Goal: Task Accomplishment & Management: Manage account settings

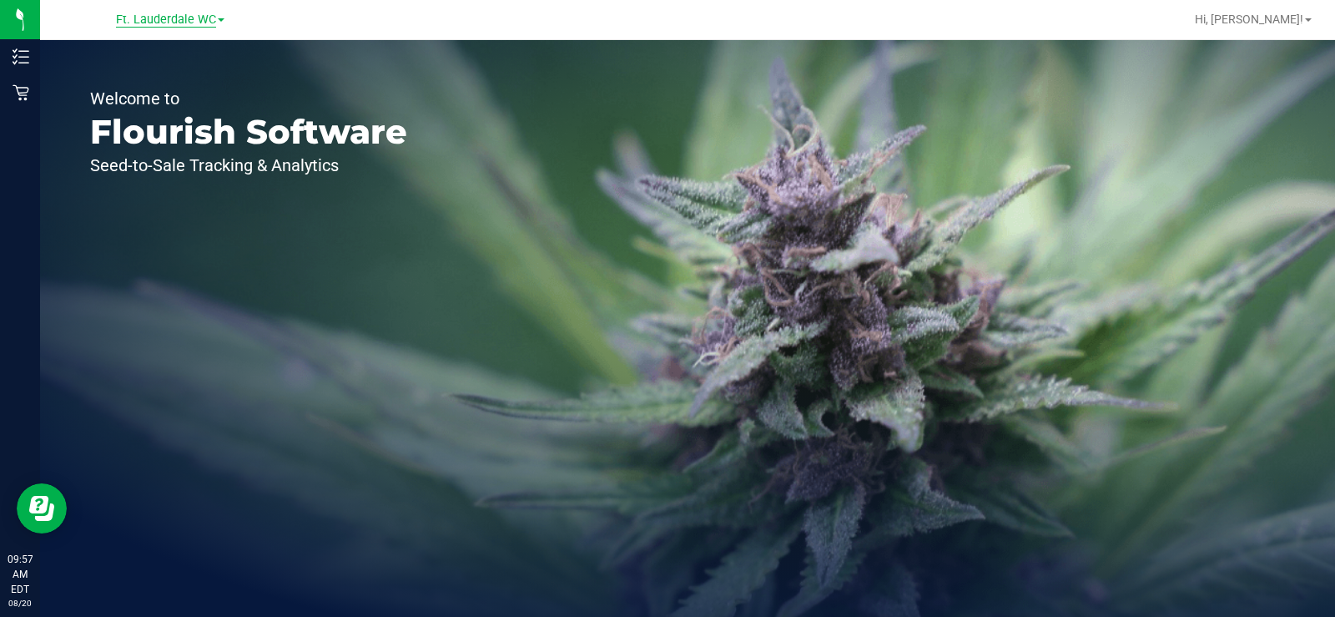
click at [160, 14] on span "Ft. Lauderdale WC" at bounding box center [166, 20] width 100 height 15
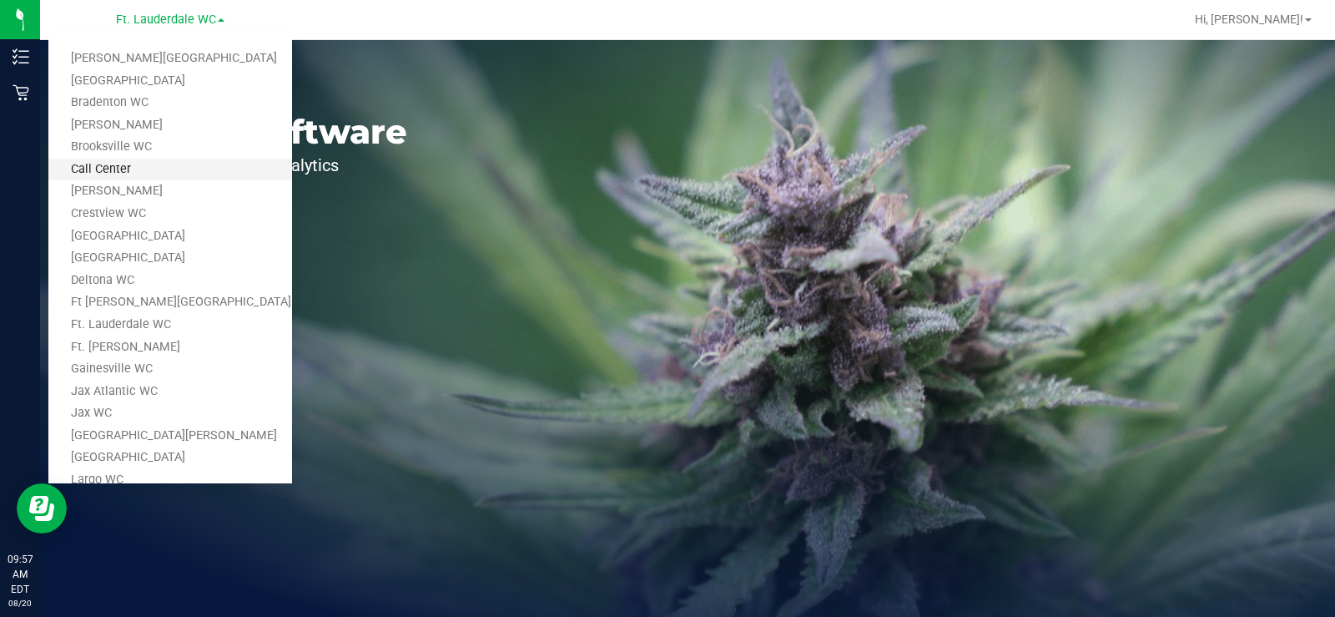
click at [132, 170] on link "Call Center" at bounding box center [170, 170] width 244 height 23
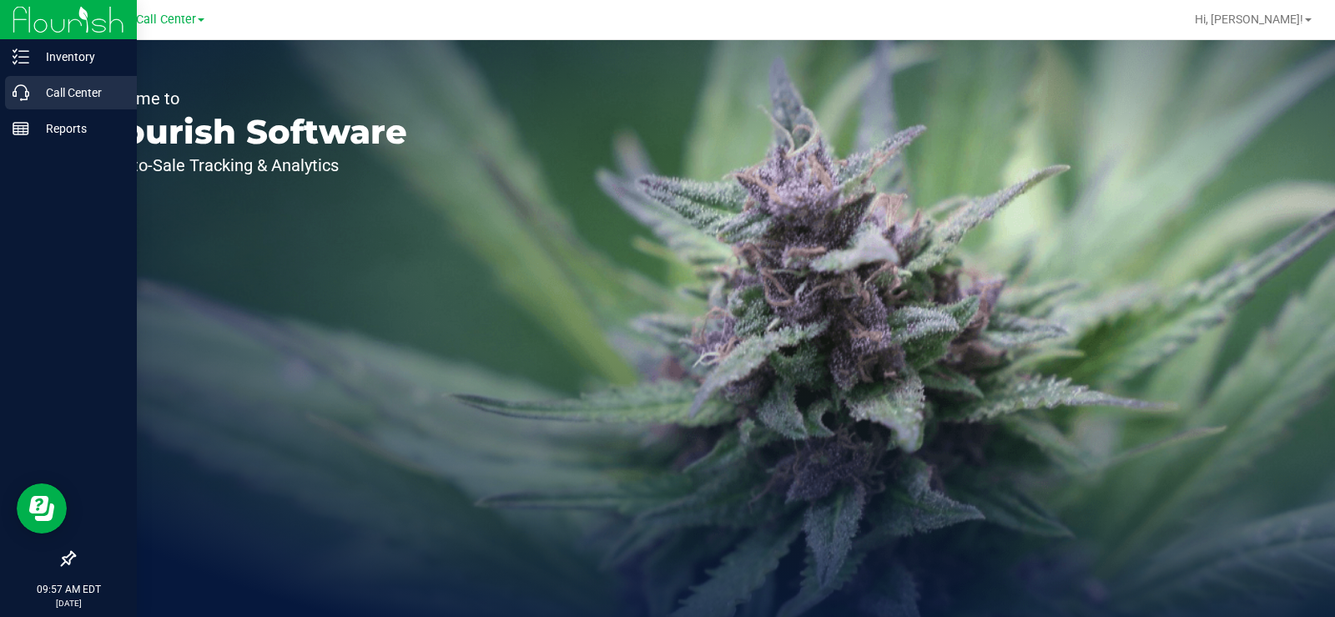
click at [18, 90] on icon at bounding box center [21, 92] width 17 height 17
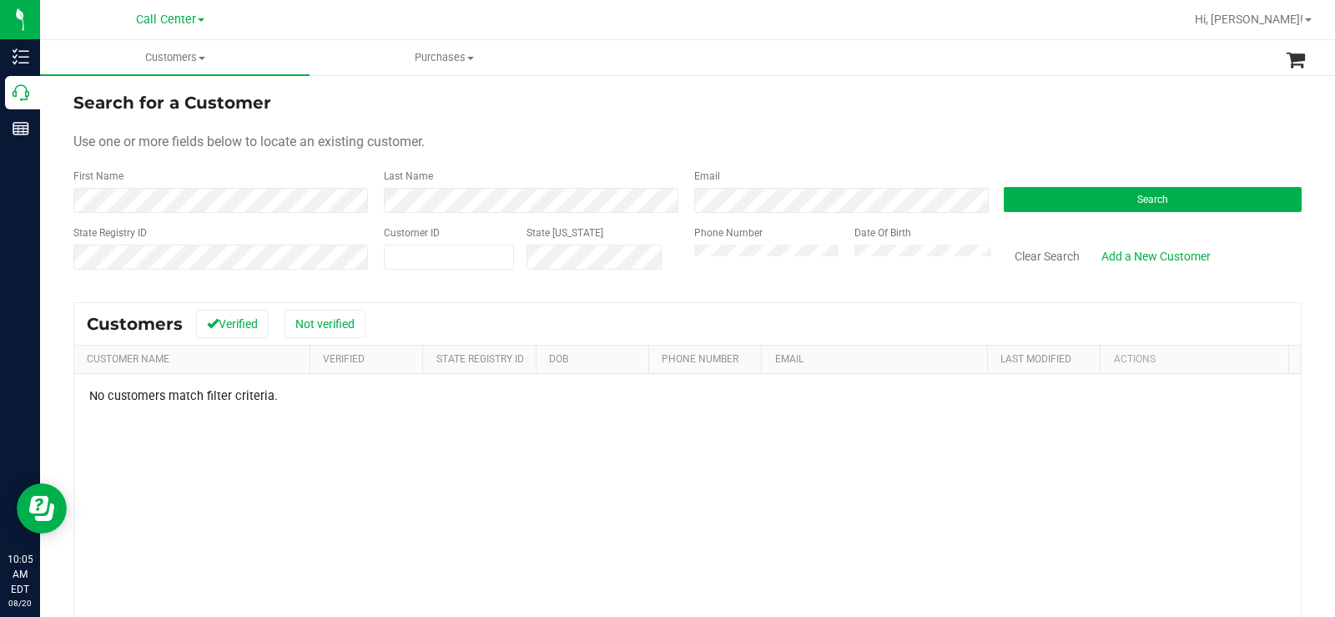
click at [628, 108] on div "Search for a Customer" at bounding box center [687, 102] width 1228 height 25
click at [1137, 197] on span "Search" at bounding box center [1152, 200] width 31 height 12
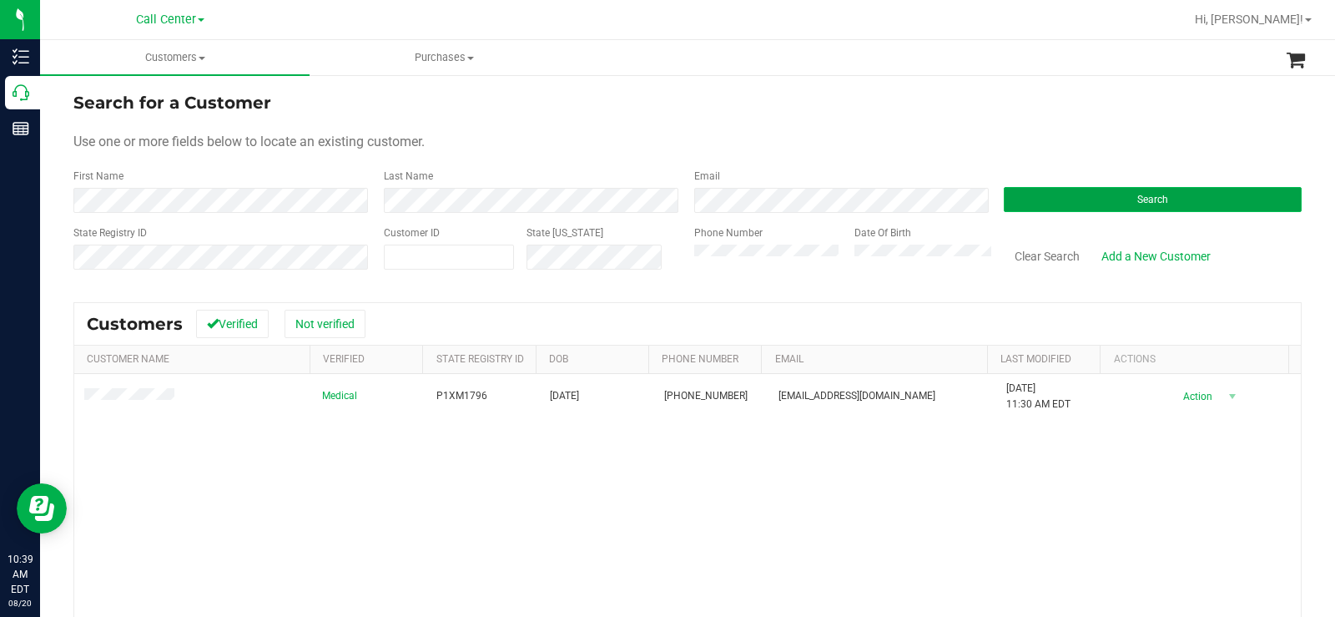
click at [1074, 191] on button "Search" at bounding box center [1153, 199] width 298 height 25
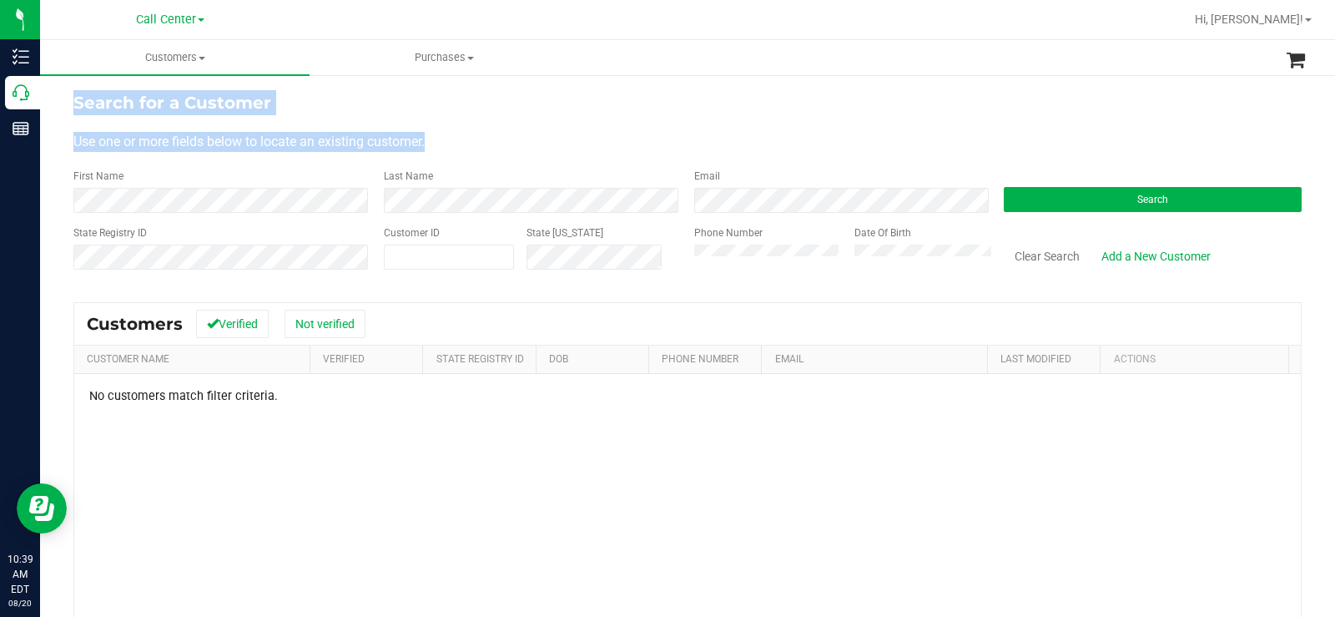
drag, startPoint x: 445, startPoint y: 142, endPoint x: 76, endPoint y: 107, distance: 370.5
click at [76, 107] on form "Search for a Customer Use one or more fields below to locate an existing custom…" at bounding box center [687, 187] width 1228 height 194
click at [637, 125] on form "Search for a Customer Use one or more fields below to locate an existing custom…" at bounding box center [687, 187] width 1228 height 194
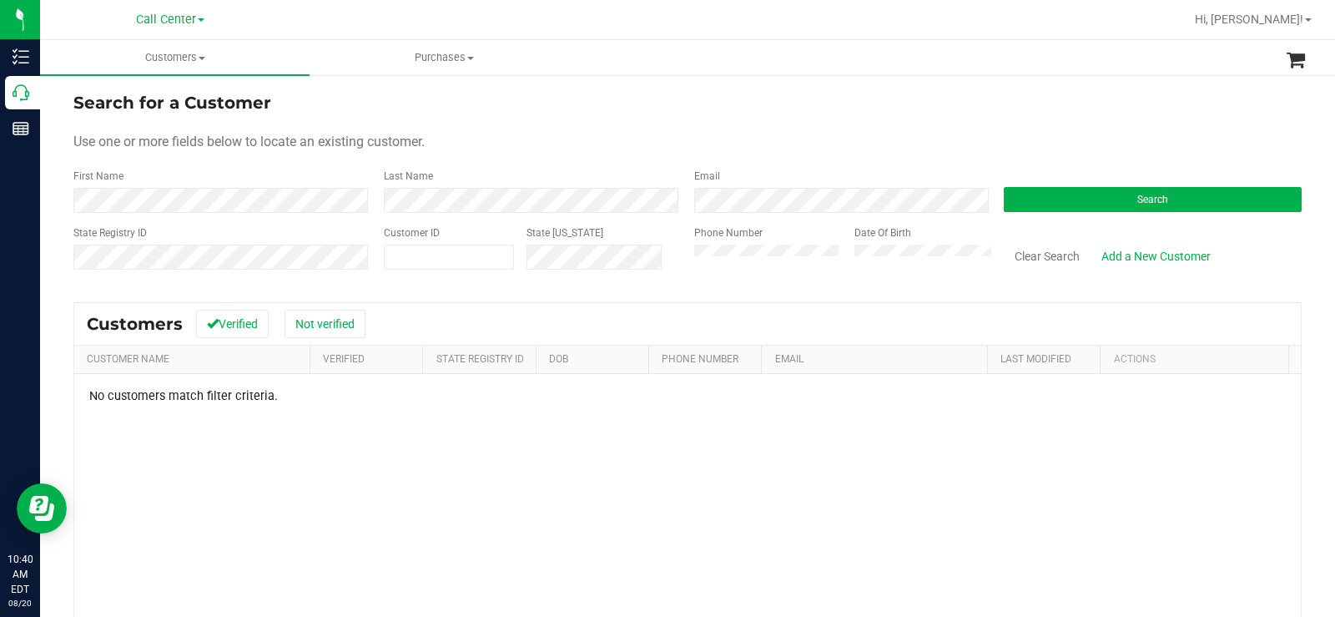
click at [682, 264] on div "Phone Number Date Of Birth" at bounding box center [837, 254] width 310 height 59
click at [1116, 194] on button "Search" at bounding box center [1153, 199] width 298 height 25
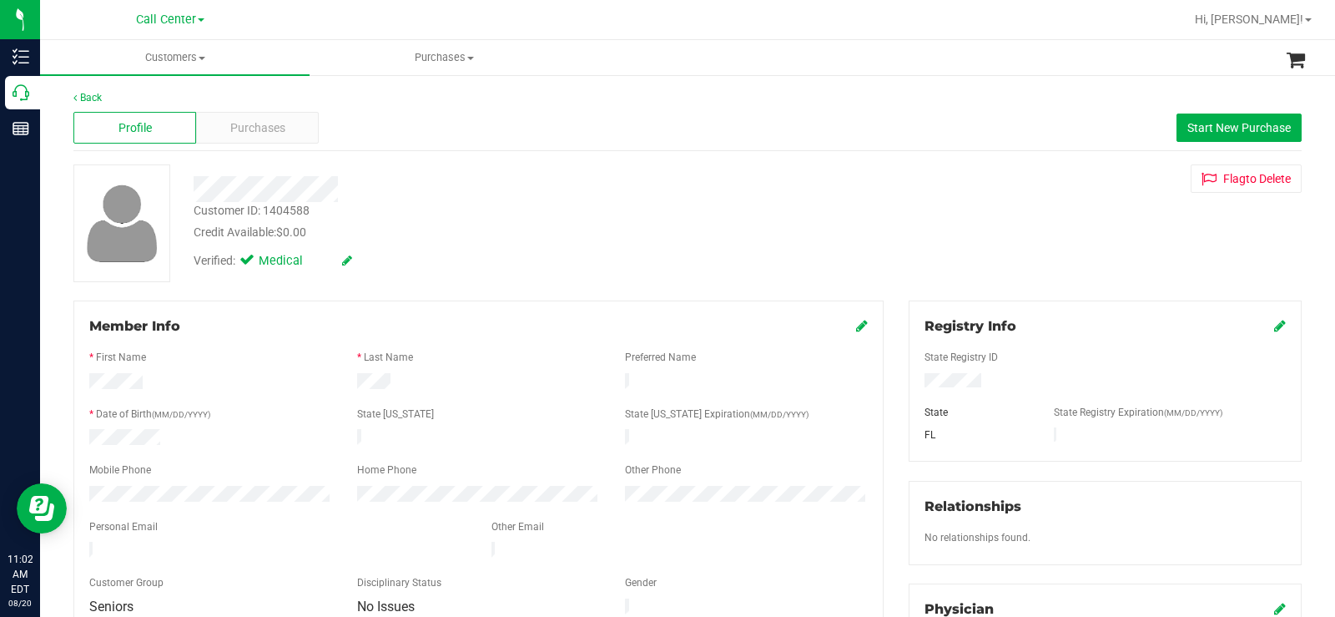
drag, startPoint x: 975, startPoint y: 384, endPoint x: 914, endPoint y: 383, distance: 61.8
click at [914, 383] on div at bounding box center [1105, 382] width 386 height 18
click at [272, 393] on div at bounding box center [478, 399] width 779 height 13
drag, startPoint x: 170, startPoint y: 429, endPoint x: 82, endPoint y: 438, distance: 88.9
click at [82, 438] on div at bounding box center [211, 439] width 268 height 20
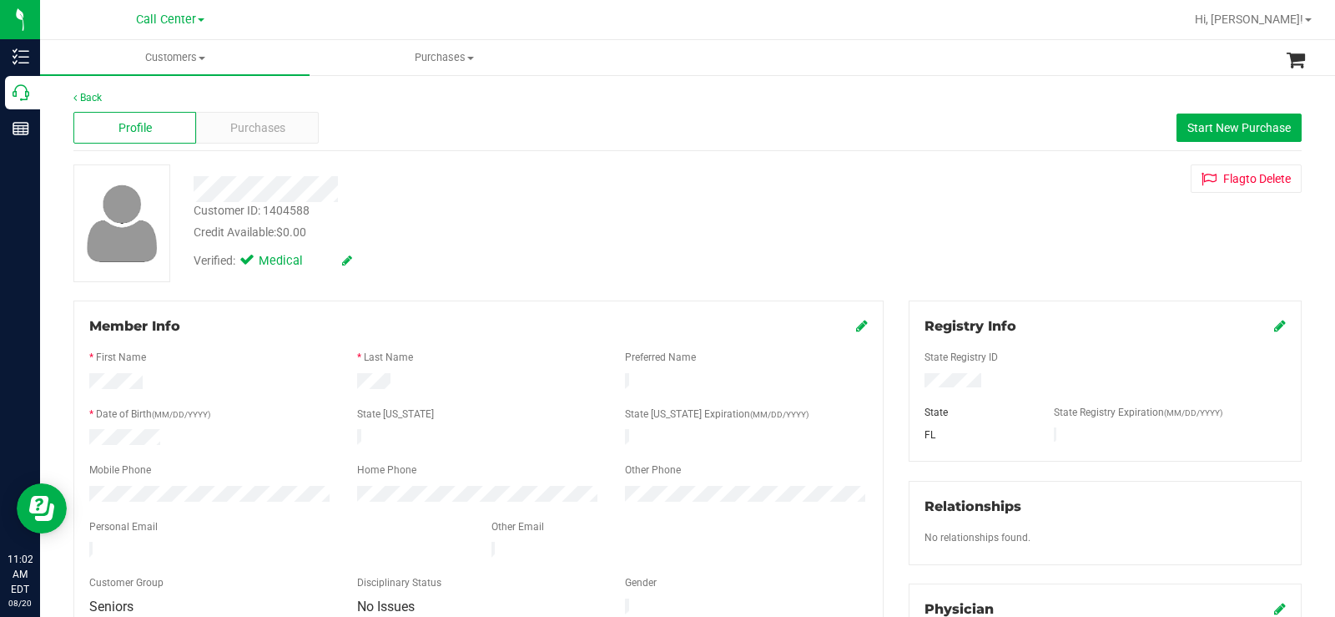
click at [532, 243] on div "Verified: Medical" at bounding box center [494, 259] width 627 height 37
click at [369, 138] on div "Profile Purchases Start New Purchase" at bounding box center [687, 128] width 1228 height 46
click at [199, 189] on div at bounding box center [494, 189] width 627 height 26
click at [373, 199] on div at bounding box center [494, 189] width 627 height 26
click at [197, 184] on div "Customer ID: 1404588 Credit Available: $0.00 Verified: Medical" at bounding box center [494, 220] width 627 height 113
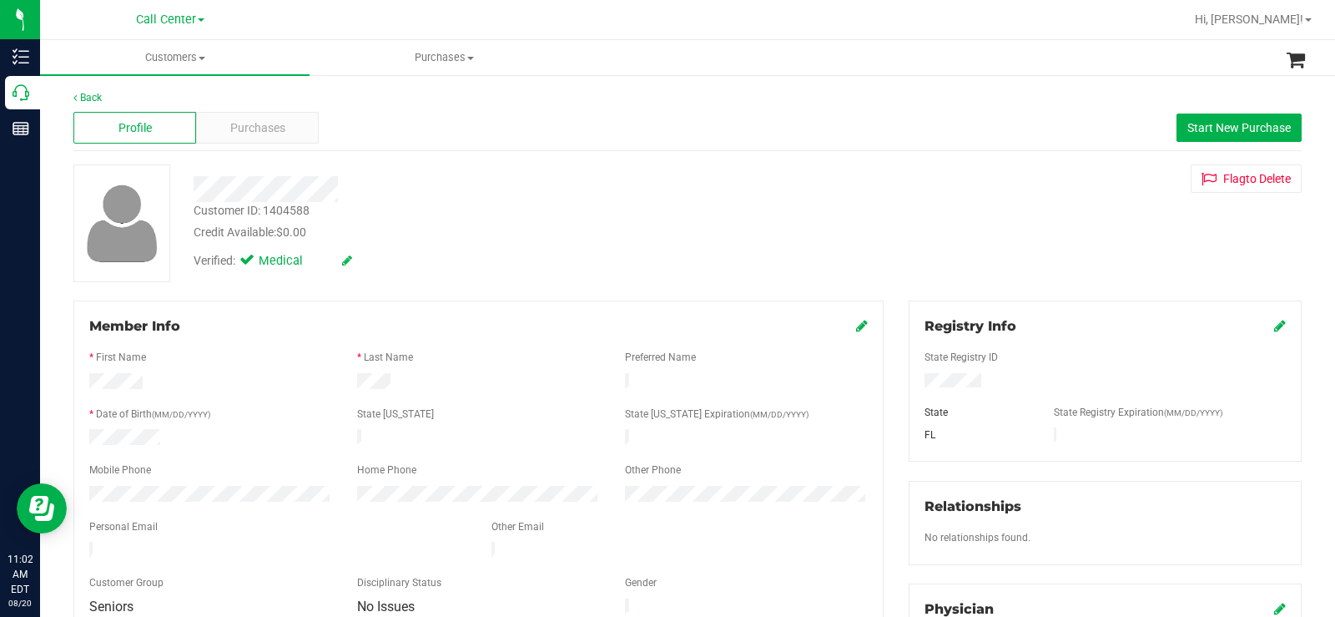
click at [610, 189] on div at bounding box center [494, 189] width 627 height 26
click at [290, 129] on div "Purchases" at bounding box center [257, 128] width 123 height 32
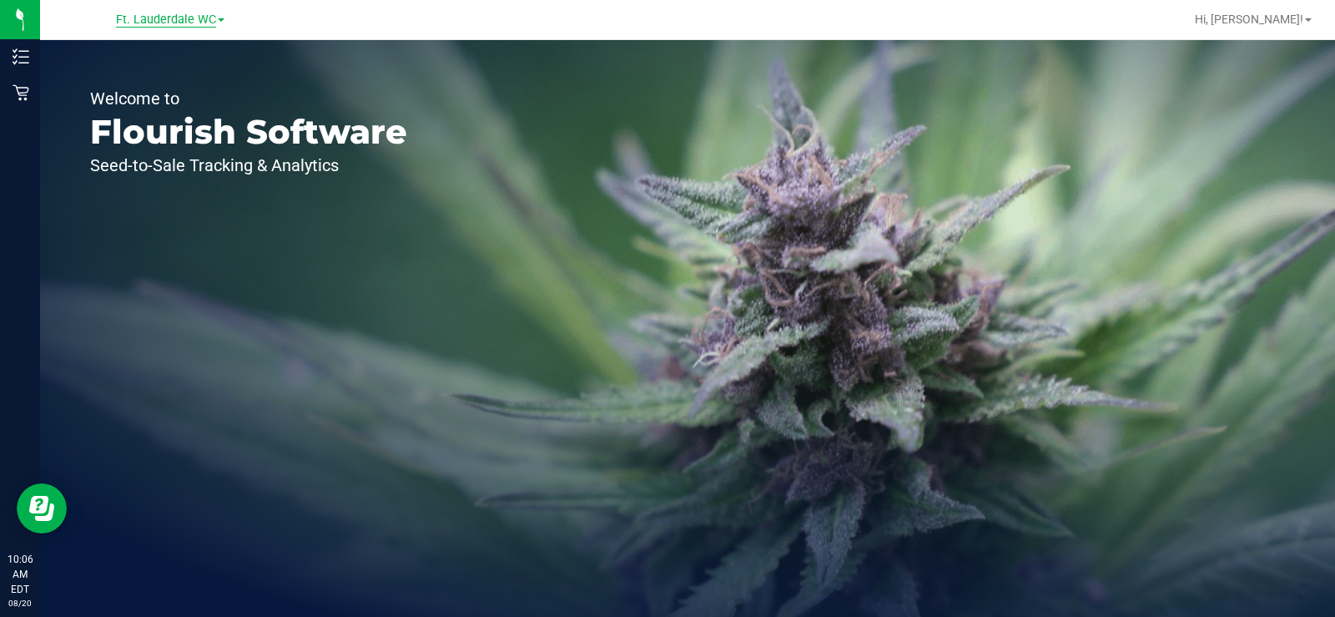
click at [168, 18] on span "Ft. Lauderdale WC" at bounding box center [166, 20] width 100 height 15
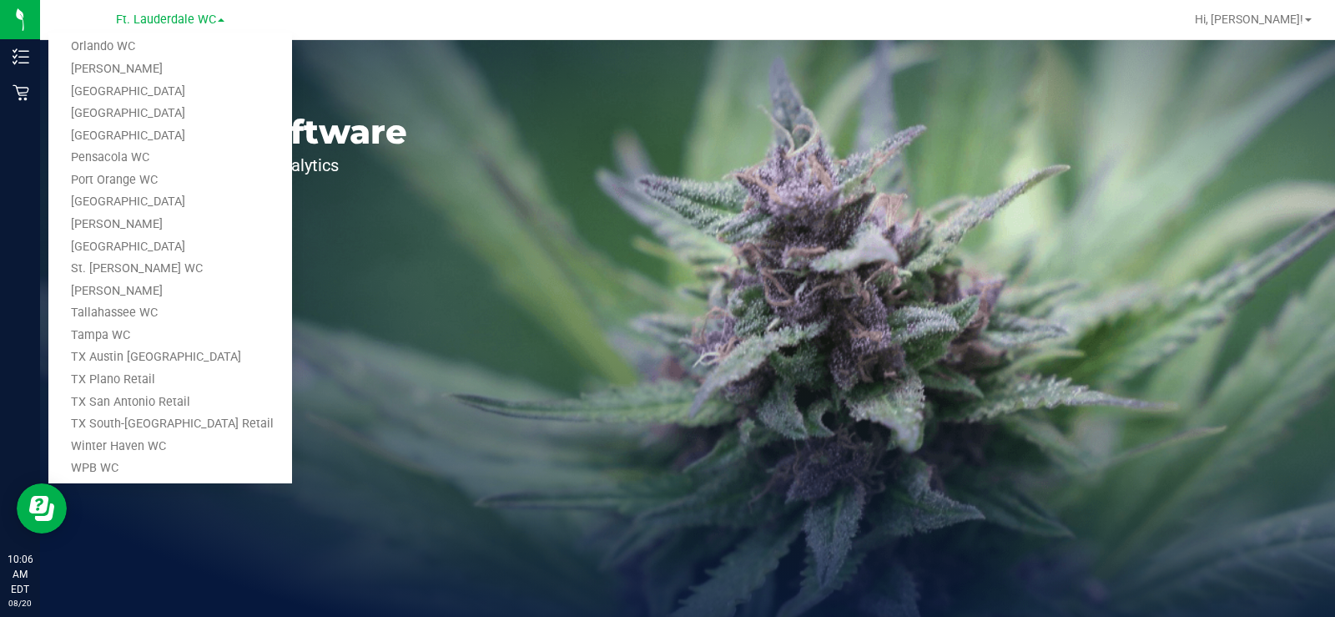
scroll to position [688, 0]
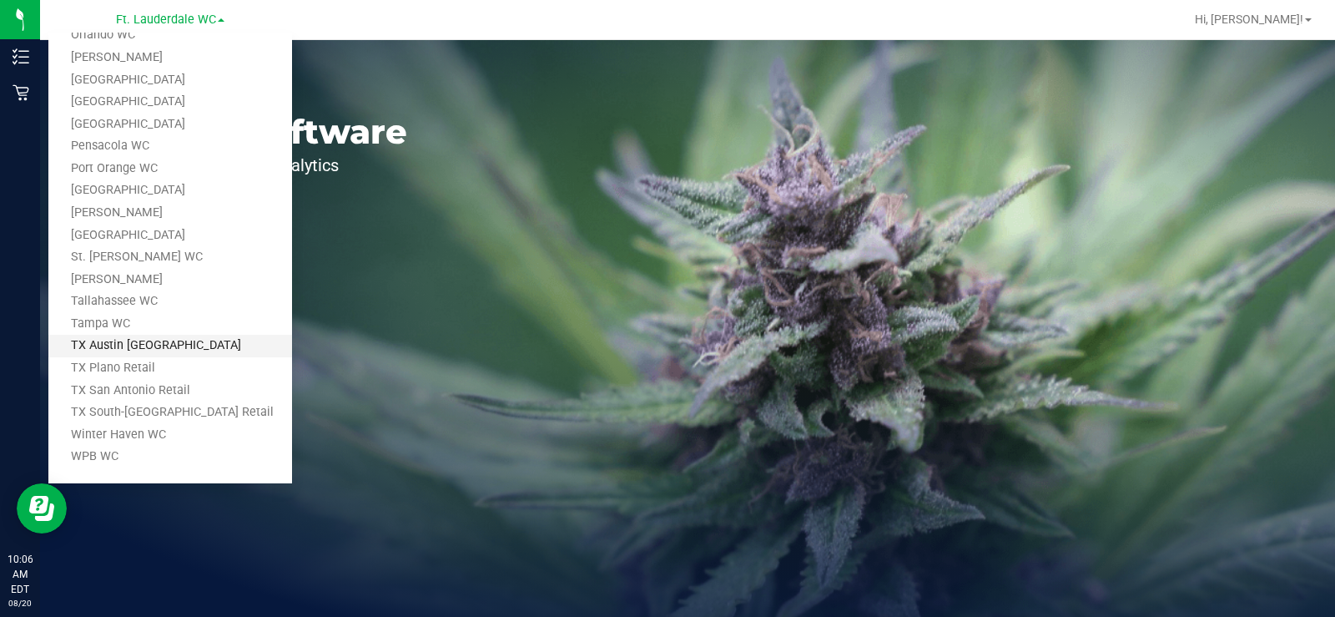
click at [144, 350] on link "TX Austin [GEOGRAPHIC_DATA]" at bounding box center [170, 346] width 244 height 23
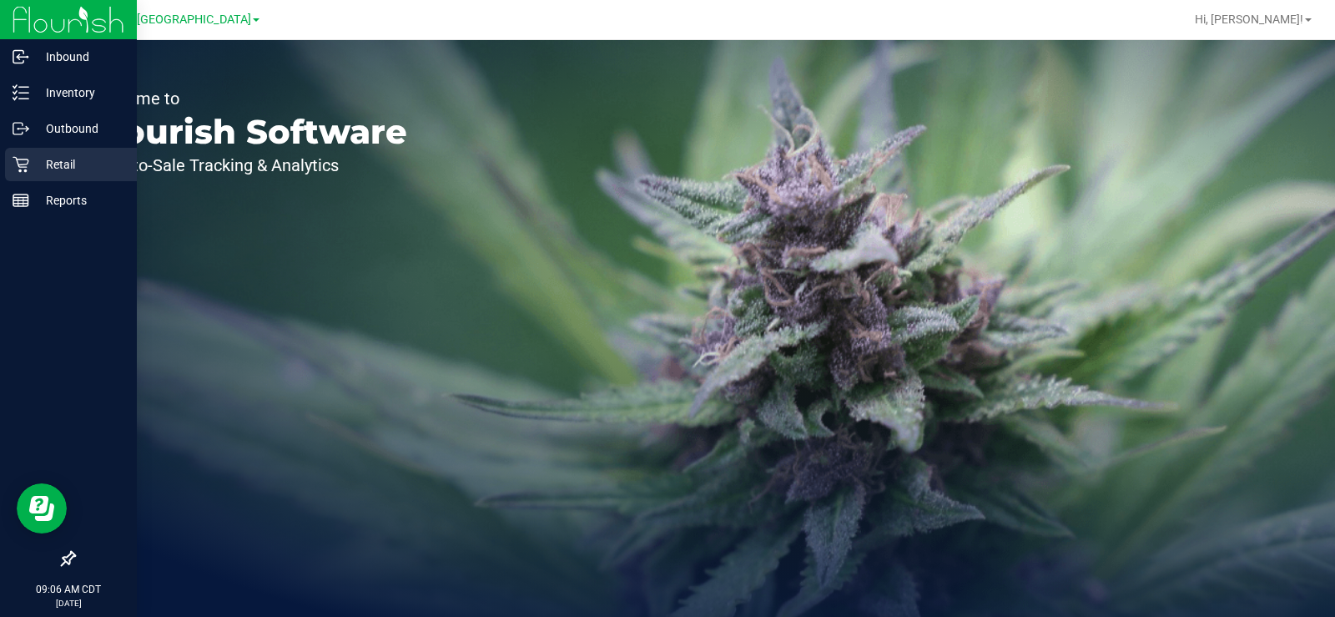
click at [23, 173] on div "Retail" at bounding box center [71, 164] width 132 height 33
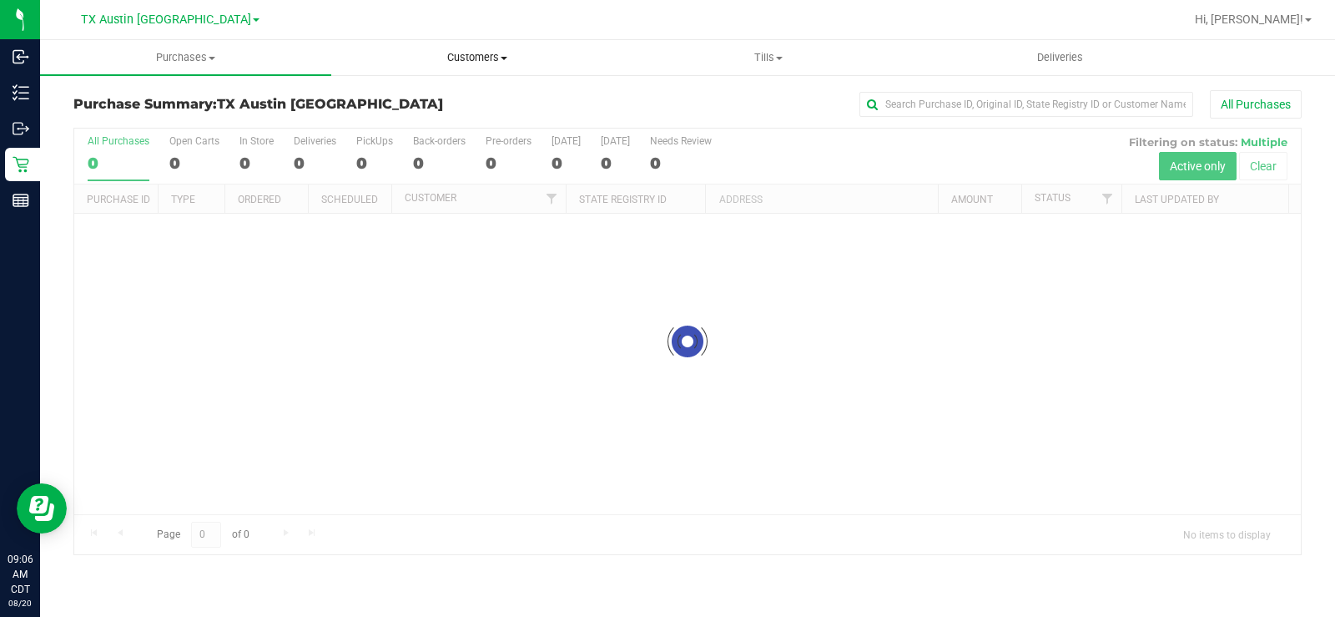
click at [477, 62] on span "Customers" at bounding box center [477, 57] width 290 height 15
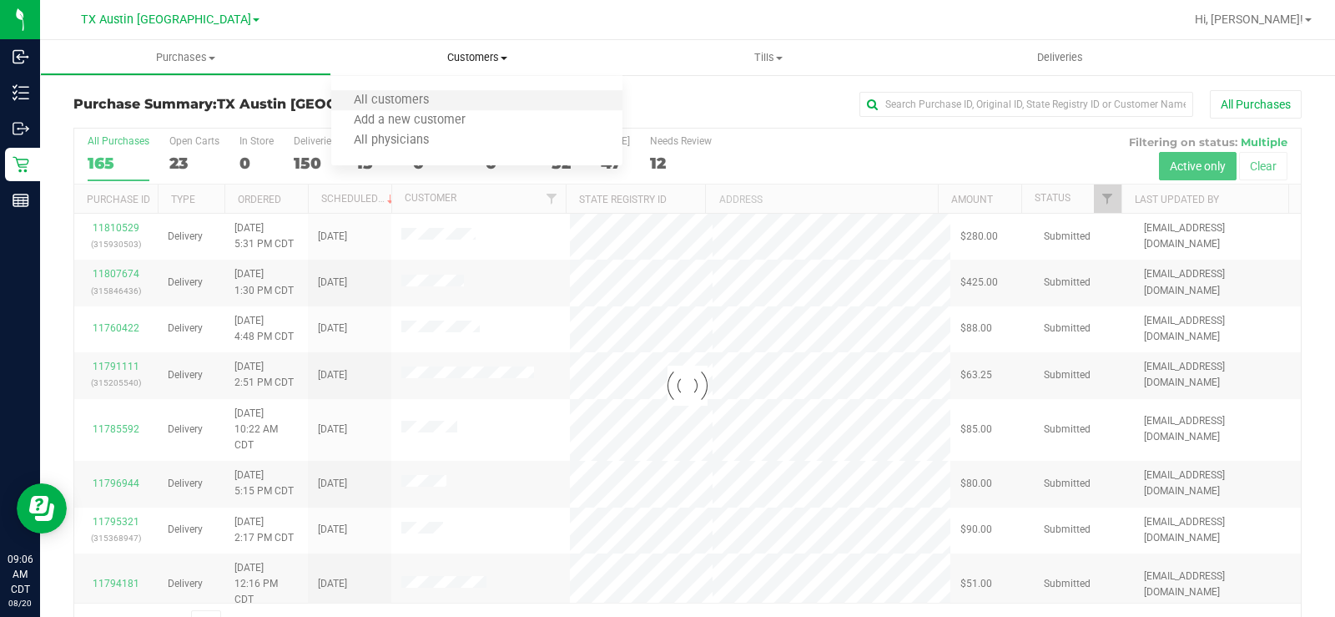
click at [462, 98] on li "All customers" at bounding box center [476, 101] width 291 height 20
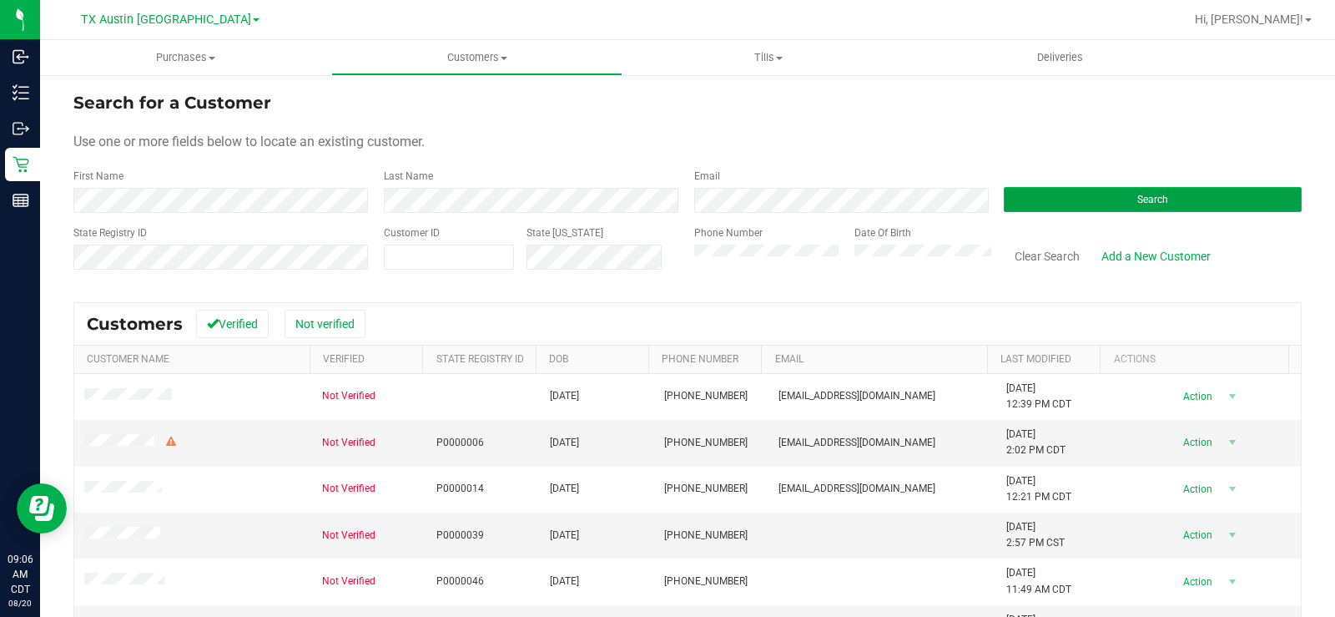
click at [1036, 199] on button "Search" at bounding box center [1153, 199] width 298 height 25
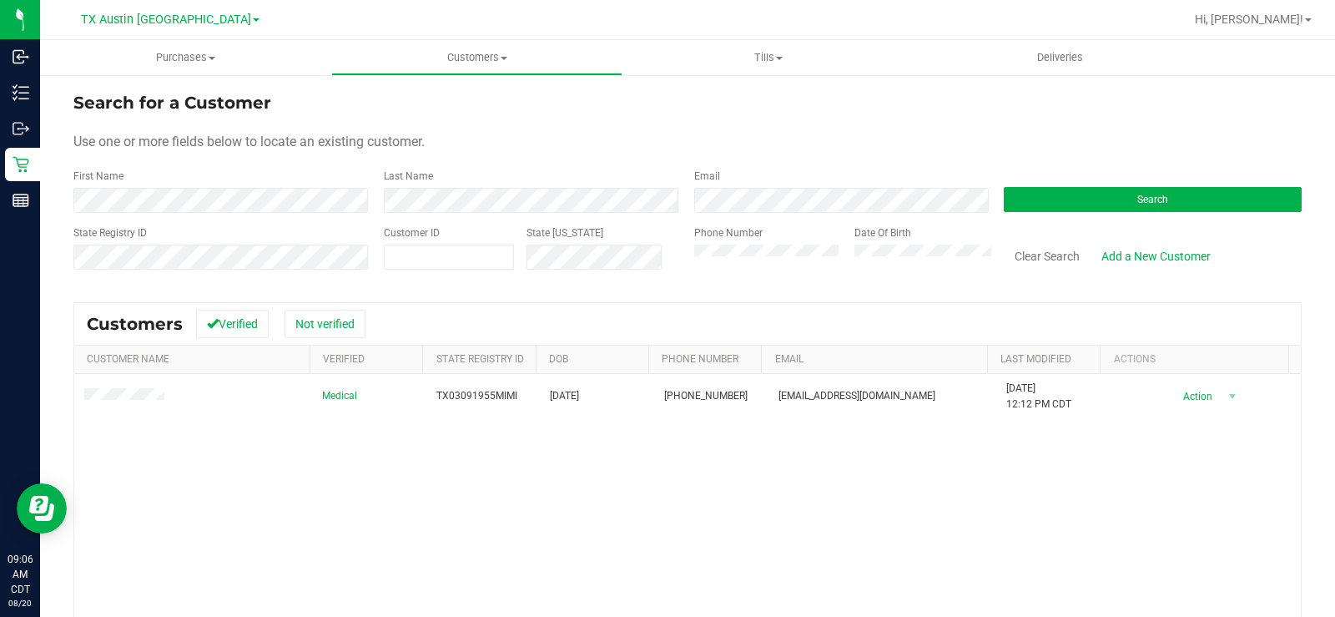
drag, startPoint x: 816, startPoint y: 103, endPoint x: 703, endPoint y: 159, distance: 126.1
click at [815, 103] on div "Search for a Customer" at bounding box center [687, 102] width 1228 height 25
click at [374, 210] on div "Last Name" at bounding box center [526, 191] width 310 height 44
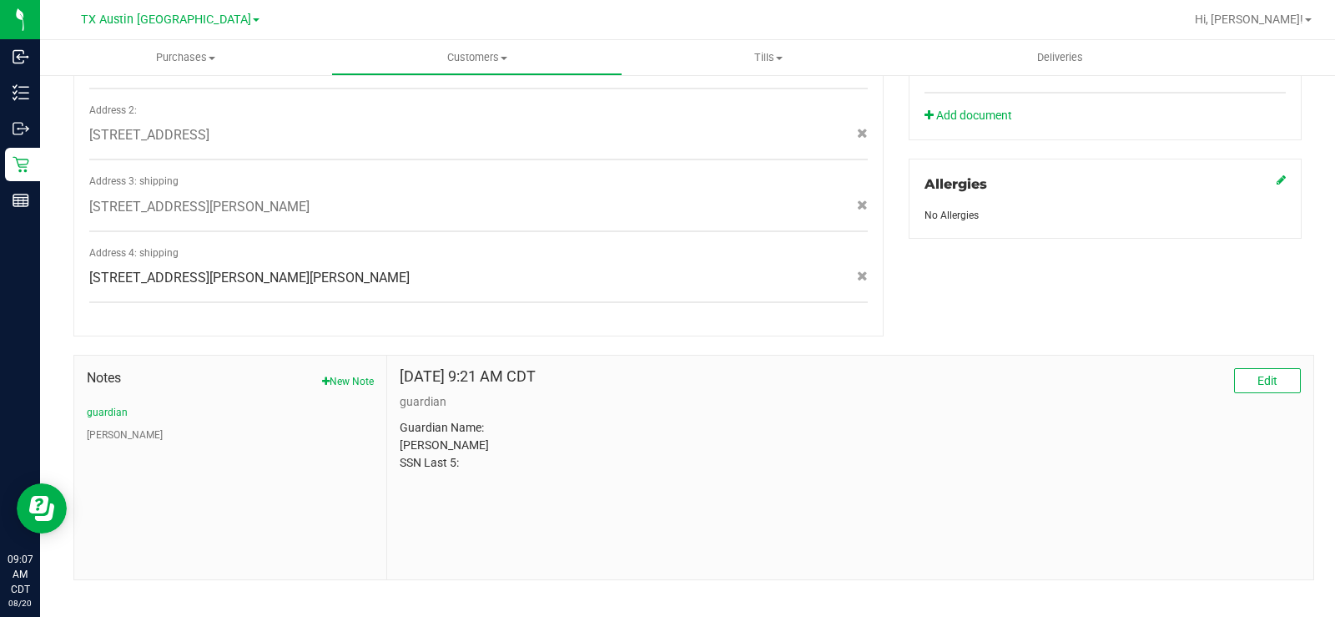
scroll to position [673, 0]
click at [101, 426] on button "[PERSON_NAME]" at bounding box center [125, 433] width 76 height 15
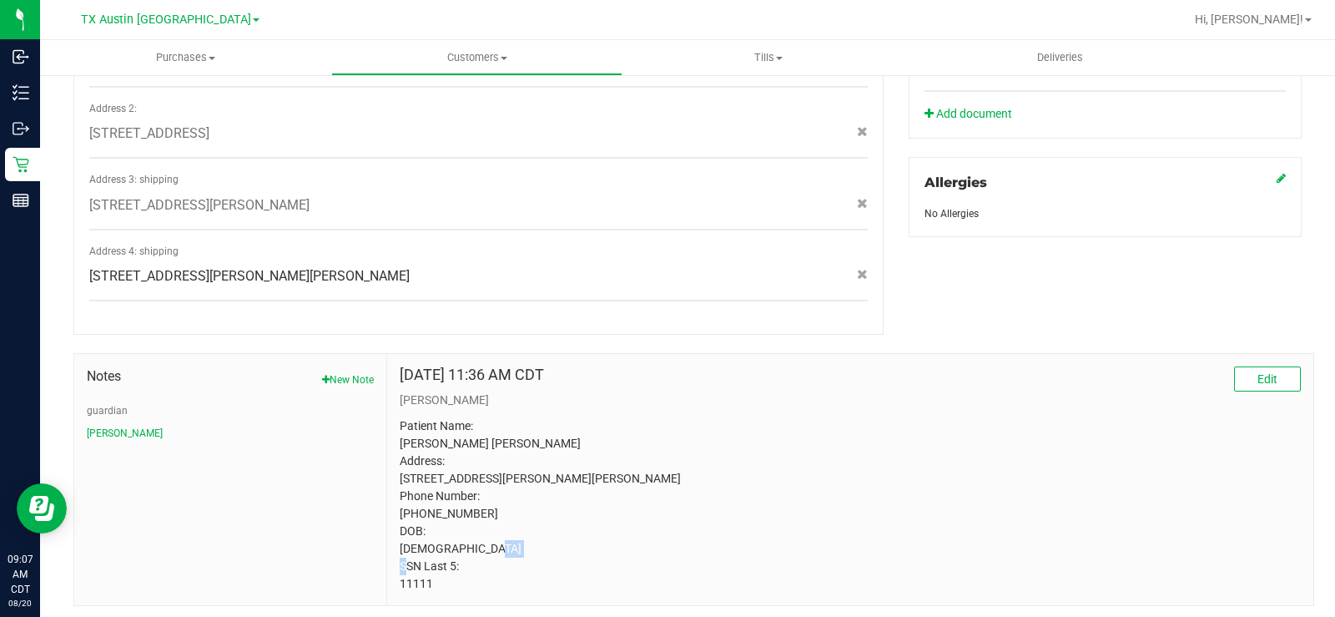
copy p "11111"
drag, startPoint x: 451, startPoint y: 586, endPoint x: 392, endPoint y: 586, distance: 59.2
click at [392, 586] on div "Nov 2, 2022 11:36 AM CDT Edit CURT Patient Name: Michael Kirk MINCHEW Address: …" at bounding box center [850, 479] width 926 height 251
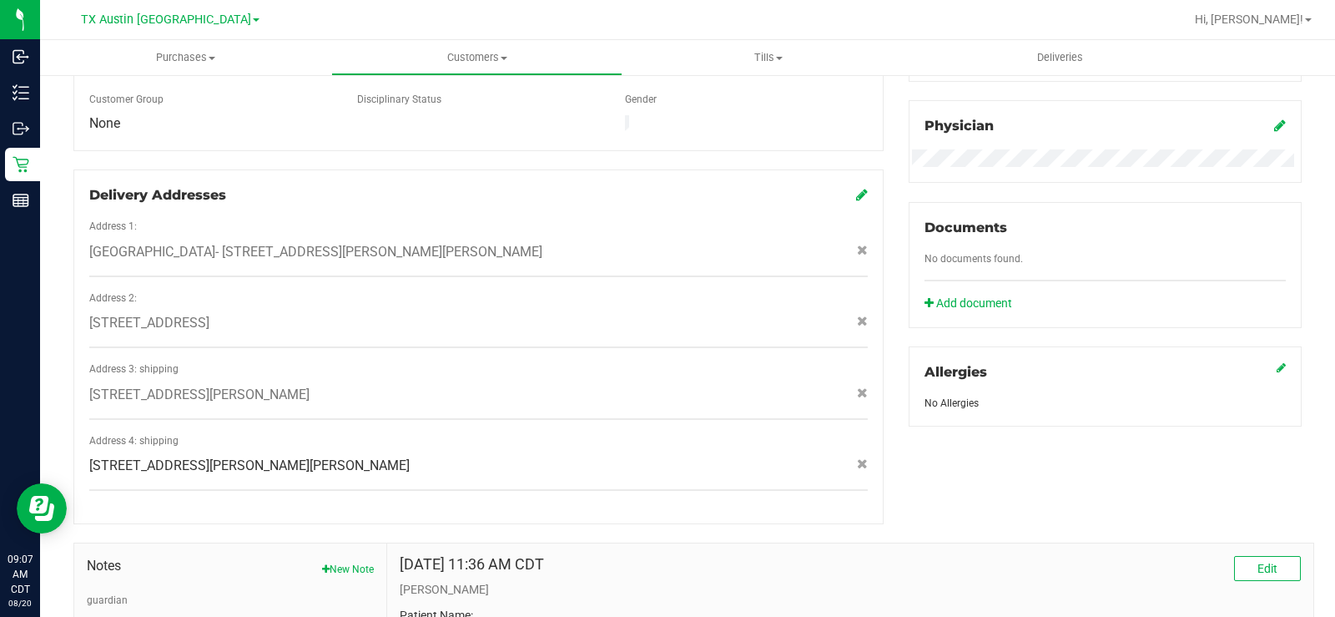
scroll to position [422, 0]
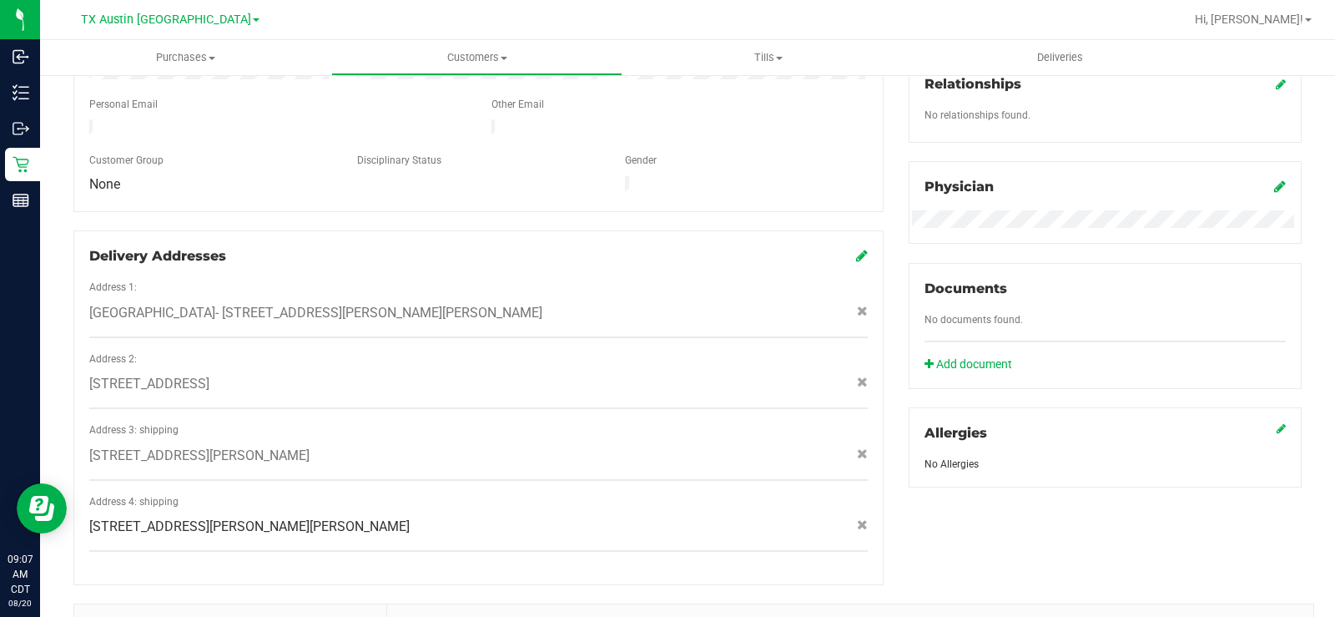
click at [371, 196] on div "Member Info * First Name * Last Name Preferred Name * Date of Birth (MM/DD/YYYY…" at bounding box center [478, 231] width 835 height 707
copy div "410 N Wills St , Wills Point , TX 75169"
drag, startPoint x: 320, startPoint y: 499, endPoint x: 307, endPoint y: 517, distance: 22.2
click at [307, 517] on div "Address 4: shipping 410 N Wills St , Wills Point , TX 75169" at bounding box center [478, 523] width 779 height 58
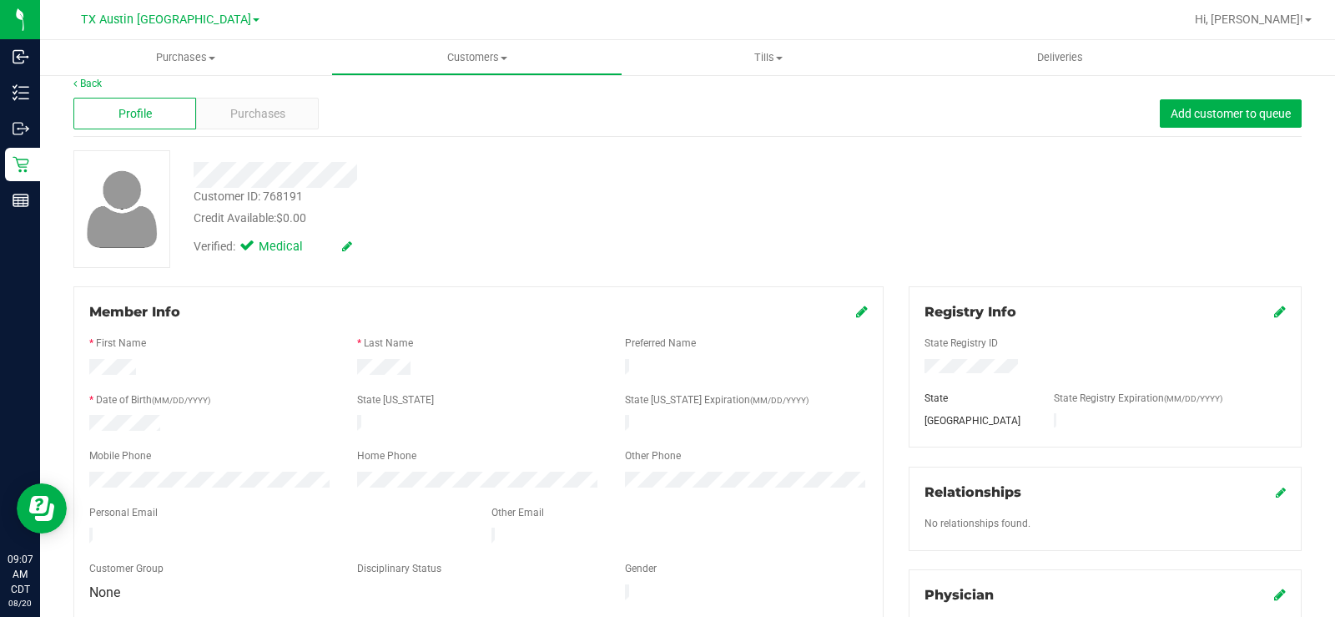
scroll to position [0, 0]
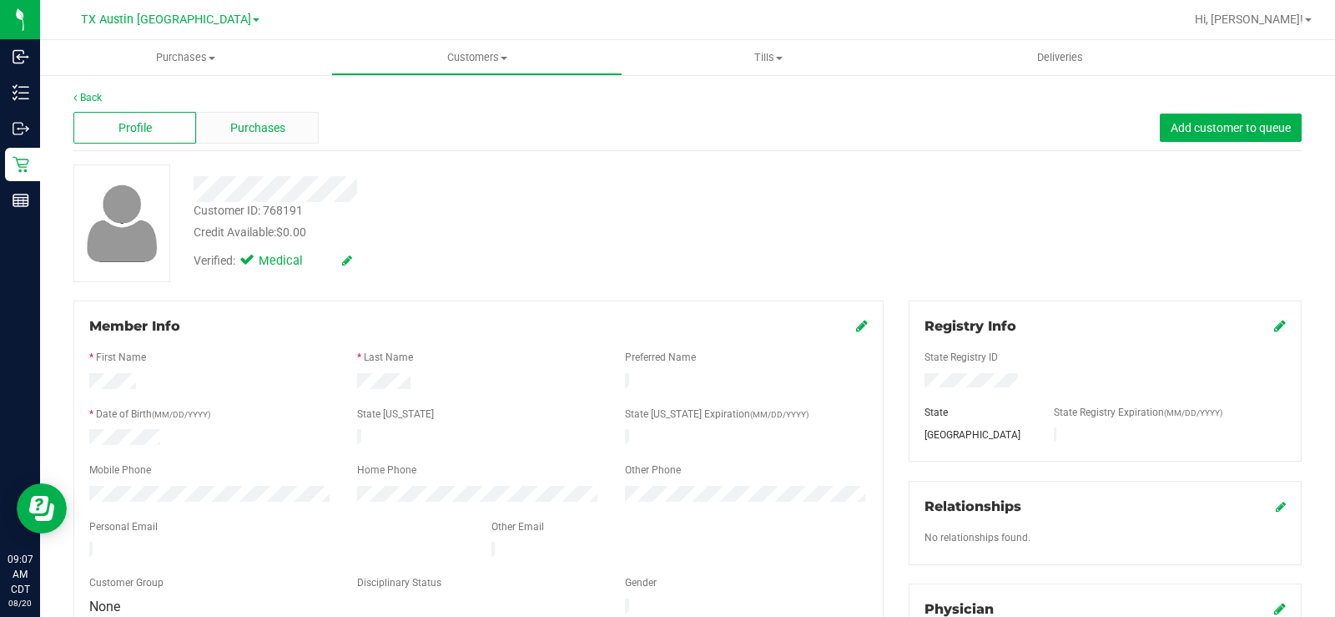
click at [247, 122] on span "Purchases" at bounding box center [257, 128] width 55 height 18
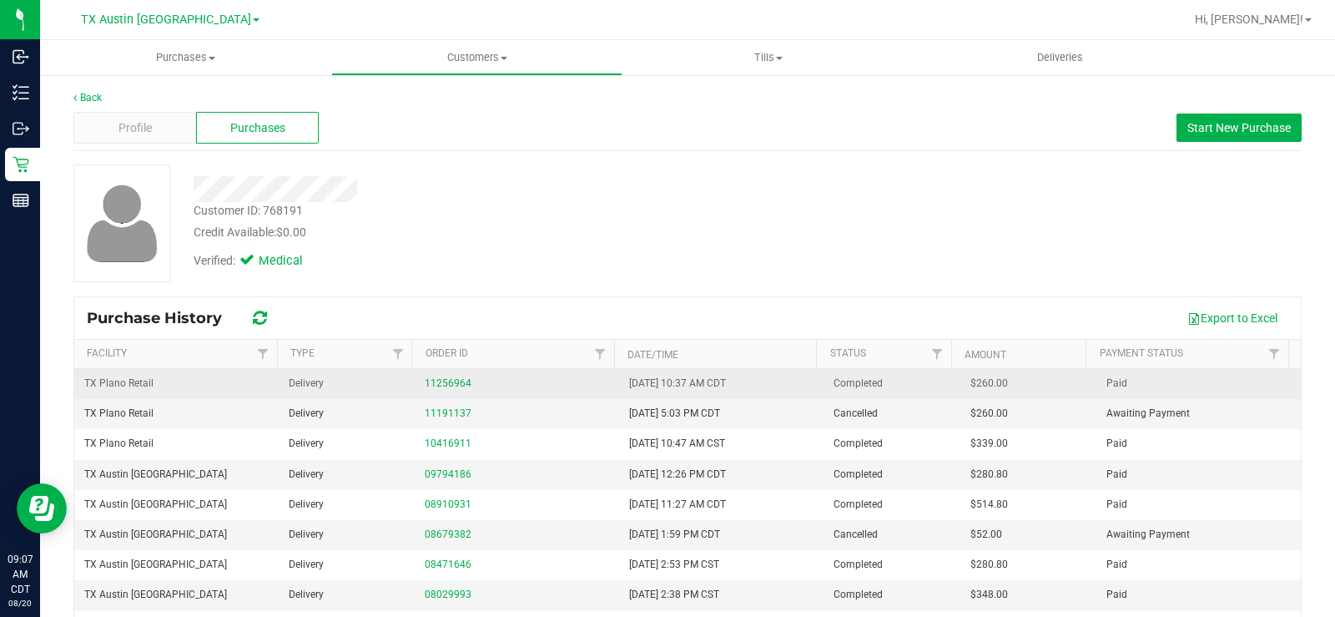
click at [468, 381] on div "11256964" at bounding box center [517, 383] width 184 height 16
click at [451, 382] on link "11256964" at bounding box center [448, 383] width 47 height 12
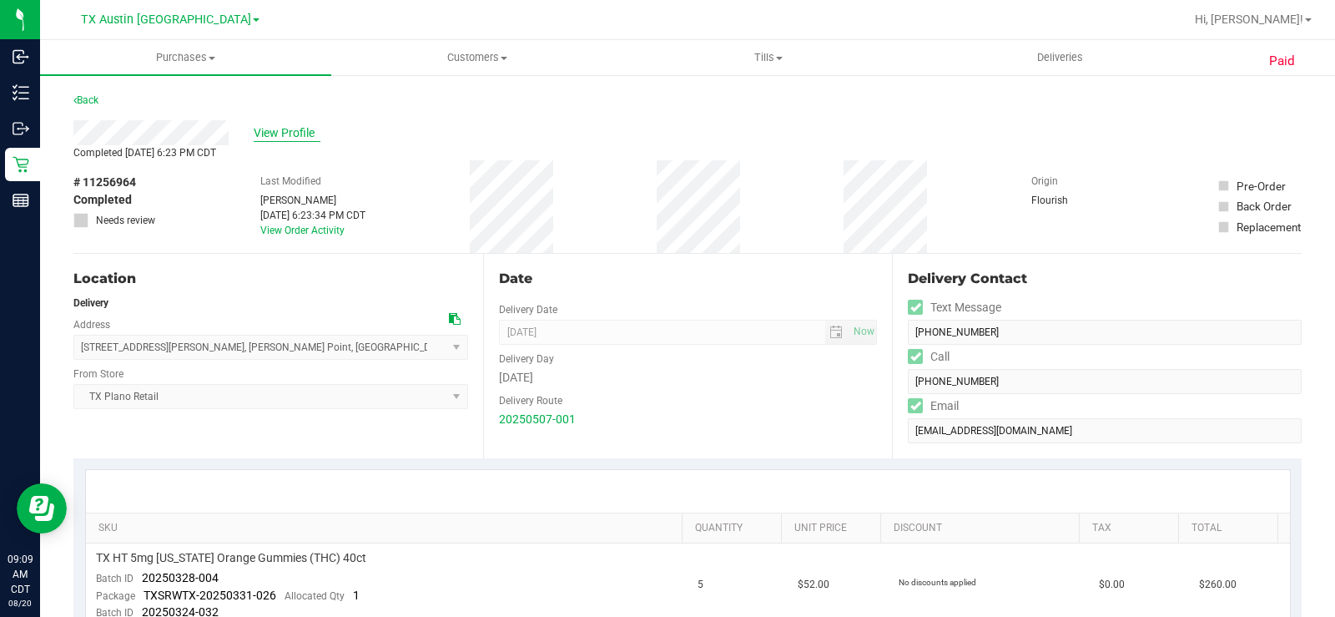
click at [310, 133] on span "View Profile" at bounding box center [287, 133] width 67 height 18
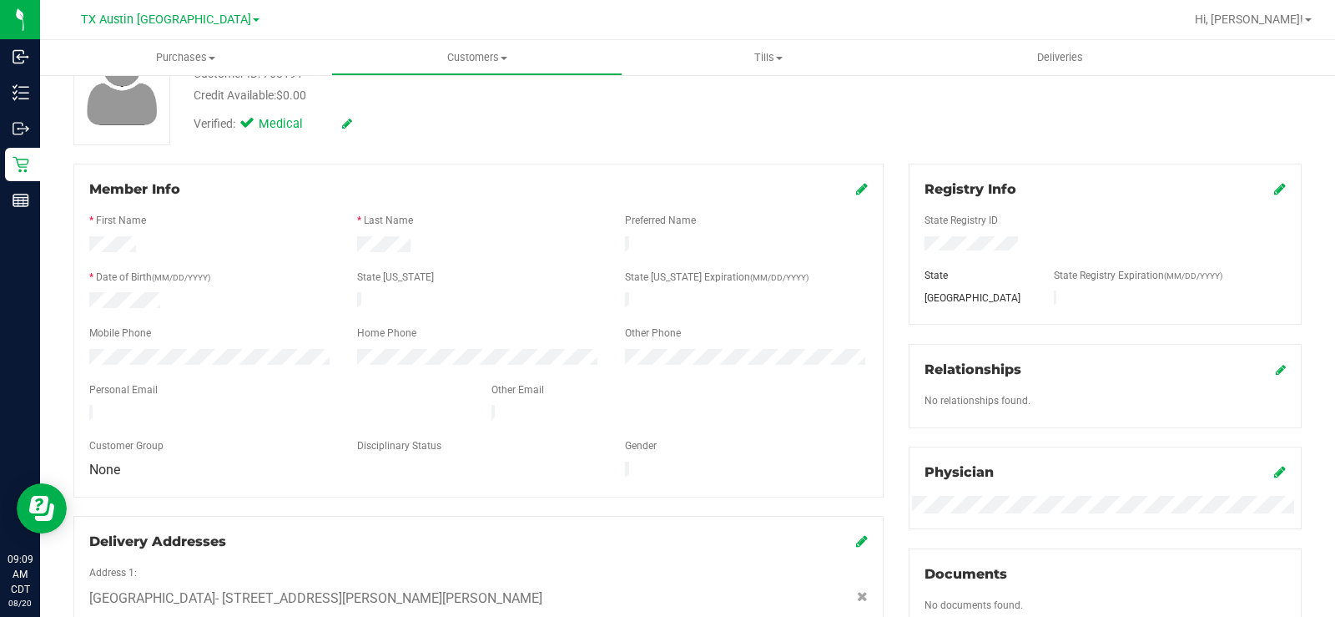
scroll to position [334, 0]
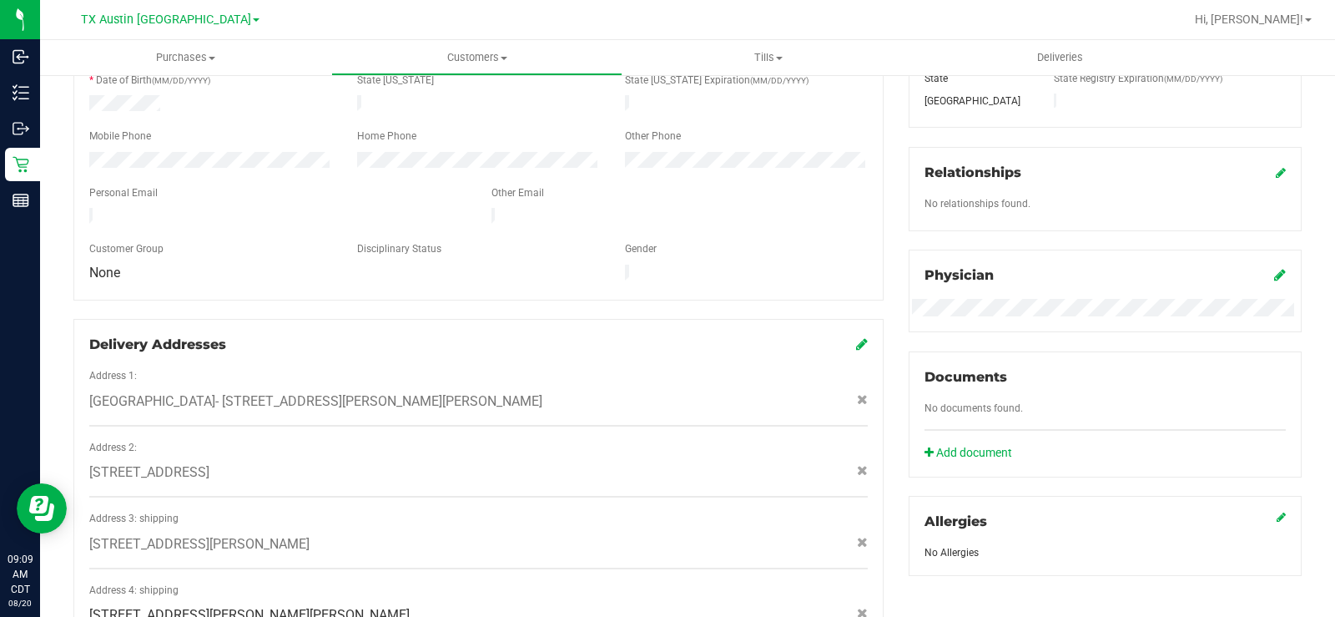
click at [249, 300] on div "Member Info * First Name * Last Name Preferred Name * Date of Birth (MM/DD/YYYY…" at bounding box center [478, 320] width 835 height 707
drag, startPoint x: 242, startPoint y: 202, endPoint x: 83, endPoint y: 214, distance: 159.8
click at [83, 214] on div at bounding box center [278, 218] width 402 height 20
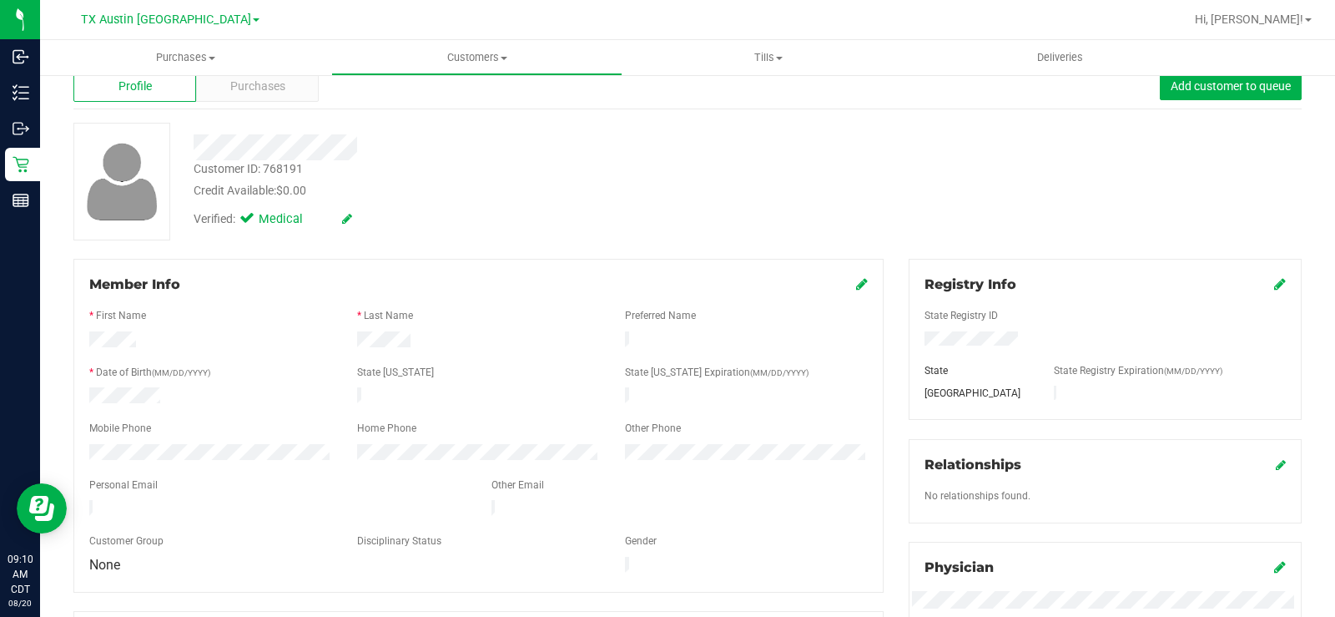
scroll to position [0, 0]
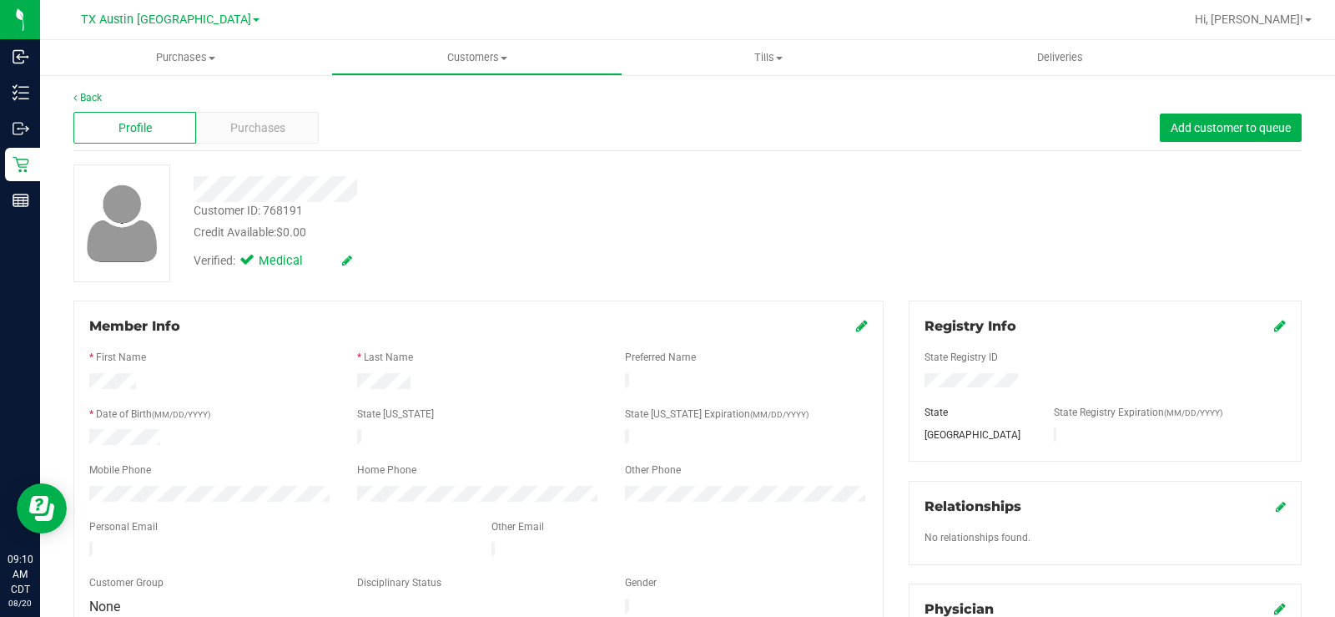
drag, startPoint x: 333, startPoint y: 387, endPoint x: 83, endPoint y: 386, distance: 249.5
click at [83, 386] on div at bounding box center [479, 383] width 804 height 20
click at [227, 436] on div at bounding box center [211, 439] width 268 height 20
drag, startPoint x: 161, startPoint y: 433, endPoint x: 85, endPoint y: 434, distance: 75.9
click at [85, 434] on div at bounding box center [211, 439] width 268 height 20
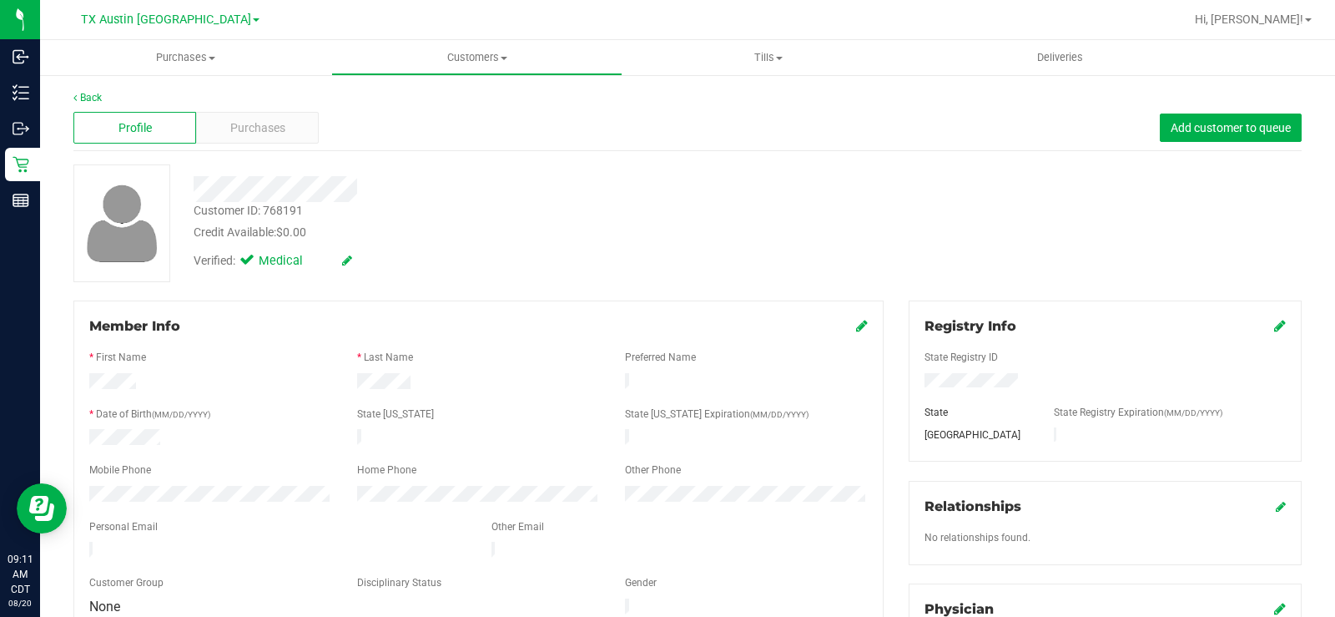
click at [90, 547] on div at bounding box center [278, 552] width 402 height 20
click at [205, 451] on div at bounding box center [478, 455] width 779 height 13
click at [88, 495] on div at bounding box center [211, 496] width 268 height 20
click at [251, 128] on span "Purchases" at bounding box center [257, 128] width 55 height 18
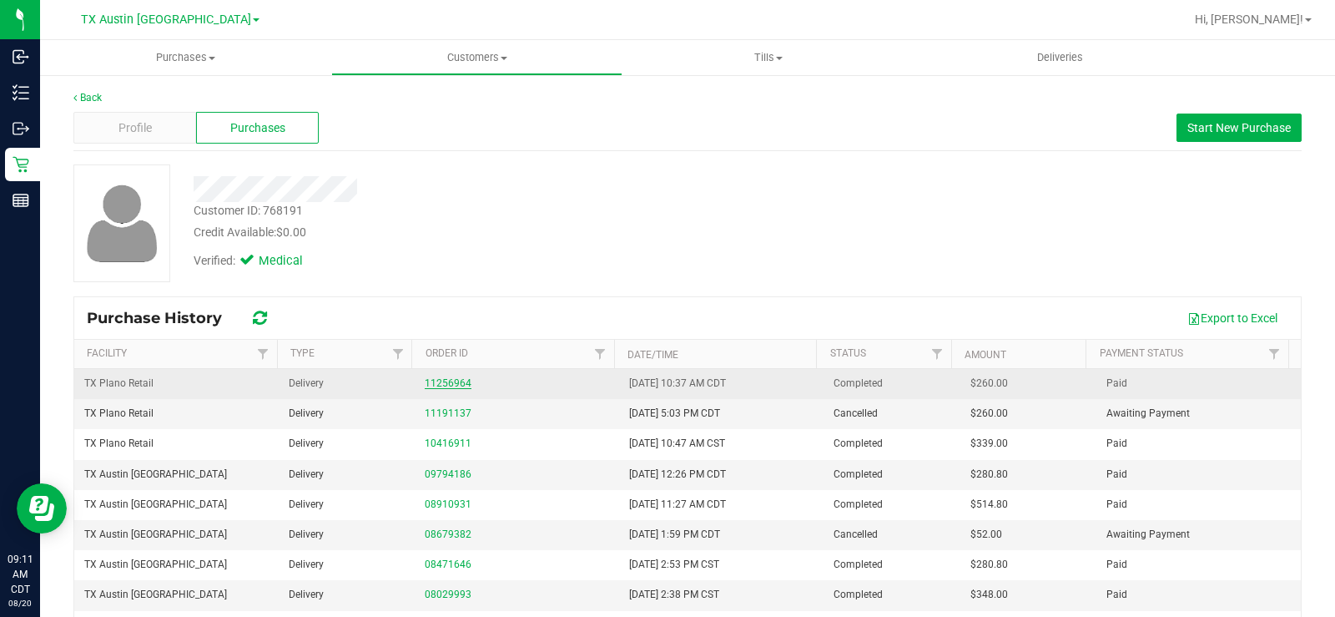
click at [439, 379] on link "11256964" at bounding box center [448, 383] width 47 height 12
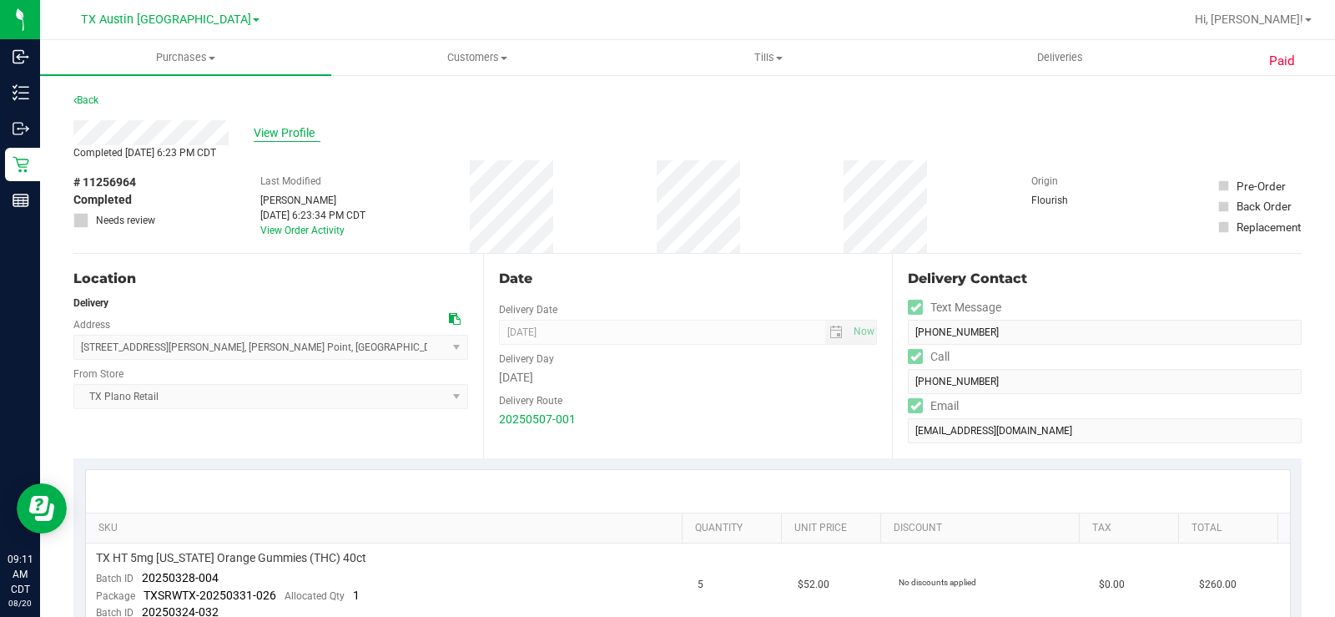
click at [282, 125] on span "View Profile" at bounding box center [287, 133] width 67 height 18
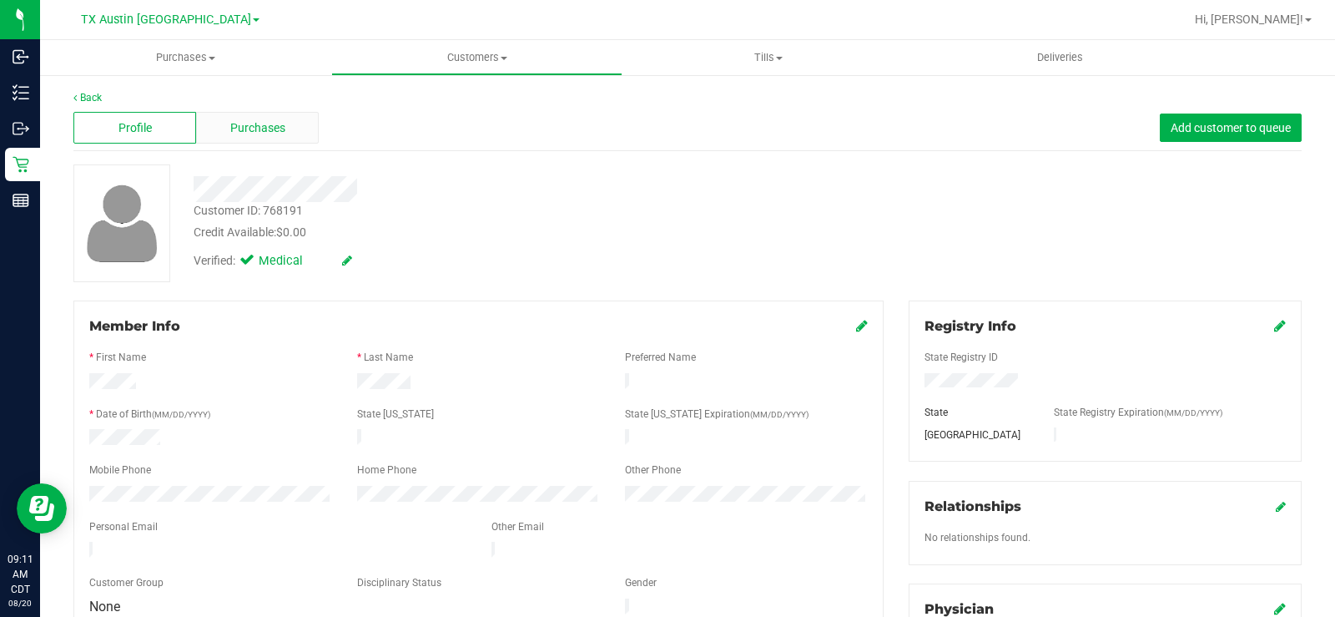
click at [257, 135] on span "Purchases" at bounding box center [257, 128] width 55 height 18
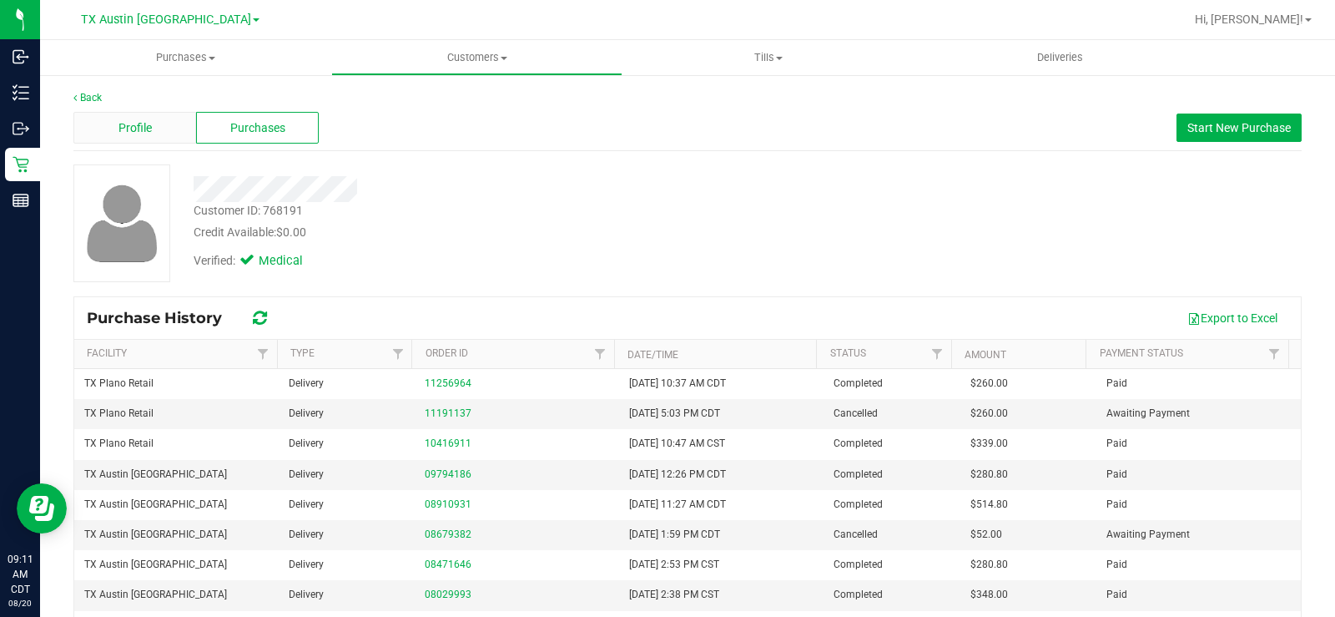
click at [144, 133] on span "Profile" at bounding box center [134, 128] width 33 height 18
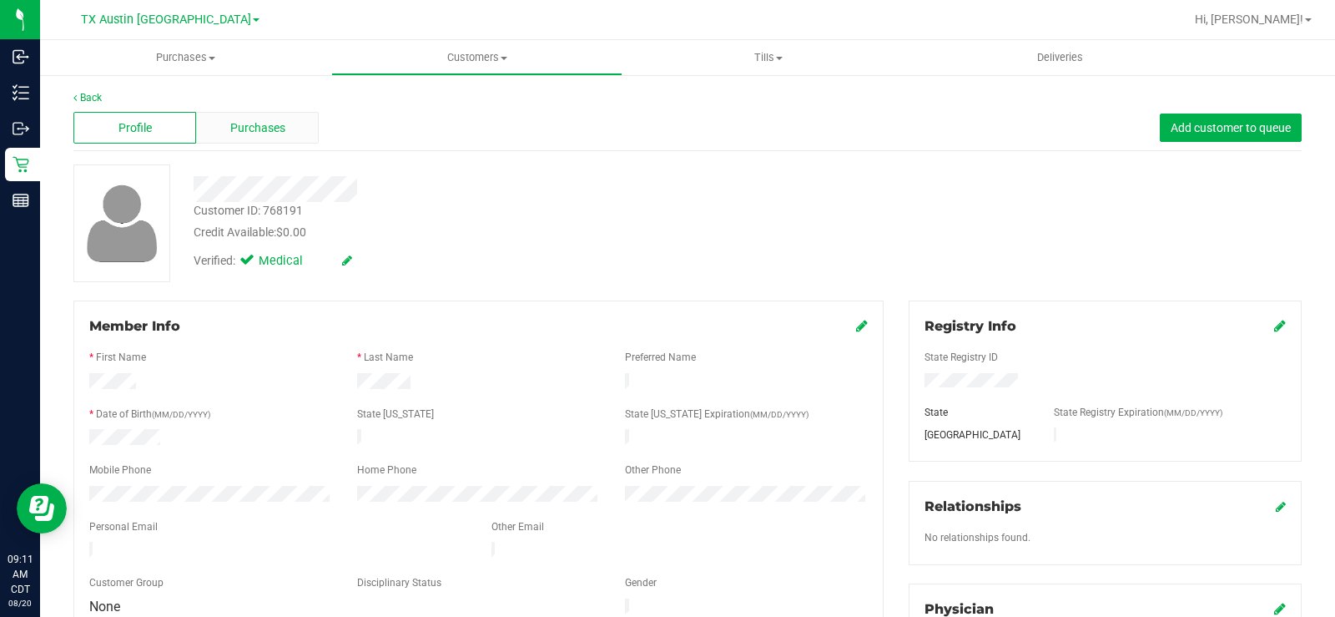
click at [234, 123] on span "Purchases" at bounding box center [257, 128] width 55 height 18
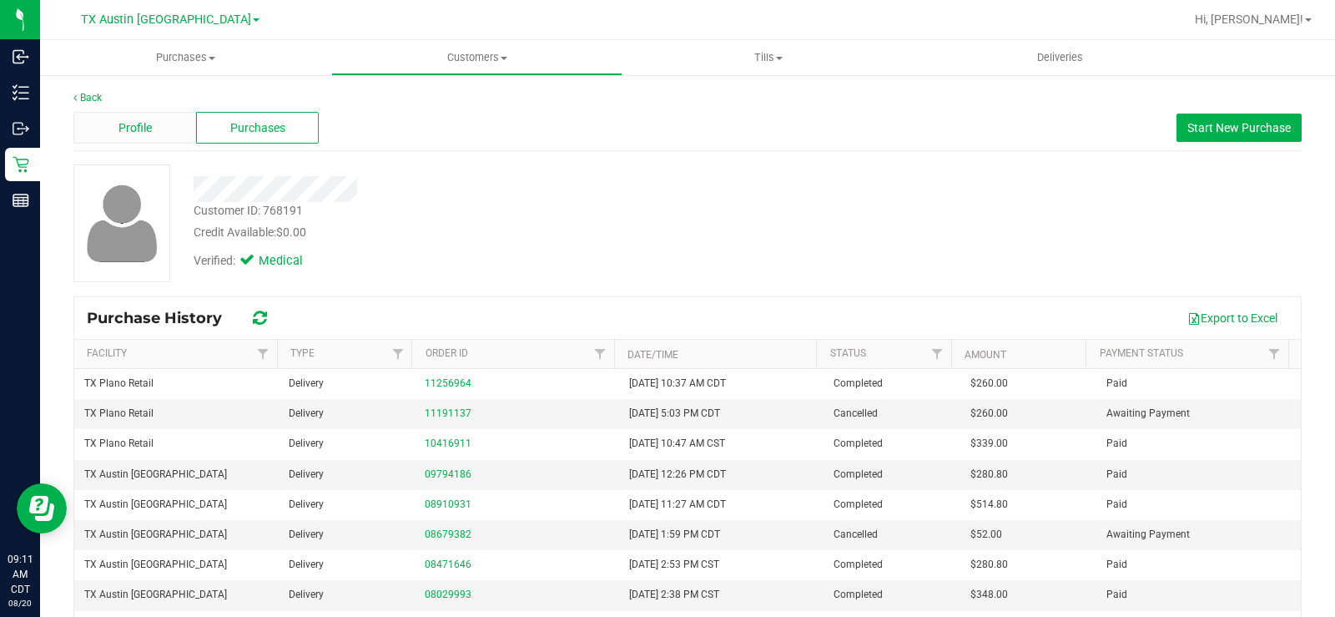
click at [157, 123] on div "Profile" at bounding box center [134, 128] width 123 height 32
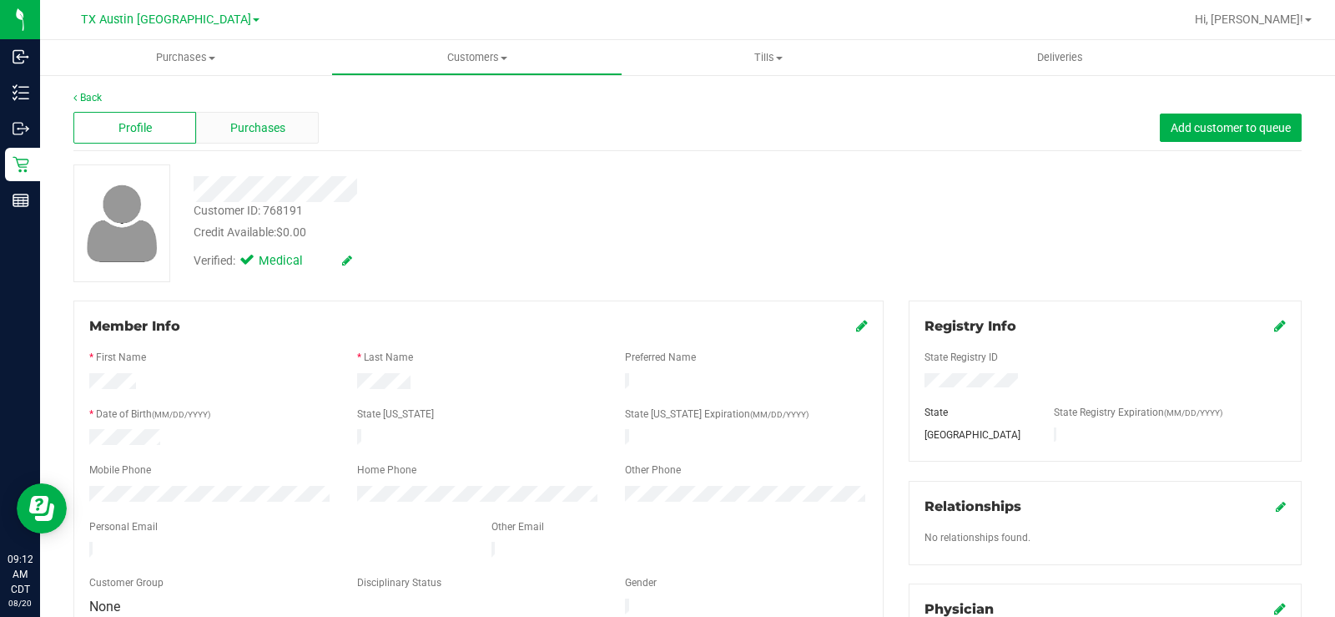
click at [274, 119] on span "Purchases" at bounding box center [257, 128] width 55 height 18
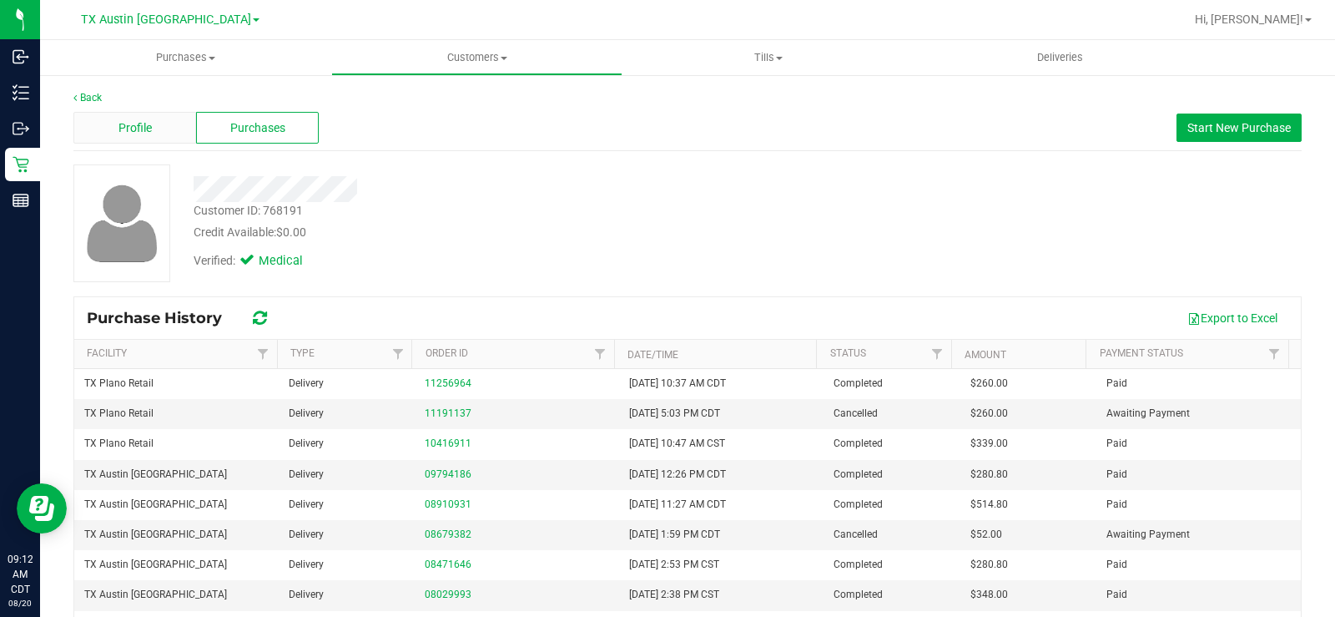
click at [115, 126] on div "Profile" at bounding box center [134, 128] width 123 height 32
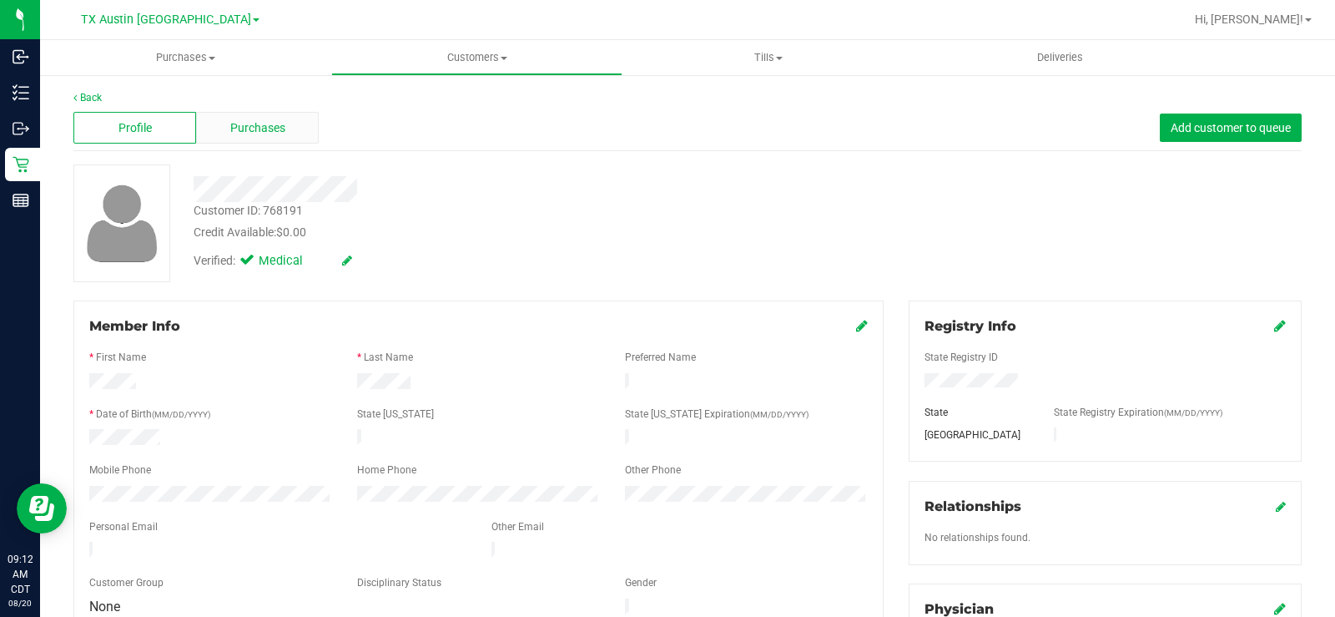
click at [292, 116] on div "Purchases" at bounding box center [257, 128] width 123 height 32
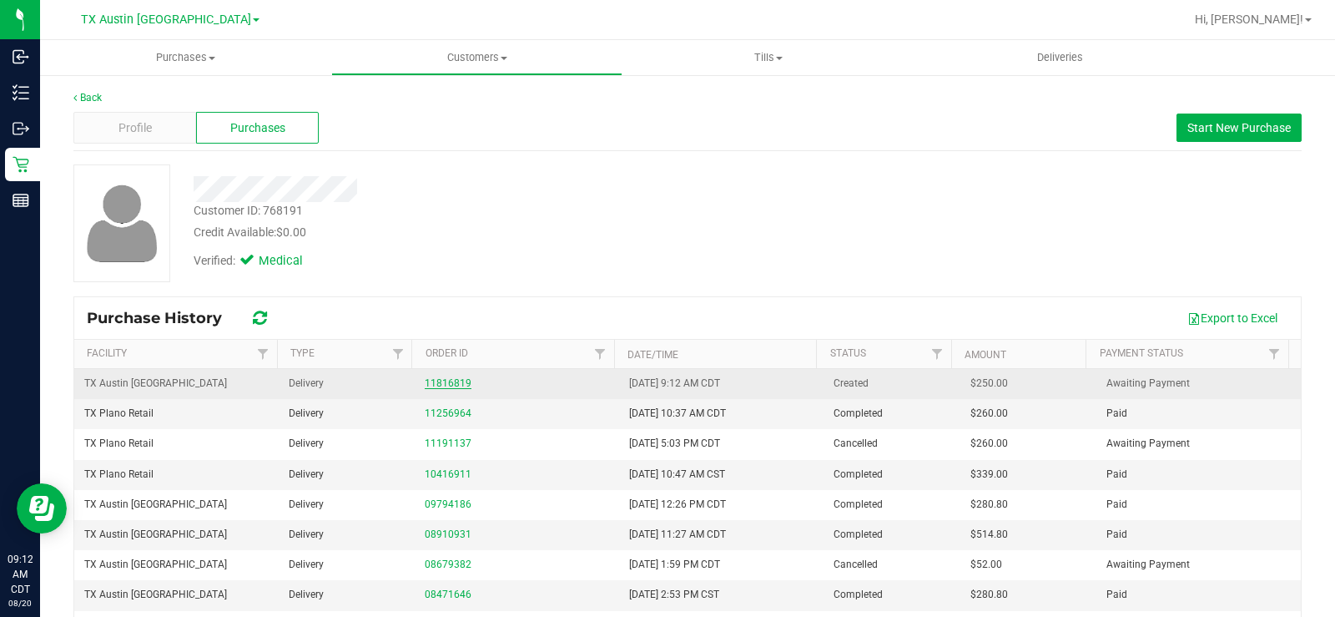
click at [446, 380] on link "11816819" at bounding box center [448, 383] width 47 height 12
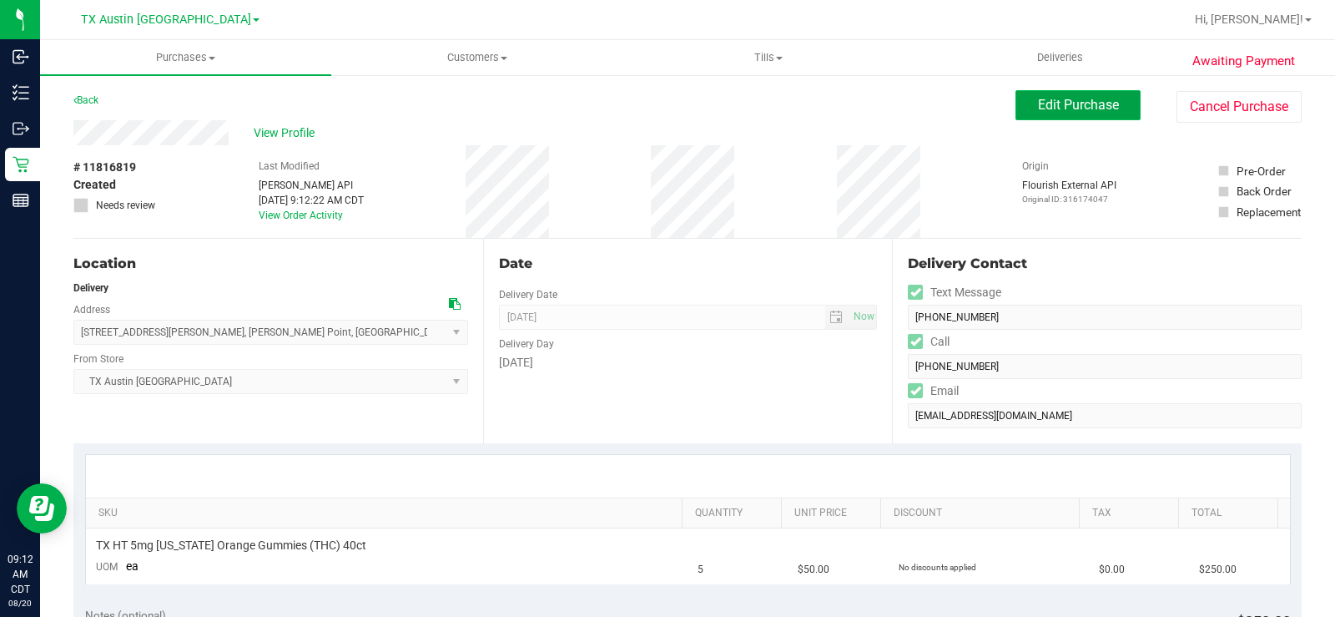
click at [1038, 101] on span "Edit Purchase" at bounding box center [1078, 105] width 81 height 16
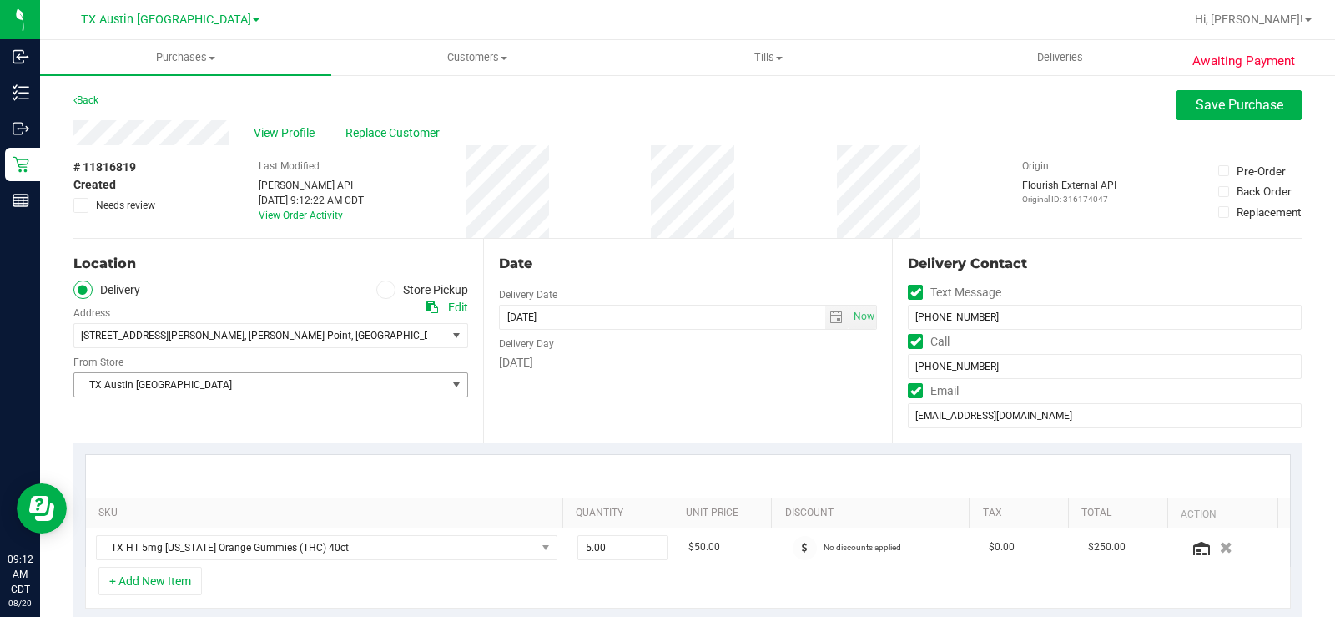
click at [431, 385] on span "TX Austin [GEOGRAPHIC_DATA]" at bounding box center [260, 384] width 372 height 23
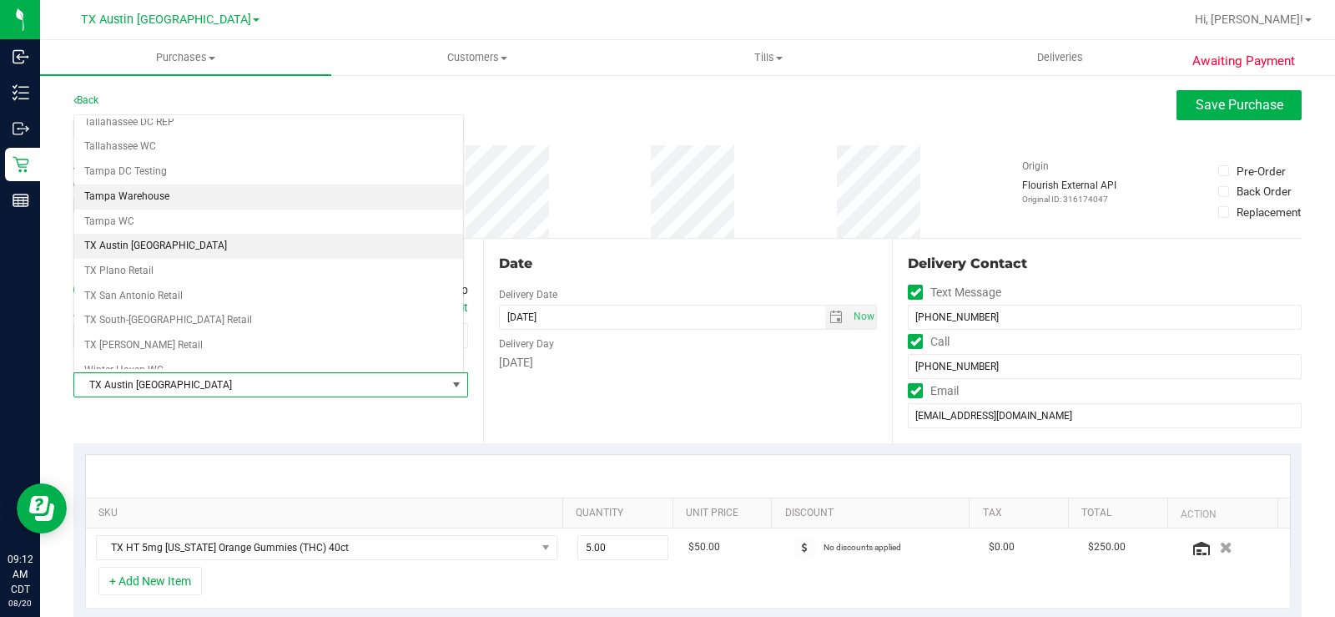
scroll to position [1212, 0]
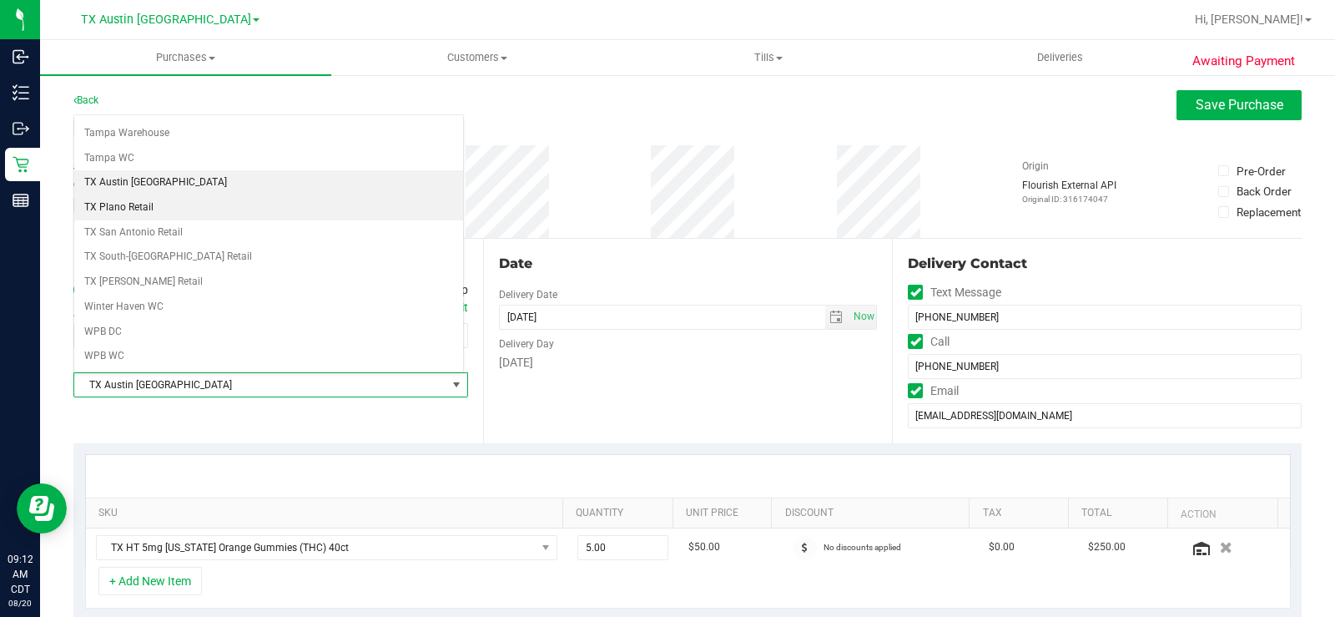
click at [252, 204] on li "TX Plano Retail" at bounding box center [268, 207] width 389 height 25
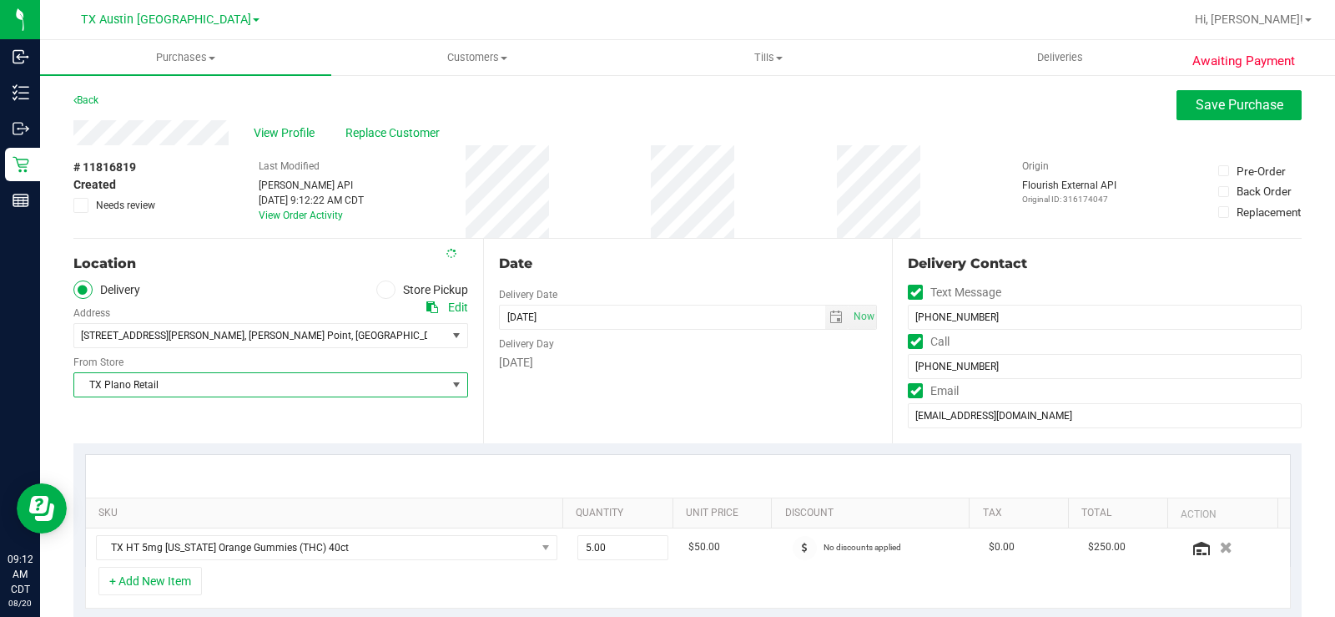
click at [641, 425] on div "Date Delivery Date 08/25/2025 Now 08/25/2025 06:00 PM Now Delivery Day Monday" at bounding box center [688, 341] width 410 height 204
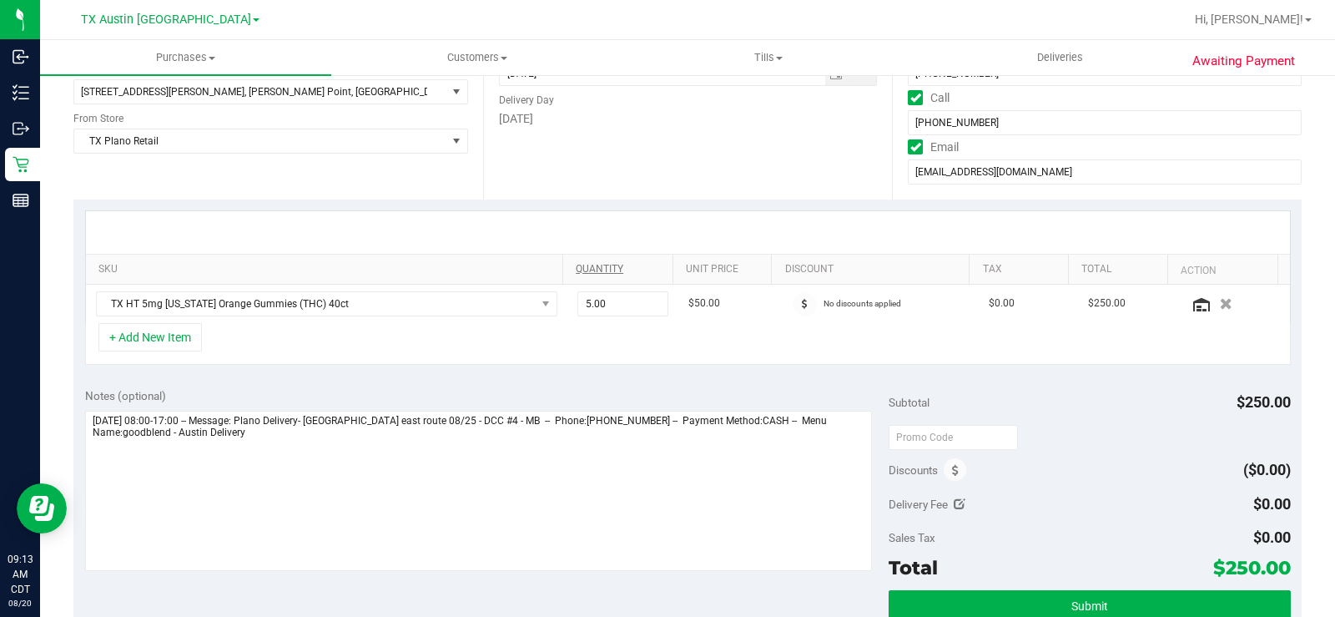
scroll to position [250, 0]
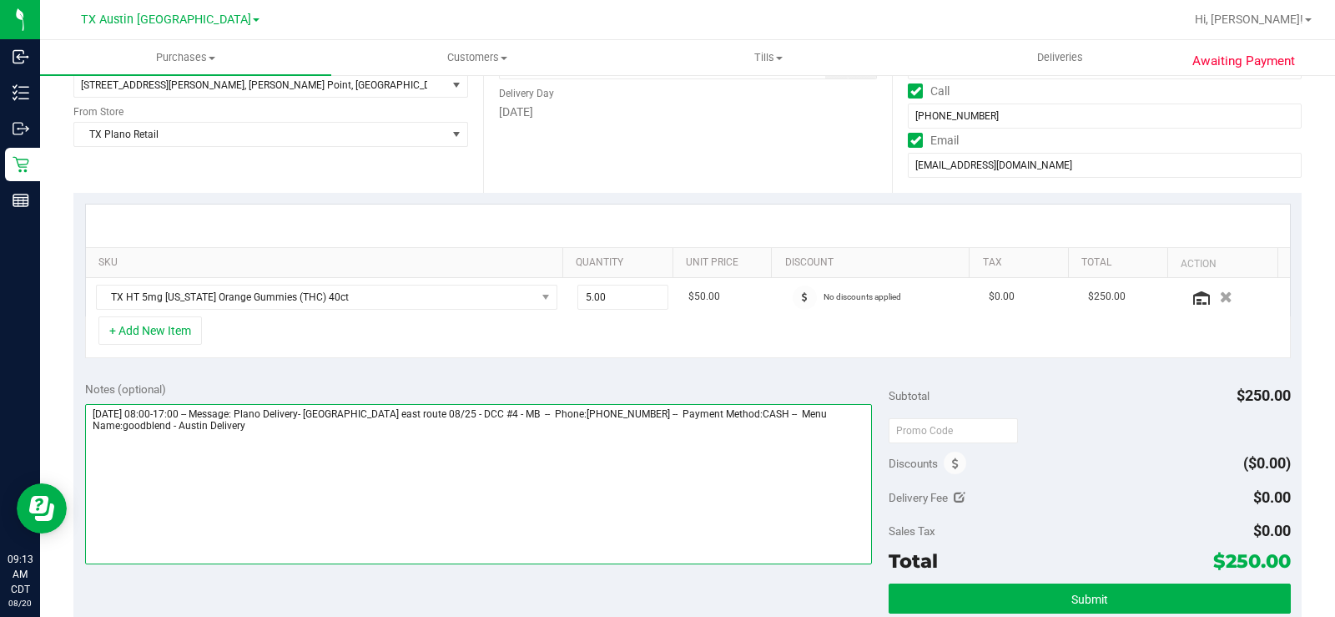
click at [612, 436] on textarea at bounding box center [478, 484] width 787 height 160
drag, startPoint x: 295, startPoint y: 415, endPoint x: 536, endPoint y: 417, distance: 240.3
click at [536, 417] on textarea at bounding box center [478, 484] width 787 height 160
click at [705, 418] on textarea at bounding box center [478, 484] width 787 height 160
click at [701, 418] on textarea at bounding box center [478, 484] width 787 height 160
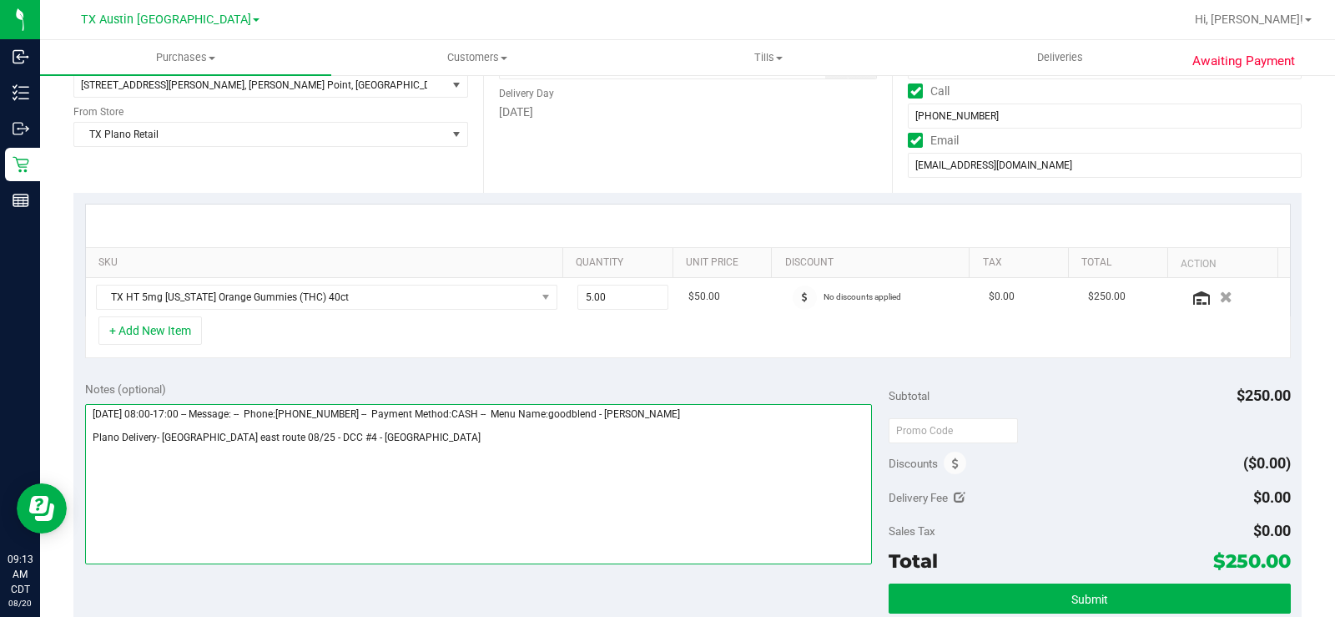
click at [604, 456] on textarea at bounding box center [478, 484] width 787 height 160
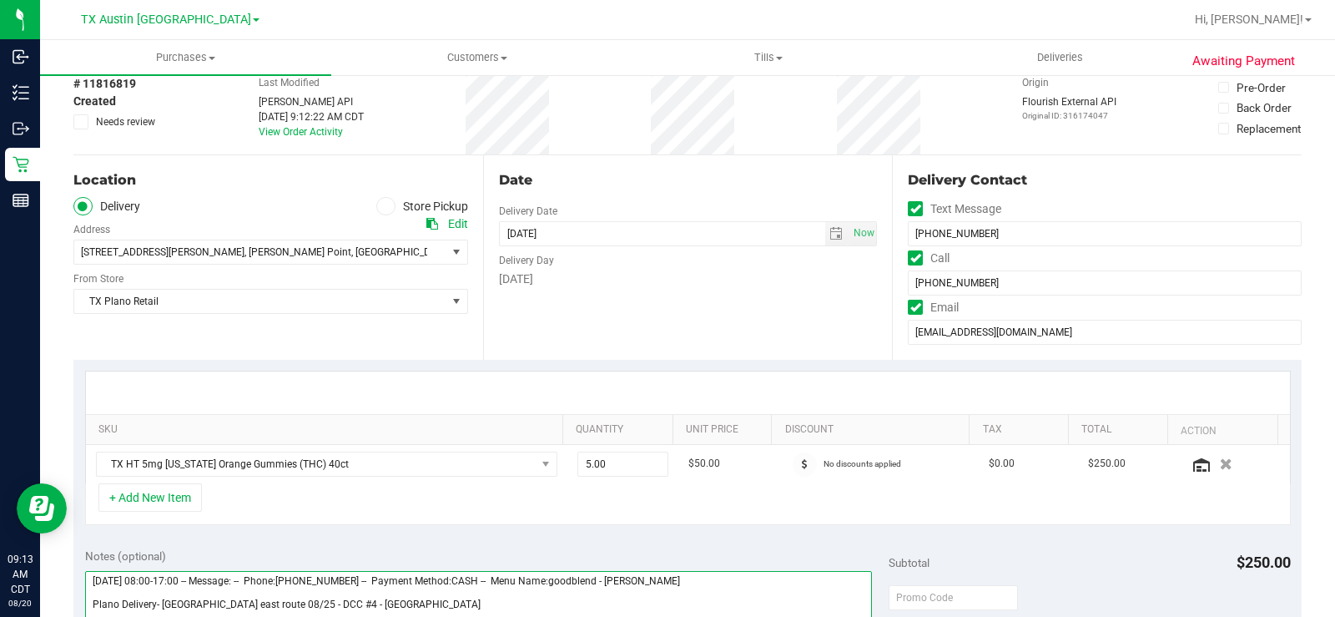
scroll to position [0, 0]
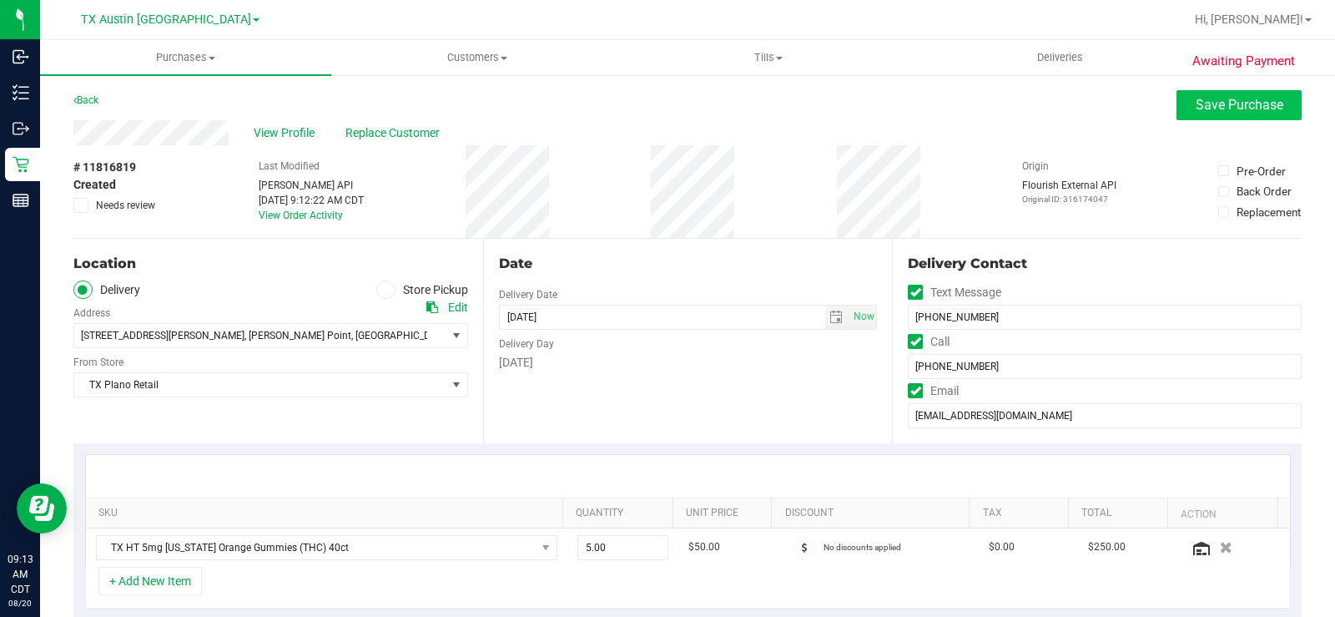
type textarea "Monday 08/25/2025 08:00-17:00 -- Message: -- Phone:9033306692 -- Payment Method…"
click at [1196, 108] on span "Save Purchase" at bounding box center [1240, 105] width 88 height 16
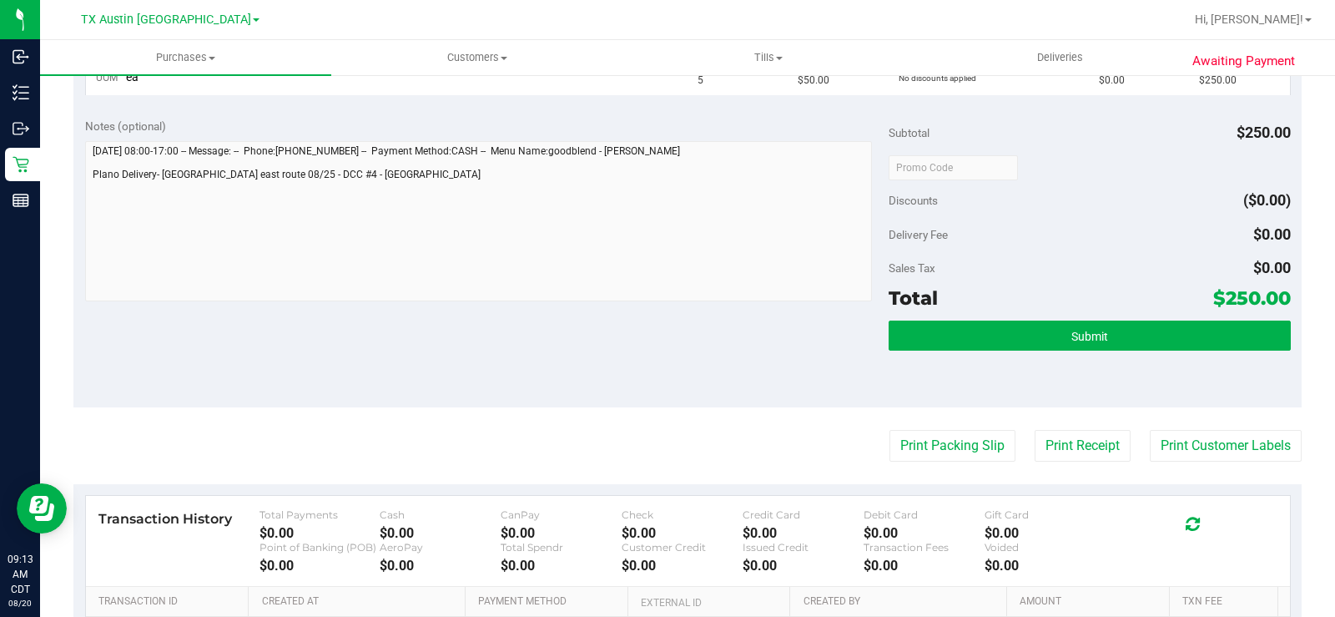
scroll to position [501, 0]
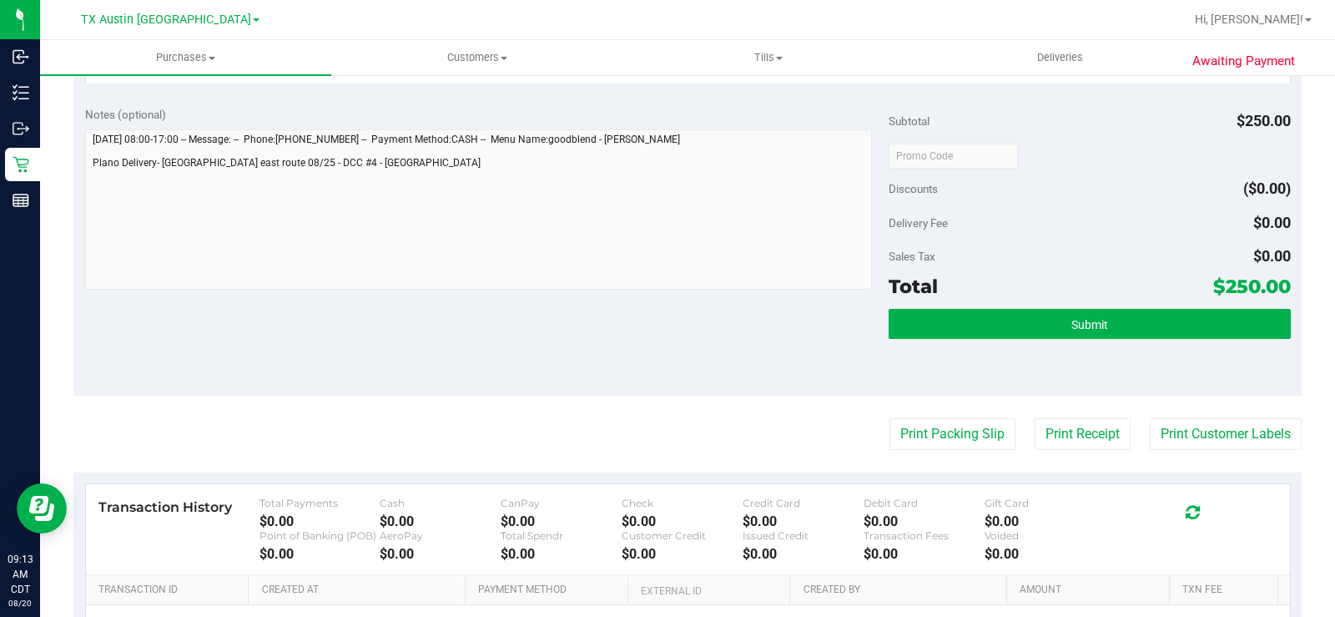
click at [707, 375] on div "Notes (optional) Subtotal $250.00 Discounts ($0.00) Delivery Fee $0.00 Sales Ta…" at bounding box center [687, 245] width 1228 height 300
click at [938, 328] on button "Submit" at bounding box center [1090, 324] width 402 height 30
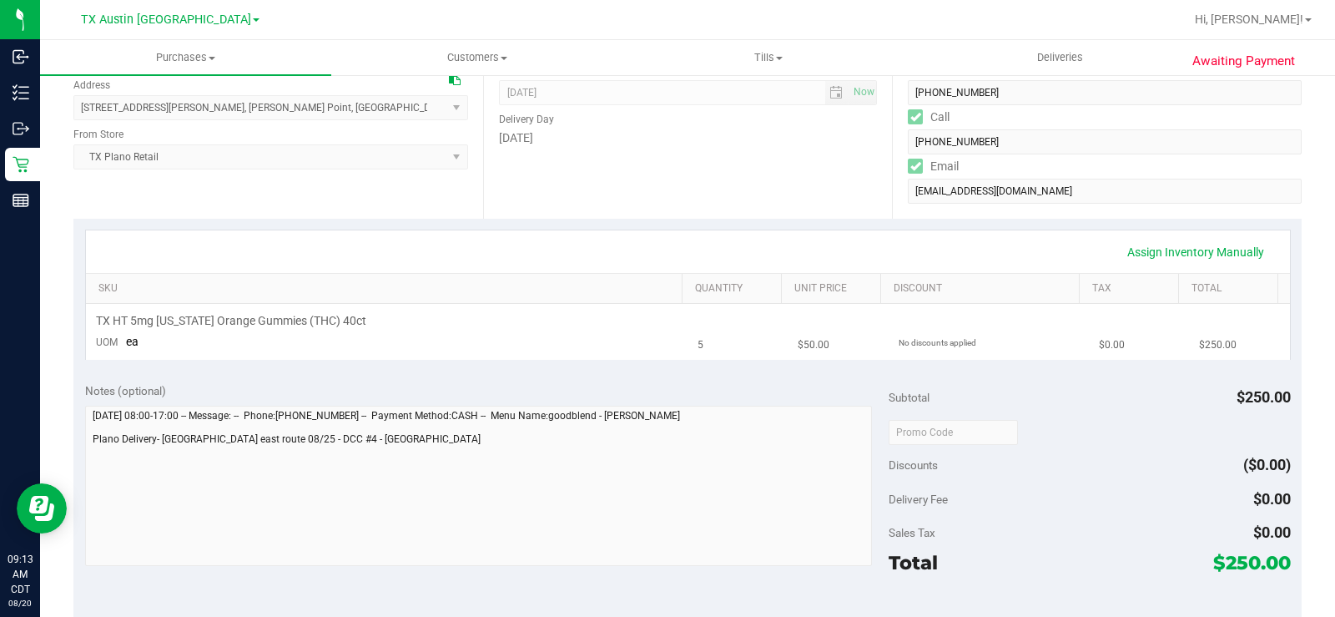
scroll to position [0, 0]
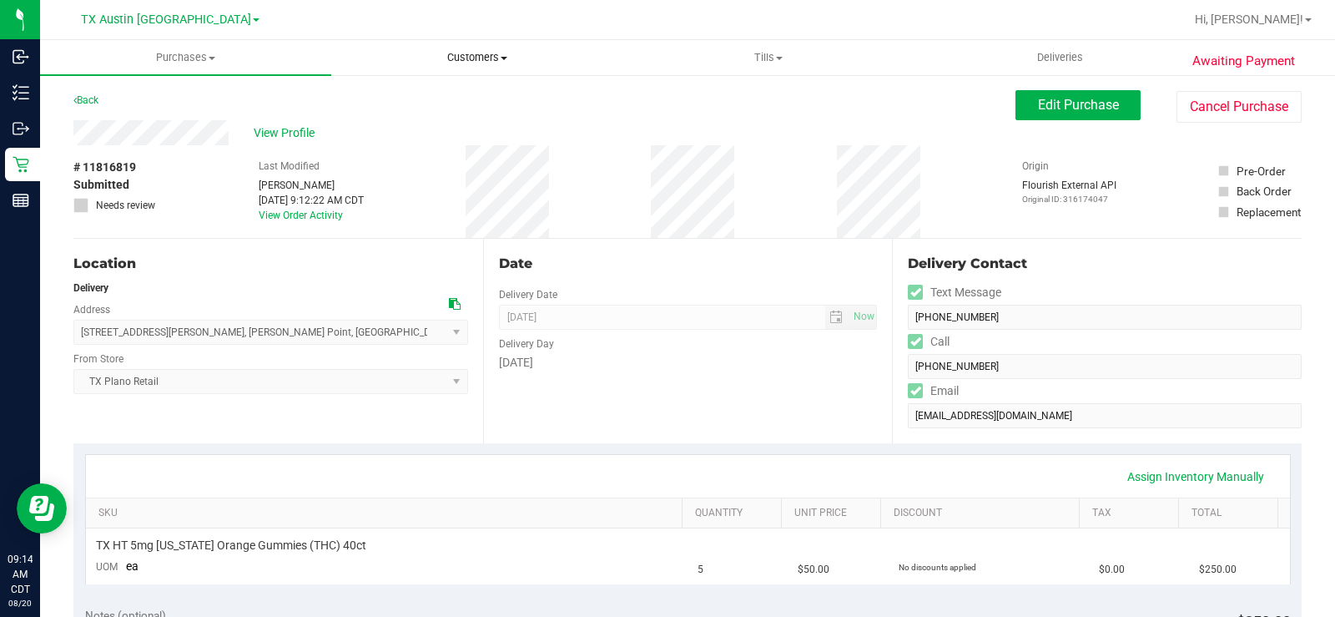
drag, startPoint x: 476, startPoint y: 46, endPoint x: 517, endPoint y: 93, distance: 63.3
click at [476, 46] on uib-tab-heading "Customers All customers Add a new customer All physicians" at bounding box center [477, 57] width 290 height 33
click at [465, 98] on li "All customers" at bounding box center [476, 101] width 291 height 20
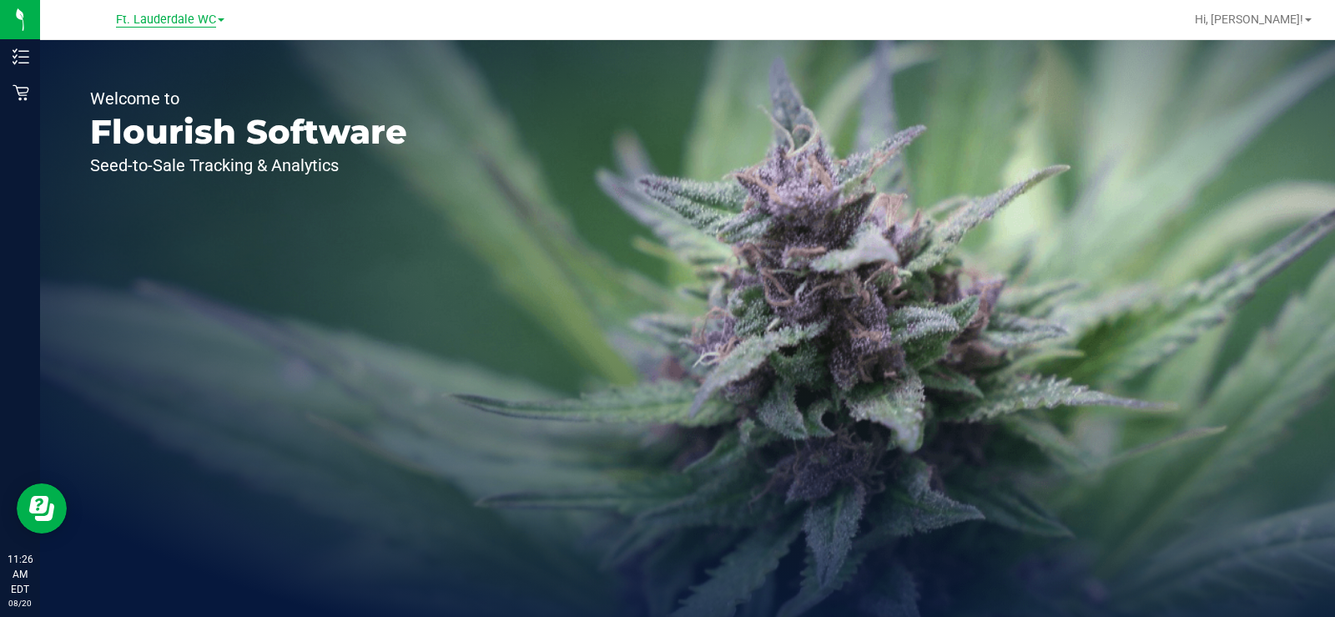
click at [186, 22] on span "Ft. Lauderdale WC" at bounding box center [166, 20] width 100 height 15
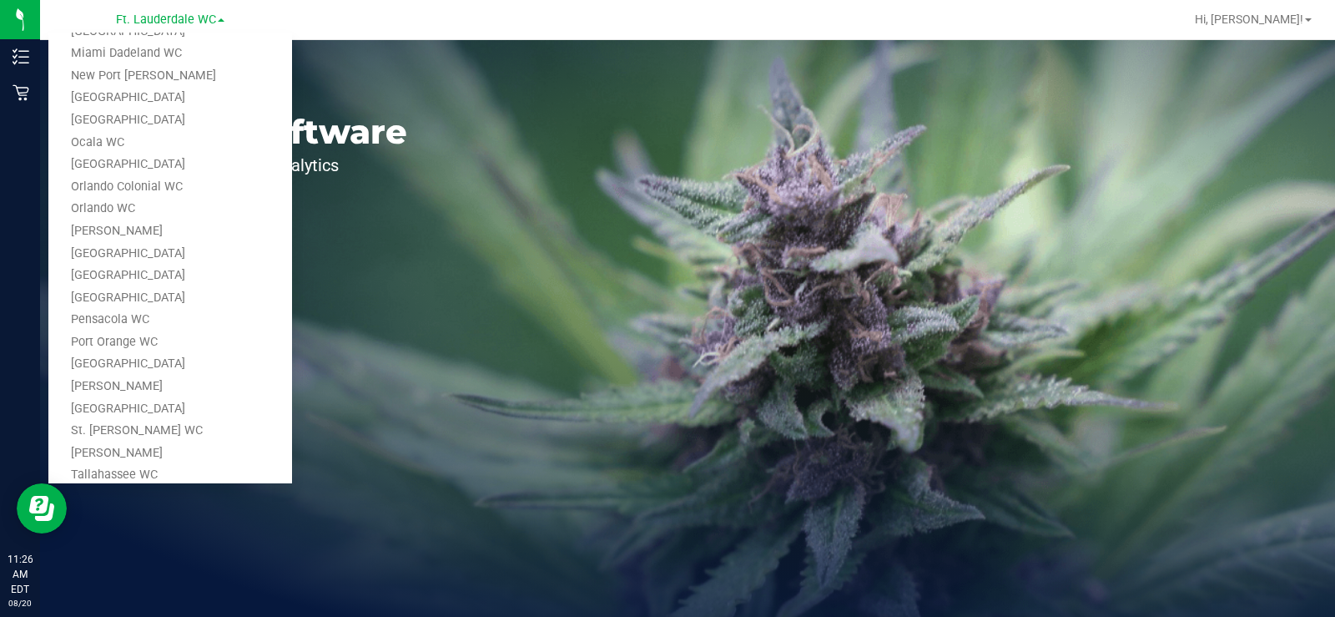
scroll to position [688, 0]
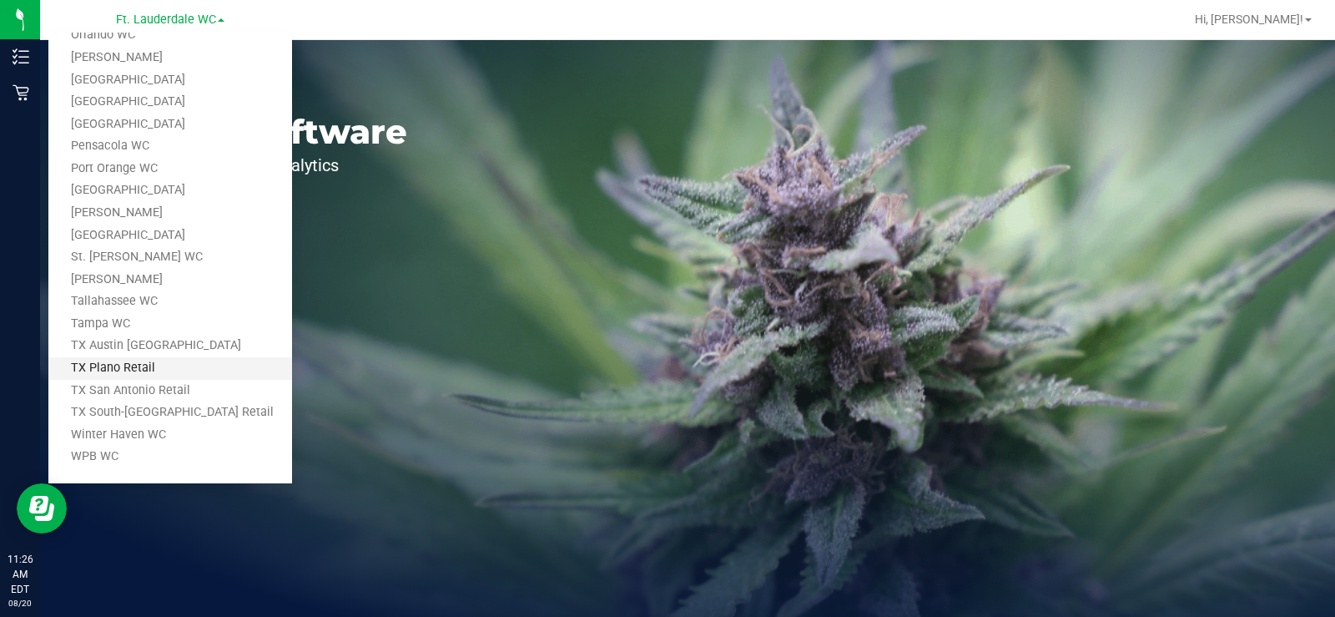
click at [137, 362] on link "TX Plano Retail" at bounding box center [170, 368] width 244 height 23
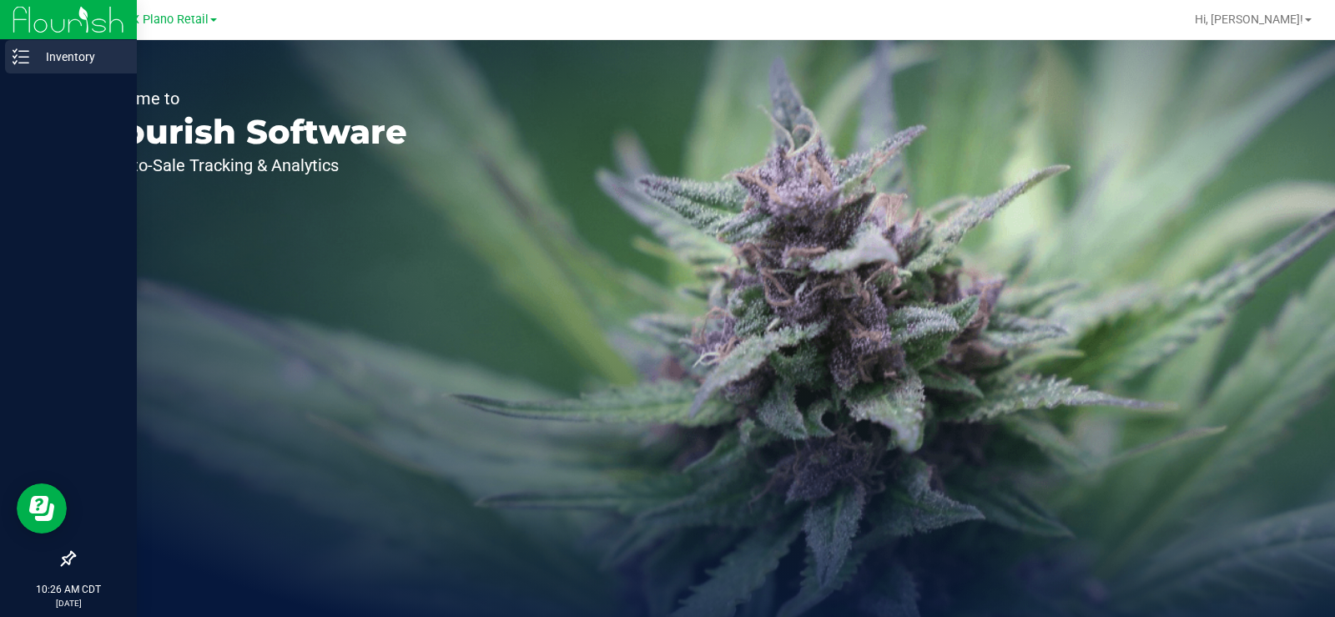
click at [24, 57] on line at bounding box center [23, 57] width 9 height 0
click at [18, 61] on icon at bounding box center [21, 56] width 17 height 17
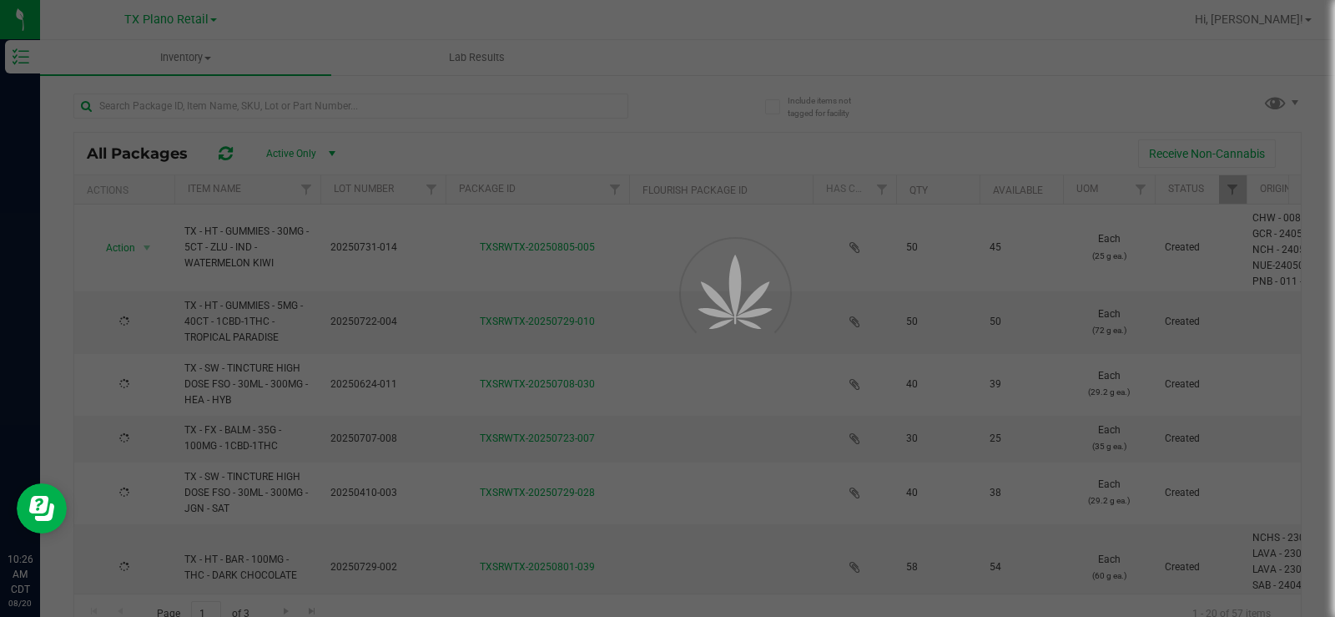
click at [174, 108] on div at bounding box center [667, 308] width 1335 height 617
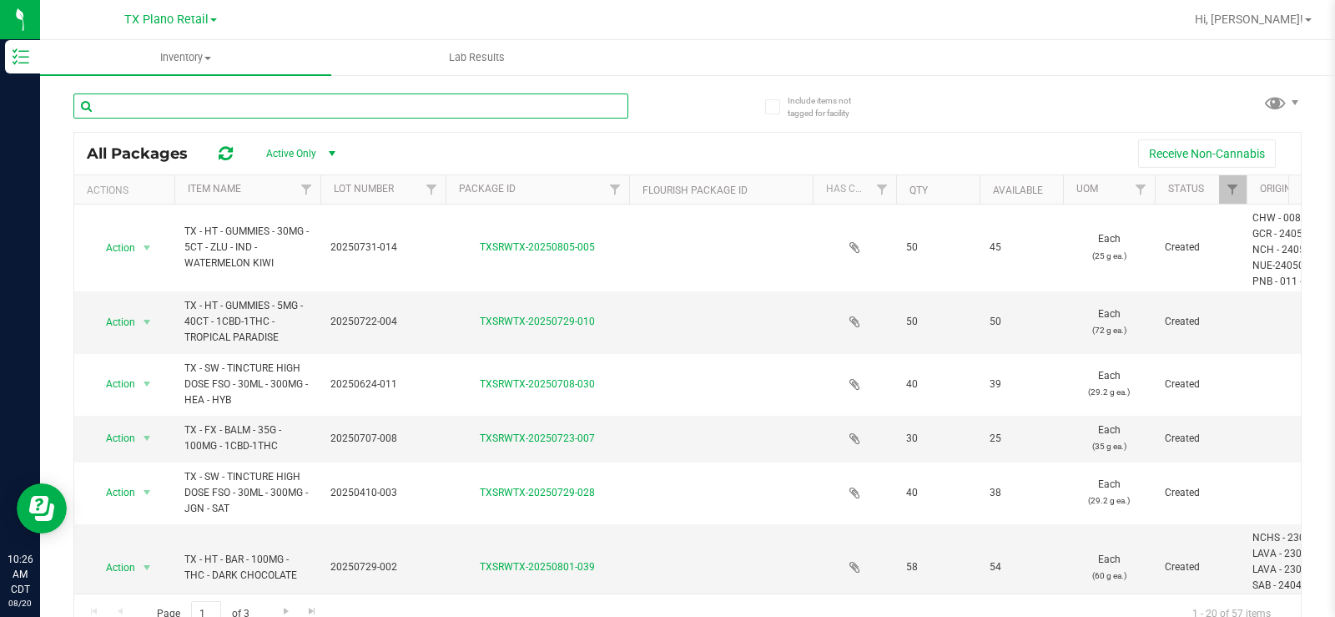
click at [174, 108] on input "text" at bounding box center [350, 105] width 555 height 25
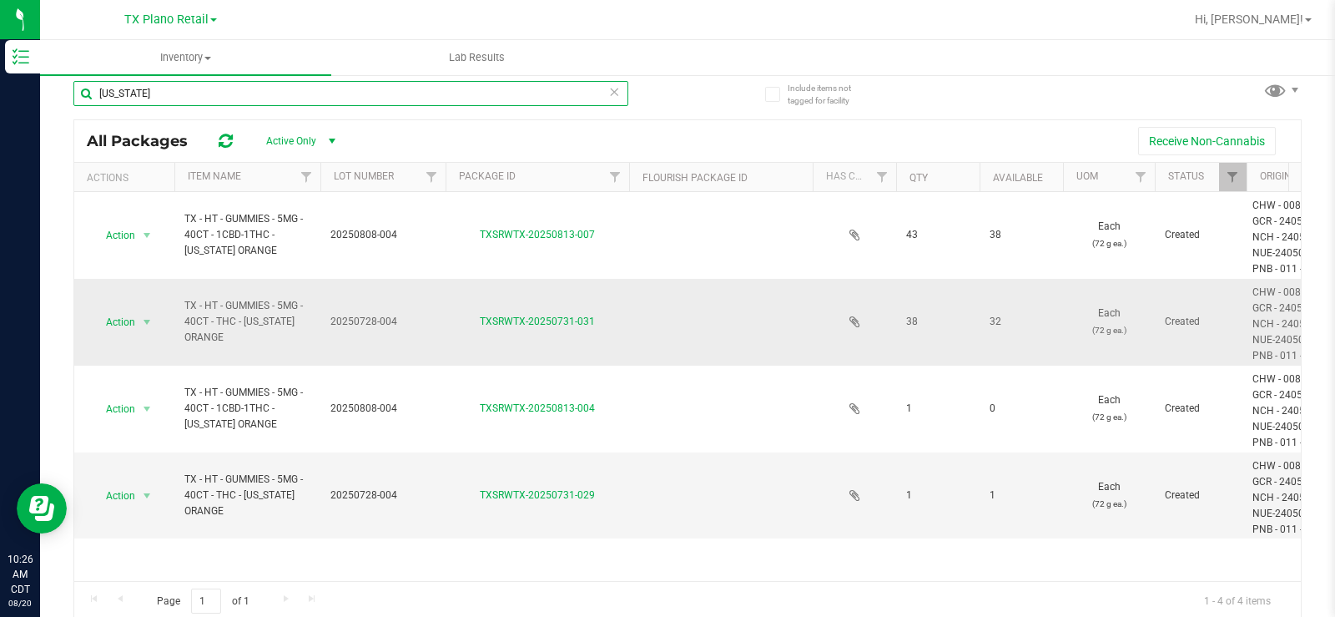
scroll to position [17, 0]
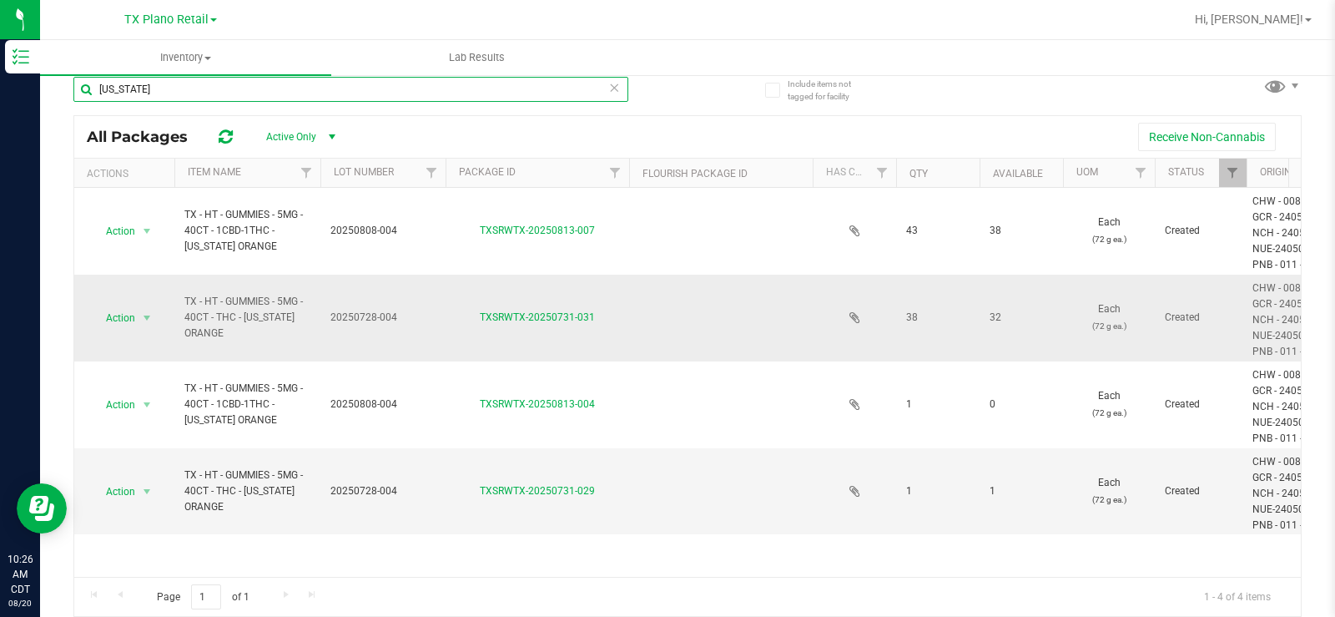
type input "[US_STATE]"
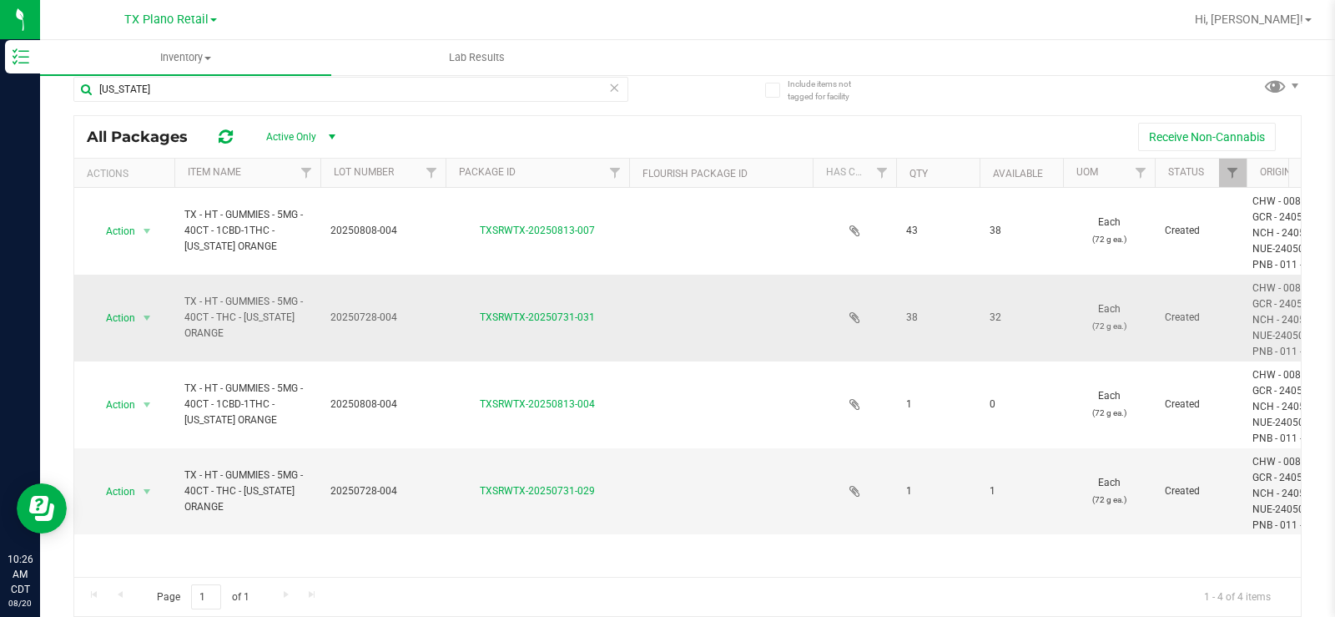
copy span "TX - HT - GUMMIES - 5MG - 40CT - THC - TEXAS ORANGE"
drag, startPoint x: 229, startPoint y: 334, endPoint x: 176, endPoint y: 290, distance: 68.8
click at [176, 290] on td "TX - HT - GUMMIES - 5MG - 40CT - THC - TEXAS ORANGE" at bounding box center [247, 318] width 146 height 87
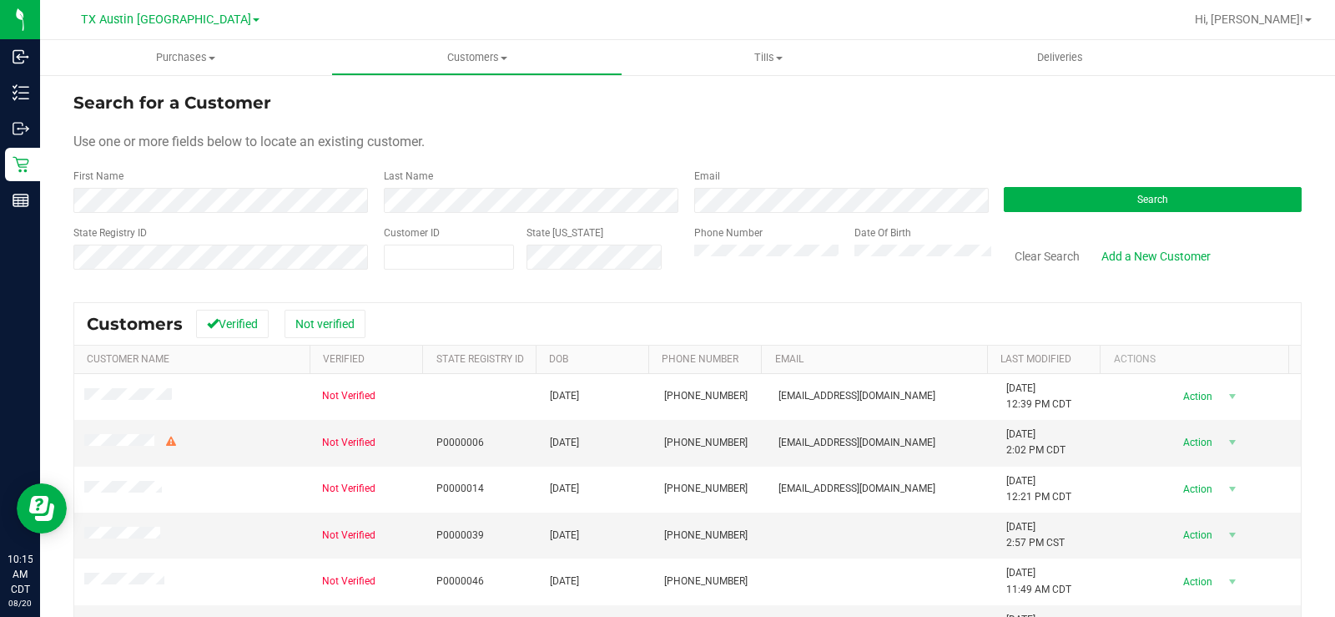
click at [537, 138] on div "Use one or more fields below to locate an existing customer." at bounding box center [687, 142] width 1228 height 20
drag, startPoint x: 811, startPoint y: 114, endPoint x: 857, endPoint y: 125, distance: 47.2
click at [822, 117] on form "Search for a Customer Use one or more fields below to locate an existing custom…" at bounding box center [687, 187] width 1228 height 194
click at [604, 93] on div "Search for a Customer" at bounding box center [687, 102] width 1228 height 25
click at [1060, 203] on button "Search" at bounding box center [1153, 199] width 298 height 25
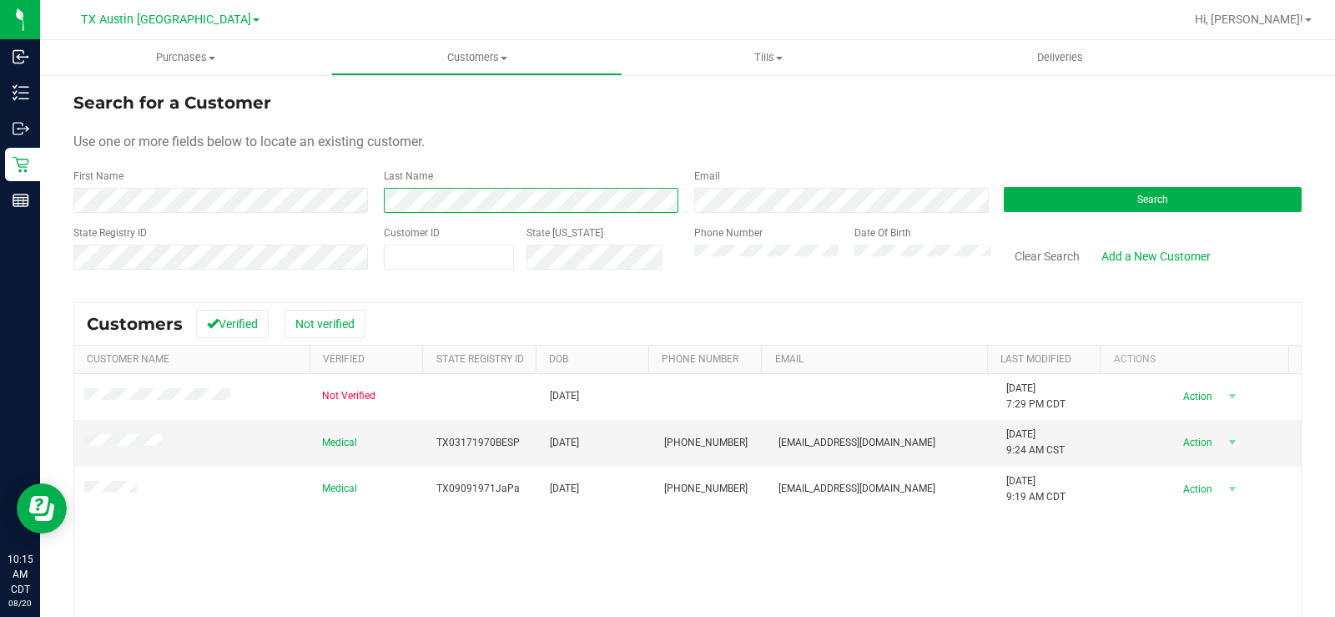
click at [372, 209] on div "Last Name" at bounding box center [526, 191] width 310 height 44
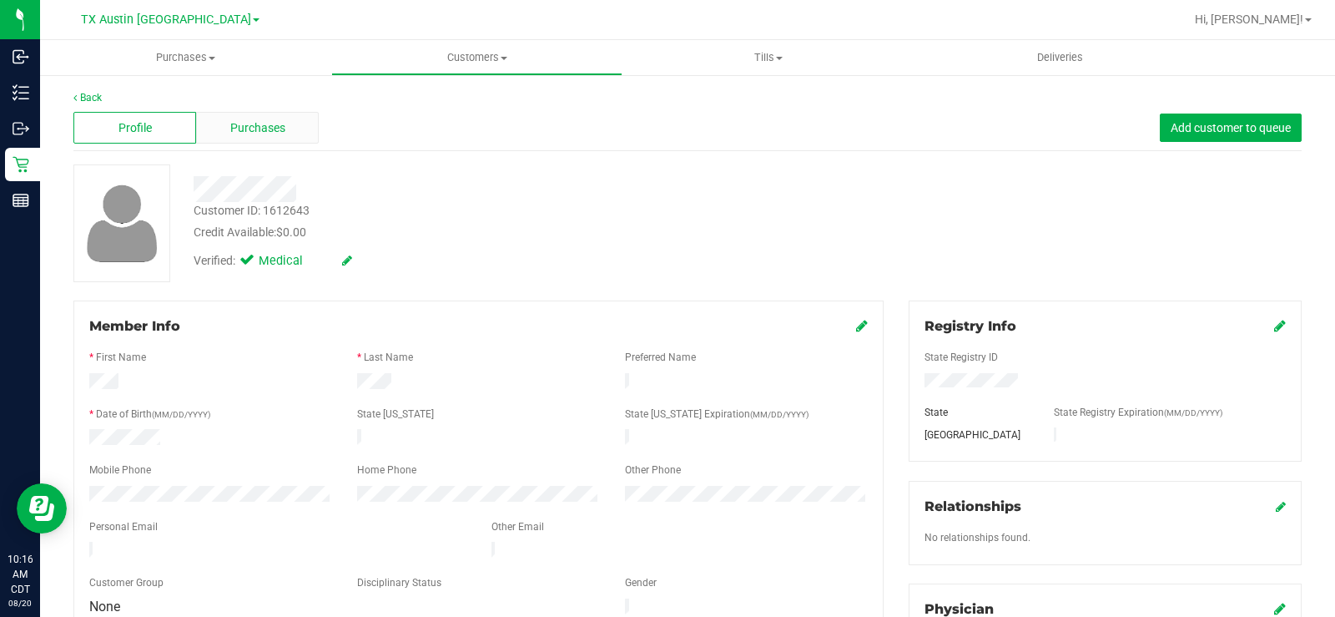
click at [270, 128] on span "Purchases" at bounding box center [257, 128] width 55 height 18
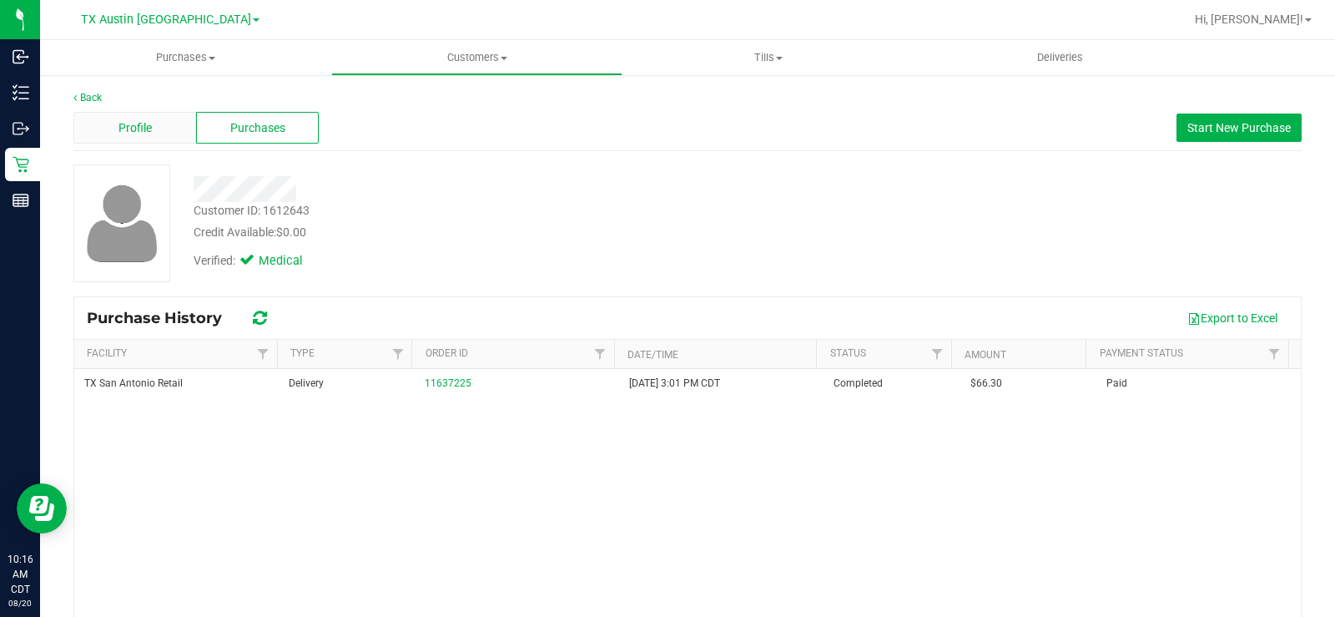
click at [147, 130] on span "Profile" at bounding box center [134, 128] width 33 height 18
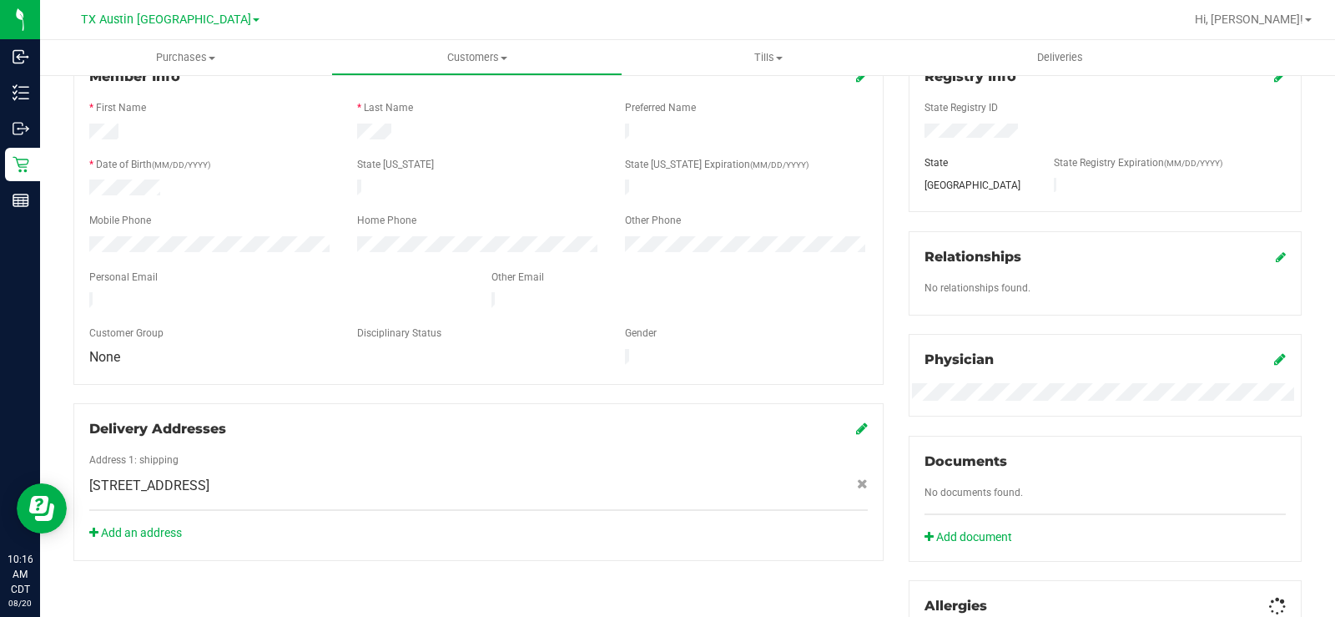
scroll to position [250, 0]
click at [365, 475] on div "1800 Co Rd 425 , Taylor , TX 76574" at bounding box center [479, 485] width 804 height 20
click at [326, 475] on div "1800 Co Rd 425 , Taylor , TX 76574" at bounding box center [479, 485] width 804 height 20
drag, startPoint x: 305, startPoint y: 467, endPoint x: 293, endPoint y: 471, distance: 13.0
click at [293, 475] on div "1800 Co Rd 425 , Taylor , TX 76574" at bounding box center [479, 485] width 804 height 20
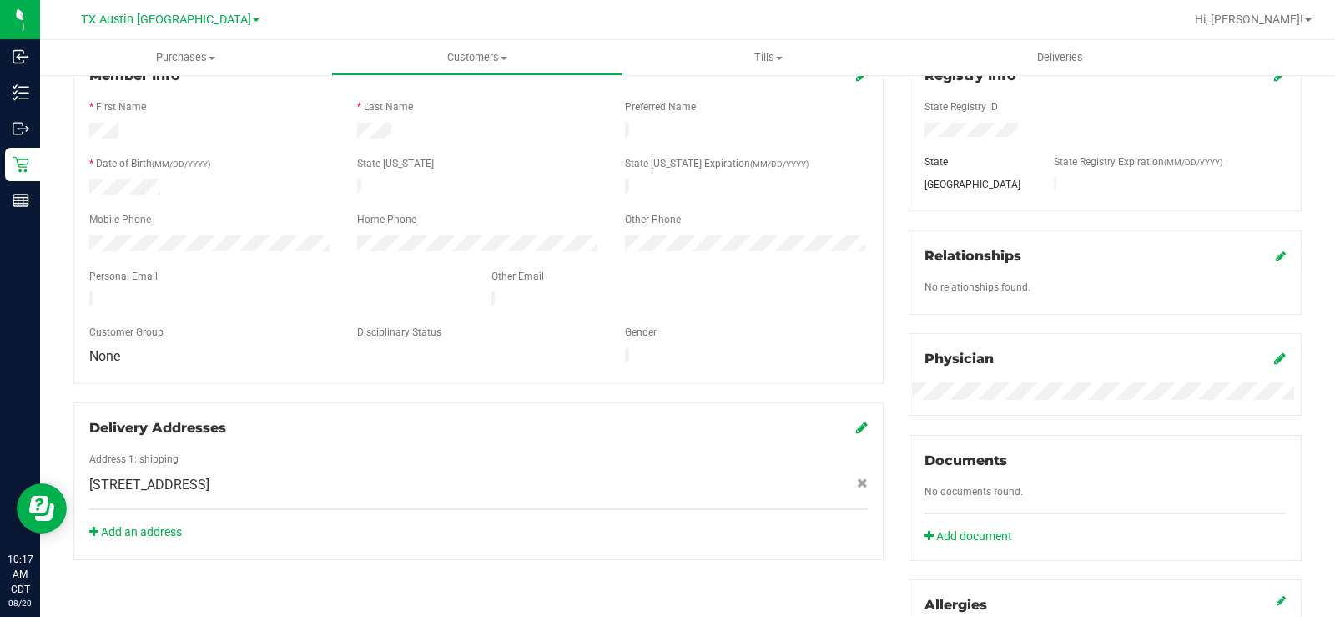
copy span "1800 Co Rd 425 , Taylor , TX 76574"
click at [496, 50] on span "Customers" at bounding box center [477, 57] width 290 height 15
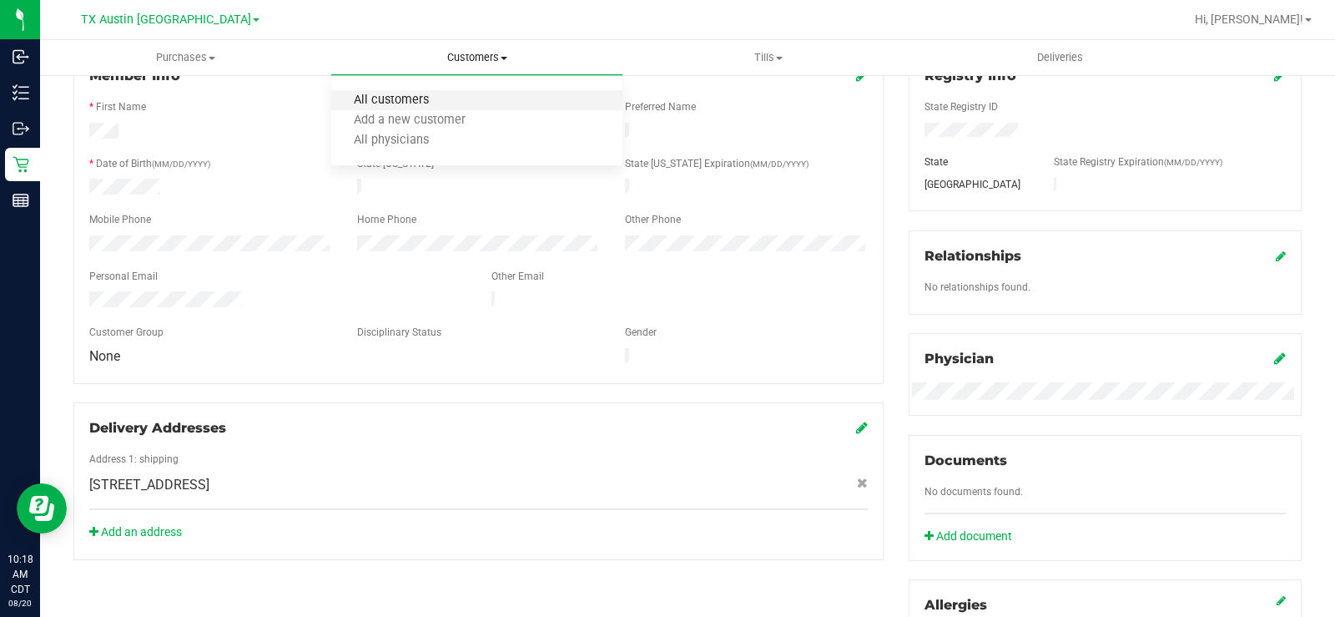
click at [431, 94] on span "All customers" at bounding box center [391, 100] width 120 height 14
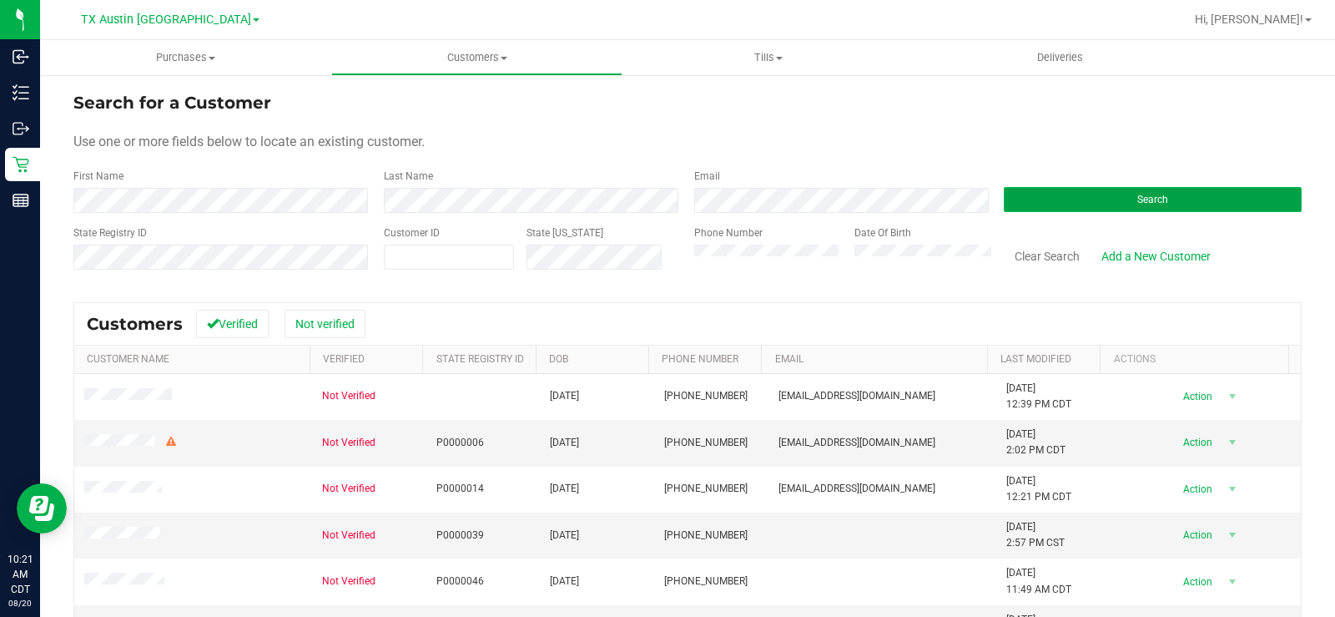
click at [1078, 201] on button "Search" at bounding box center [1153, 199] width 298 height 25
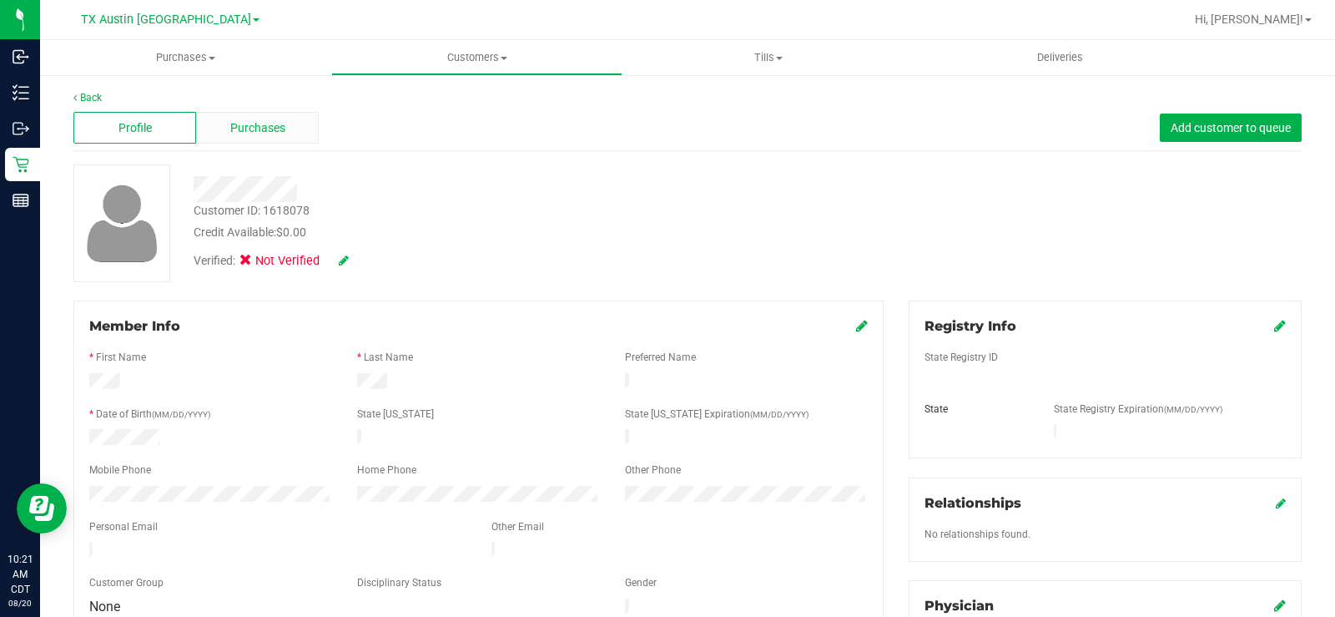
click at [257, 134] on span "Purchases" at bounding box center [257, 128] width 55 height 18
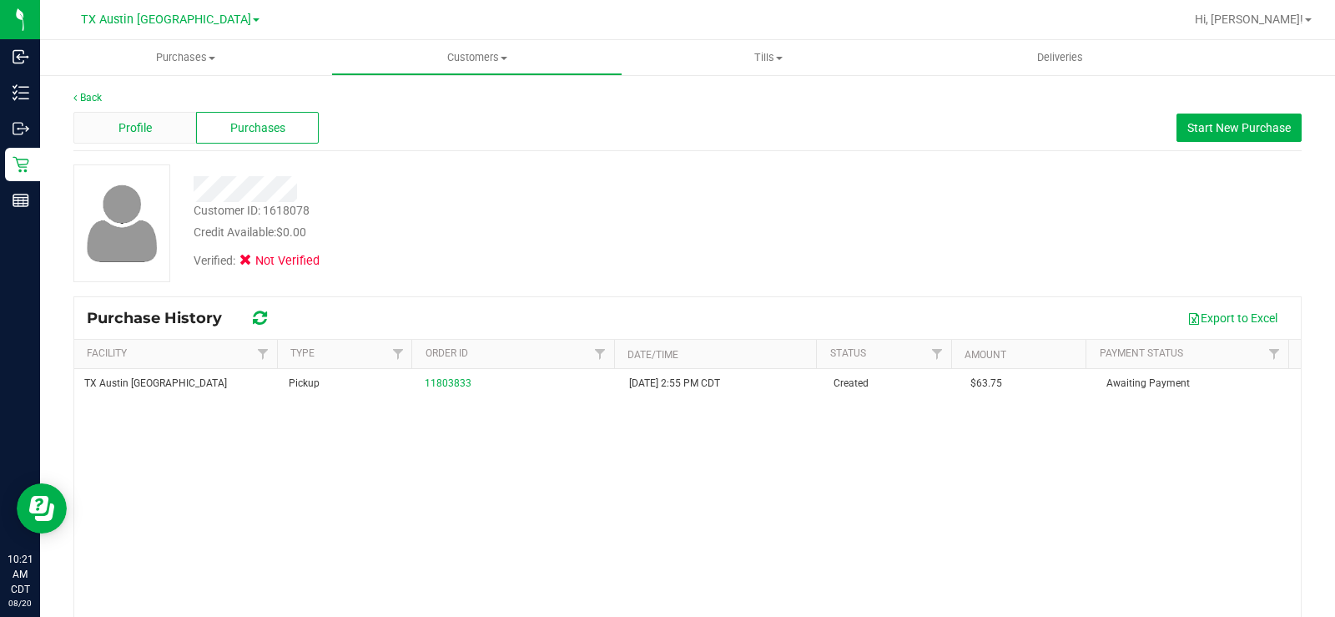
click at [143, 126] on span "Profile" at bounding box center [134, 128] width 33 height 18
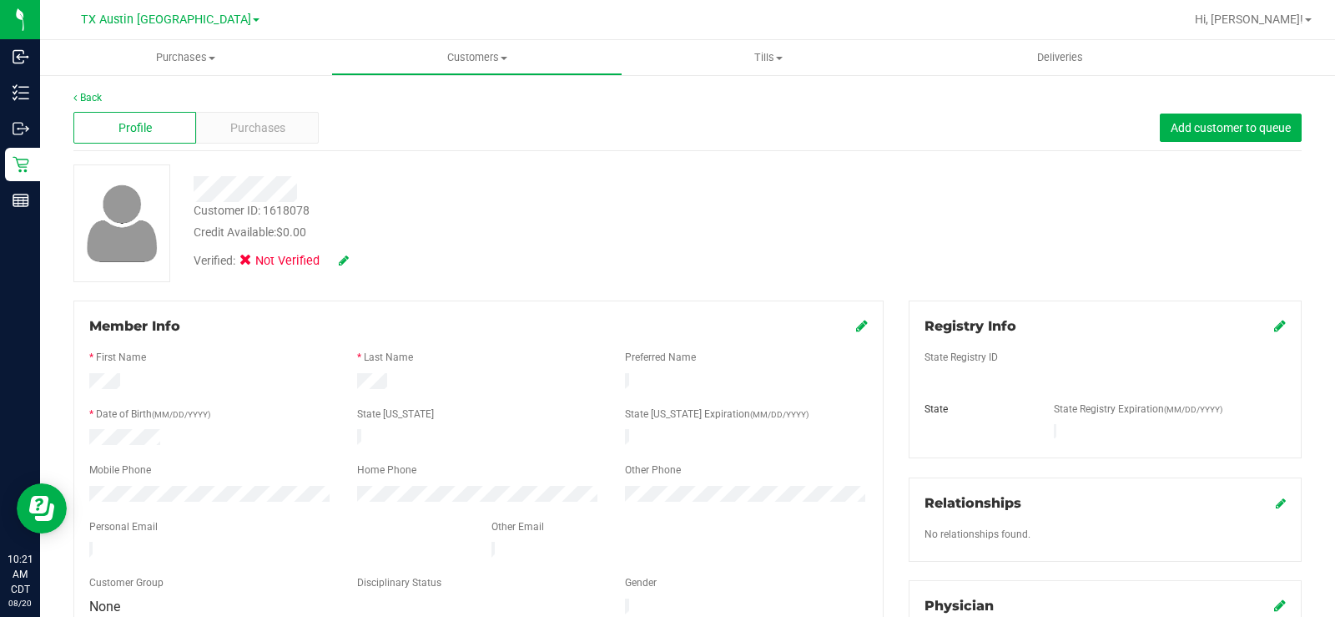
drag, startPoint x: 388, startPoint y: 379, endPoint x: 67, endPoint y: 384, distance: 321.3
click at [67, 384] on div "Member Info * First Name * Last Name Preferred Name * Date of Birth (MM/DD/YYYY…" at bounding box center [478, 543] width 835 height 486
click at [620, 229] on div "Credit Available: $0.00" at bounding box center [495, 233] width 602 height 18
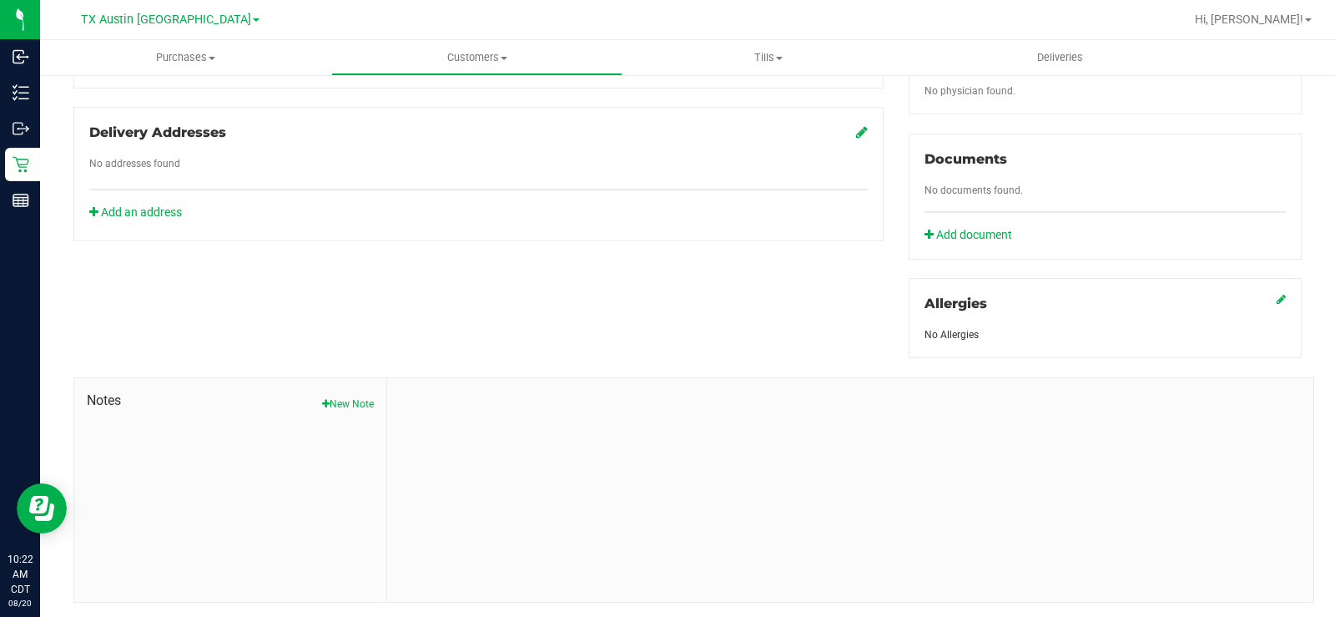
scroll to position [571, 0]
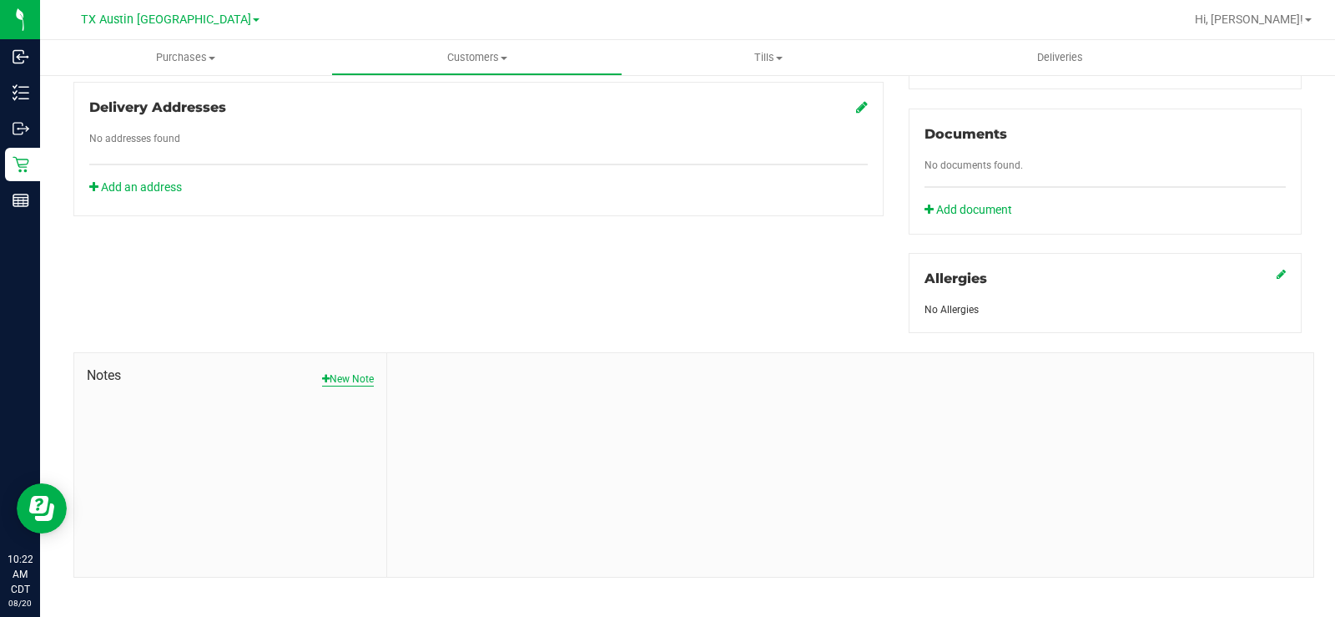
click at [345, 371] on button "New Note" at bounding box center [348, 378] width 52 height 15
click at [388, 399] on div "Aug 20, 2025 10:22 AM CDT Note Title * Note Submit Note" at bounding box center [850, 468] width 926 height 230
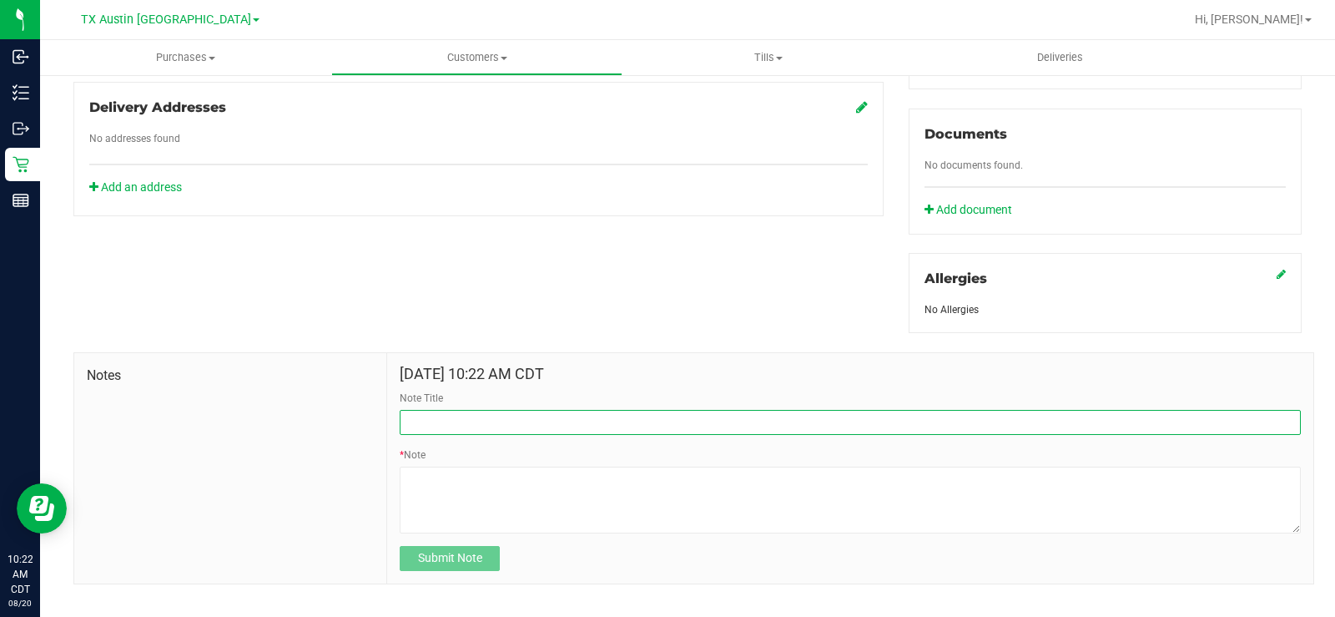
click at [421, 413] on input "Note Title" at bounding box center [850, 422] width 901 height 25
type input "[PERSON_NAME]"
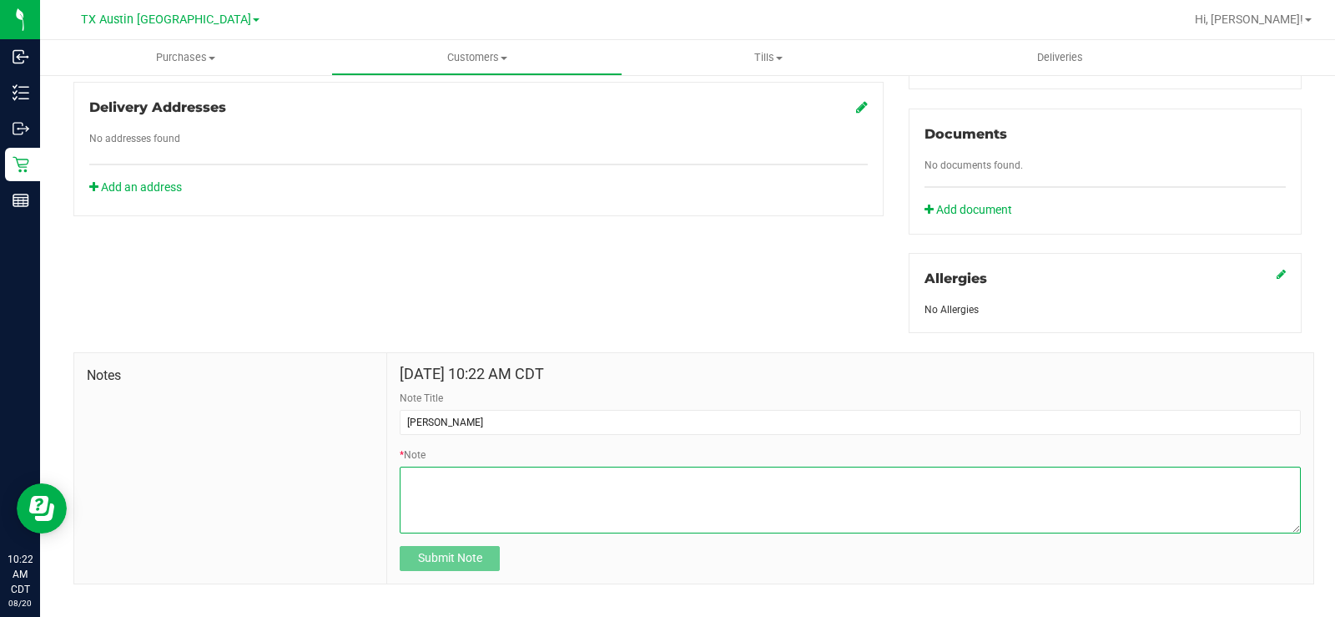
click at [422, 504] on textarea "* Note" at bounding box center [850, 499] width 901 height 67
paste textarea "Patient Name: [PERSON_NAME] Address: [STREET_ADDRESS] Phone Number: [PHONE_NUMB…"
type textarea "Patient Name: [PERSON_NAME] Address: [STREET_ADDRESS] Phone Number: [PHONE_NUMB…"
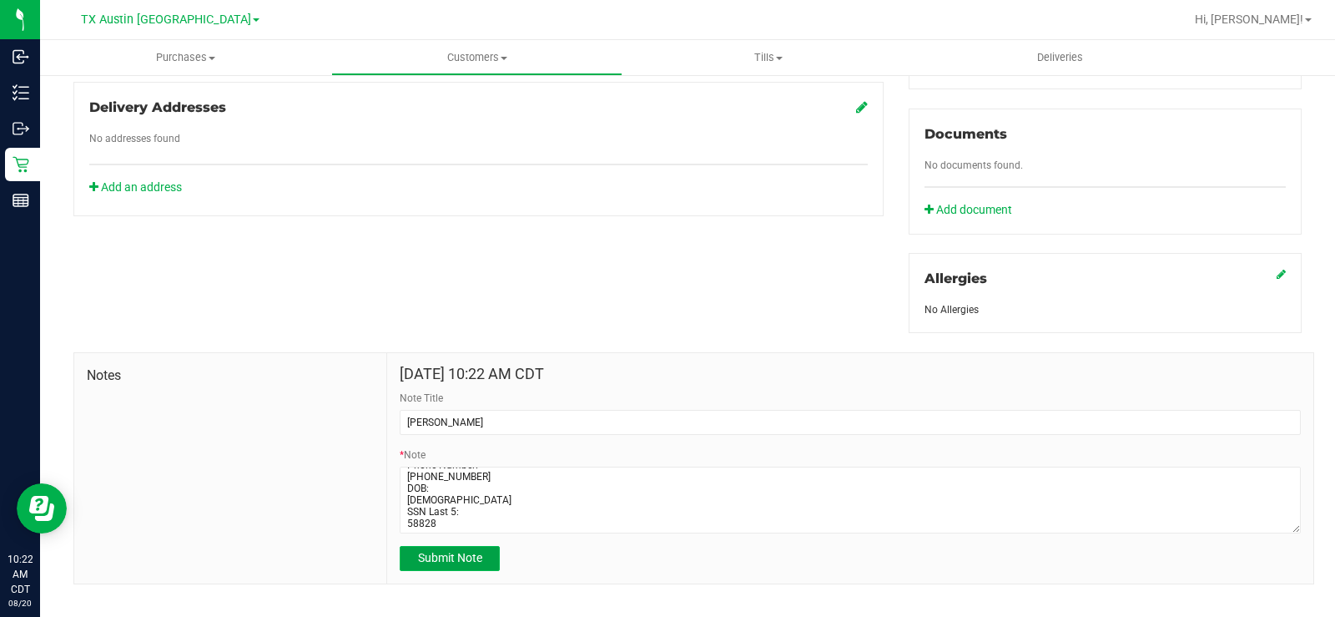
click at [462, 552] on button "Submit Note" at bounding box center [450, 558] width 100 height 25
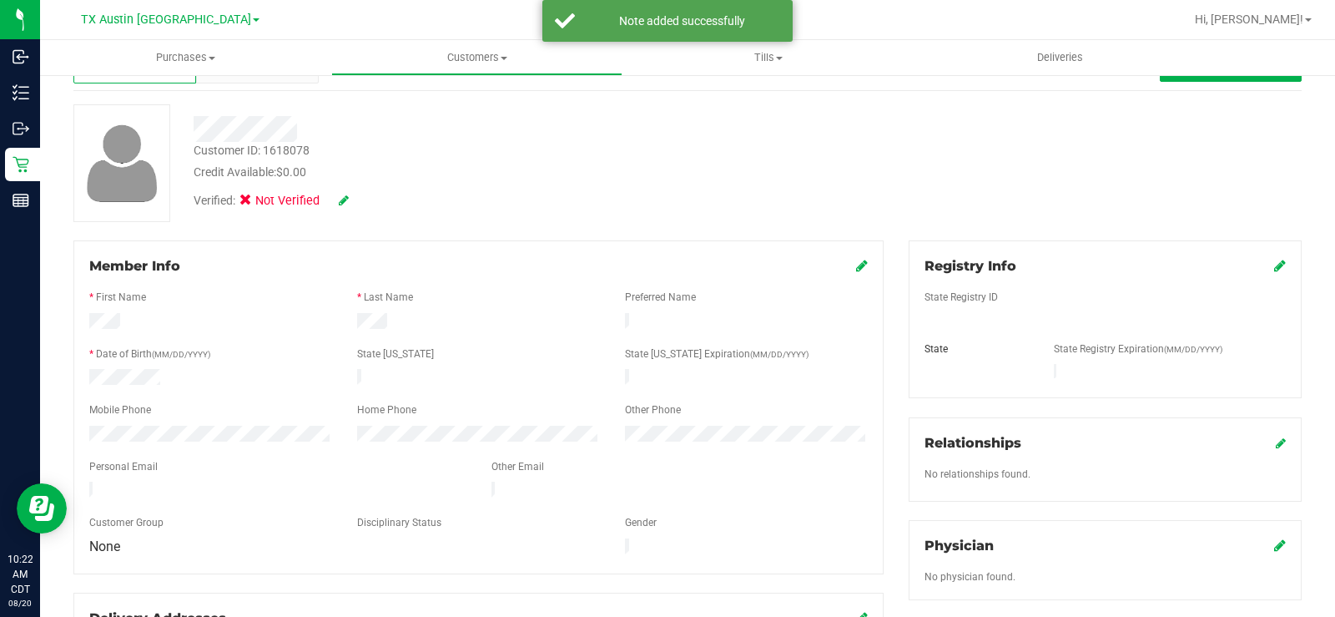
scroll to position [0, 0]
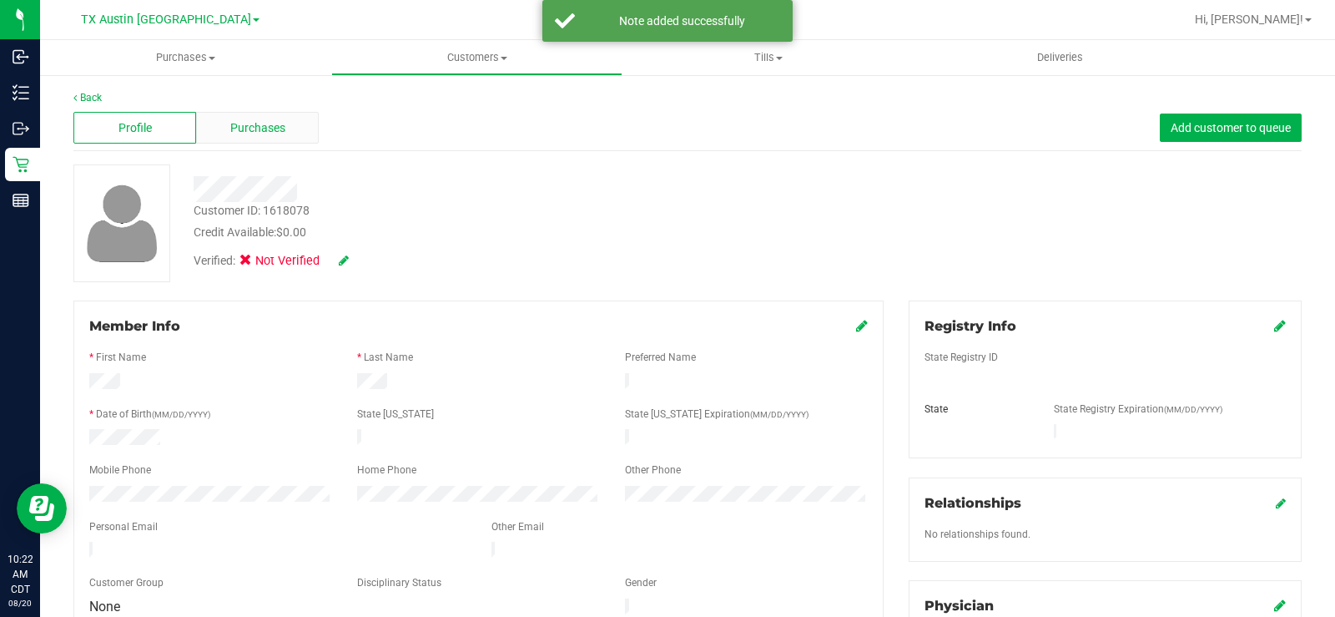
click at [280, 140] on div "Purchases" at bounding box center [257, 128] width 123 height 32
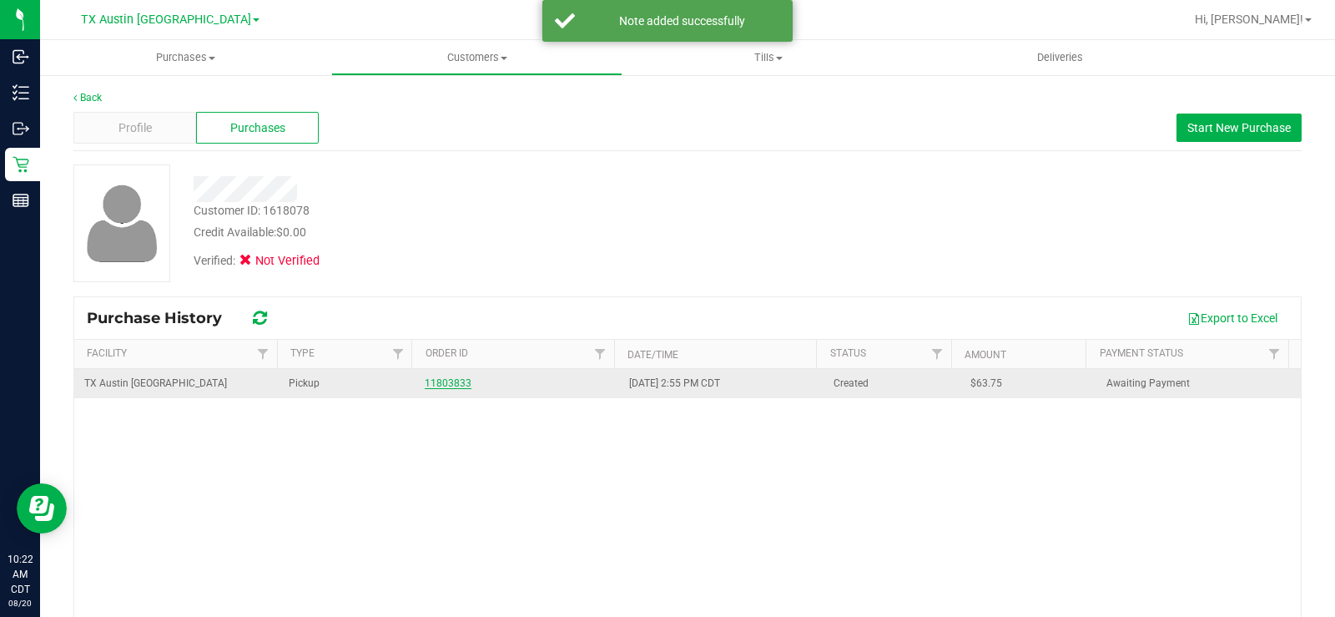
click at [455, 387] on link "11803833" at bounding box center [448, 383] width 47 height 12
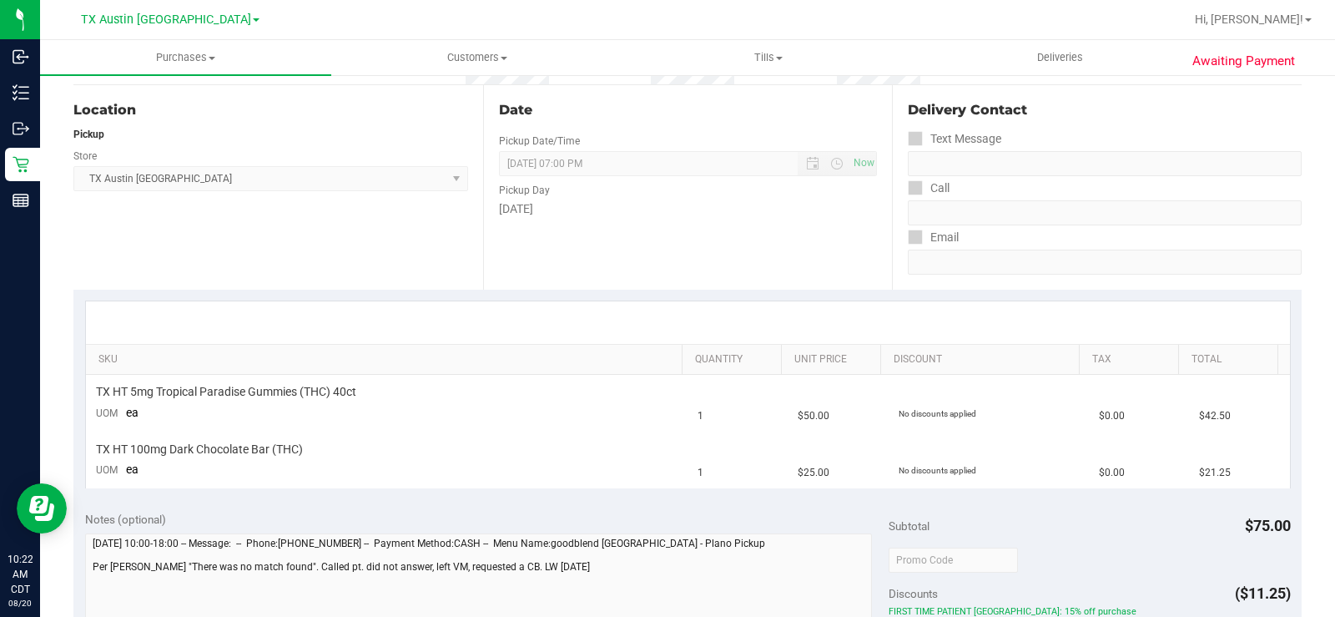
scroll to position [167, 0]
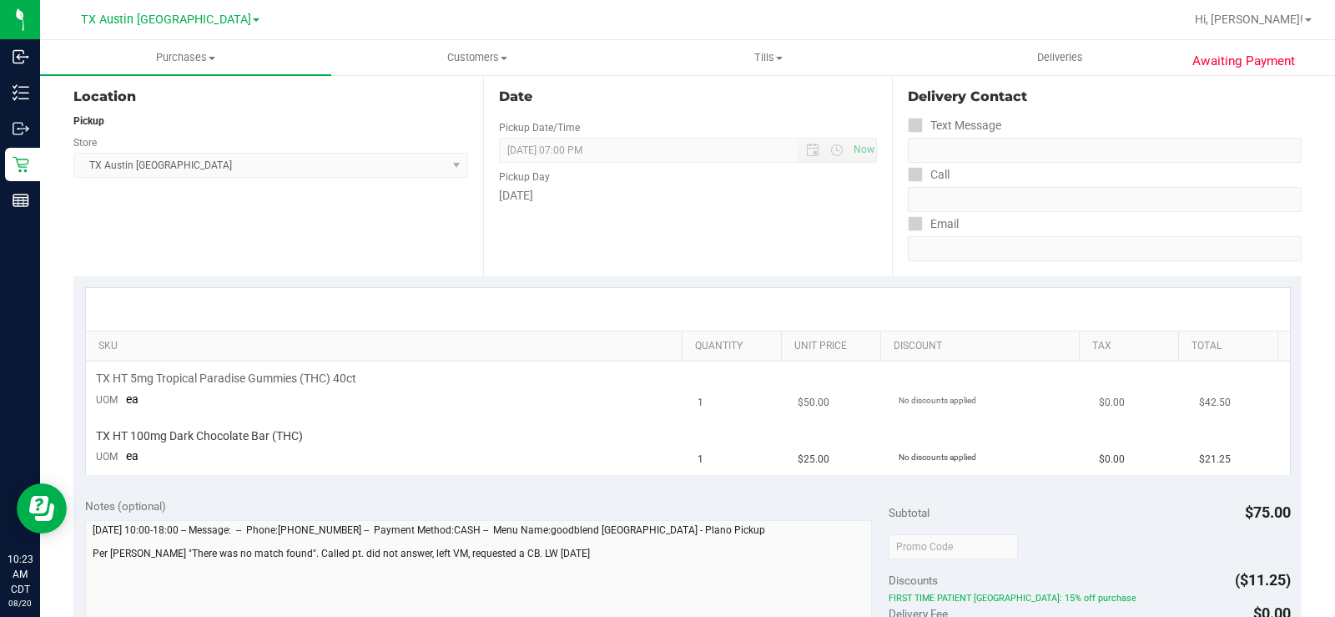
click at [378, 413] on td "TX HT 5mg Tropical Paradise Gummies (THC) 40ct UOM ea" at bounding box center [387, 389] width 602 height 57
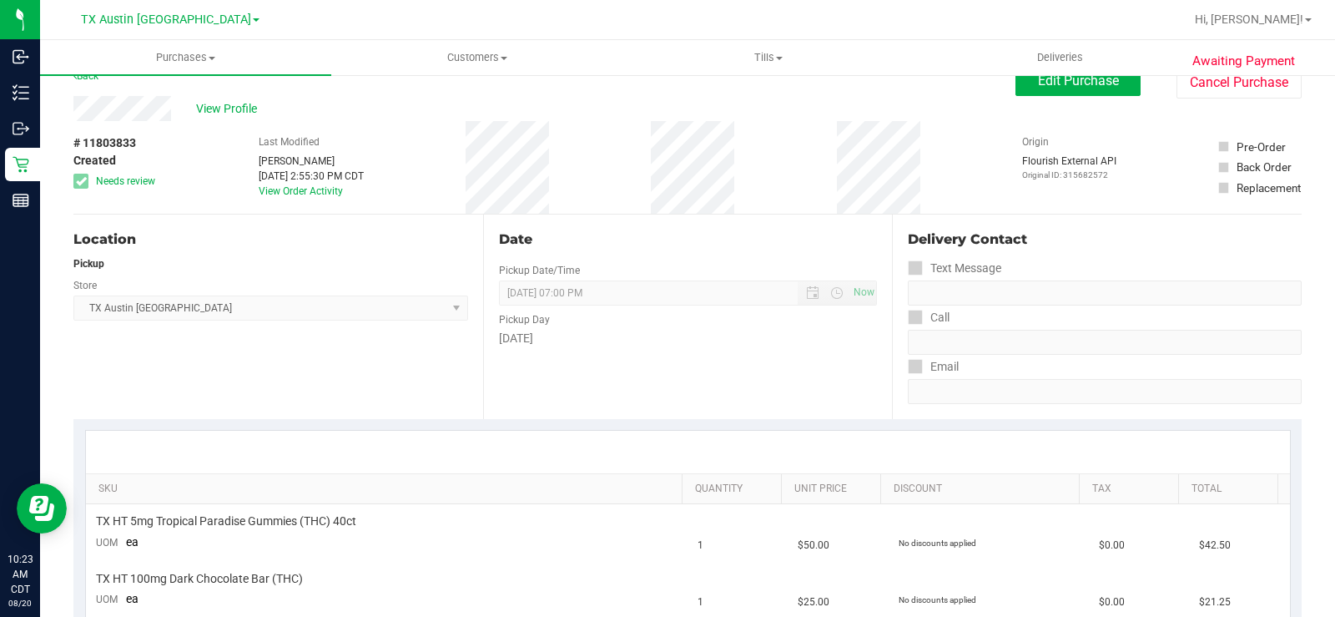
scroll to position [0, 0]
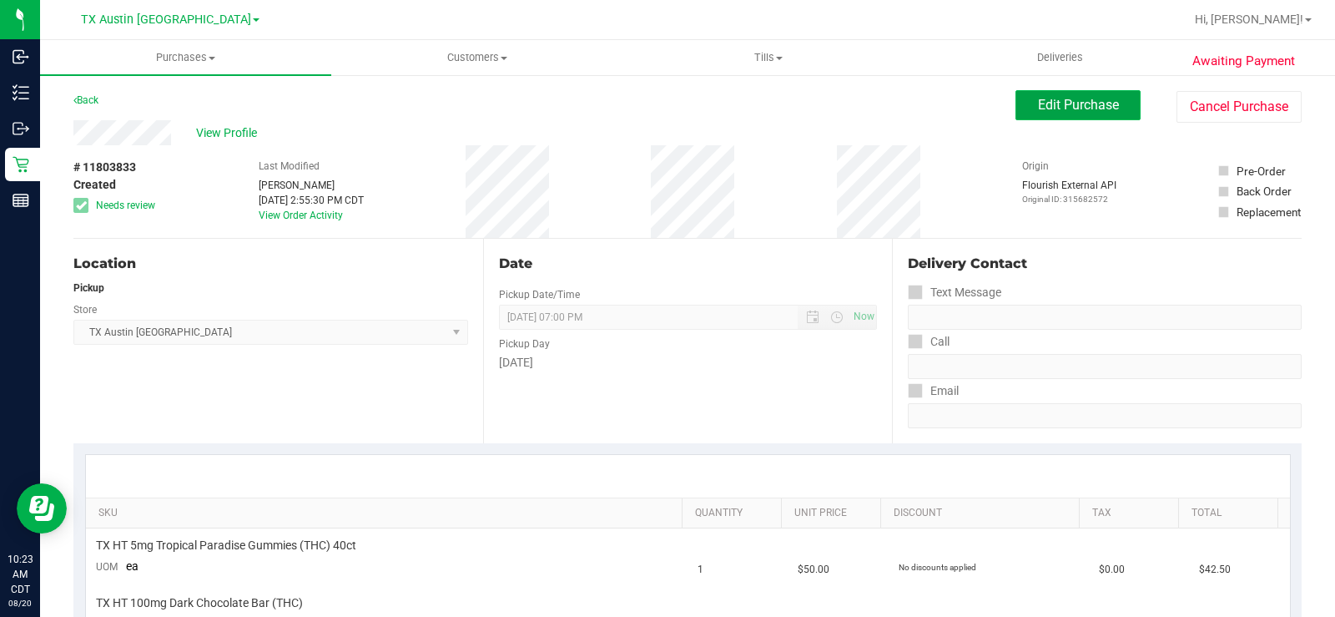
click at [1036, 94] on button "Edit Purchase" at bounding box center [1077, 105] width 125 height 30
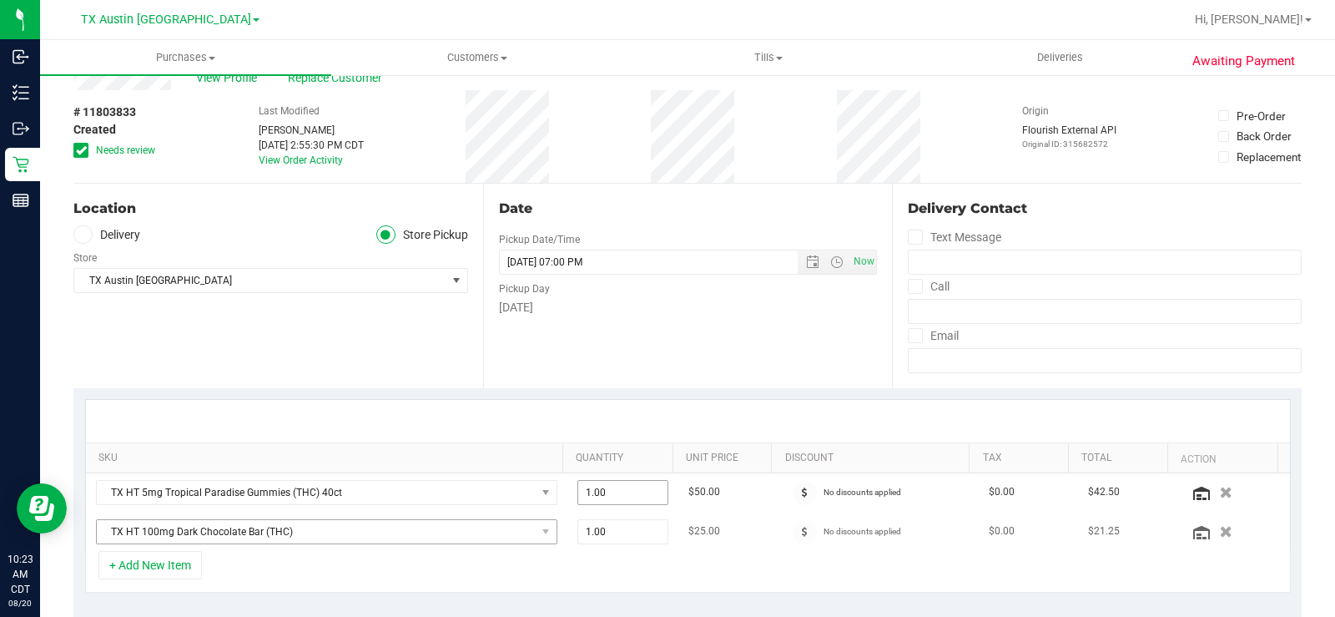
scroll to position [167, 0]
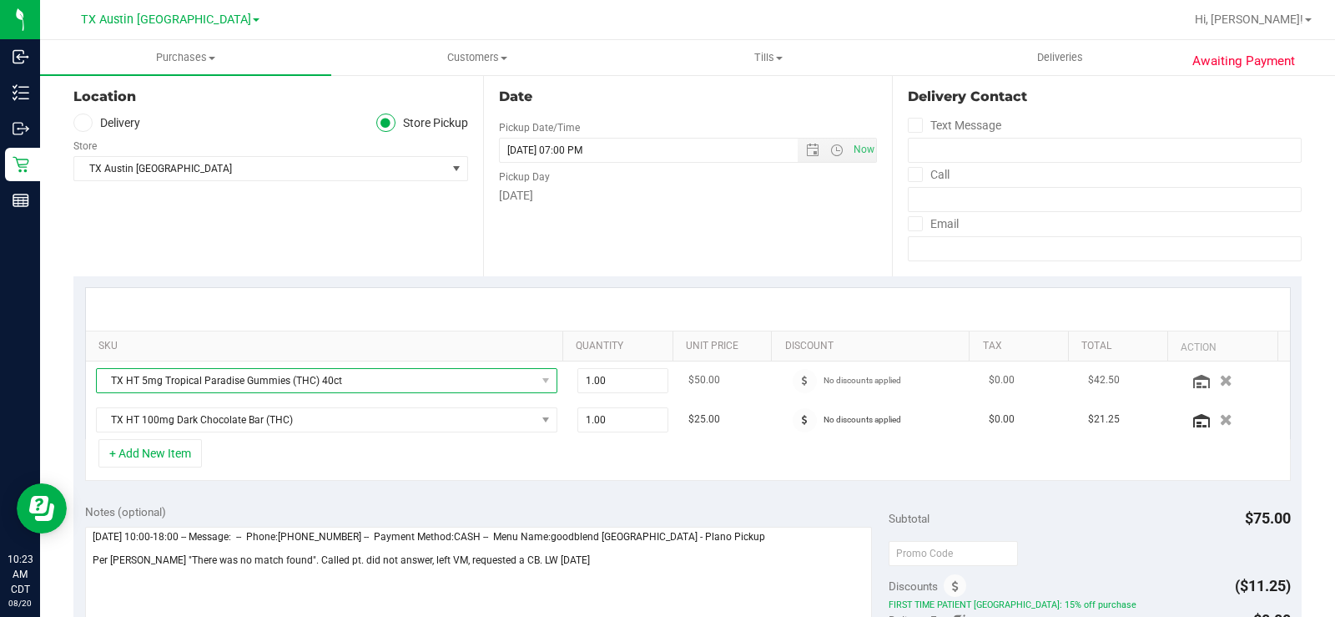
click at [410, 378] on span "TX HT 5mg Tropical Paradise Gummies (THC) 40ct" at bounding box center [316, 380] width 439 height 23
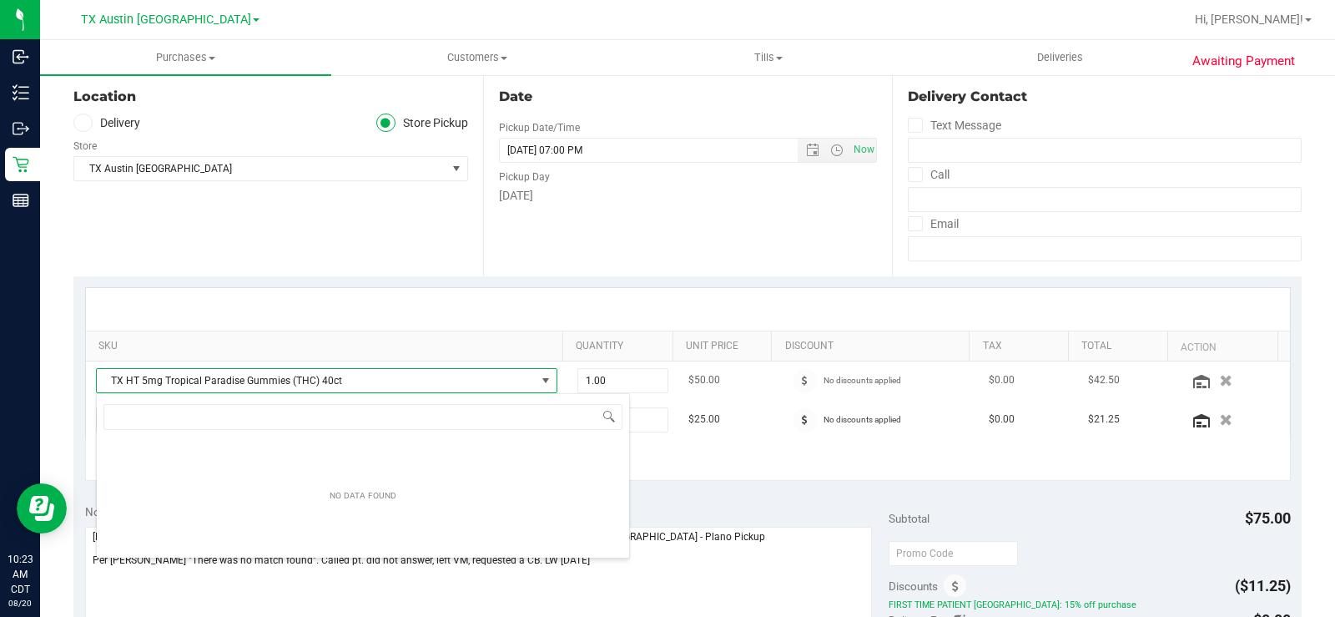
scroll to position [25, 446]
type input "Texas oran"
click at [209, 413] on input "Texas oran" at bounding box center [362, 417] width 519 height 26
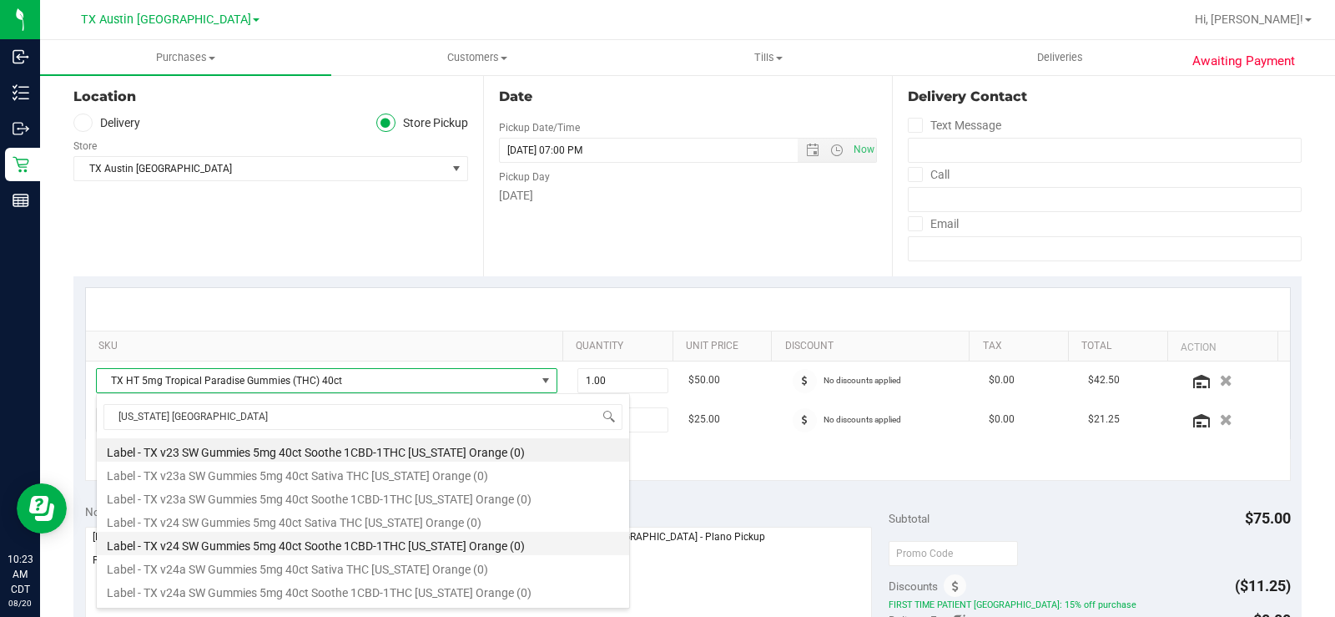
scroll to position [43, 0]
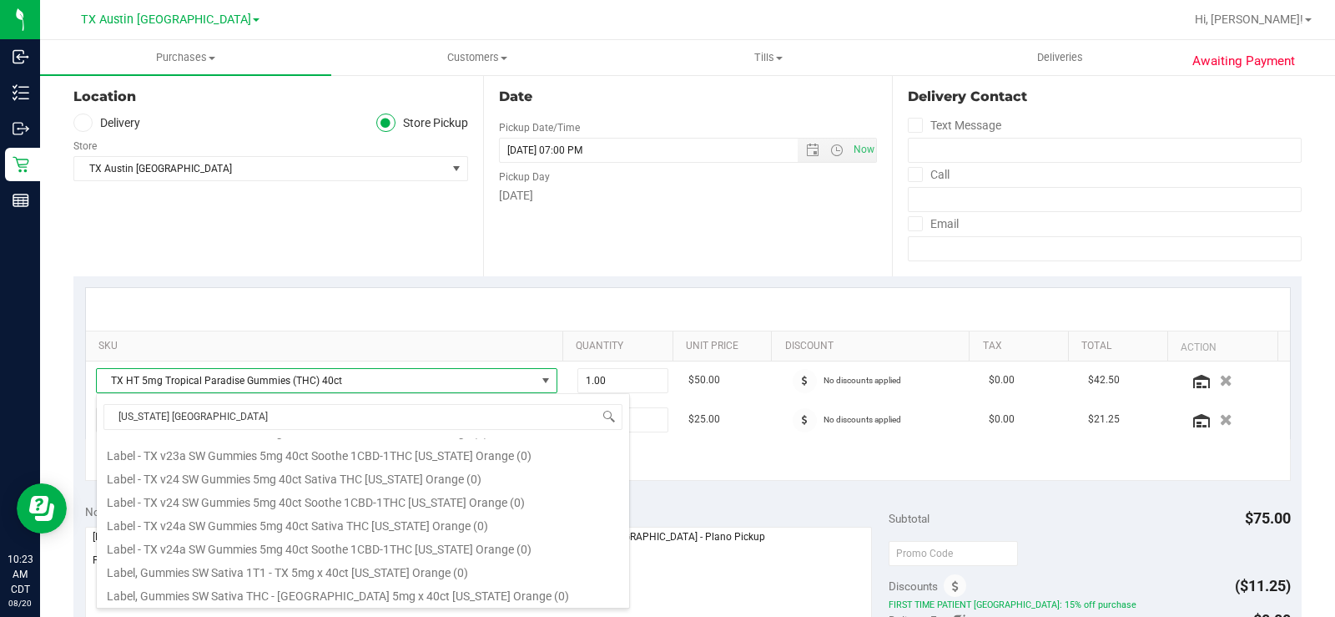
click at [387, 275] on div "Location Delivery Store Pickup Store TX Austin DC Select Store Bonita Springs W…" at bounding box center [278, 174] width 410 height 204
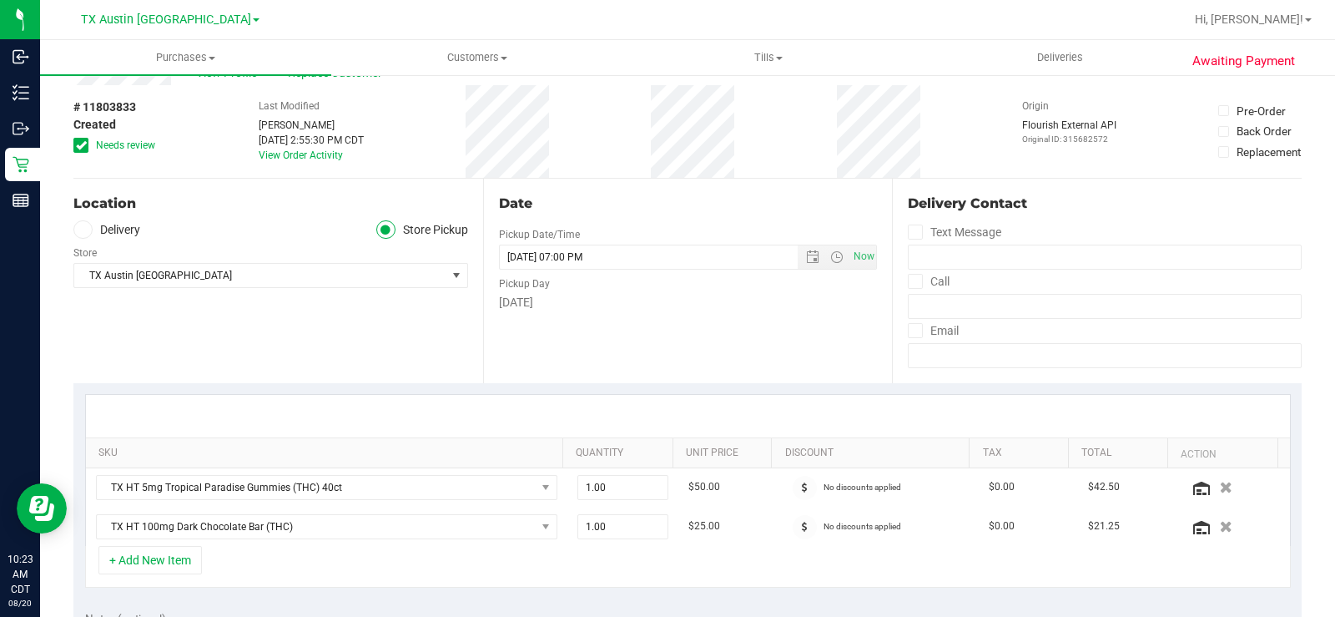
scroll to position [0, 0]
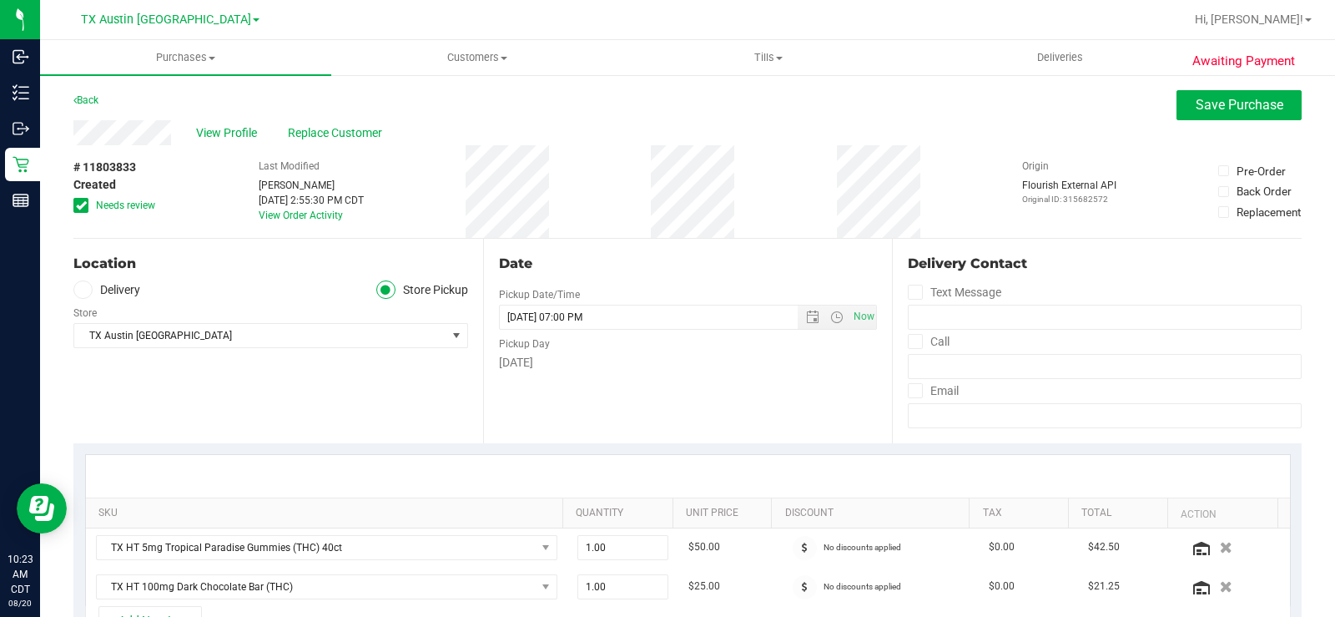
click at [86, 290] on icon at bounding box center [83, 290] width 10 height 0
click at [0, 0] on input "Delivery" at bounding box center [0, 0] width 0 height 0
click at [403, 429] on div "Location Delivery Store Pickup Address Edit Select address Select address From …" at bounding box center [278, 341] width 410 height 204
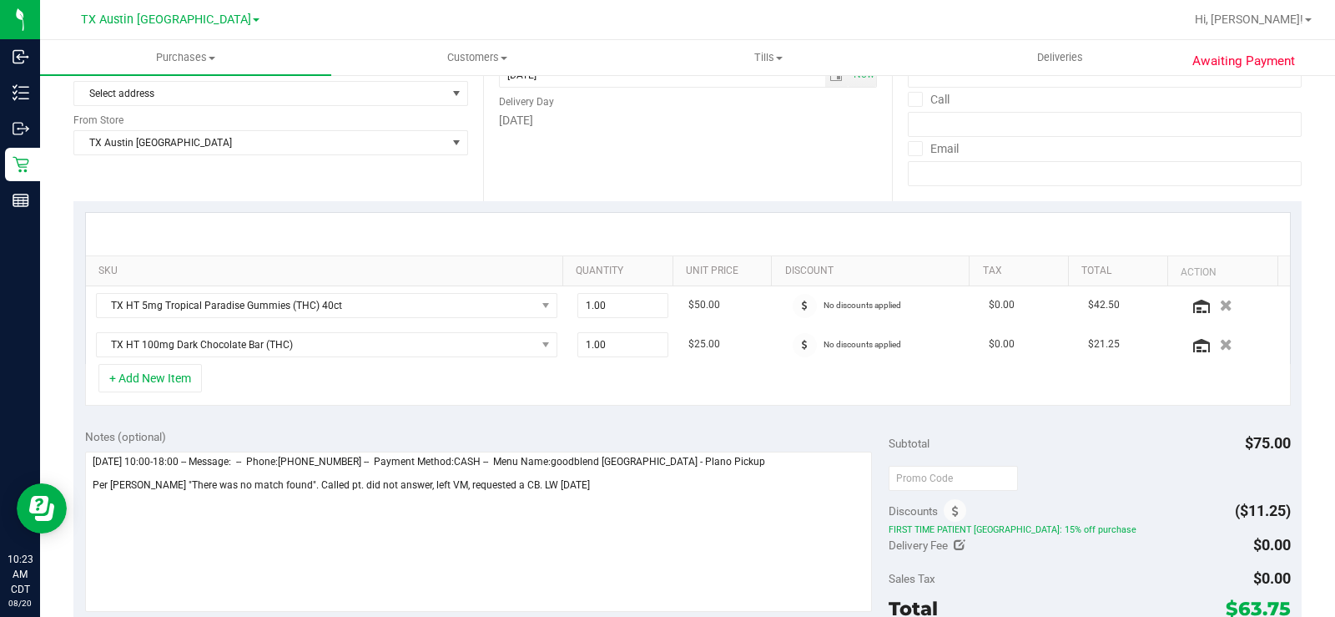
scroll to position [250, 0]
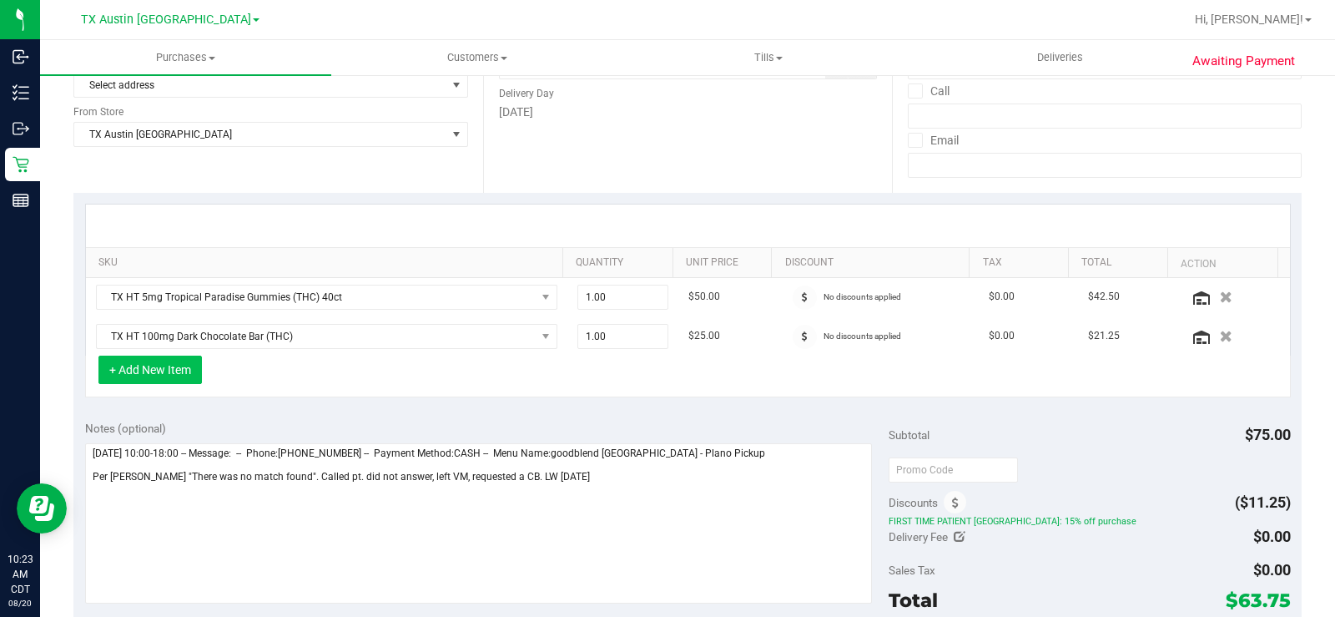
click at [182, 375] on button "+ Add New Item" at bounding box center [149, 369] width 103 height 28
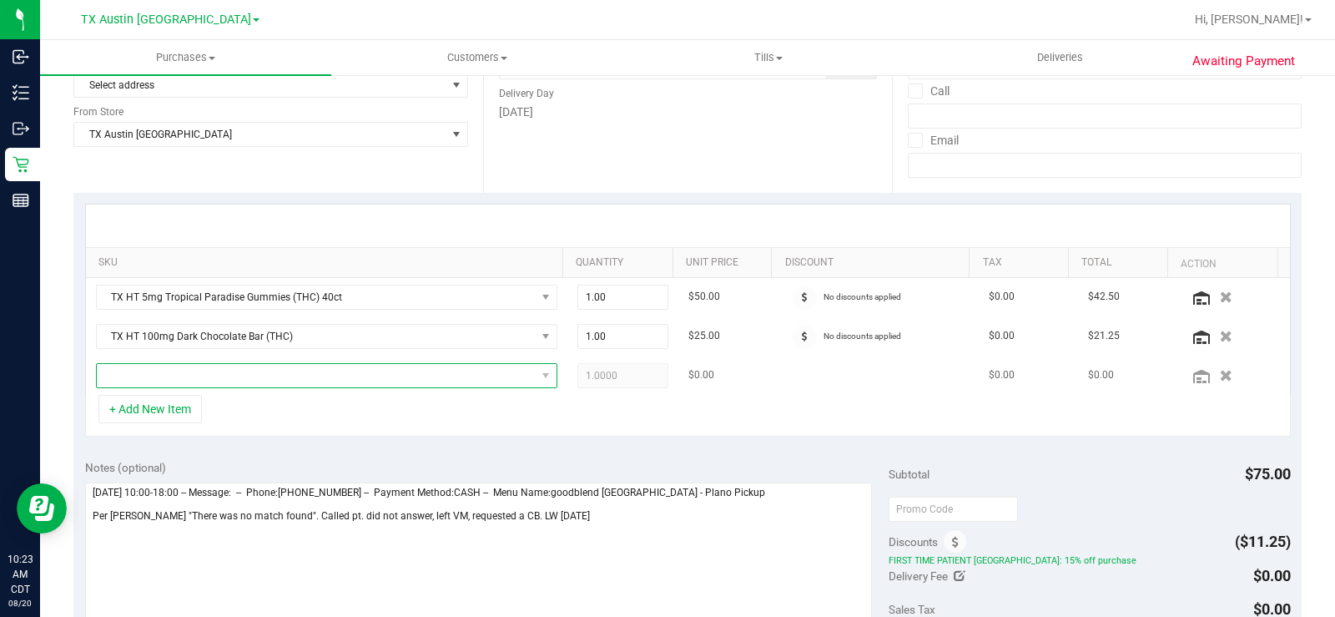
click at [281, 368] on span "NO DATA FOUND" at bounding box center [316, 375] width 439 height 23
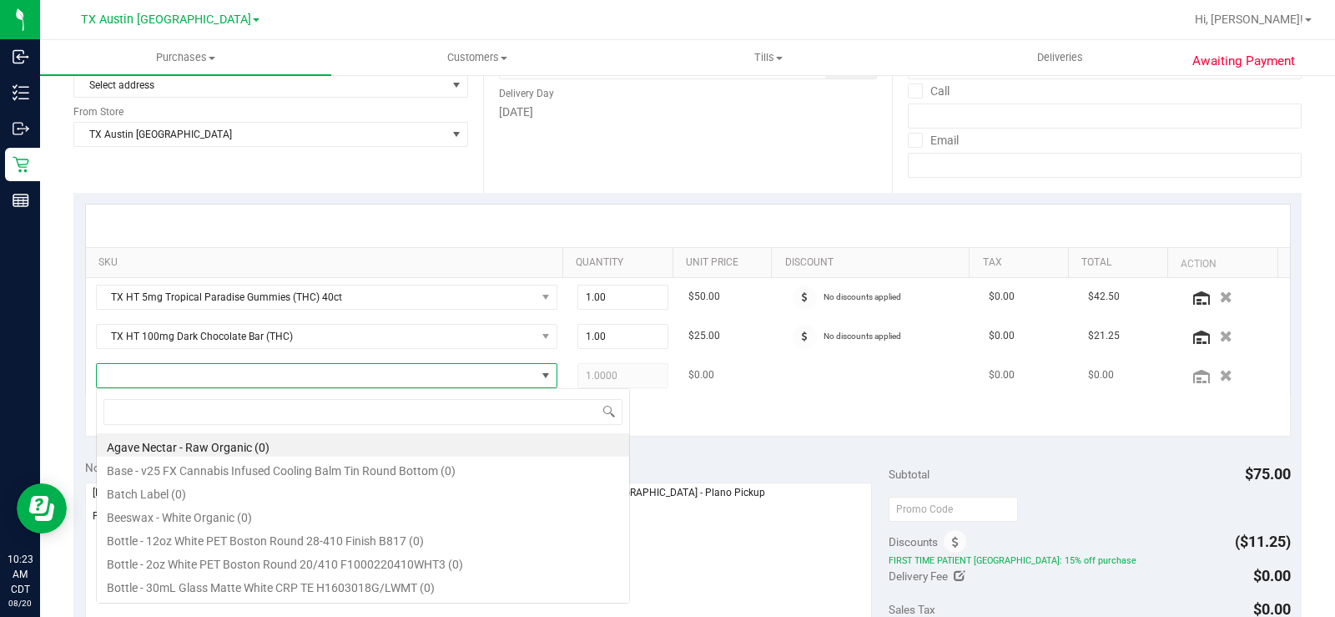
scroll to position [25, 446]
type input "[US_STATE]"
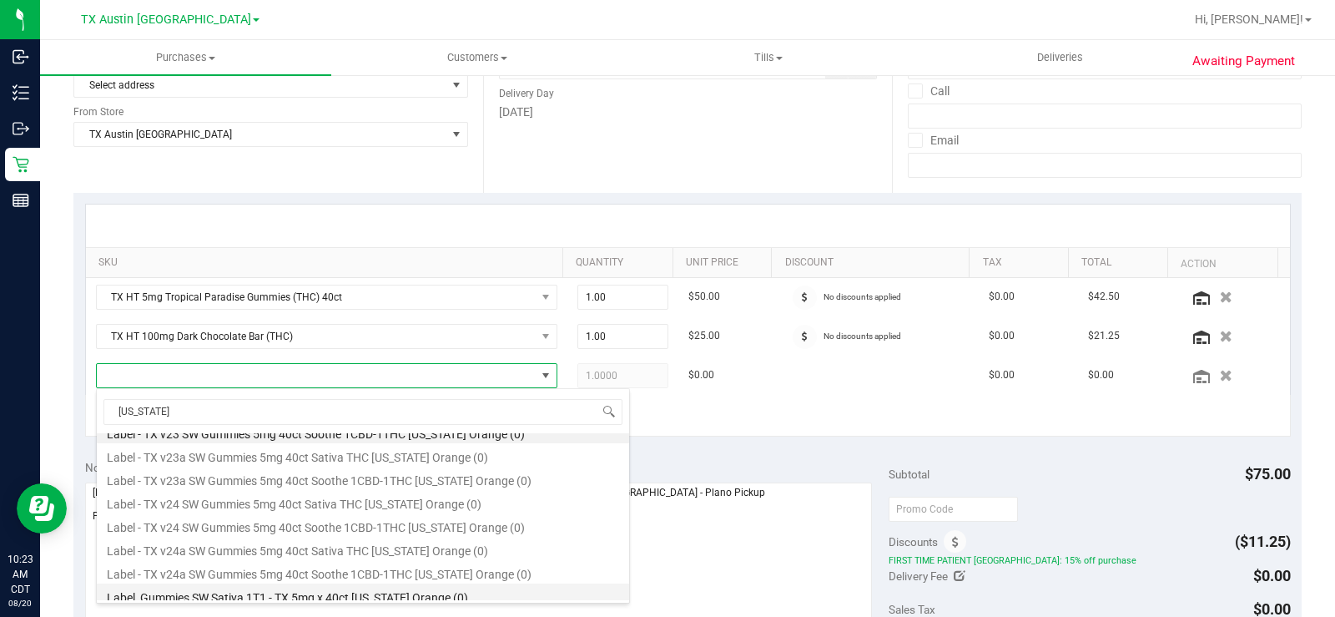
scroll to position [0, 0]
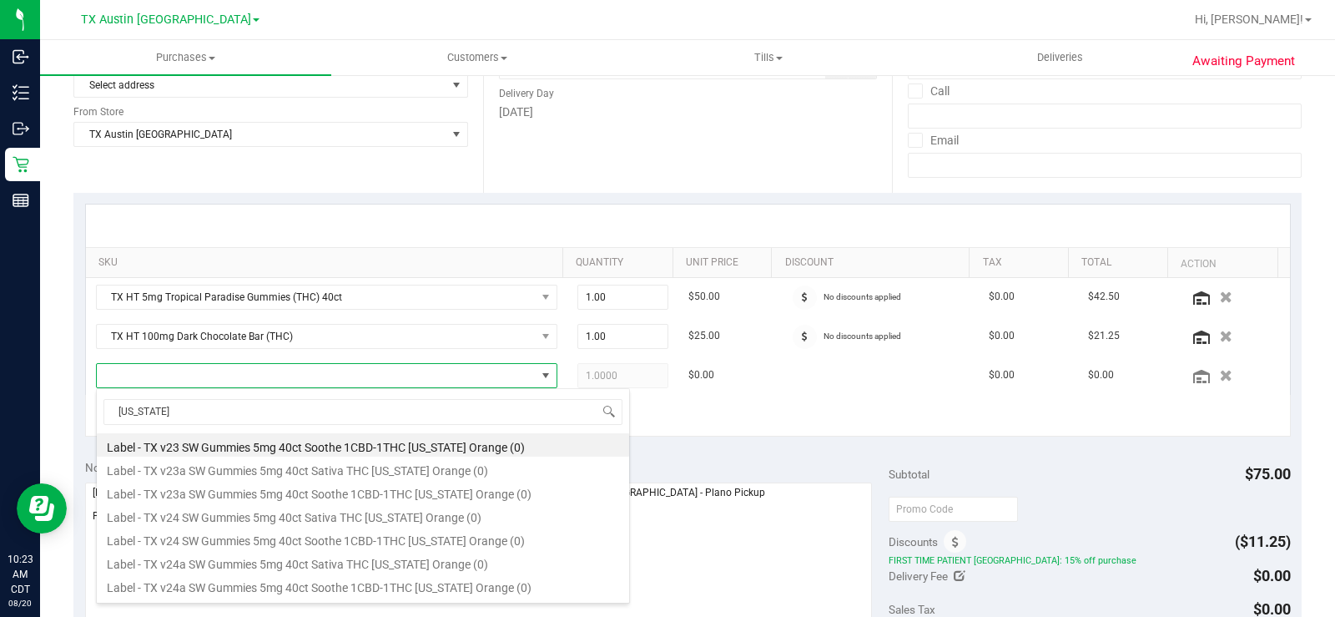
click at [850, 447] on div "SKU Quantity Unit Price Discount Tax Total Action TX HT 5mg Tropical Paradise G…" at bounding box center [687, 320] width 1228 height 255
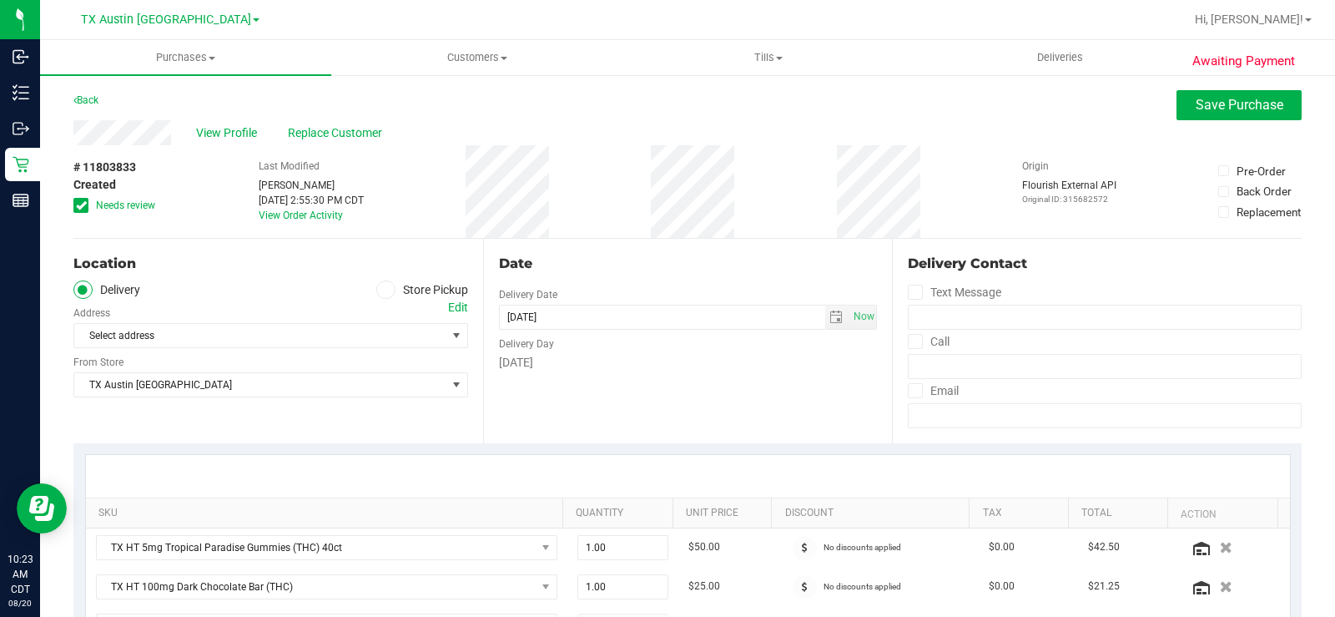
click at [740, 414] on div "Date Delivery Date 08/23/2025 Now 08/23/2025 07:00 PM Now Delivery Day Saturday" at bounding box center [688, 341] width 410 height 204
click at [325, 331] on span "Select address" at bounding box center [250, 335] width 353 height 23
click at [457, 308] on div "Edit" at bounding box center [458, 308] width 20 height 18
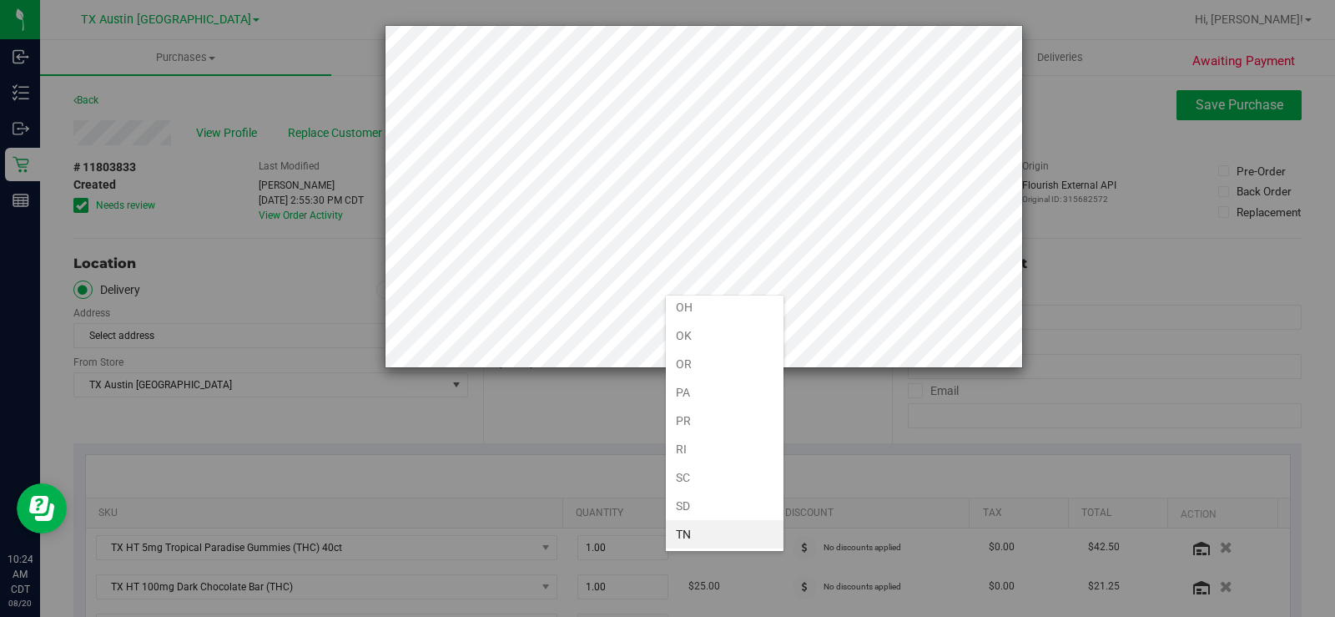
scroll to position [1026, 0]
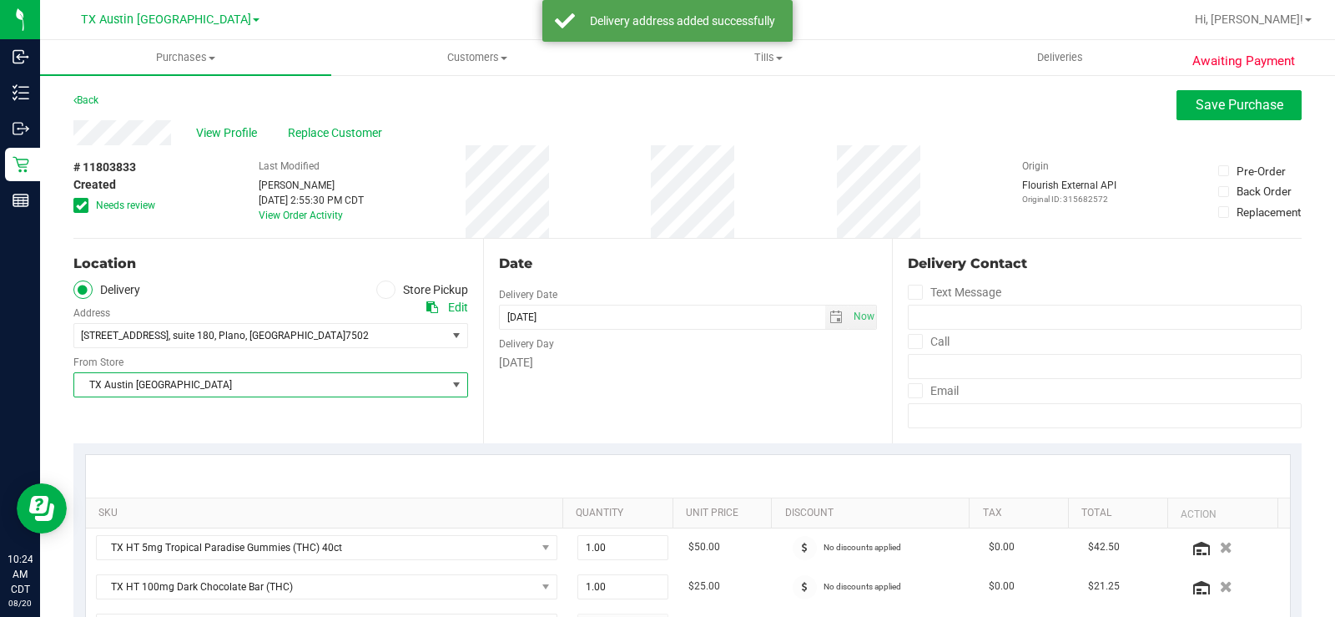
click at [187, 384] on span "TX Austin [GEOGRAPHIC_DATA]" at bounding box center [260, 384] width 372 height 23
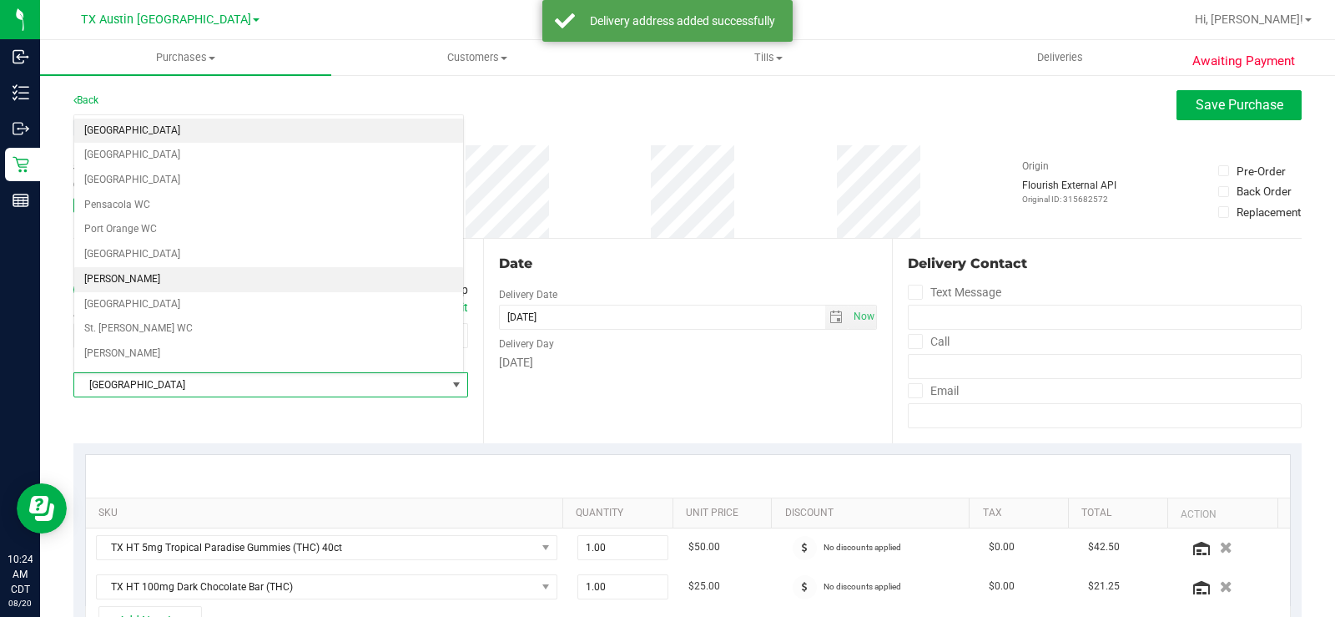
scroll to position [1212, 0]
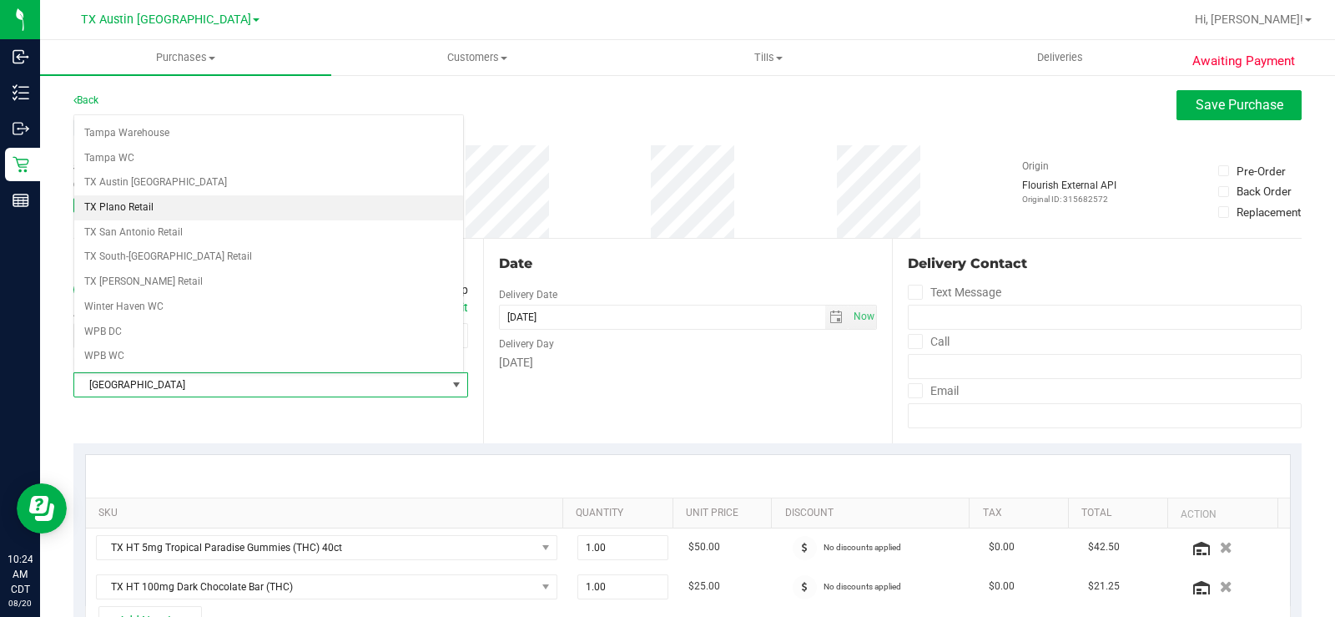
click at [196, 212] on li "TX Plano Retail" at bounding box center [268, 207] width 389 height 25
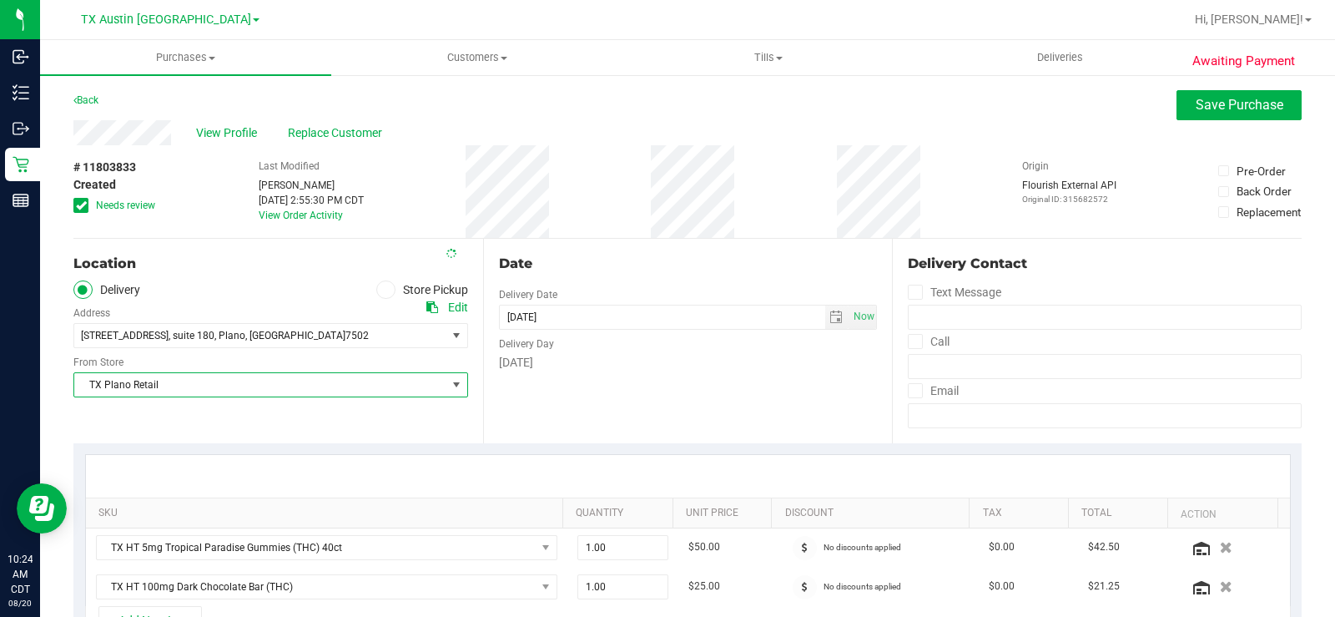
click at [412, 427] on div "Location Delivery Store Pickup Address Edit 4720 State Hwy 121 , suite 180 , Pl…" at bounding box center [278, 341] width 410 height 204
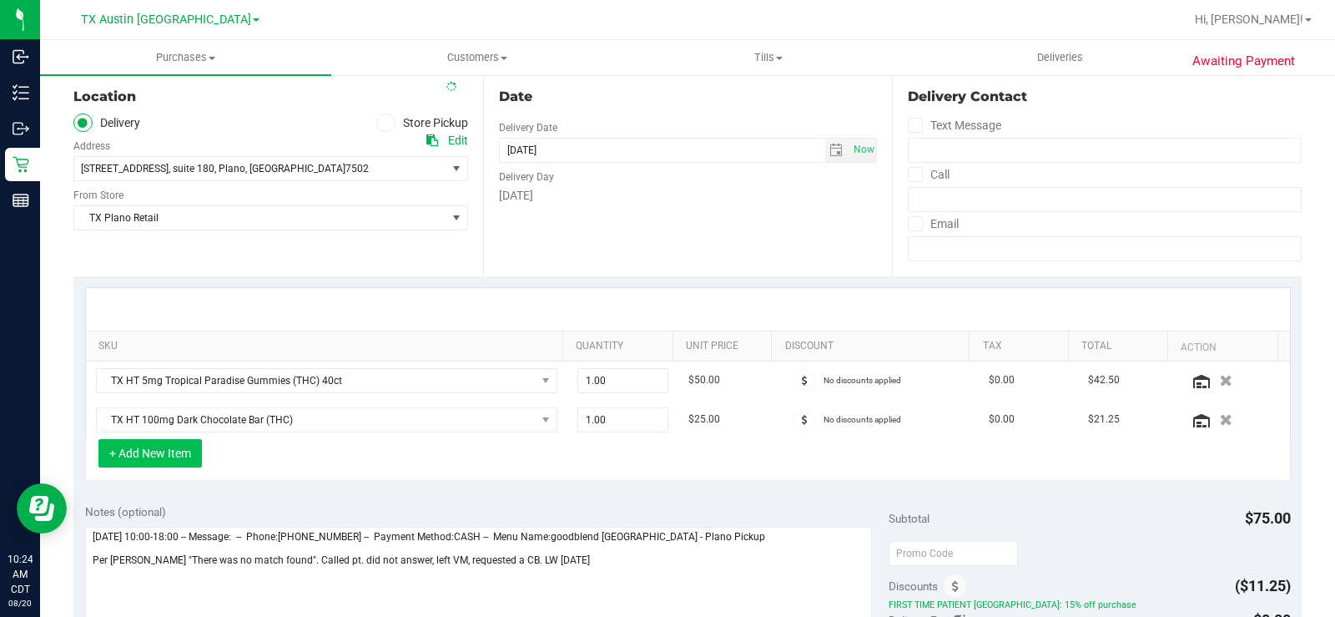
click at [173, 455] on button "+ Add New Item" at bounding box center [149, 453] width 103 height 28
click at [163, 454] on button "+ Add New Item" at bounding box center [149, 453] width 103 height 28
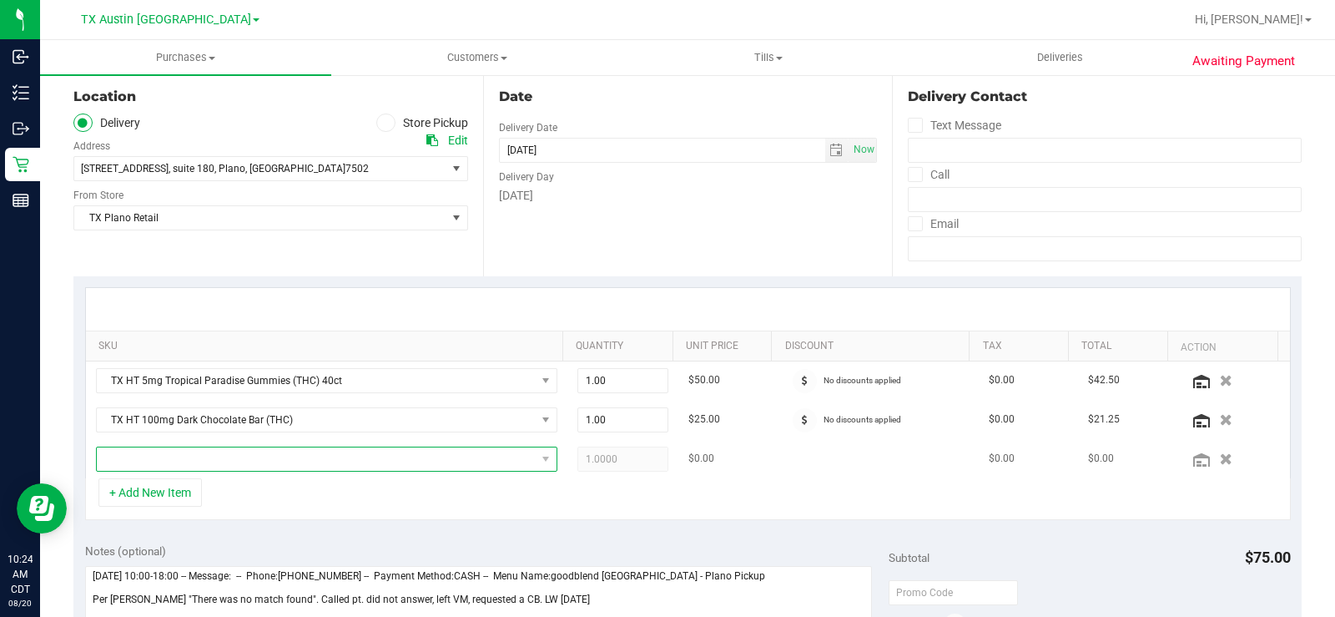
click at [193, 454] on span "NO DATA FOUND" at bounding box center [316, 458] width 439 height 23
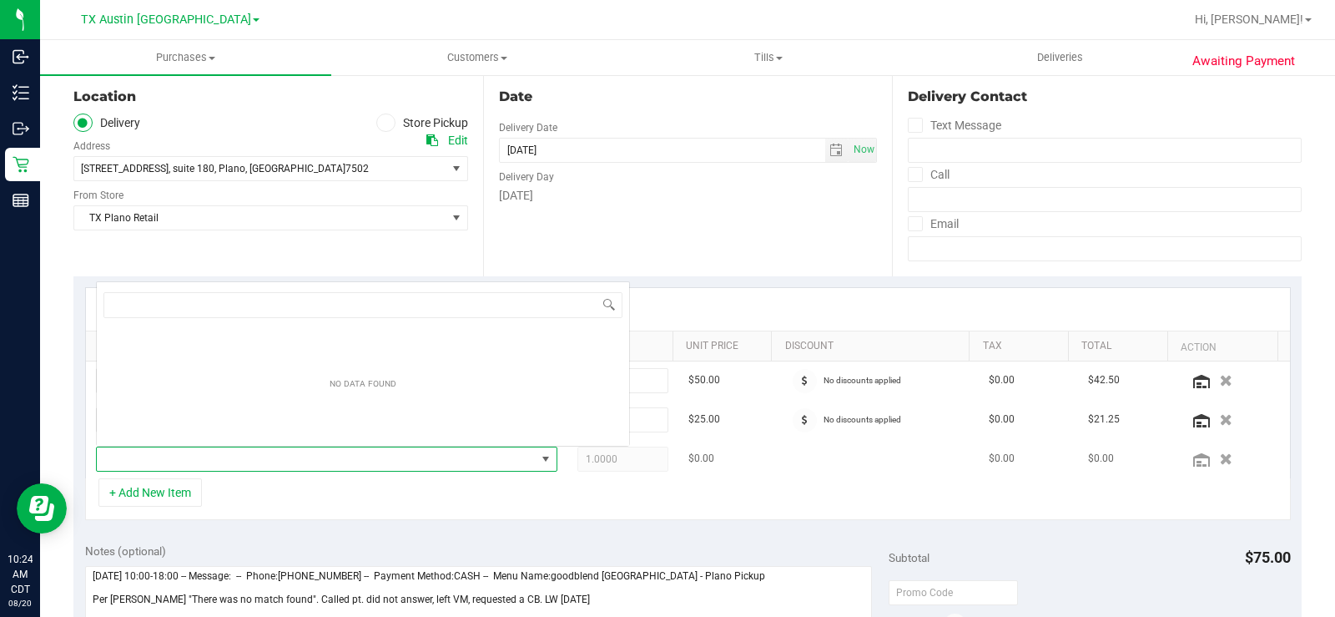
scroll to position [25, 446]
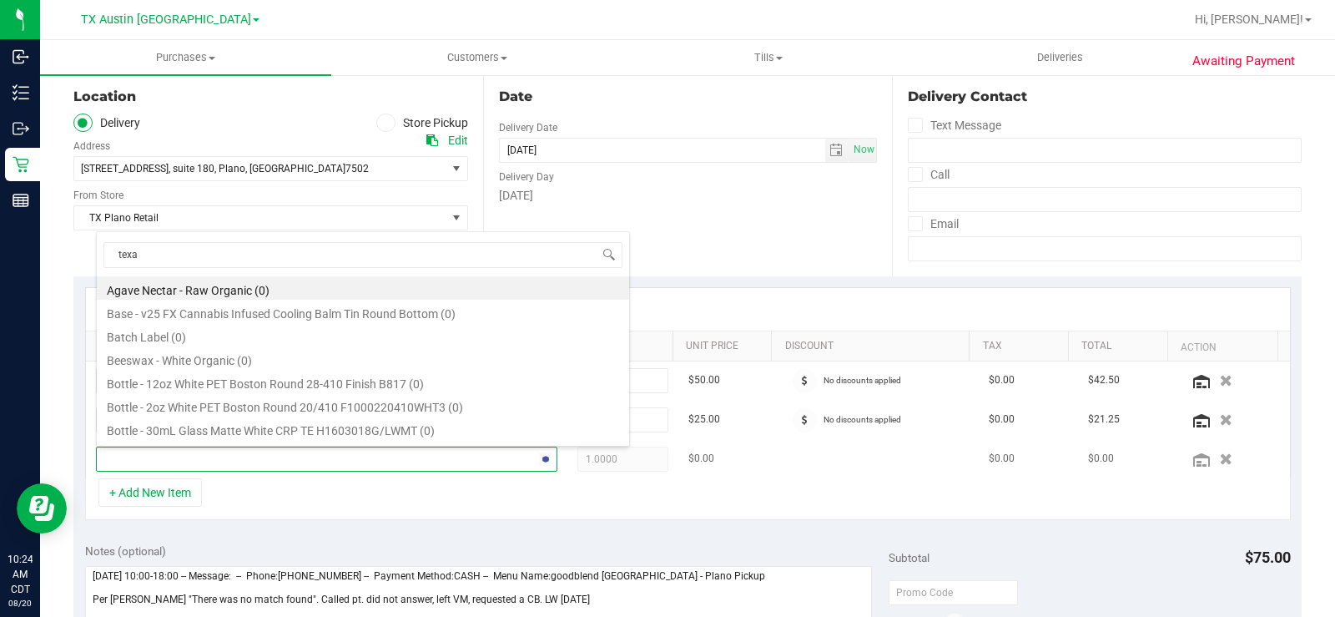
type input "texas"
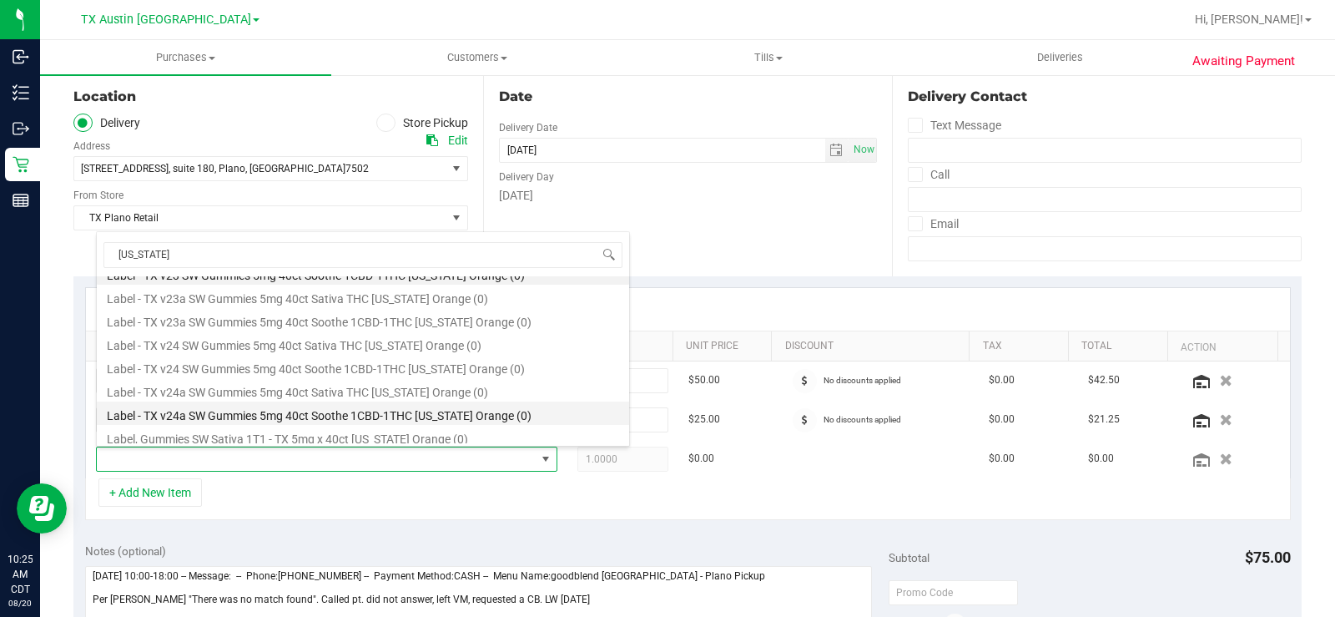
scroll to position [0, 0]
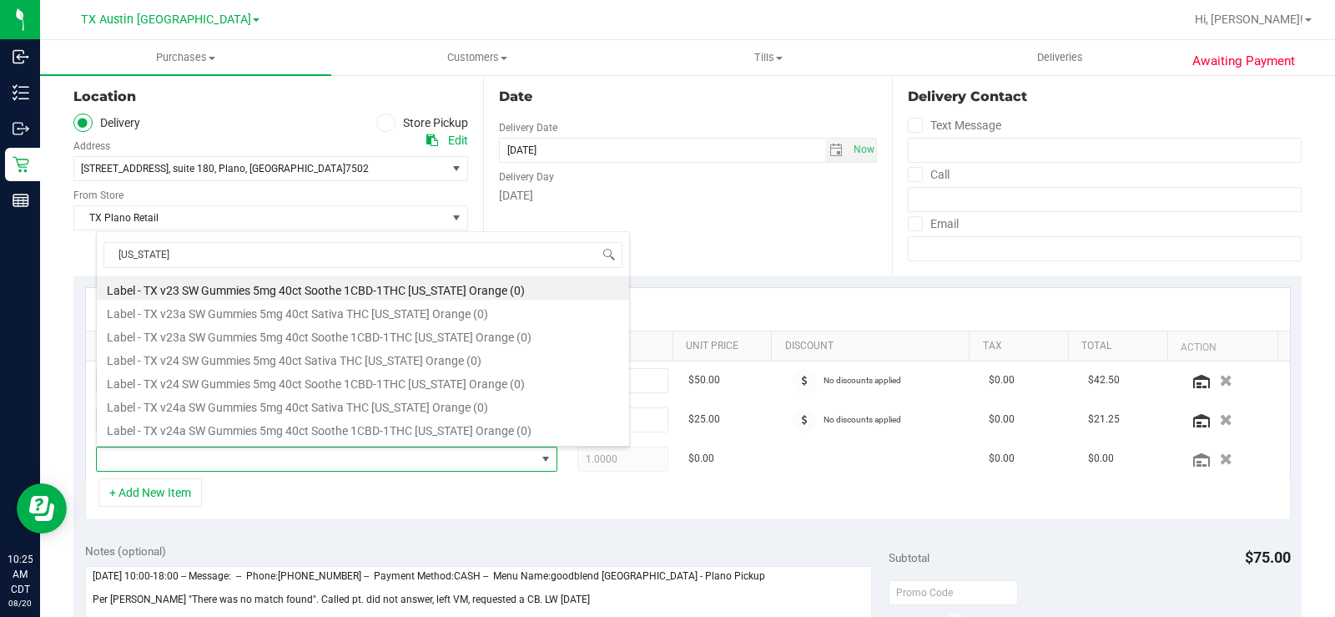
click at [653, 516] on div "+ Add New Item" at bounding box center [688, 499] width 1206 height 42
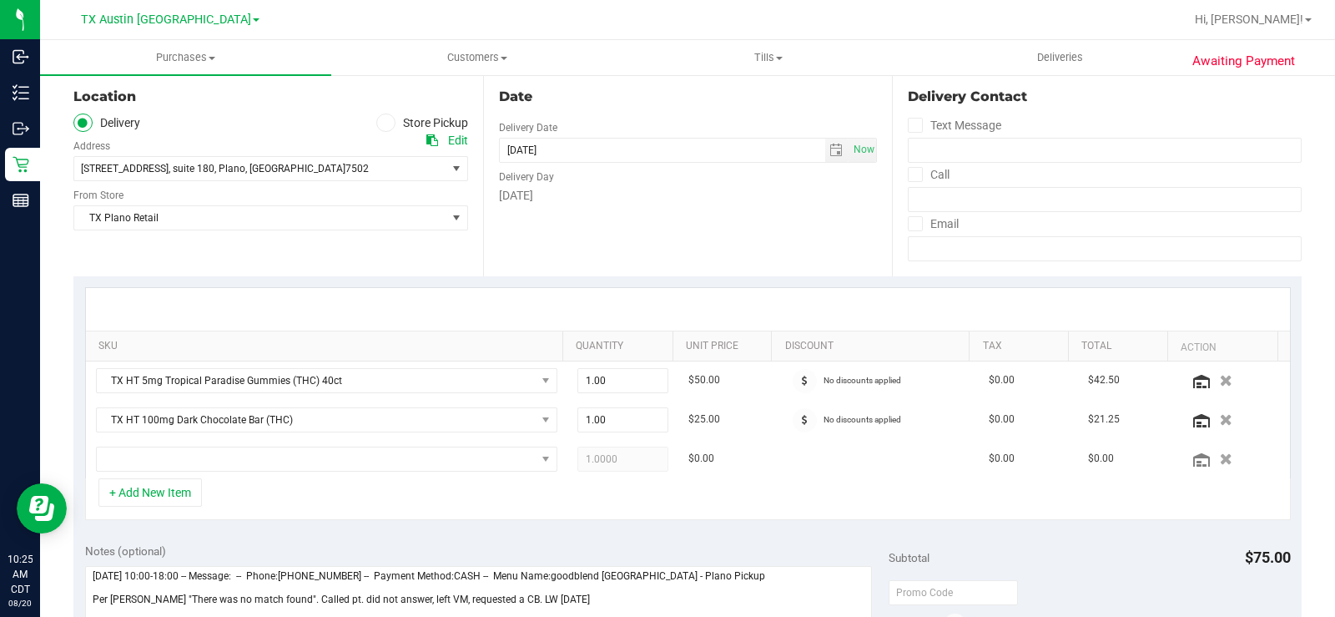
click at [688, 239] on div "Date Delivery Date 08/23/2025 Now 08/23/2025 07:00 PM Now Delivery Day Saturday" at bounding box center [688, 174] width 410 height 204
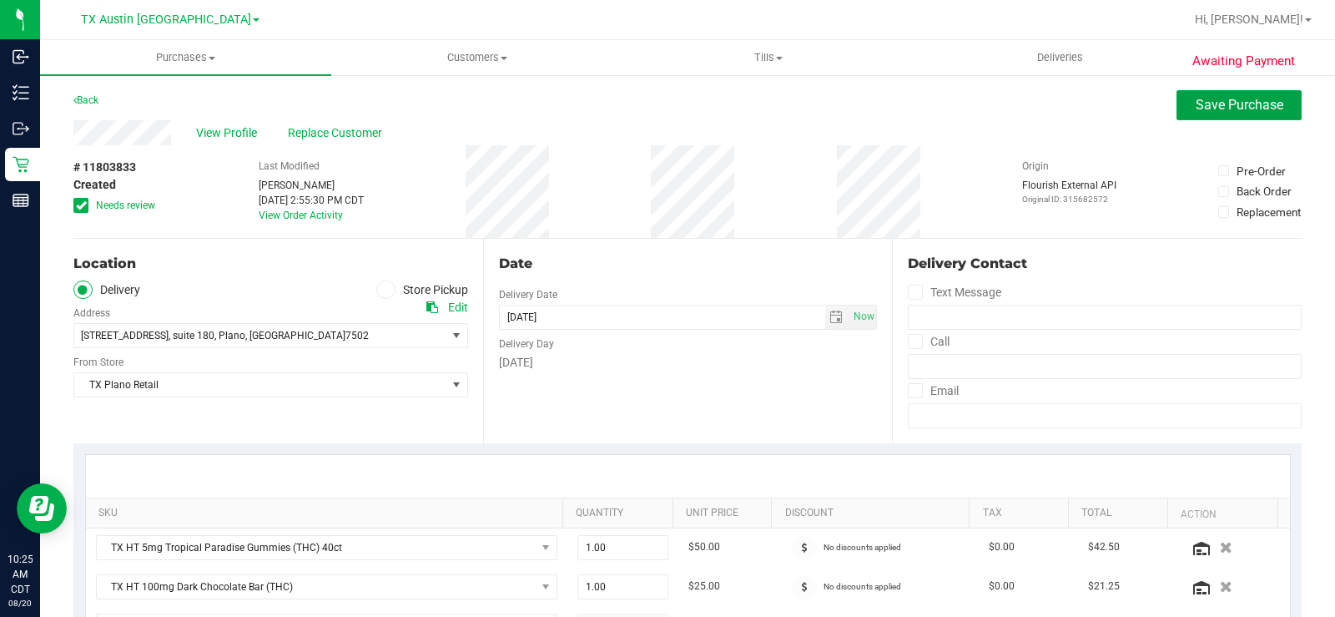
drag, startPoint x: 1212, startPoint y: 107, endPoint x: 826, endPoint y: 189, distance: 394.3
click at [1208, 106] on span "Save Purchase" at bounding box center [1240, 105] width 88 height 16
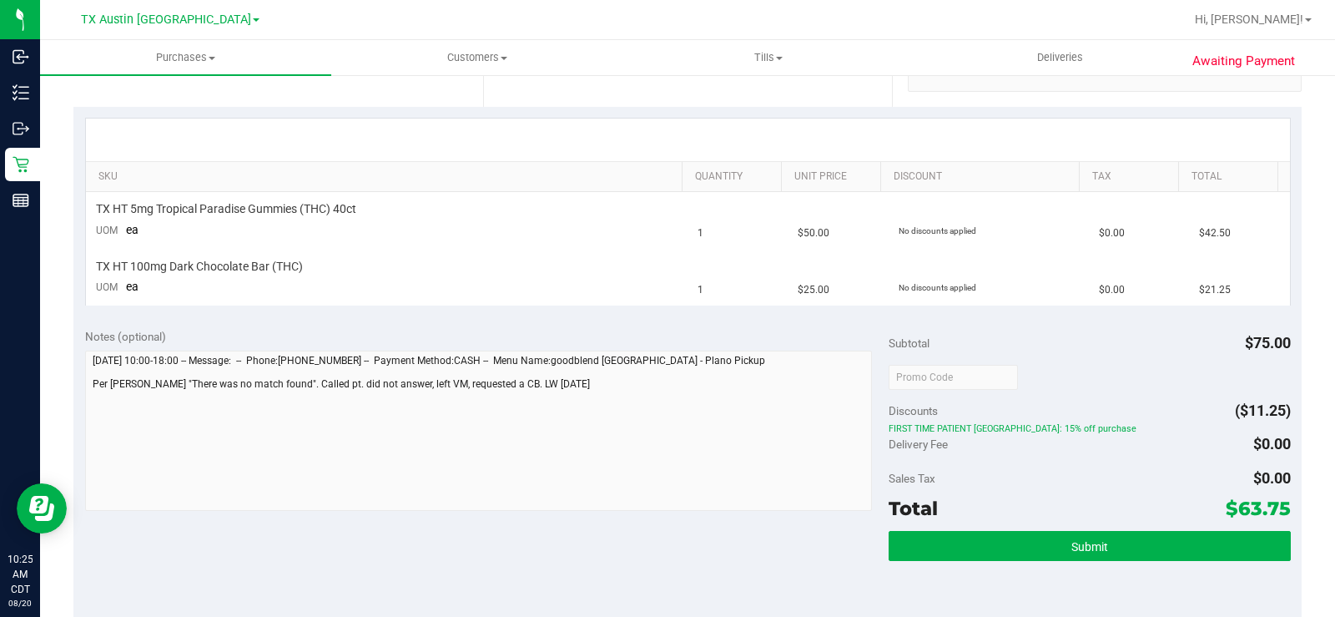
scroll to position [501, 0]
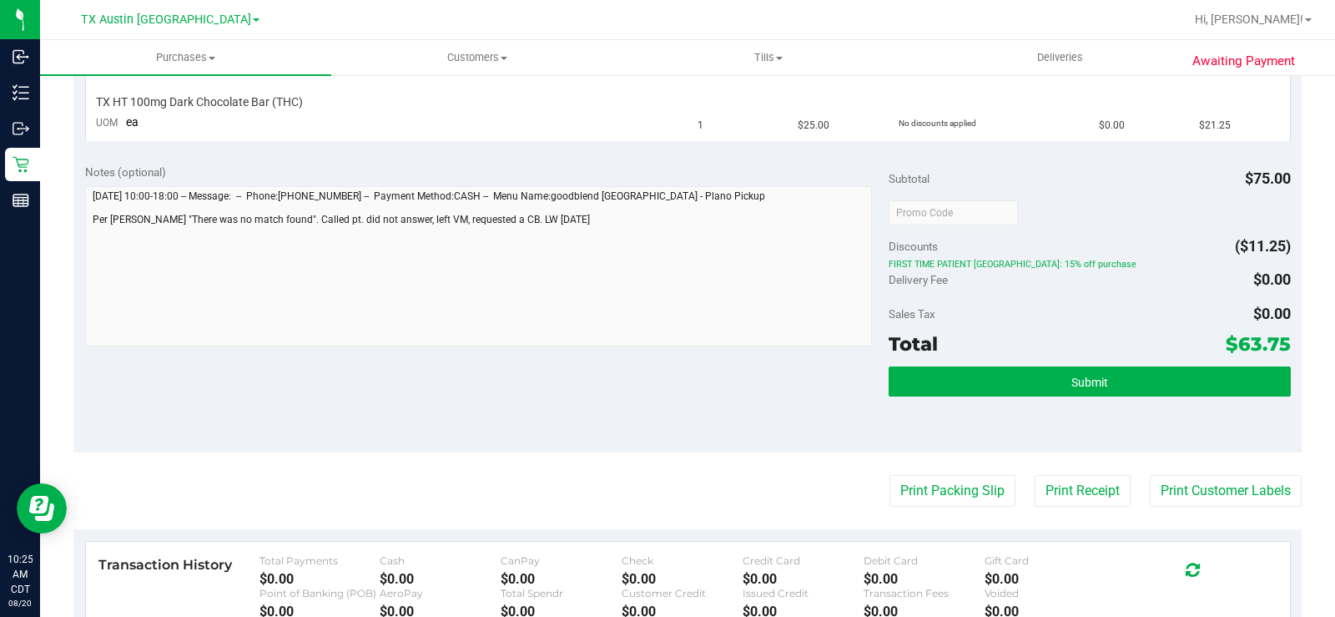
drag, startPoint x: 1284, startPoint y: 340, endPoint x: 1276, endPoint y: 348, distance: 11.2
click at [1276, 348] on div "Notes (optional) Subtotal $75.00 Discounts ($11.25) FIRST TIME PATIENT TX: 15% …" at bounding box center [687, 302] width 1228 height 300
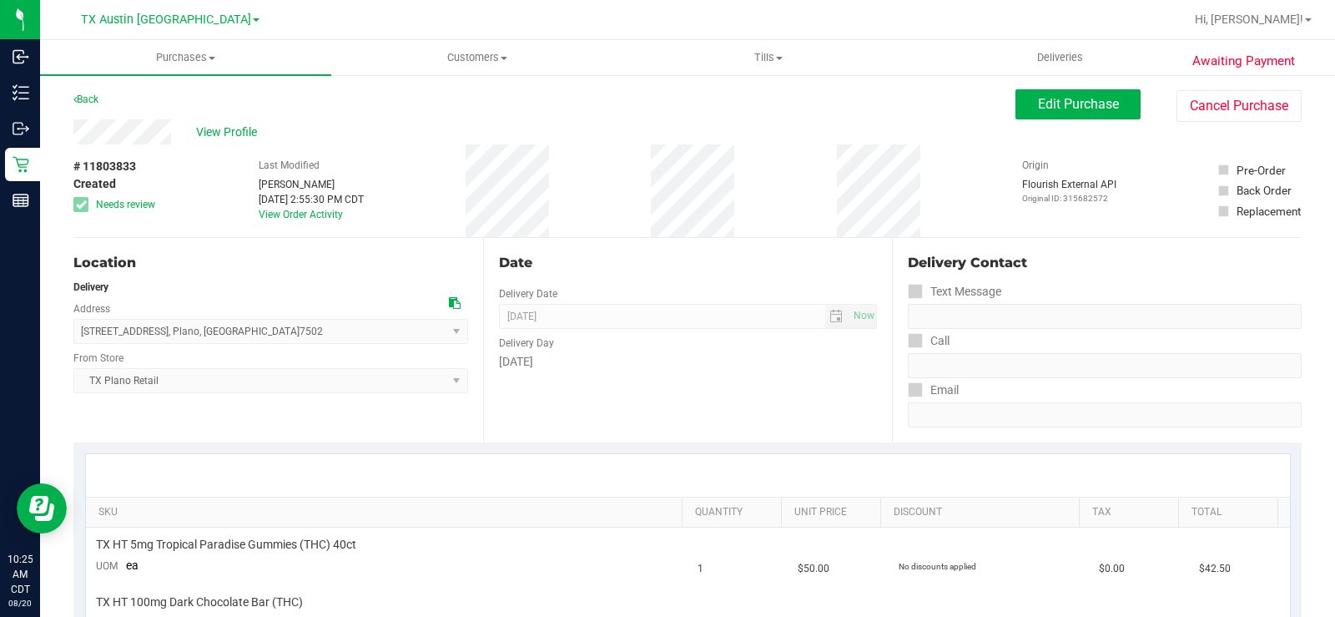
scroll to position [0, 0]
click at [1036, 114] on button "Edit Purchase" at bounding box center [1077, 105] width 125 height 30
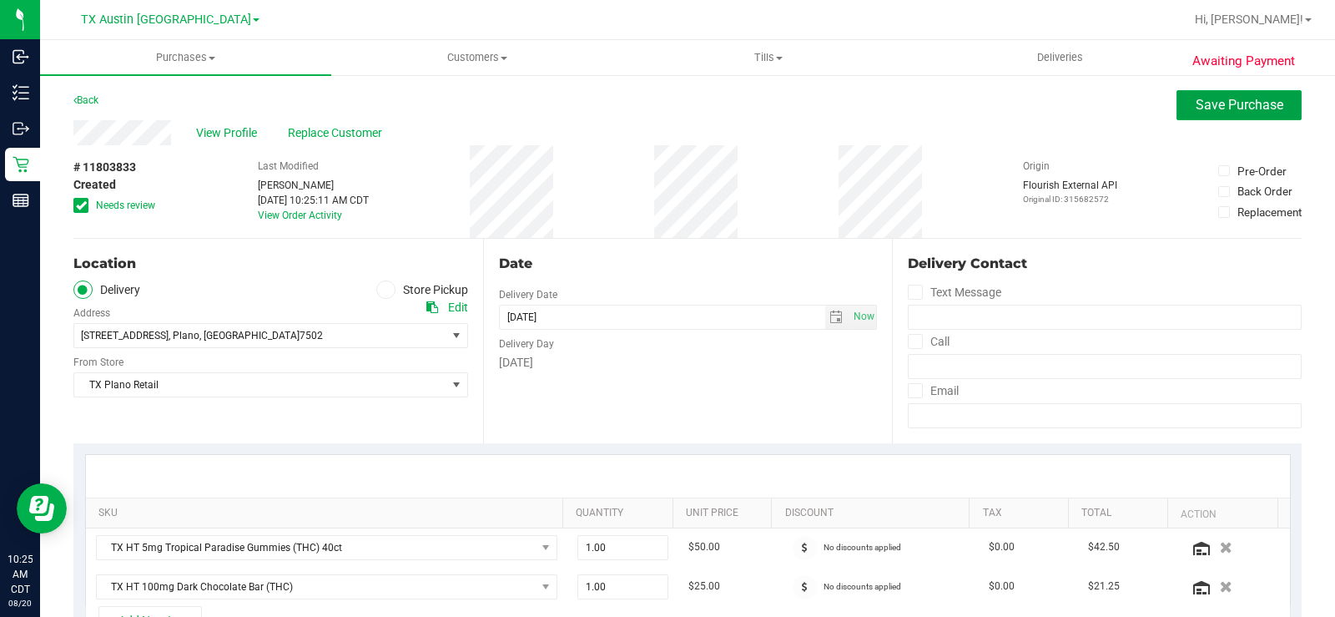
click at [1197, 109] on span "Save Purchase" at bounding box center [1240, 105] width 88 height 16
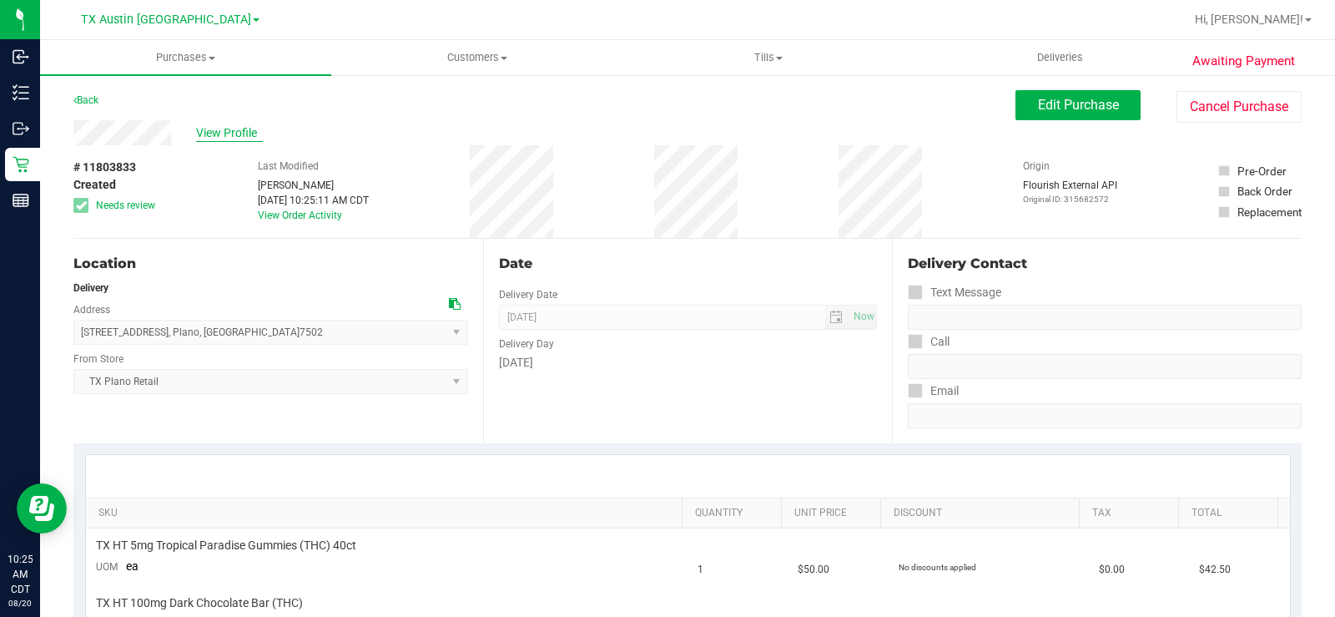
click at [231, 129] on span "View Profile" at bounding box center [229, 133] width 67 height 18
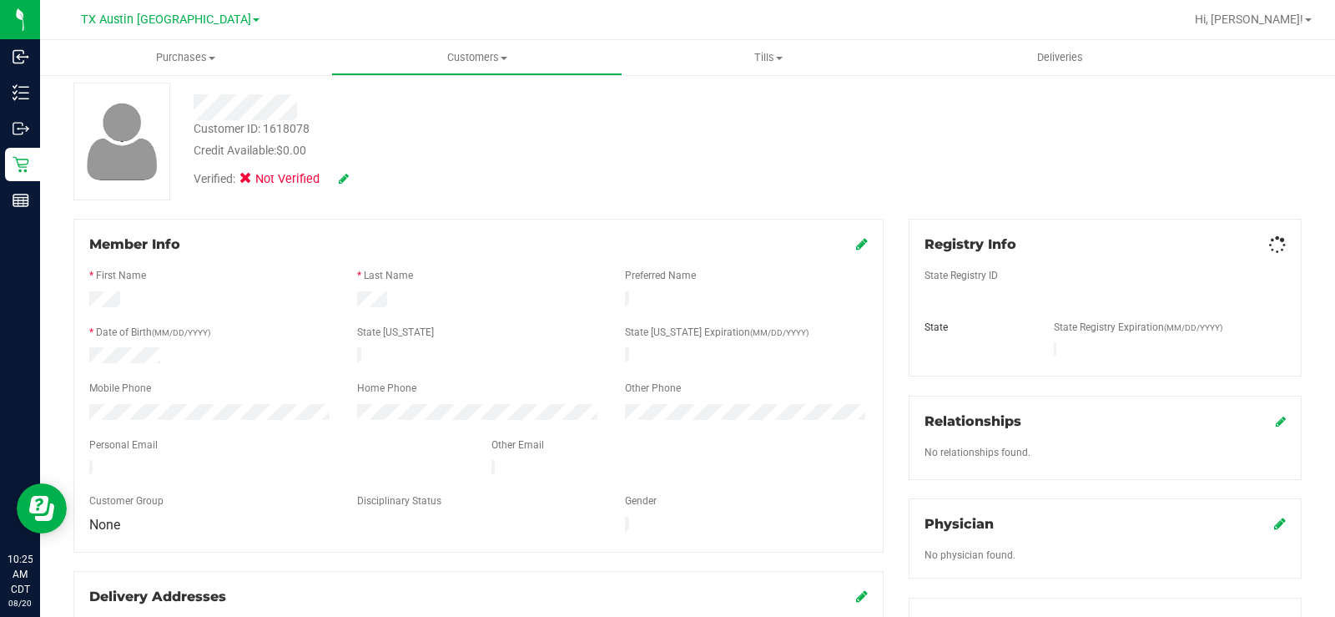
scroll to position [250, 0]
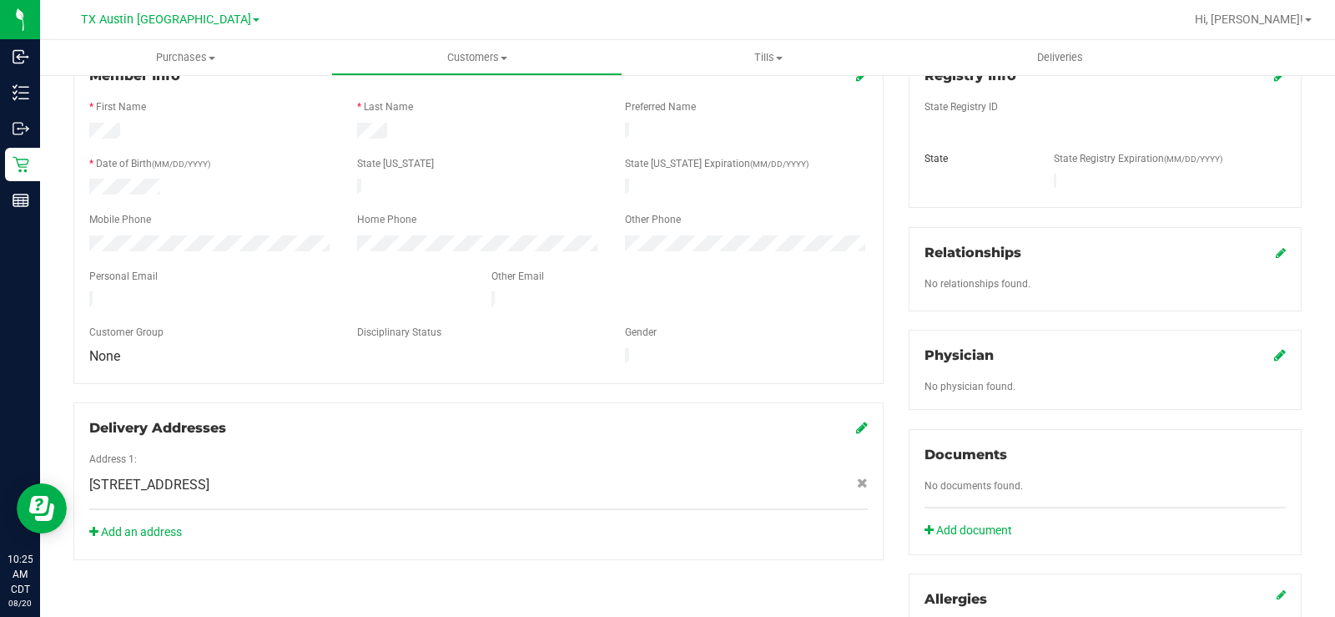
click at [277, 325] on div "Customer Group" at bounding box center [211, 334] width 268 height 19
drag, startPoint x: 290, startPoint y: 290, endPoint x: 69, endPoint y: 293, distance: 221.1
click at [69, 293] on div "Member Info * First Name * Last Name Preferred Name * Date of Birth (MM/DD/YYYY…" at bounding box center [478, 305] width 835 height 510
click at [340, 255] on div at bounding box center [478, 261] width 779 height 13
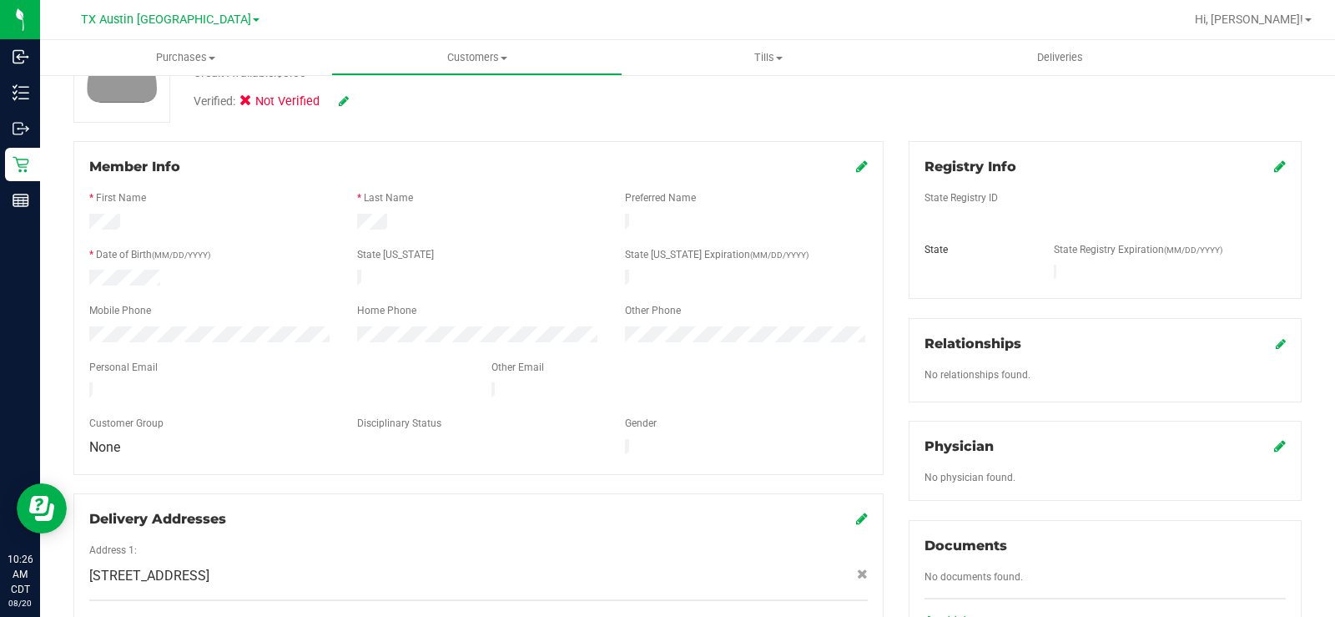
scroll to position [0, 0]
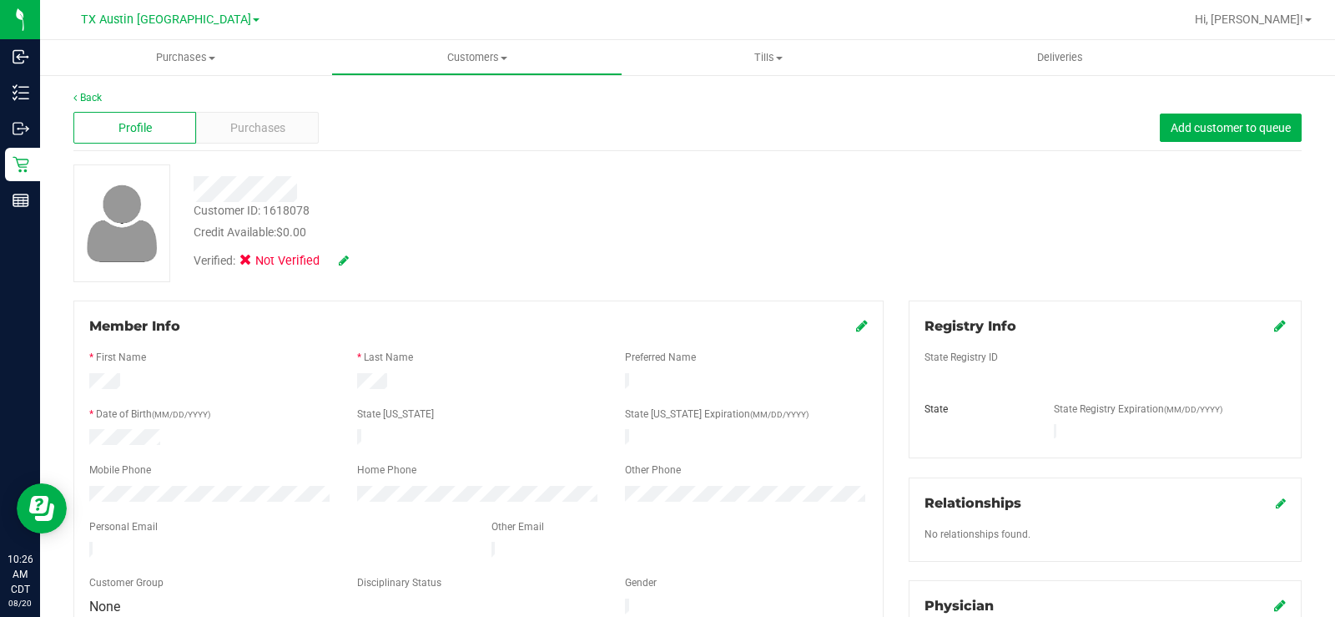
click at [347, 260] on icon at bounding box center [344, 260] width 10 height 12
click at [251, 263] on icon at bounding box center [250, 263] width 11 height 0
click at [0, 0] on input "Medical" at bounding box center [0, 0] width 0 height 0
click at [366, 266] on icon at bounding box center [366, 261] width 13 height 12
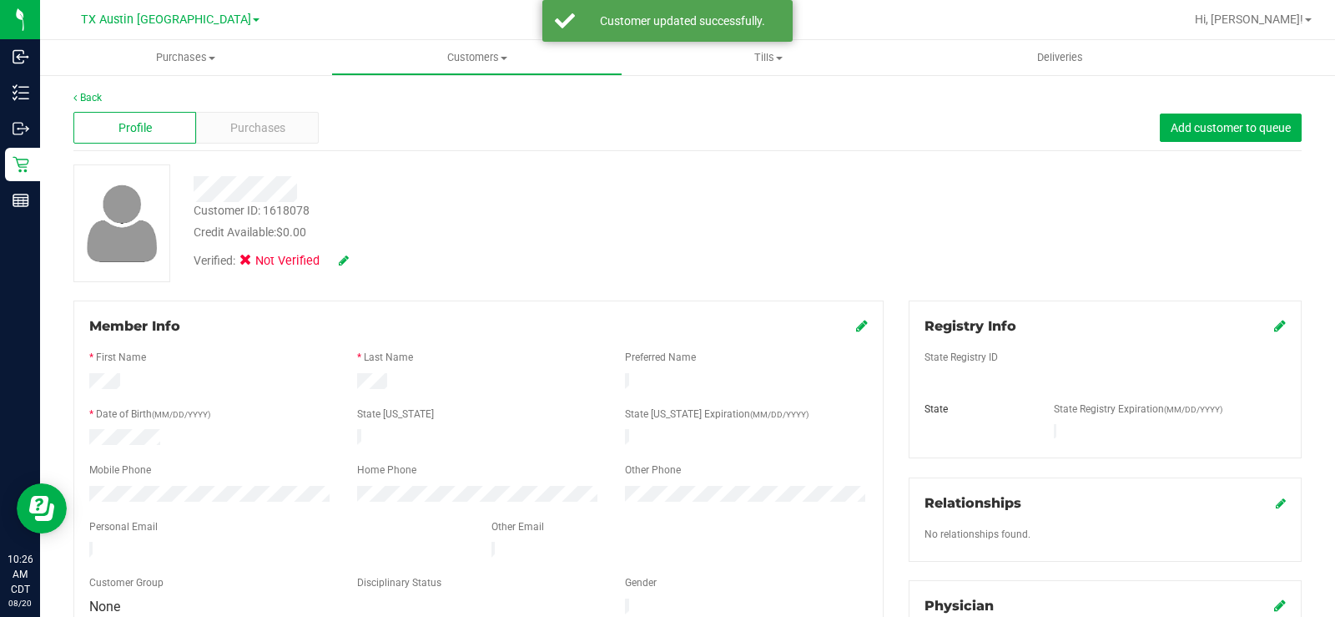
click at [344, 258] on icon at bounding box center [344, 260] width 10 height 12
click at [283, 122] on span "Purchases" at bounding box center [257, 128] width 55 height 18
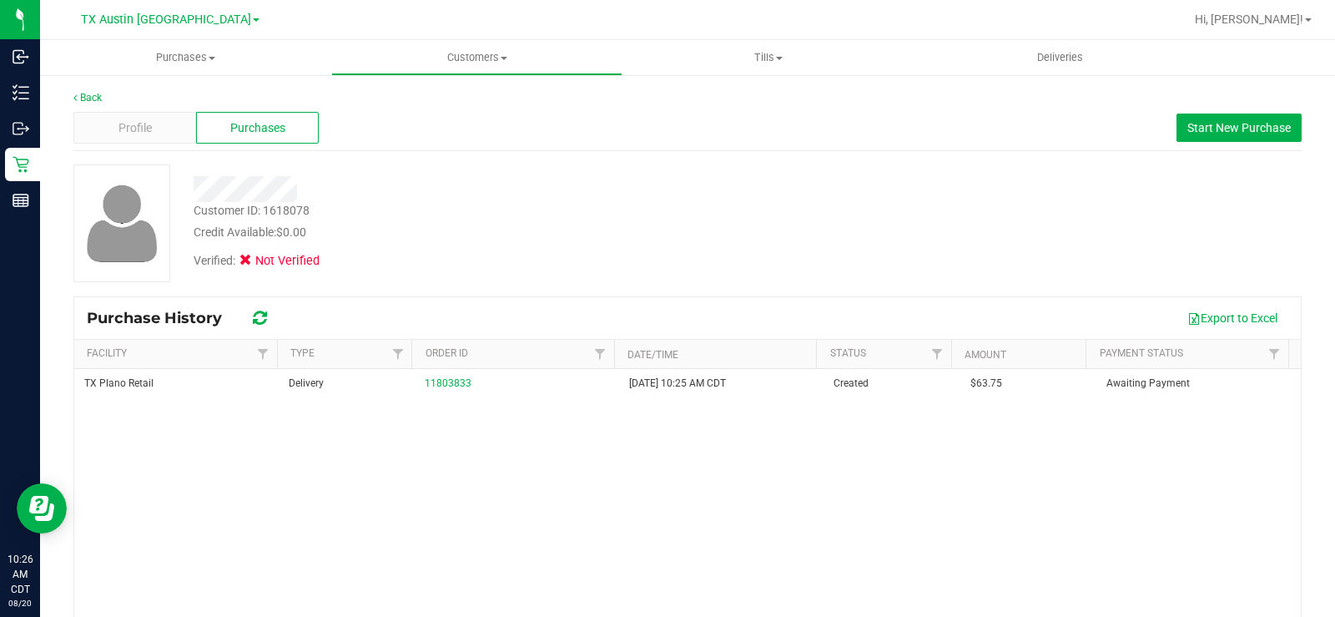
click at [119, 111] on div "Profile Purchases Start New Purchase" at bounding box center [687, 128] width 1228 height 46
click at [108, 107] on div "Profile Purchases Start New Purchase" at bounding box center [687, 128] width 1228 height 46
click at [130, 119] on span "Profile" at bounding box center [134, 128] width 33 height 18
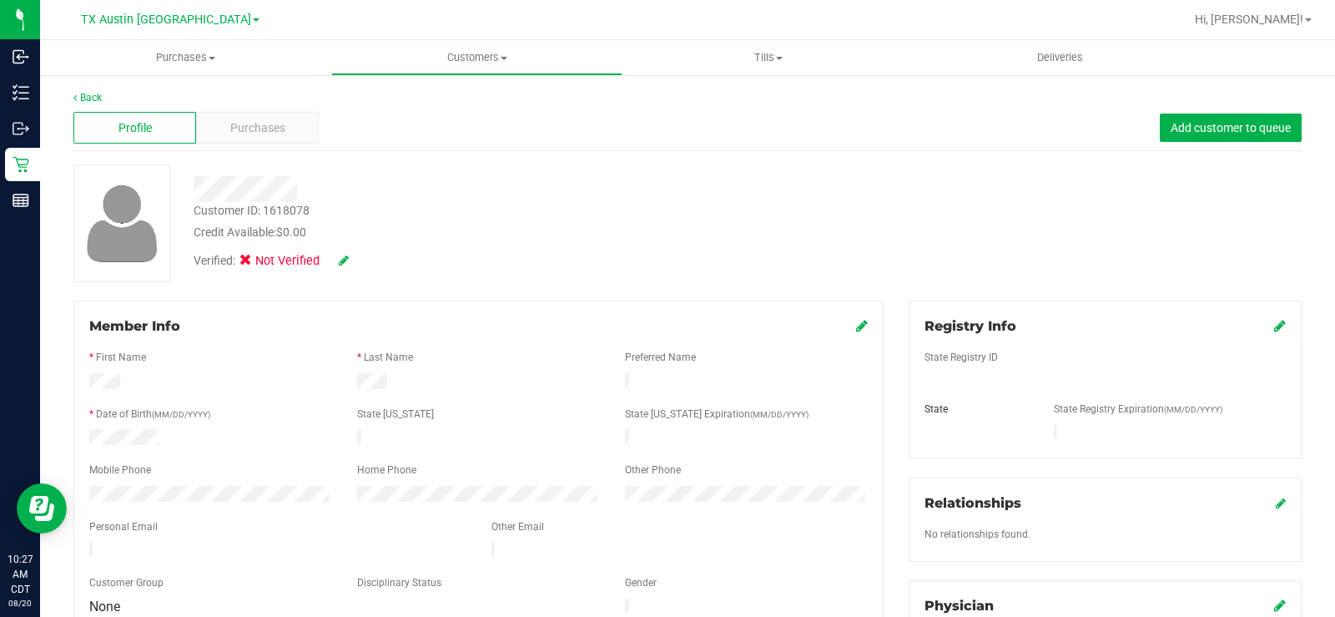
click at [340, 260] on icon at bounding box center [344, 260] width 10 height 12
click at [254, 263] on icon at bounding box center [250, 263] width 11 height 0
click at [0, 0] on input "Medical" at bounding box center [0, 0] width 0 height 0
click at [254, 263] on icon at bounding box center [250, 263] width 11 height 0
click at [0, 0] on input "Medical" at bounding box center [0, 0] width 0 height 0
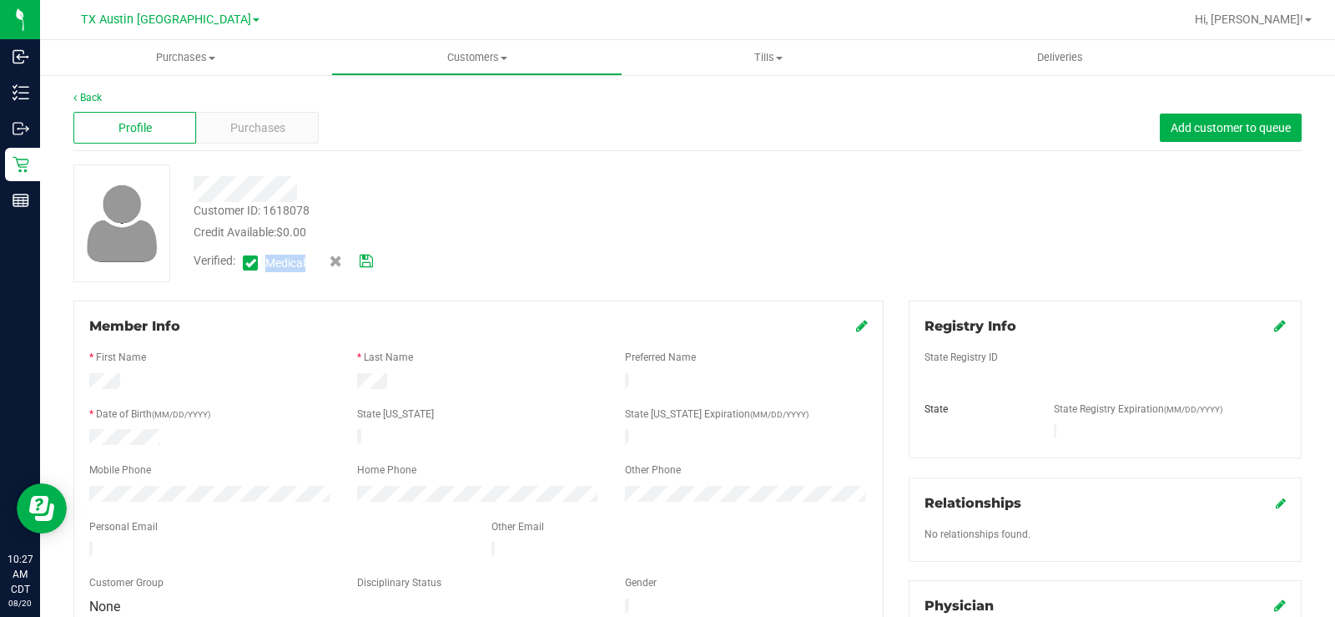
click at [370, 258] on icon at bounding box center [366, 261] width 13 height 12
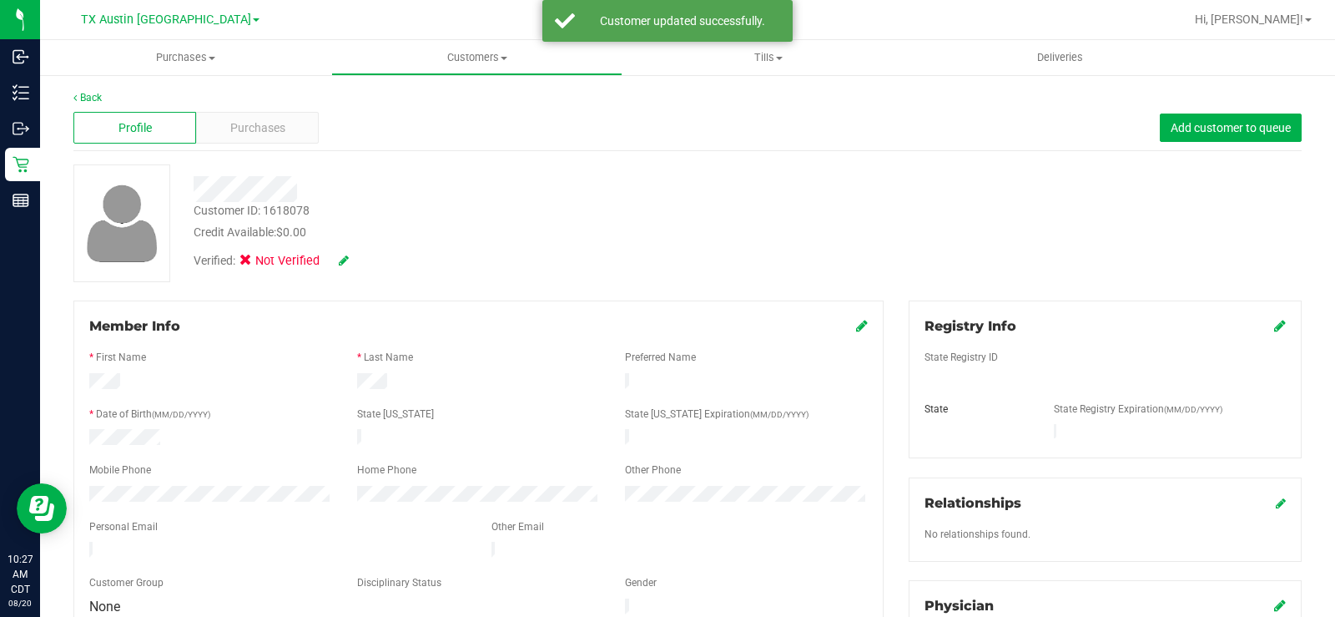
click at [1274, 324] on icon at bounding box center [1280, 325] width 12 height 13
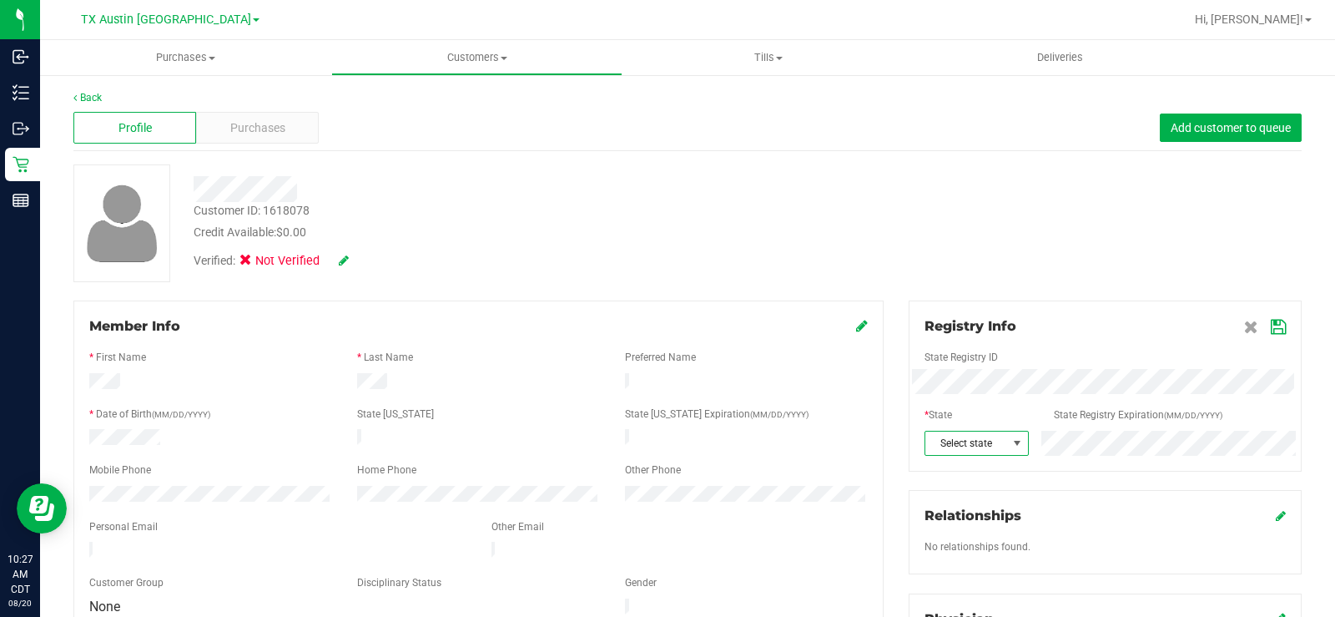
click at [987, 451] on span "Select state" at bounding box center [965, 442] width 81 height 23
click at [967, 413] on li "[GEOGRAPHIC_DATA]" at bounding box center [967, 413] width 101 height 28
click at [1271, 330] on icon at bounding box center [1278, 326] width 15 height 13
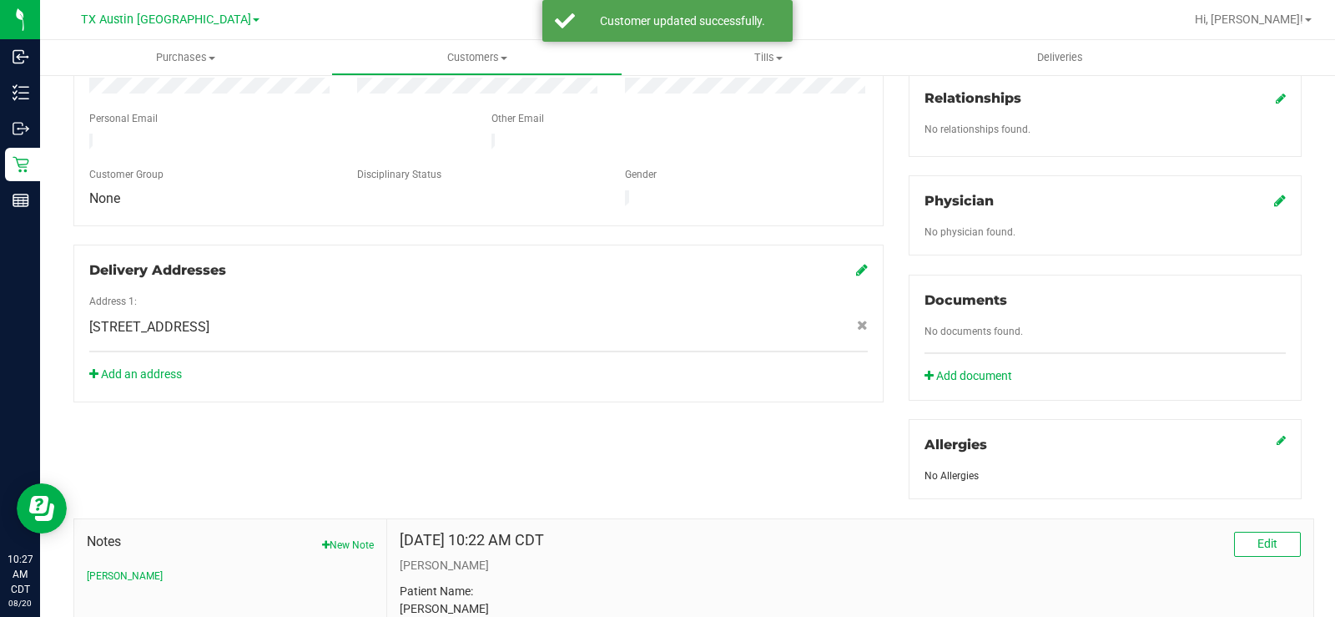
scroll to position [417, 0]
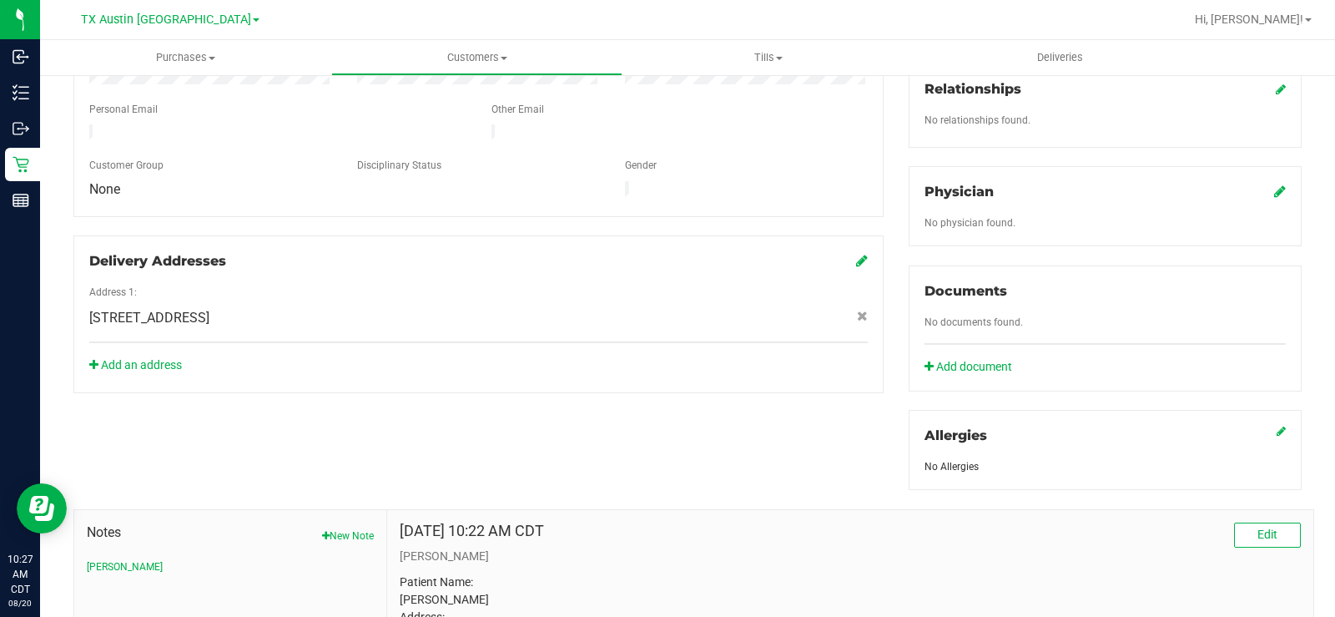
click at [1274, 193] on icon at bounding box center [1280, 190] width 12 height 13
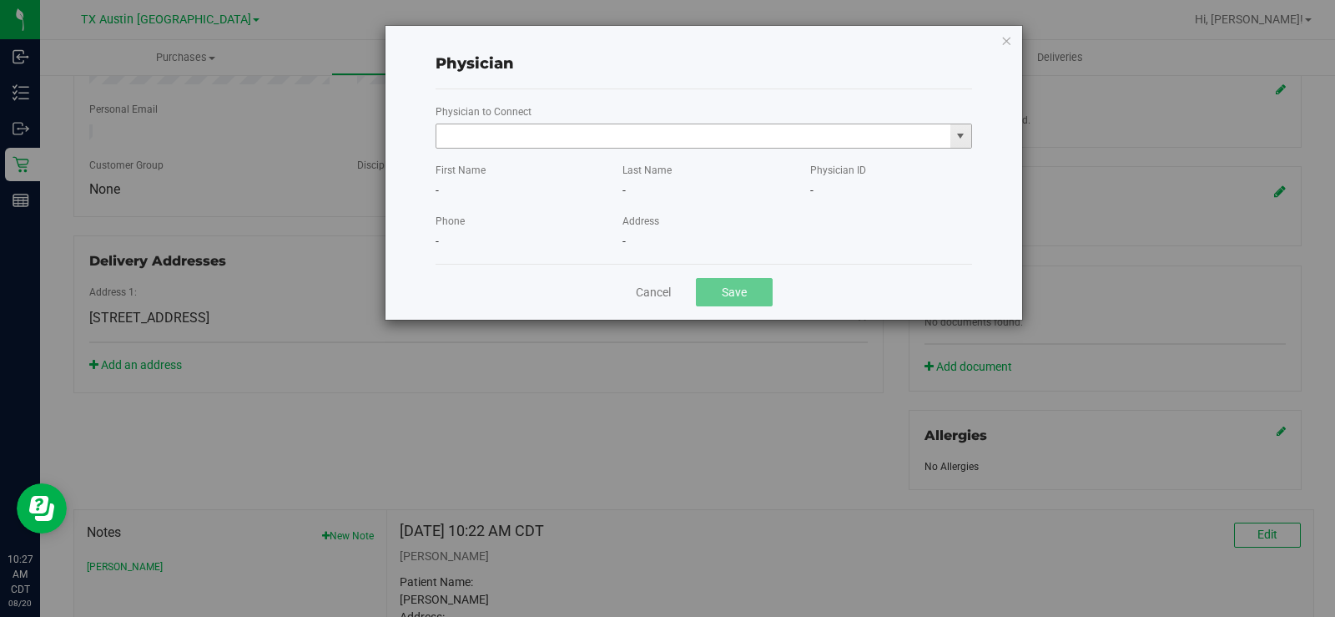
click at [731, 132] on input "text" at bounding box center [693, 135] width 514 height 23
paste input "Weiner"
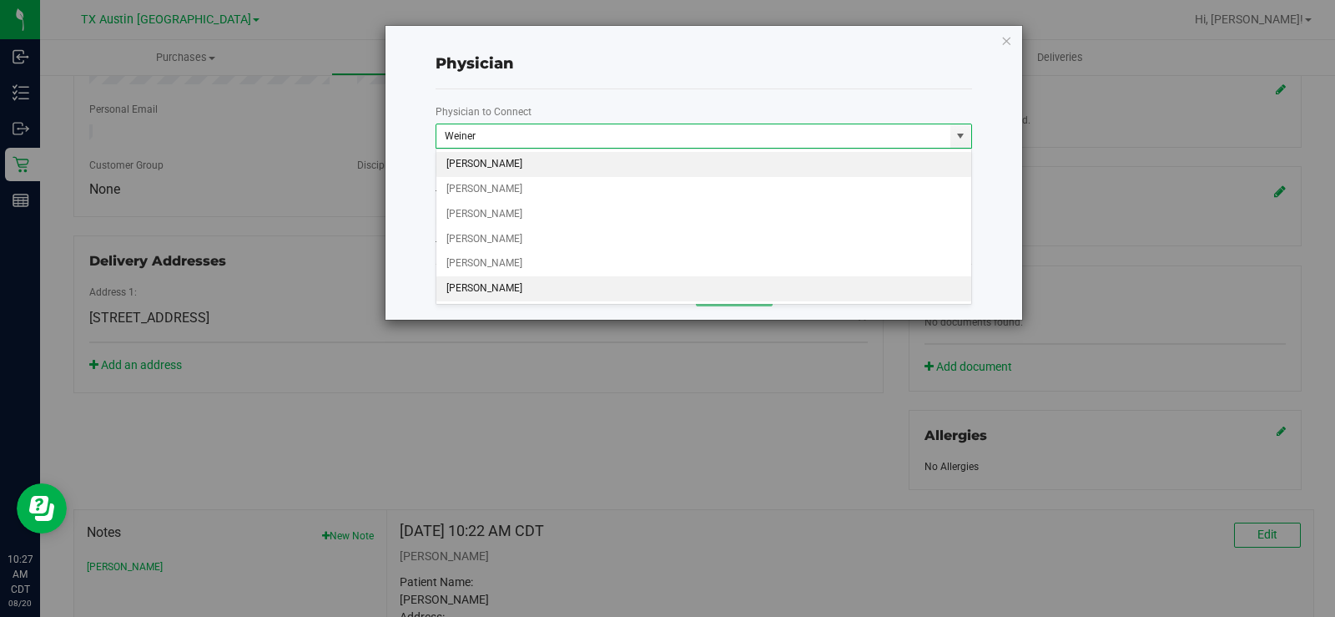
click at [546, 293] on li "[PERSON_NAME]" at bounding box center [703, 288] width 535 height 25
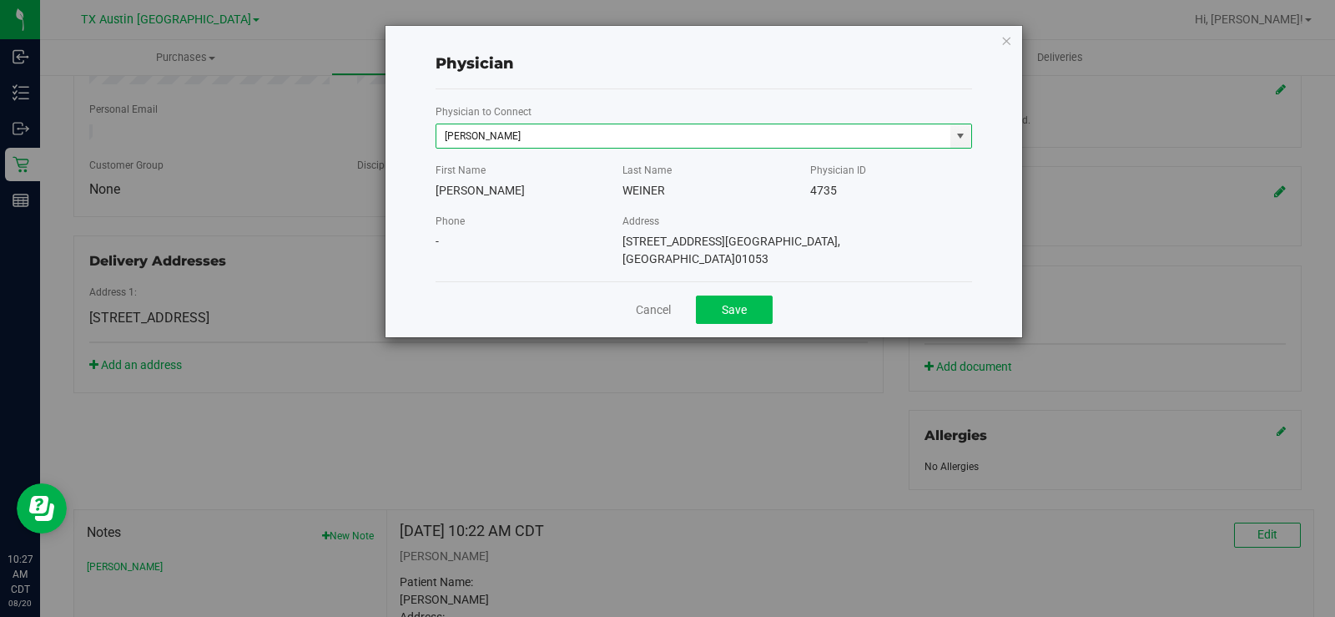
type input "[PERSON_NAME]"
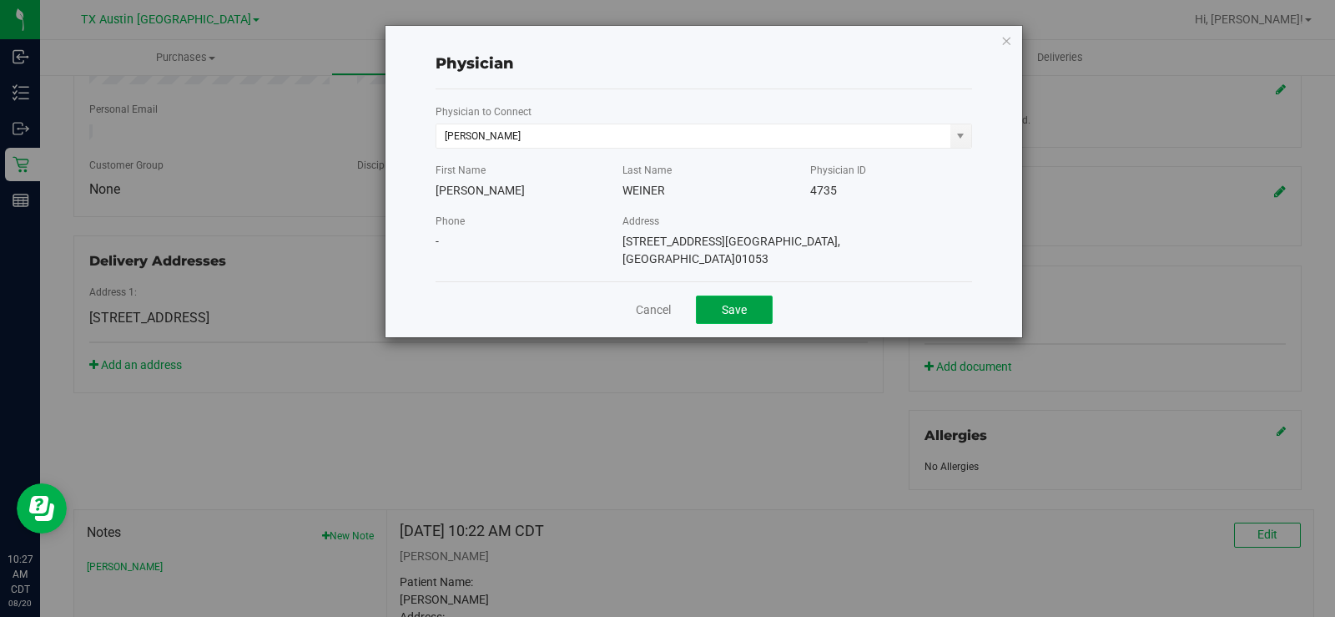
click at [756, 295] on button "Save" at bounding box center [734, 309] width 77 height 28
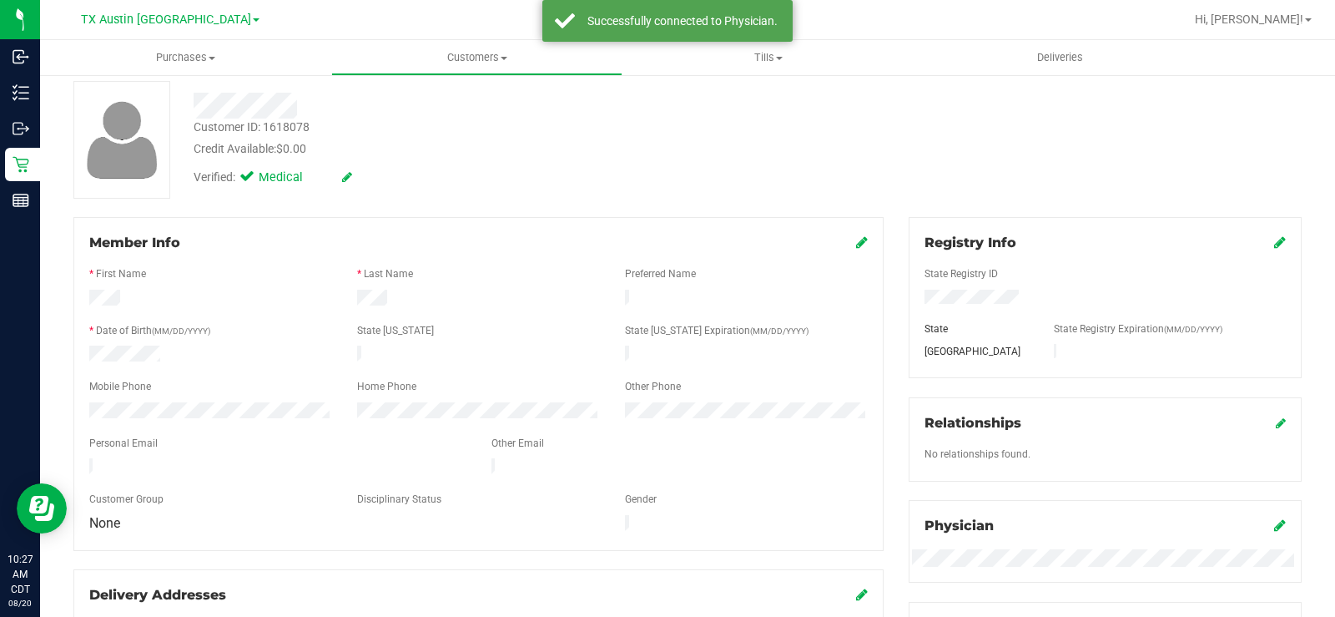
scroll to position [0, 0]
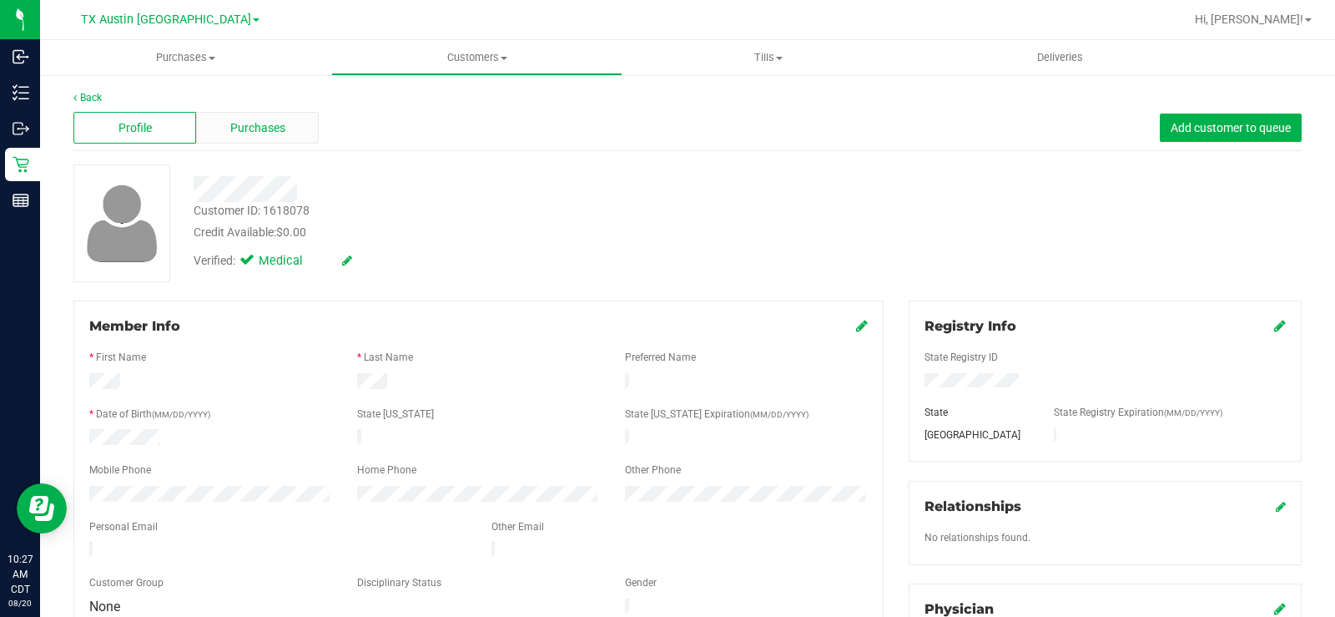
click at [270, 125] on span "Purchases" at bounding box center [257, 128] width 55 height 18
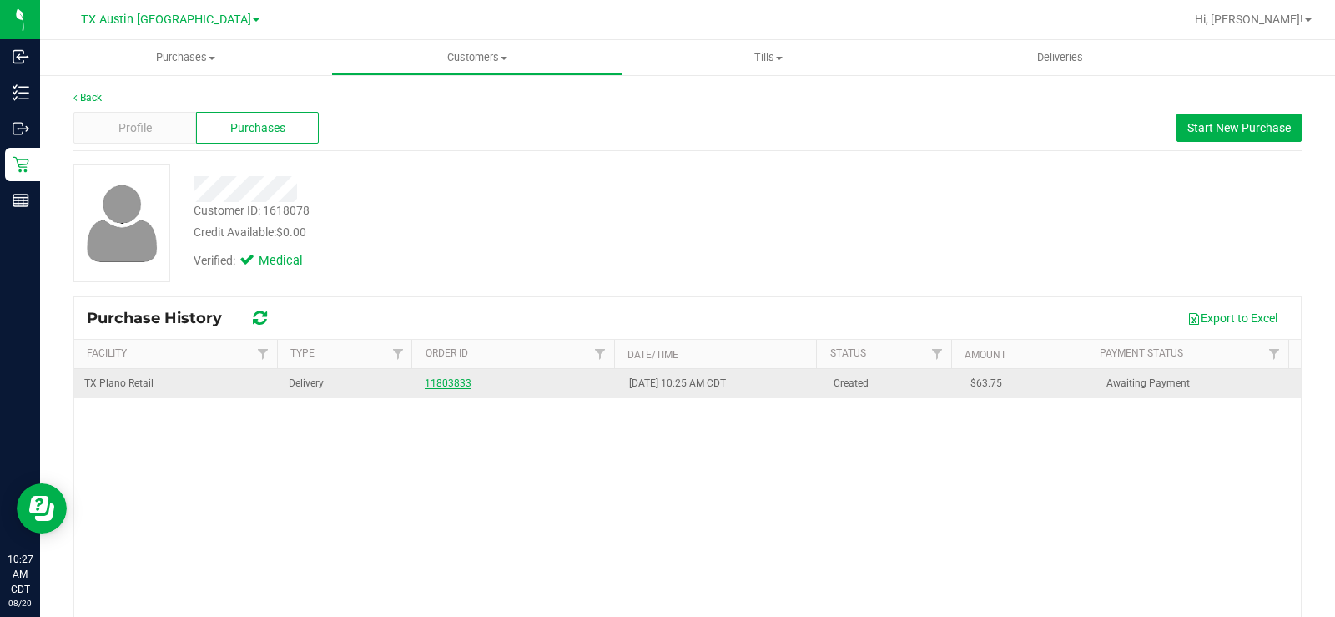
click at [438, 383] on link "11803833" at bounding box center [448, 383] width 47 height 12
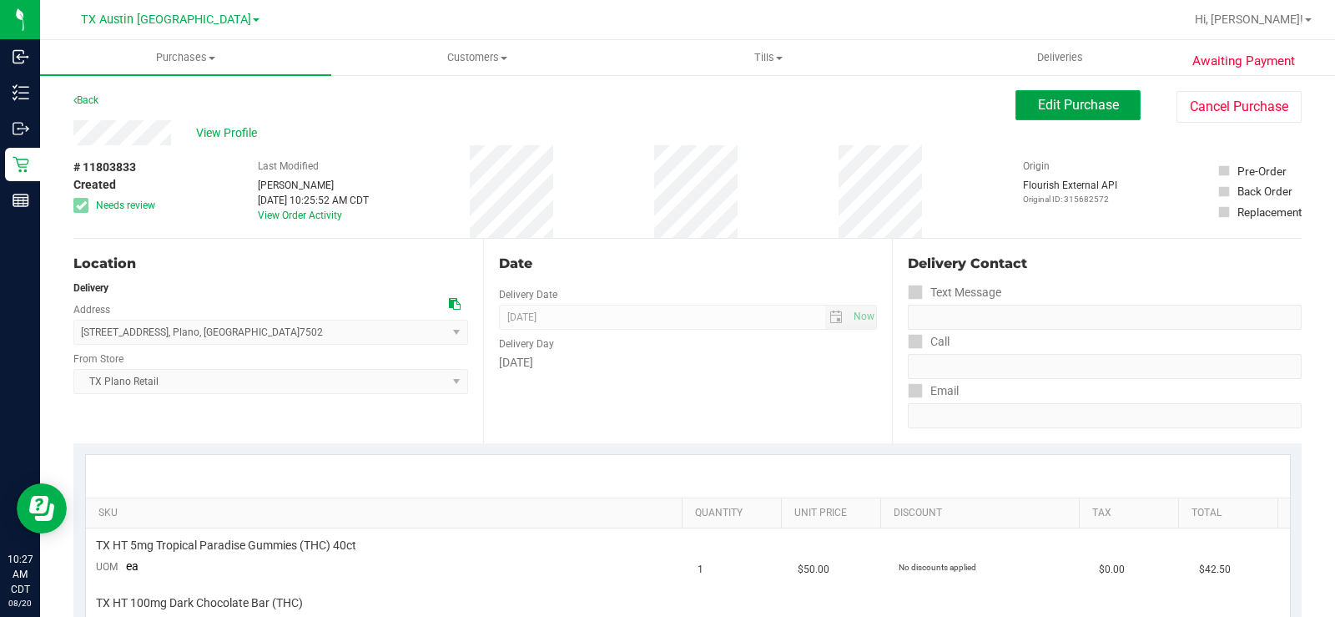
click at [1038, 110] on span "Edit Purchase" at bounding box center [1078, 105] width 81 height 16
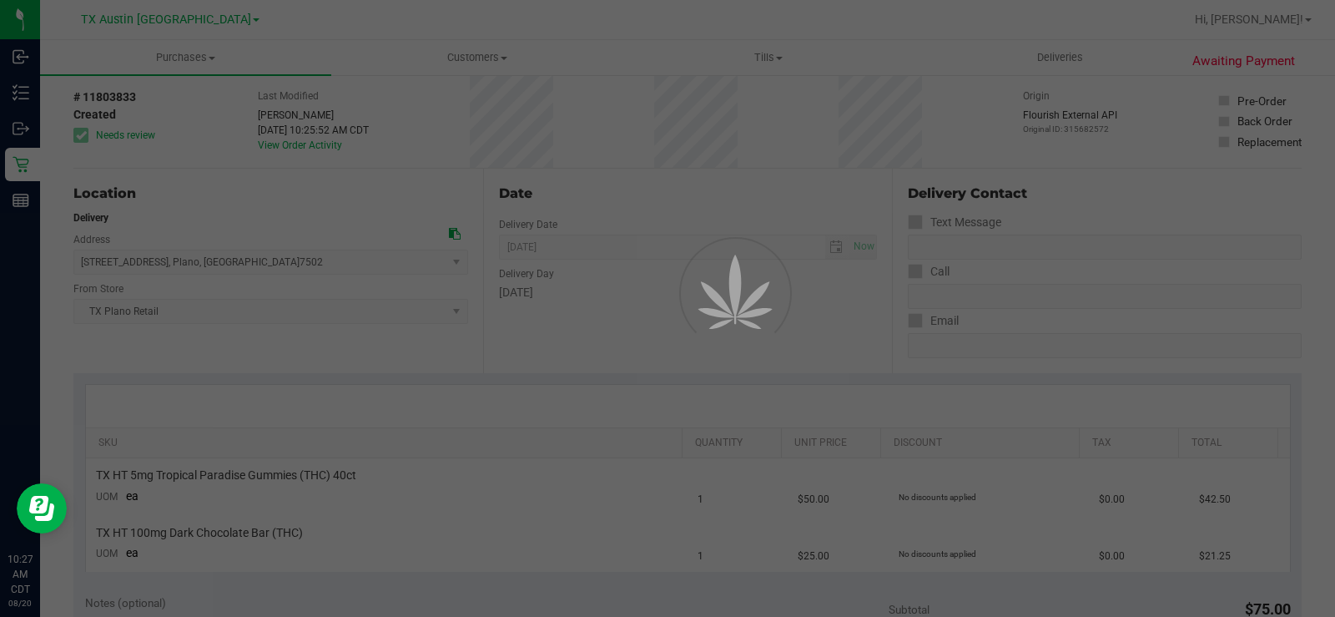
scroll to position [167, 0]
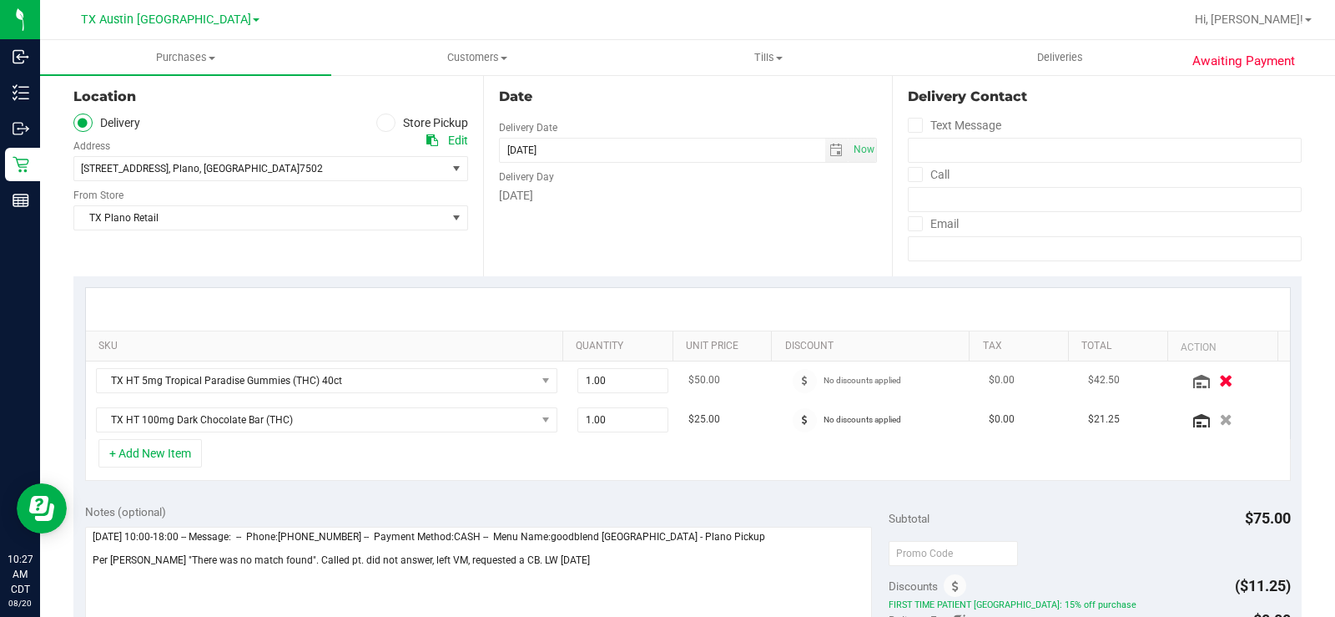
click at [1220, 382] on icon "button" at bounding box center [1227, 380] width 14 height 13
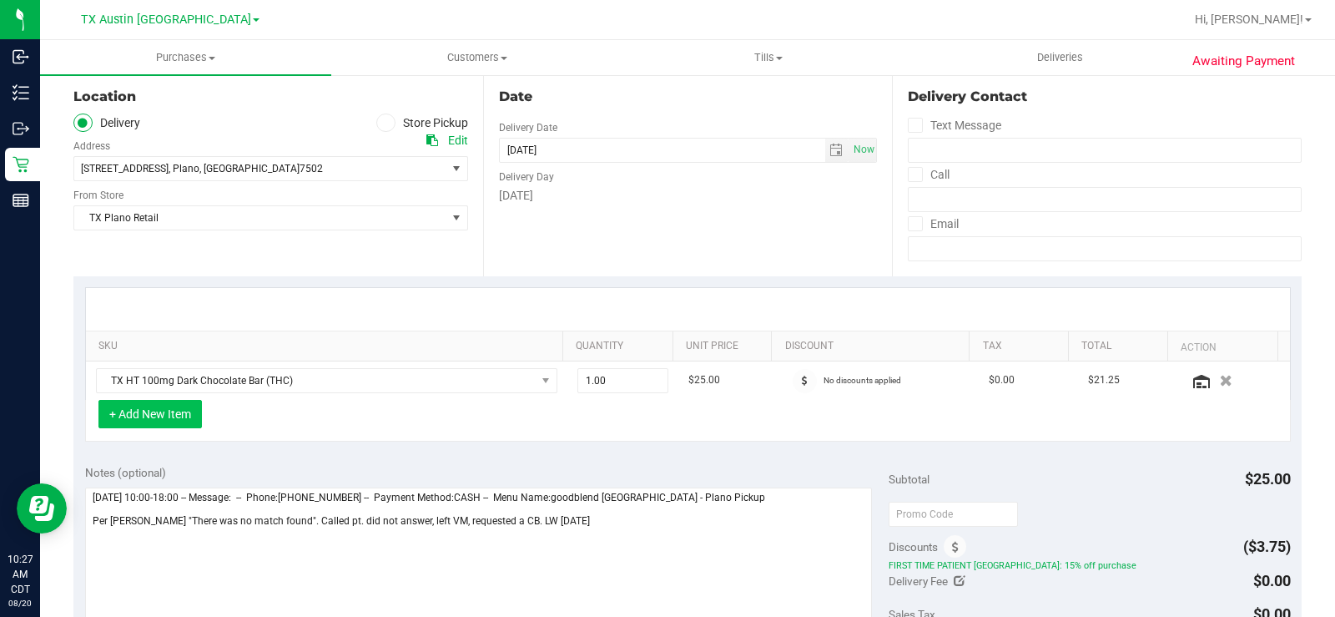
click at [151, 452] on div "SKU Quantity Unit Price Discount Tax Total Action TX HT 100mg Dark Chocolate Ba…" at bounding box center [687, 364] width 1228 height 177
click at [171, 418] on button "+ Add New Item" at bounding box center [149, 414] width 103 height 28
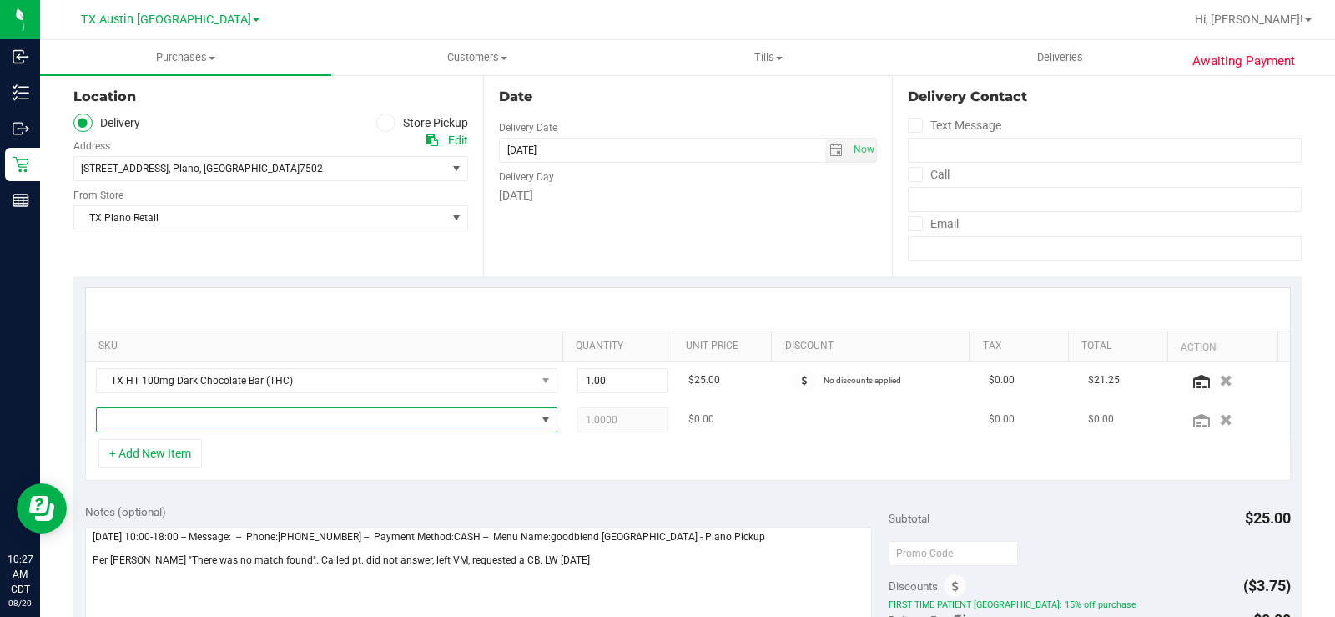
click at [210, 413] on span "NO DATA FOUND" at bounding box center [316, 419] width 439 height 23
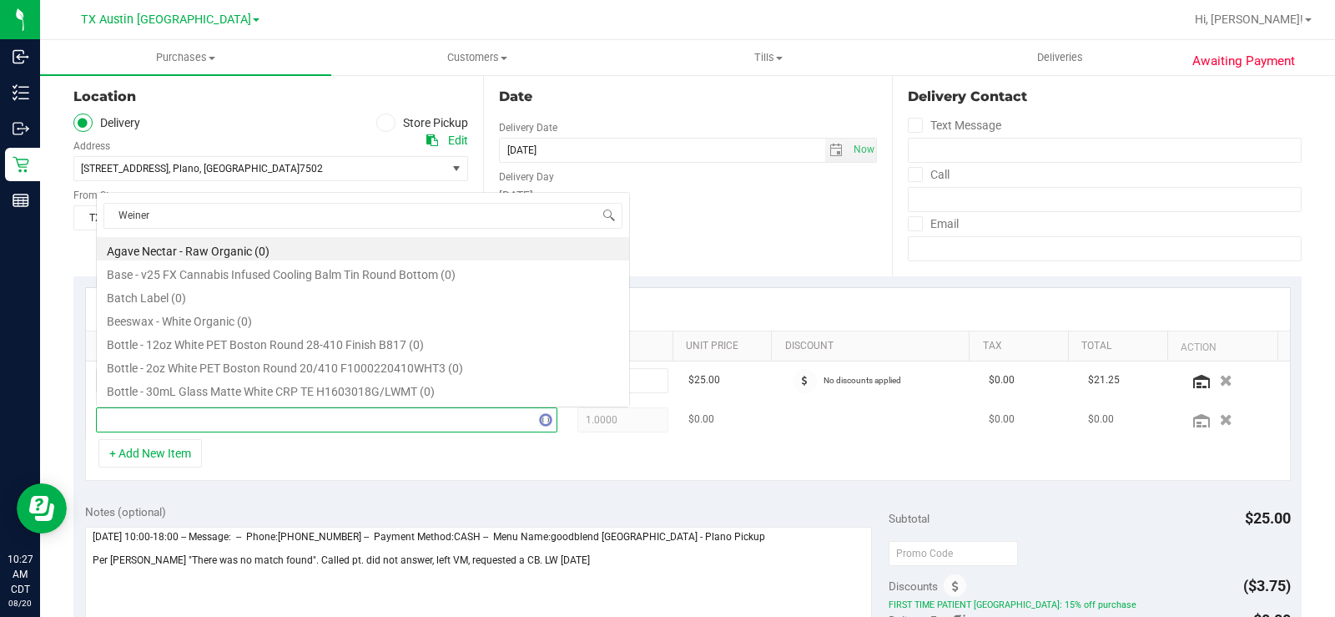
scroll to position [25, 446]
type input "Weiner"
click at [210, 414] on span "NO DATA FOUND" at bounding box center [316, 419] width 439 height 23
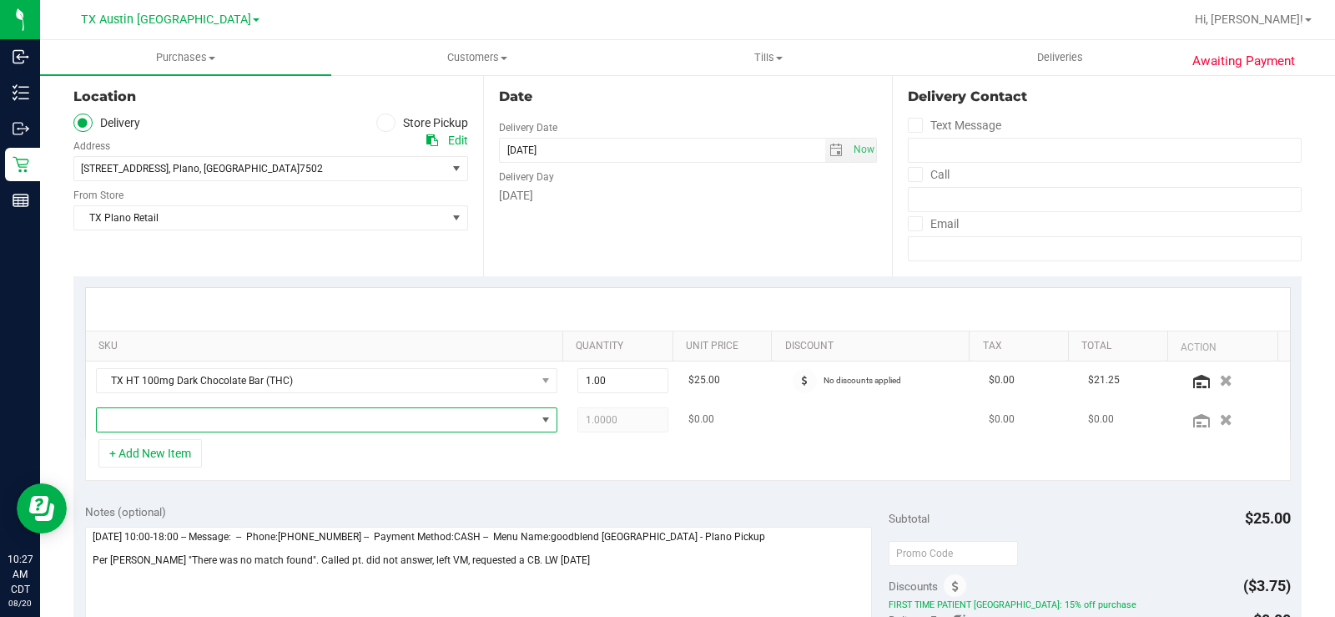
click at [210, 414] on span "NO DATA FOUND" at bounding box center [316, 419] width 439 height 23
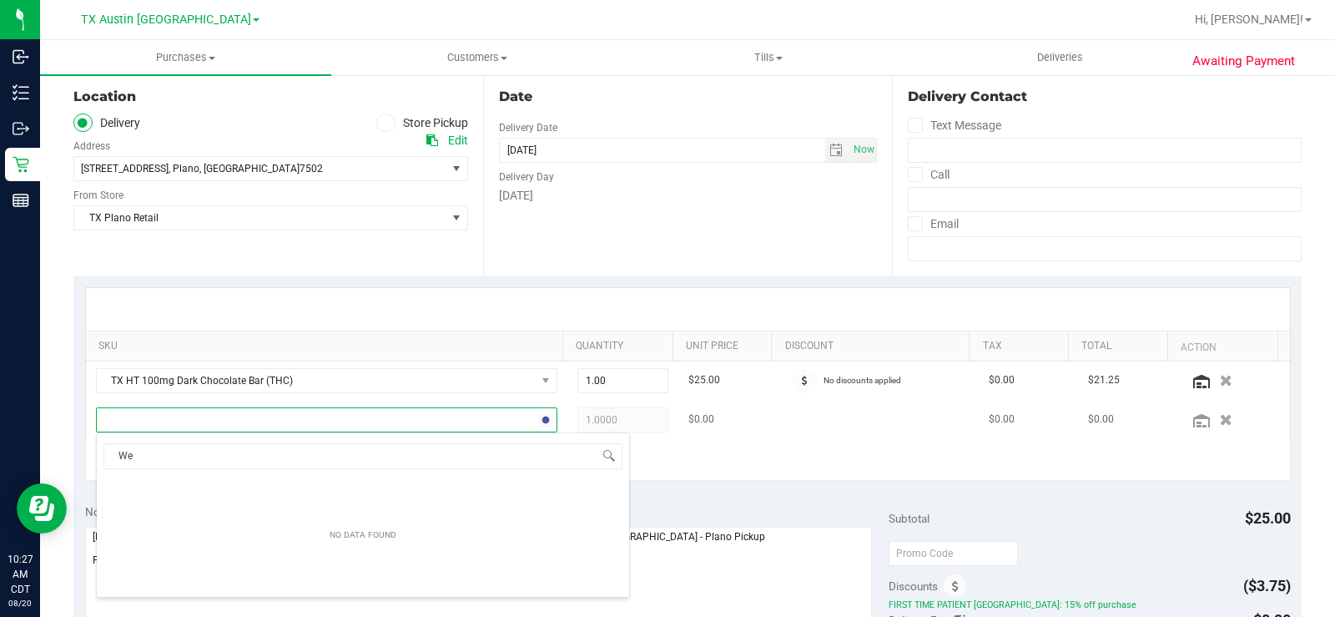
type input "W"
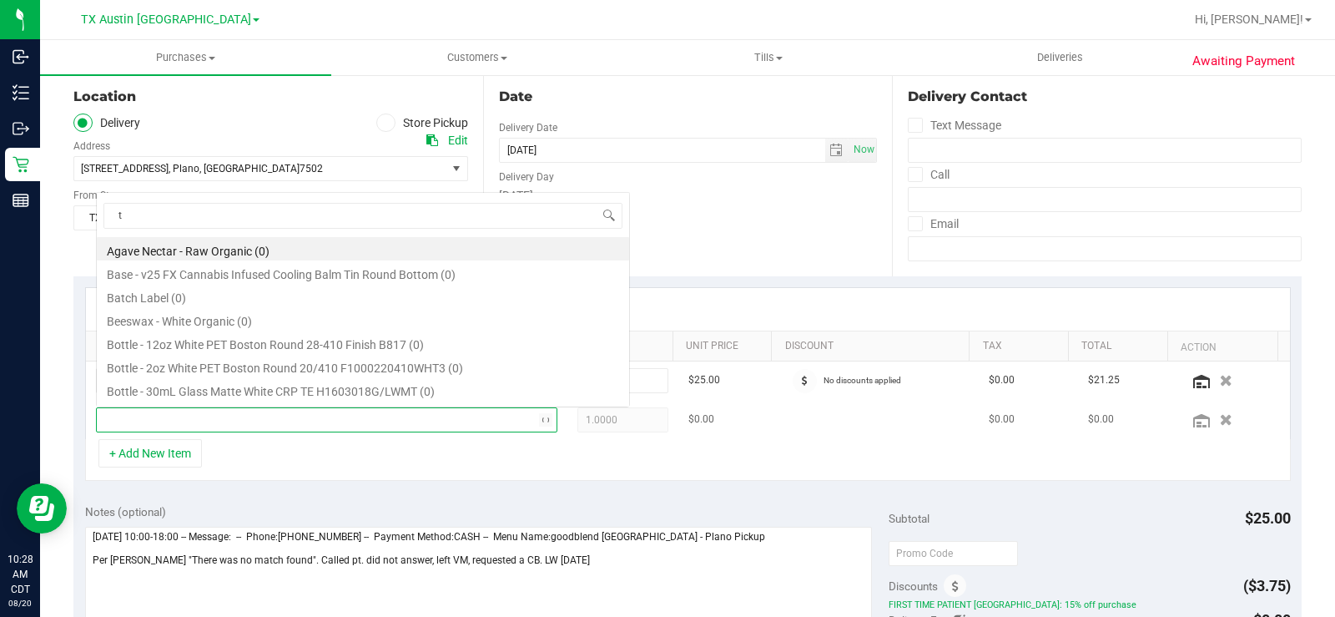
scroll to position [0, 0]
type input "[US_STATE]"
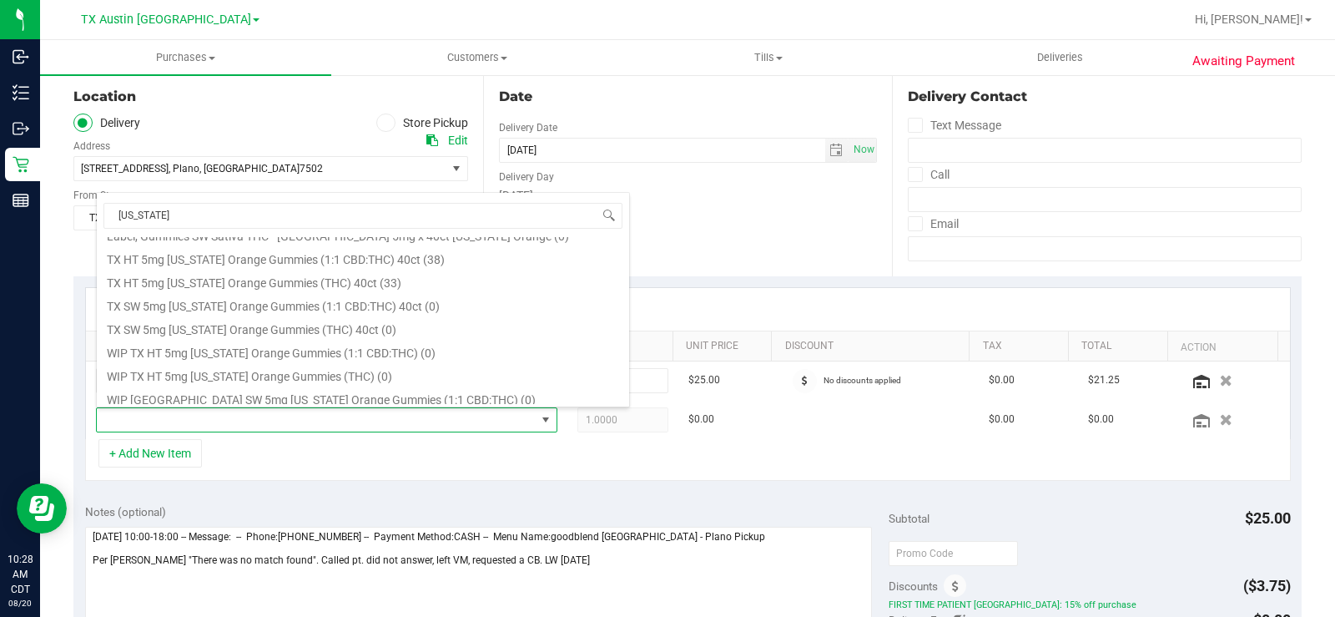
scroll to position [250, 0]
click at [440, 276] on li "TX HT 5mg [US_STATE] Orange Gummies (THC) 40ct (33)" at bounding box center [363, 278] width 532 height 23
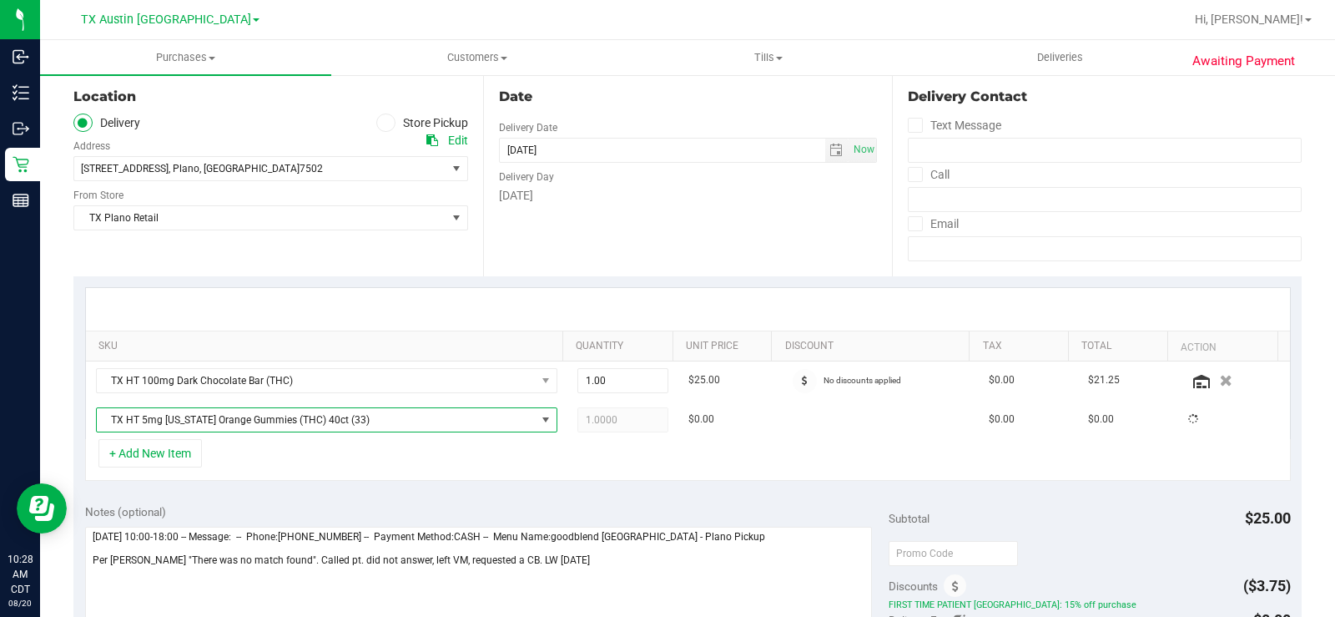
click at [622, 482] on div "SKU Quantity Unit Price Discount Tax Total Action TX HT 100mg Dark Chocolate Ba…" at bounding box center [687, 384] width 1228 height 216
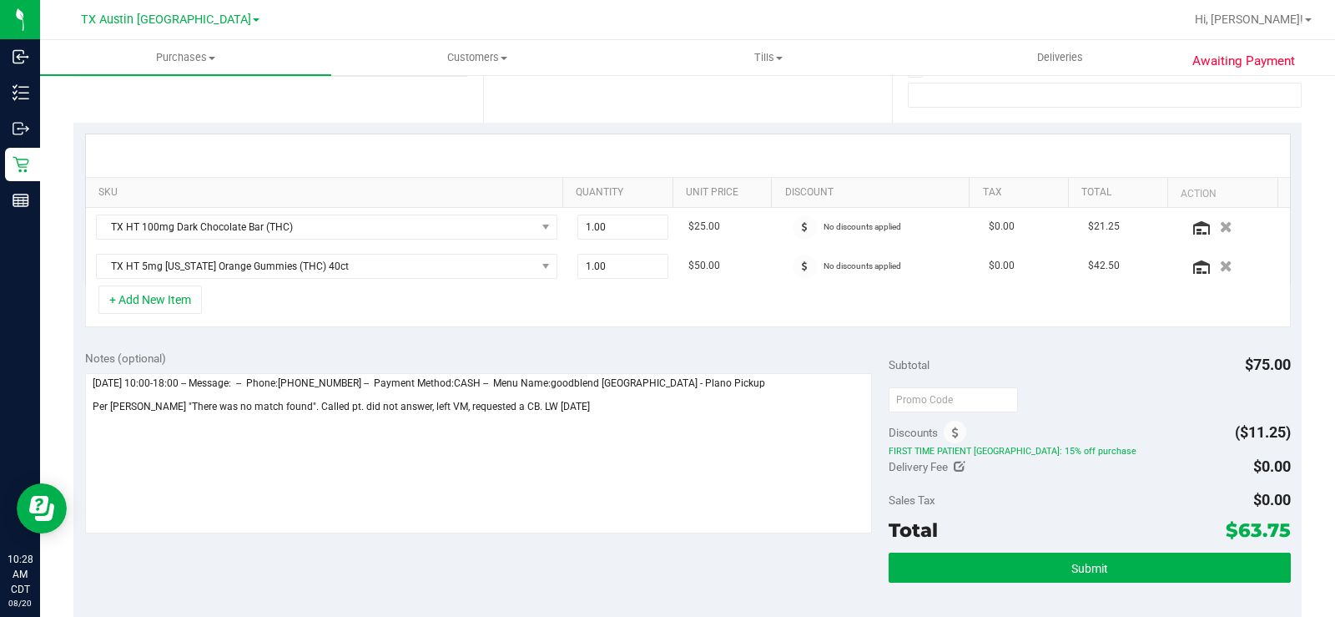
scroll to position [334, 0]
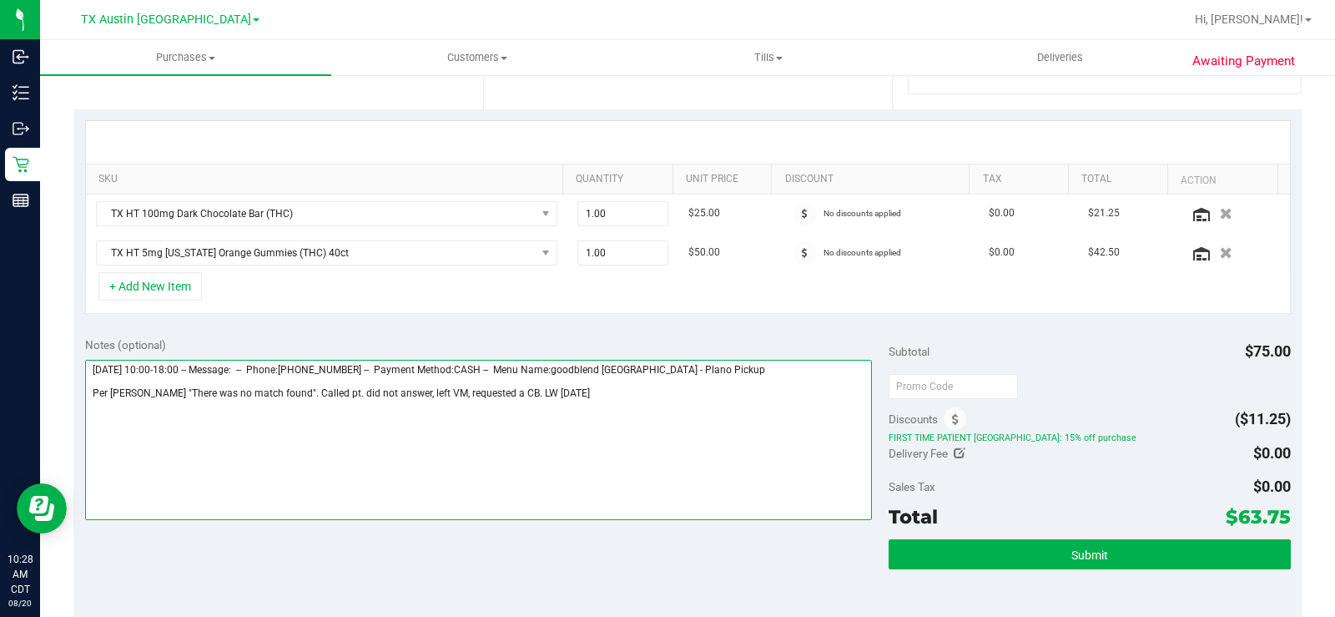
click at [688, 466] on textarea at bounding box center [478, 440] width 787 height 160
click at [620, 418] on textarea at bounding box center [478, 440] width 787 height 160
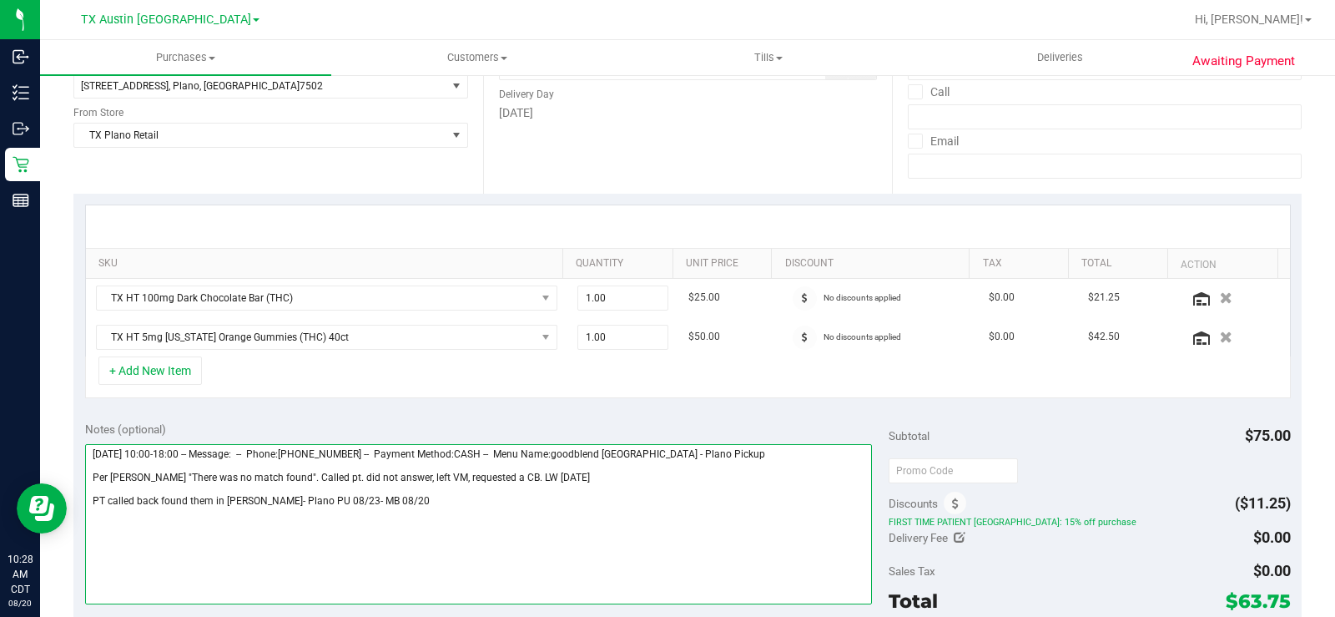
scroll to position [0, 0]
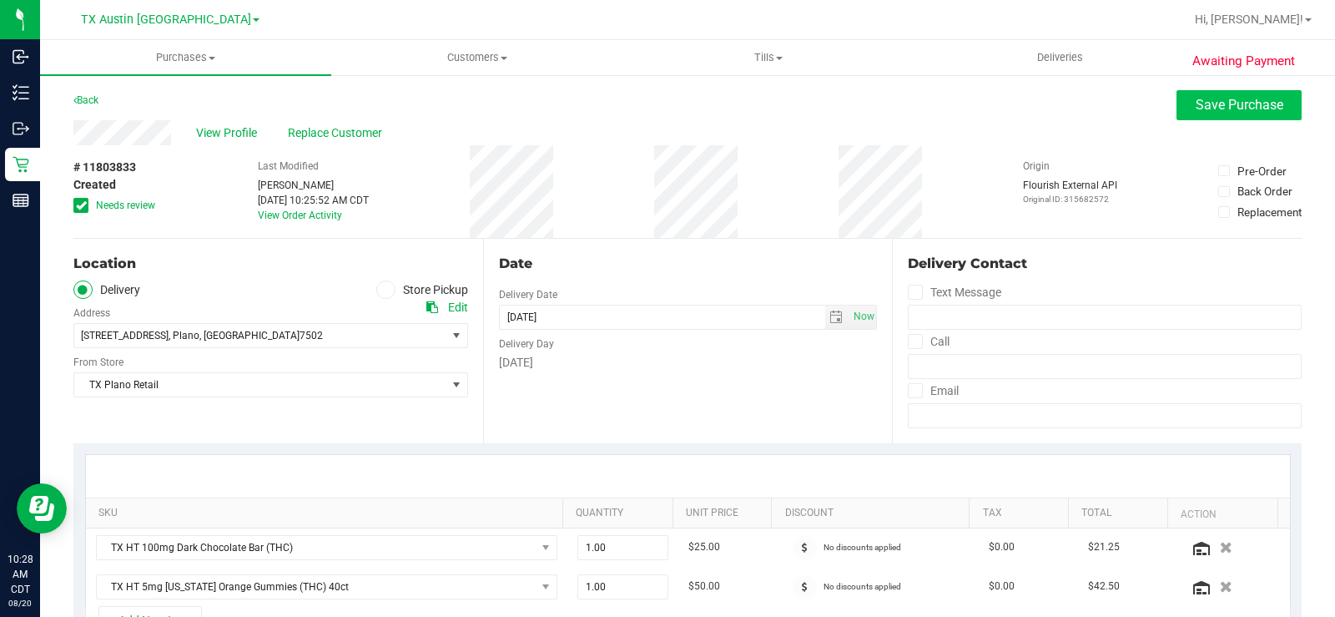
type textarea "[DATE] 10:00-18:00 -- Message: -- Phone:[PHONE_NUMBER] -- Payment Method:CASH -…"
click at [1182, 94] on button "Save Purchase" at bounding box center [1239, 105] width 125 height 30
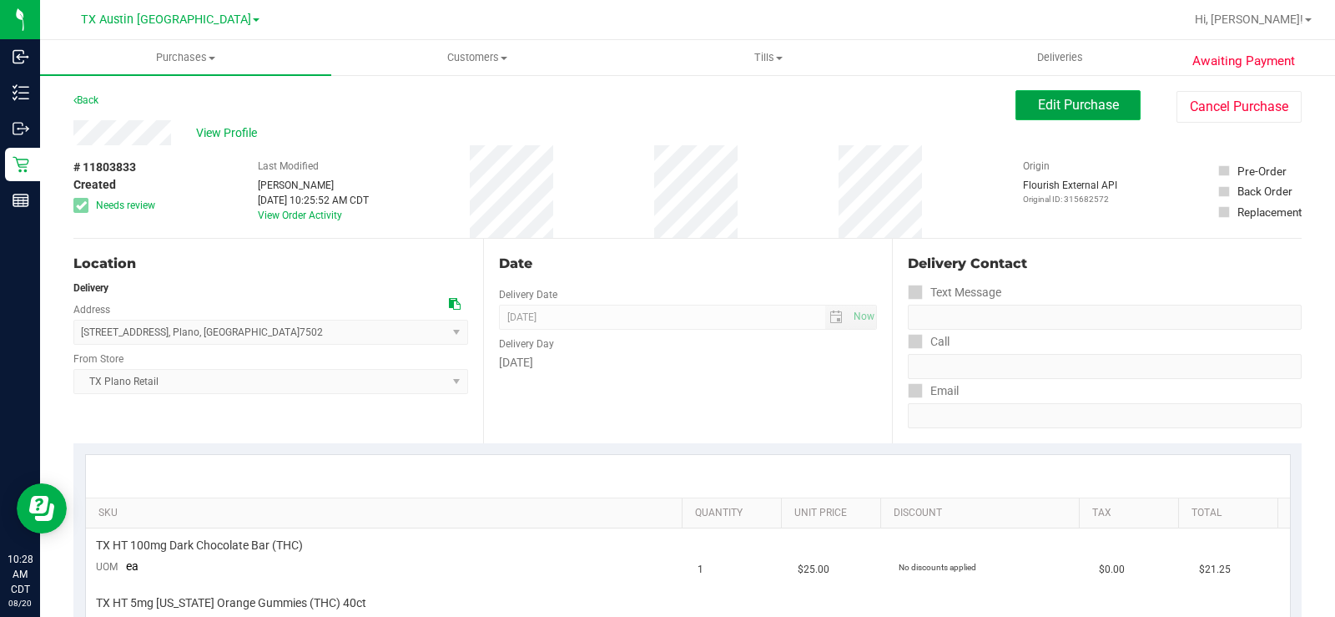
click at [1076, 103] on span "Edit Purchase" at bounding box center [1078, 105] width 81 height 16
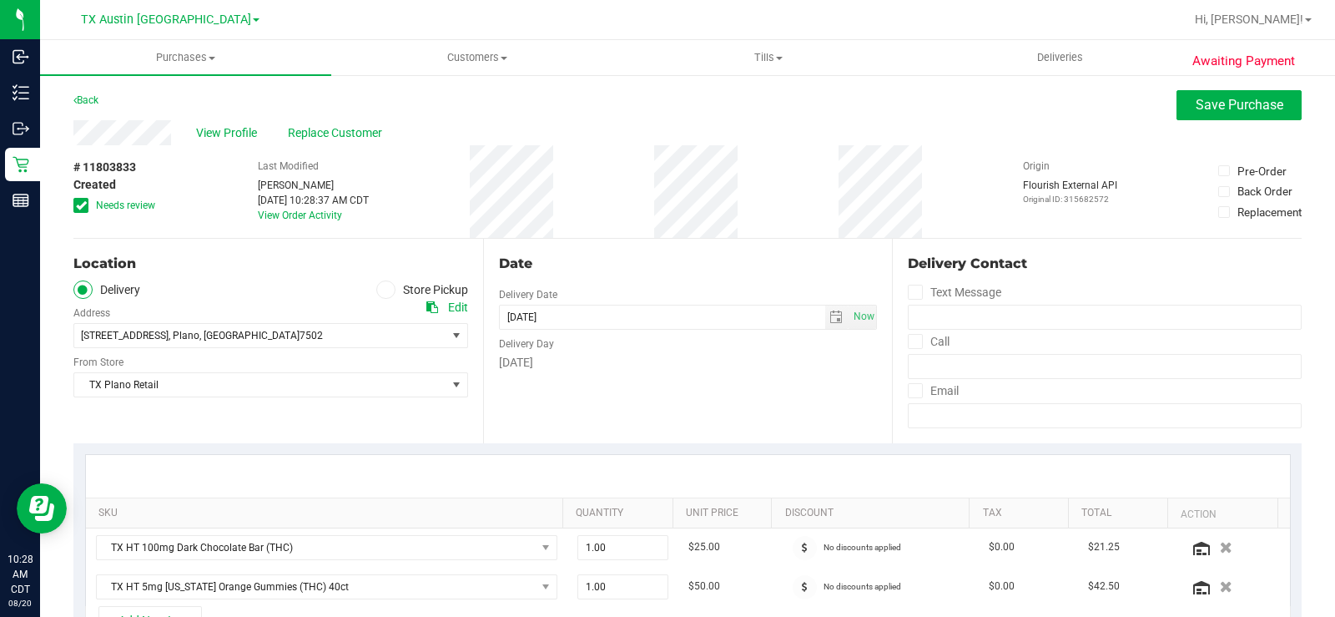
click at [85, 205] on icon at bounding box center [81, 205] width 11 height 0
click at [0, 0] on input "Needs review" at bounding box center [0, 0] width 0 height 0
click at [1220, 103] on span "Save Purchase" at bounding box center [1240, 105] width 88 height 16
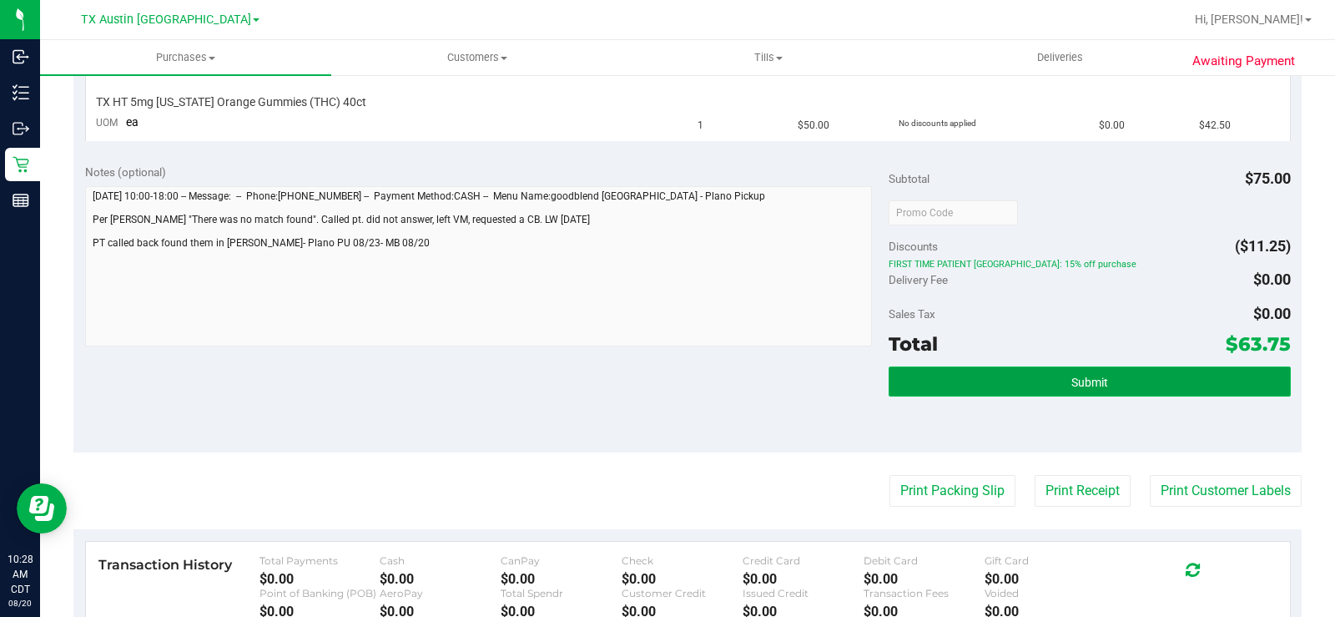
click at [897, 375] on button "Submit" at bounding box center [1090, 381] width 402 height 30
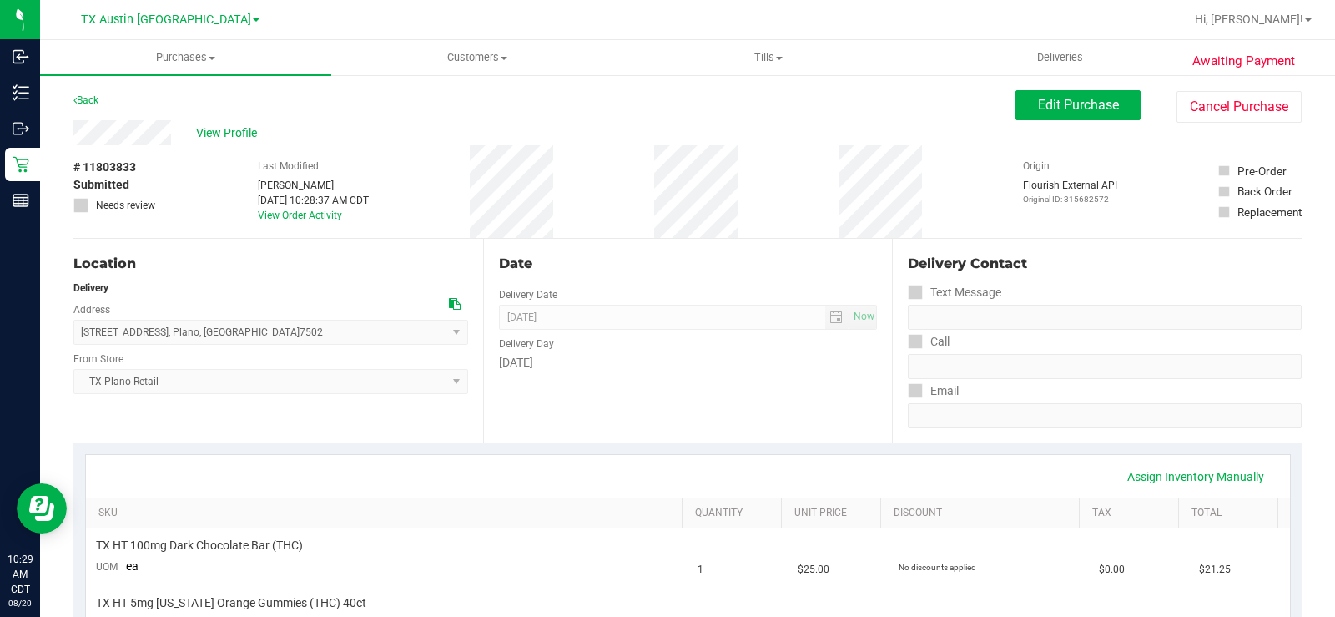
click at [459, 429] on div "Location Delivery Address [STREET_ADDRESS] , [GEOGRAPHIC_DATA] , [GEOGRAPHIC_DA…" at bounding box center [278, 341] width 410 height 204
click at [457, 58] on span "Customers" at bounding box center [477, 57] width 290 height 15
click at [422, 96] on span "All customers" at bounding box center [391, 100] width 120 height 14
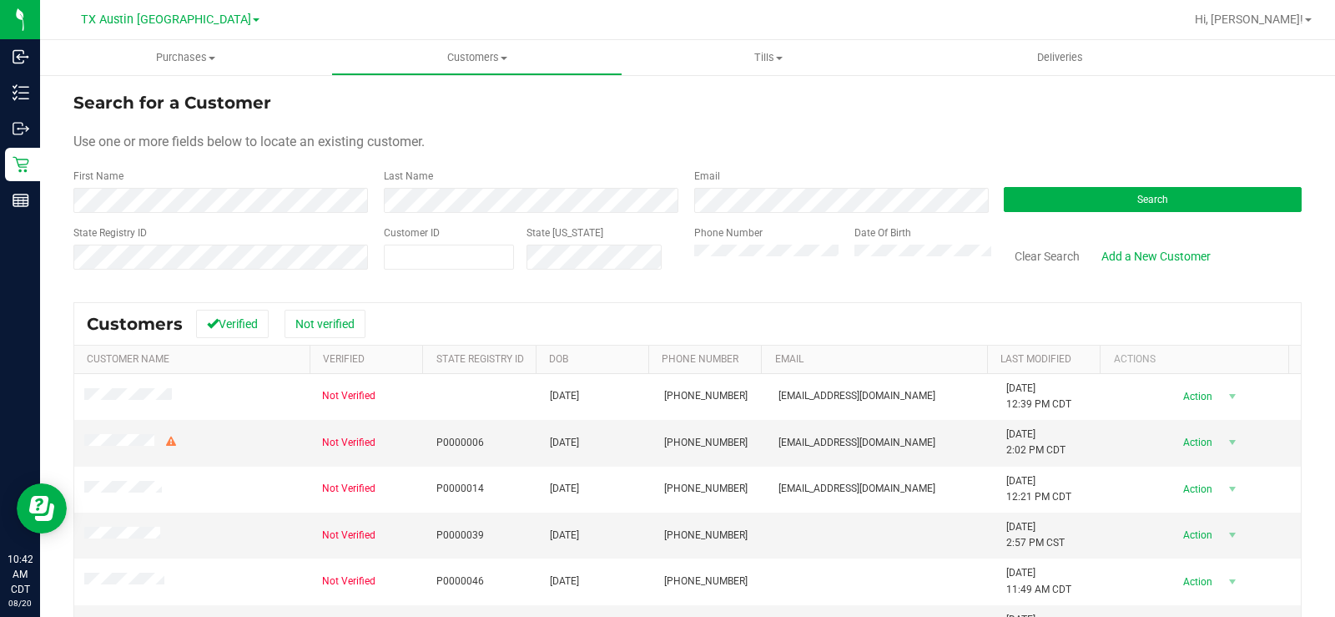
drag, startPoint x: 542, startPoint y: 156, endPoint x: 1116, endPoint y: 176, distance: 575.3
click at [559, 156] on form "Search for a Customer Use one or more fields below to locate an existing custom…" at bounding box center [687, 187] width 1228 height 194
click at [1151, 198] on span "Search" at bounding box center [1152, 200] width 31 height 12
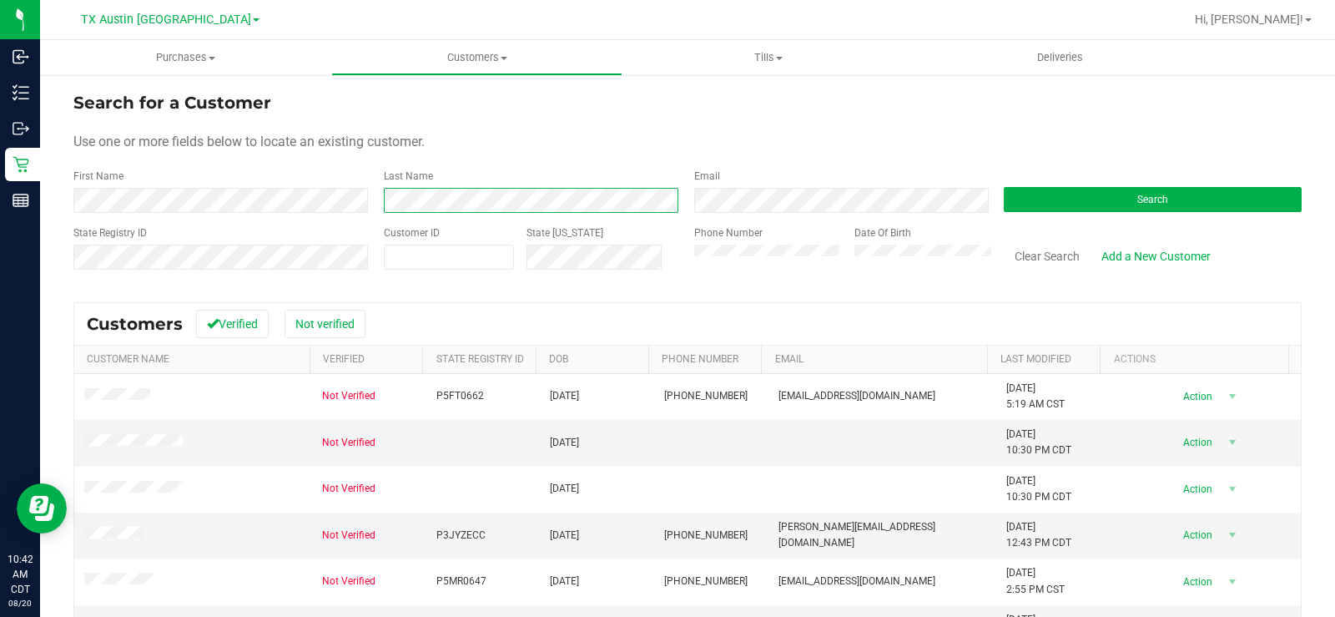
click at [371, 210] on div "Last Name" at bounding box center [526, 191] width 310 height 44
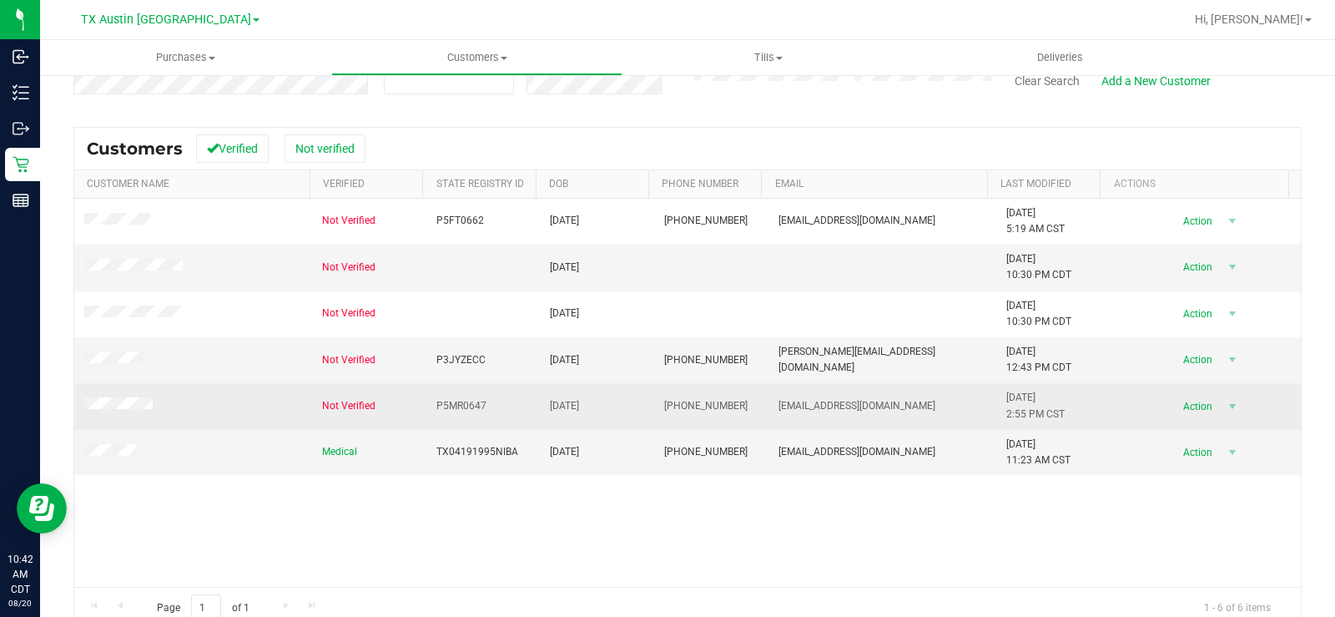
scroll to position [203, 0]
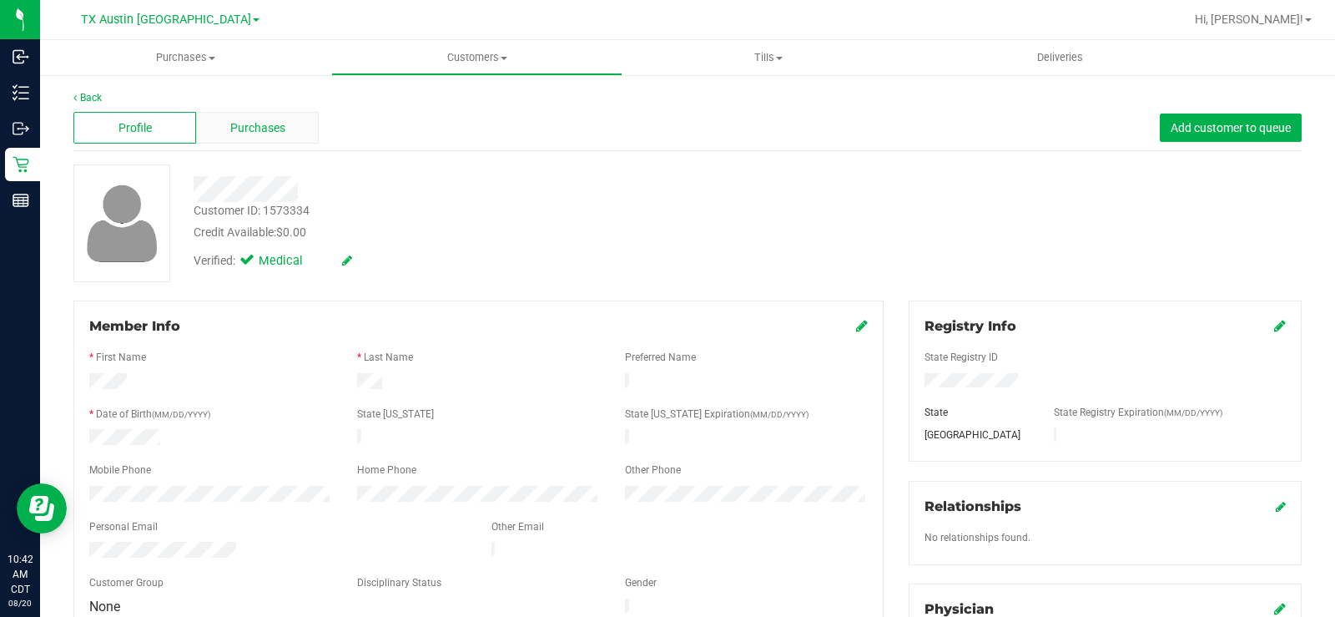
click at [265, 135] on span "Purchases" at bounding box center [257, 128] width 55 height 18
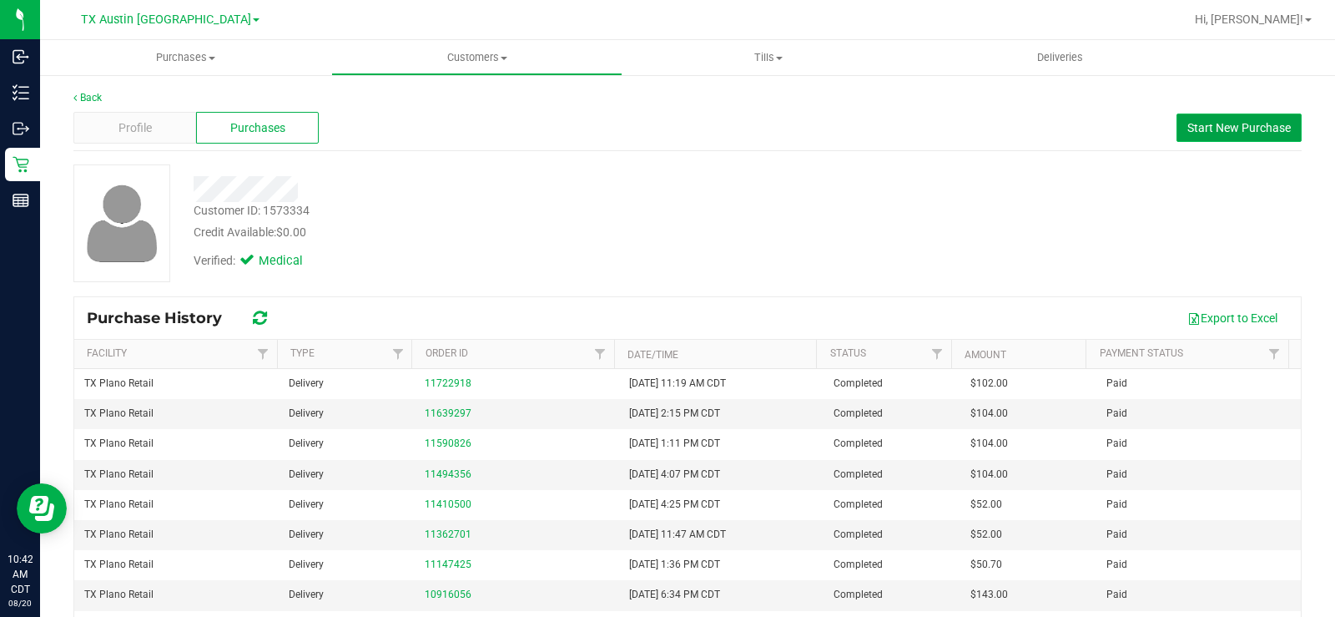
click at [1242, 124] on span "Start New Purchase" at bounding box center [1238, 127] width 103 height 13
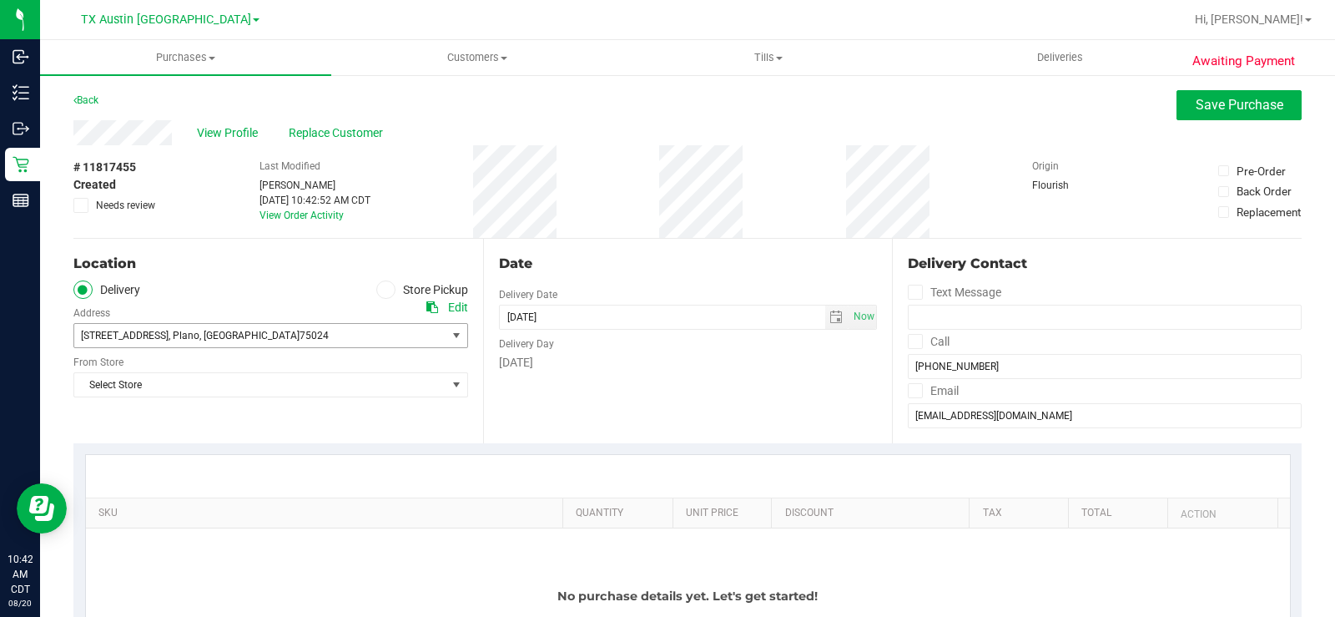
click at [382, 333] on span "[STREET_ADDRESS] , [GEOGRAPHIC_DATA] , [GEOGRAPHIC_DATA] 75024" at bounding box center [250, 335] width 353 height 23
click at [620, 404] on div "Date Delivery Date [DATE] Now [DATE] 10:42 AM Now Delivery Day [DATE]" at bounding box center [688, 341] width 410 height 204
click at [415, 395] on span "Select Store" at bounding box center [260, 384] width 372 height 23
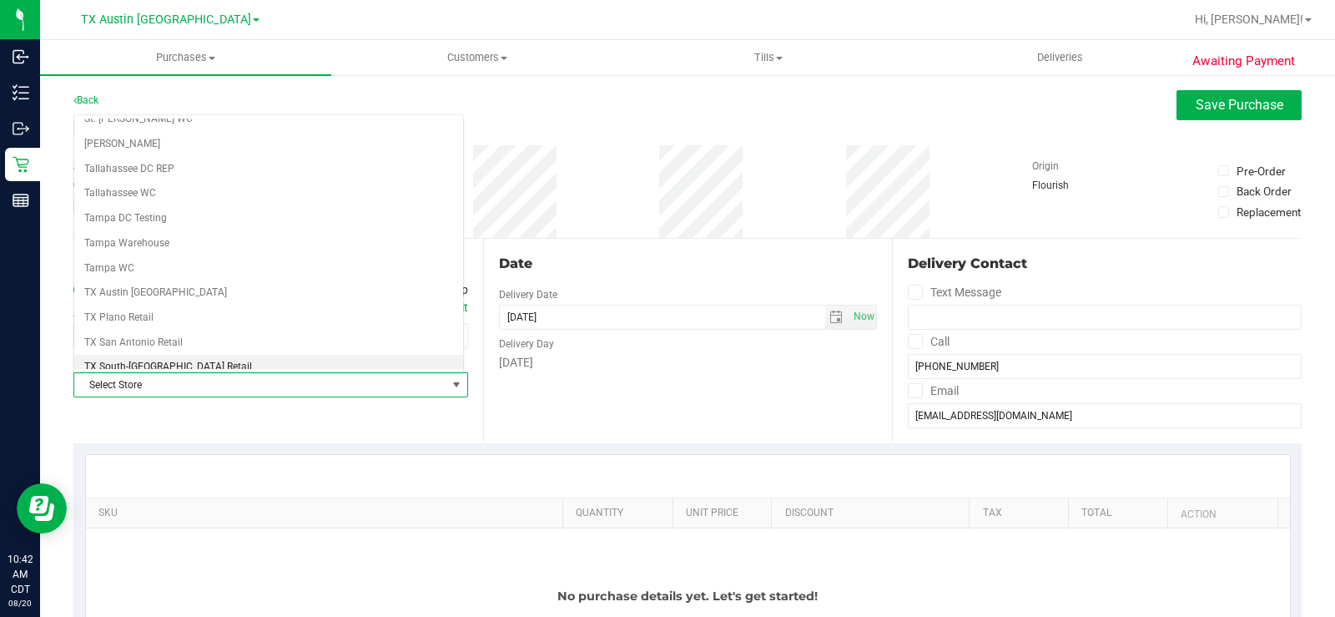
scroll to position [1212, 0]
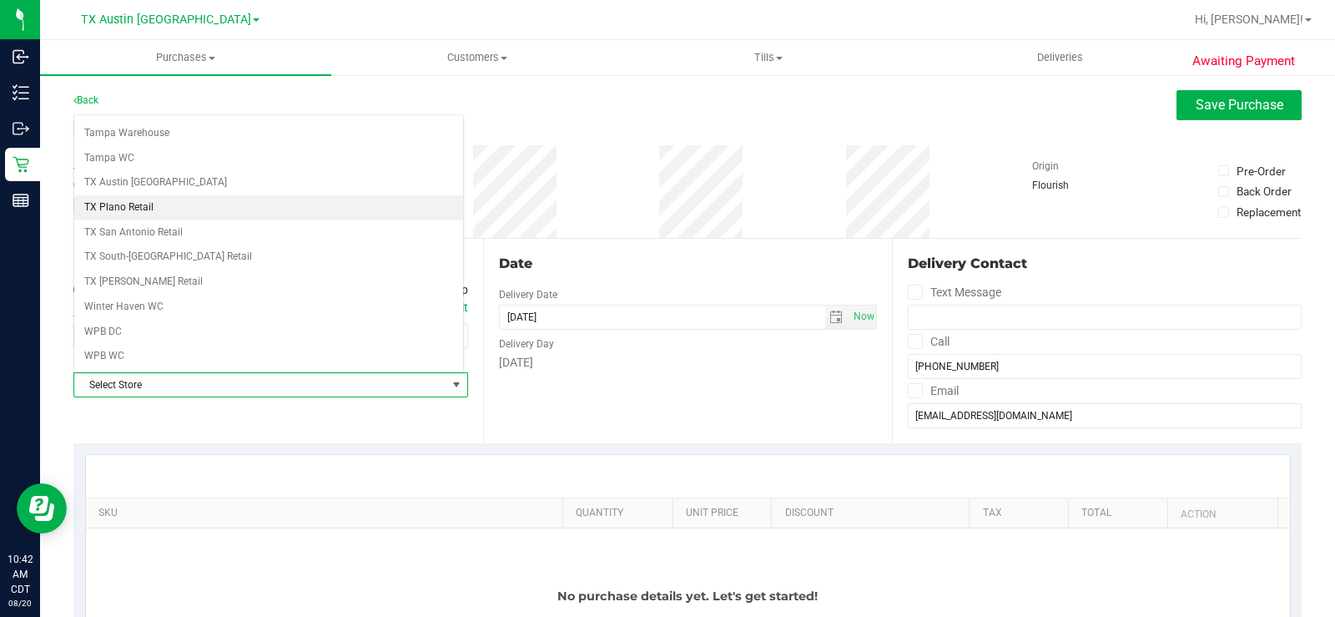
click at [253, 203] on li "TX Plano Retail" at bounding box center [268, 207] width 389 height 25
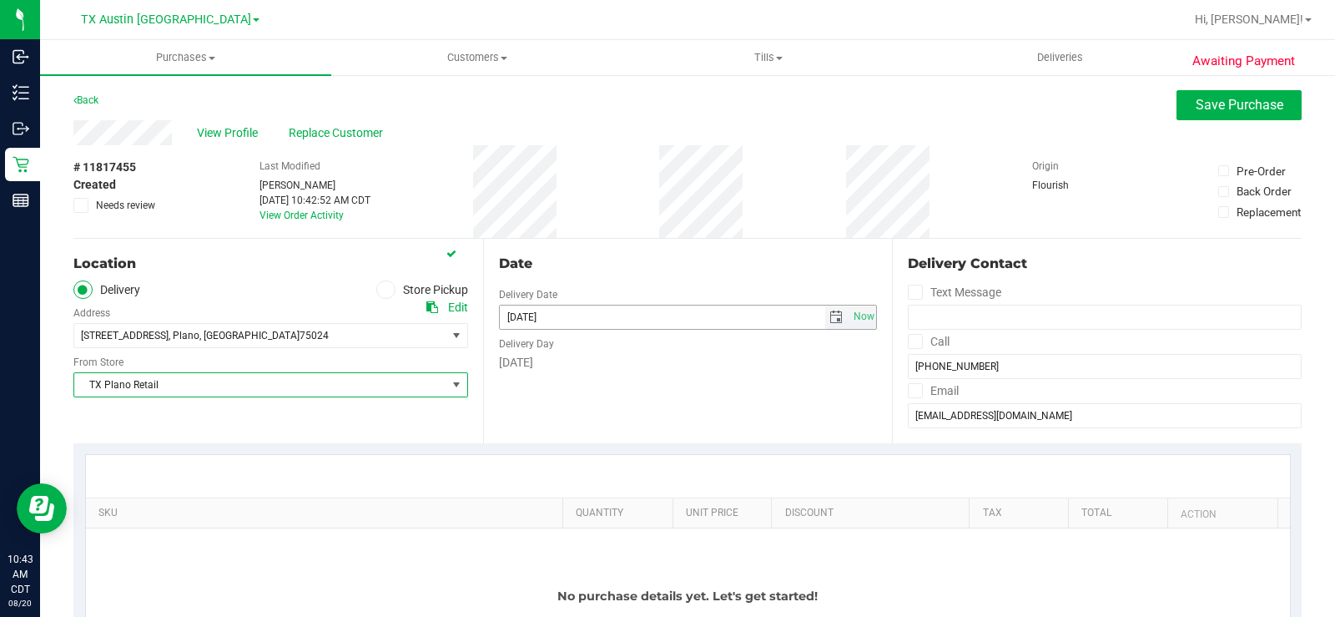
click at [831, 313] on span "select" at bounding box center [835, 316] width 13 height 13
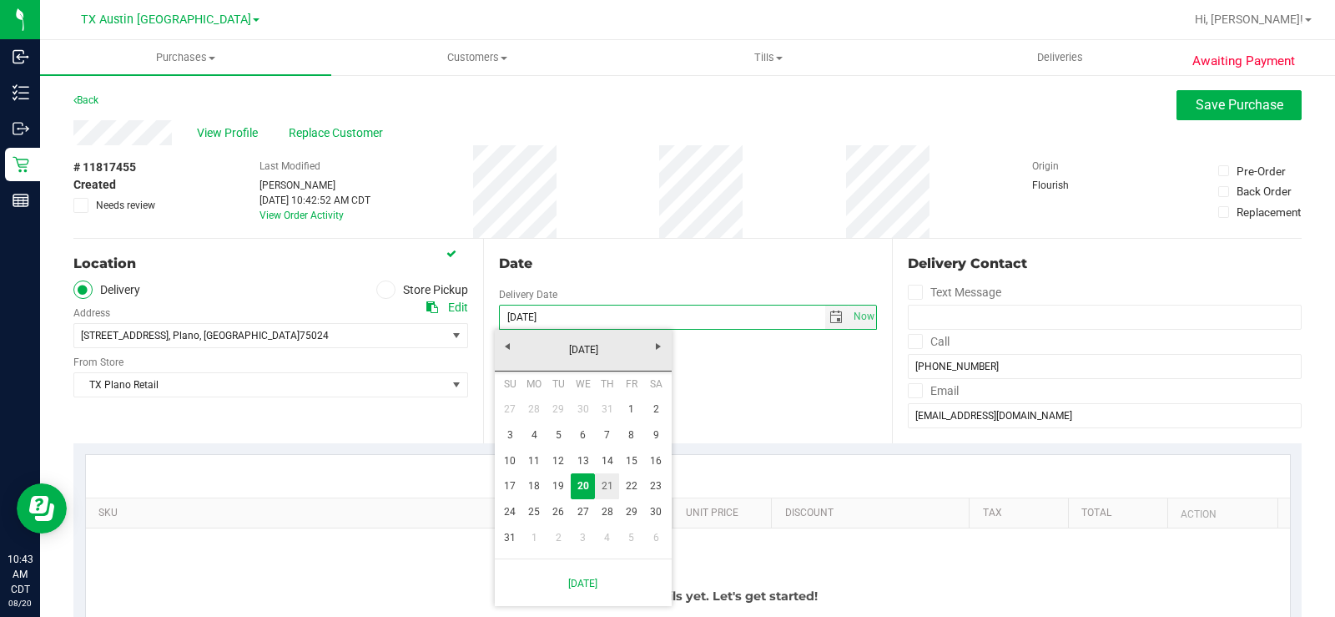
click at [609, 484] on link "21" at bounding box center [607, 486] width 24 height 26
type input "[DATE]"
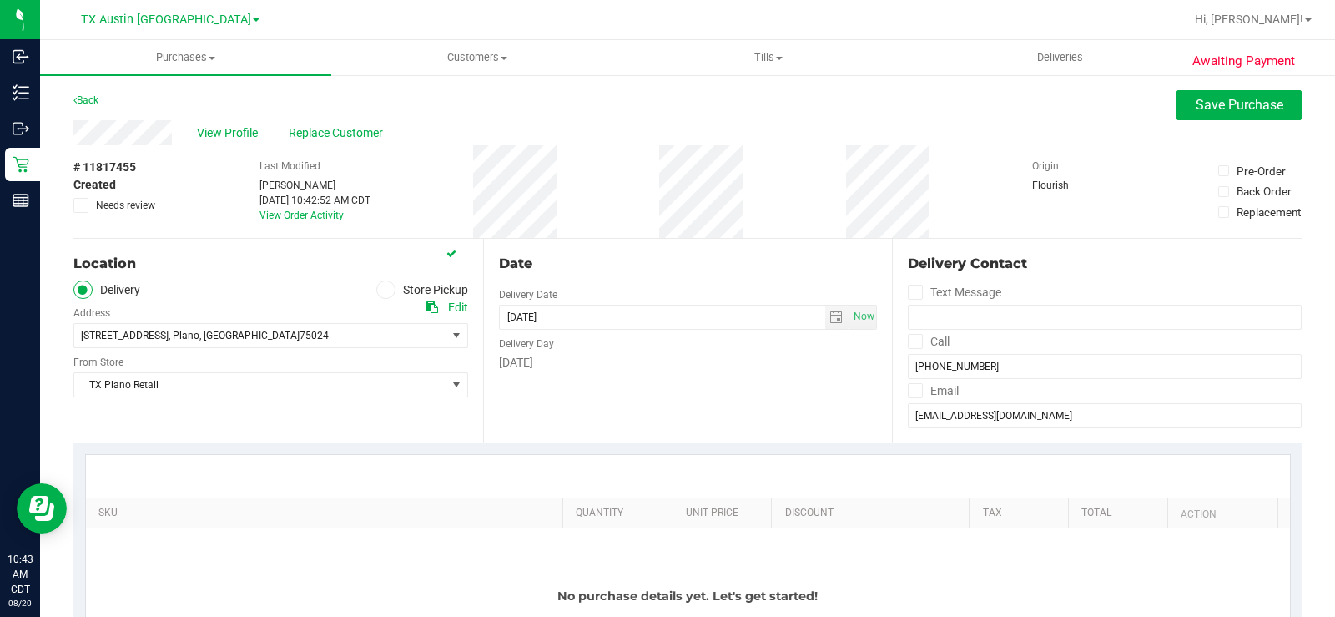
click at [706, 406] on div "Date Delivery Date [DATE] Now [DATE] 10:42 AM Now Delivery Day [DATE]" at bounding box center [688, 341] width 410 height 204
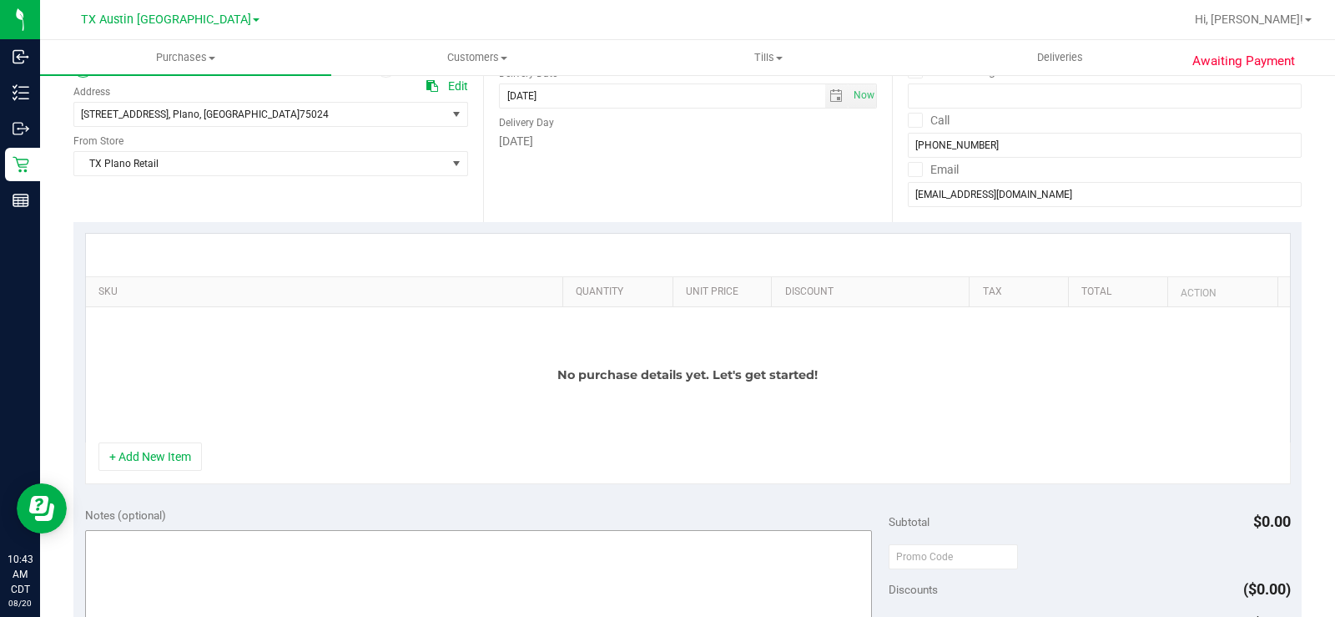
scroll to position [250, 0]
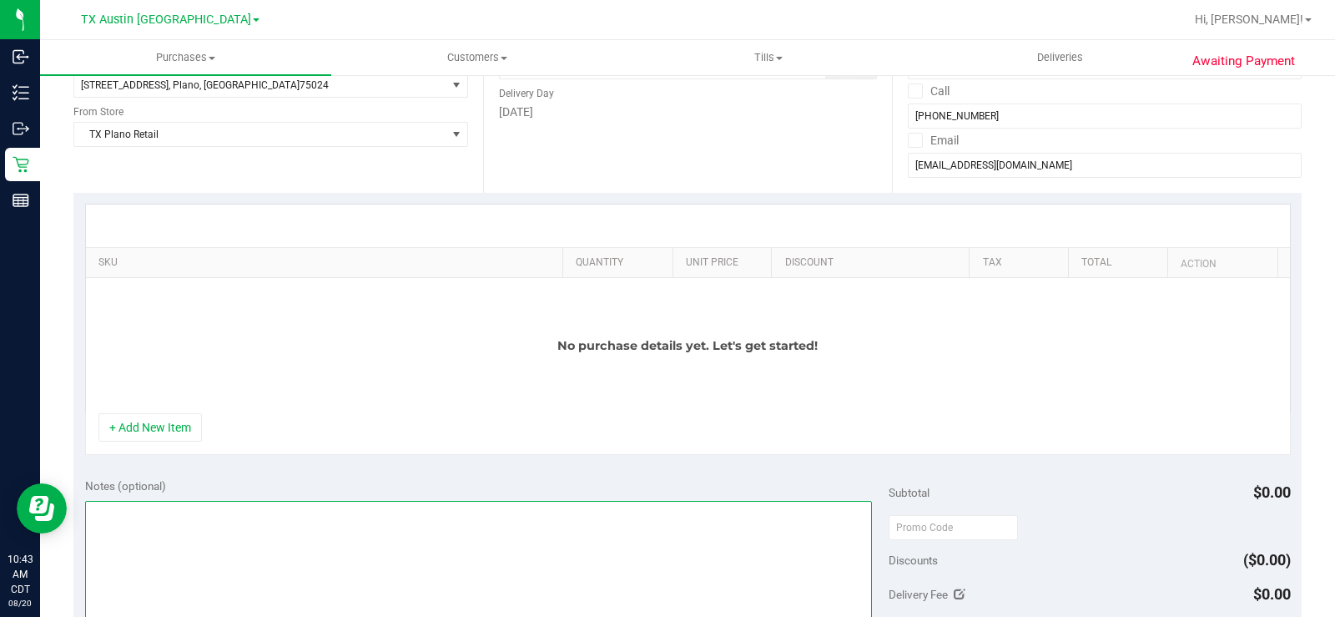
click at [394, 533] on textarea at bounding box center [478, 581] width 787 height 160
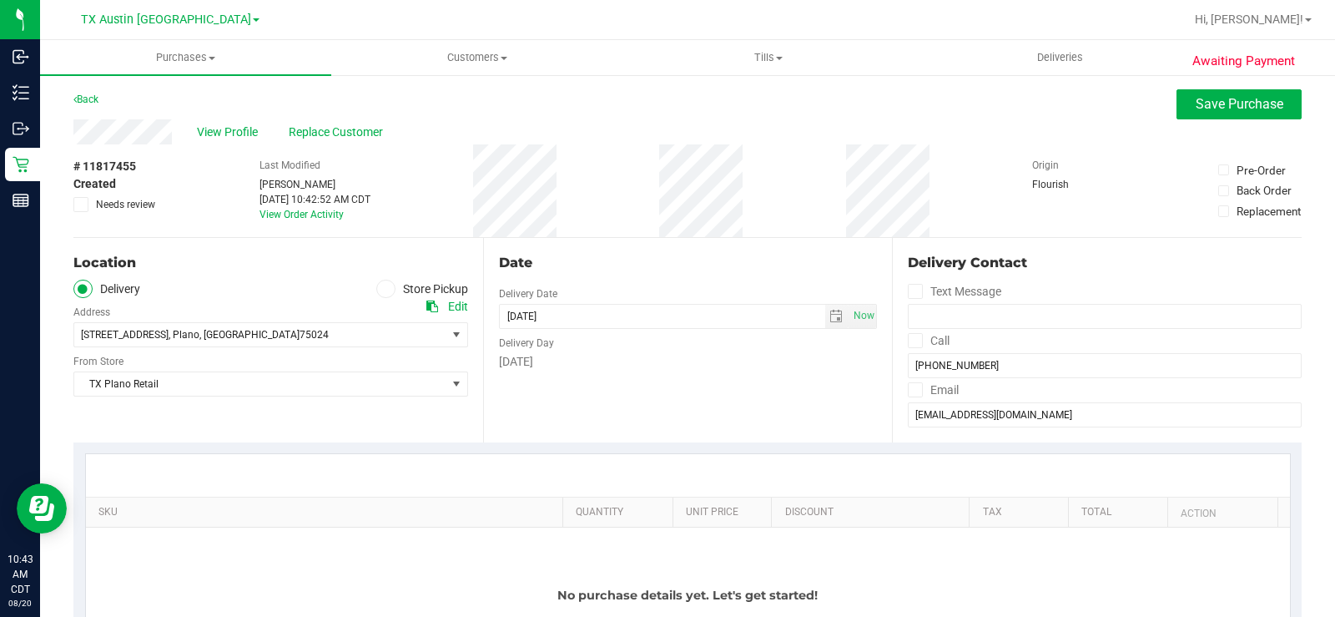
scroll to position [0, 0]
type textarea "Plano PU 08/21- MB"
drag, startPoint x: 1230, startPoint y: 98, endPoint x: 971, endPoint y: 119, distance: 259.5
click at [1231, 98] on span "Save Purchase" at bounding box center [1240, 105] width 88 height 16
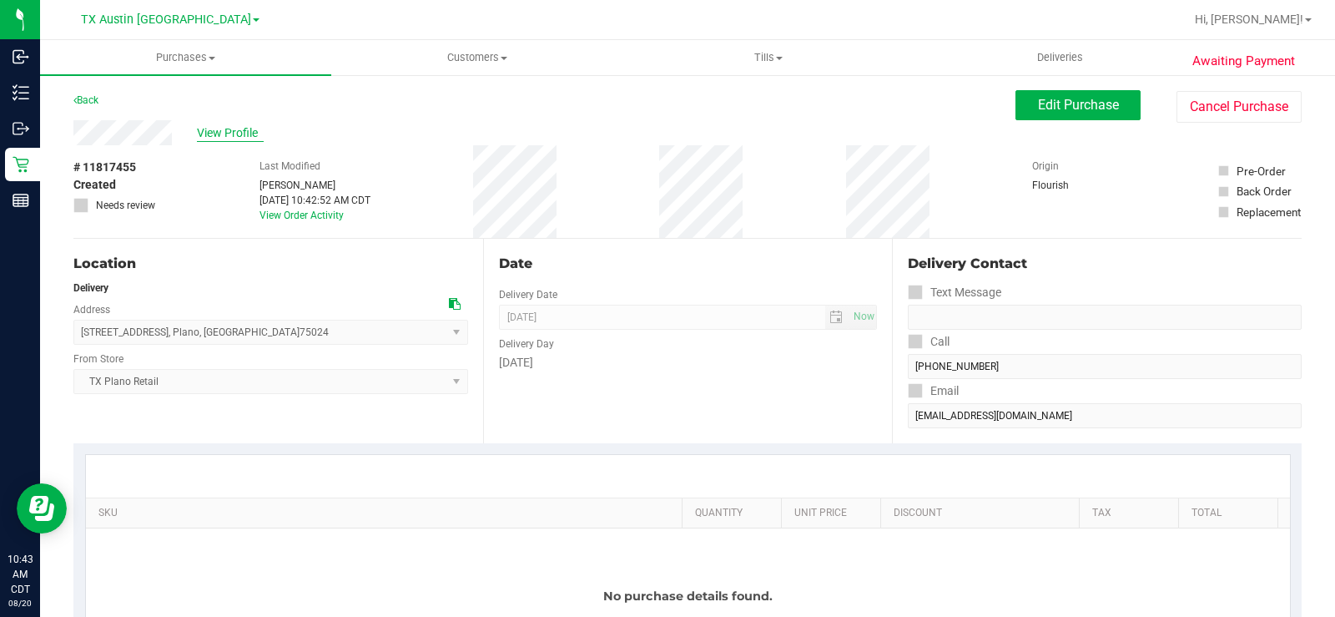
click at [230, 139] on span "View Profile" at bounding box center [230, 133] width 67 height 18
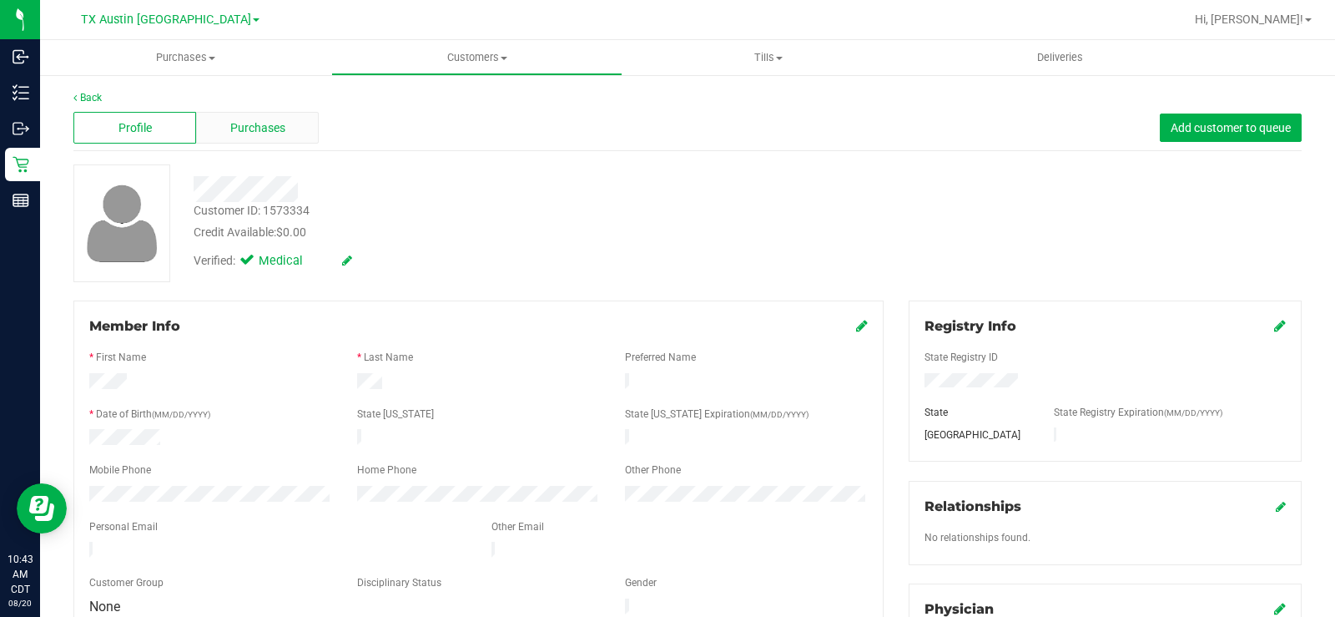
click at [302, 137] on div "Purchases" at bounding box center [257, 128] width 123 height 32
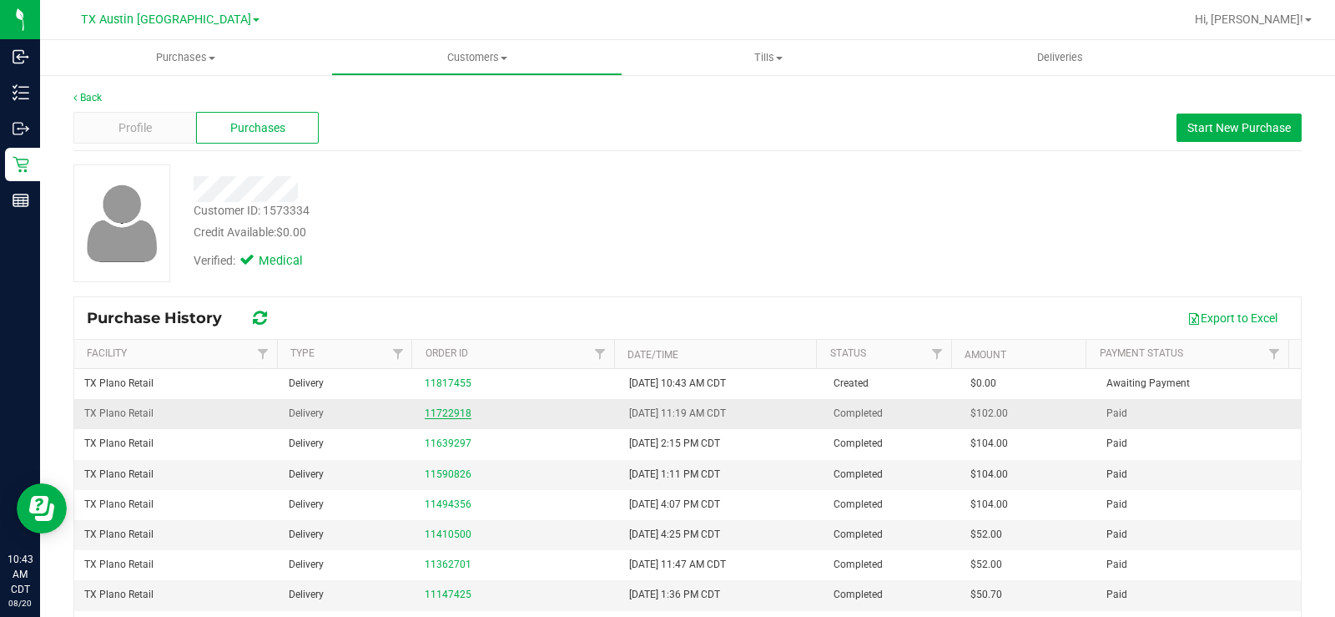
click at [430, 414] on link "11722918" at bounding box center [448, 413] width 47 height 12
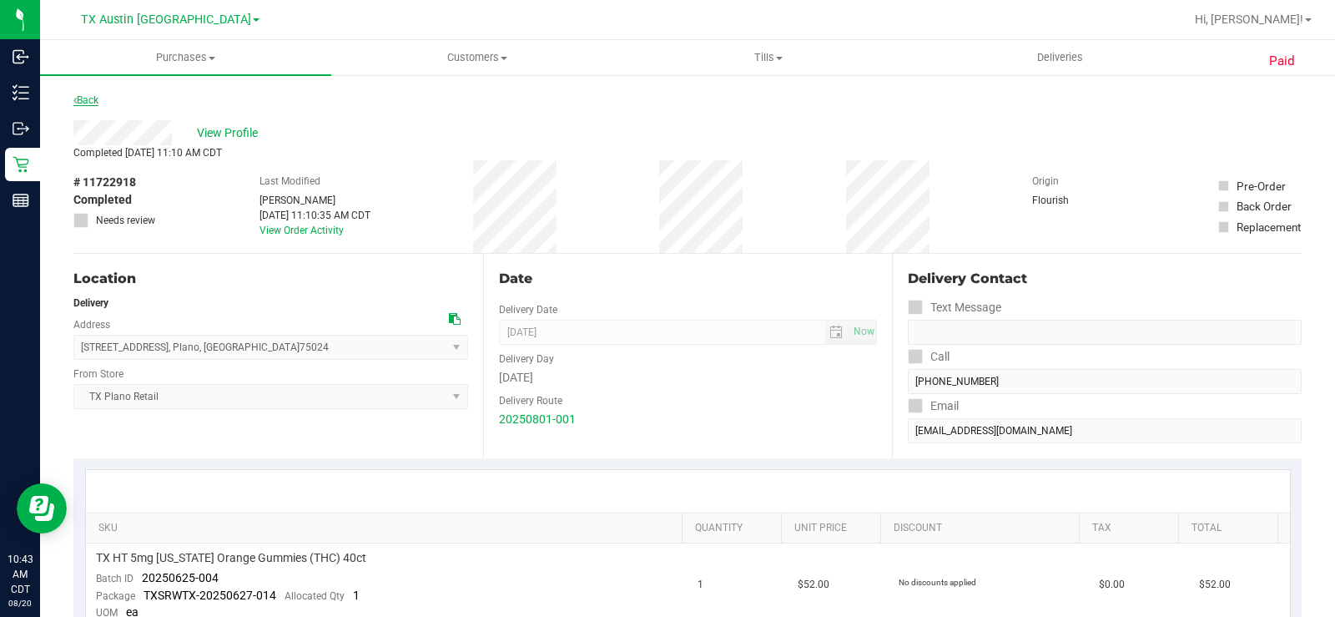
click at [87, 98] on link "Back" at bounding box center [85, 100] width 25 height 12
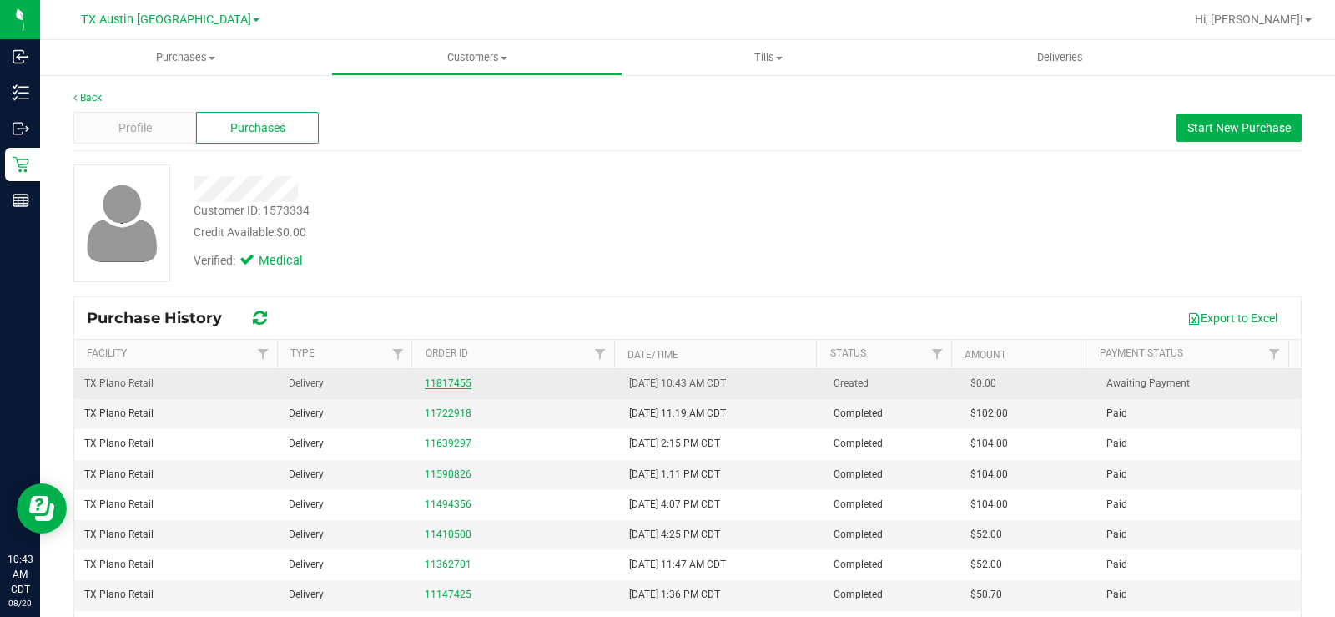
click at [435, 379] on link "11817455" at bounding box center [448, 383] width 47 height 12
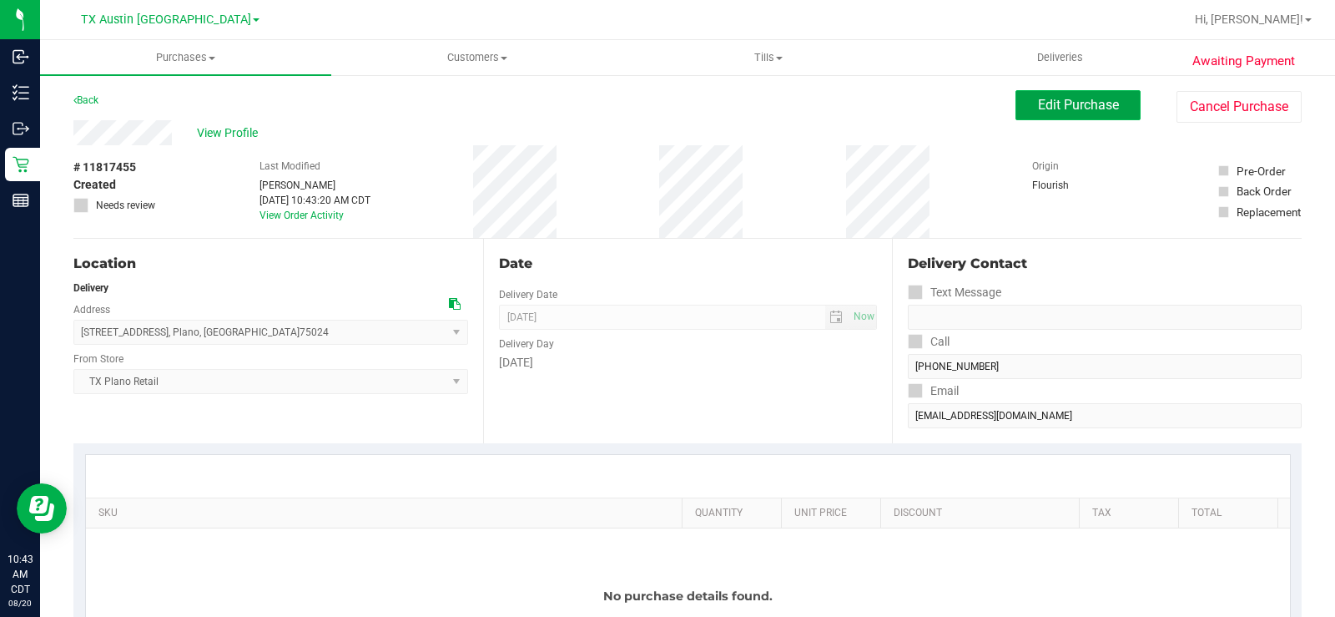
click at [1092, 106] on span "Edit Purchase" at bounding box center [1078, 105] width 81 height 16
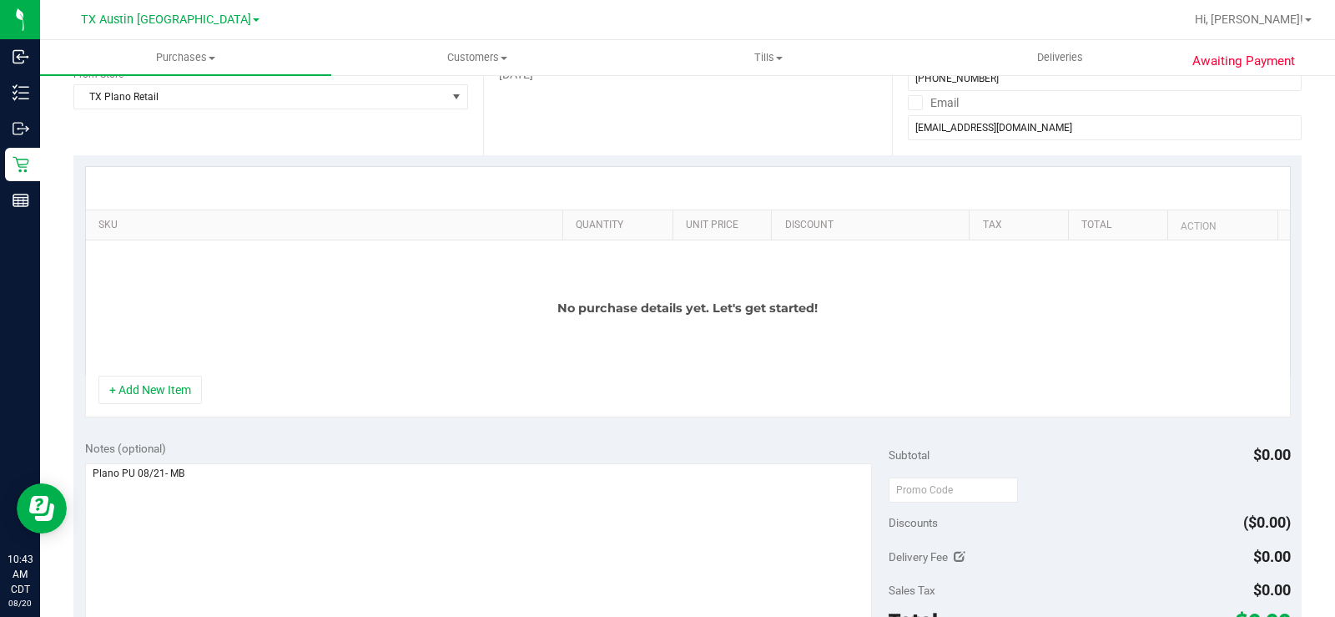
scroll to position [250, 0]
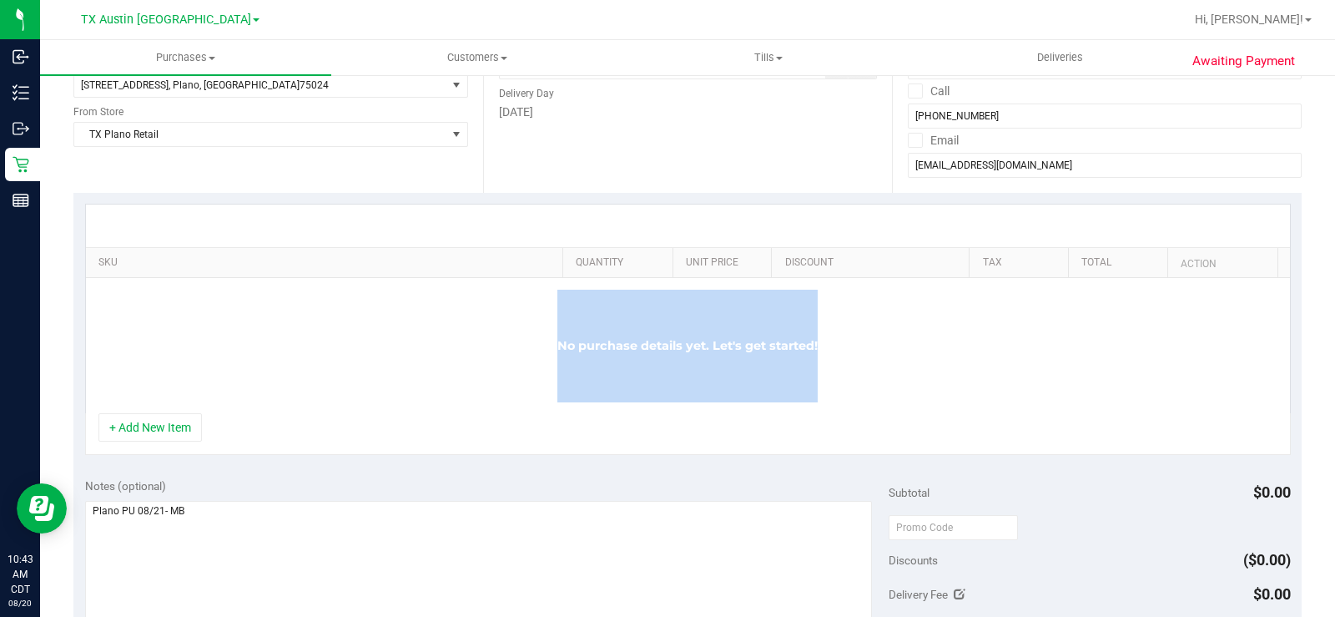
drag, startPoint x: 804, startPoint y: 343, endPoint x: 537, endPoint y: 340, distance: 267.0
click at [537, 340] on div "No purchase details yet. Let's get started!" at bounding box center [688, 345] width 1204 height 135
click at [506, 340] on div "No purchase details yet. Let's get started!" at bounding box center [688, 345] width 1204 height 135
drag, startPoint x: 846, startPoint y: 355, endPoint x: 509, endPoint y: 352, distance: 337.1
click at [509, 352] on div "No purchase details yet. Let's get started!" at bounding box center [688, 345] width 1204 height 135
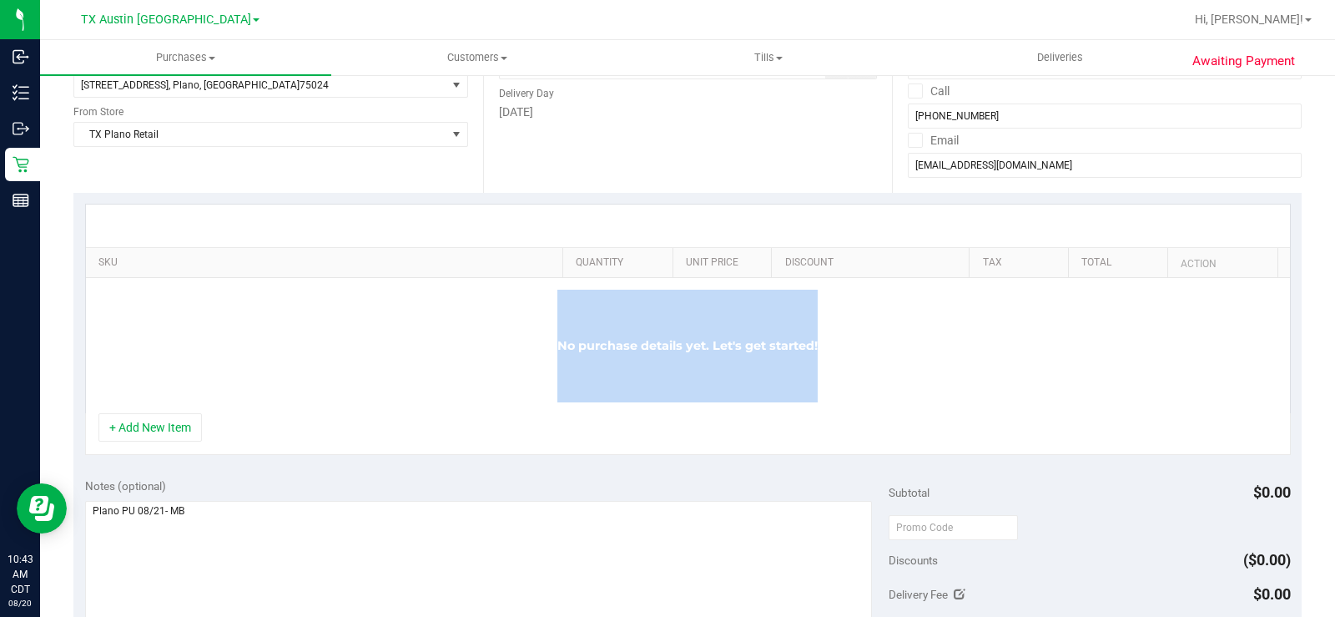
click at [386, 343] on div "No purchase details yet. Let's get started!" at bounding box center [688, 345] width 1204 height 135
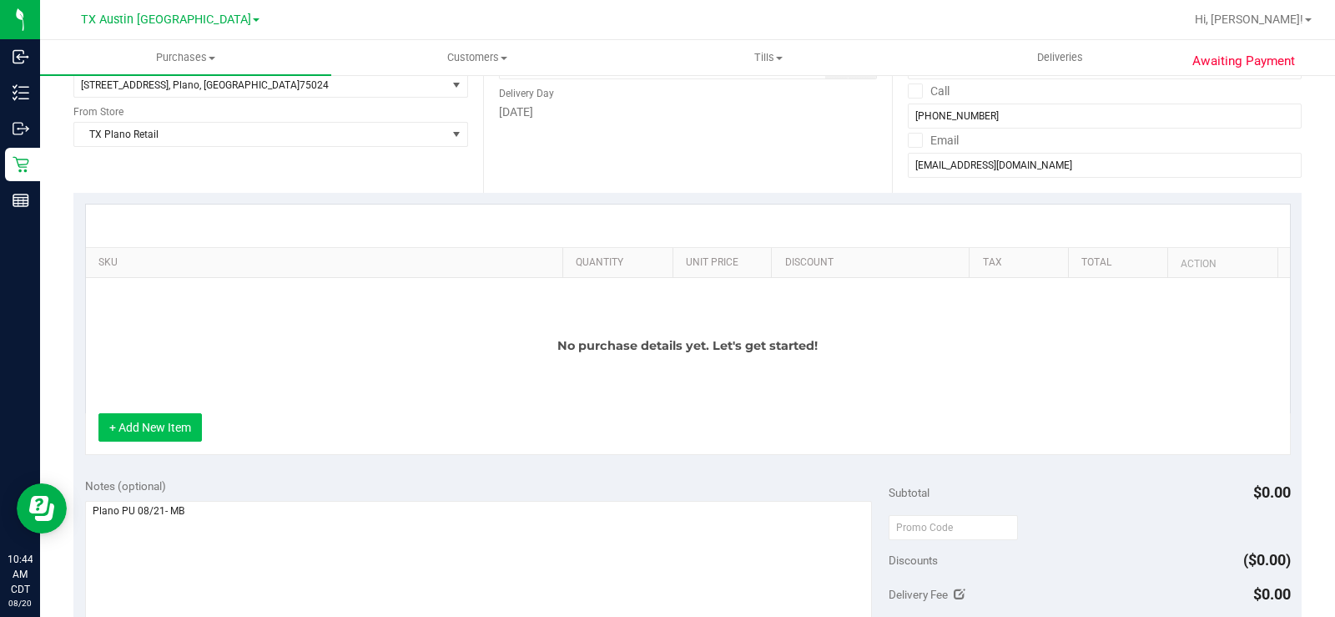
click at [172, 422] on button "+ Add New Item" at bounding box center [149, 427] width 103 height 28
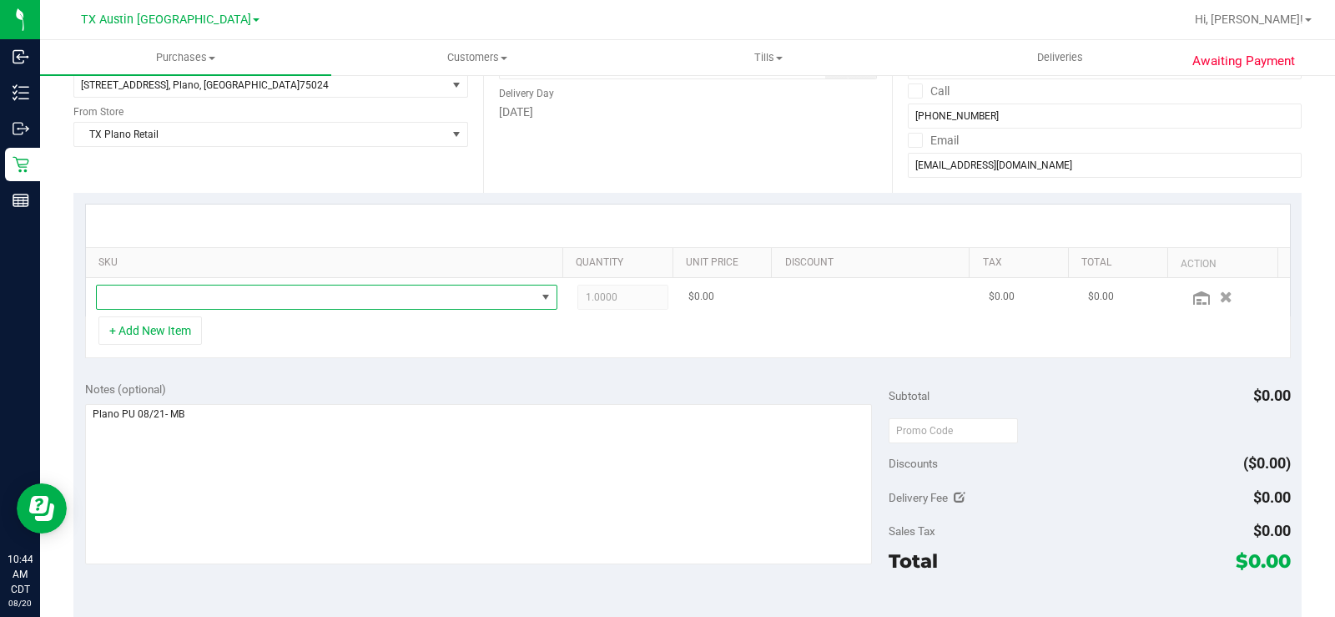
click at [273, 290] on span "NO DATA FOUND" at bounding box center [316, 296] width 439 height 23
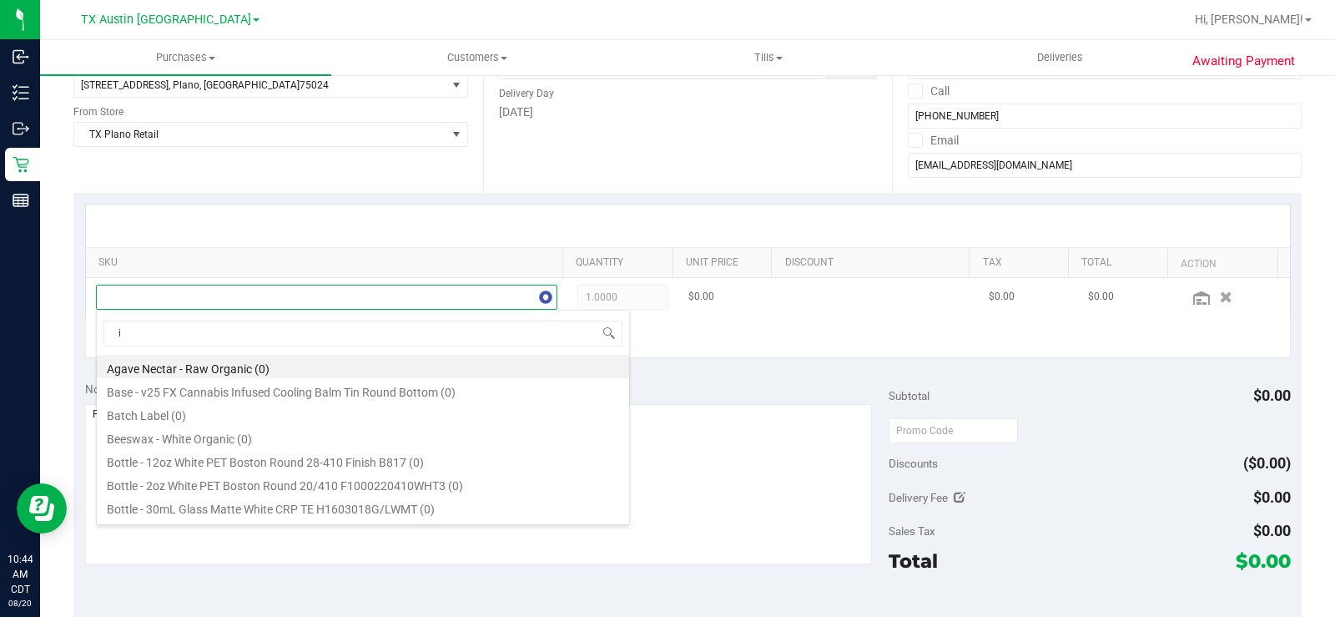
scroll to position [25, 446]
type input "indica"
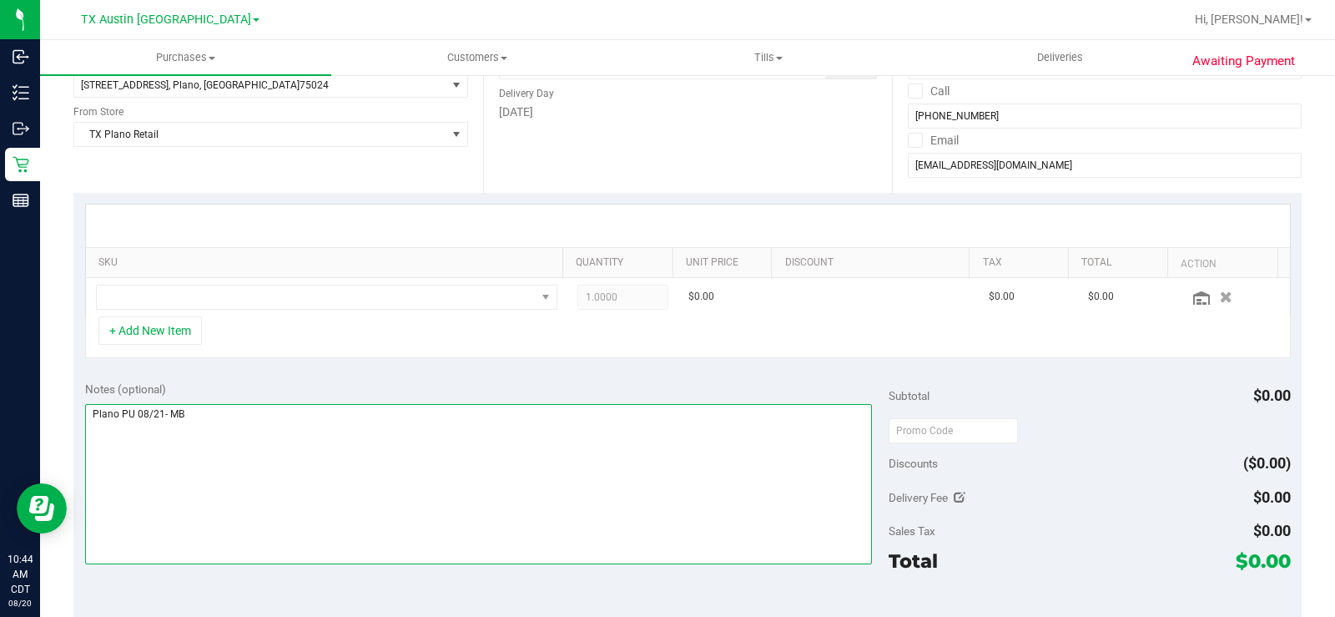
click at [728, 413] on textarea at bounding box center [478, 484] width 787 height 160
click at [223, 421] on textarea at bounding box center [478, 484] width 787 height 160
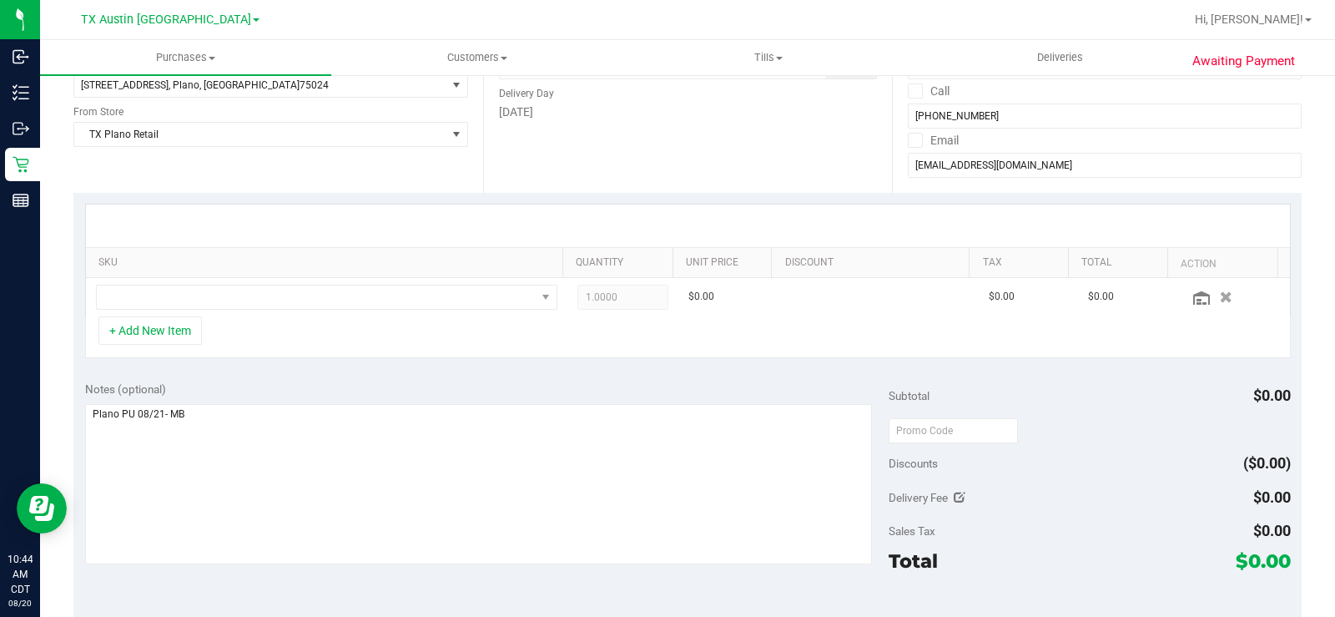
click at [360, 330] on div "+ Add New Item" at bounding box center [688, 337] width 1206 height 42
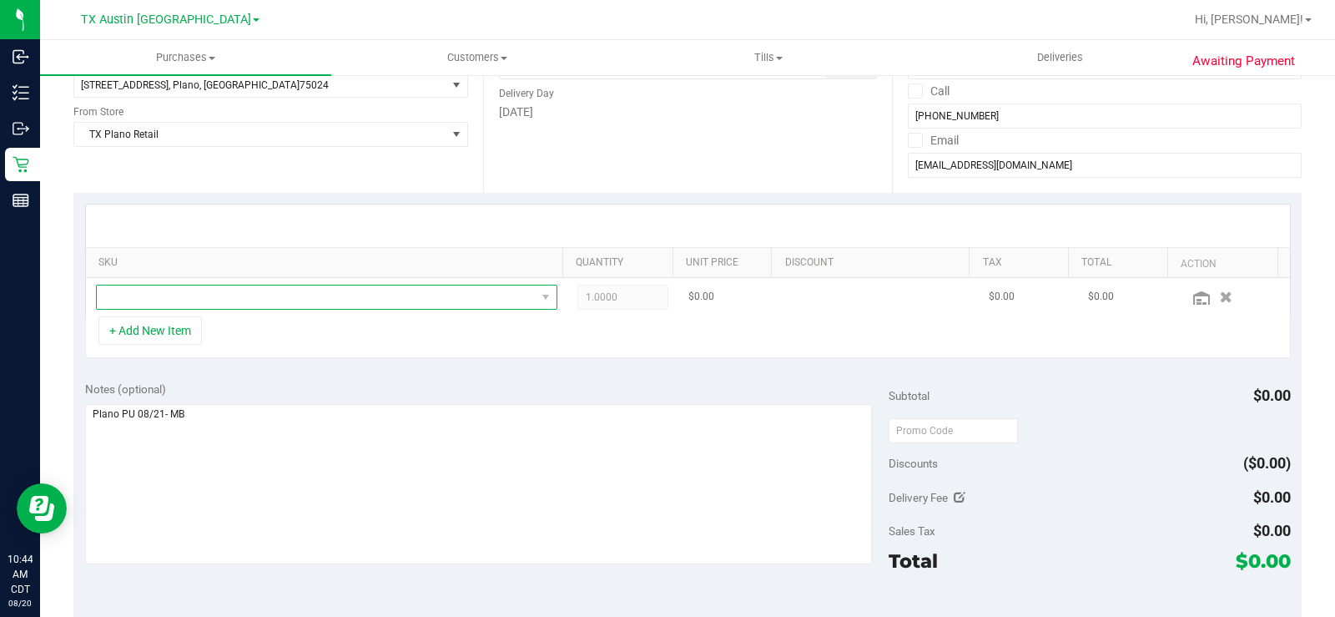
click at [355, 295] on span "NO DATA FOUND" at bounding box center [316, 296] width 439 height 23
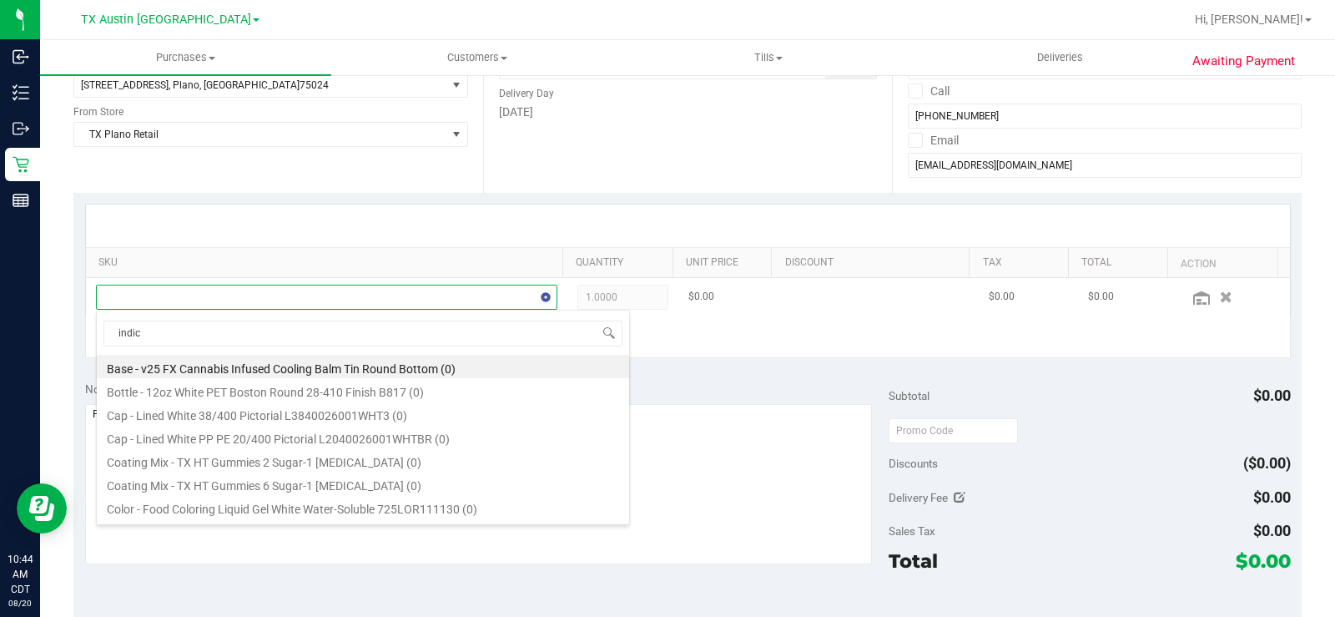
type input "indica"
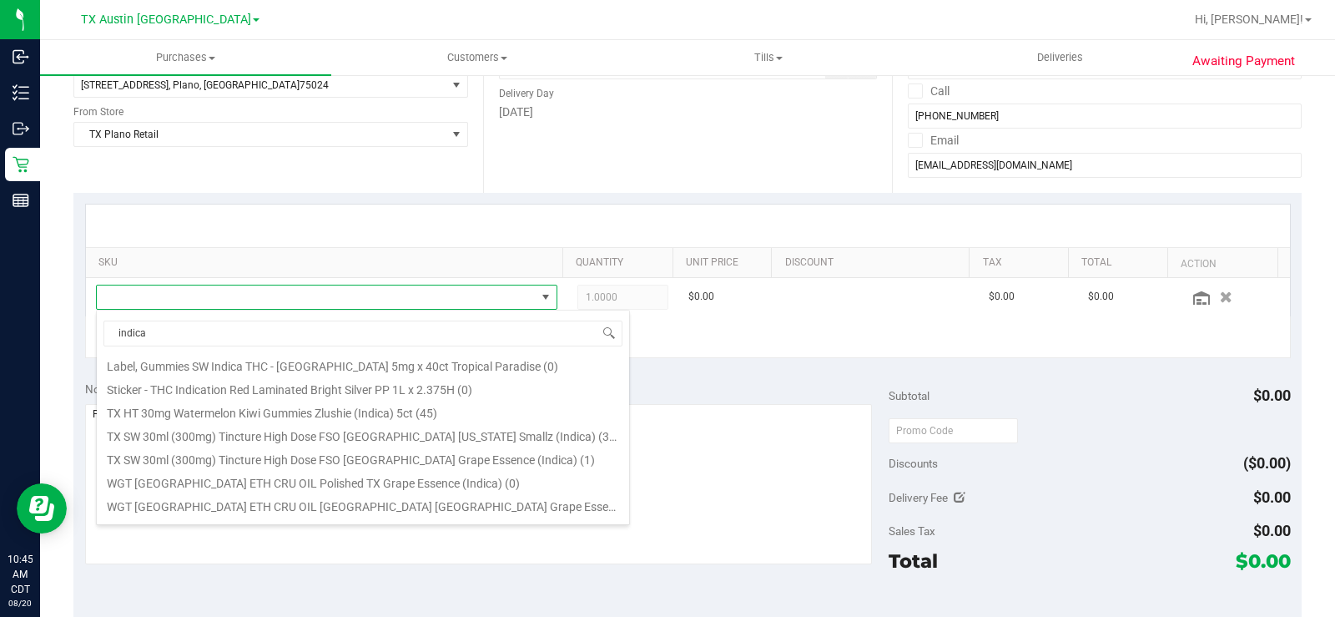
scroll to position [167, 0]
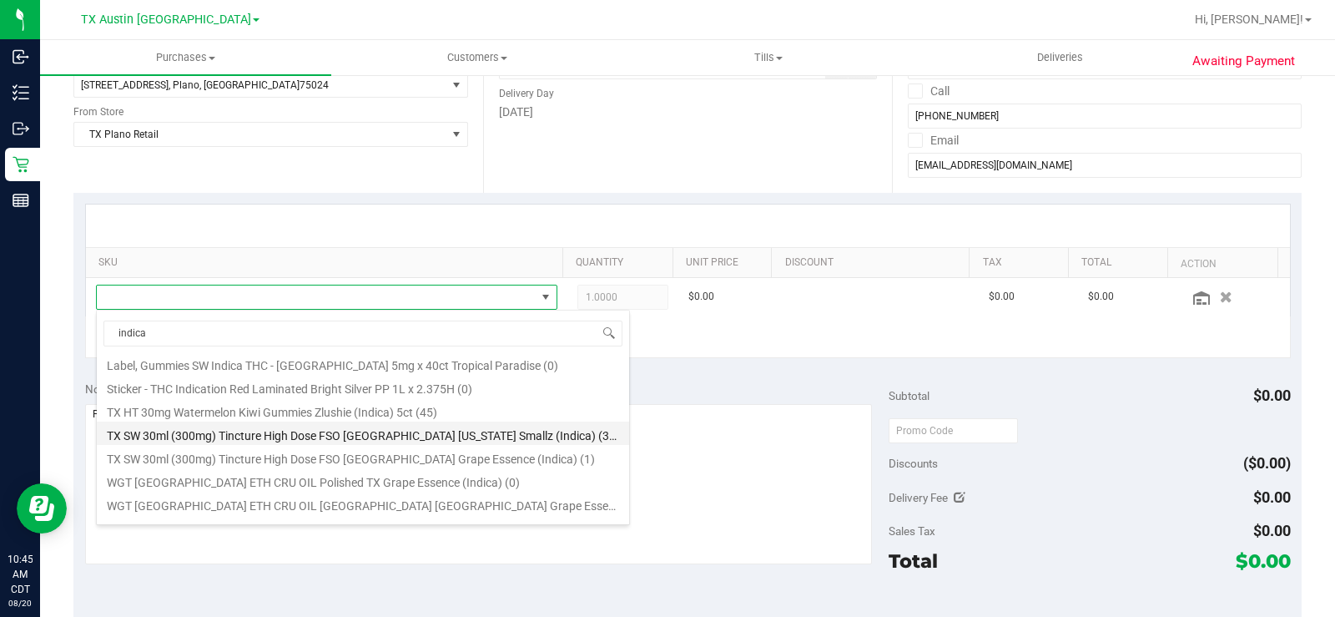
click at [397, 423] on li "TX SW 30ml (300mg) Tincture High Dose FSO TX Georgia Smallz (Indica) (30)" at bounding box center [363, 432] width 532 height 23
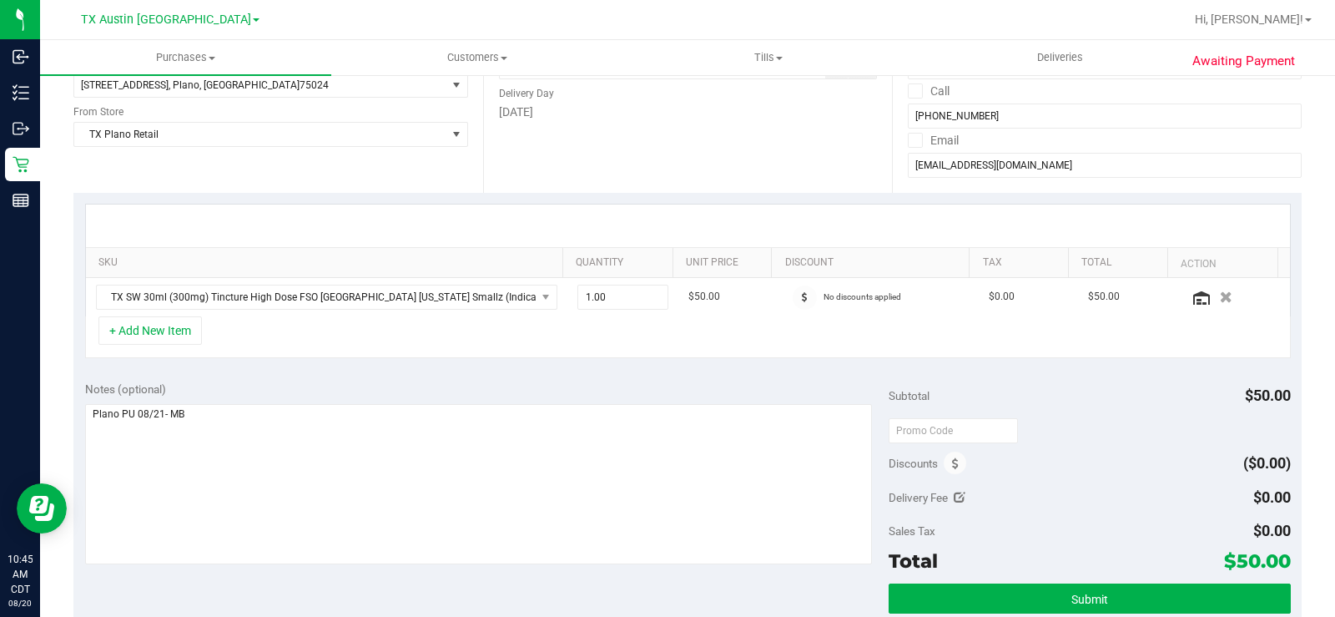
click at [617, 390] on div "Notes (optional)" at bounding box center [487, 388] width 804 height 17
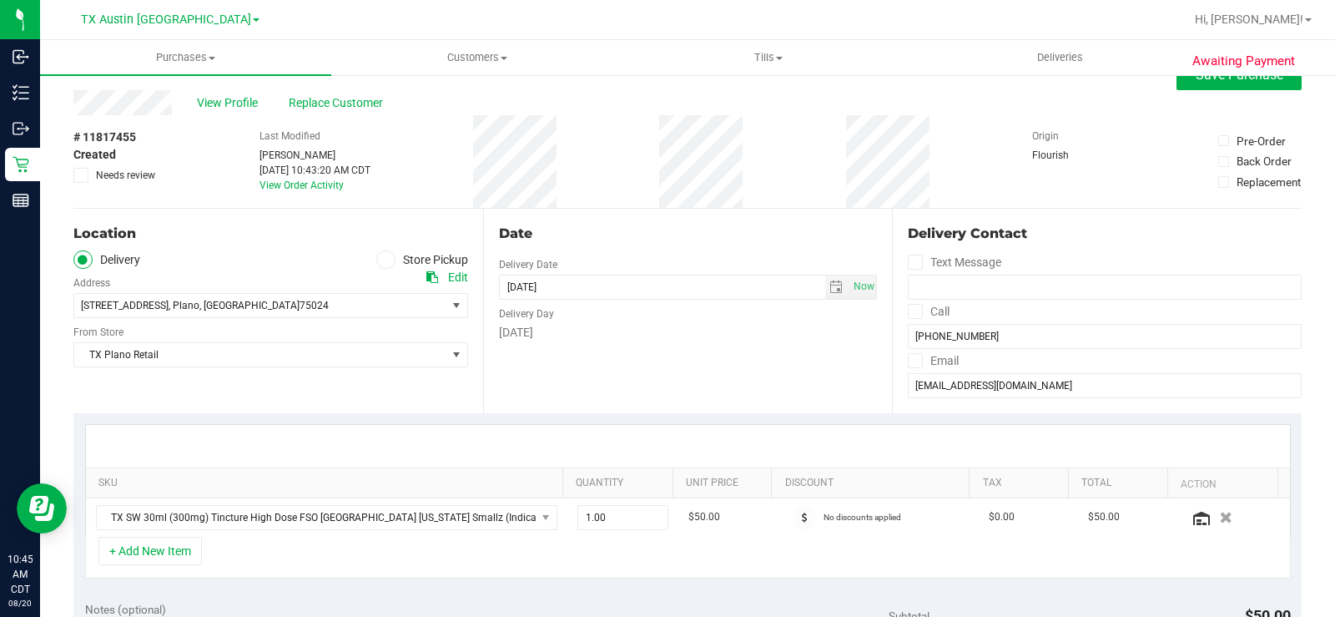
scroll to position [0, 0]
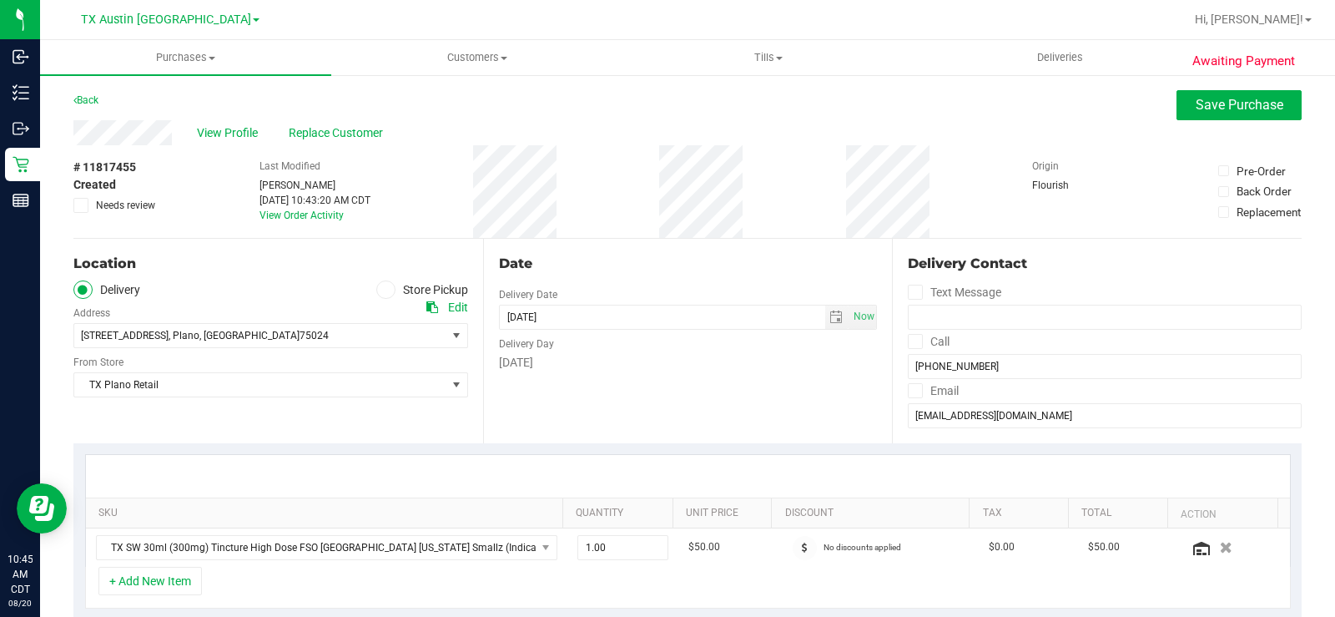
click at [369, 455] on div at bounding box center [688, 476] width 1204 height 43
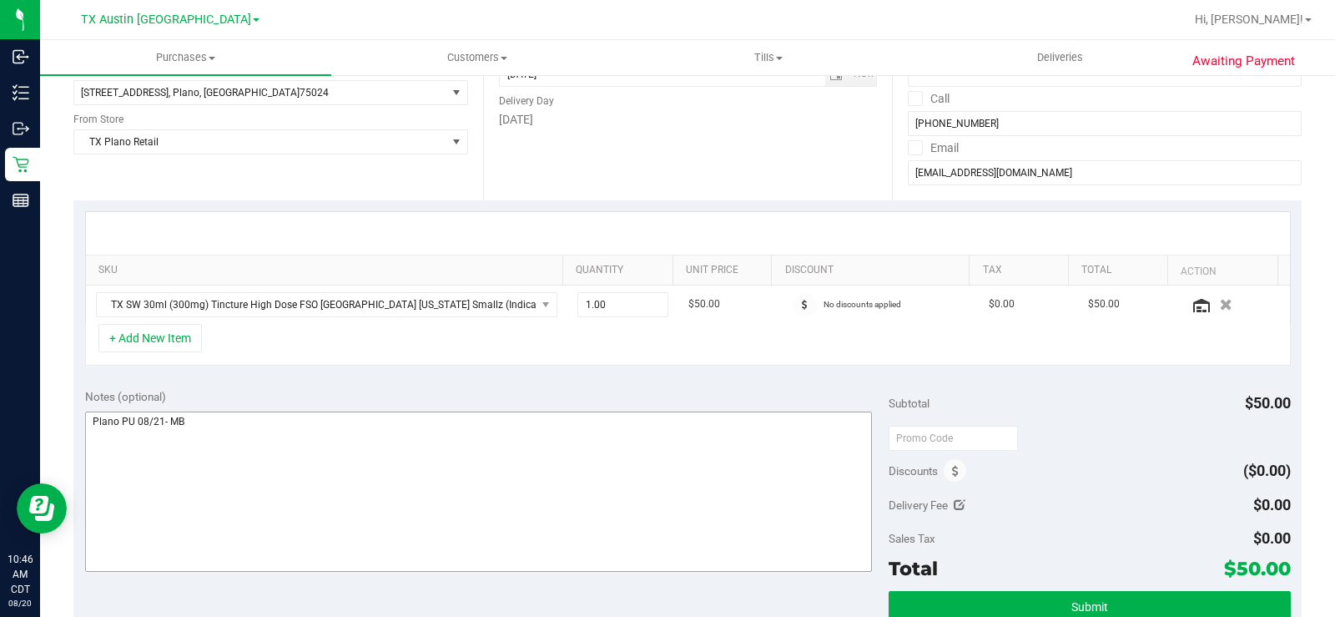
scroll to position [250, 0]
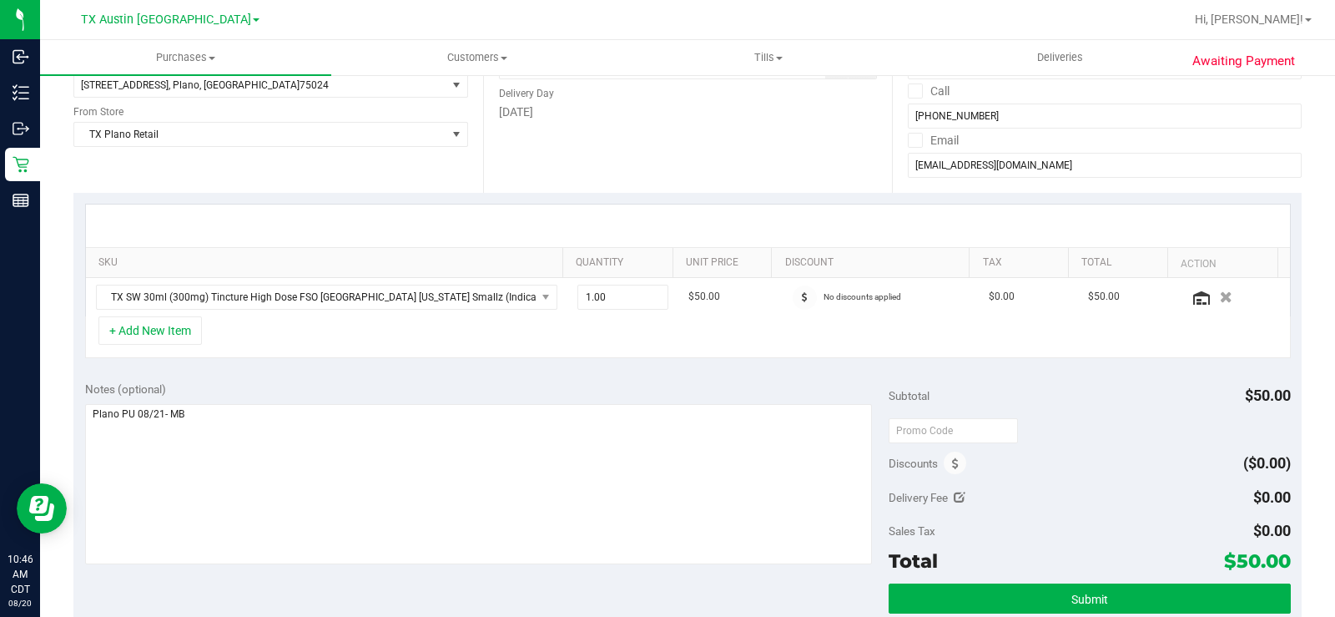
click at [296, 379] on div "Notes (optional) Subtotal $50.00 Discounts ($0.00) Delivery Fee $0.00 Sales Tax…" at bounding box center [687, 520] width 1228 height 300
click at [534, 389] on div "Notes (optional)" at bounding box center [487, 388] width 804 height 17
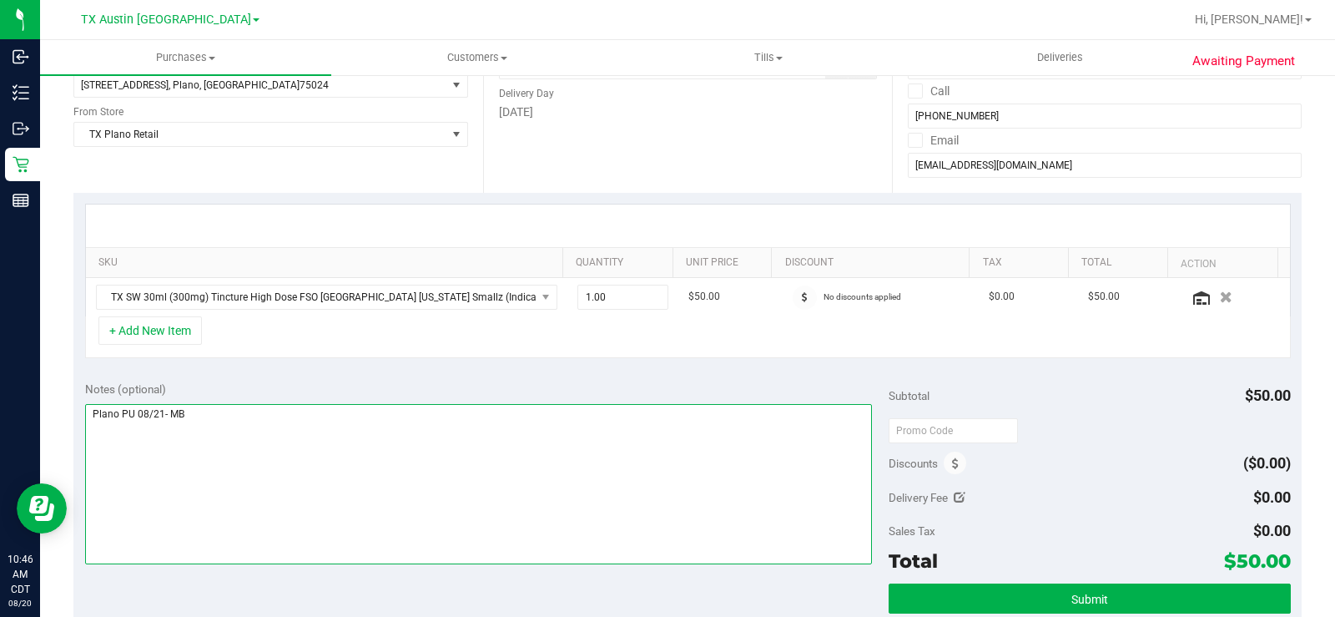
drag, startPoint x: 195, startPoint y: 416, endPoint x: 93, endPoint y: 411, distance: 102.8
click at [93, 411] on textarea at bounding box center [478, 484] width 787 height 160
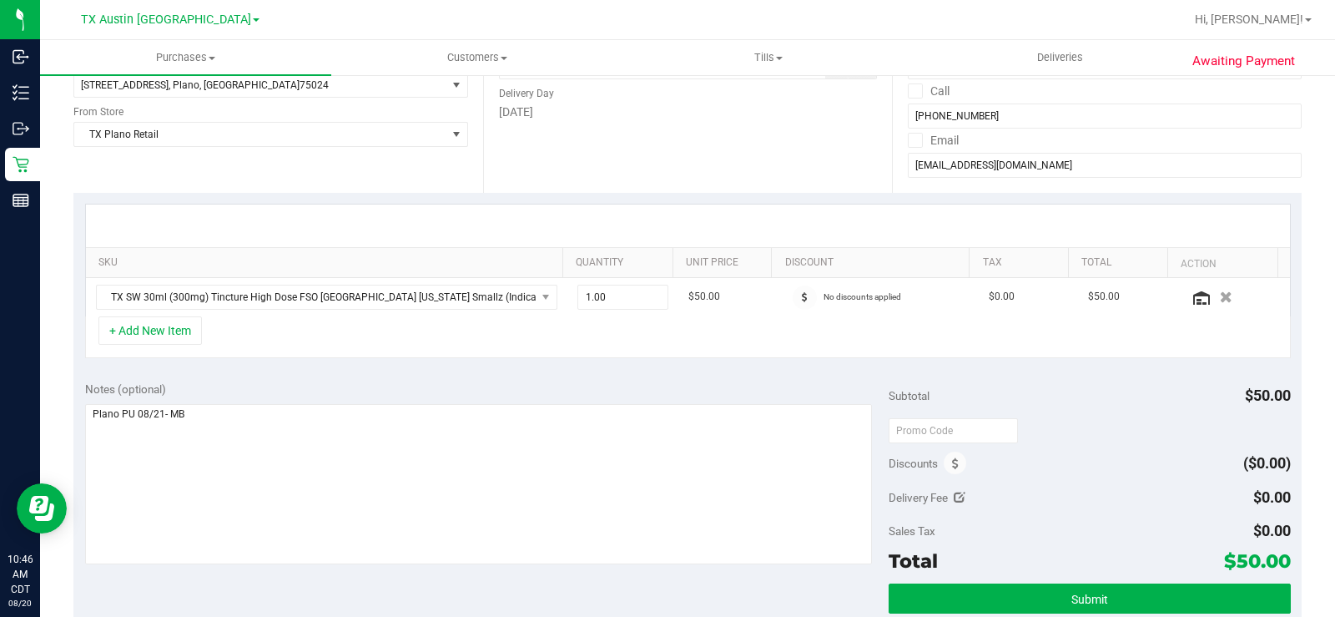
click at [293, 385] on div "Notes (optional)" at bounding box center [487, 388] width 804 height 17
click at [624, 295] on span "1.00 1" at bounding box center [622, 297] width 91 height 25
click at [624, 295] on input "1" at bounding box center [622, 296] width 89 height 23
type input "2"
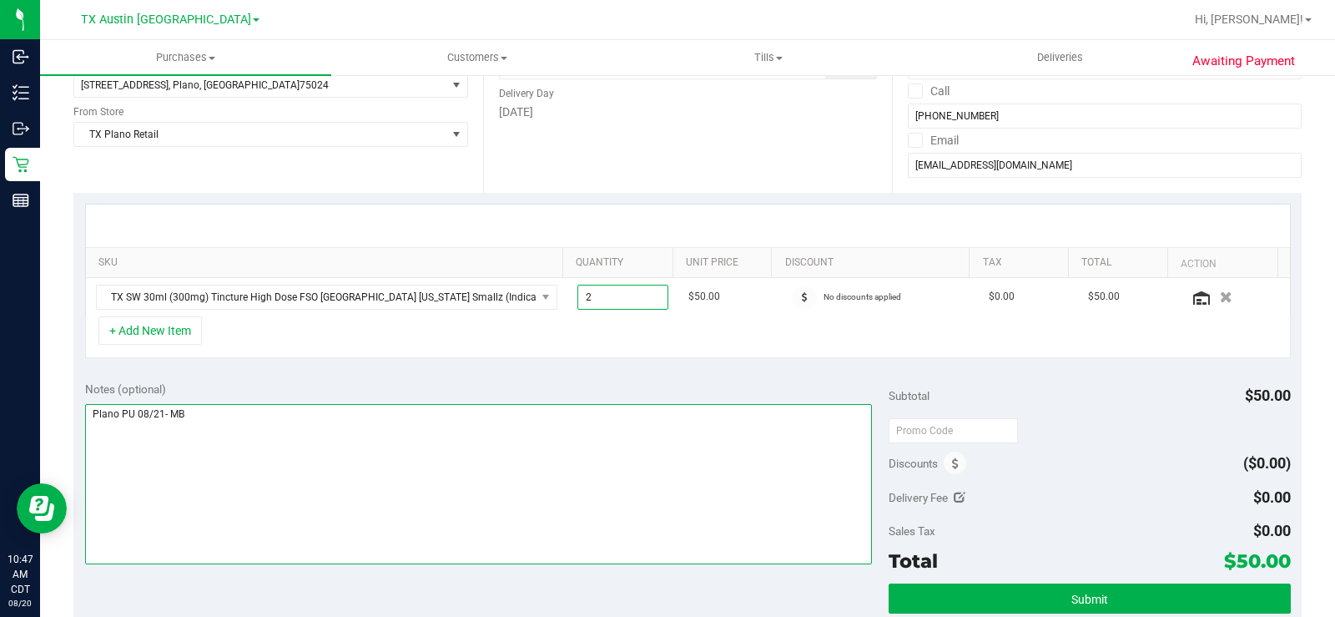
type input "2.00"
click at [593, 431] on textarea at bounding box center [478, 484] width 787 height 160
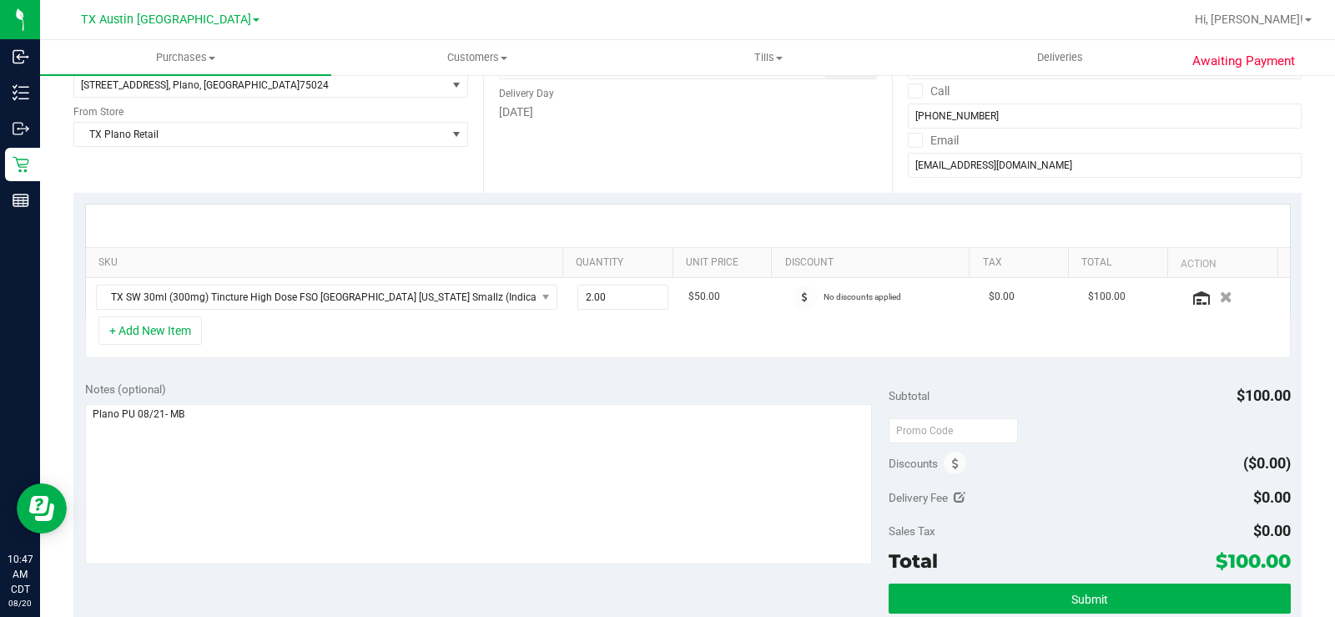
click at [455, 374] on div "Notes (optional) Subtotal $100.00 Discounts ($0.00) Delivery Fee $0.00 Sales Ta…" at bounding box center [687, 520] width 1228 height 300
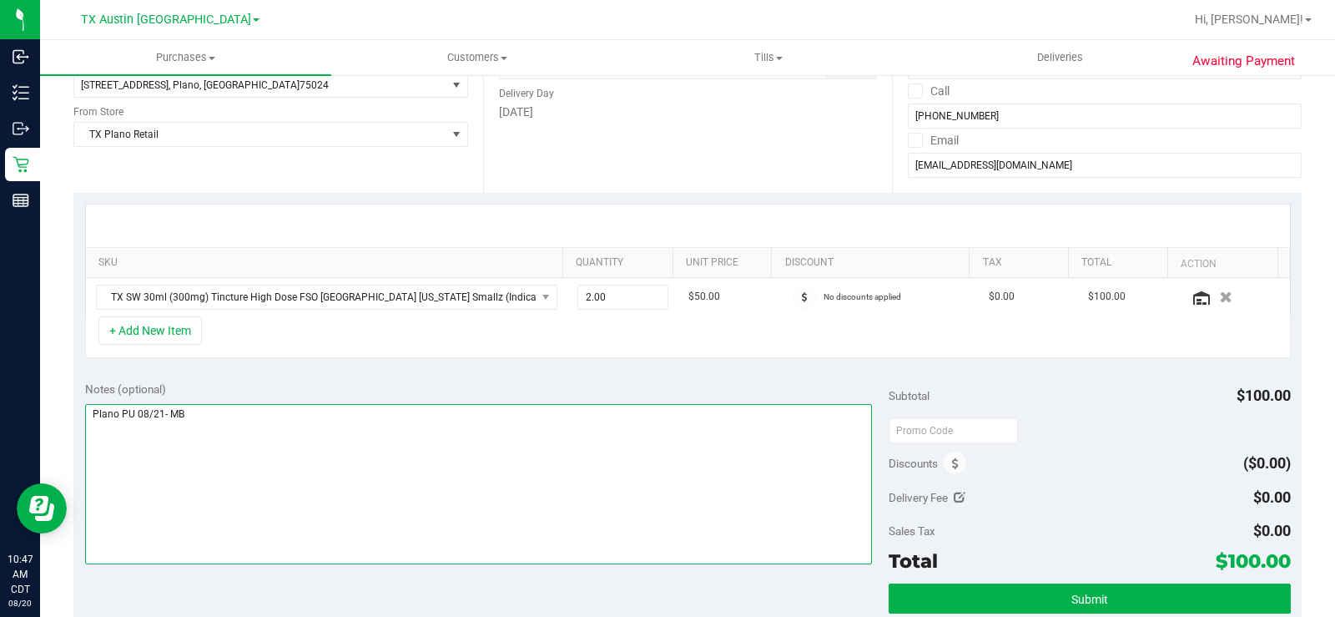
drag, startPoint x: 234, startPoint y: 415, endPoint x: 91, endPoint y: 414, distance: 143.5
click at [91, 414] on textarea at bounding box center [478, 484] width 787 height 160
click at [419, 421] on textarea at bounding box center [478, 484] width 787 height 160
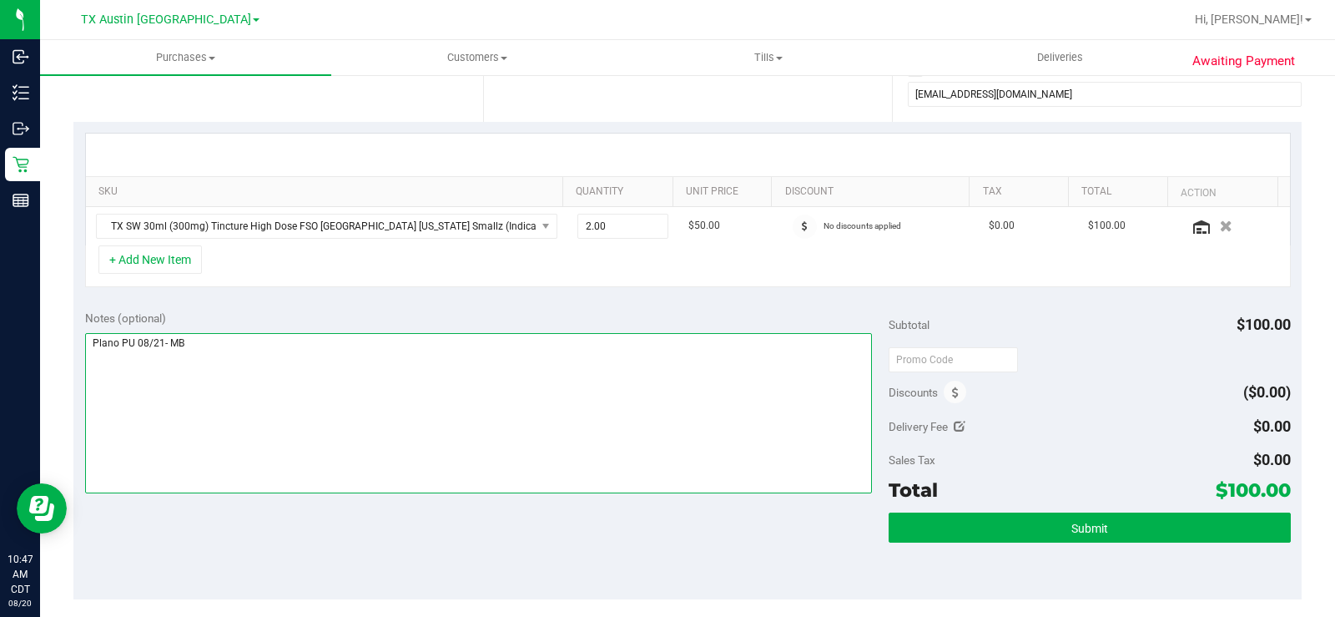
scroll to position [417, 0]
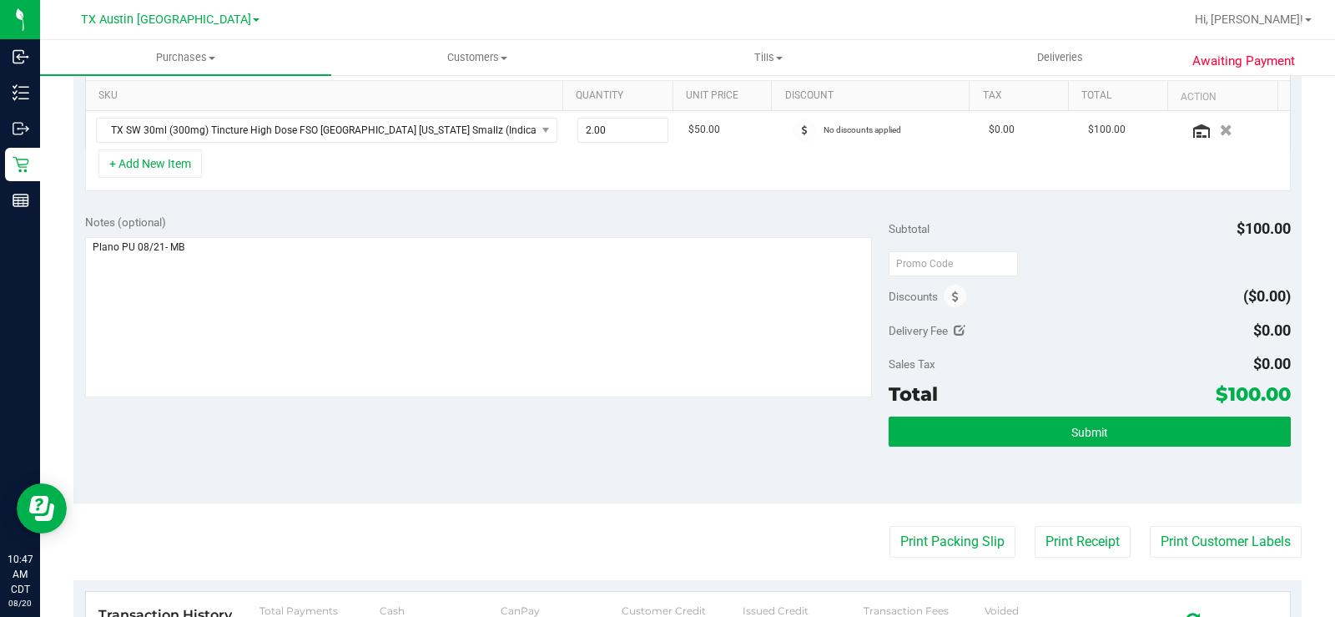
drag, startPoint x: 1202, startPoint y: 391, endPoint x: 1273, endPoint y: 396, distance: 71.0
click at [1273, 396] on span "$100.00" at bounding box center [1253, 393] width 75 height 23
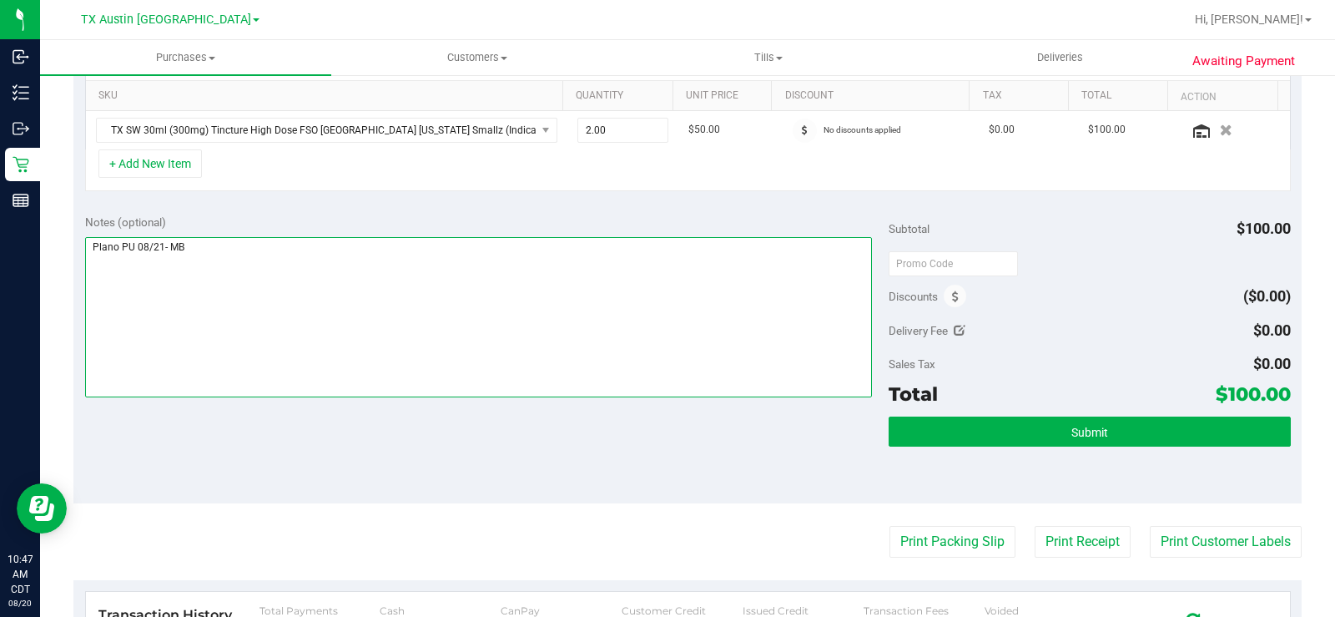
click at [532, 344] on textarea at bounding box center [478, 317] width 787 height 160
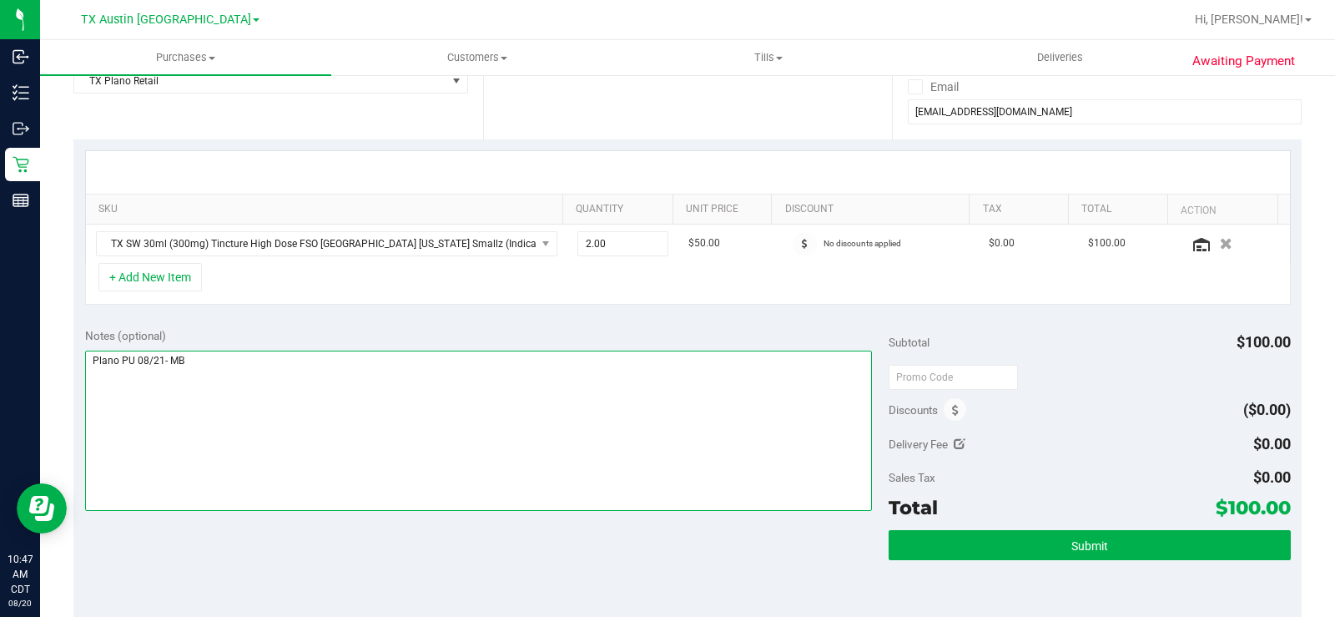
scroll to position [334, 0]
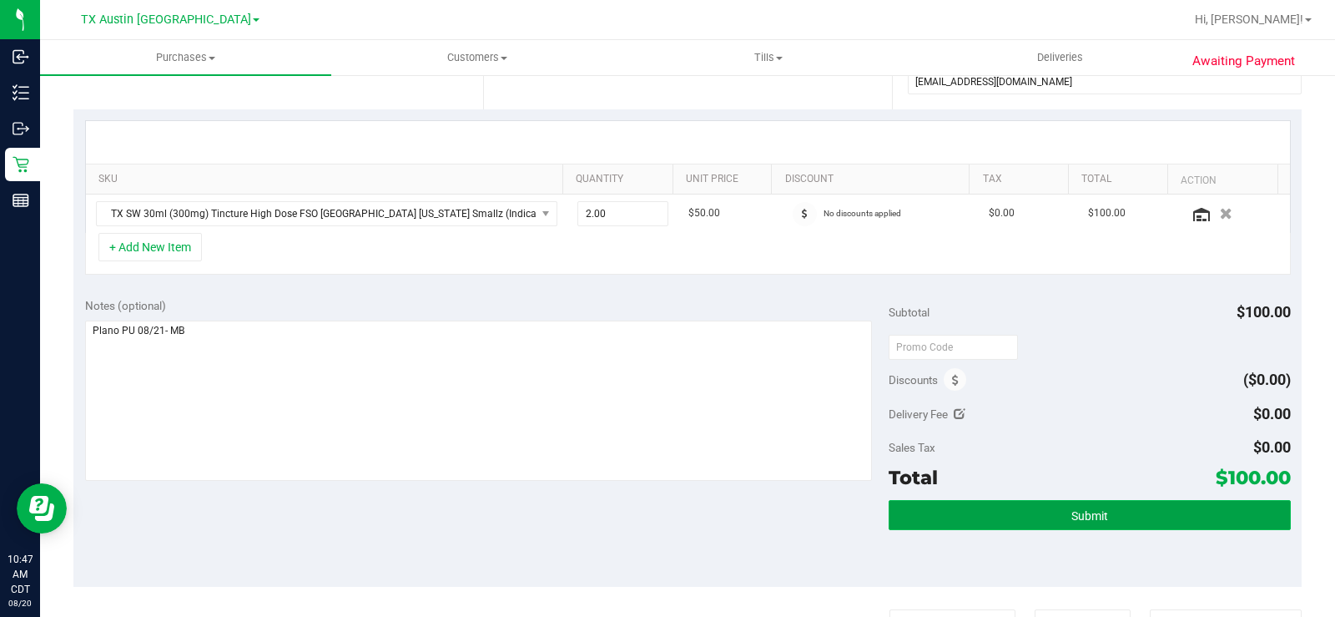
click at [903, 517] on button "Submit" at bounding box center [1090, 515] width 402 height 30
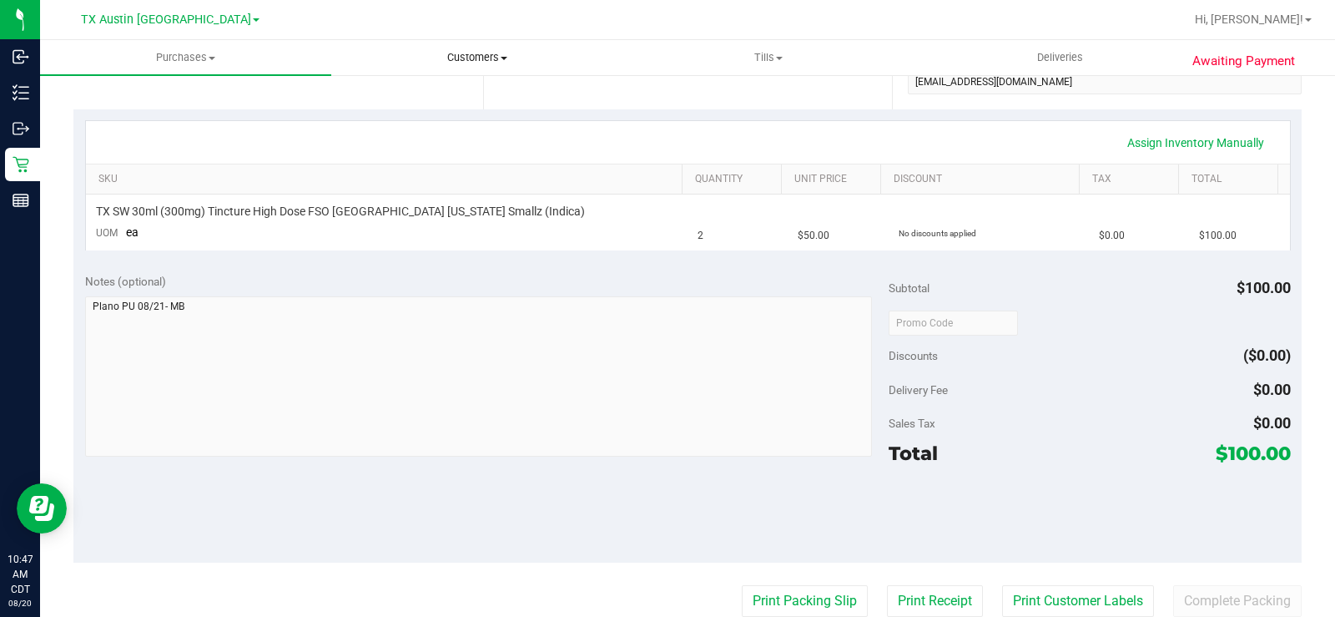
click at [493, 58] on span "Customers" at bounding box center [477, 57] width 290 height 15
click at [432, 101] on span "All customers" at bounding box center [391, 100] width 120 height 14
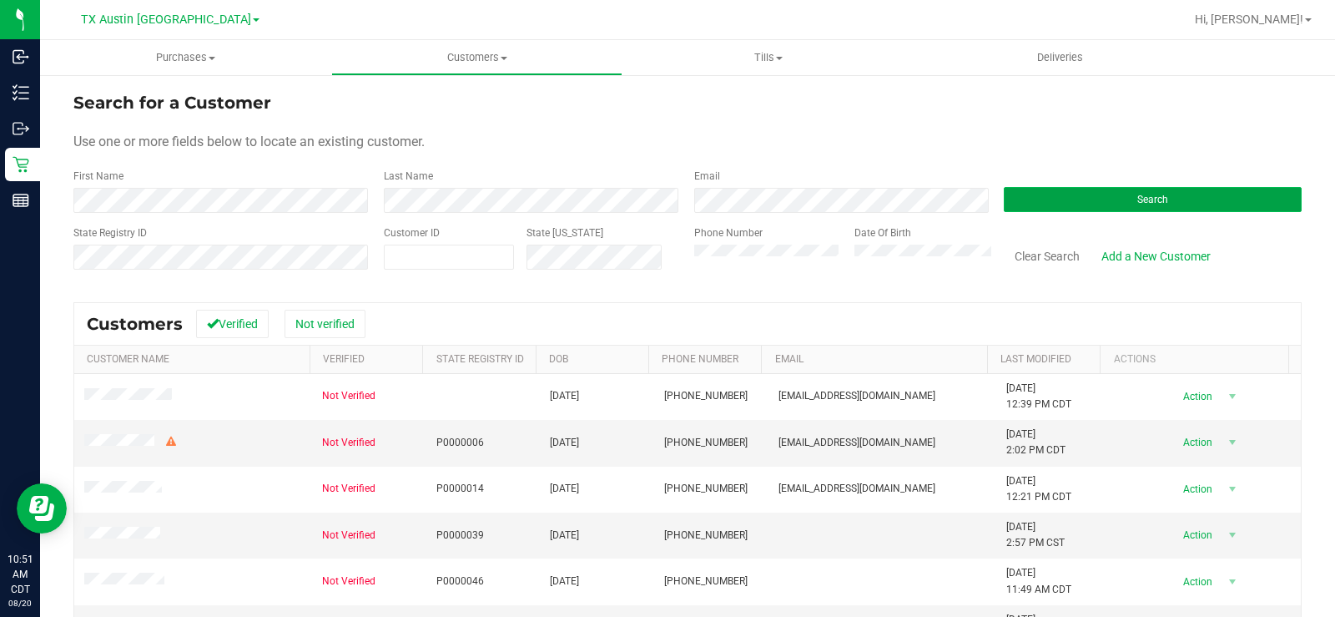
click at [1037, 189] on button "Search" at bounding box center [1153, 199] width 298 height 25
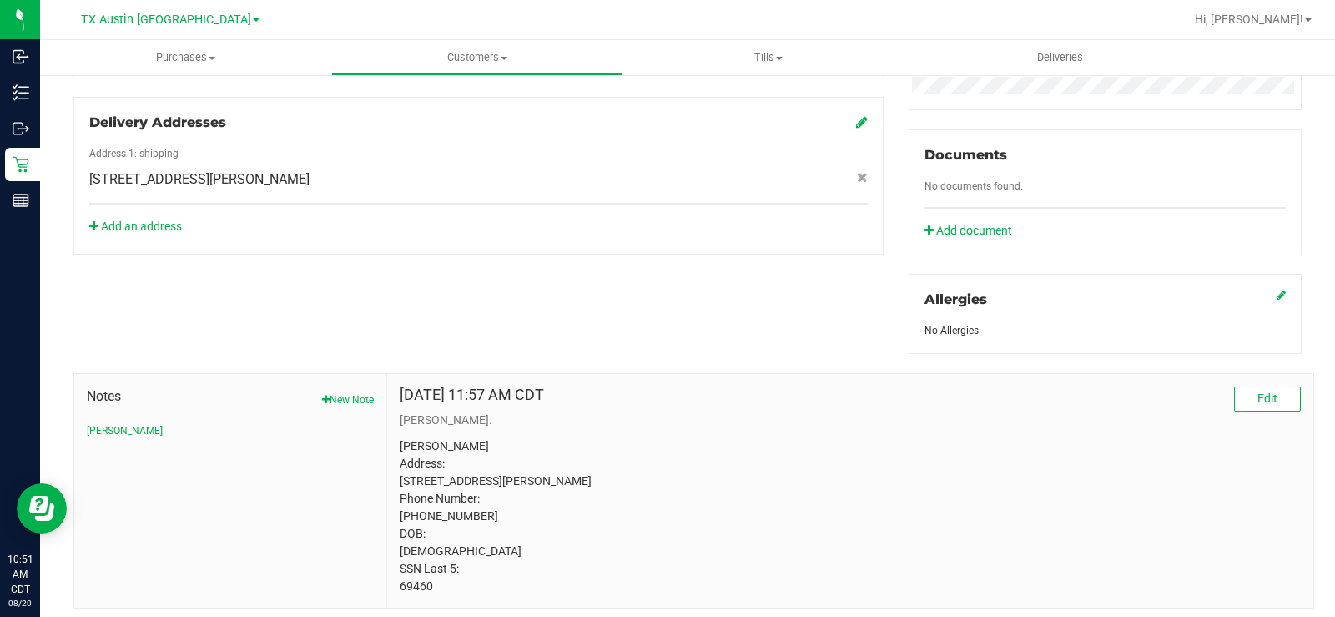
scroll to position [584, 0]
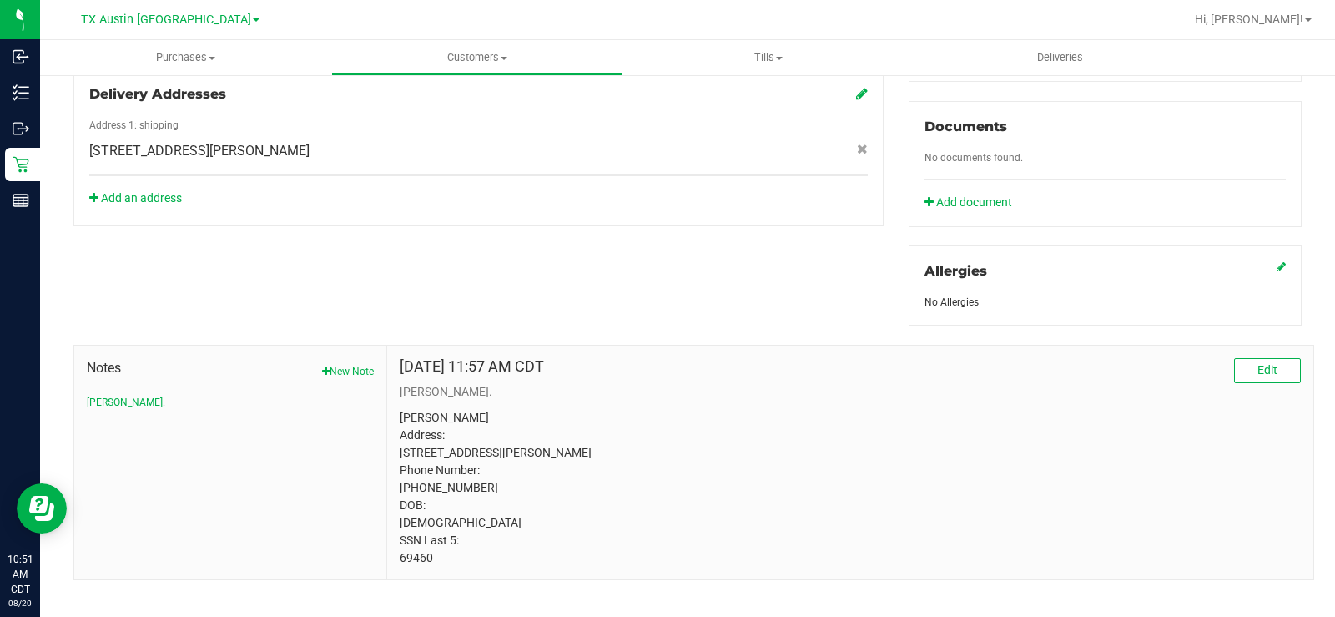
click at [353, 248] on div "Member Info * First Name * Last Name Preferred Name * Date of Birth (MM/DD/YYYY…" at bounding box center [687, 148] width 1253 height 864
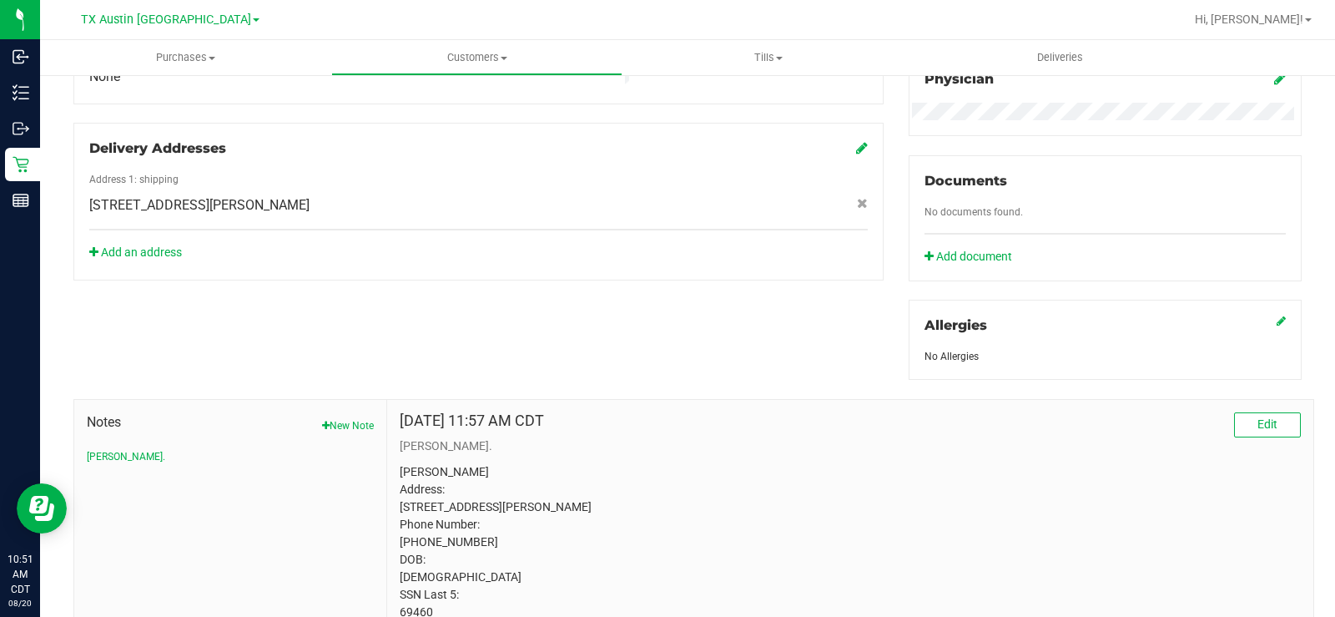
scroll to position [501, 0]
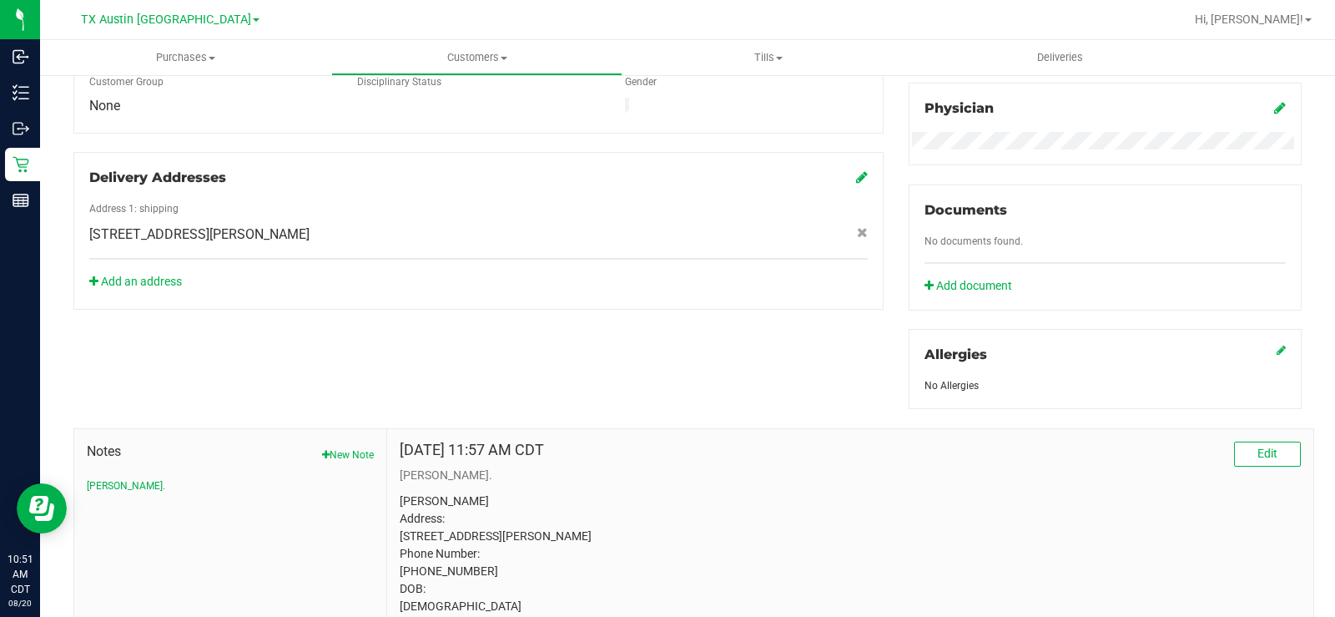
drag, startPoint x: 324, startPoint y: 219, endPoint x: 309, endPoint y: 219, distance: 15.0
click at [309, 224] on div "11235 Sinclair Ave , Dallas , TX 75218" at bounding box center [479, 234] width 804 height 20
copy span "11235 Sinclair Ave , Dallas , TX 75218"
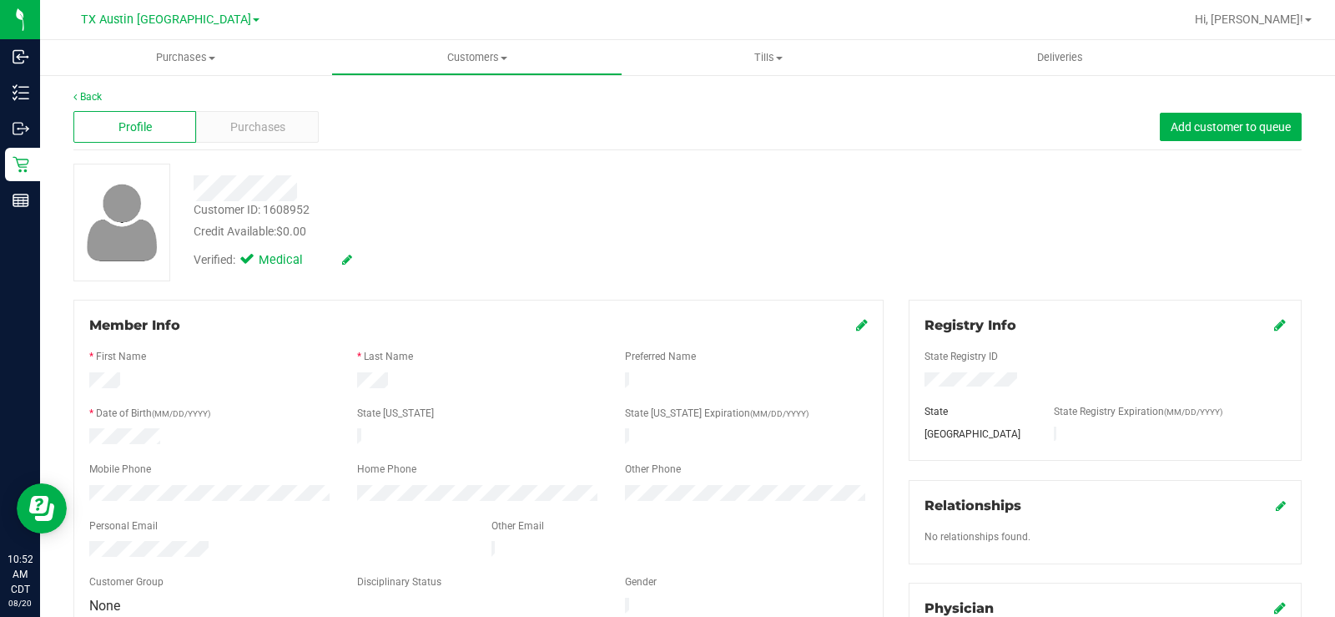
scroll to position [0, 0]
click at [294, 134] on div "Purchases" at bounding box center [257, 128] width 123 height 32
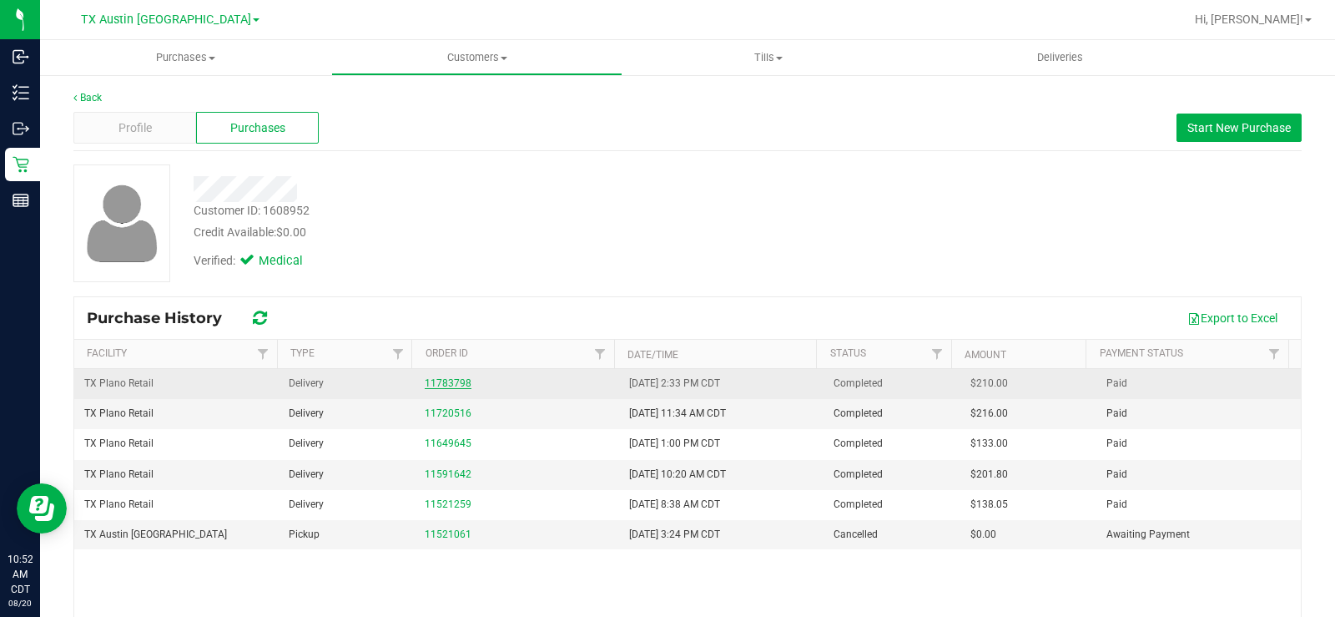
click at [447, 385] on link "11783798" at bounding box center [448, 383] width 47 height 12
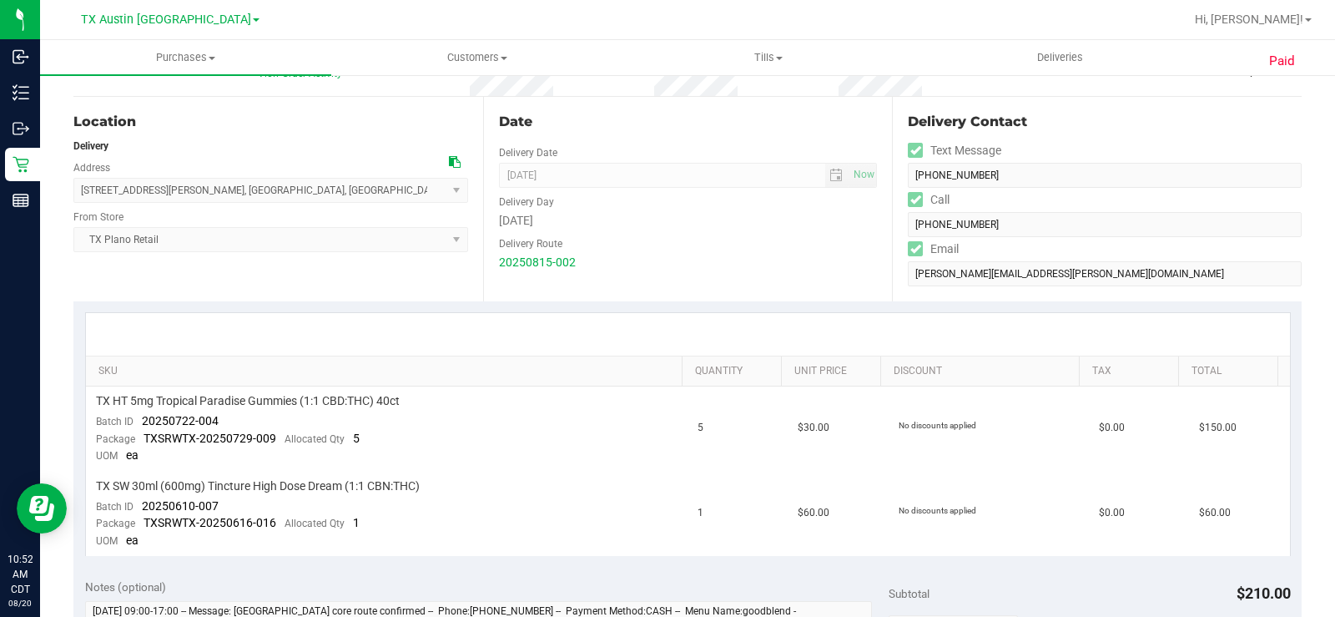
scroll to position [167, 0]
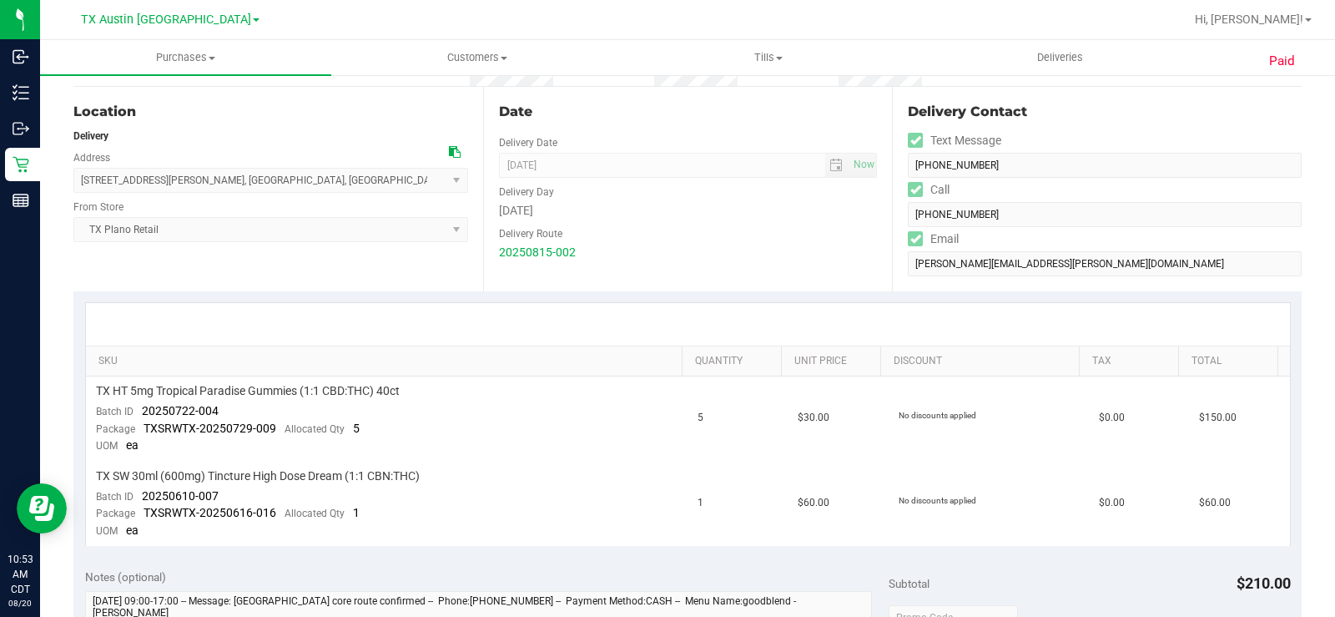
click at [365, 259] on div "Location Delivery Address 11235 Sinclair Ave , Dallas , TX 75218 Select address…" at bounding box center [278, 189] width 410 height 204
drag, startPoint x: 668, startPoint y: 256, endPoint x: 477, endPoint y: 181, distance: 205.3
click at [477, 181] on div "Location Delivery Address 11235 Sinclair Ave , Dallas , TX 75218 Select address…" at bounding box center [687, 189] width 1228 height 204
click at [710, 251] on div "20250815-002" at bounding box center [688, 253] width 379 height 18
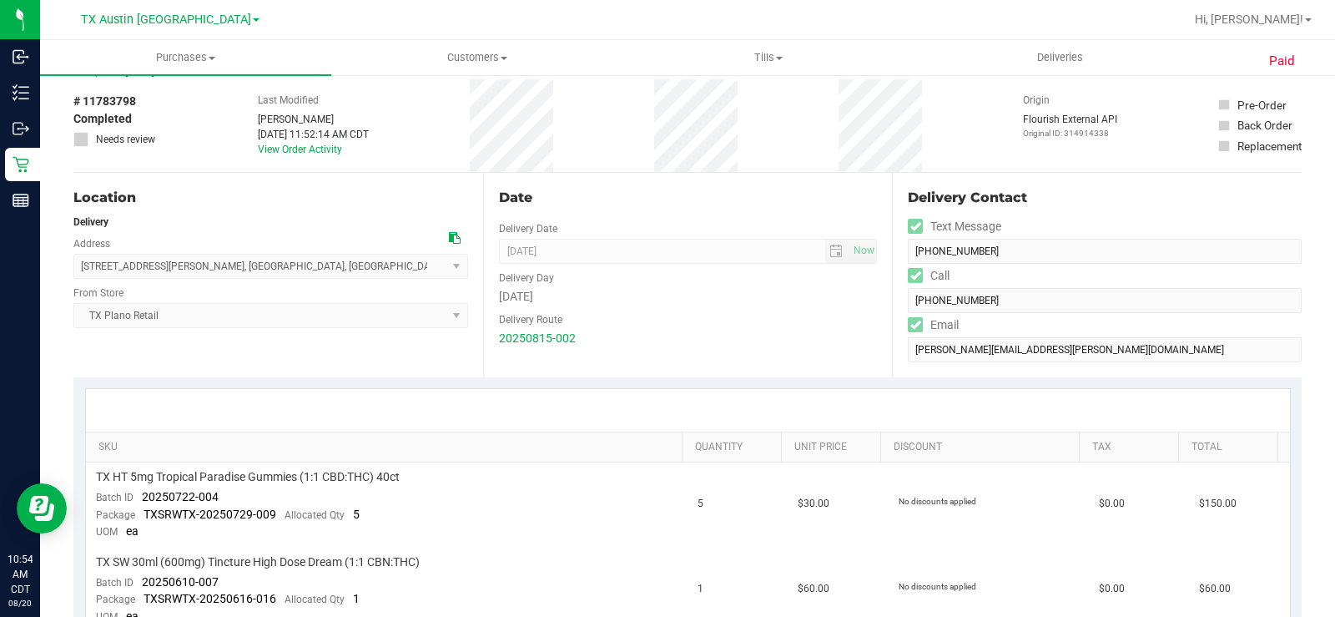
scroll to position [0, 0]
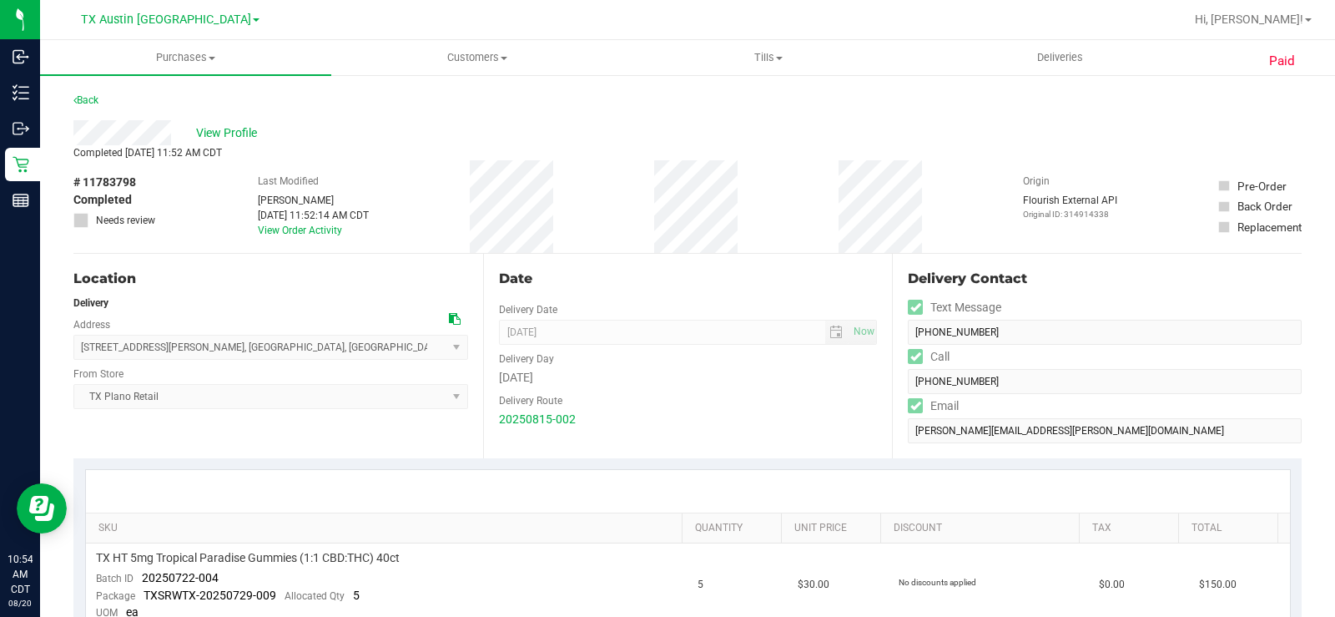
click at [274, 330] on div "11235 Sinclair Ave , Dallas , TX 75218 Select address 11235 Sinclair Ave" at bounding box center [270, 334] width 395 height 49
drag, startPoint x: 268, startPoint y: 343, endPoint x: 74, endPoint y: 353, distance: 193.8
click at [74, 353] on span "11235 Sinclair Ave , Dallas , TX 75218 Select address 11235 Sinclair Ave" at bounding box center [270, 347] width 395 height 25
copy span "11235 Sinclair Ave , Dallas , TX 75218"
click at [245, 128] on span "View Profile" at bounding box center [229, 133] width 67 height 18
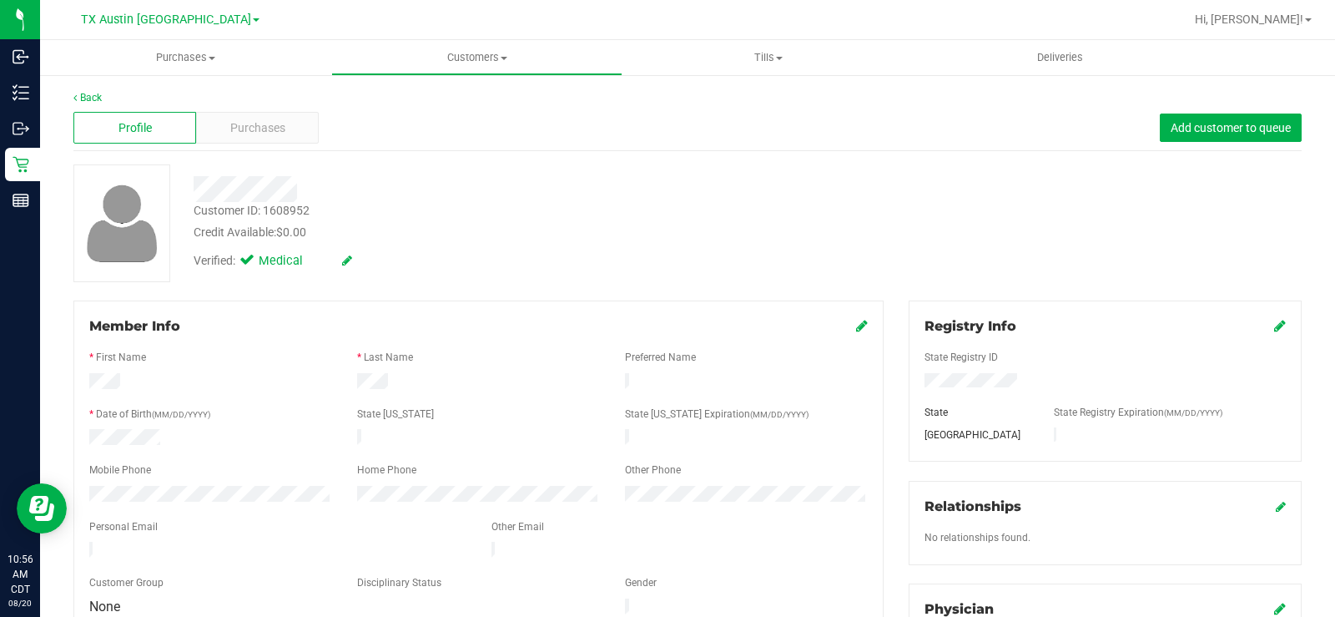
click at [81, 486] on div at bounding box center [211, 496] width 268 height 20
click at [534, 354] on div "* Last Name" at bounding box center [479, 359] width 268 height 19
click at [75, 375] on div "Member Info * First Name * Last Name Preferred Name * Date of Birth (MM/DD/YYYY…" at bounding box center [478, 467] width 810 height 334
click at [73, 370] on div "Member Info * First Name * Last Name Preferred Name * Date of Birth (MM/DD/YYYY…" at bounding box center [478, 555] width 835 height 510
drag, startPoint x: 83, startPoint y: 370, endPoint x: 413, endPoint y: 381, distance: 329.8
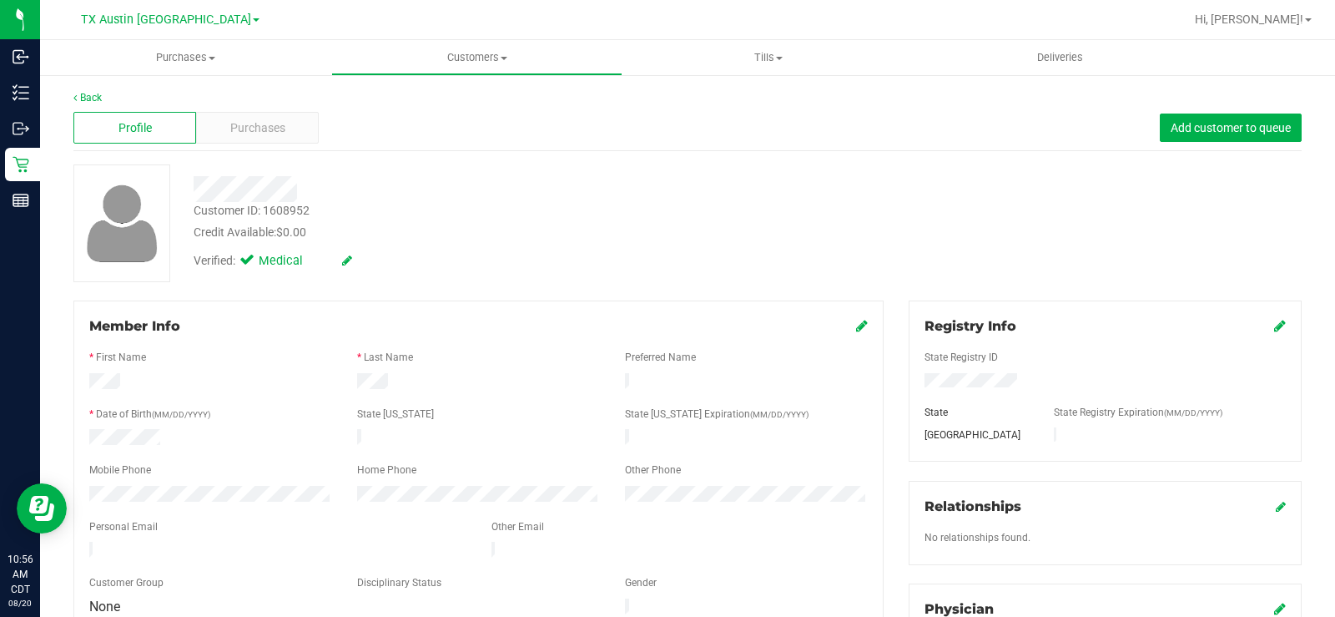
click at [413, 381] on div "Member Info * First Name * Last Name Preferred Name * Date of Birth (MM/DD/YYYY…" at bounding box center [478, 467] width 810 height 334
copy form
click at [179, 437] on div at bounding box center [211, 439] width 268 height 20
click at [89, 440] on div at bounding box center [211, 439] width 268 height 20
drag, startPoint x: 149, startPoint y: 505, endPoint x: 159, endPoint y: 502, distance: 10.3
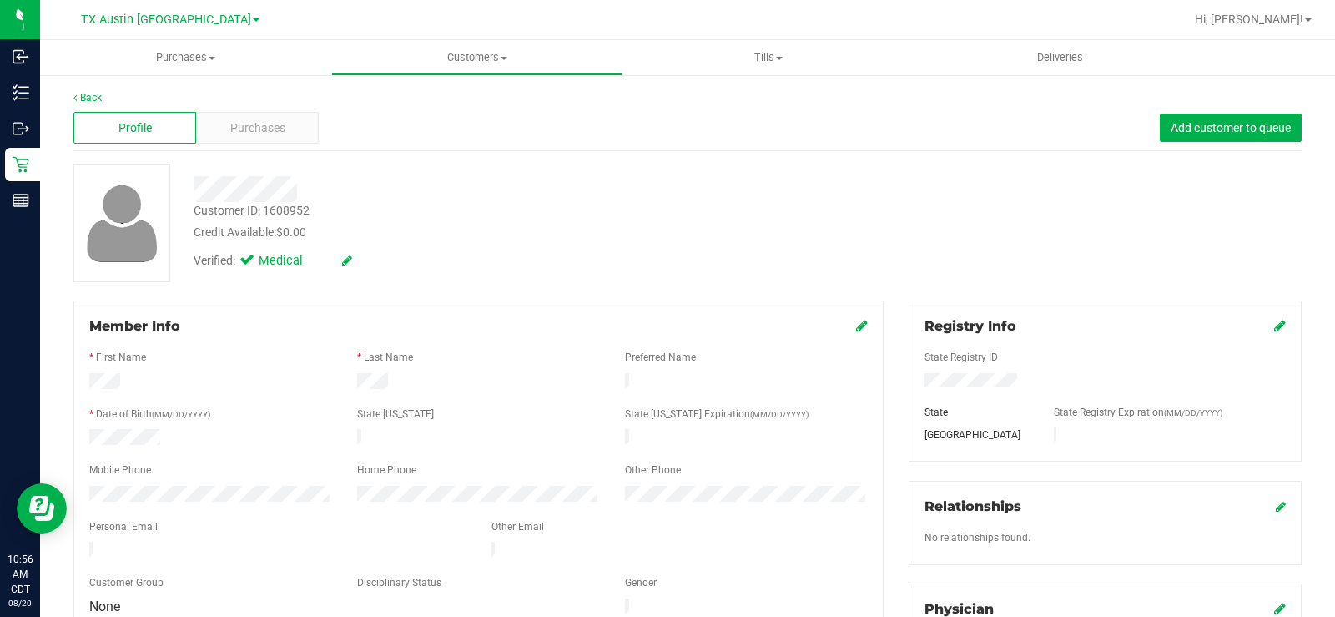
click at [149, 506] on div at bounding box center [478, 512] width 779 height 13
click at [78, 486] on div at bounding box center [211, 496] width 268 height 20
drag, startPoint x: 219, startPoint y: 537, endPoint x: 76, endPoint y: 547, distance: 143.0
click at [76, 547] on div "Member Info * First Name * Last Name Preferred Name * Date of Birth (MM/DD/YYYY…" at bounding box center [478, 467] width 810 height 334
click at [266, 114] on div "Purchases" at bounding box center [257, 128] width 123 height 32
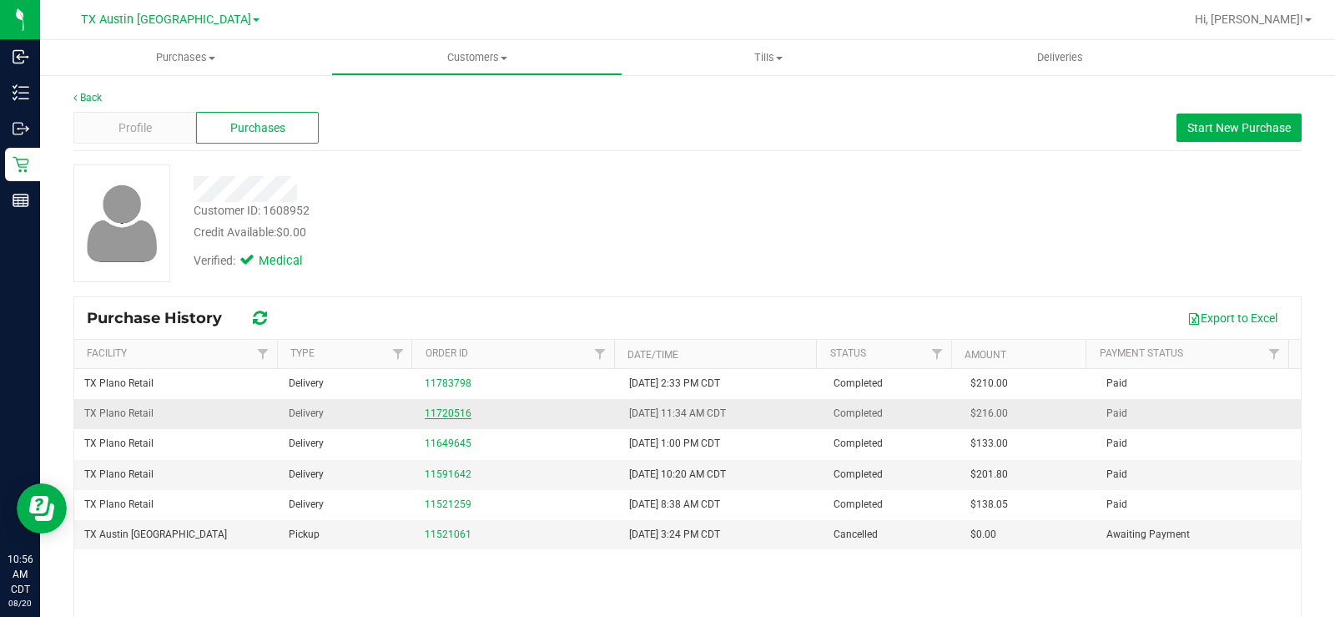
click at [449, 414] on link "11720516" at bounding box center [448, 413] width 47 height 12
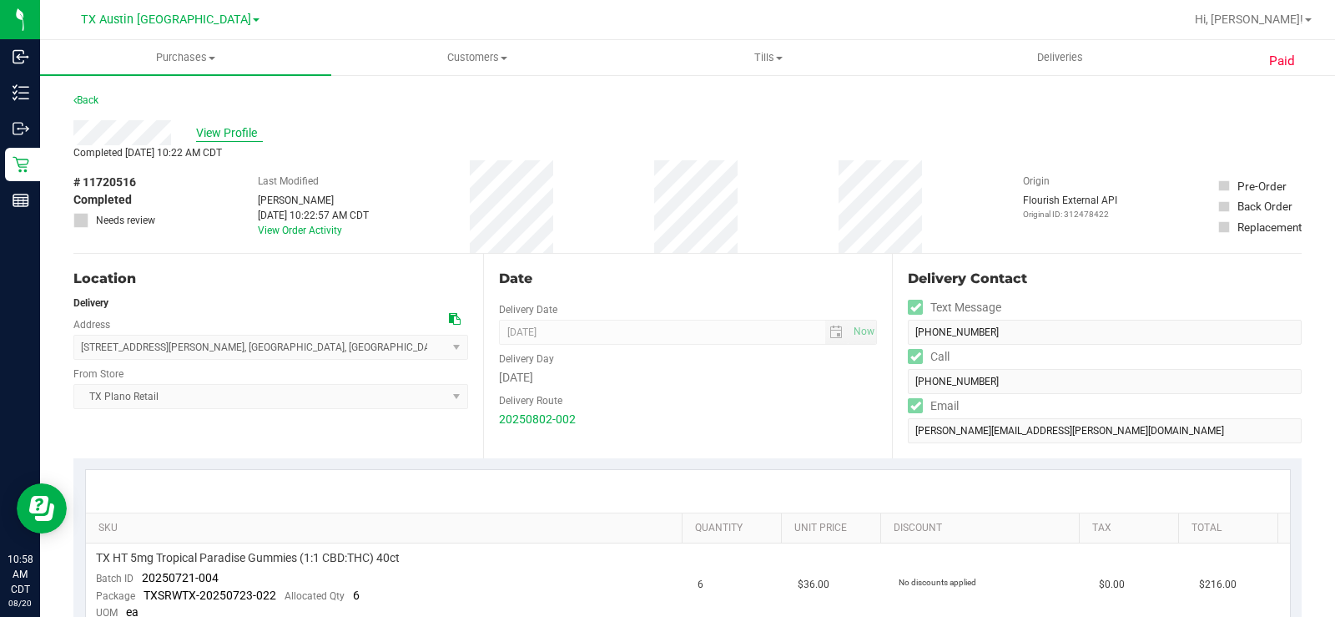
click at [240, 133] on span "View Profile" at bounding box center [229, 133] width 67 height 18
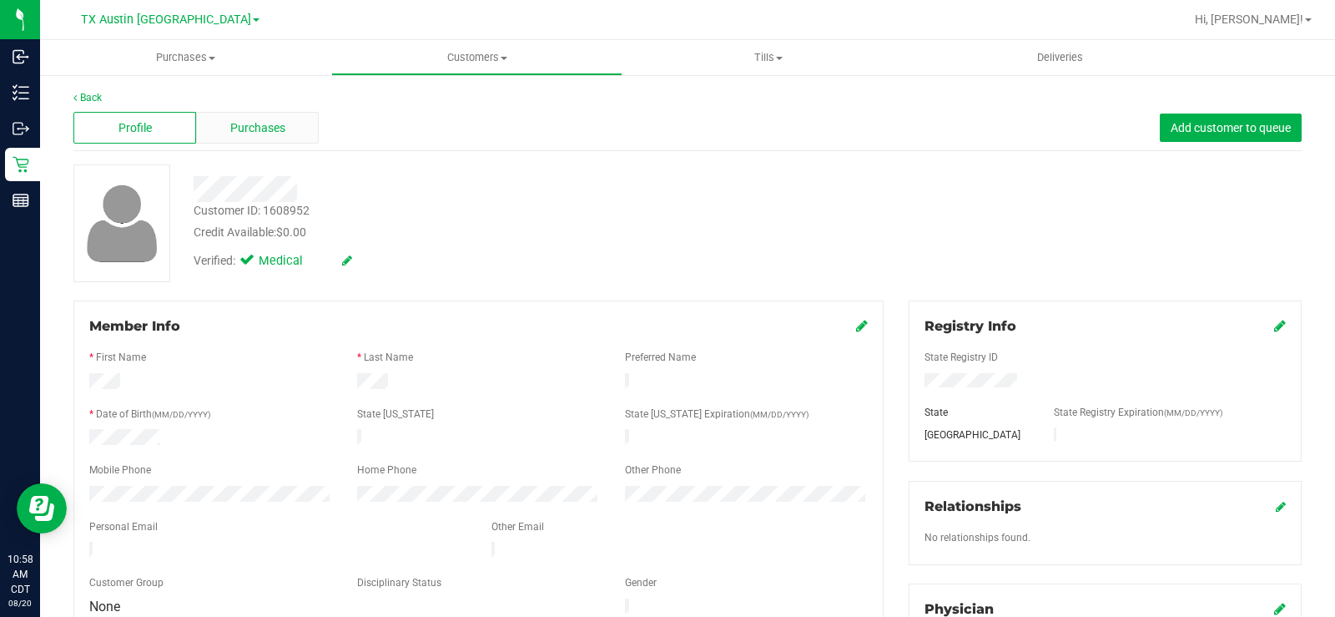
click at [305, 132] on div "Purchases" at bounding box center [257, 128] width 123 height 32
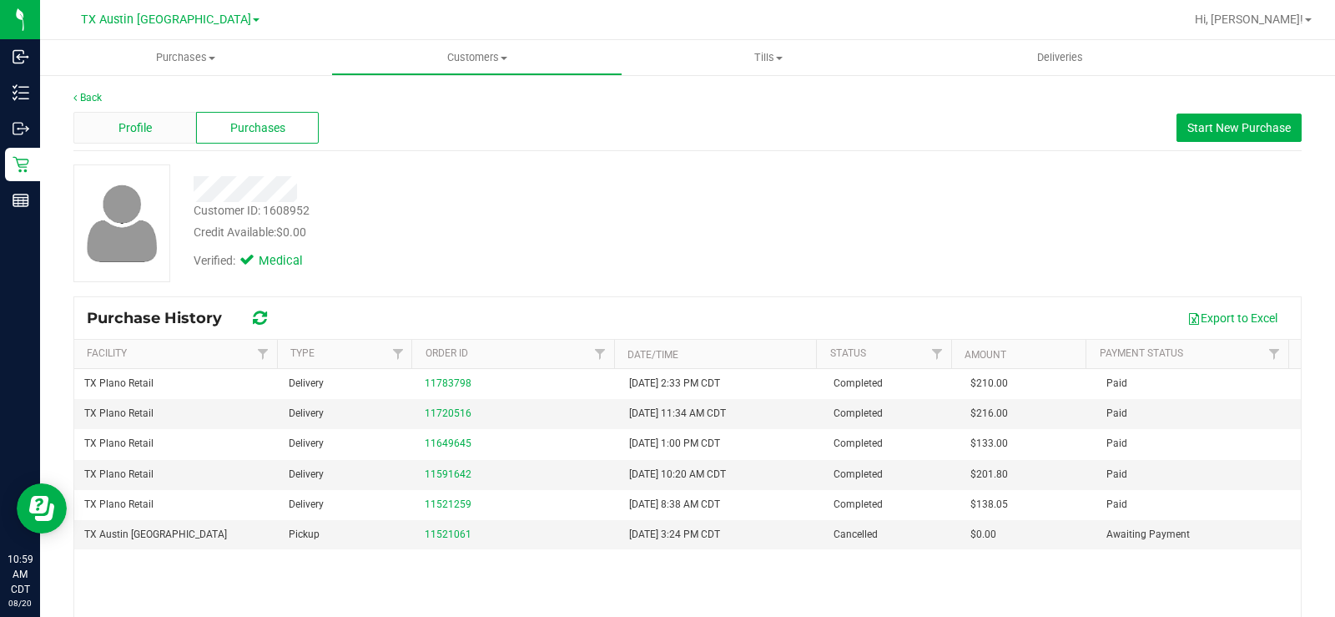
click at [158, 121] on div "Profile" at bounding box center [134, 128] width 123 height 32
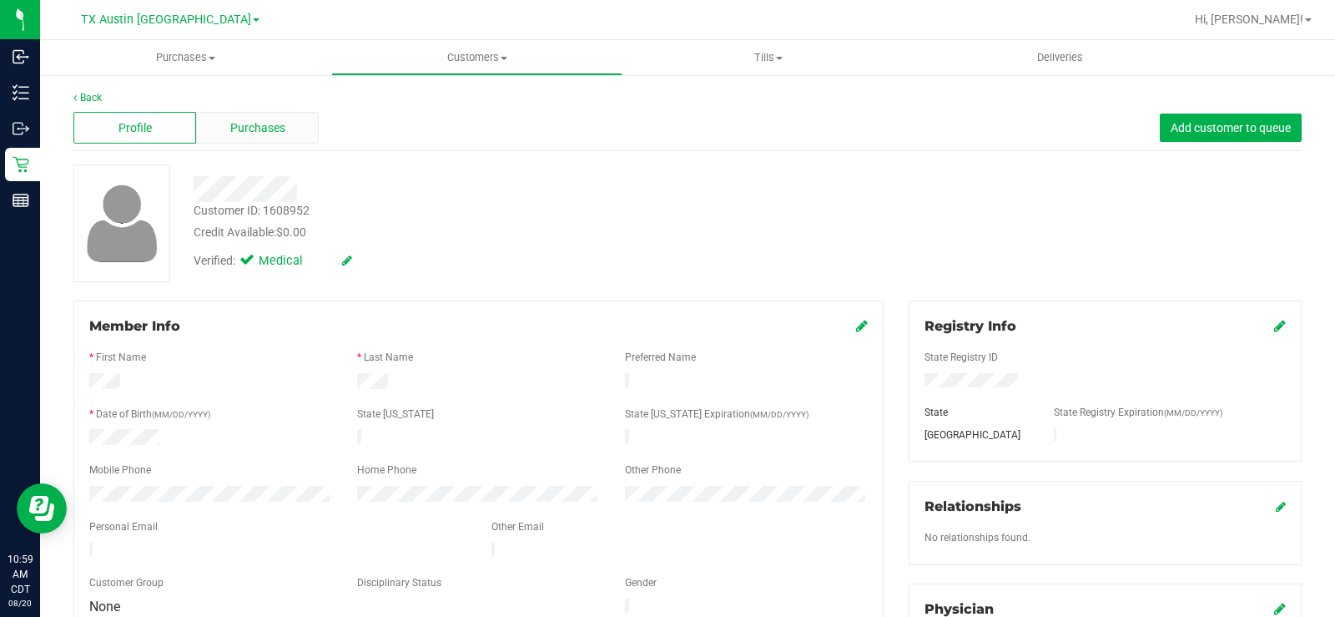
click at [225, 125] on div "Purchases" at bounding box center [257, 128] width 123 height 32
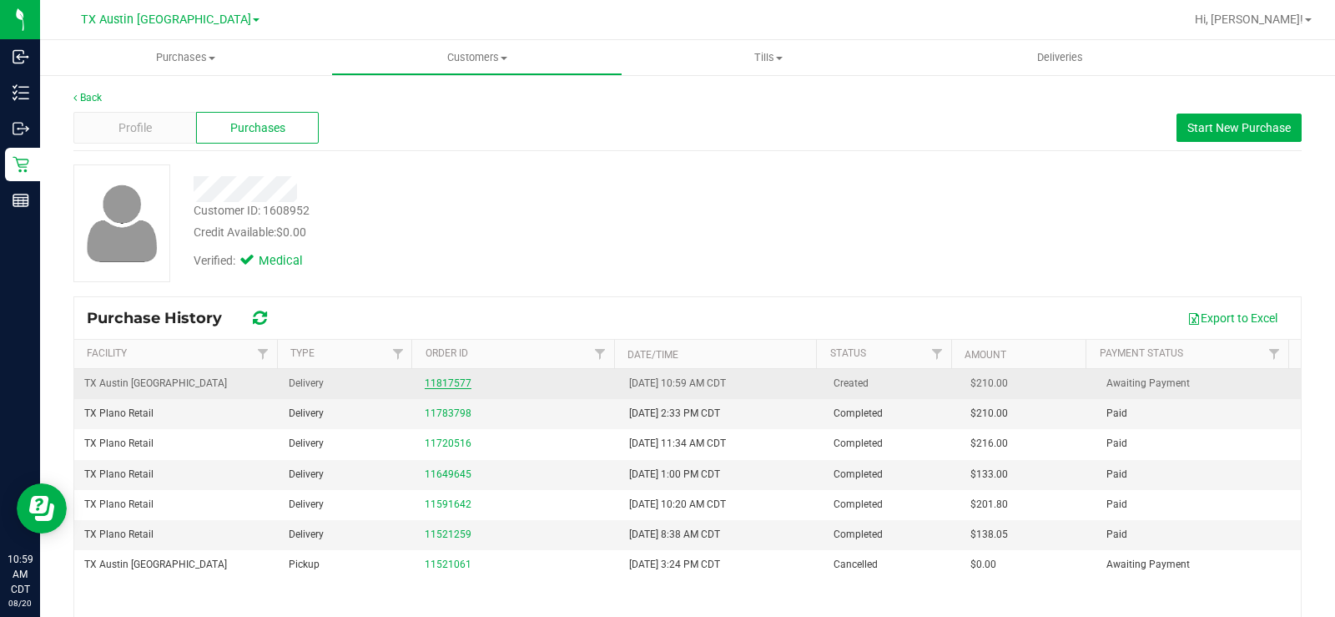
click at [446, 378] on link "11817577" at bounding box center [448, 383] width 47 height 12
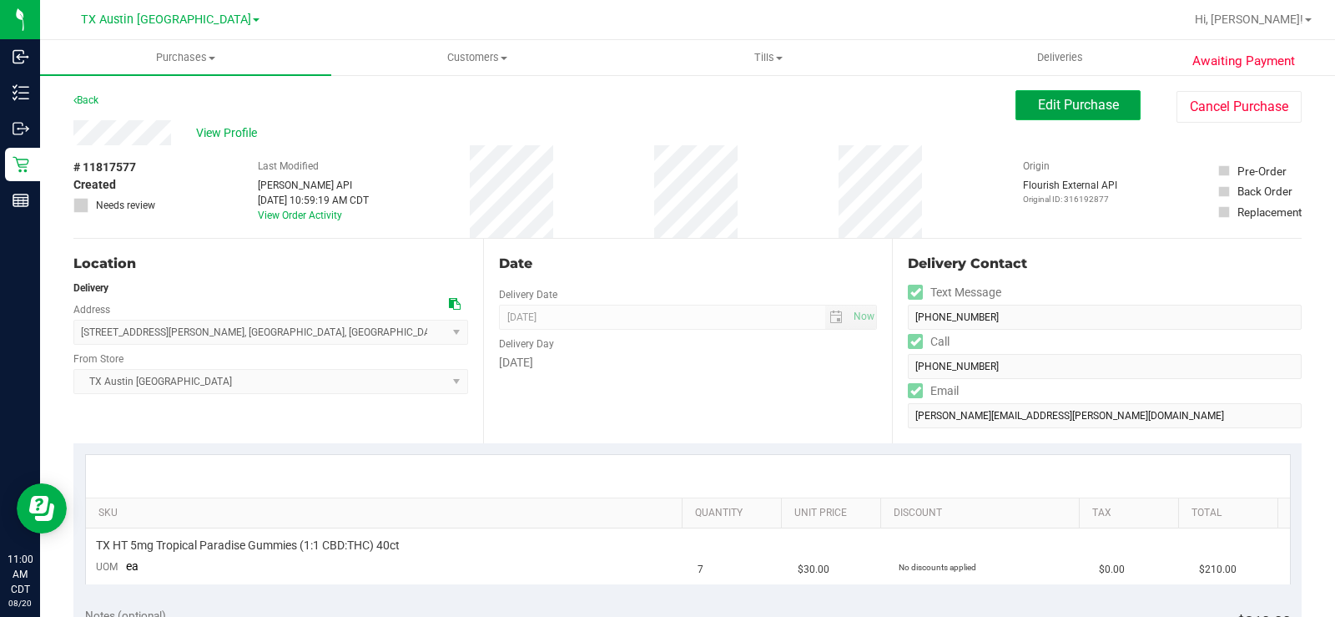
click at [1038, 103] on span "Edit Purchase" at bounding box center [1078, 105] width 81 height 16
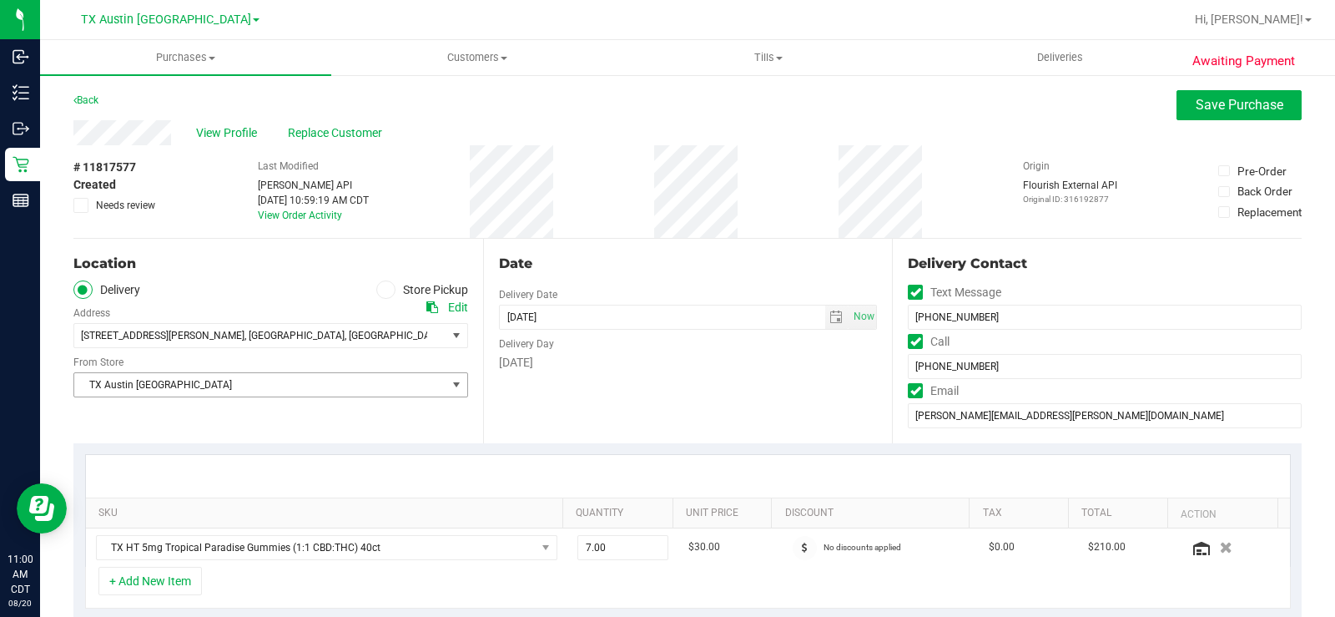
click at [439, 378] on span "TX Austin [GEOGRAPHIC_DATA]" at bounding box center [260, 384] width 372 height 23
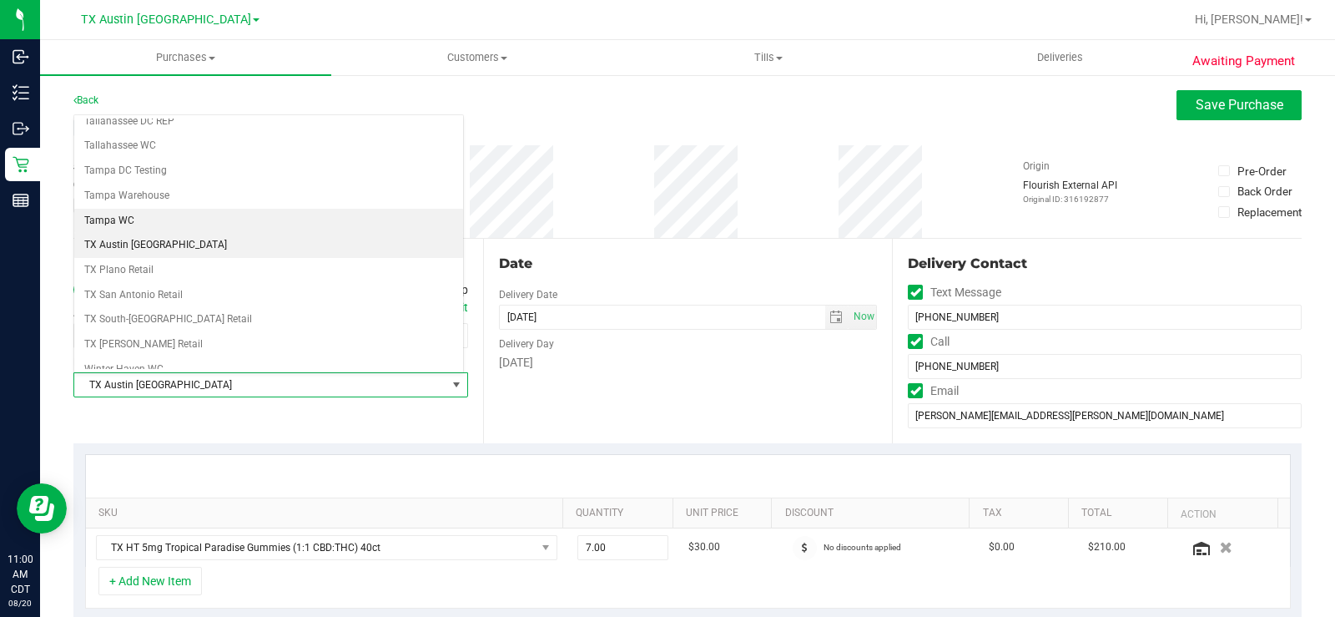
scroll to position [1212, 0]
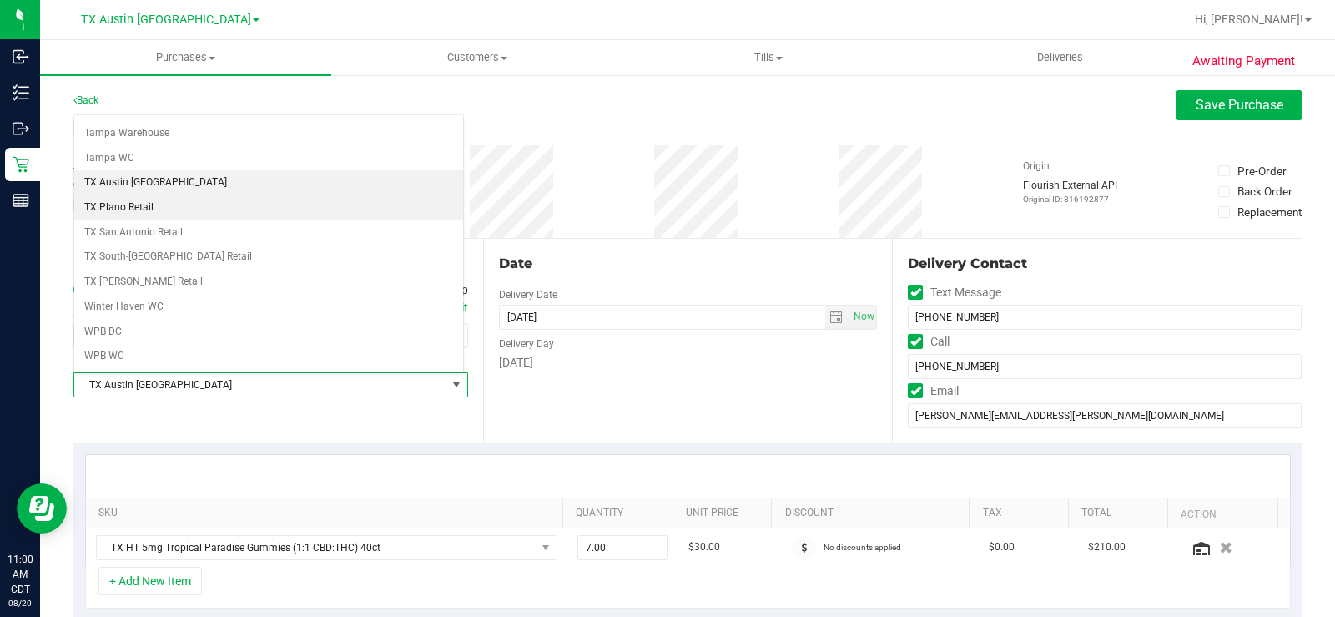
click at [212, 216] on li "TX Plano Retail" at bounding box center [268, 207] width 389 height 25
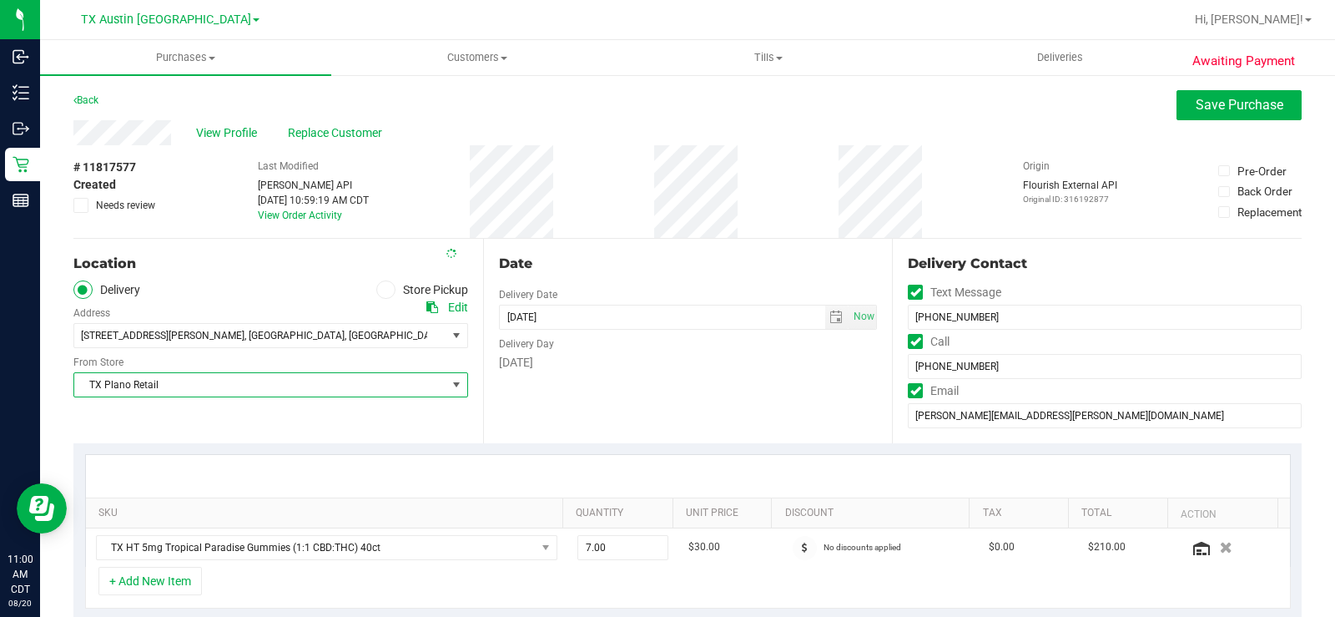
click at [611, 409] on div "Date Delivery Date 08/23/2025 Now 08/23/2025 06:00 PM Now Delivery Day Saturday" at bounding box center [688, 341] width 410 height 204
click at [639, 378] on div "Date Delivery Date 08/23/2025 Now 08/23/2025 06:00 PM Now Delivery Day Saturday" at bounding box center [688, 341] width 410 height 204
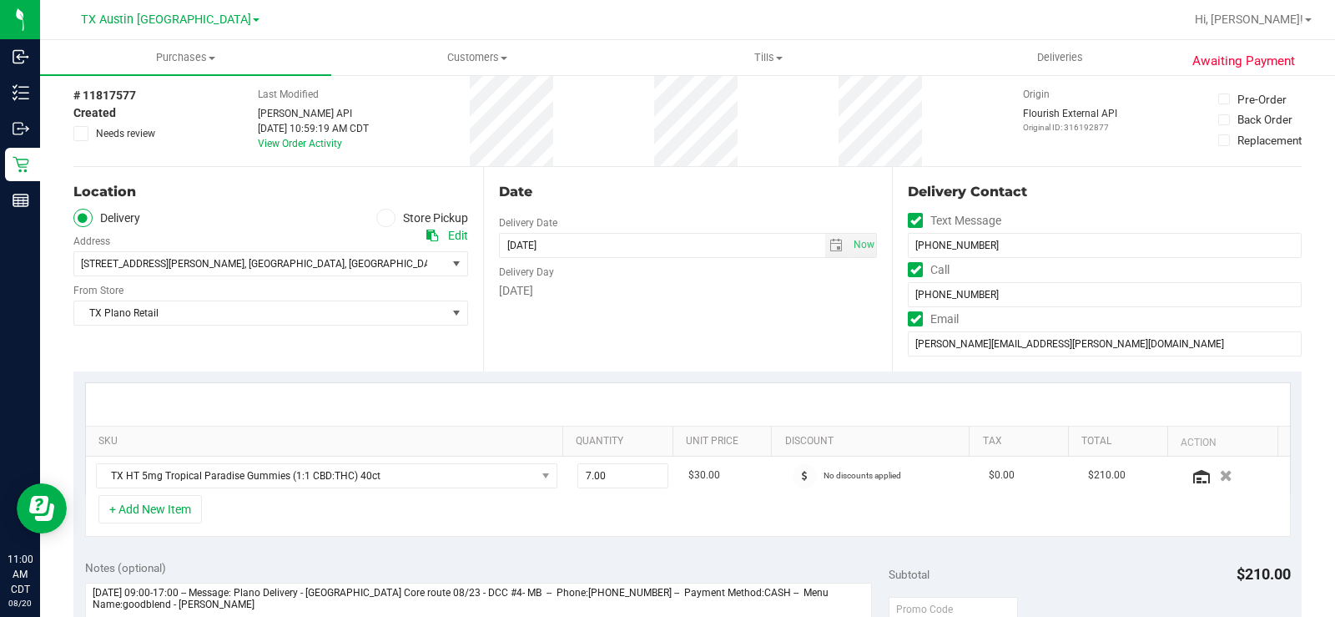
scroll to position [167, 0]
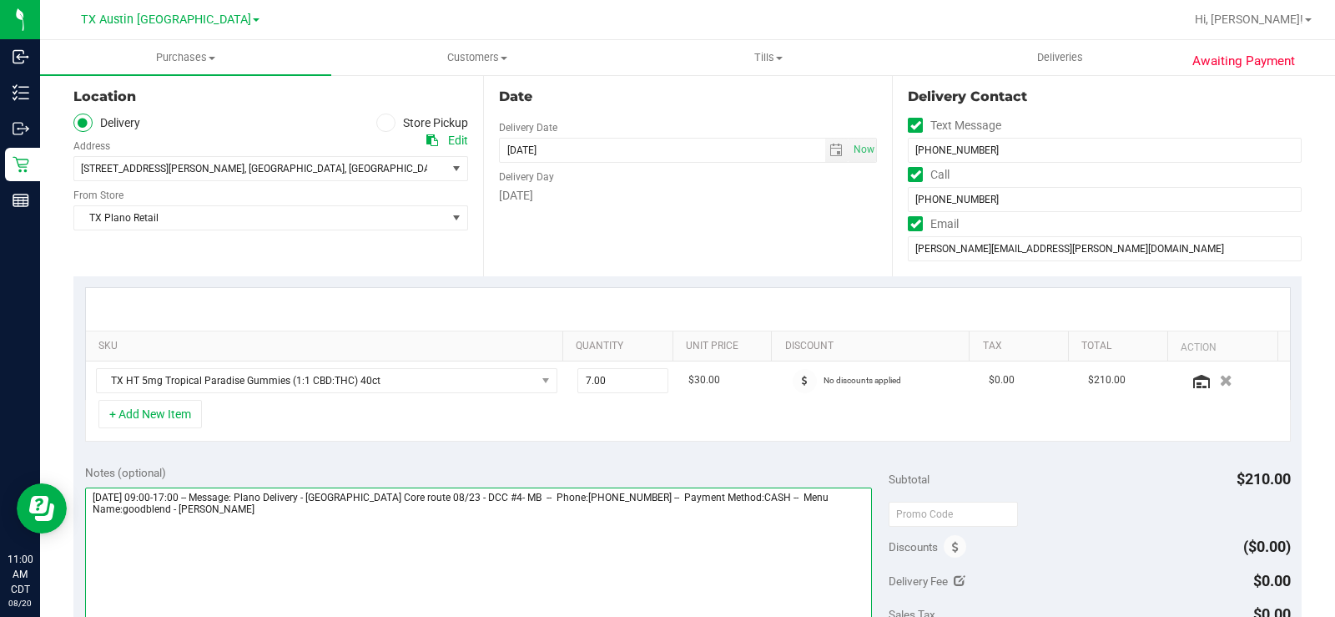
drag, startPoint x: 296, startPoint y: 499, endPoint x: 538, endPoint y: 500, distance: 242.0
click at [538, 500] on textarea at bounding box center [478, 567] width 787 height 160
click at [701, 502] on textarea at bounding box center [478, 567] width 787 height 160
click at [706, 500] on textarea at bounding box center [478, 567] width 787 height 160
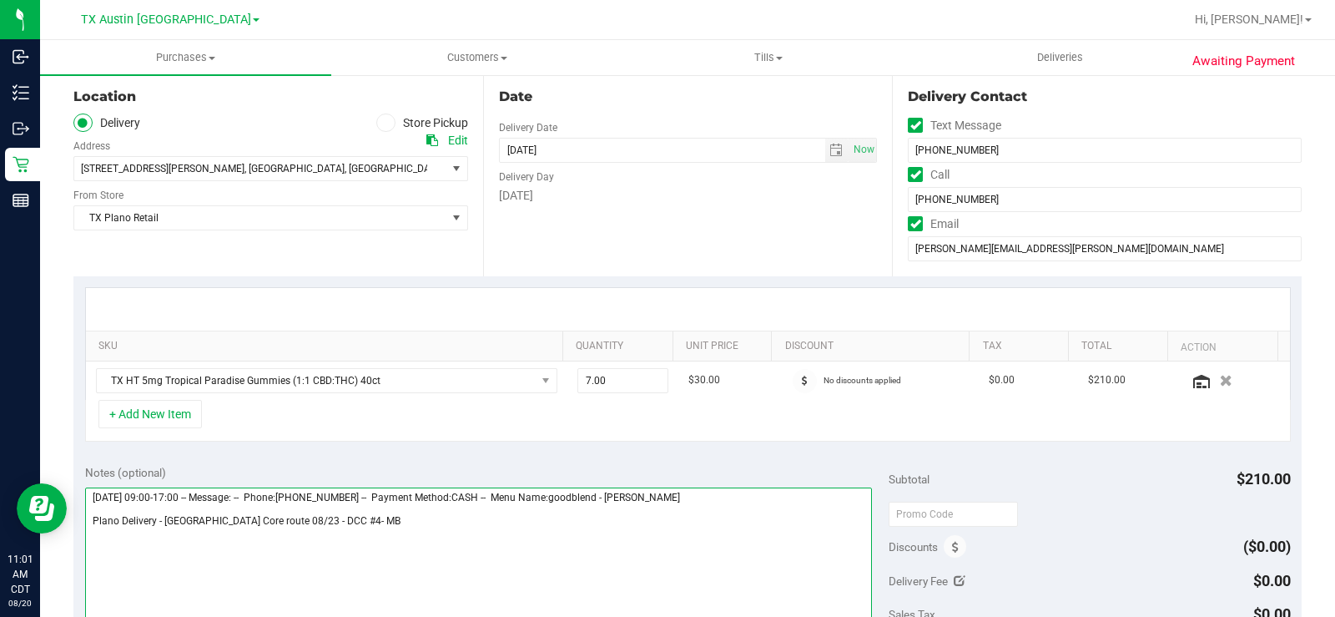
type textarea "Saturday 08/23/2025 09:00-17:00 -- Message: -- Phone:4692639800 -- Payment Meth…"
click at [589, 459] on div "Notes (optional) Subtotal $210.00 Discounts ($0.00) Delivery Fee $0.00 Sales Ta…" at bounding box center [687, 603] width 1228 height 300
click at [351, 528] on textarea at bounding box center [478, 567] width 787 height 160
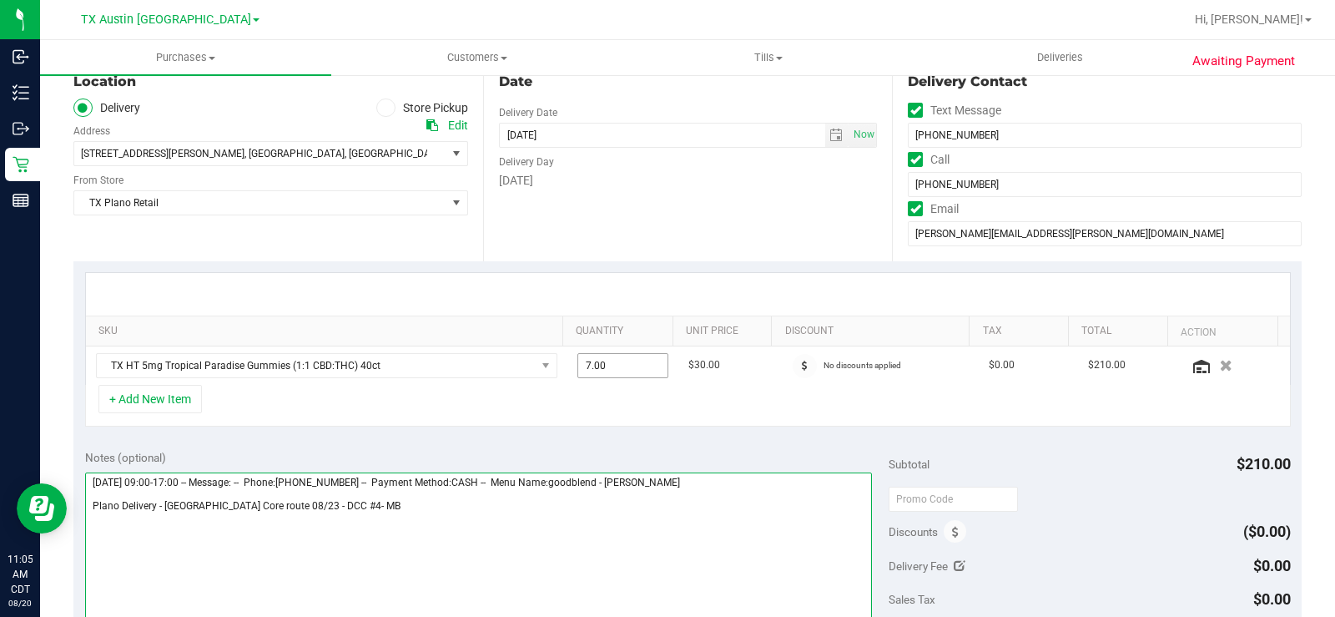
scroll to position [334, 0]
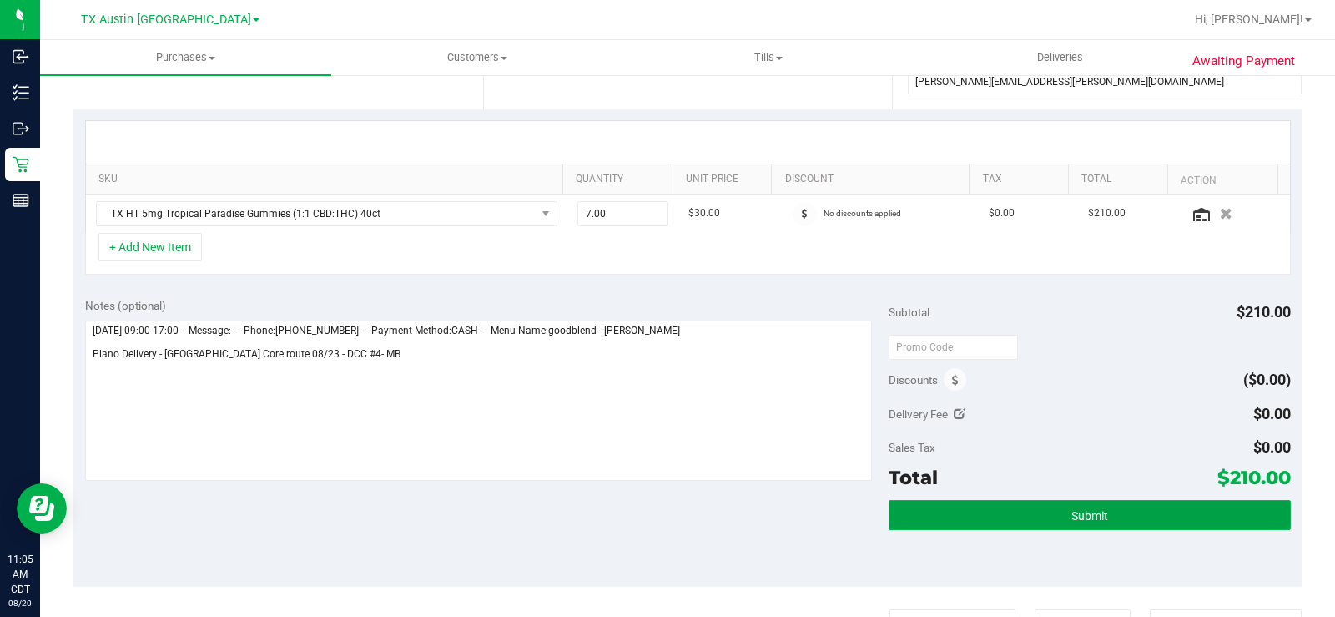
click at [960, 513] on button "Submit" at bounding box center [1090, 515] width 402 height 30
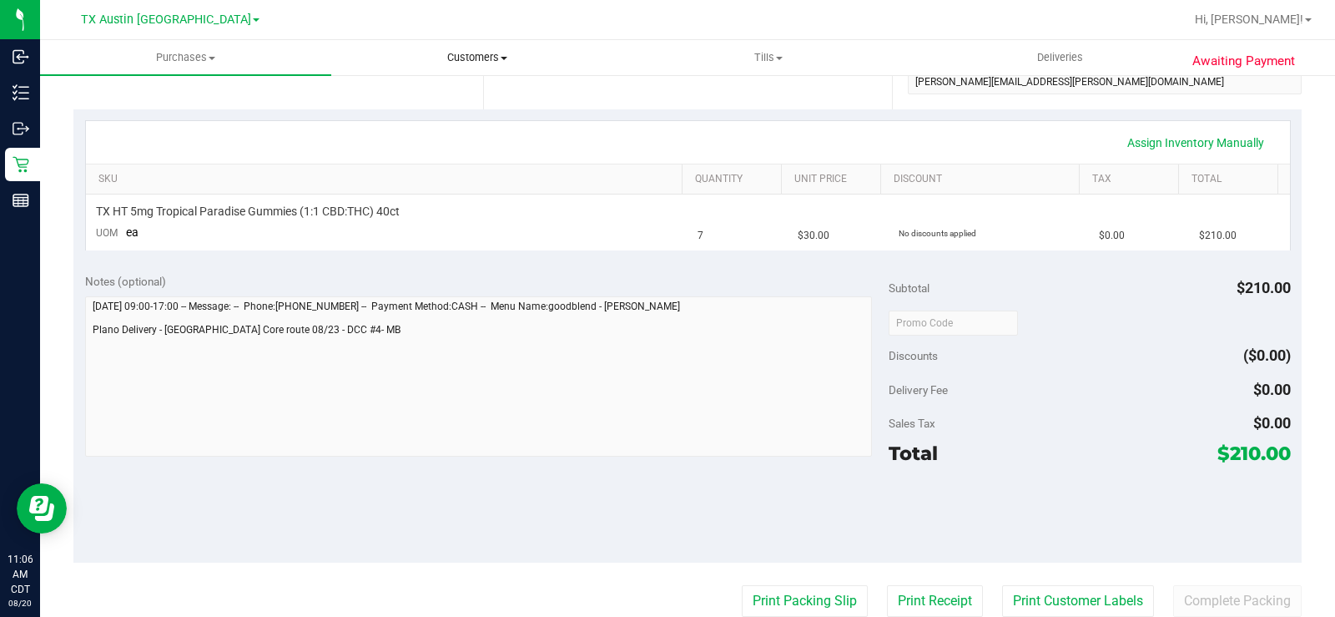
click at [463, 59] on span "Customers" at bounding box center [477, 57] width 290 height 15
click at [436, 98] on span "All customers" at bounding box center [391, 100] width 120 height 14
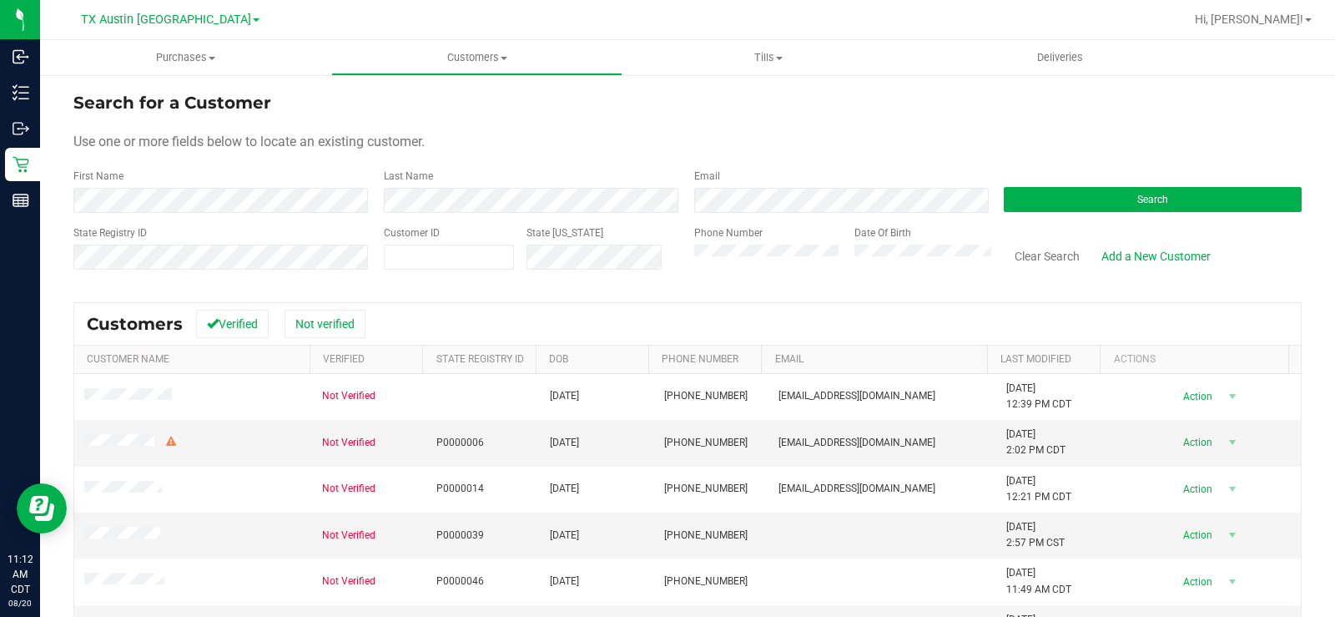
click at [479, 132] on div "Use one or more fields below to locate an existing customer." at bounding box center [687, 142] width 1228 height 20
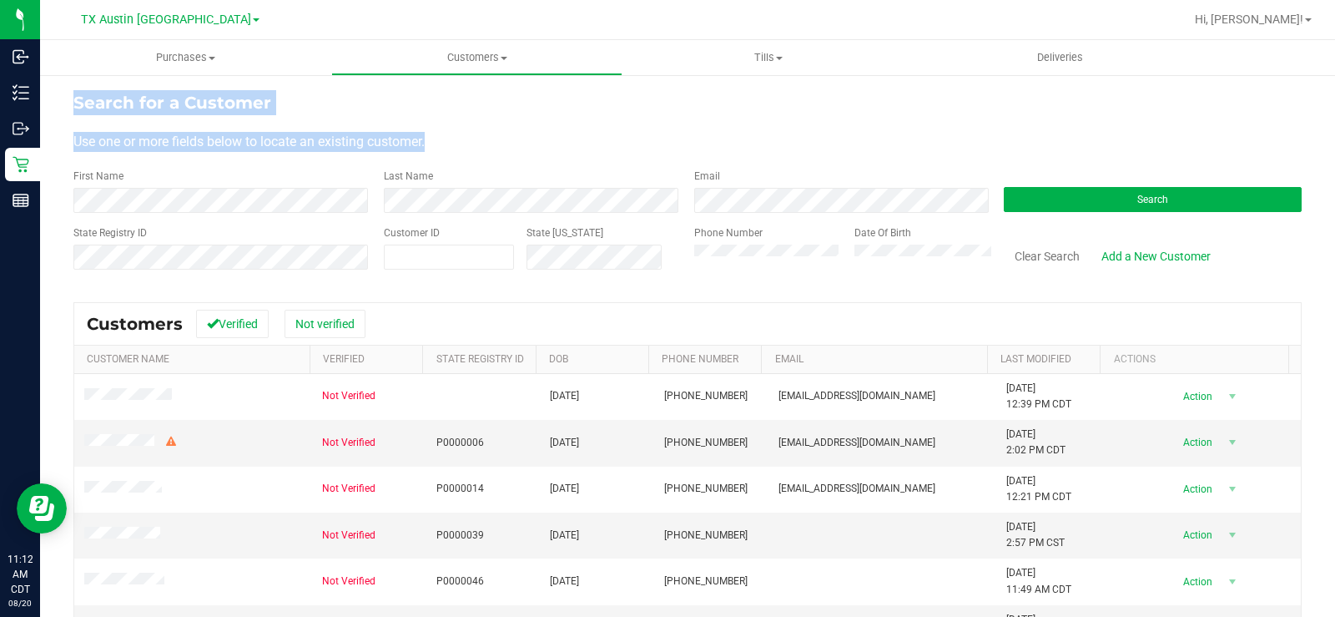
drag, startPoint x: 441, startPoint y: 143, endPoint x: 62, endPoint y: 93, distance: 382.8
click at [62, 93] on div "Search for a Customer Use one or more fields below to locate an existing custom…" at bounding box center [687, 446] width 1295 height 746
click at [453, 146] on div "Use one or more fields below to locate an existing customer." at bounding box center [687, 142] width 1228 height 20
drag, startPoint x: 441, startPoint y: 144, endPoint x: 70, endPoint y: 95, distance: 374.6
click at [70, 95] on div "Search for a Customer Use one or more fields below to locate an existing custom…" at bounding box center [687, 446] width 1295 height 746
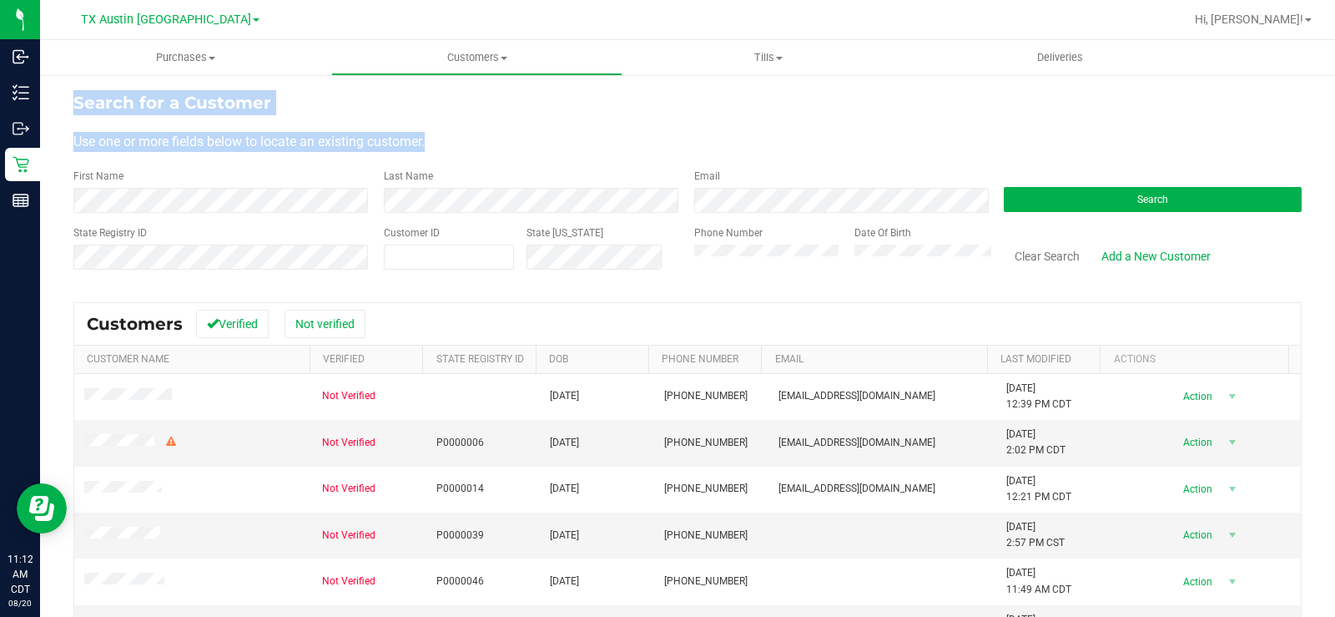
click at [484, 147] on div "Use one or more fields below to locate an existing customer." at bounding box center [687, 142] width 1228 height 20
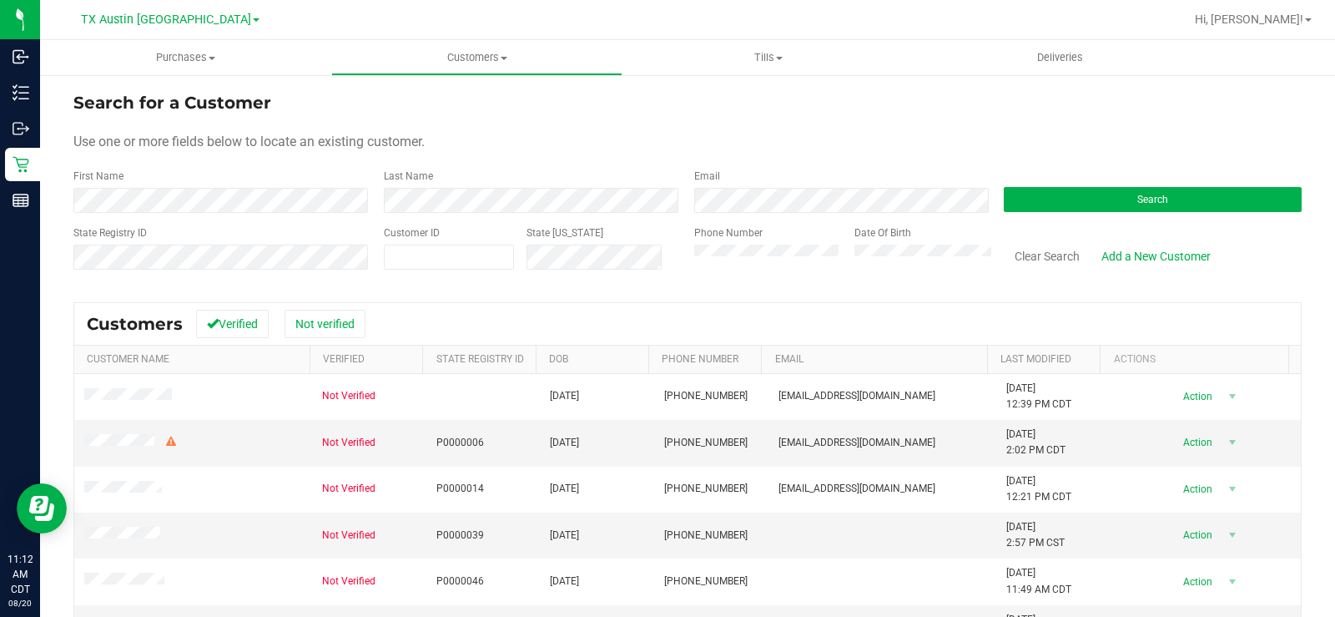
drag, startPoint x: 456, startPoint y: 155, endPoint x: 426, endPoint y: 154, distance: 30.1
click at [444, 155] on form "Search for a Customer Use one or more fields below to locate an existing custom…" at bounding box center [687, 187] width 1228 height 194
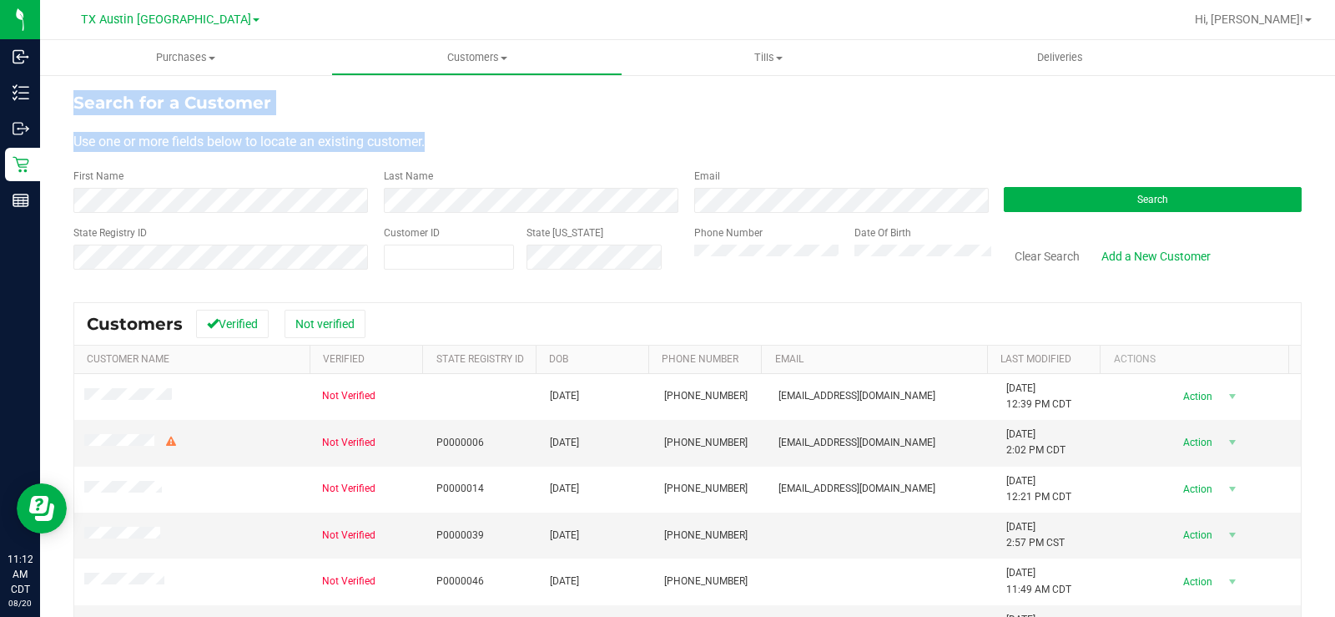
drag, startPoint x: 436, startPoint y: 148, endPoint x: 66, endPoint y: 98, distance: 373.8
click at [66, 98] on div "Search for a Customer Use one or more fields below to locate an existing custom…" at bounding box center [687, 446] width 1295 height 746
click at [446, 125] on form "Search for a Customer Use one or more fields below to locate an existing custom…" at bounding box center [687, 187] width 1228 height 194
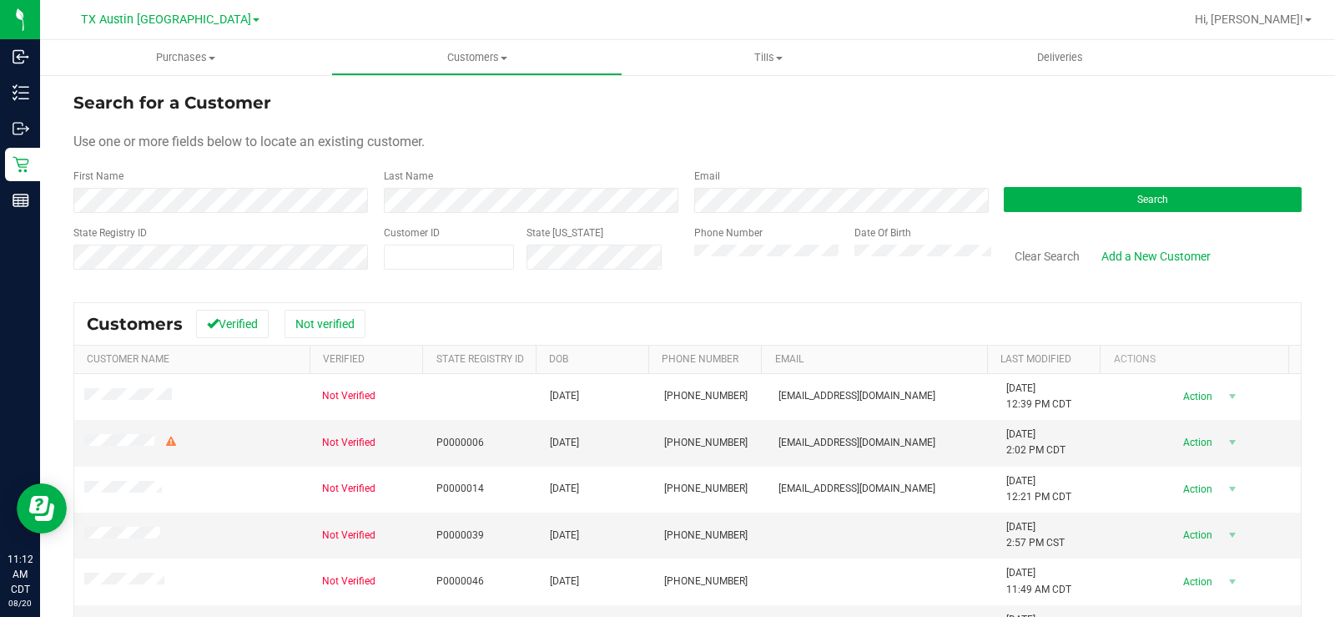
click at [451, 139] on div "Use one or more fields below to locate an existing customer." at bounding box center [687, 142] width 1228 height 20
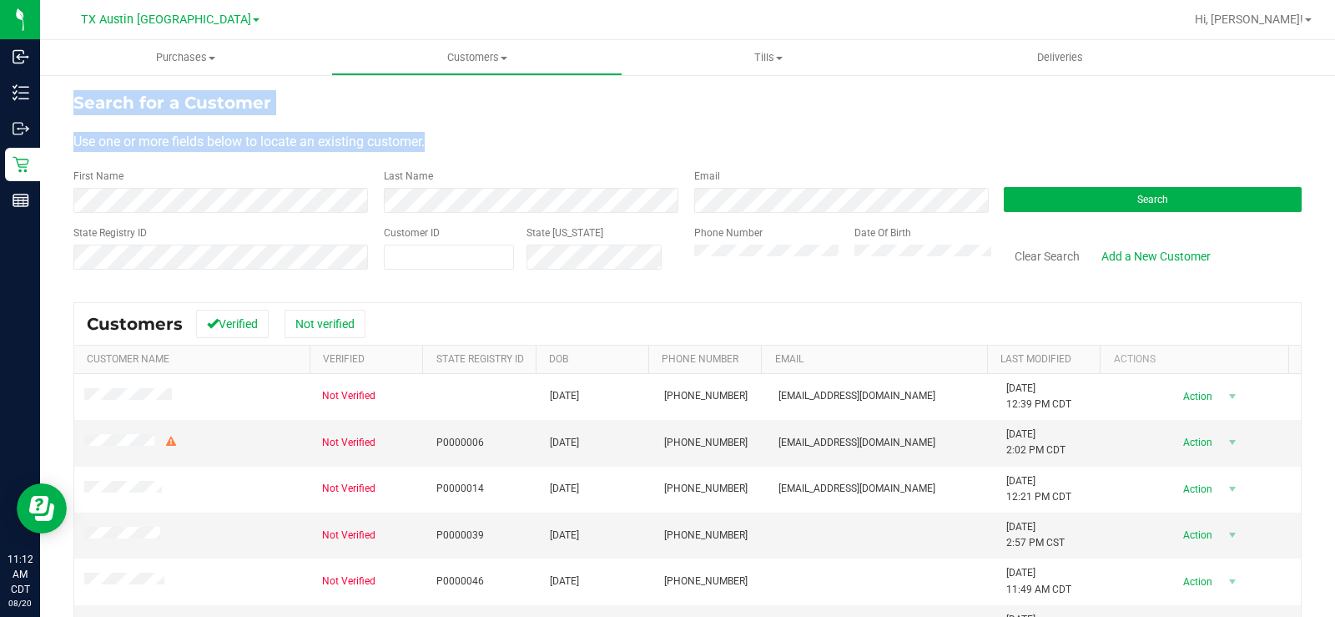
drag, startPoint x: 440, startPoint y: 139, endPoint x: 73, endPoint y: 95, distance: 369.8
click at [73, 95] on div "Search for a Customer Use one or more fields below to locate an existing custom…" at bounding box center [687, 446] width 1295 height 746
click at [476, 139] on div "Use one or more fields below to locate an existing customer." at bounding box center [687, 142] width 1228 height 20
drag, startPoint x: 472, startPoint y: 139, endPoint x: 74, endPoint y: 100, distance: 399.9
click at [74, 100] on form "Search for a Customer Use one or more fields below to locate an existing custom…" at bounding box center [687, 187] width 1228 height 194
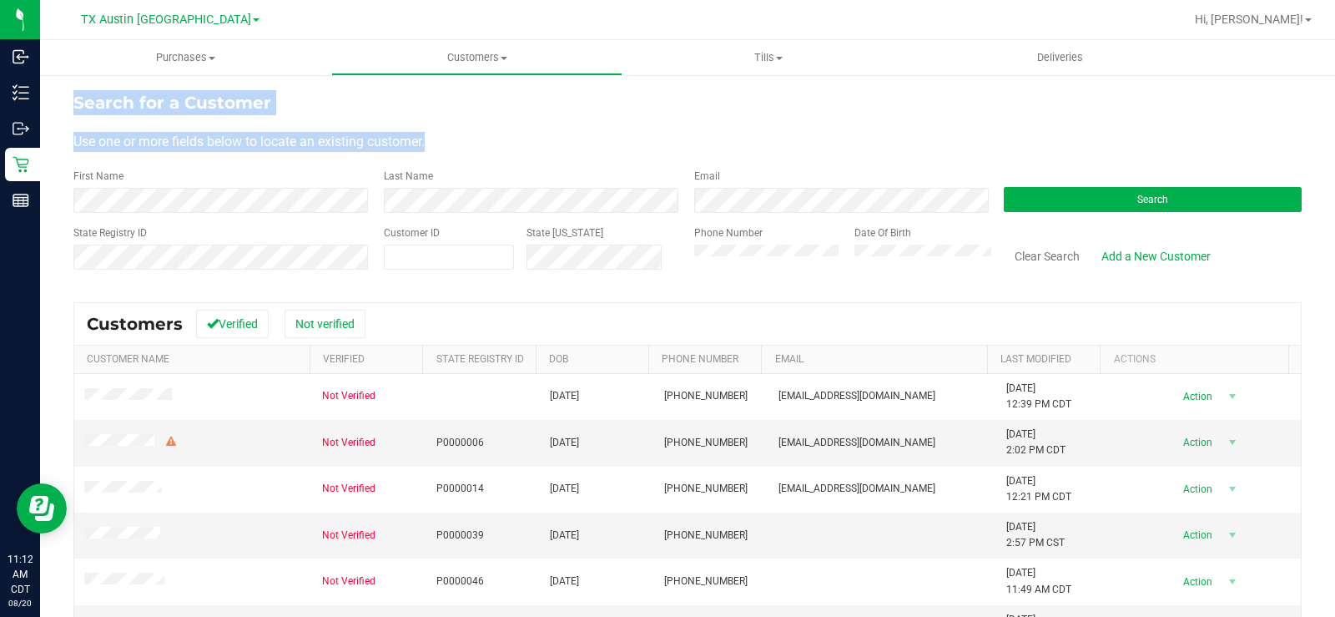
click at [511, 108] on div "Search for a Customer" at bounding box center [687, 102] width 1228 height 25
drag, startPoint x: 469, startPoint y: 132, endPoint x: 71, endPoint y: 94, distance: 399.8
click at [71, 94] on div "Search for a Customer Use one or more fields below to locate an existing custom…" at bounding box center [687, 446] width 1295 height 746
click at [498, 110] on div "Search for a Customer" at bounding box center [687, 102] width 1228 height 25
drag, startPoint x: 476, startPoint y: 137, endPoint x: 645, endPoint y: 180, distance: 174.0
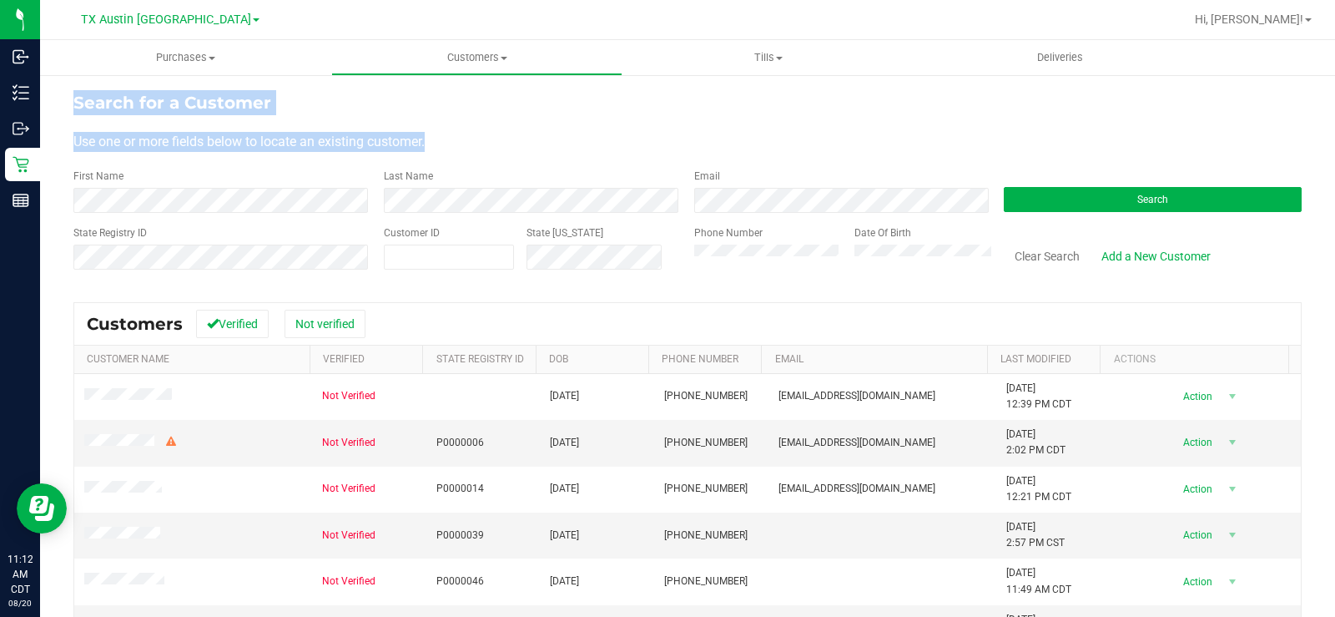
click at [86, 102] on form "Search for a Customer Use one or more fields below to locate an existing custom…" at bounding box center [687, 187] width 1228 height 194
click at [597, 146] on div "Use one or more fields below to locate an existing customer." at bounding box center [687, 142] width 1228 height 20
drag, startPoint x: 436, startPoint y: 140, endPoint x: 76, endPoint y: 102, distance: 361.7
click at [76, 102] on form "Search for a Customer Use one or more fields below to locate an existing custom…" at bounding box center [687, 187] width 1228 height 194
click at [491, 130] on form "Search for a Customer Use one or more fields below to locate an existing custom…" at bounding box center [687, 187] width 1228 height 194
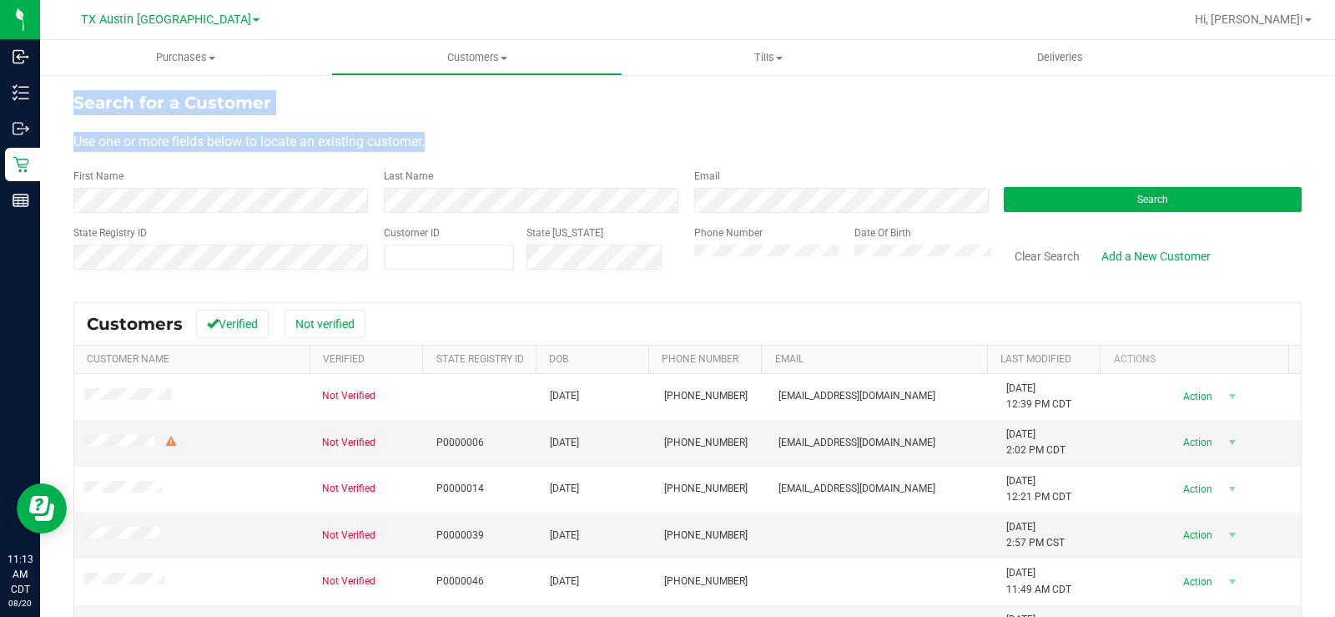
click at [483, 145] on div "Use one or more fields below to locate an existing customer." at bounding box center [687, 142] width 1228 height 20
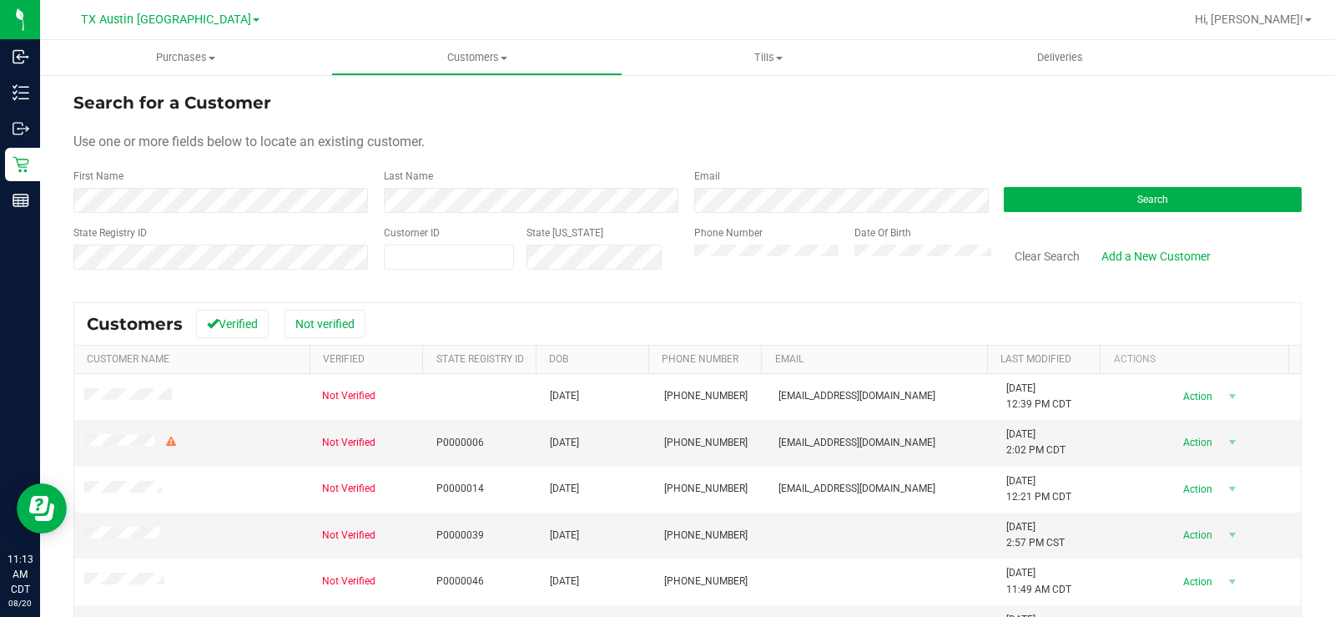
click at [463, 145] on div "Use one or more fields below to locate an existing customer." at bounding box center [687, 142] width 1228 height 20
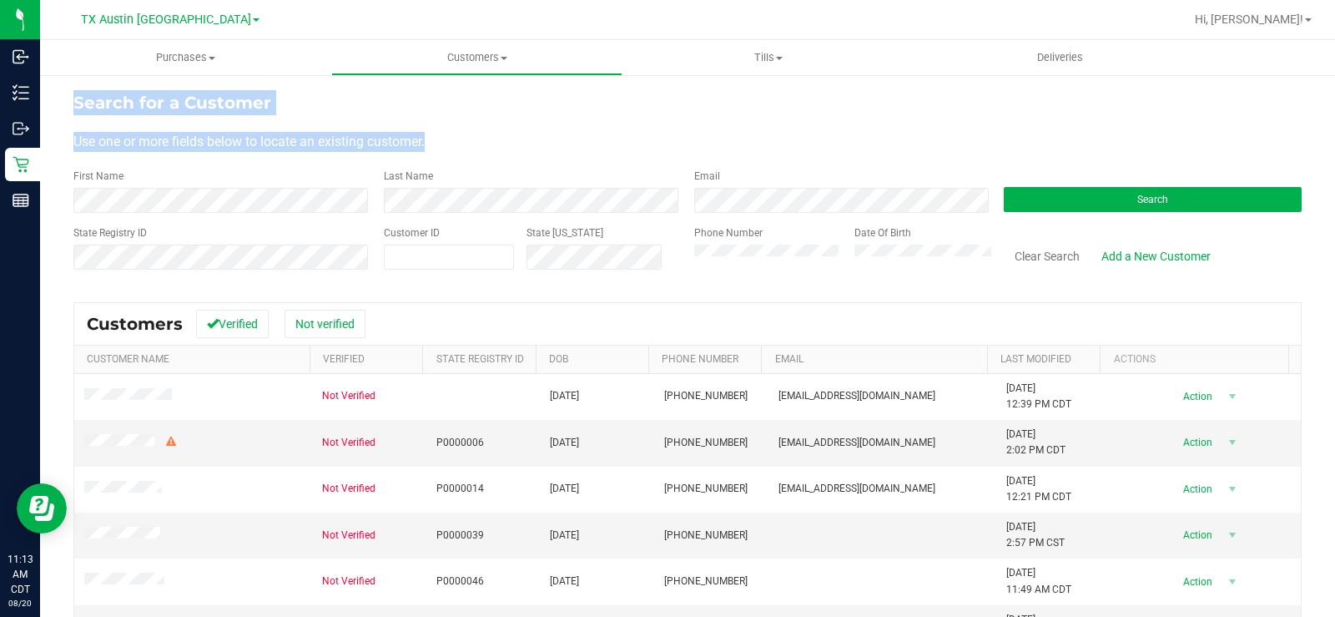
drag, startPoint x: 449, startPoint y: 144, endPoint x: 63, endPoint y: 104, distance: 388.4
click at [63, 104] on div "Search for a Customer Use one or more fields below to locate an existing custom…" at bounding box center [687, 446] width 1295 height 746
click at [528, 119] on form "Search for a Customer Use one or more fields below to locate an existing custom…" at bounding box center [687, 187] width 1228 height 194
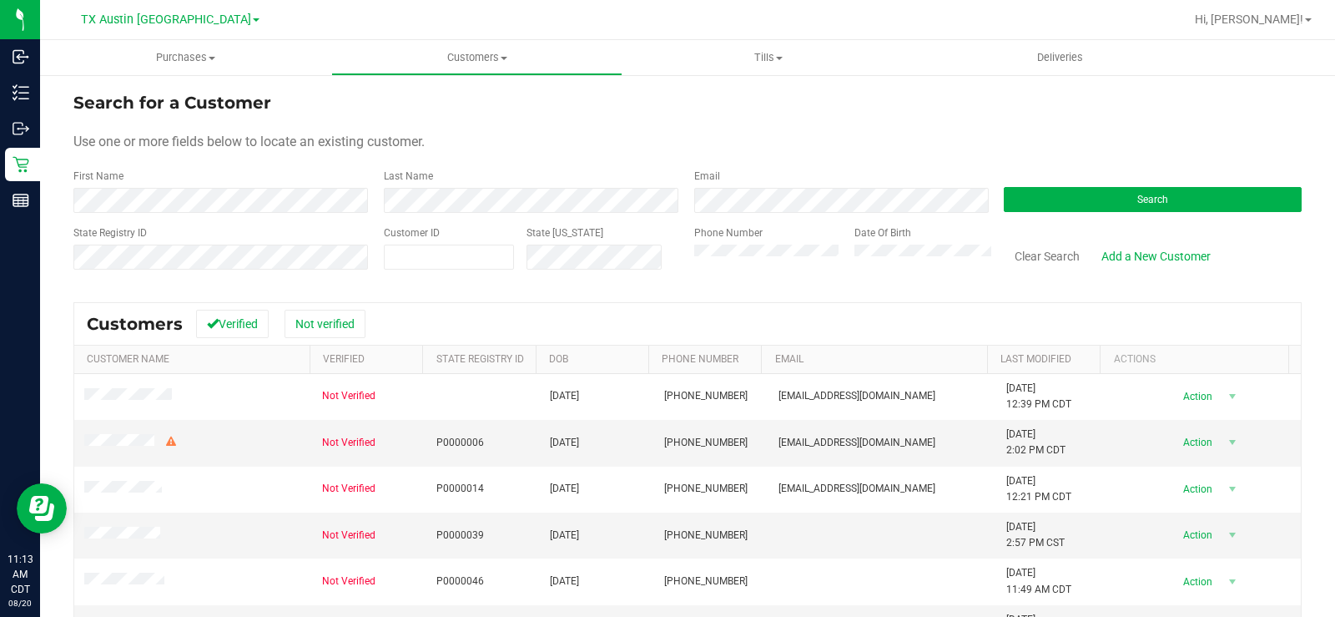
click at [437, 154] on form "Search for a Customer Use one or more fields below to locate an existing custom…" at bounding box center [687, 187] width 1228 height 194
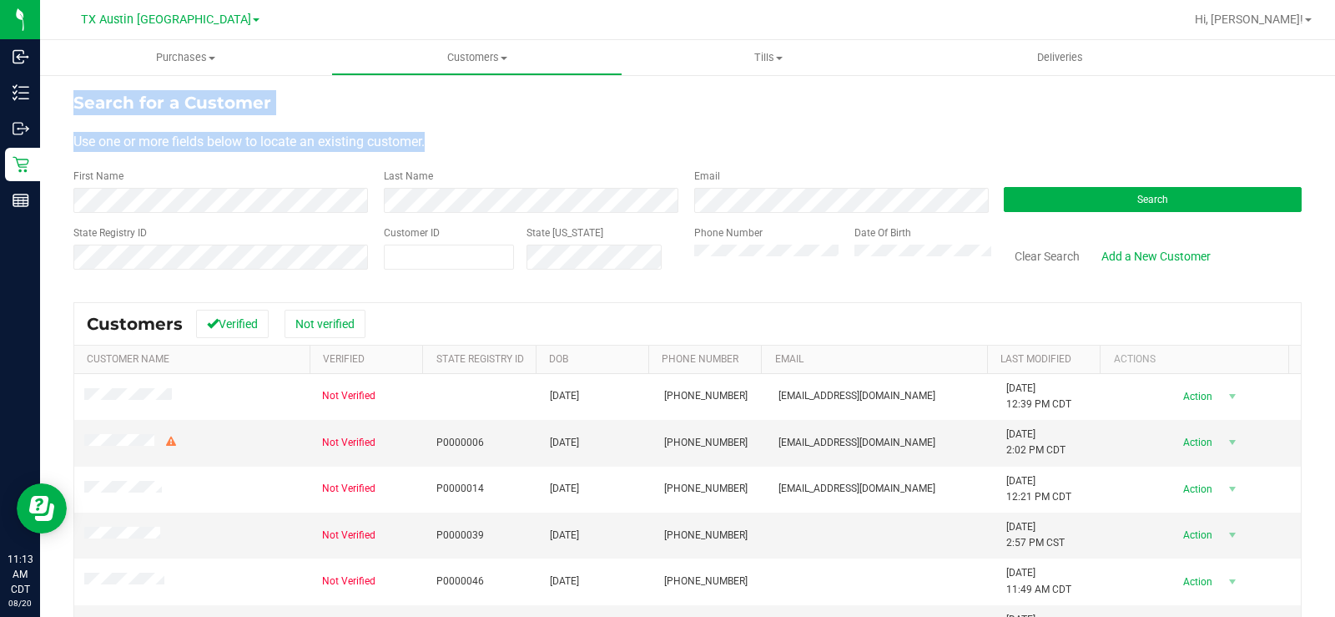
drag, startPoint x: 430, startPoint y: 141, endPoint x: 462, endPoint y: 89, distance: 61.1
click at [68, 93] on div "Search for a Customer Use one or more fields below to locate an existing custom…" at bounding box center [687, 446] width 1295 height 746
click at [475, 92] on div "Search for a Customer" at bounding box center [687, 102] width 1228 height 25
drag, startPoint x: 385, startPoint y: 156, endPoint x: 69, endPoint y: 96, distance: 321.1
click at [69, 96] on div "Search for a Customer Use one or more fields below to locate an existing custom…" at bounding box center [687, 446] width 1295 height 746
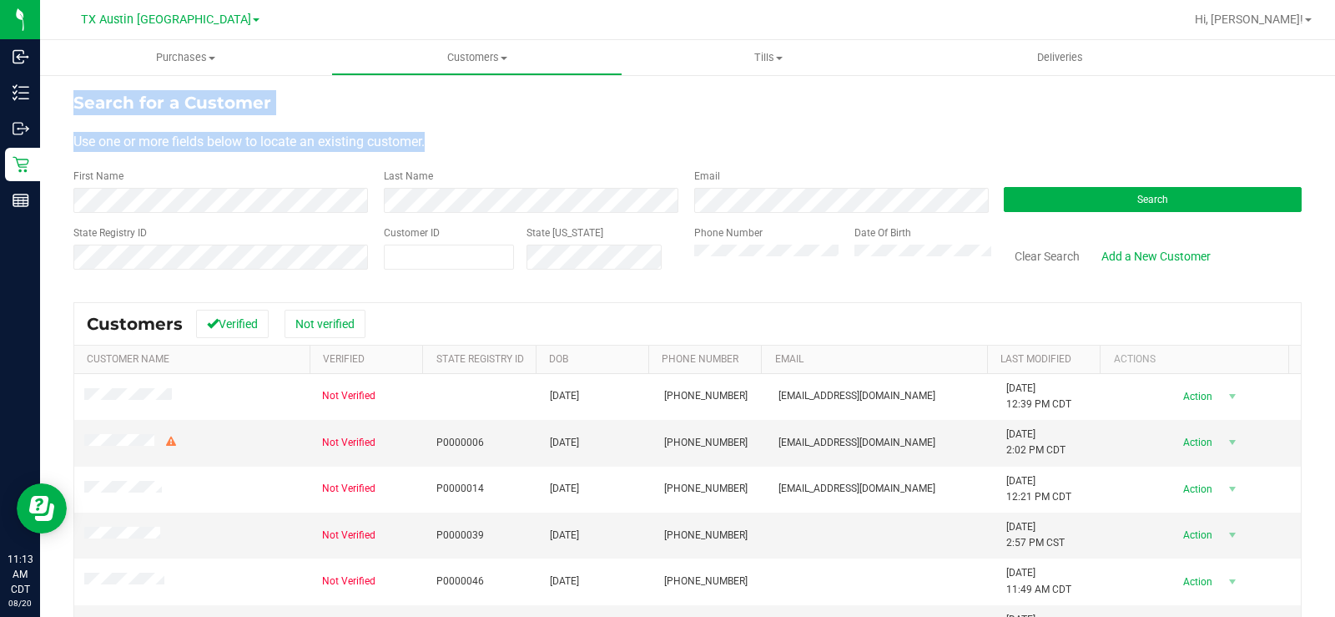
click at [523, 124] on form "Search for a Customer Use one or more fields below to locate an existing custom…" at bounding box center [687, 187] width 1228 height 194
drag, startPoint x: 438, startPoint y: 139, endPoint x: 78, endPoint y: 102, distance: 362.3
click at [76, 102] on form "Search for a Customer Use one or more fields below to locate an existing custom…" at bounding box center [687, 187] width 1228 height 194
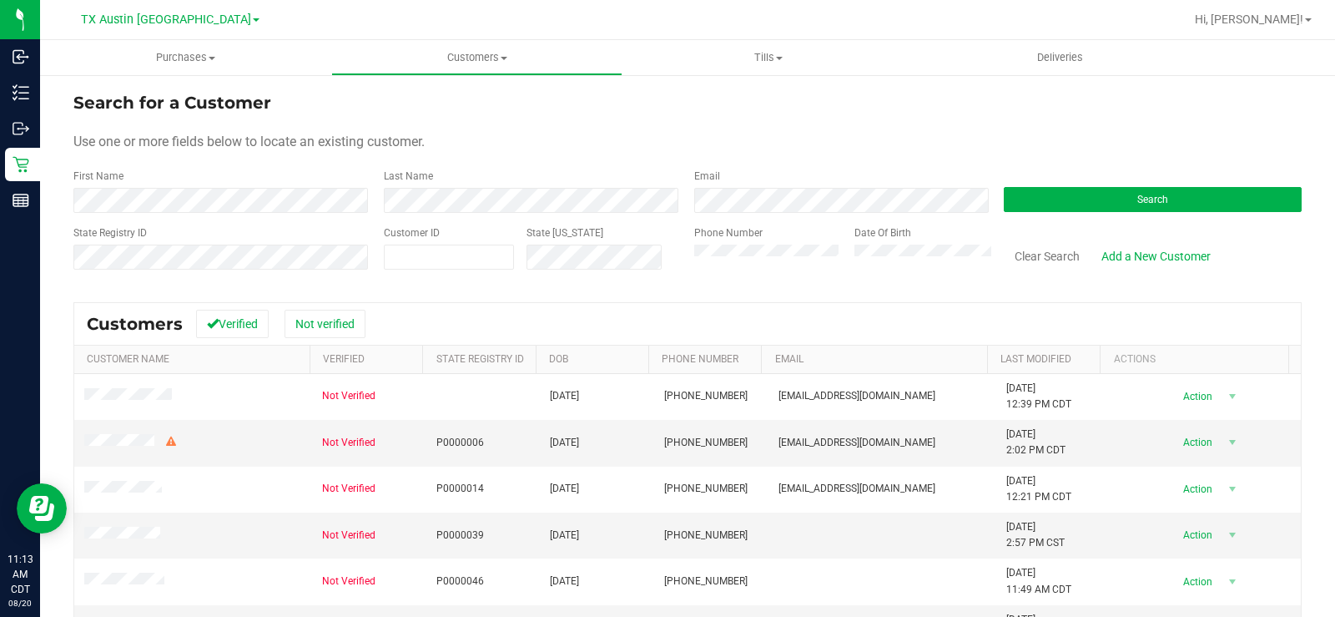
click at [603, 159] on form "Search for a Customer Use one or more fields below to locate an existing custom…" at bounding box center [687, 187] width 1228 height 194
click at [436, 141] on div "Use one or more fields below to locate an existing customer." at bounding box center [687, 142] width 1228 height 20
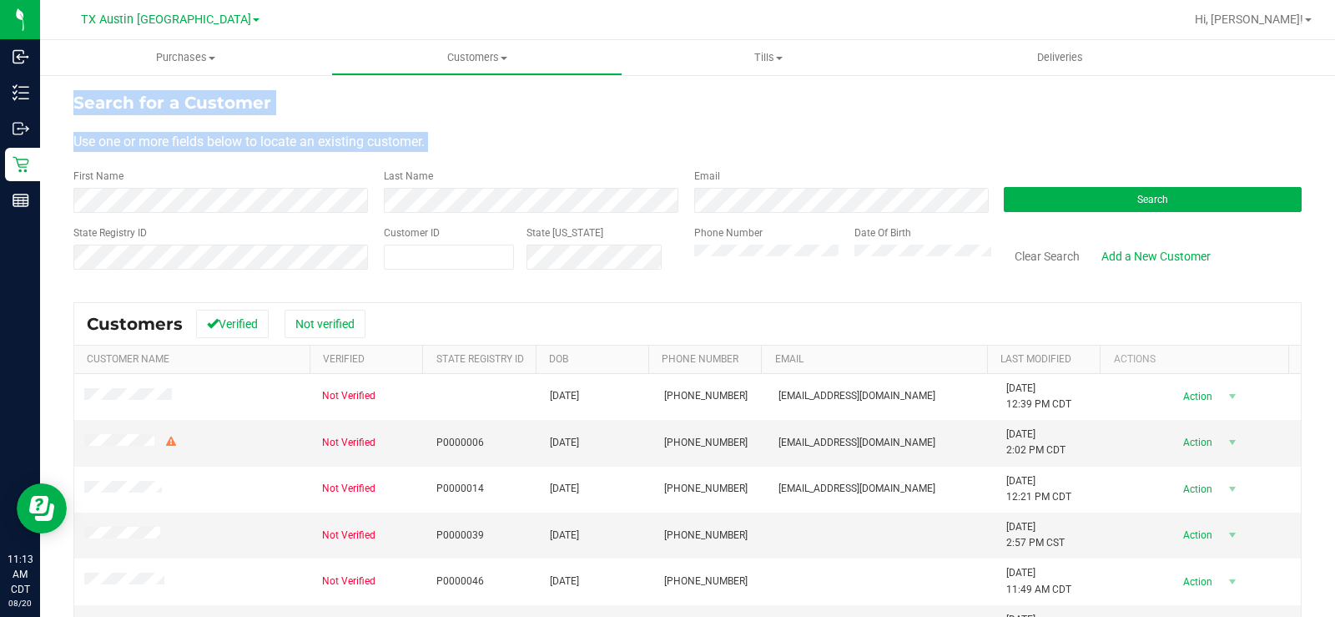
drag, startPoint x: 436, startPoint y: 141, endPoint x: 103, endPoint y: 106, distance: 333.9
click at [103, 106] on form "Search for a Customer Use one or more fields below to locate an existing custom…" at bounding box center [687, 187] width 1228 height 194
click at [572, 128] on form "Search for a Customer Use one or more fields below to locate an existing custom…" at bounding box center [687, 187] width 1228 height 194
drag, startPoint x: 451, startPoint y: 143, endPoint x: 54, endPoint y: 100, distance: 398.6
click at [54, 100] on div "Search for a Customer Use one or more fields below to locate an existing custom…" at bounding box center [687, 446] width 1295 height 746
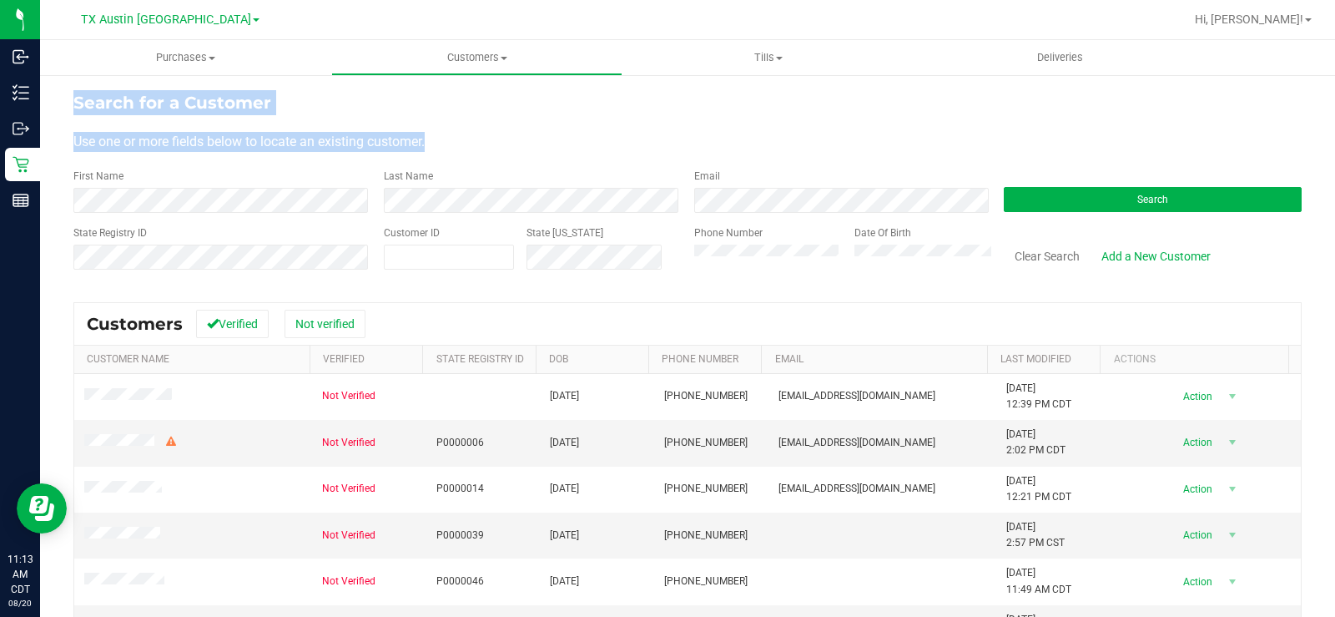
click at [400, 111] on div "Search for a Customer" at bounding box center [687, 102] width 1228 height 25
click at [454, 136] on div "Use one or more fields below to locate an existing customer." at bounding box center [687, 142] width 1228 height 20
click at [444, 143] on div "Use one or more fields below to locate an existing customer." at bounding box center [687, 142] width 1228 height 20
drag, startPoint x: 459, startPoint y: 140, endPoint x: 74, endPoint y: 104, distance: 386.3
click at [74, 104] on form "Search for a Customer Use one or more fields below to locate an existing custom…" at bounding box center [687, 187] width 1228 height 194
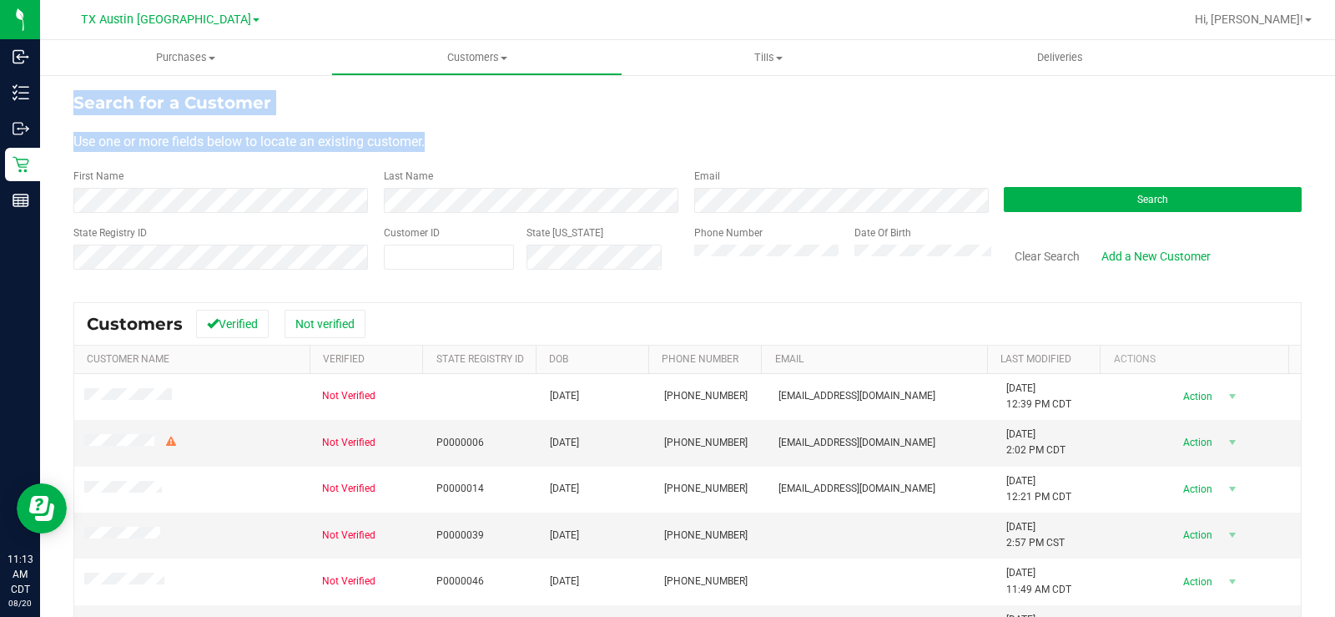
click at [494, 147] on div "Use one or more fields below to locate an existing customer." at bounding box center [687, 142] width 1228 height 20
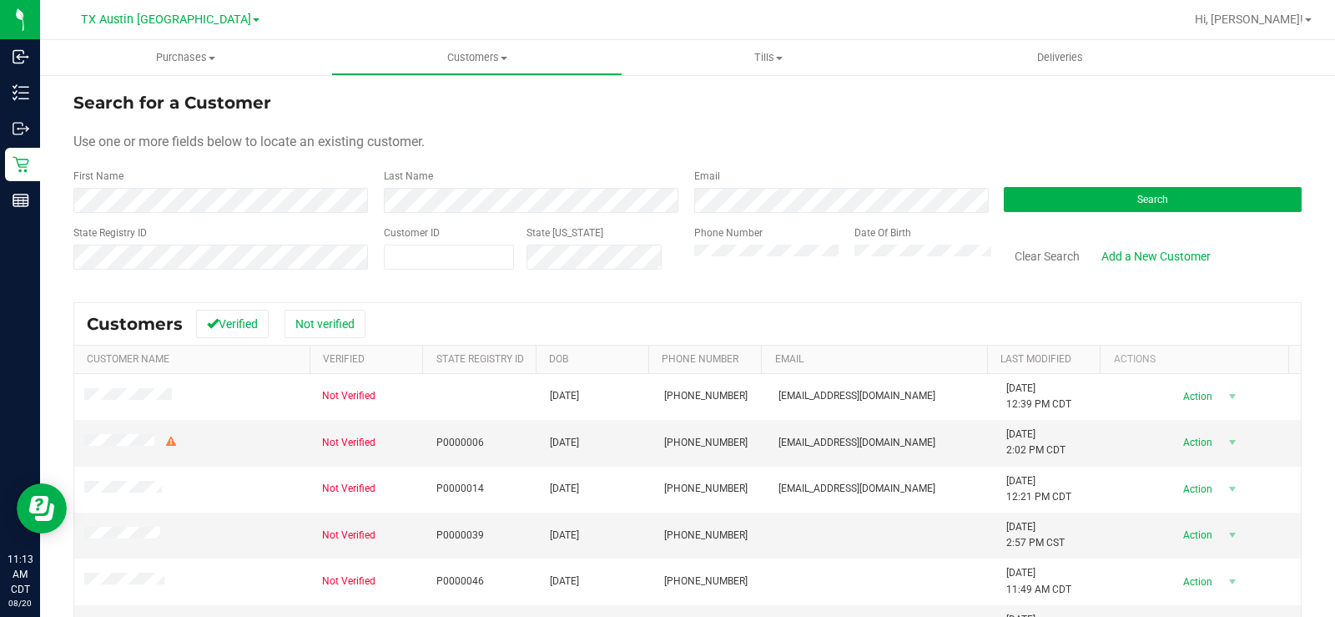
click at [450, 125] on form "Search for a Customer Use one or more fields below to locate an existing custom…" at bounding box center [687, 187] width 1228 height 194
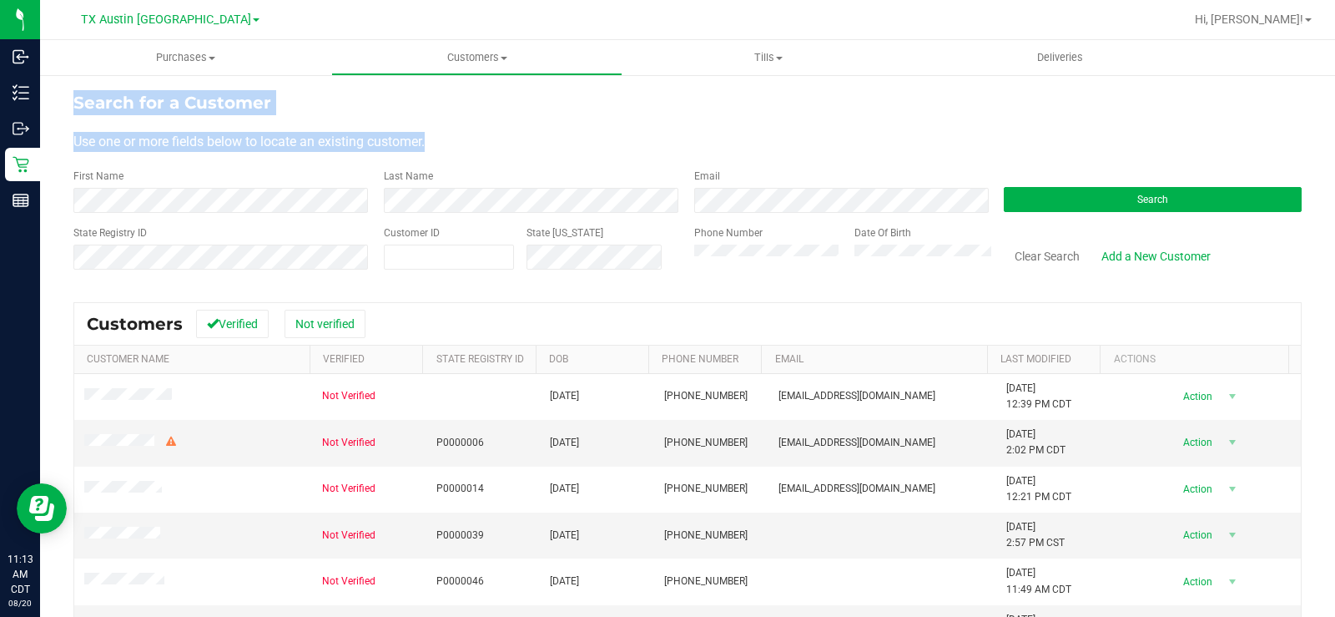
drag, startPoint x: 437, startPoint y: 140, endPoint x: 170, endPoint y: 104, distance: 269.4
click at [78, 102] on form "Search for a Customer Use one or more fields below to locate an existing custom…" at bounding box center [687, 187] width 1228 height 194
click at [547, 149] on div "Use one or more fields below to locate an existing customer." at bounding box center [687, 142] width 1228 height 20
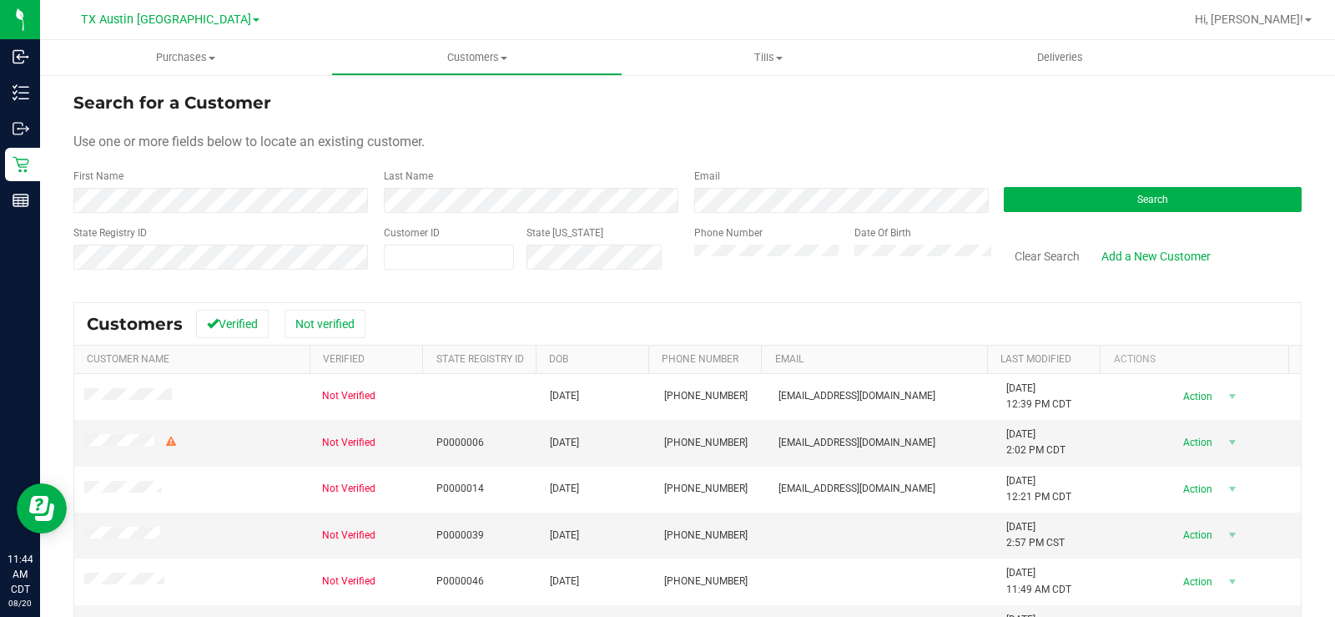
click at [604, 158] on form "Search for a Customer Use one or more fields below to locate an existing custom…" at bounding box center [687, 187] width 1228 height 194
click at [1044, 209] on button "Search" at bounding box center [1153, 199] width 298 height 25
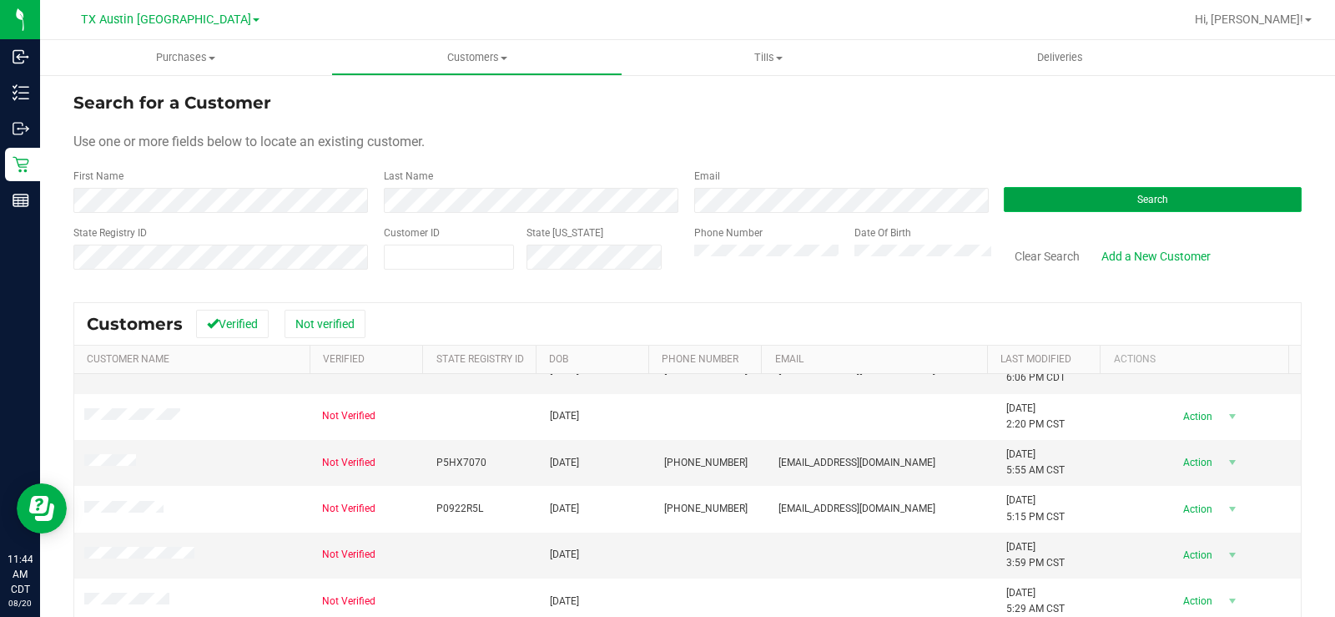
click at [1177, 208] on button "Search" at bounding box center [1153, 199] width 298 height 25
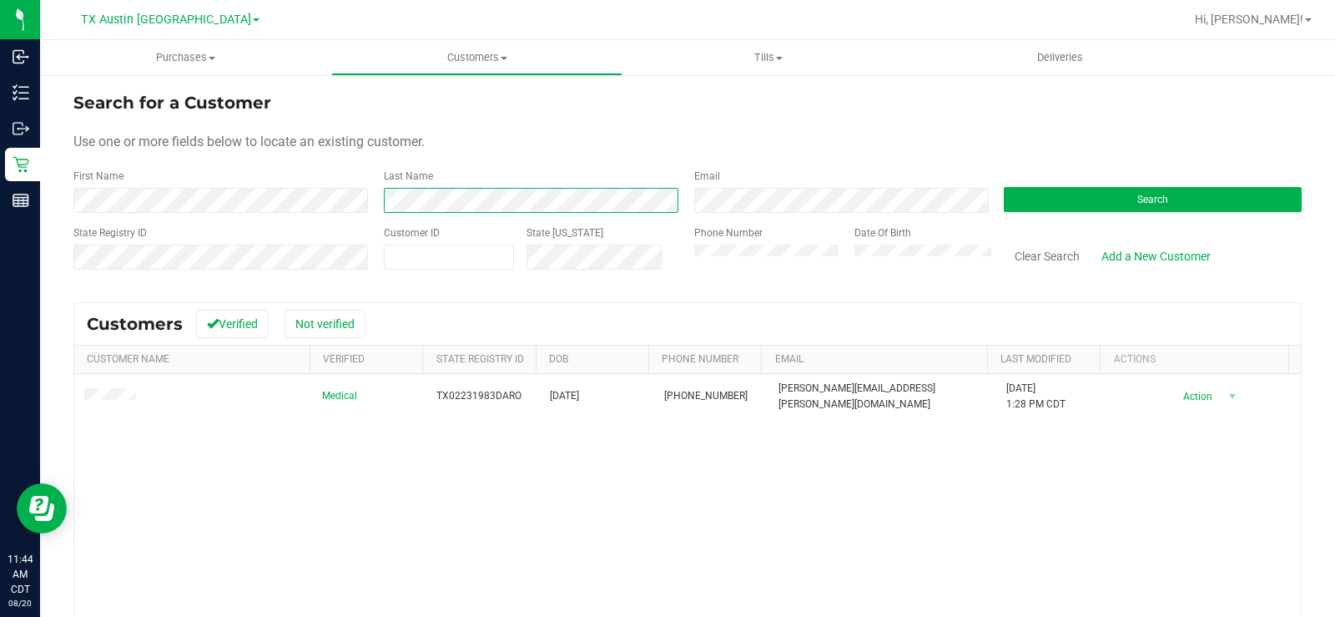
click at [379, 202] on div "Last Name" at bounding box center [526, 191] width 310 height 44
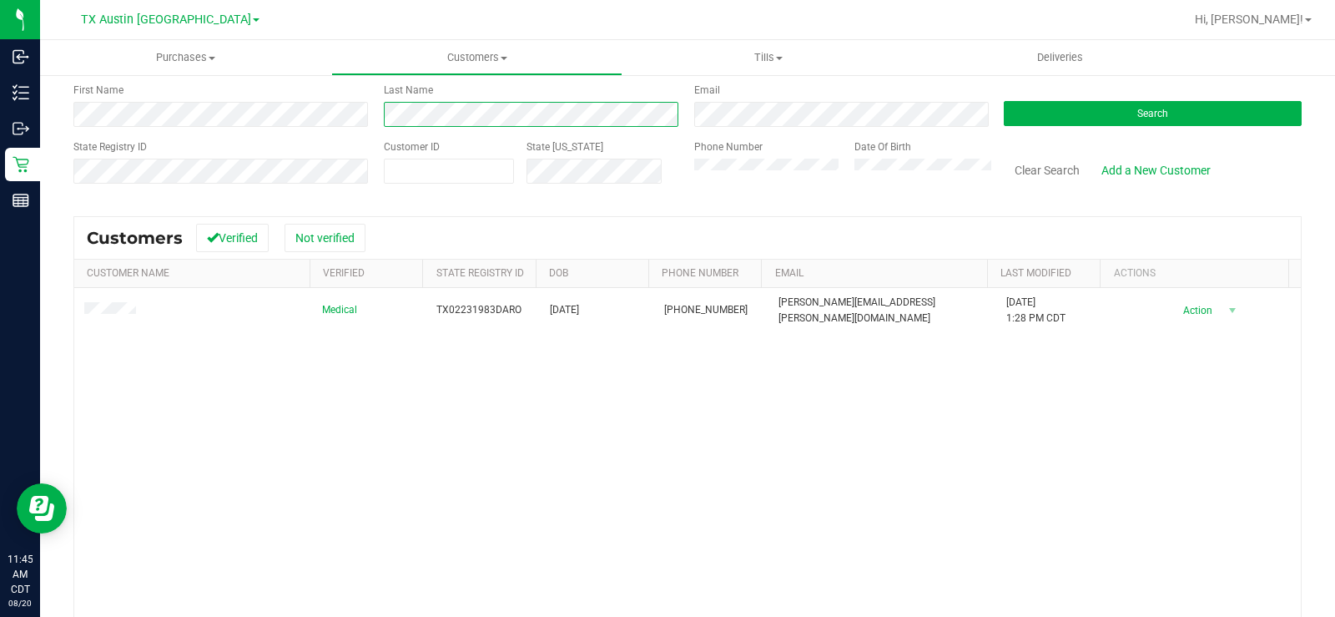
scroll to position [167, 0]
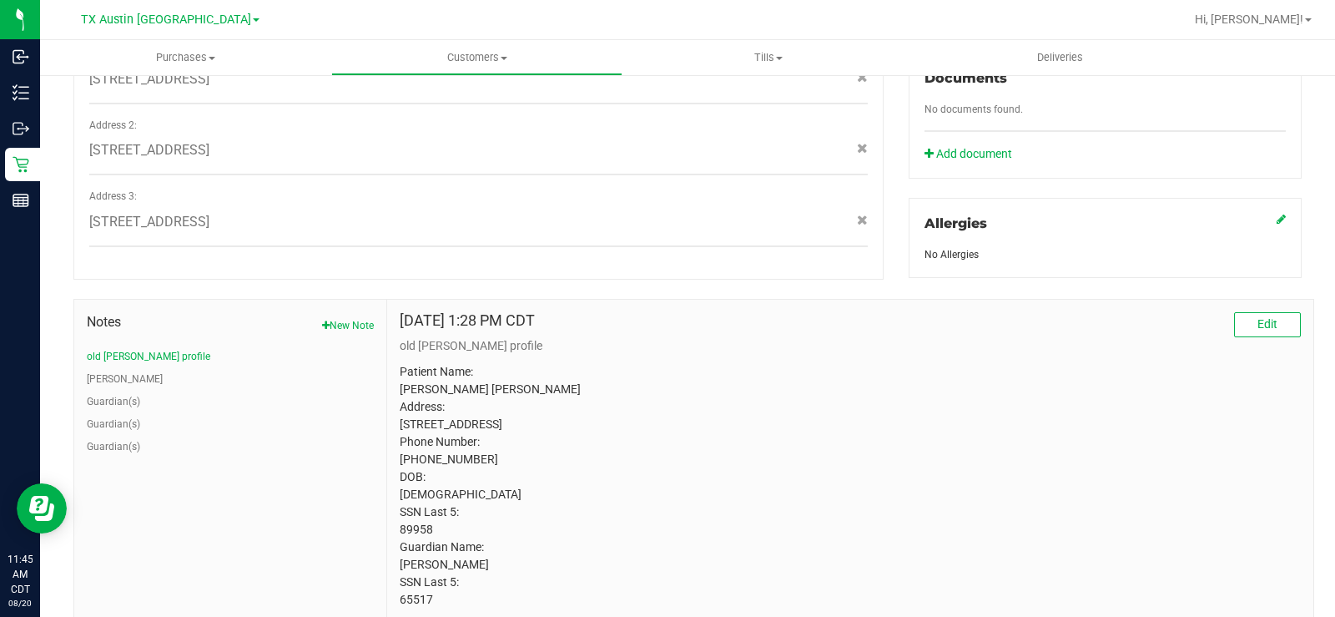
scroll to position [728, 0]
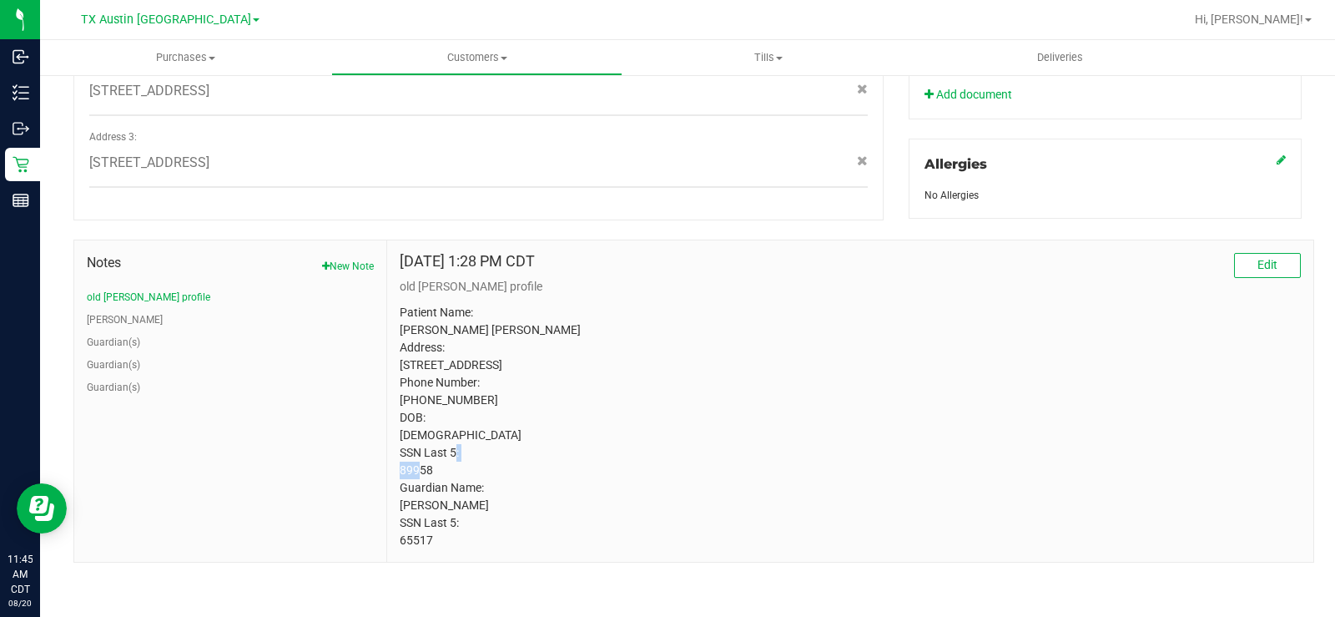
copy p "89958"
drag, startPoint x: 434, startPoint y: 471, endPoint x: 391, endPoint y: 471, distance: 43.4
click at [391, 471] on div "Jul 23, 2025 1:28 PM CDT Edit old CURT profile Patient Name: David Christopher …" at bounding box center [850, 400] width 926 height 321
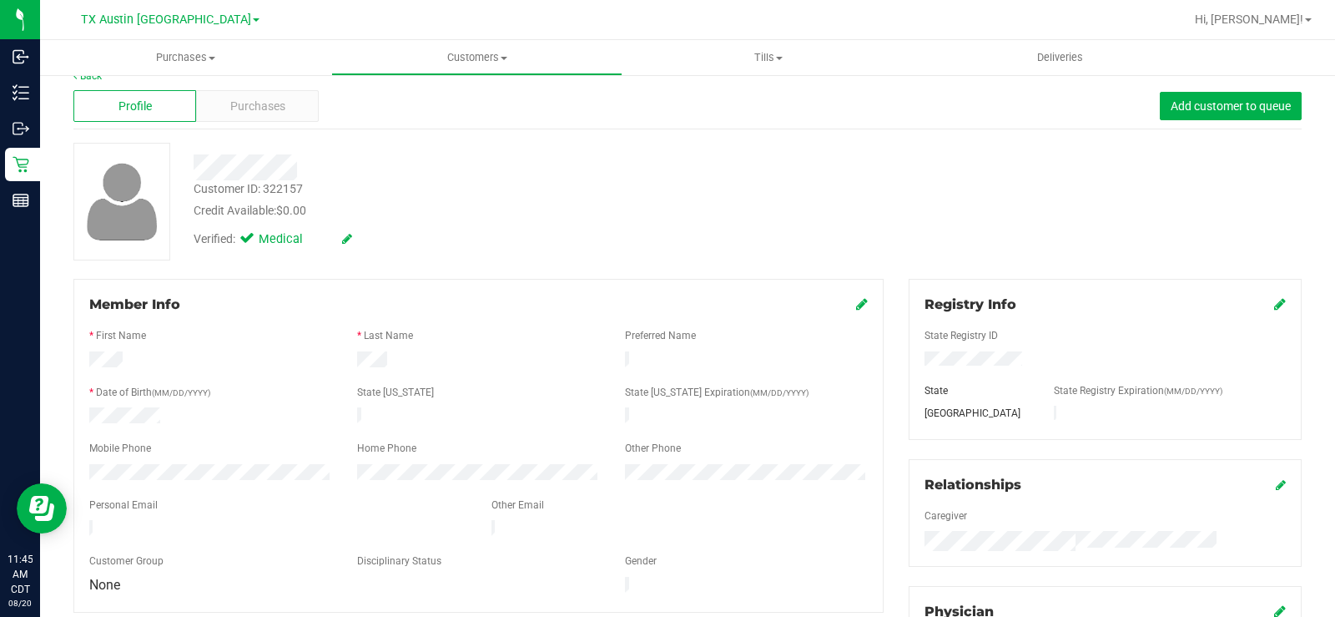
scroll to position [0, 0]
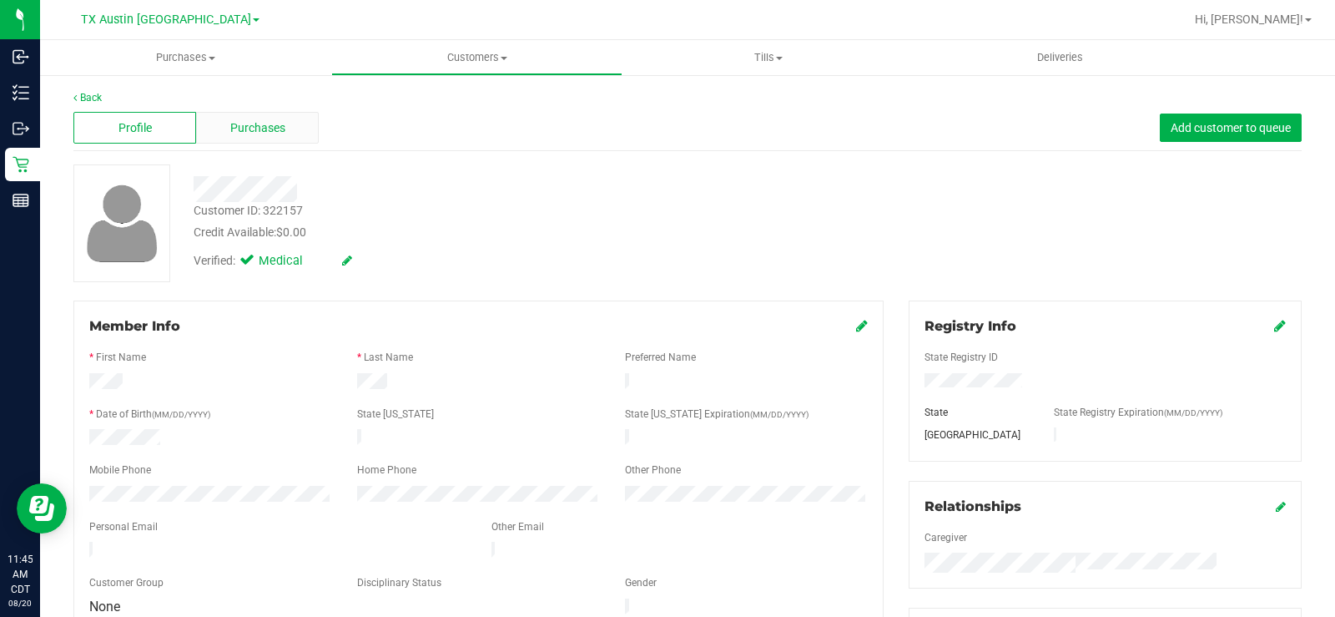
click at [275, 133] on span "Purchases" at bounding box center [257, 128] width 55 height 18
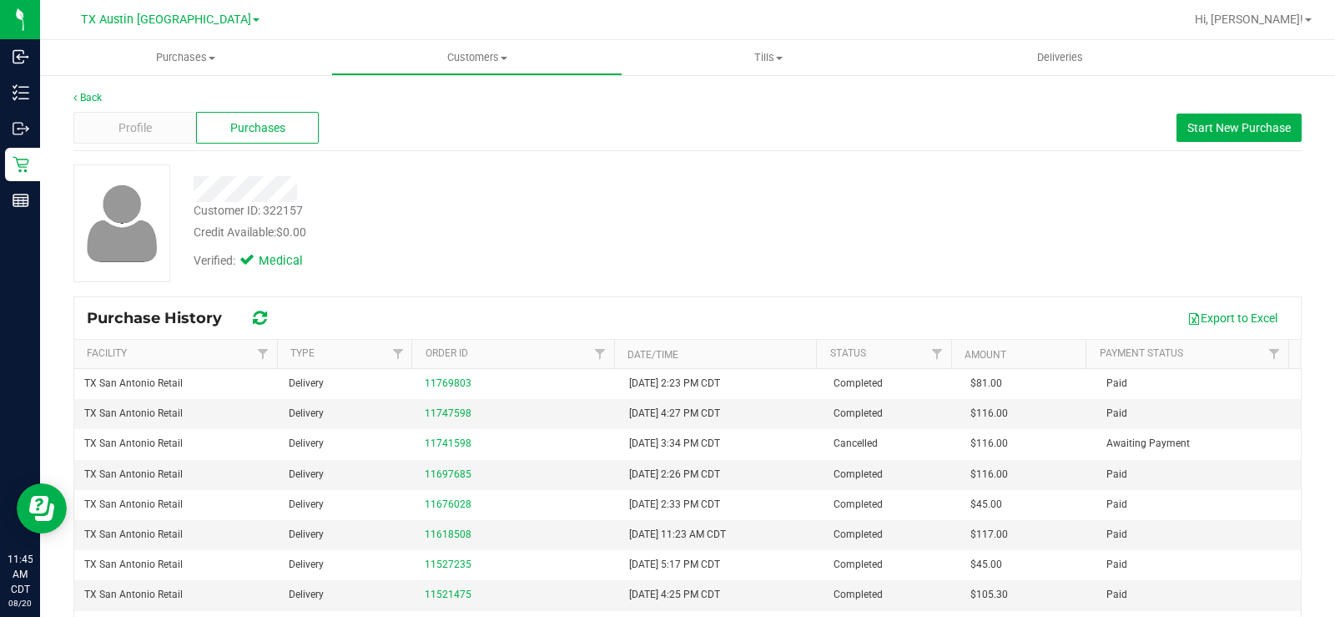
drag, startPoint x: 644, startPoint y: 228, endPoint x: 678, endPoint y: 222, distance: 33.9
click at [648, 227] on div "Credit Available: $0.00" at bounding box center [495, 233] width 602 height 18
drag, startPoint x: 1254, startPoint y: 129, endPoint x: 1202, endPoint y: 140, distance: 52.9
click at [1254, 128] on span "Start New Purchase" at bounding box center [1238, 127] width 103 height 13
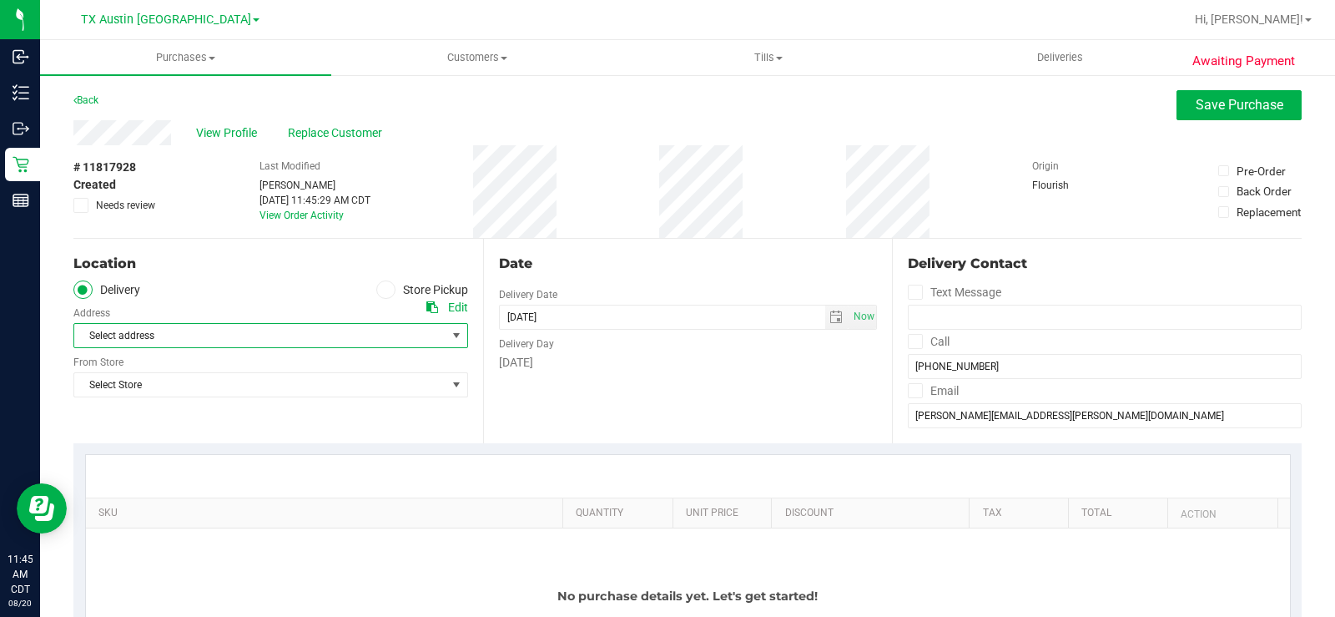
click at [367, 325] on span "Select address" at bounding box center [250, 335] width 353 height 23
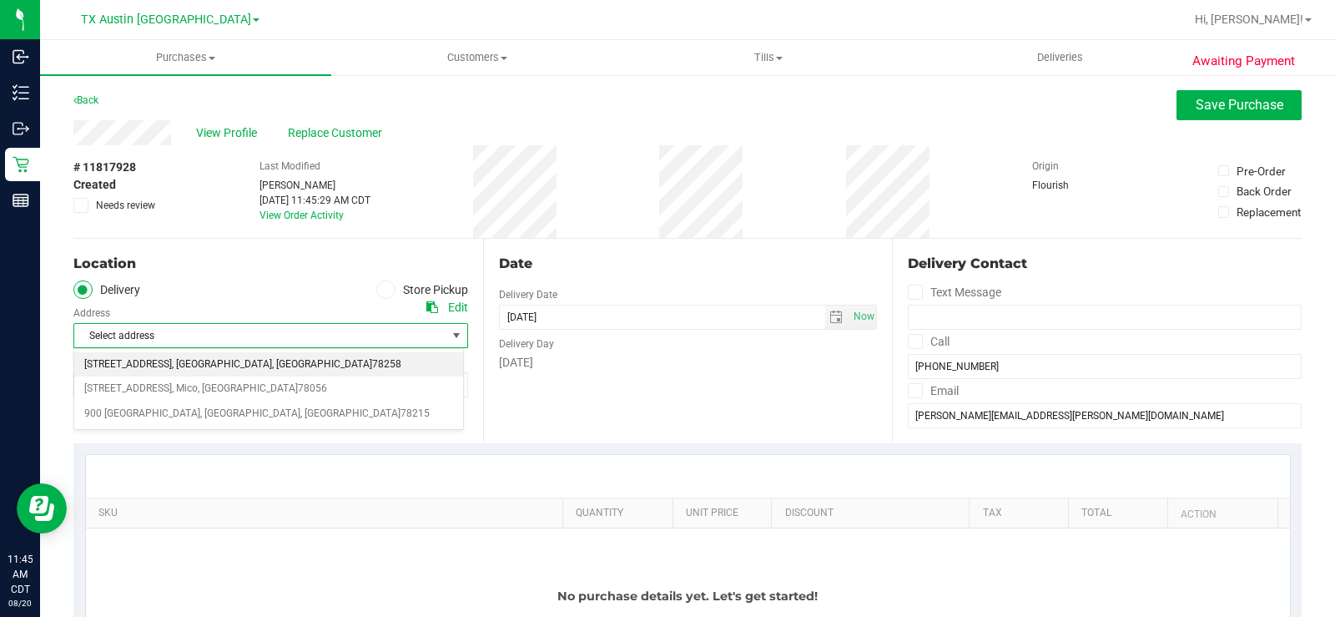
click at [372, 361] on span "78258" at bounding box center [386, 365] width 29 height 22
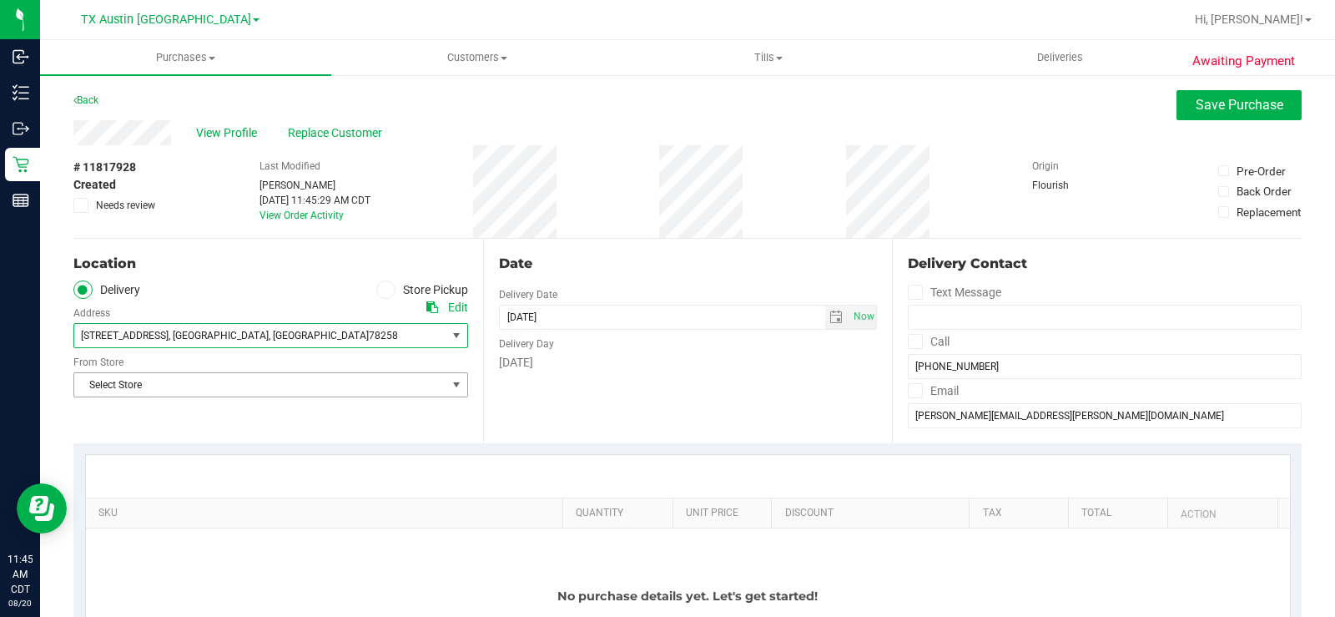
click at [339, 381] on span "Select Store" at bounding box center [260, 384] width 372 height 23
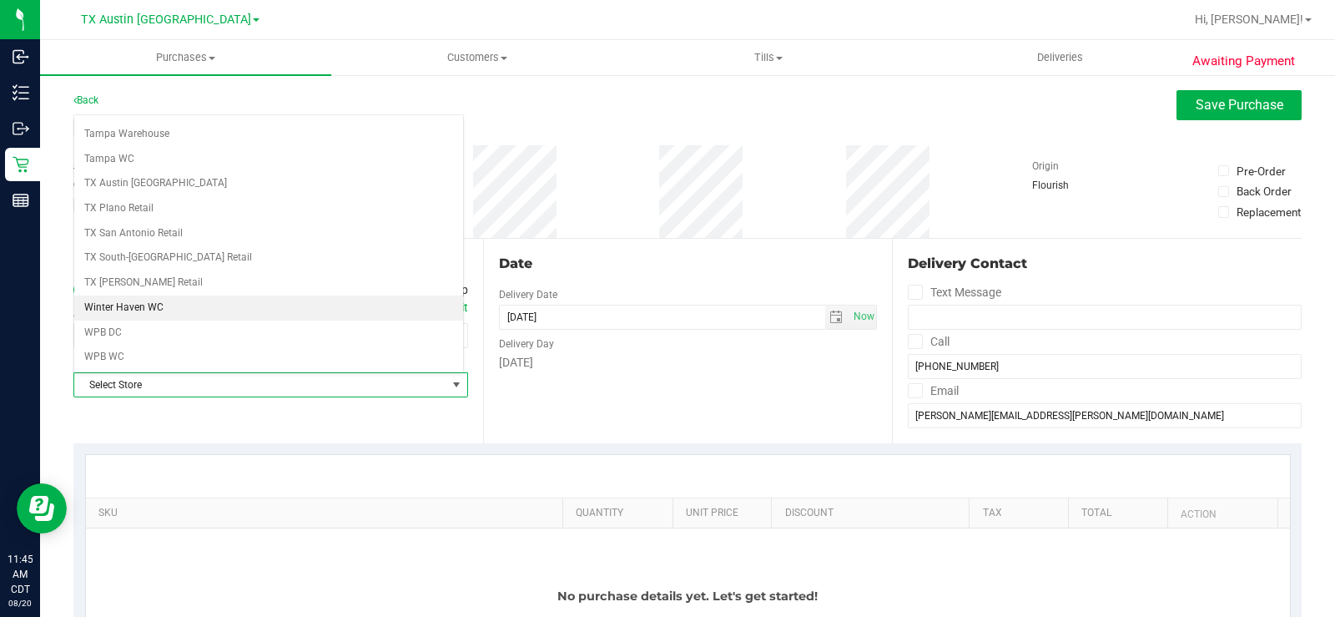
scroll to position [1212, 0]
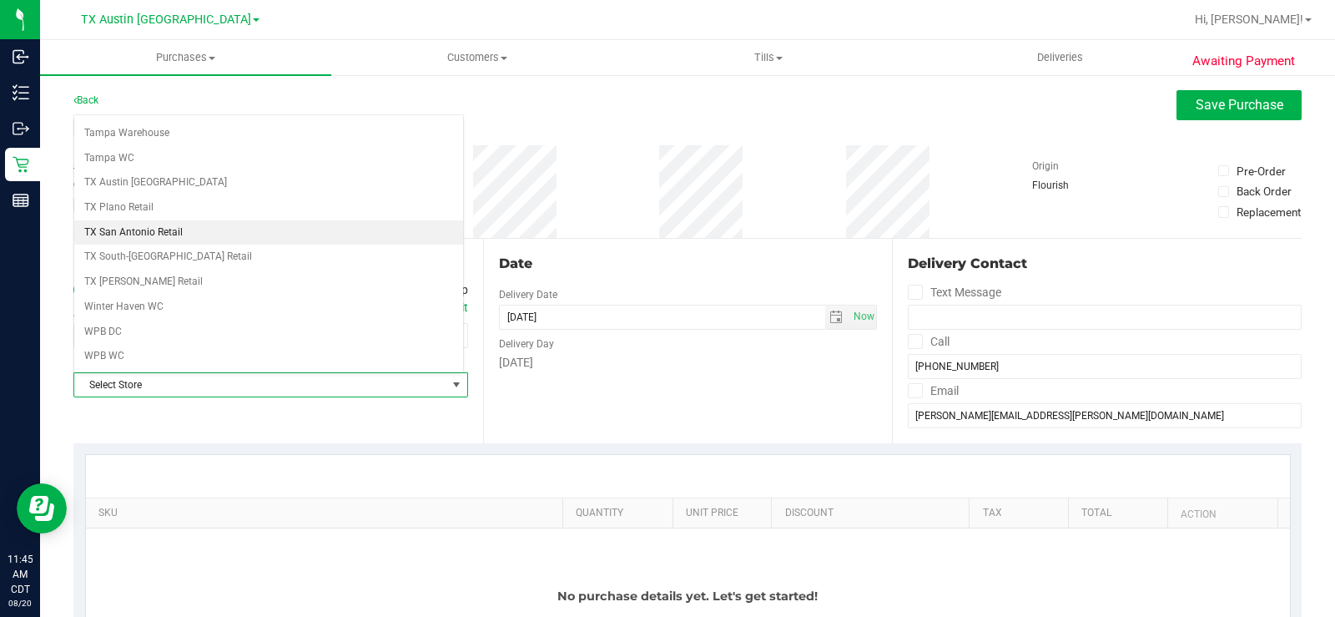
click at [184, 231] on li "TX San Antonio Retail" at bounding box center [268, 232] width 389 height 25
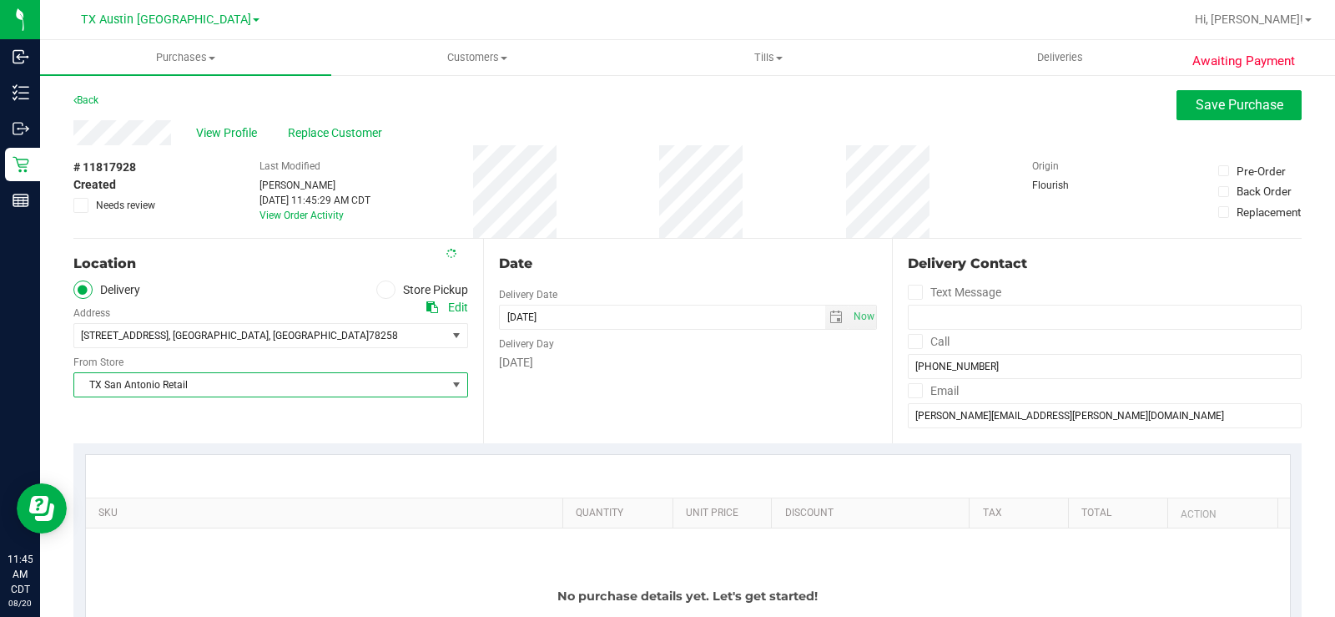
drag, startPoint x: 682, startPoint y: 377, endPoint x: 774, endPoint y: 332, distance: 103.0
click at [683, 375] on div "Date Delivery Date 08/20/2025 Now 08/20/2025 11:45 AM Now Delivery Day Wednesday" at bounding box center [688, 341] width 410 height 204
click at [829, 310] on span "select" at bounding box center [835, 316] width 13 height 13
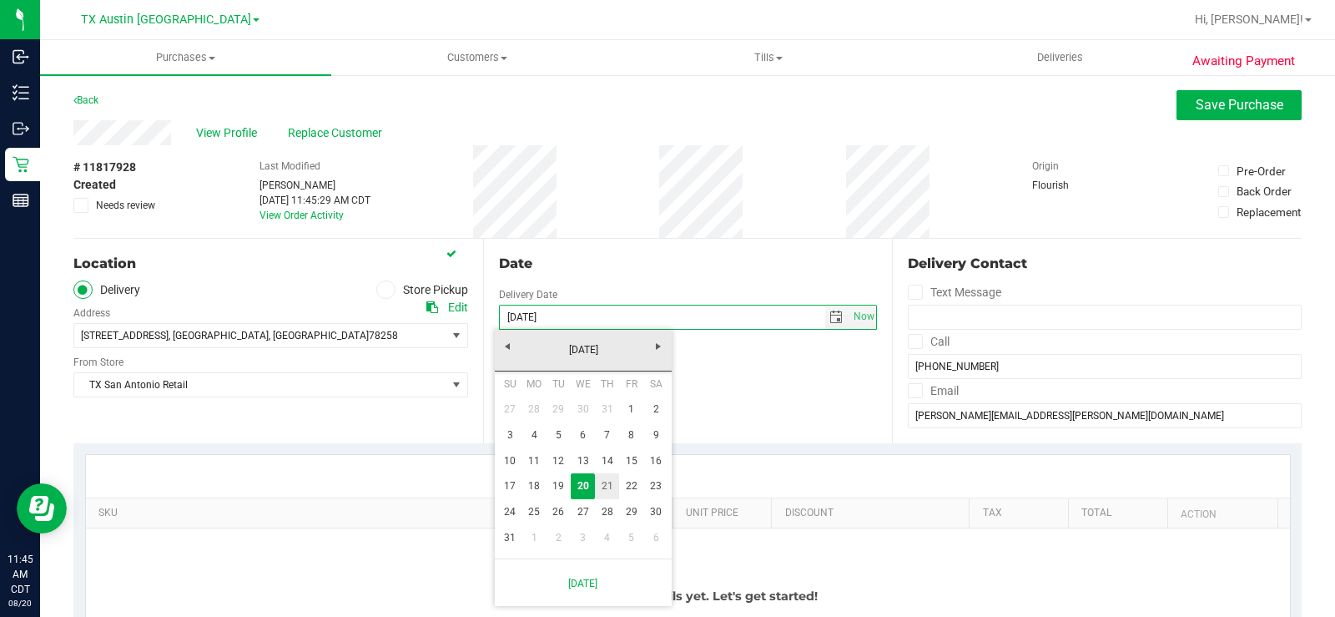
click at [612, 485] on link "21" at bounding box center [607, 486] width 24 height 26
type input "08/21/2025"
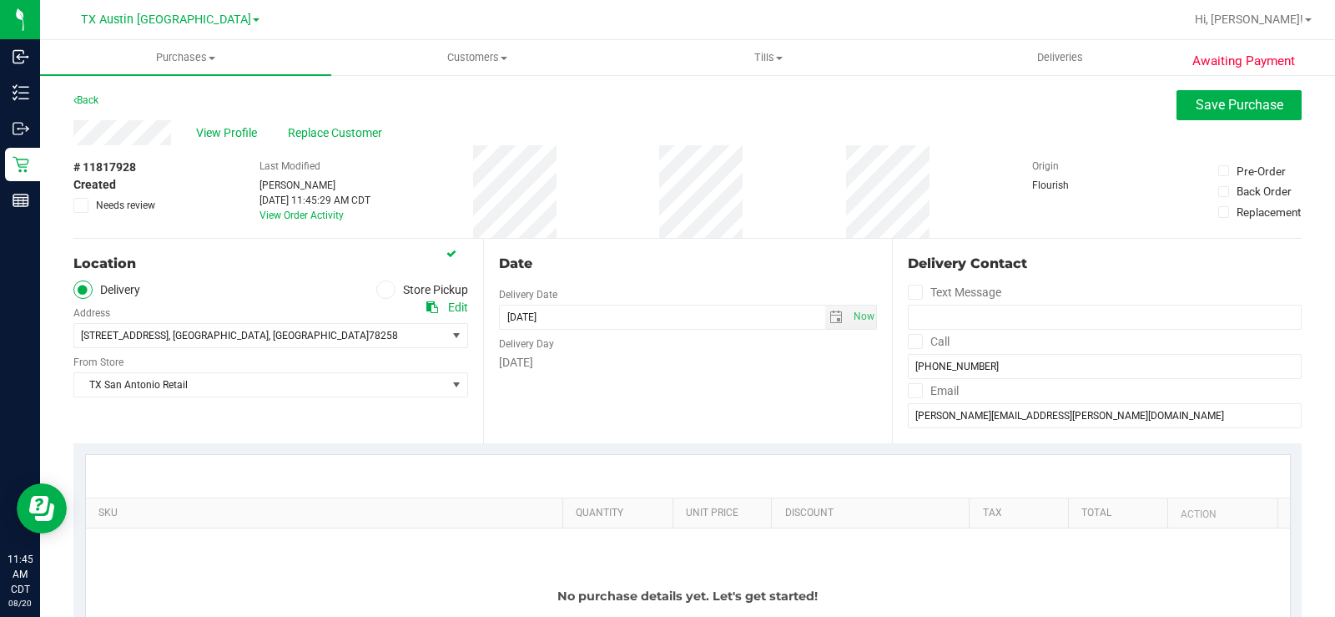
click at [720, 380] on div "Date Delivery Date 08/21/2025 Now 08/21/2025 11:45 AM Now Delivery Day Thursday" at bounding box center [688, 341] width 410 height 204
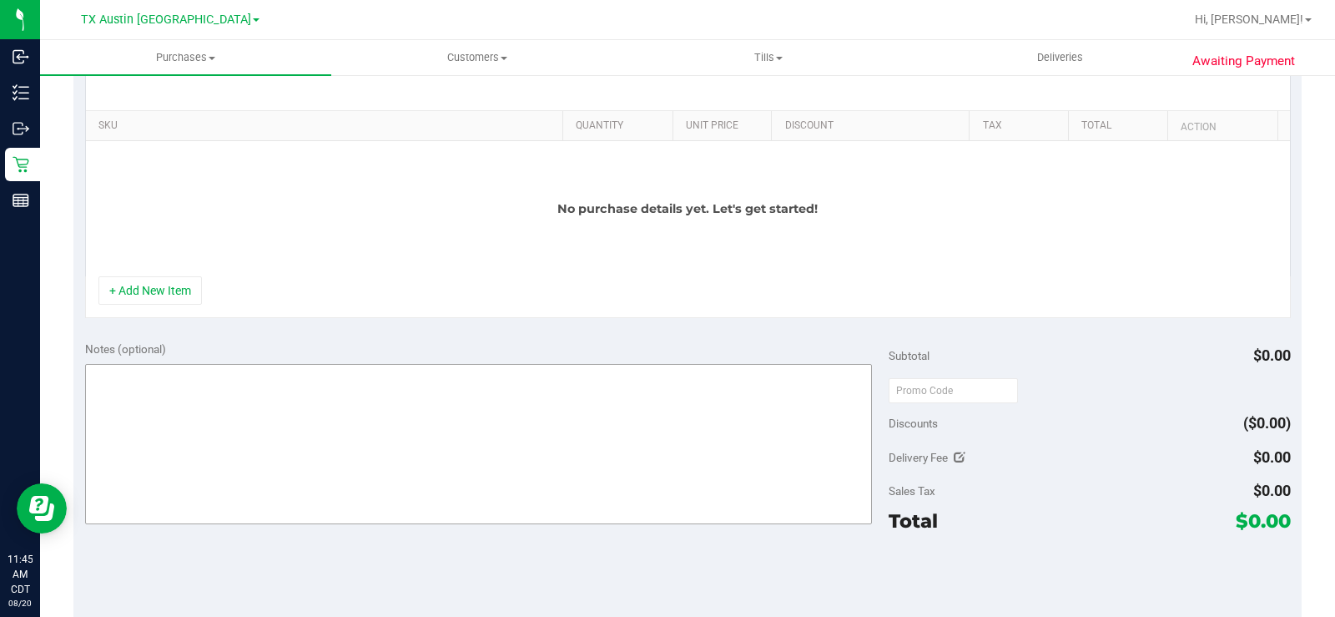
scroll to position [417, 0]
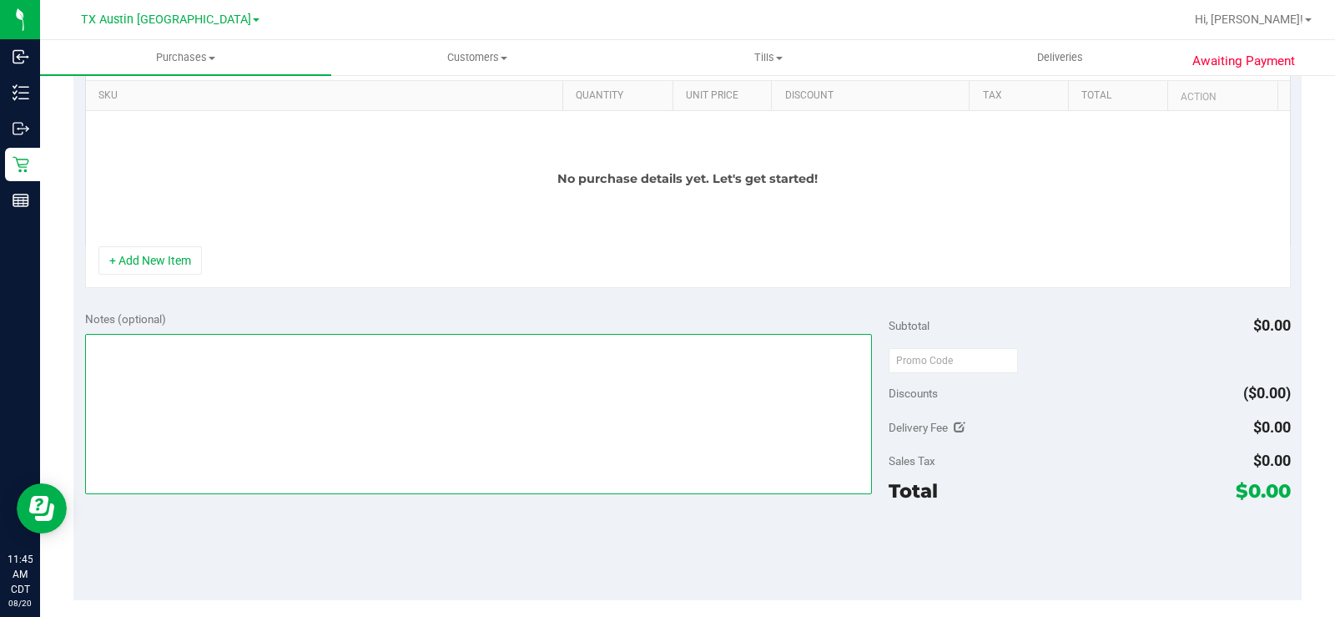
click at [259, 390] on textarea at bounding box center [478, 414] width 787 height 160
type textarea "San Antonio"
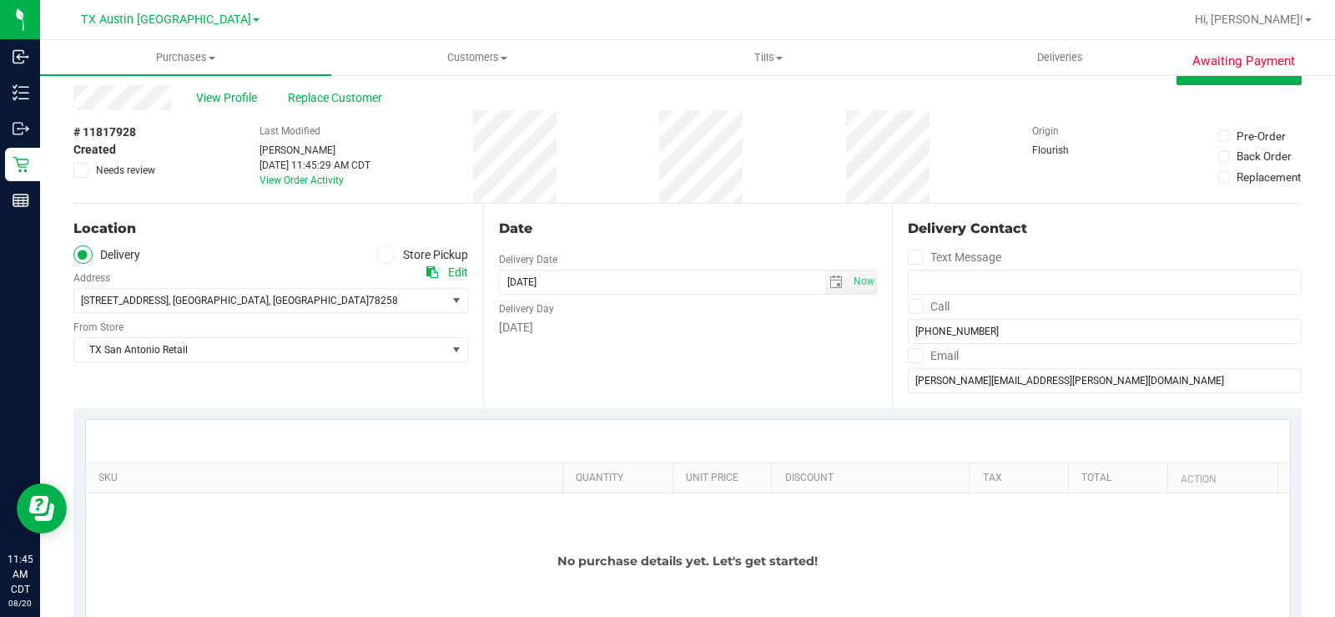
scroll to position [0, 0]
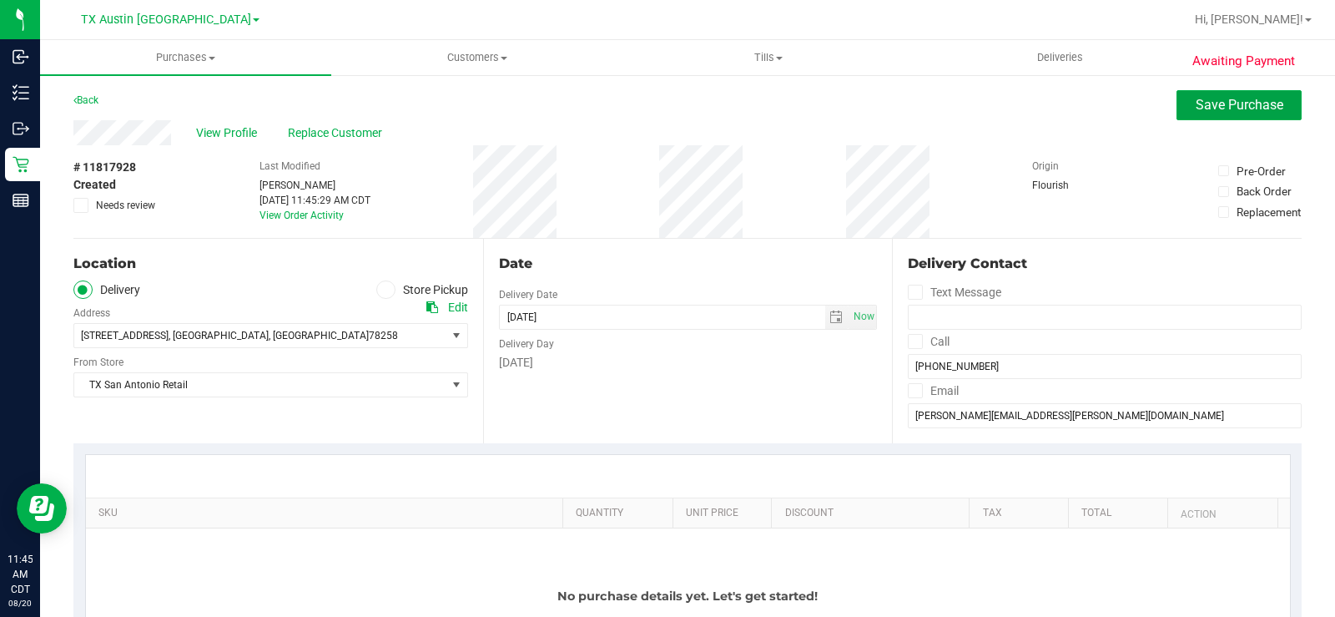
click at [1177, 103] on button "Save Purchase" at bounding box center [1239, 105] width 125 height 30
click at [249, 128] on span "View Profile" at bounding box center [229, 133] width 67 height 18
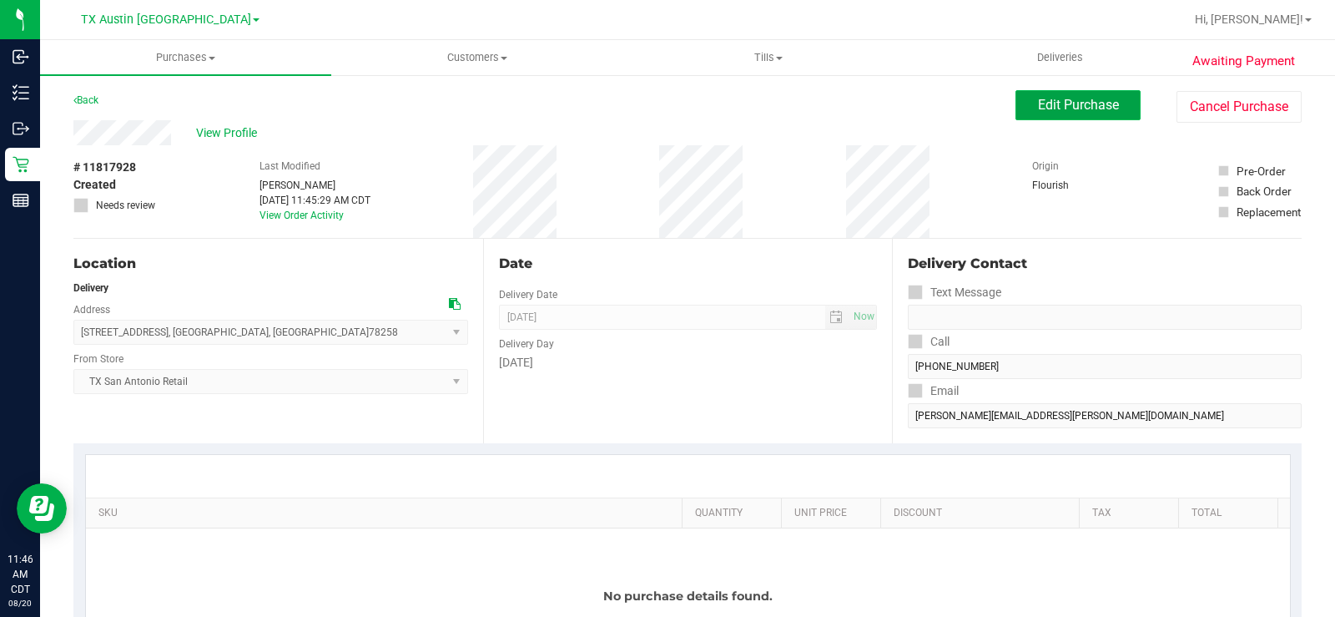
click at [1066, 112] on span "Edit Purchase" at bounding box center [1078, 105] width 81 height 16
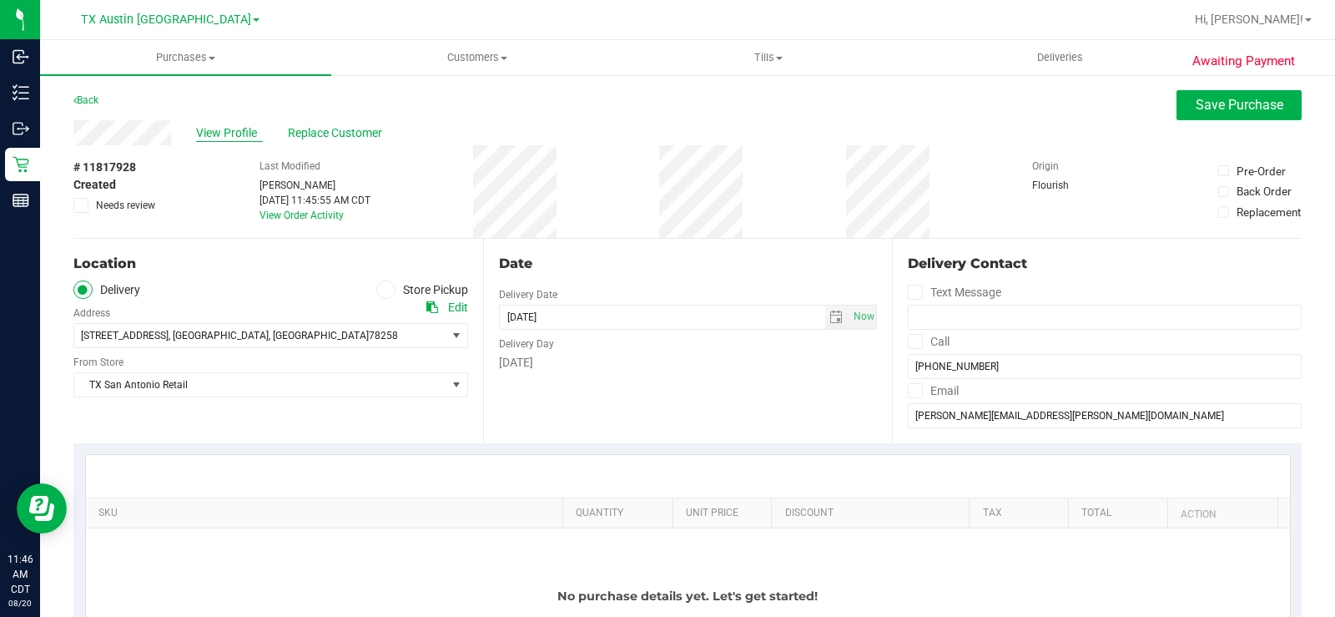
click at [249, 129] on span "View Profile" at bounding box center [229, 133] width 67 height 18
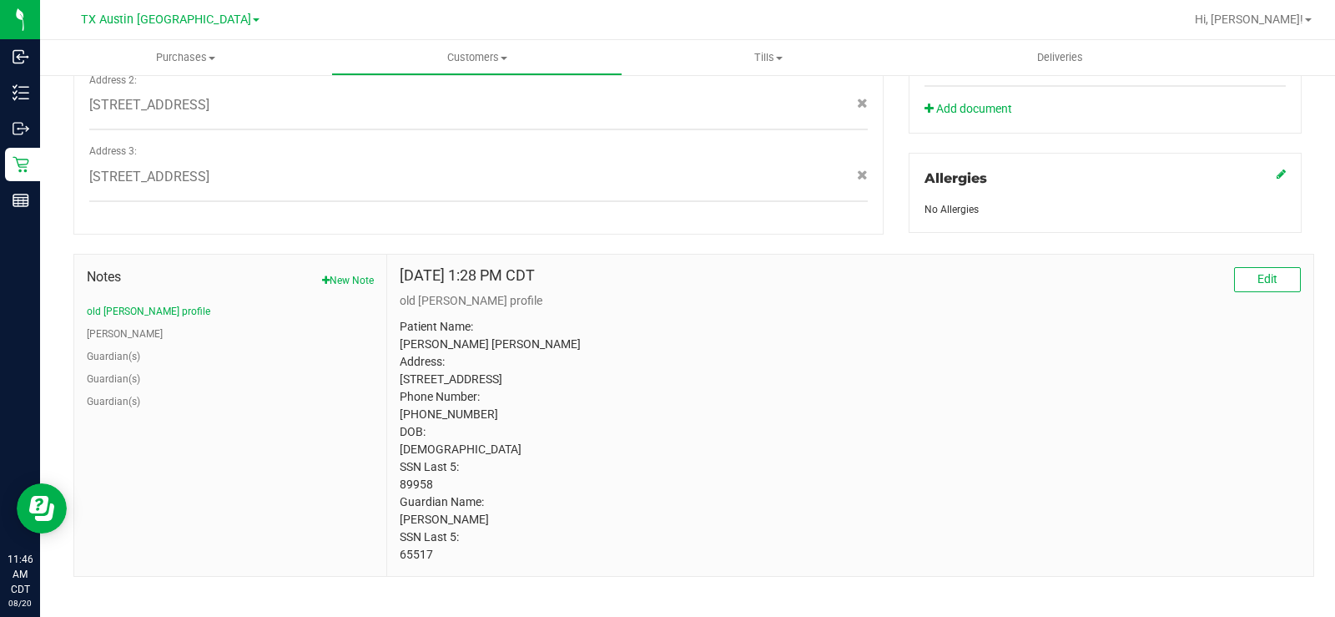
scroll to position [728, 0]
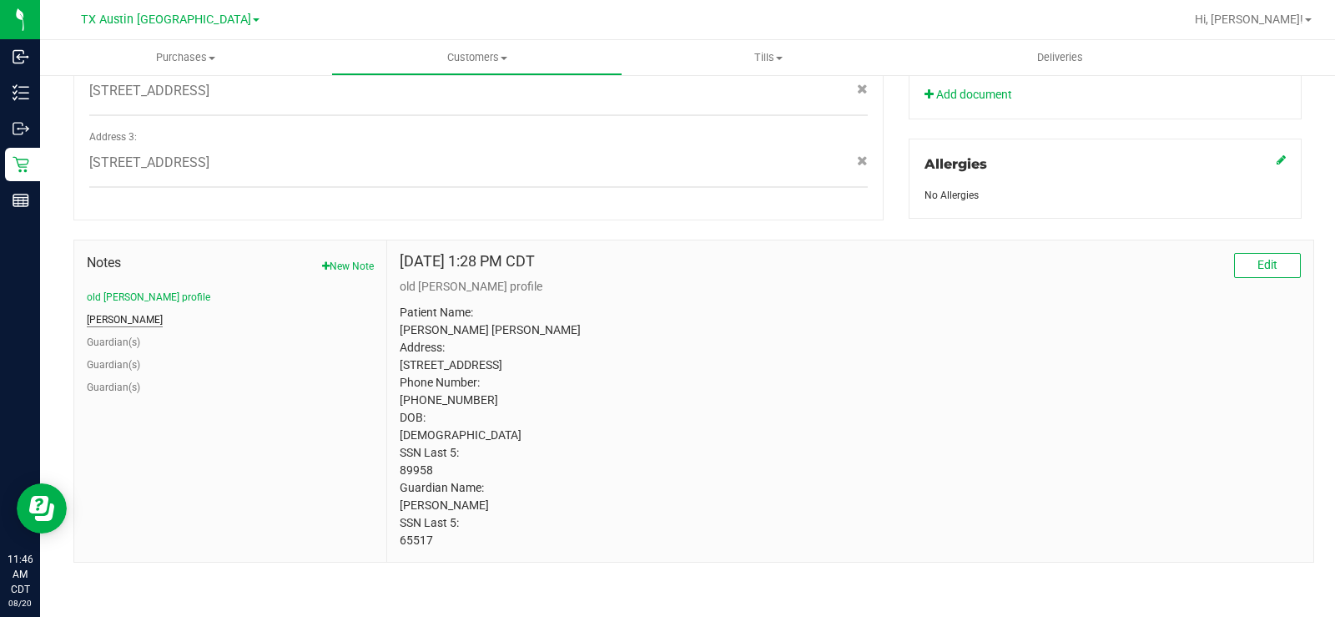
click at [98, 312] on button "CURT" at bounding box center [125, 319] width 76 height 15
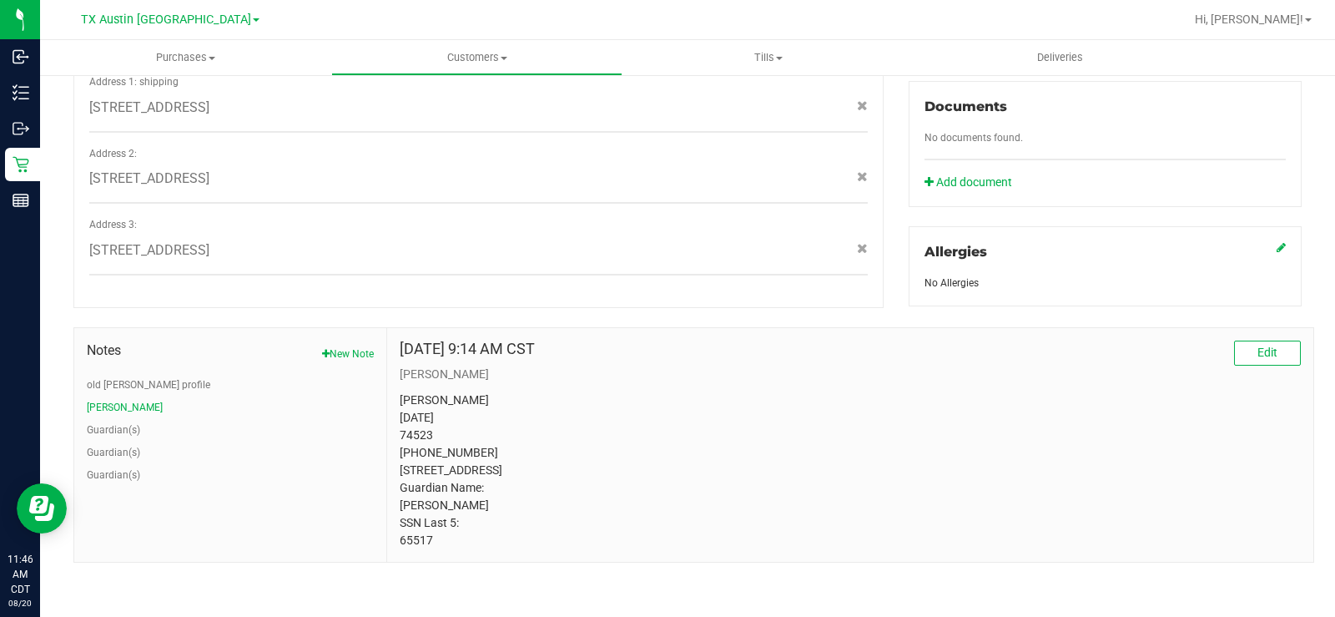
click at [449, 535] on p "david ross 02/23/1983 74523 (210) 268-9958 2993 County Rd 265 Mico, TX 78056 Gu…" at bounding box center [850, 470] width 901 height 158
drag, startPoint x: 449, startPoint y: 536, endPoint x: 394, endPoint y: 547, distance: 56.1
click at [394, 547] on div "Feb 7, 2023 9:14 AM CST Edit CURT david ross 02/23/1983 74523 (210) 268-9958 29…" at bounding box center [850, 445] width 926 height 234
copy body "65517"
click at [525, 501] on p "david ross 02/23/1983 74523 (210) 268-9958 2993 County Rd 265 Mico, TX 78056 Gu…" at bounding box center [850, 470] width 901 height 158
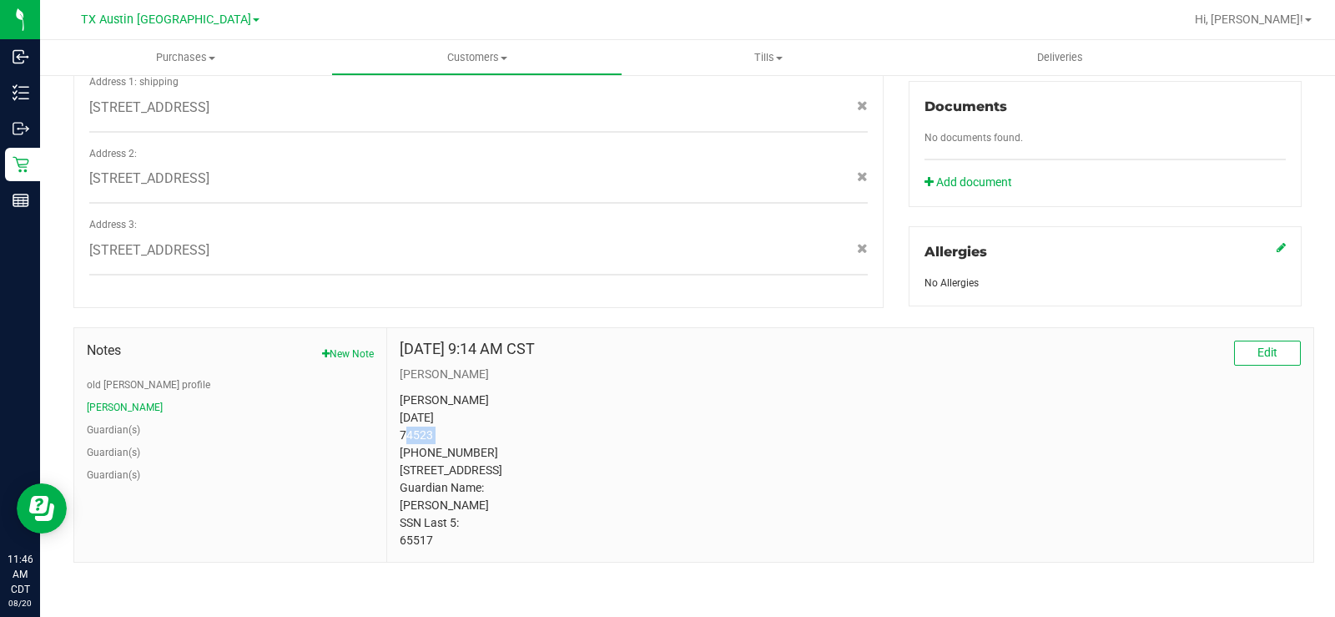
drag, startPoint x: 440, startPoint y: 419, endPoint x: 388, endPoint y: 416, distance: 51.8
click at [388, 416] on div "Feb 7, 2023 9:14 AM CST Edit CURT david ross 02/23/1983 74523 (210) 268-9958 29…" at bounding box center [850, 445] width 926 height 234
copy p "74523"
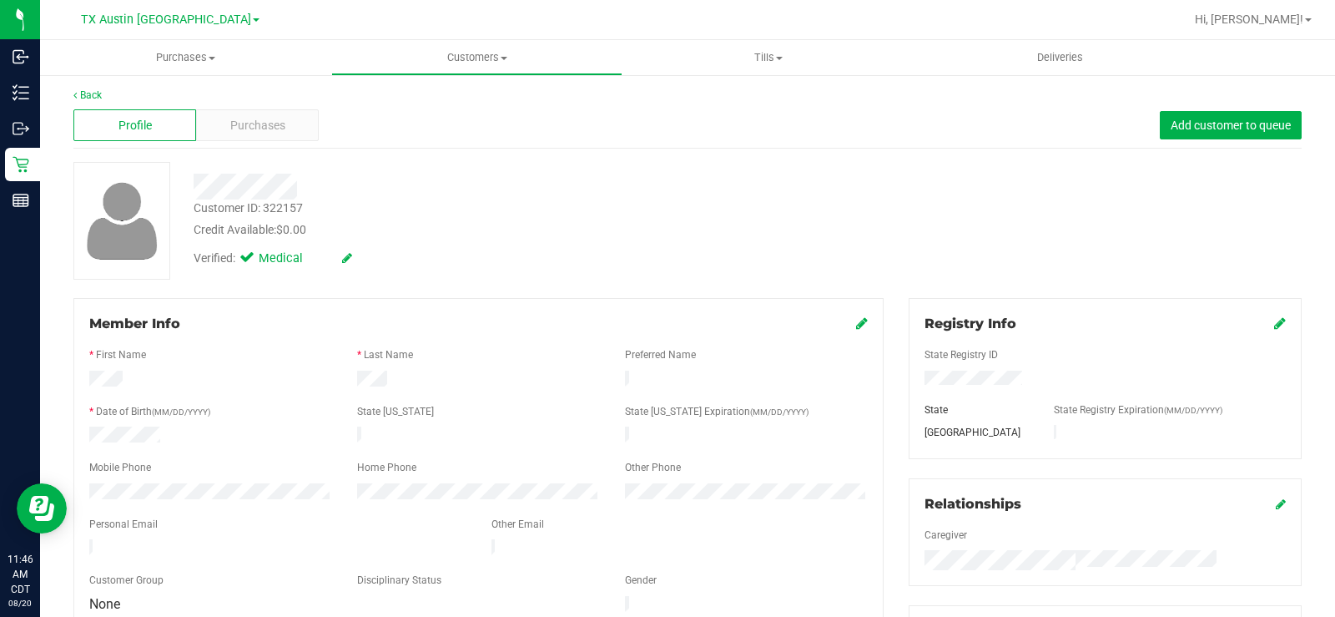
scroll to position [0, 0]
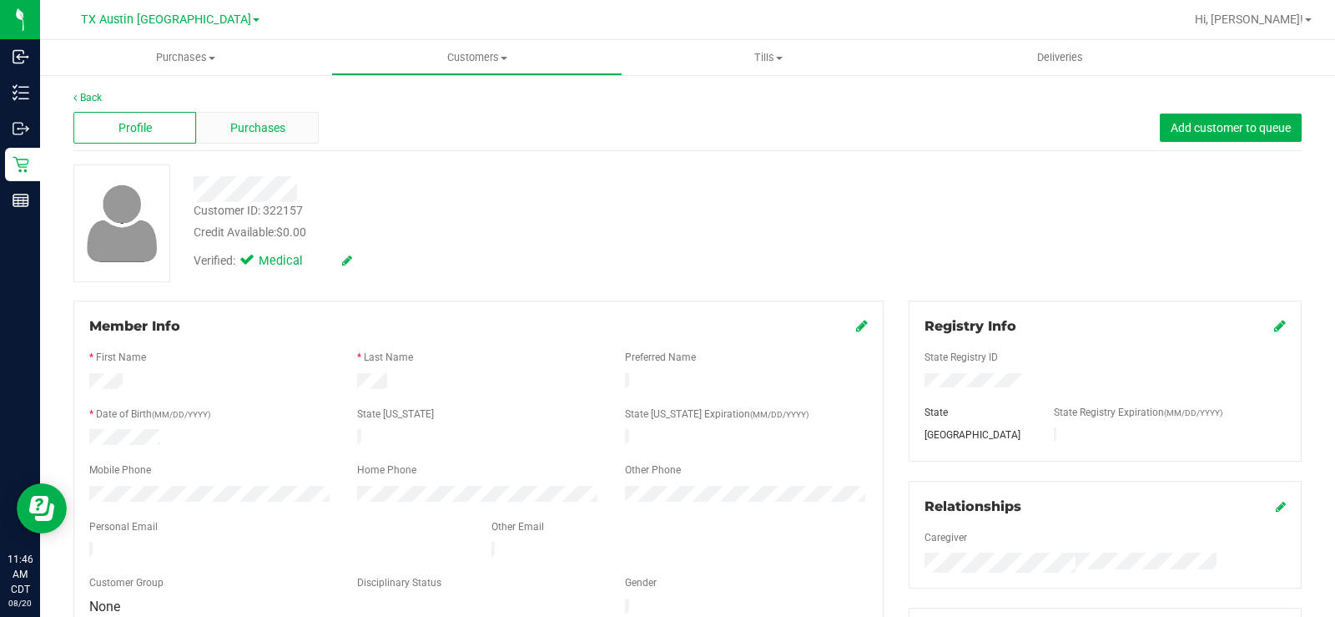
click at [263, 123] on span "Purchases" at bounding box center [257, 128] width 55 height 18
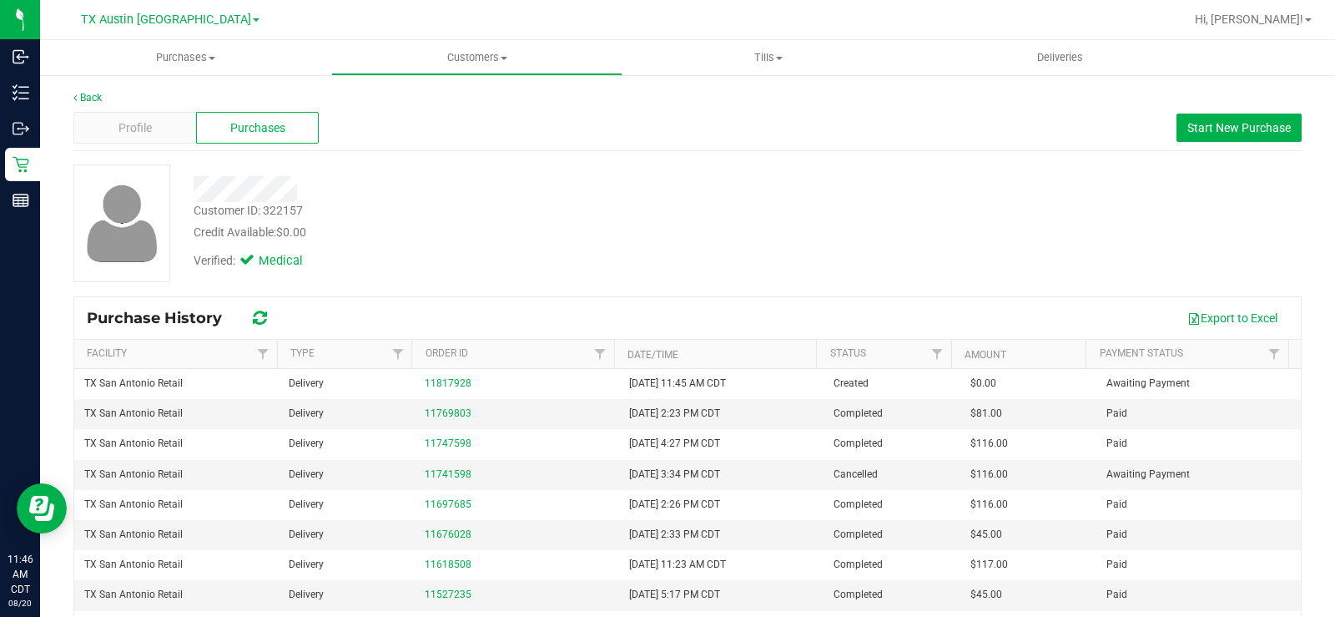
click at [634, 239] on div "Credit Available: $0.00" at bounding box center [495, 233] width 602 height 18
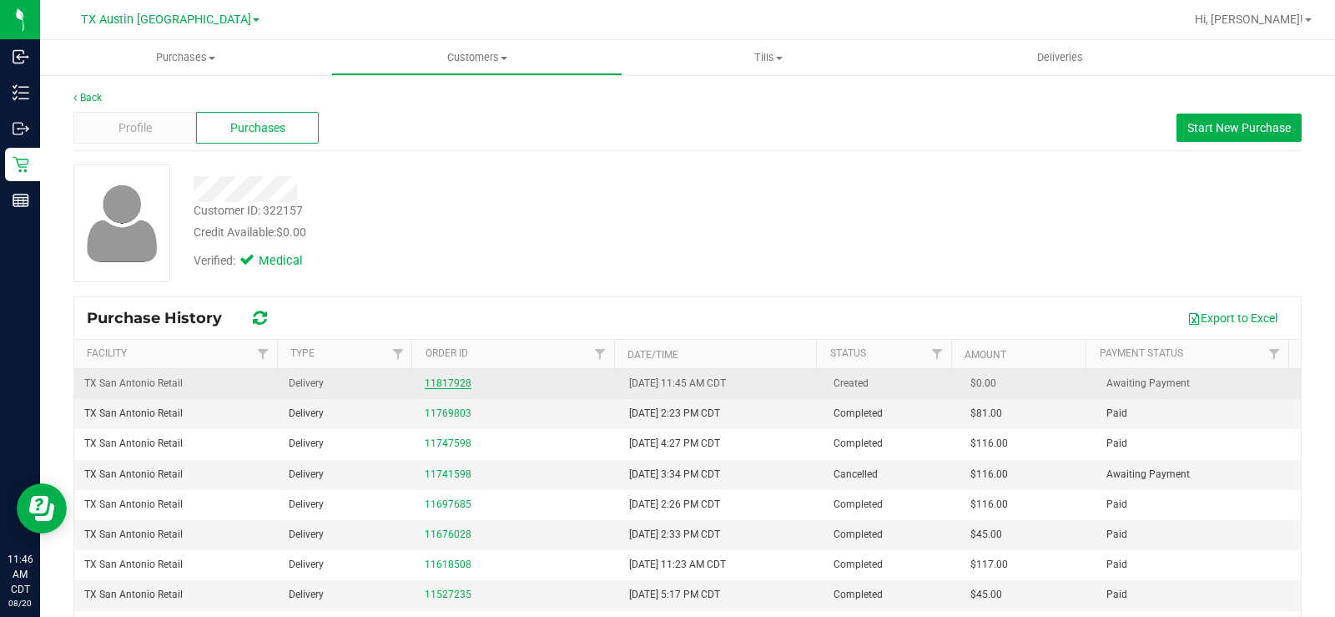
click at [460, 382] on link "11817928" at bounding box center [448, 383] width 47 height 12
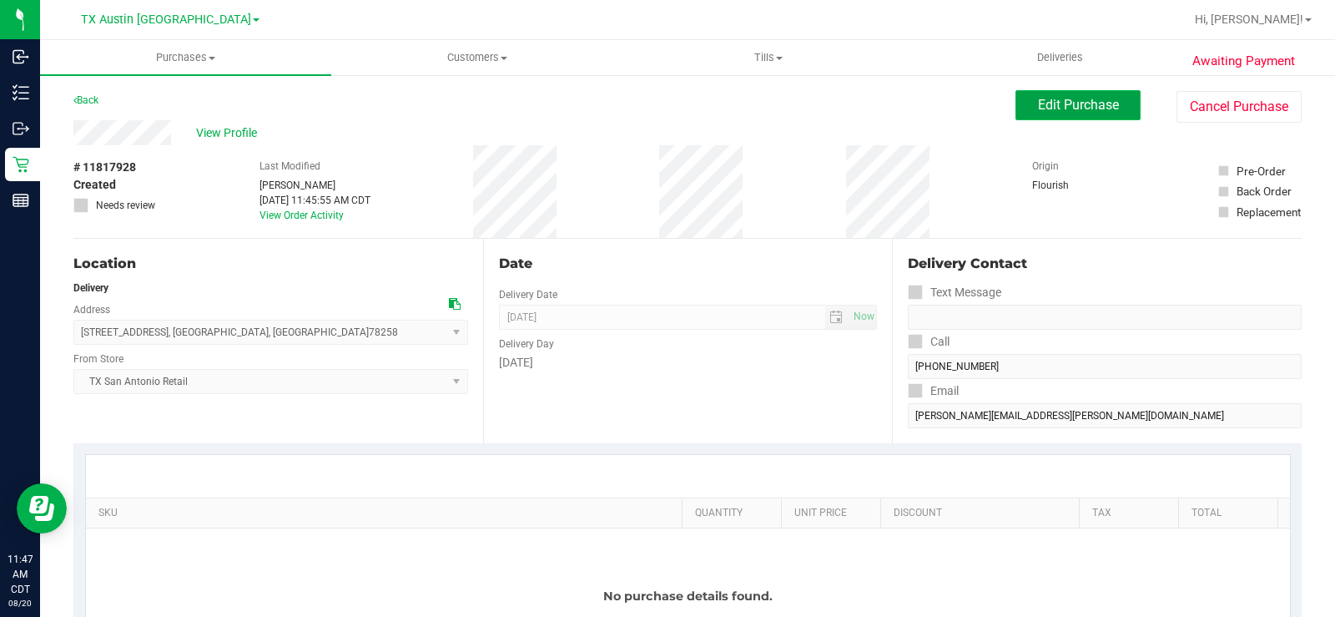
click at [1038, 103] on span "Edit Purchase" at bounding box center [1078, 105] width 81 height 16
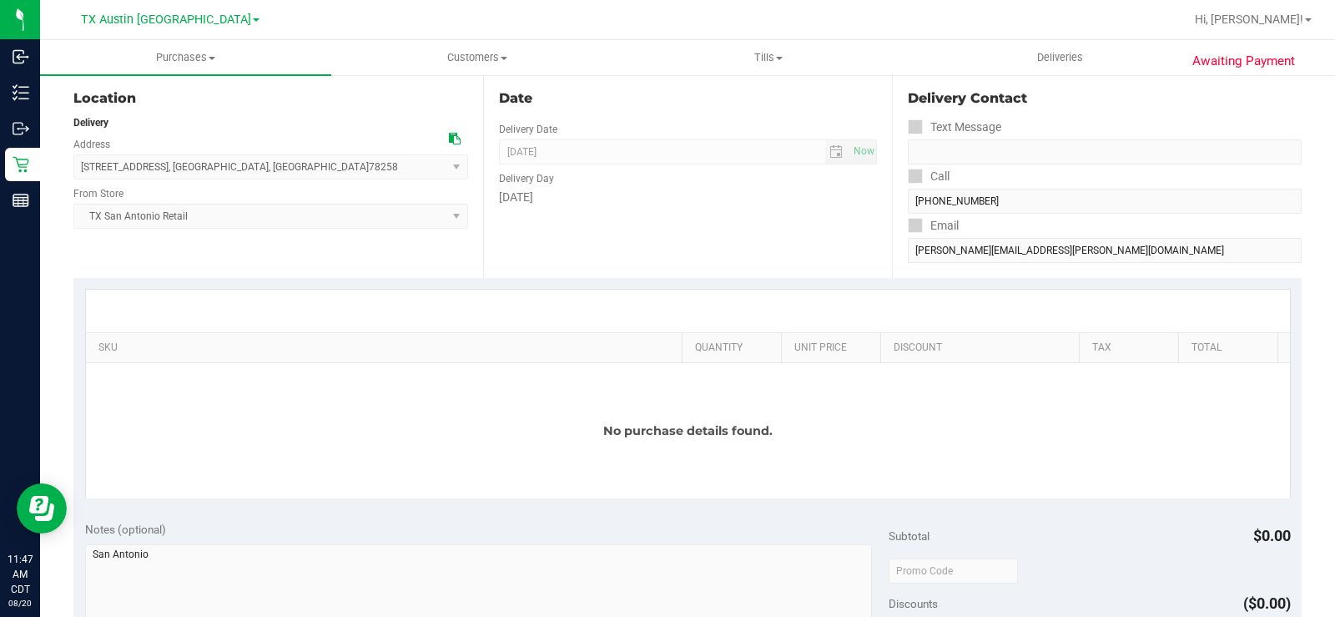
scroll to position [167, 0]
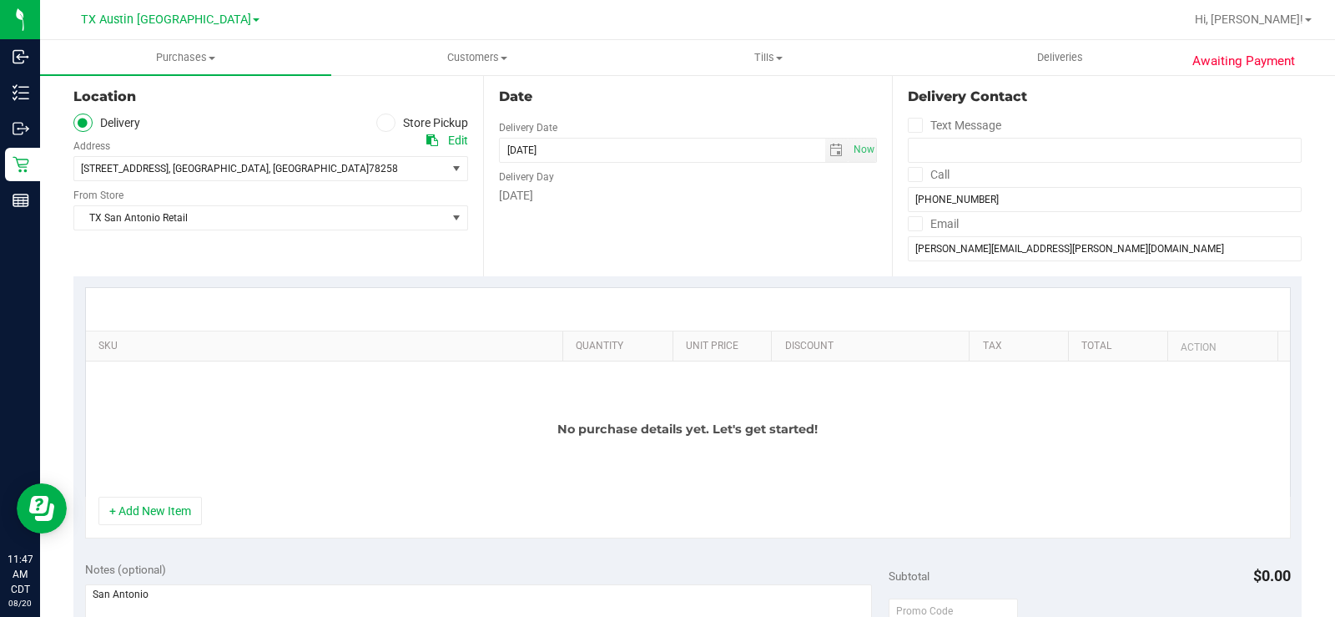
click at [204, 493] on div "No purchase details yet. Let's get started!" at bounding box center [688, 428] width 1204 height 135
click at [186, 494] on div "No purchase details yet. Let's get started!" at bounding box center [688, 428] width 1204 height 135
click at [178, 504] on button "+ Add New Item" at bounding box center [149, 510] width 103 height 28
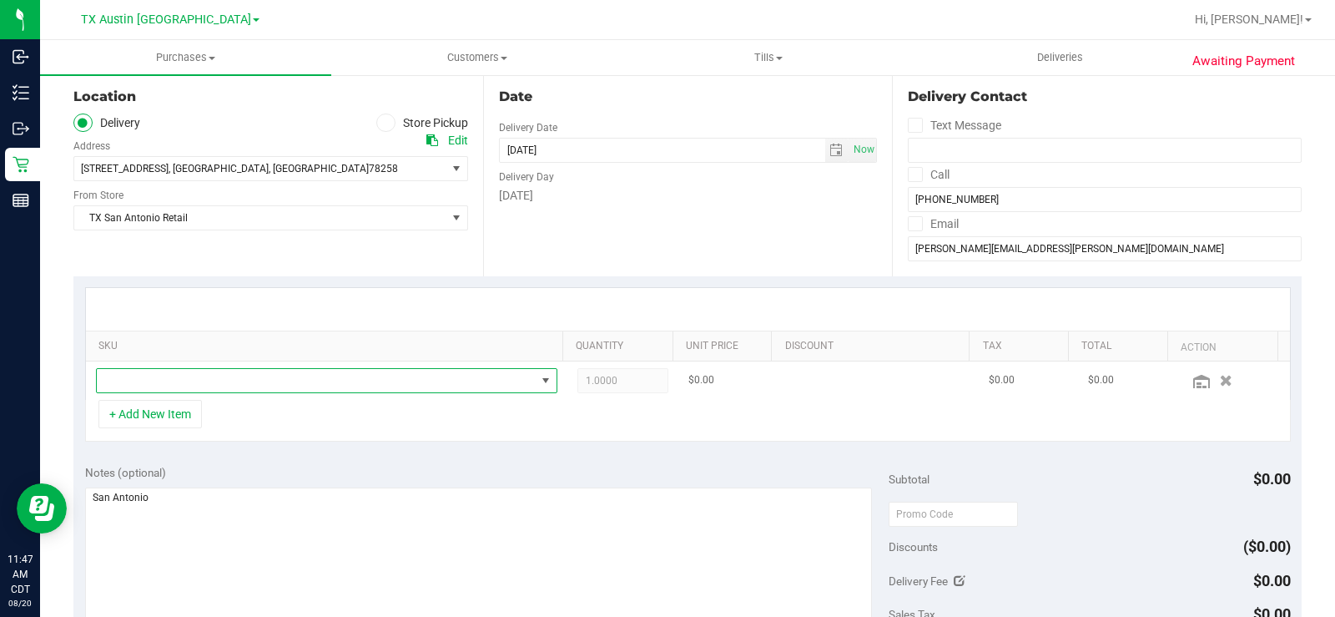
click at [237, 370] on span "NO DATA FOUND" at bounding box center [316, 380] width 439 height 23
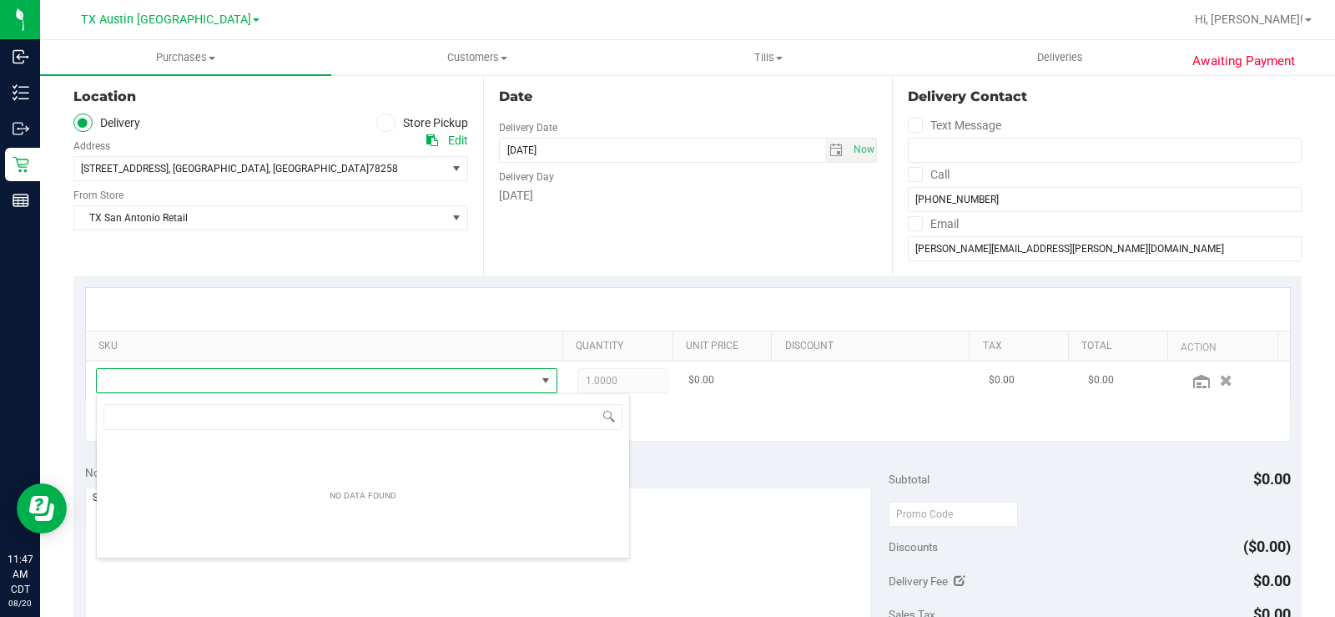
scroll to position [25, 446]
type input "tropical para"
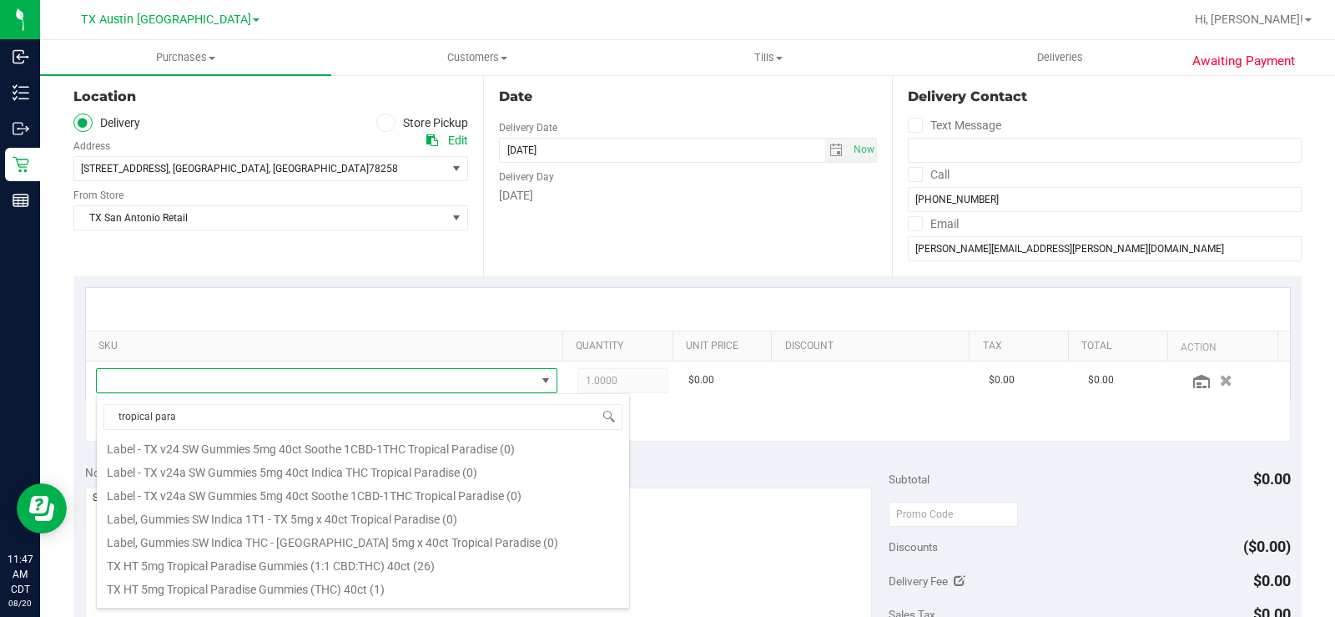
scroll to position [250, 0]
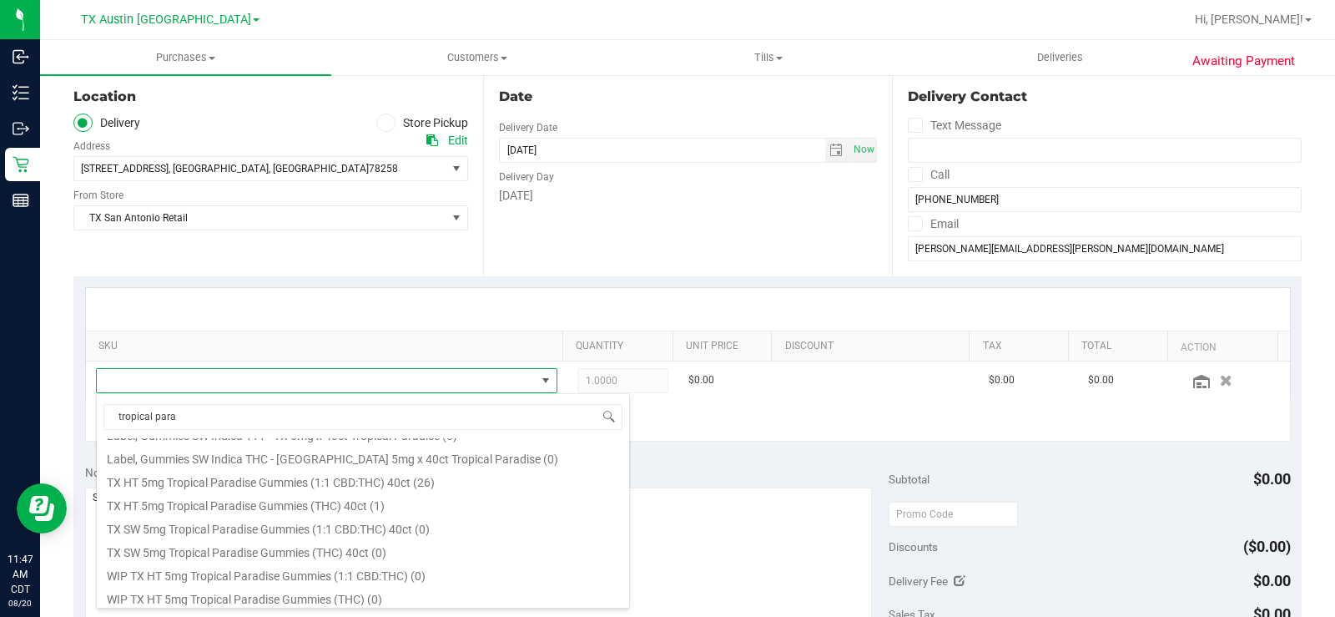
click at [419, 483] on li "TX HT 5mg Tropical Paradise Gummies (1:1 CBD:THC) 40ct (26)" at bounding box center [363, 479] width 532 height 23
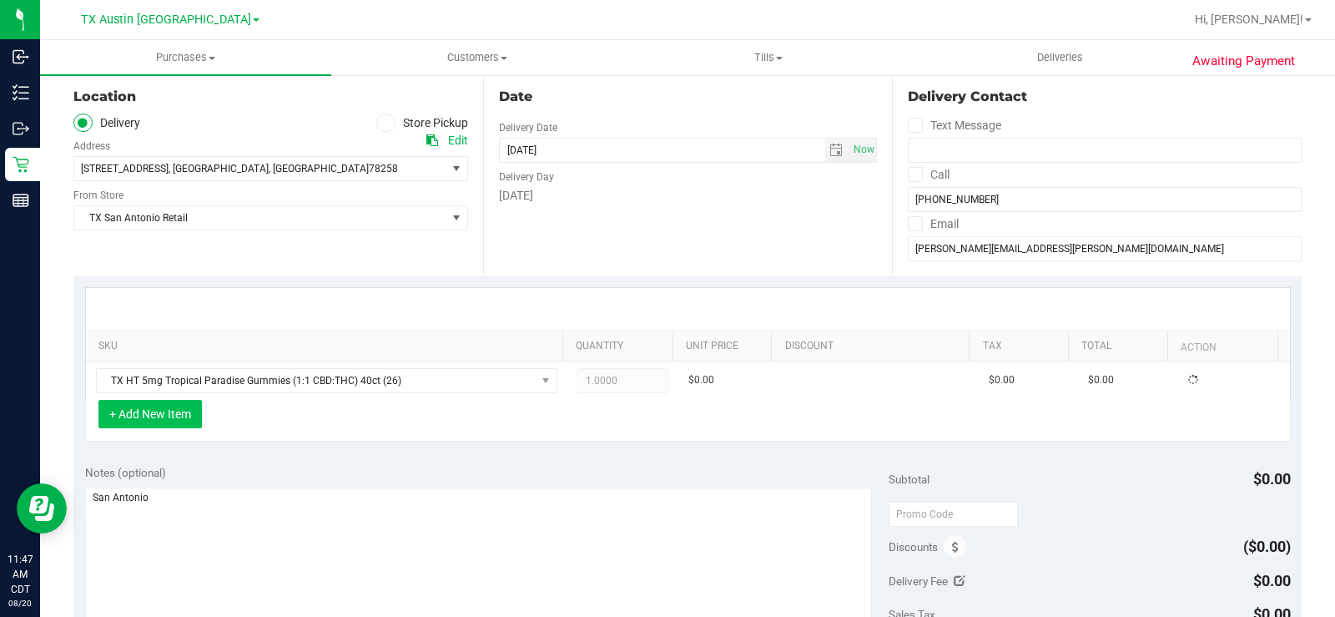
click at [189, 417] on button "+ Add New Item" at bounding box center [149, 414] width 103 height 28
click at [260, 415] on div "+ Add New Item" at bounding box center [688, 421] width 1206 height 42
click at [145, 415] on button "+ Add New Item" at bounding box center [149, 414] width 103 height 28
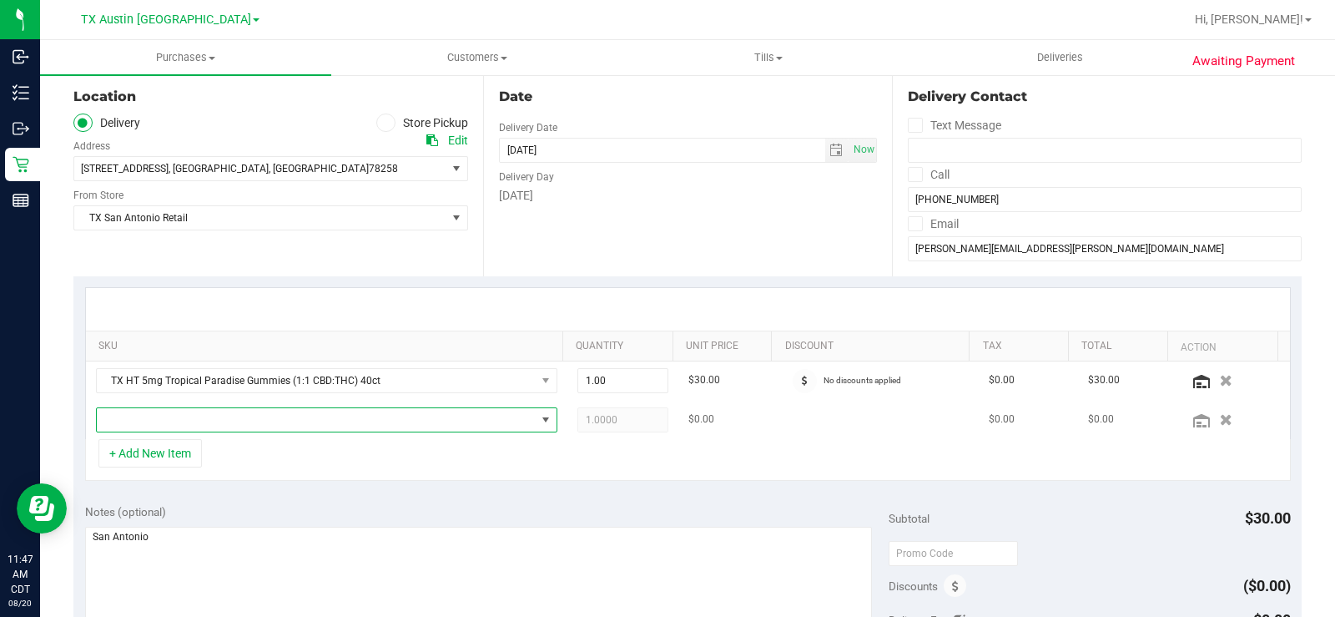
click at [189, 419] on span "NO DATA FOUND" at bounding box center [316, 419] width 439 height 23
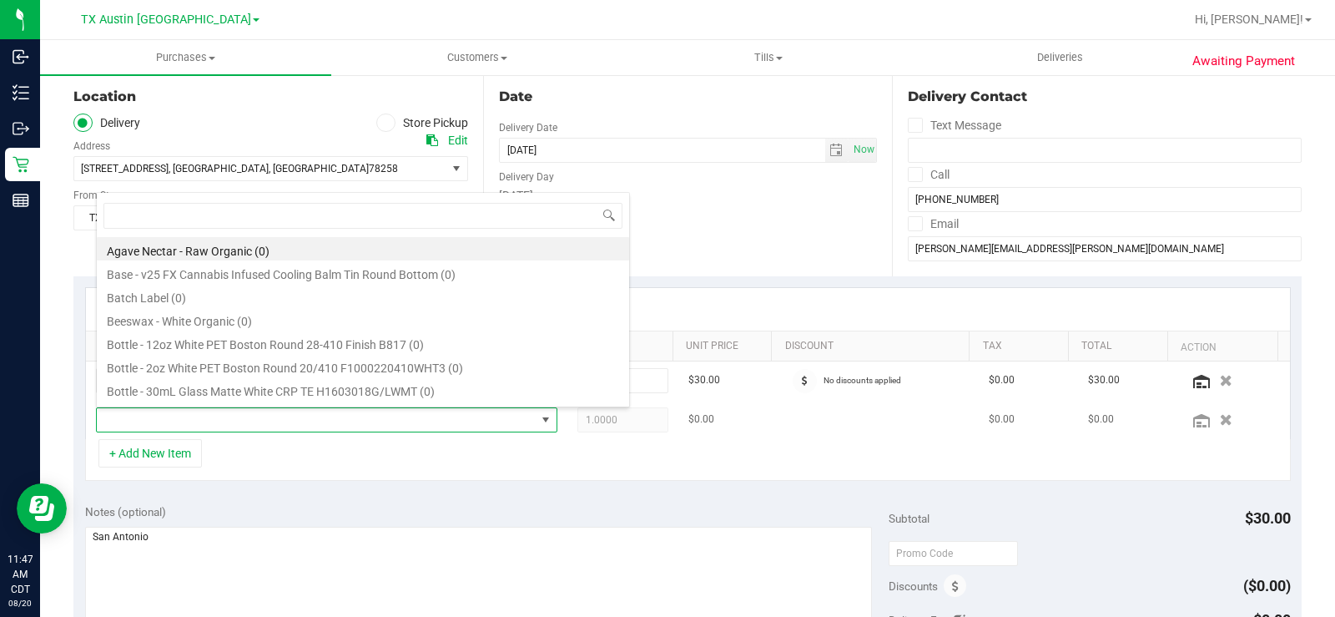
scroll to position [25, 446]
type input "sooth"
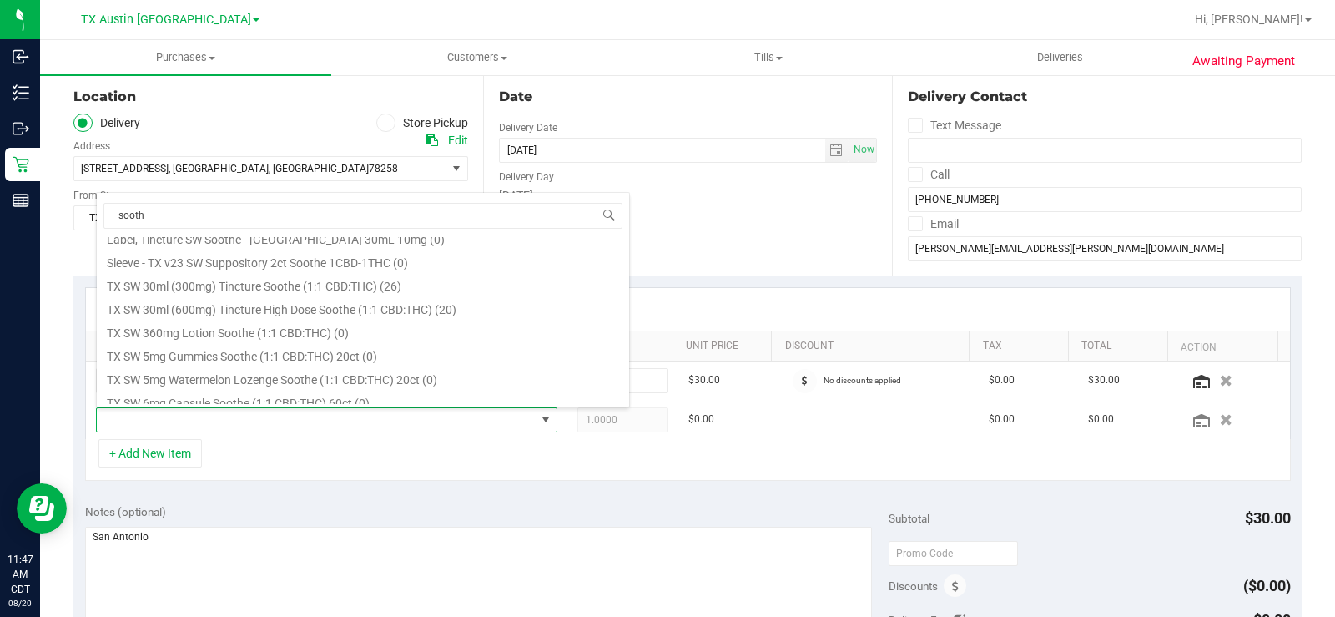
scroll to position [557, 0]
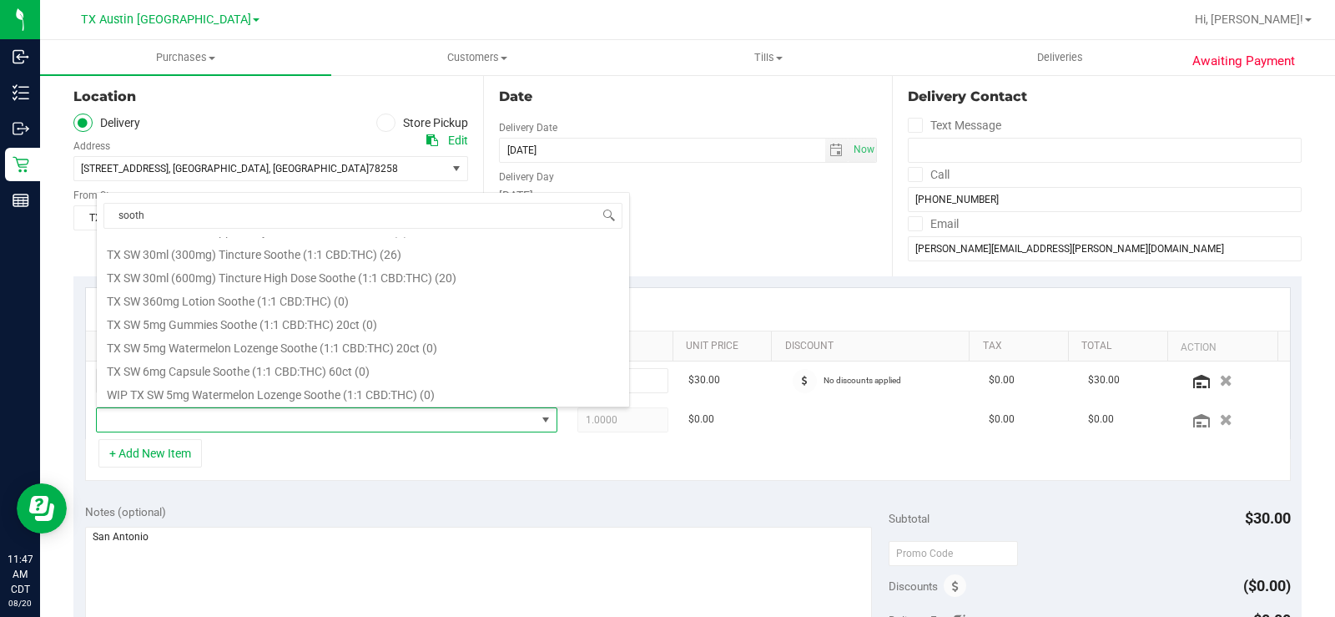
click at [443, 258] on li "TX SW 30ml (300mg) Tincture Soothe (1:1 CBD:THC) (26)" at bounding box center [363, 251] width 532 height 23
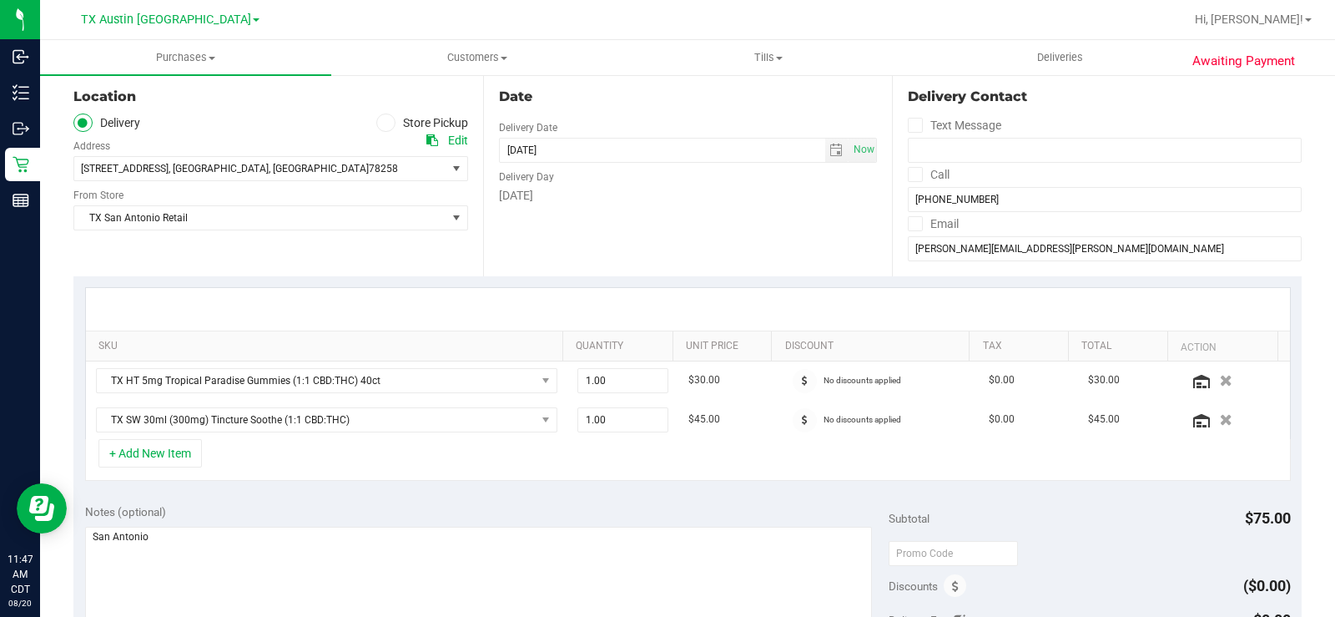
click at [442, 462] on div "+ Add New Item" at bounding box center [688, 460] width 1206 height 42
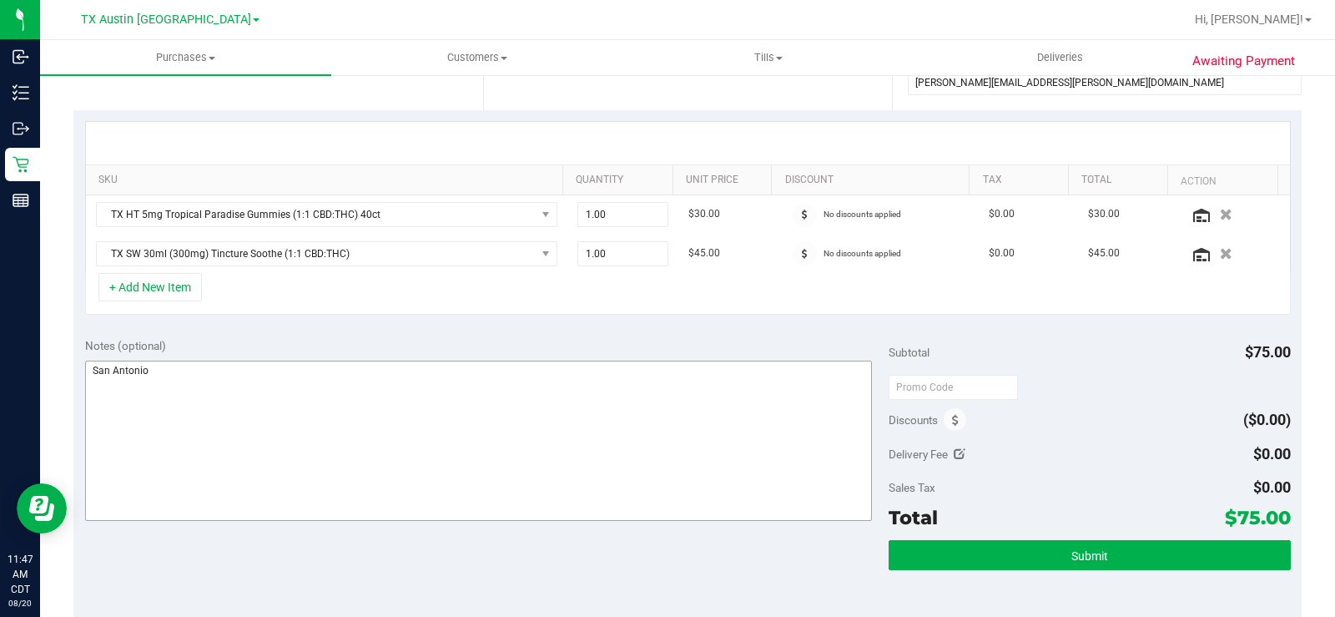
scroll to position [334, 0]
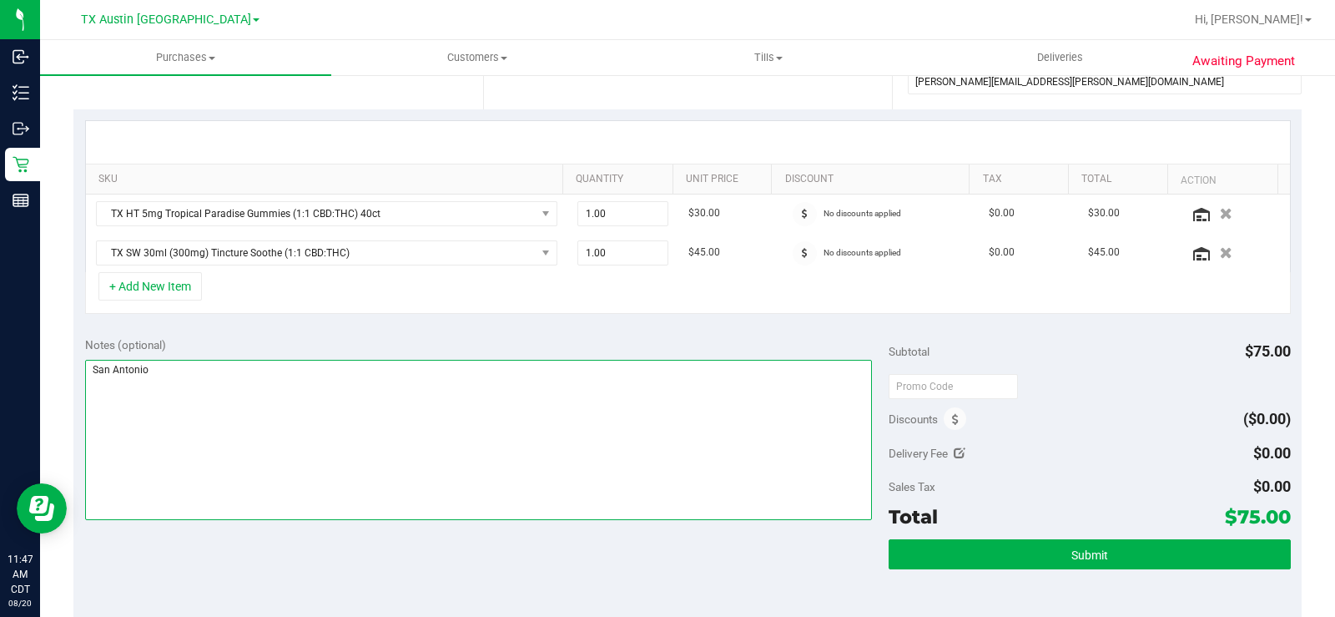
click at [260, 410] on textarea at bounding box center [478, 440] width 787 height 160
type textarea "San Antonio 08/21/23- MB"
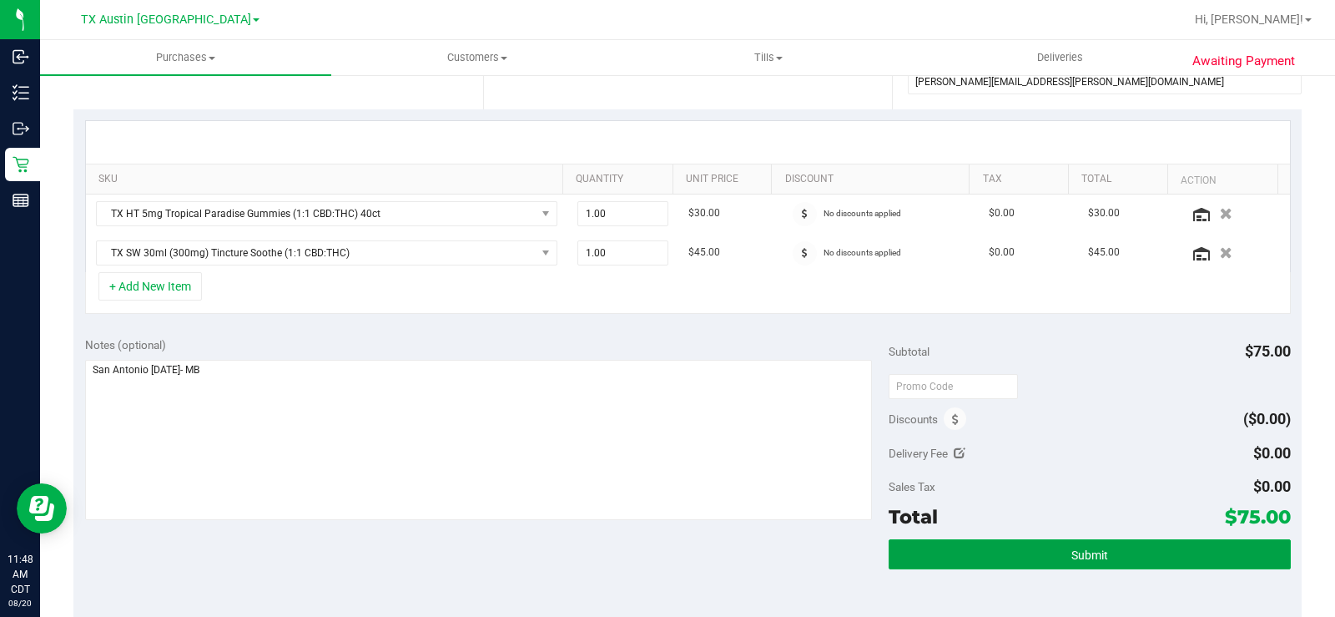
click at [936, 550] on button "Submit" at bounding box center [1090, 554] width 402 height 30
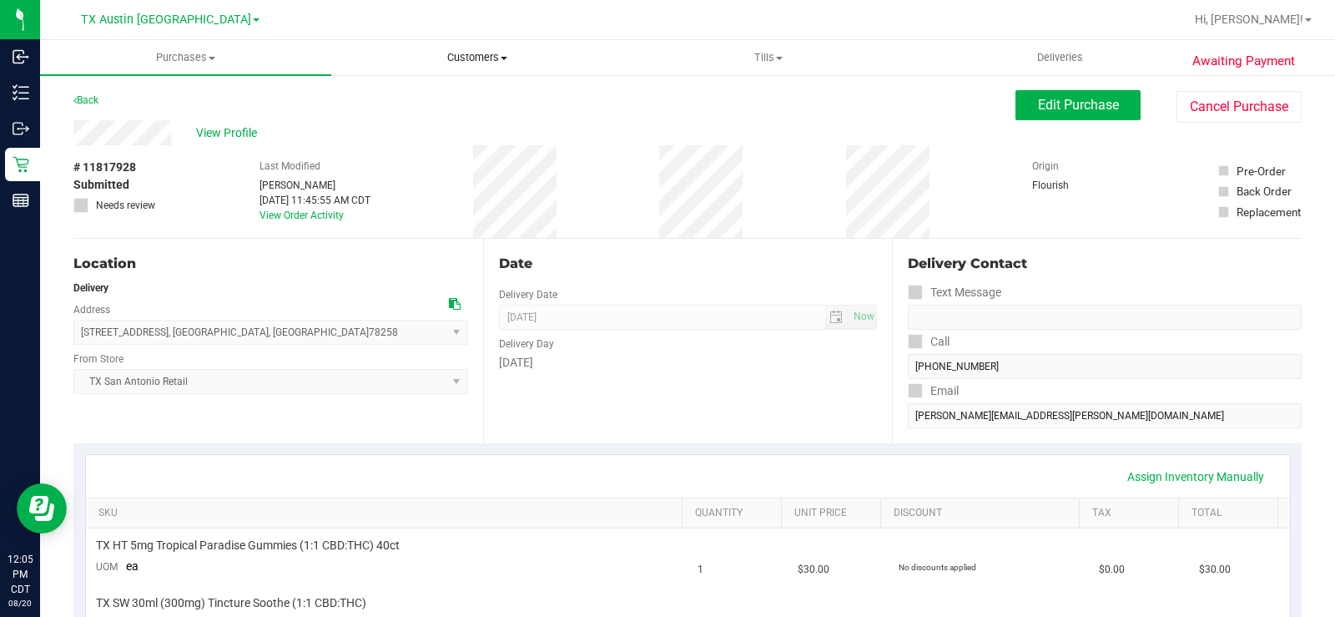
click at [501, 62] on span "Customers" at bounding box center [477, 57] width 290 height 15
click at [400, 96] on span "All customers" at bounding box center [391, 100] width 120 height 14
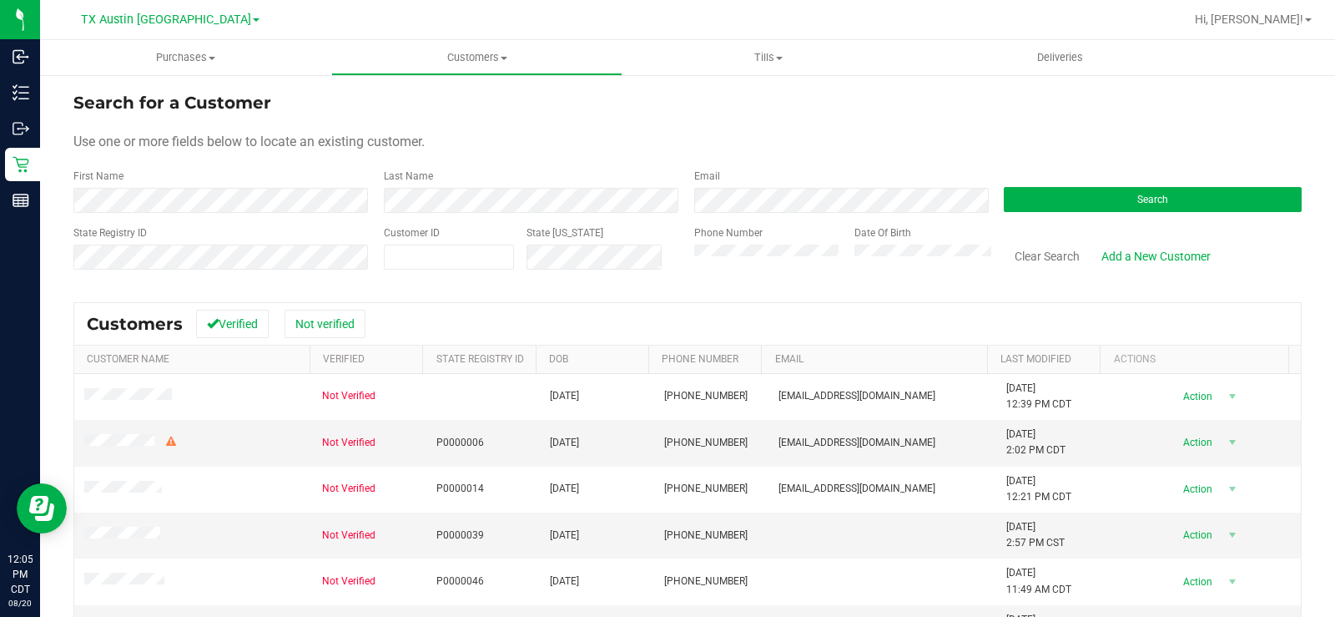
click at [653, 147] on div "Use one or more fields below to locate an existing customer." at bounding box center [687, 142] width 1228 height 20
click at [1051, 200] on button "Search" at bounding box center [1153, 199] width 298 height 25
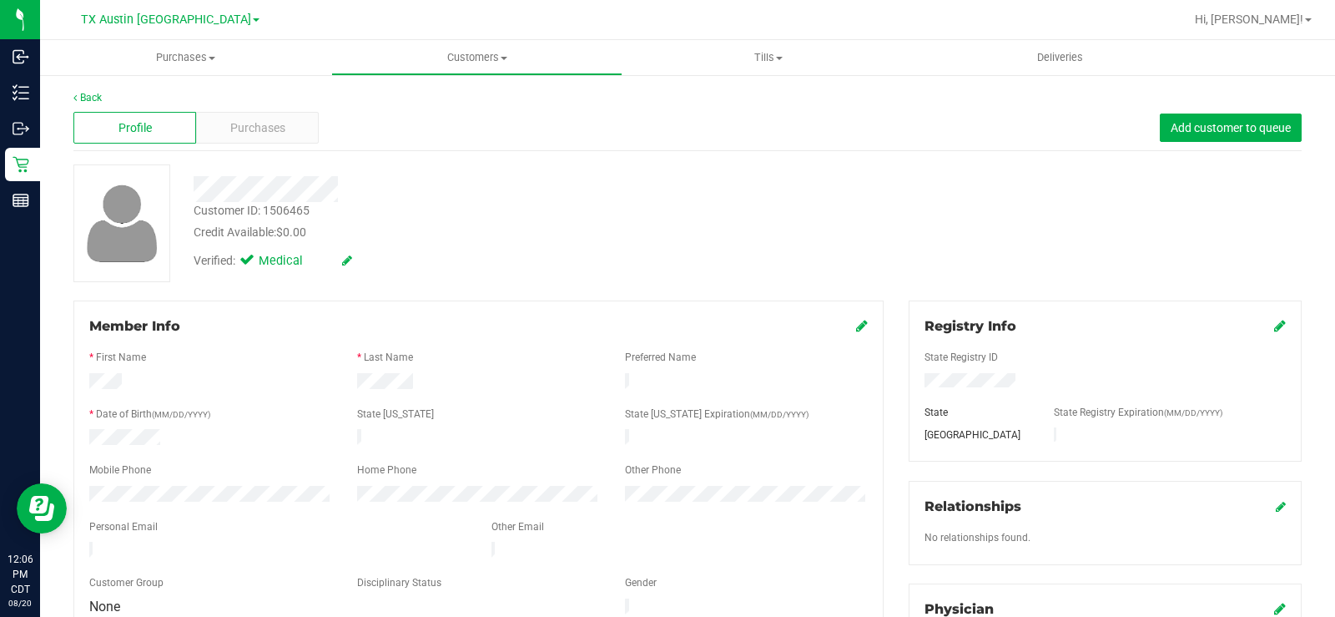
drag, startPoint x: 433, startPoint y: 381, endPoint x: 346, endPoint y: 383, distance: 86.8
click at [346, 383] on div at bounding box center [479, 383] width 268 height 20
click at [209, 452] on div at bounding box center [478, 455] width 779 height 13
click at [282, 128] on span "Purchases" at bounding box center [257, 128] width 55 height 18
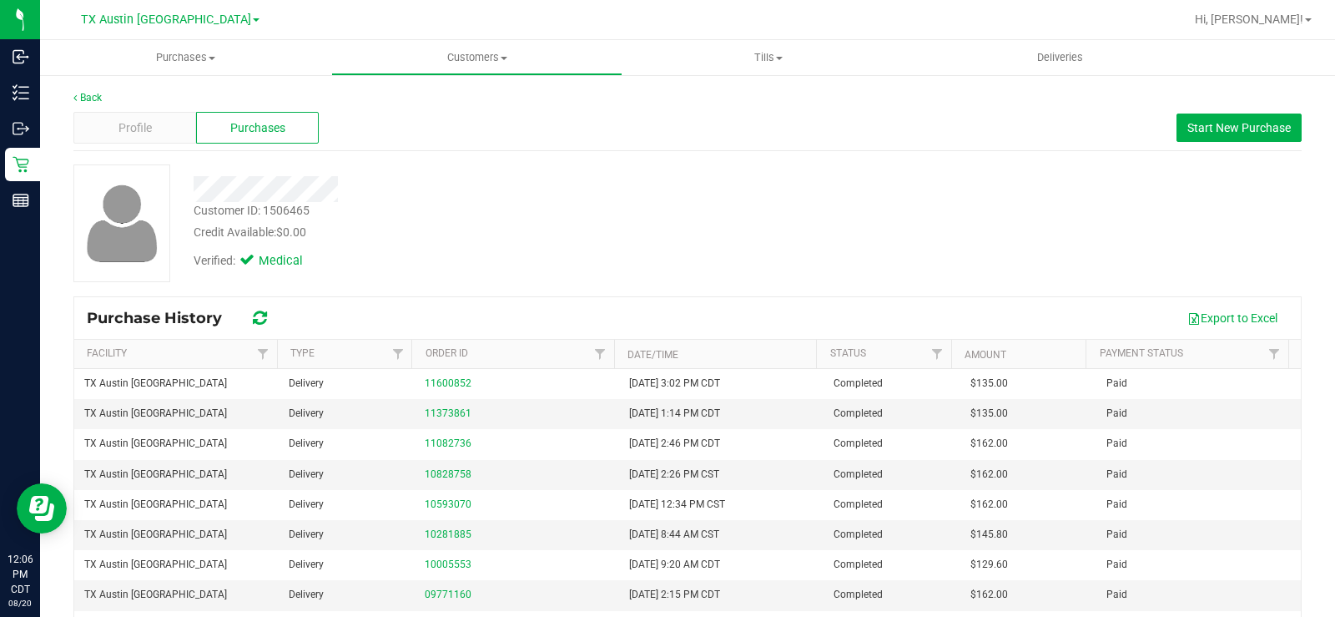
click at [484, 191] on div at bounding box center [494, 189] width 627 height 26
drag, startPoint x: 470, startPoint y: 144, endPoint x: 363, endPoint y: 158, distance: 107.7
click at [456, 147] on div "Profile Purchases Start New Purchase" at bounding box center [687, 128] width 1228 height 46
click at [107, 128] on div "Profile" at bounding box center [134, 128] width 123 height 32
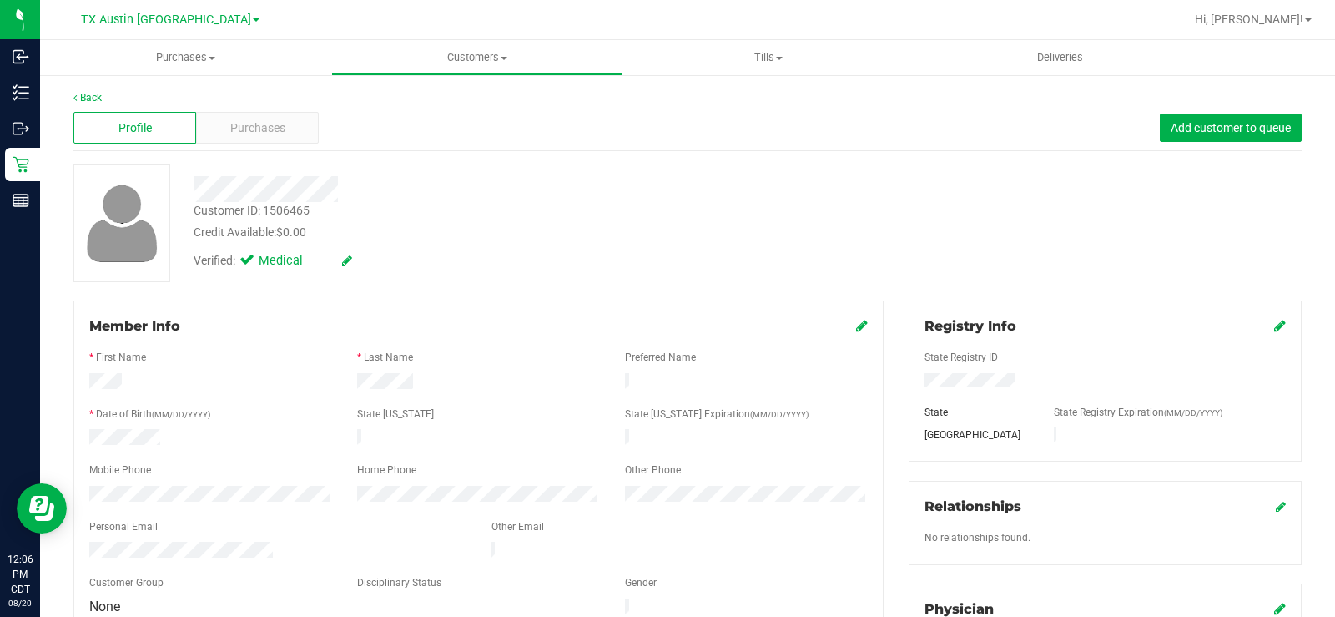
click at [454, 155] on div "Back Profile Purchases Add customer to queue Customer ID: 1506465 Credit Availa…" at bounding box center [687, 627] width 1228 height 1074
click at [246, 122] on span "Purchases" at bounding box center [257, 128] width 55 height 18
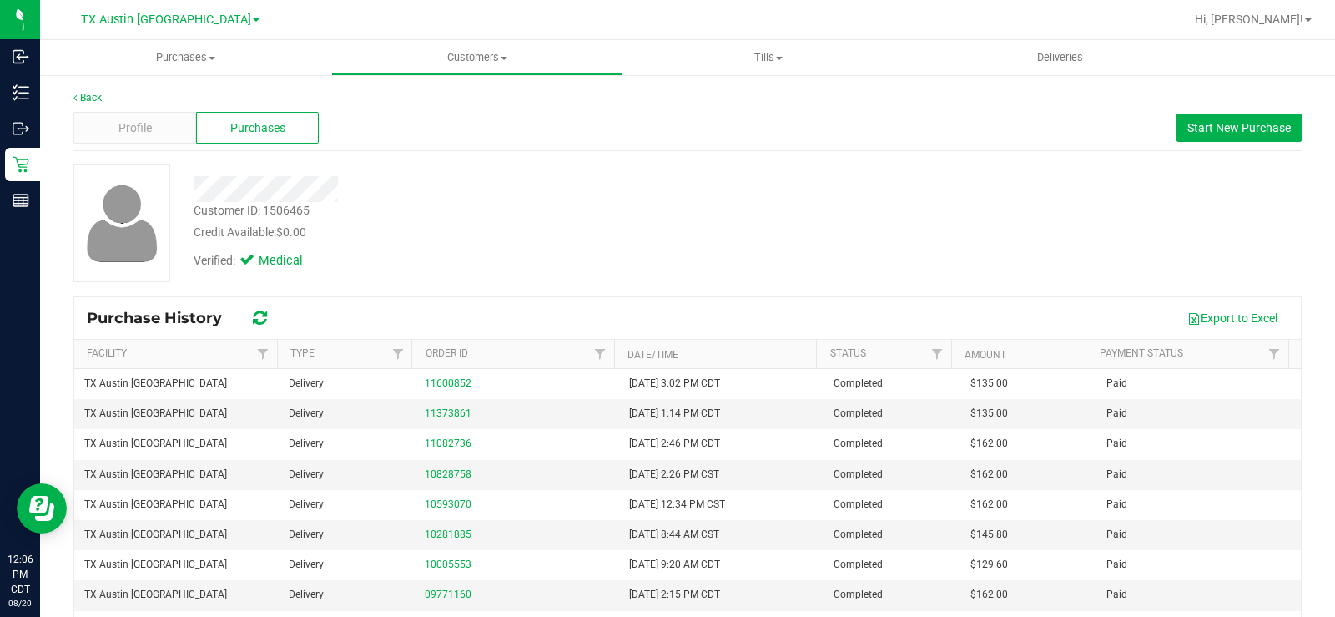
click at [864, 256] on div "Customer ID: 1506465 Credit Available: $0.00 Verified: Medical" at bounding box center [687, 223] width 1253 height 118
click at [1235, 113] on button "Start New Purchase" at bounding box center [1239, 127] width 125 height 28
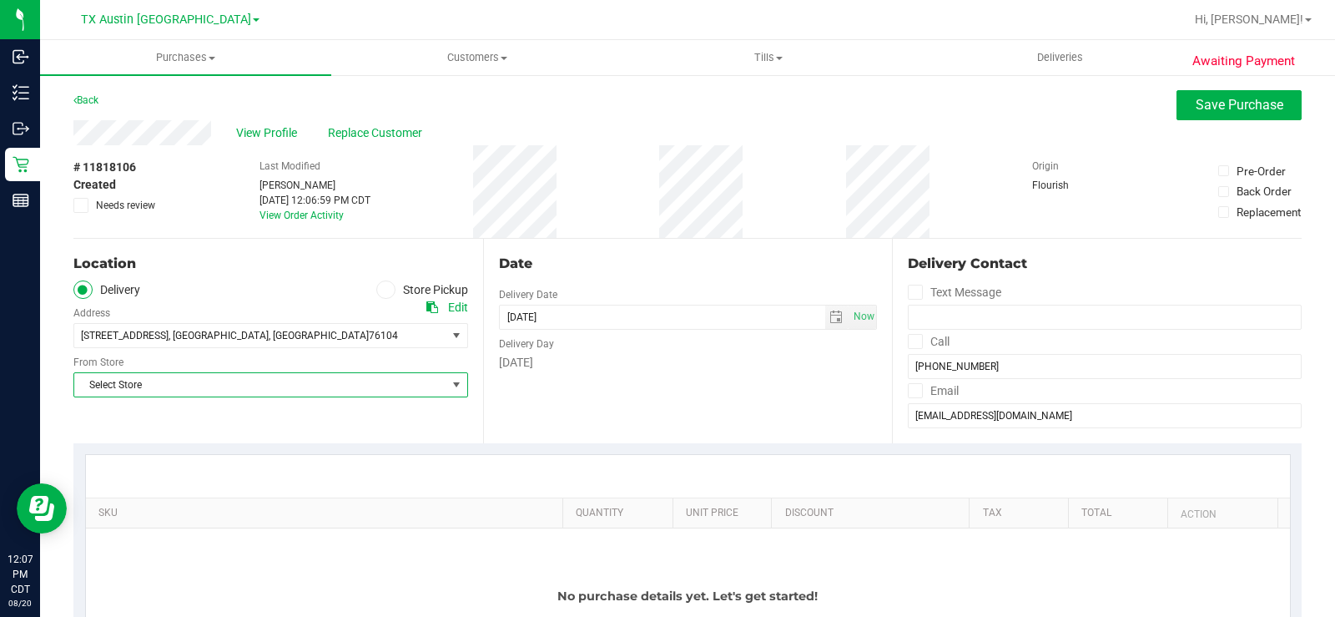
click at [339, 391] on span "Select Store" at bounding box center [260, 384] width 372 height 23
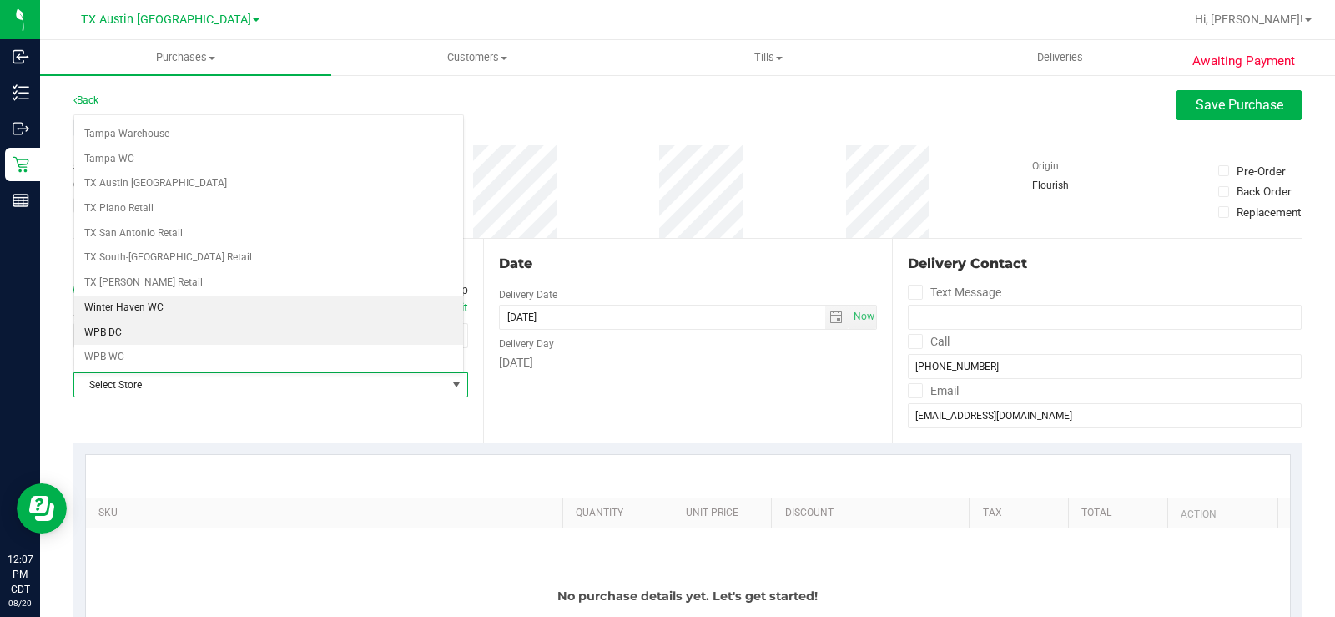
scroll to position [1212, 0]
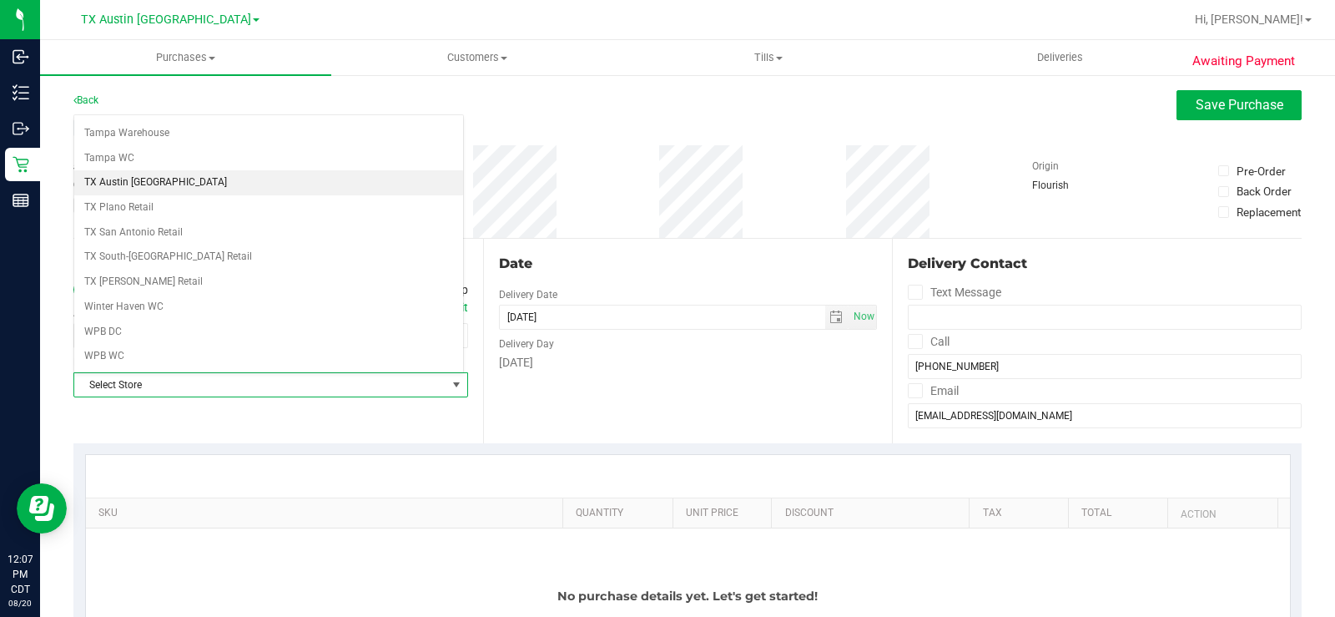
click at [197, 184] on li "TX Austin [GEOGRAPHIC_DATA]" at bounding box center [268, 182] width 389 height 25
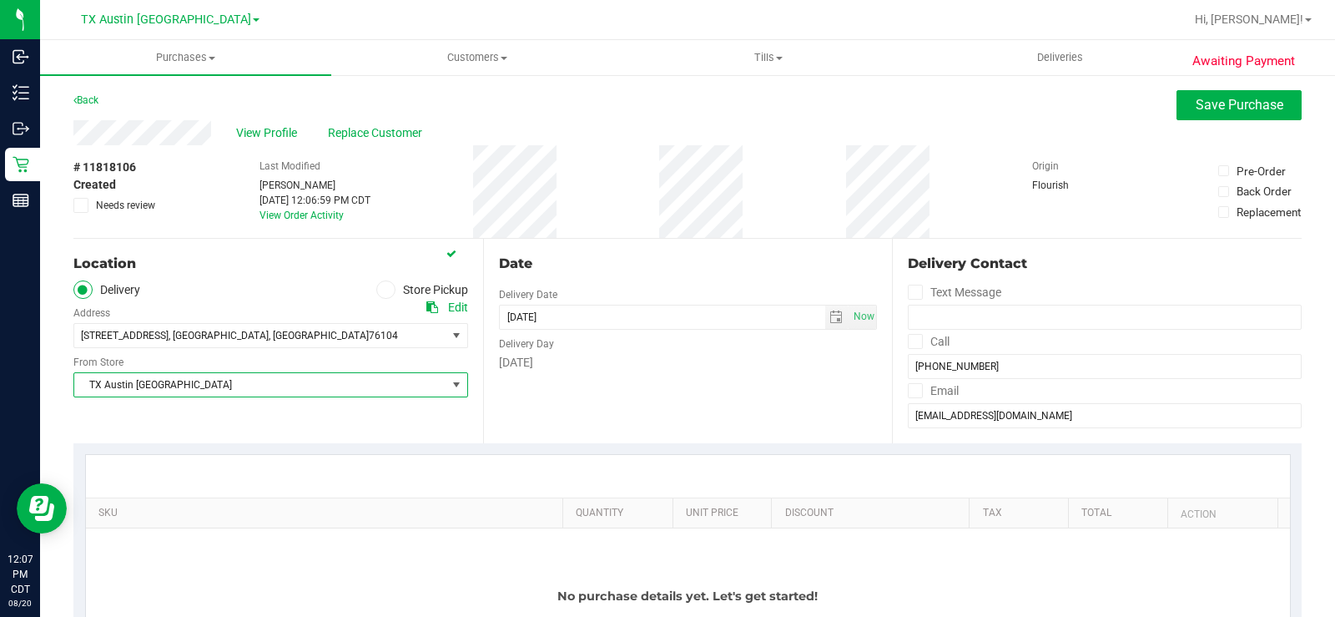
click at [628, 388] on div "Date Delivery Date 08/20/2025 Now 08/20/2025 12:07 PM Now Delivery Day Wednesday" at bounding box center [688, 341] width 410 height 204
click at [677, 392] on div "Date Delivery Date 08/20/2025 Now 08/20/2025 12:07 PM Now Delivery Day Wednesday" at bounding box center [688, 341] width 410 height 204
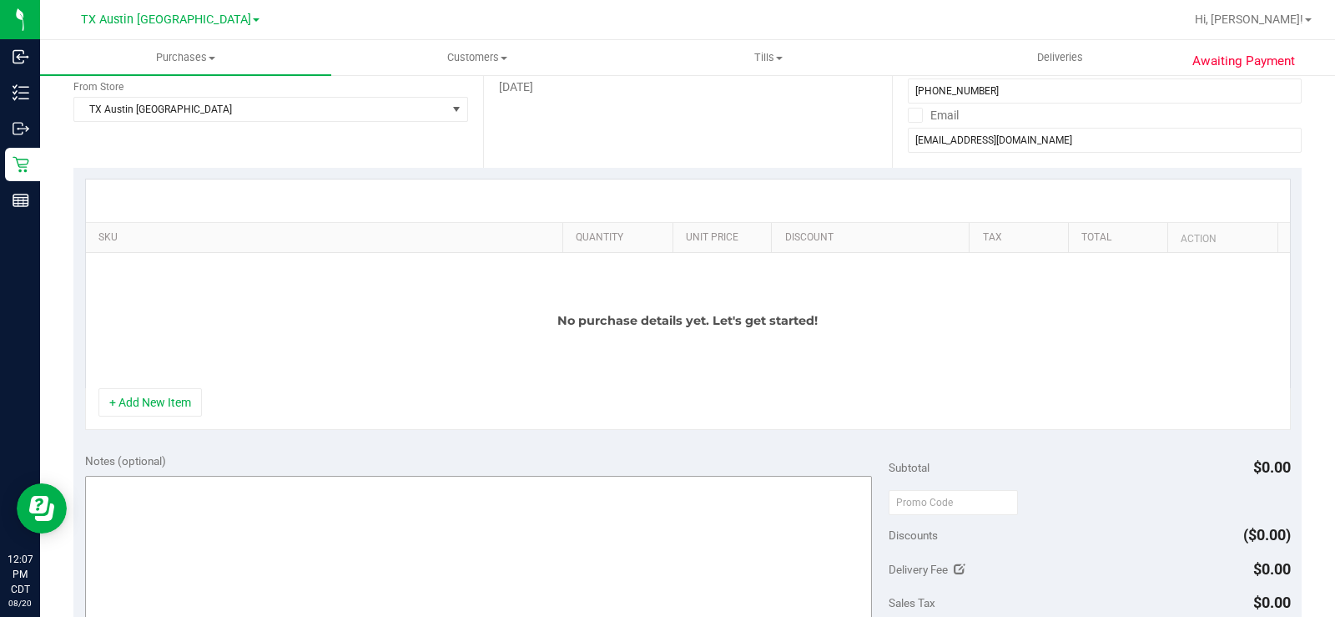
scroll to position [417, 0]
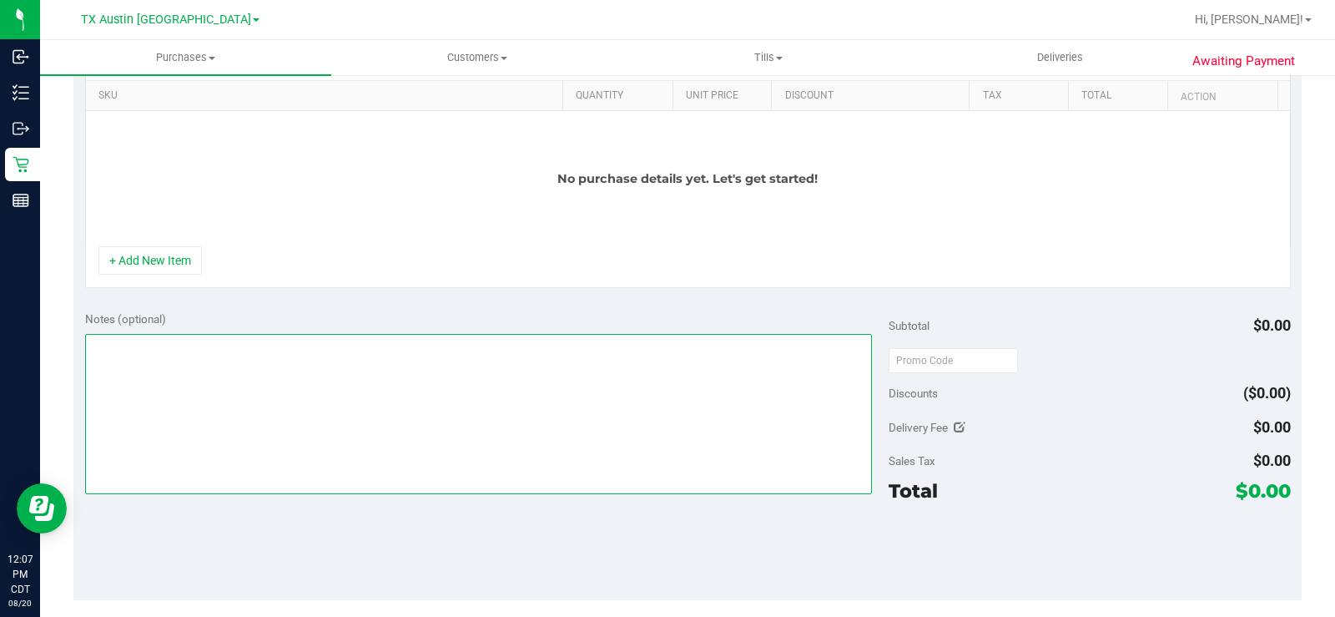
click at [270, 385] on textarea at bounding box center [478, 414] width 787 height 160
click at [154, 350] on textarea at bounding box center [478, 414] width 787 height 160
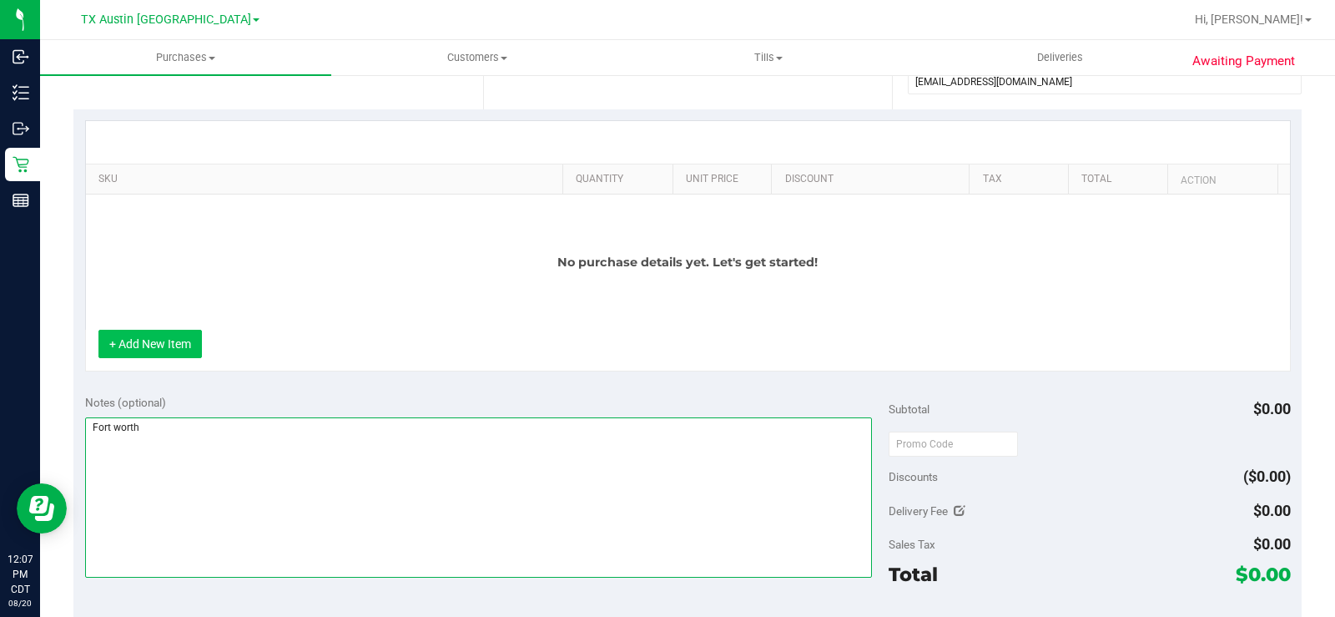
type textarea "Fort worth"
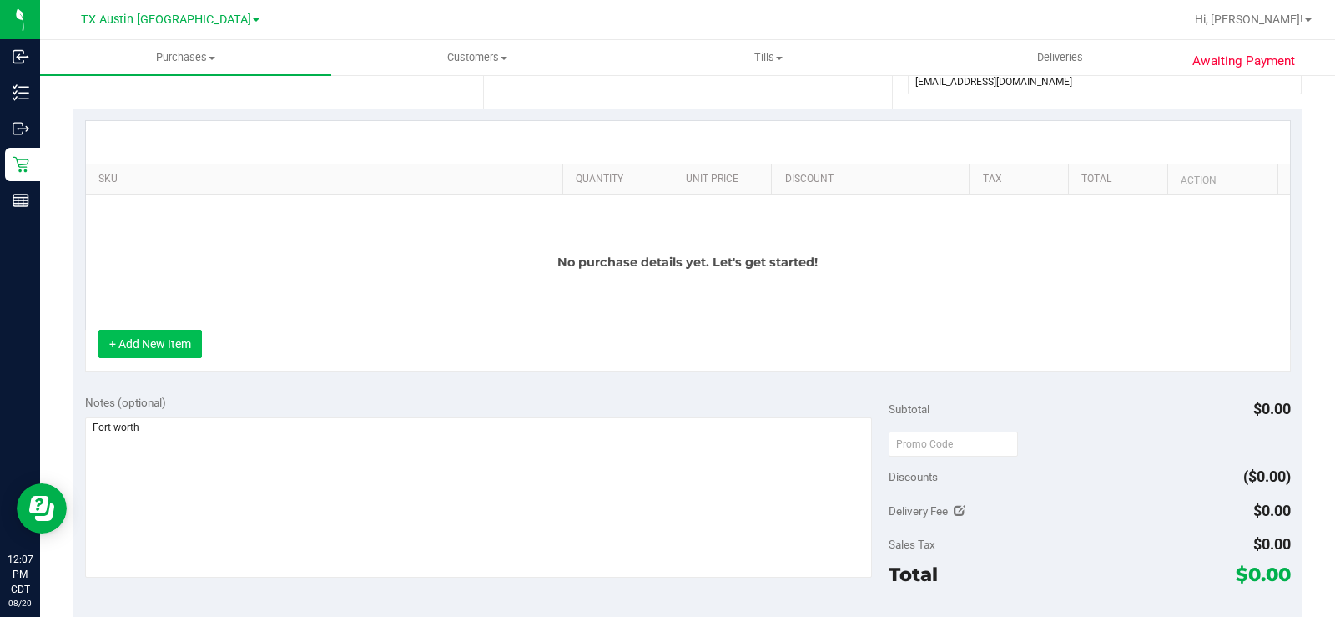
click at [158, 340] on button "+ Add New Item" at bounding box center [149, 344] width 103 height 28
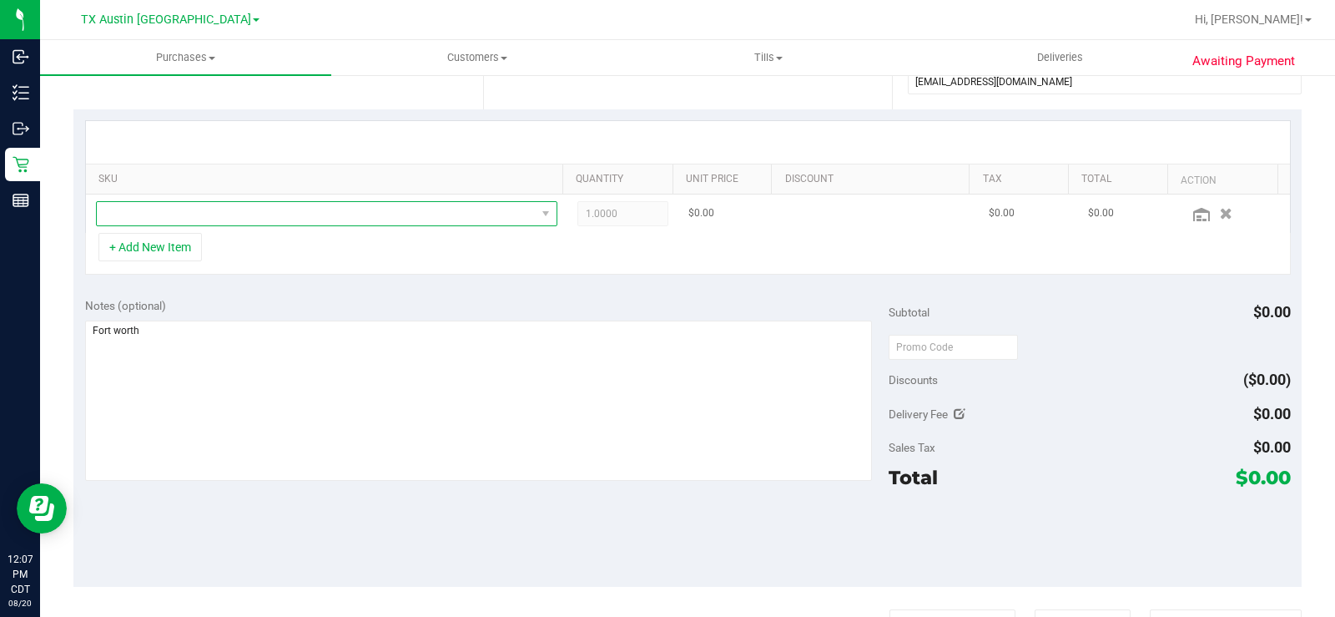
click at [231, 211] on span "NO DATA FOUND" at bounding box center [316, 213] width 439 height 23
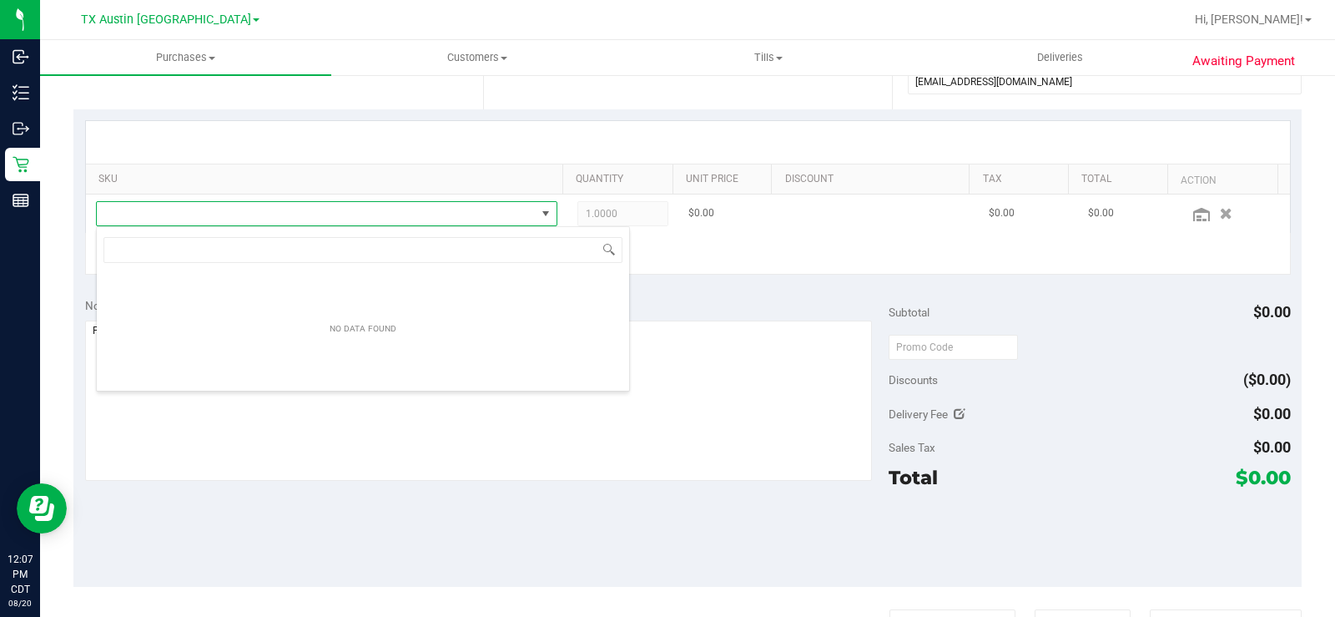
scroll to position [25, 452]
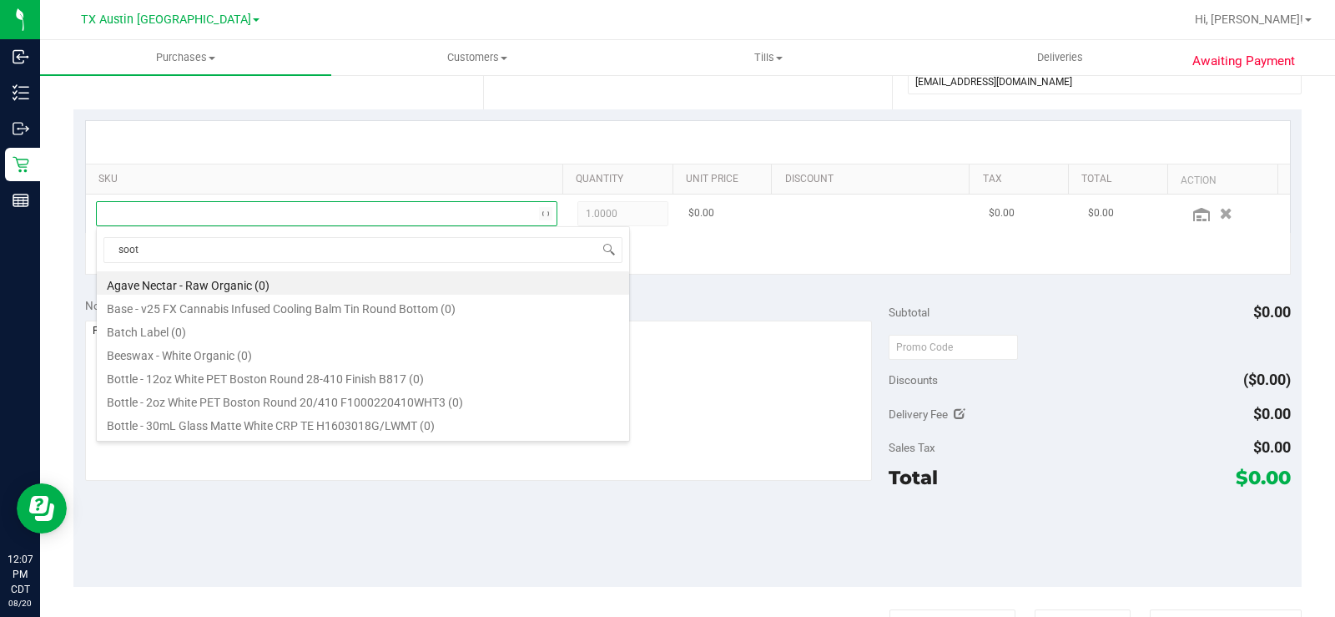
type input "sooth"
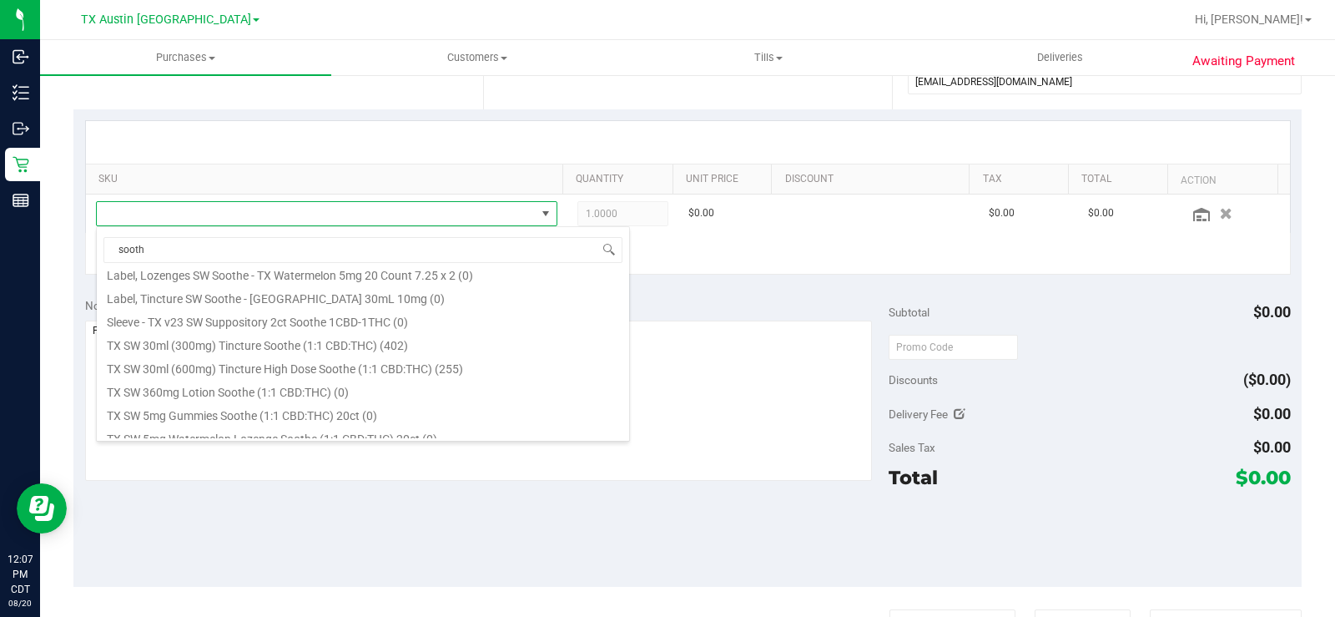
scroll to position [557, 0]
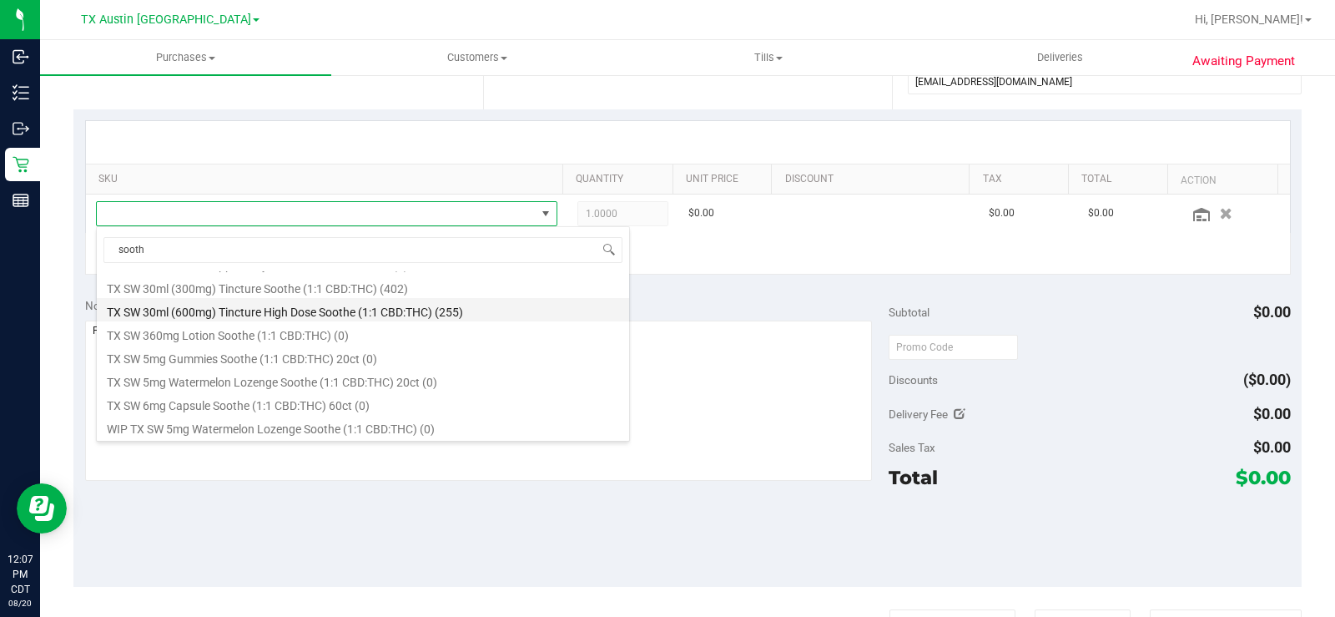
click at [411, 304] on li "TX SW 30ml (600mg) Tincture High Dose Soothe (1:1 CBD:THC) (255)" at bounding box center [363, 309] width 532 height 23
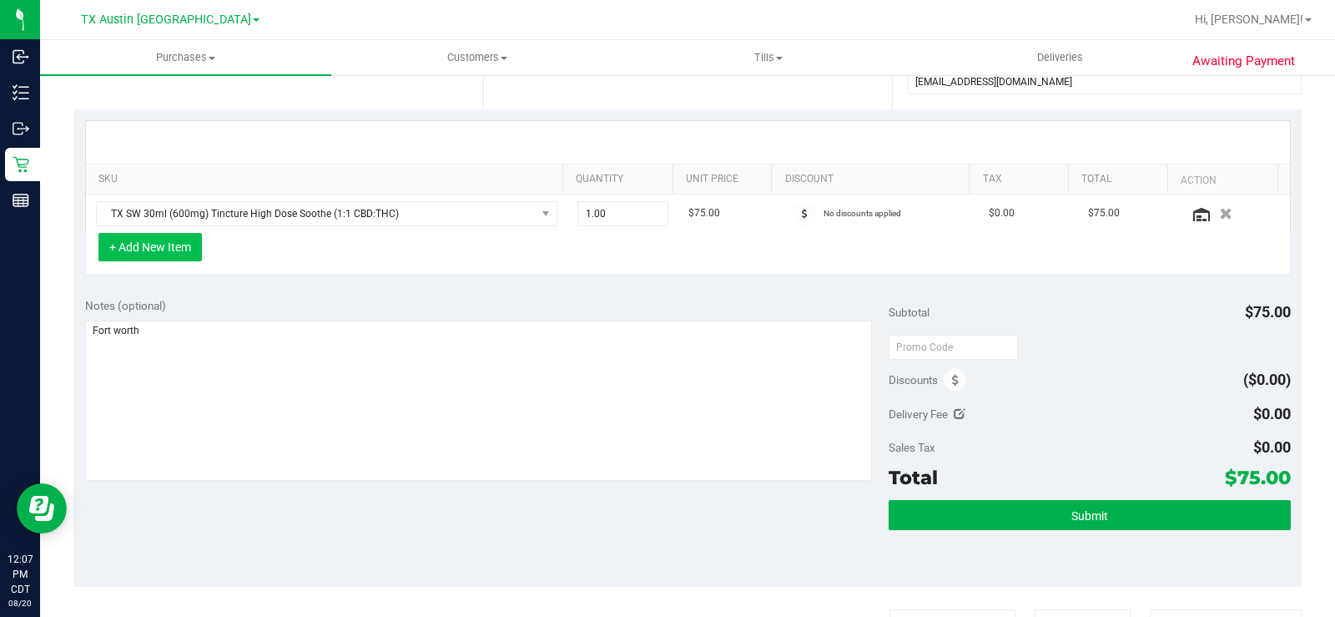
click at [139, 244] on button "+ Add New Item" at bounding box center [149, 247] width 103 height 28
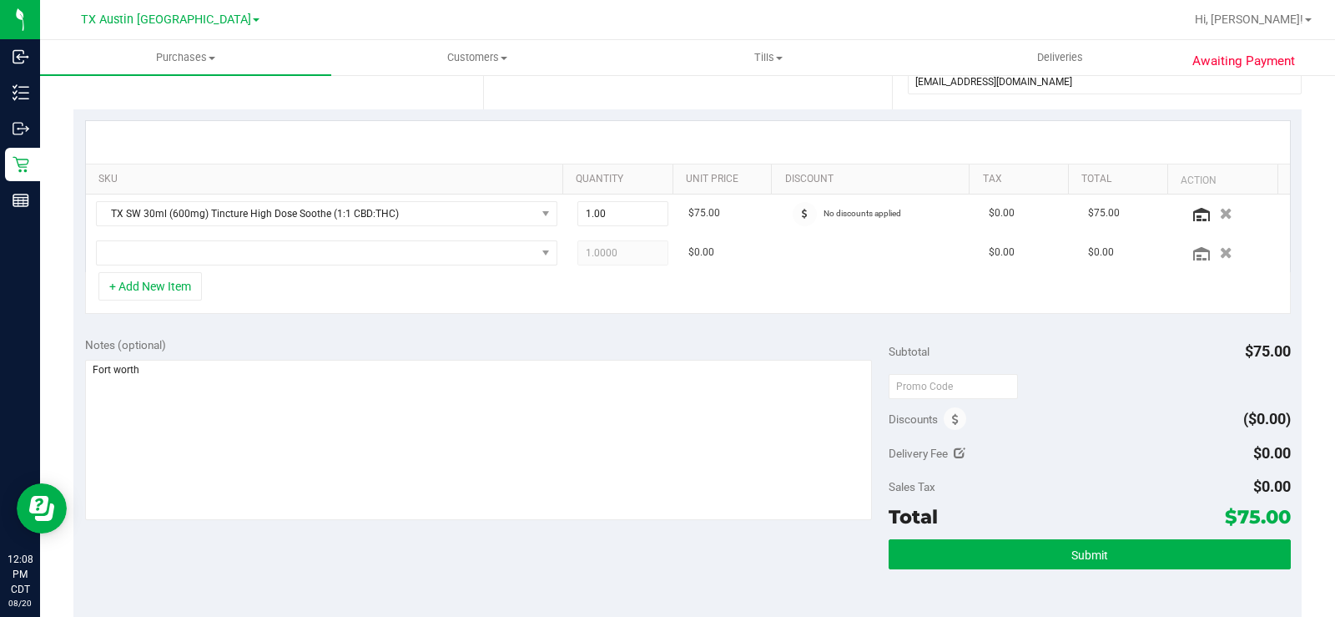
click at [632, 297] on div "+ Add New Item" at bounding box center [688, 293] width 1206 height 42
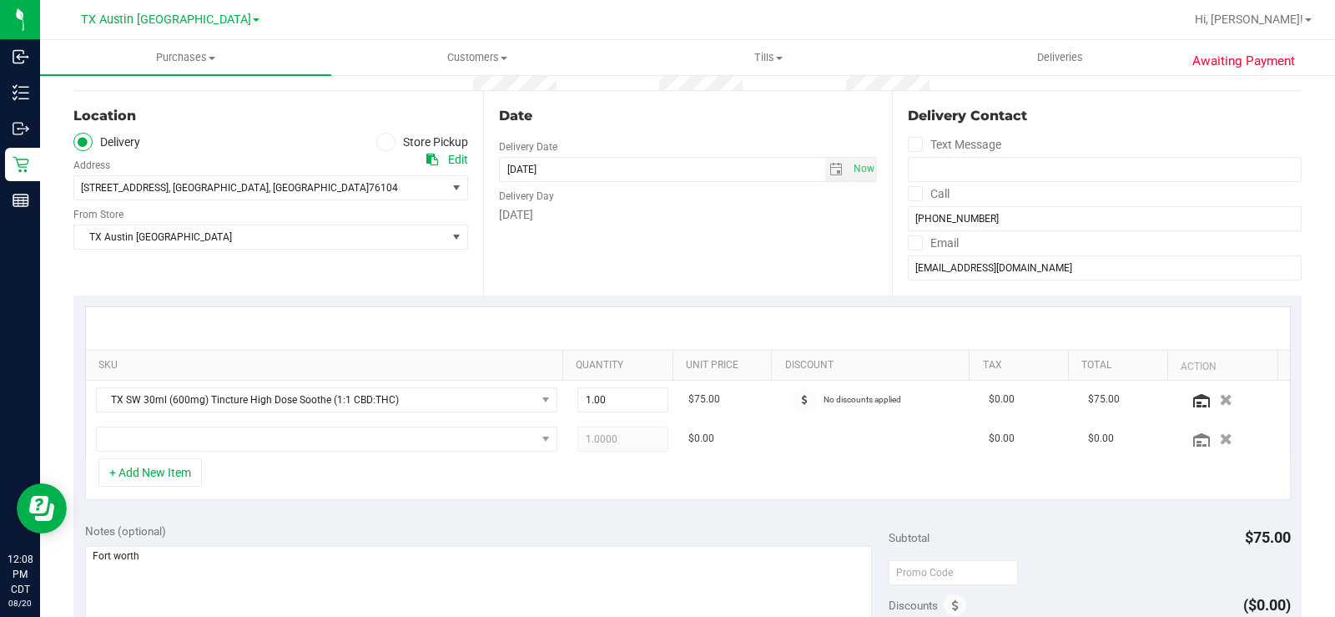
scroll to position [83, 0]
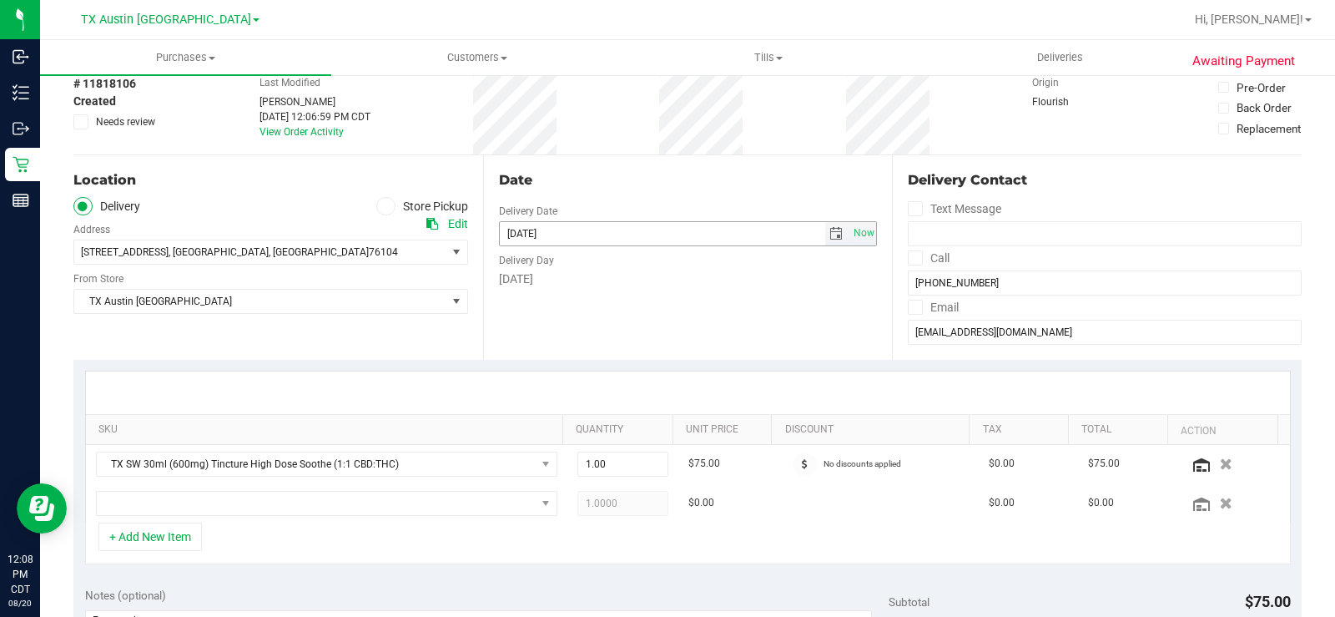
drag, startPoint x: 829, startPoint y: 231, endPoint x: 813, endPoint y: 247, distance: 23.0
click at [829, 231] on span "select" at bounding box center [835, 233] width 13 height 13
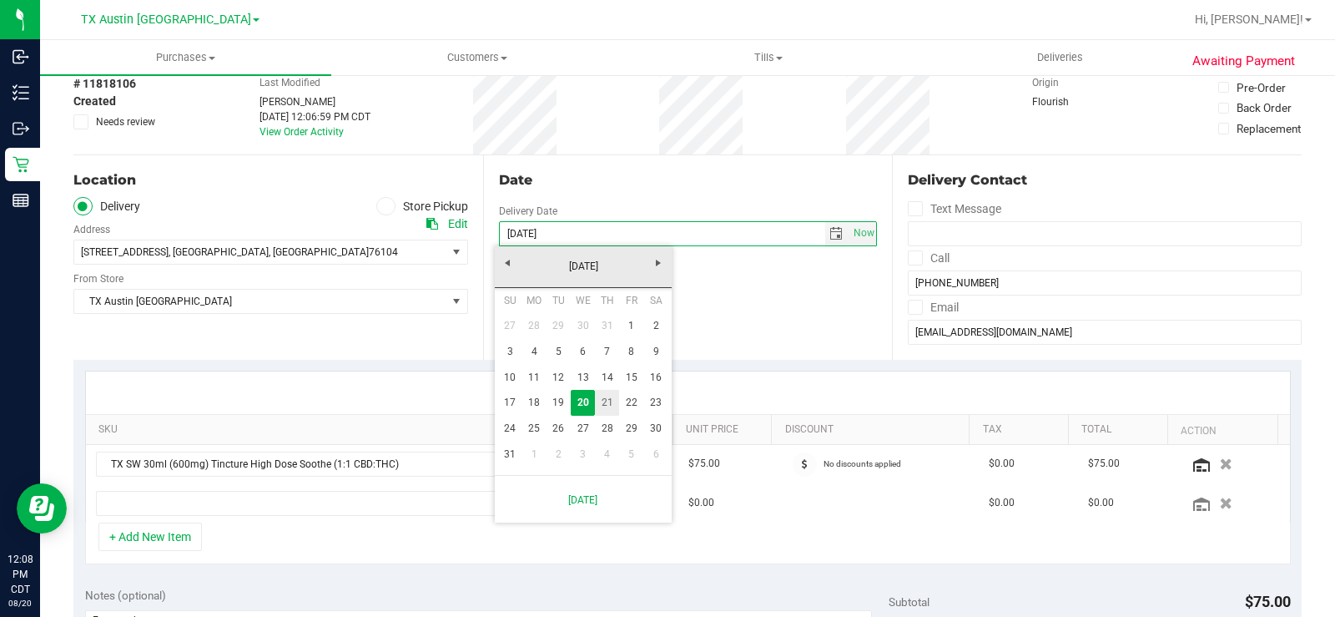
click at [607, 408] on link "21" at bounding box center [607, 403] width 24 height 26
type input "08/21/2025"
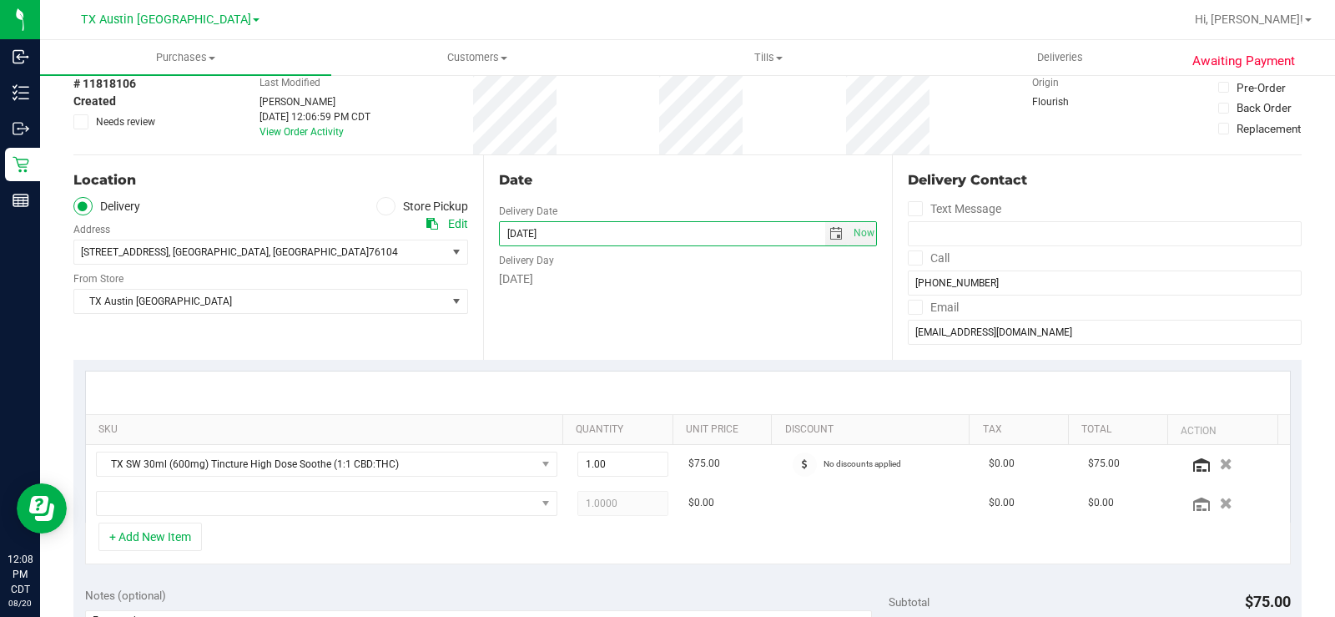
click at [653, 556] on div "+ Add New Item" at bounding box center [688, 543] width 1206 height 42
click at [612, 461] on span "1.00 1" at bounding box center [622, 463] width 91 height 25
click at [612, 456] on input "1" at bounding box center [622, 463] width 89 height 23
type input "3"
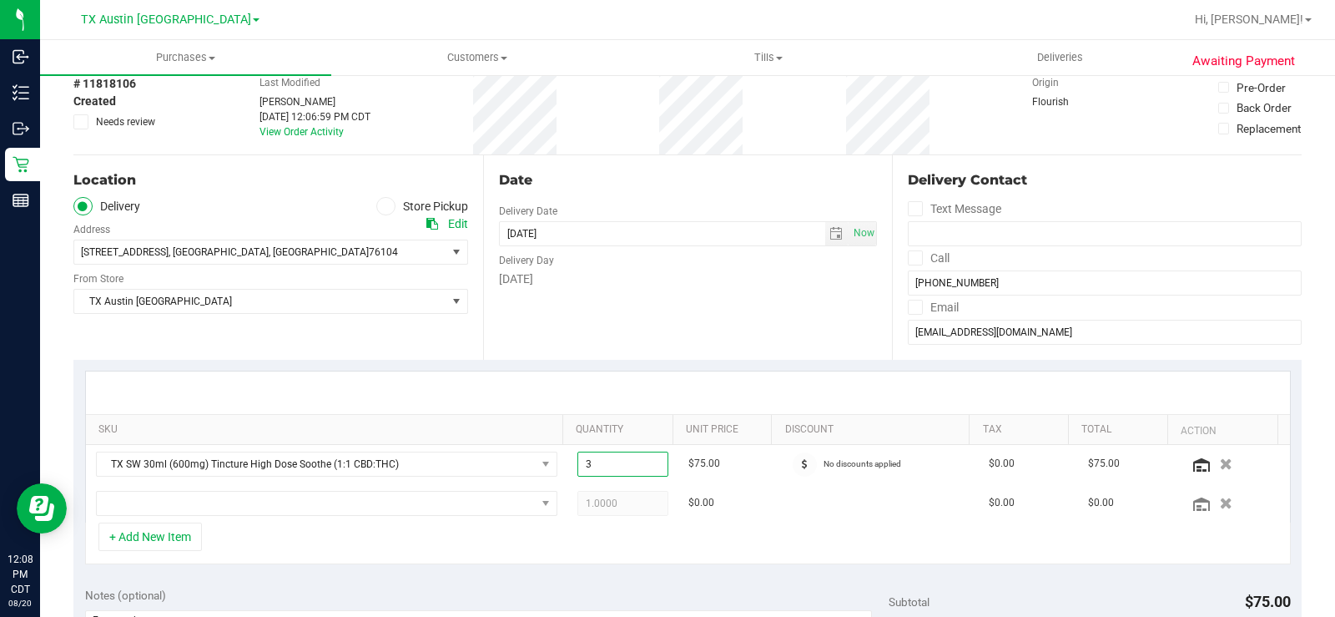
type input "3.00"
drag, startPoint x: 820, startPoint y: 547, endPoint x: 1111, endPoint y: 537, distance: 291.4
click at [824, 547] on div "+ Add New Item" at bounding box center [688, 543] width 1206 height 42
click at [1220, 506] on icon "button" at bounding box center [1227, 502] width 14 height 13
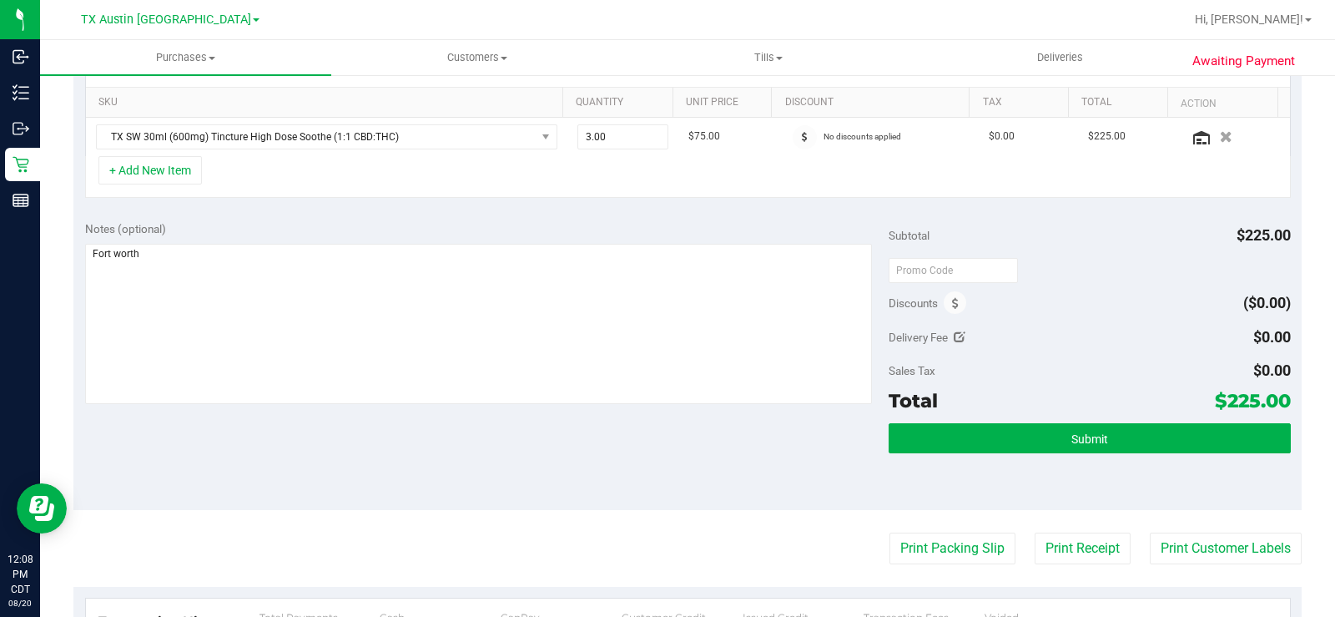
scroll to position [417, 0]
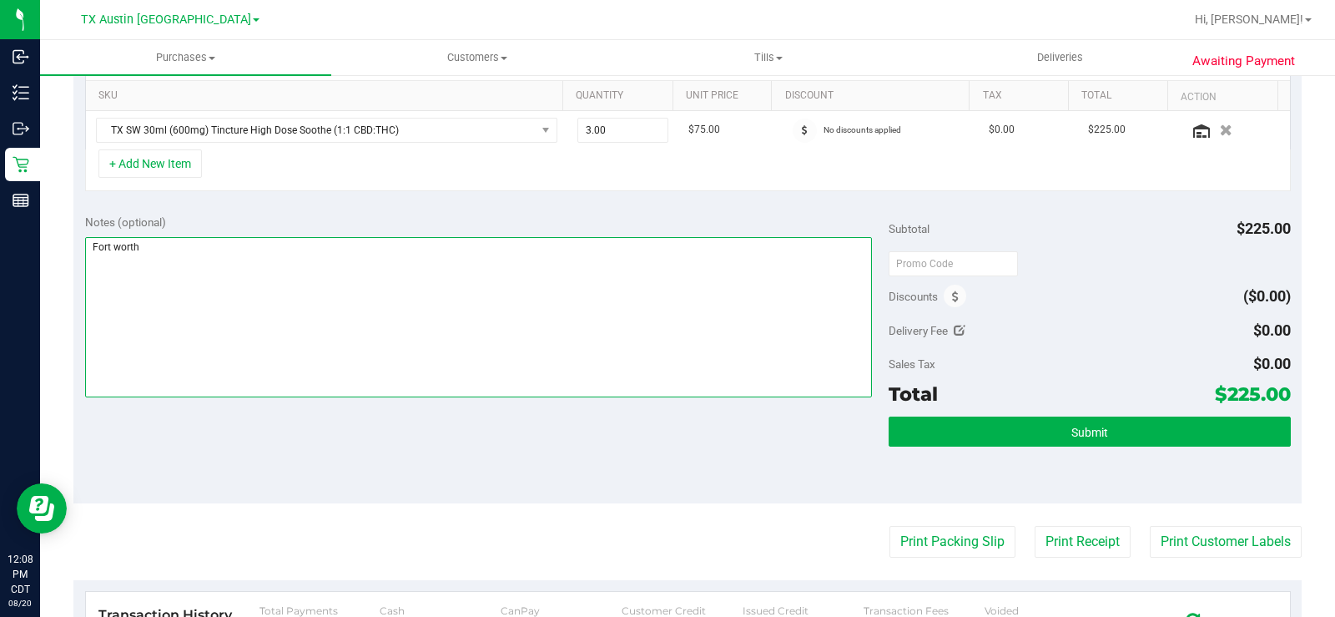
click at [267, 264] on textarea at bounding box center [478, 317] width 787 height 160
type textarea "Fort worth 08/21/25- MB"
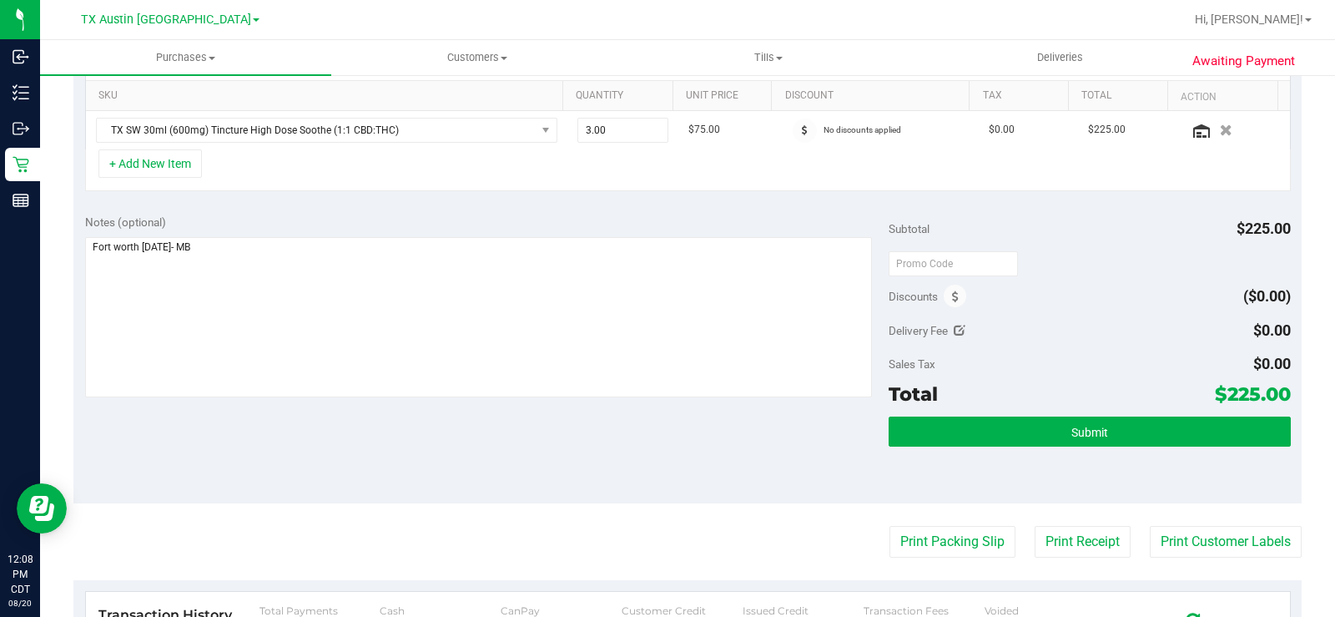
click at [518, 224] on div "Notes (optional)" at bounding box center [487, 222] width 804 height 17
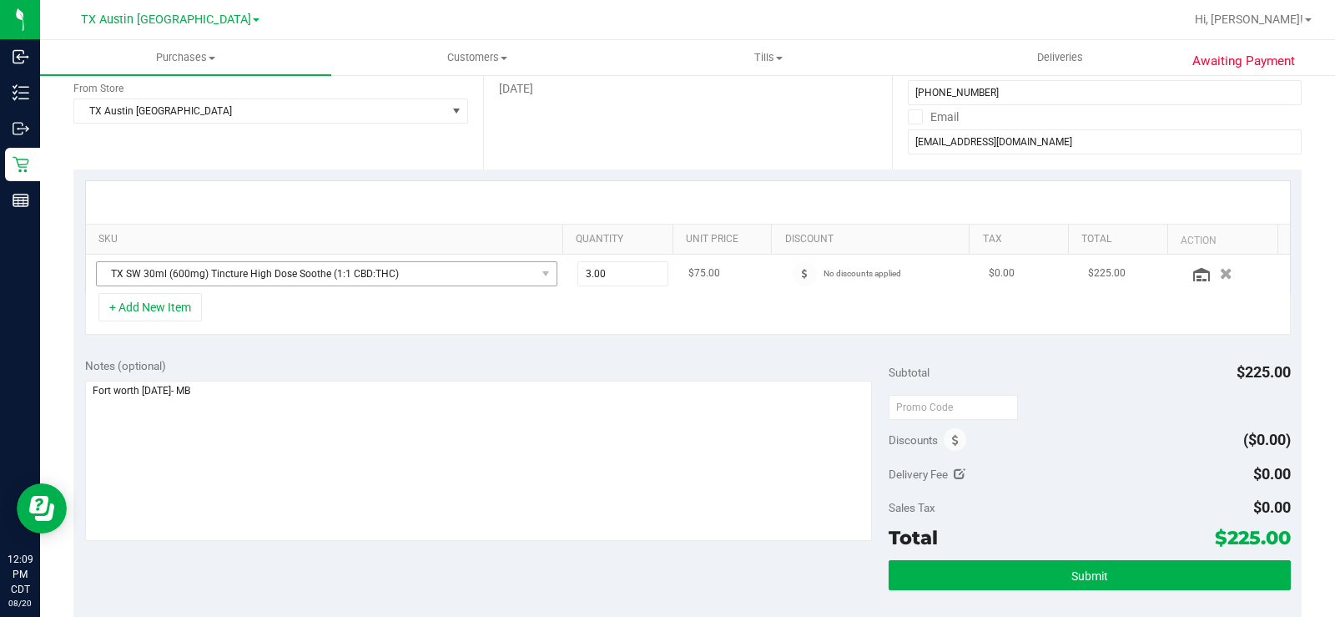
scroll to position [250, 0]
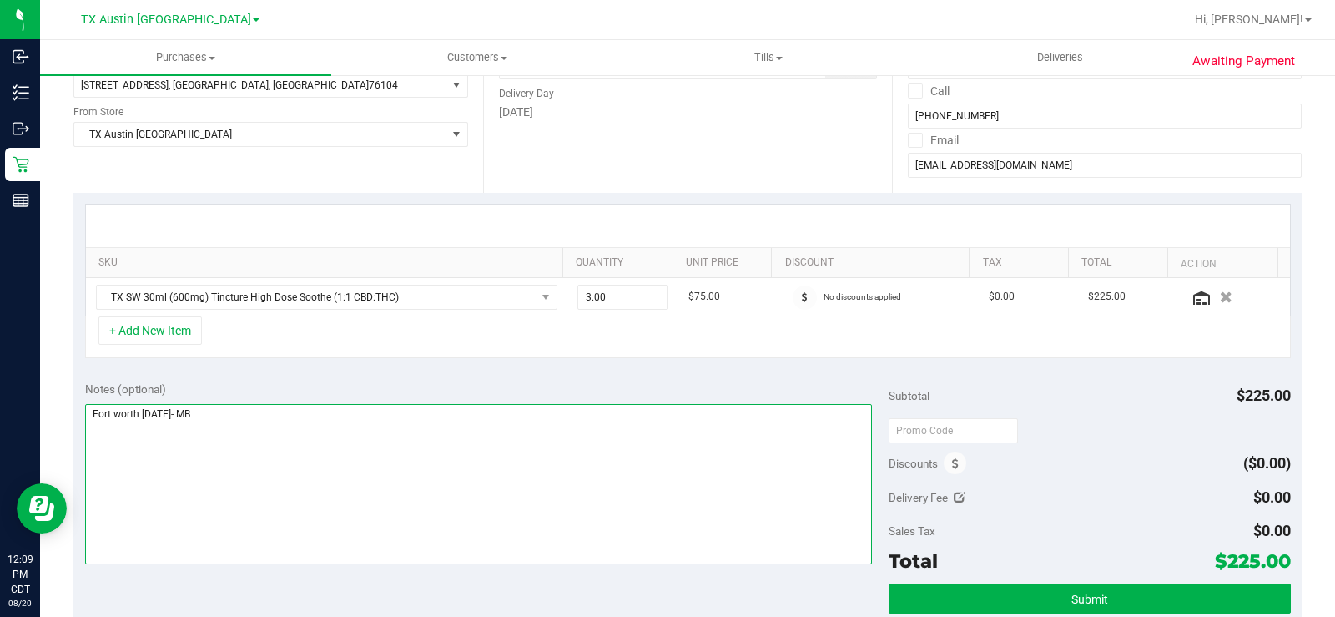
drag, startPoint x: 234, startPoint y: 418, endPoint x: 80, endPoint y: 416, distance: 153.5
click at [80, 416] on div "Notes (optional) Subtotal $225.00 Discounts ($0.00) Delivery Fee $0.00 Sales Ta…" at bounding box center [687, 520] width 1228 height 300
click at [348, 448] on textarea at bounding box center [478, 484] width 787 height 160
click at [219, 426] on textarea at bounding box center [478, 484] width 787 height 160
drag, startPoint x: 217, startPoint y: 418, endPoint x: 85, endPoint y: 418, distance: 131.8
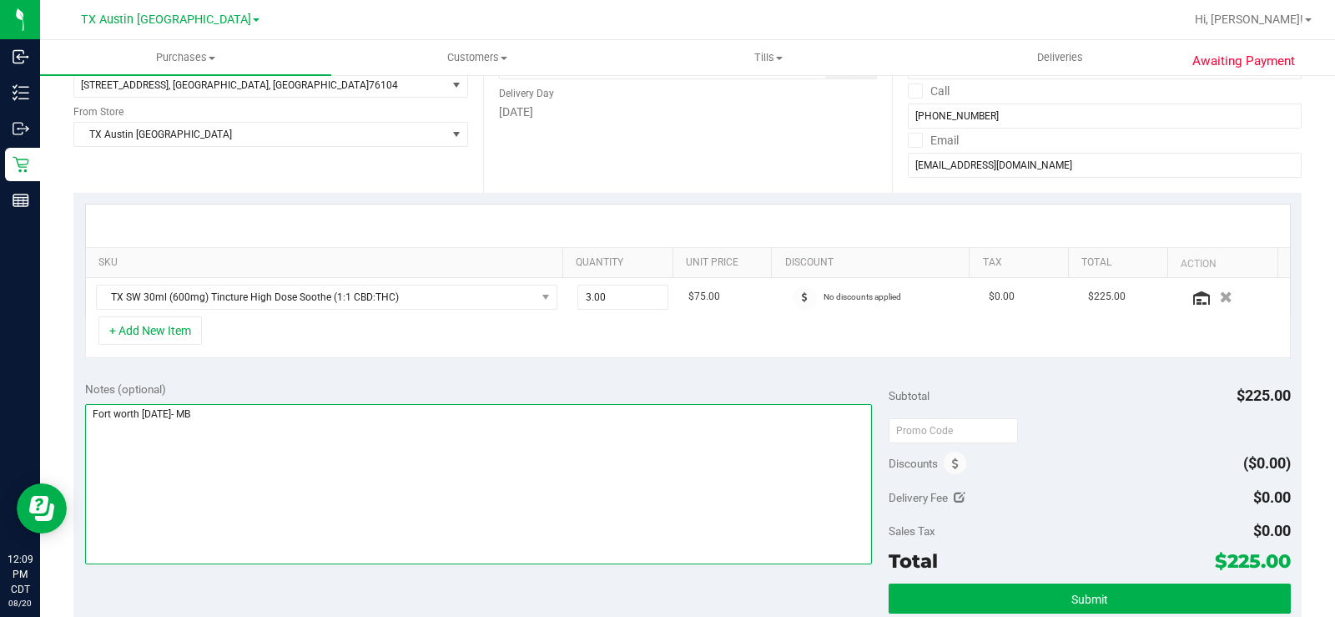
click at [85, 418] on textarea at bounding box center [478, 484] width 787 height 160
click at [371, 424] on textarea at bounding box center [478, 484] width 787 height 160
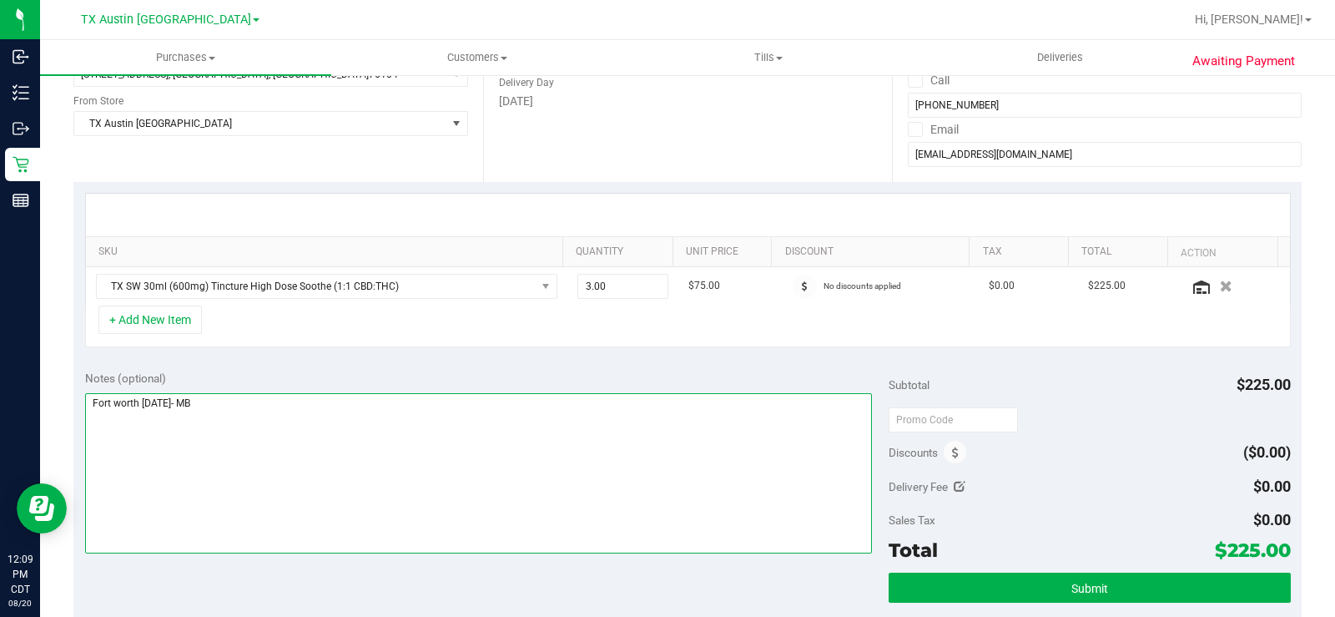
scroll to position [167, 0]
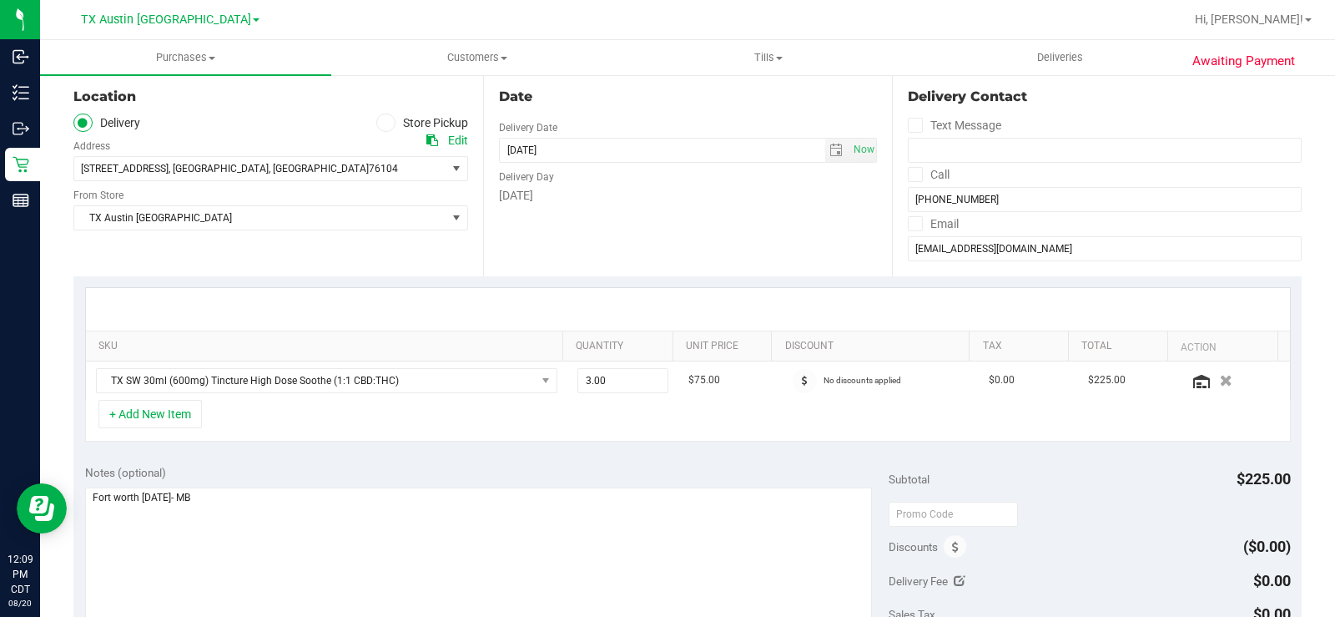
click at [477, 443] on div "SKU Quantity Unit Price Discount Tax Total Action TX SW 30ml (600mg) Tincture H…" at bounding box center [687, 364] width 1228 height 177
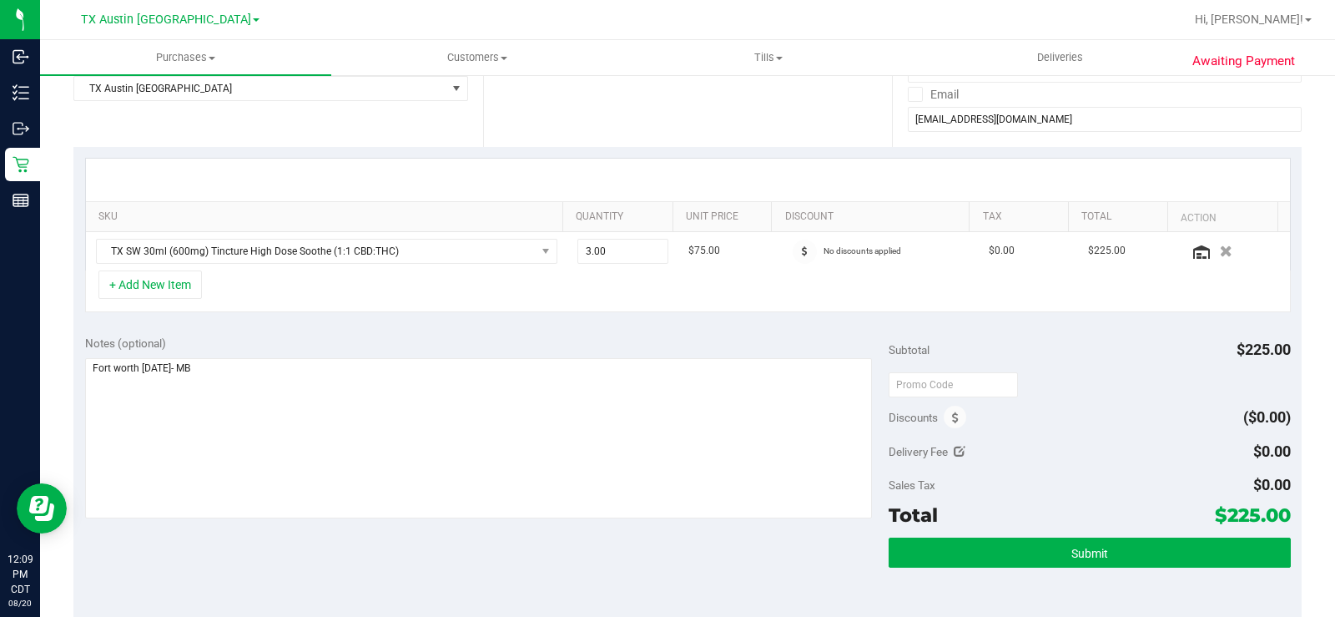
scroll to position [334, 0]
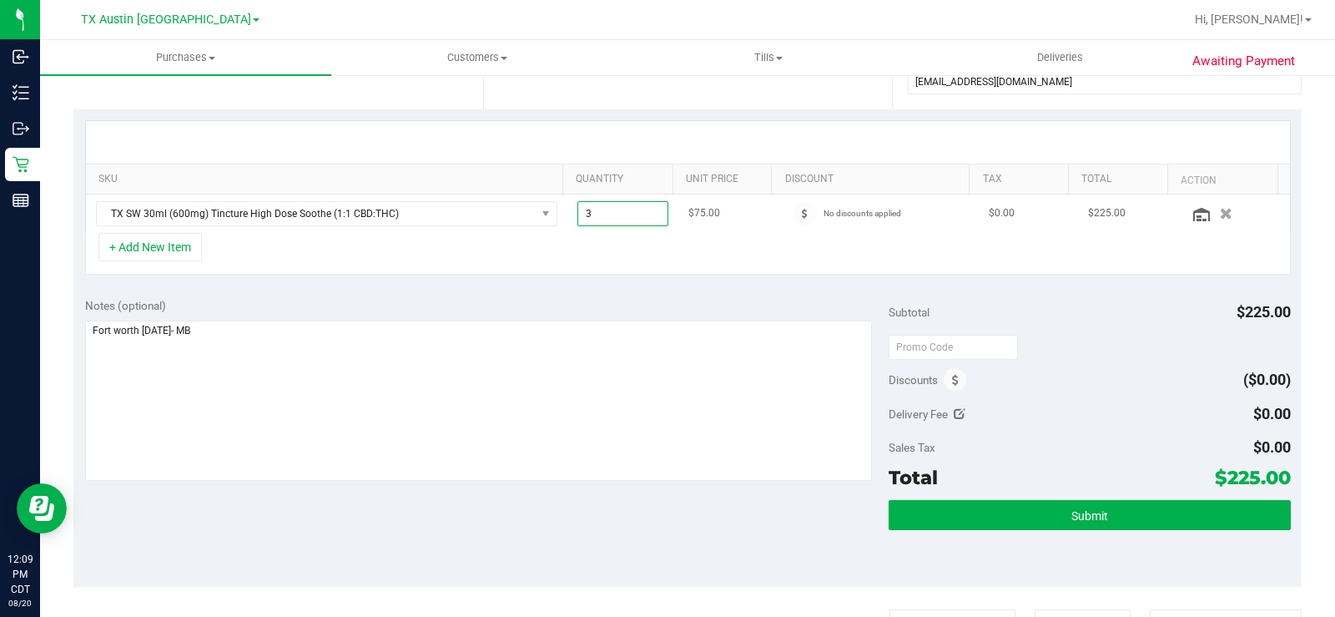
click at [637, 215] on span "3.00 3" at bounding box center [622, 213] width 91 height 25
click at [637, 215] on input "3" at bounding box center [622, 213] width 89 height 23
type input "1"
type input "1.00"
click at [511, 308] on div "Notes (optional)" at bounding box center [487, 305] width 804 height 17
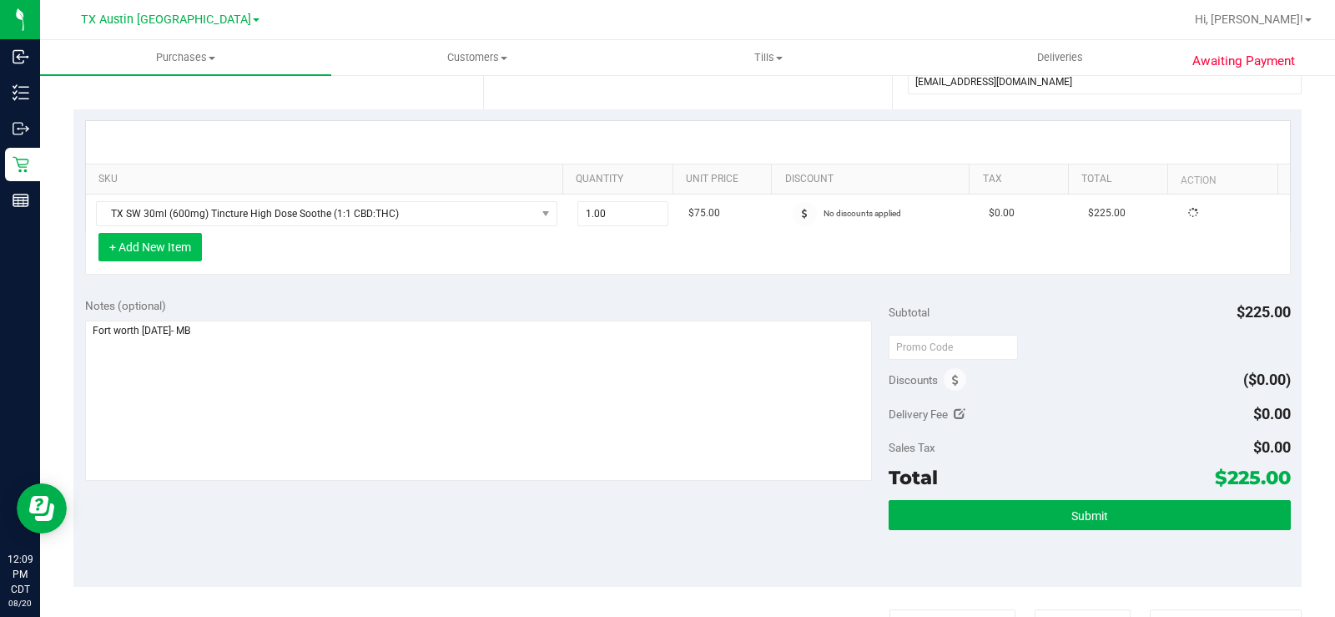
click at [178, 254] on button "+ Add New Item" at bounding box center [149, 247] width 103 height 28
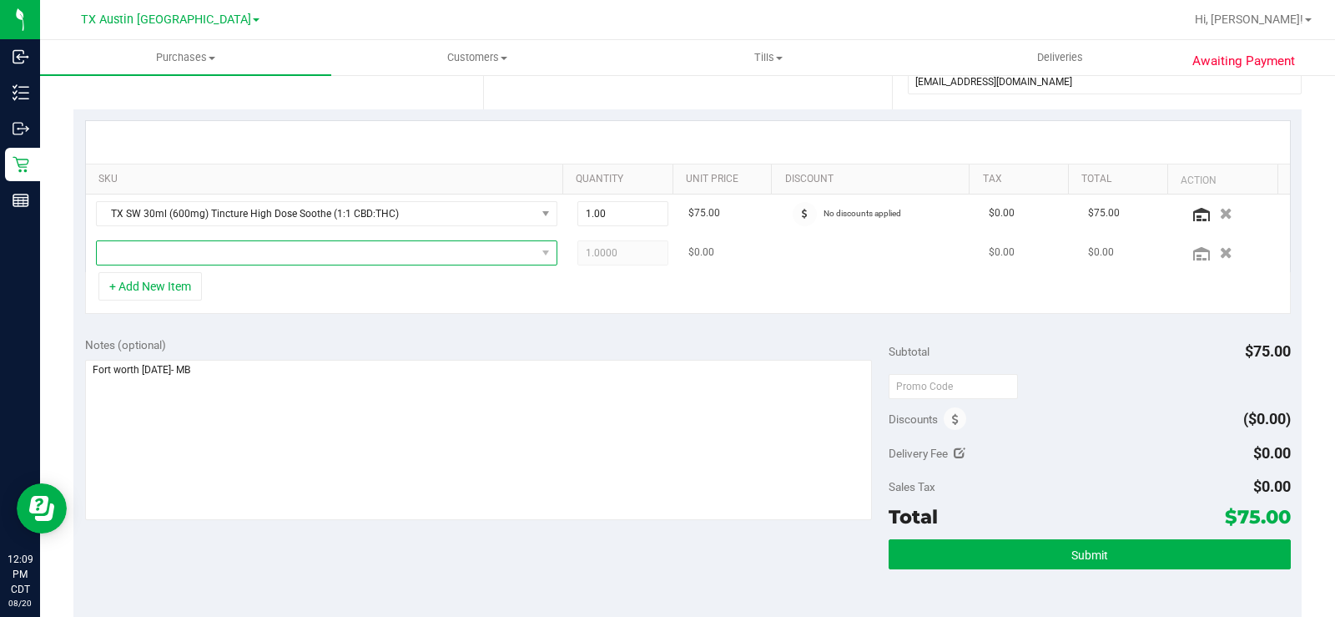
click at [196, 253] on span "NO DATA FOUND" at bounding box center [316, 252] width 439 height 23
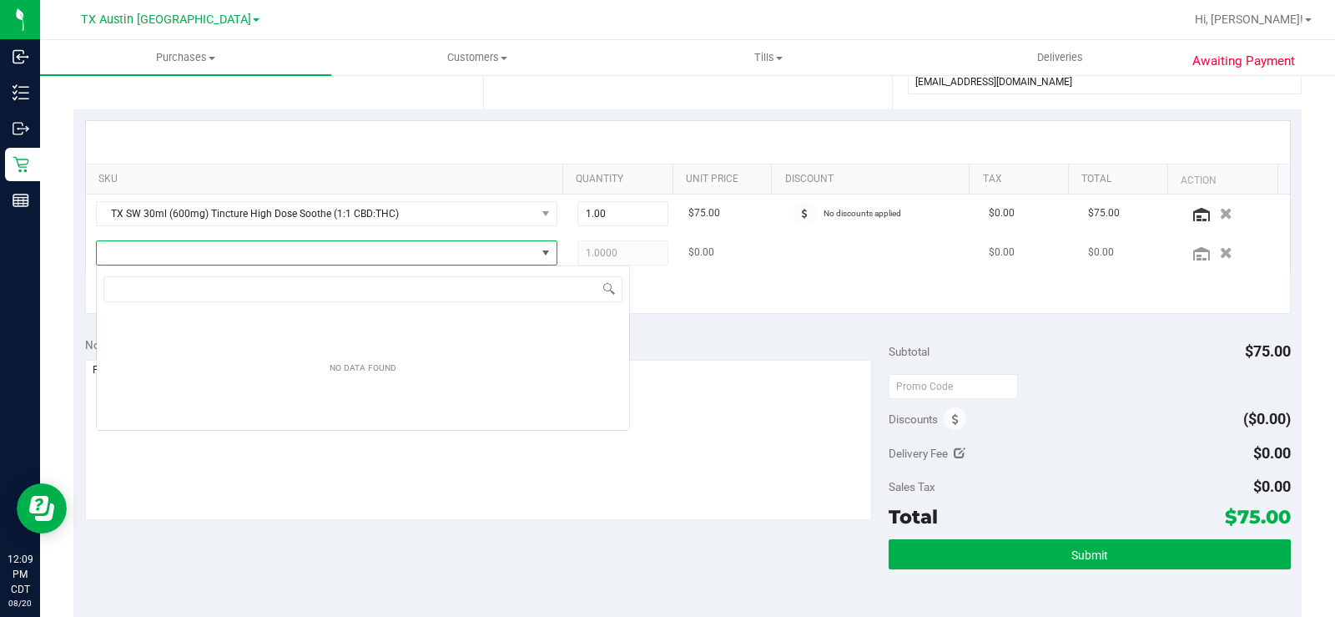
scroll to position [25, 452]
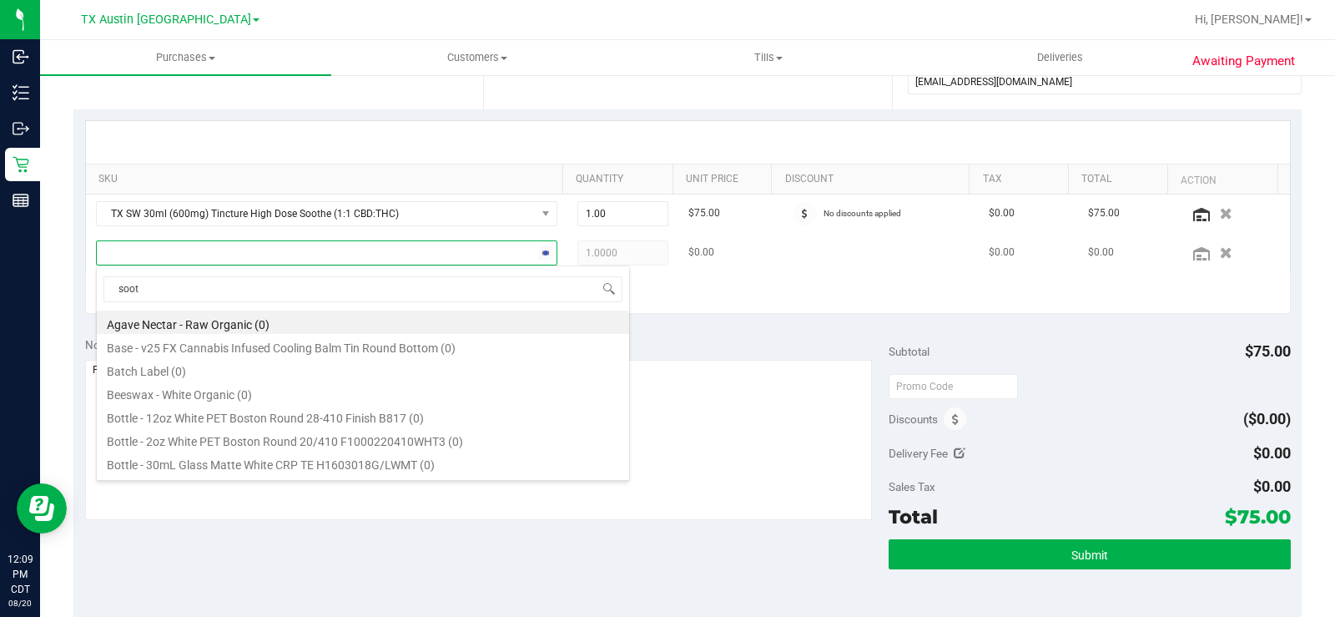
type input "sooth"
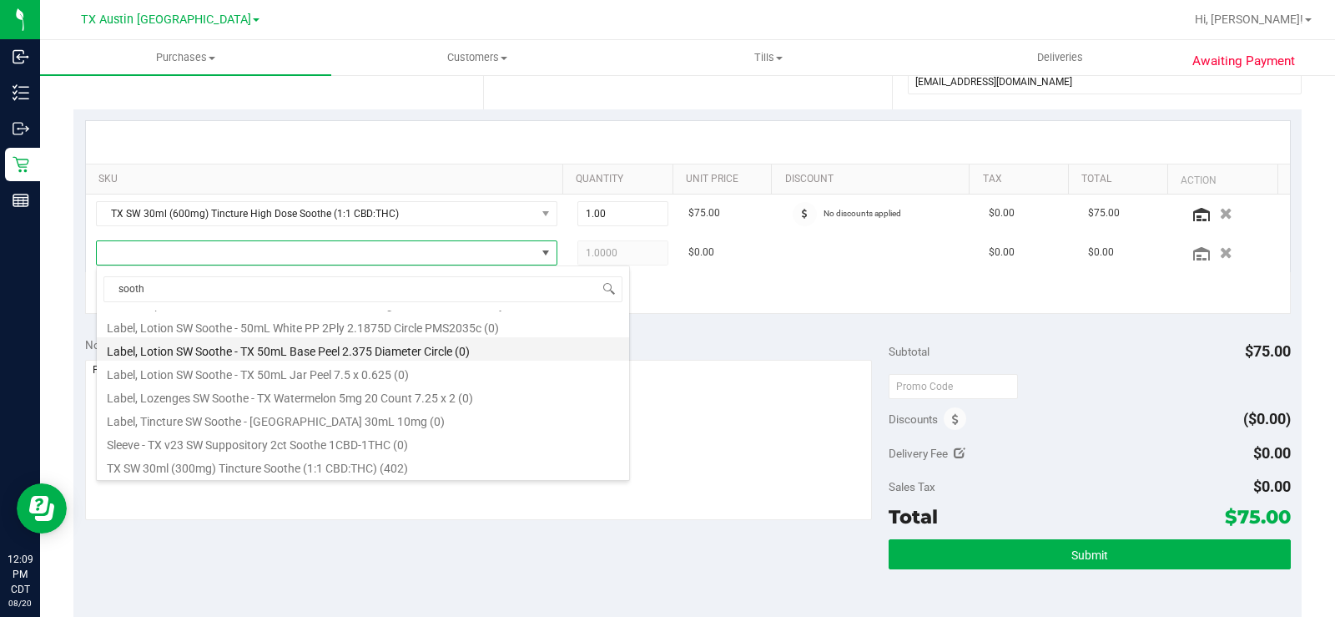
scroll to position [501, 0]
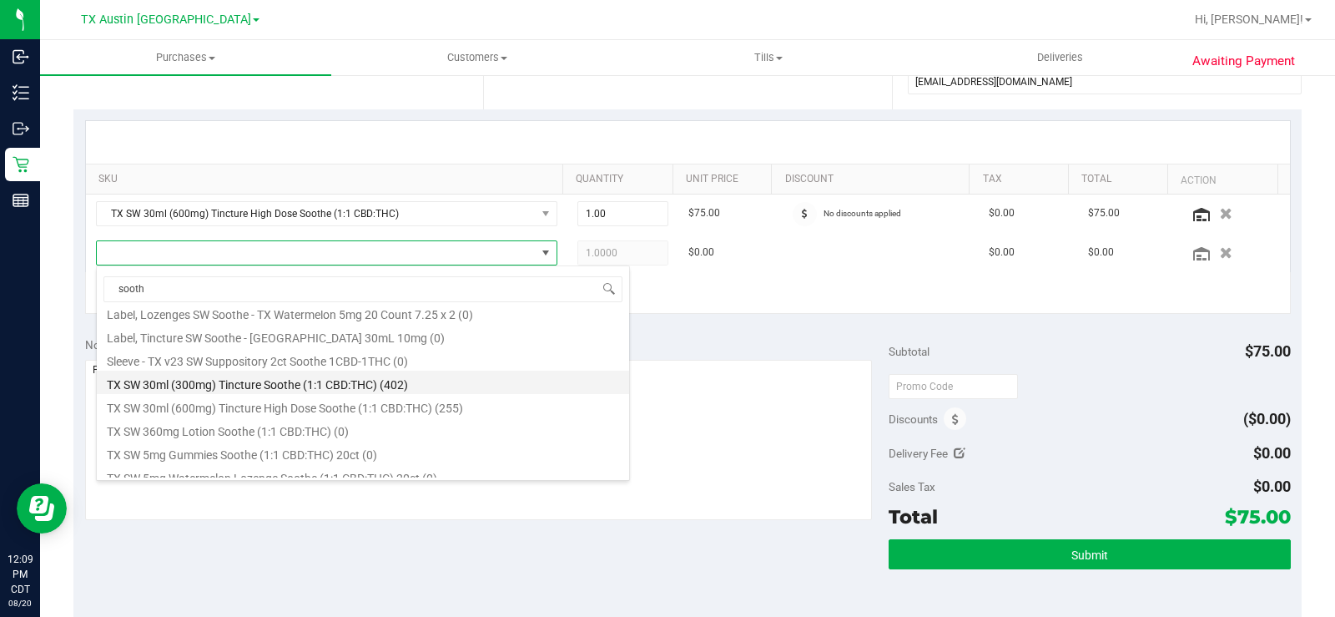
click at [414, 385] on li "TX SW 30ml (300mg) Tincture Soothe (1:1 CBD:THC) (402)" at bounding box center [363, 381] width 532 height 23
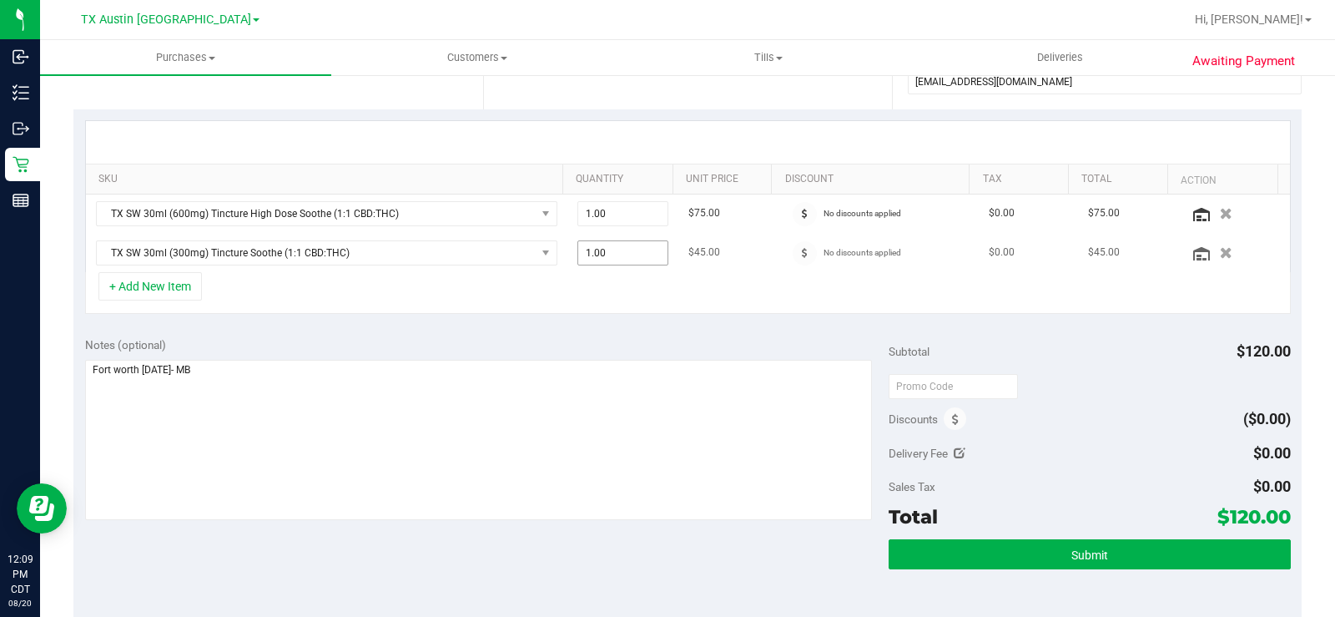
click at [621, 253] on span "1.00 1" at bounding box center [622, 252] width 91 height 25
click at [621, 253] on input "1" at bounding box center [622, 252] width 89 height 23
type input "2"
type input "2.00"
click at [677, 315] on div "SKU Quantity Unit Price Discount Tax Total Action TX SW 30ml (600mg) Tincture H…" at bounding box center [687, 217] width 1228 height 216
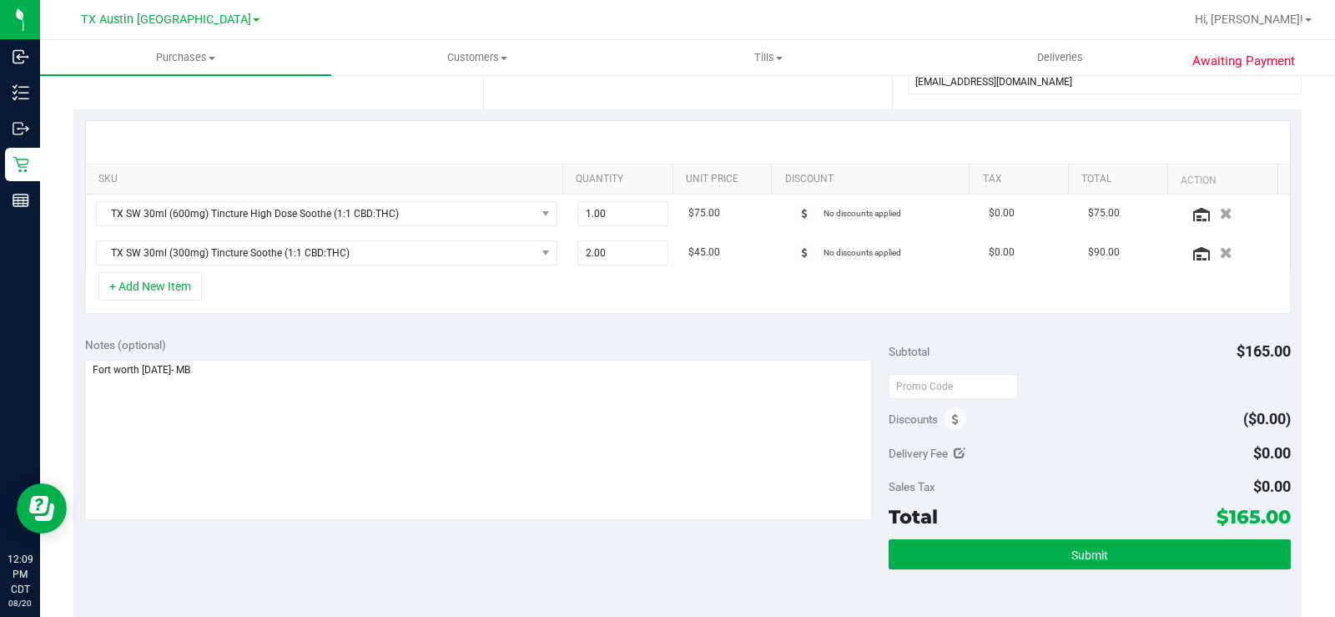
click at [598, 328] on div "Notes (optional) Subtotal $165.00 Discounts ($0.00) Delivery Fee $0.00 Sales Ta…" at bounding box center [687, 475] width 1228 height 300
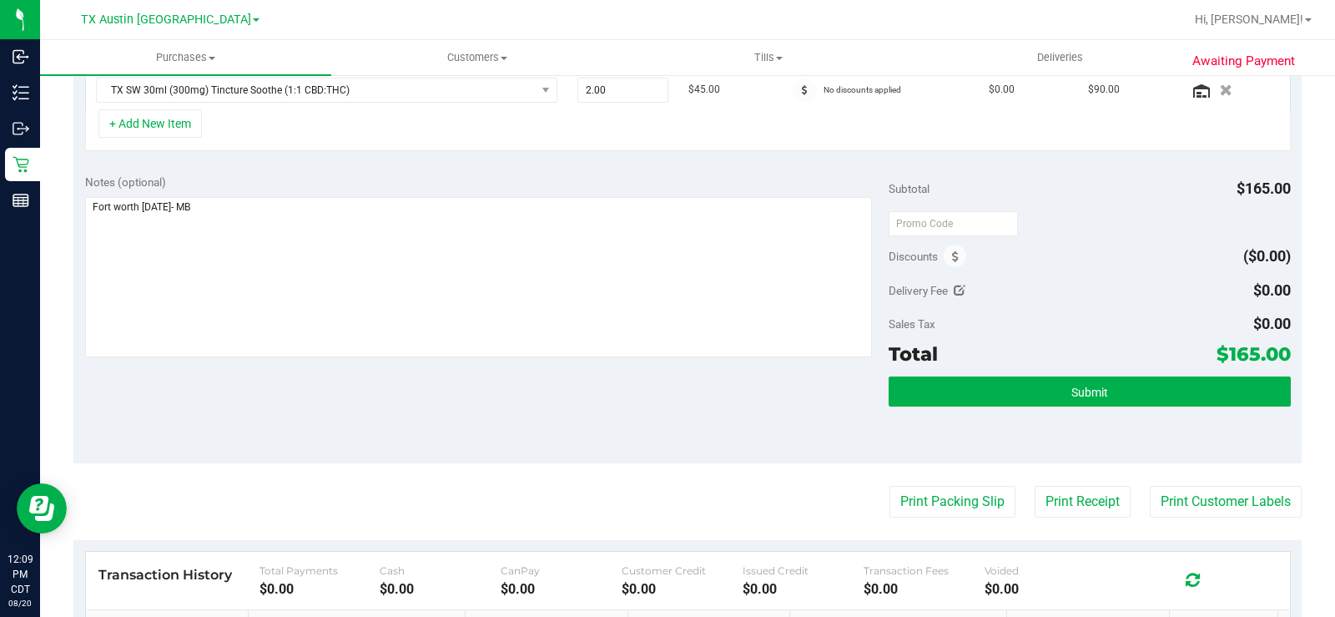
scroll to position [584, 0]
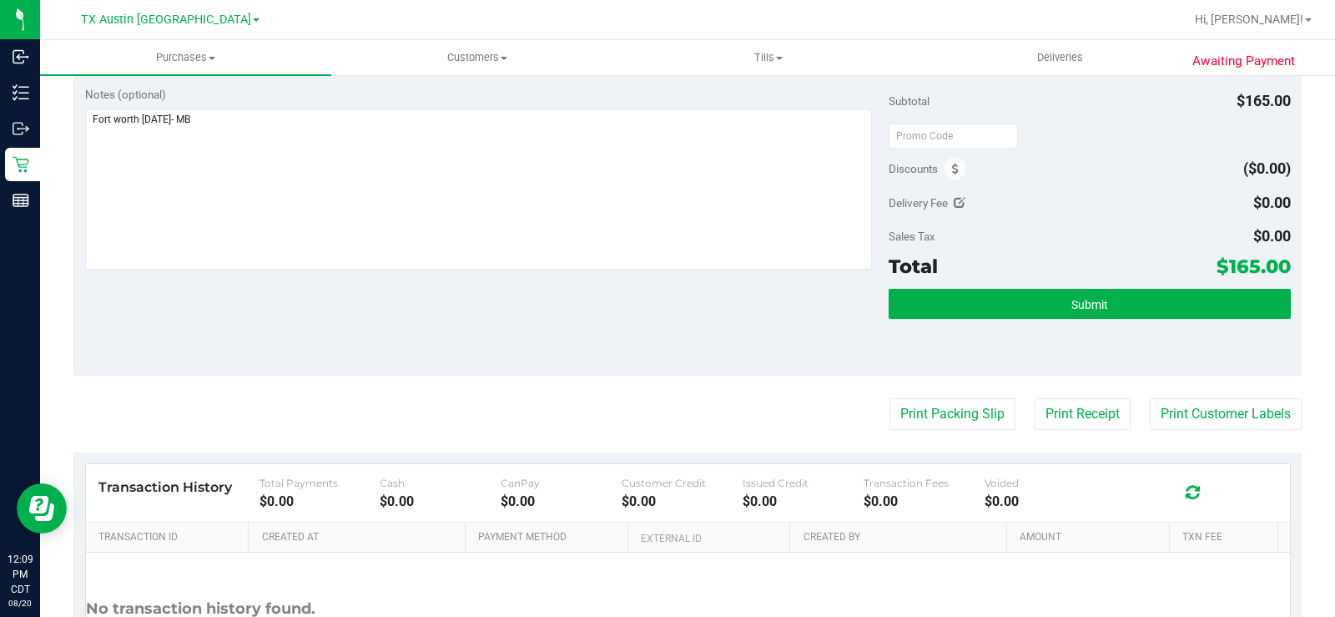
click at [677, 313] on div "Notes (optional) Subtotal $165.00 Discounts ($0.00) Delivery Fee $0.00 Sales Ta…" at bounding box center [687, 225] width 1228 height 300
drag, startPoint x: 1288, startPoint y: 266, endPoint x: 1274, endPoint y: 262, distance: 14.0
click at [1274, 262] on div "Notes (optional) Subtotal $165.00 Discounts ($0.00) Delivery Fee $0.00 Sales Ta…" at bounding box center [687, 225] width 1228 height 300
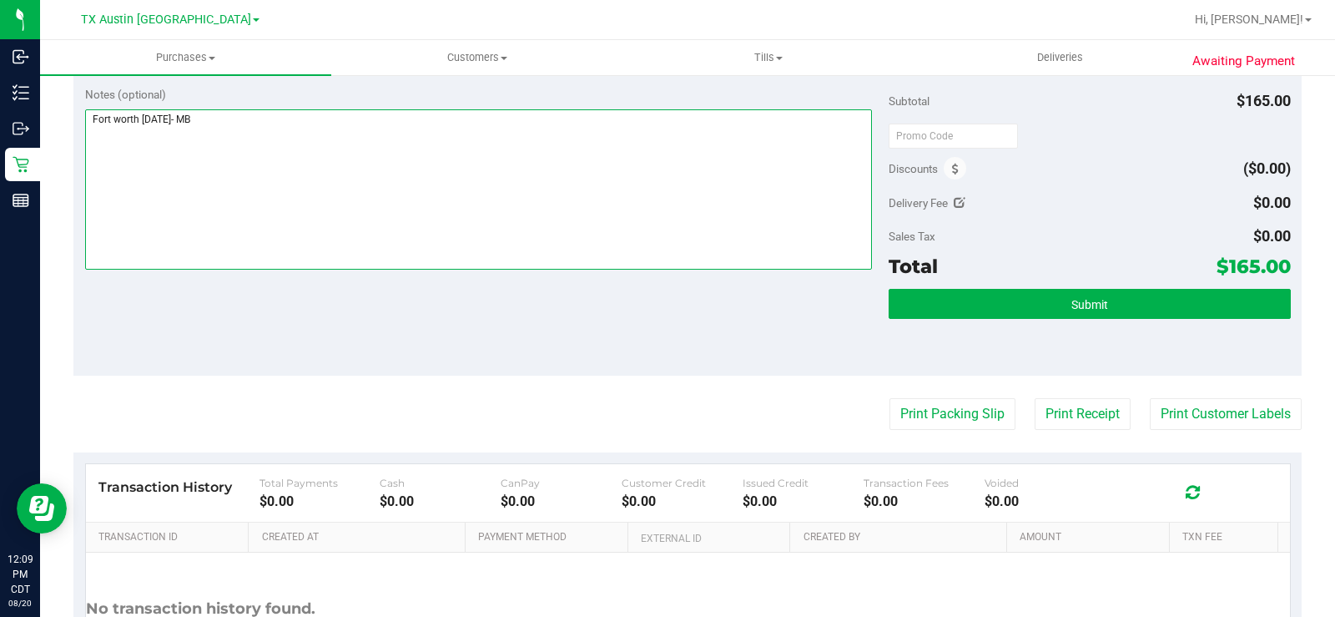
click at [380, 186] on textarea at bounding box center [478, 189] width 787 height 160
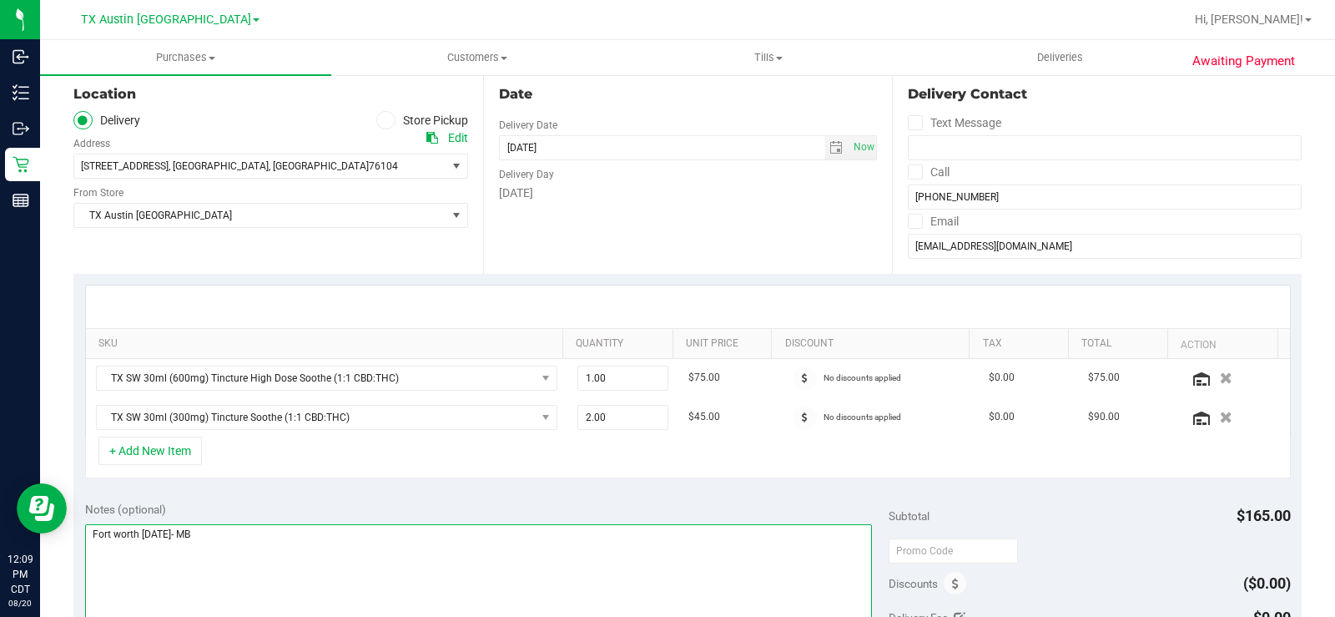
scroll to position [167, 0]
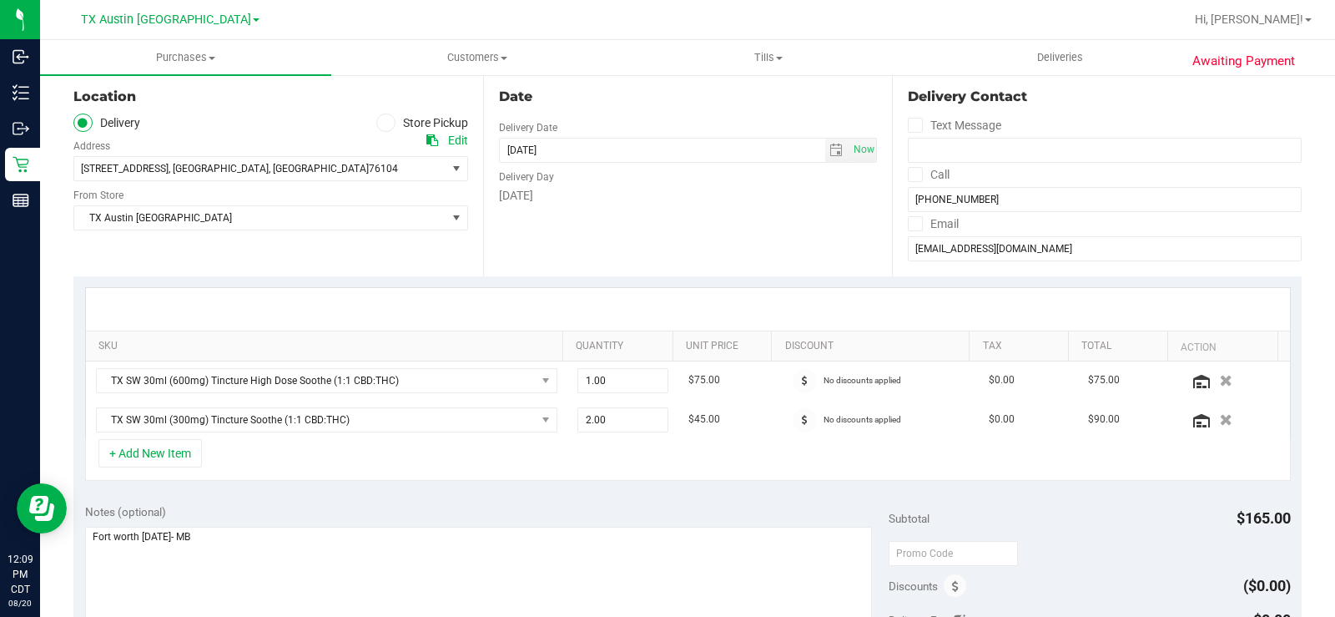
click at [658, 266] on div "Date Delivery Date [DATE] Now [DATE] 08:00 AM Now Delivery Day [DATE]" at bounding box center [688, 174] width 410 height 204
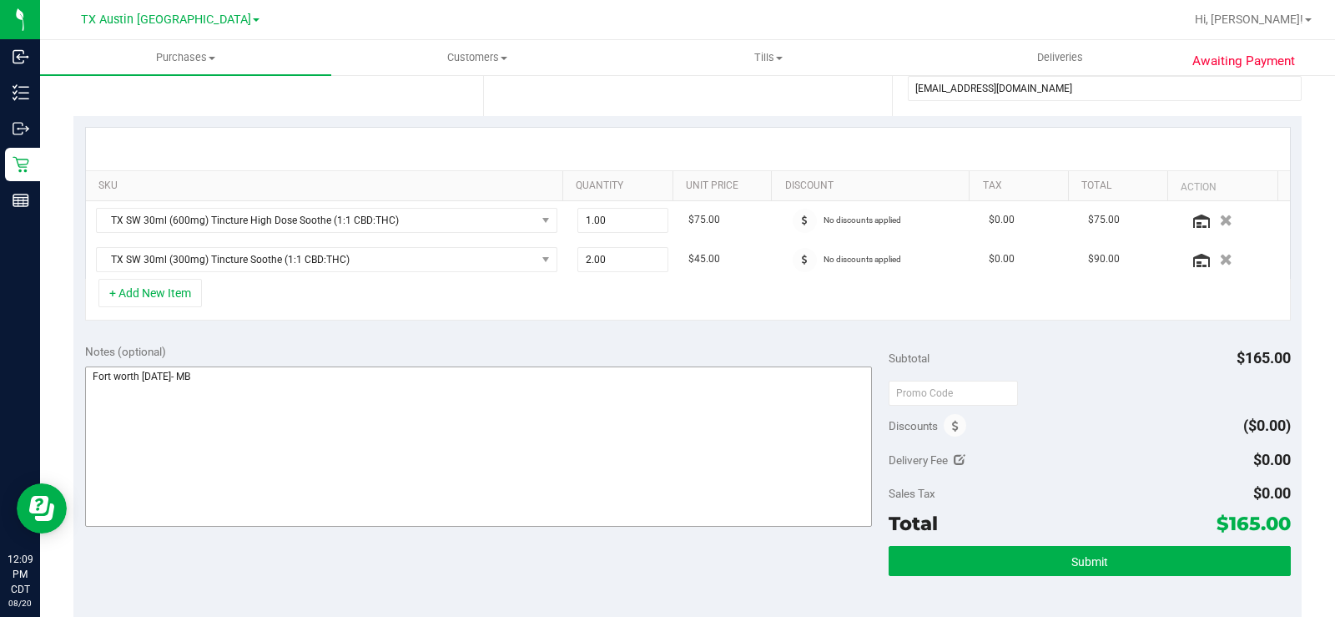
scroll to position [334, 0]
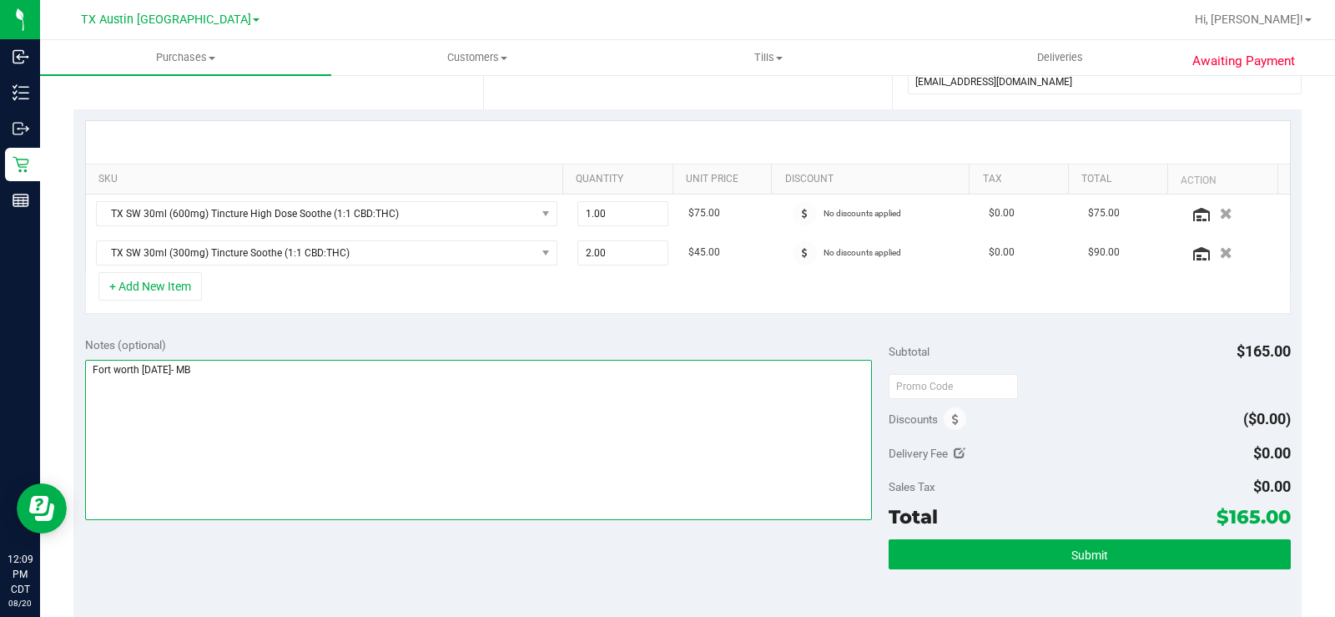
click at [440, 407] on textarea at bounding box center [478, 440] width 787 height 160
click at [440, 406] on textarea at bounding box center [478, 440] width 787 height 160
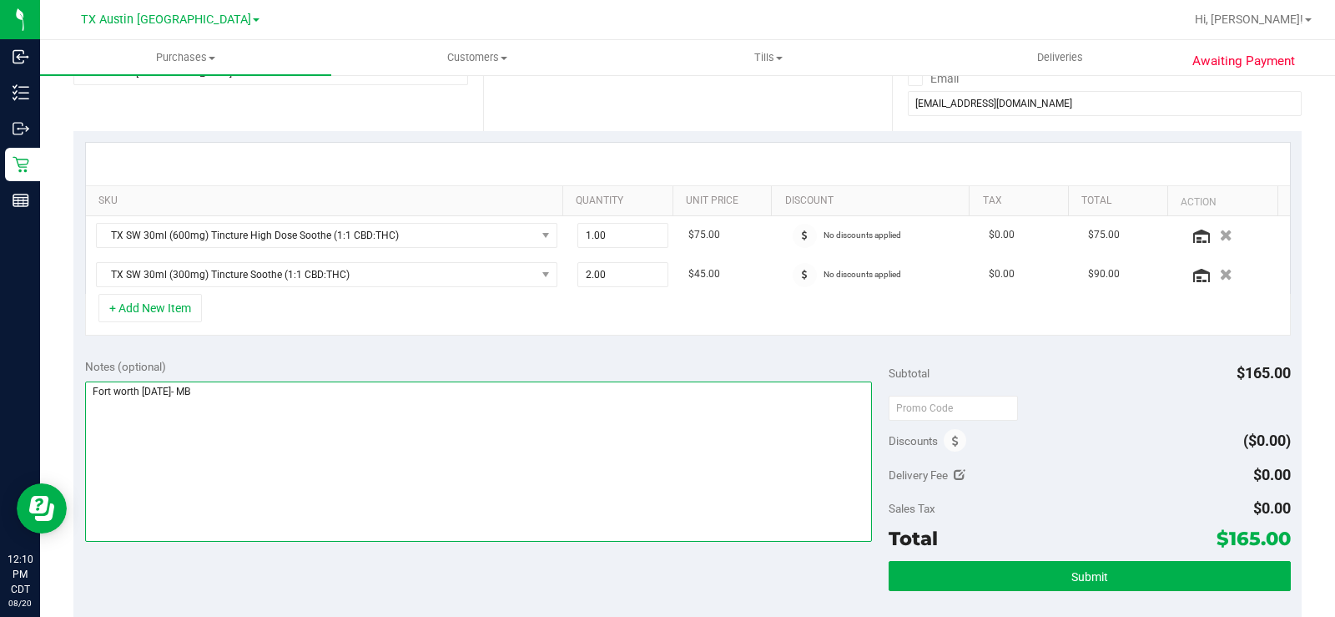
scroll to position [417, 0]
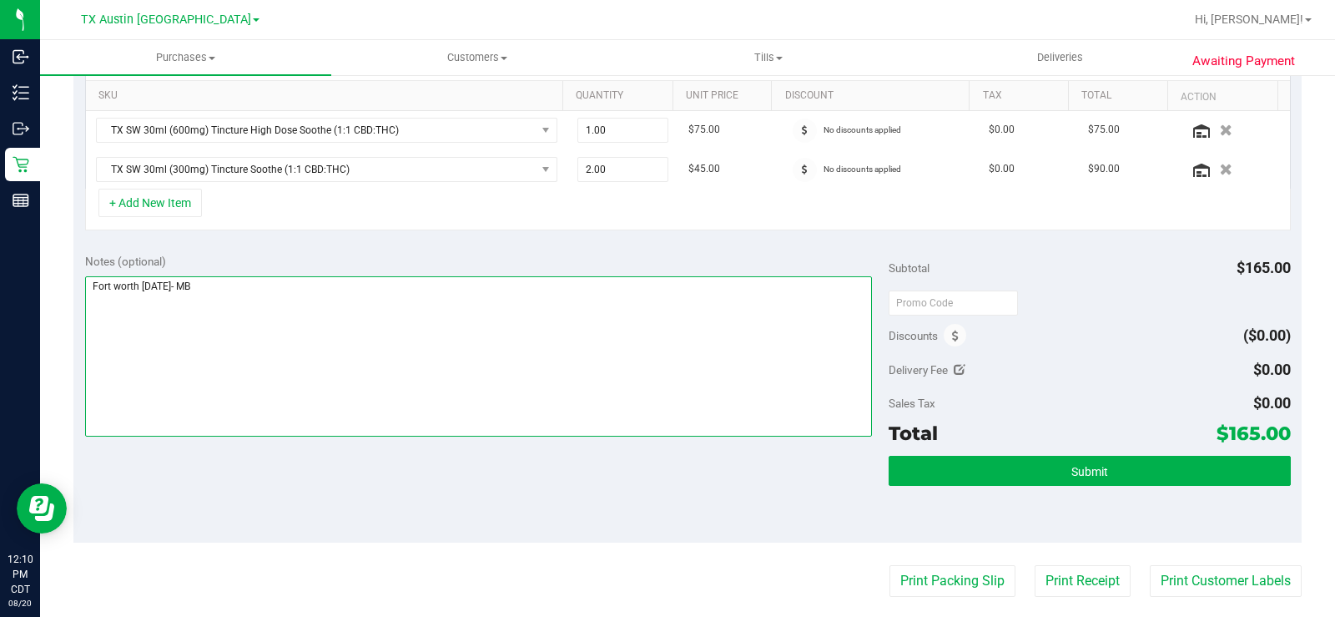
click at [546, 320] on textarea at bounding box center [478, 356] width 787 height 160
click at [539, 320] on textarea at bounding box center [478, 356] width 787 height 160
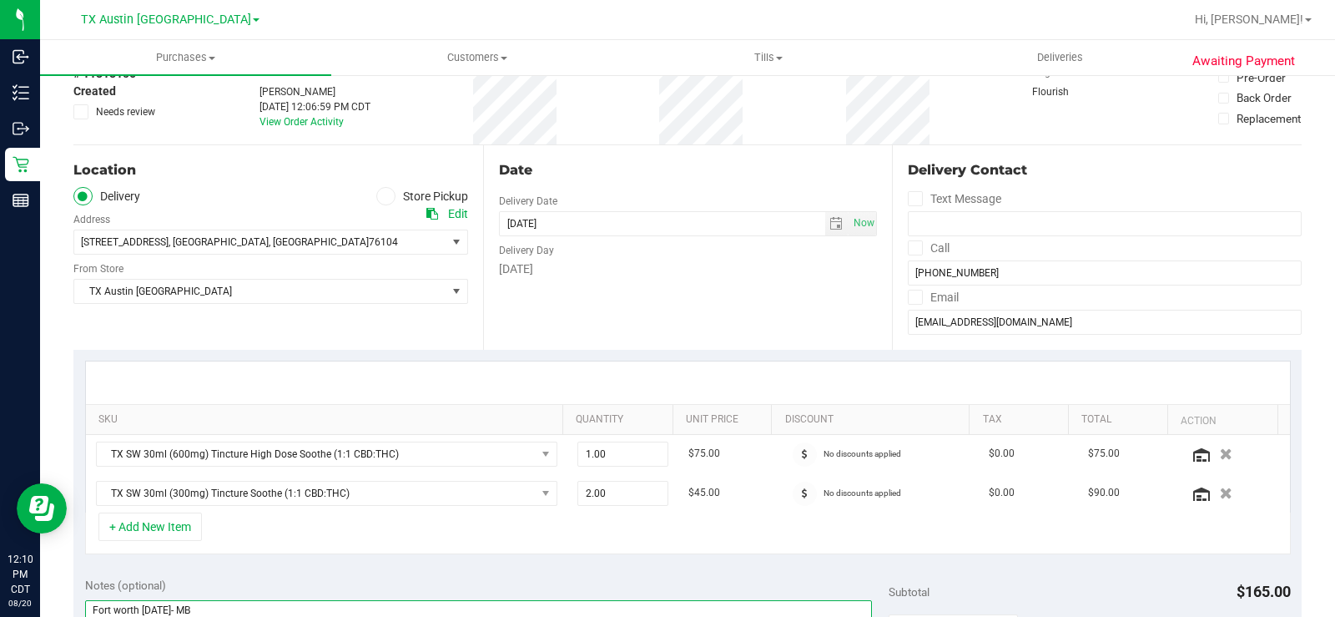
scroll to position [0, 0]
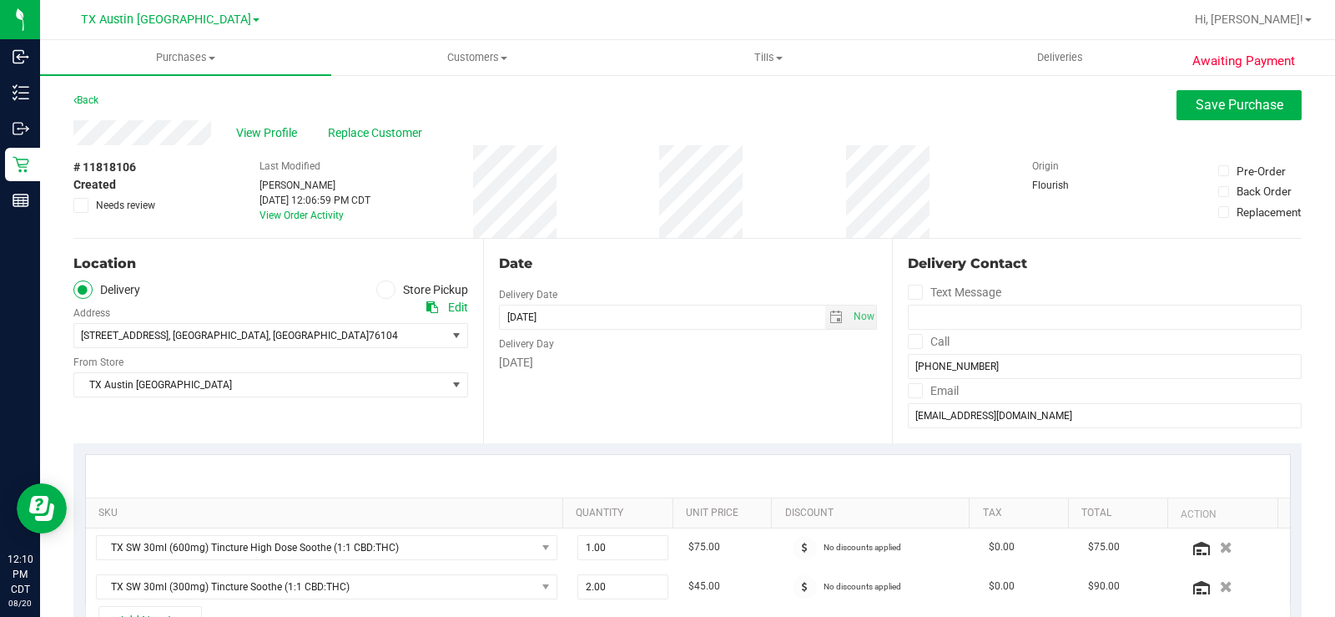
click at [682, 420] on div "Date Delivery Date [DATE] Now [DATE] 08:00 AM Now Delivery Day [DATE]" at bounding box center [688, 341] width 410 height 204
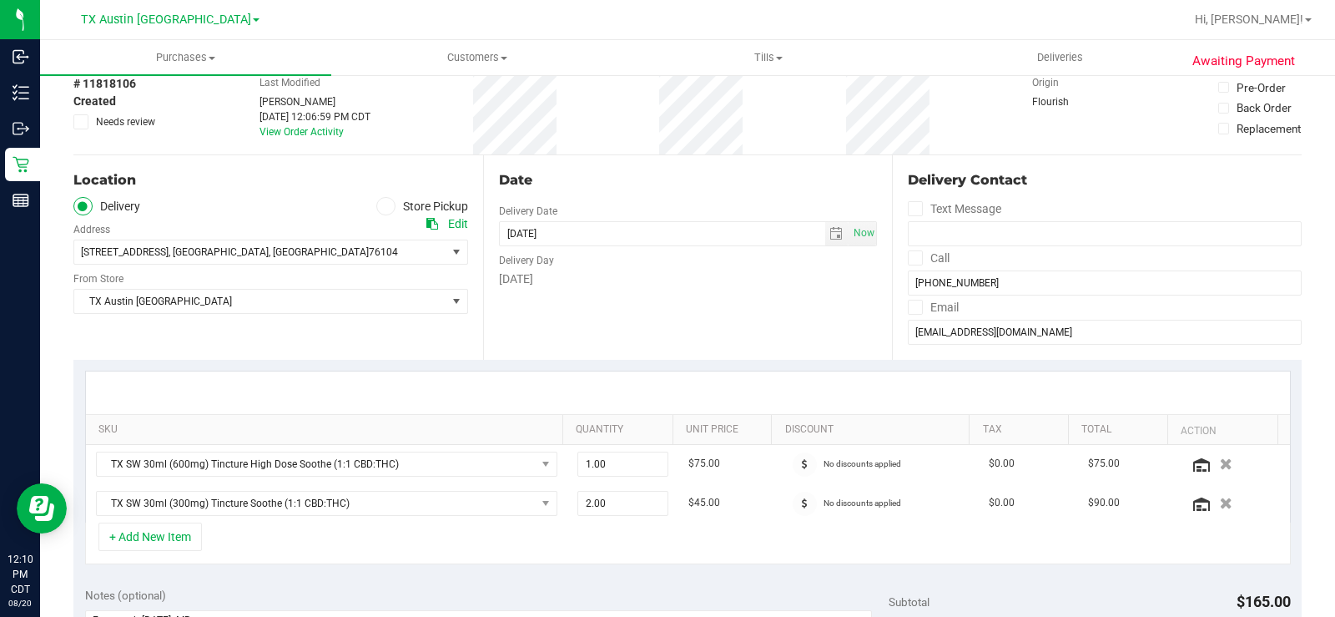
scroll to position [334, 0]
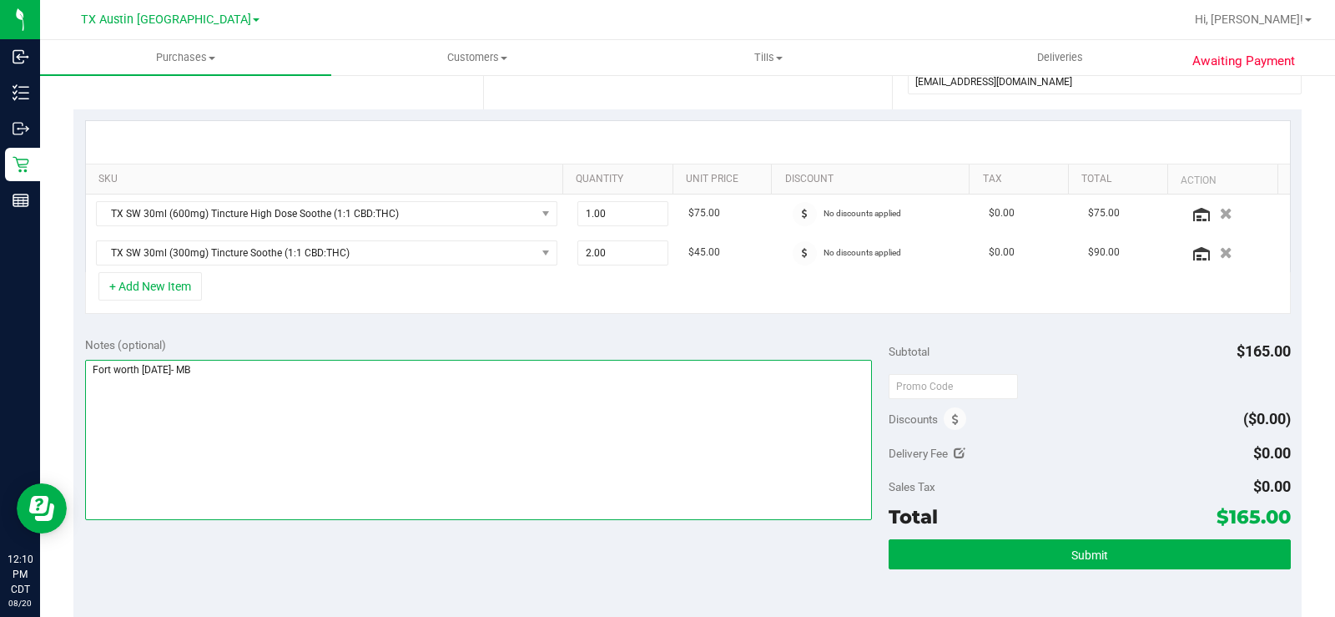
click at [661, 400] on textarea at bounding box center [478, 440] width 787 height 160
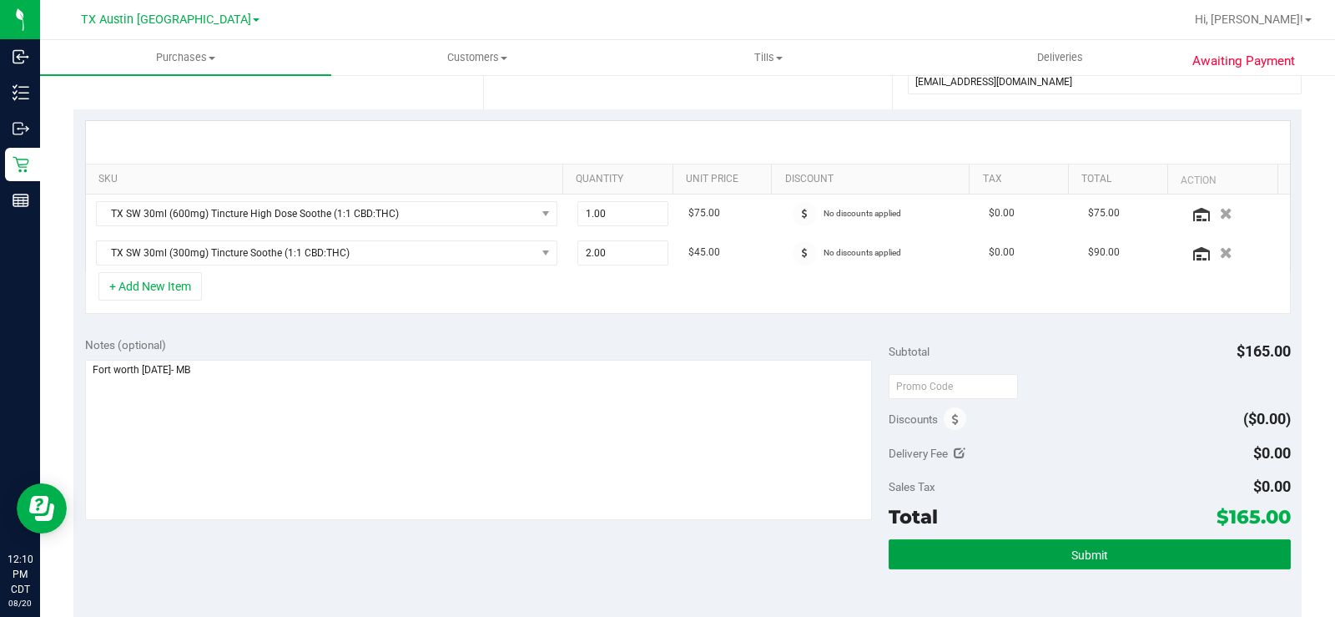
drag, startPoint x: 1106, startPoint y: 557, endPoint x: 480, endPoint y: 535, distance: 626.2
click at [1104, 557] on button "Submit" at bounding box center [1090, 554] width 402 height 30
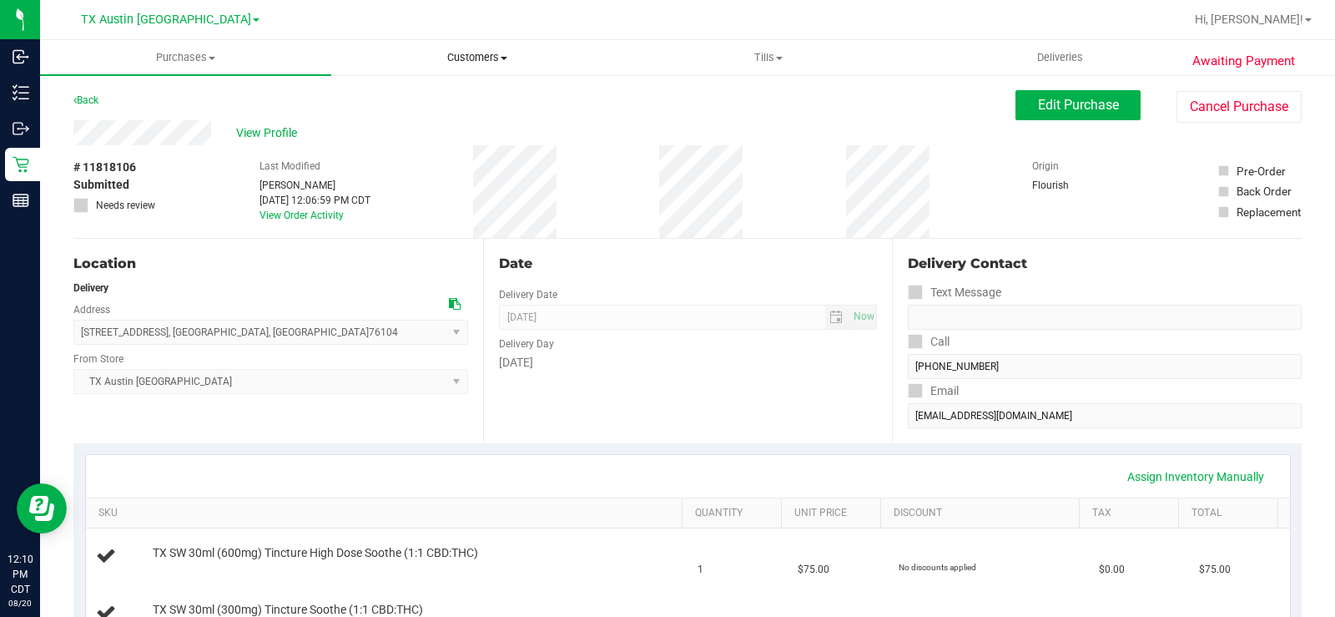
drag, startPoint x: 495, startPoint y: 61, endPoint x: 472, endPoint y: 75, distance: 26.6
click at [495, 61] on span "Customers" at bounding box center [477, 57] width 290 height 15
click at [446, 94] on span "All customers" at bounding box center [391, 100] width 120 height 14
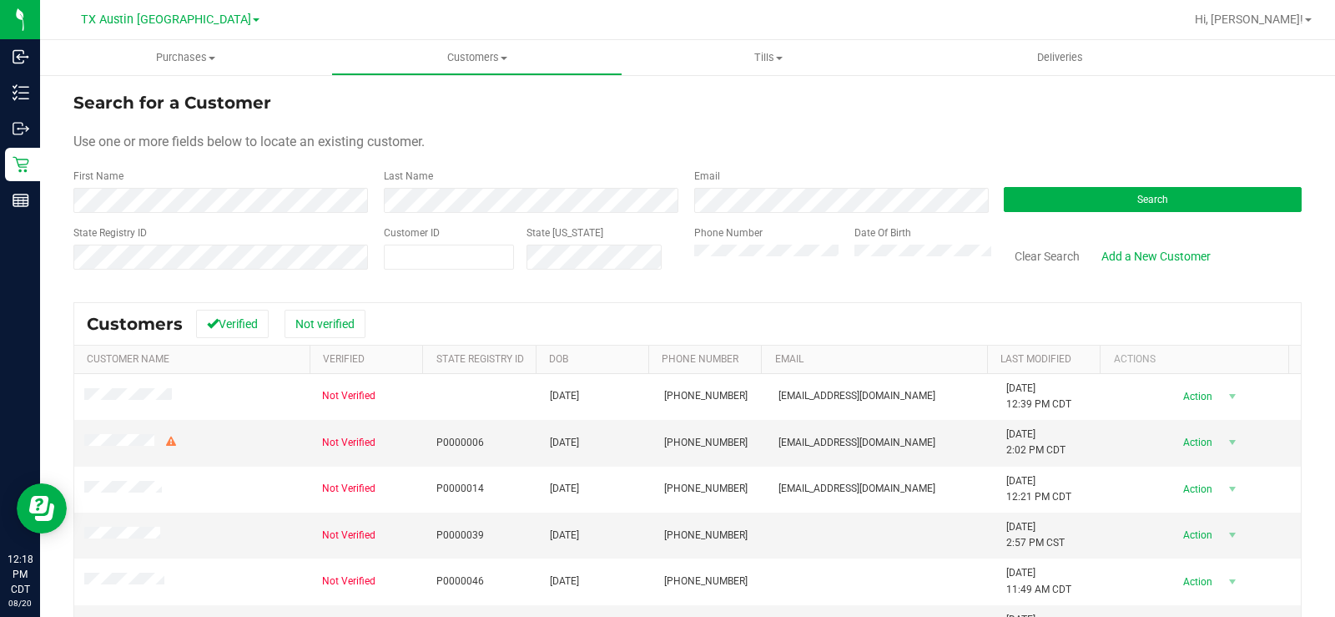
click at [601, 153] on form "Search for a Customer Use one or more fields below to locate an existing custom…" at bounding box center [687, 187] width 1228 height 194
click at [1063, 206] on button "Search" at bounding box center [1153, 199] width 298 height 25
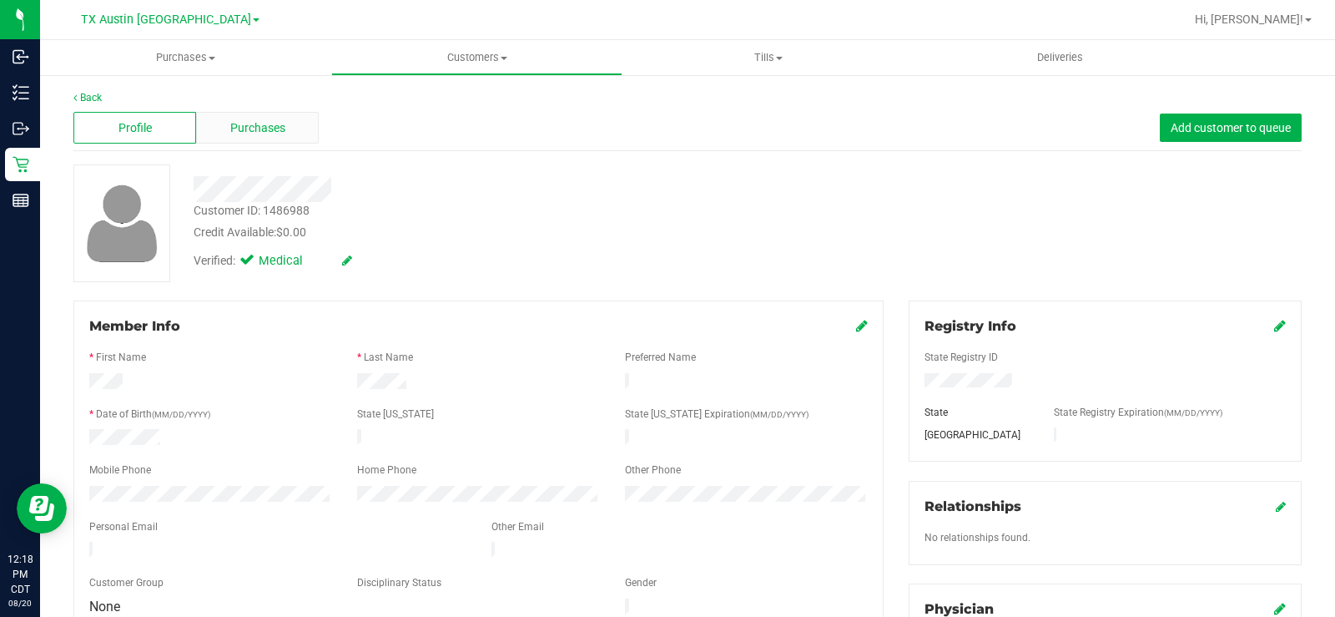
click at [289, 139] on div "Purchases" at bounding box center [257, 128] width 123 height 32
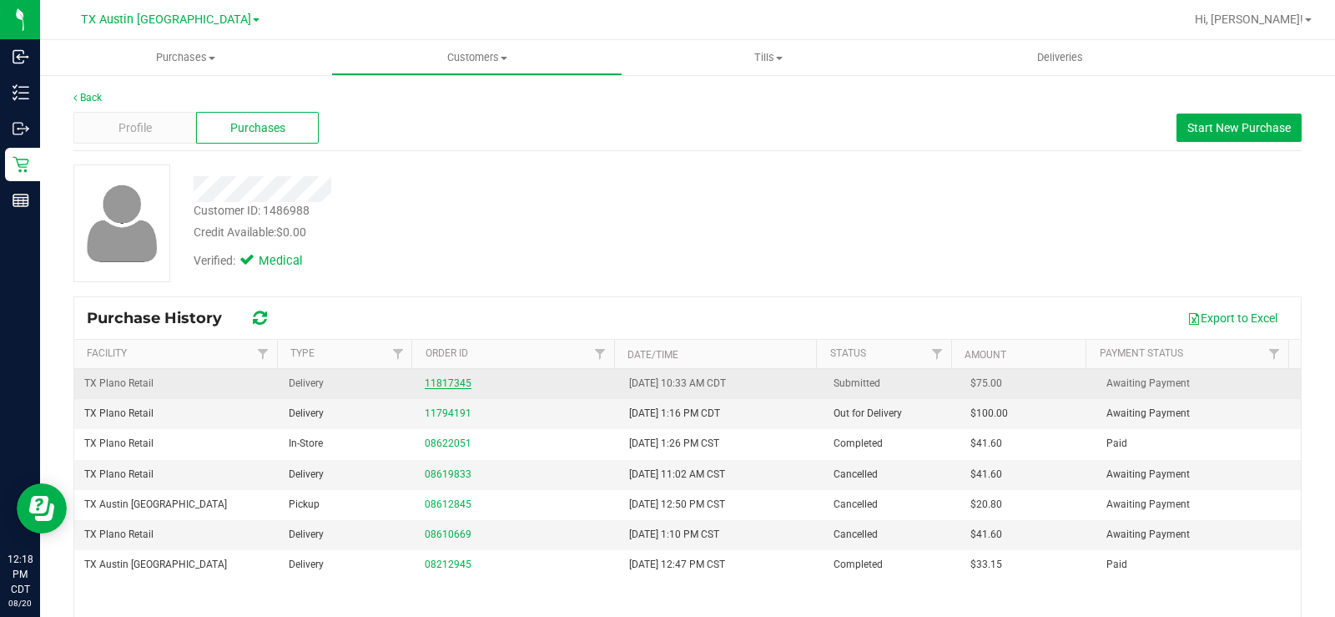
click at [446, 385] on link "11817345" at bounding box center [448, 383] width 47 height 12
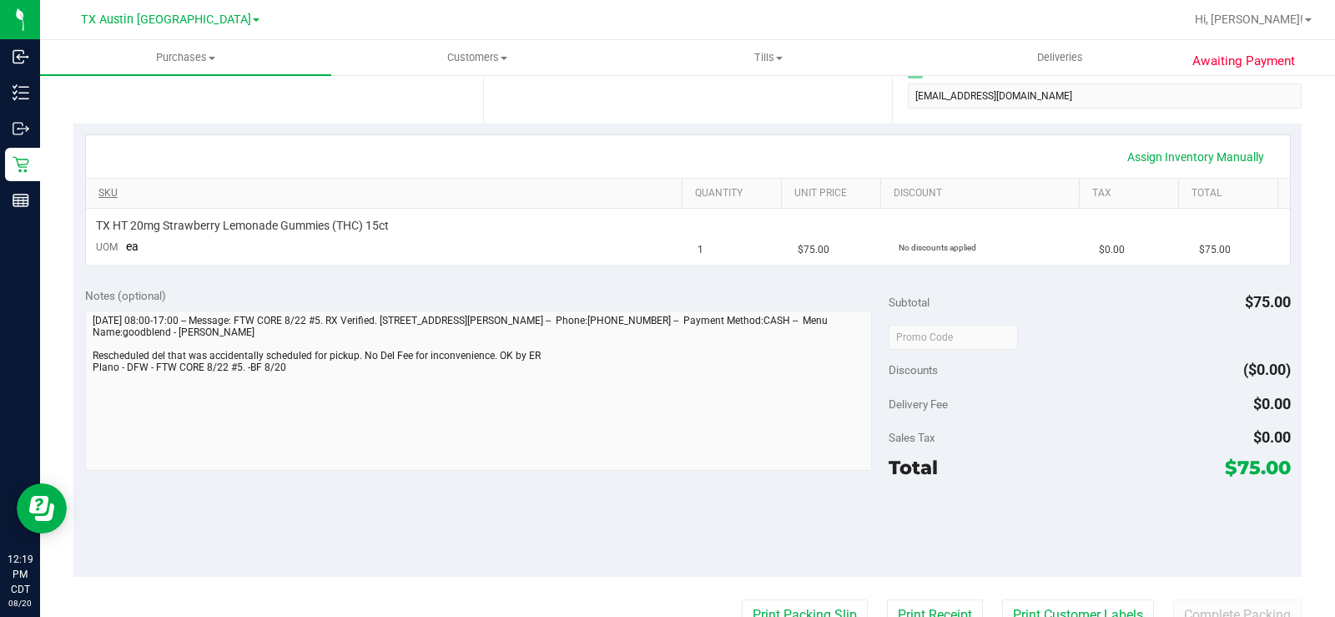
scroll to position [334, 0]
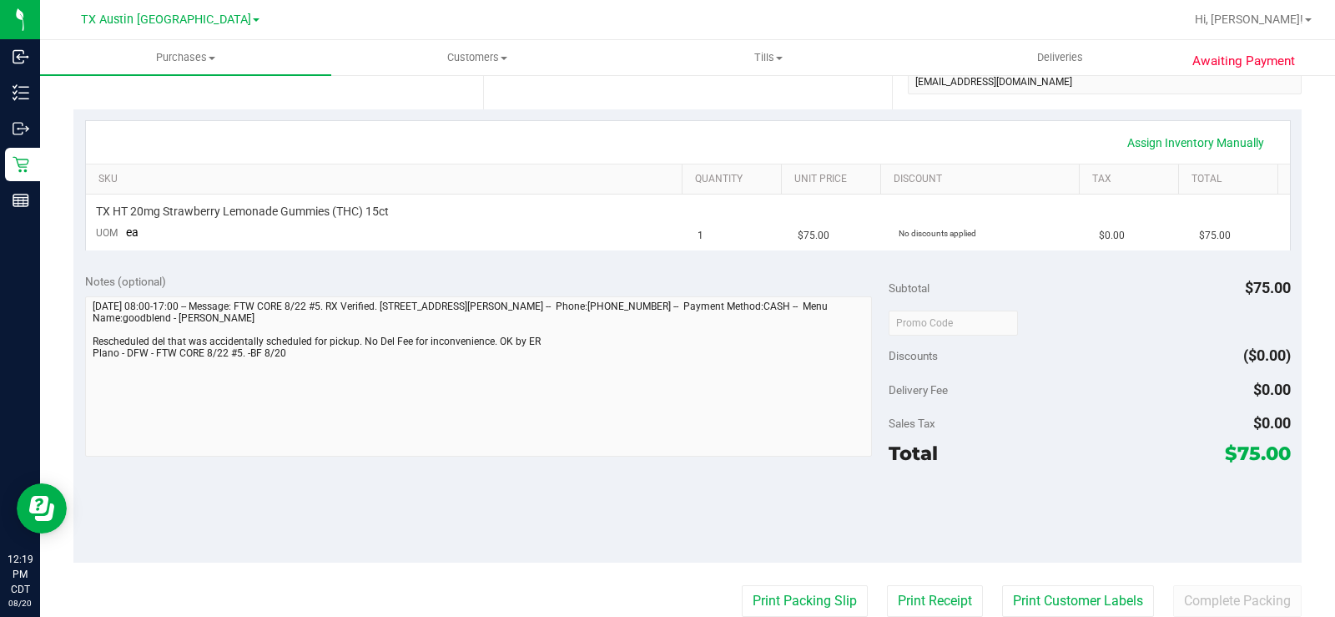
click at [528, 458] on div at bounding box center [478, 378] width 787 height 164
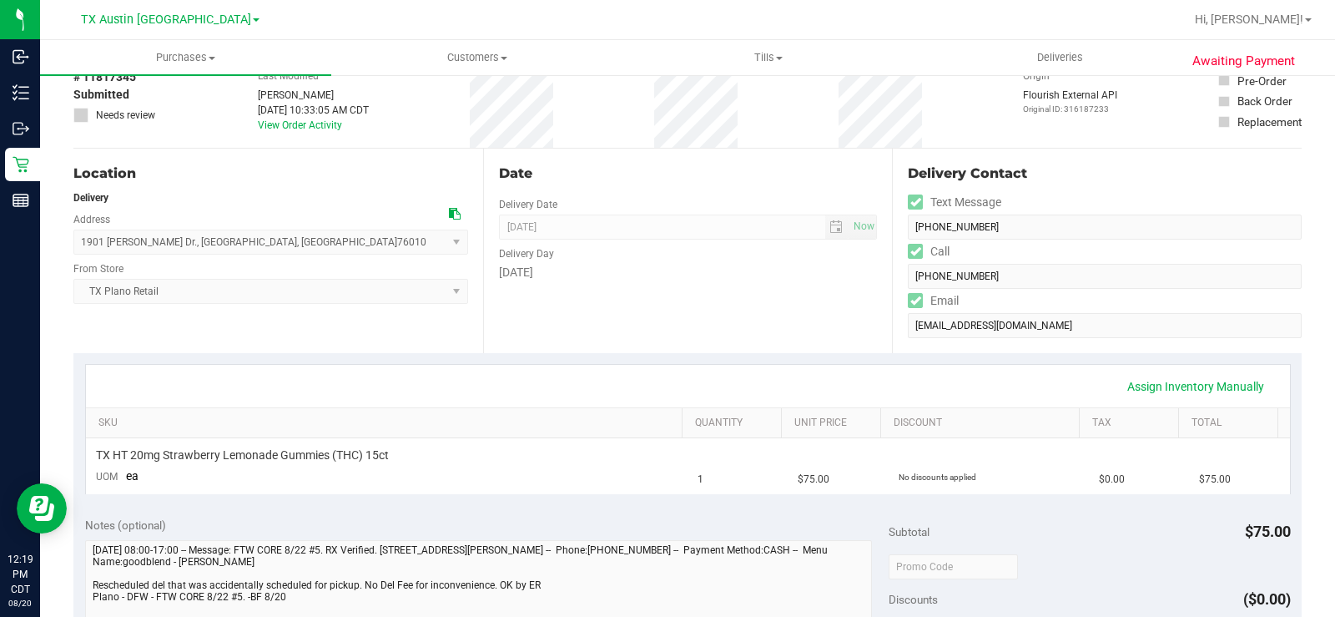
scroll to position [0, 0]
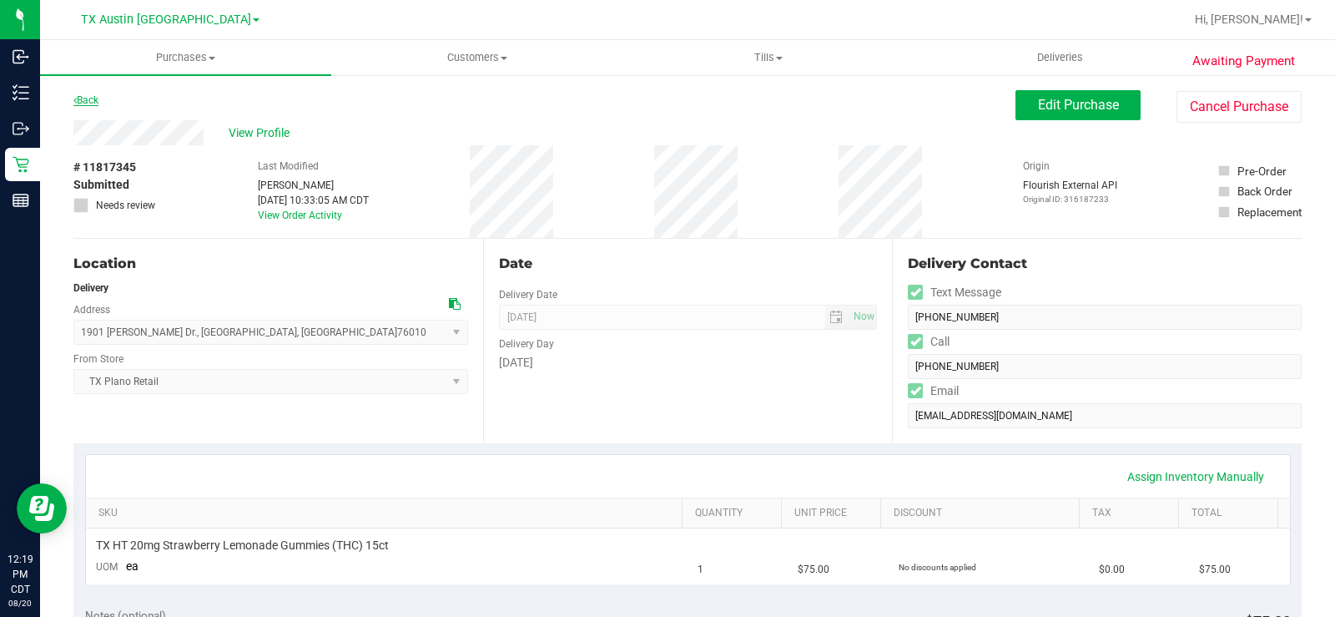
click at [90, 103] on link "Back" at bounding box center [85, 100] width 25 height 12
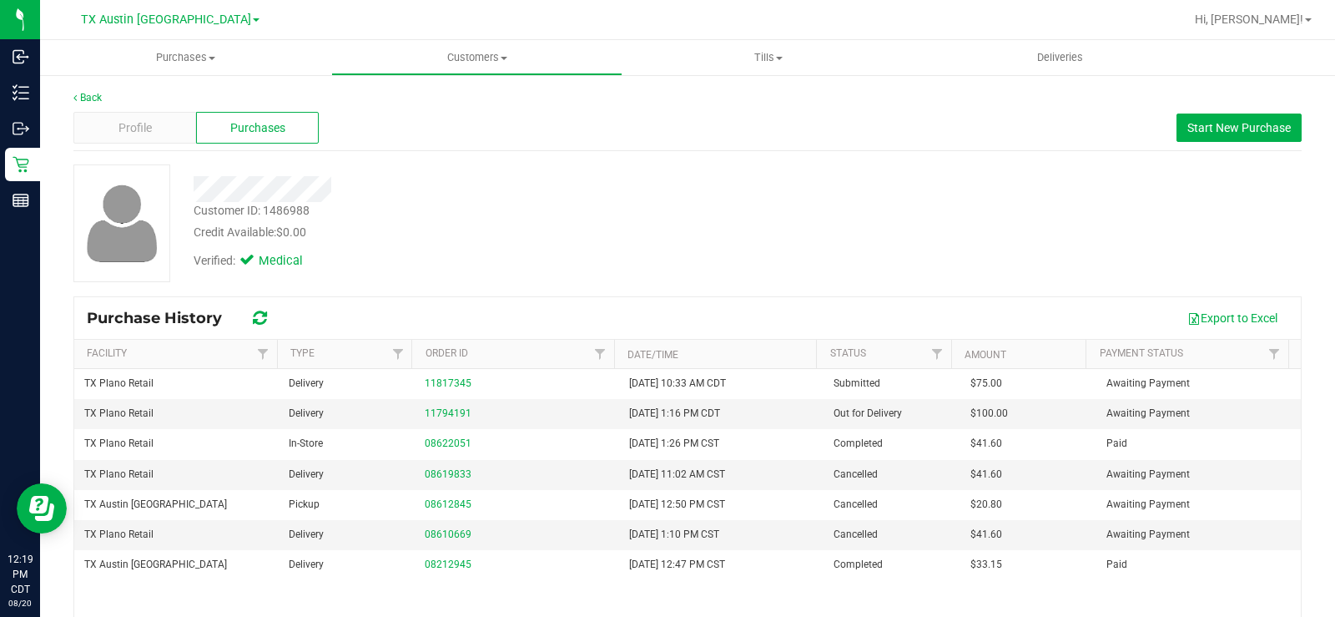
click at [625, 246] on div "Verified: Medical" at bounding box center [494, 259] width 627 height 37
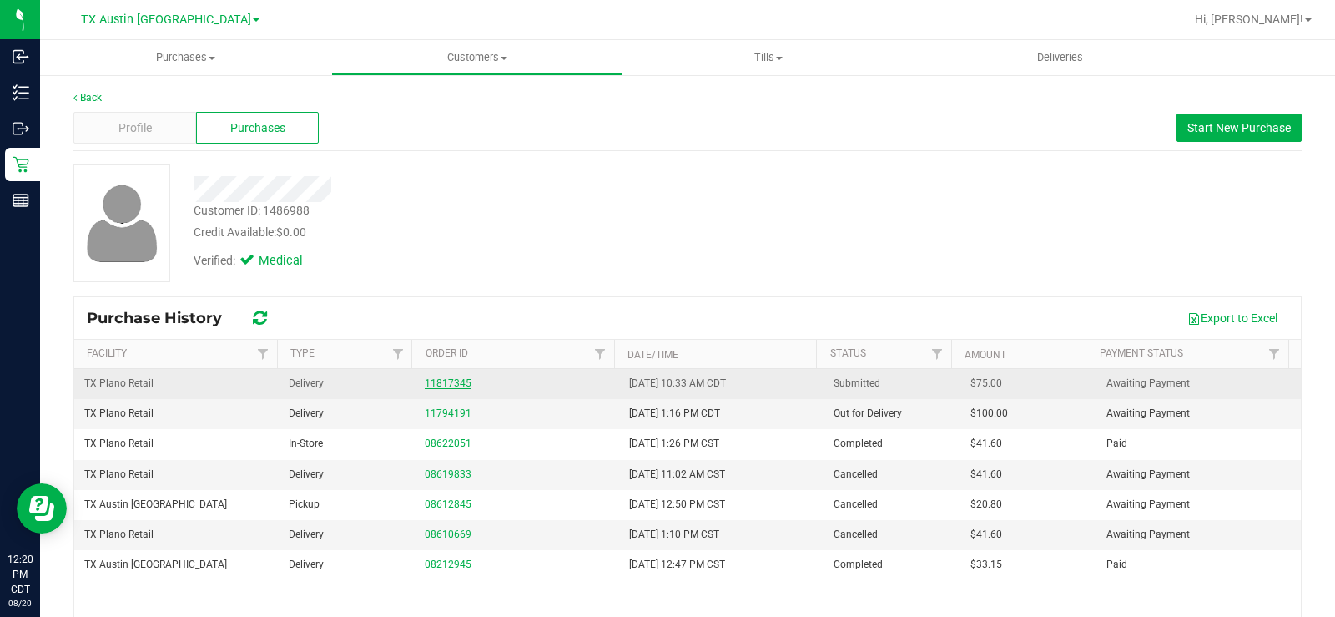
click at [451, 382] on link "11817345" at bounding box center [448, 383] width 47 height 12
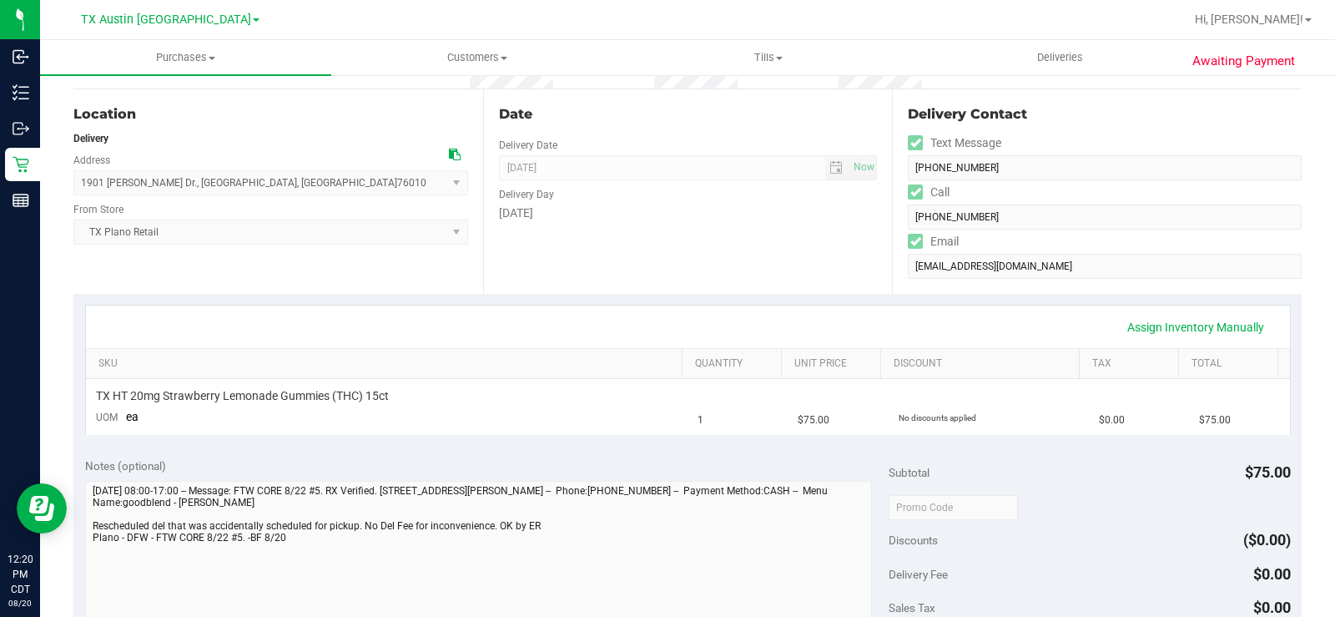
scroll to position [334, 0]
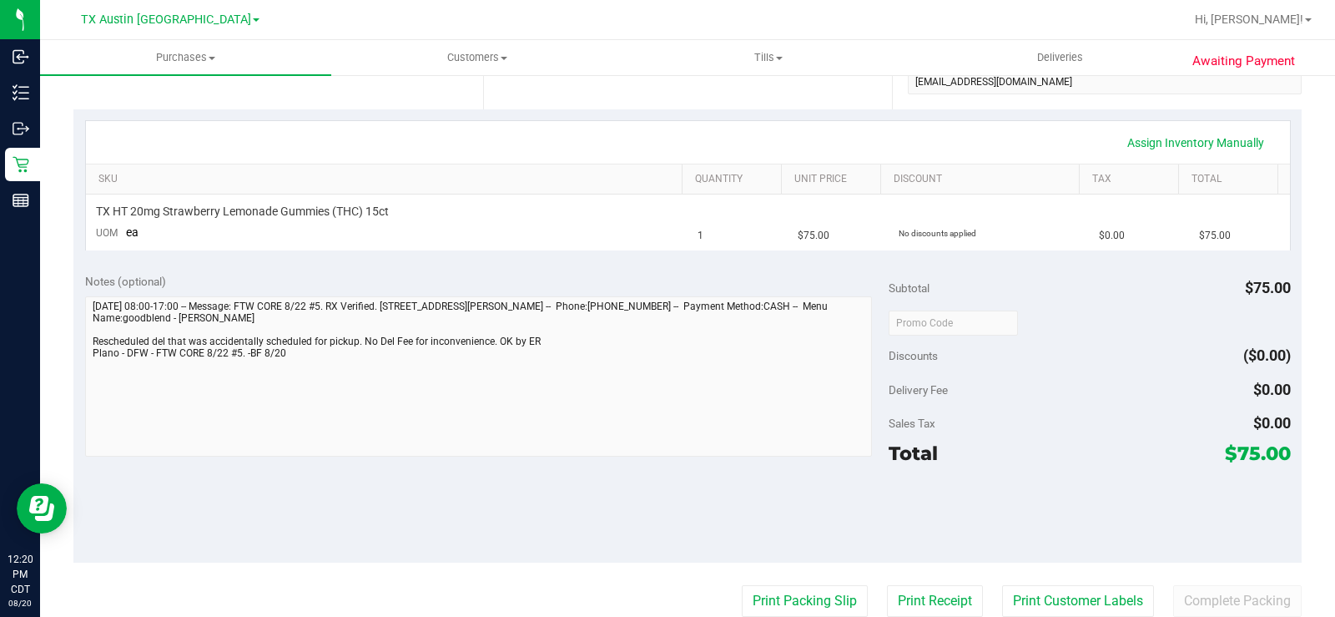
drag, startPoint x: 1217, startPoint y: 454, endPoint x: 1280, endPoint y: 454, distance: 62.6
click at [1280, 454] on div "Notes (optional) Subtotal $75.00 Discounts ($0.00) Delivery Fee $0.00 Sales Tax…" at bounding box center [687, 412] width 1228 height 300
click at [1280, 455] on div "Notes (optional) Subtotal $75.00 Discounts ($0.00) Delivery Fee $0.00 Sales Tax…" at bounding box center [687, 412] width 1228 height 300
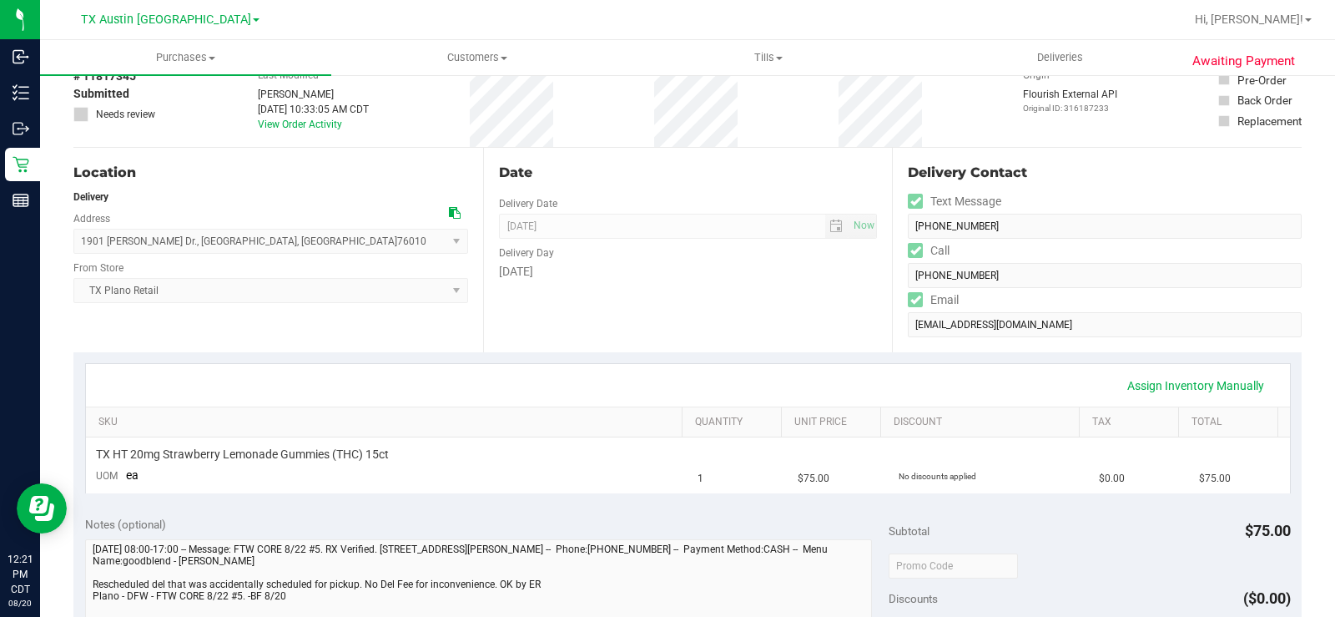
scroll to position [0, 0]
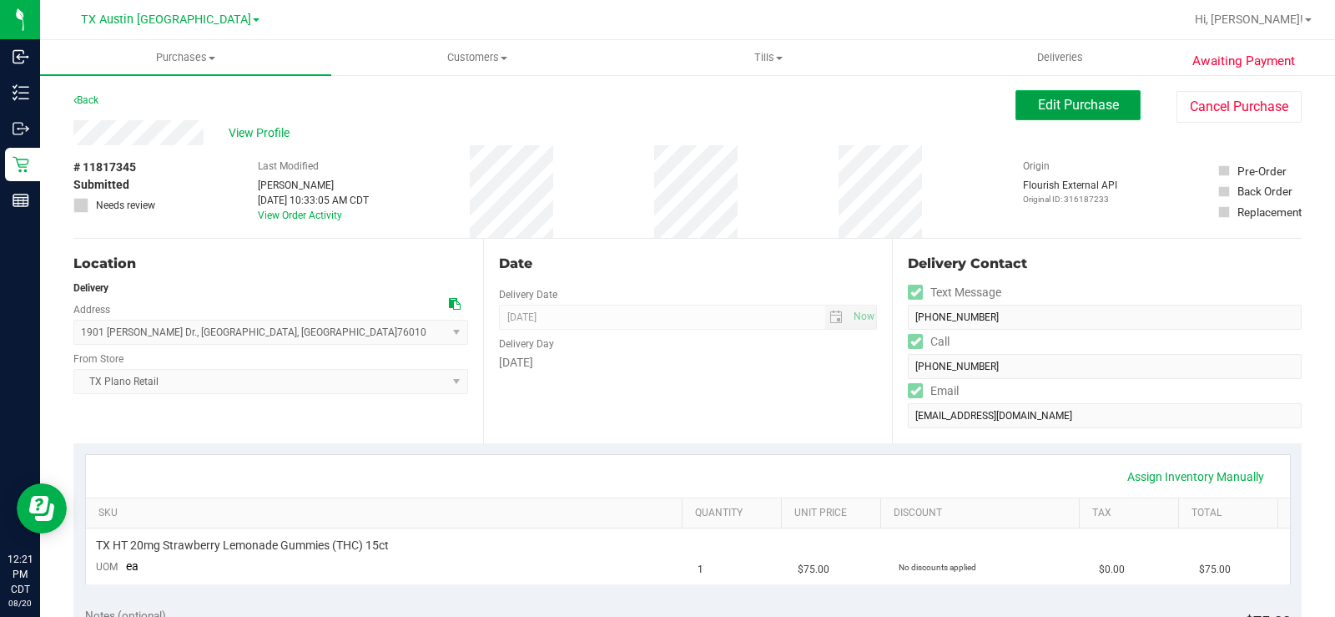
click at [1063, 100] on span "Edit Purchase" at bounding box center [1078, 105] width 81 height 16
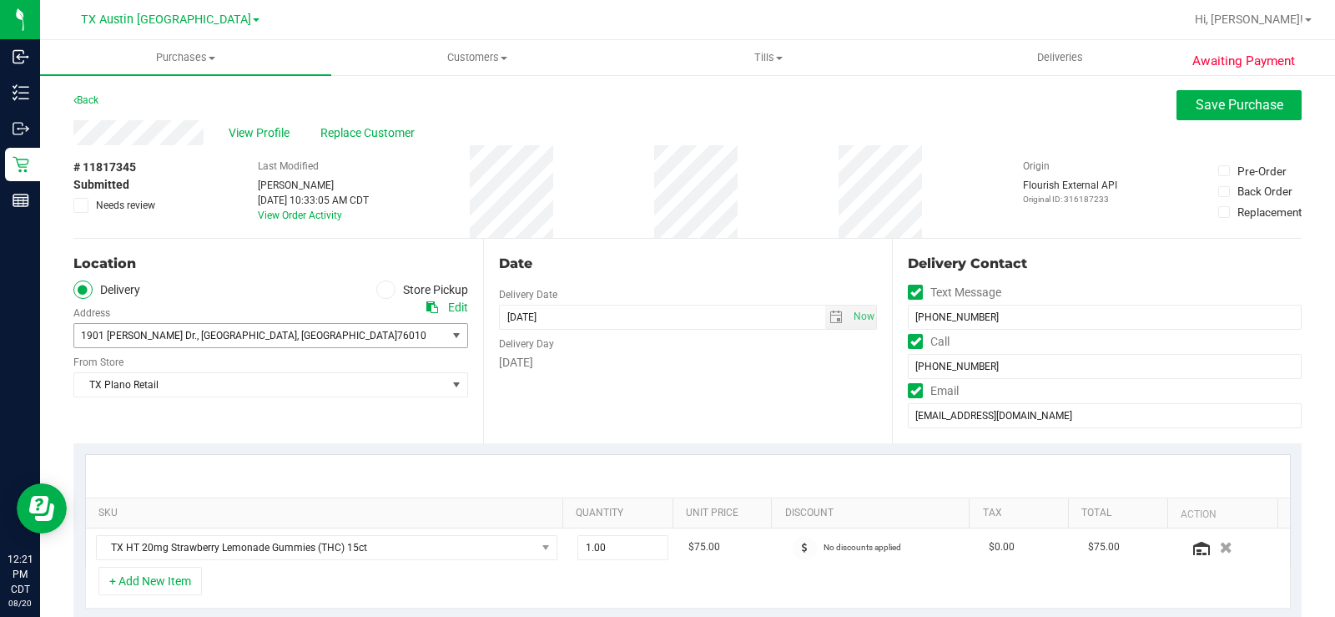
click at [440, 332] on span "1901 Patrick Dr. , Arlington , TX 76010" at bounding box center [270, 335] width 395 height 25
click at [290, 268] on div "Location" at bounding box center [270, 264] width 395 height 20
drag, startPoint x: 290, startPoint y: 378, endPoint x: 290, endPoint y: 390, distance: 11.7
click at [290, 379] on span "TX Plano Retail" at bounding box center [260, 384] width 372 height 23
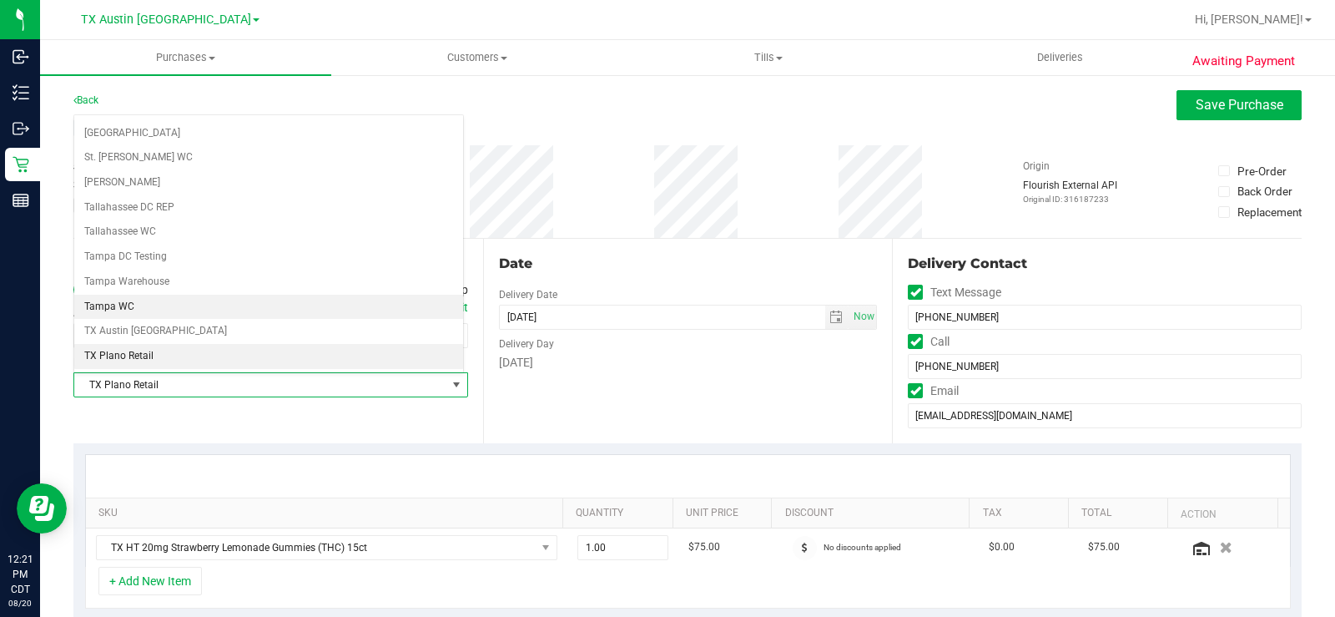
scroll to position [1212, 0]
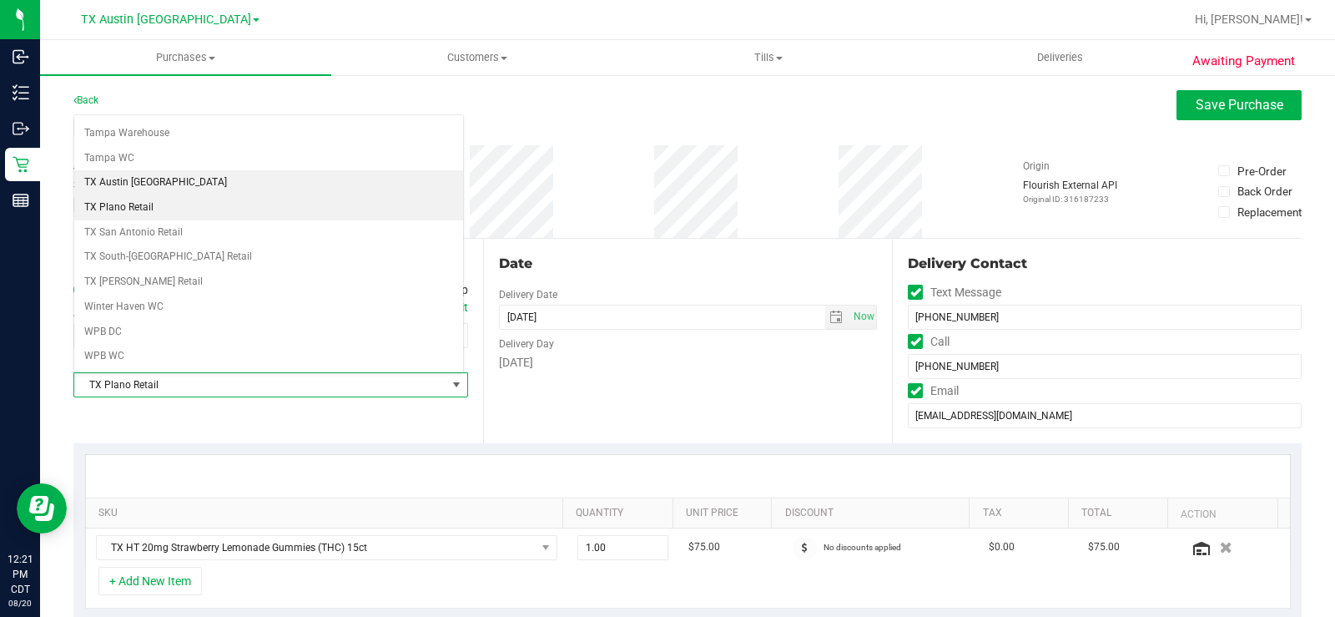
click at [174, 184] on li "TX Austin [GEOGRAPHIC_DATA]" at bounding box center [268, 182] width 389 height 25
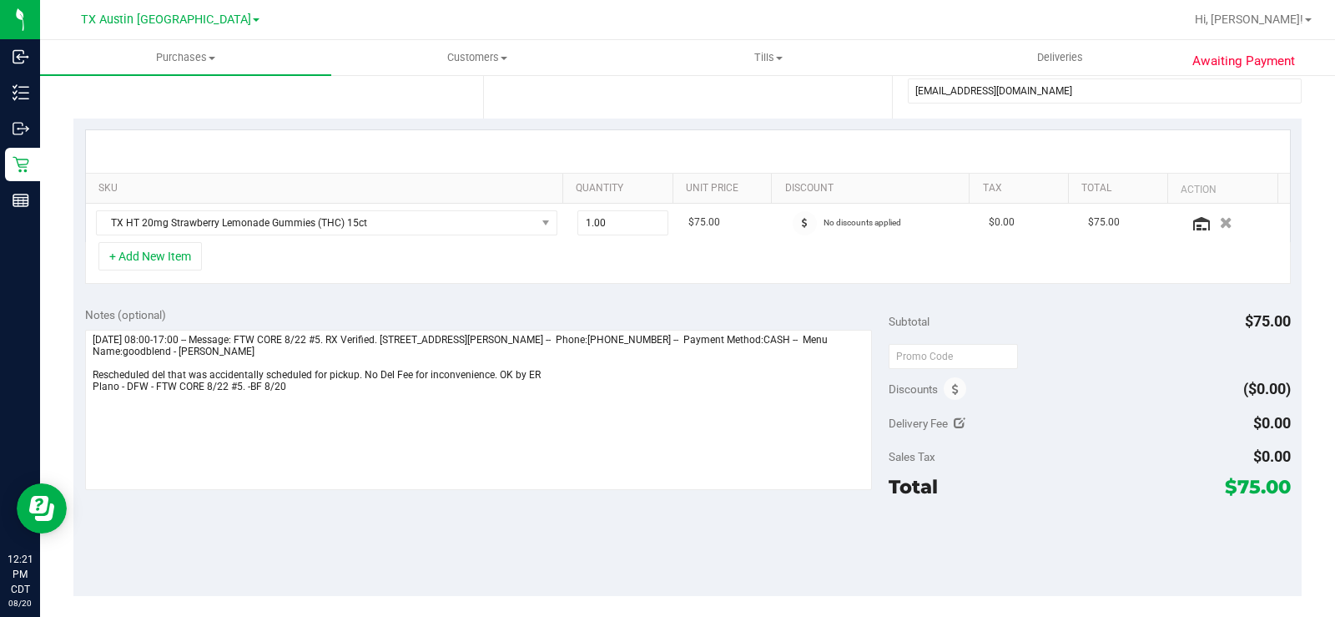
scroll to position [334, 0]
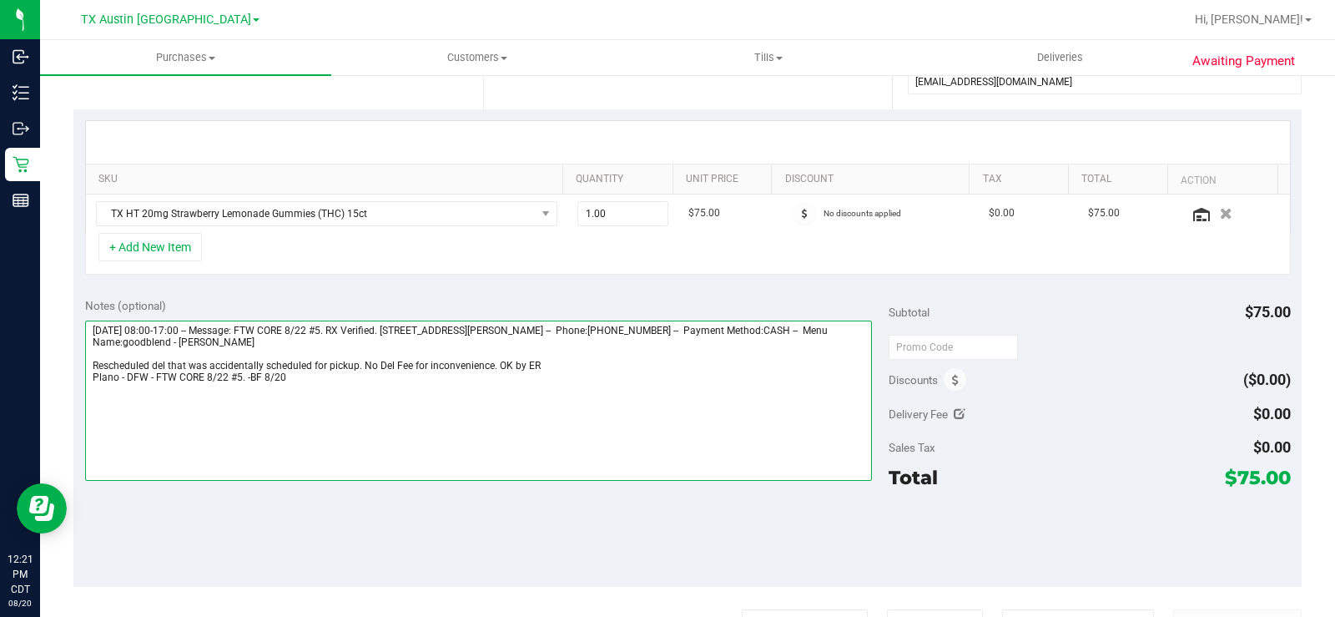
click at [617, 380] on textarea at bounding box center [478, 400] width 787 height 160
click at [236, 402] on textarea at bounding box center [478, 400] width 787 height 160
click at [327, 401] on textarea at bounding box center [478, 400] width 787 height 160
click at [337, 404] on textarea at bounding box center [478, 400] width 787 height 160
click at [527, 396] on textarea at bounding box center [478, 400] width 787 height 160
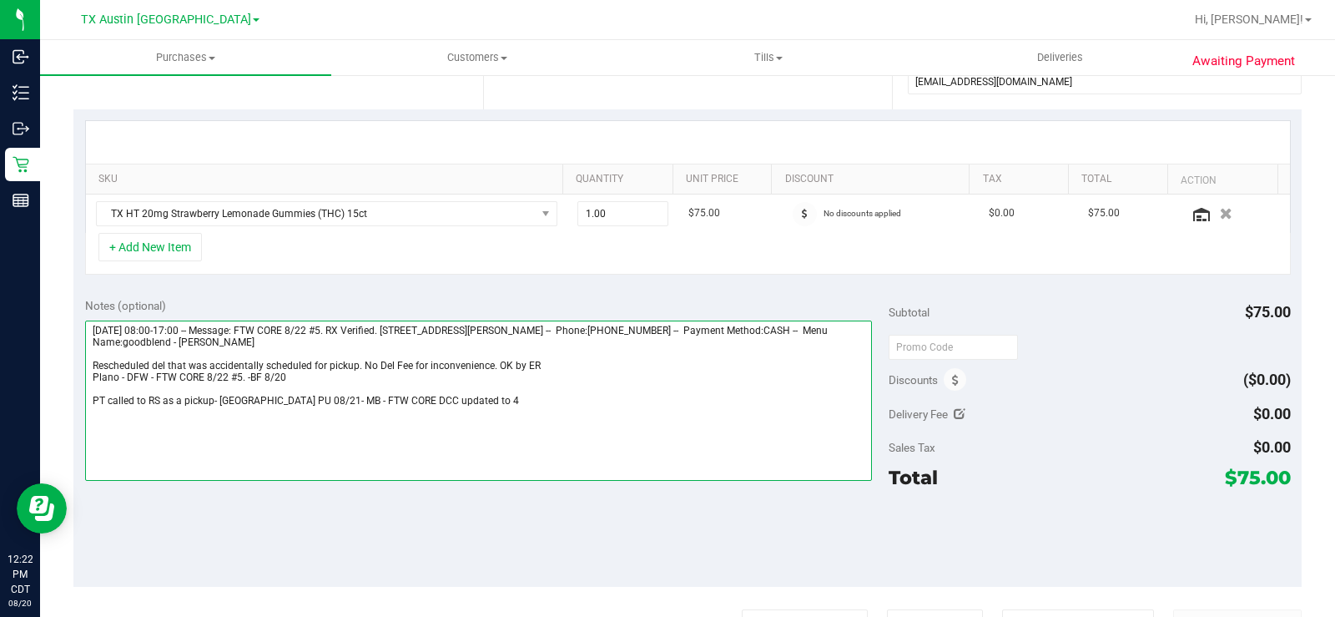
click at [525, 397] on textarea at bounding box center [478, 400] width 787 height 160
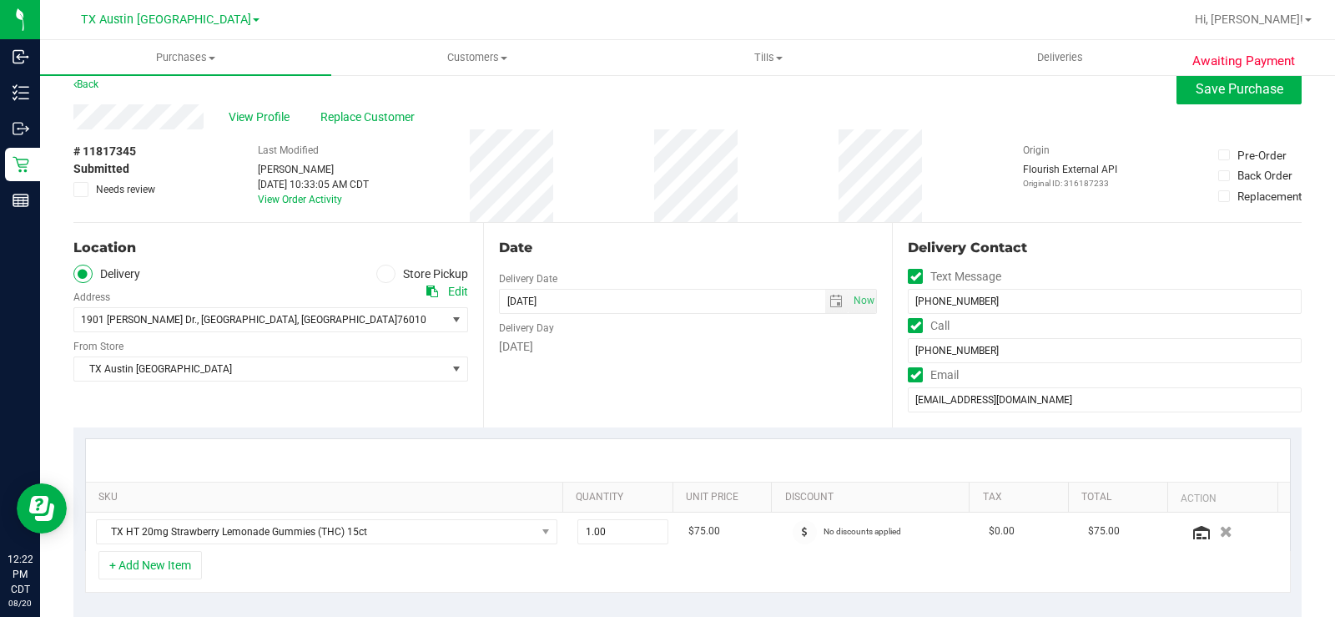
scroll to position [0, 0]
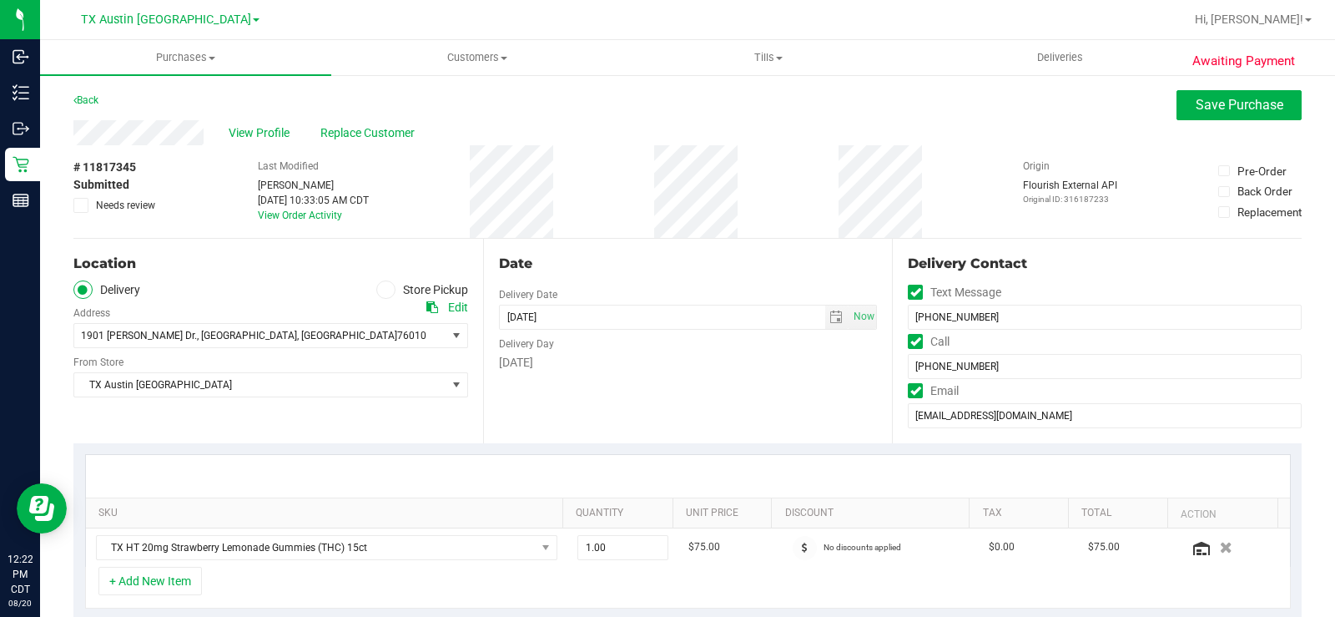
type textarea "Friday 08/22/2025 08:00-17:00 -- Message: FTW CORE 8/22 #5. RX Verified. 1901 P…"
click at [720, 388] on div "Date Delivery Date 08/22/2025 Now 08/22/2025 08:00 AM Now Delivery Day Friday" at bounding box center [688, 341] width 410 height 204
drag, startPoint x: 1183, startPoint y: 106, endPoint x: 914, endPoint y: 141, distance: 271.8
click at [1177, 106] on button "Save Purchase" at bounding box center [1239, 105] width 125 height 30
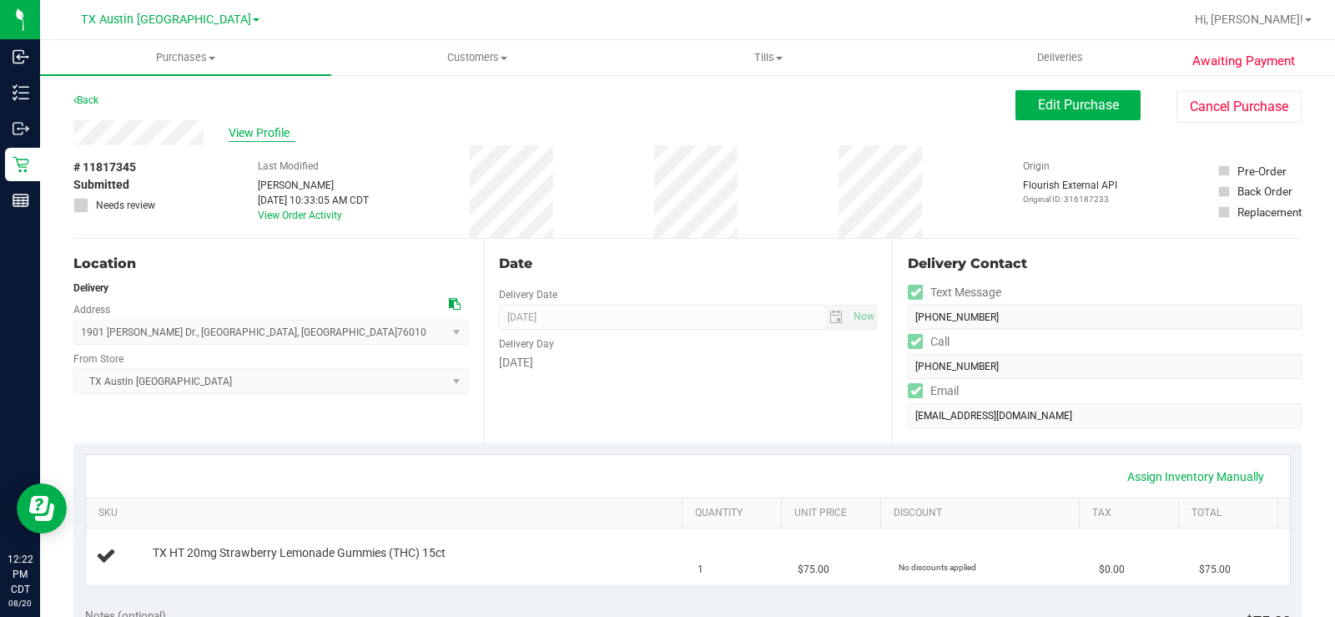
click at [264, 134] on span "View Profile" at bounding box center [262, 133] width 67 height 18
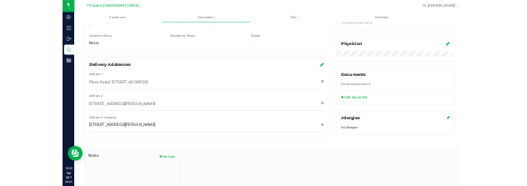
scroll to position [434, 0]
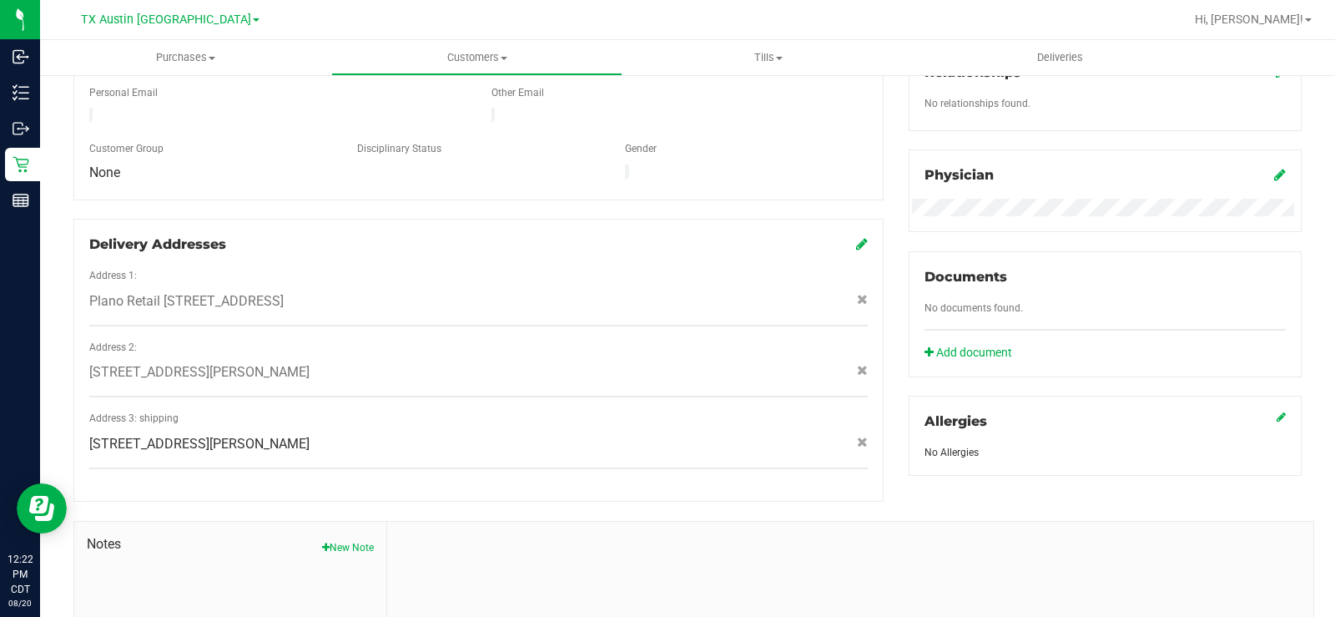
click at [856, 237] on icon at bounding box center [862, 243] width 12 height 13
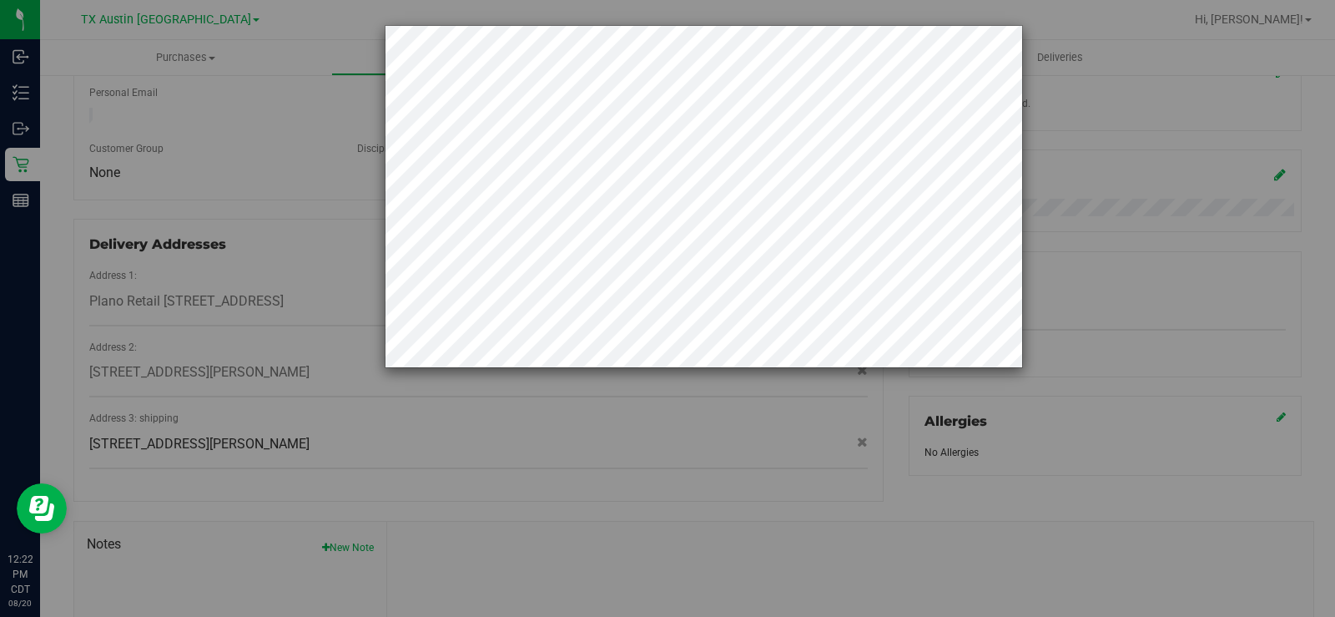
click at [568, 483] on div at bounding box center [674, 308] width 1348 height 617
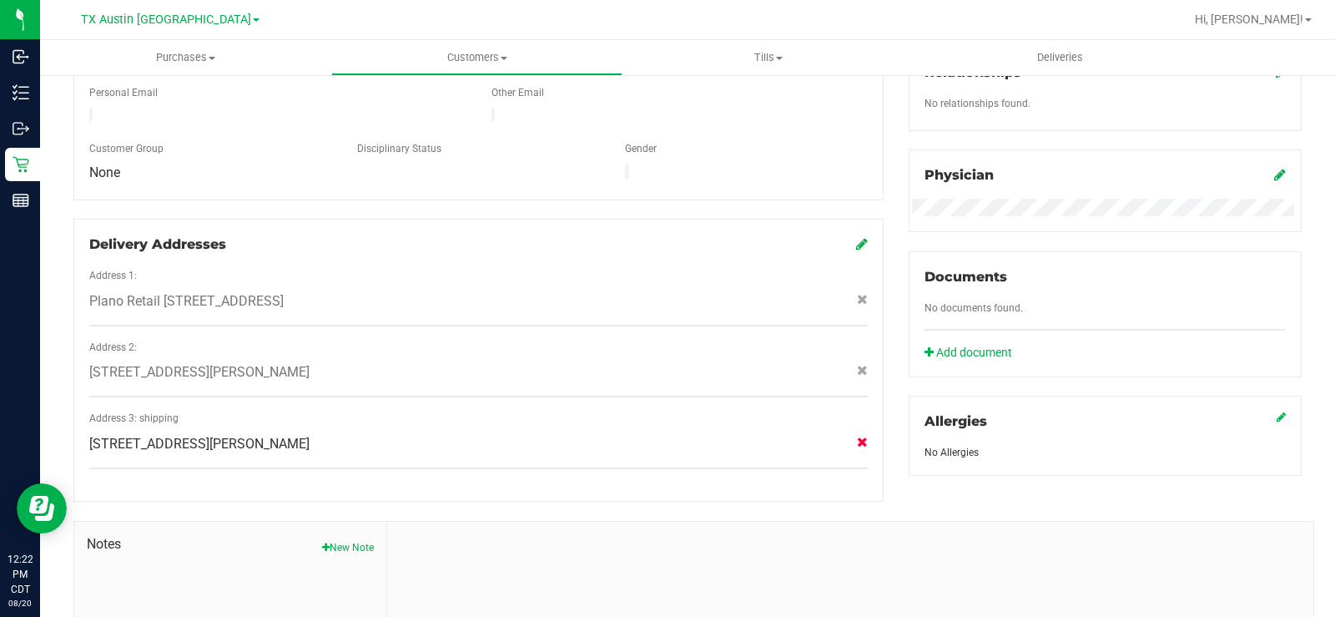
click at [857, 436] on icon at bounding box center [862, 441] width 11 height 10
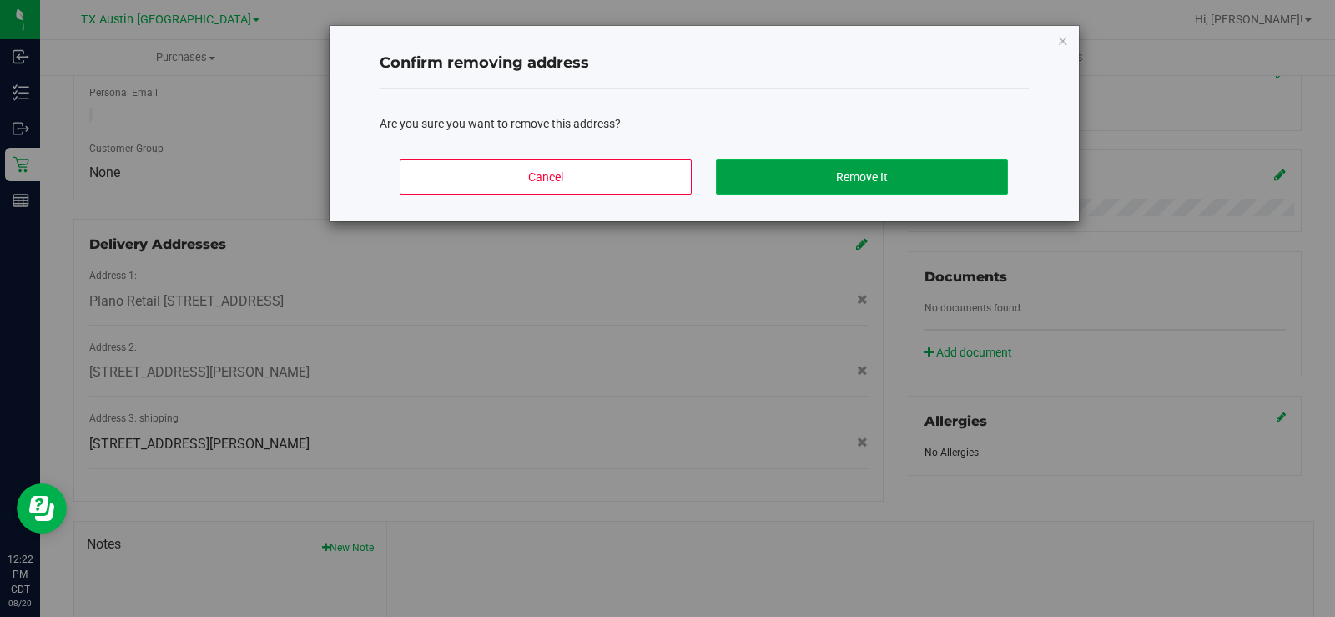
click at [836, 175] on button "Remove It" at bounding box center [862, 176] width 292 height 35
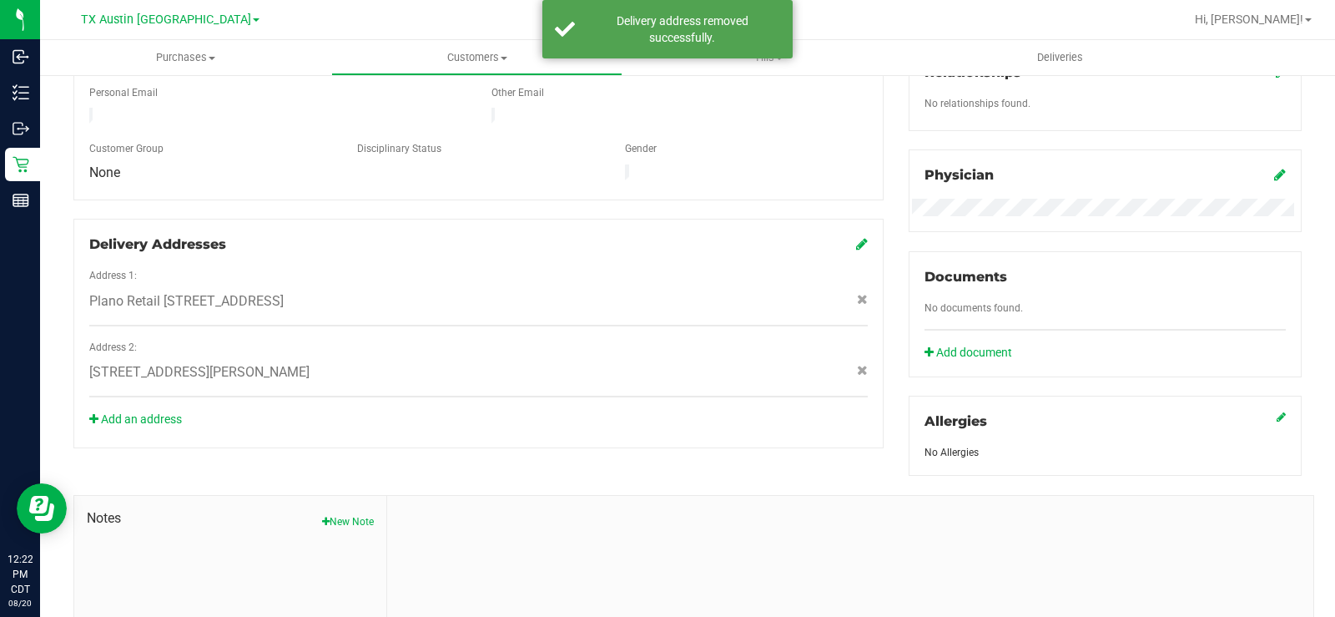
click at [144, 411] on div "Add an address" at bounding box center [479, 420] width 804 height 18
click at [141, 412] on link "Add an address" at bounding box center [135, 418] width 93 height 13
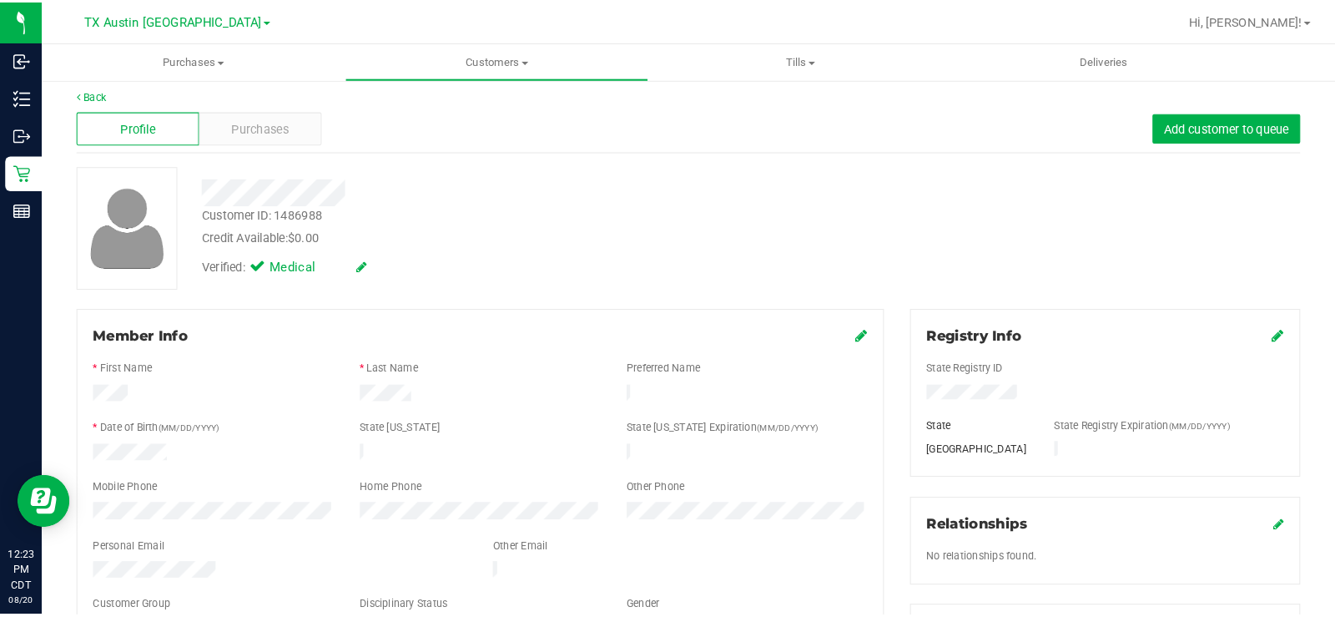
scroll to position [0, 0]
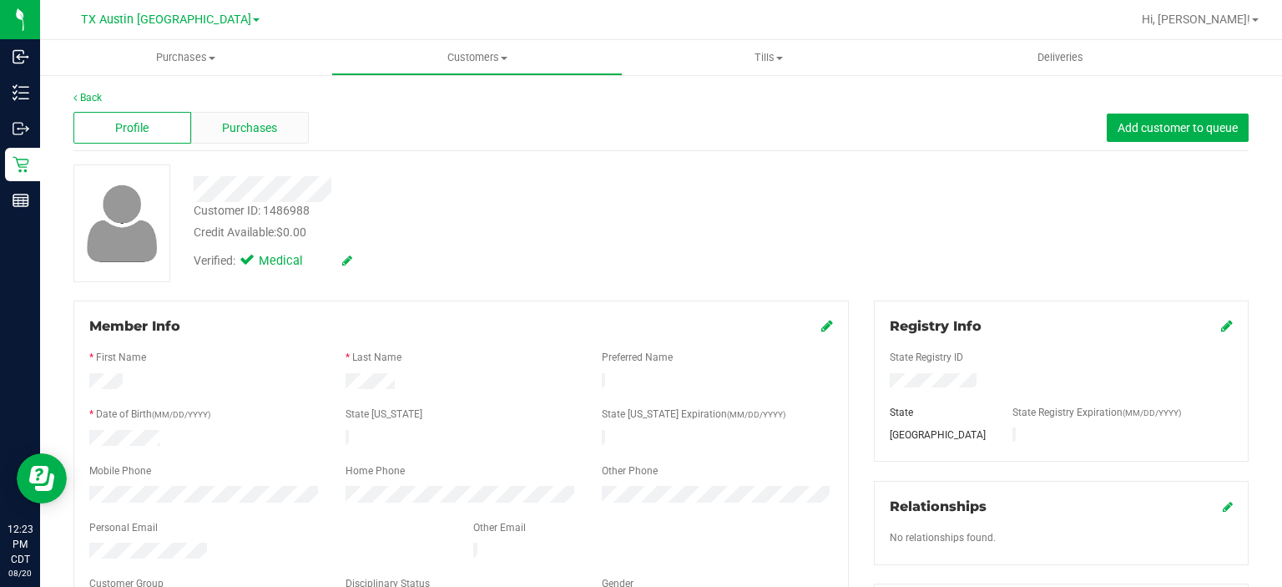
click at [255, 135] on span "Purchases" at bounding box center [249, 128] width 55 height 18
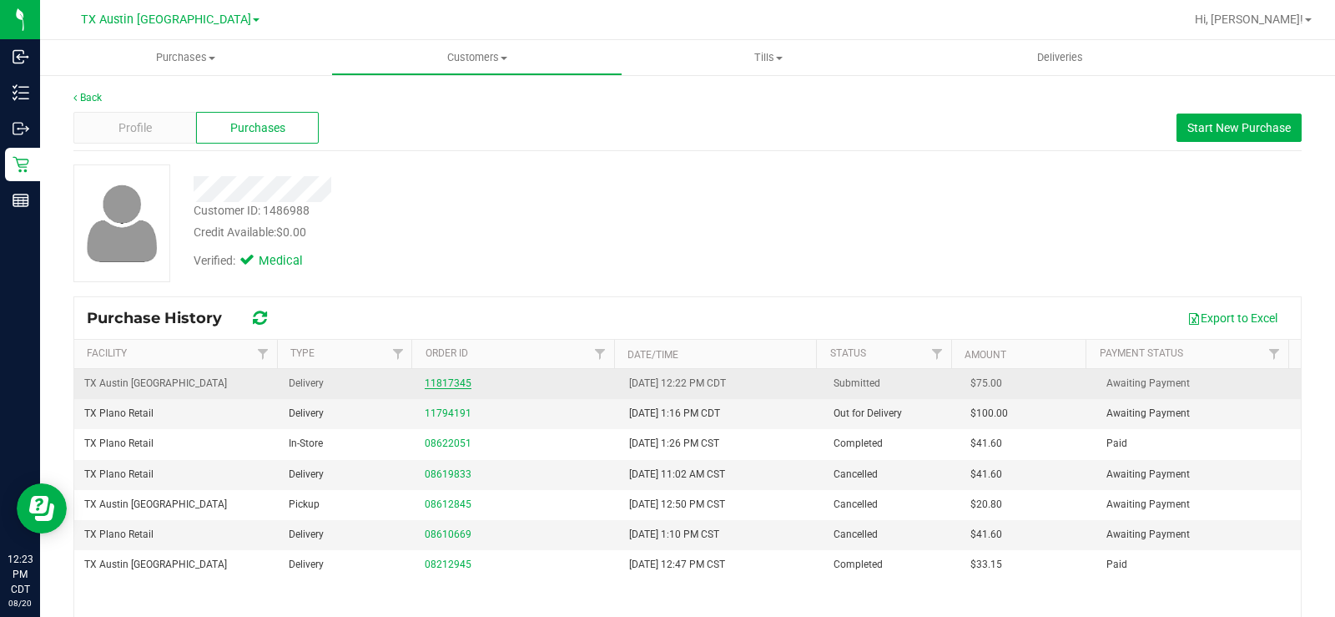
click at [453, 387] on link "11817345" at bounding box center [448, 383] width 47 height 12
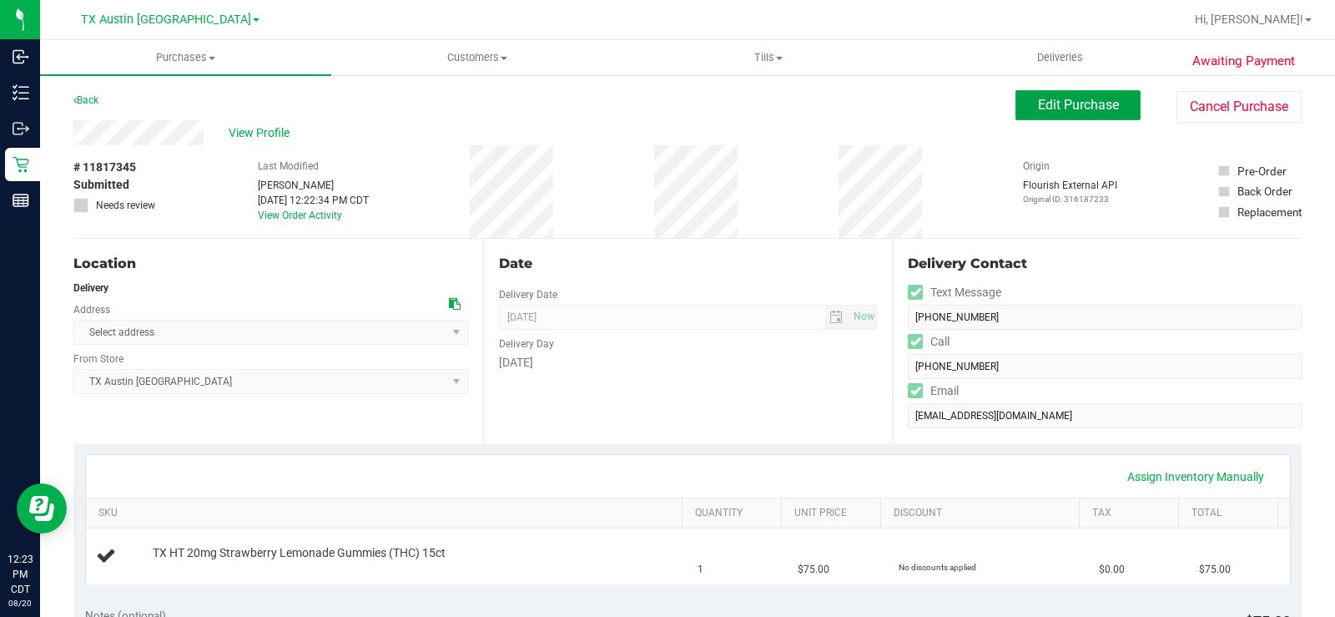
click at [1039, 109] on span "Edit Purchase" at bounding box center [1078, 105] width 81 height 16
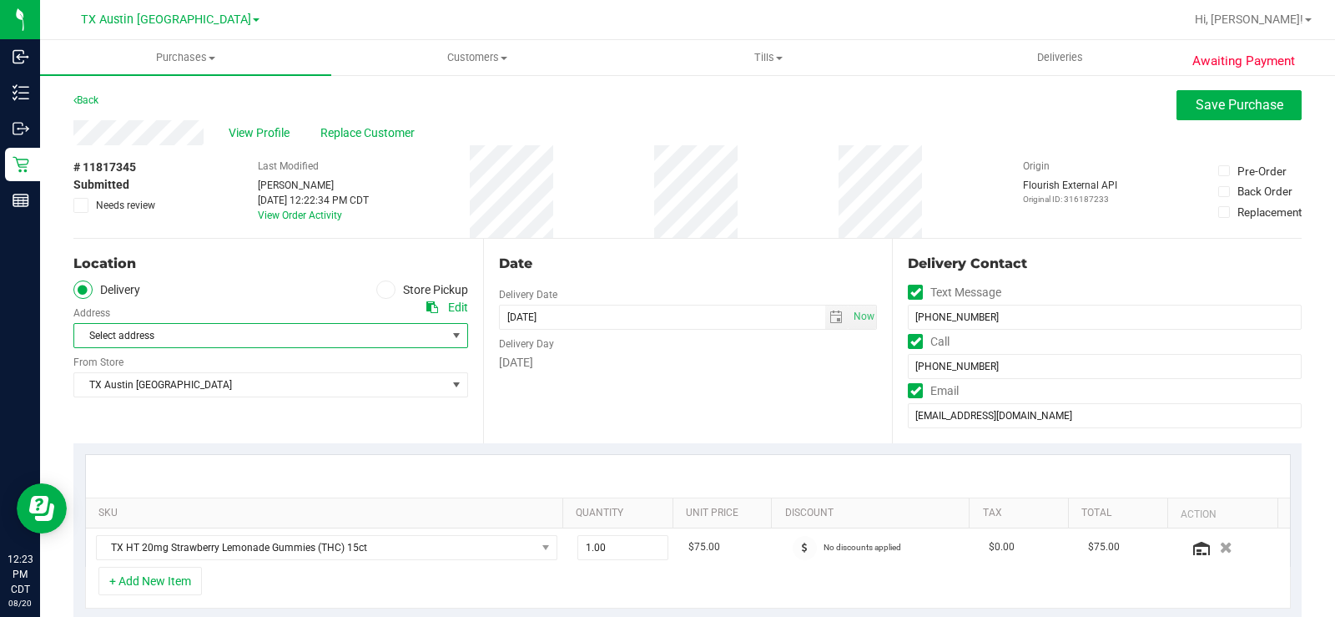
click at [440, 330] on span "Select address" at bounding box center [270, 335] width 395 height 25
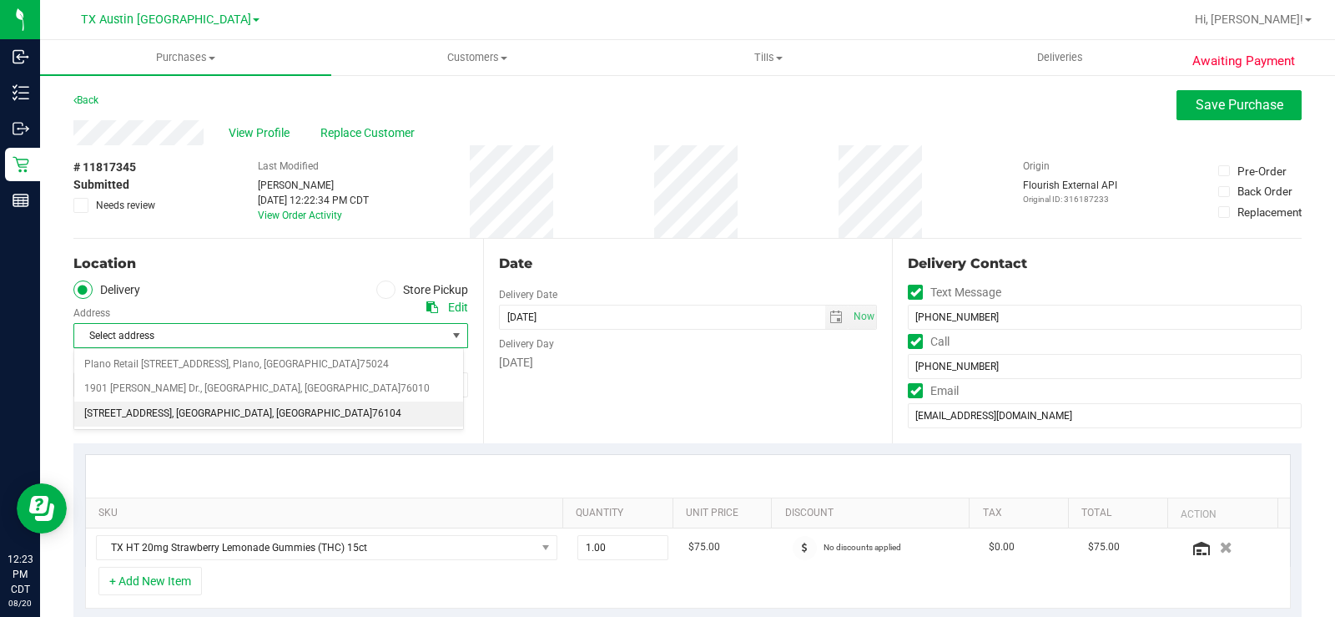
click at [304, 414] on li "1307 8th Ave , Fort Worth , TX 76104" at bounding box center [268, 413] width 389 height 25
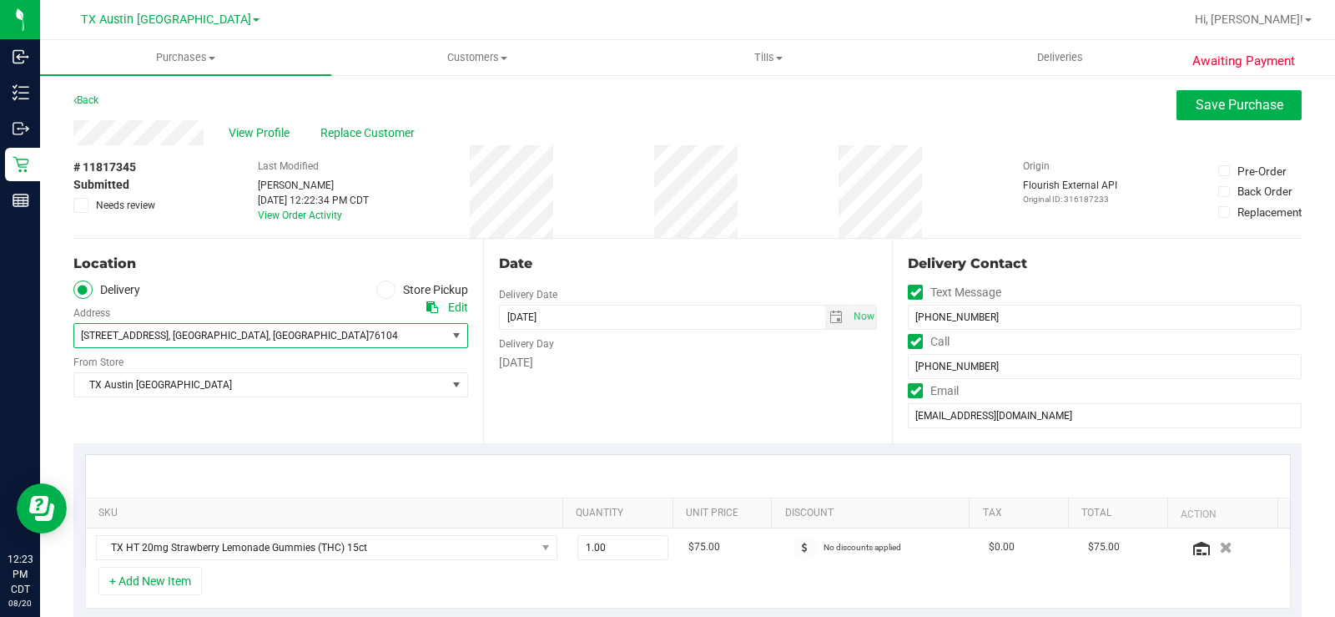
click at [727, 400] on div "Date Delivery Date 08/22/2025 Now 08/22/2025 08:00 AM Now Delivery Day Friday" at bounding box center [688, 341] width 410 height 204
click at [652, 394] on div "Date Delivery Date 08/22/2025 Now 08/22/2025 08:00 AM Now Delivery Day Friday" at bounding box center [688, 341] width 410 height 204
click at [834, 320] on span "select" at bounding box center [835, 316] width 13 height 13
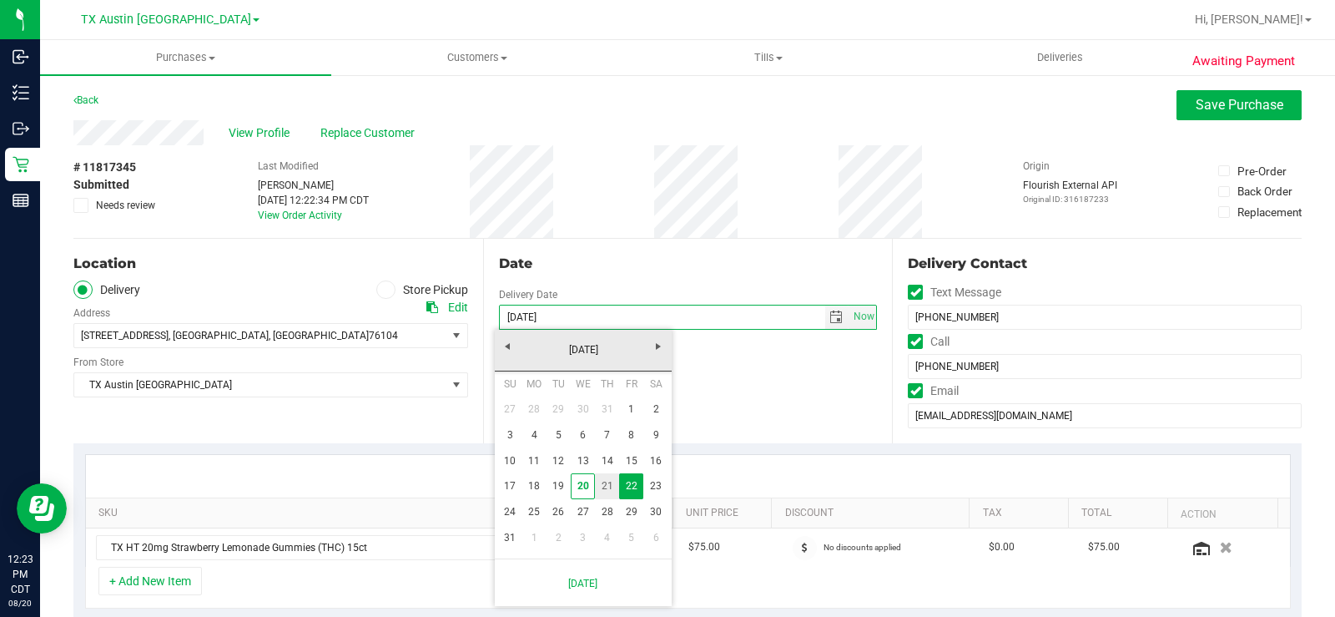
click at [607, 486] on link "21" at bounding box center [607, 486] width 24 height 26
type input "[DATE]"
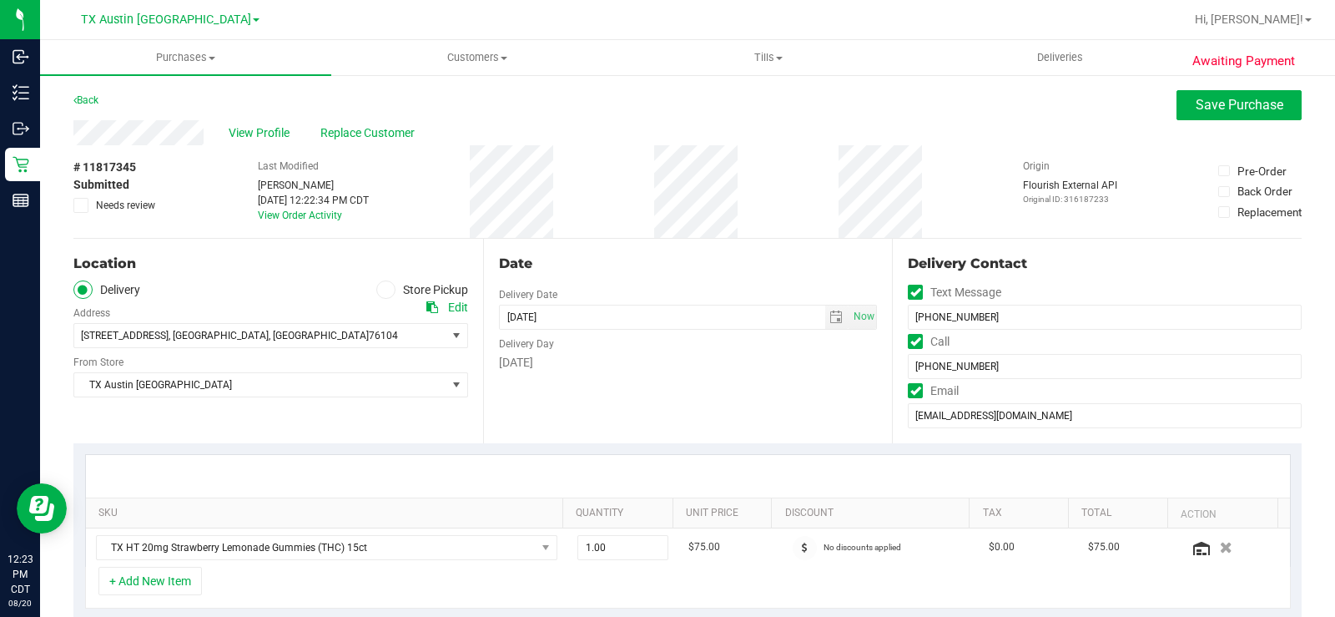
click at [651, 423] on div "Date Delivery Date [DATE] Now [DATE] 08:00 AM Now Delivery Day [DATE]" at bounding box center [688, 341] width 410 height 204
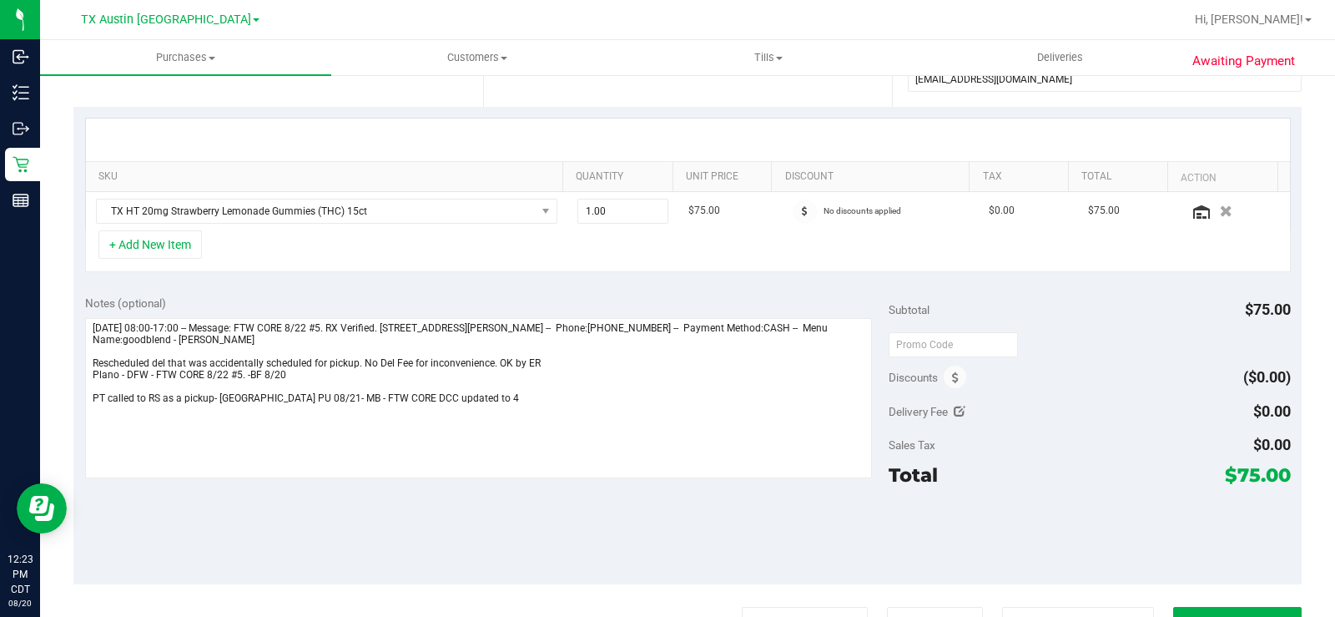
scroll to position [417, 0]
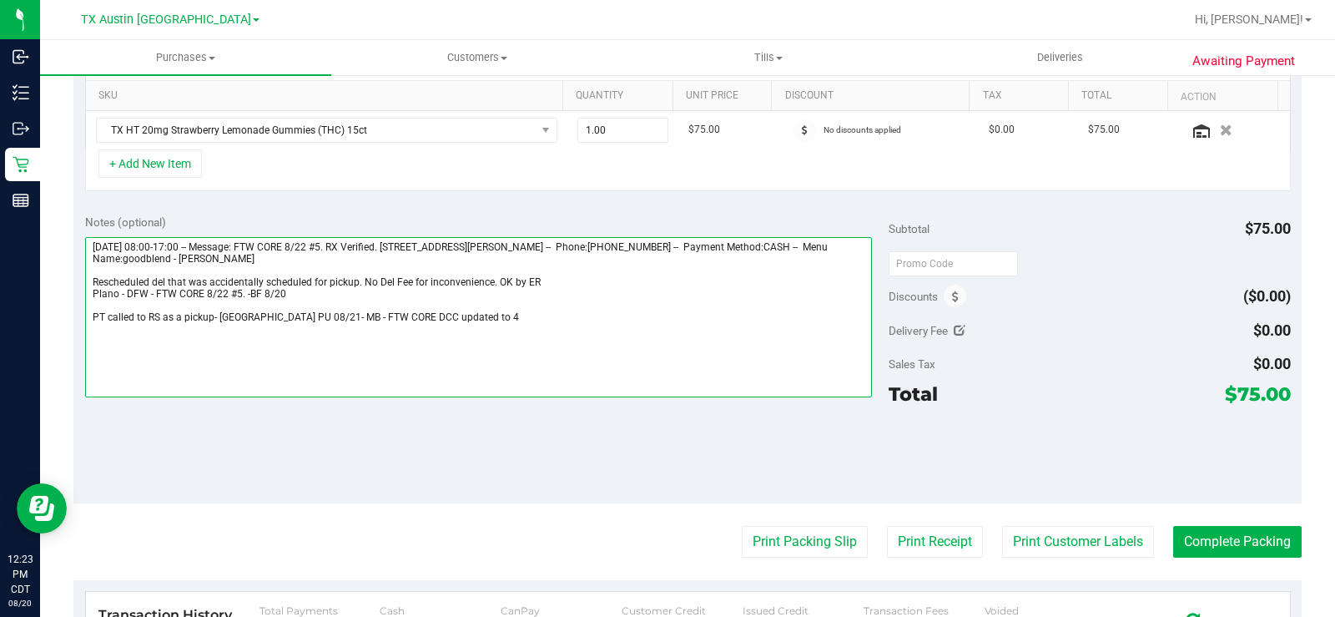
click at [602, 348] on textarea at bounding box center [478, 317] width 787 height 160
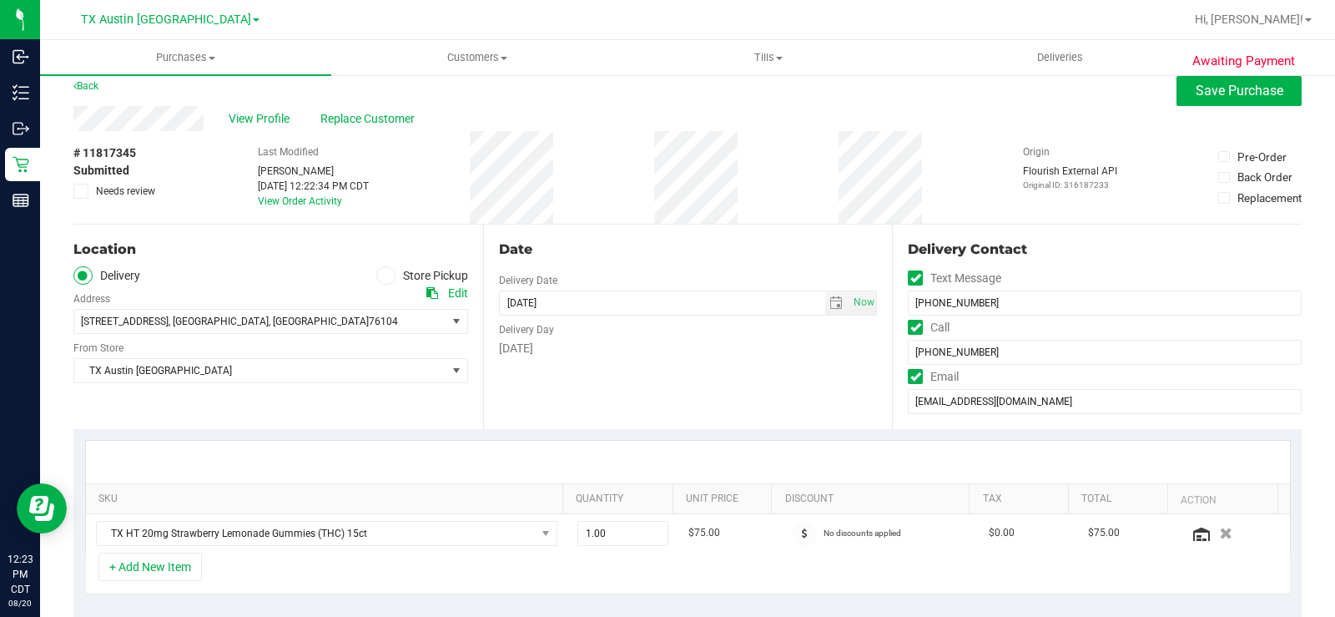
scroll to position [0, 0]
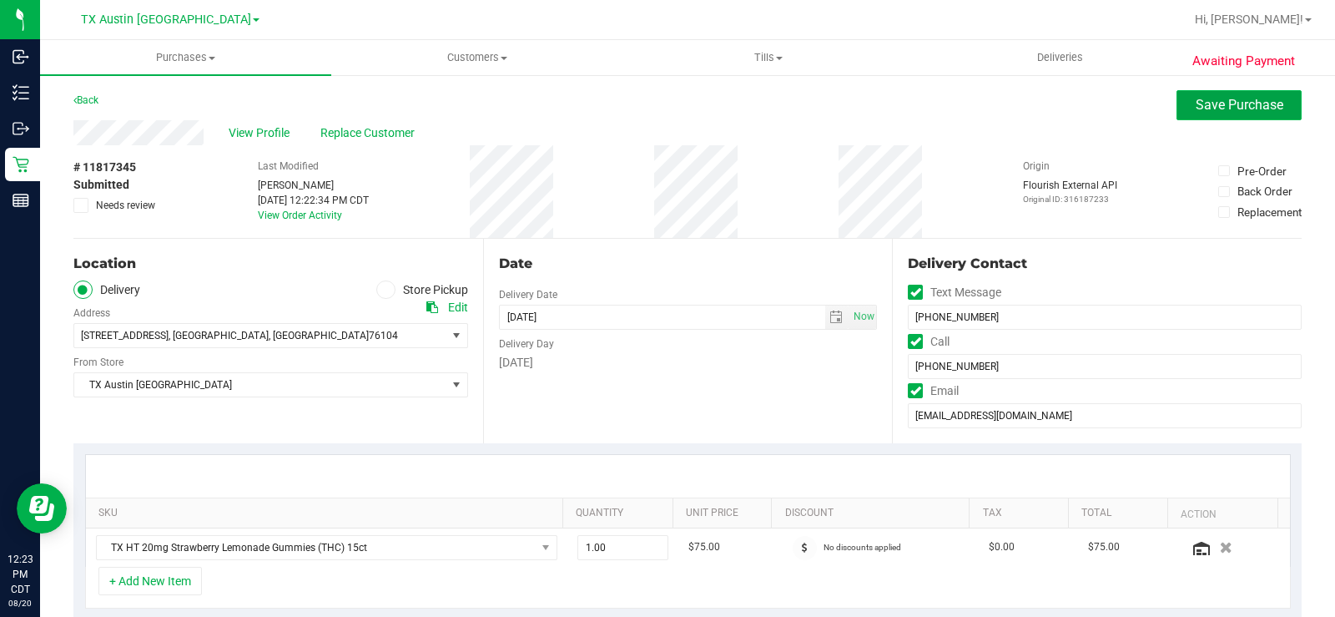
click at [1217, 109] on span "Save Purchase" at bounding box center [1240, 105] width 88 height 16
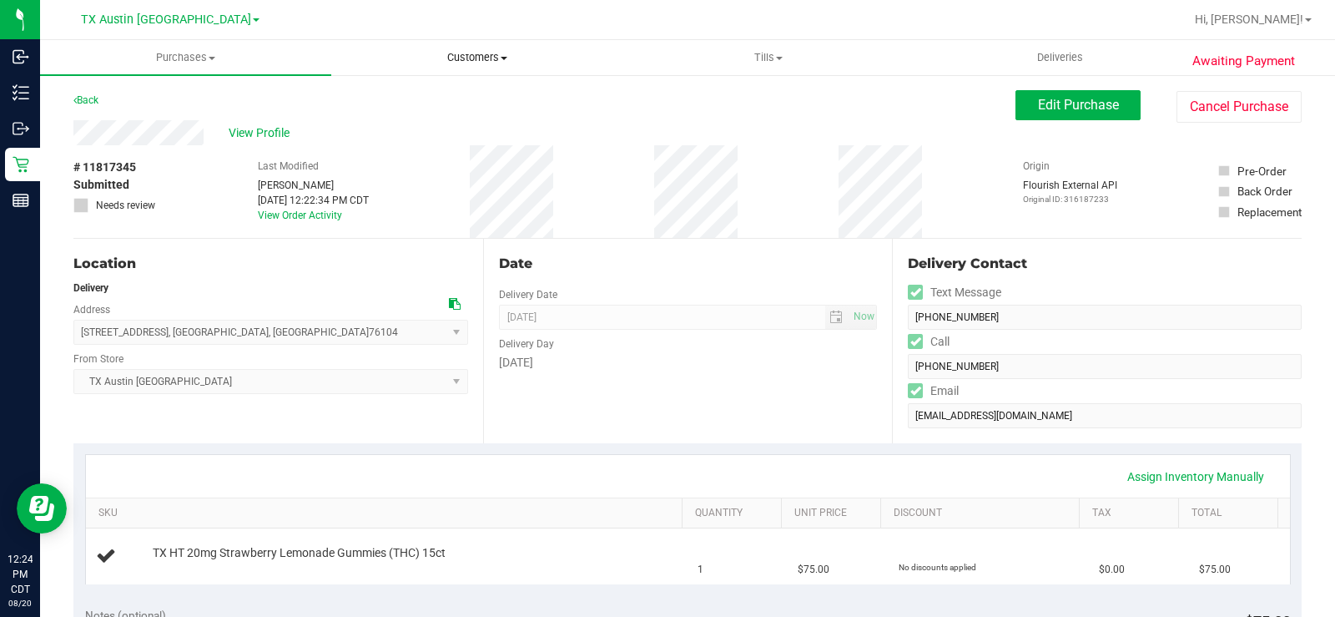
click at [480, 53] on span "Customers" at bounding box center [477, 57] width 290 height 15
click at [439, 93] on span "All customers" at bounding box center [391, 100] width 120 height 14
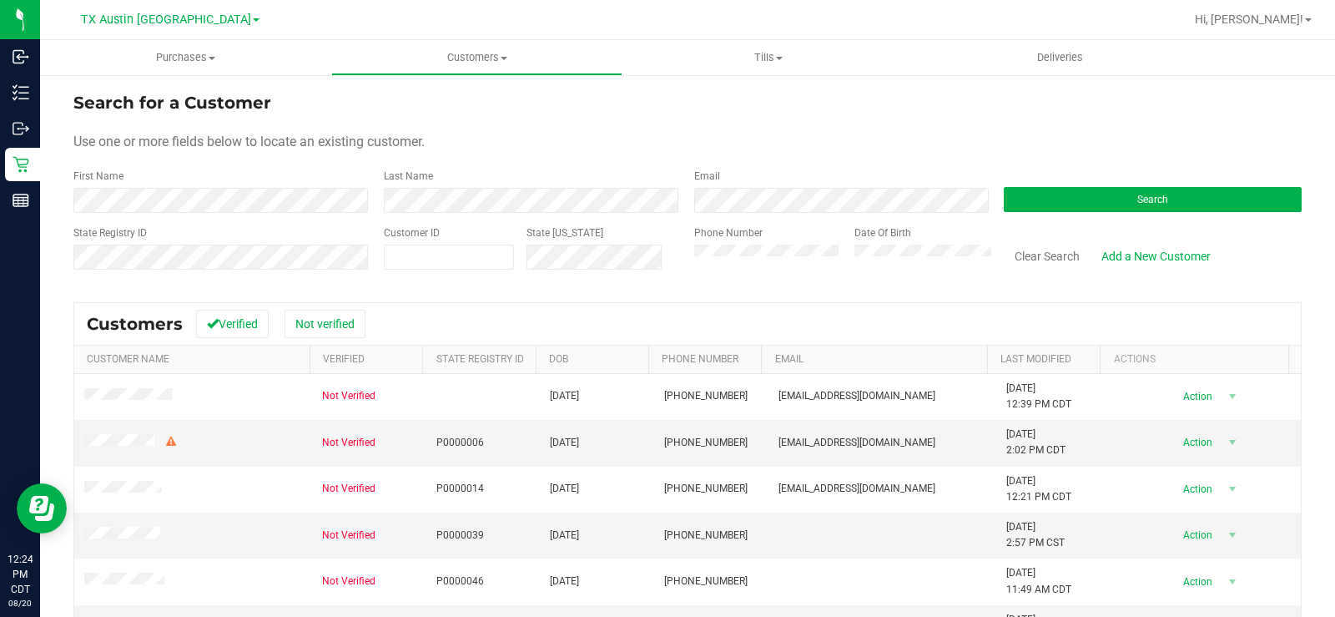
drag, startPoint x: 471, startPoint y: 128, endPoint x: 407, endPoint y: 128, distance: 63.4
click at [464, 129] on form "Search for a Customer Use one or more fields below to locate an existing custom…" at bounding box center [687, 187] width 1228 height 194
drag, startPoint x: 682, startPoint y: 140, endPoint x: 1050, endPoint y: 193, distance: 371.7
click at [705, 143] on div "Use one or more fields below to locate an existing customer." at bounding box center [687, 142] width 1228 height 20
drag, startPoint x: 1126, startPoint y: 201, endPoint x: 707, endPoint y: 226, distance: 419.6
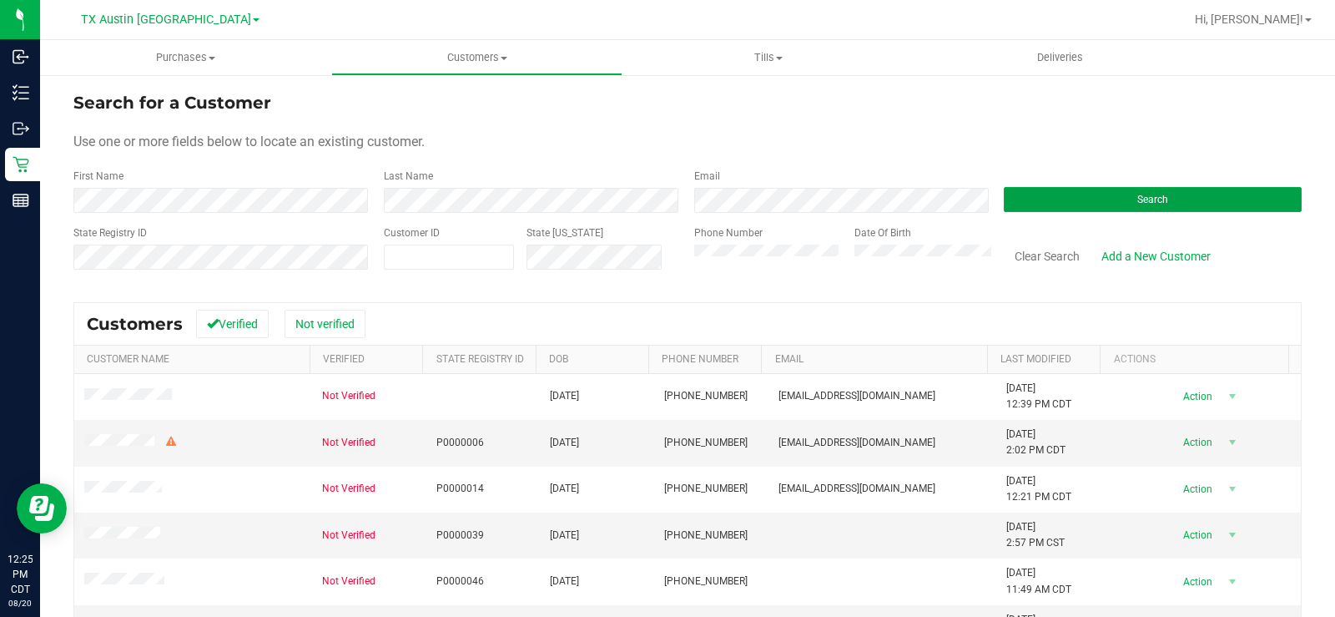
click at [1074, 209] on button "Search" at bounding box center [1153, 199] width 298 height 25
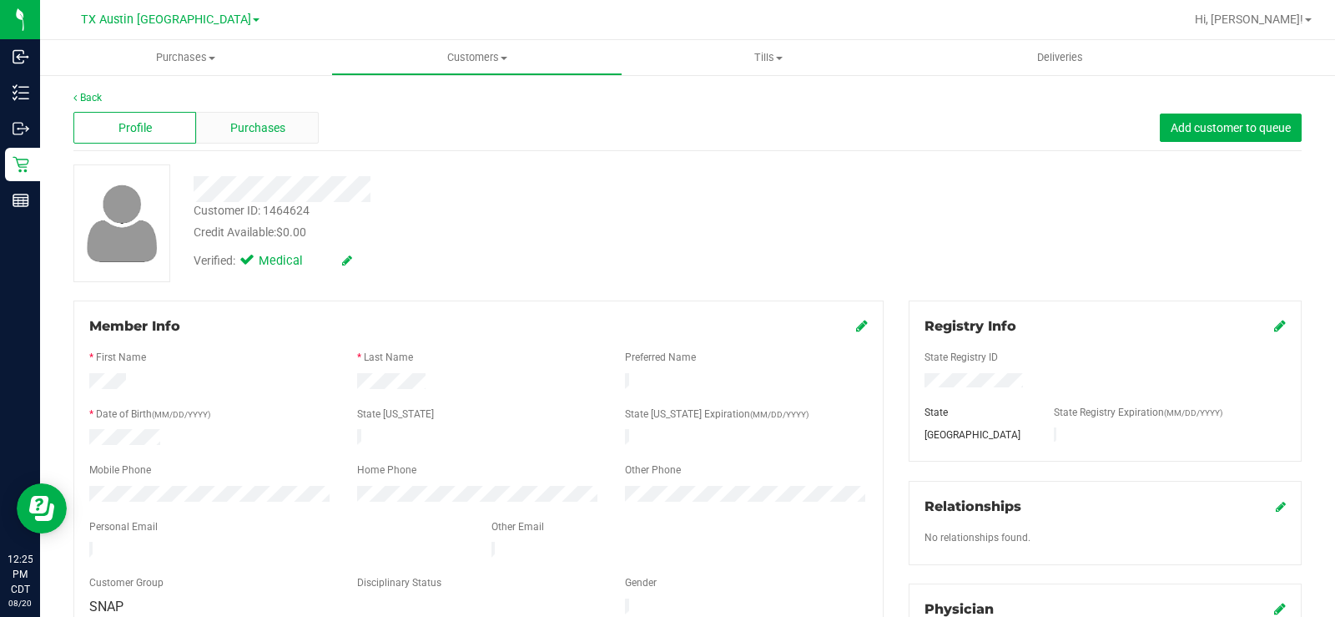
click at [295, 126] on div "Purchases" at bounding box center [257, 128] width 123 height 32
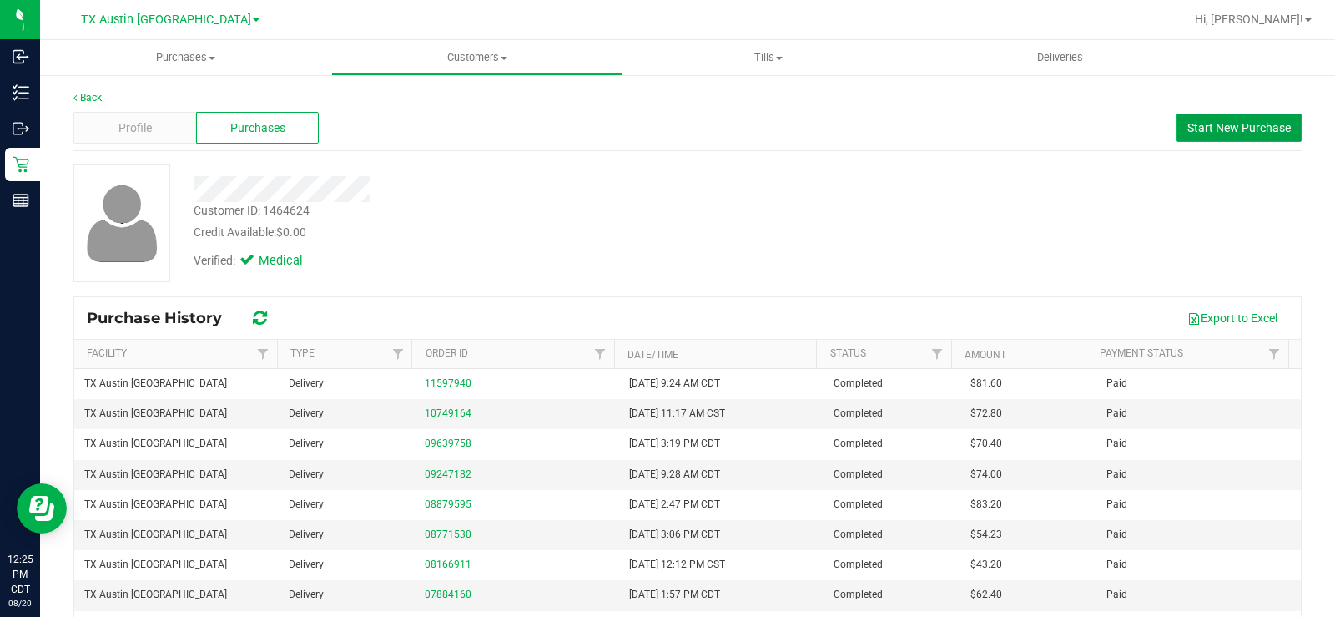
click at [1238, 134] on button "Start New Purchase" at bounding box center [1239, 127] width 125 height 28
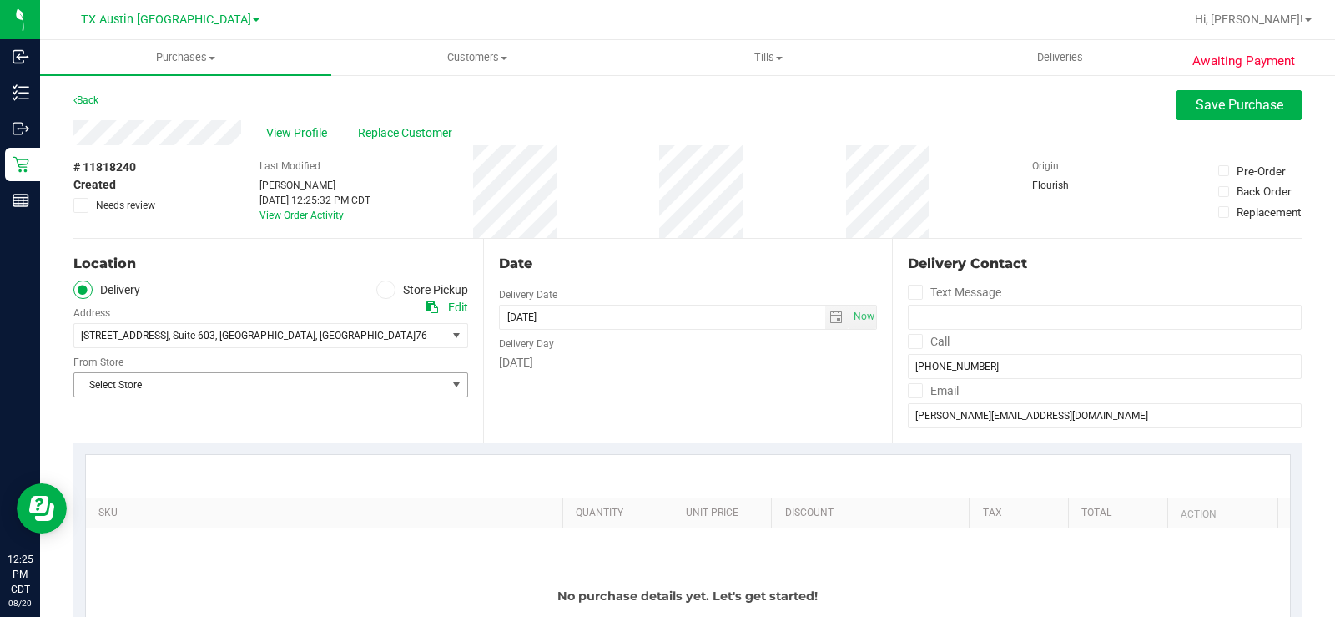
click at [385, 390] on span "Select Store" at bounding box center [260, 384] width 372 height 23
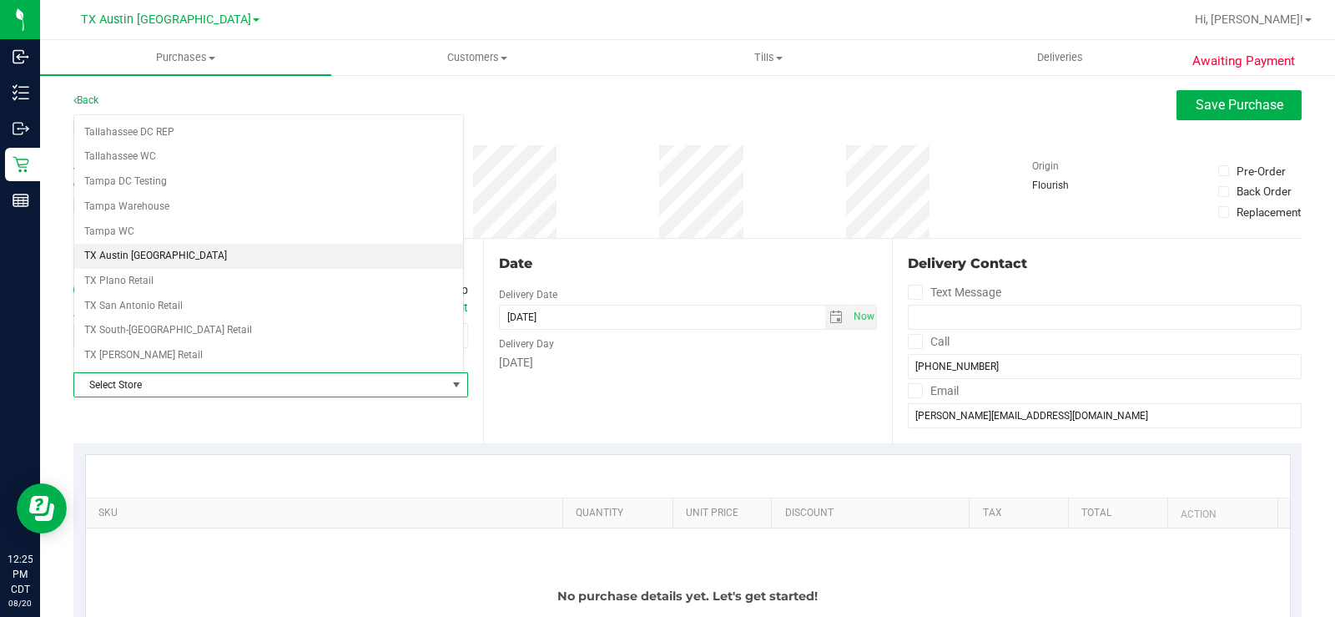
scroll to position [1168, 0]
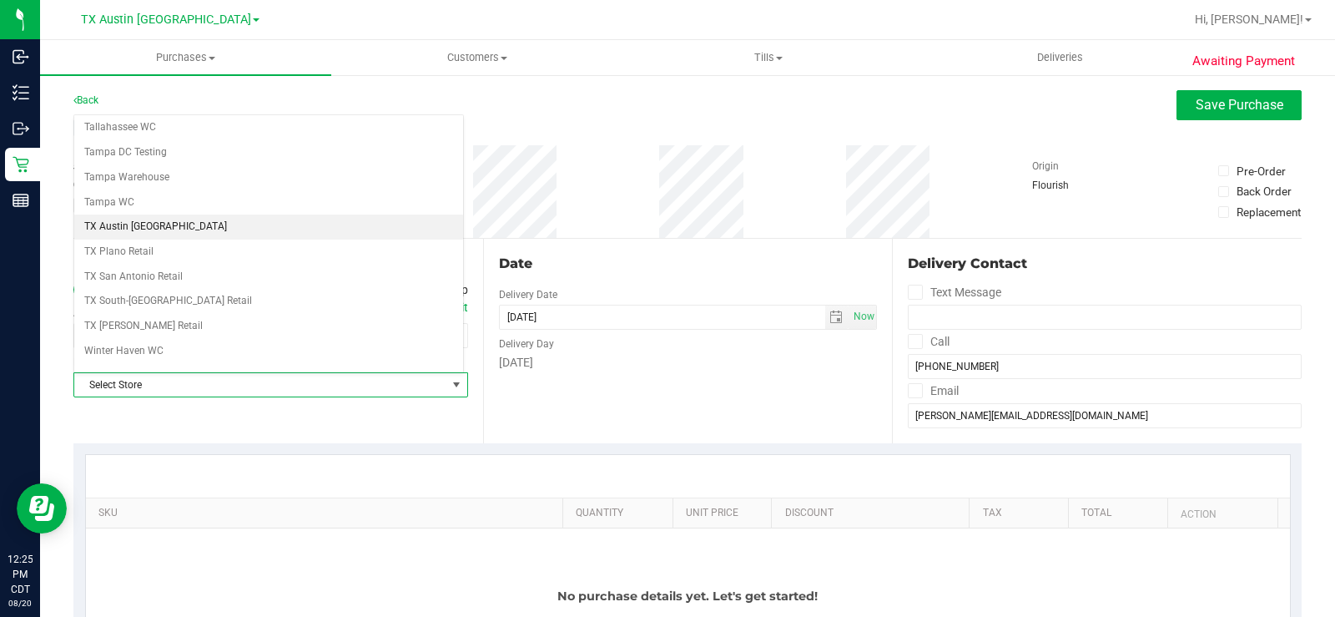
click at [194, 223] on li "TX Austin [GEOGRAPHIC_DATA]" at bounding box center [268, 226] width 389 height 25
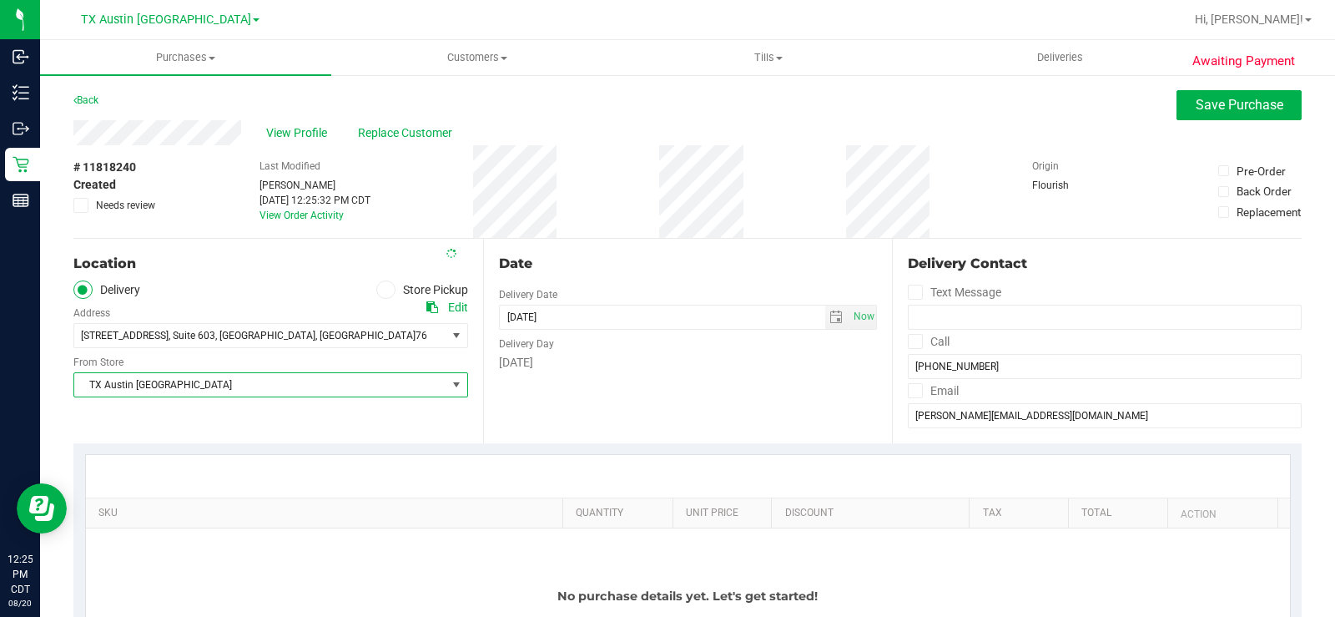
click at [706, 378] on div "Date Delivery Date 08/20/2025 Now 08/20/2025 12:25 PM Now Delivery Day Wednesday" at bounding box center [688, 341] width 410 height 204
click at [829, 314] on span "select" at bounding box center [835, 316] width 13 height 13
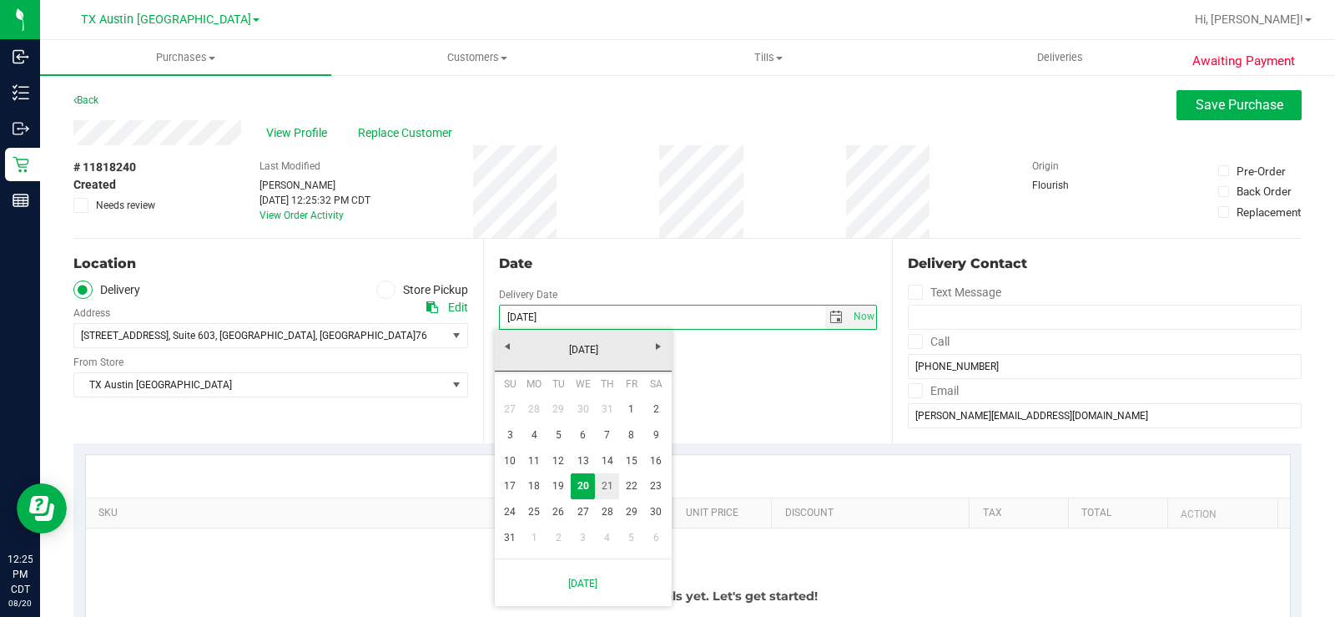
click at [612, 486] on link "21" at bounding box center [607, 486] width 24 height 26
type input "[DATE]"
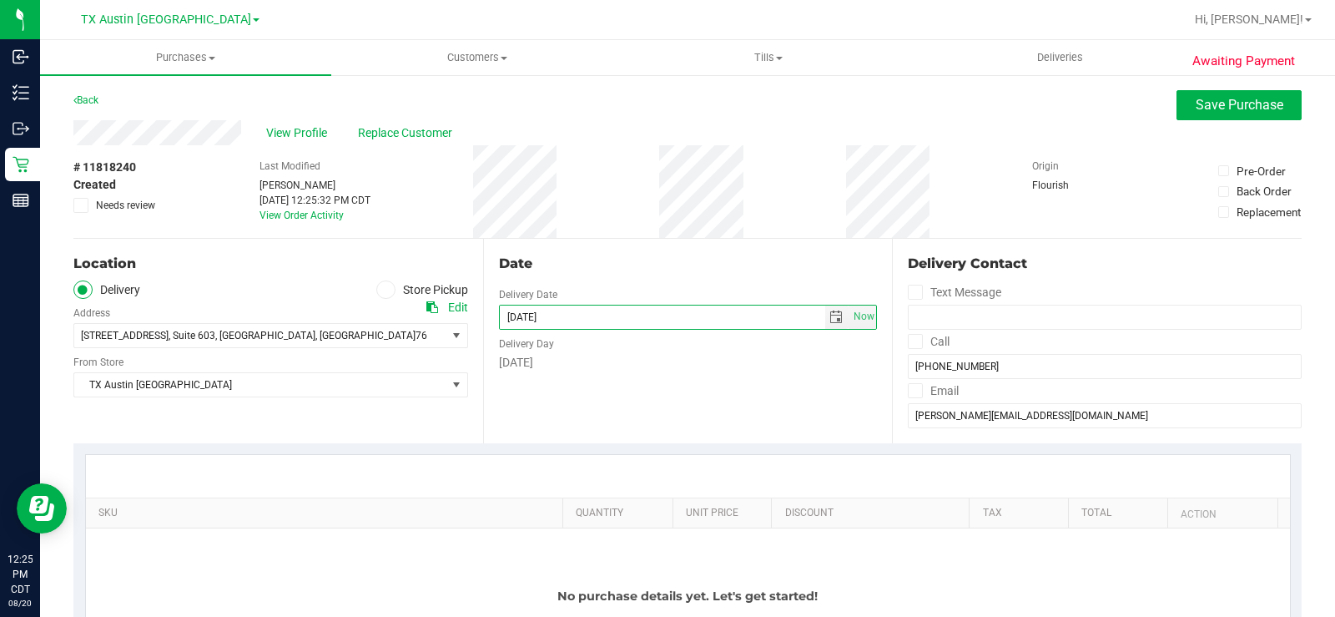
click at [703, 365] on div "[DATE]" at bounding box center [688, 363] width 379 height 18
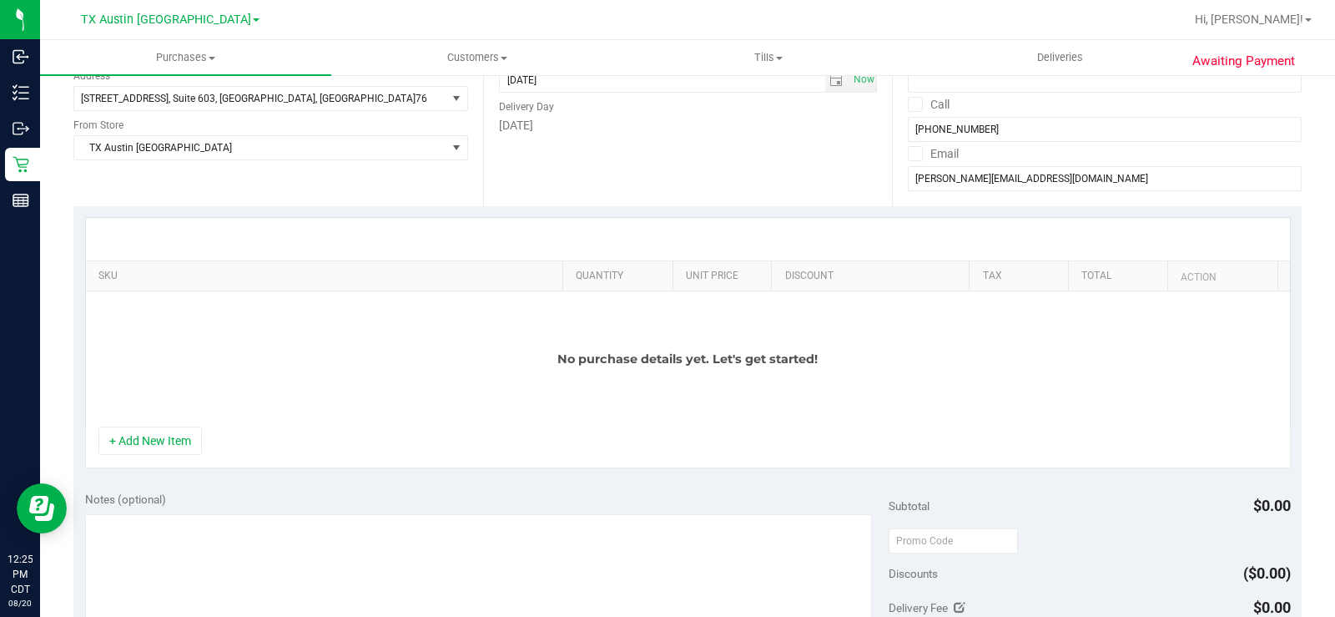
scroll to position [250, 0]
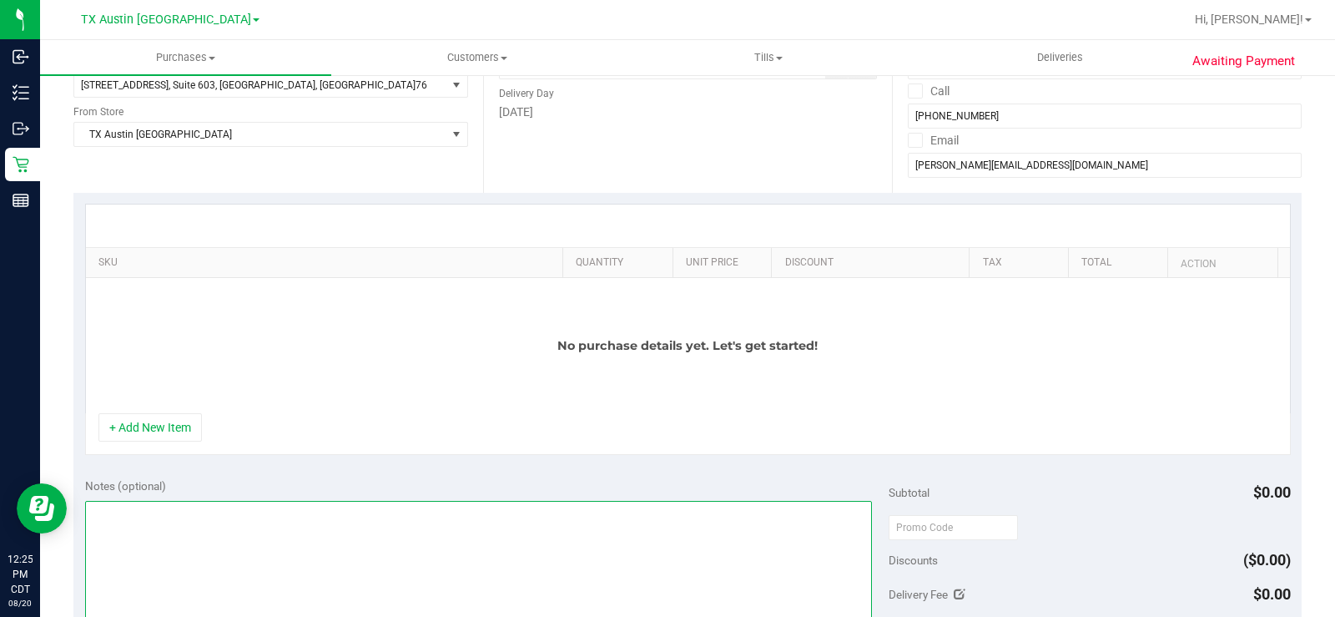
click at [248, 522] on textarea at bounding box center [478, 581] width 787 height 160
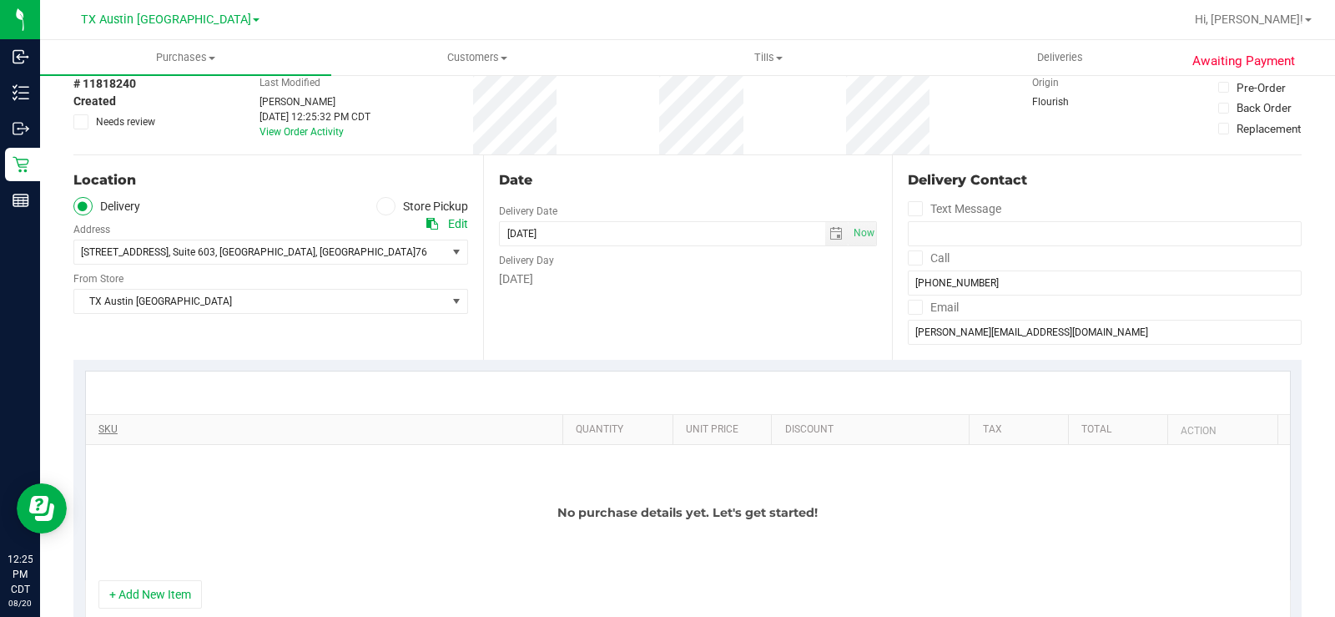
type textarea "FTW PU 08/21- MB"
click at [471, 440] on th "SKU" at bounding box center [324, 430] width 476 height 30
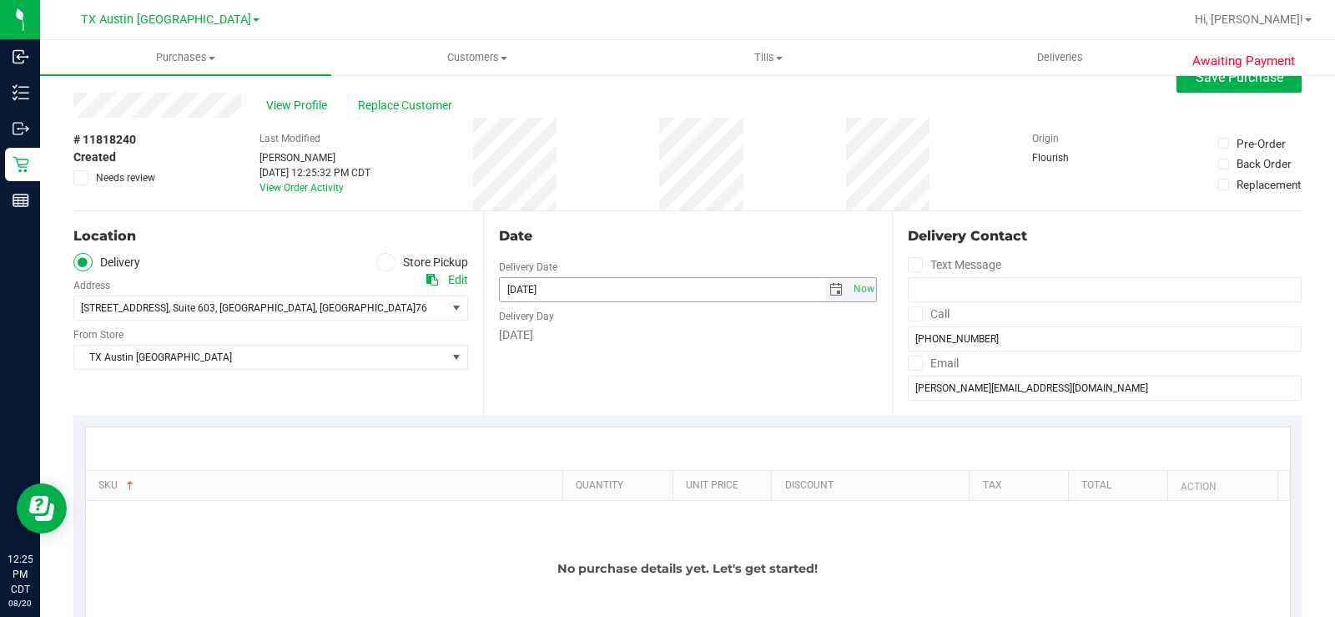
scroll to position [0, 0]
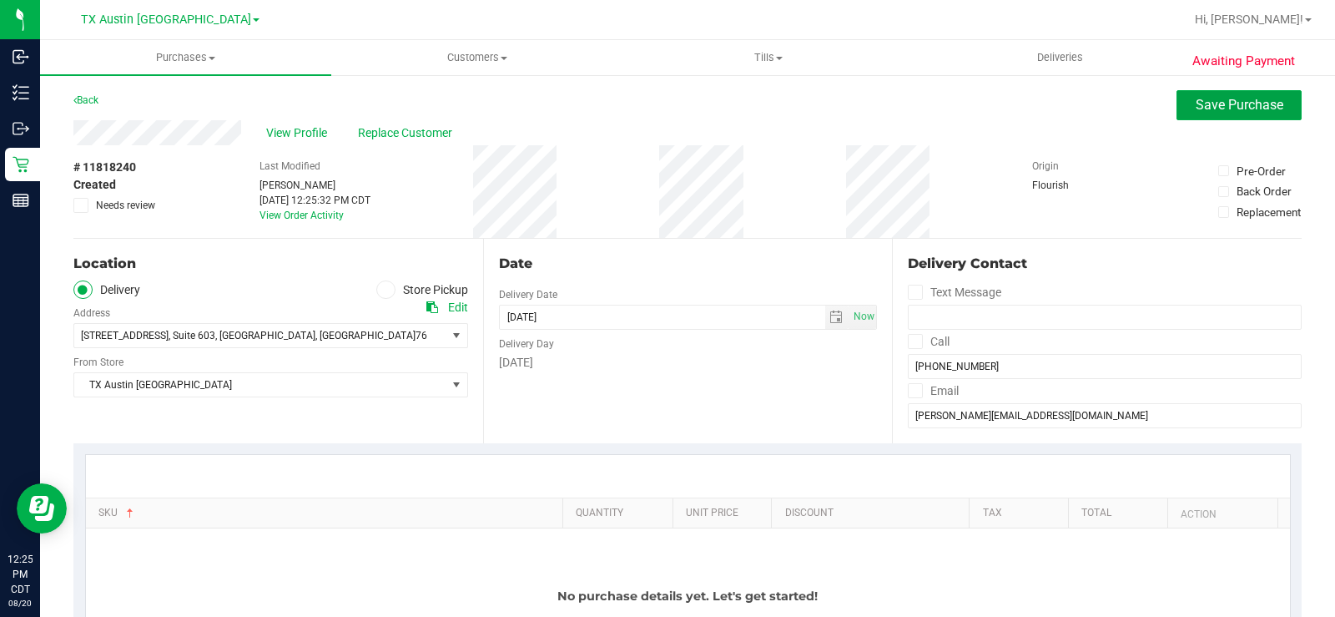
drag, startPoint x: 1229, startPoint y: 104, endPoint x: 1053, endPoint y: 142, distance: 180.0
click at [1197, 108] on span "Save Purchase" at bounding box center [1240, 105] width 88 height 16
click at [310, 131] on span "View Profile" at bounding box center [299, 133] width 67 height 18
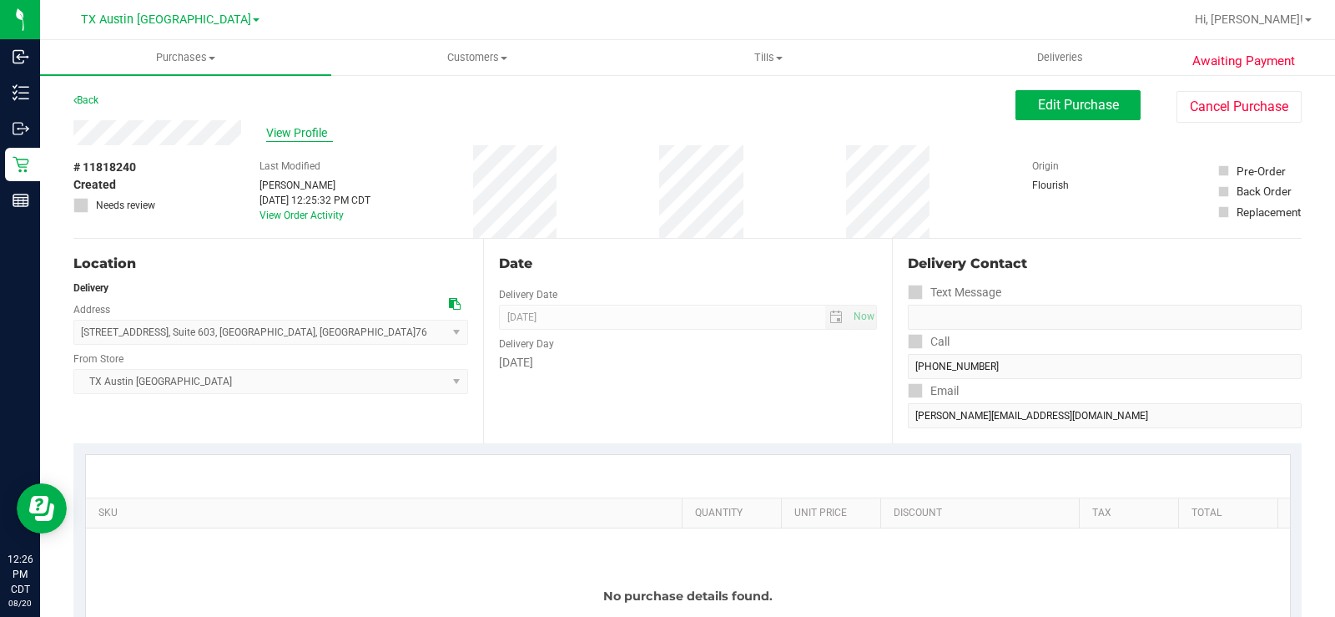
click at [300, 128] on span "View Profile" at bounding box center [299, 133] width 67 height 18
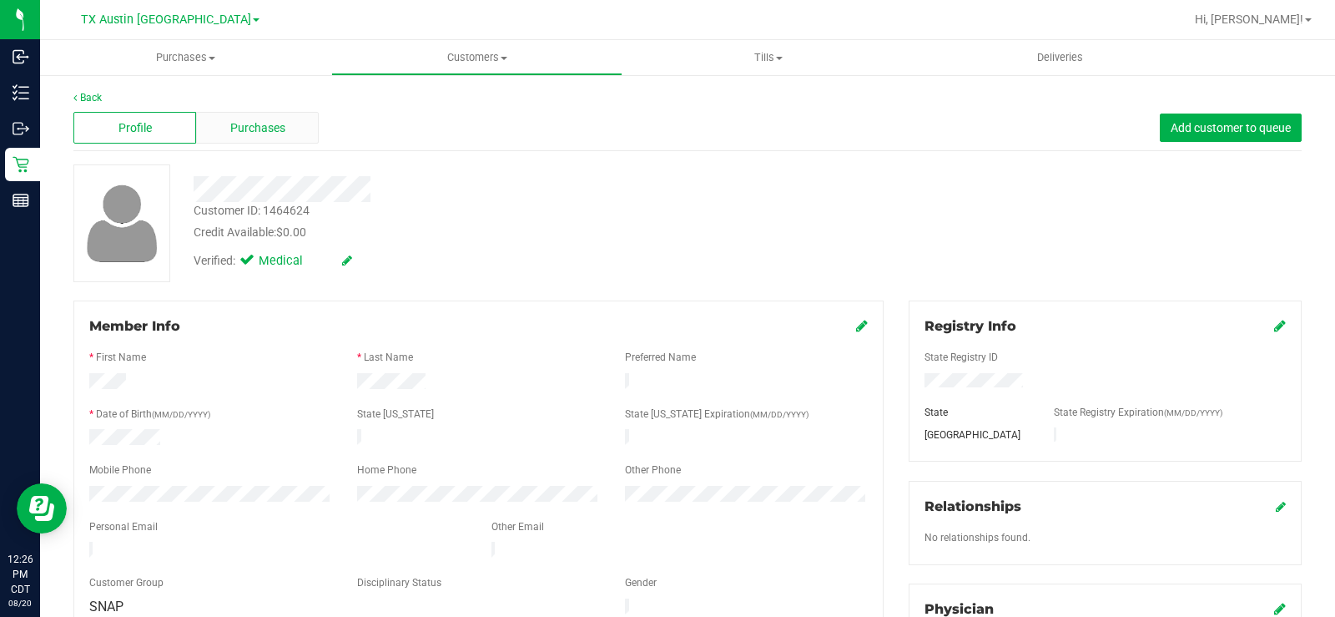
click at [275, 128] on span "Purchases" at bounding box center [257, 128] width 55 height 18
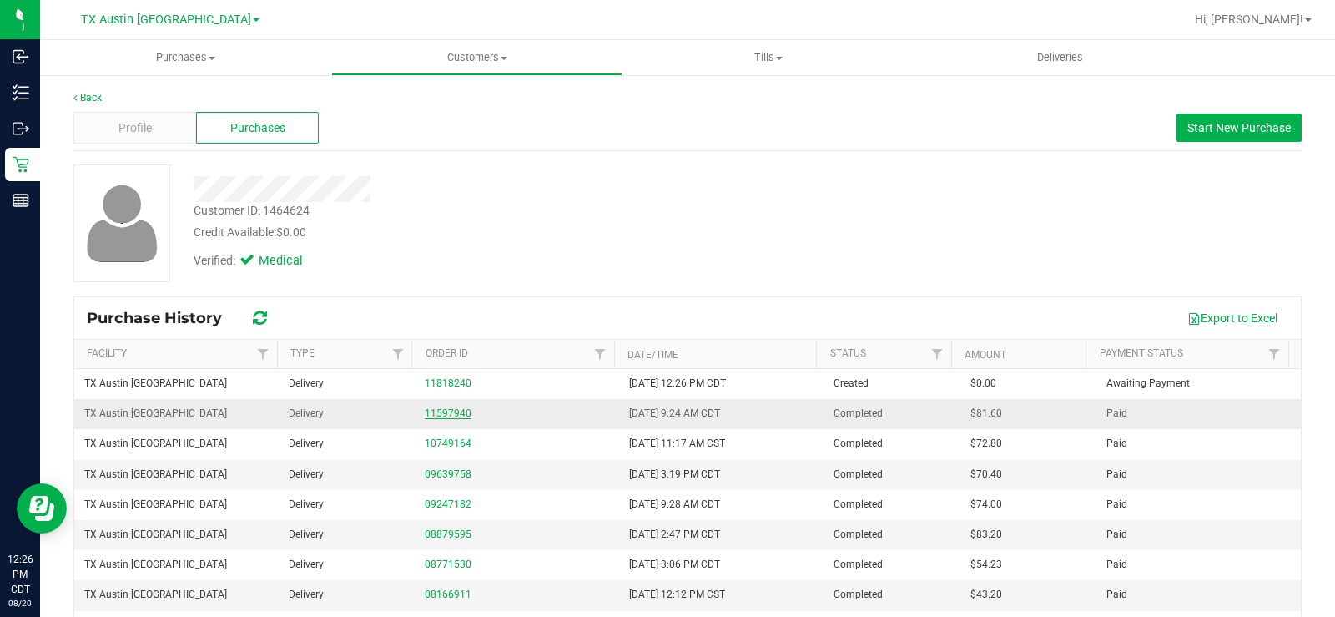
click at [445, 413] on link "11597940" at bounding box center [448, 413] width 47 height 12
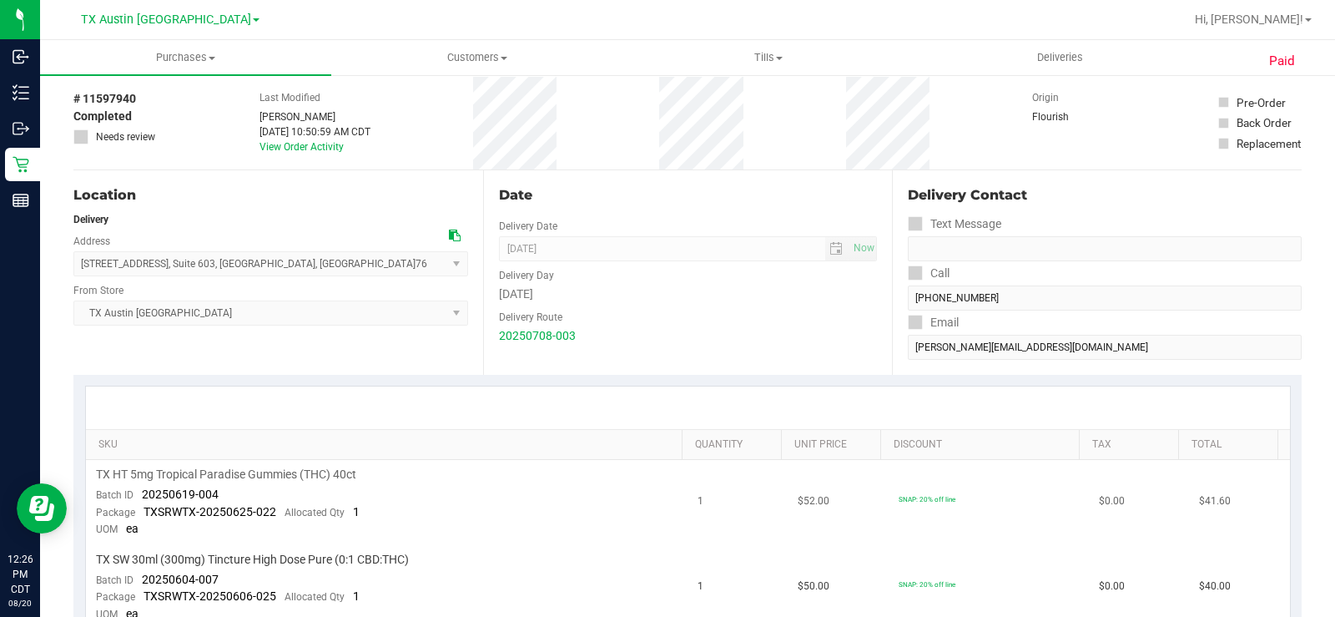
click at [367, 465] on td "TX HT 5mg Tropical Paradise Gummies (THC) 40ct Batch ID 20250619-004 Package TX…" at bounding box center [387, 502] width 602 height 85
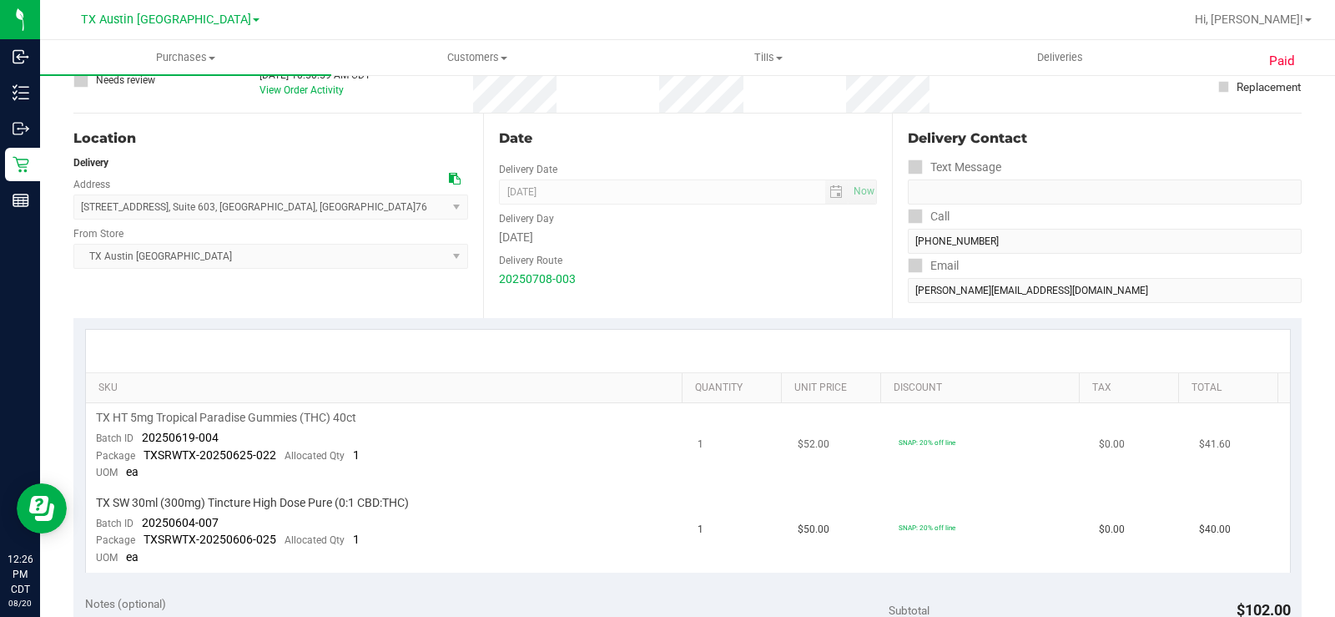
scroll to position [167, 0]
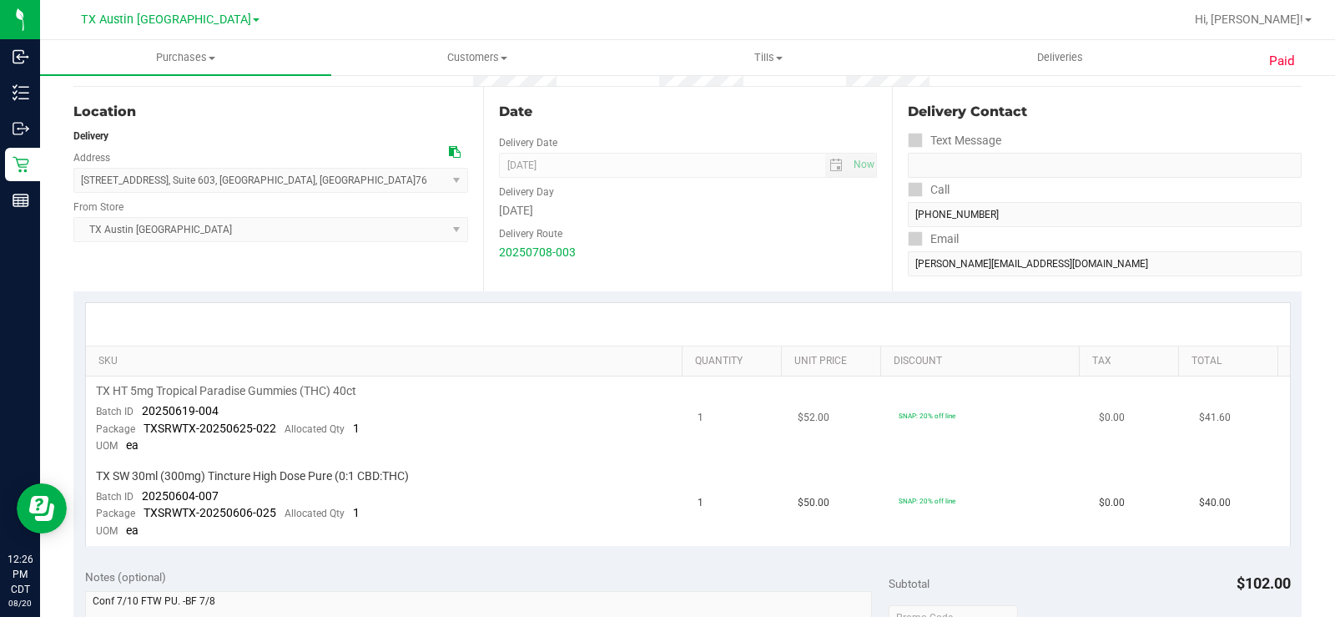
click at [358, 411] on td "TX HT 5mg Tropical Paradise Gummies (THC) 40ct Batch ID 20250619-004 Package TX…" at bounding box center [387, 418] width 602 height 85
drag, startPoint x: 358, startPoint y: 407, endPoint x: 303, endPoint y: 391, distance: 57.5
click at [276, 400] on td "TX HT 5mg Tropical Paradise Gummies (THC) 40ct Batch ID 20250619-004 Package TX…" at bounding box center [387, 418] width 602 height 85
drag, startPoint x: 337, startPoint y: 391, endPoint x: 372, endPoint y: 394, distance: 35.2
click at [338, 391] on span "TX HT 5mg Tropical Paradise Gummies (THC) 40ct" at bounding box center [226, 391] width 260 height 16
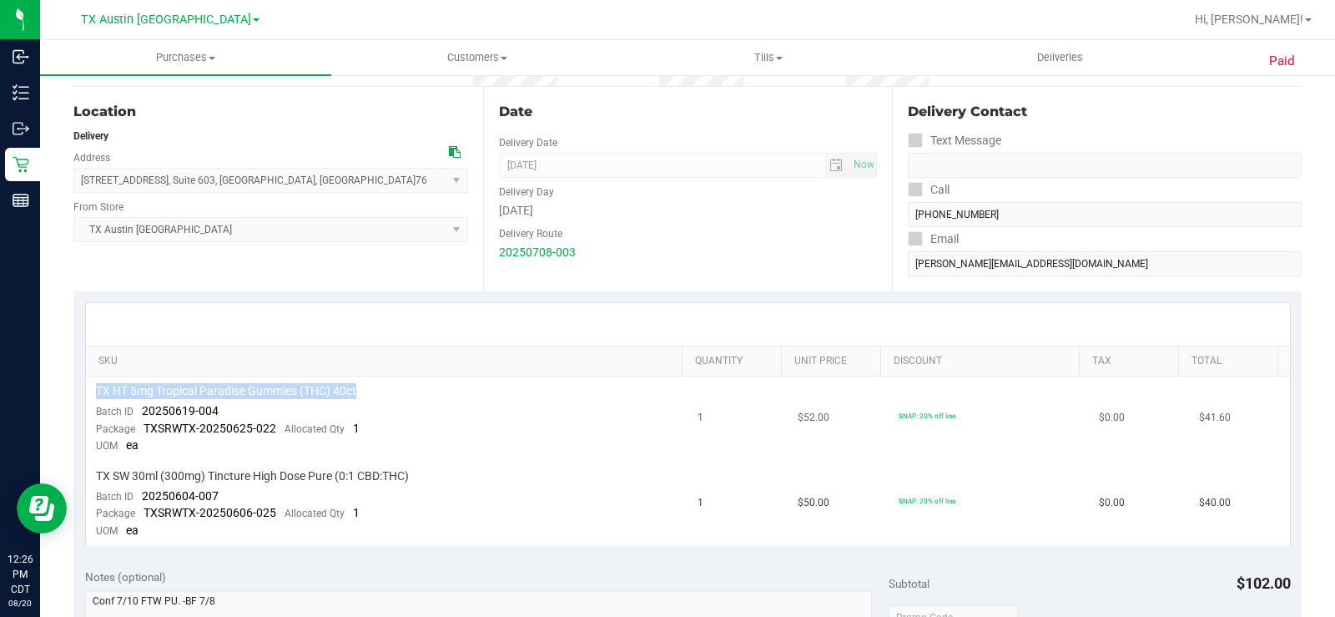
copy span "TX HT 5mg Tropical Paradise Gummies (THC) 40ct"
drag, startPoint x: 372, startPoint y: 394, endPoint x: 93, endPoint y: 395, distance: 278.7
click at [93, 395] on td "TX HT 5mg Tropical Paradise Gummies (THC) 40ct Batch ID 20250619-004 Package TX…" at bounding box center [387, 418] width 602 height 85
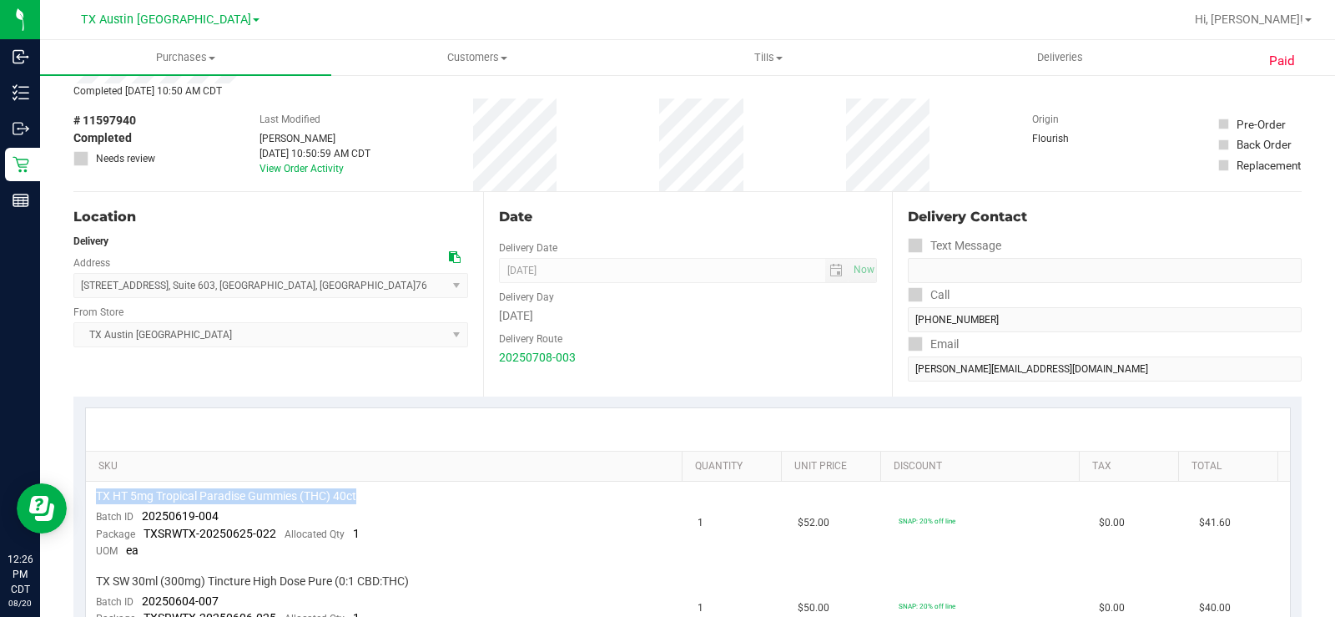
scroll to position [0, 0]
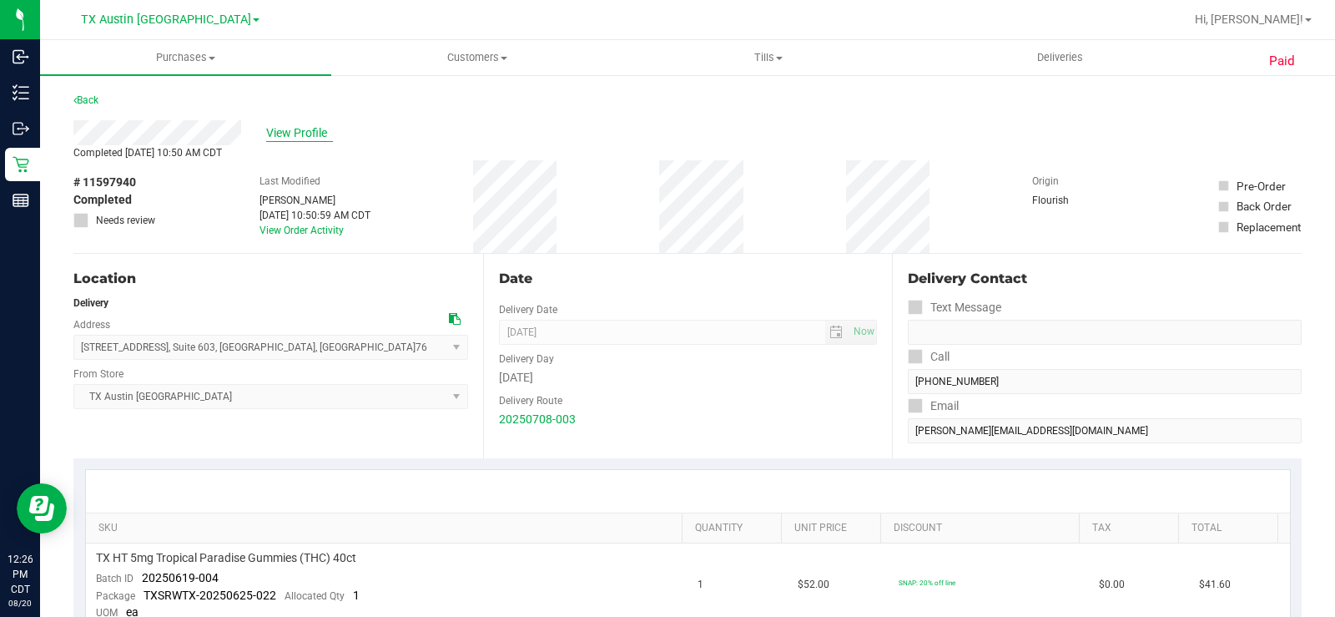
click at [309, 135] on span "View Profile" at bounding box center [299, 133] width 67 height 18
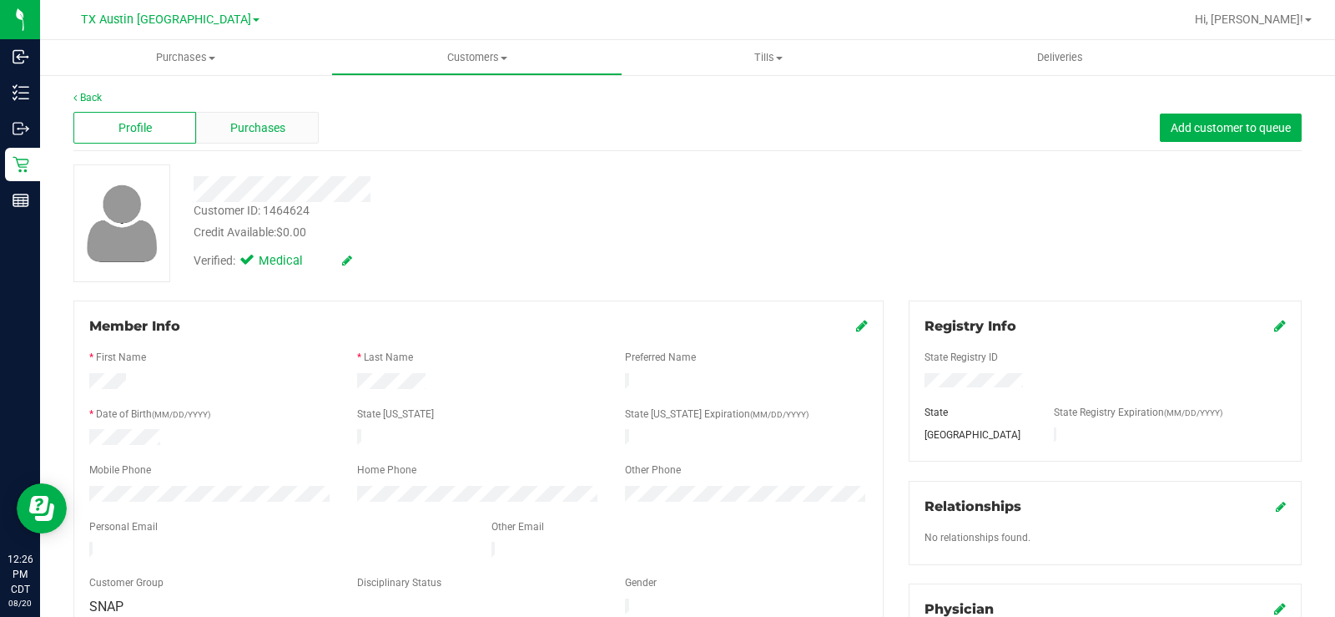
click at [272, 123] on span "Purchases" at bounding box center [257, 128] width 55 height 18
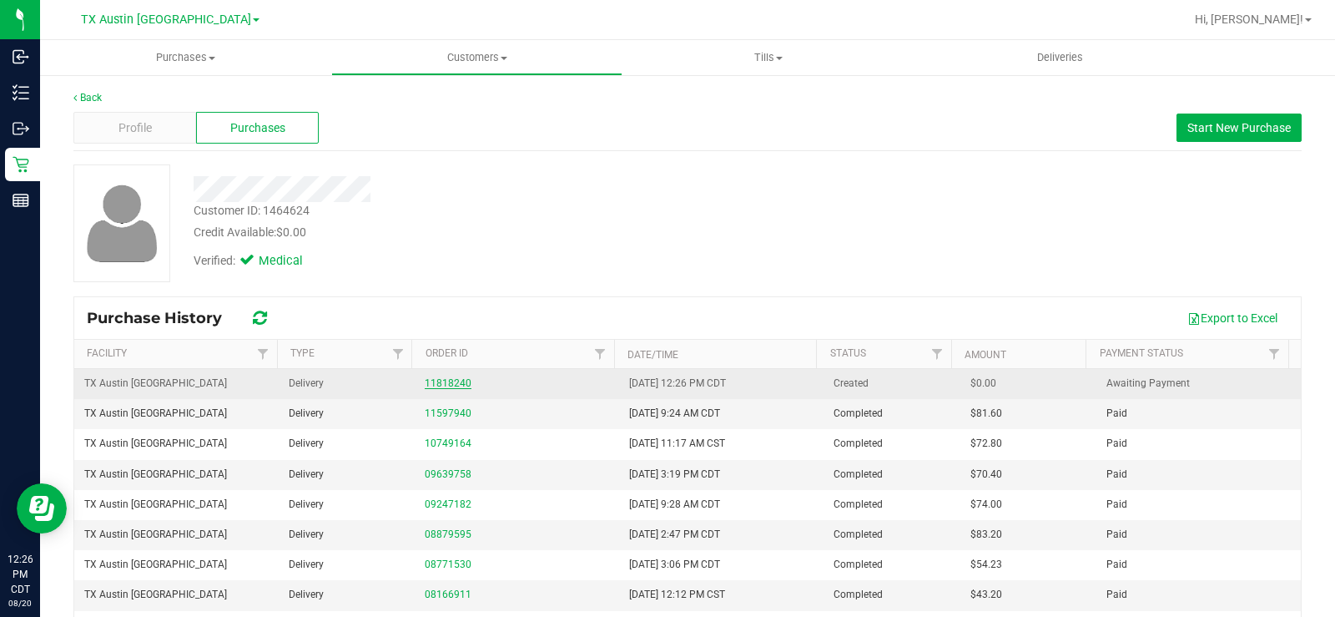
click at [453, 388] on link "11818240" at bounding box center [448, 383] width 47 height 12
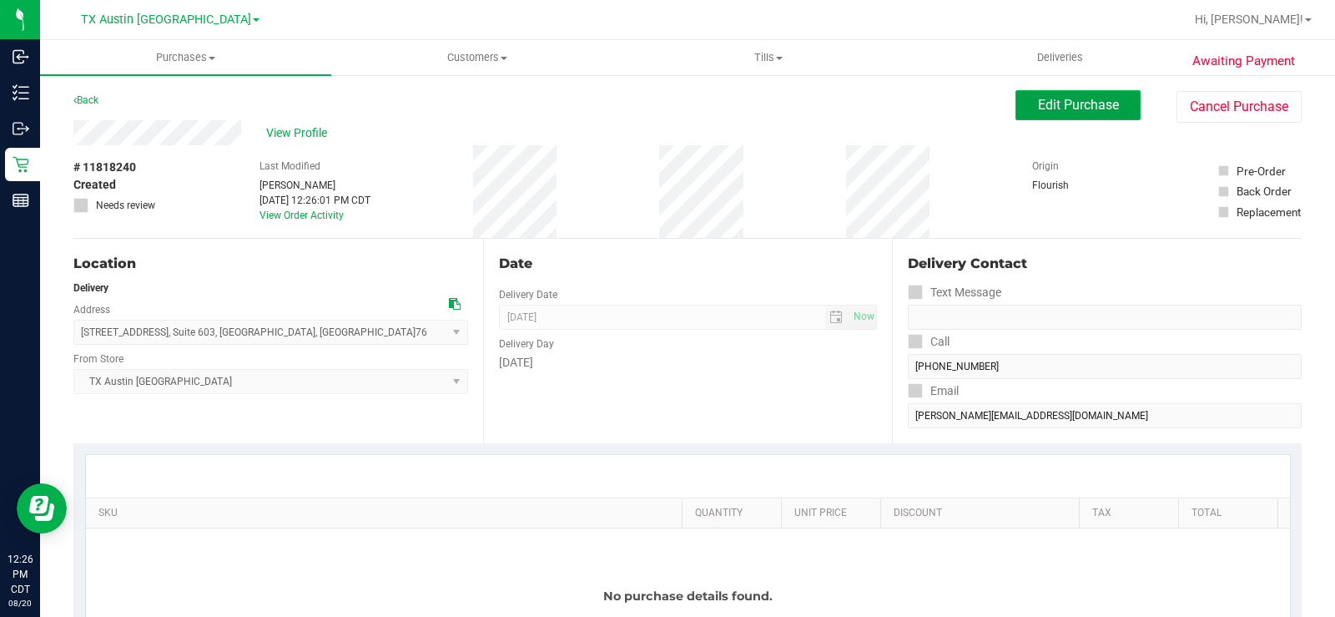
click at [1091, 109] on span "Edit Purchase" at bounding box center [1078, 105] width 81 height 16
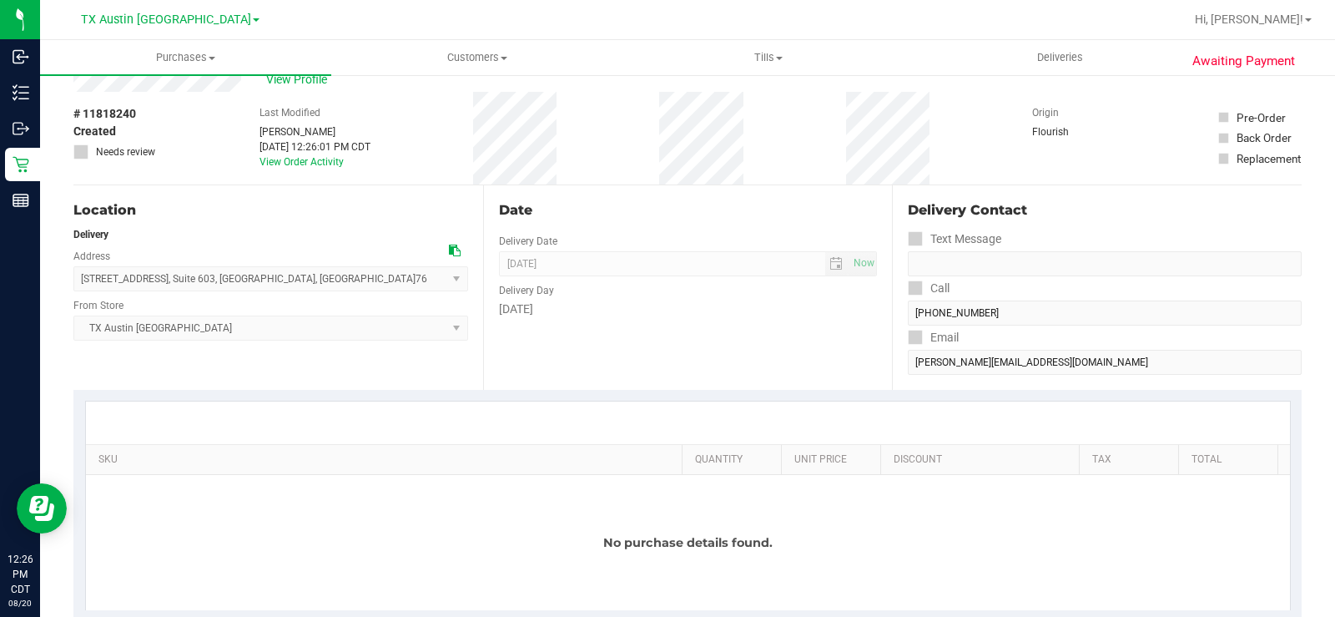
scroll to position [83, 0]
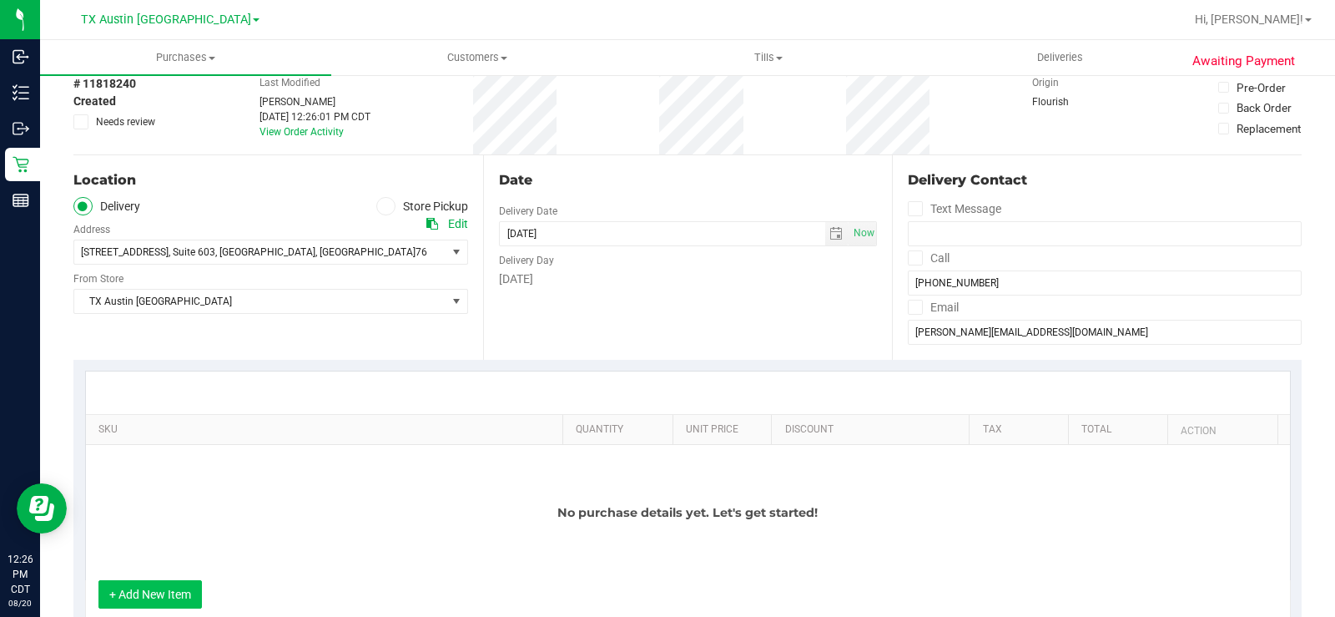
click at [126, 593] on button "+ Add New Item" at bounding box center [149, 594] width 103 height 28
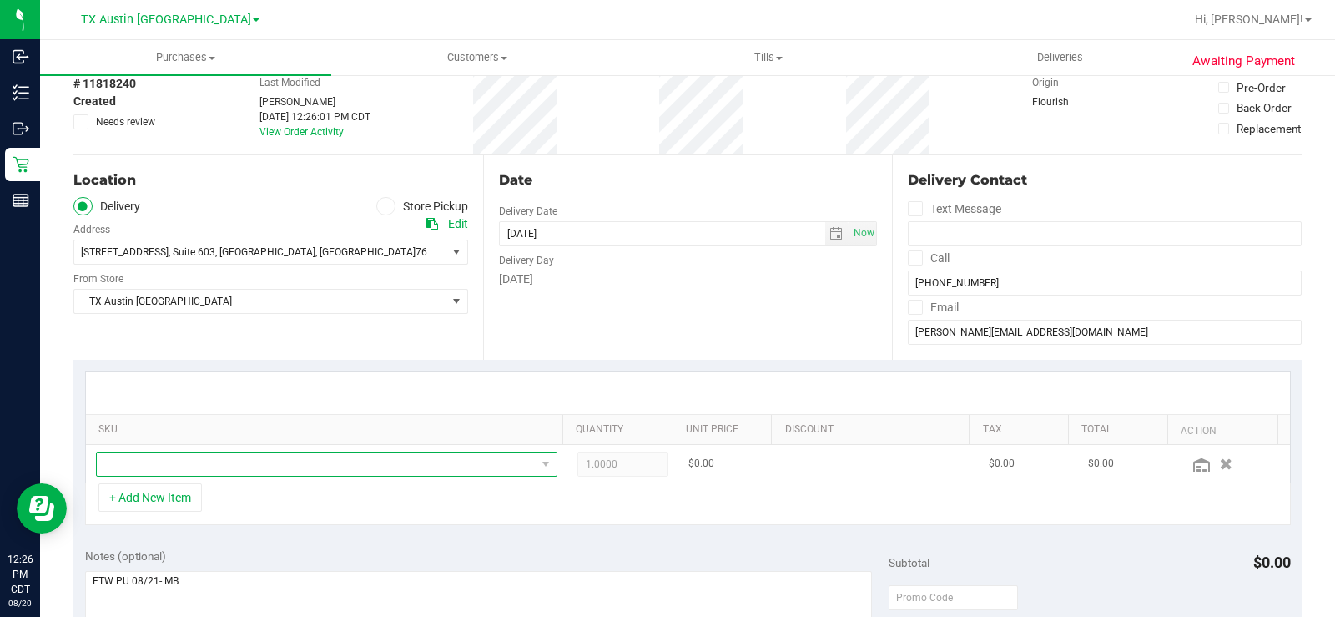
click at [254, 460] on span "NO DATA FOUND" at bounding box center [316, 463] width 439 height 23
type input "TX HT 5mg Tropical Paradise Gummies (THC) 40ct"
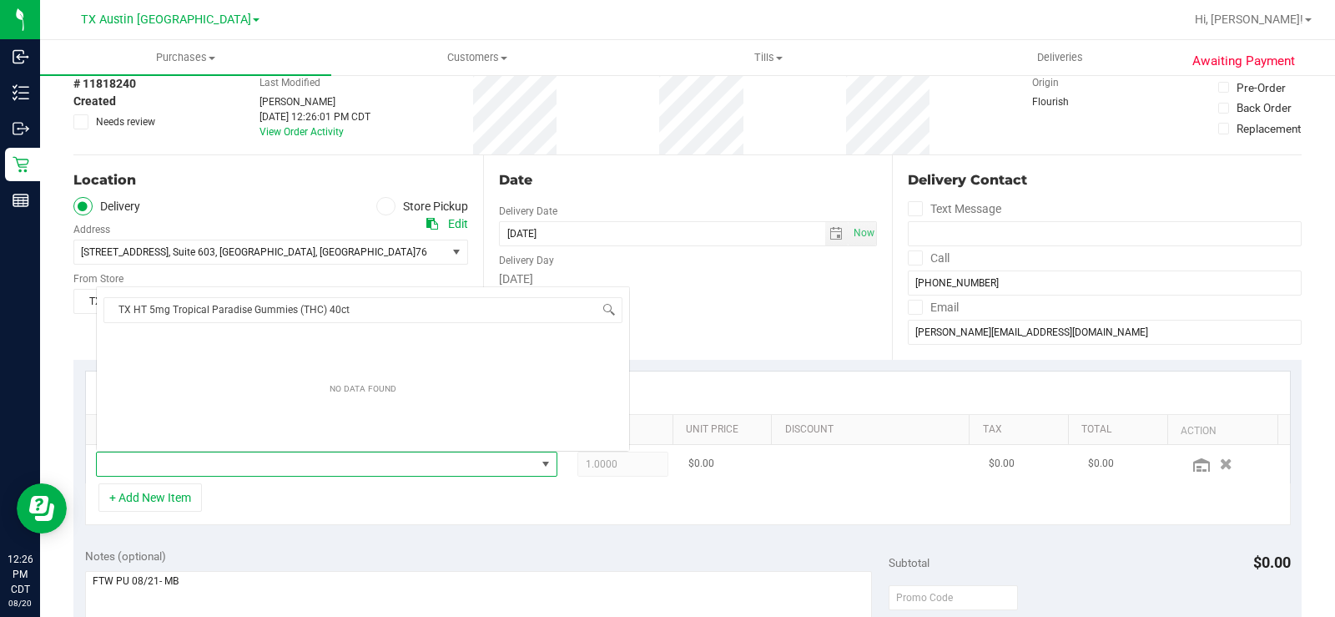
scroll to position [25, 446]
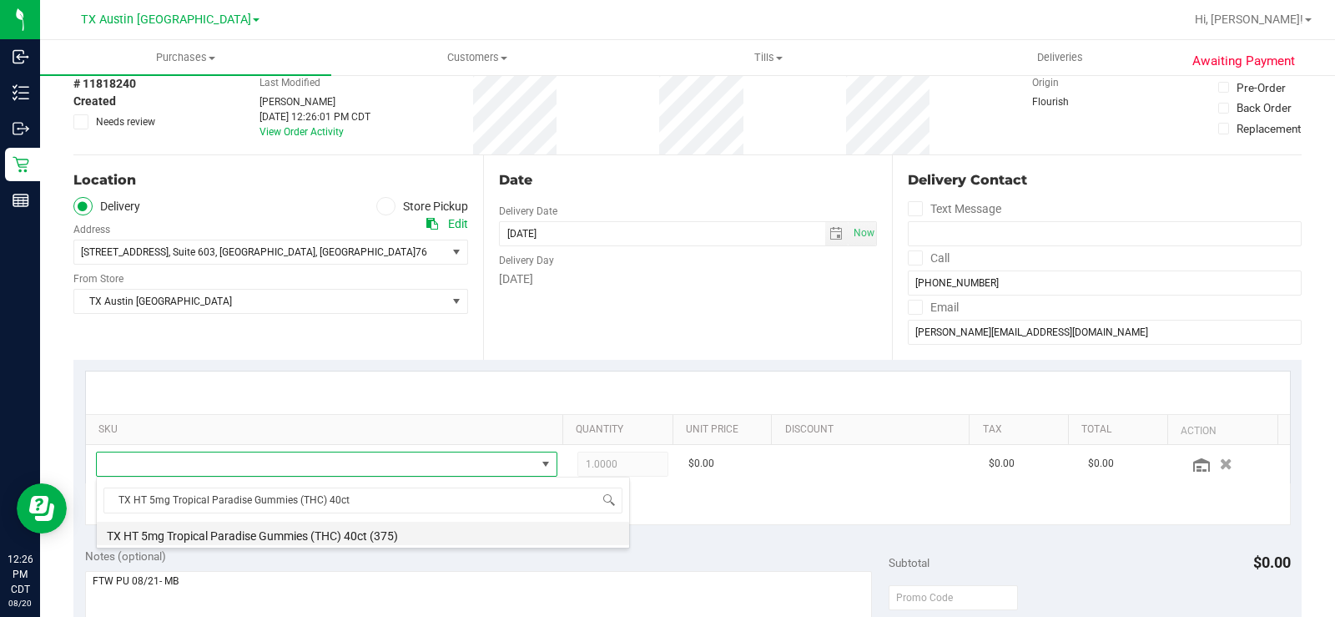
click at [345, 534] on li "TX HT 5mg Tropical Paradise Gummies (THC) 40ct (375)" at bounding box center [363, 533] width 532 height 23
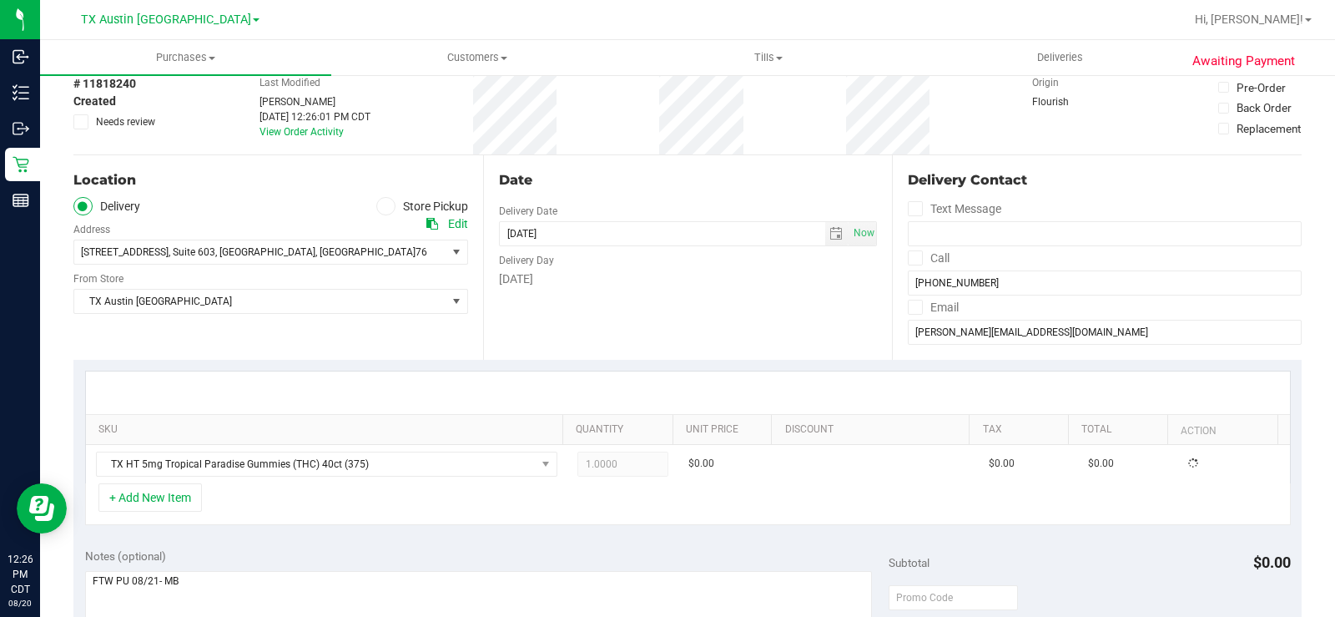
click at [662, 519] on div "+ Add New Item" at bounding box center [688, 504] width 1206 height 42
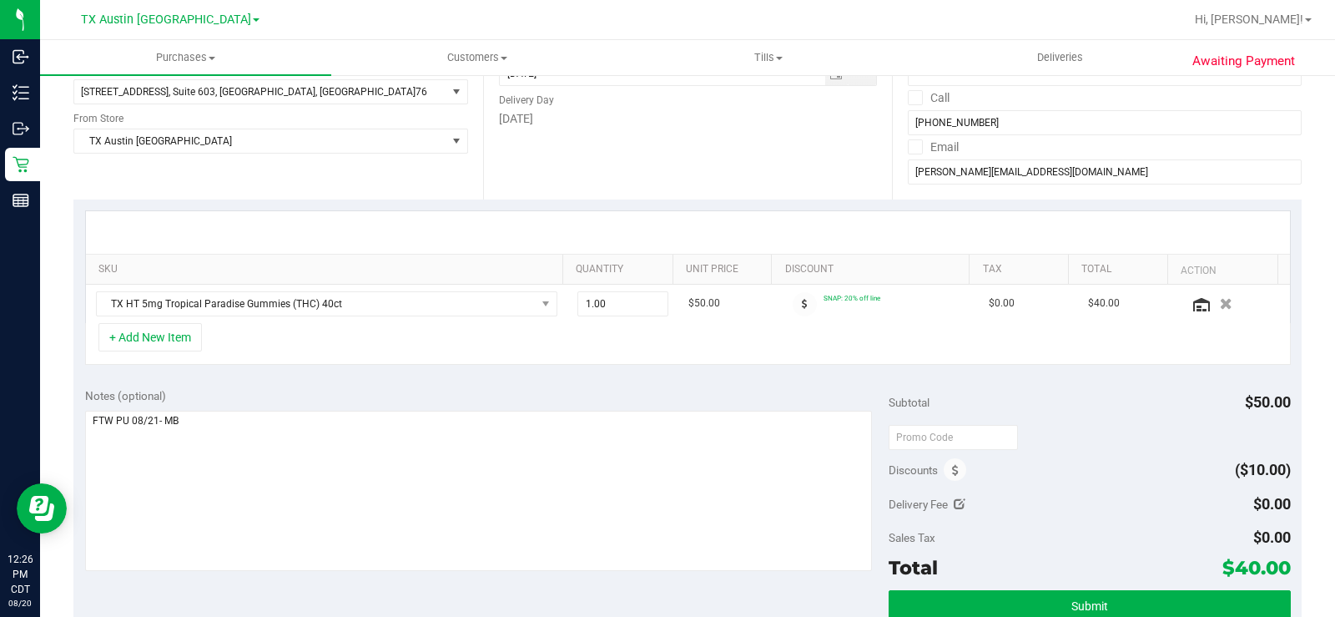
scroll to position [250, 0]
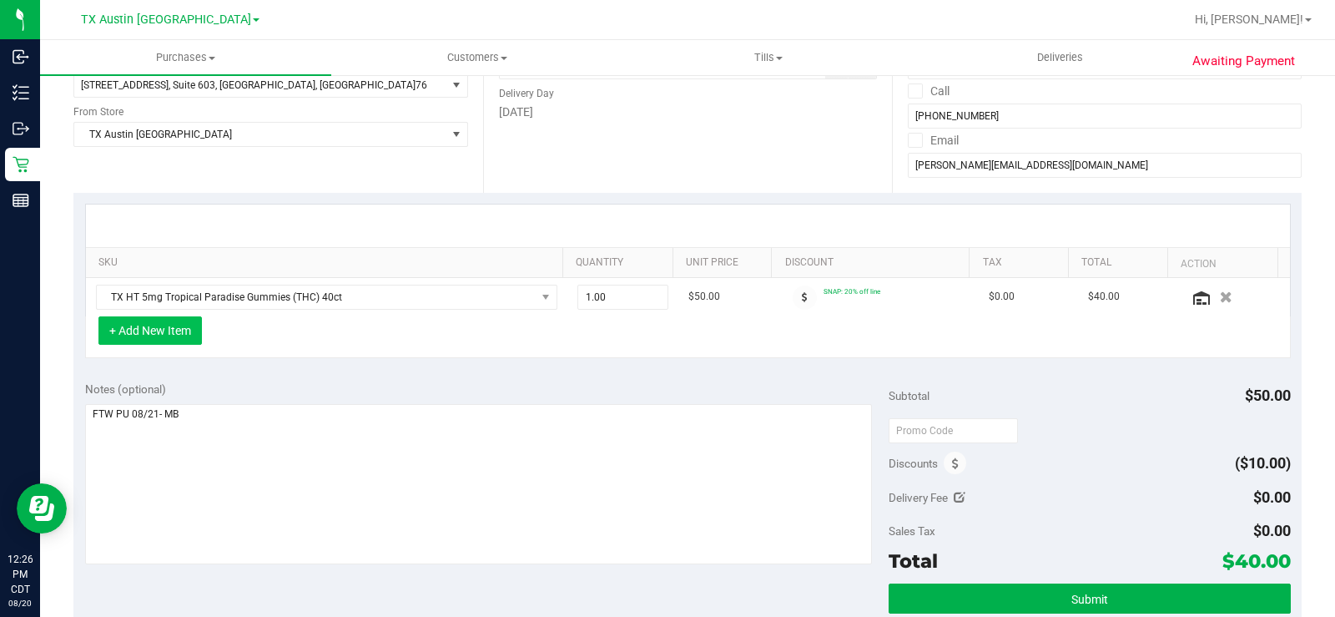
click at [174, 339] on button "+ Add New Item" at bounding box center [149, 330] width 103 height 28
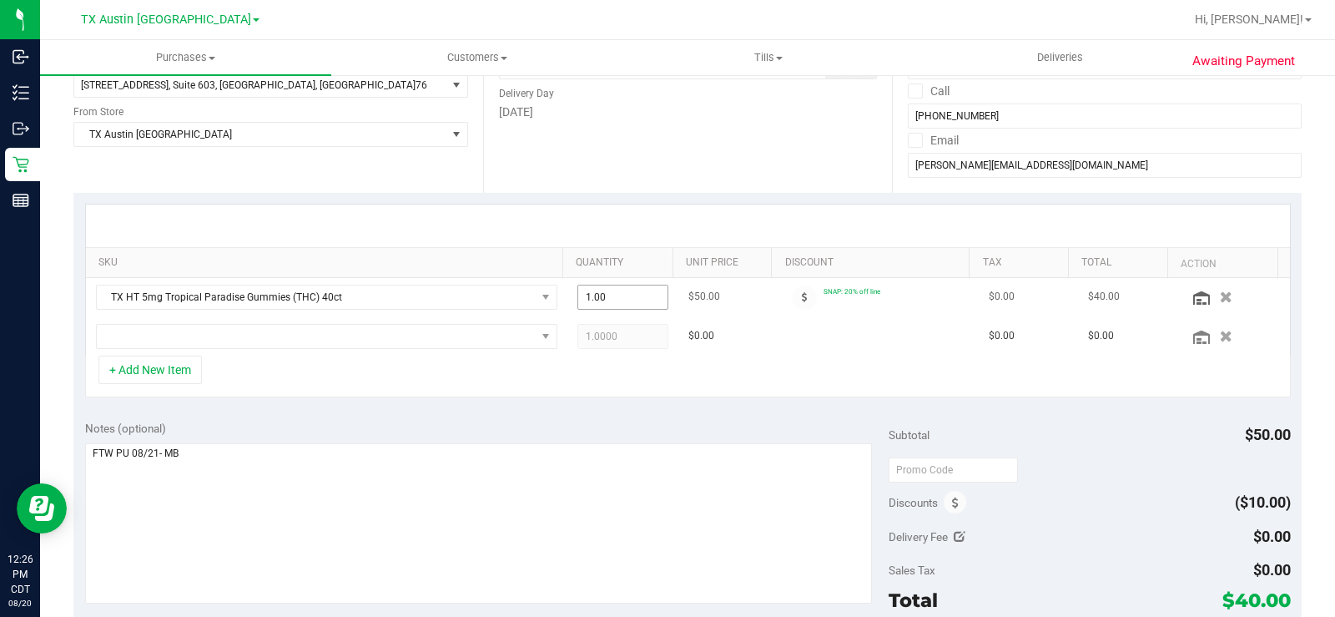
click at [614, 295] on span "1.00 1" at bounding box center [622, 297] width 91 height 25
click at [614, 295] on input "1" at bounding box center [622, 296] width 89 height 23
type input "2"
type input "2.00"
click at [809, 403] on div "SKU Quantity Unit Price Discount Tax Total Action TX HT 5mg Tropical Paradise G…" at bounding box center [687, 301] width 1228 height 216
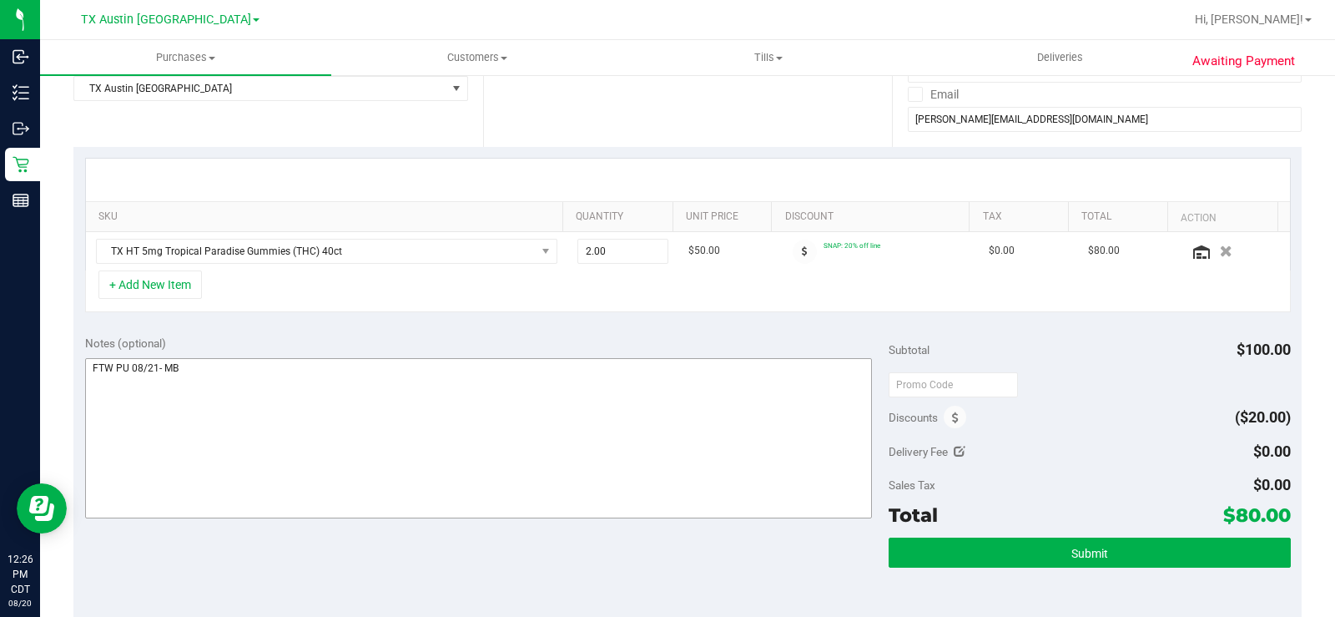
scroll to position [334, 0]
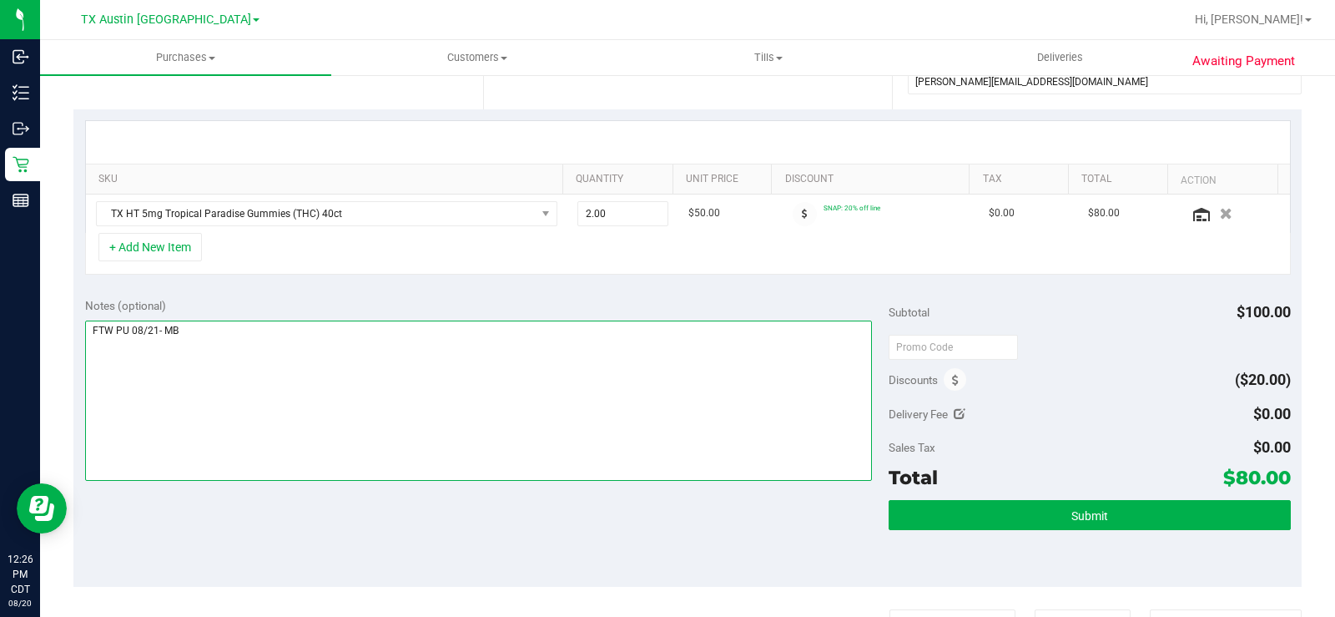
click at [304, 349] on textarea at bounding box center [478, 400] width 787 height 160
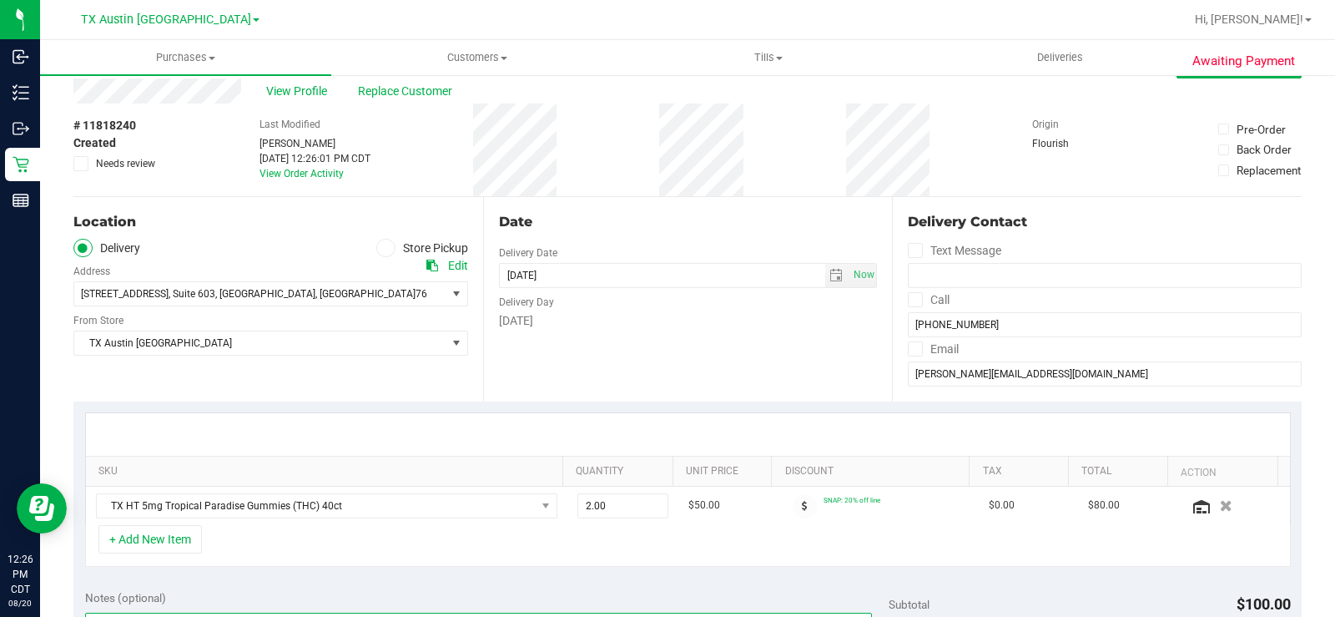
scroll to position [0, 0]
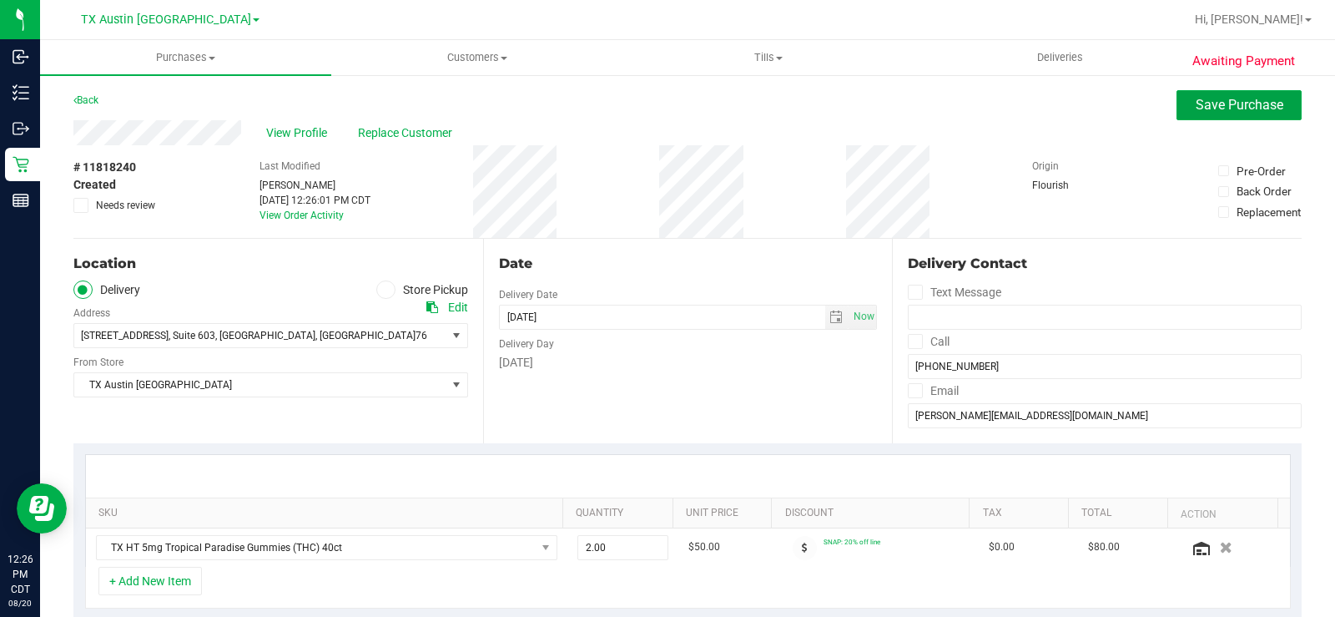
drag, startPoint x: 1177, startPoint y: 110, endPoint x: 485, endPoint y: 174, distance: 694.7
click at [1177, 110] on button "Save Purchase" at bounding box center [1239, 105] width 125 height 30
click at [305, 139] on span "View Profile" at bounding box center [299, 133] width 67 height 18
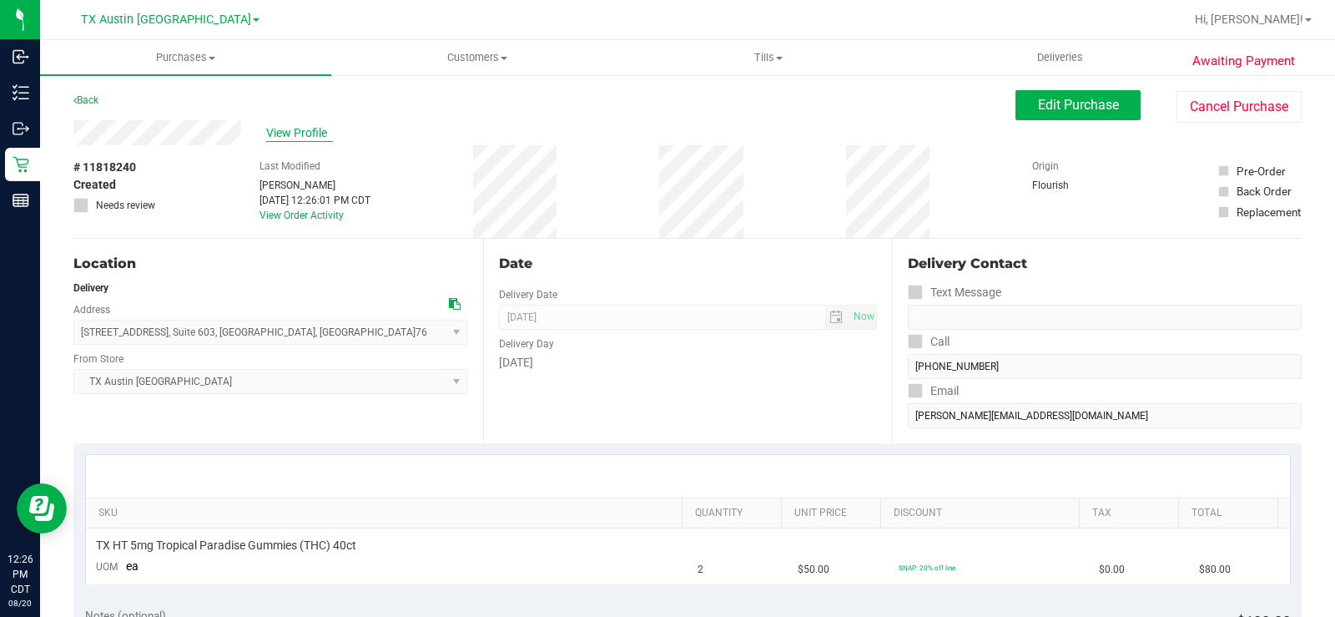
click at [310, 130] on span "View Profile" at bounding box center [299, 133] width 67 height 18
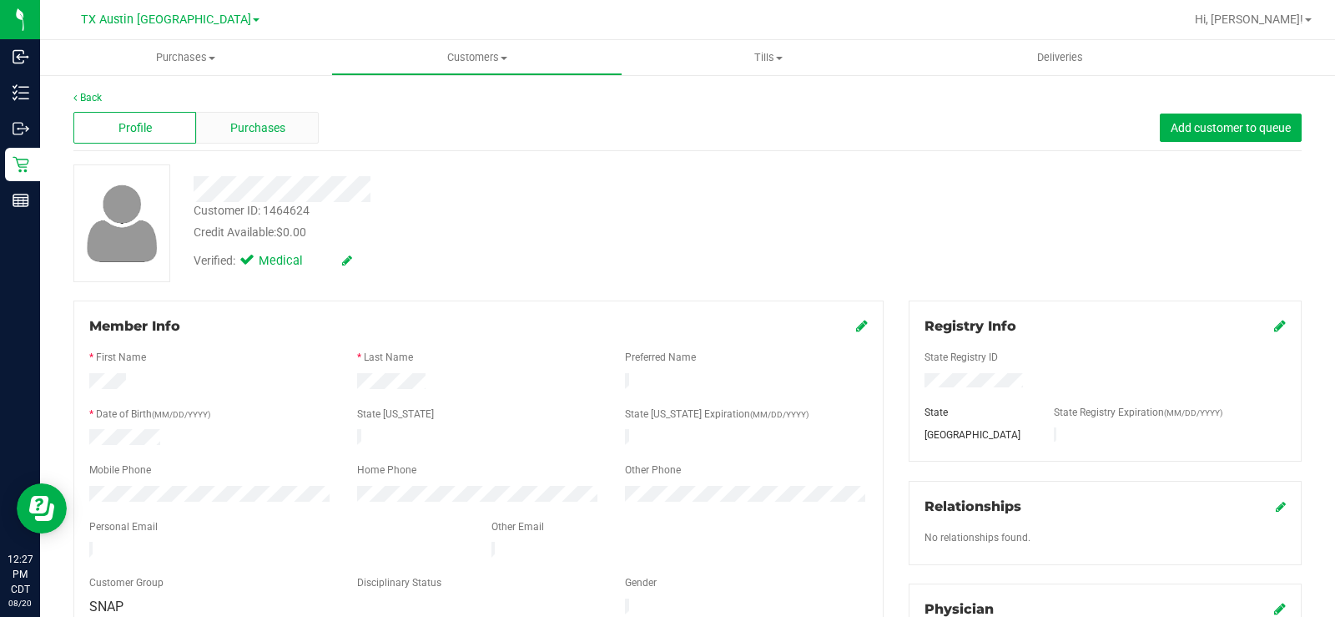
click at [283, 124] on span "Purchases" at bounding box center [257, 128] width 55 height 18
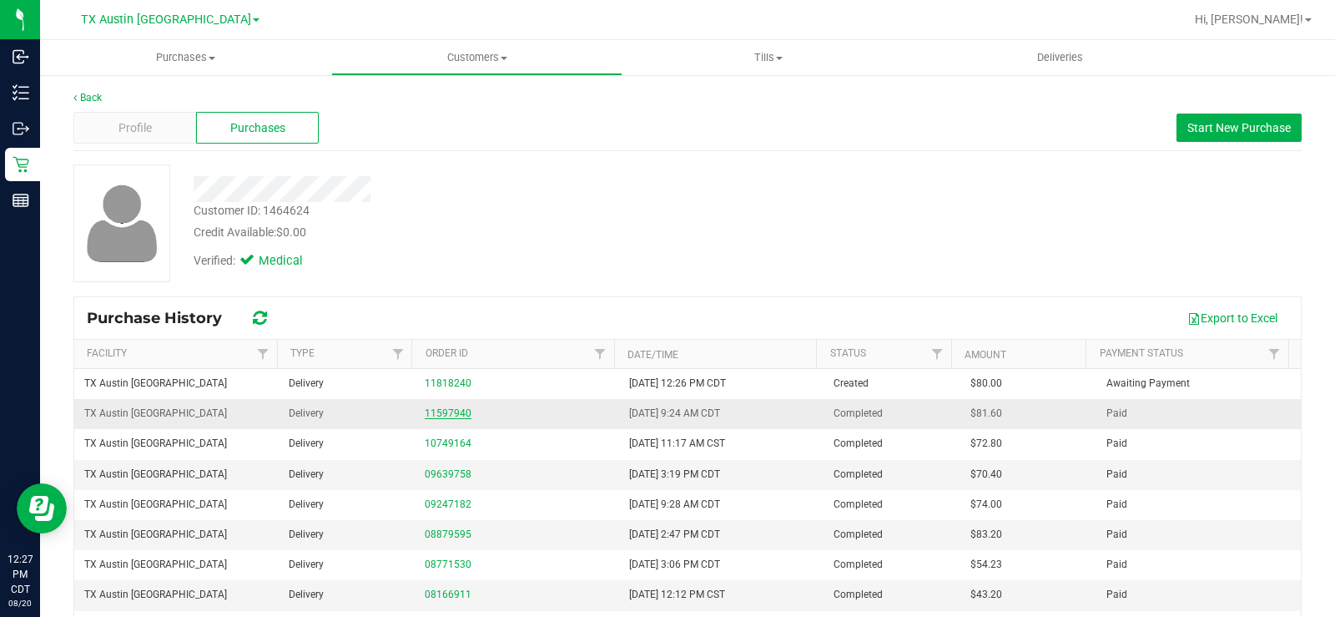
click at [444, 417] on link "11597940" at bounding box center [448, 413] width 47 height 12
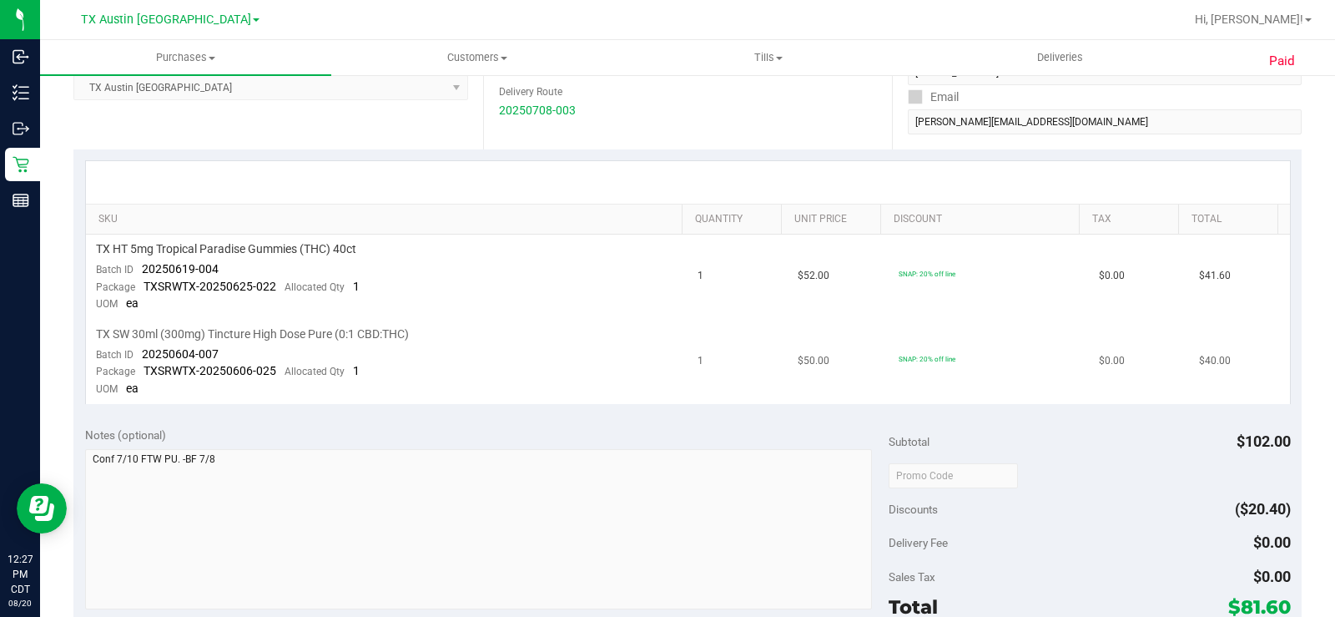
scroll to position [334, 0]
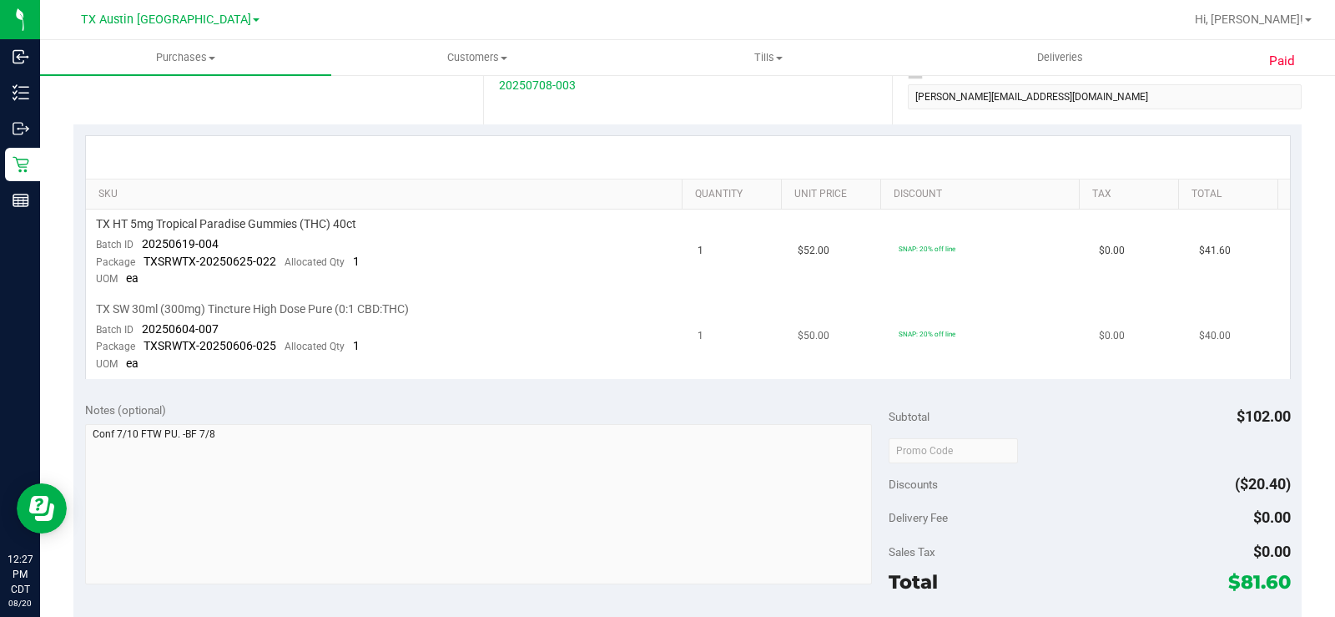
drag, startPoint x: 1227, startPoint y: 335, endPoint x: 1172, endPoint y: 335, distance: 54.2
click at [1189, 335] on td "$40.00" at bounding box center [1239, 337] width 100 height 84
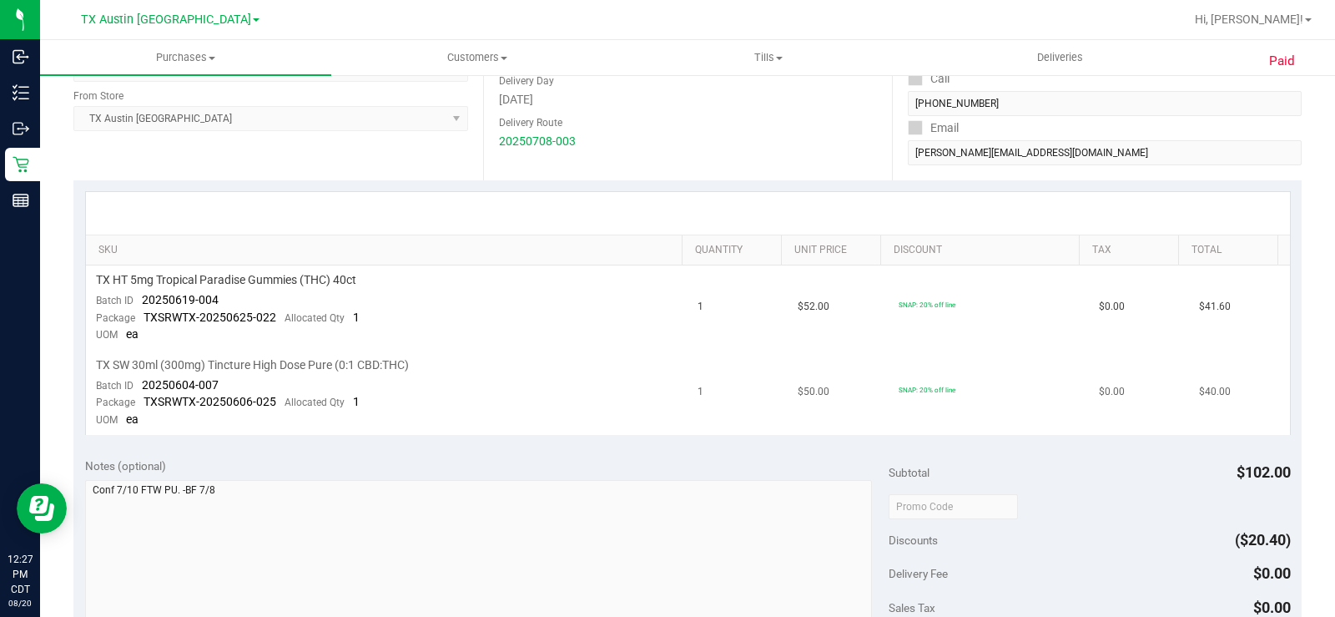
scroll to position [250, 0]
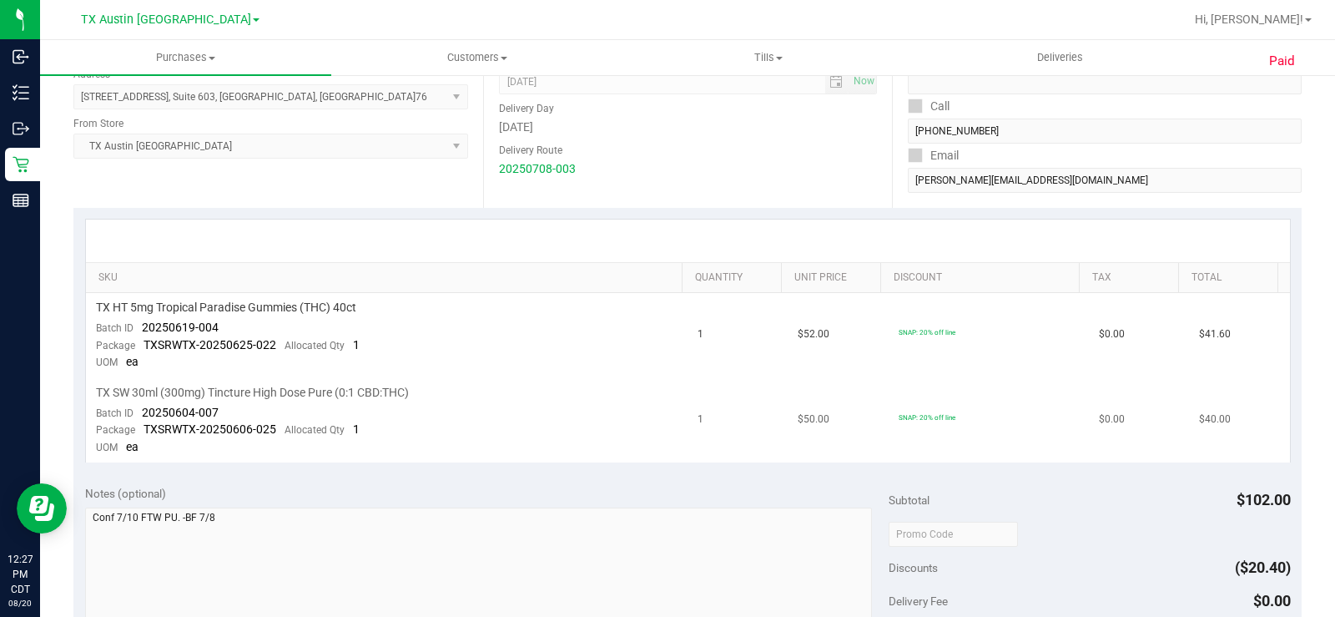
click at [396, 420] on td "TX SW 30ml (300mg) Tincture High Dose Pure (0:1 CBD:THC) Batch ID 20250604-007 …" at bounding box center [387, 420] width 602 height 84
drag, startPoint x: 434, startPoint y: 390, endPoint x: 92, endPoint y: 399, distance: 342.2
click at [92, 399] on td "TX SW 30ml (300mg) Tincture High Dose Pure (0:1 CBD:THC) Batch ID 20250604-007 …" at bounding box center [387, 420] width 602 height 84
copy span "TX SW 30ml (300mg) Tincture High Dose Pure (0:1 CBD:THC)"
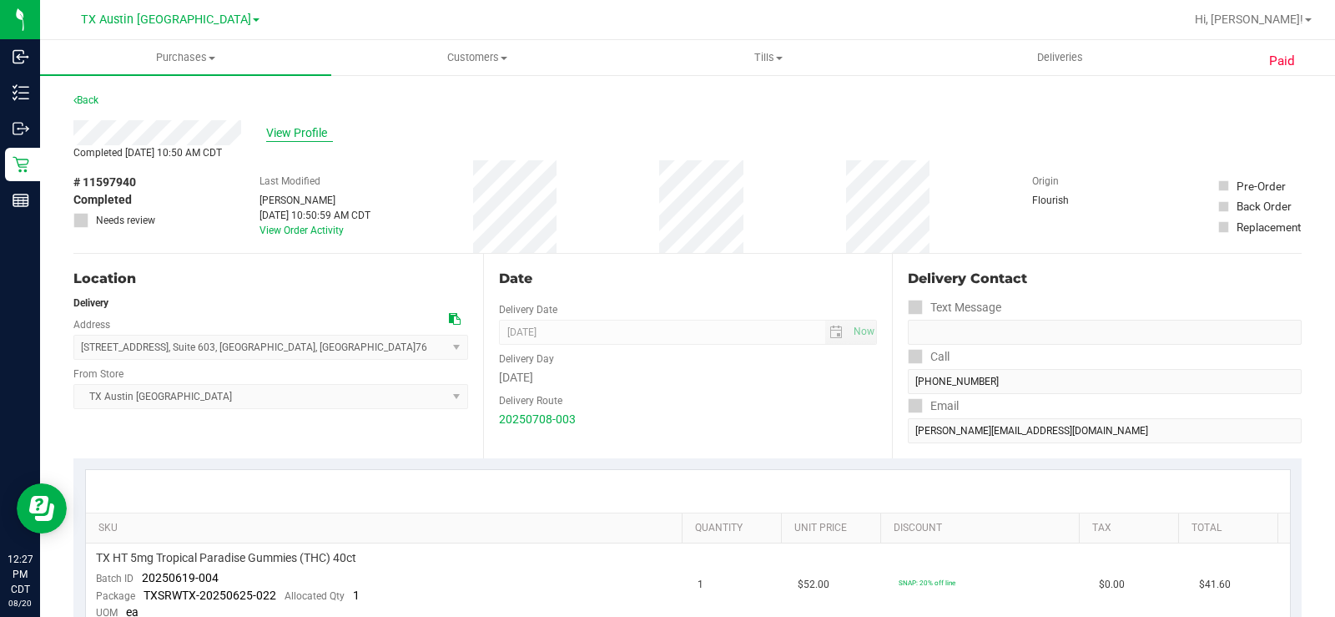
click at [295, 131] on span "View Profile" at bounding box center [299, 133] width 67 height 18
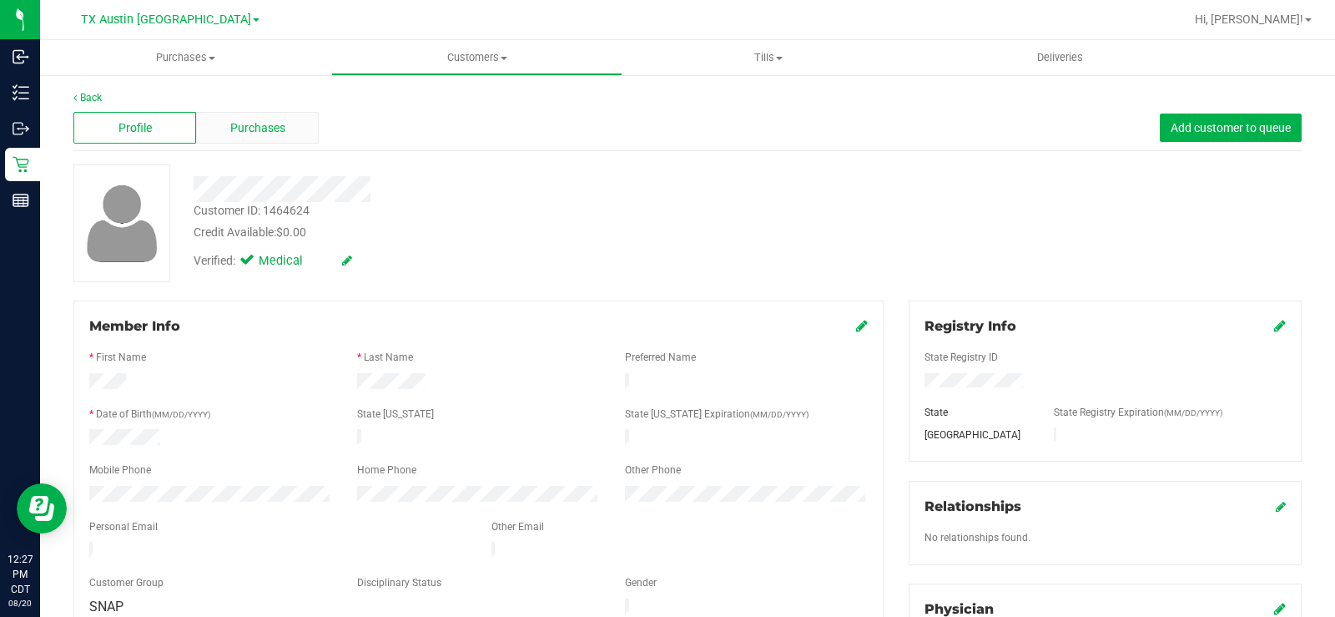
click at [284, 114] on div "Purchases" at bounding box center [257, 128] width 123 height 32
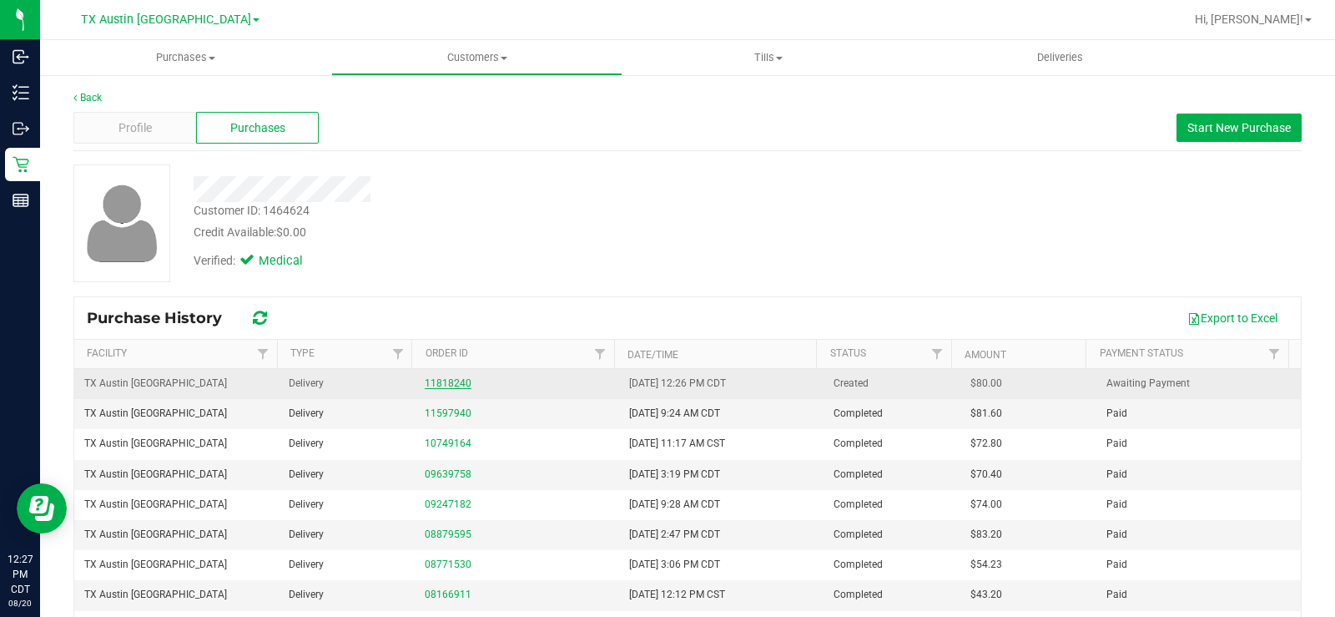
click at [443, 385] on link "11818240" at bounding box center [448, 383] width 47 height 12
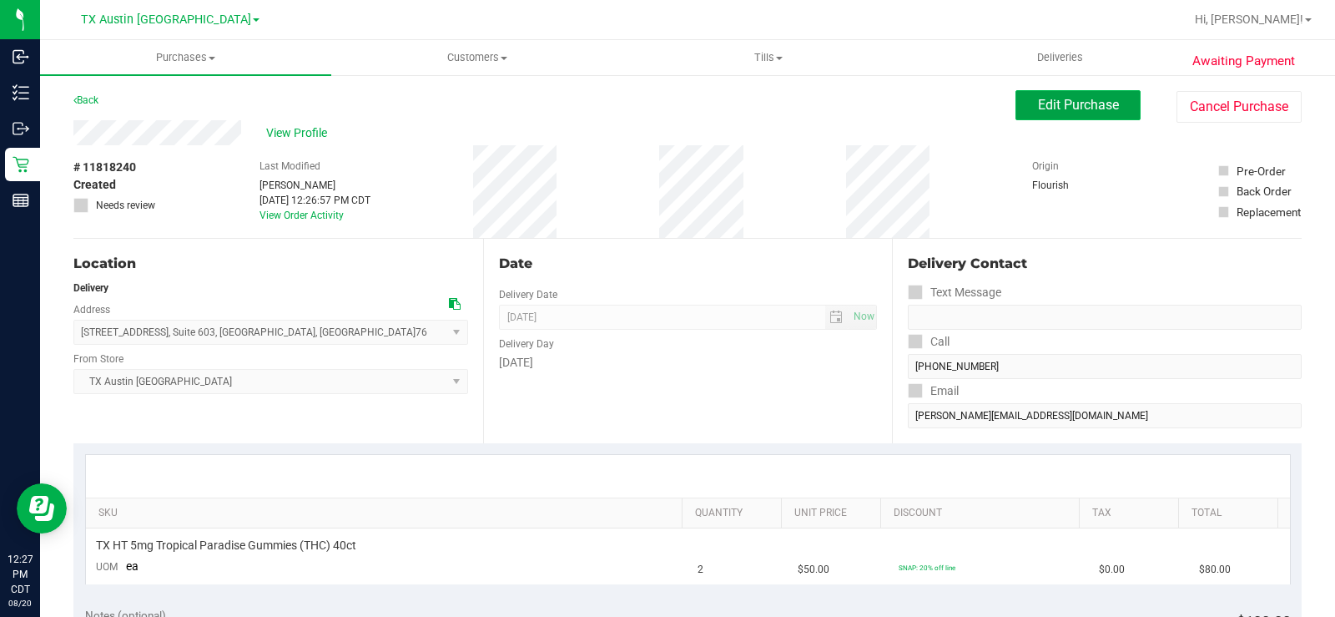
click at [1020, 112] on button "Edit Purchase" at bounding box center [1077, 105] width 125 height 30
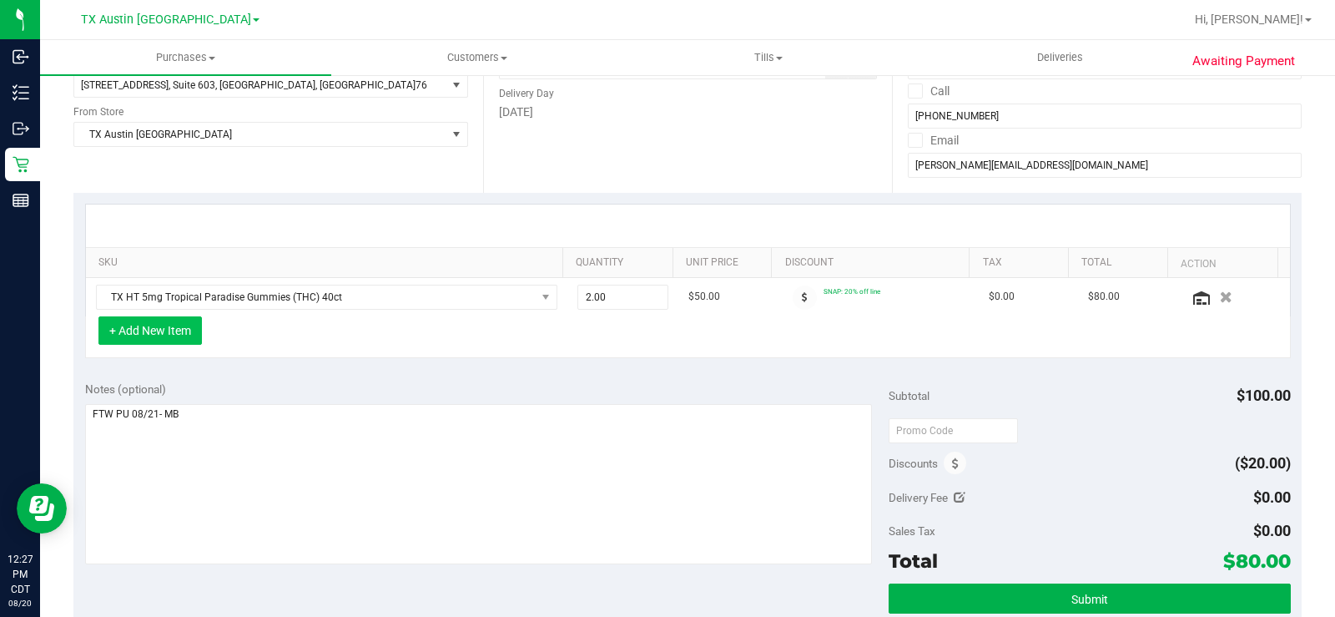
click at [172, 333] on button "+ Add New Item" at bounding box center [149, 330] width 103 height 28
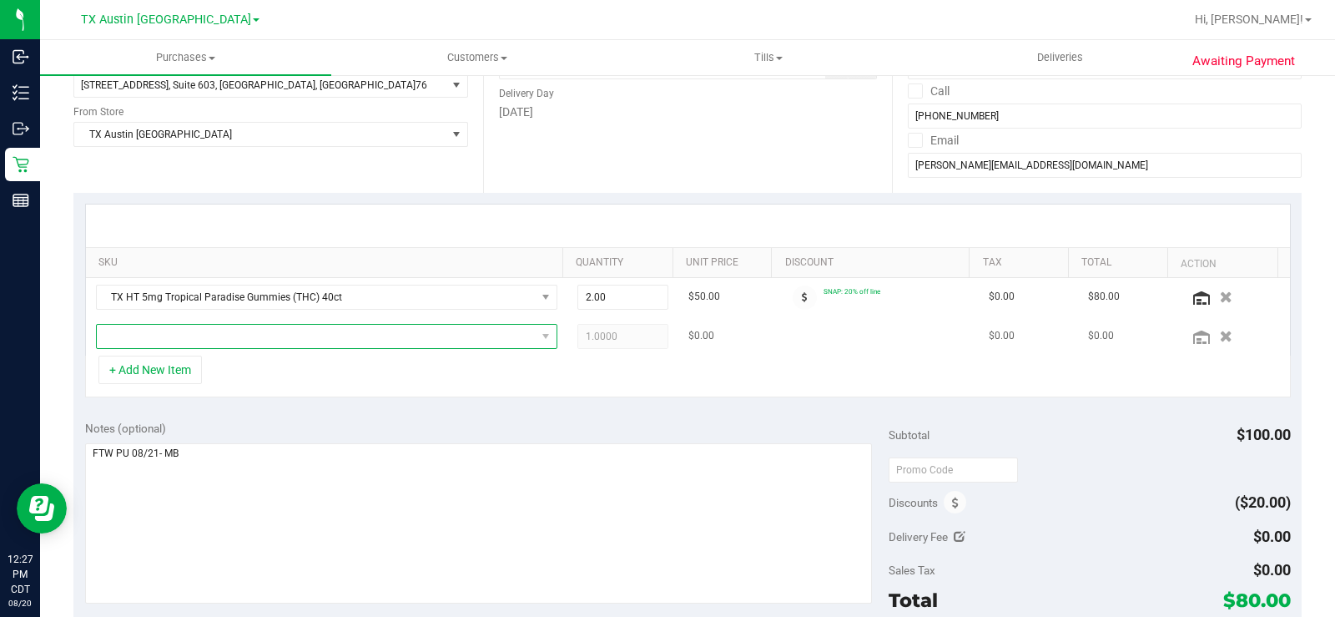
click at [263, 335] on span "NO DATA FOUND" at bounding box center [316, 336] width 439 height 23
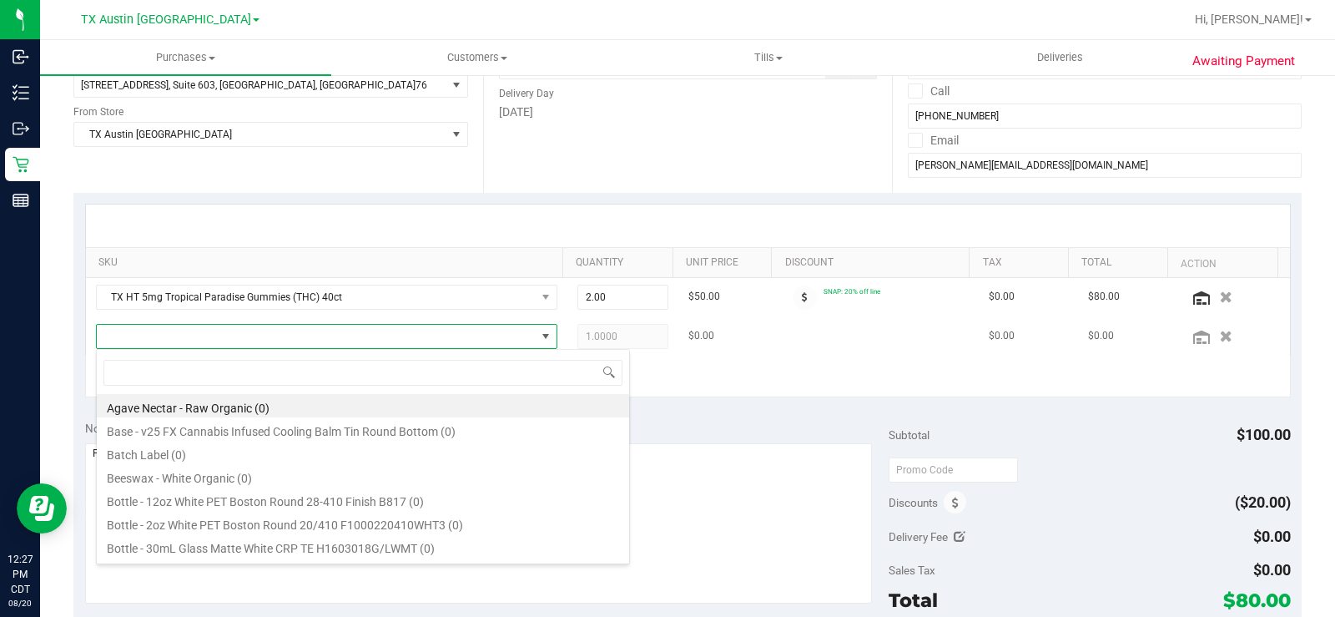
scroll to position [25, 446]
type input "TX SW 30ml (300mg) Tincture High Dose Pure (0:1 CBD:THC)"
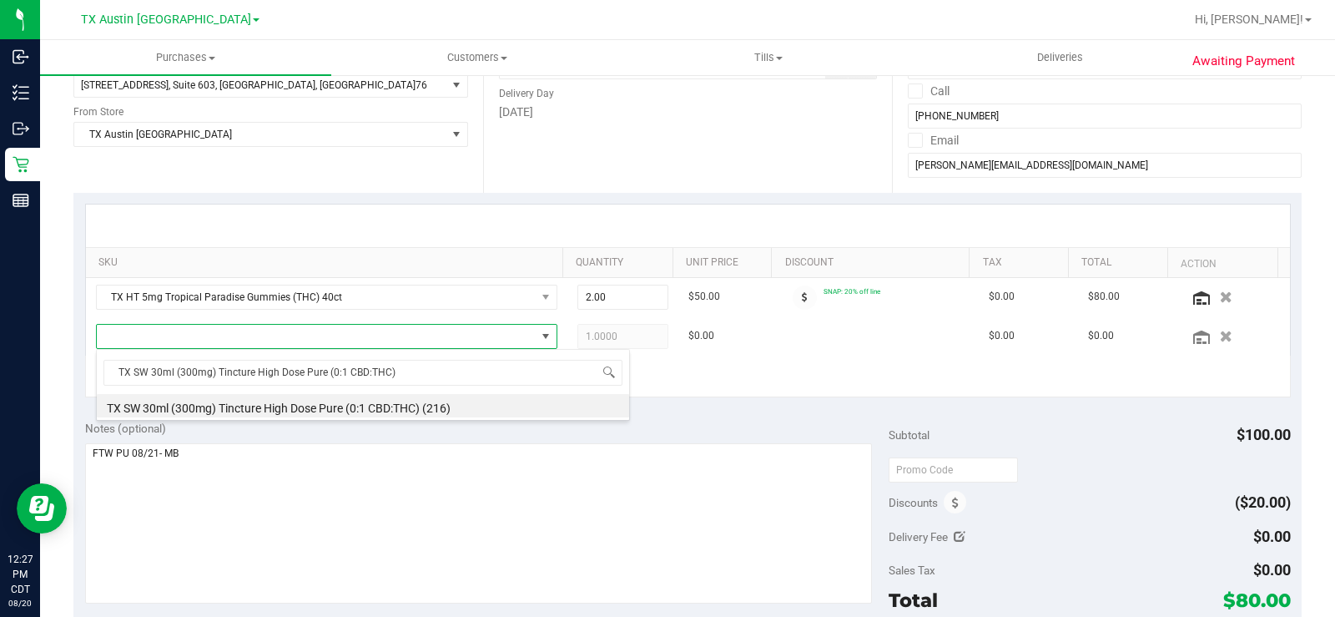
drag, startPoint x: 333, startPoint y: 412, endPoint x: 407, endPoint y: 411, distance: 74.3
click at [335, 411] on li "TX SW 30ml (300mg) Tincture High Dose Pure (0:1 CBD:THC) (216)" at bounding box center [363, 405] width 532 height 23
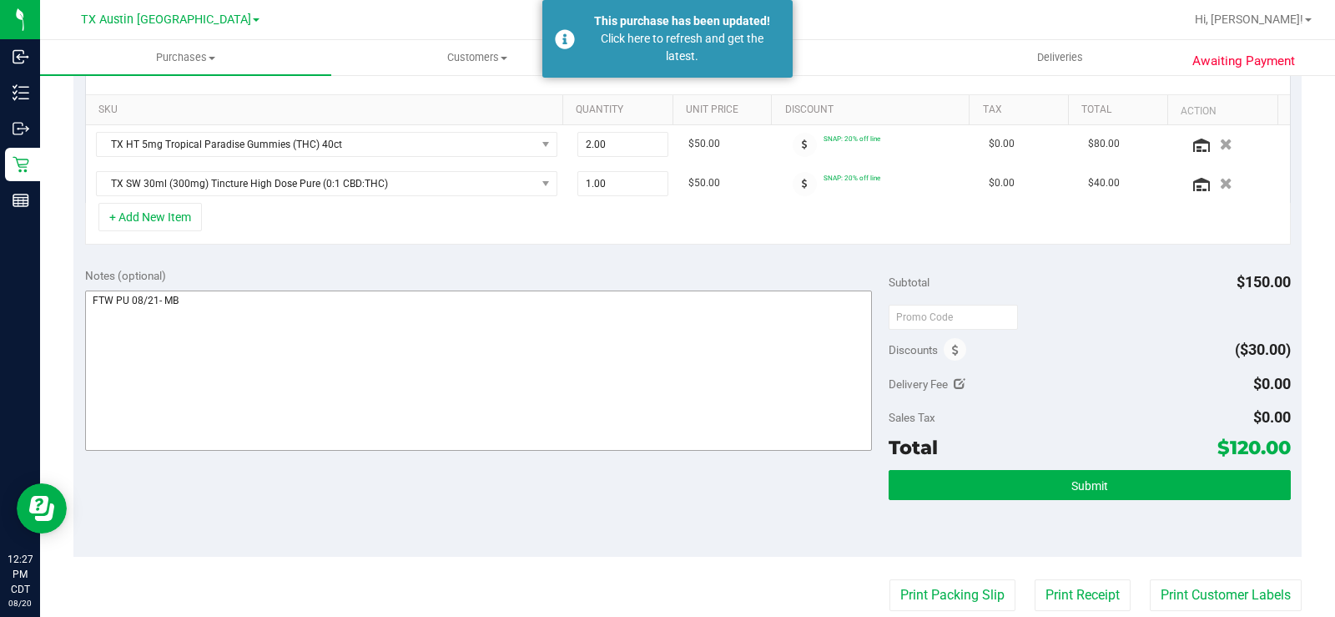
scroll to position [417, 0]
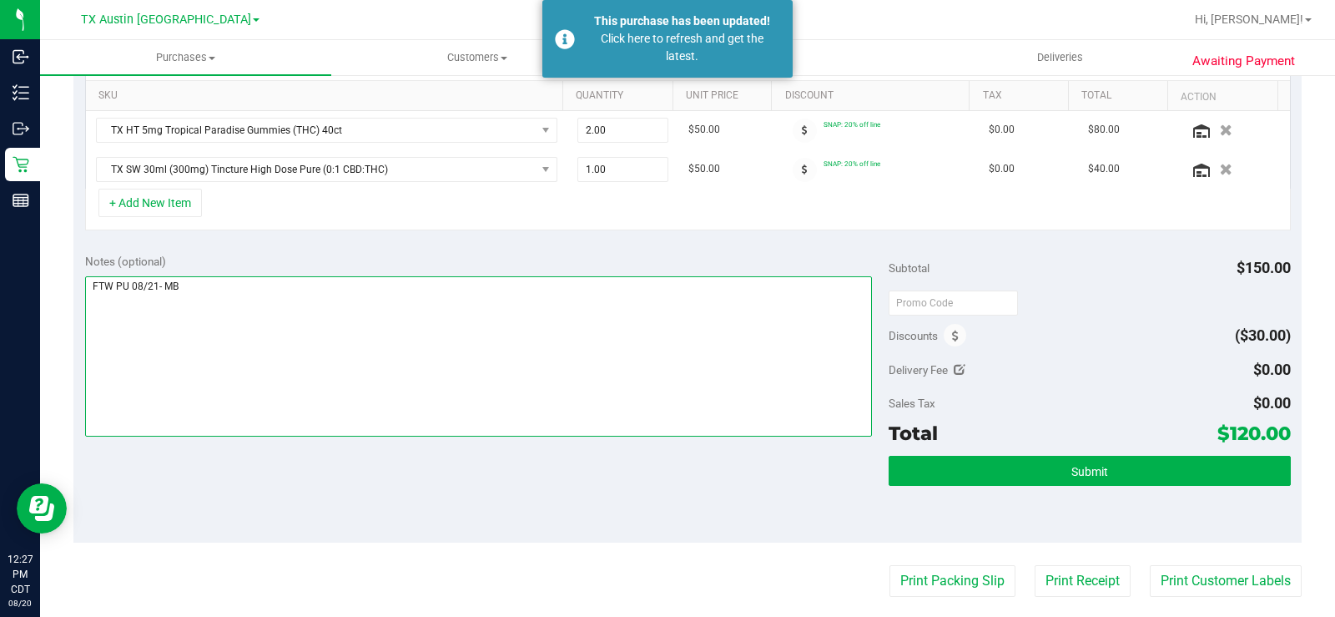
click at [524, 356] on textarea at bounding box center [478, 356] width 787 height 160
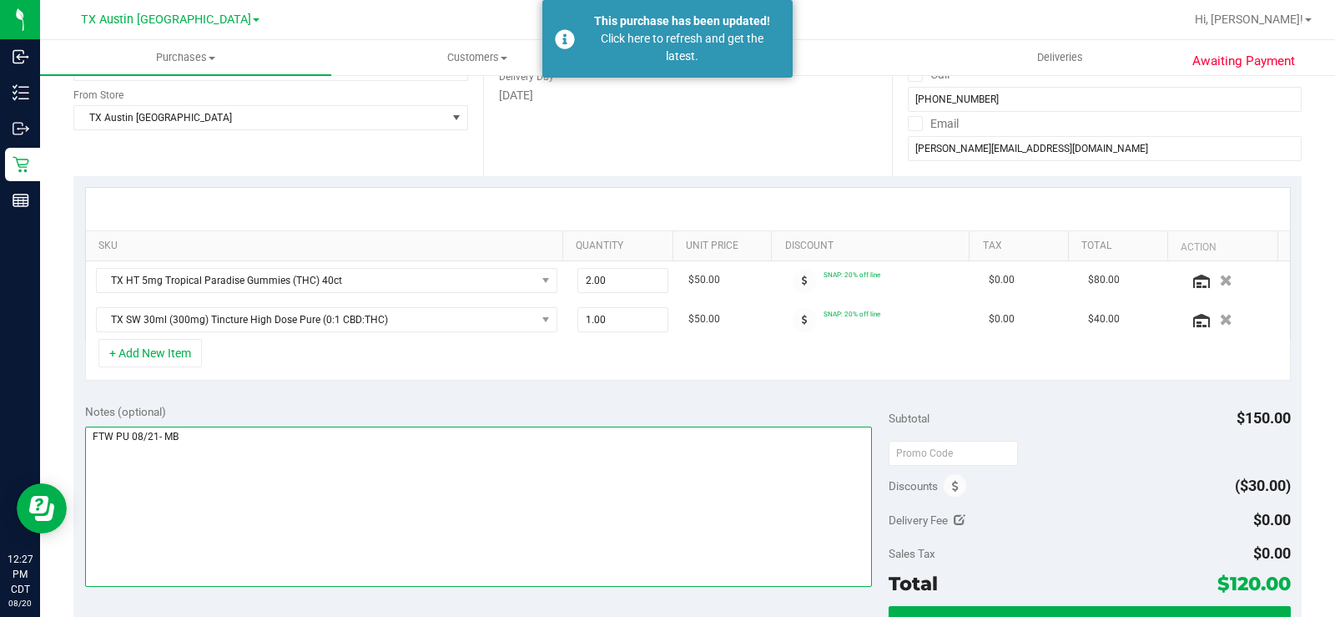
scroll to position [250, 0]
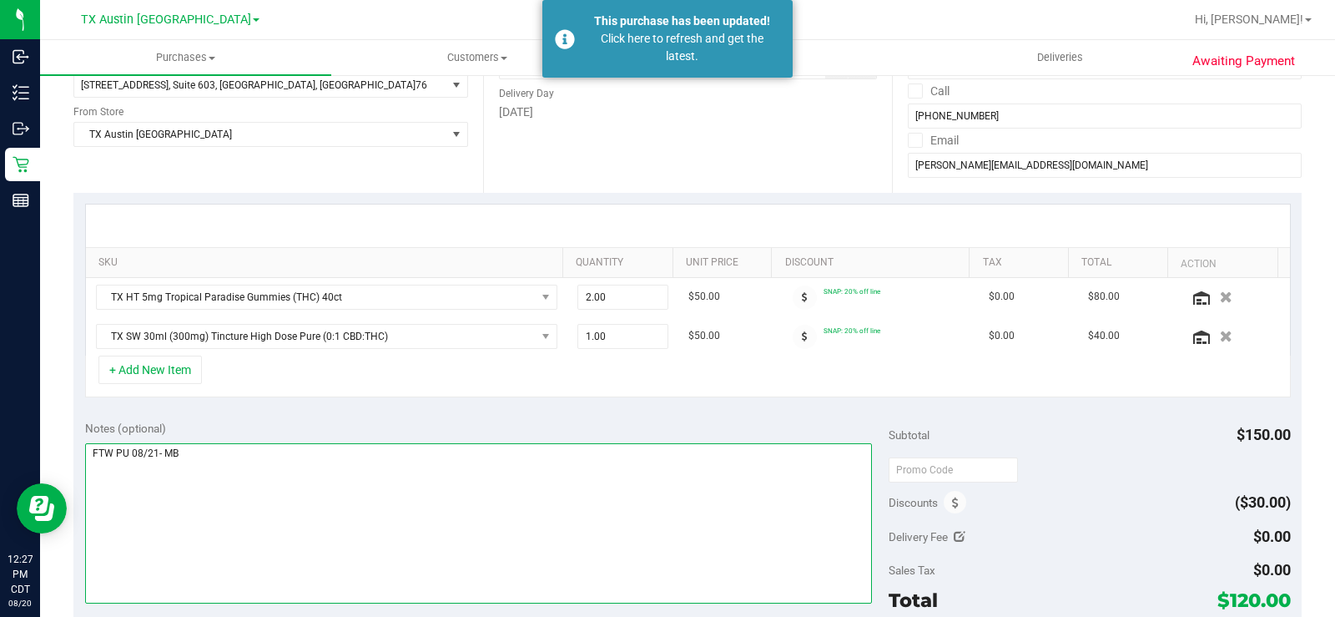
click at [248, 465] on textarea at bounding box center [478, 523] width 787 height 160
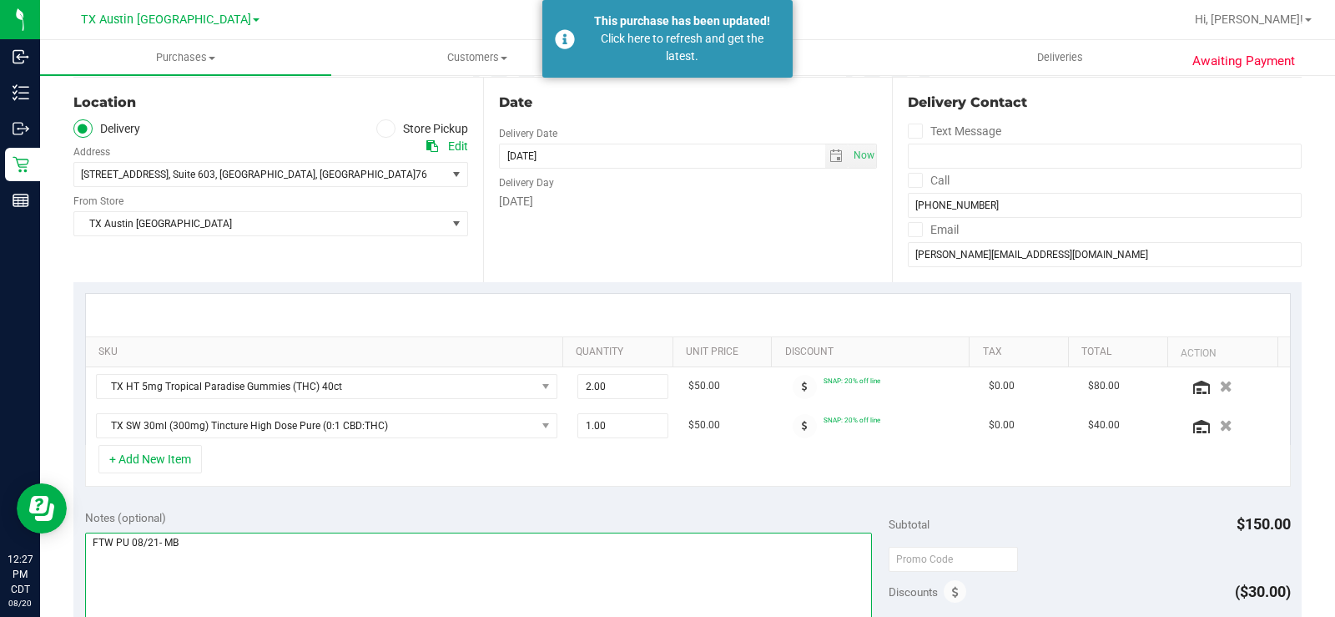
scroll to position [0, 0]
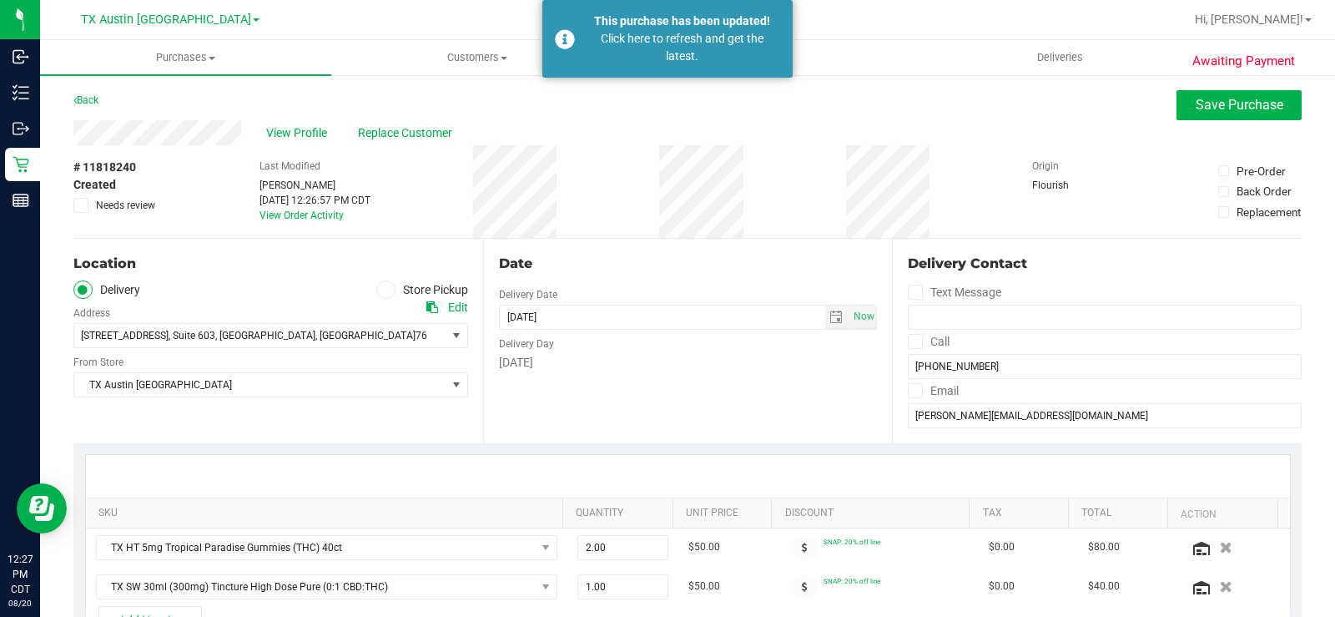
click at [550, 447] on div "SKU Quantity Unit Price Discount Tax Total Action TX HT 5mg Tropical Paradise G…" at bounding box center [687, 551] width 1228 height 216
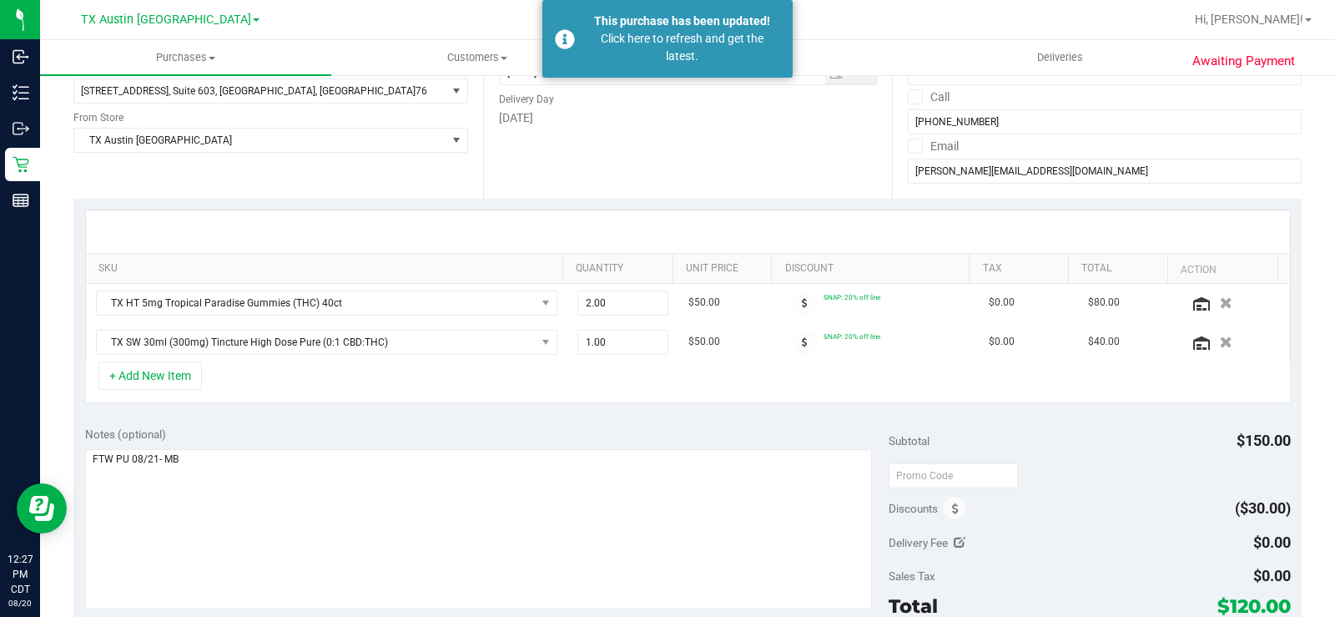
scroll to position [250, 0]
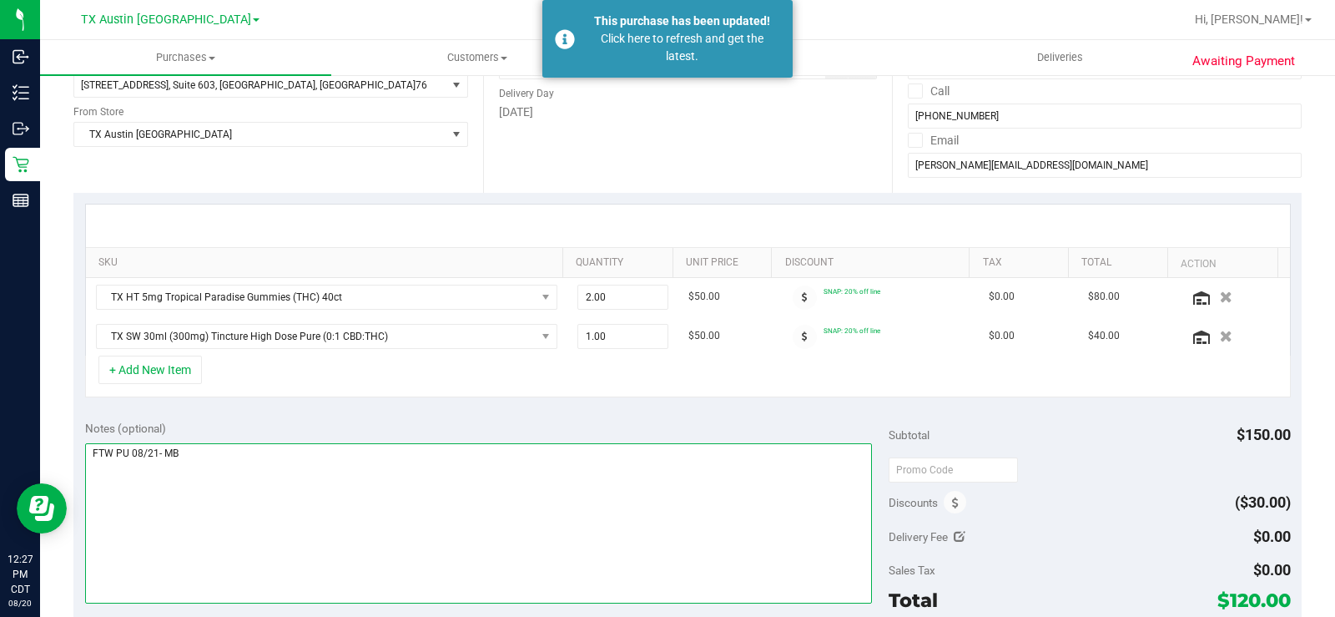
click at [315, 451] on textarea at bounding box center [478, 523] width 787 height 160
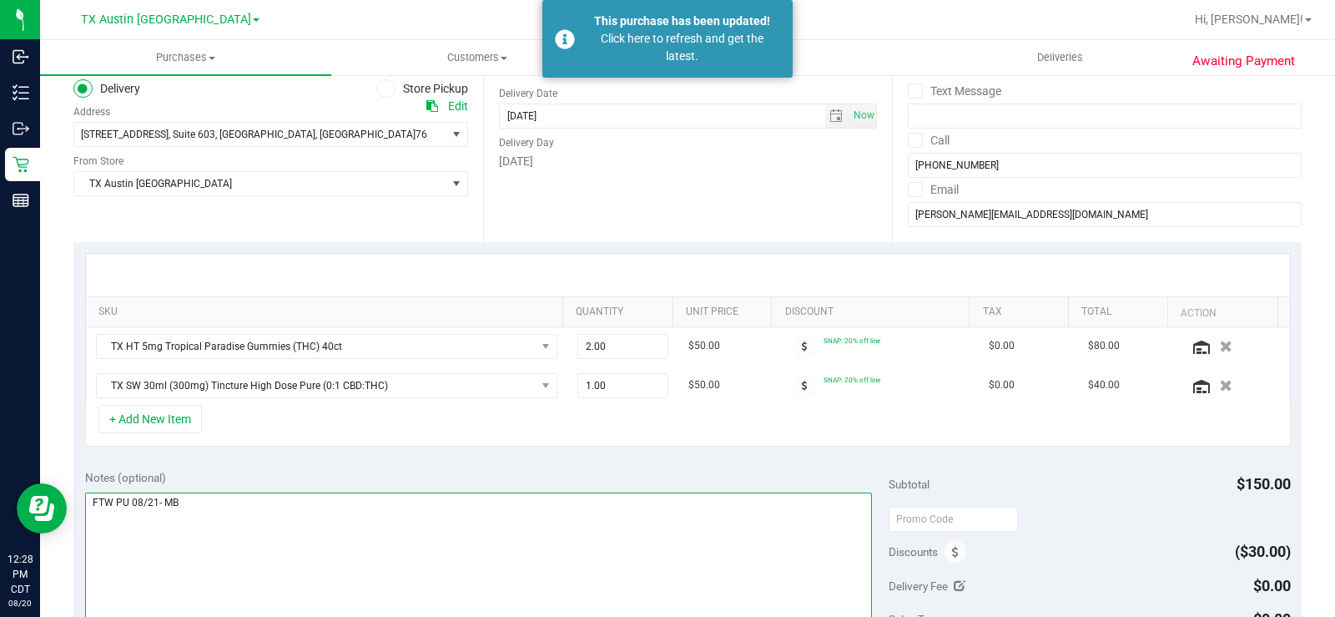
scroll to position [0, 0]
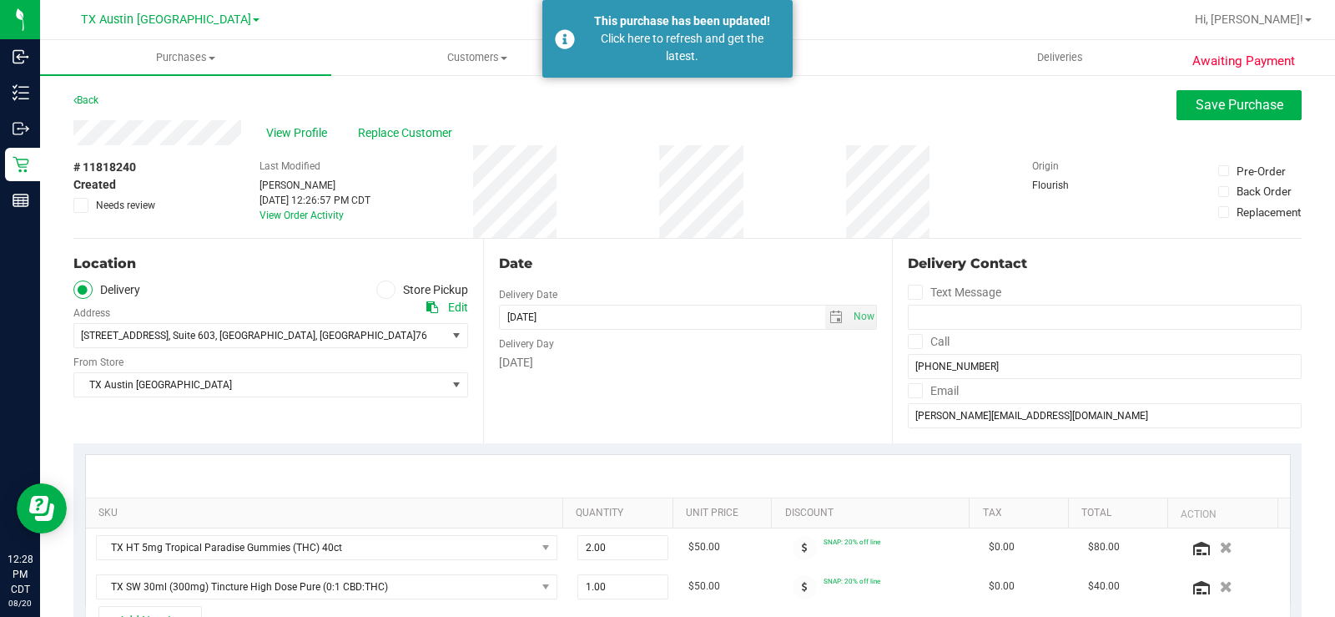
click at [688, 386] on div "Date Delivery Date [DATE] Now [DATE] 08:00 AM Now Delivery Day [DATE]" at bounding box center [688, 341] width 410 height 204
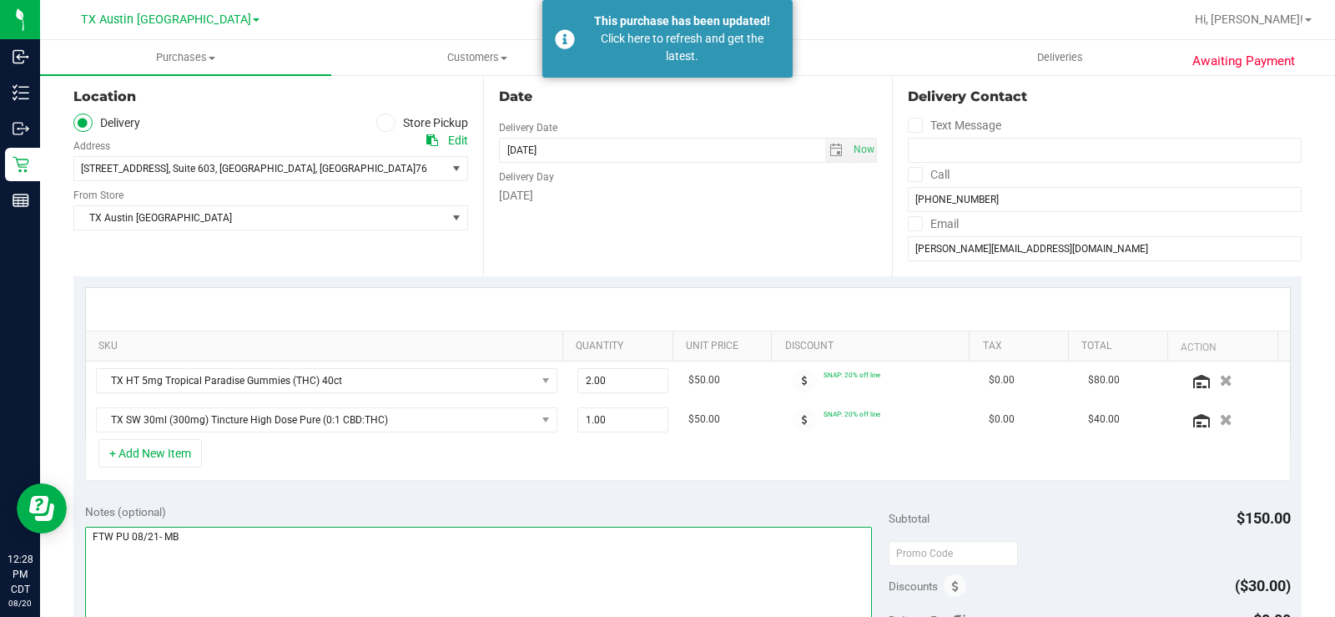
click at [442, 545] on textarea at bounding box center [478, 607] width 787 height 160
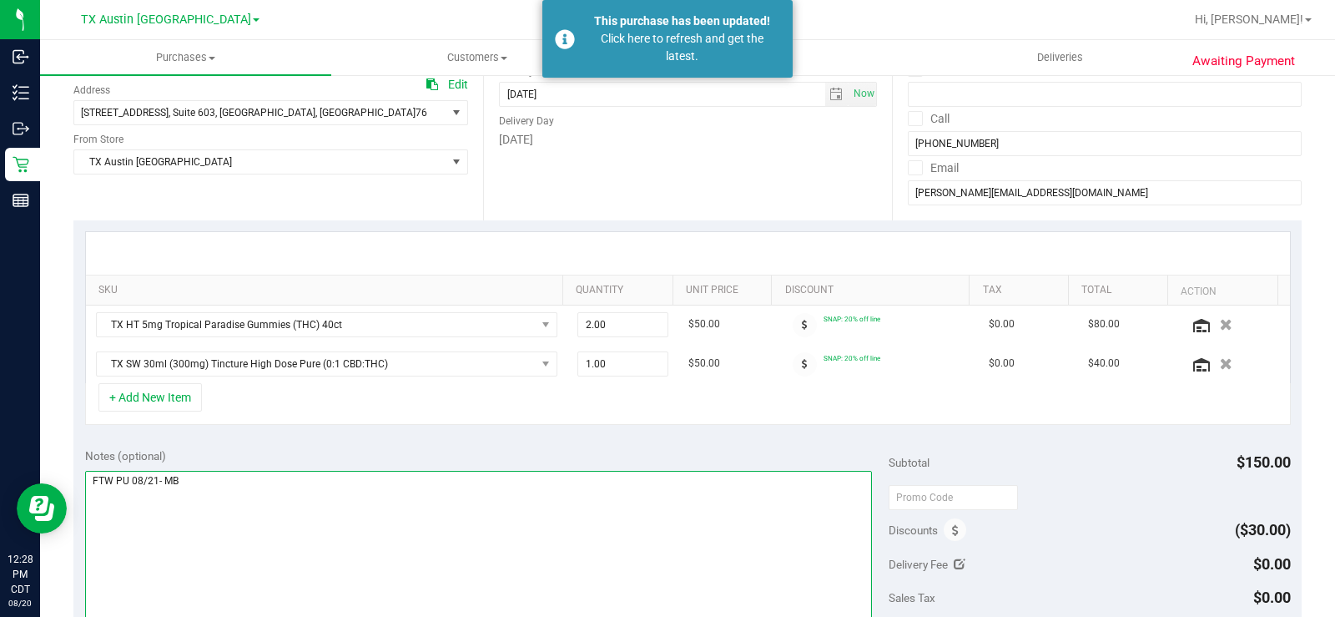
scroll to position [334, 0]
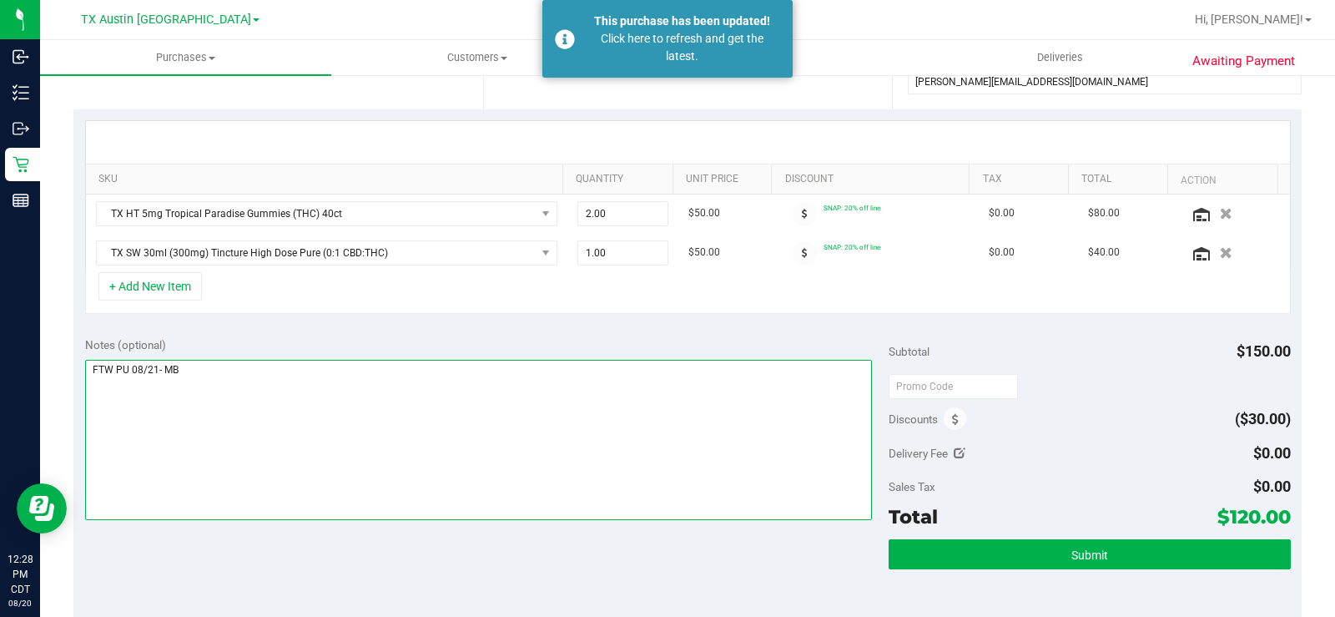
click at [567, 471] on textarea at bounding box center [478, 440] width 787 height 160
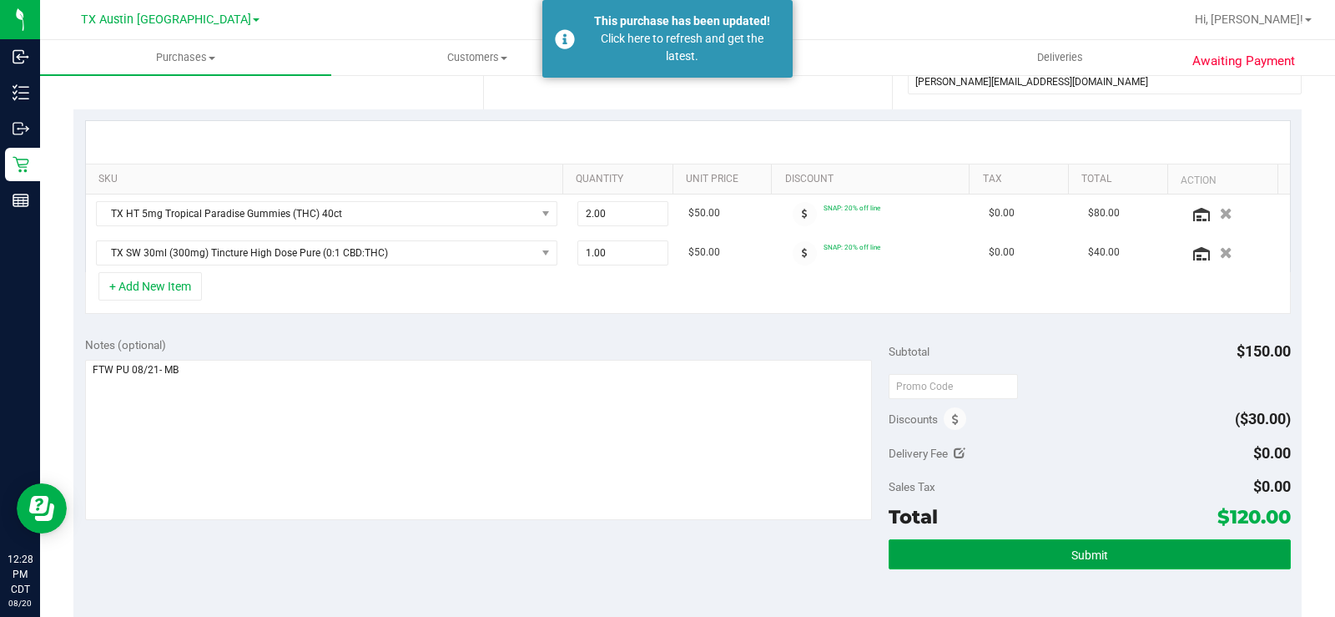
click at [1013, 556] on button "Submit" at bounding box center [1090, 554] width 402 height 30
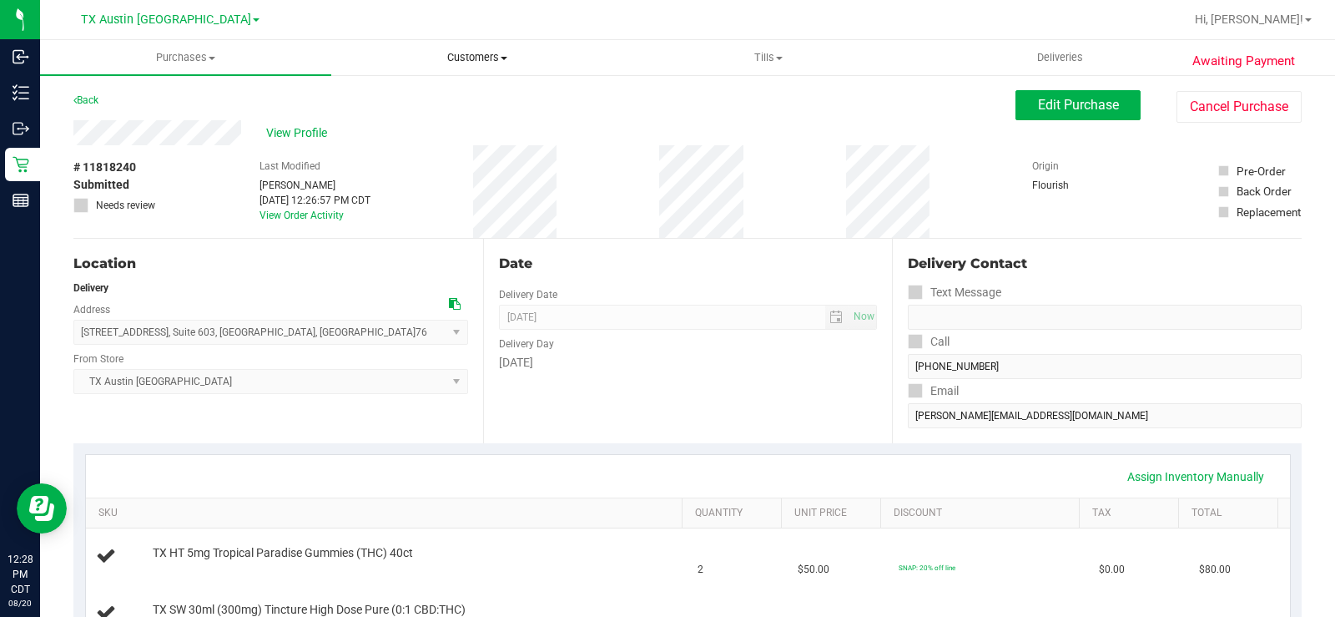
drag, startPoint x: 486, startPoint y: 59, endPoint x: 486, endPoint y: 96, distance: 36.7
click at [486, 59] on span "Customers" at bounding box center [477, 57] width 290 height 15
click at [472, 104] on li "All customers" at bounding box center [476, 101] width 291 height 20
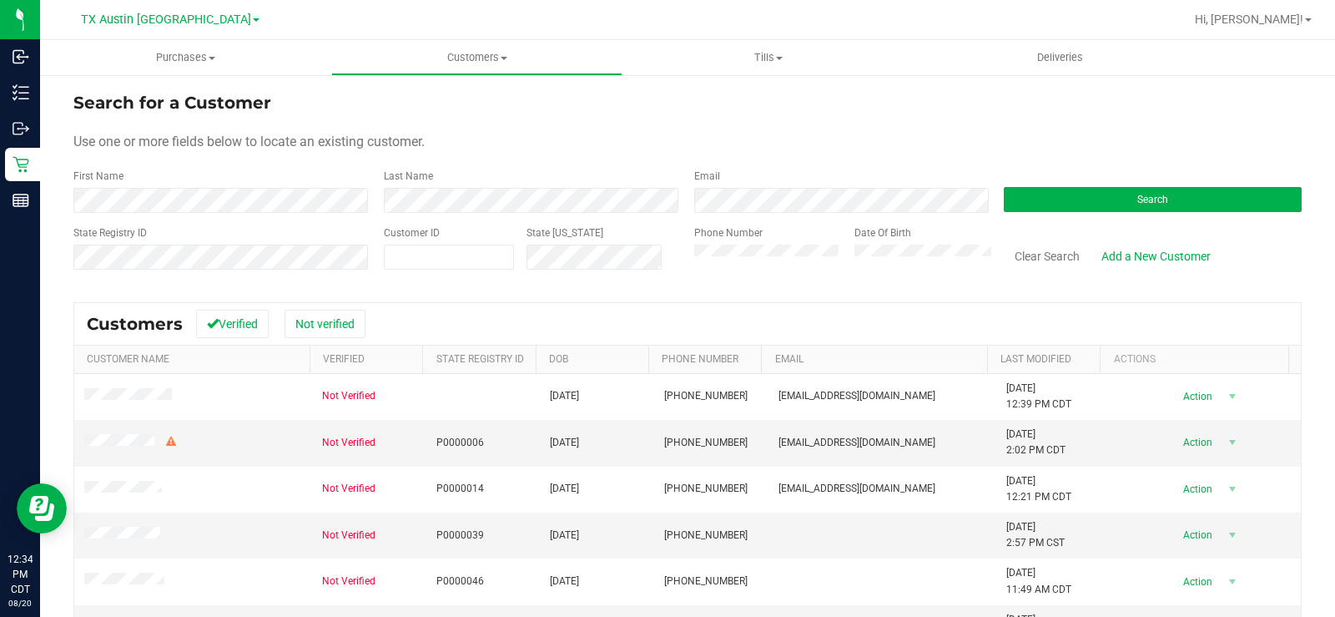
drag, startPoint x: 552, startPoint y: 145, endPoint x: 569, endPoint y: 148, distance: 17.7
click at [555, 145] on div "Use one or more fields below to locate an existing customer." at bounding box center [687, 142] width 1228 height 20
click at [1035, 188] on button "Search" at bounding box center [1153, 199] width 298 height 25
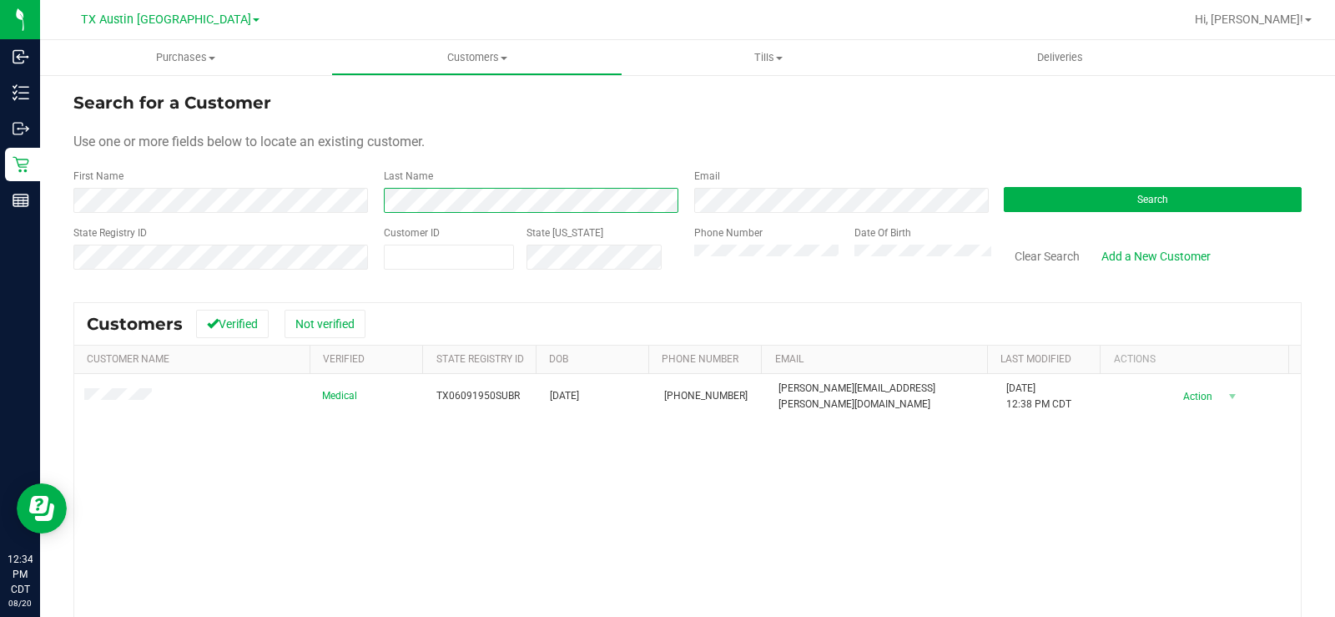
click at [379, 210] on div "Last Name" at bounding box center [526, 191] width 310 height 44
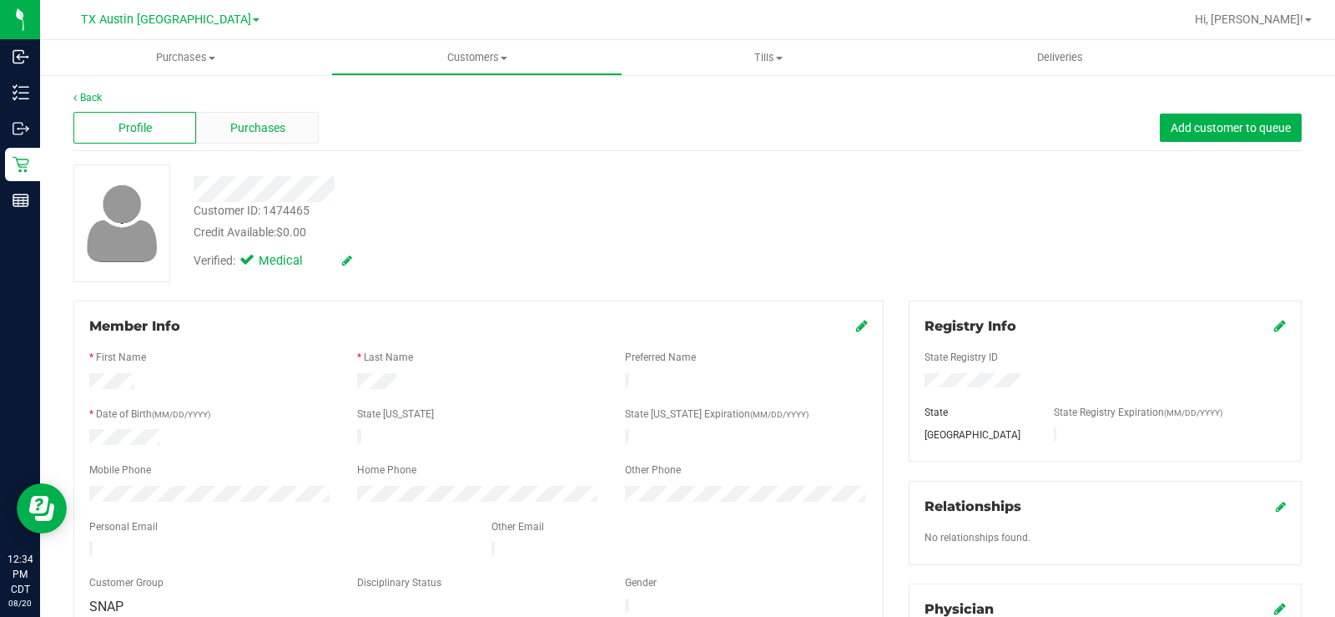
click at [285, 129] on div "Purchases" at bounding box center [257, 128] width 123 height 32
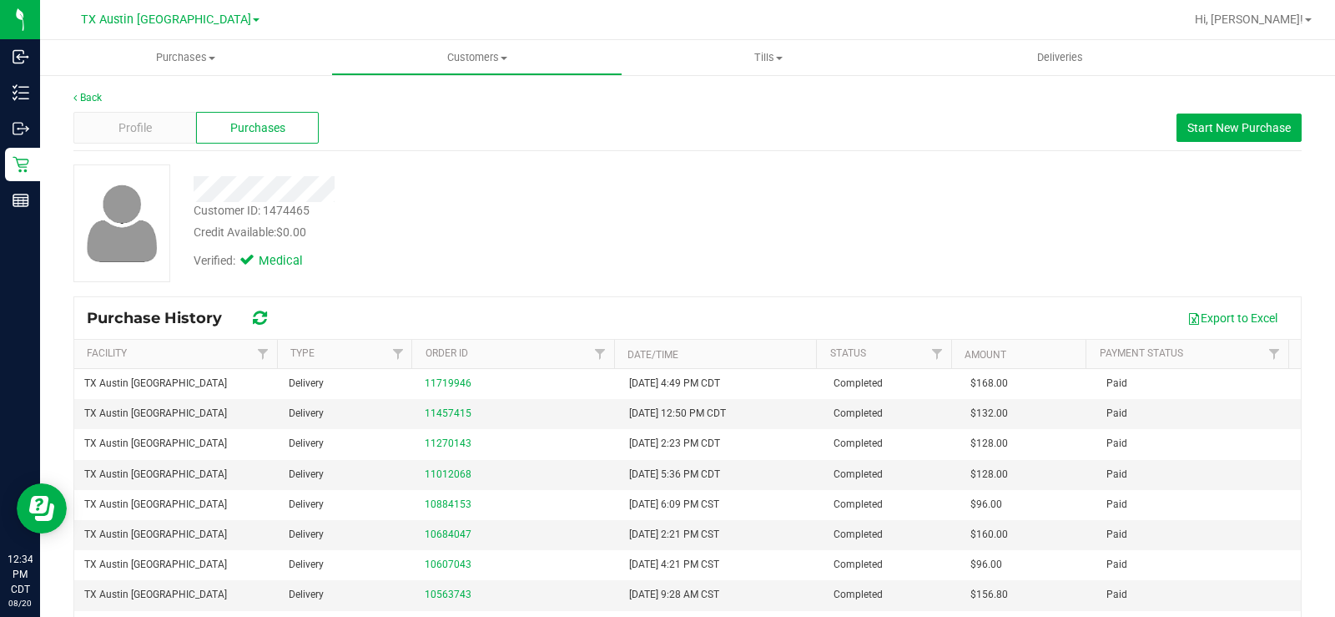
click at [673, 200] on div at bounding box center [494, 189] width 627 height 26
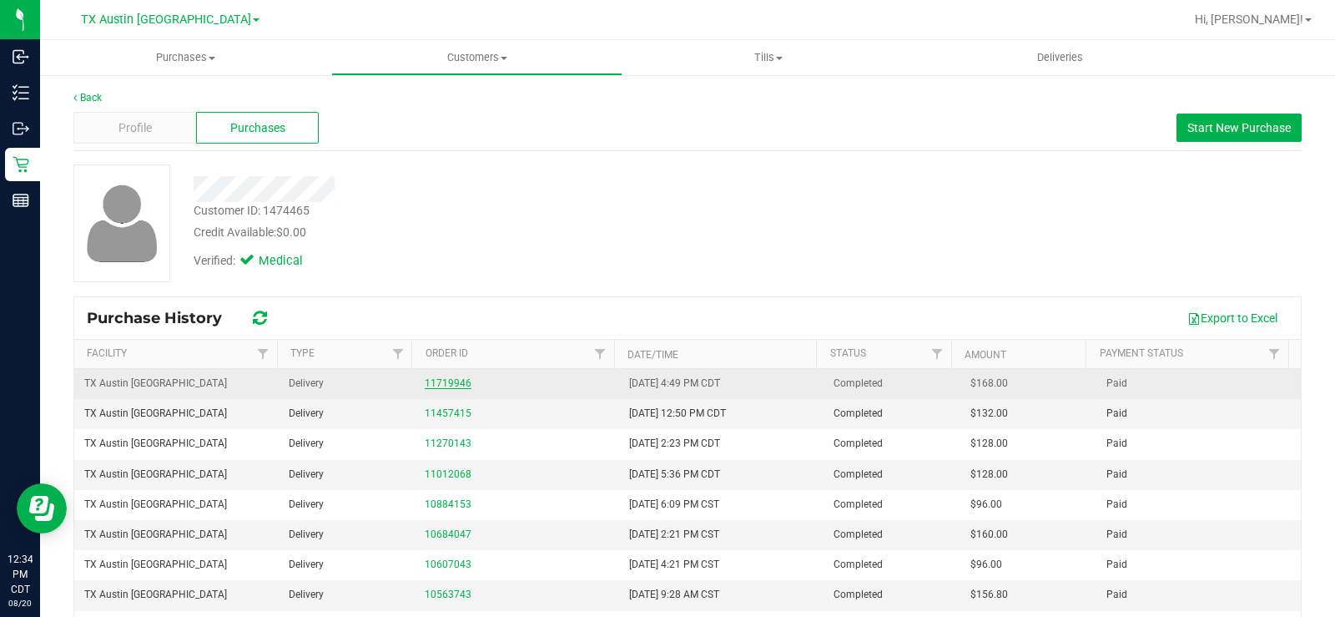
click at [452, 383] on link "11719946" at bounding box center [448, 383] width 47 height 12
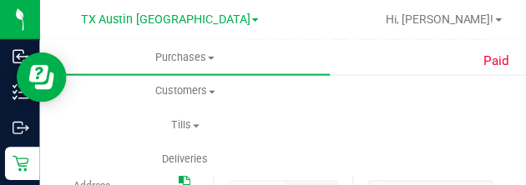
scroll to position [167, 0]
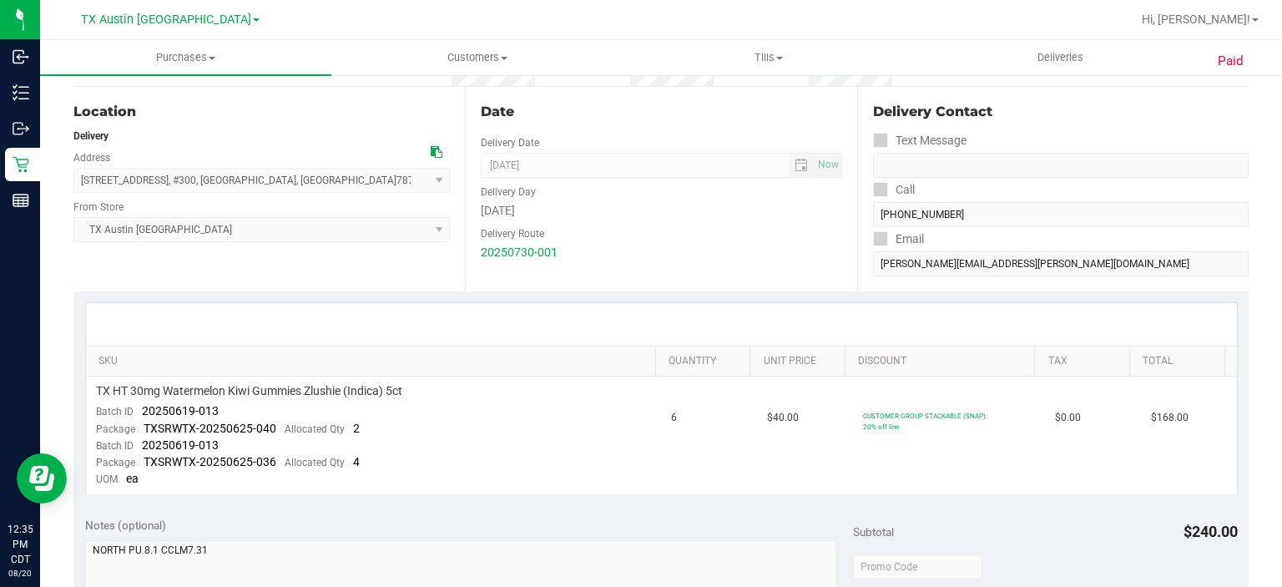
drag, startPoint x: 636, startPoint y: 107, endPoint x: 836, endPoint y: 14, distance: 220.6
click at [637, 107] on div "Date" at bounding box center [661, 112] width 360 height 20
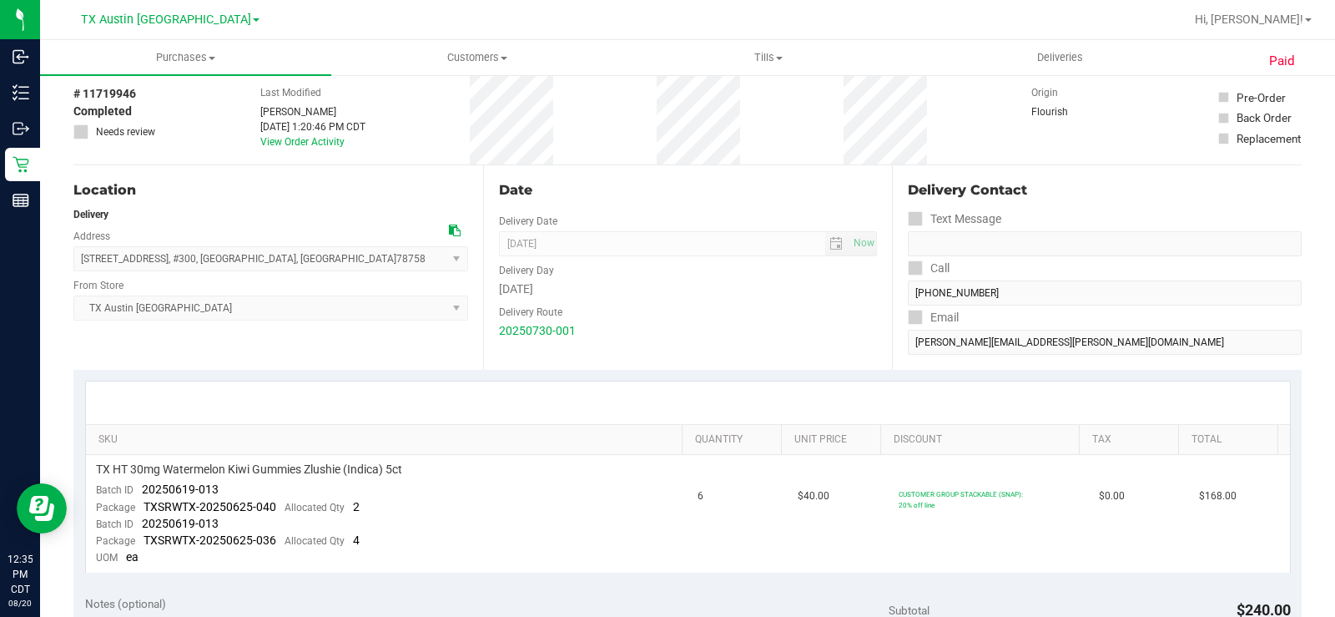
scroll to position [0, 0]
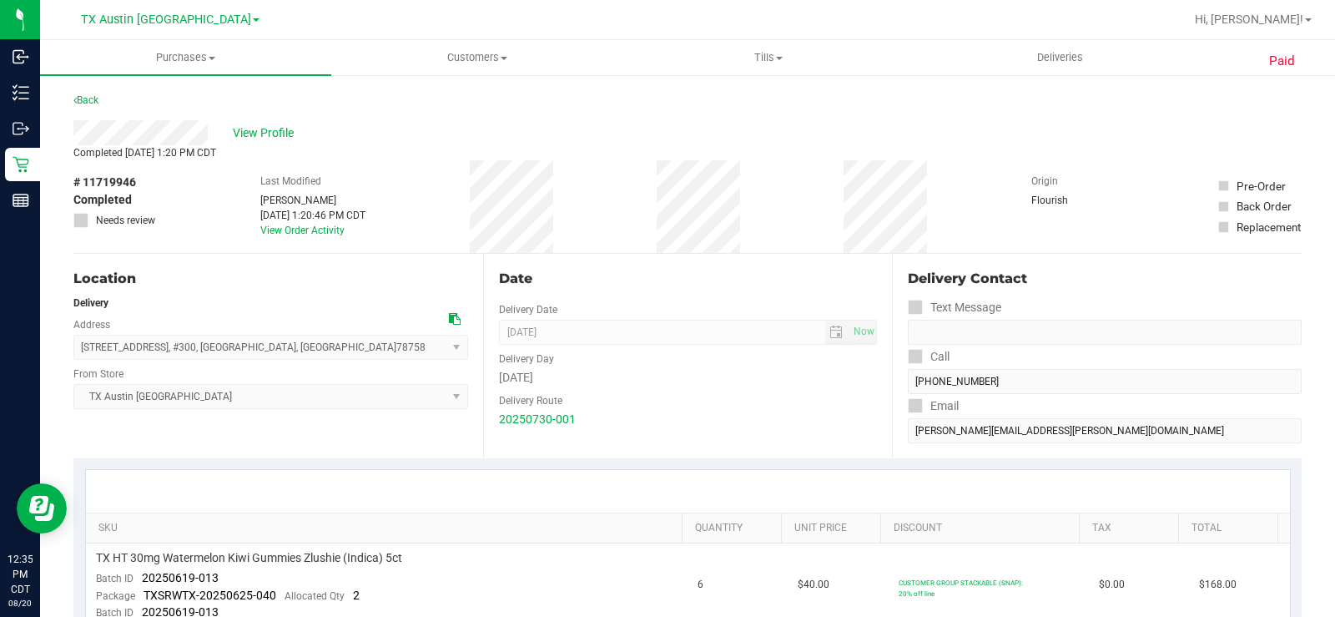
click at [319, 432] on div "Location Delivery Address 2217 Park Bend Dr. , #300 , Austin , TX 78758 Select …" at bounding box center [278, 356] width 410 height 204
click at [86, 95] on link "Back" at bounding box center [85, 100] width 25 height 12
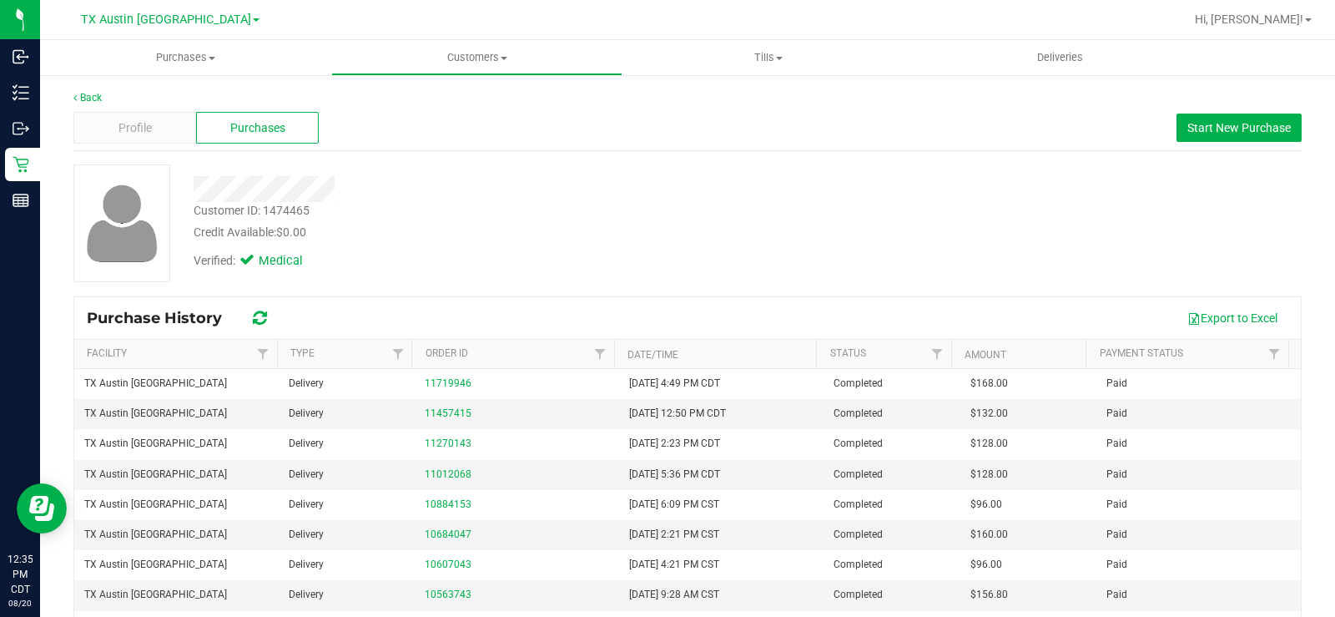
click at [474, 248] on div "Verified: Medical" at bounding box center [494, 259] width 627 height 37
drag, startPoint x: 616, startPoint y: 246, endPoint x: 923, endPoint y: 200, distance: 310.5
click at [617, 245] on div "Verified: Medical" at bounding box center [494, 259] width 627 height 37
click at [1256, 135] on button "Start New Purchase" at bounding box center [1239, 127] width 125 height 28
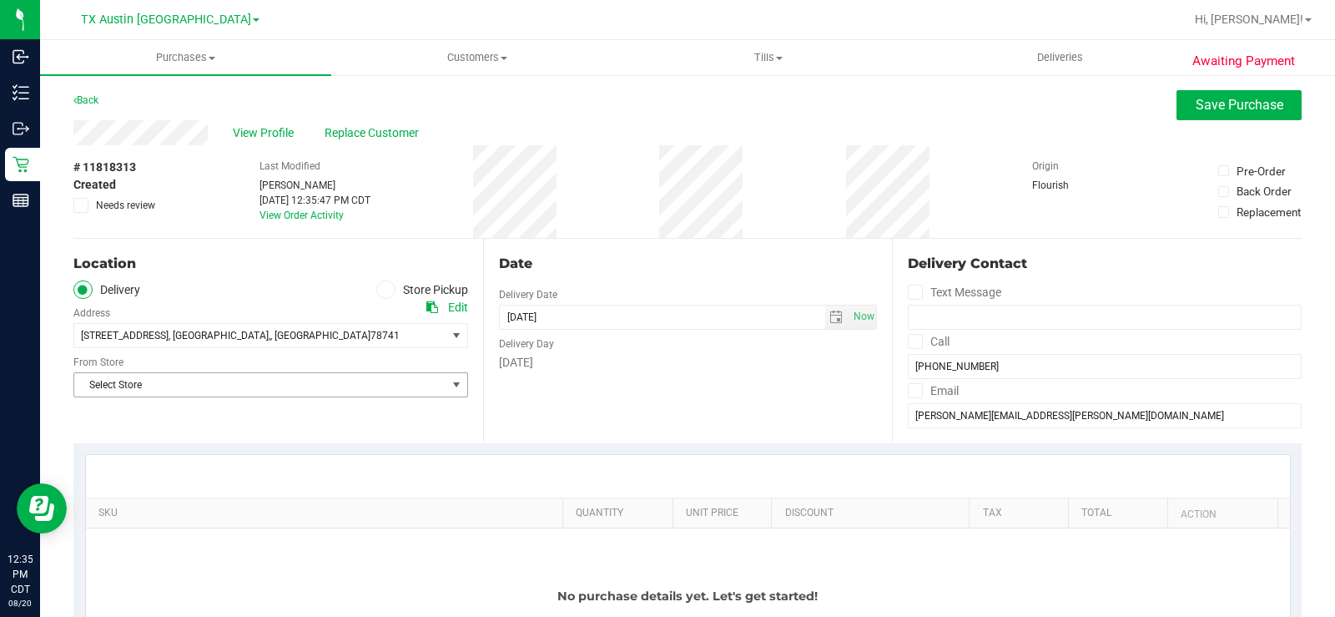
click at [315, 380] on span "Select Store" at bounding box center [260, 384] width 372 height 23
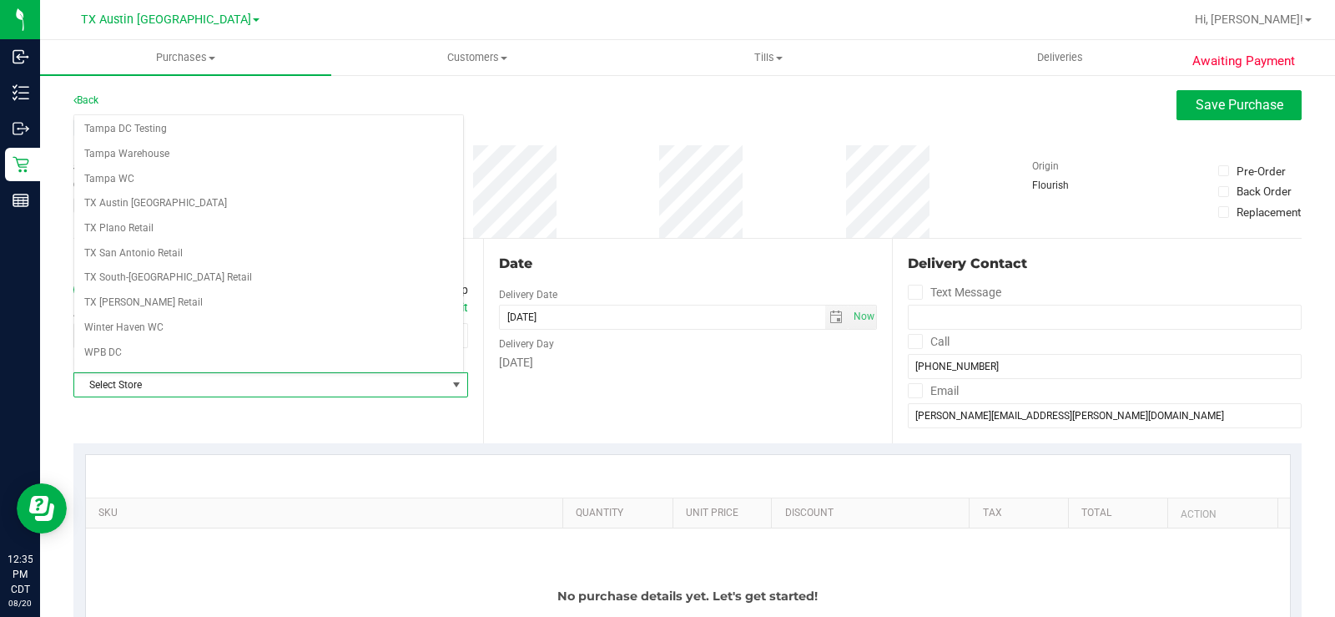
scroll to position [1212, 0]
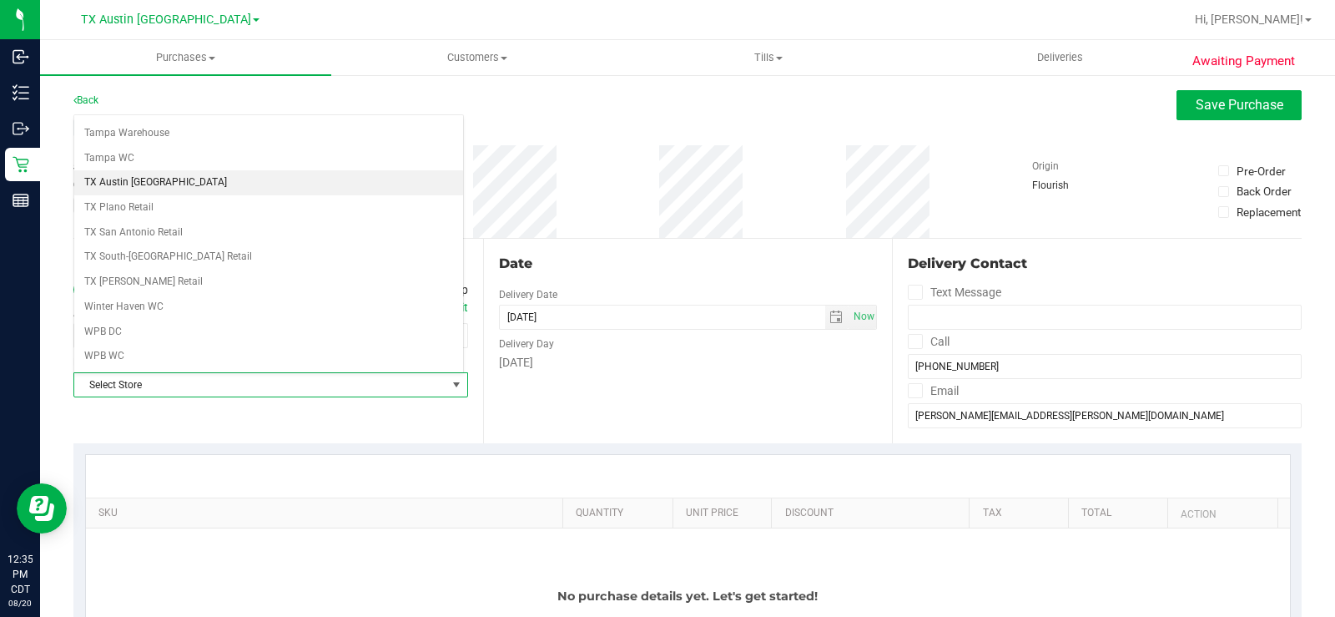
click at [176, 184] on li "TX Austin [GEOGRAPHIC_DATA]" at bounding box center [268, 182] width 389 height 25
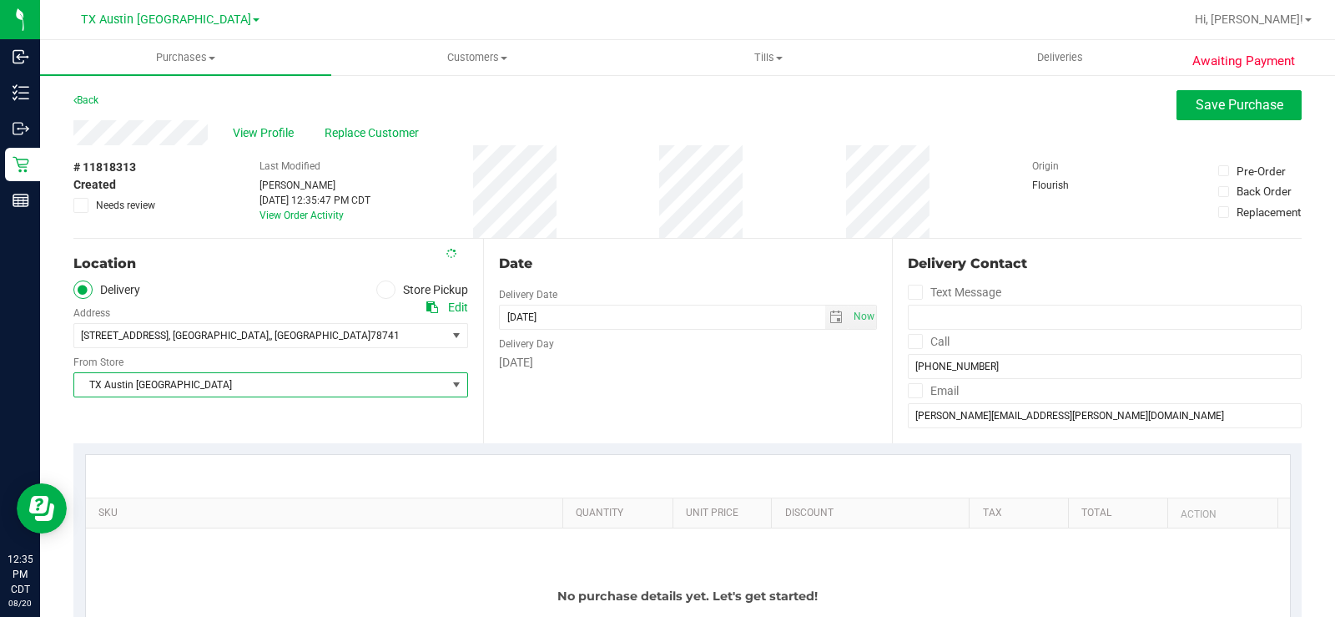
click at [639, 412] on div "Date Delivery Date 08/20/2025 Now 08/20/2025 12:35 PM Now Delivery Day Wednesday" at bounding box center [688, 341] width 410 height 204
click at [835, 314] on span "select" at bounding box center [837, 316] width 24 height 23
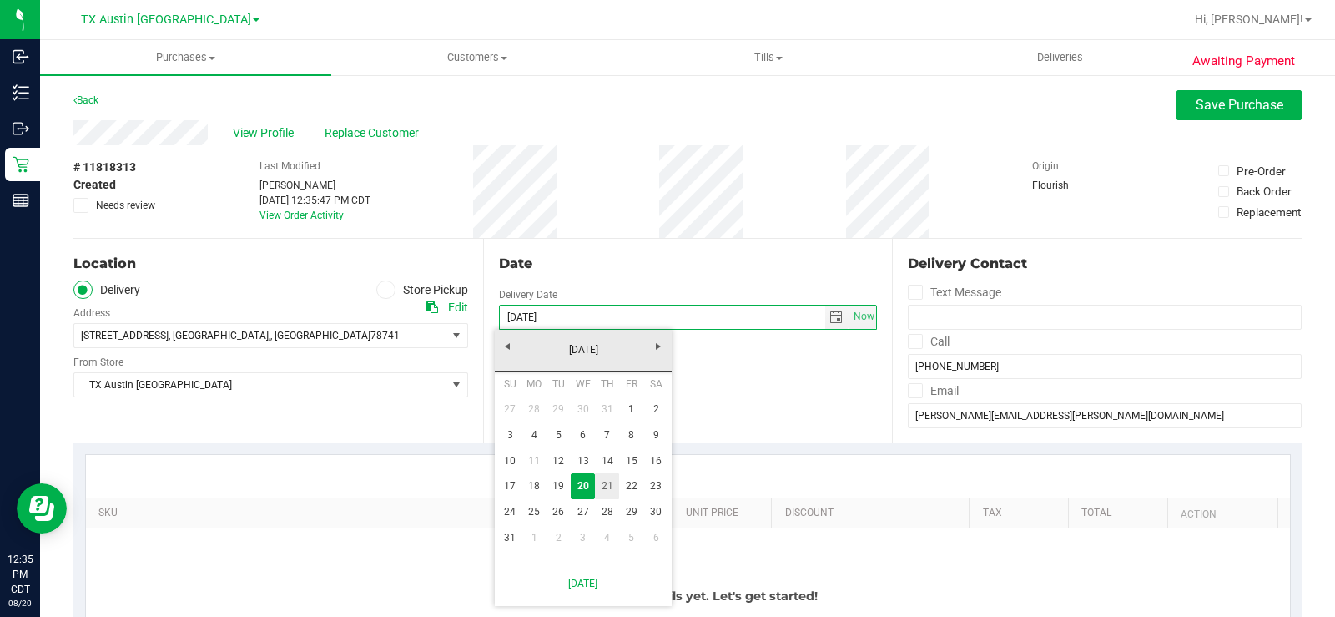
click at [603, 480] on link "21" at bounding box center [607, 486] width 24 height 26
type input "[DATE]"
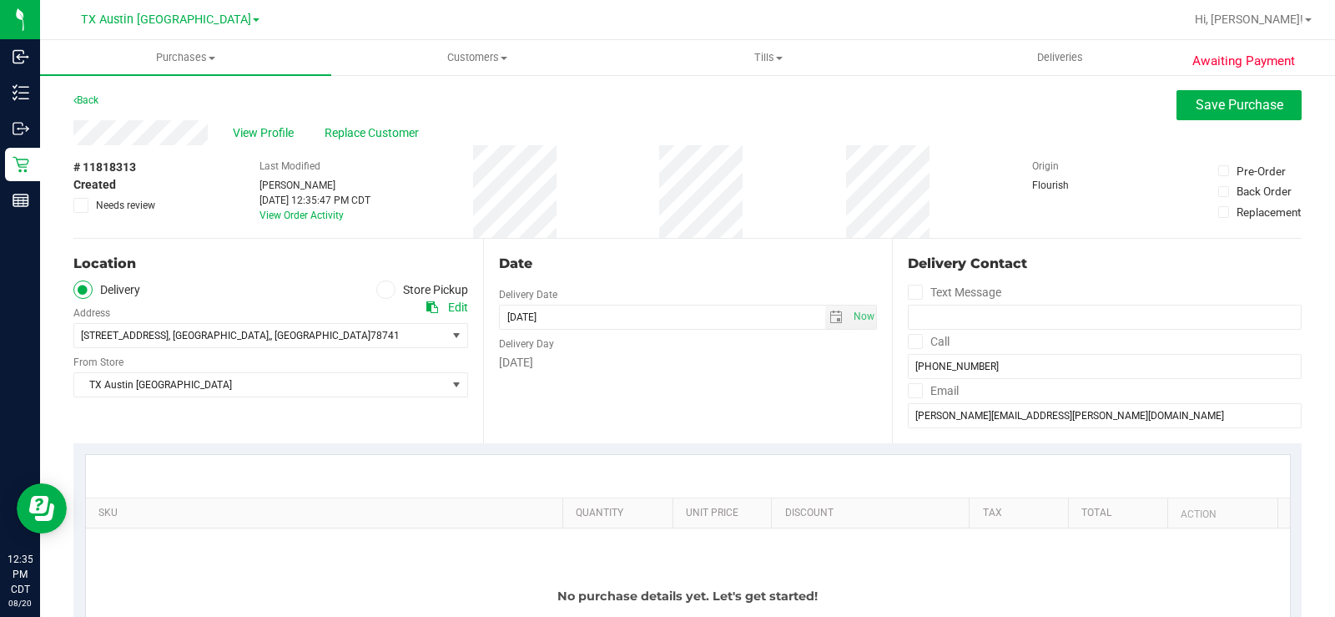
click at [701, 379] on div "Date Delivery Date 08/21/2025 Now 08/21/2025 12:35 PM Now Delivery Day Thursday" at bounding box center [688, 341] width 410 height 204
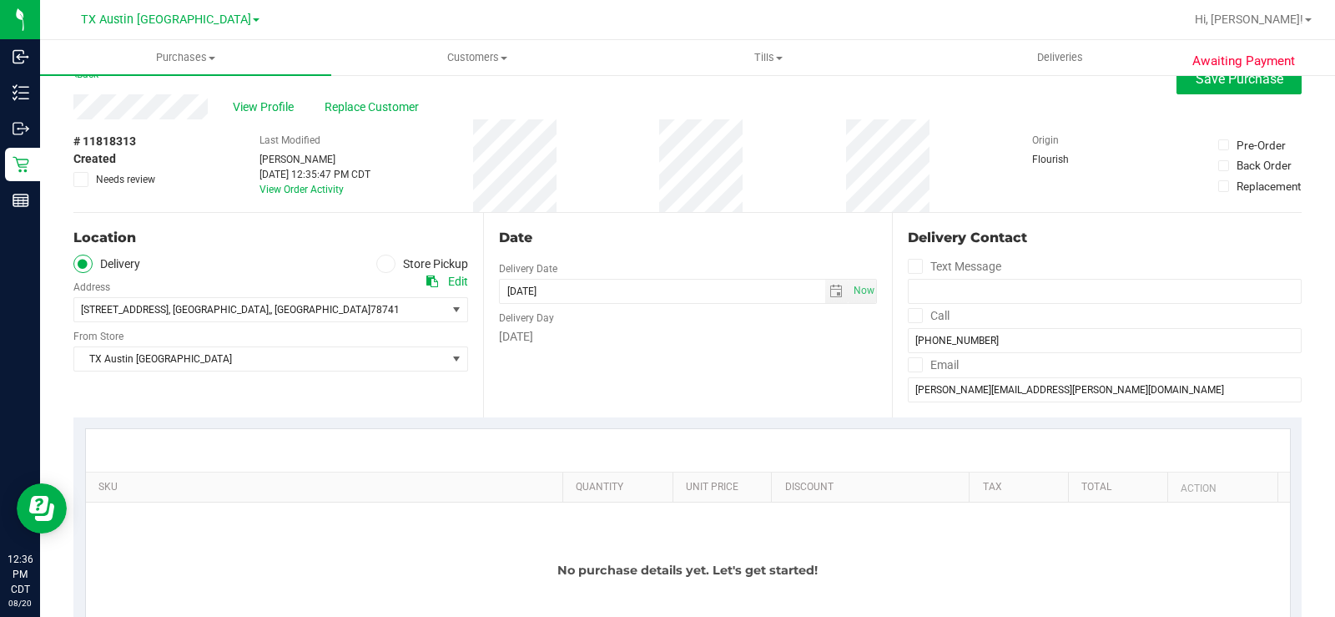
scroll to position [0, 0]
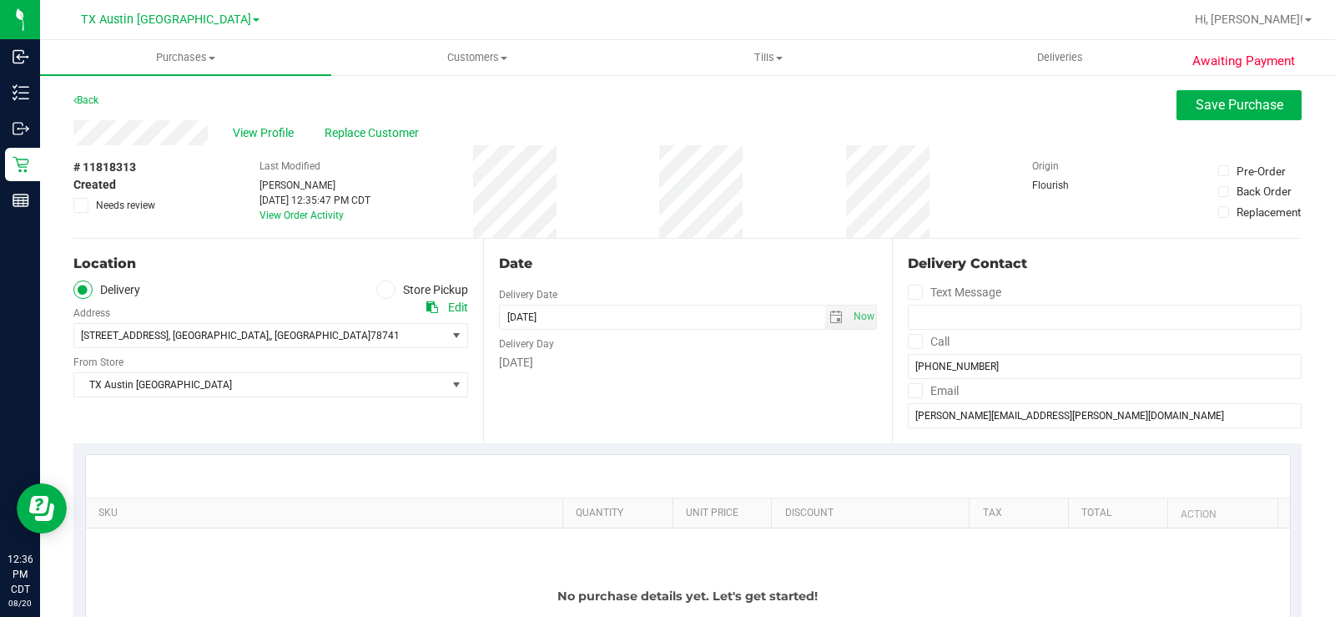
click at [723, 380] on div "Date Delivery Date 08/21/2025 Now 08/21/2025 12:35 PM Now Delivery Day Thursday" at bounding box center [688, 341] width 410 height 204
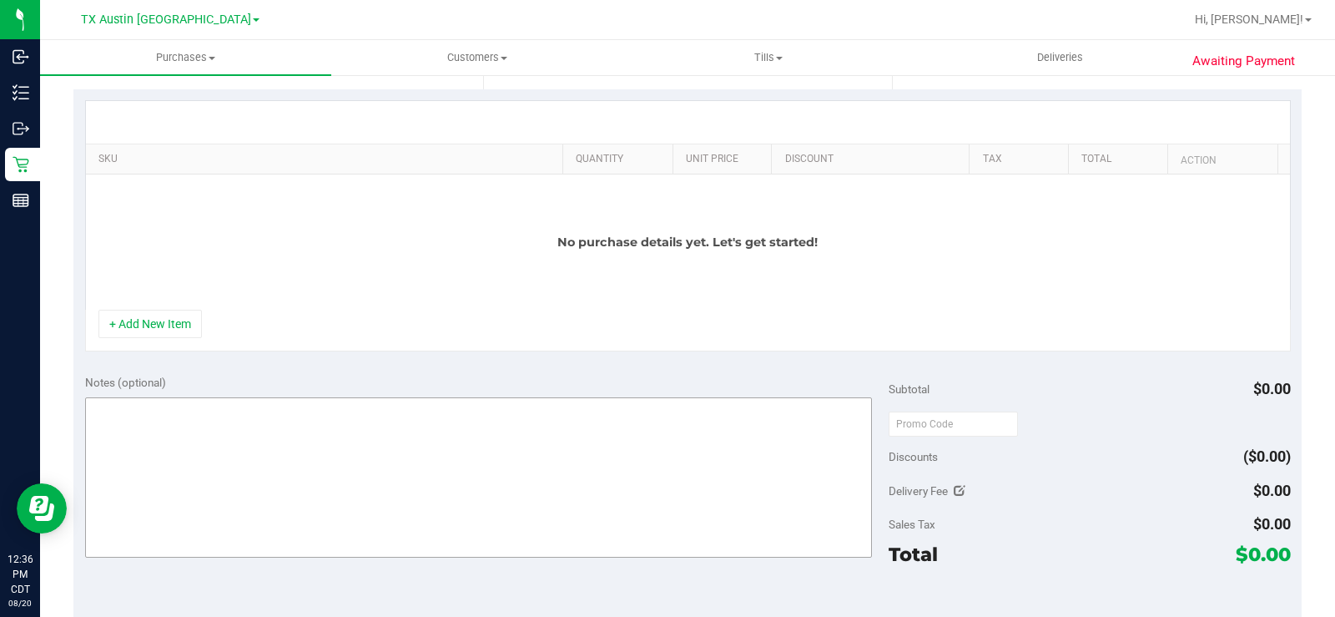
scroll to position [417, 0]
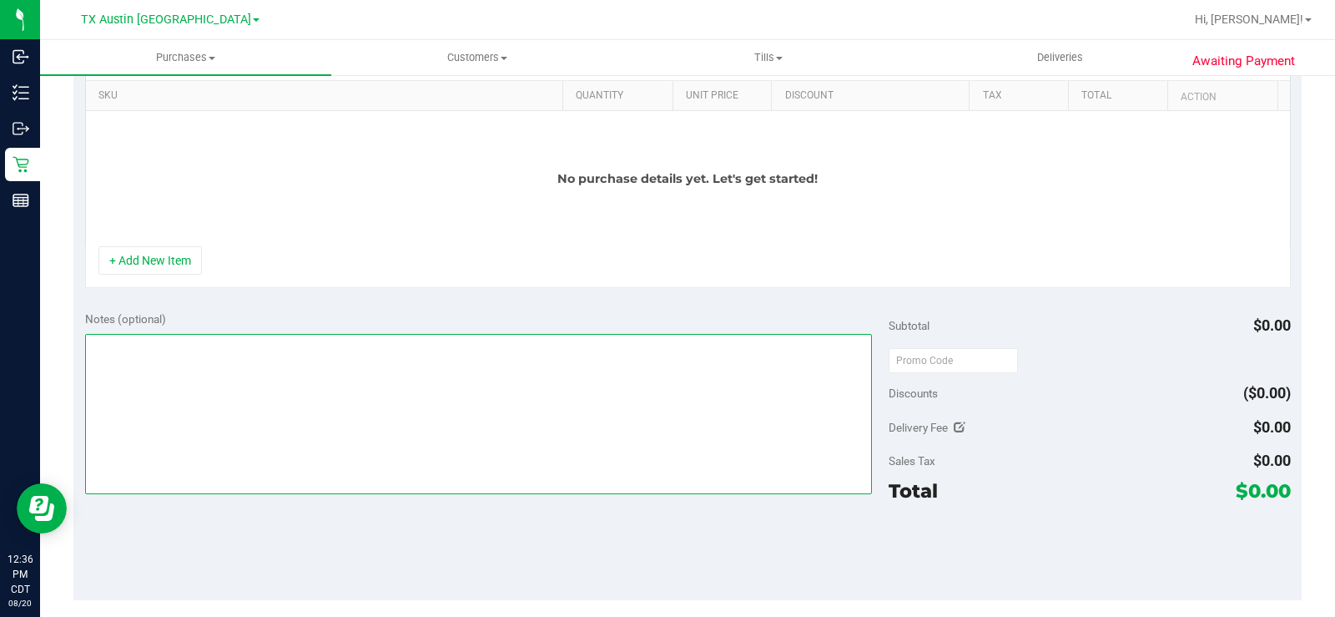
click at [298, 417] on textarea at bounding box center [478, 414] width 787 height 160
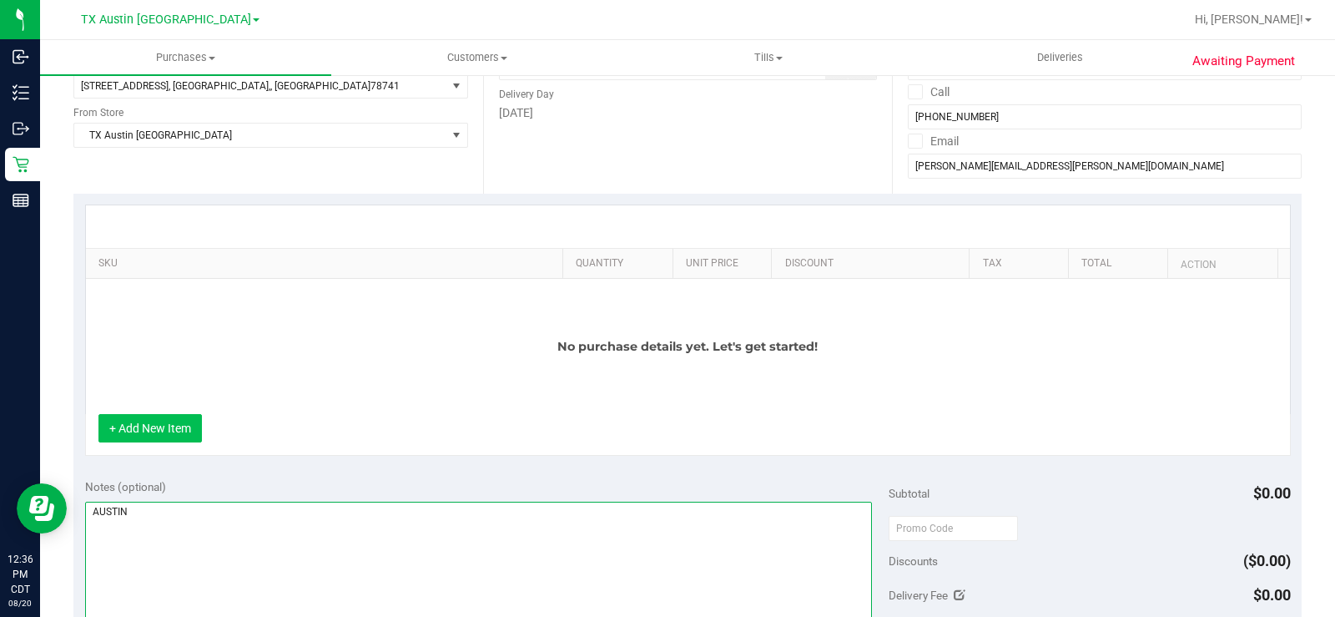
scroll to position [250, 0]
type textarea "AUSTIN"
click at [182, 427] on button "+ Add New Item" at bounding box center [149, 427] width 103 height 28
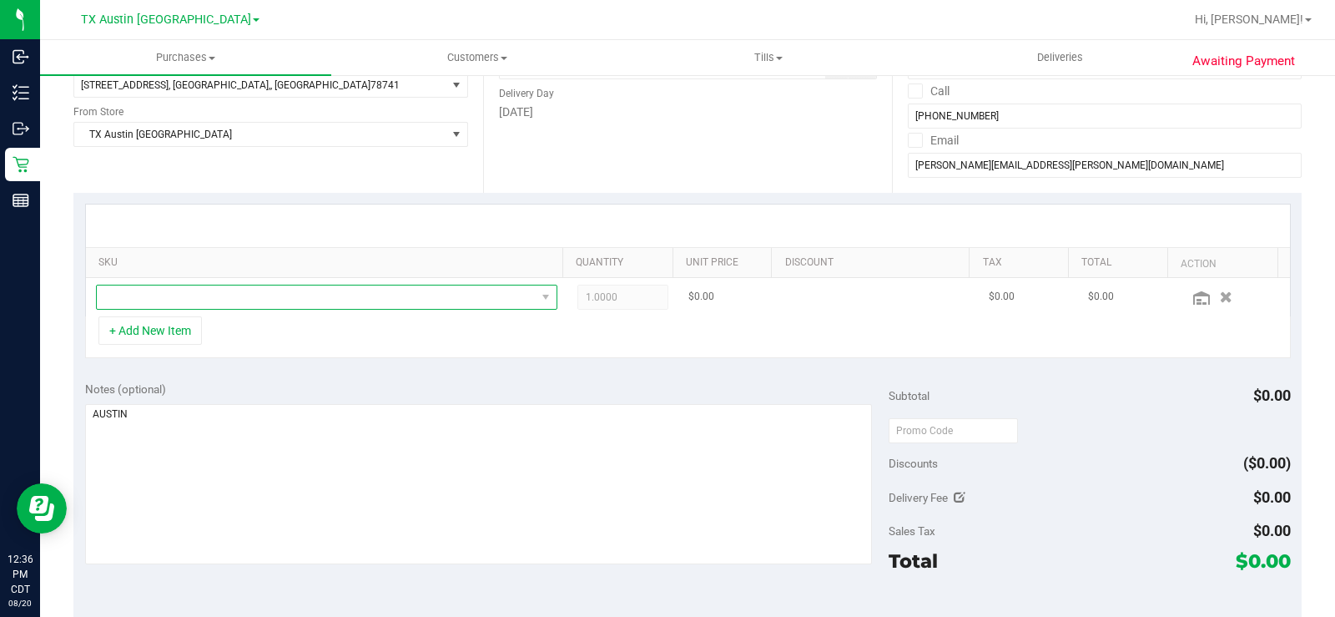
click at [259, 304] on span "NO DATA FOUND" at bounding box center [316, 296] width 439 height 23
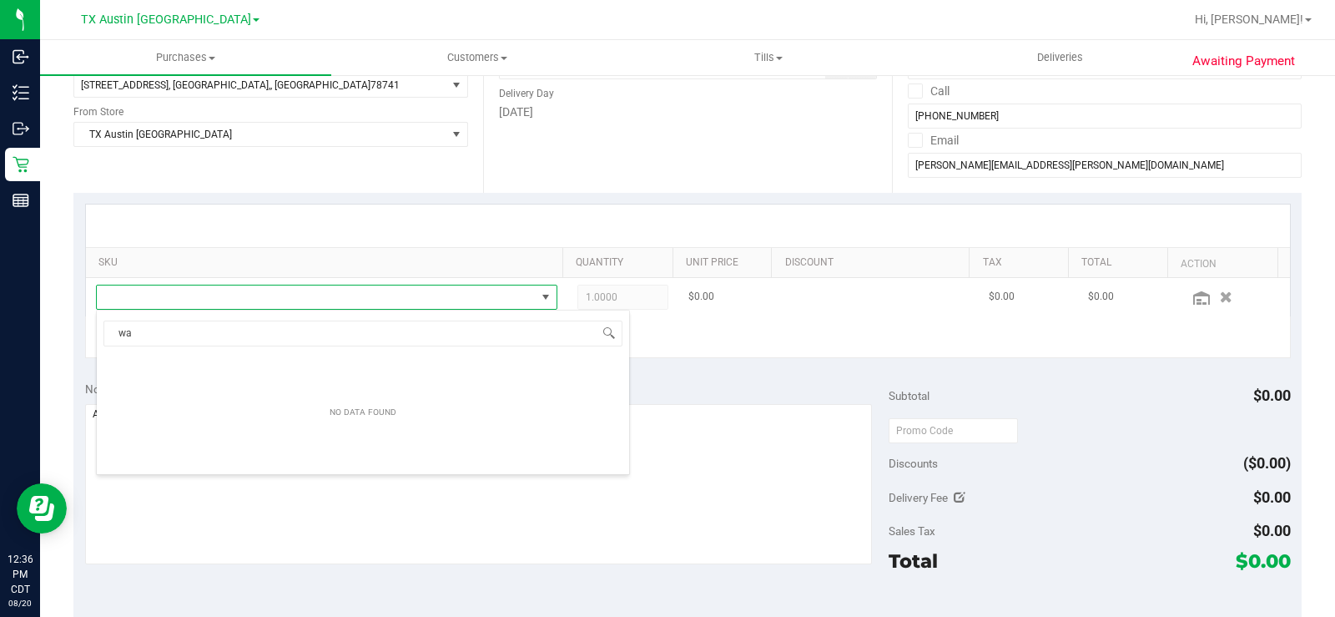
scroll to position [25, 446]
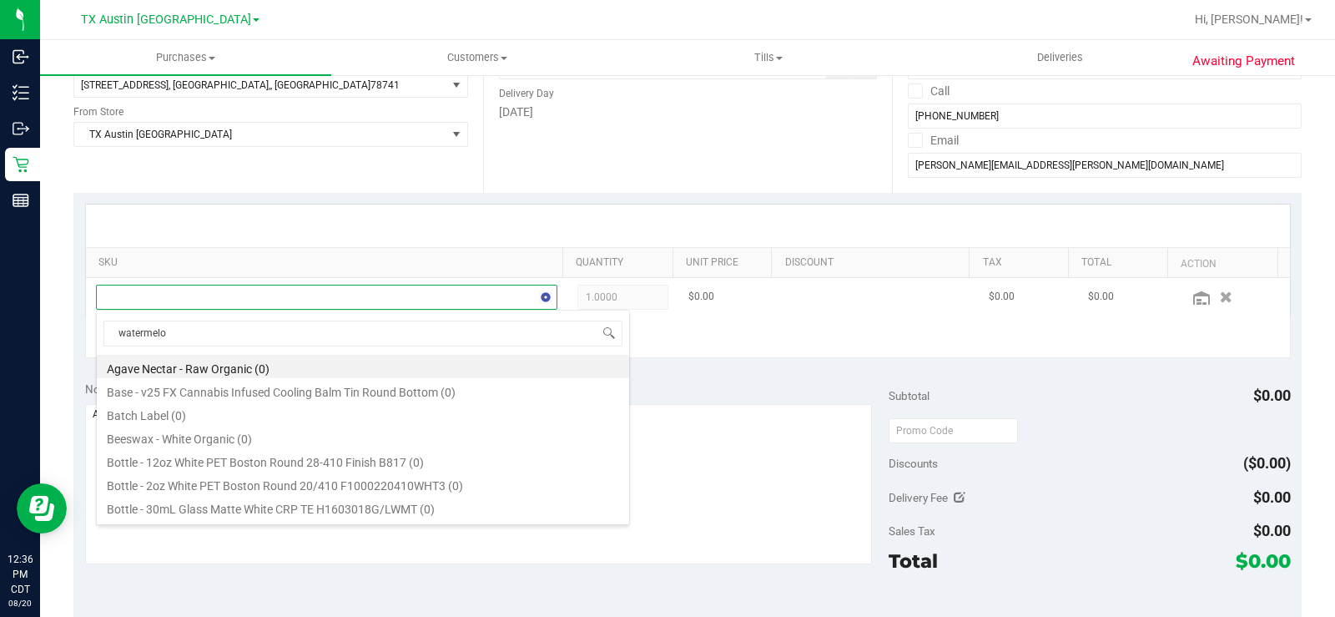
type input "watermelon"
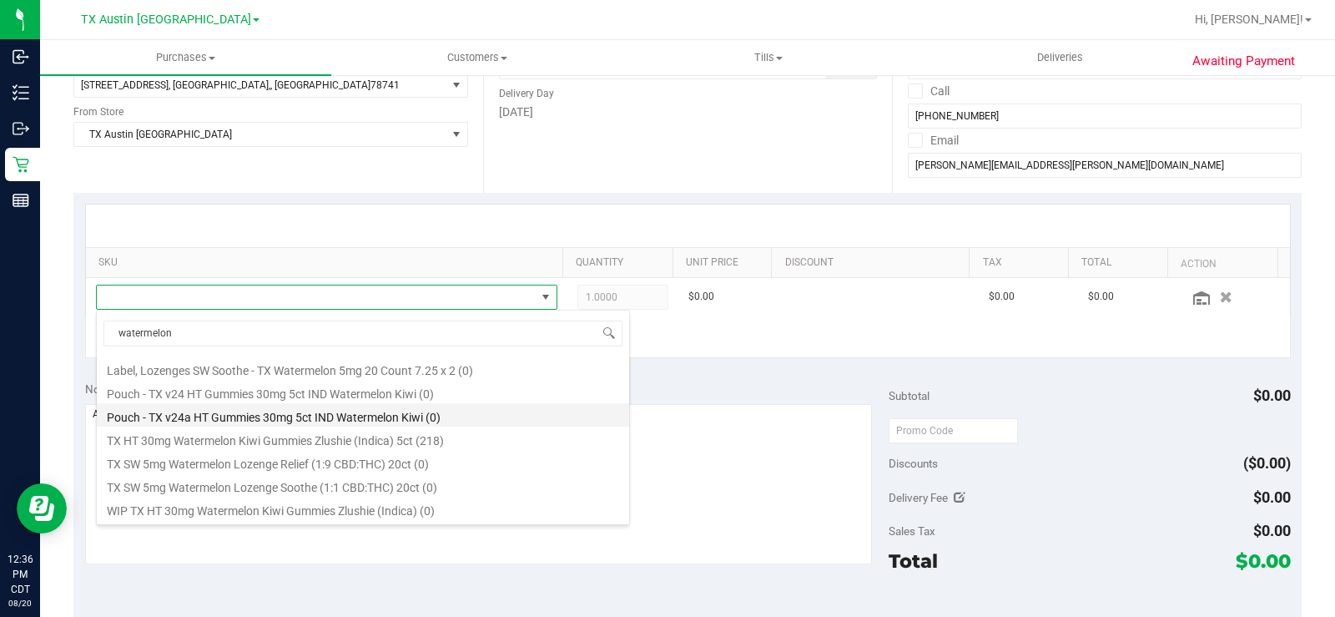
scroll to position [160, 0]
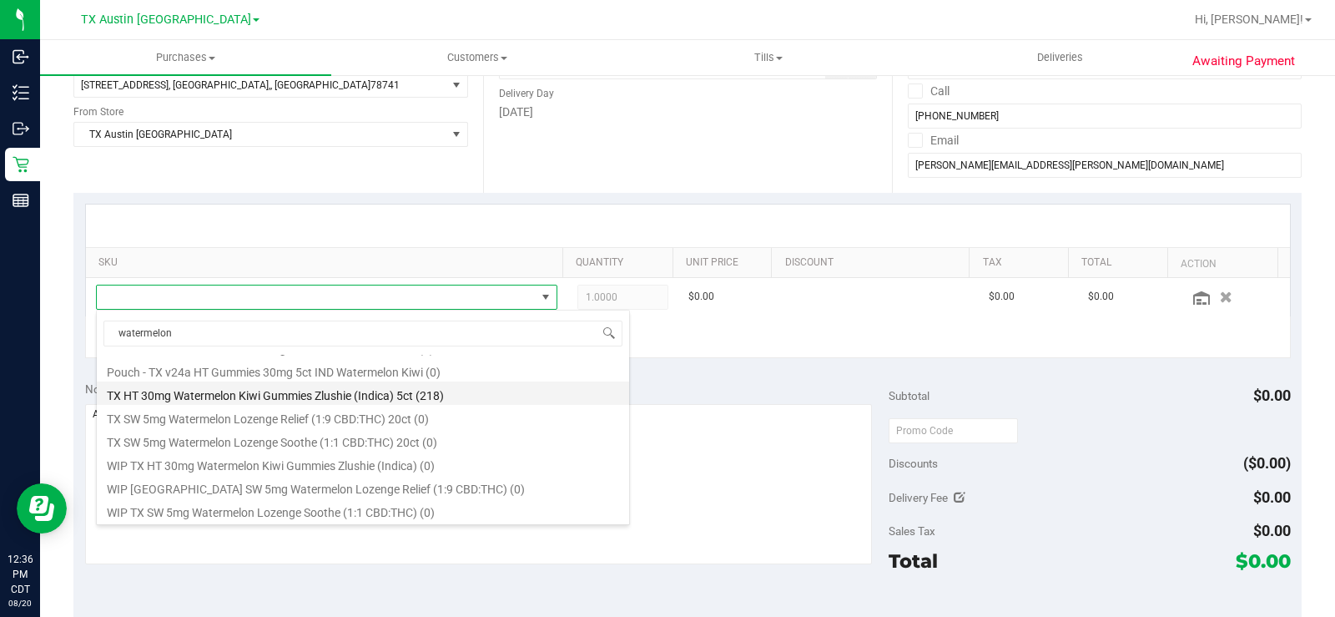
click at [425, 392] on li "TX HT 30mg Watermelon Kiwi Gummies Zlushie (Indica) 5ct (218)" at bounding box center [363, 392] width 532 height 23
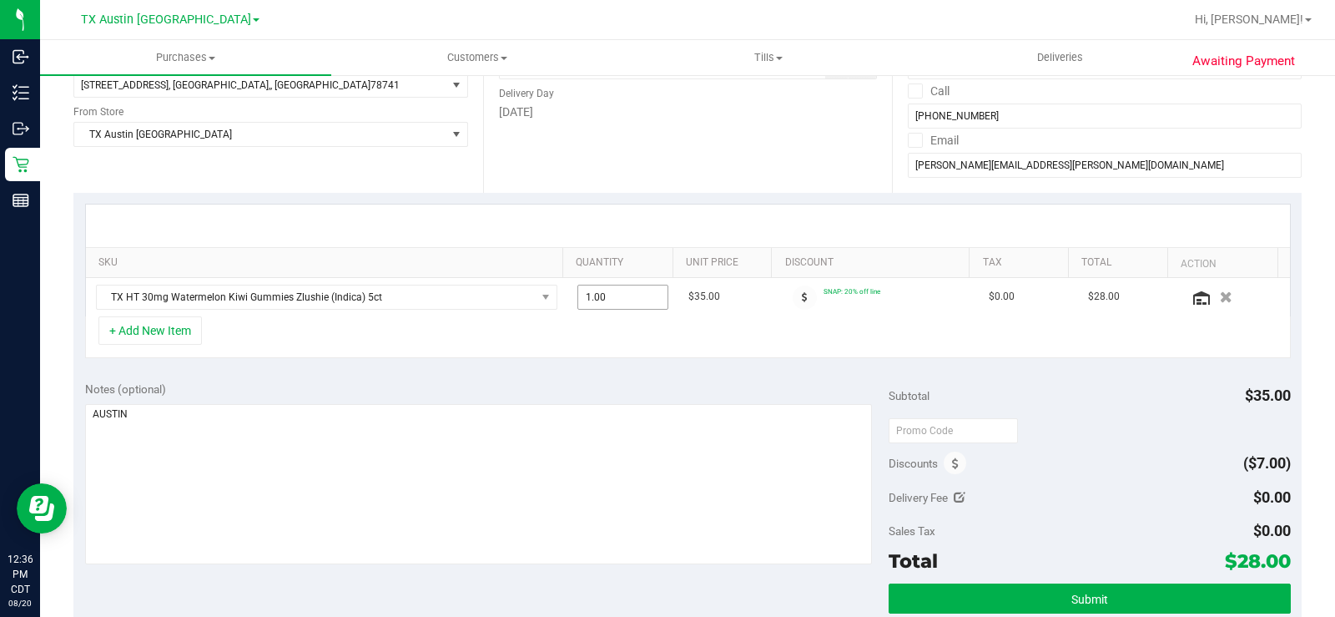
click at [634, 297] on span "1.00 1" at bounding box center [622, 297] width 91 height 25
click at [634, 297] on input "1" at bounding box center [622, 296] width 89 height 23
type input "6"
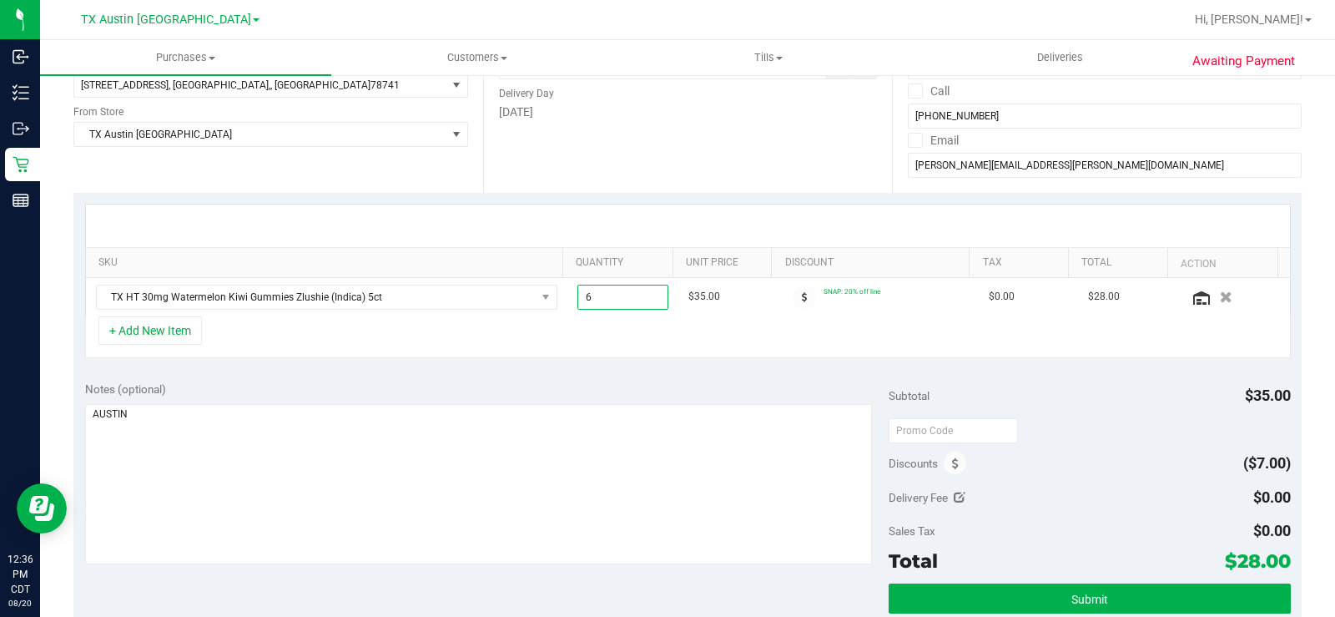
type input "6.00"
click at [644, 347] on div "+ Add New Item" at bounding box center [688, 337] width 1206 height 42
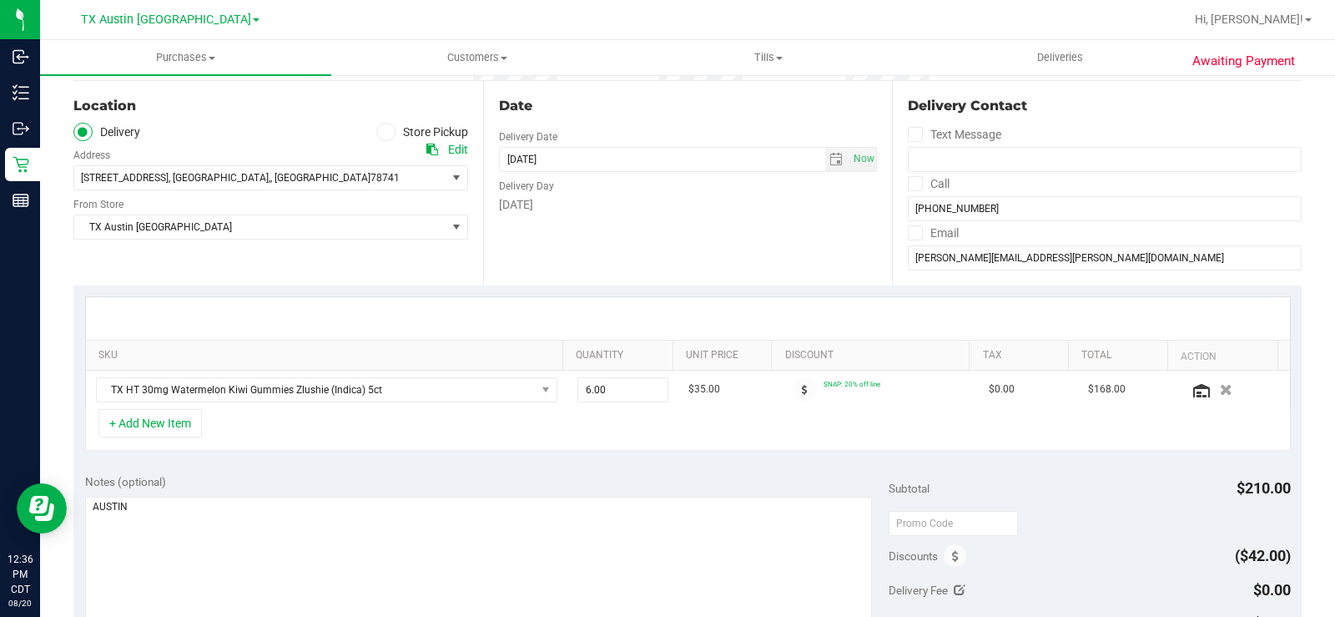
scroll to position [250, 0]
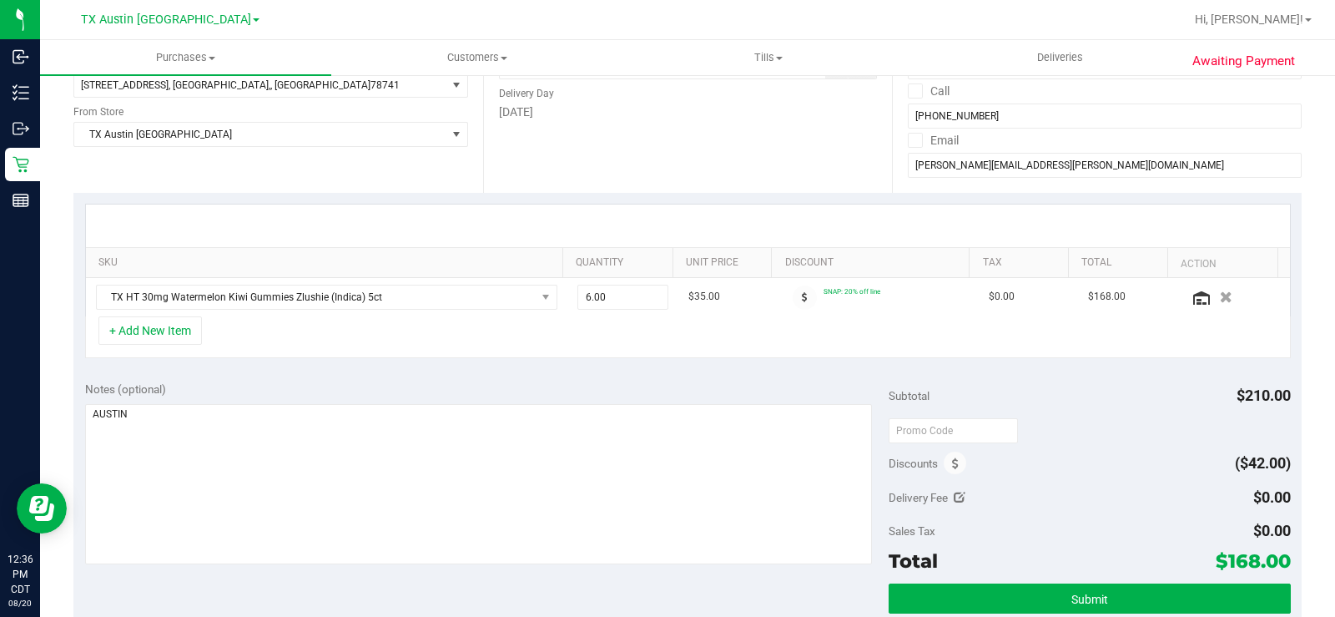
drag, startPoint x: 668, startPoint y: 395, endPoint x: 681, endPoint y: 383, distance: 17.1
click at [668, 392] on div "Notes (optional)" at bounding box center [487, 388] width 804 height 17
drag, startPoint x: 1212, startPoint y: 560, endPoint x: 1281, endPoint y: 557, distance: 68.5
click at [1281, 557] on div "Notes (optional) Subtotal $210.00 Discounts ($42.00) Delivery Fee $0.00 Sales T…" at bounding box center [687, 520] width 1228 height 300
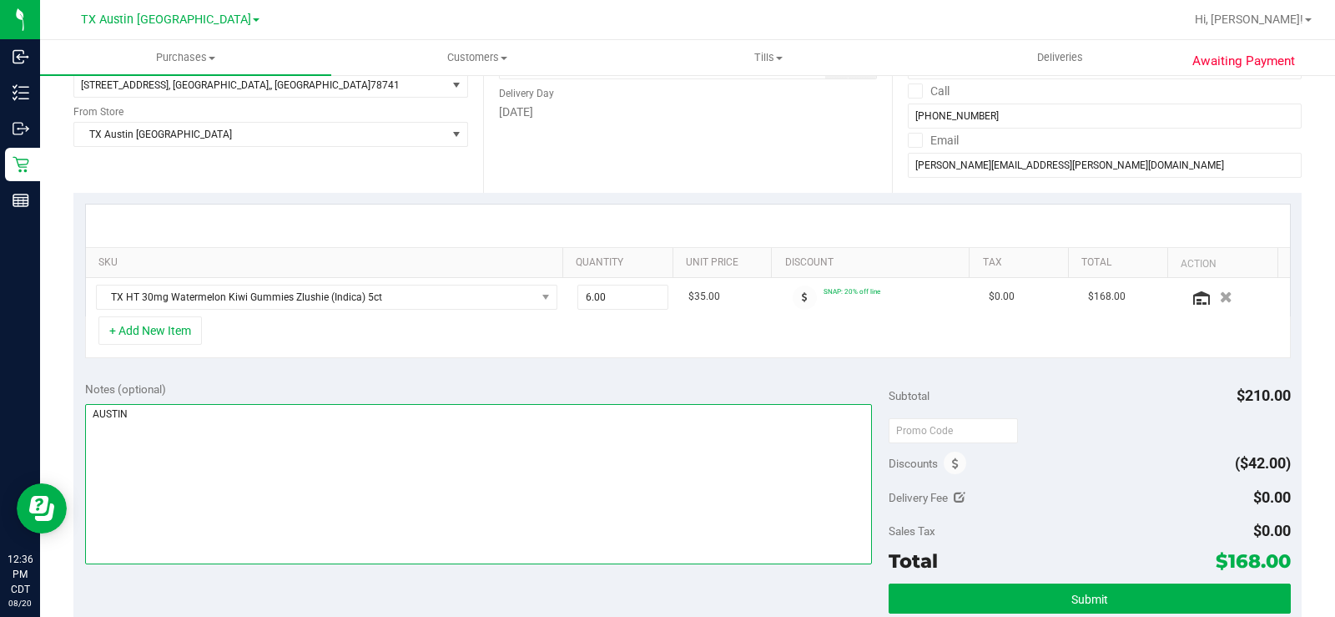
click at [353, 415] on textarea at bounding box center [478, 484] width 787 height 160
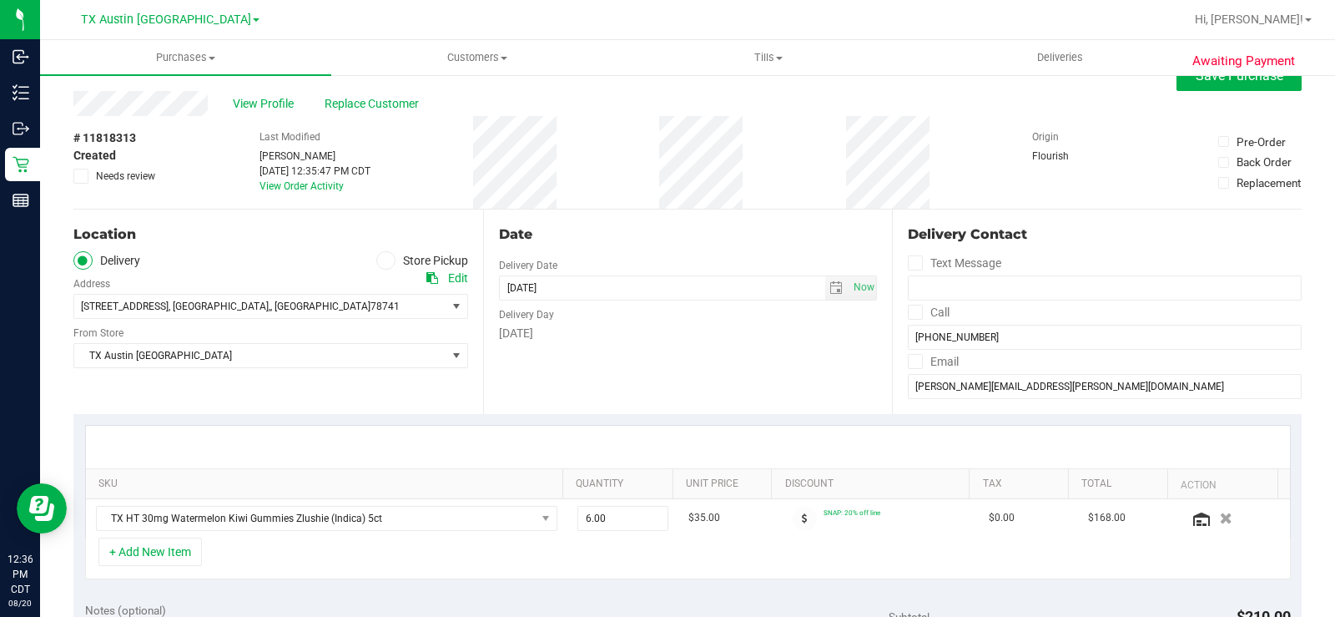
scroll to position [0, 0]
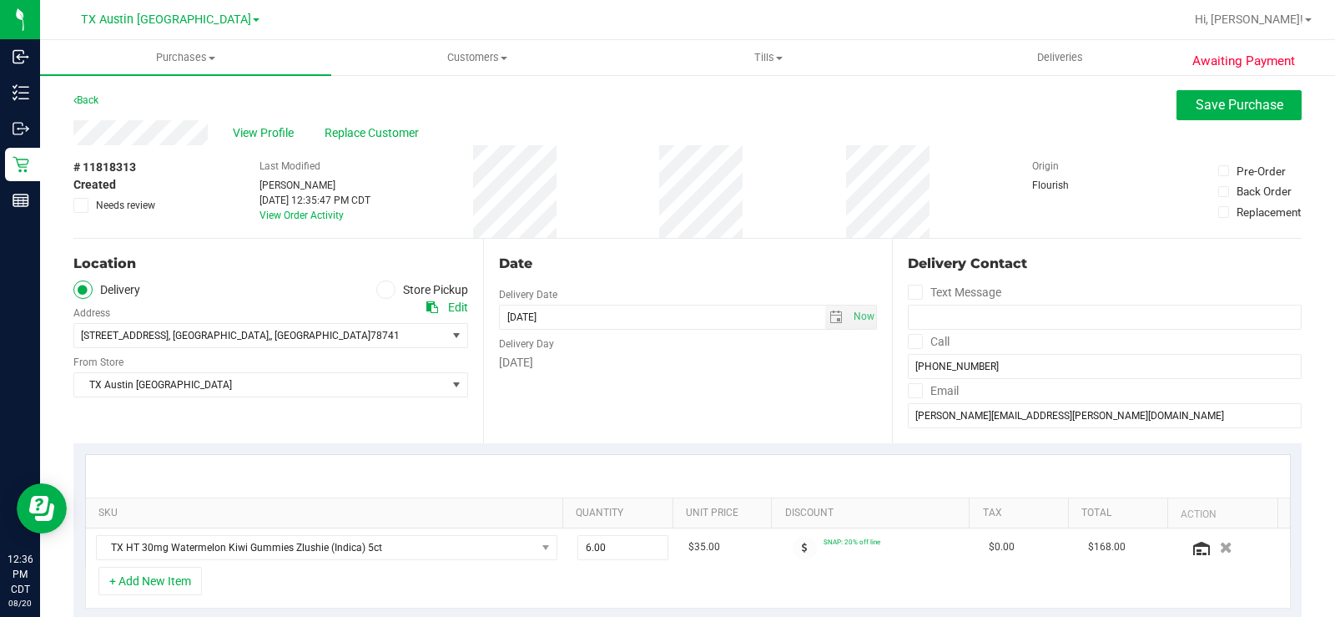
type textarea "AUSTIN PU 08/21- MB"
click at [683, 396] on div "Date Delivery Date [DATE] Now [DATE] 08:00 AM Now Delivery Day [DATE]" at bounding box center [688, 341] width 410 height 204
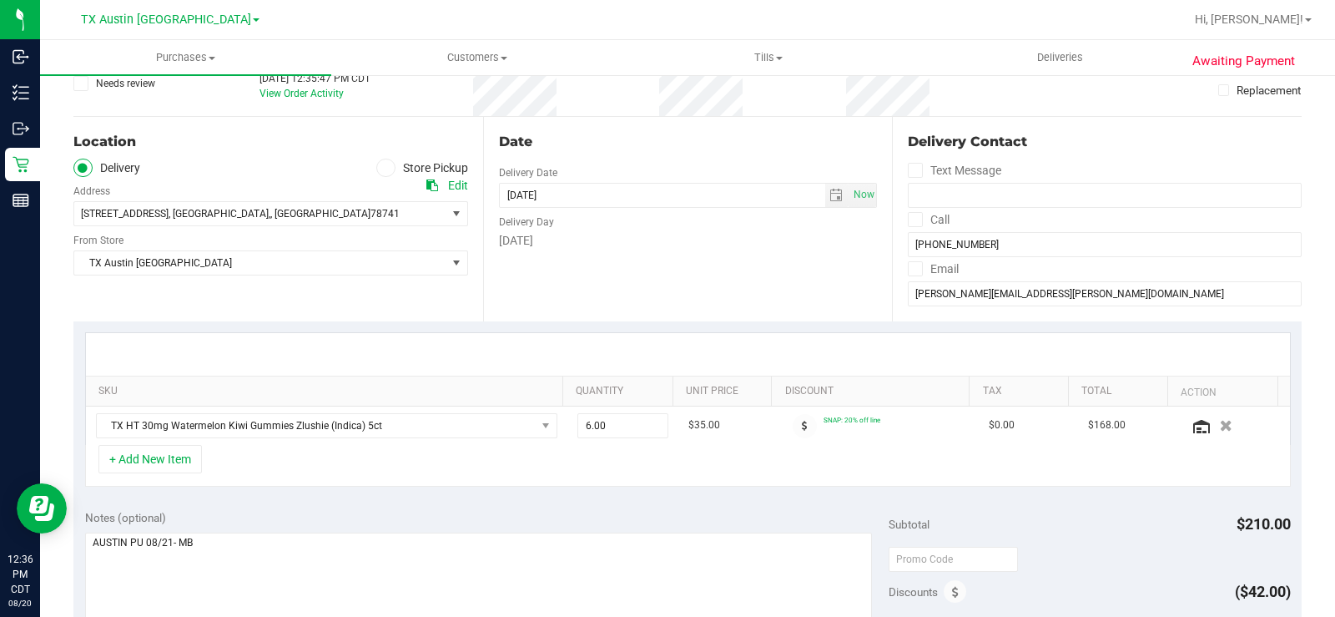
scroll to position [250, 0]
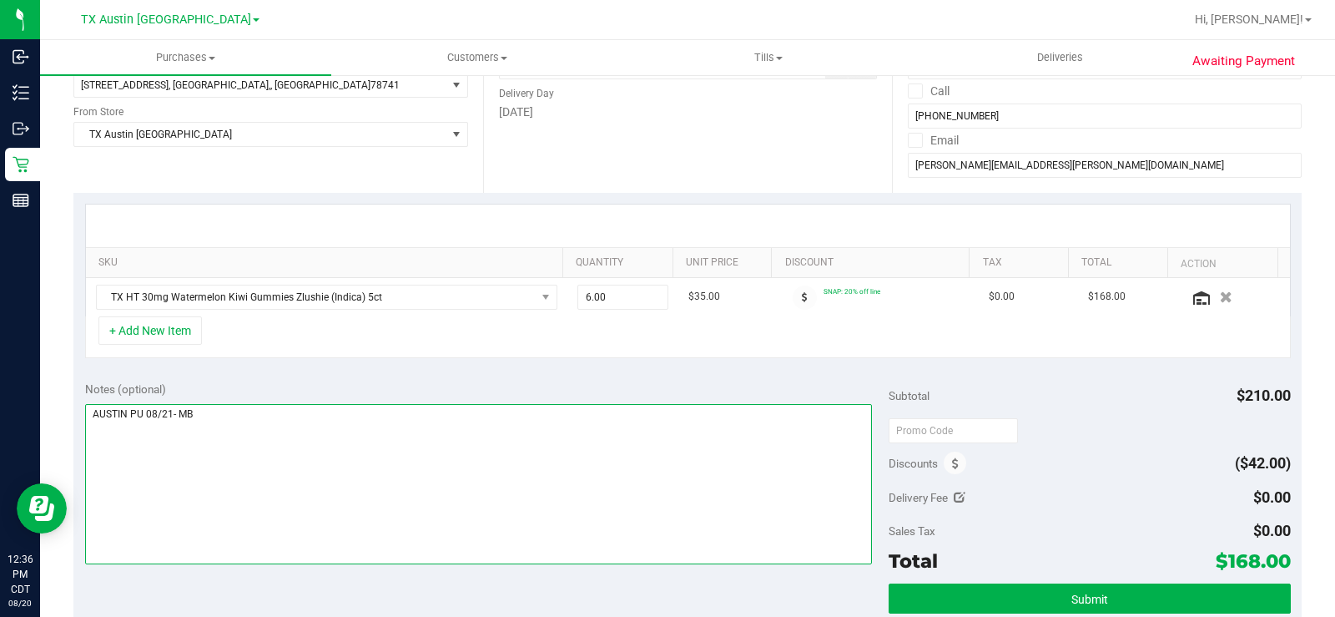
click at [661, 433] on textarea at bounding box center [478, 484] width 787 height 160
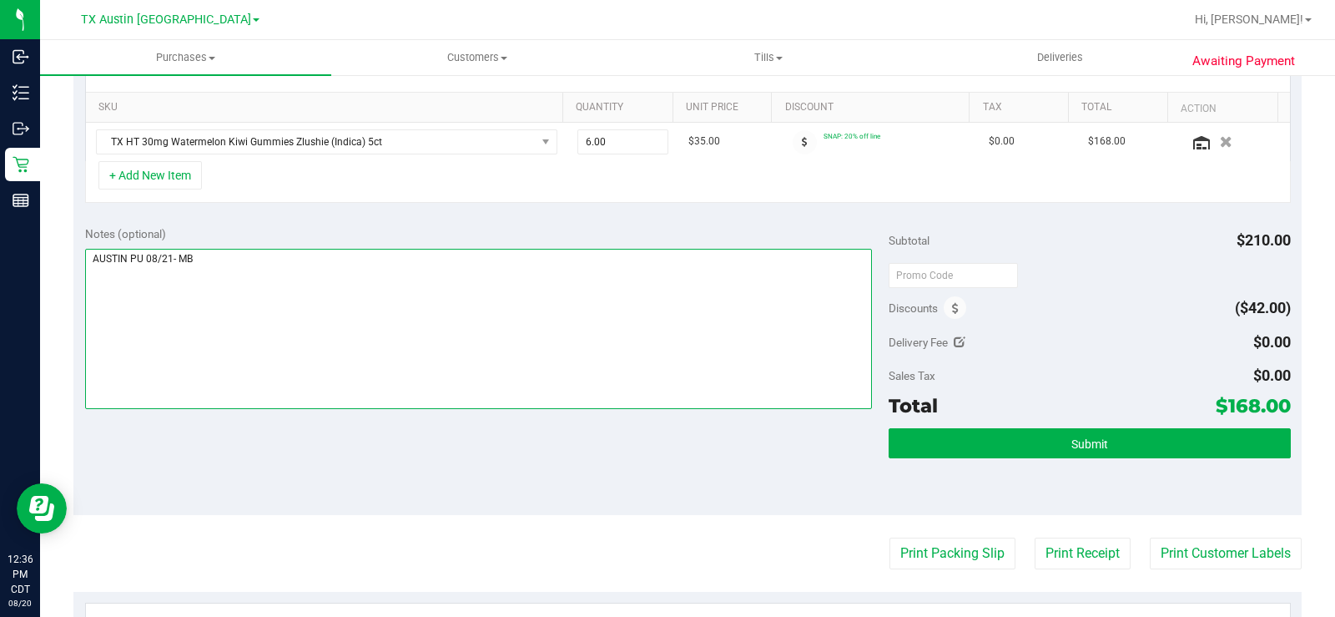
scroll to position [417, 0]
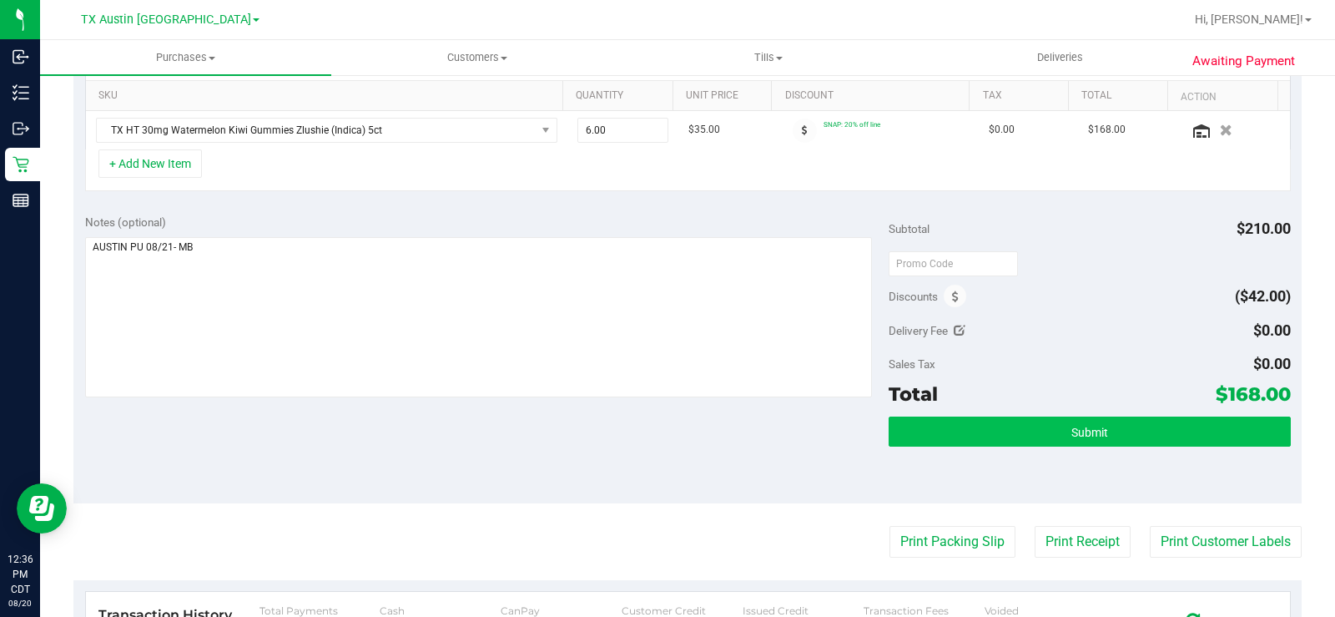
drag, startPoint x: 648, startPoint y: 416, endPoint x: 1019, endPoint y: 425, distance: 370.6
click at [650, 417] on div "Notes (optional) Subtotal $210.00 Discounts ($42.00) Delivery Fee $0.00 Sales T…" at bounding box center [687, 353] width 1228 height 300
click at [1052, 429] on button "Submit" at bounding box center [1090, 431] width 402 height 30
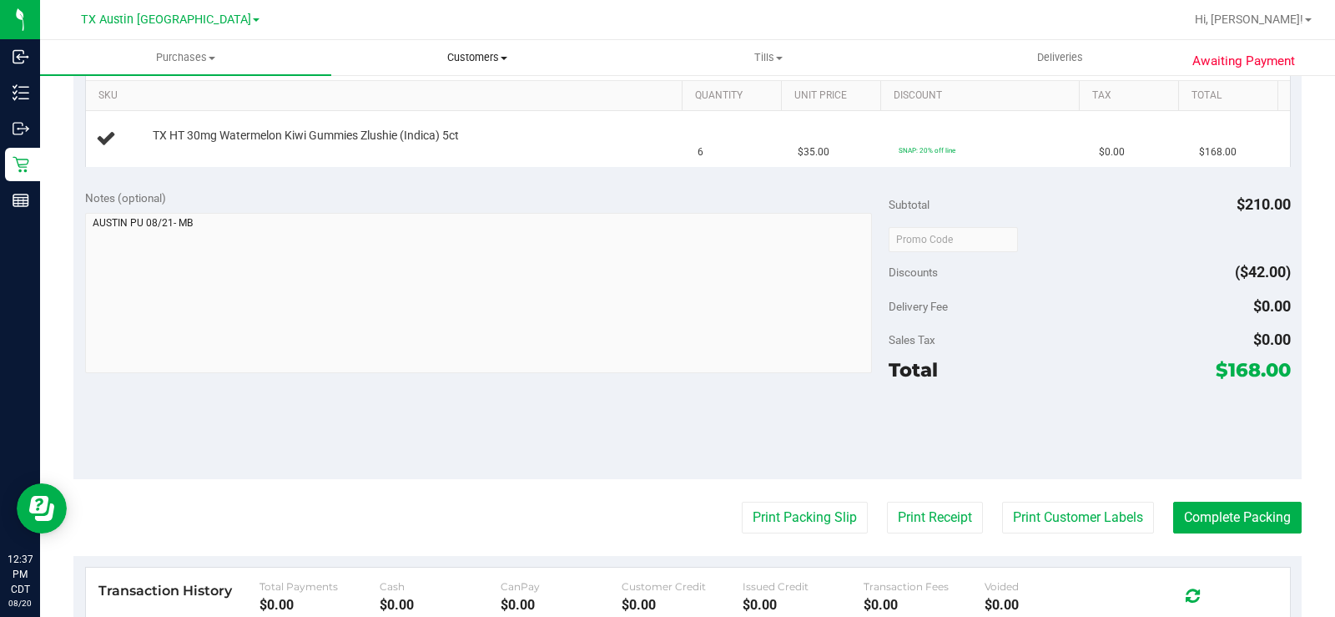
click at [477, 50] on span "Customers" at bounding box center [477, 57] width 290 height 15
click at [476, 97] on li "All customers" at bounding box center [476, 101] width 291 height 20
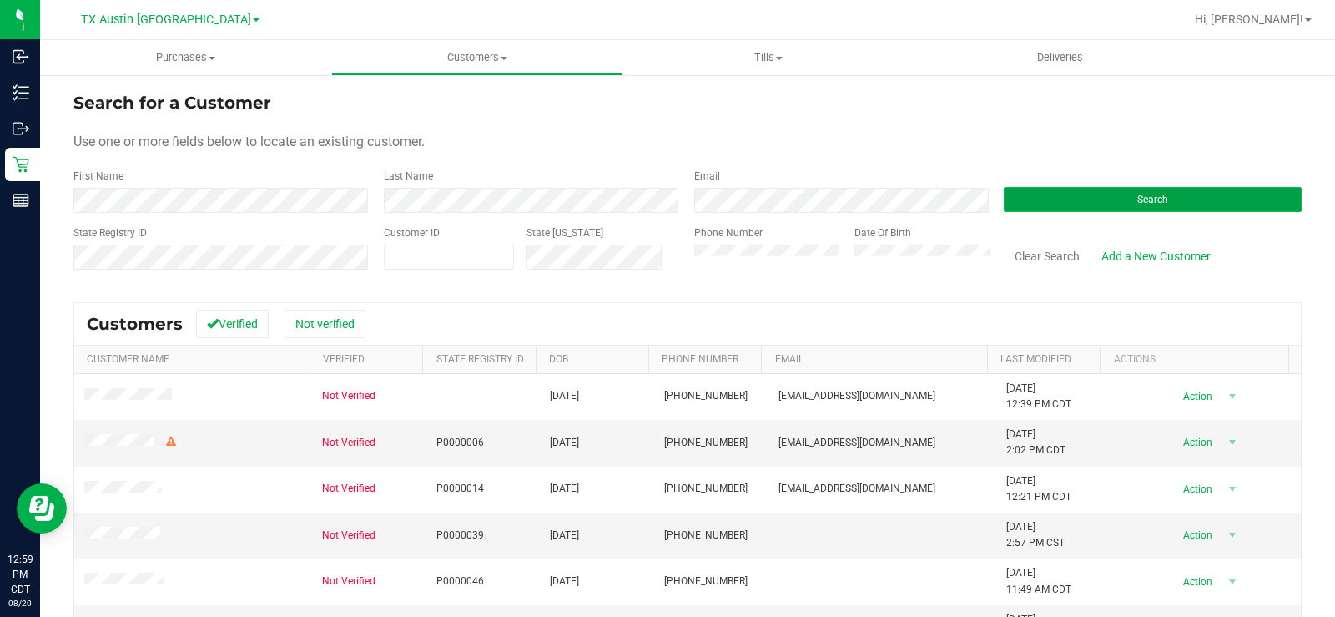
click at [1106, 196] on button "Search" at bounding box center [1153, 199] width 298 height 25
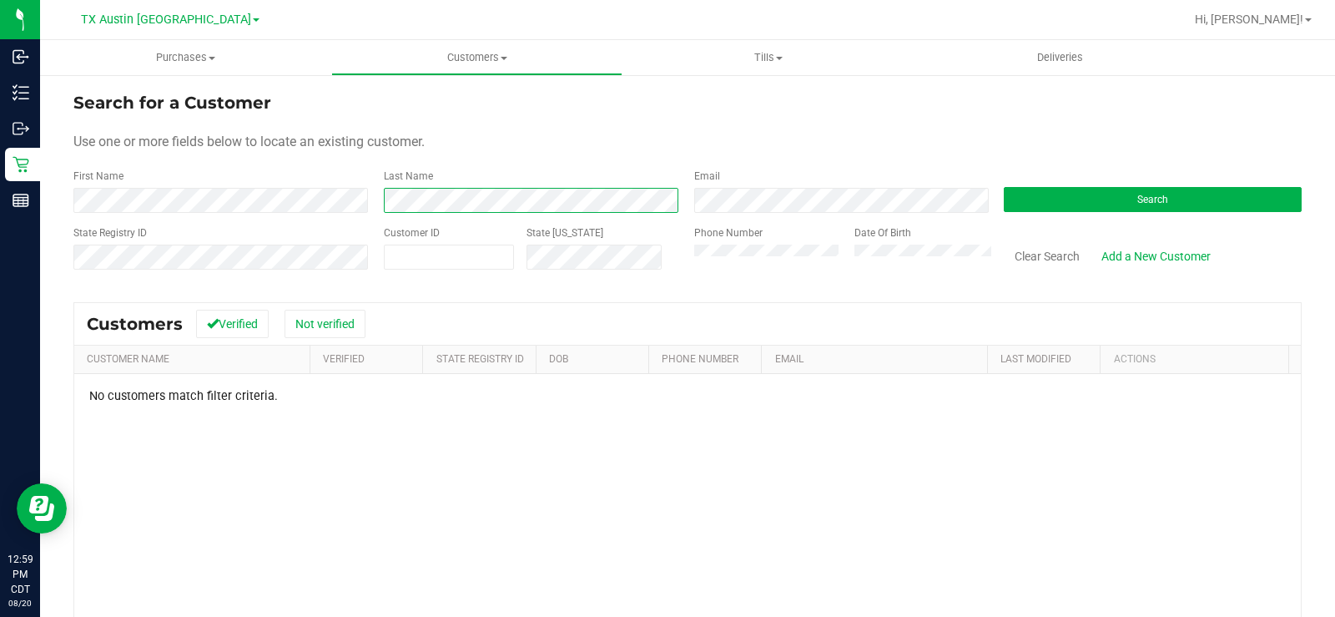
click at [378, 207] on div "Last Name" at bounding box center [526, 191] width 310 height 44
click at [577, 310] on div "Customers Verified Not verified" at bounding box center [687, 324] width 1227 height 42
click at [484, 160] on form "Search for a Customer Use one or more fields below to locate an existing custom…" at bounding box center [687, 187] width 1228 height 194
click at [492, 217] on form "Search for a Customer Use one or more fields below to locate an existing custom…" at bounding box center [687, 187] width 1228 height 194
click at [1097, 191] on button "Search" at bounding box center [1153, 199] width 298 height 25
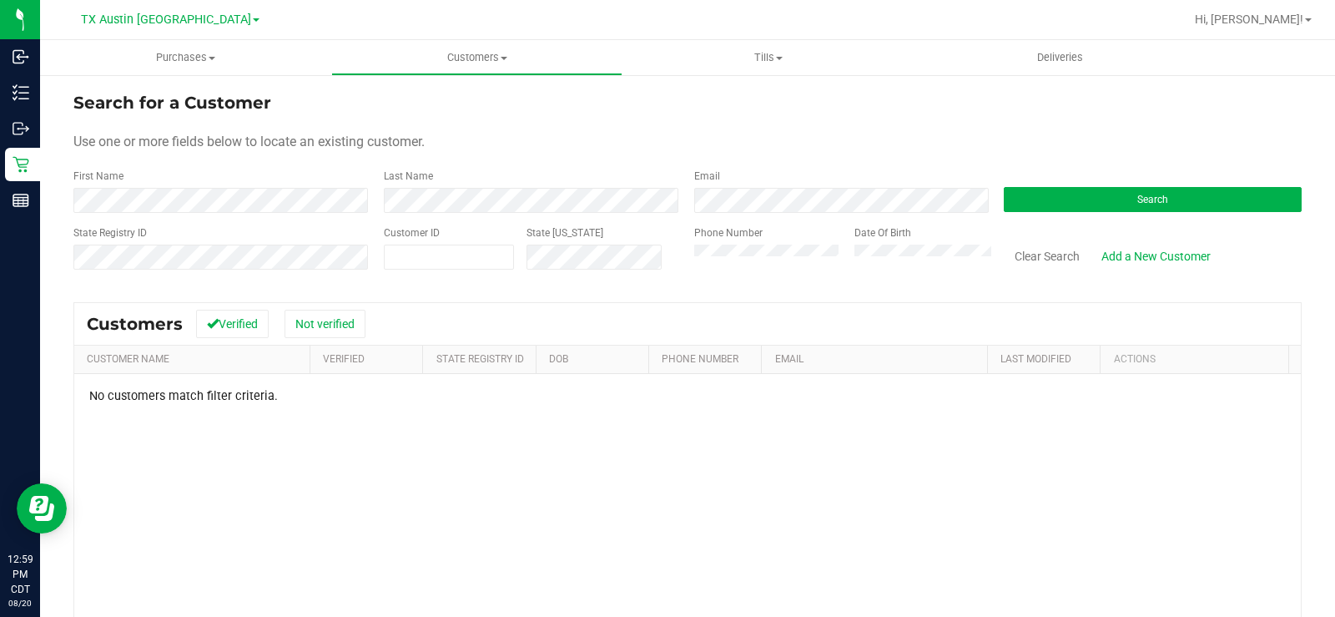
click at [424, 132] on div "Use one or more fields below to locate an existing customer." at bounding box center [687, 142] width 1228 height 20
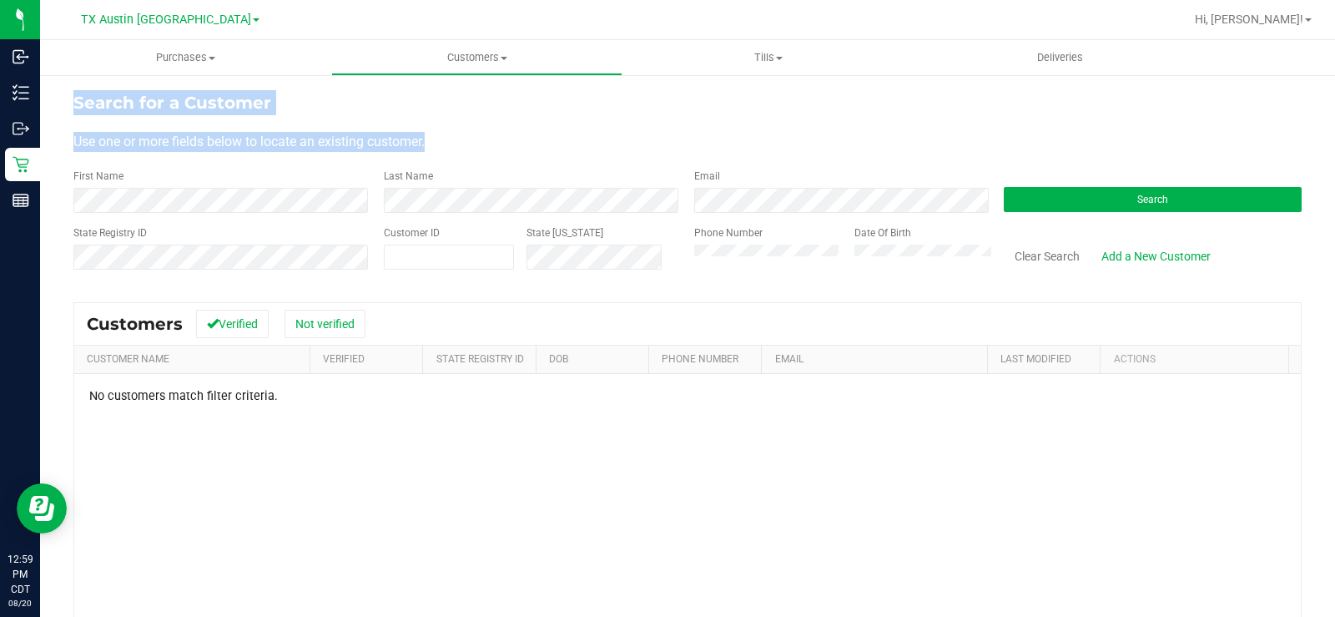
drag, startPoint x: 450, startPoint y: 132, endPoint x: 66, endPoint y: 103, distance: 384.9
click at [66, 103] on div "Search for a Customer Use one or more fields below to locate an existing custom…" at bounding box center [687, 446] width 1295 height 746
click at [460, 139] on div "Use one or more fields below to locate an existing customer." at bounding box center [687, 142] width 1228 height 20
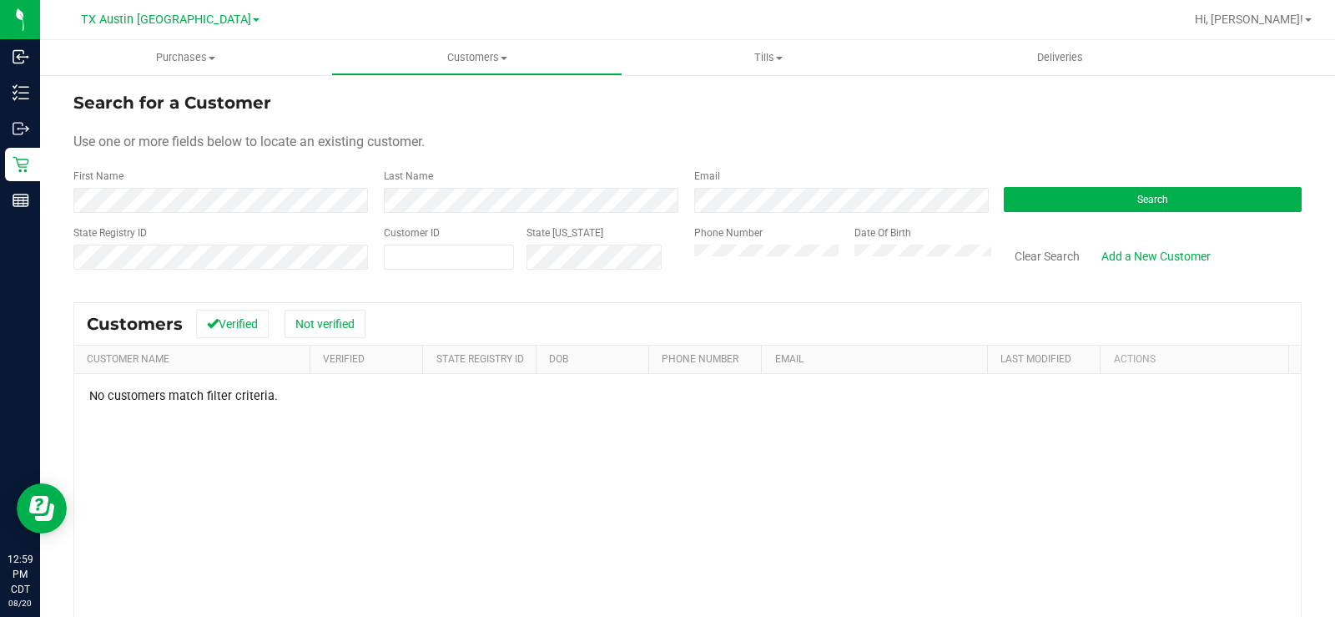
click at [433, 149] on div "Use one or more fields below to locate an existing customer." at bounding box center [687, 142] width 1228 height 20
click at [1038, 204] on button "Search" at bounding box center [1153, 199] width 298 height 25
click at [229, 231] on div "State Registry ID" at bounding box center [222, 254] width 298 height 59
drag, startPoint x: 592, startPoint y: 143, endPoint x: 1150, endPoint y: 179, distance: 559.4
click at [601, 142] on div "Use one or more fields below to locate an existing customer." at bounding box center [687, 142] width 1228 height 20
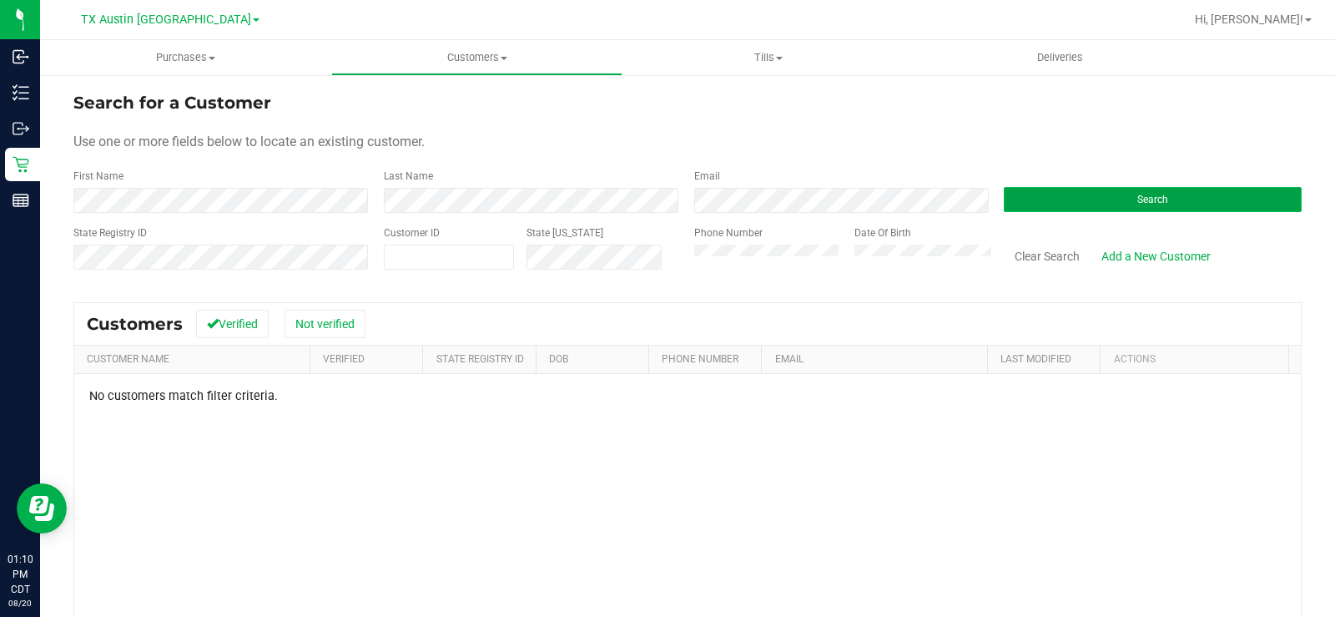
click at [1106, 204] on button "Search" at bounding box center [1153, 199] width 298 height 25
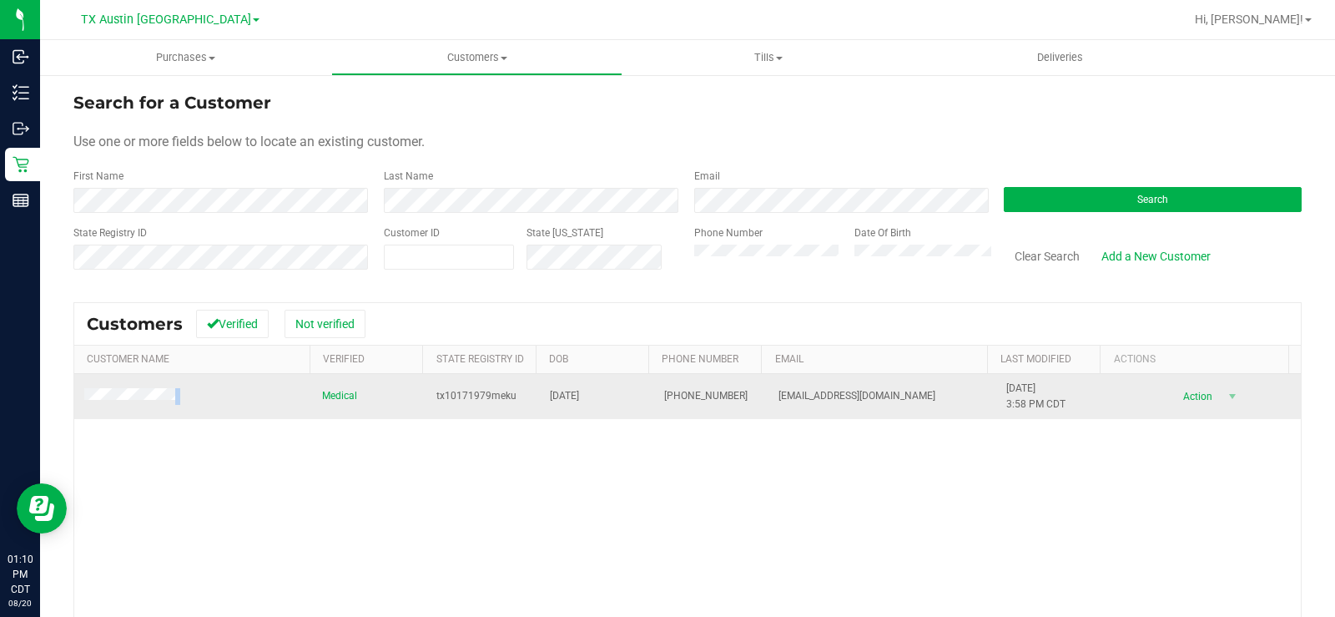
click at [130, 396] on td at bounding box center [193, 396] width 238 height 45
copy span
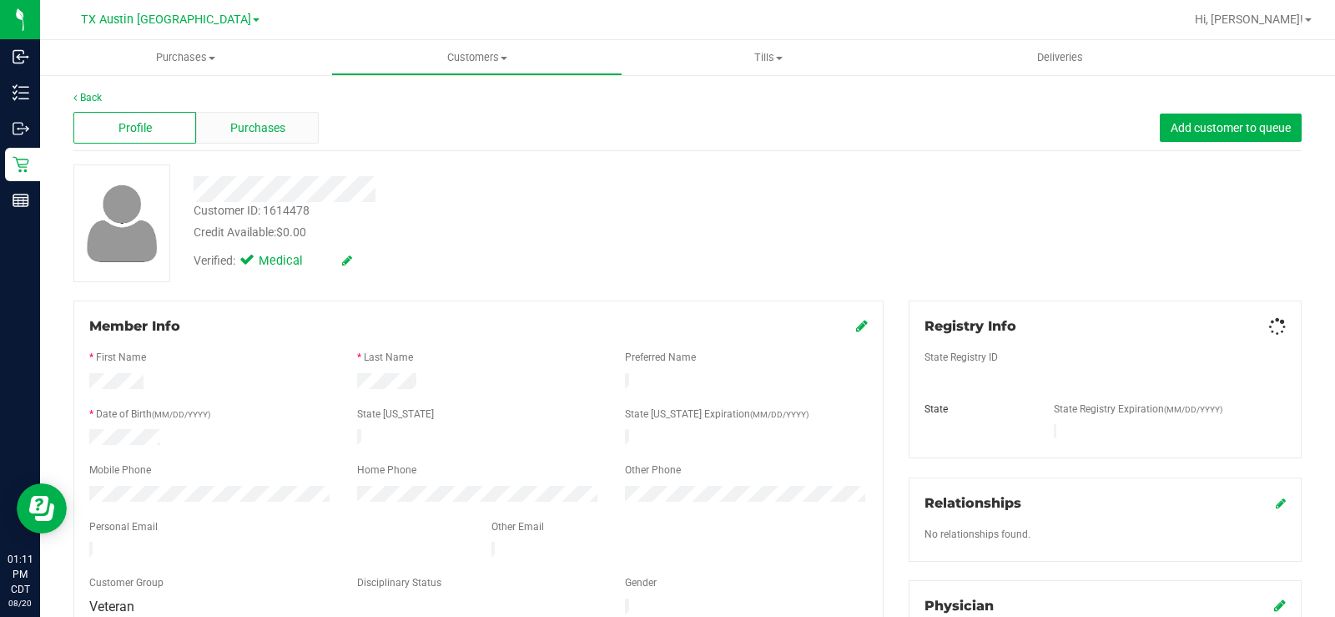
click at [288, 113] on div "Purchases" at bounding box center [257, 128] width 123 height 32
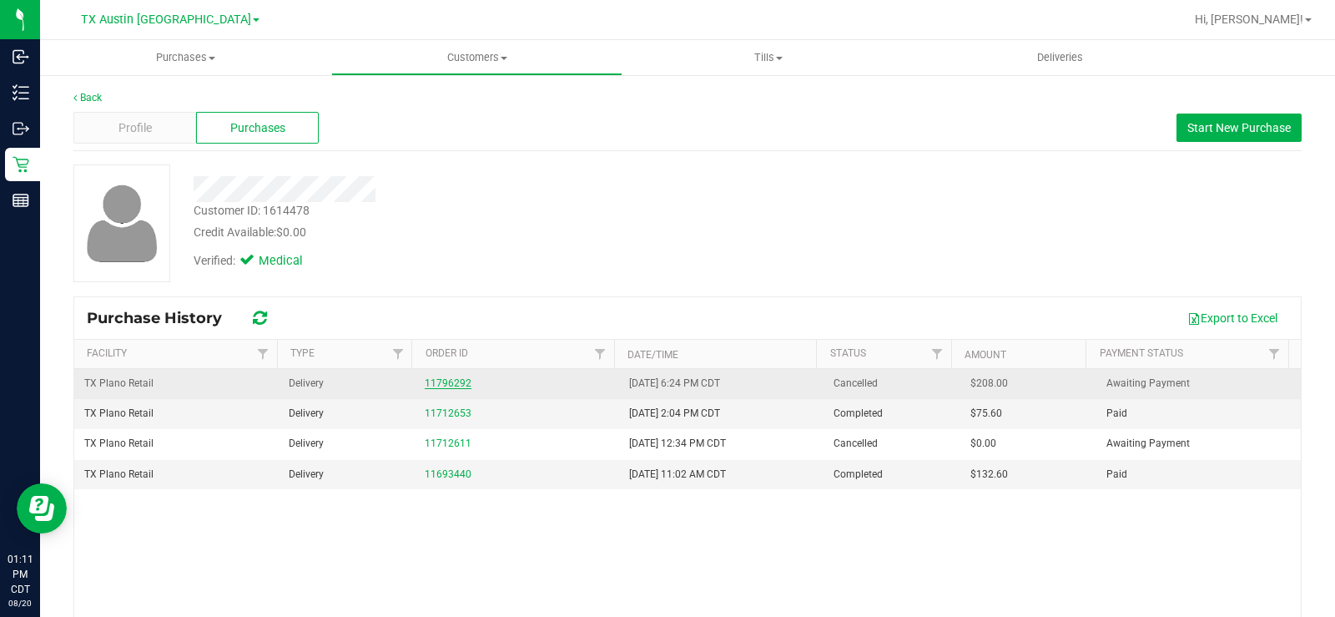
click at [452, 382] on link "11796292" at bounding box center [448, 383] width 47 height 12
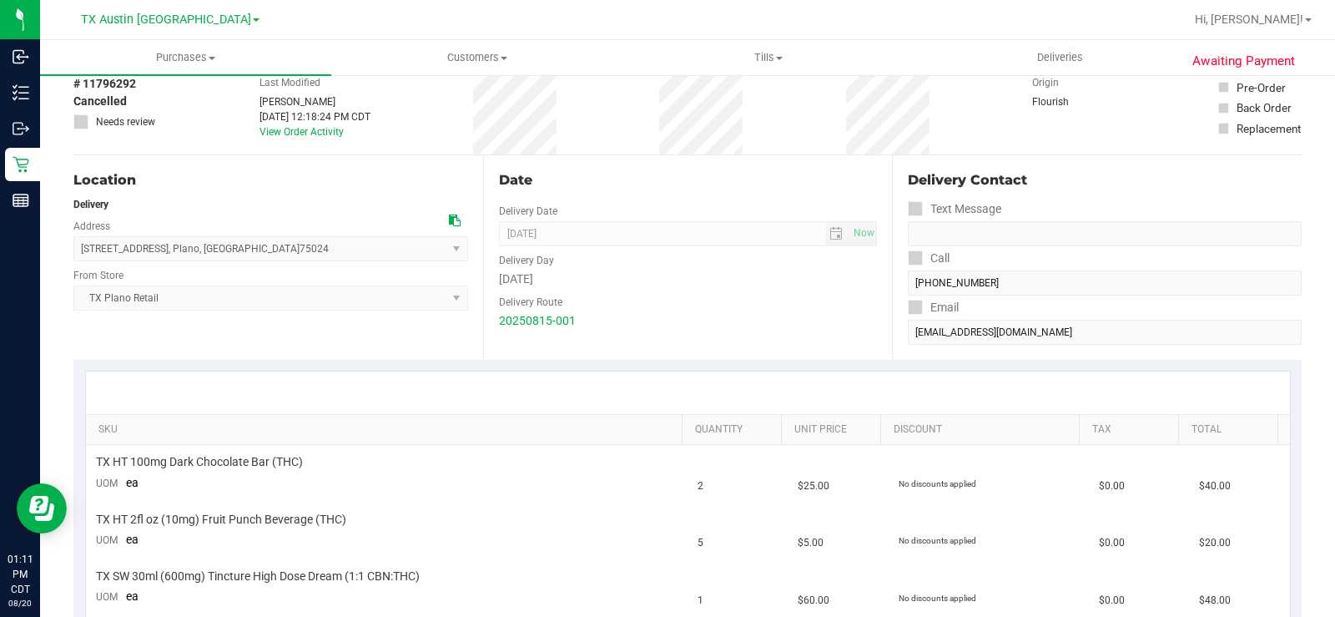
scroll to position [167, 0]
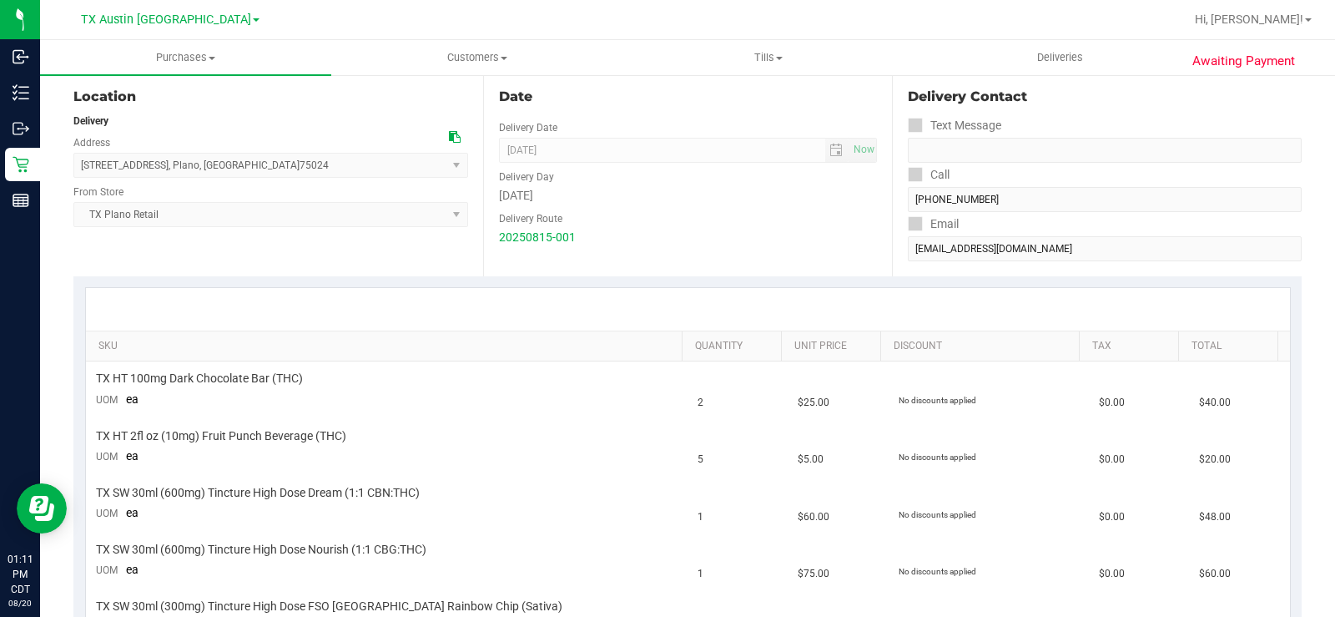
click at [234, 268] on div "Location Delivery Address 4720 State Hwy 121 suite 180 , Plano , TX 75024 Selec…" at bounding box center [278, 174] width 410 height 204
click at [412, 269] on div "Location Delivery Address 4720 State Hwy 121 suite 180 , Plano , TX 75024 Selec…" at bounding box center [278, 174] width 410 height 204
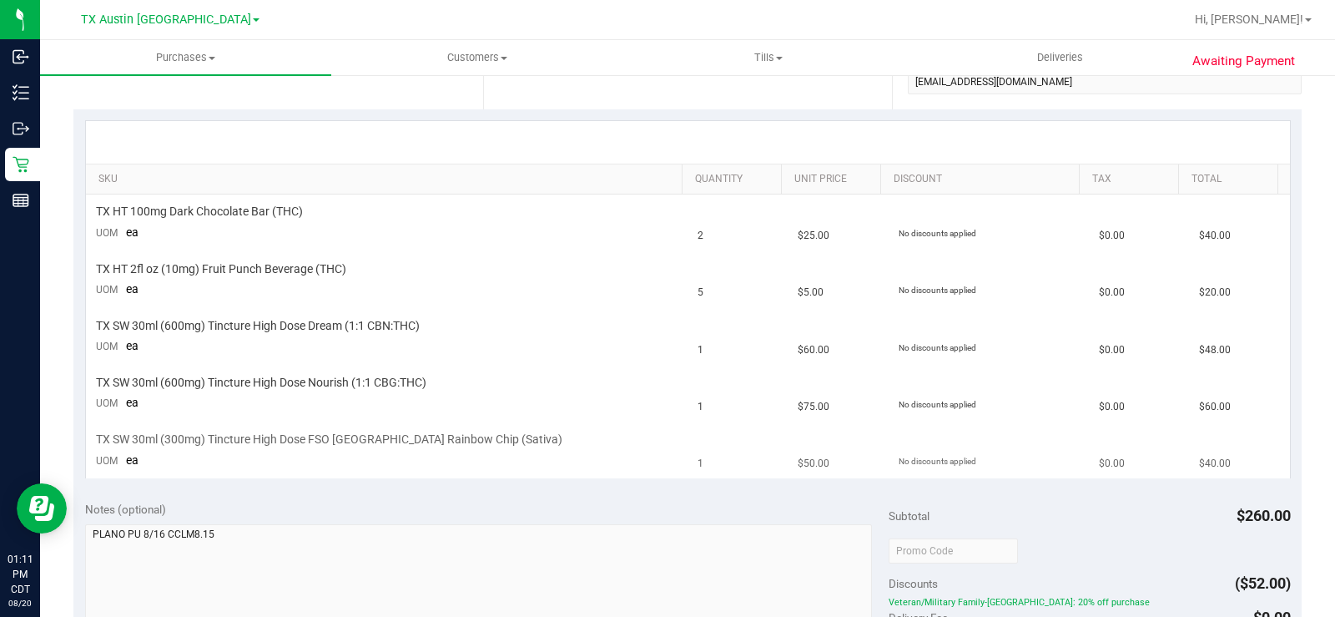
click at [537, 459] on td "TX SW 30ml (300mg) Tincture High Dose FSO TX Rainbow Chip (Sativa) UOM ea" at bounding box center [387, 450] width 602 height 56
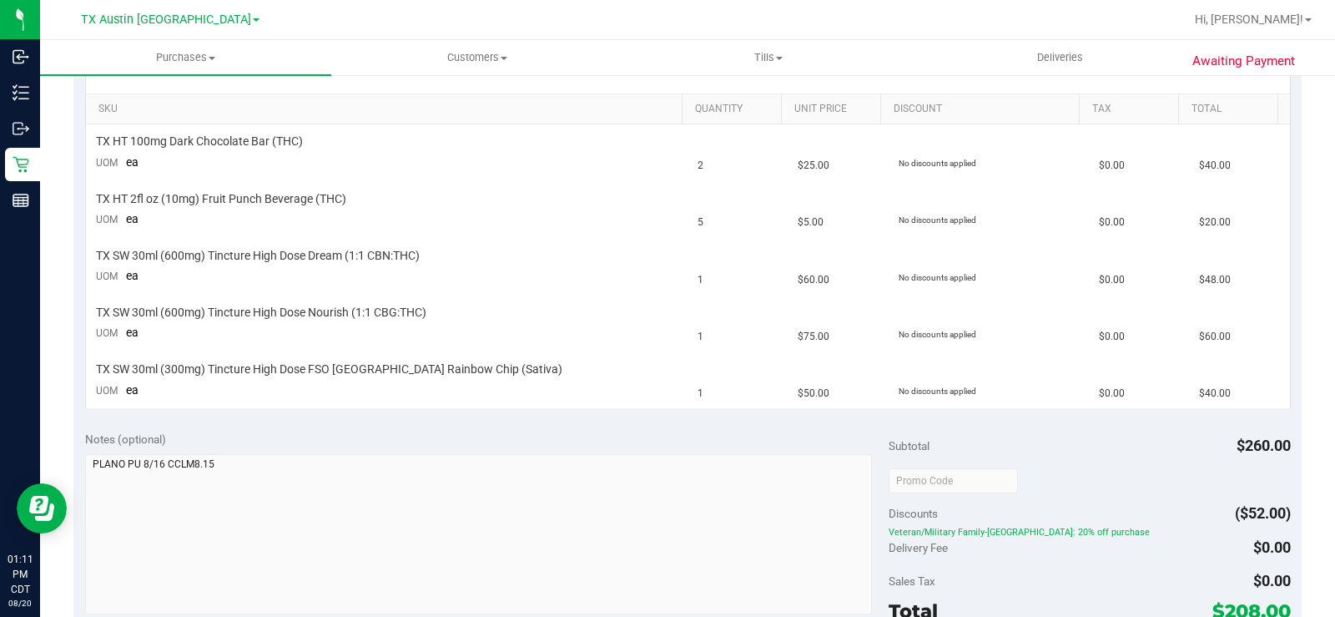
scroll to position [501, 0]
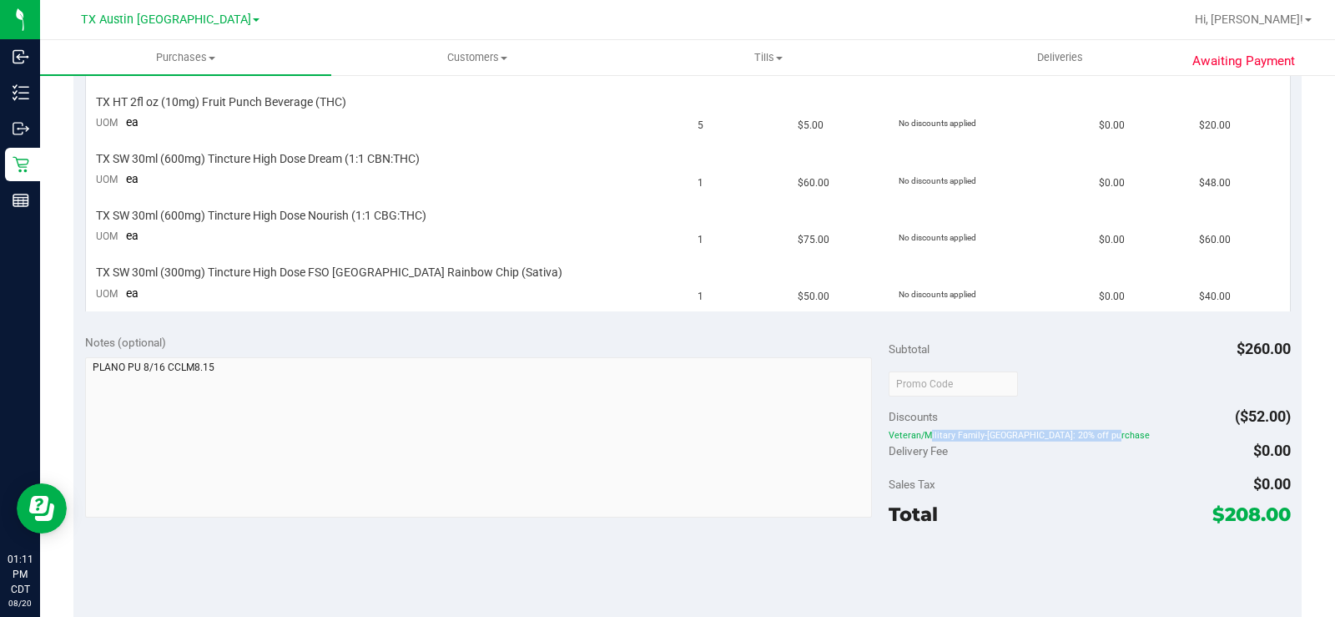
drag, startPoint x: 1115, startPoint y: 440, endPoint x: 879, endPoint y: 434, distance: 235.4
click at [889, 434] on span "Veteran/Military Family-[GEOGRAPHIC_DATA]: 20% off purchase" at bounding box center [1090, 435] width 402 height 12
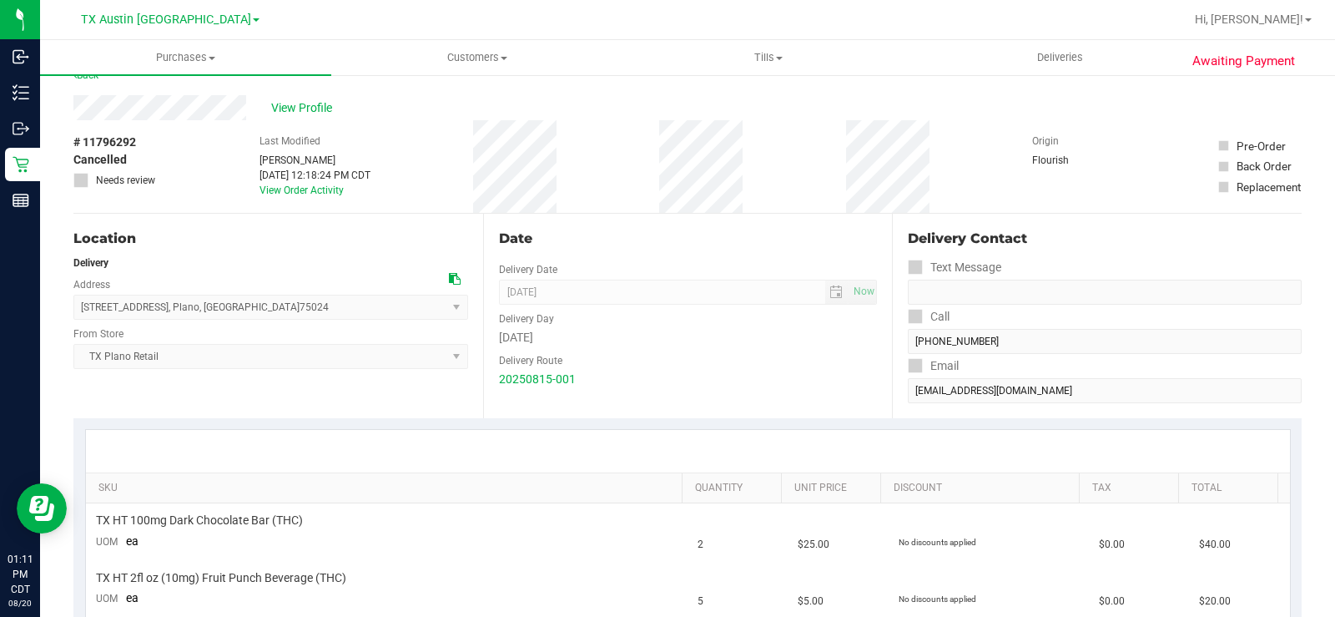
scroll to position [0, 0]
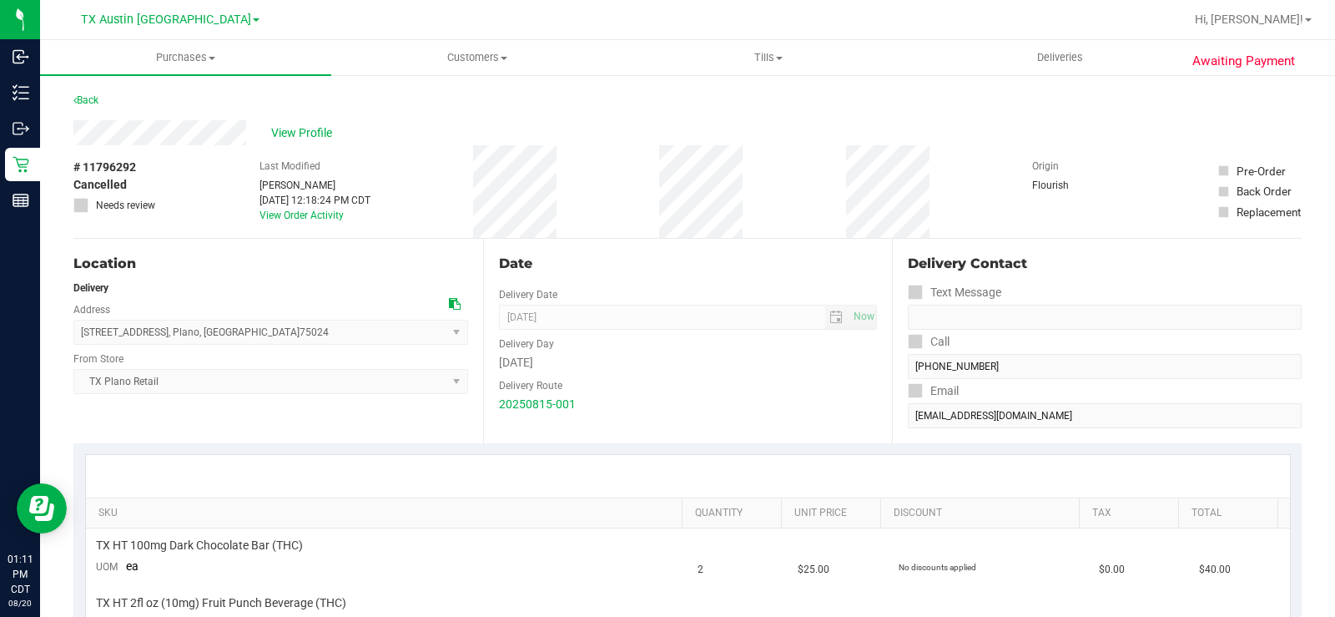
click at [350, 257] on div "Location" at bounding box center [270, 264] width 395 height 20
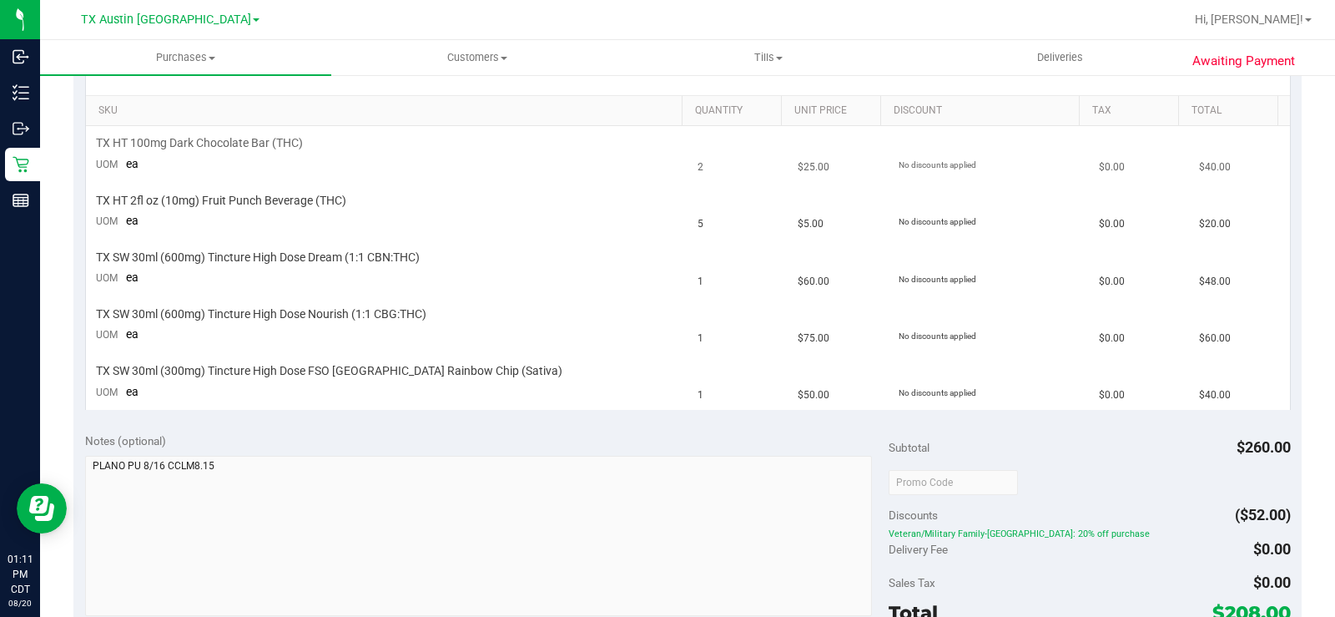
scroll to position [417, 0]
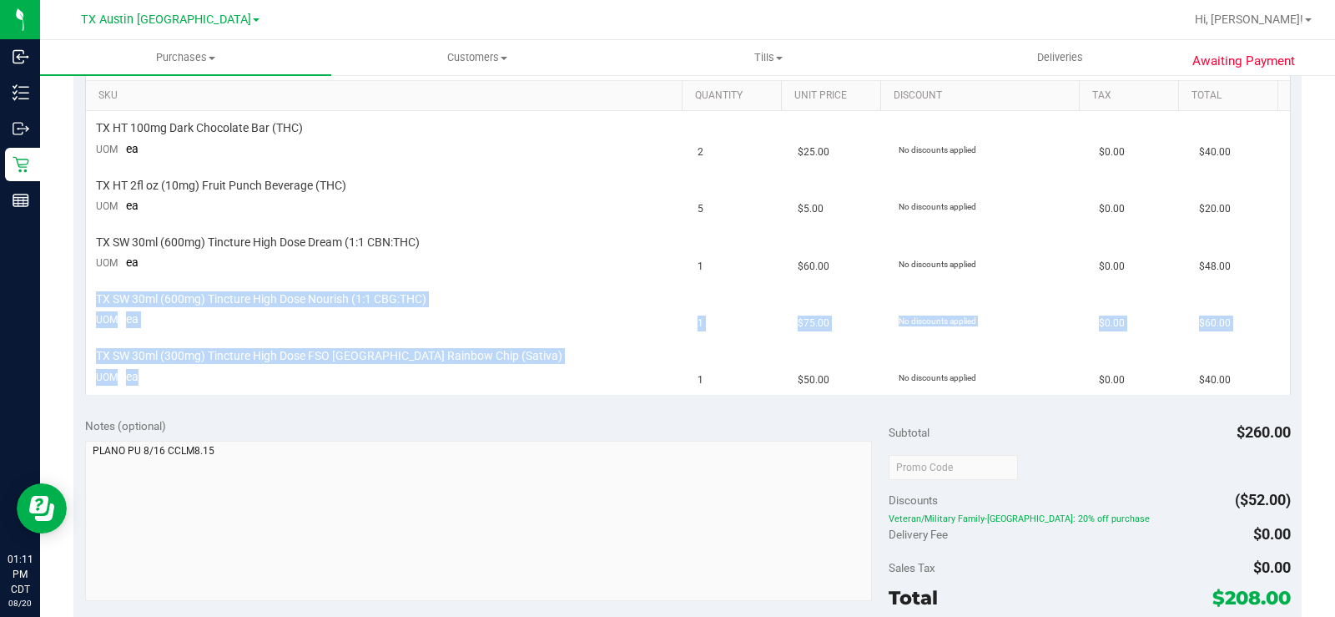
drag, startPoint x: 158, startPoint y: 388, endPoint x: 98, endPoint y: 285, distance: 118.5
click at [98, 285] on tbody "TX HT 100mg Dark Chocolate Bar (THC) UOM ea 2 $25.00 No discounts applied $0.00…" at bounding box center [688, 253] width 1204 height 284
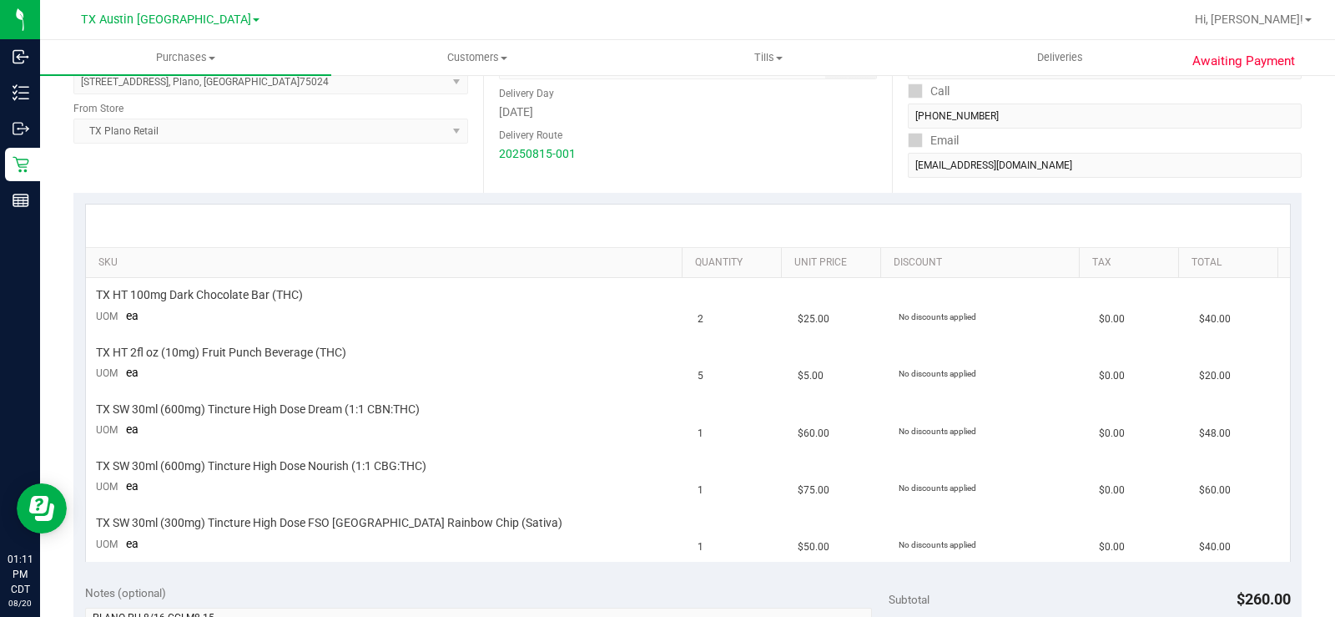
click at [177, 193] on div "SKU Quantity Unit Price Discount Tax Total TX HT 100mg Dark Chocolate Bar (THC)…" at bounding box center [687, 383] width 1228 height 380
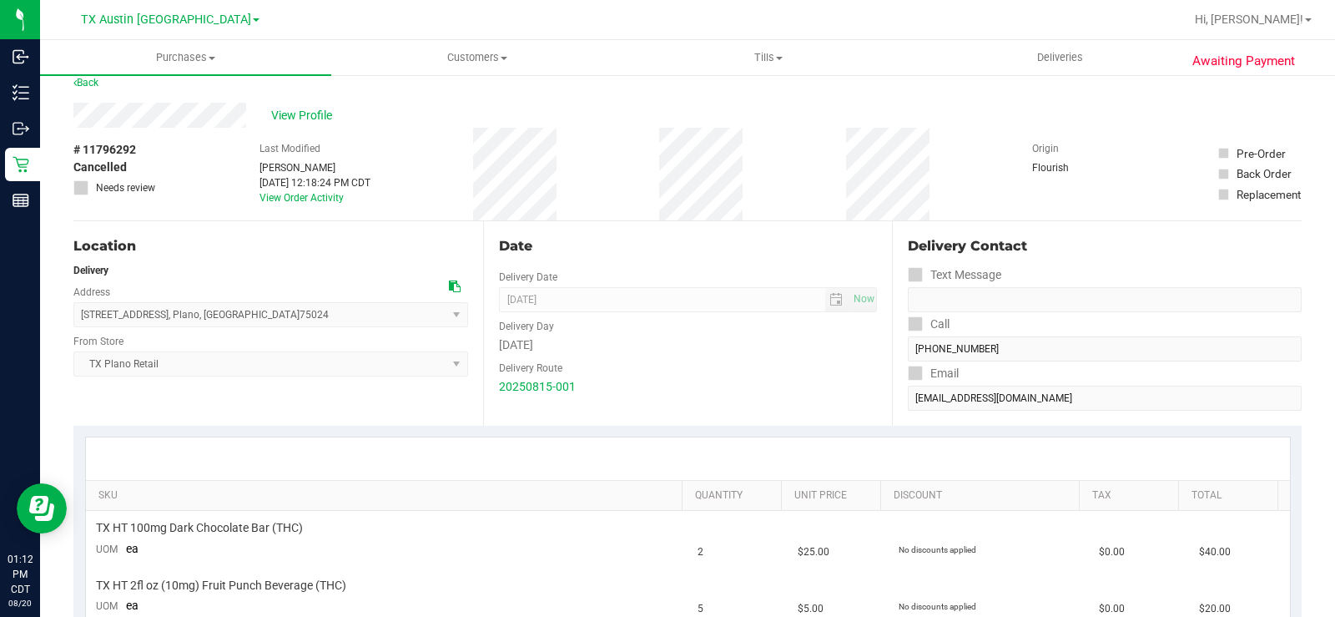
scroll to position [0, 0]
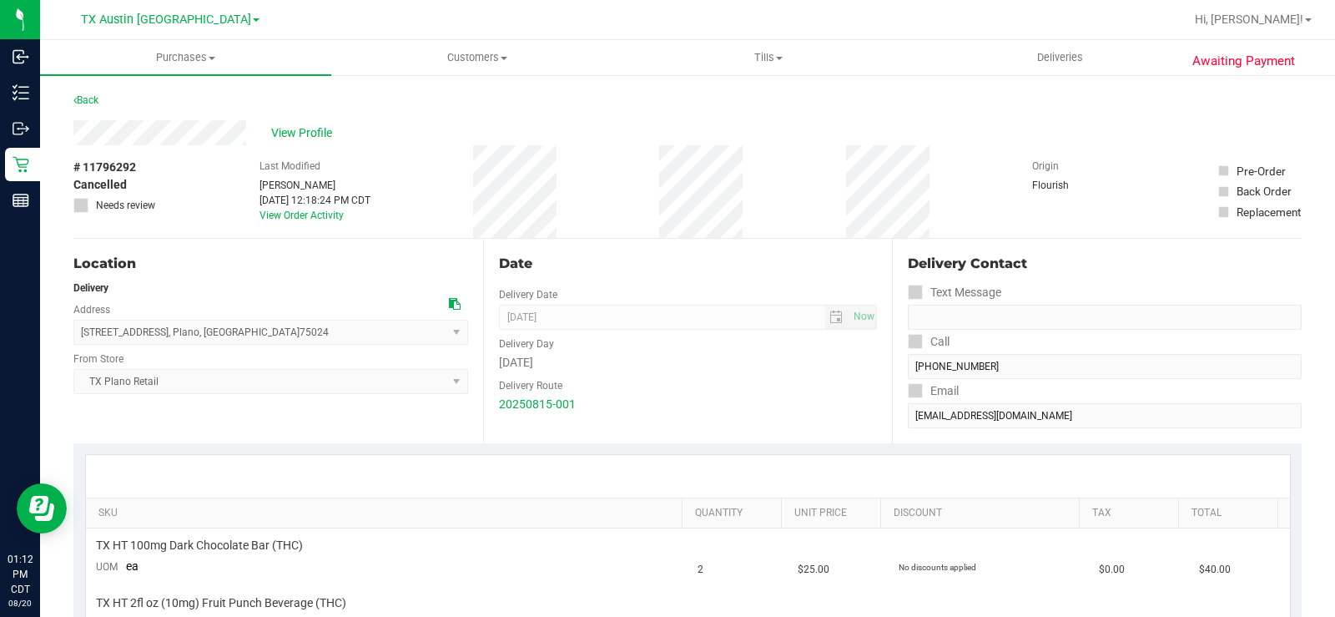
click at [318, 431] on div "Location Delivery Address 4720 State Hwy 121 suite 180 , Plano , TX 75024 Selec…" at bounding box center [278, 341] width 410 height 204
click at [313, 138] on span "View Profile" at bounding box center [304, 133] width 67 height 18
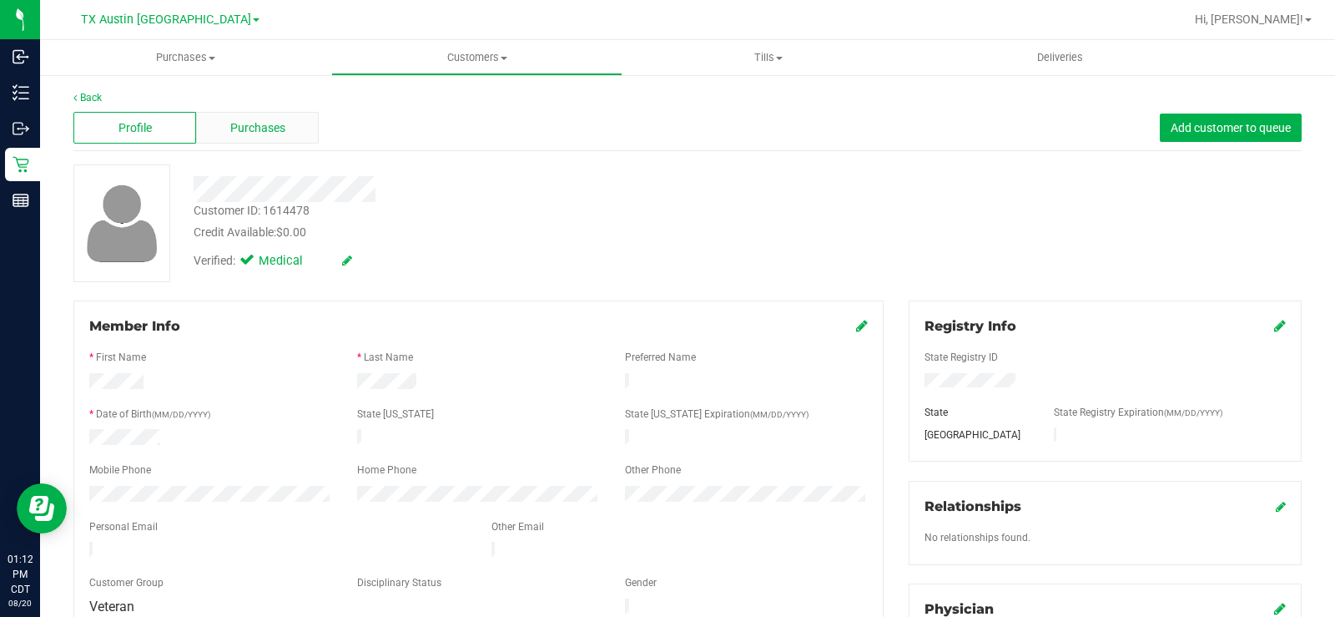
click at [248, 120] on span "Purchases" at bounding box center [257, 128] width 55 height 18
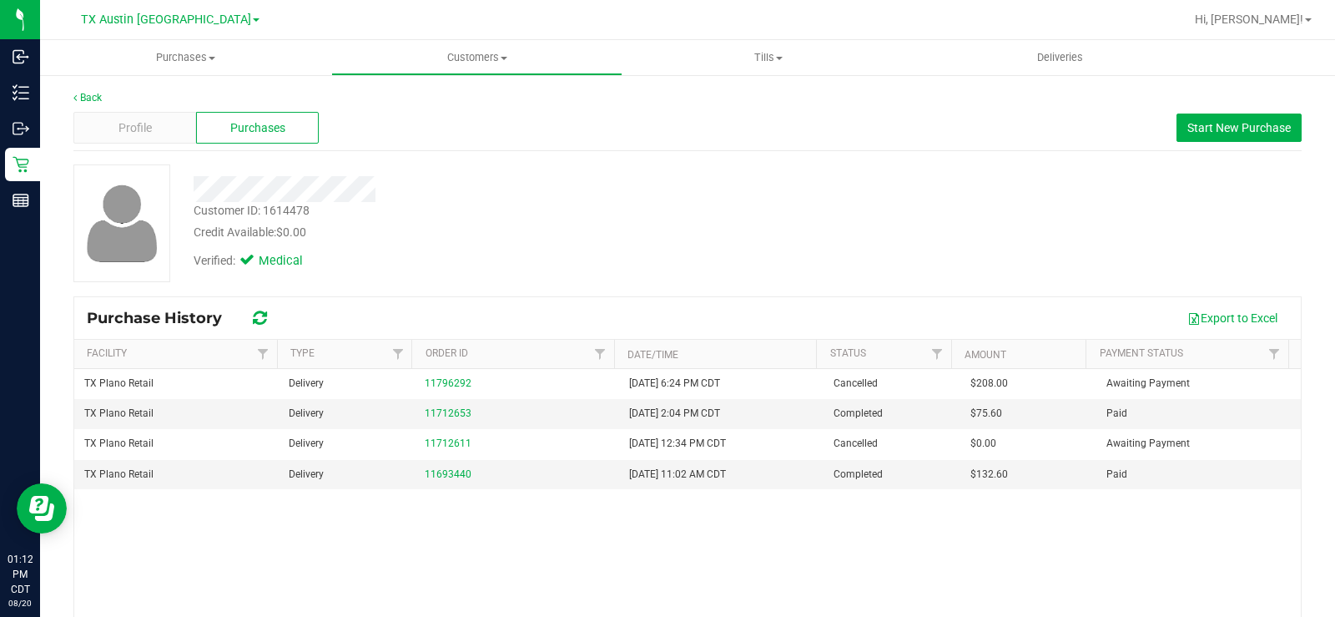
click at [916, 219] on div "Customer ID: 1614478 Credit Available: $0.00 Verified: Medical" at bounding box center [687, 223] width 1253 height 118
click at [1187, 132] on span "Start New Purchase" at bounding box center [1238, 127] width 103 height 13
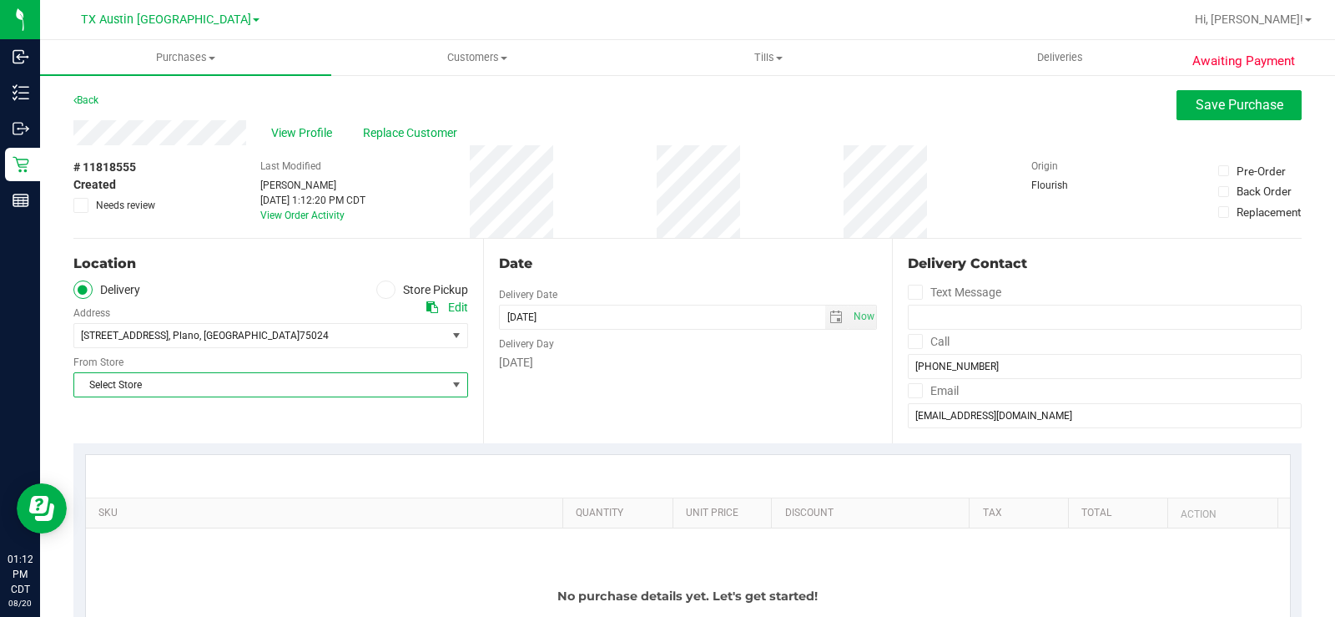
click at [324, 390] on span "Select Store" at bounding box center [260, 384] width 372 height 23
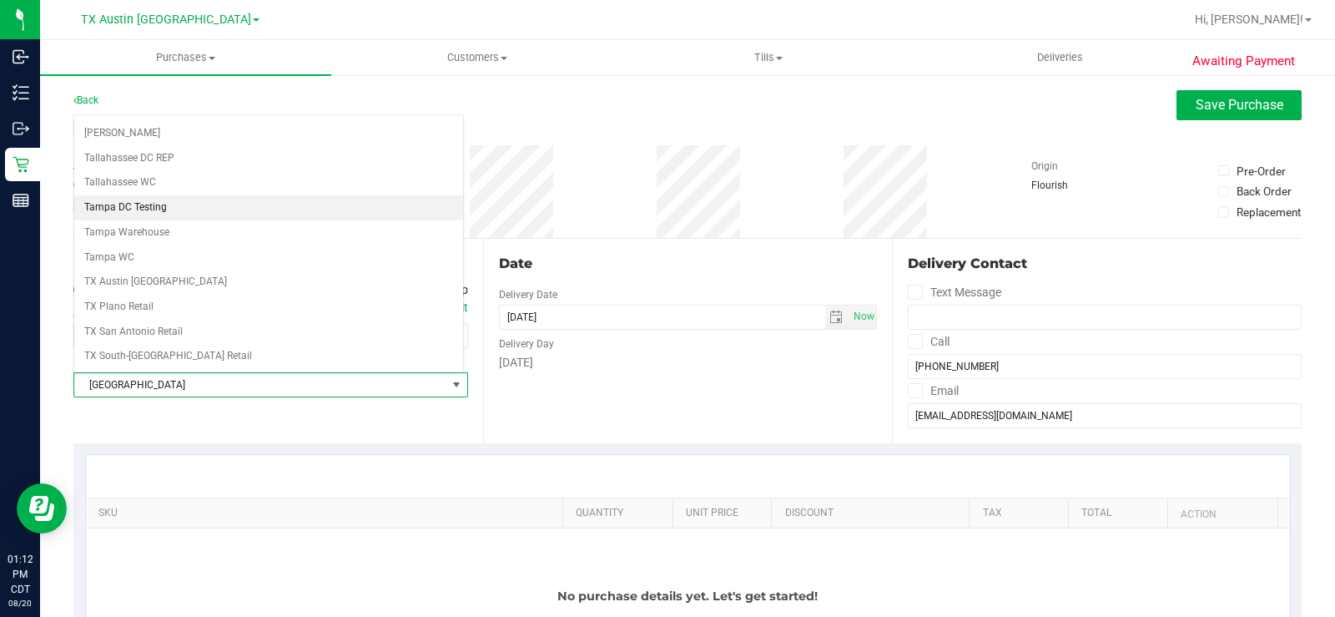
scroll to position [1212, 0]
click at [214, 203] on li "TX Plano Retail" at bounding box center [268, 207] width 389 height 25
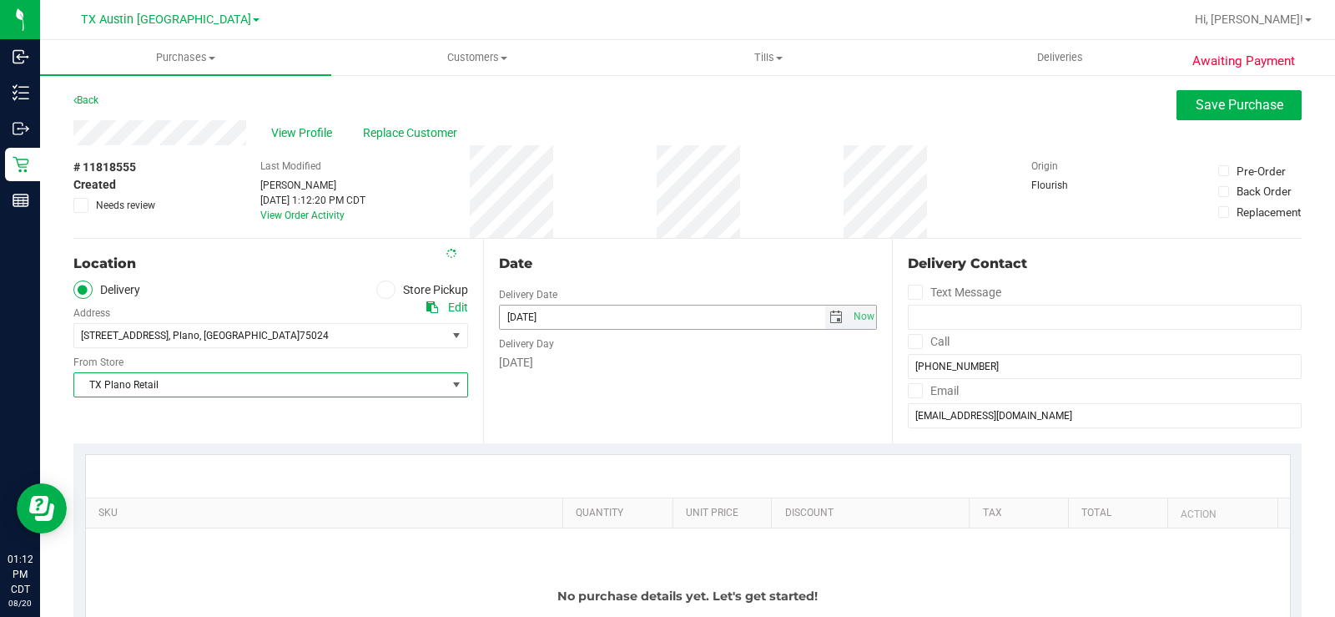
click at [672, 328] on input "[DATE]" at bounding box center [662, 316] width 325 height 23
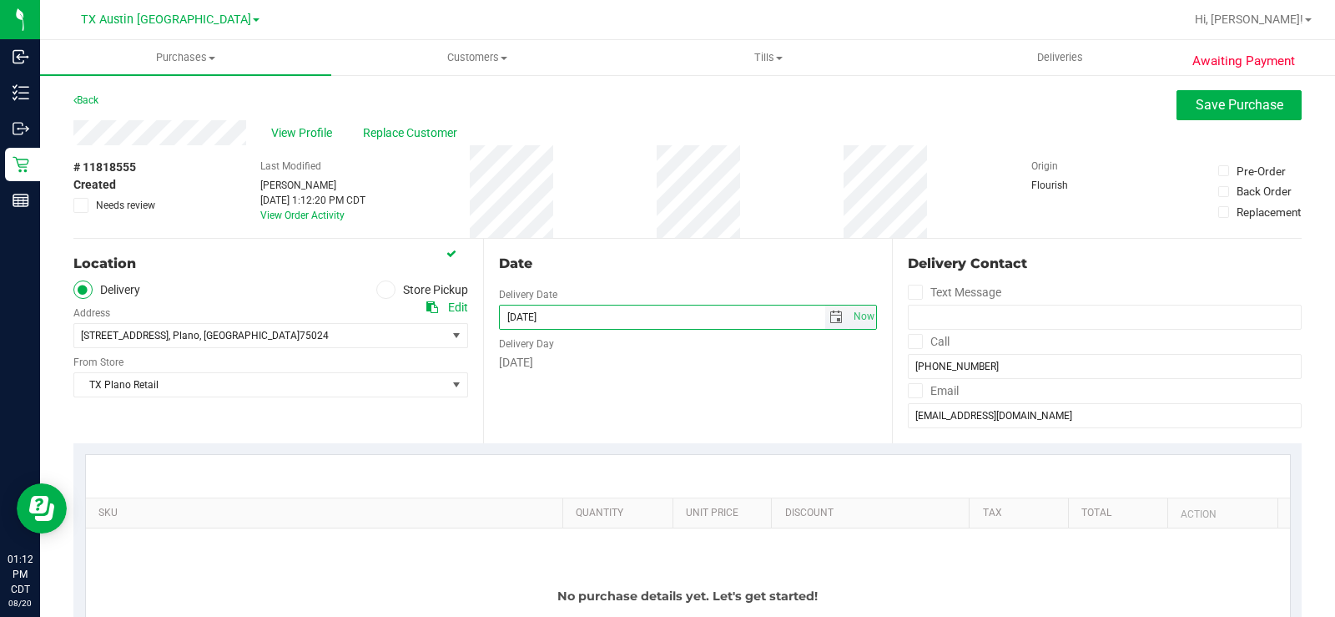
click at [829, 314] on span "select" at bounding box center [835, 316] width 13 height 13
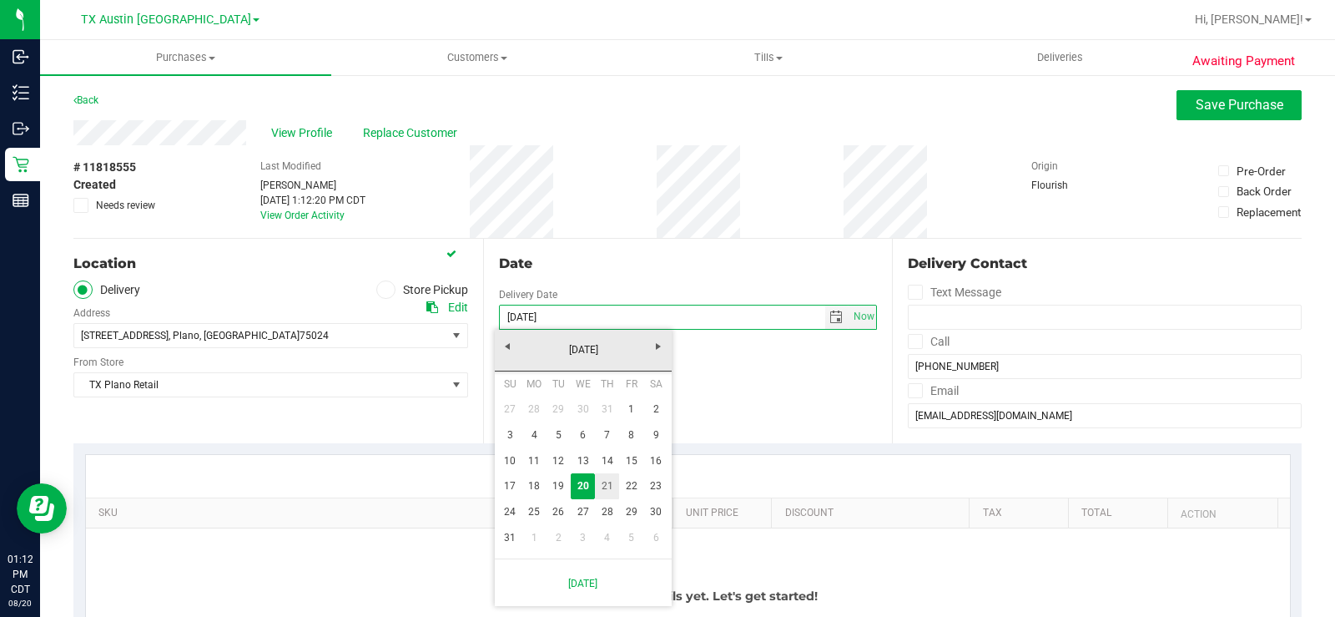
click at [617, 482] on link "21" at bounding box center [607, 486] width 24 height 26
type input "[DATE]"
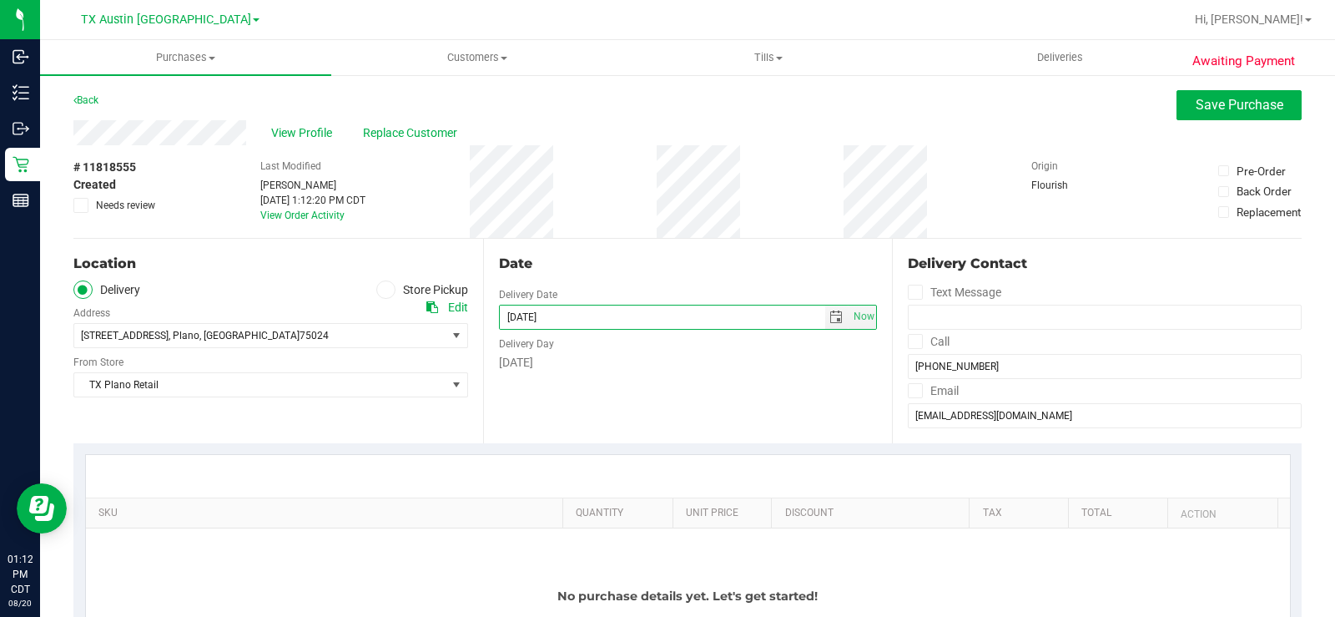
click at [628, 409] on div "Date Delivery Date 08/21/2025 Now 08/21/2025 01:12 PM Now Delivery Day Thursday" at bounding box center [688, 341] width 410 height 204
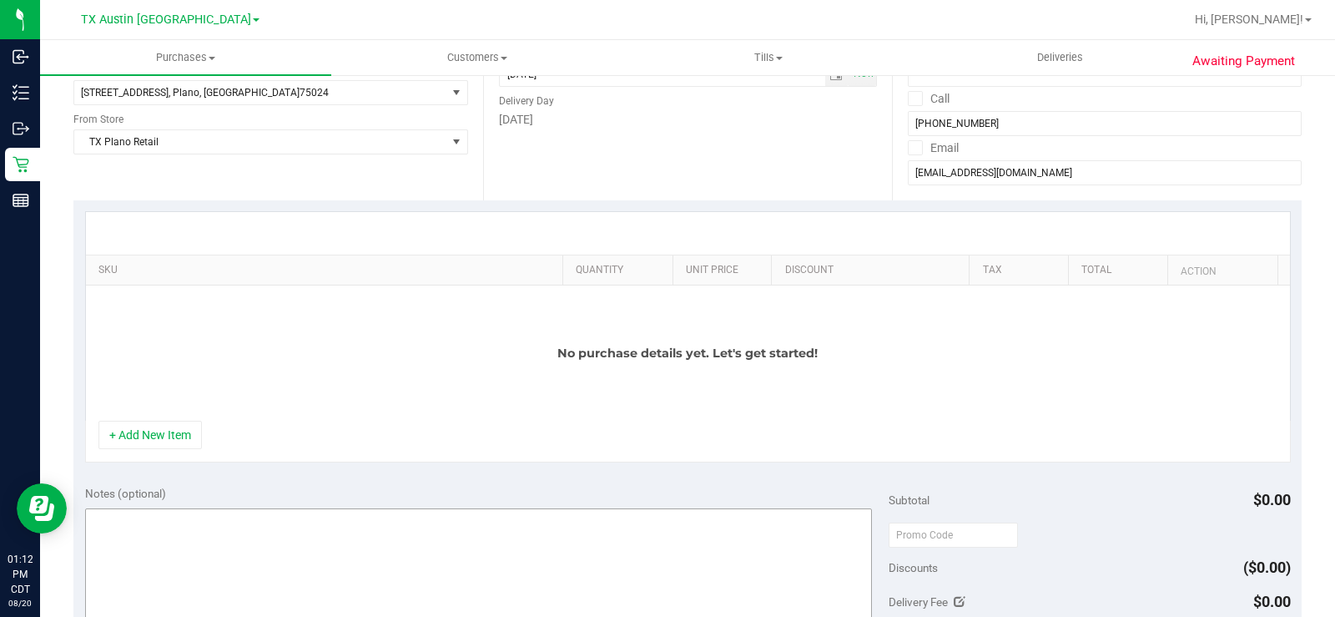
scroll to position [334, 0]
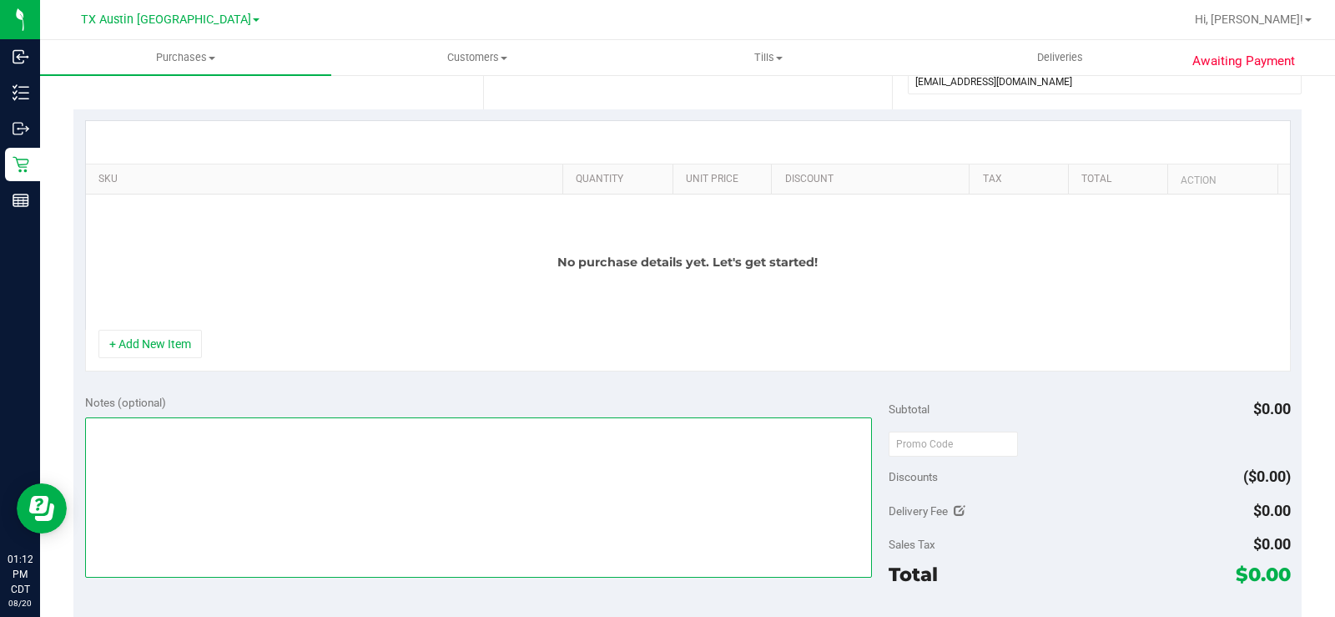
click at [253, 476] on textarea at bounding box center [478, 497] width 787 height 160
type textarea "PLANO PU 08/21- MB"
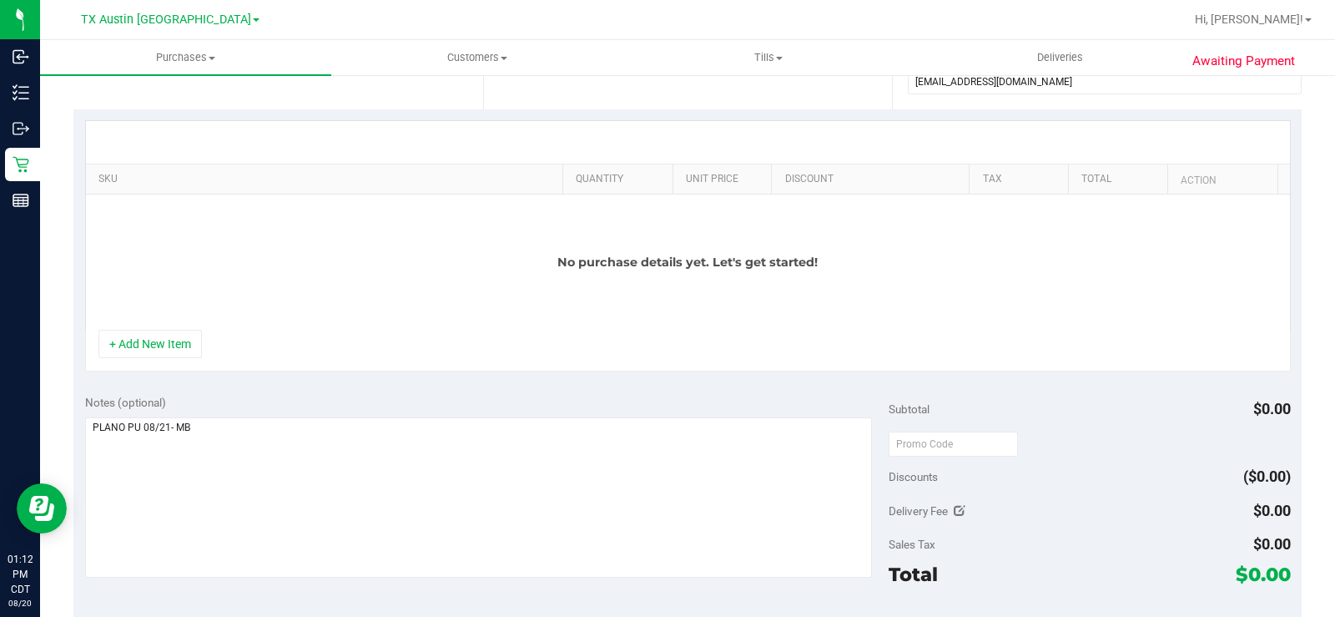
click at [320, 300] on div "No purchase details yet. Let's get started!" at bounding box center [688, 261] width 1204 height 135
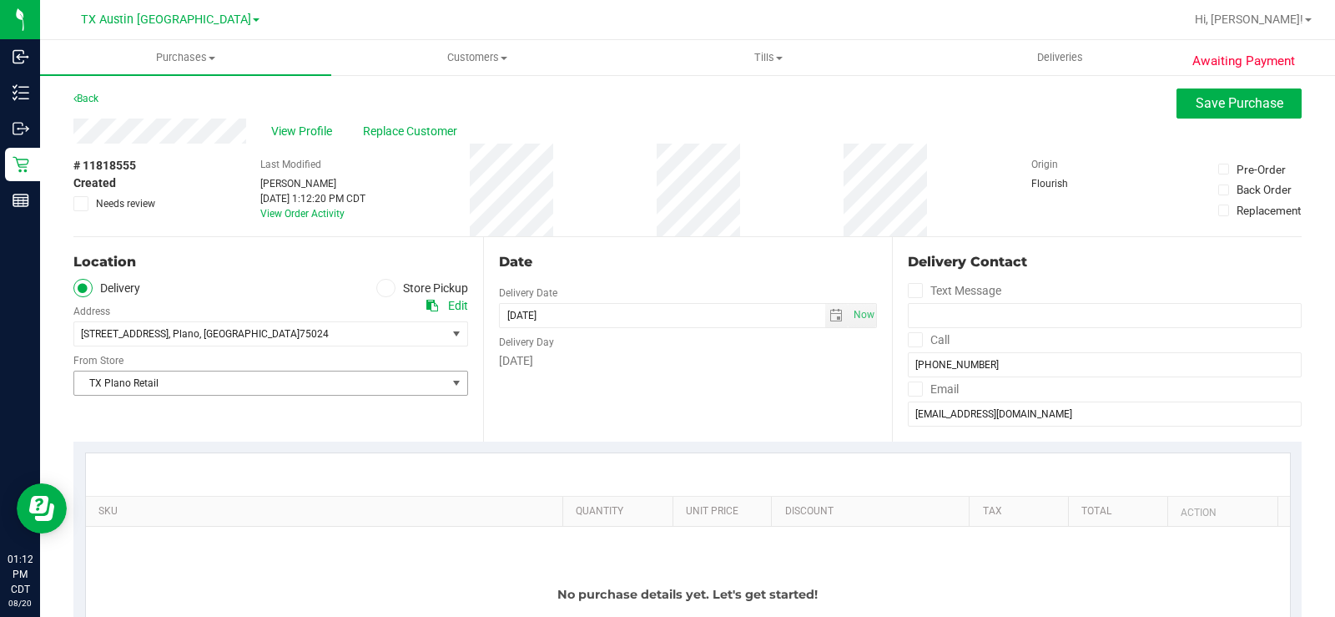
scroll to position [0, 0]
drag, startPoint x: 252, startPoint y: 140, endPoint x: 72, endPoint y: 143, distance: 180.3
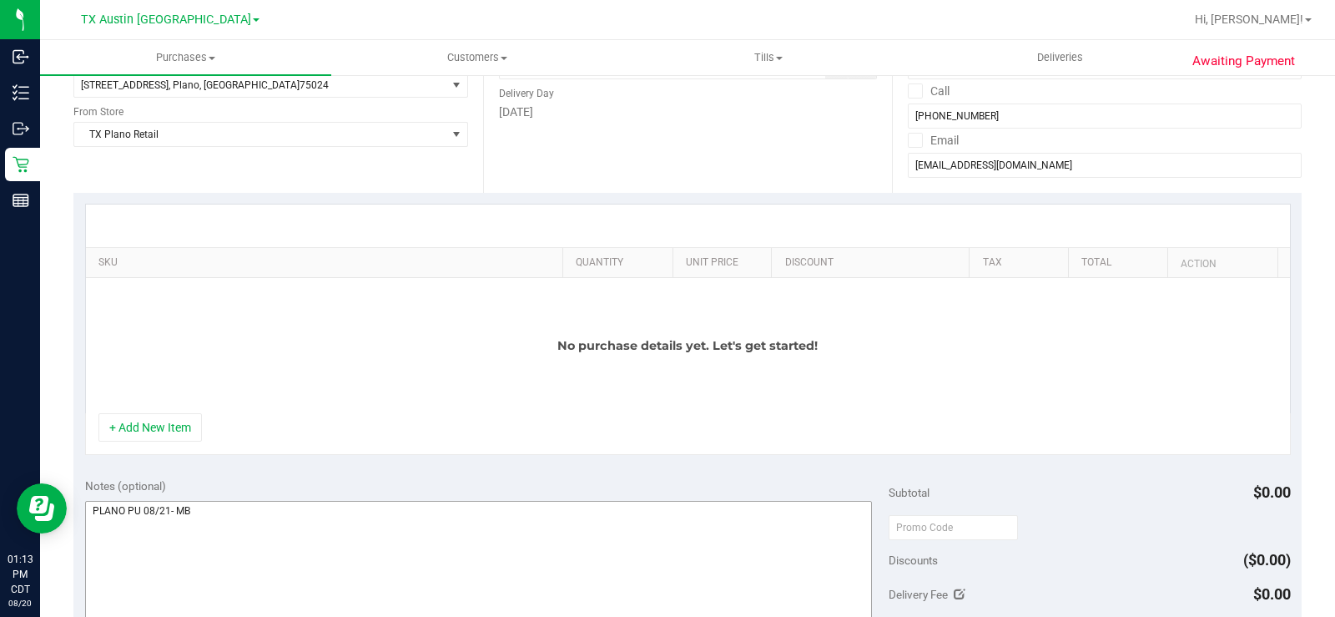
click at [185, 422] on button "+ Add New Item" at bounding box center [149, 427] width 103 height 28
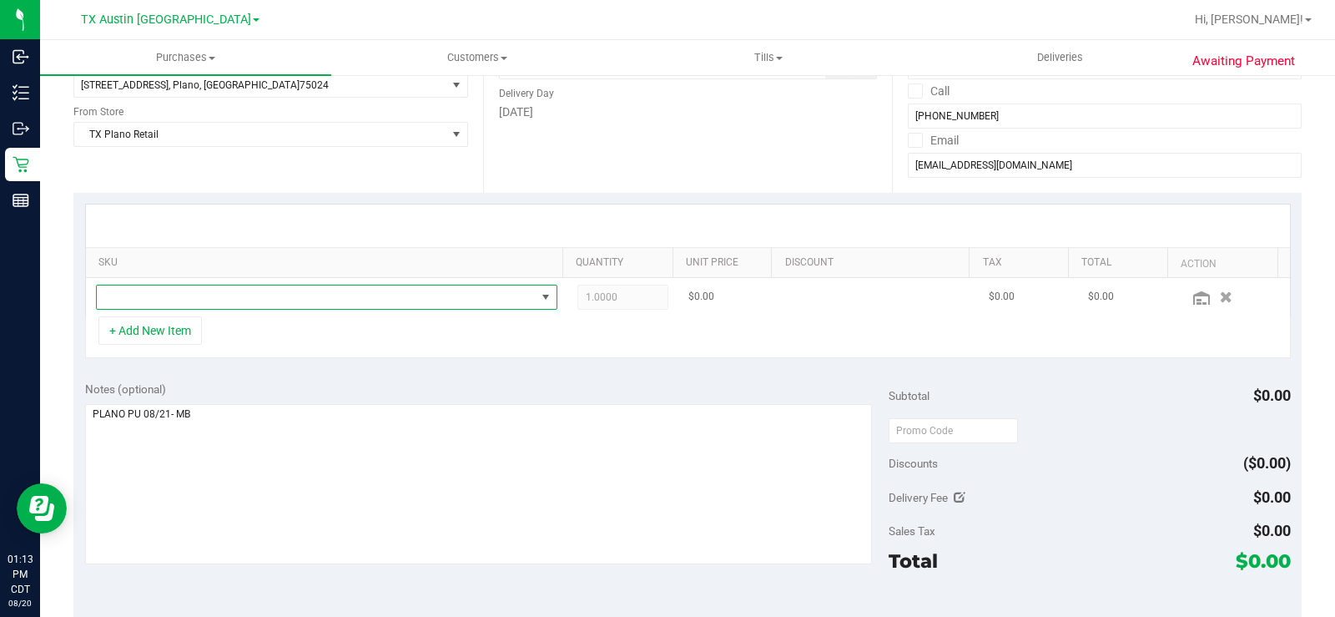
click at [273, 290] on span "NO DATA FOUND" at bounding box center [316, 296] width 439 height 23
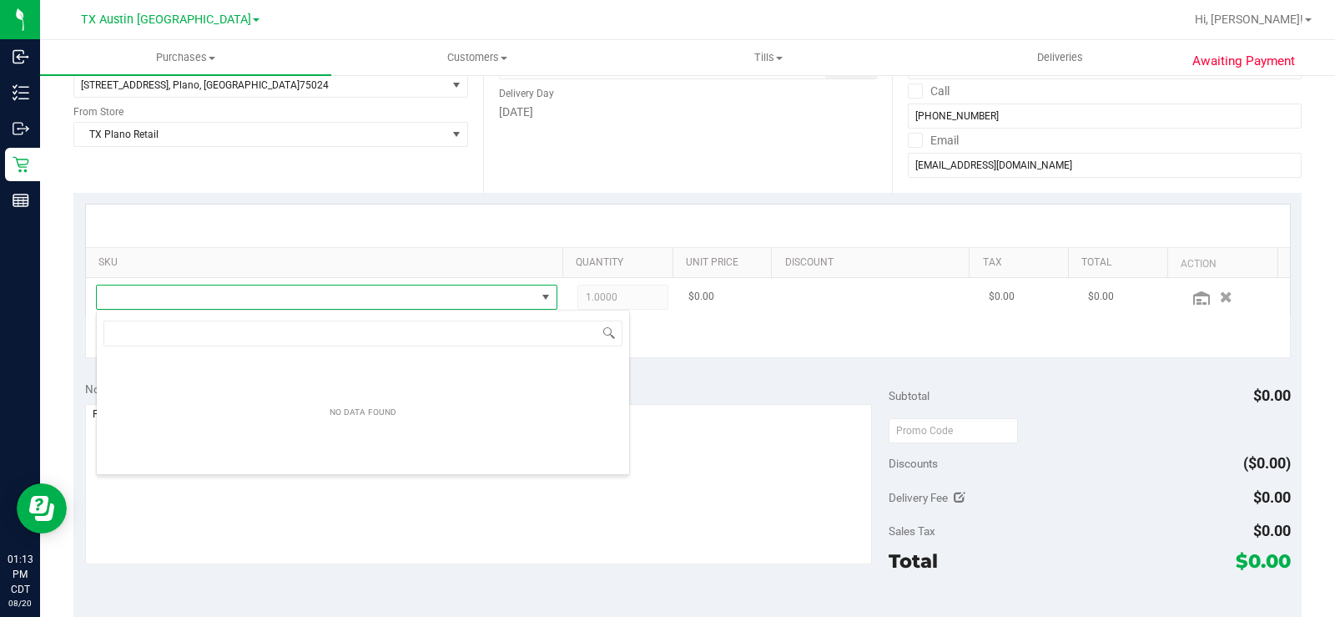
type input "TX HT 100mg Dark Chocolate Bar (THC)"
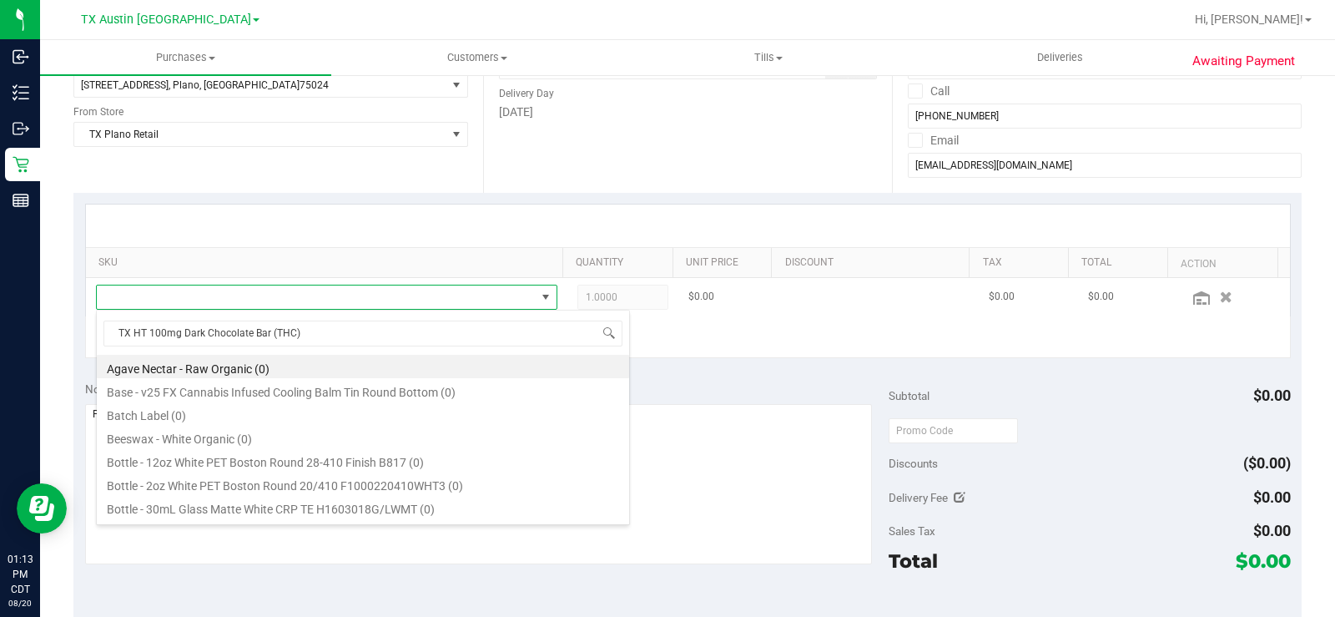
scroll to position [25, 446]
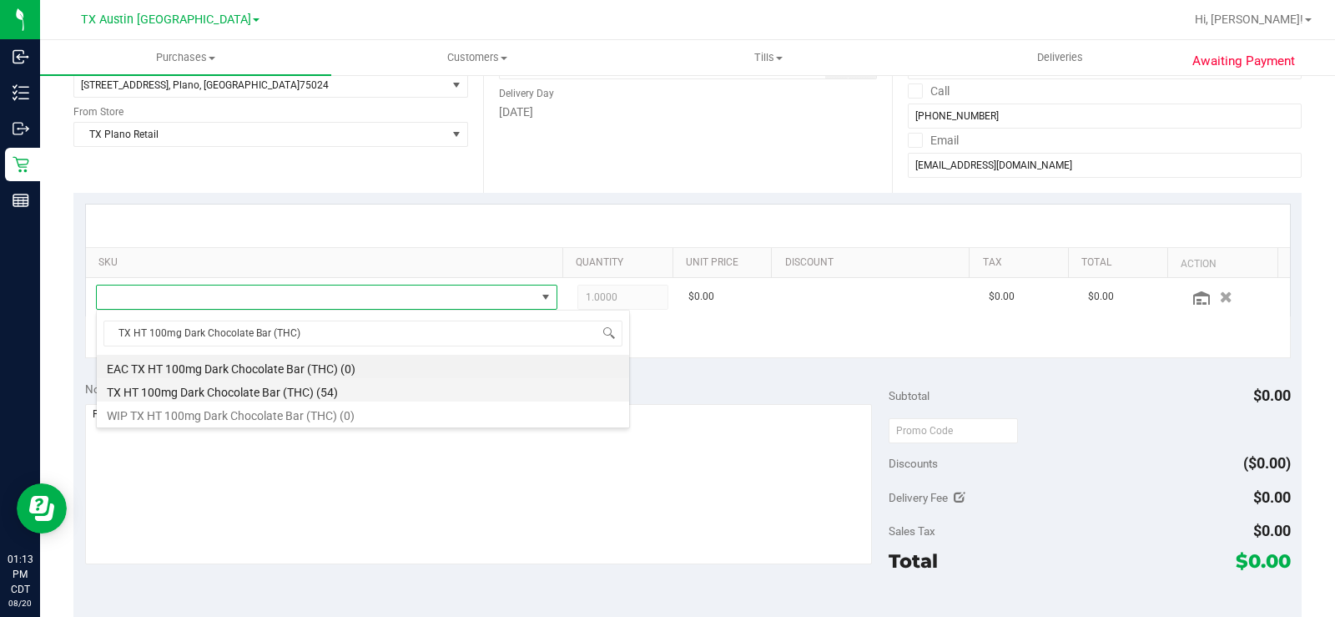
click at [280, 400] on li "TX HT 100mg Dark Chocolate Bar (THC) (54)" at bounding box center [363, 389] width 532 height 23
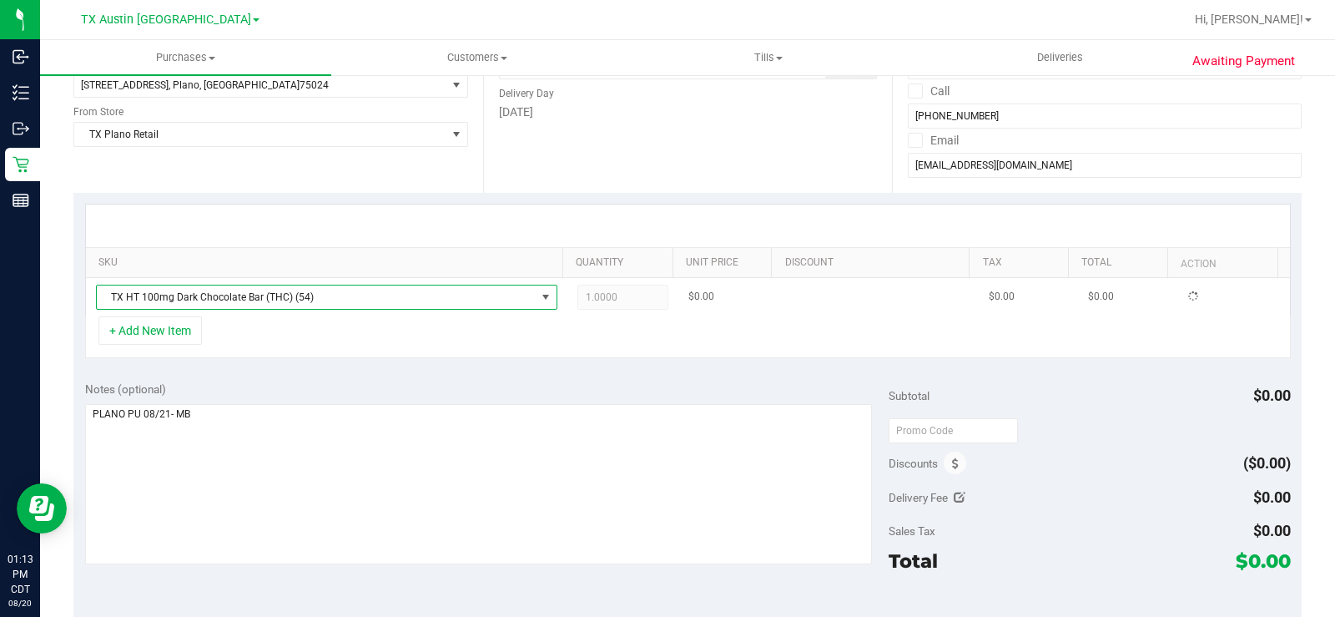
click at [597, 299] on span "1.0000 1" at bounding box center [622, 297] width 91 height 25
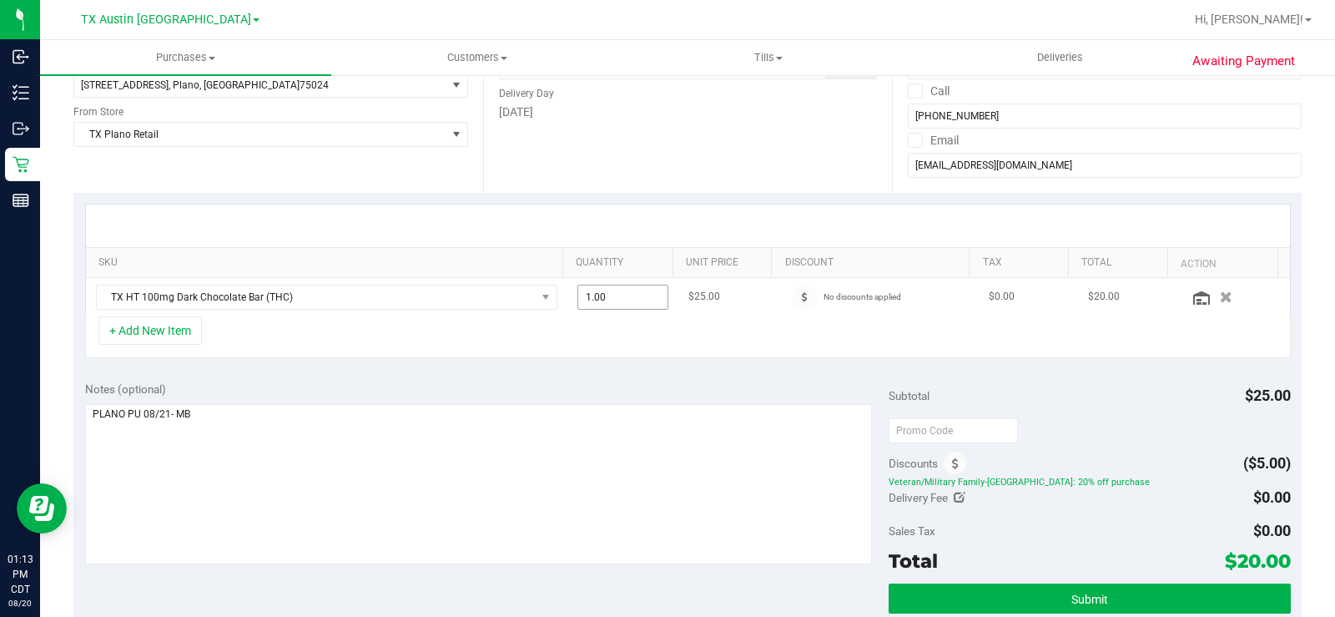
click at [617, 295] on span "1.00 1" at bounding box center [622, 297] width 91 height 25
click at [617, 295] on input "1" at bounding box center [622, 296] width 89 height 23
type input "2"
type input "2.00"
drag, startPoint x: 613, startPoint y: 401, endPoint x: 557, endPoint y: 363, distance: 68.5
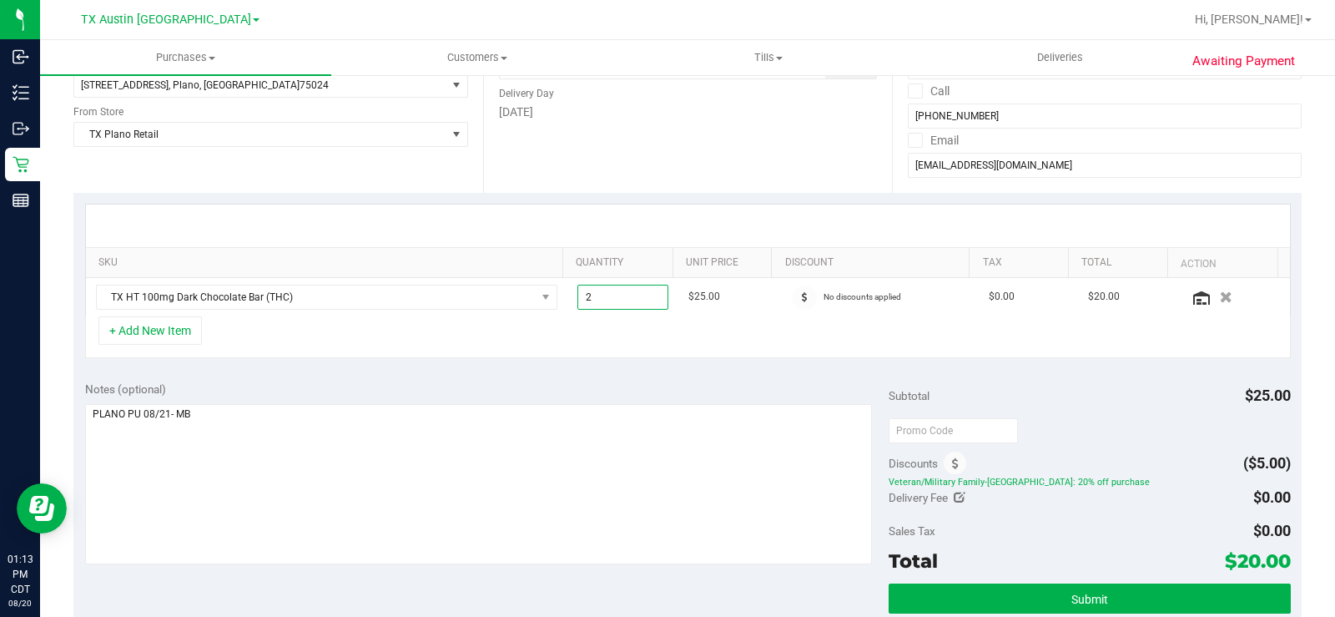
click at [587, 383] on div "Notes (optional) Subtotal $25.00 Discounts ($5.00) Veteran/Military Family-TX: …" at bounding box center [687, 520] width 1228 height 300
click at [158, 335] on button "+ Add New Item" at bounding box center [149, 330] width 103 height 28
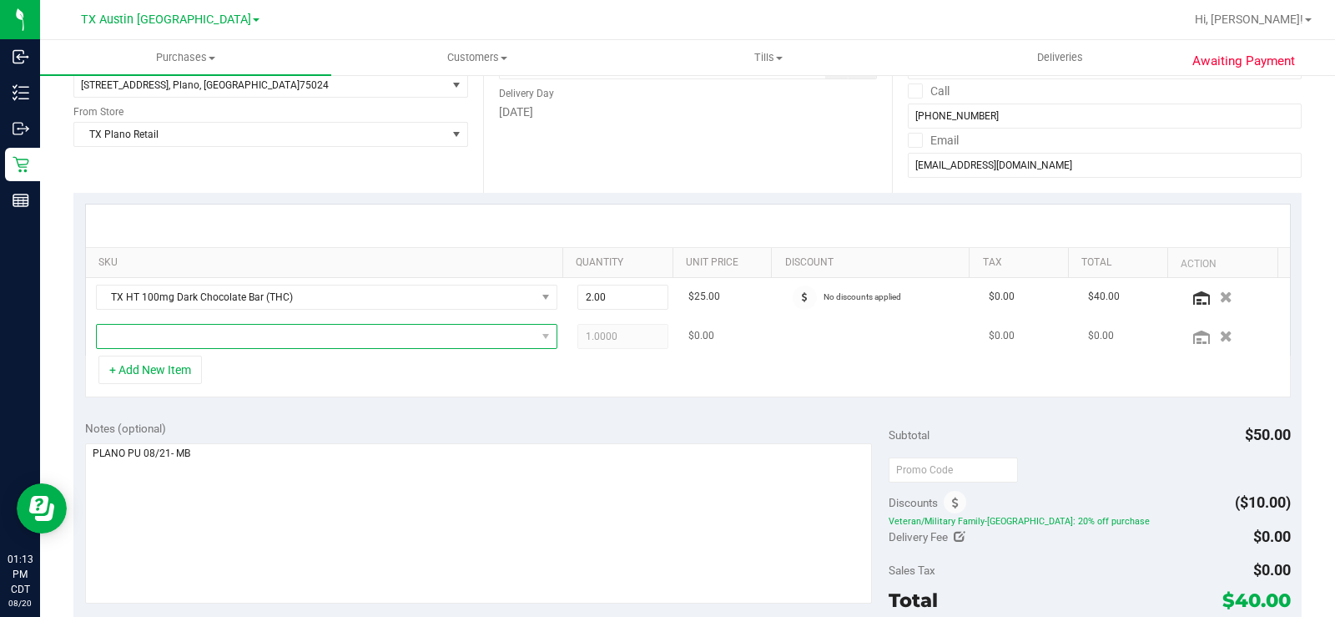
click at [154, 333] on span "NO DATA FOUND" at bounding box center [316, 336] width 439 height 23
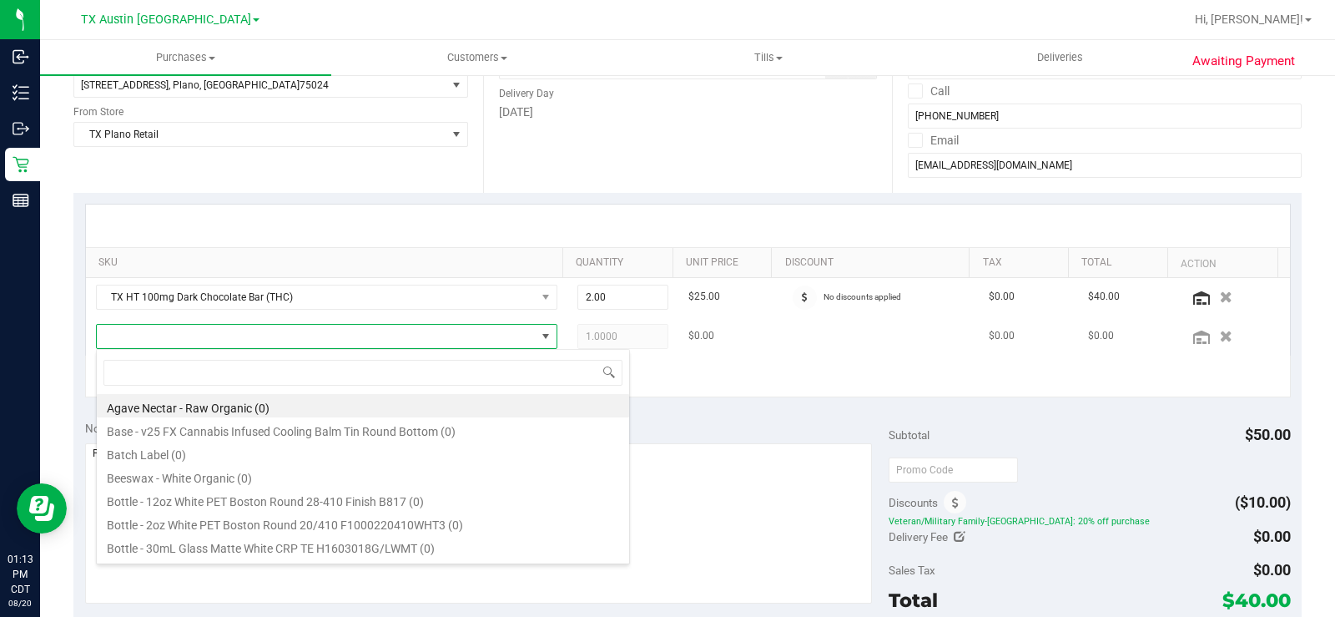
type input "TX HT 2fl oz (10mg) Fruit Punch Beverage (THC)"
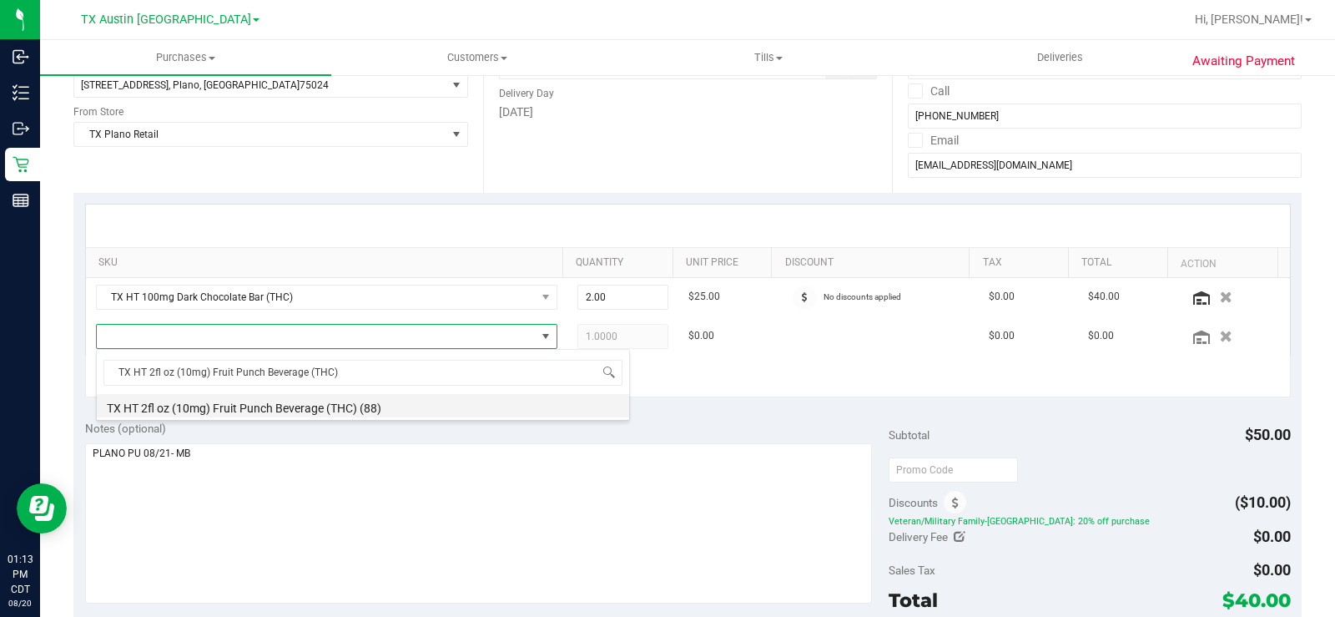
click at [203, 414] on li "TX HT 2fl oz (10mg) Fruit Punch Beverage (THC) (88)" at bounding box center [363, 405] width 532 height 23
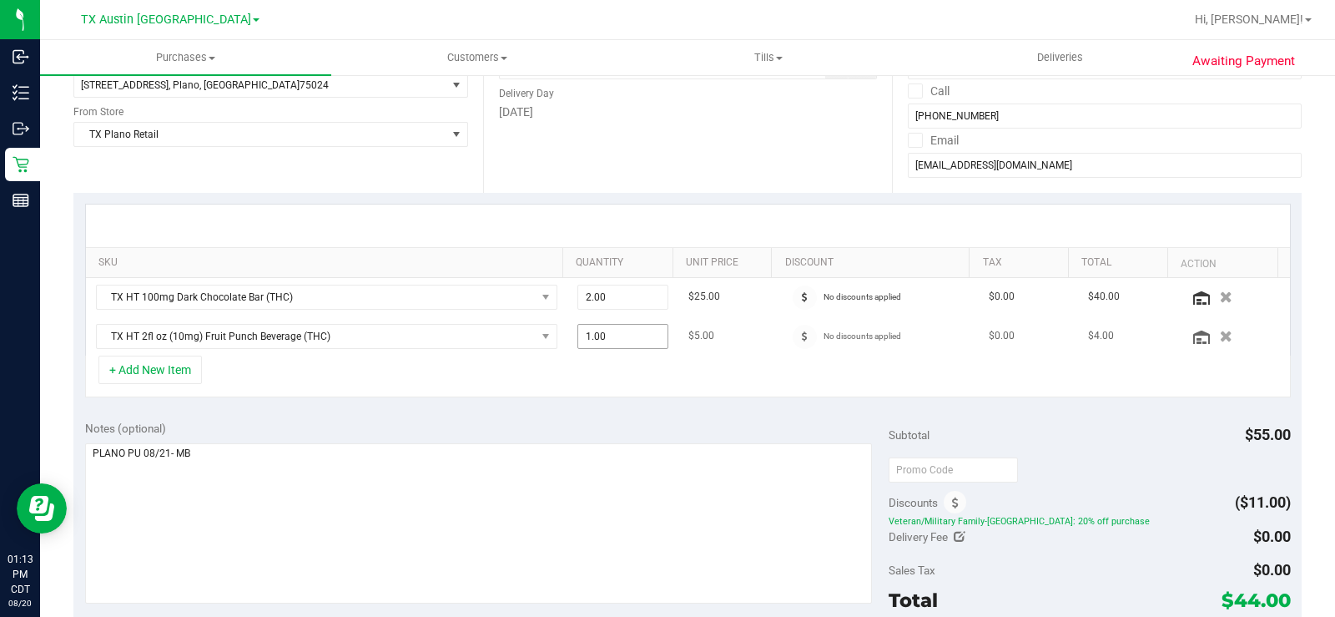
click at [622, 331] on span "1.00 1" at bounding box center [622, 336] width 91 height 25
click at [622, 331] on input "1" at bounding box center [622, 336] width 89 height 23
type input "5"
type input "5.00"
click at [619, 380] on div "+ Add New Item" at bounding box center [688, 376] width 1206 height 42
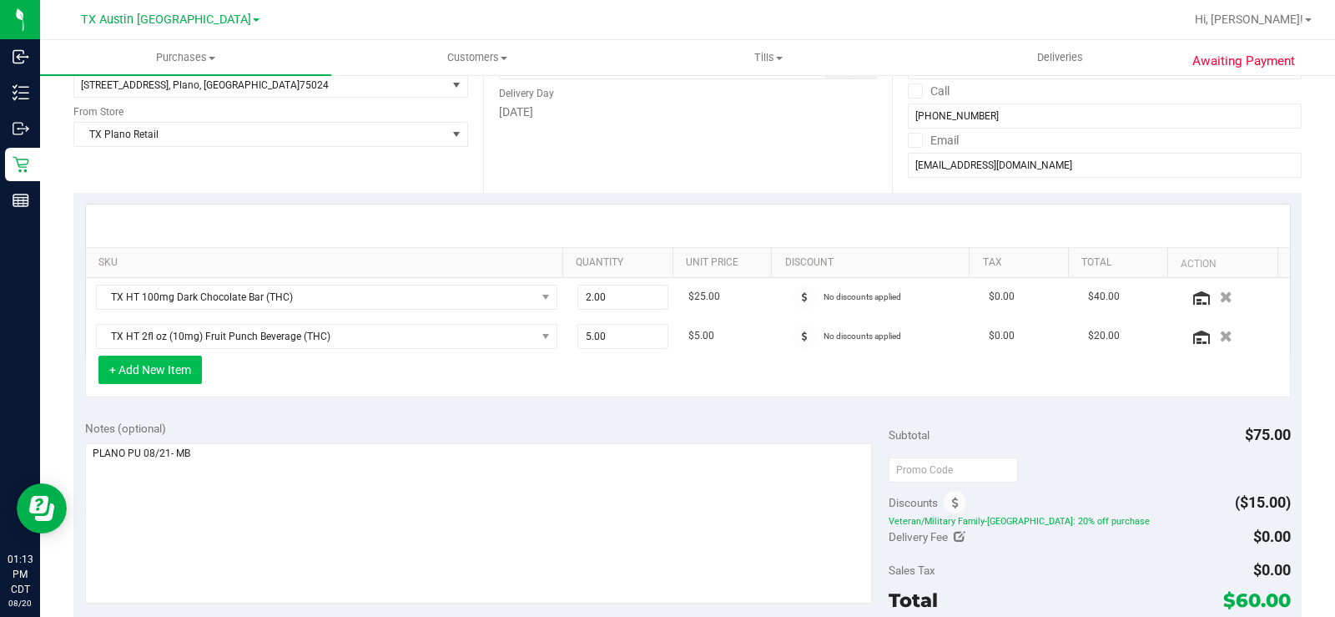
click at [160, 373] on button "+ Add New Item" at bounding box center [149, 369] width 103 height 28
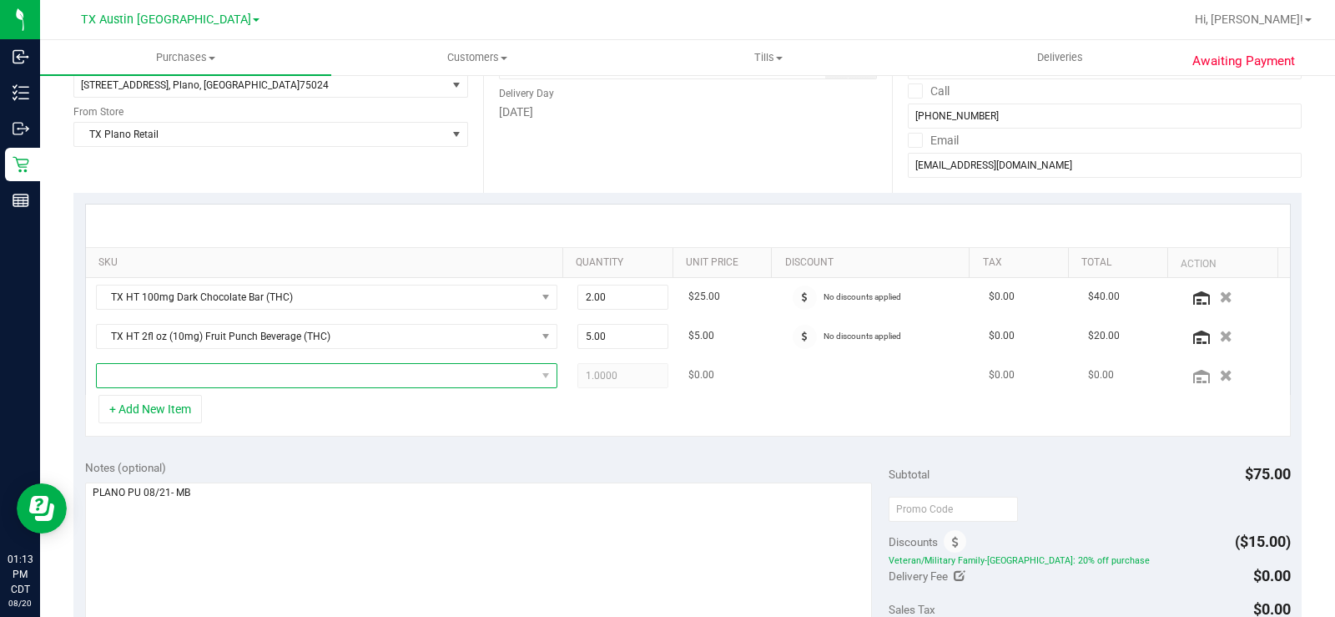
click at [198, 370] on span "NO DATA FOUND" at bounding box center [316, 375] width 439 height 23
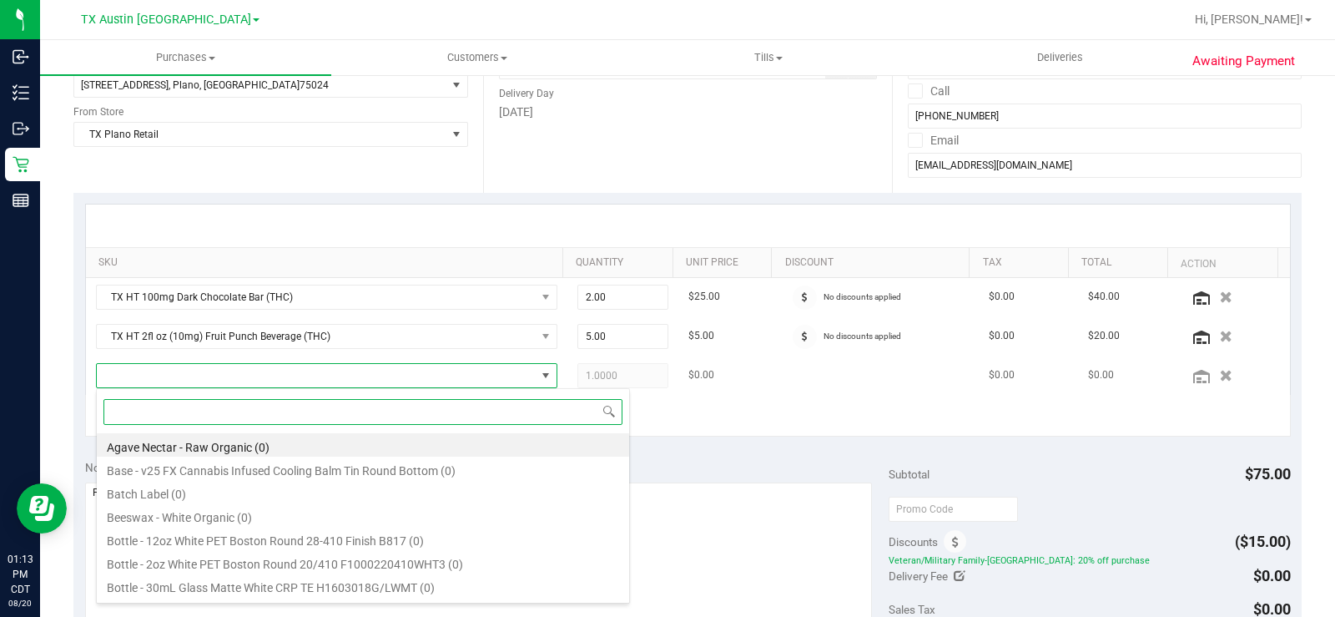
paste input "TX HT 2fl oz (10mg) Fruit Punch Beverage (THC)"
type input "TX HT 2fl oz (10mg) Fruit Punch Beverage (THC)"
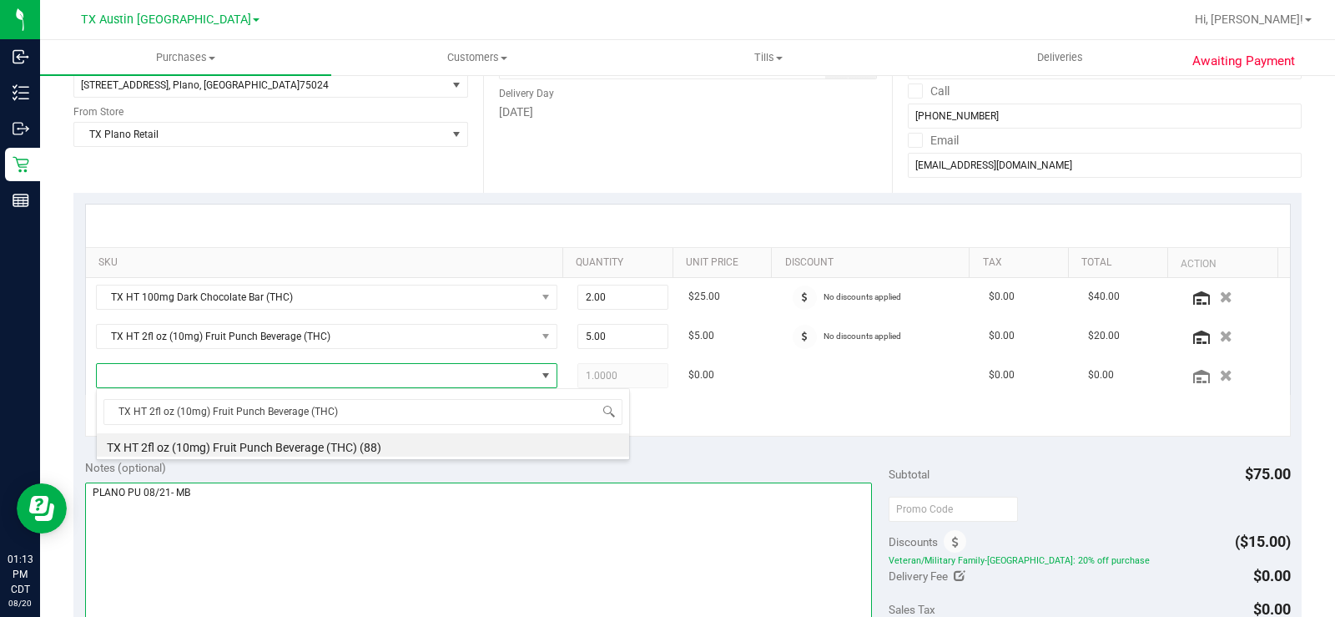
drag, startPoint x: 449, startPoint y: 522, endPoint x: 421, endPoint y: 369, distance: 156.1
click at [451, 518] on textarea at bounding box center [478, 562] width 787 height 160
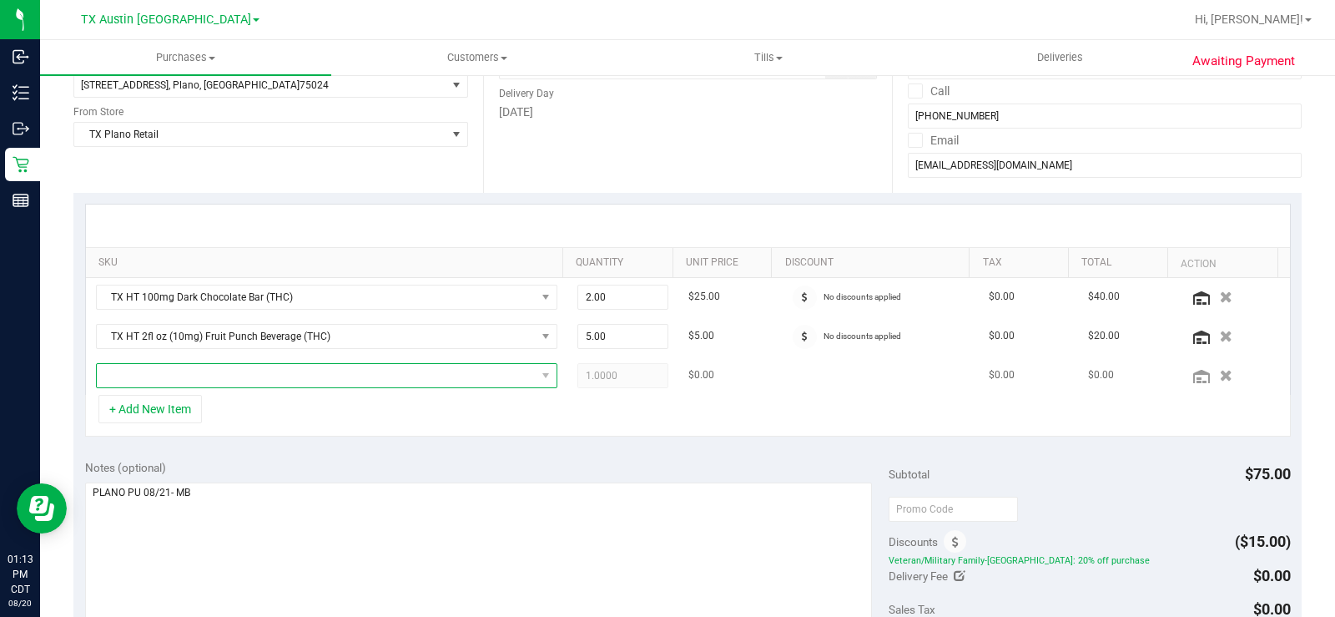
click at [306, 371] on span "NO DATA FOUND" at bounding box center [316, 375] width 439 height 23
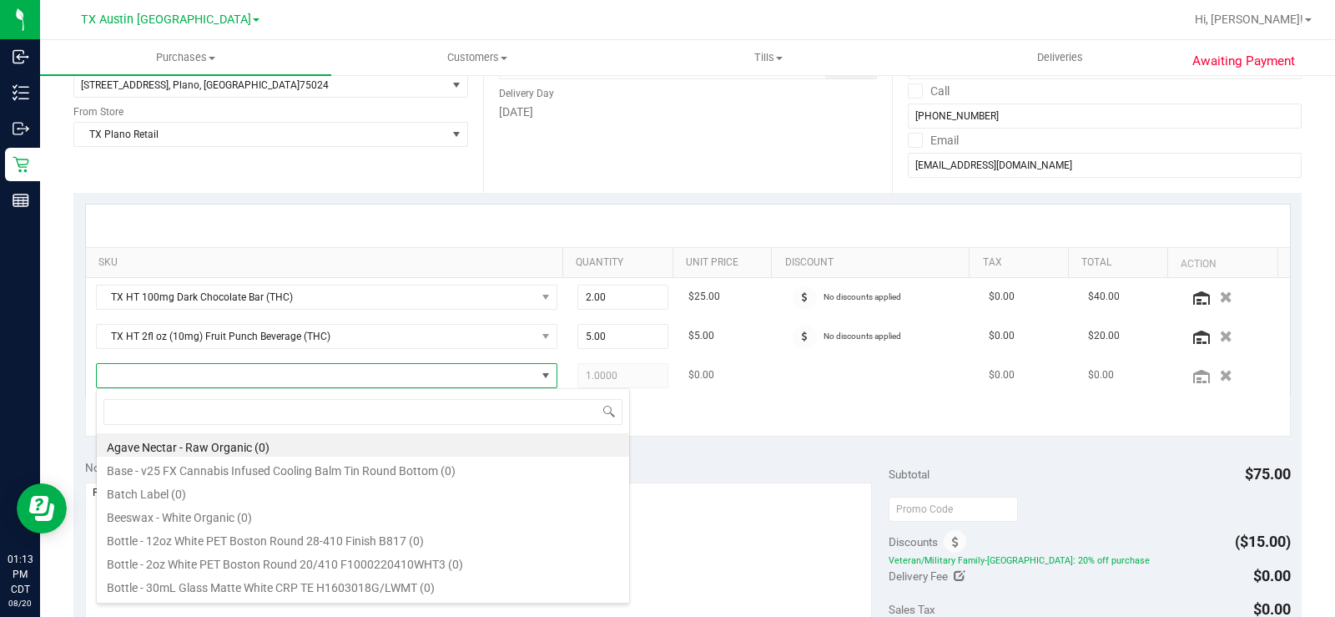
type input "TX SW 30ml (600mg) Tincture High Dose Dream (1:1 CBN:THC)"
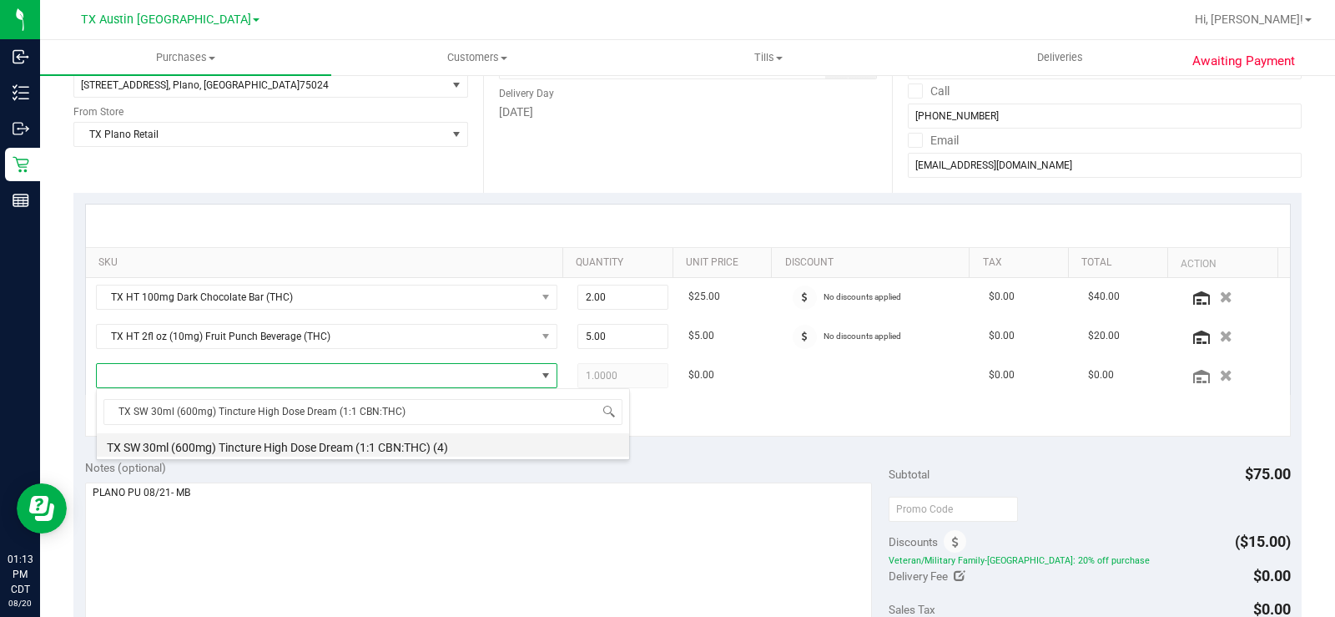
click at [370, 441] on li "TX SW 30ml (600mg) Tincture High Dose Dream (1:1 CBN:THC) (4)" at bounding box center [363, 444] width 532 height 23
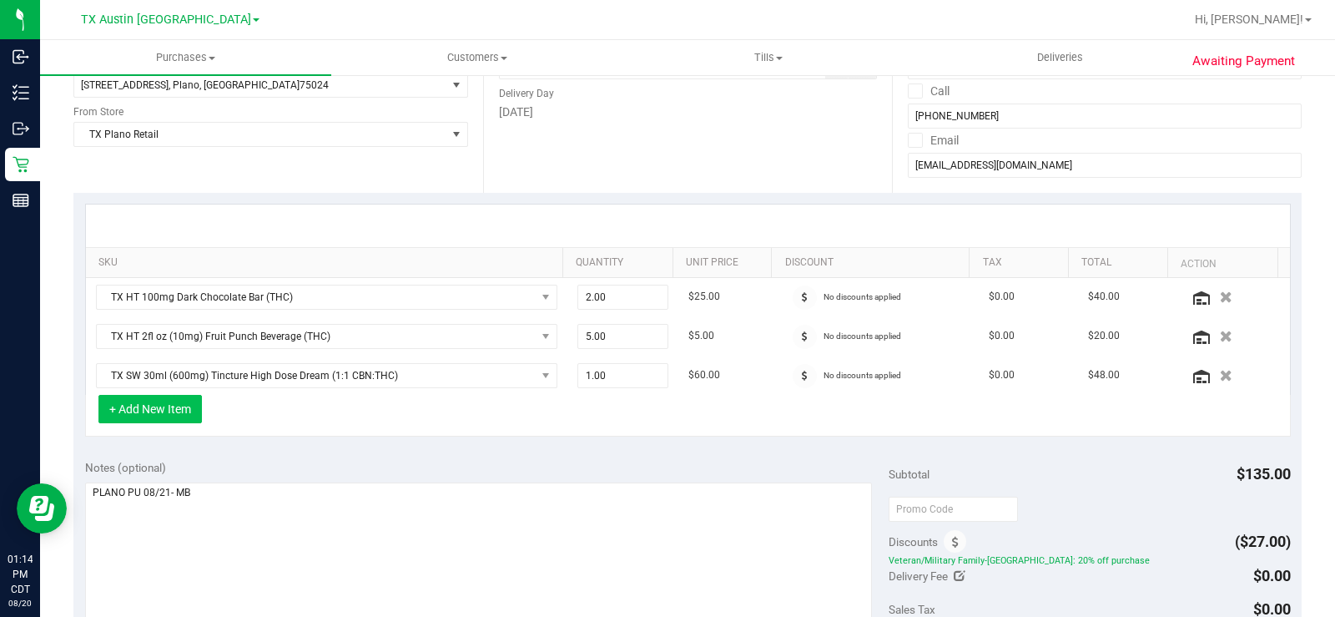
click at [174, 413] on button "+ Add New Item" at bounding box center [149, 409] width 103 height 28
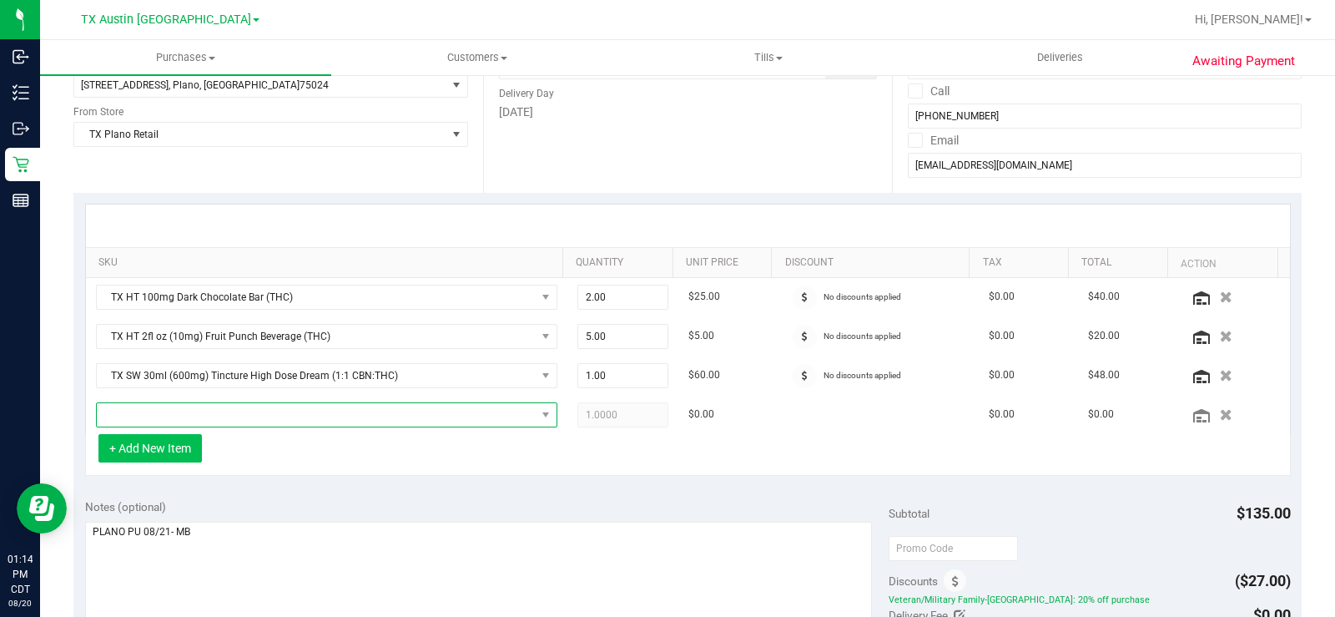
click at [199, 410] on span "NO DATA FOUND" at bounding box center [316, 414] width 439 height 23
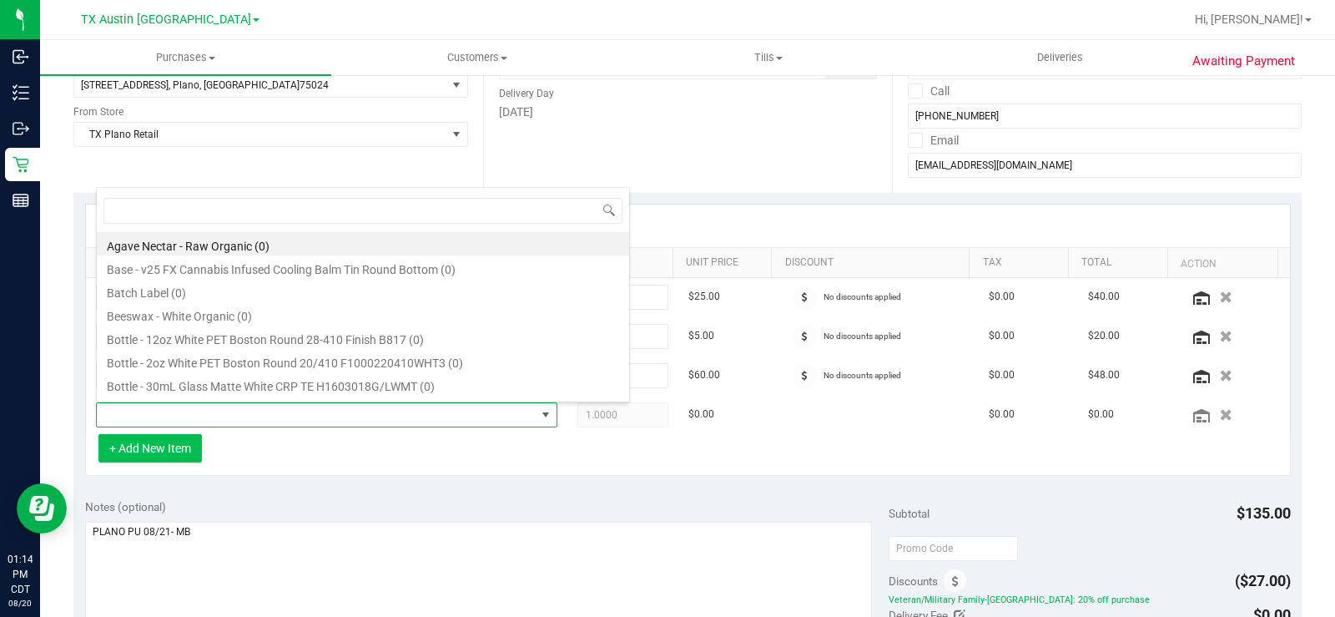
type input "TX SW 30ml (600mg) Tincture High Dose Nourish (1:1 CBG:THC)"
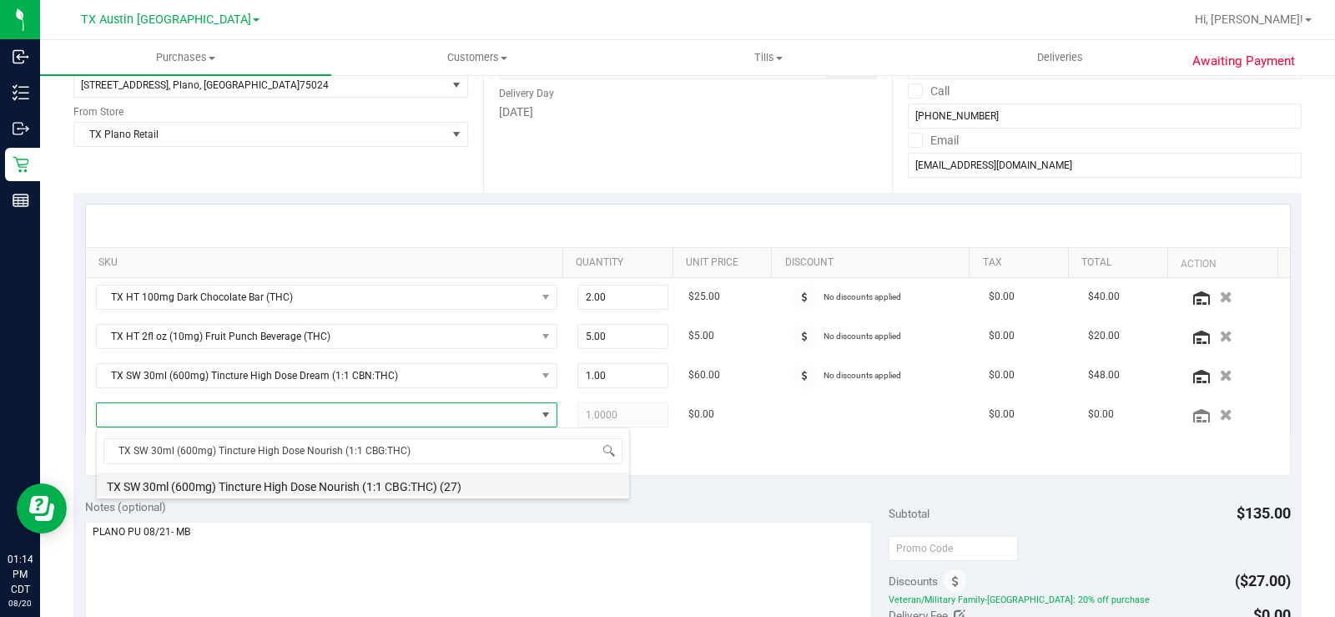
click at [388, 493] on li "TX SW 30ml (600mg) Tincture High Dose Nourish (1:1 CBG:THC) (27)" at bounding box center [363, 483] width 532 height 23
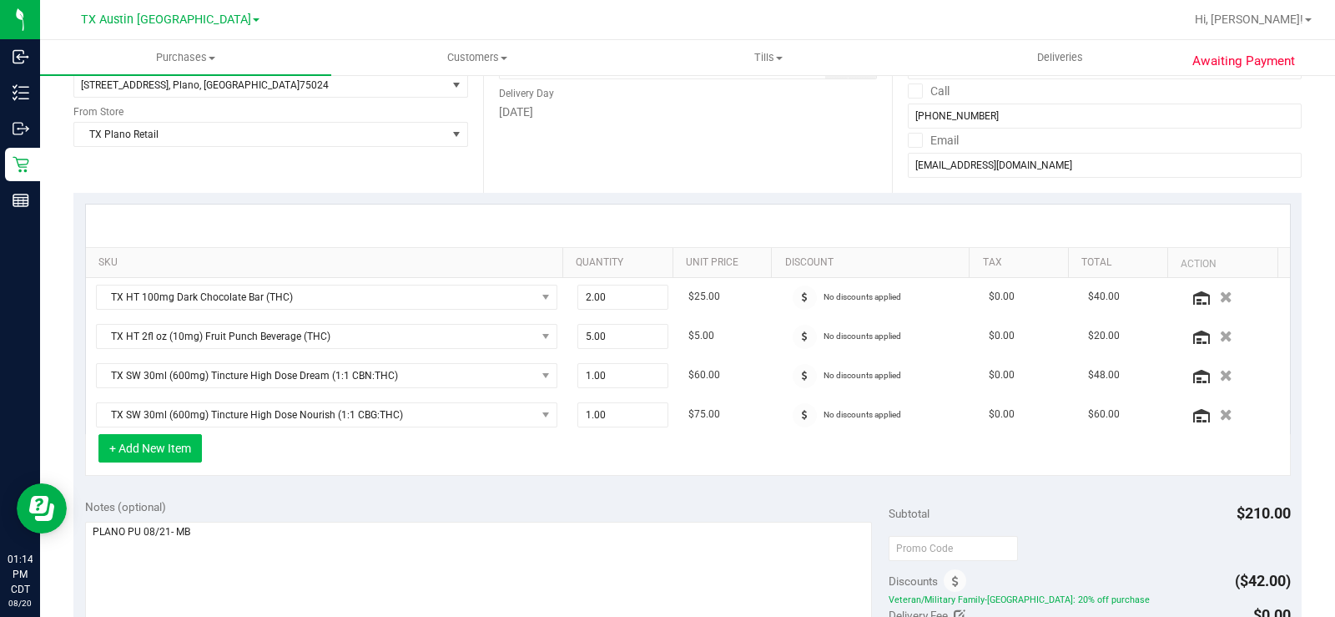
click at [159, 450] on button "+ Add New Item" at bounding box center [149, 448] width 103 height 28
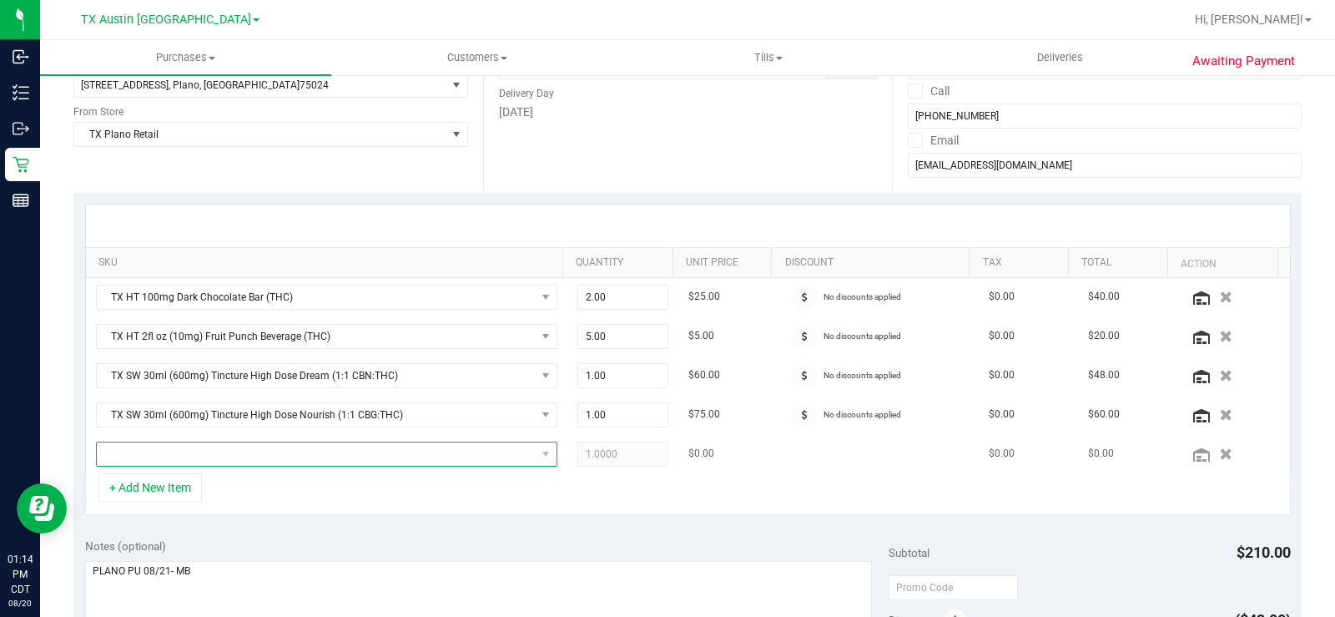
click at [276, 449] on span "NO DATA FOUND" at bounding box center [316, 453] width 439 height 23
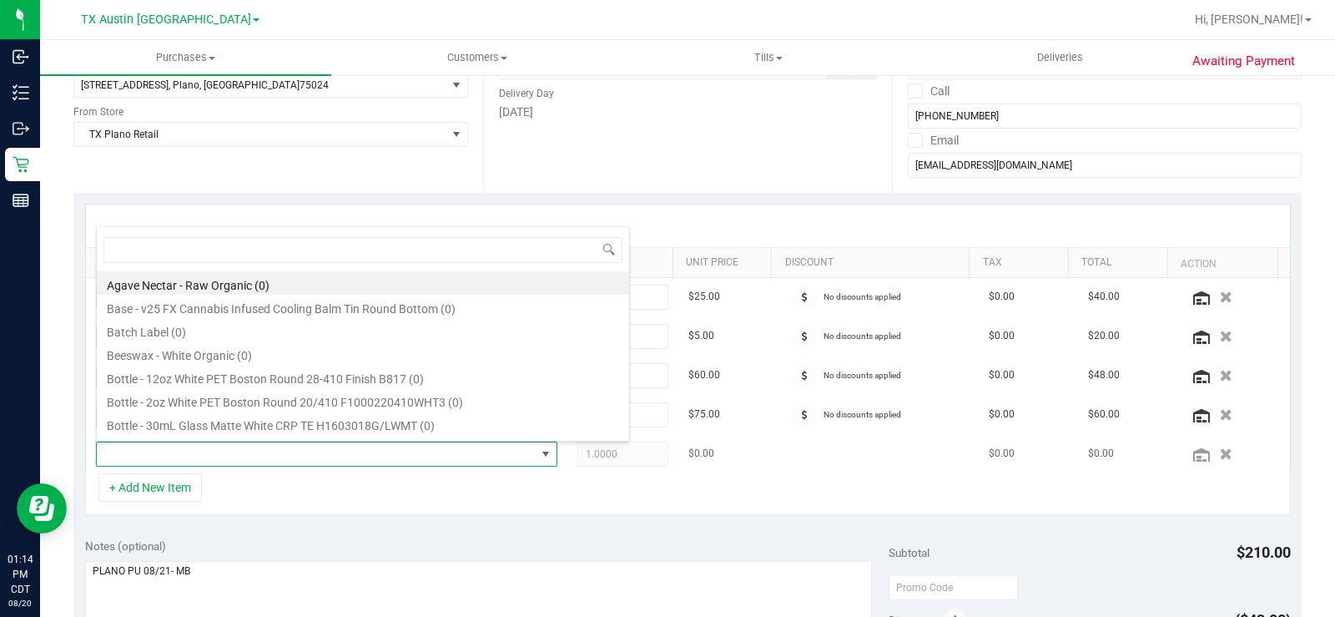
type input "TX SW 30ml (300mg) Tincture High Dose FSO TX Rainbow Chip (Sativa)"
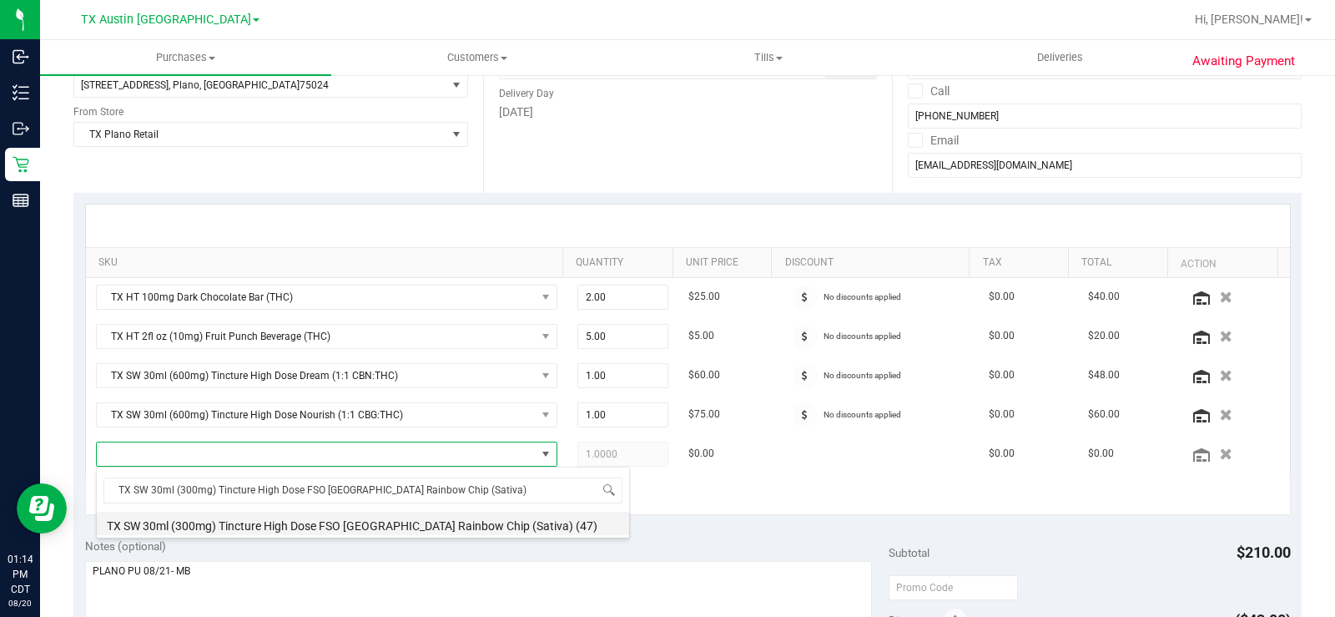
click at [365, 532] on li "TX SW 30ml (300mg) Tincture High Dose FSO TX Rainbow Chip (Sativa) (47)" at bounding box center [363, 522] width 532 height 23
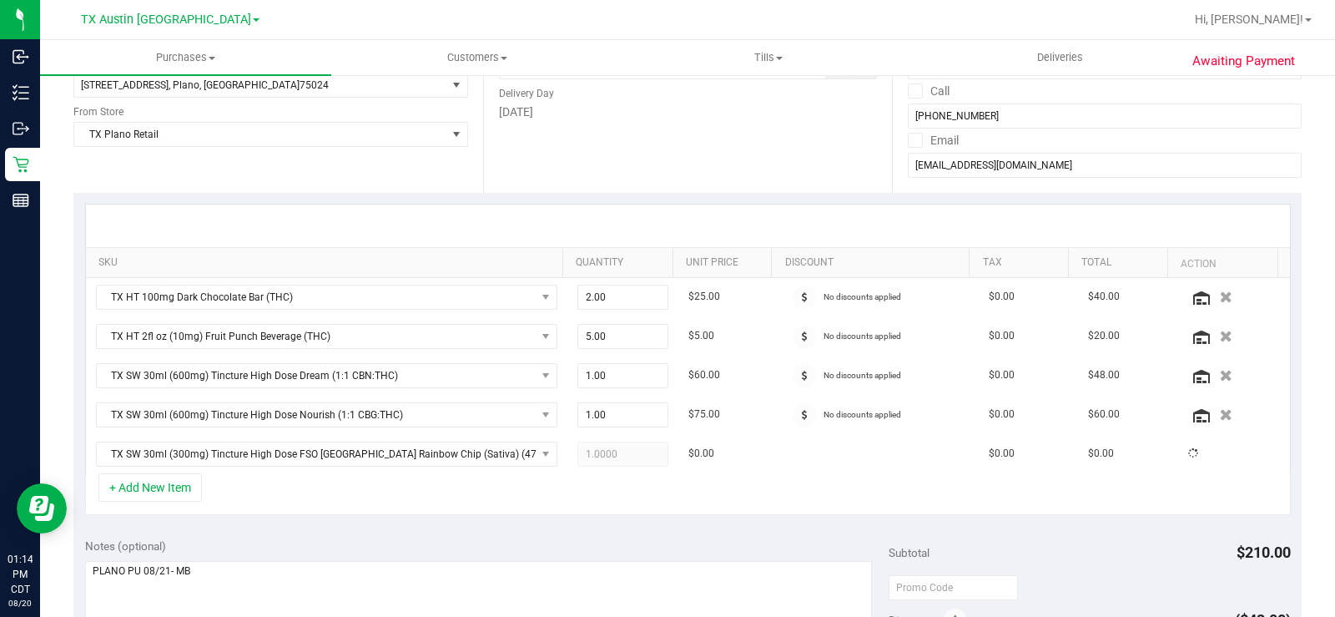
click at [601, 501] on div "+ Add New Item" at bounding box center [688, 494] width 1206 height 42
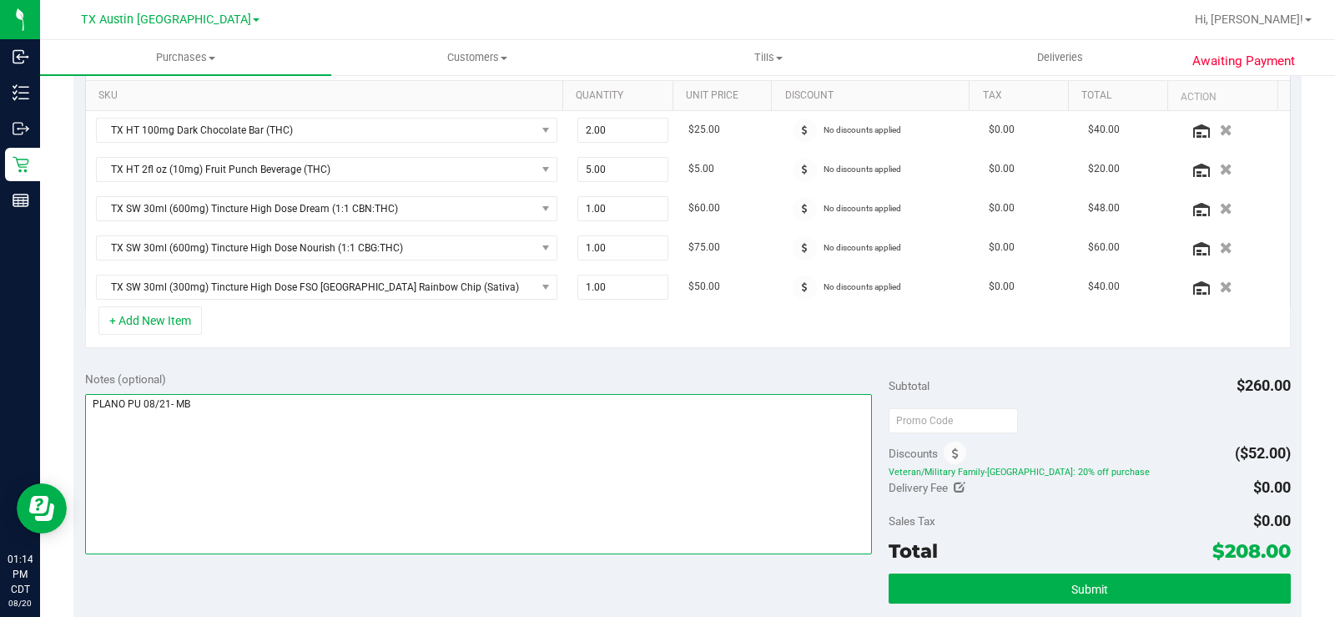
click at [603, 429] on textarea at bounding box center [478, 474] width 787 height 160
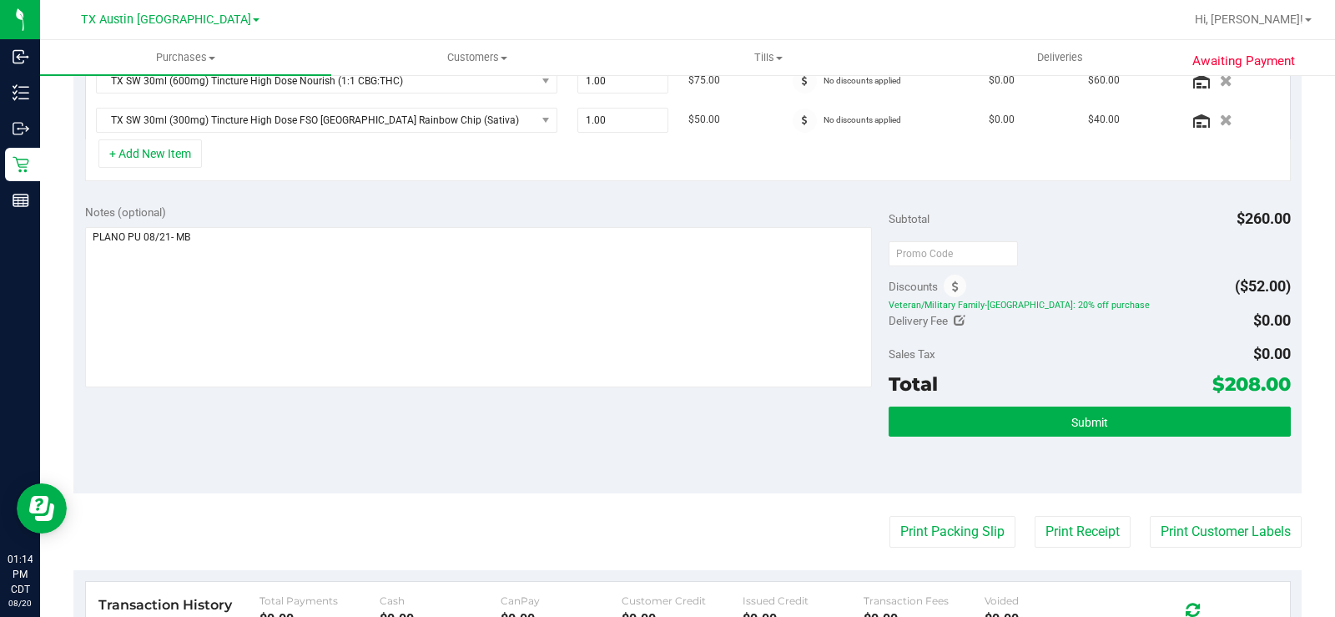
drag, startPoint x: 532, startPoint y: 440, endPoint x: 761, endPoint y: 434, distance: 229.5
click at [531, 438] on div "Notes (optional) Subtotal $260.00 Discounts ($52.00) Veteran/Military Family-TX…" at bounding box center [687, 343] width 1228 height 300
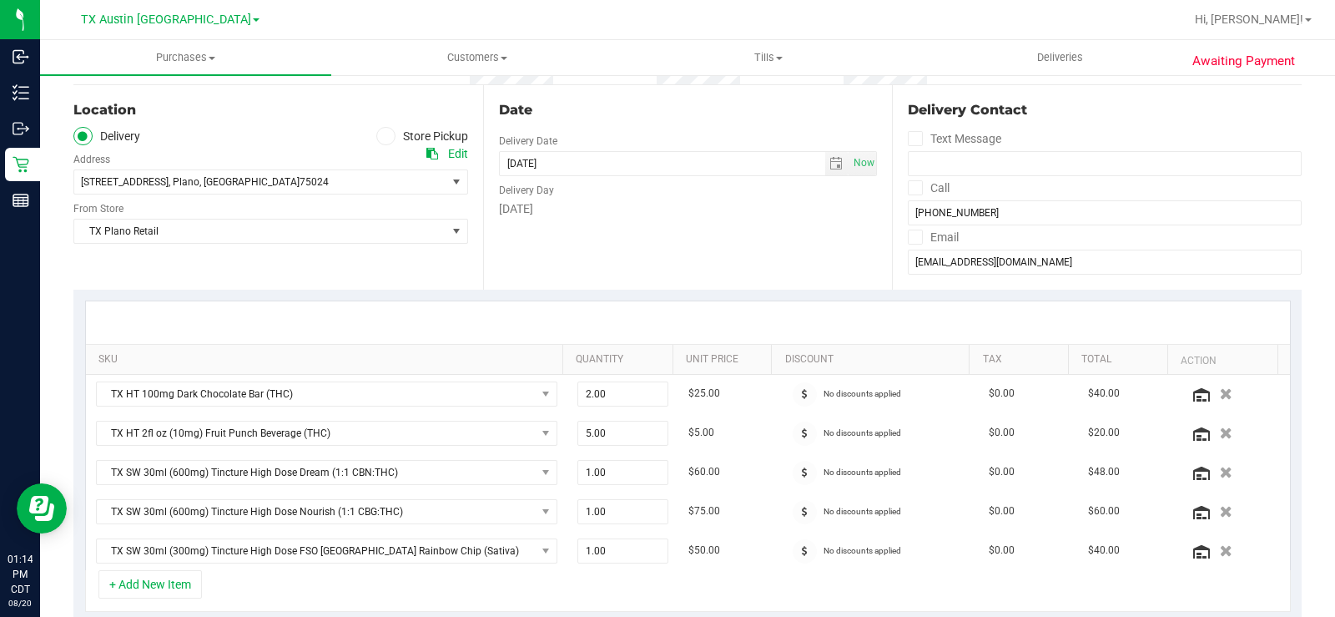
scroll to position [83, 0]
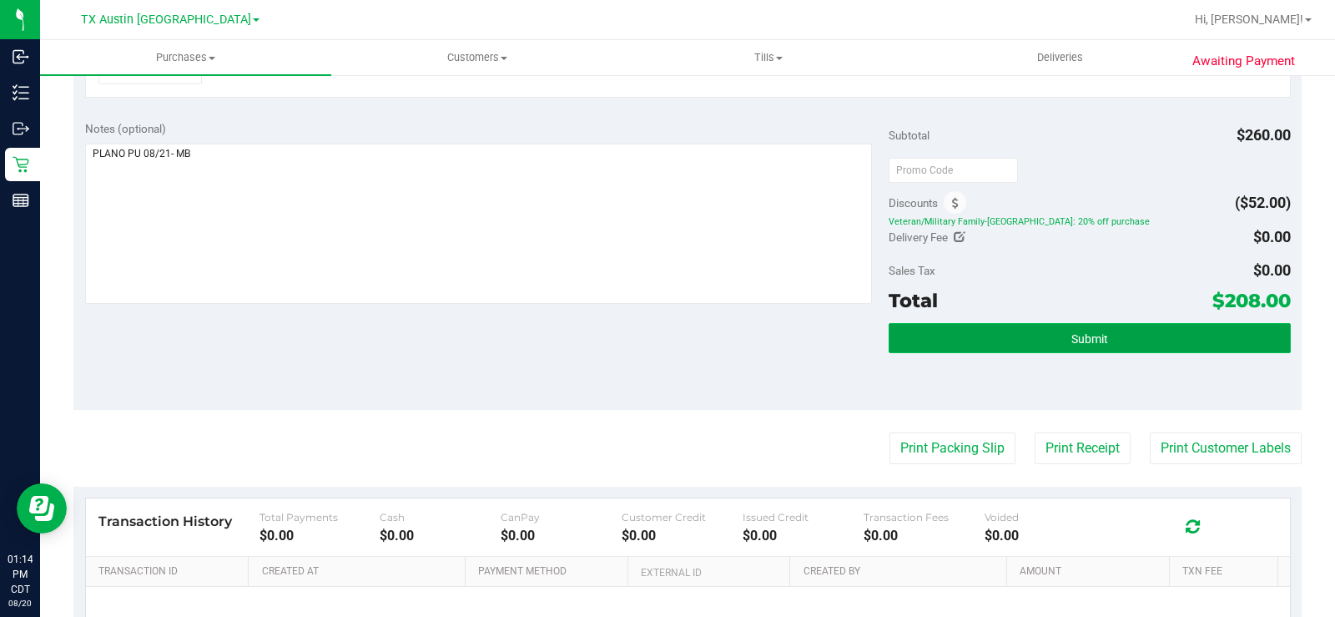
click at [980, 335] on button "Submit" at bounding box center [1090, 338] width 402 height 30
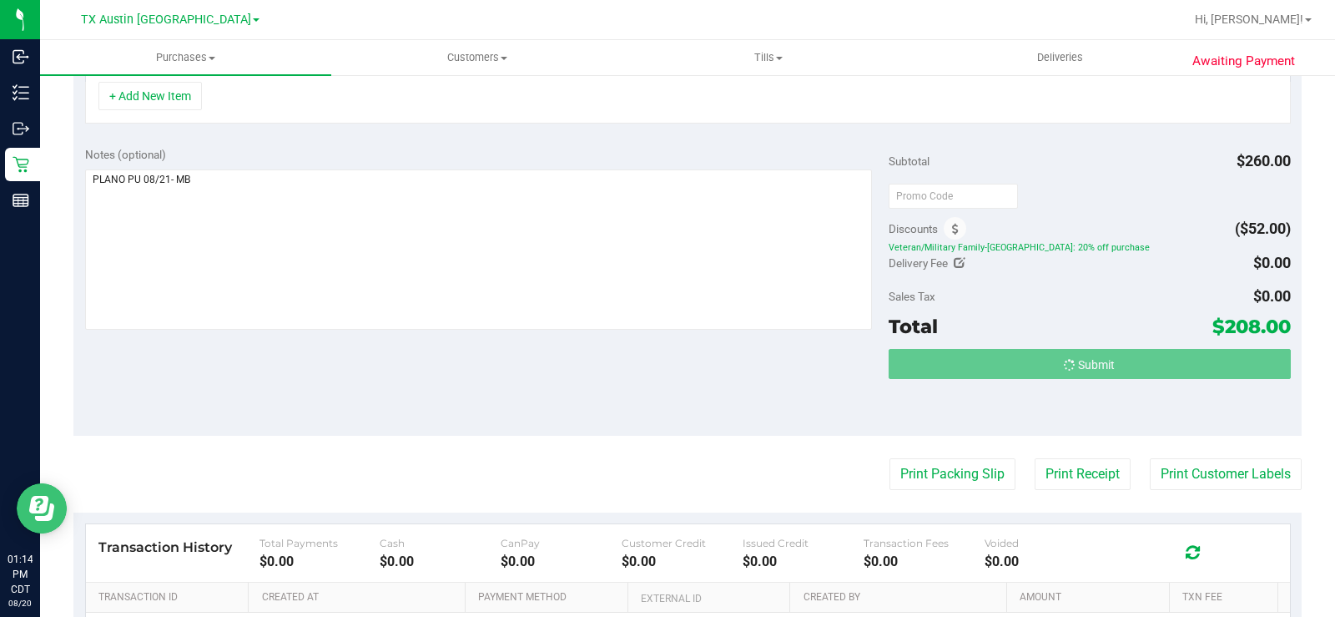
scroll to position [616, 0]
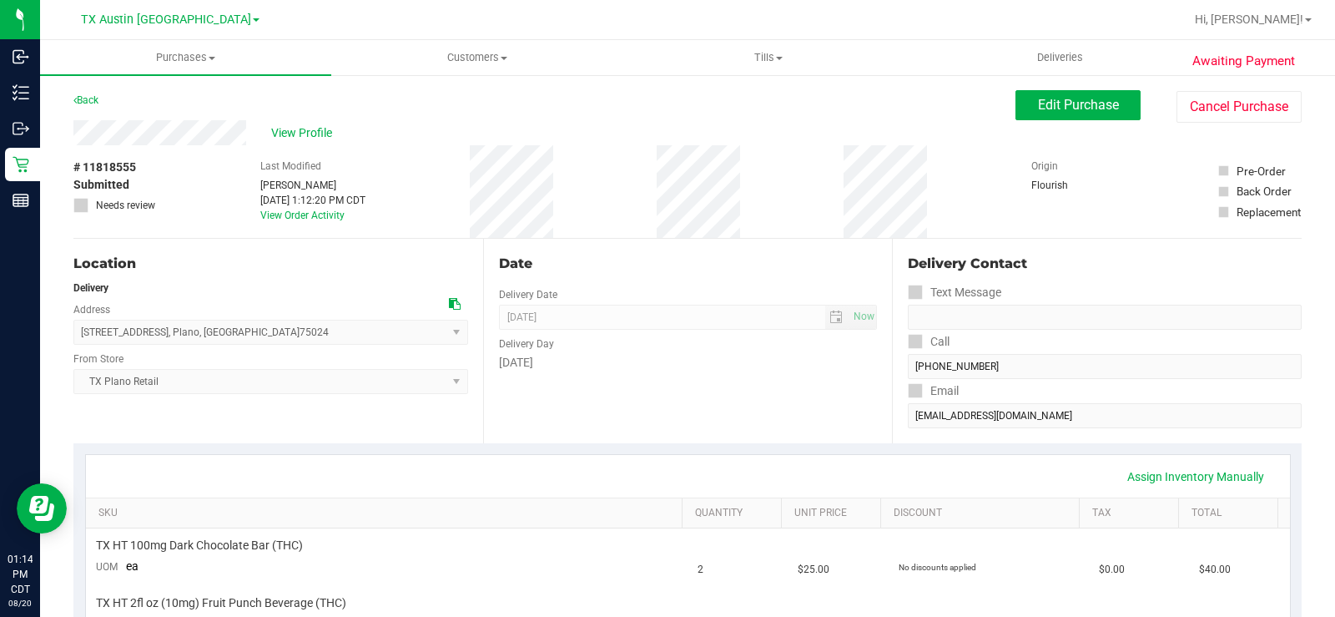
click at [428, 103] on div "Back Edit Purchase Cancel Purchase" at bounding box center [687, 105] width 1228 height 30
click at [466, 56] on span "Customers" at bounding box center [477, 57] width 290 height 15
click at [408, 96] on span "All customers" at bounding box center [391, 100] width 120 height 14
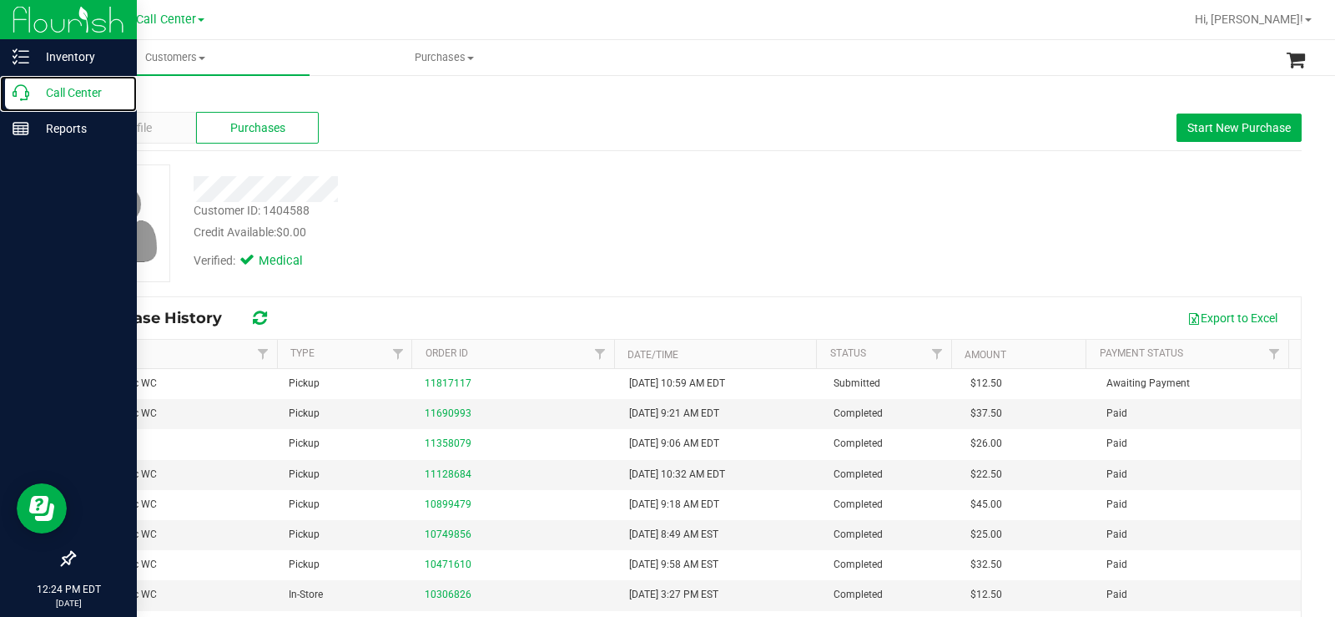
drag, startPoint x: 31, startPoint y: 92, endPoint x: 113, endPoint y: 13, distance: 114.5
click at [31, 91] on p "Call Center" at bounding box center [79, 93] width 100 height 20
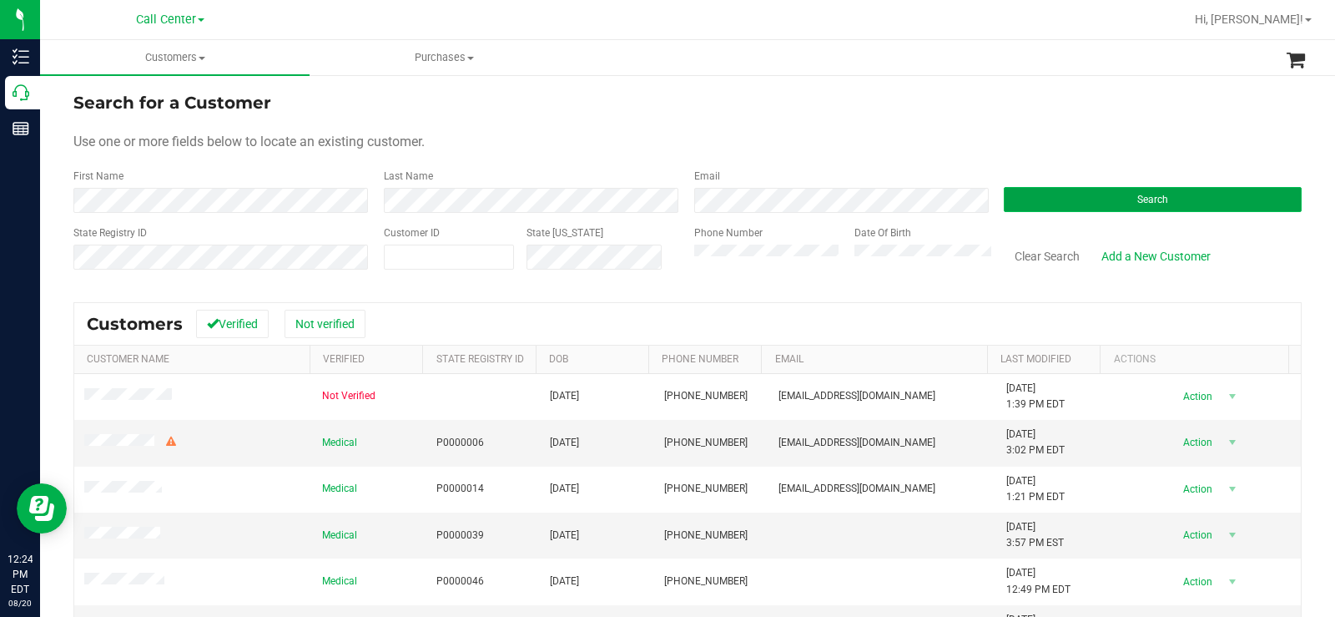
click at [1059, 194] on button "Search" at bounding box center [1153, 199] width 298 height 25
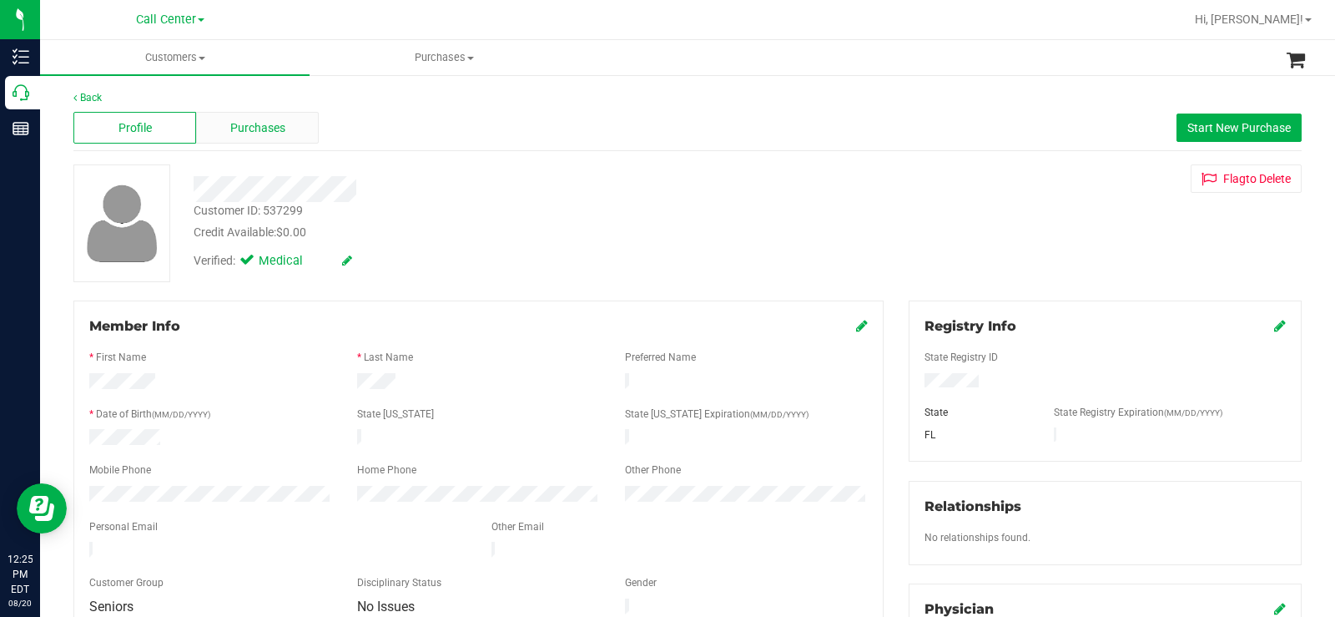
click at [265, 132] on span "Purchases" at bounding box center [257, 128] width 55 height 18
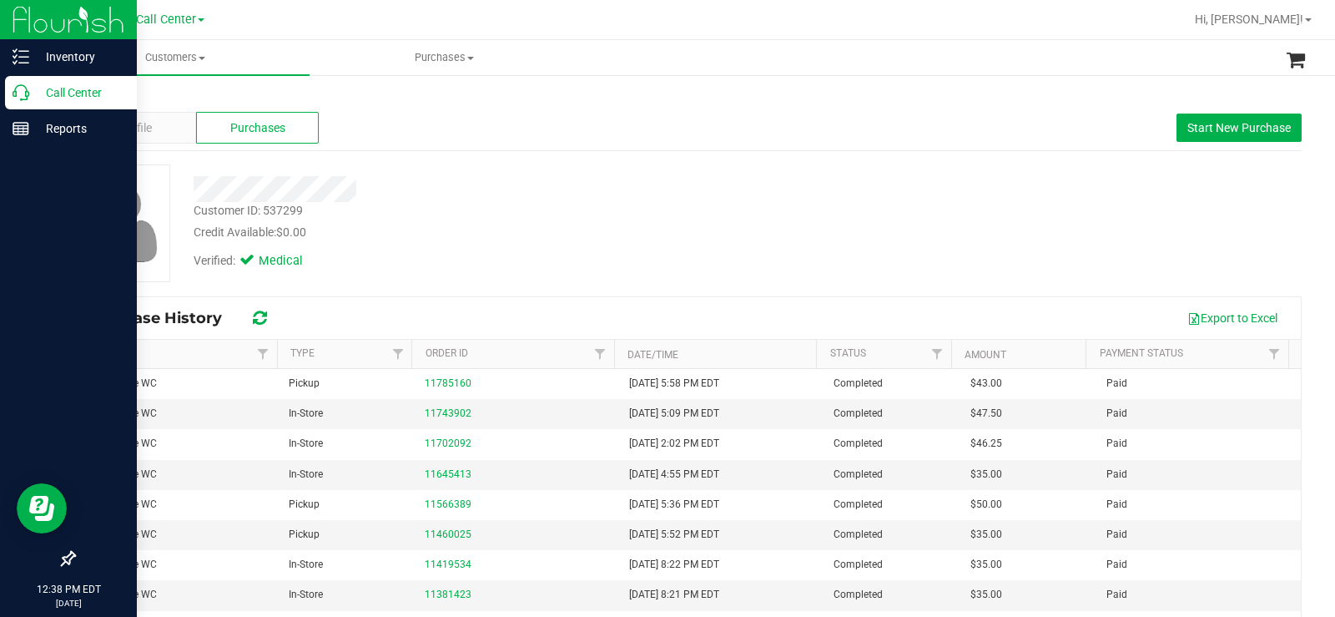
click at [24, 90] on icon at bounding box center [21, 92] width 17 height 17
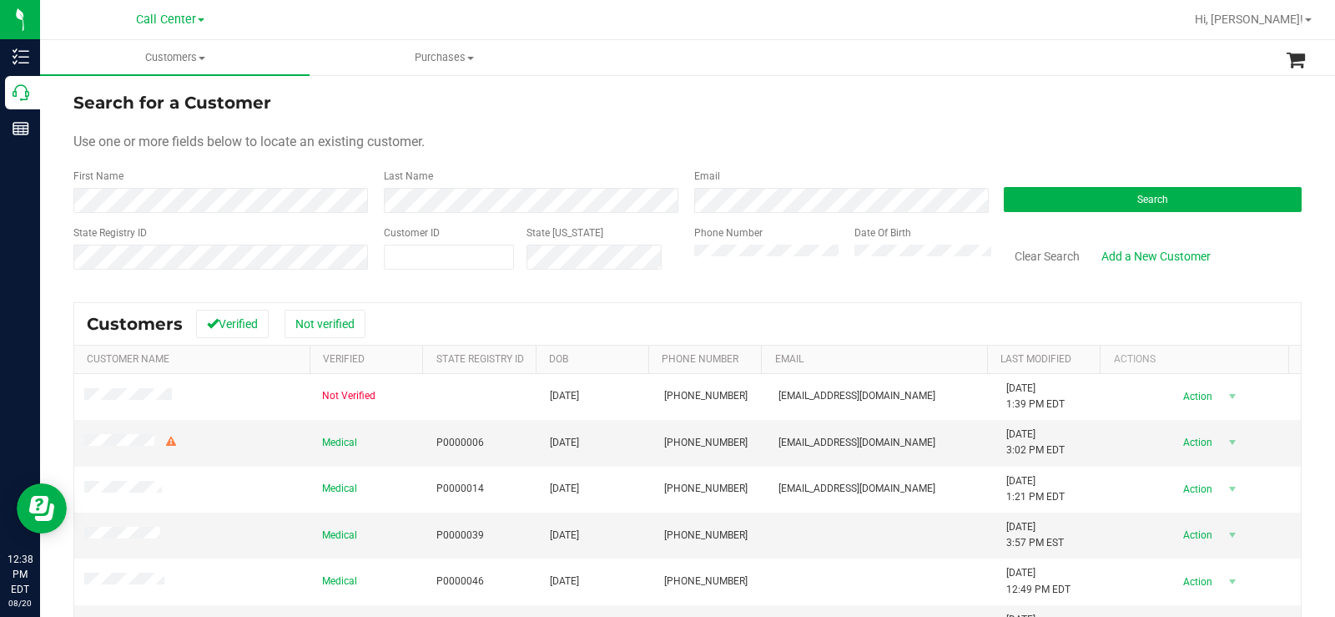
click at [1112, 186] on div "Search" at bounding box center [1146, 191] width 310 height 44
click at [1093, 191] on button "Search" at bounding box center [1153, 199] width 298 height 25
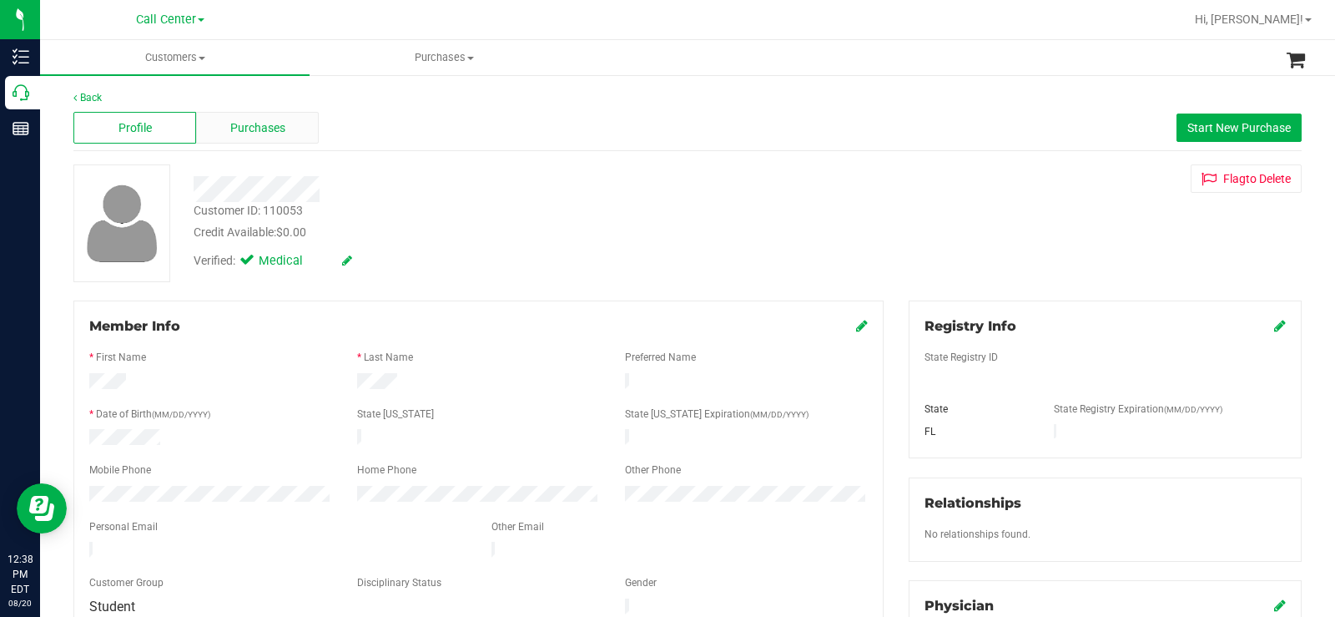
click at [275, 131] on span "Purchases" at bounding box center [257, 128] width 55 height 18
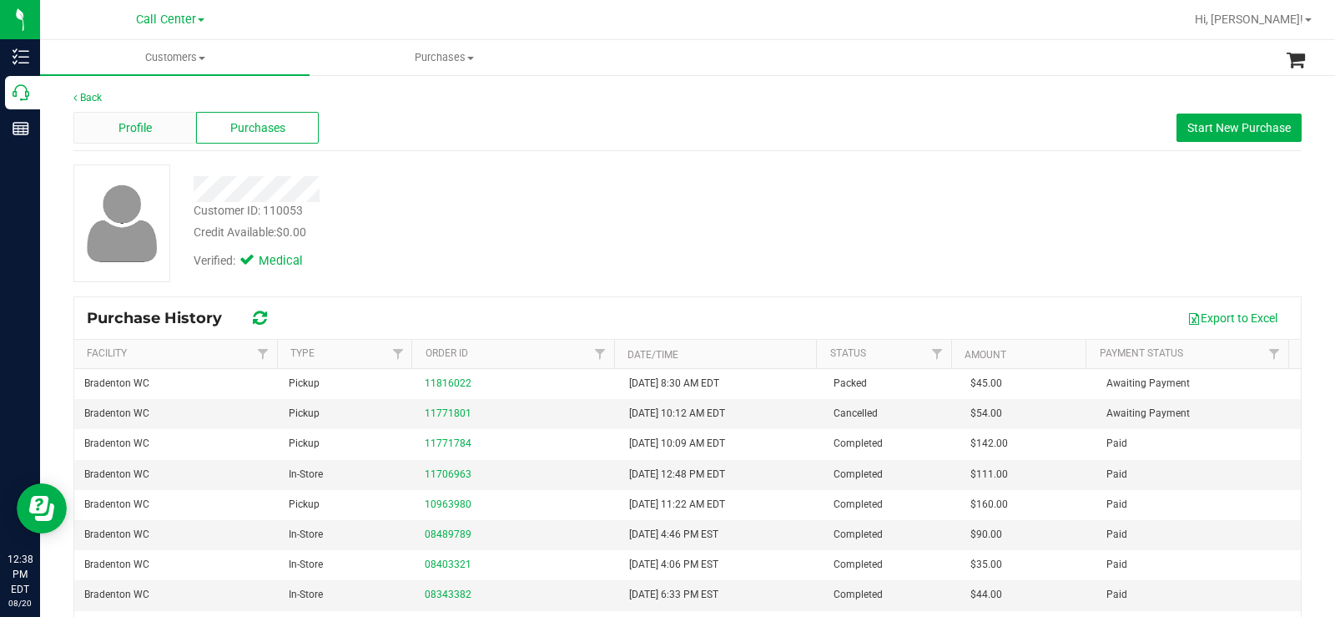
click at [165, 124] on div "Profile" at bounding box center [134, 128] width 123 height 32
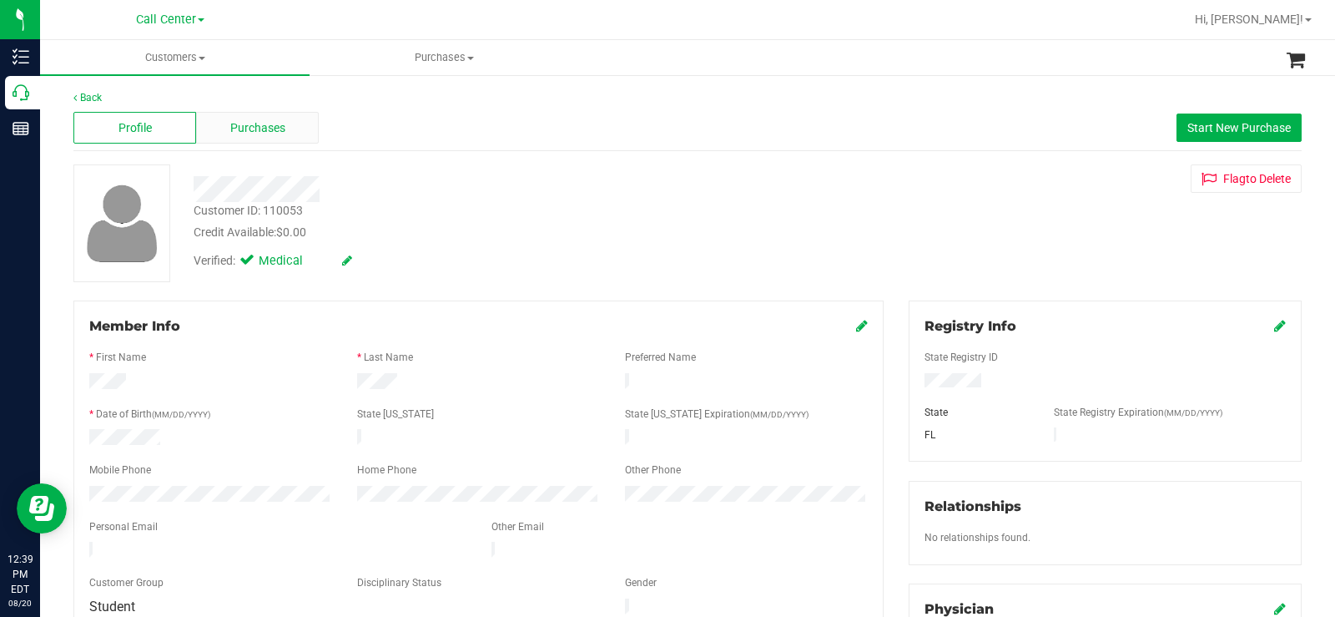
click at [300, 138] on div "Purchases" at bounding box center [257, 128] width 123 height 32
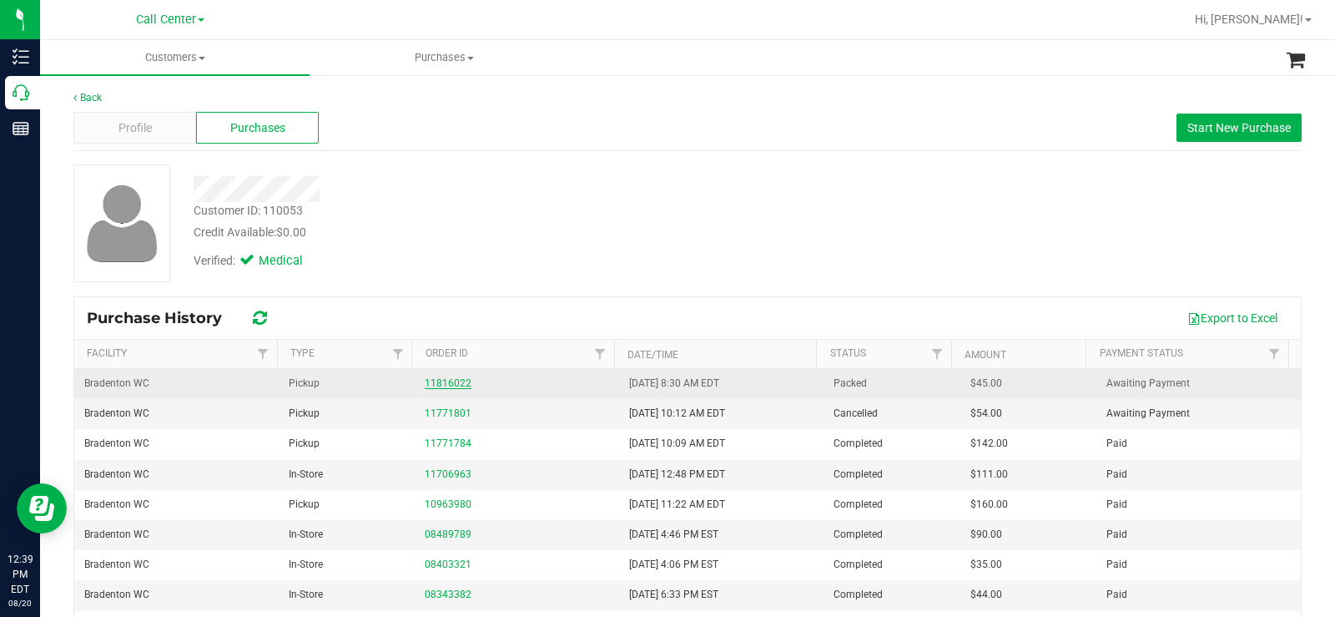
click at [441, 380] on link "11816022" at bounding box center [448, 383] width 47 height 12
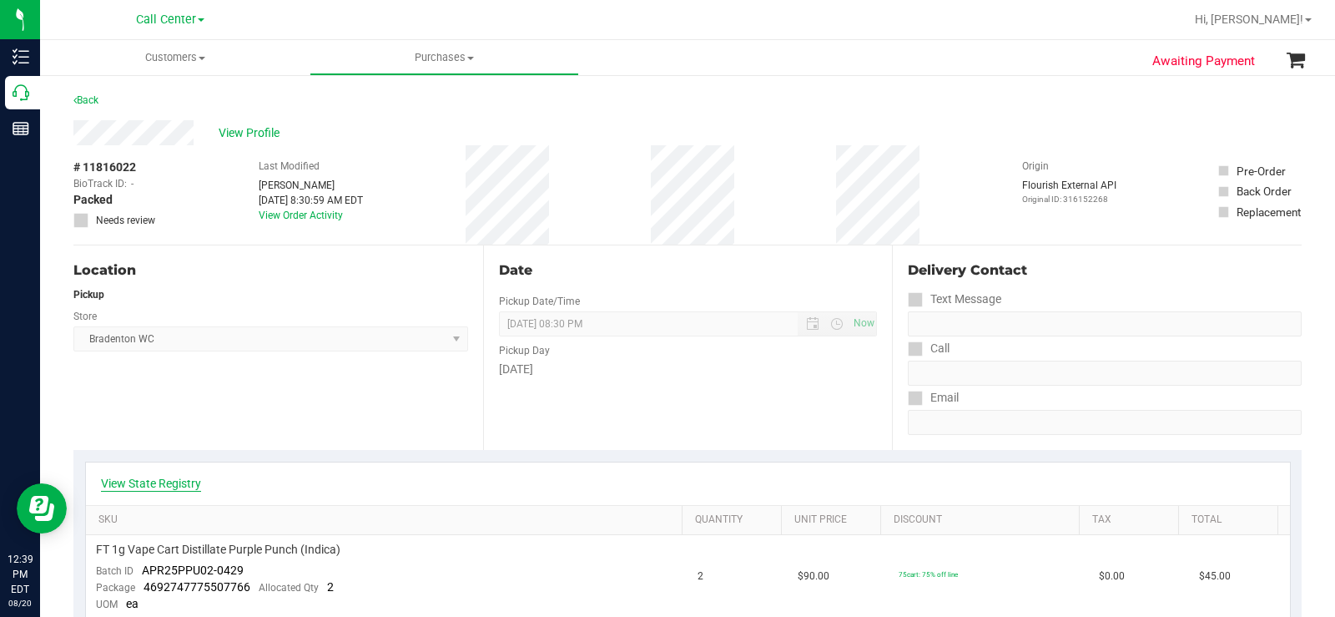
click at [174, 486] on link "View State Registry" at bounding box center [151, 483] width 100 height 17
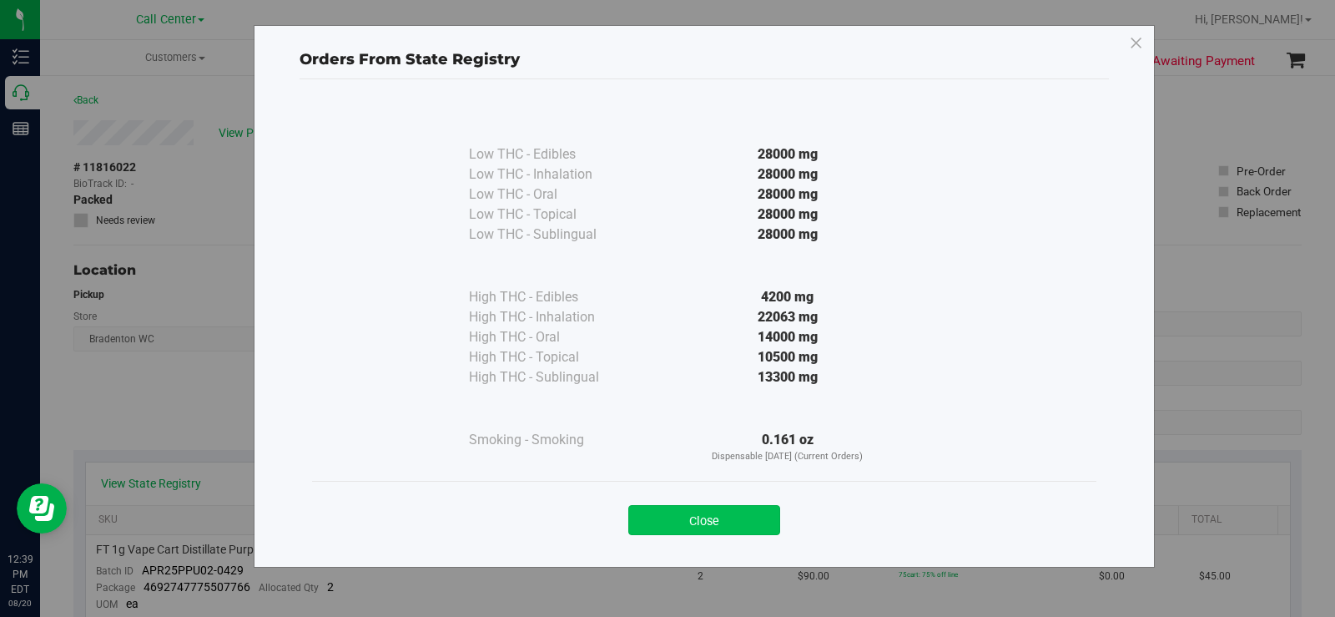
click at [746, 516] on button "Close" at bounding box center [704, 520] width 152 height 30
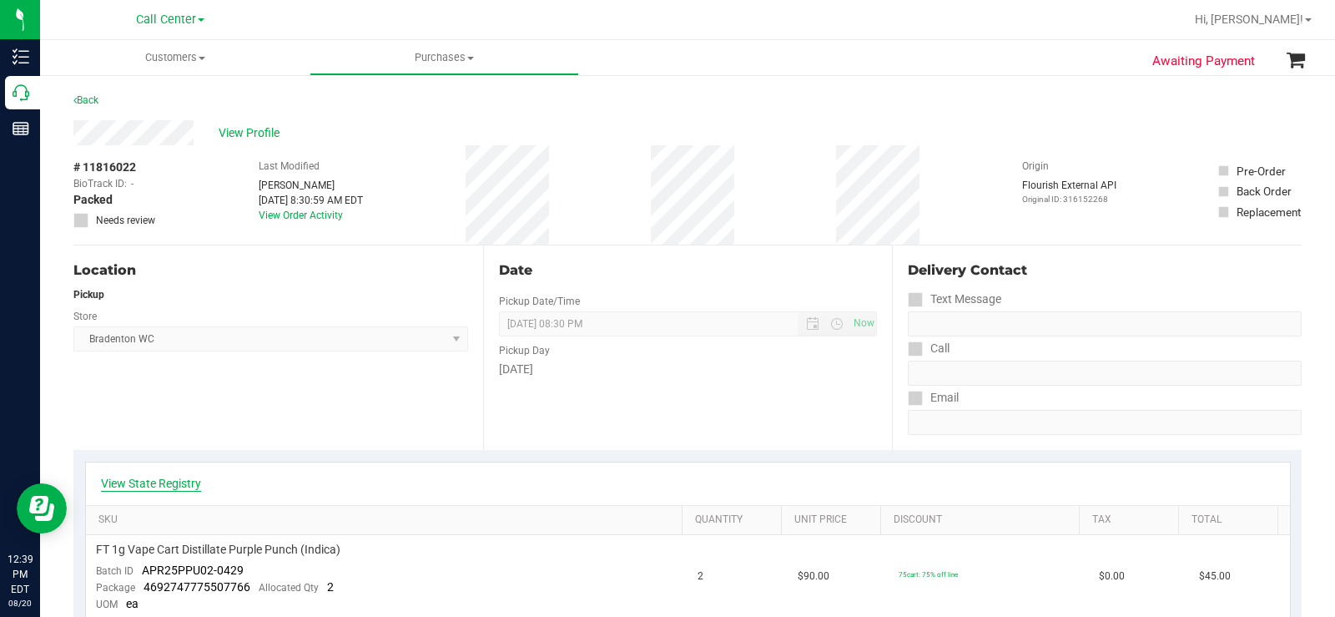
click at [167, 481] on link "View State Registry" at bounding box center [151, 483] width 100 height 17
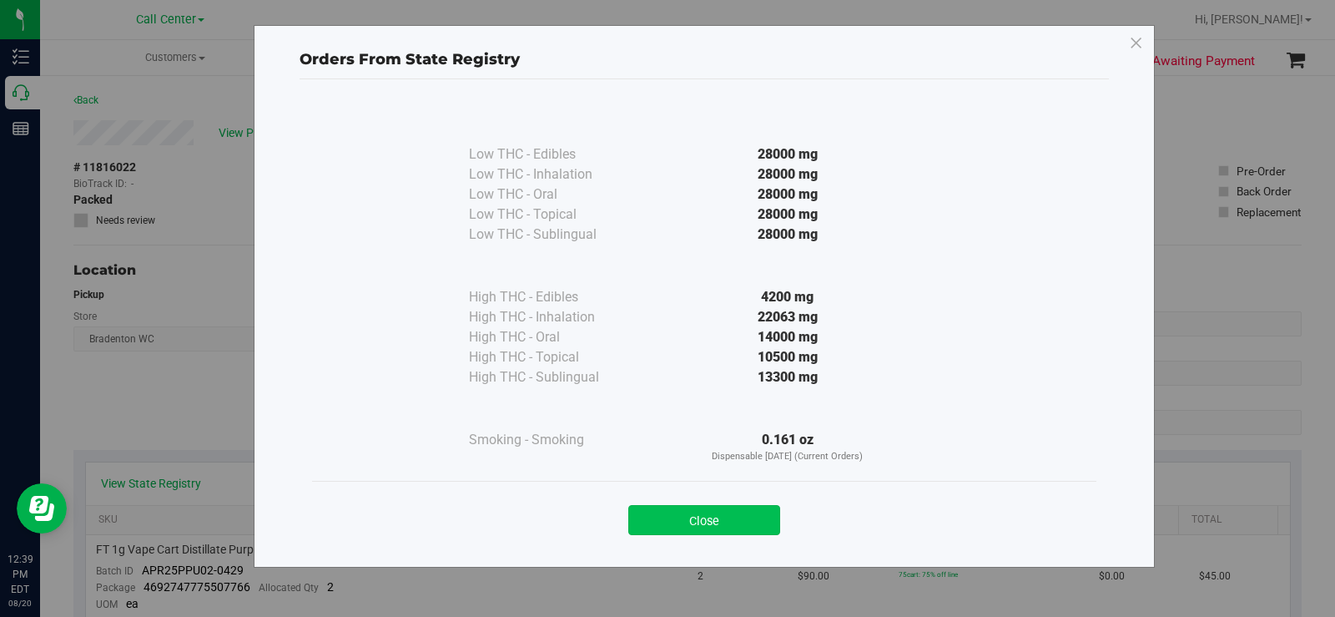
click at [708, 522] on button "Close" at bounding box center [704, 520] width 152 height 30
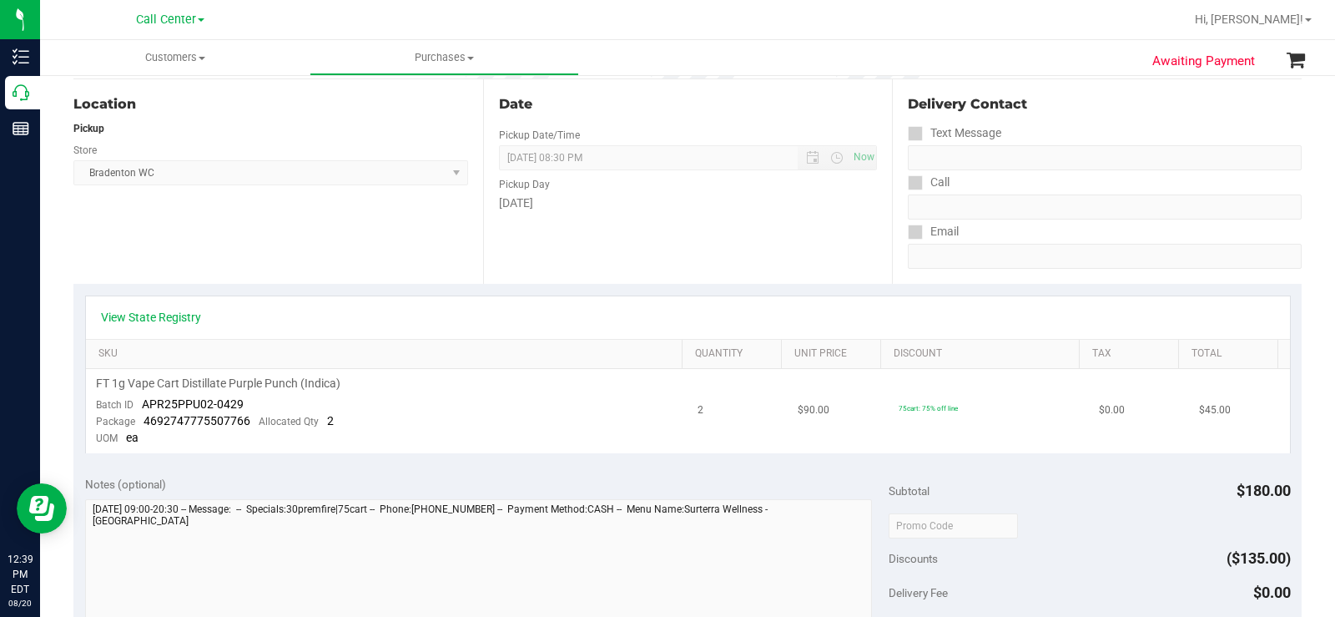
scroll to position [167, 0]
click at [174, 316] on link "View State Registry" at bounding box center [151, 316] width 100 height 17
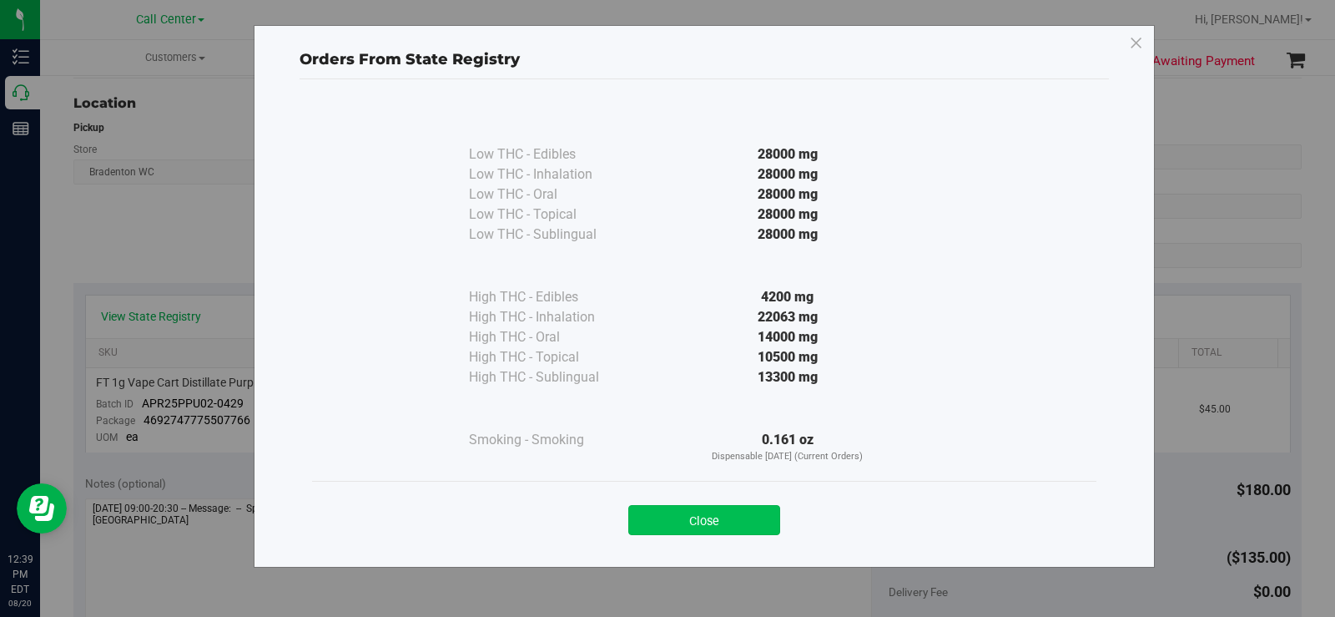
click at [677, 521] on button "Close" at bounding box center [704, 520] width 152 height 30
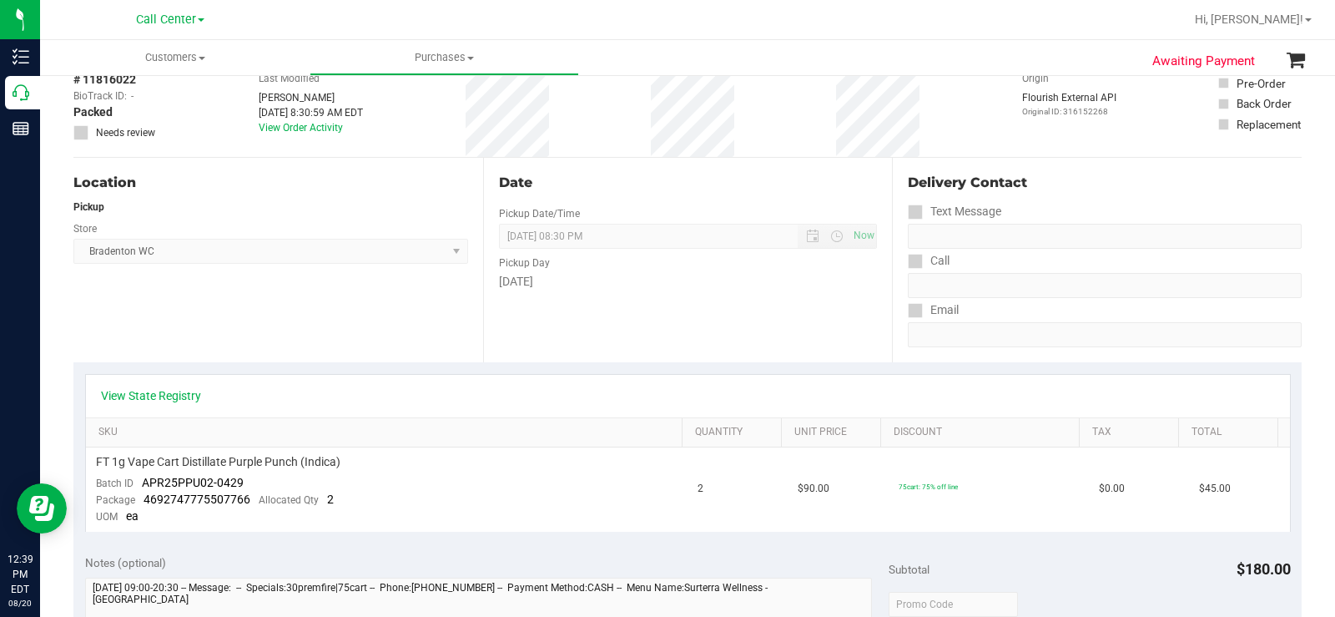
scroll to position [0, 0]
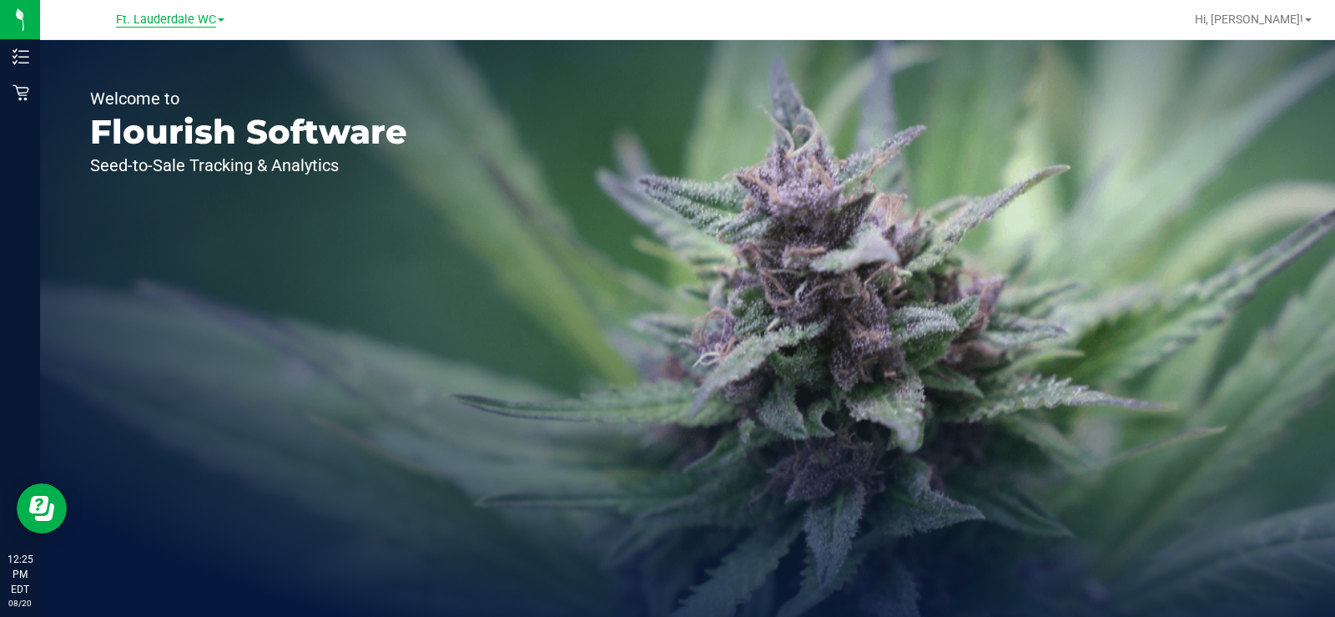
click at [162, 13] on span "Ft. Lauderdale WC" at bounding box center [166, 20] width 100 height 15
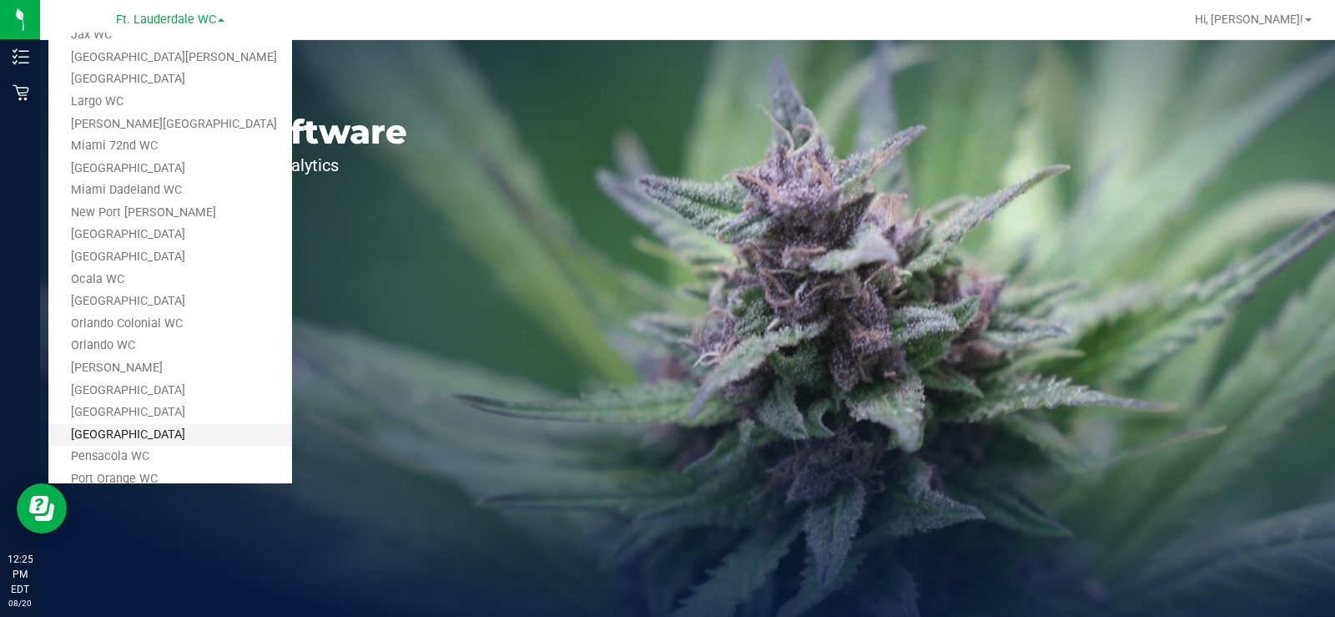
scroll to position [501, 0]
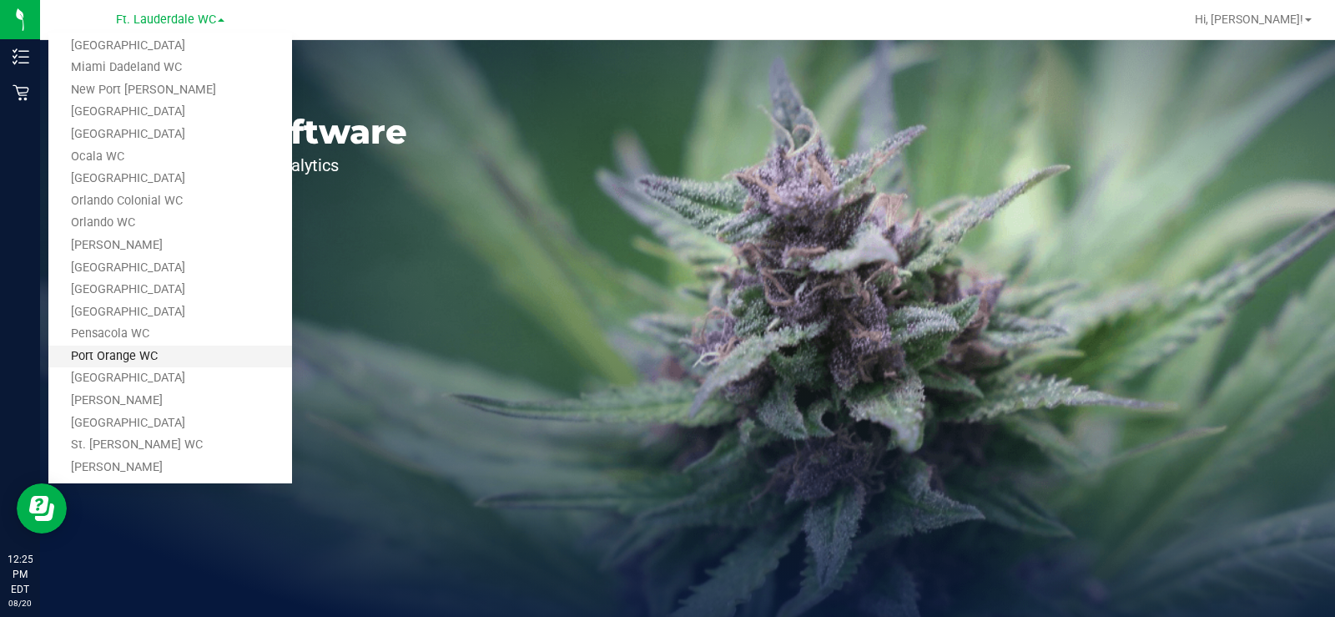
click at [139, 358] on link "Port Orange WC" at bounding box center [170, 356] width 244 height 23
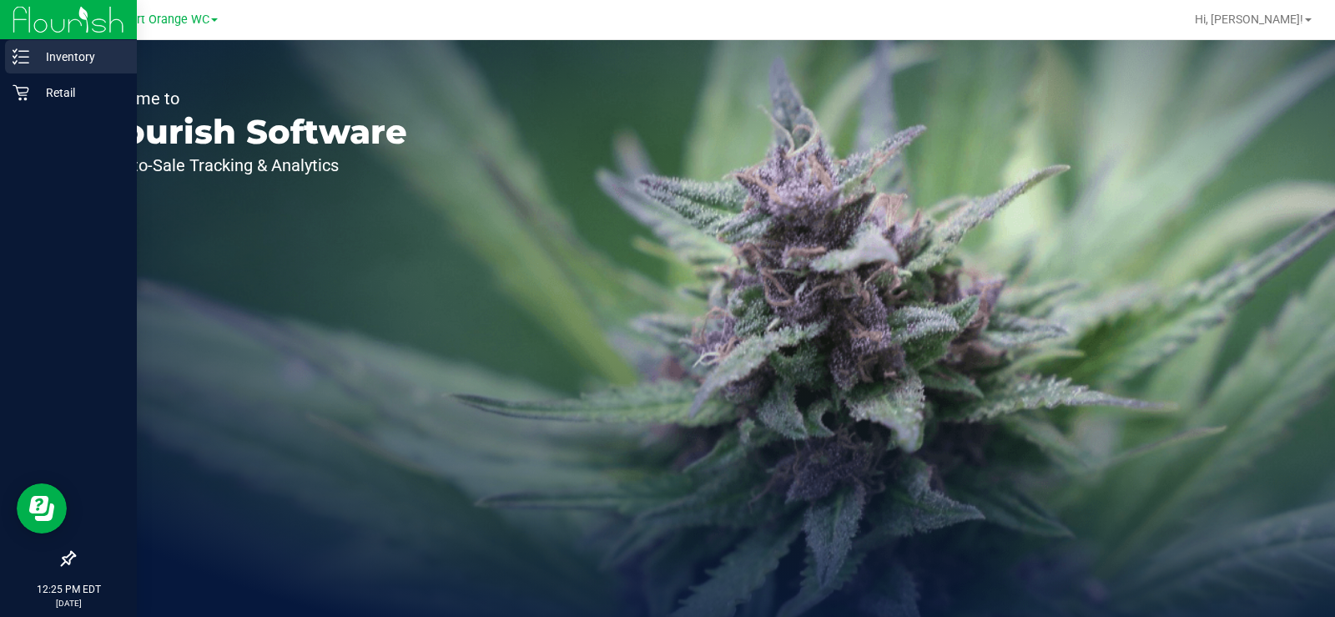
drag, startPoint x: 21, startPoint y: 62, endPoint x: 33, endPoint y: 67, distance: 12.7
click at [21, 62] on icon at bounding box center [21, 56] width 17 height 17
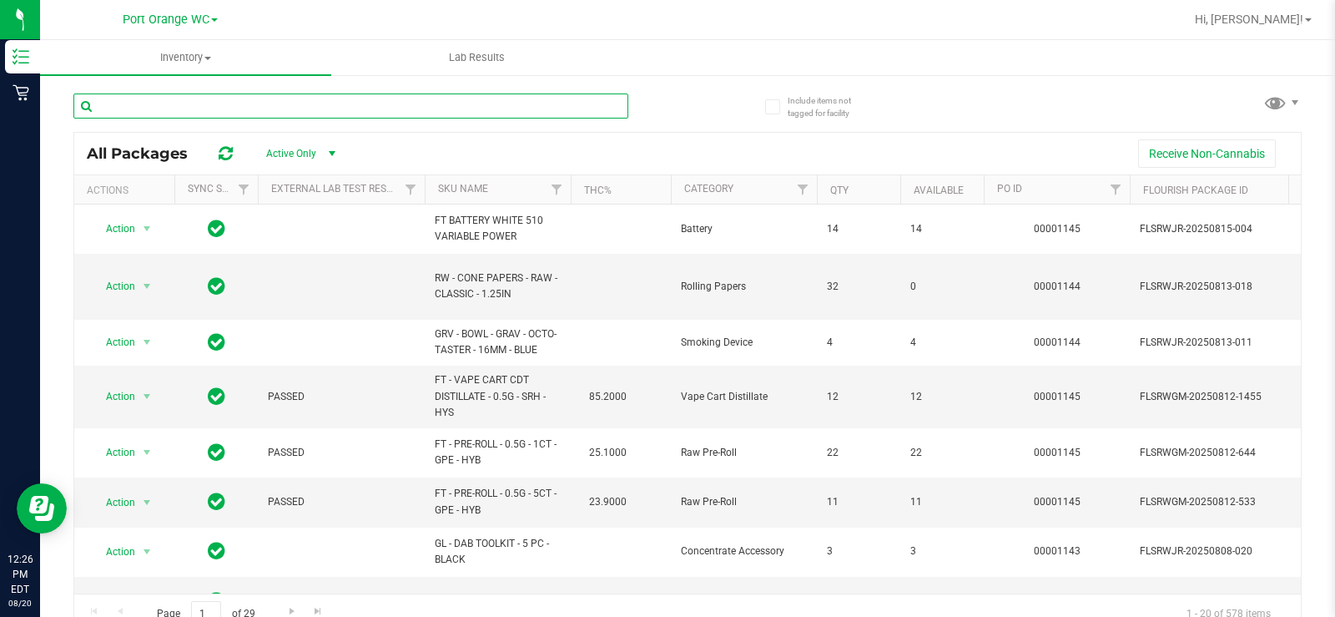
click at [210, 112] on input "text" at bounding box center [350, 105] width 555 height 25
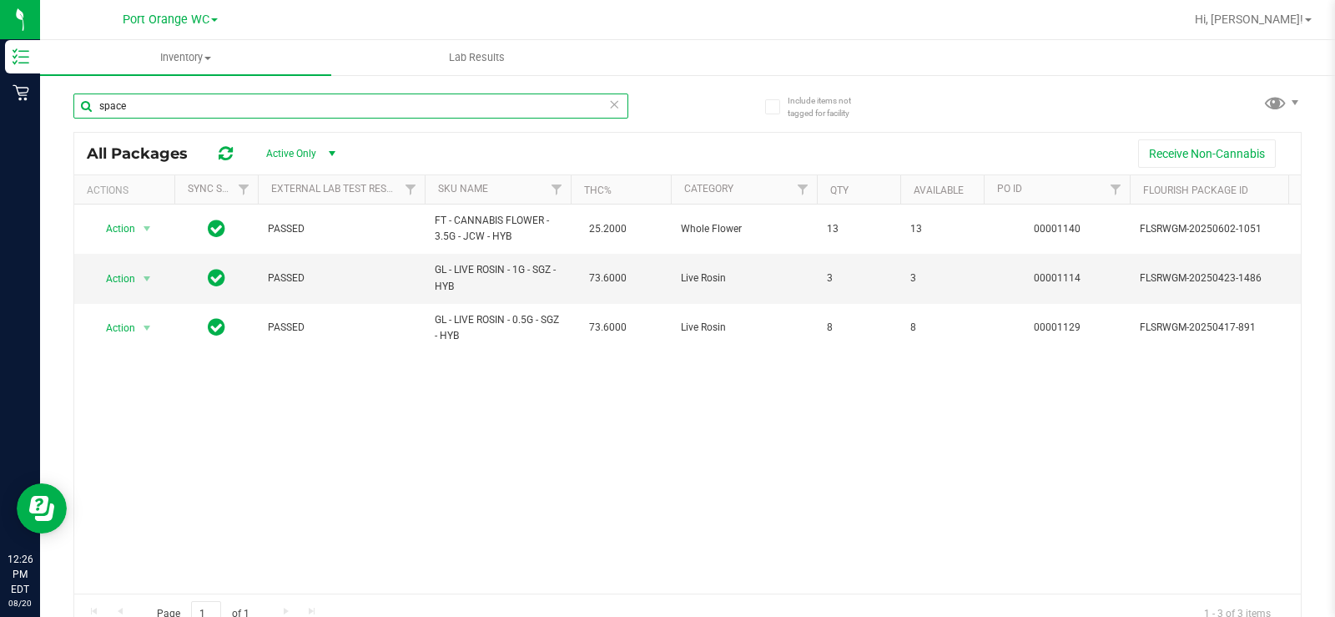
type input "space"
click at [547, 485] on div "Action Action Global inventory Package audit log Print package label Print prod…" at bounding box center [687, 398] width 1227 height 389
click at [433, 488] on div "Action Action Global inventory Package audit log Print package label Print prod…" at bounding box center [687, 398] width 1227 height 389
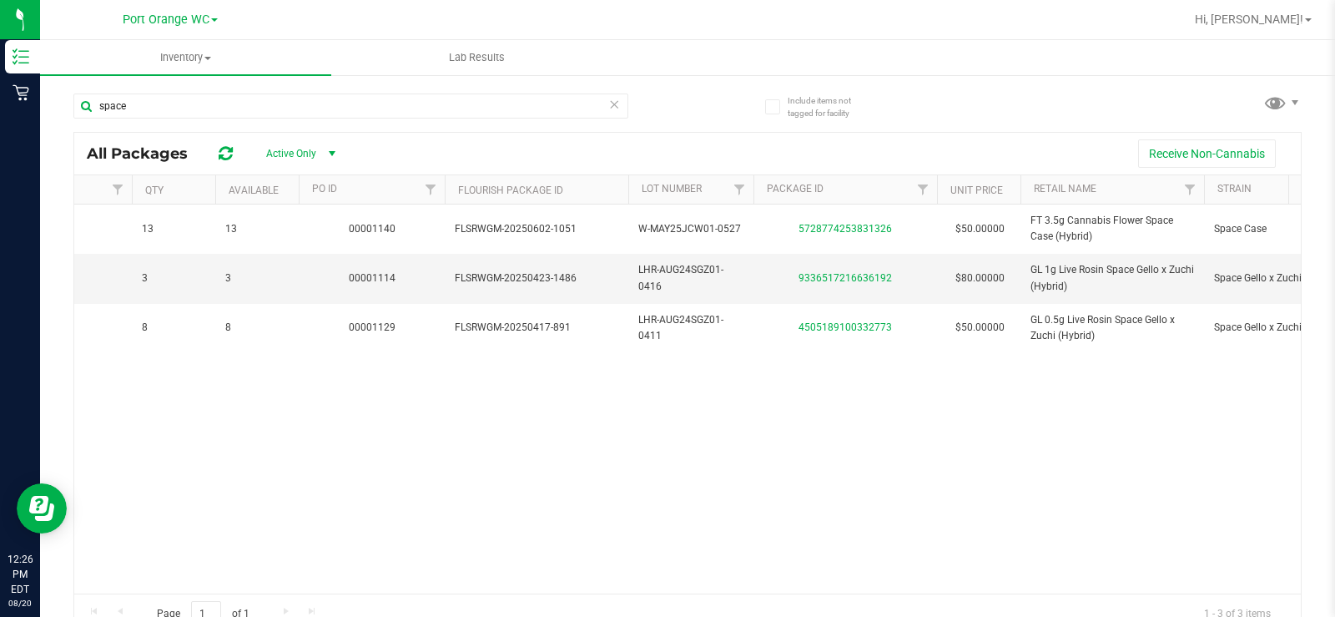
scroll to position [0, 713]
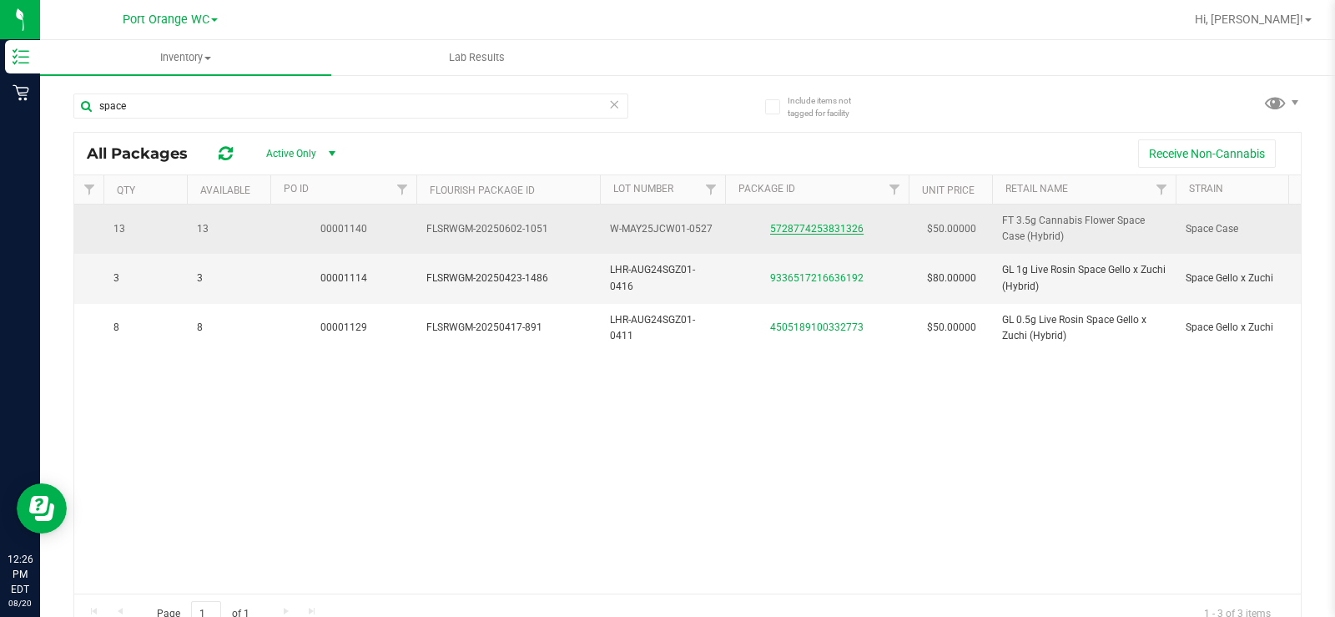
click at [817, 229] on link "5728774253831326" at bounding box center [816, 229] width 93 height 12
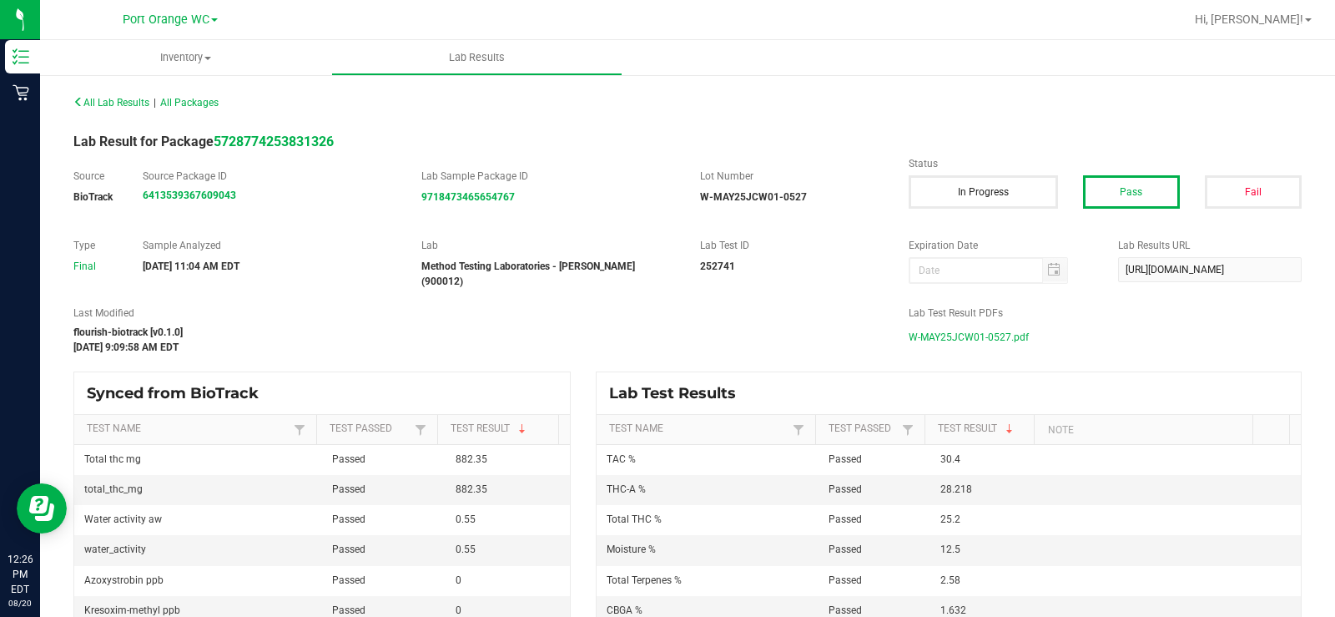
click at [1018, 330] on span "W-MAY25JCW01-0527.pdf" at bounding box center [969, 337] width 120 height 25
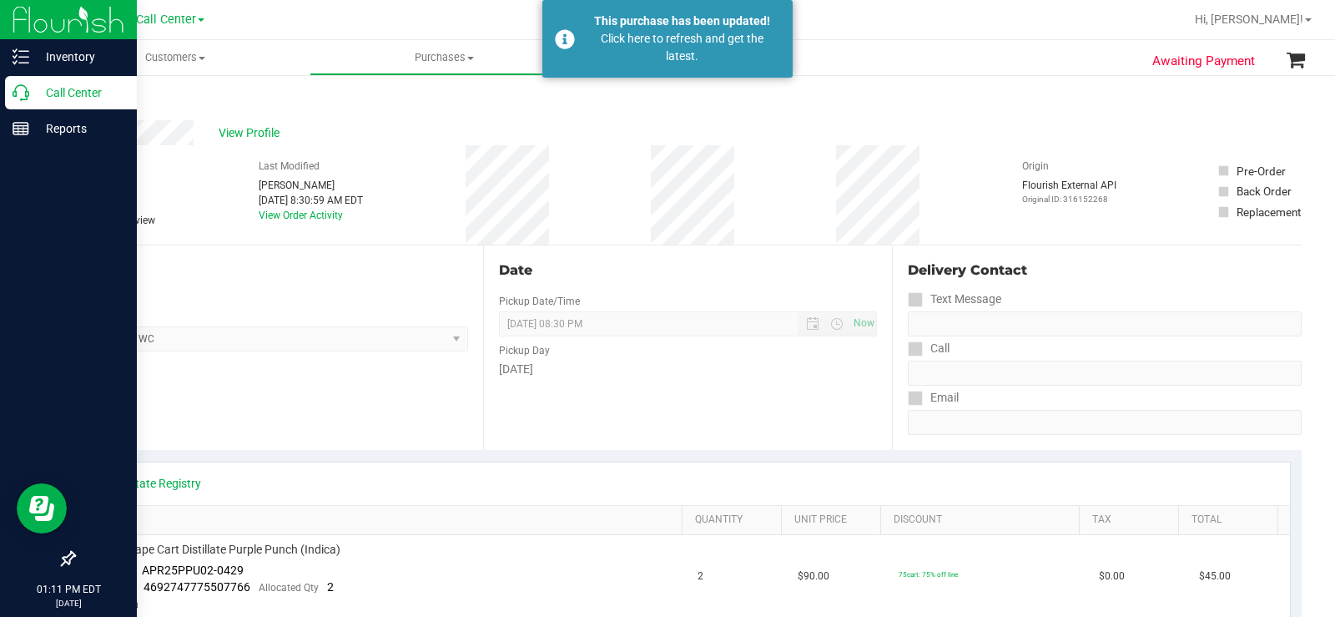
click at [4, 97] on link "Call Center" at bounding box center [68, 94] width 137 height 36
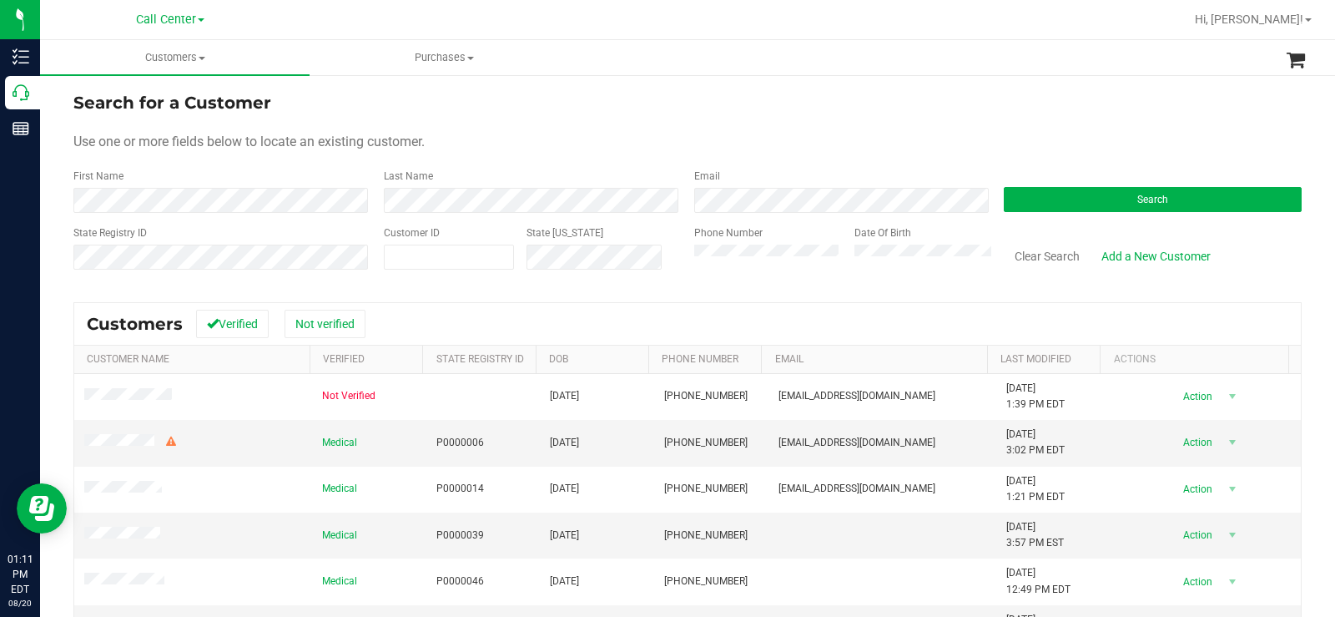
click at [474, 132] on div "Use one or more fields below to locate an existing customer." at bounding box center [687, 142] width 1228 height 20
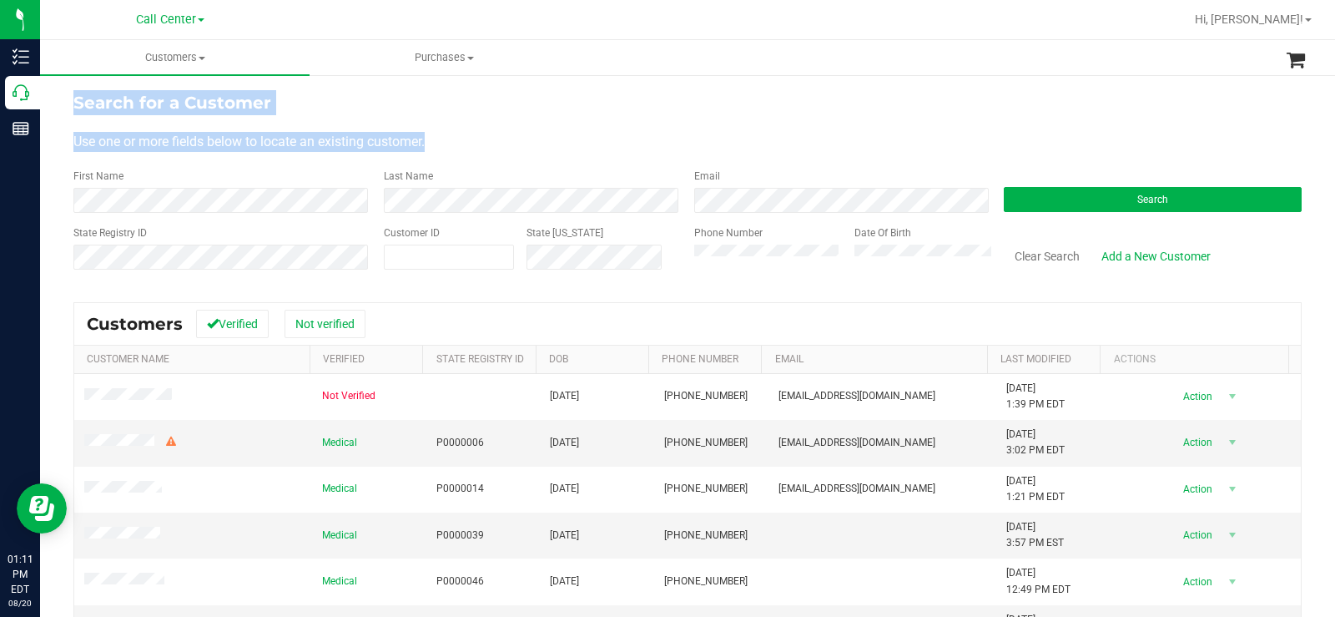
drag, startPoint x: 454, startPoint y: 143, endPoint x: 64, endPoint y: 103, distance: 391.7
click at [64, 103] on div "Search for a Customer Use one or more fields below to locate an existing custom…" at bounding box center [687, 446] width 1295 height 746
click at [450, 140] on div "Use one or more fields below to locate an existing customer." at bounding box center [687, 142] width 1228 height 20
drag, startPoint x: 450, startPoint y: 140, endPoint x: 97, endPoint y: 100, distance: 355.2
click at [92, 100] on form "Search for a Customer Use one or more fields below to locate an existing custom…" at bounding box center [687, 187] width 1228 height 194
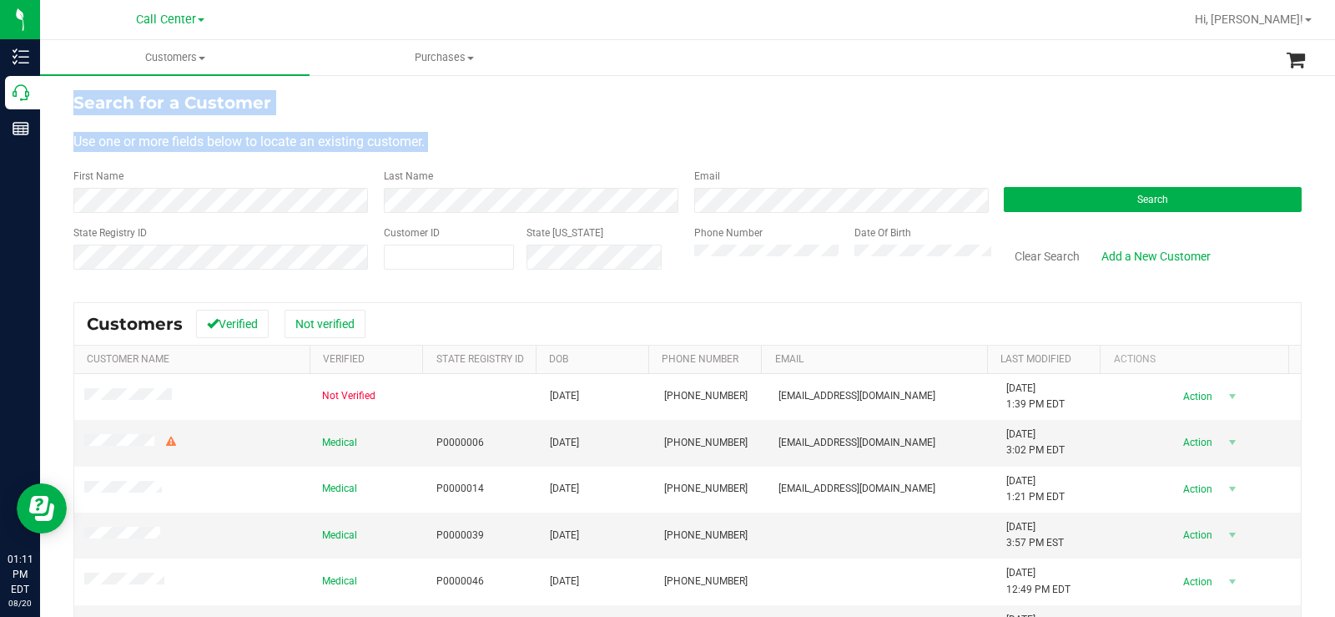
click at [591, 103] on div "Search for a Customer" at bounding box center [687, 102] width 1228 height 25
drag, startPoint x: 468, startPoint y: 144, endPoint x: 69, endPoint y: 103, distance: 400.9
click at [69, 103] on div "Search for a Customer Use one or more fields below to locate an existing custom…" at bounding box center [687, 446] width 1295 height 746
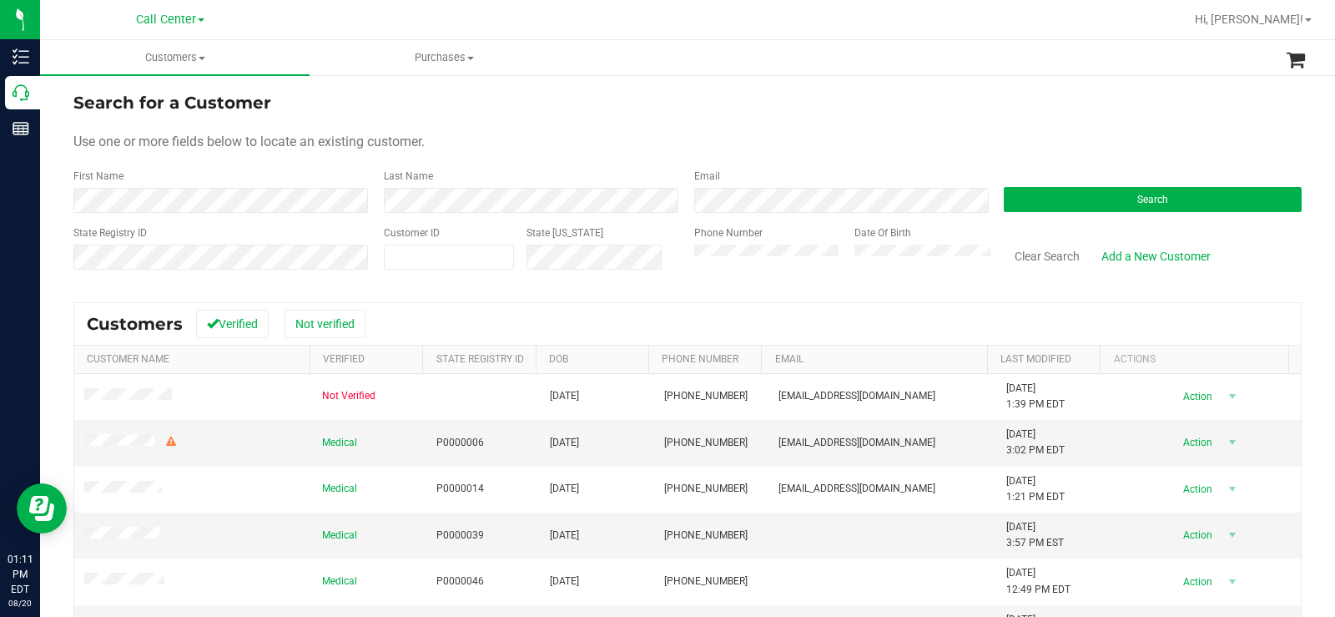
click at [565, 158] on form "Search for a Customer Use one or more fields below to locate an existing custom…" at bounding box center [687, 187] width 1228 height 194
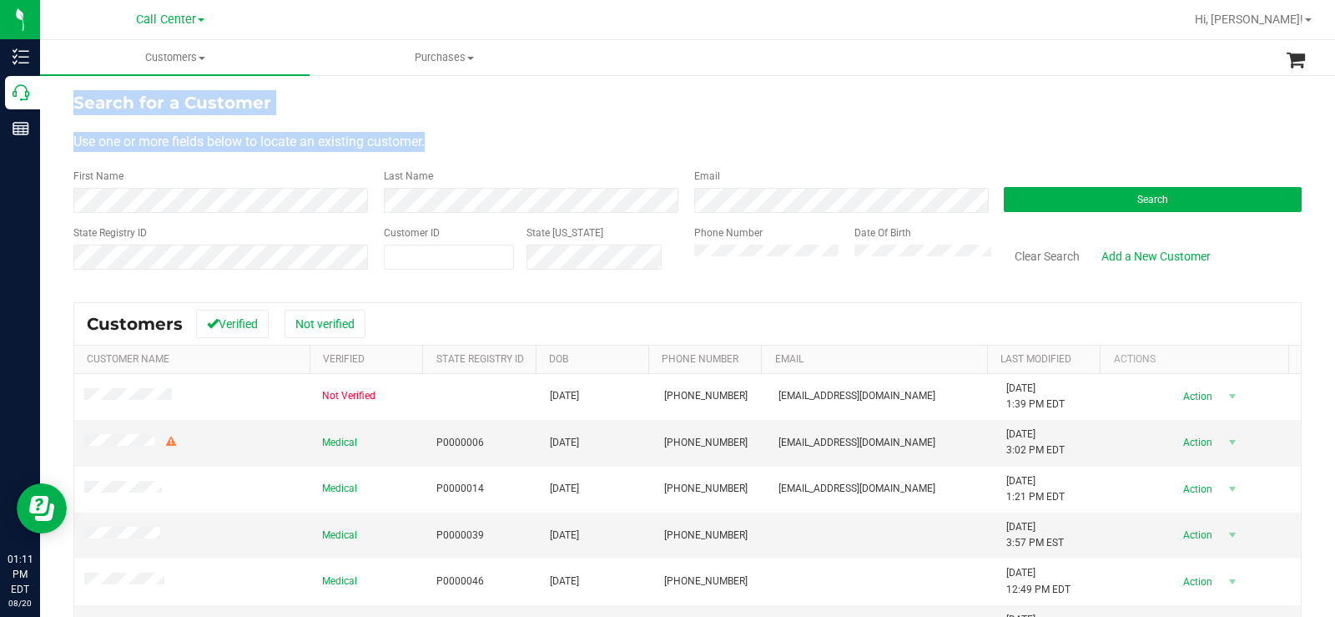
drag, startPoint x: 456, startPoint y: 137, endPoint x: 72, endPoint y: 95, distance: 386.1
click at [72, 95] on div "Search for a Customer Use one or more fields below to locate an existing custom…" at bounding box center [687, 446] width 1295 height 746
click at [642, 123] on form "Search for a Customer Use one or more fields below to locate an existing custom…" at bounding box center [687, 187] width 1228 height 194
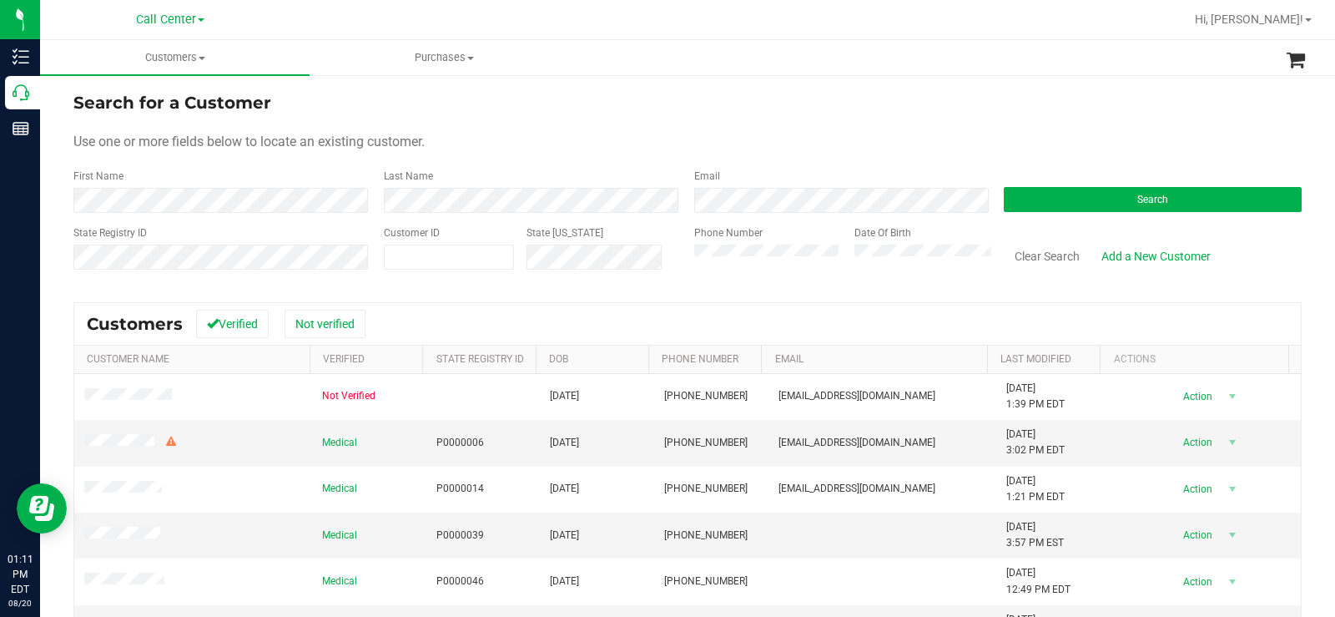
click at [452, 137] on div "Use one or more fields below to locate an existing customer." at bounding box center [687, 142] width 1228 height 20
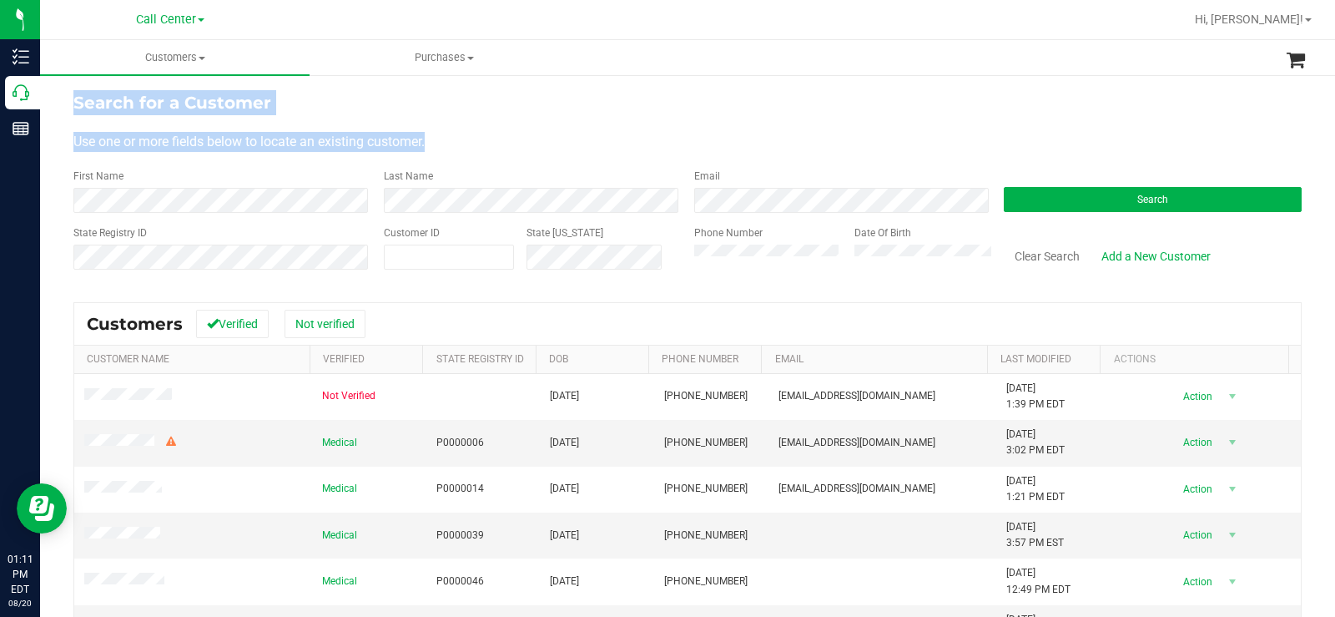
drag, startPoint x: 449, startPoint y: 142, endPoint x: 63, endPoint y: 95, distance: 388.3
click at [63, 95] on div "Search for a Customer Use one or more fields below to locate an existing custom…" at bounding box center [687, 446] width 1295 height 746
click at [587, 147] on div "Use one or more fields below to locate an existing customer." at bounding box center [687, 142] width 1228 height 20
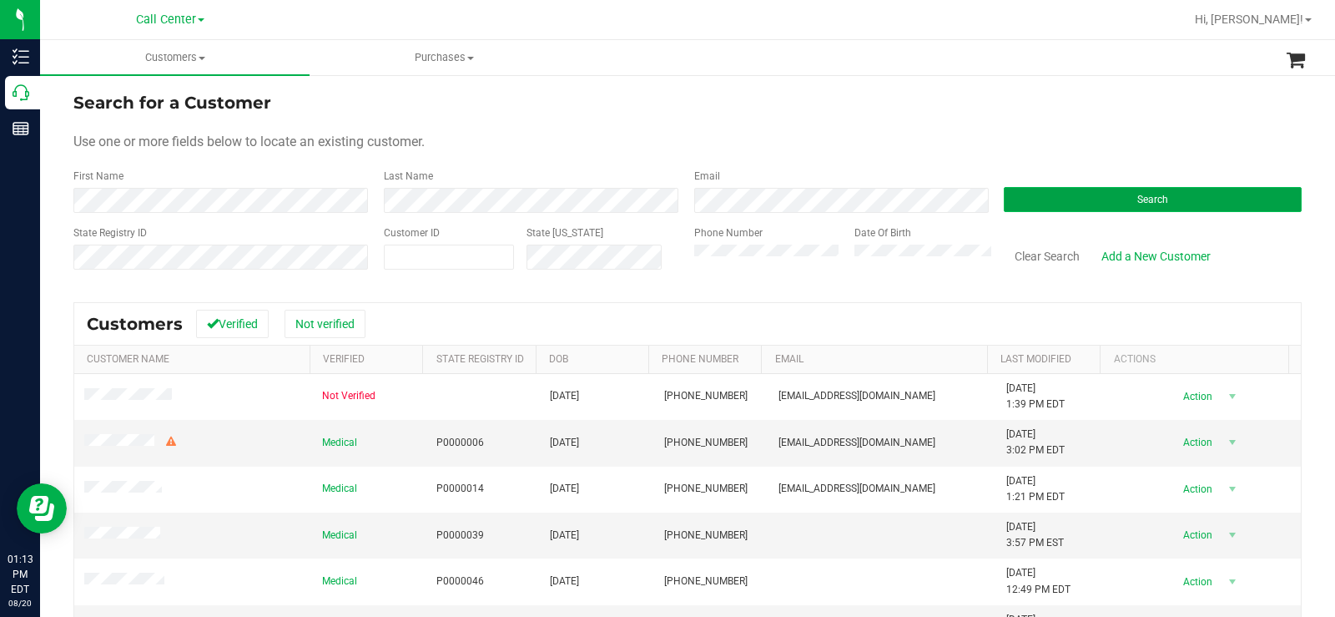
click at [1098, 199] on button "Search" at bounding box center [1153, 199] width 298 height 25
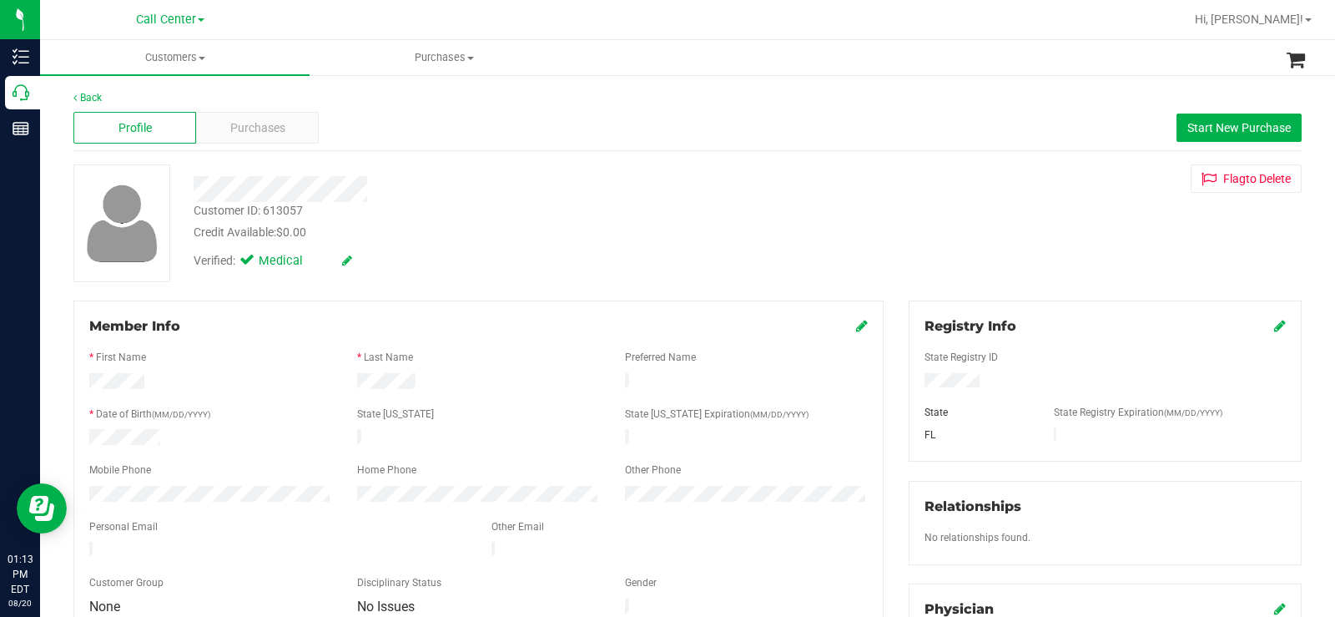
click at [994, 380] on div at bounding box center [1105, 382] width 386 height 18
click at [927, 385] on div at bounding box center [1105, 382] width 386 height 18
click at [316, 441] on div at bounding box center [211, 439] width 268 height 20
drag, startPoint x: 179, startPoint y: 433, endPoint x: 75, endPoint y: 439, distance: 104.5
click at [75, 439] on div "Member Info * First Name * Last Name Preferred Name * Date of Birth (MM/DD/YYYY…" at bounding box center [478, 467] width 810 height 334
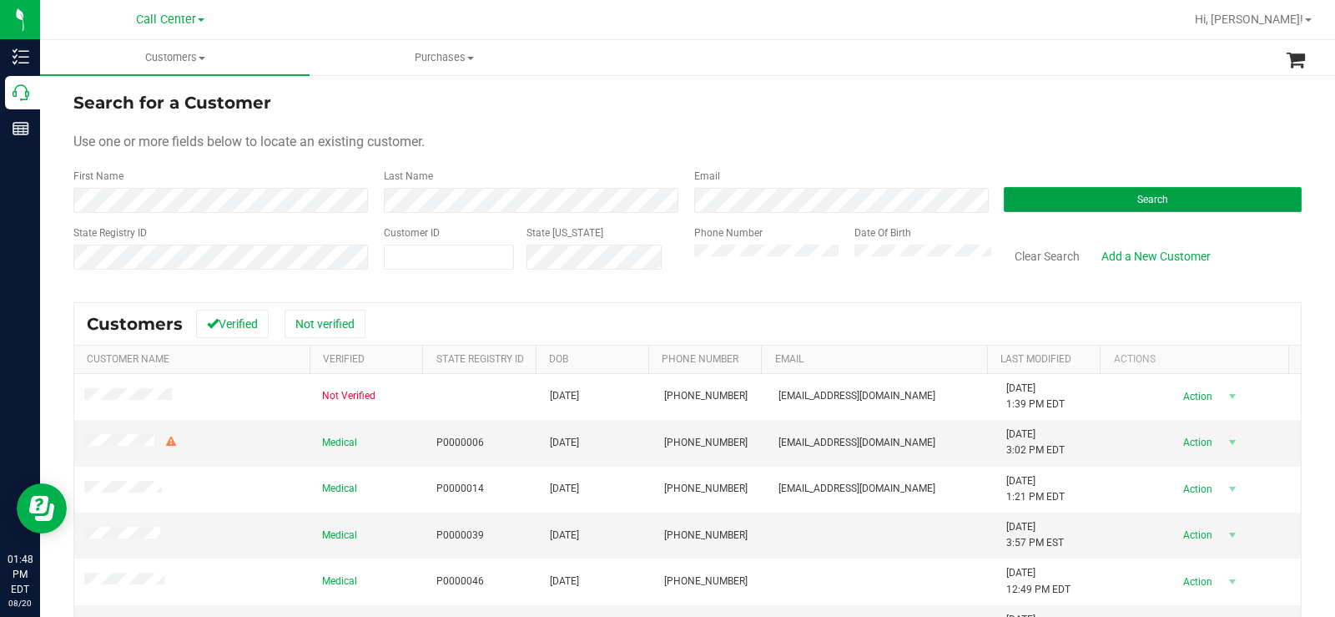
click at [1137, 204] on span "Search" at bounding box center [1152, 200] width 31 height 12
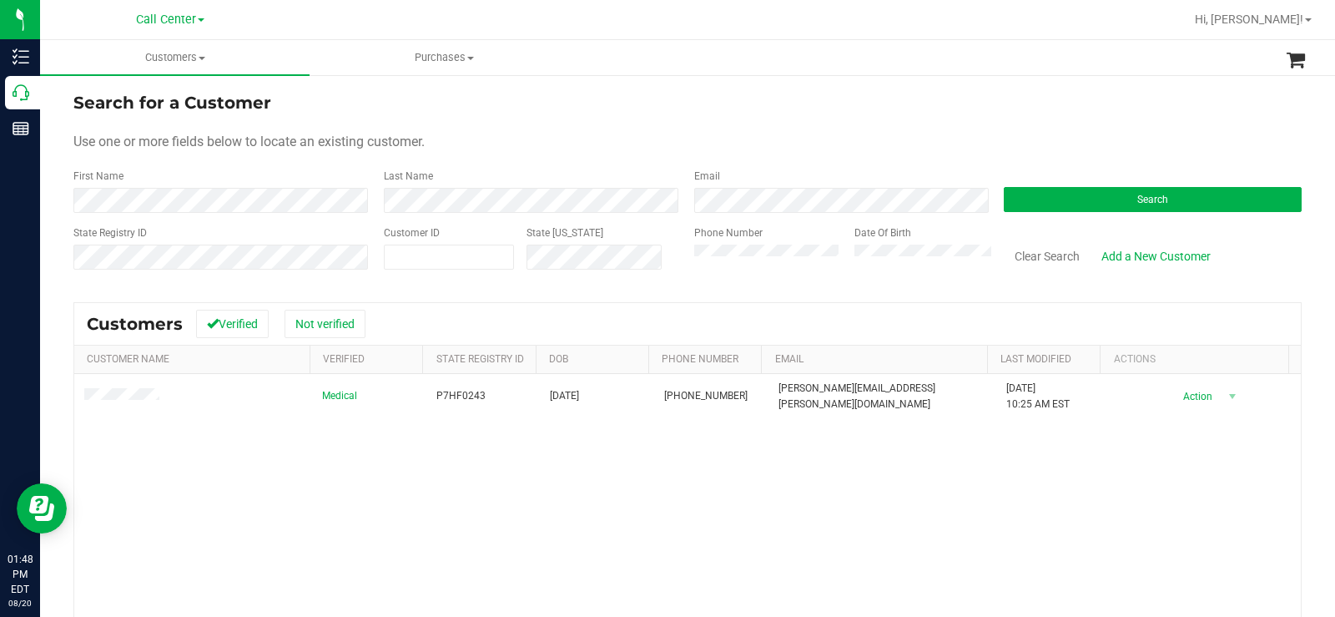
click at [370, 445] on div "Medical P7HF0243 [DATE] (321) 427-0680 [PERSON_NAME][EMAIL_ADDRESS][PERSON_NAME…" at bounding box center [687, 568] width 1227 height 389
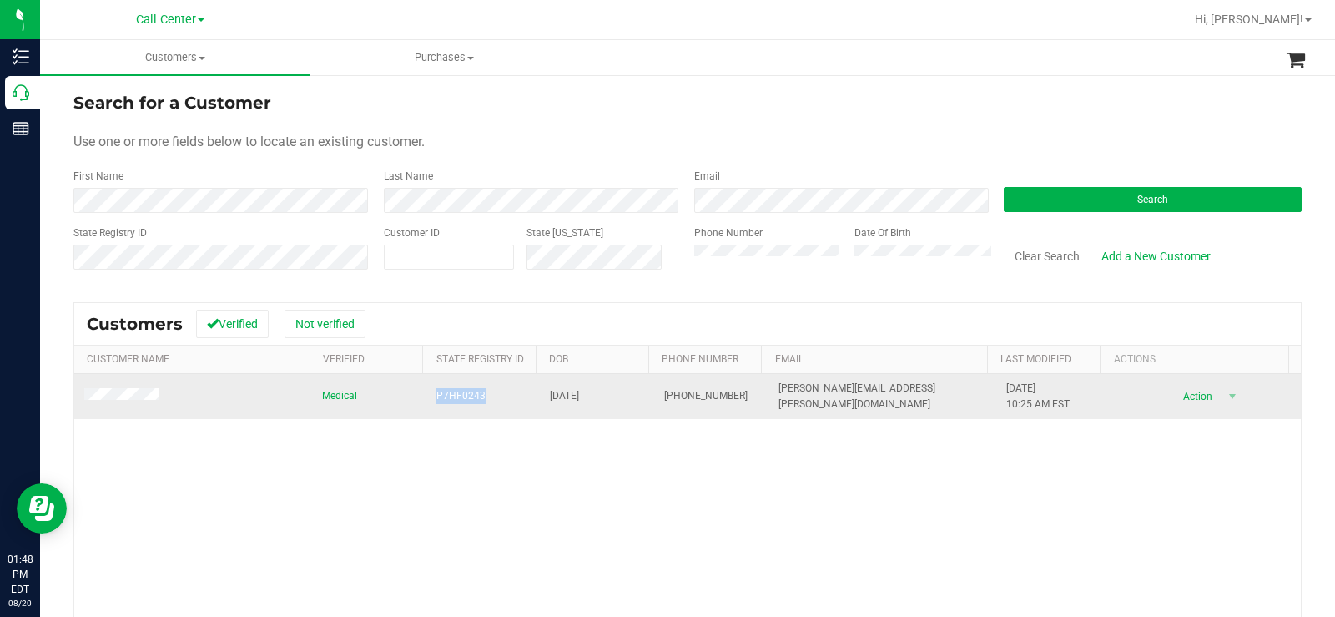
drag, startPoint x: 494, startPoint y: 395, endPoint x: 423, endPoint y: 394, distance: 70.9
click at [426, 394] on td "P7HF0243" at bounding box center [483, 396] width 114 height 45
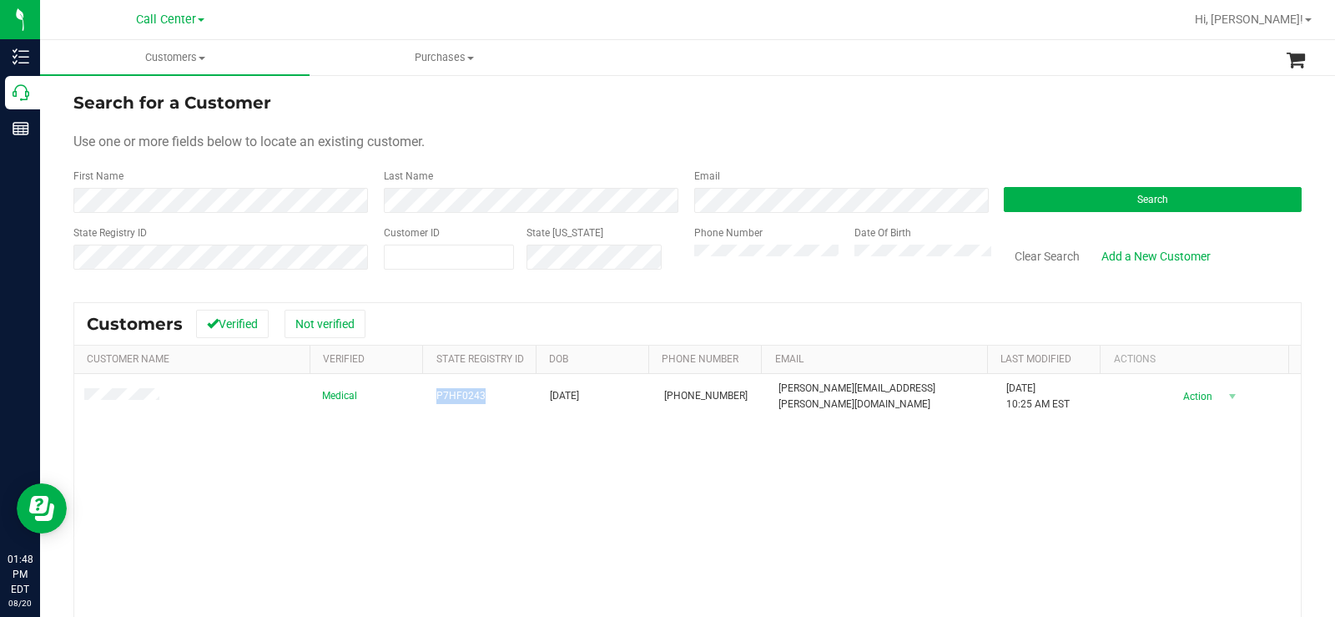
copy span "P7HF0243"
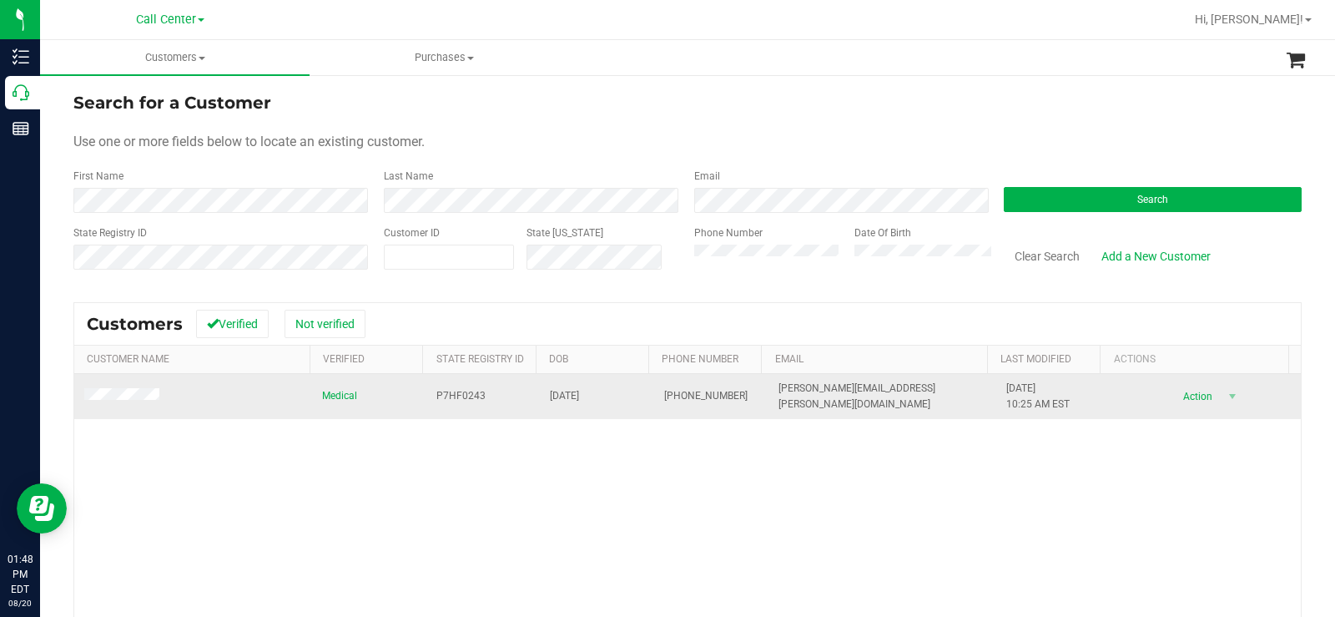
drag, startPoint x: 476, startPoint y: 406, endPoint x: 498, endPoint y: 405, distance: 21.8
click at [479, 406] on td "P7HF0243" at bounding box center [483, 396] width 114 height 45
drag, startPoint x: 587, startPoint y: 396, endPoint x: 537, endPoint y: 401, distance: 50.2
click at [540, 401] on td "10/29/1969" at bounding box center [597, 396] width 114 height 45
copy span "10/29/1969"
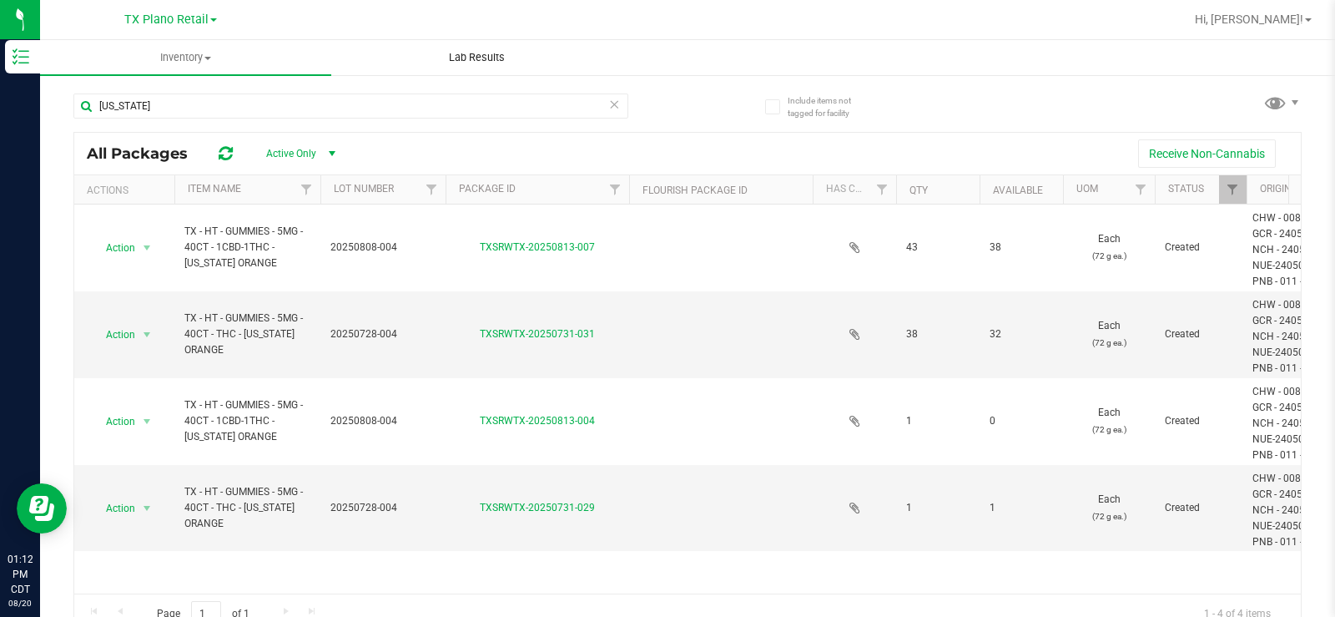
scroll to position [16, 0]
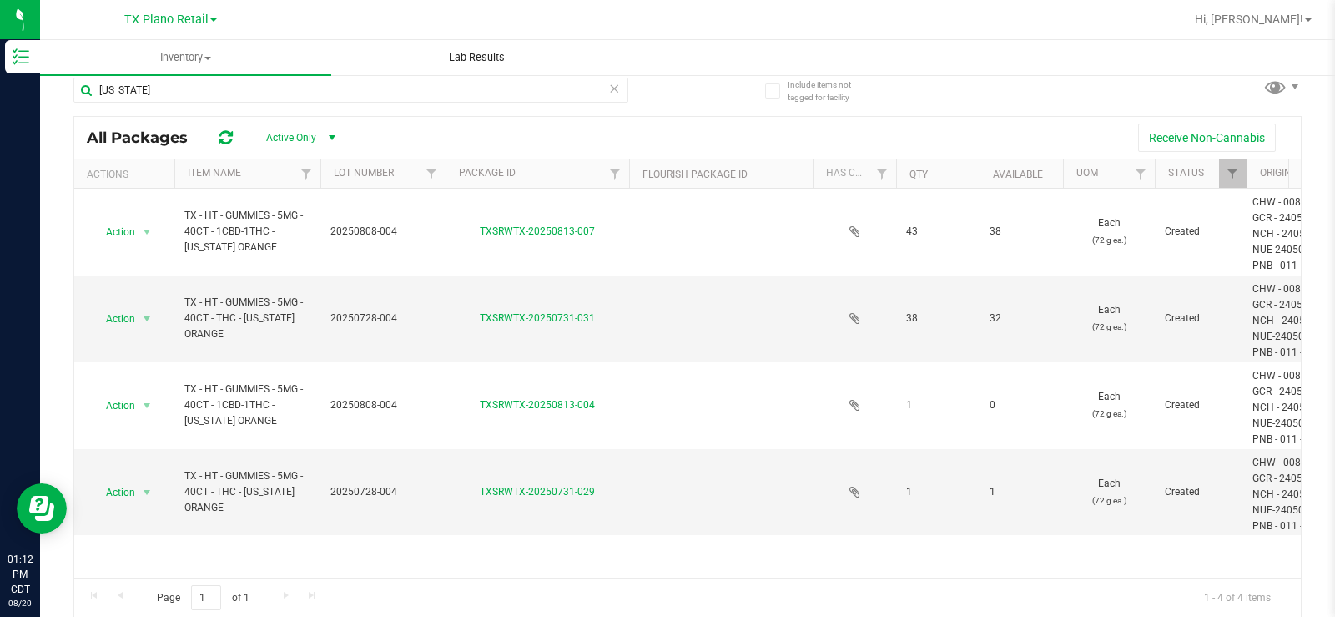
click at [446, 50] on span "Lab Results" at bounding box center [476, 57] width 101 height 15
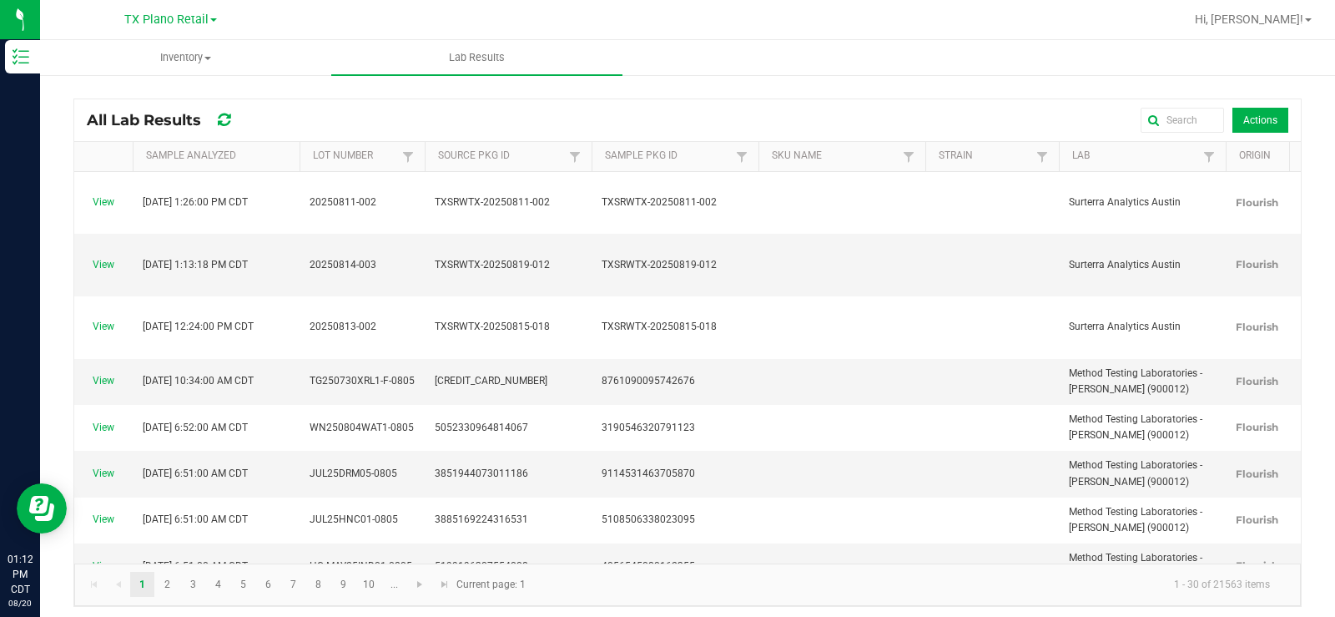
click at [213, 28] on div "TX Plano Retail [PERSON_NAME][GEOGRAPHIC_DATA] [PERSON_NAME][GEOGRAPHIC_DATA] […" at bounding box center [170, 19] width 93 height 20
click at [195, 25] on span "TX Plano Retail" at bounding box center [166, 20] width 84 height 15
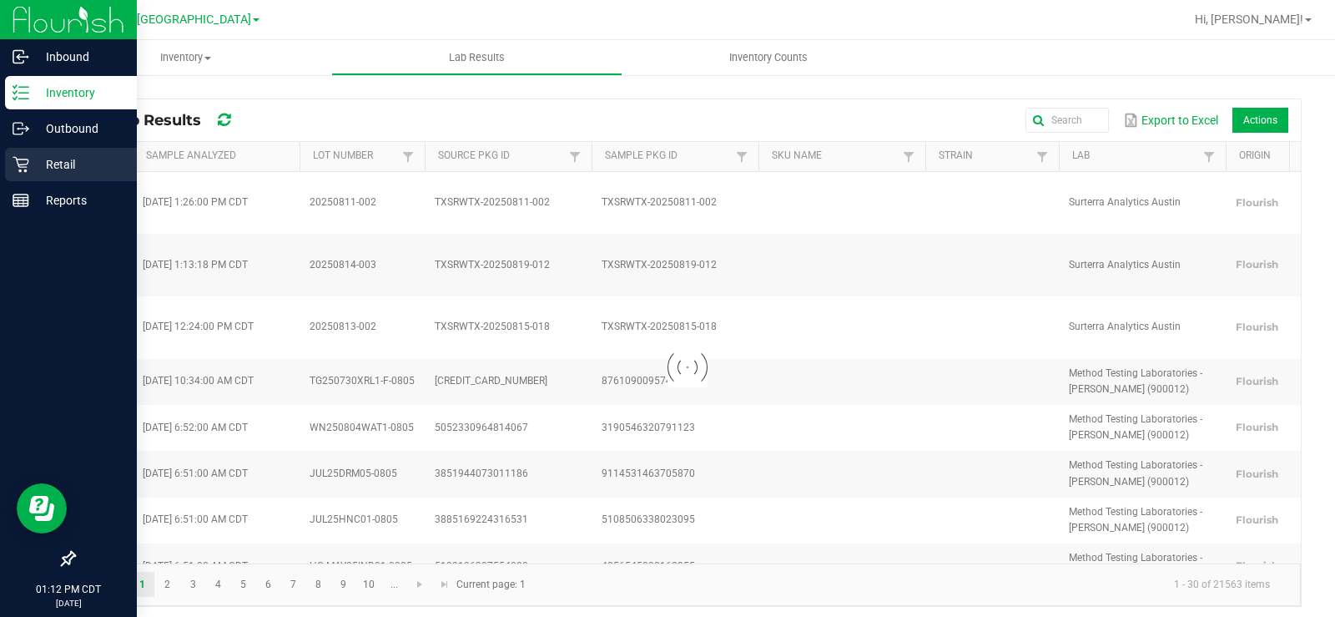
click at [21, 166] on icon at bounding box center [21, 164] width 17 height 17
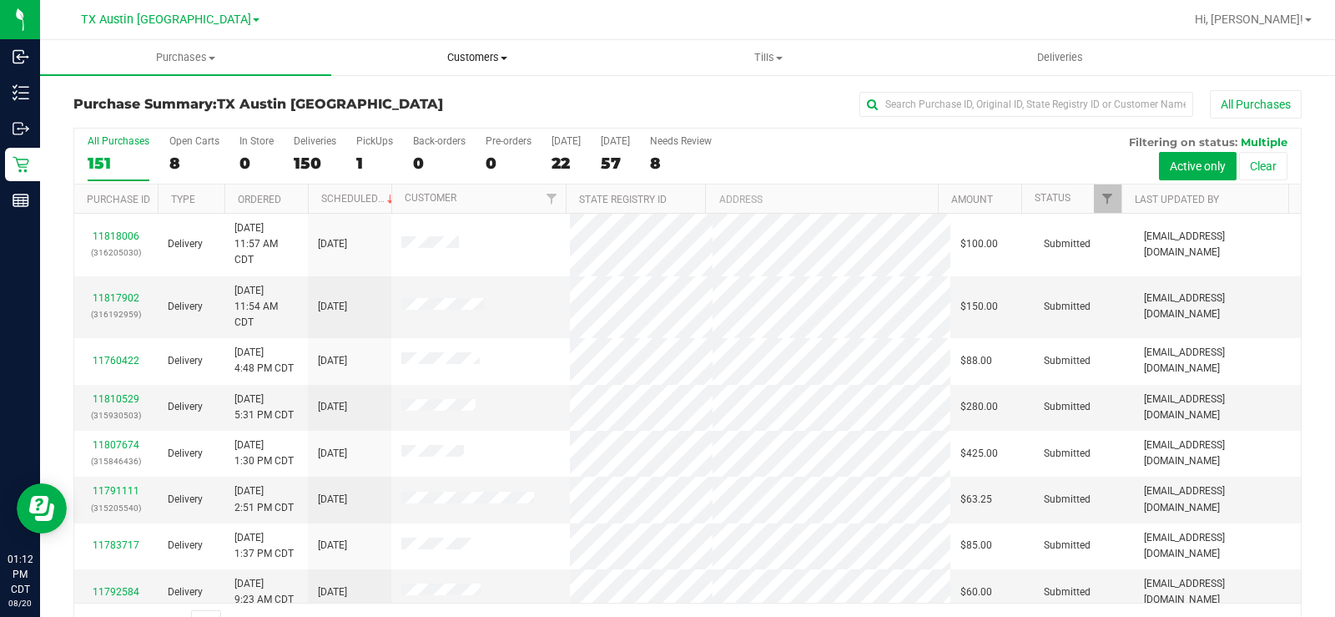
click at [496, 56] on span "Customers" at bounding box center [477, 57] width 290 height 15
click at [424, 99] on span "All customers" at bounding box center [391, 100] width 120 height 14
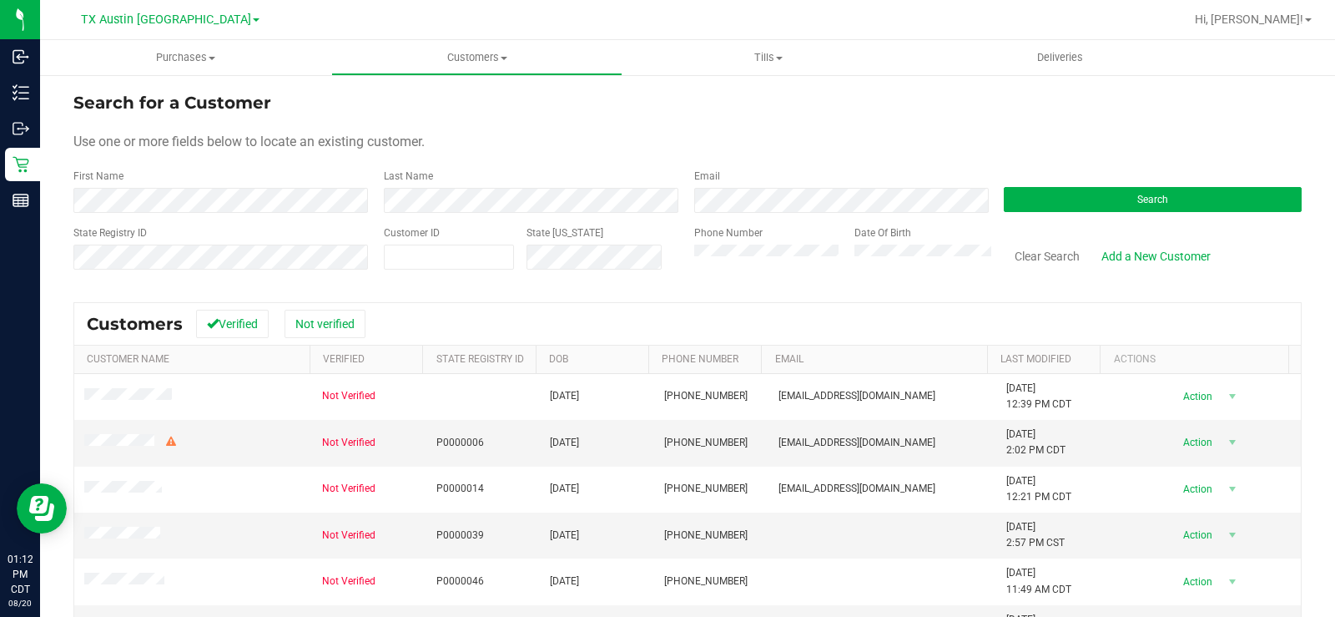
drag, startPoint x: 584, startPoint y: 155, endPoint x: 576, endPoint y: 185, distance: 31.2
click at [587, 155] on form "Search for a Customer Use one or more fields below to locate an existing custom…" at bounding box center [687, 187] width 1228 height 194
drag, startPoint x: 1060, startPoint y: 204, endPoint x: 715, endPoint y: 135, distance: 351.5
click at [1059, 204] on button "Search" at bounding box center [1153, 199] width 298 height 25
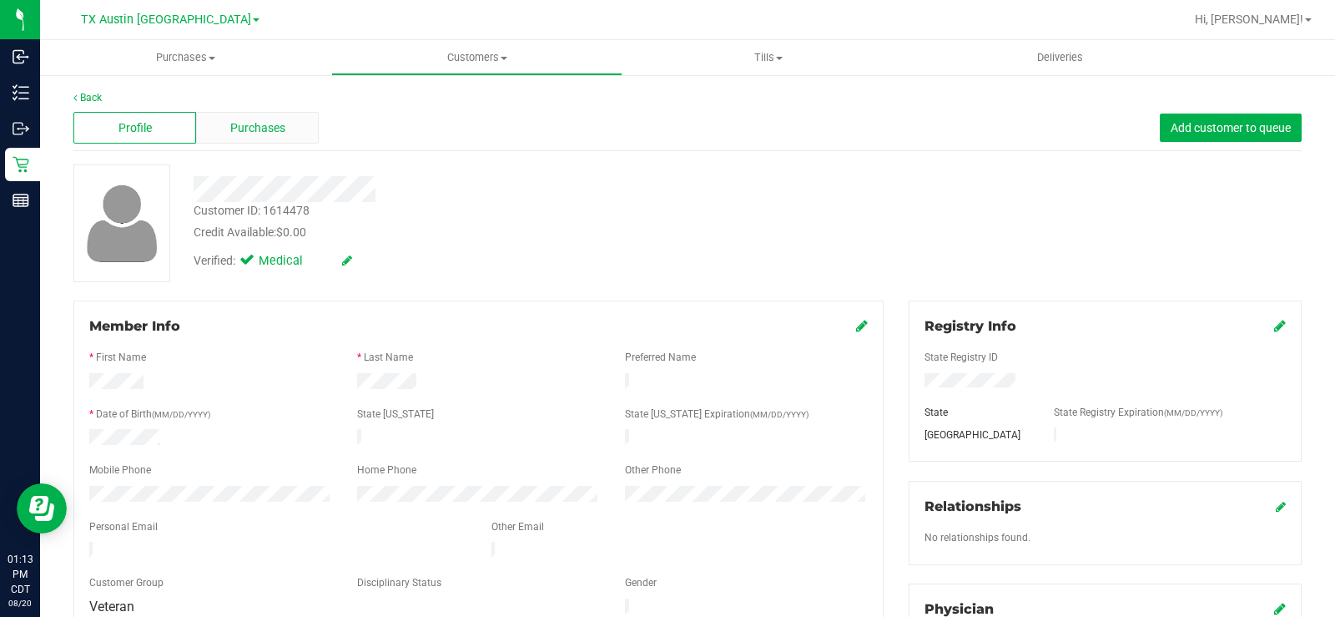
click at [295, 118] on div "Purchases" at bounding box center [257, 128] width 123 height 32
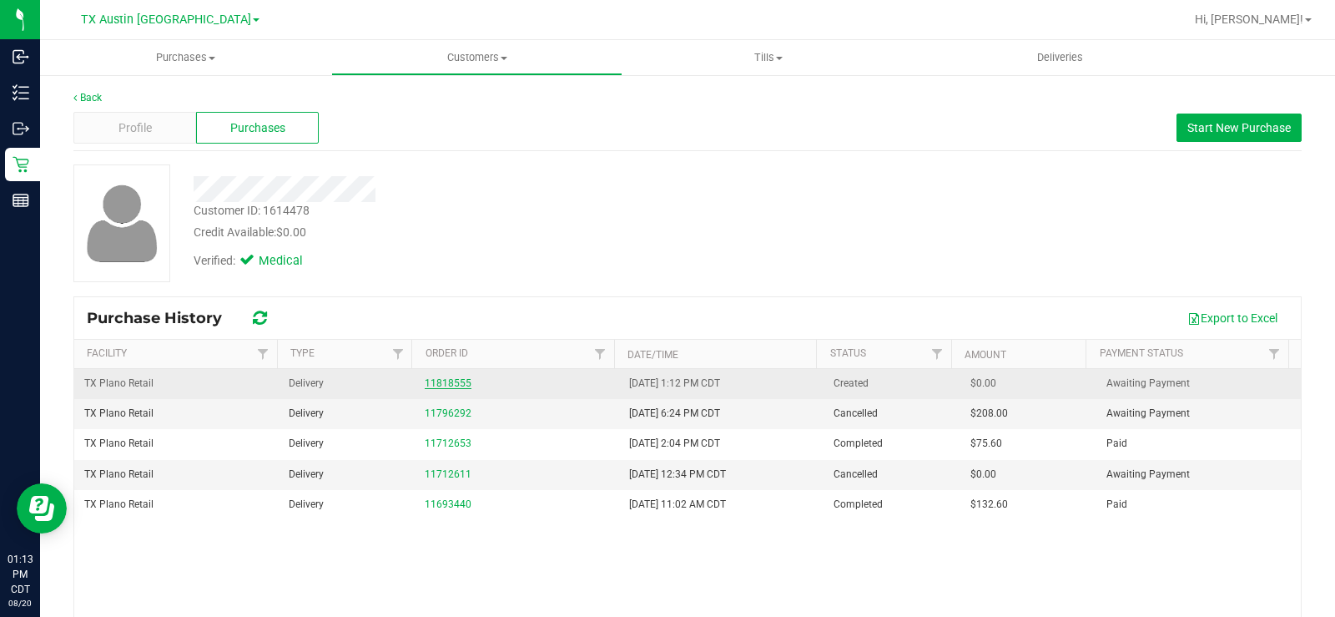
click at [450, 386] on link "11818555" at bounding box center [448, 383] width 47 height 12
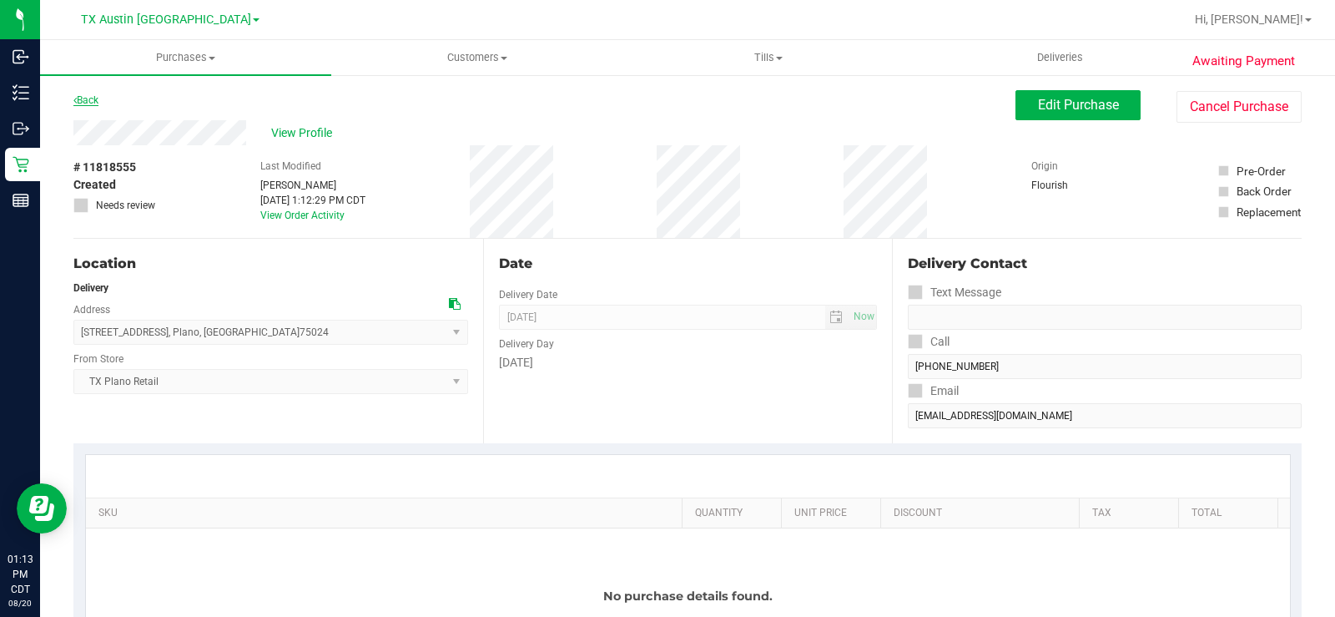
click at [96, 104] on link "Back" at bounding box center [85, 100] width 25 height 12
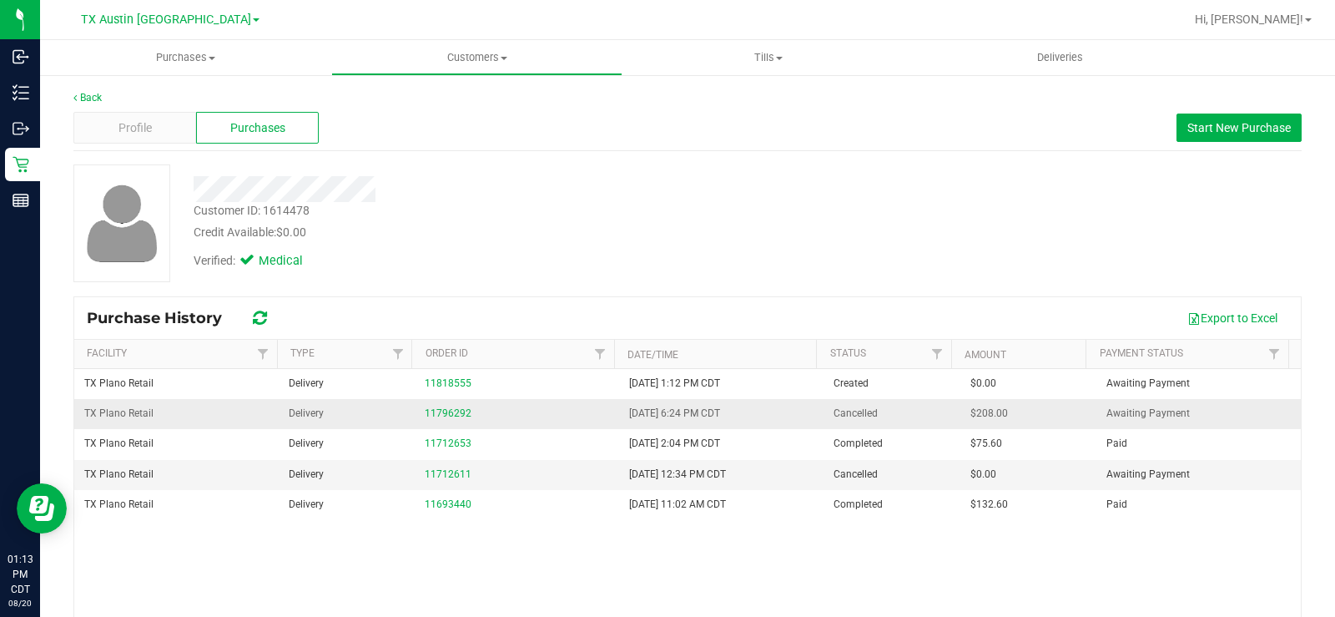
click at [455, 420] on div "11796292" at bounding box center [517, 414] width 184 height 16
click at [453, 411] on link "11796292" at bounding box center [448, 413] width 47 height 12
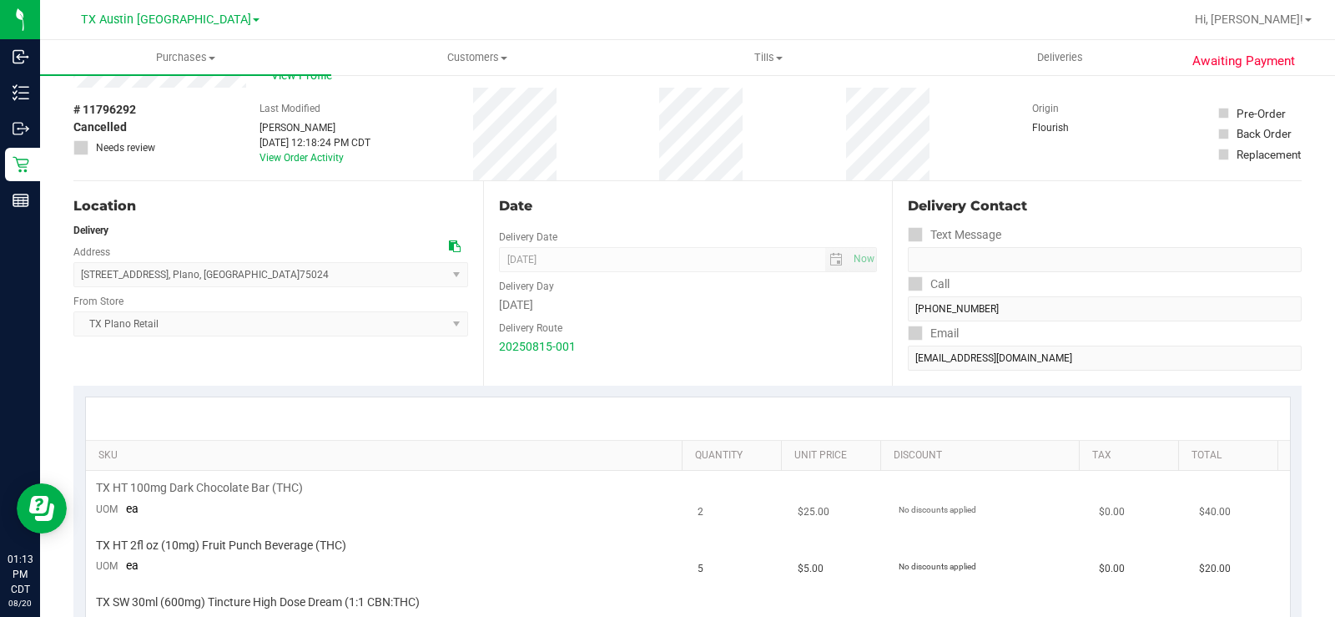
scroll to position [83, 0]
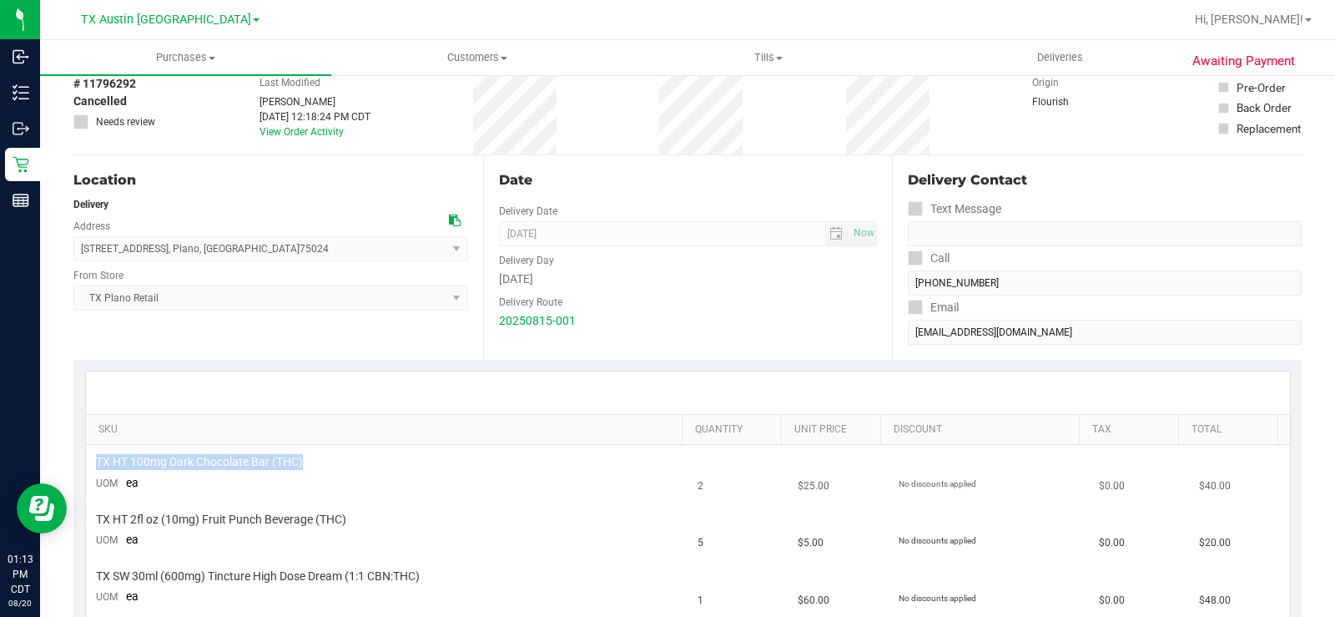
copy span "TX HT 100mg Dark Chocolate Bar (THC)"
drag, startPoint x: 327, startPoint y: 462, endPoint x: 94, endPoint y: 463, distance: 232.8
click at [94, 463] on td "TX HT 100mg Dark Chocolate Bar (THC) UOM ea" at bounding box center [387, 473] width 602 height 57
drag, startPoint x: 318, startPoint y: 562, endPoint x: 322, endPoint y: 533, distance: 28.7
click at [318, 557] on tbody "TX HT 100mg Dark Chocolate Bar (THC) UOM ea 2 $25.00 No discounts applied $0.00…" at bounding box center [688, 587] width 1204 height 284
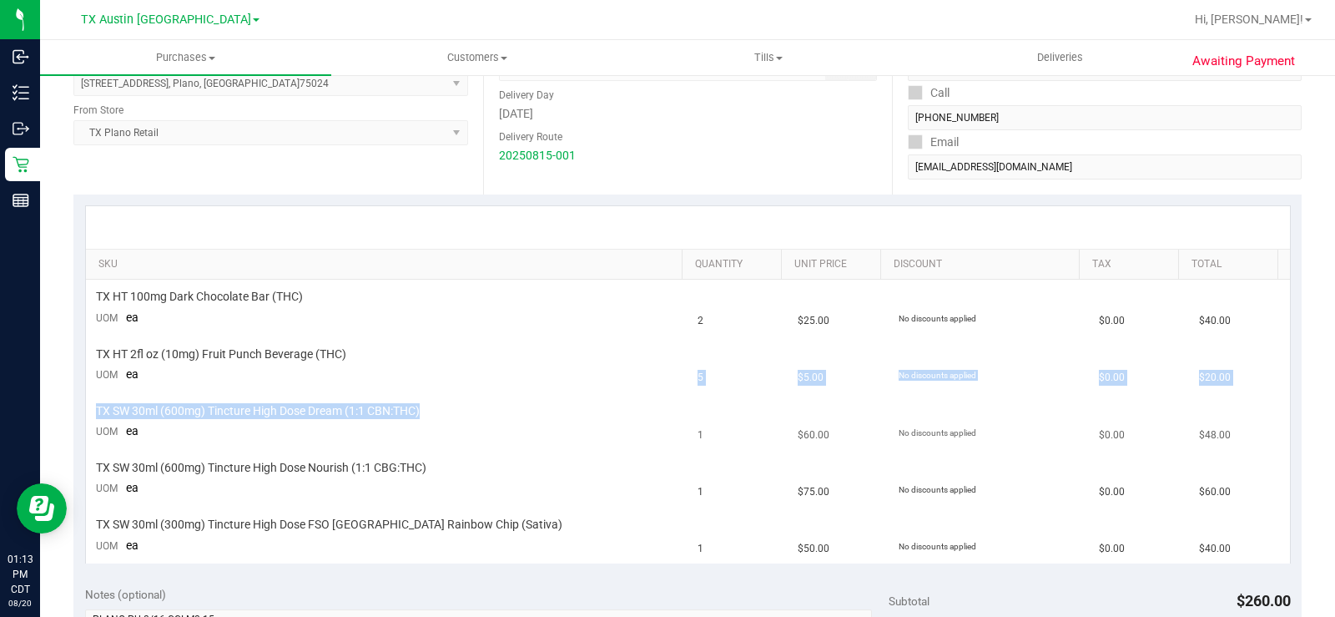
scroll to position [250, 0]
drag, startPoint x: 342, startPoint y: 421, endPoint x: 344, endPoint y: 391, distance: 29.3
click at [344, 416] on td "TX SW 30ml (600mg) Tincture High Dose Dream (1:1 CBN:THC) UOM ea" at bounding box center [387, 420] width 602 height 57
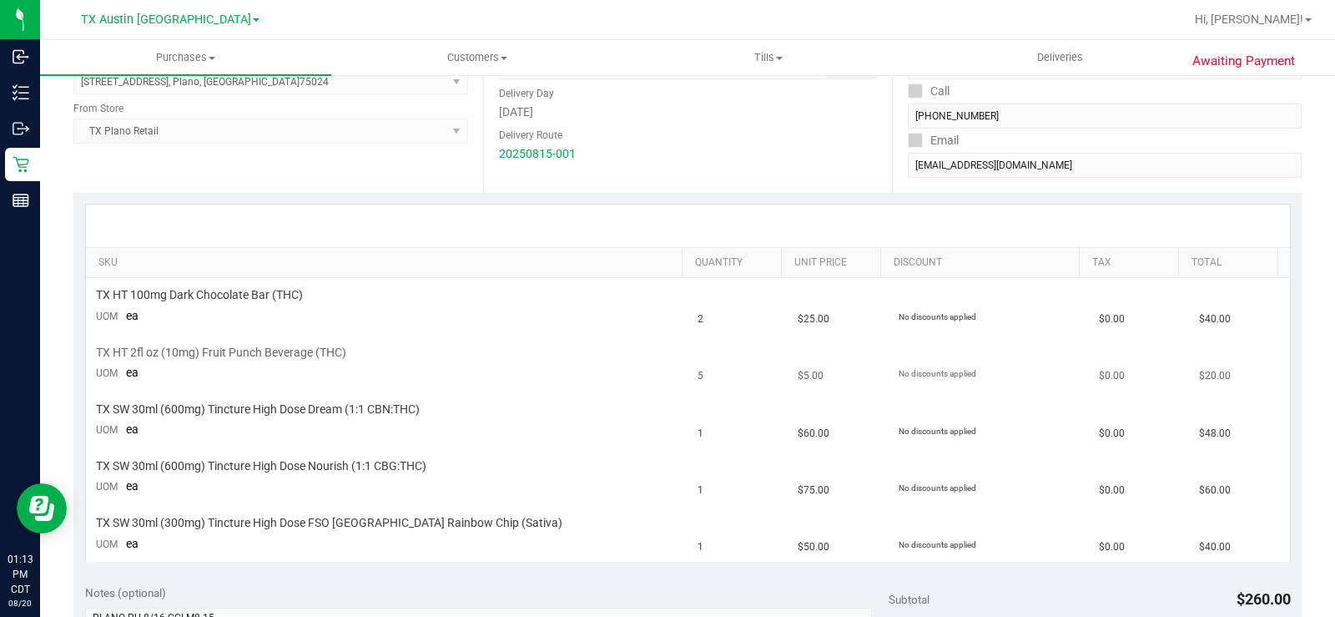
click at [352, 357] on div "TX HT 2fl oz (10mg) Fruit Punch Beverage (THC)" at bounding box center [387, 353] width 582 height 16
copy span "X HT 2fl oz (10mg) Fruit Punch Beverage (THC)"
copy span "TX HT 2fl oz (10mg) Fruit Punch Beverage (THC)"
drag, startPoint x: 347, startPoint y: 352, endPoint x: 91, endPoint y: 358, distance: 256.2
click at [91, 358] on td "TX HT 2fl oz (10mg) Fruit Punch Beverage (THC) UOM ea" at bounding box center [387, 363] width 602 height 57
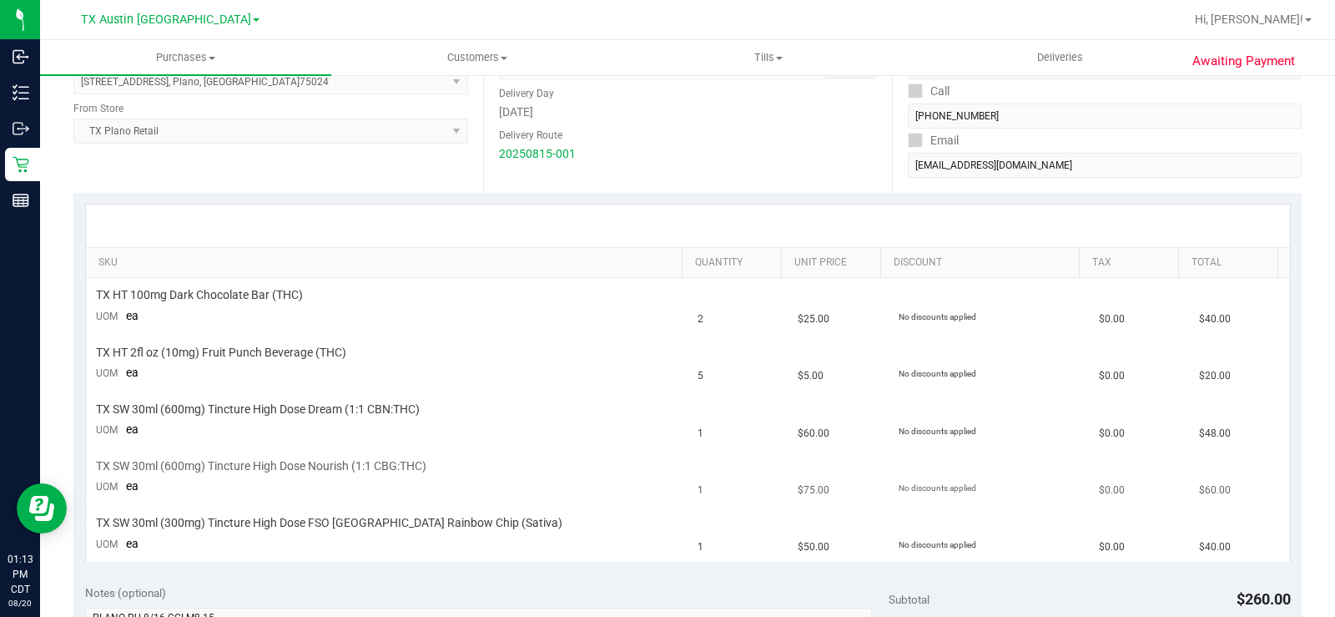
click at [460, 459] on div "TX SW 30ml (600mg) Tincture High Dose Nourish (1:1 CBG:THC)" at bounding box center [387, 466] width 582 height 16
drag, startPoint x: 443, startPoint y: 402, endPoint x: 98, endPoint y: 406, distance: 345.5
click at [98, 406] on div "TX SW 30ml (600mg) Tincture High Dose Dream (1:1 CBN:THC)" at bounding box center [387, 409] width 582 height 16
click at [428, 414] on div "TX SW 30ml (600mg) Tincture High Dose Dream (1:1 CBN:THC)" at bounding box center [387, 409] width 582 height 16
copy span "TX SW 30ml (600mg) Tincture High Dose Dream (1:1 CBN:THC)"
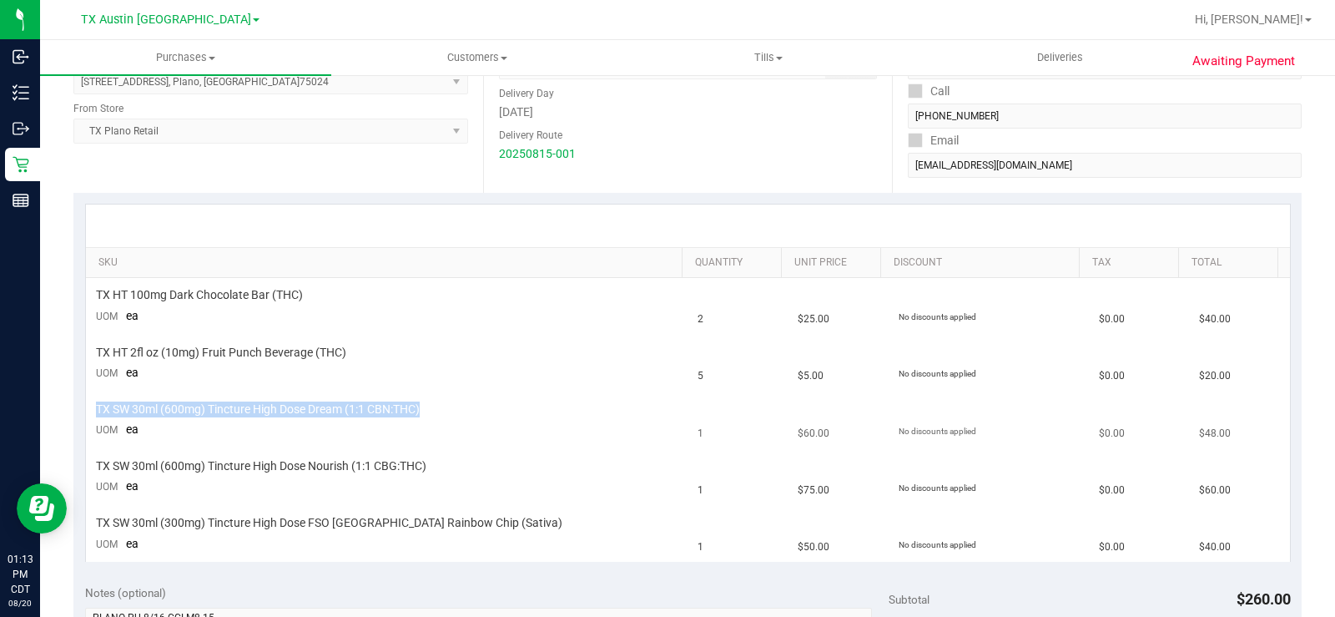
drag, startPoint x: 433, startPoint y: 409, endPoint x: 97, endPoint y: 408, distance: 336.3
click at [97, 408] on div "TX SW 30ml (600mg) Tincture High Dose Dream (1:1 CBN:THC)" at bounding box center [387, 409] width 582 height 16
click at [415, 465] on span "TX SW 30ml (600mg) Tincture High Dose Nourish (1:1 CBG:THC)" at bounding box center [261, 466] width 330 height 16
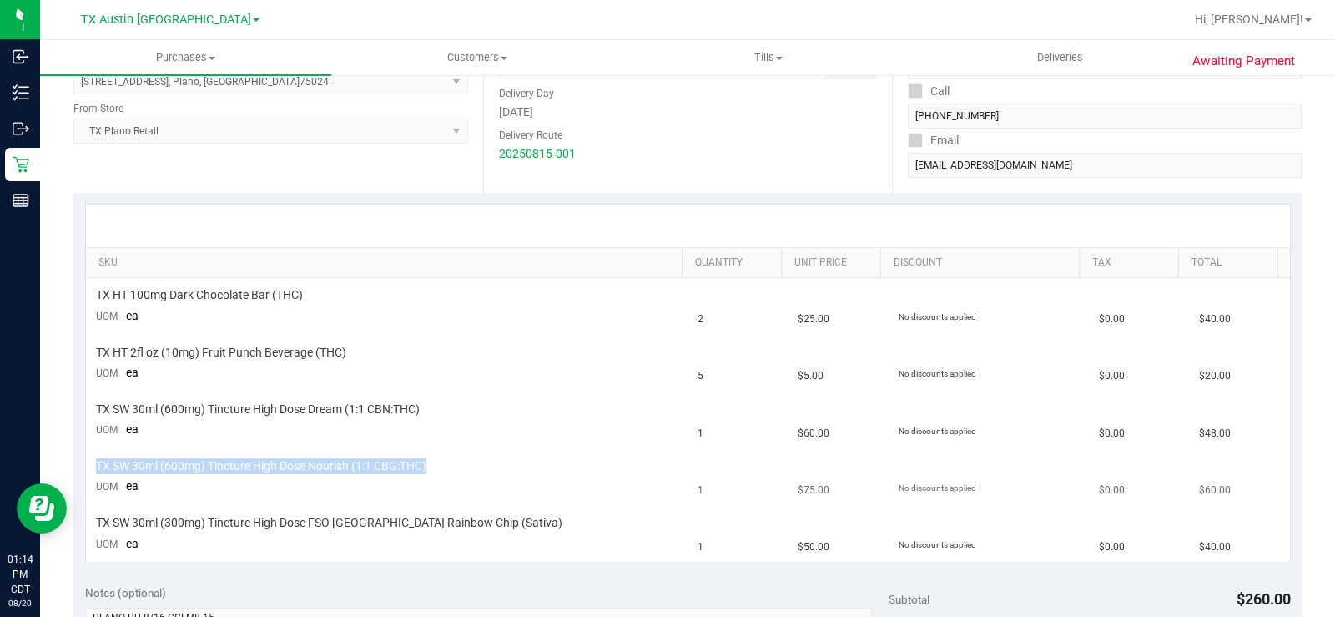
copy span "TX SW 30ml (600mg) Tincture High Dose Nourish (1:1 CBG:THC)"
drag, startPoint x: 448, startPoint y: 466, endPoint x: 97, endPoint y: 471, distance: 351.3
click at [97, 471] on div "TX SW 30ml (600mg) Tincture High Dose Nourish (1:1 CBG:THC)" at bounding box center [387, 466] width 582 height 16
drag, startPoint x: 439, startPoint y: 478, endPoint x: 457, endPoint y: 513, distance: 39.6
click at [441, 481] on td "TX SW 30ml (600mg) Tincture High Dose Nourish (1:1 CBG:THC) UOM ea" at bounding box center [387, 477] width 602 height 57
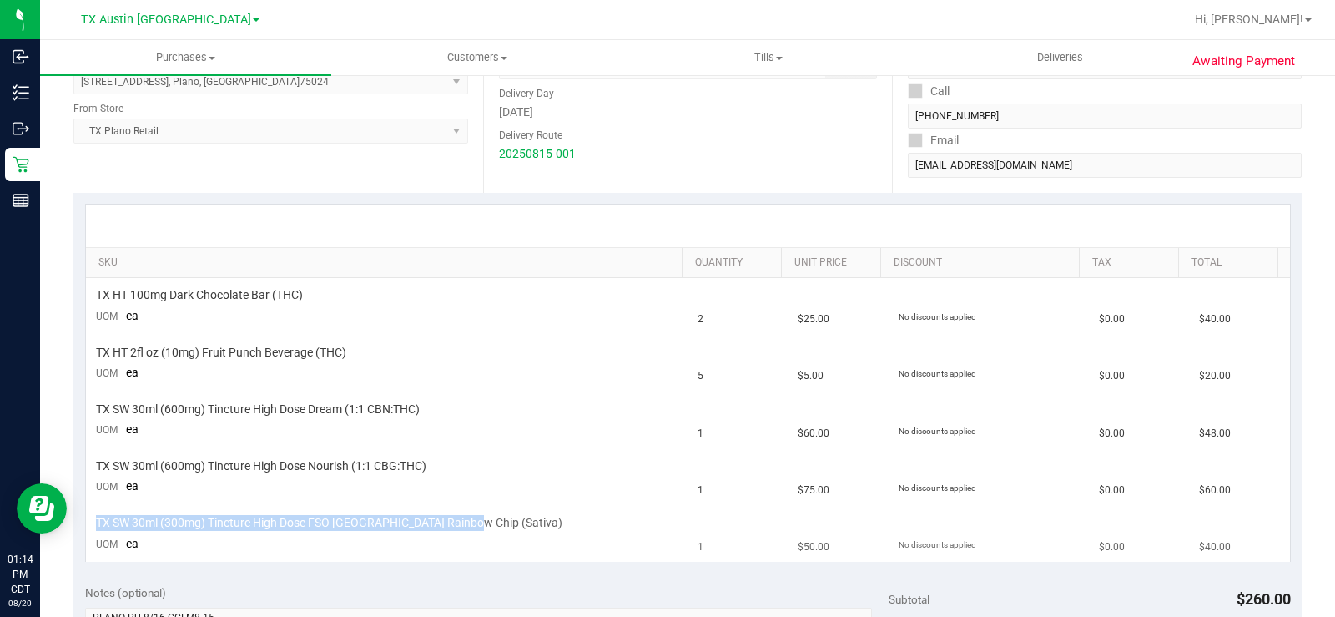
copy span "TX SW 30ml (300mg) Tincture High Dose FSO TX Rainbow Chip (Sativa)"
drag, startPoint x: 474, startPoint y: 530, endPoint x: 98, endPoint y: 522, distance: 376.4
click at [98, 522] on div "TX SW 30ml (300mg) Tincture High Dose FSO TX Rainbow Chip (Sativa)" at bounding box center [387, 523] width 582 height 16
click at [489, 54] on span "Customers" at bounding box center [477, 57] width 290 height 15
click at [456, 96] on li "All customers" at bounding box center [476, 101] width 291 height 20
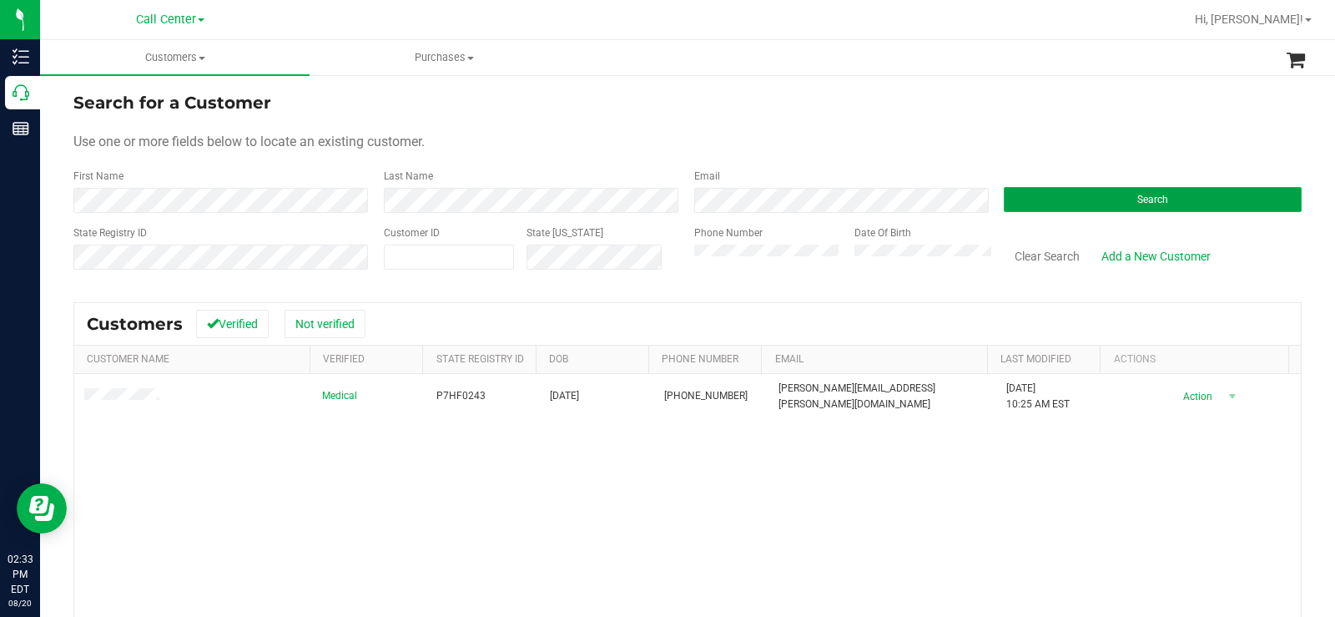
click at [1079, 189] on button "Search" at bounding box center [1153, 199] width 298 height 25
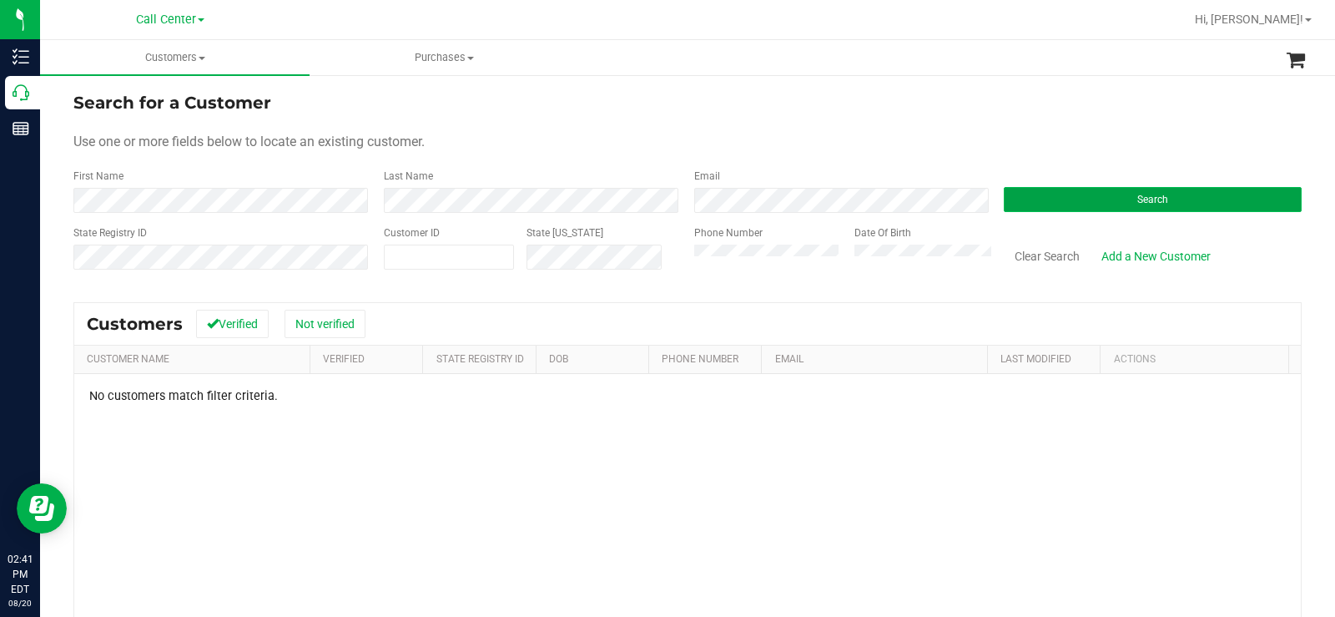
click at [1036, 197] on button "Search" at bounding box center [1153, 199] width 298 height 25
click at [743, 103] on div "Search for a Customer" at bounding box center [687, 102] width 1228 height 25
drag, startPoint x: 700, startPoint y: 156, endPoint x: 632, endPoint y: 180, distance: 72.6
click at [699, 157] on form "Search for a Customer Use one or more fields below to locate an existing custom…" at bounding box center [687, 187] width 1228 height 194
click at [371, 209] on div "Last Name" at bounding box center [526, 191] width 310 height 44
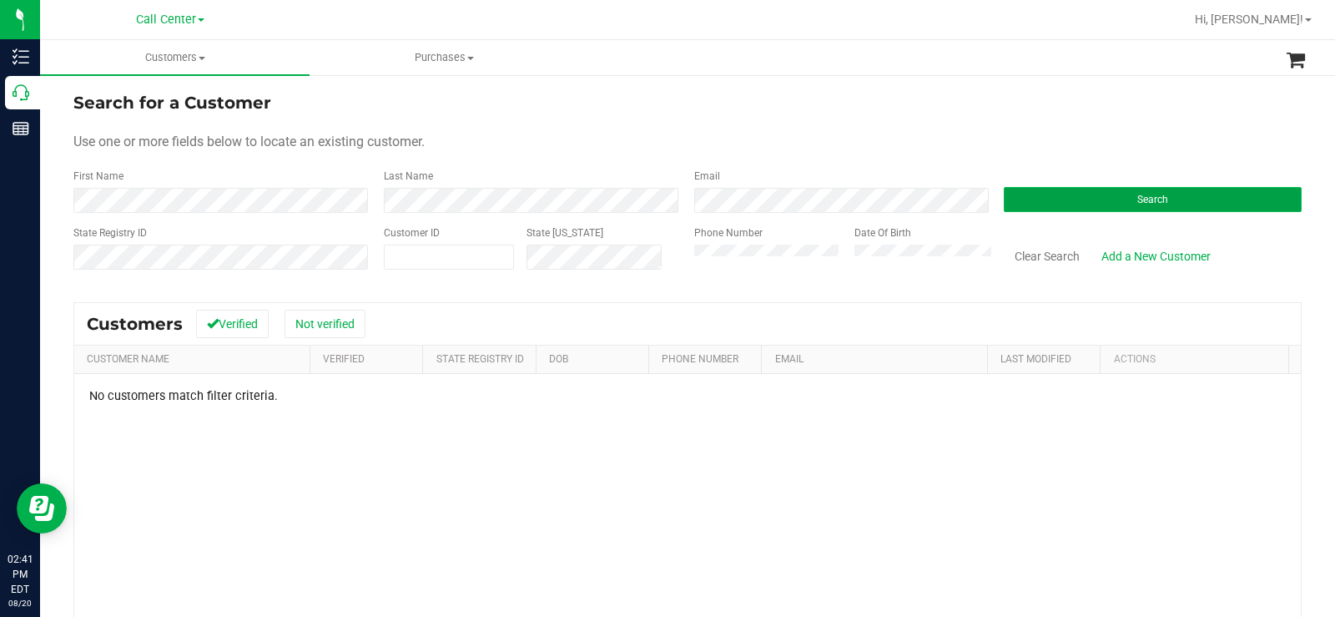
click at [1137, 210] on button "Search" at bounding box center [1153, 199] width 298 height 25
click at [1064, 194] on button "Search" at bounding box center [1153, 199] width 298 height 25
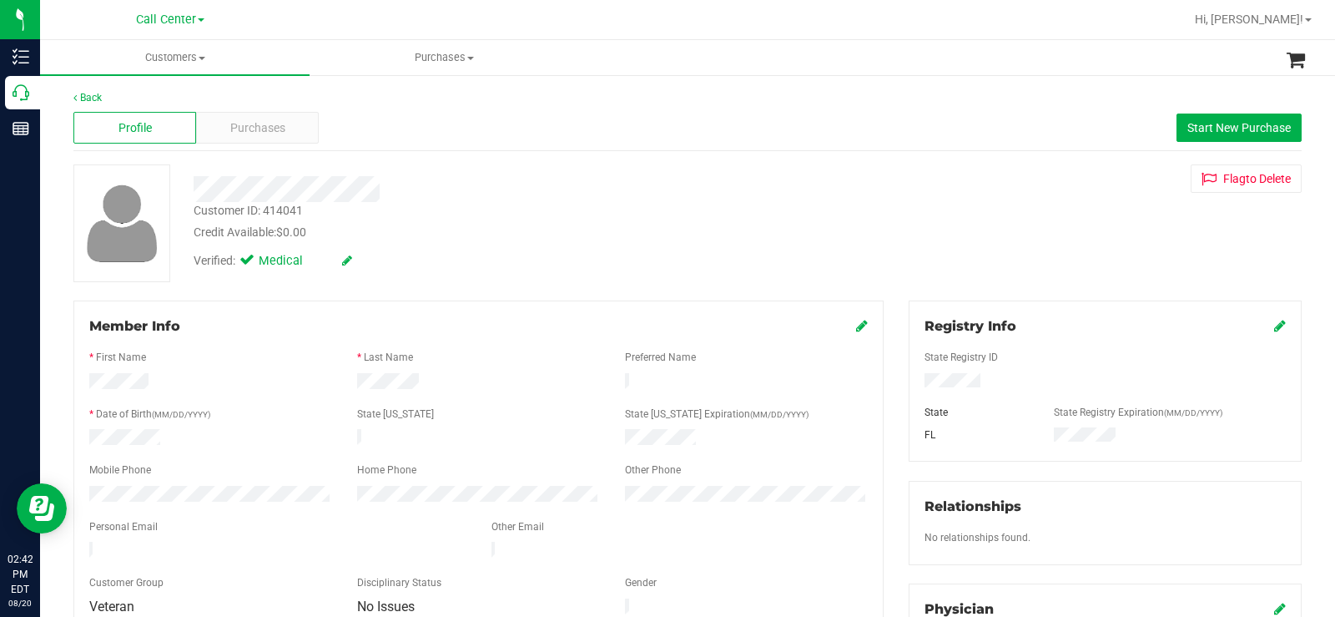
click at [233, 453] on div at bounding box center [478, 455] width 779 height 13
click at [982, 387] on div at bounding box center [1105, 382] width 386 height 18
drag, startPoint x: 1002, startPoint y: 382, endPoint x: 898, endPoint y: 387, distance: 104.4
click at [898, 387] on div "Registry Info State Registry ID State State Registry Expiration (MM/DD/YYYY) FL…" at bounding box center [1105, 604] width 418 height 609
click at [284, 522] on div "Personal Email" at bounding box center [278, 528] width 402 height 19
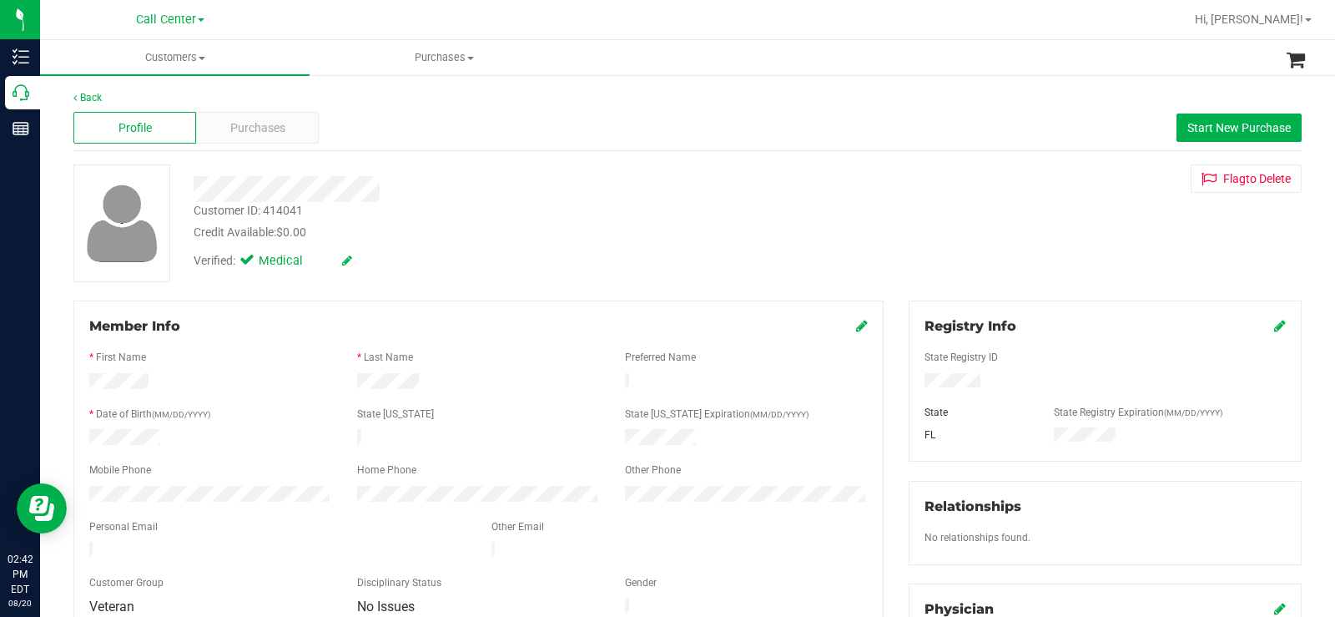
drag, startPoint x: 184, startPoint y: 435, endPoint x: 69, endPoint y: 432, distance: 115.2
click at [69, 432] on div "Member Info * First Name * Last Name Preferred Name * Date of Birth (MM/DD/YYYY…" at bounding box center [478, 555] width 835 height 510
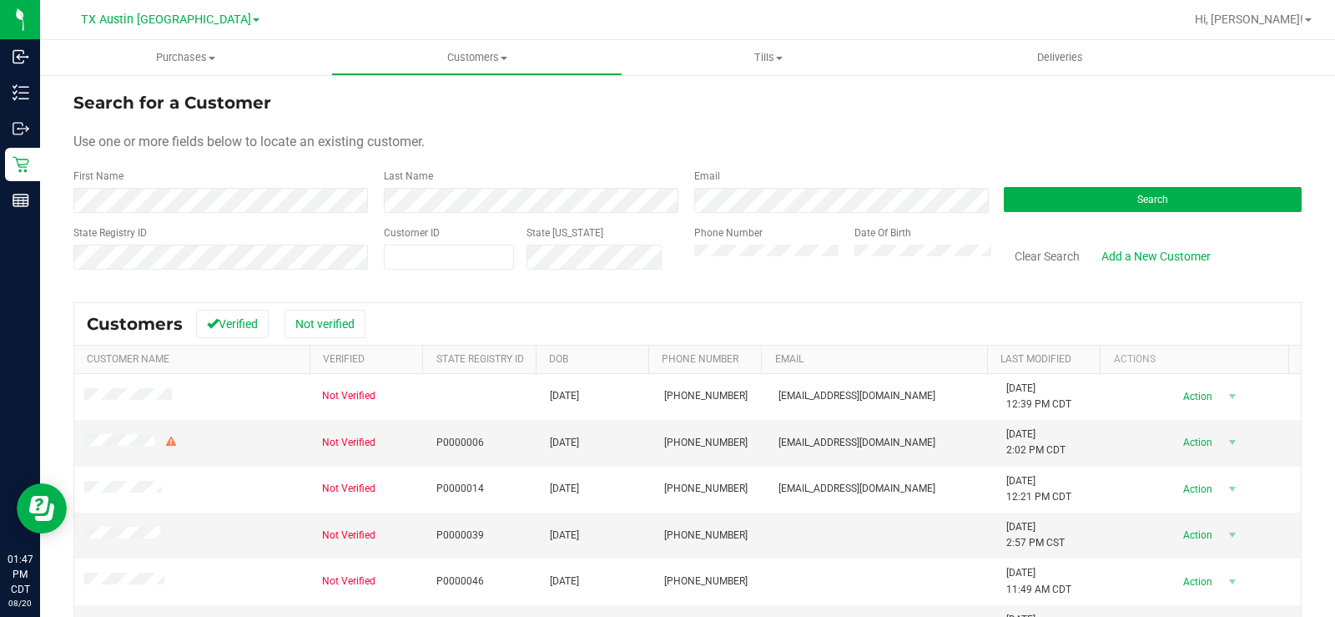
drag, startPoint x: 621, startPoint y: 146, endPoint x: 1026, endPoint y: 170, distance: 406.2
click at [641, 146] on div "Use one or more fields below to locate an existing customer." at bounding box center [687, 142] width 1228 height 20
click at [1109, 203] on button "Search" at bounding box center [1153, 199] width 298 height 25
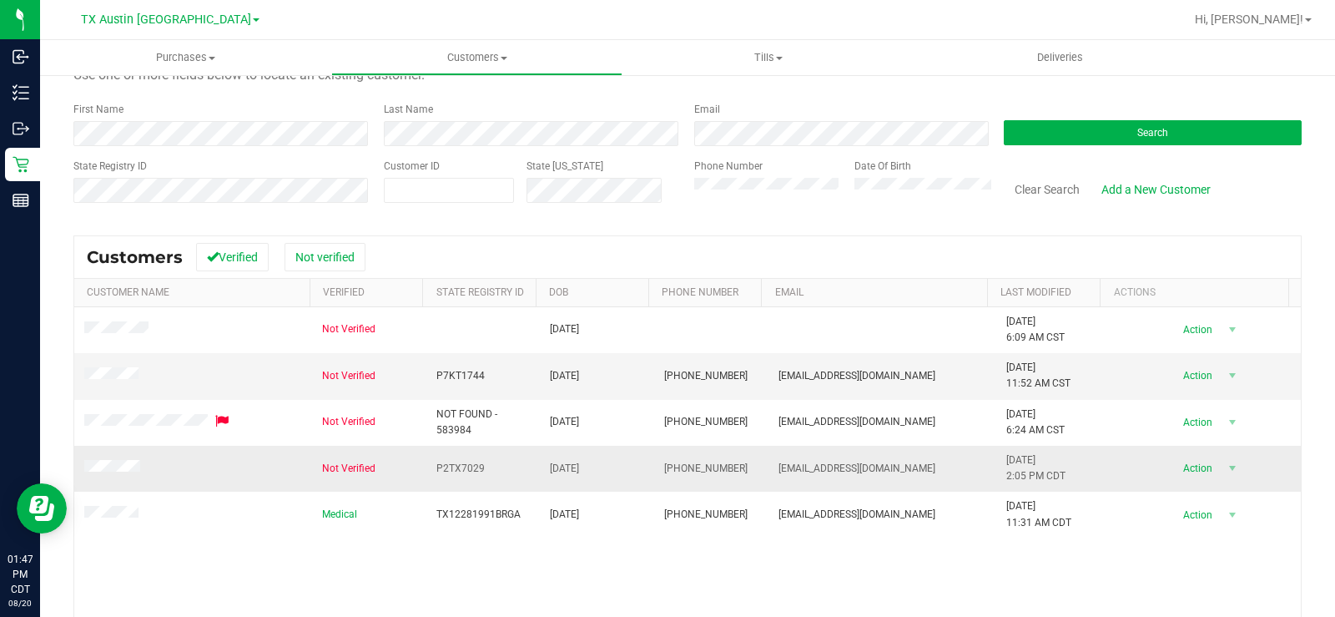
scroll to position [167, 0]
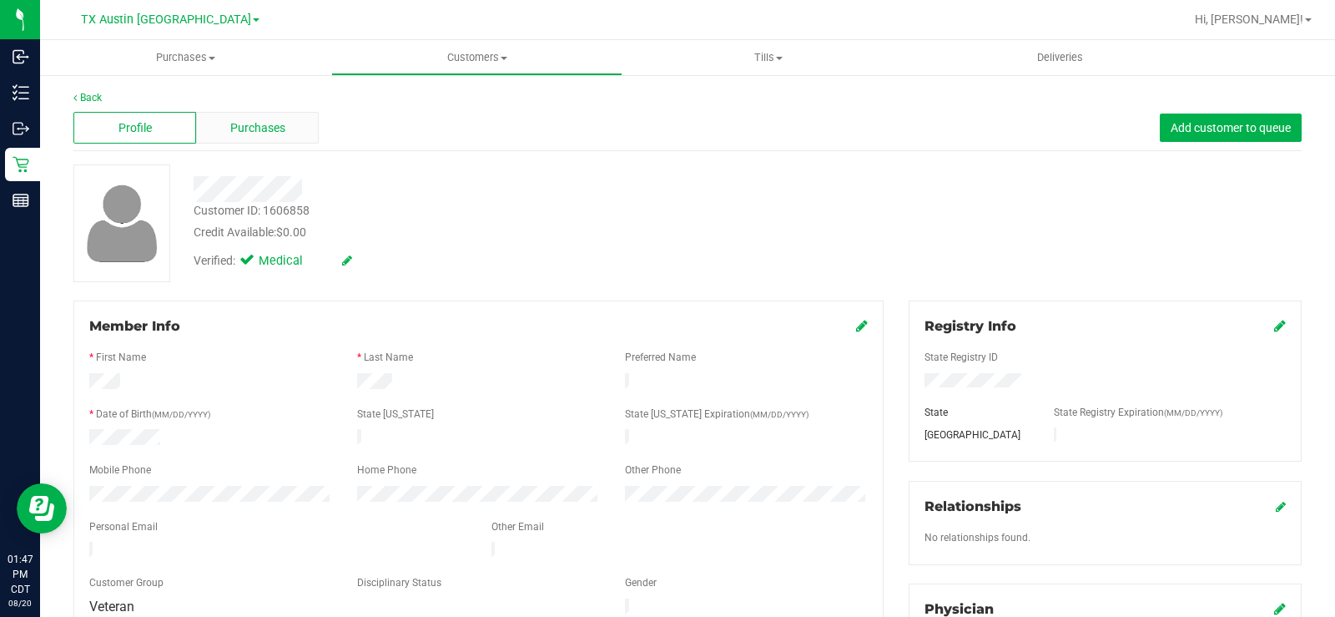
click at [278, 137] on div "Purchases" at bounding box center [257, 128] width 123 height 32
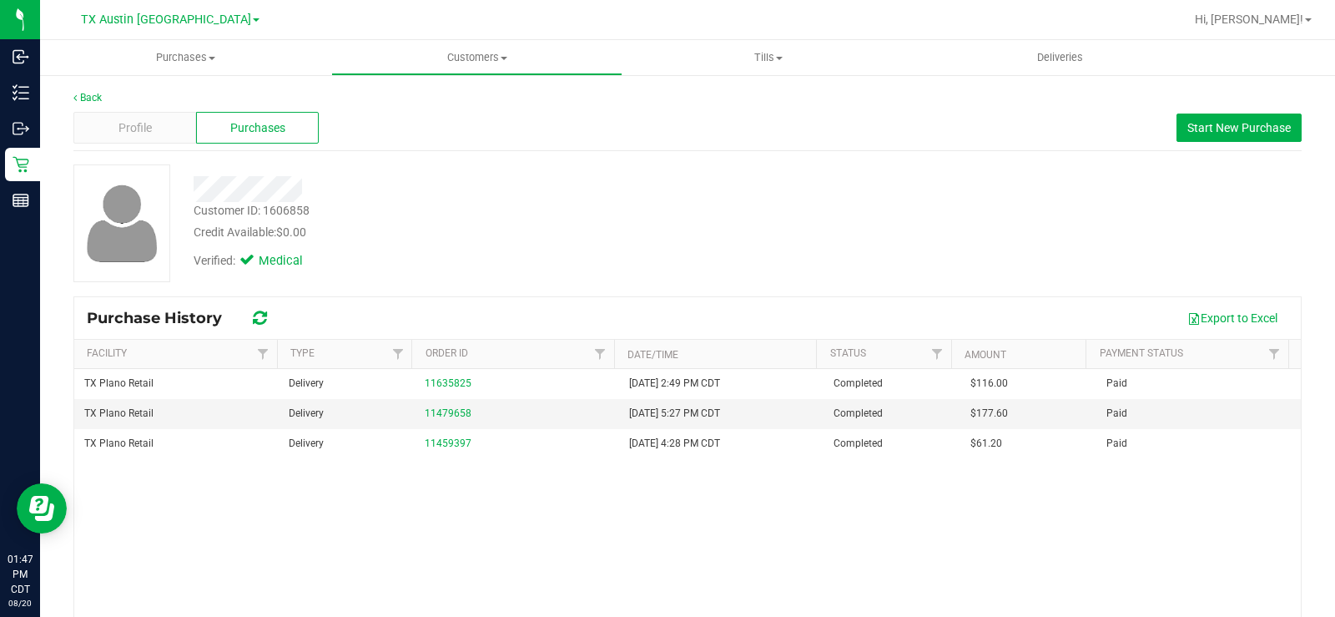
click at [481, 258] on div "Verified: Medical" at bounding box center [494, 259] width 627 height 37
click at [128, 130] on span "Profile" at bounding box center [134, 128] width 33 height 18
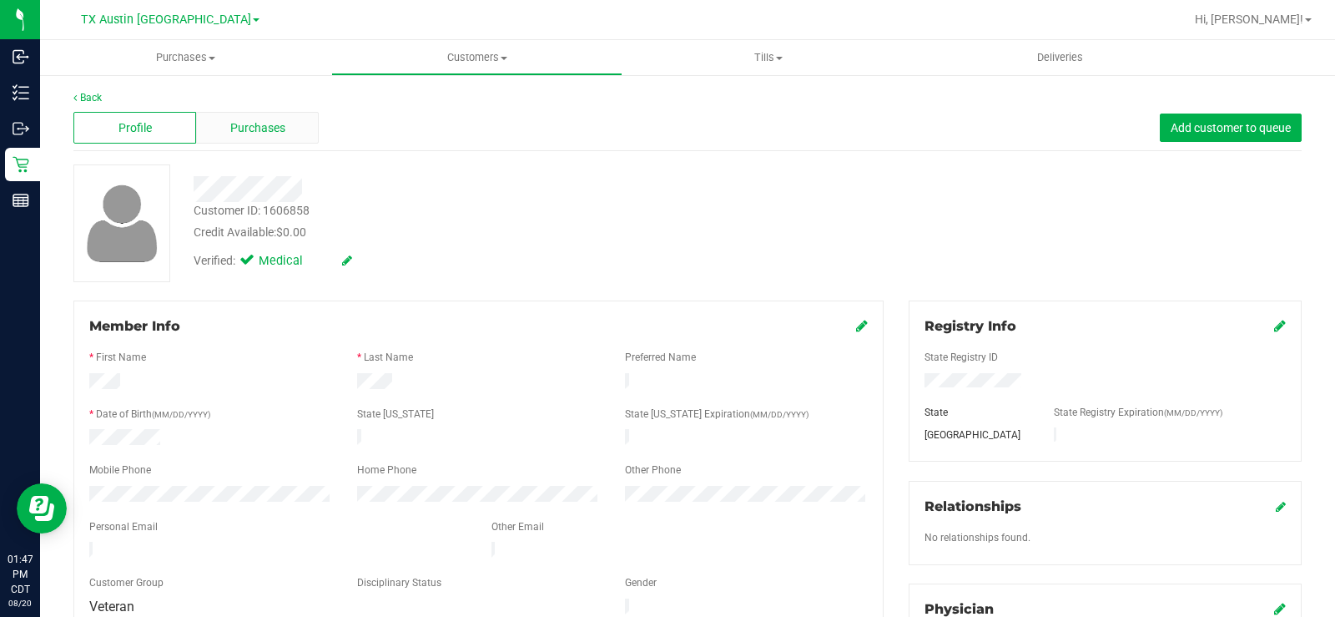
click at [284, 126] on div "Purchases" at bounding box center [257, 128] width 123 height 32
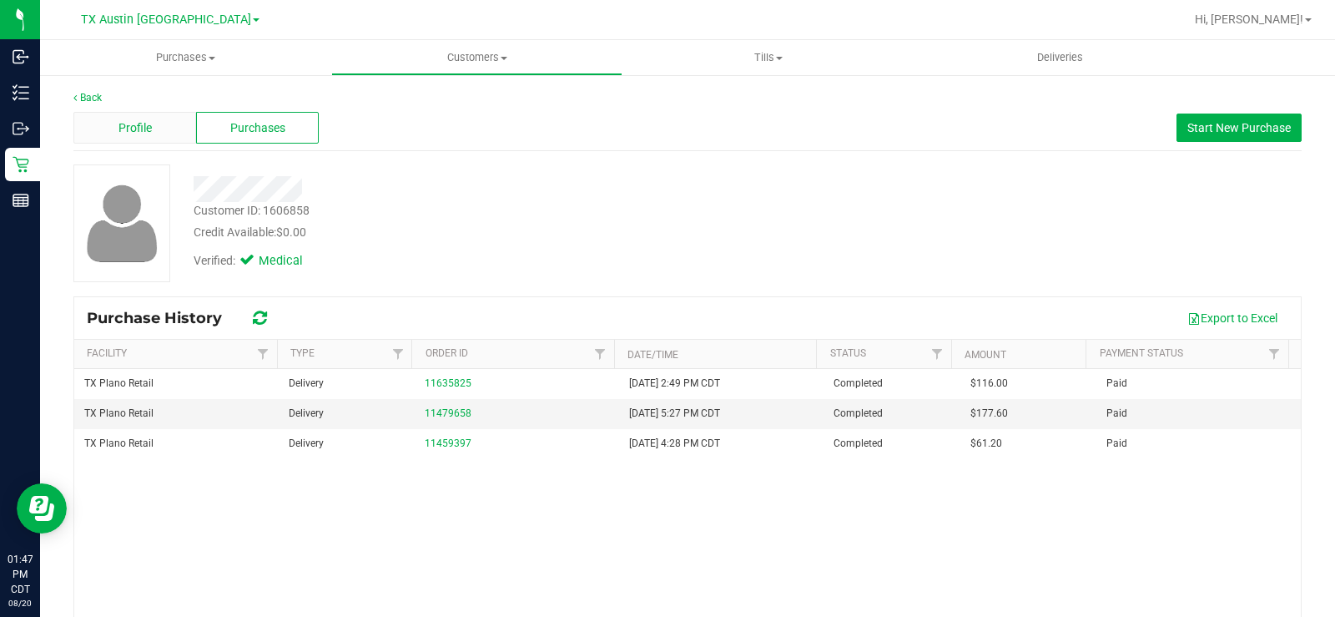
click at [121, 126] on span "Profile" at bounding box center [134, 128] width 33 height 18
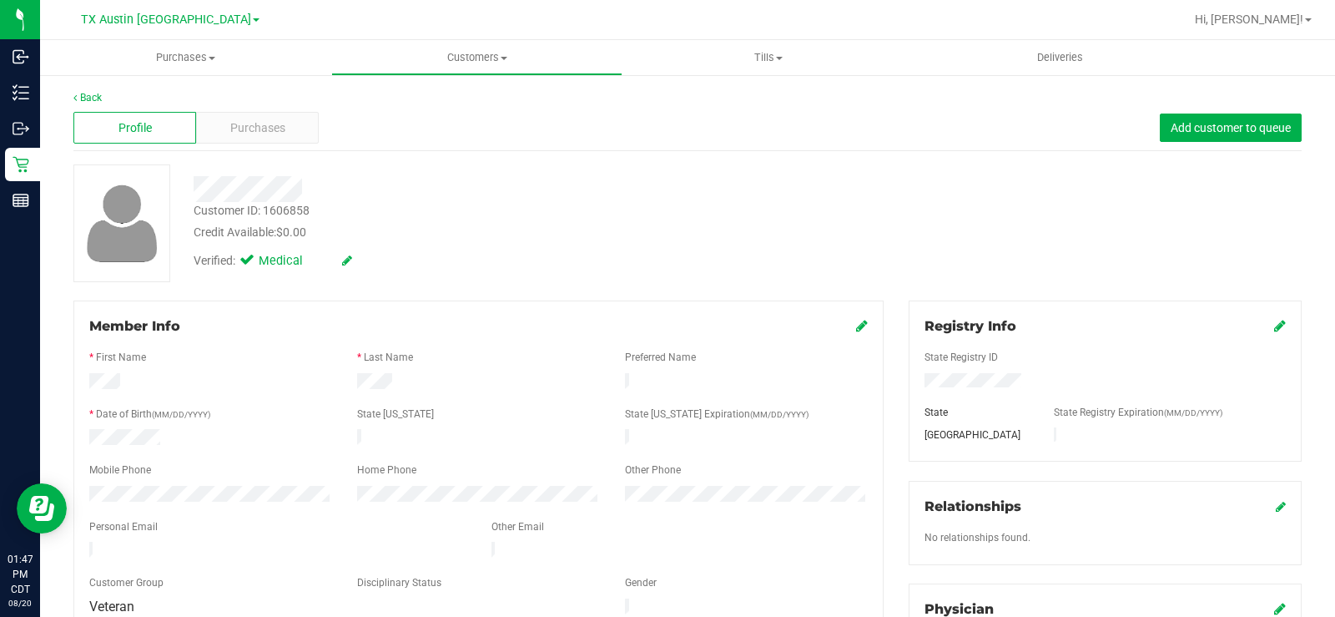
scroll to position [504, 0]
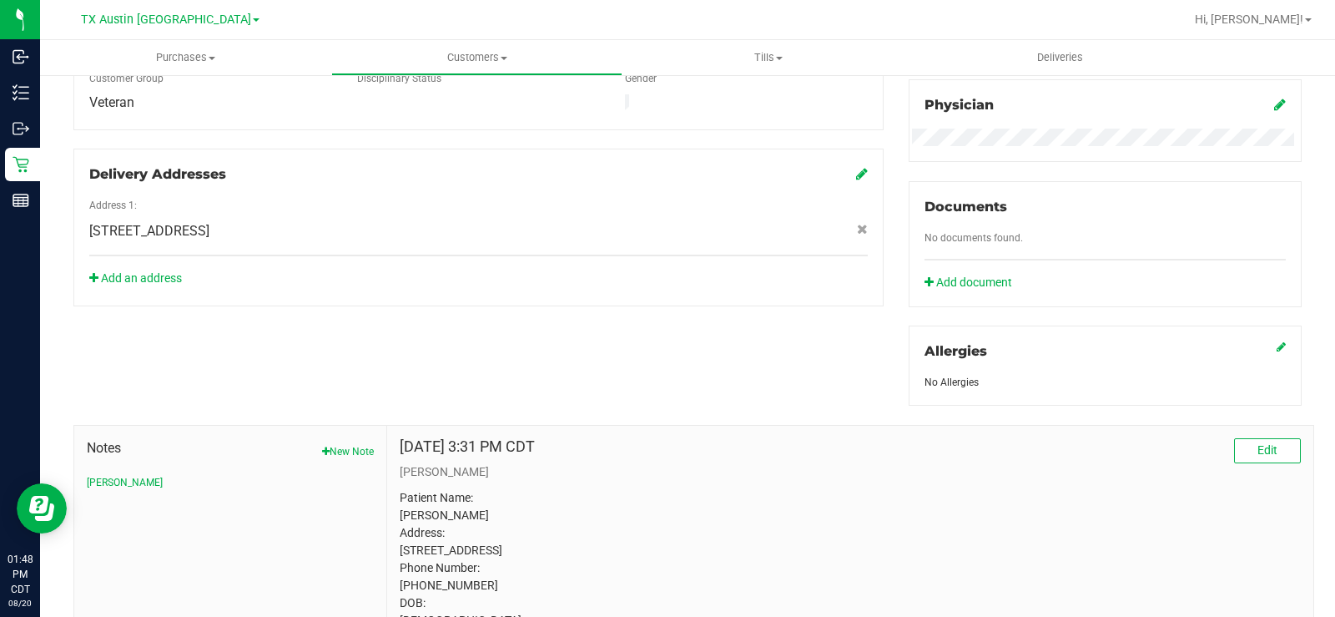
click at [563, 307] on div "Member Info * First Name * Last Name Preferred Name * Date of Birth (MM/DD/YYYY…" at bounding box center [687, 236] width 1253 height 881
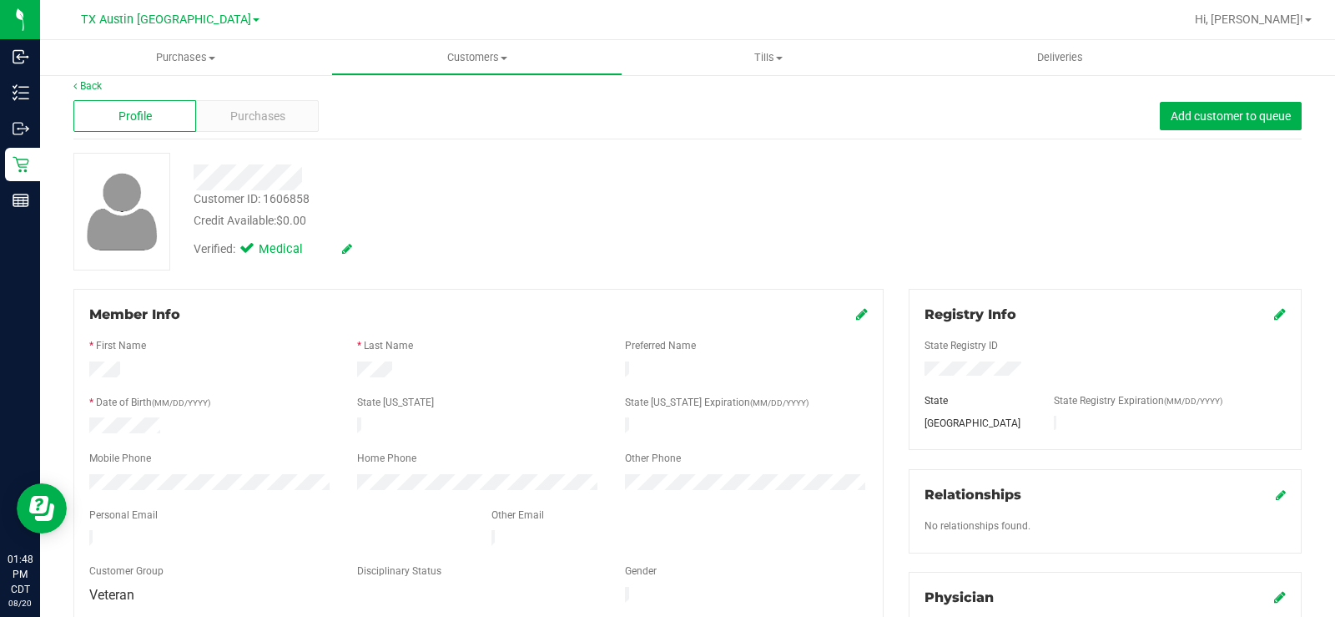
scroll to position [0, 0]
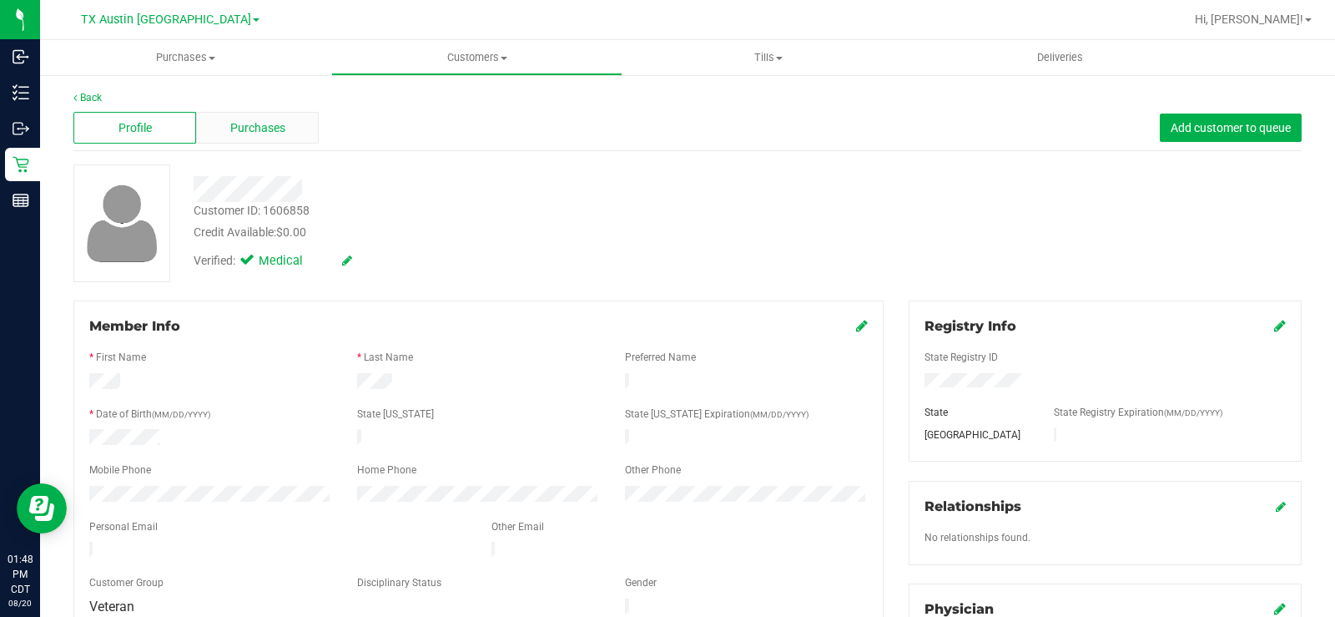
click at [300, 132] on div "Purchases" at bounding box center [257, 128] width 123 height 32
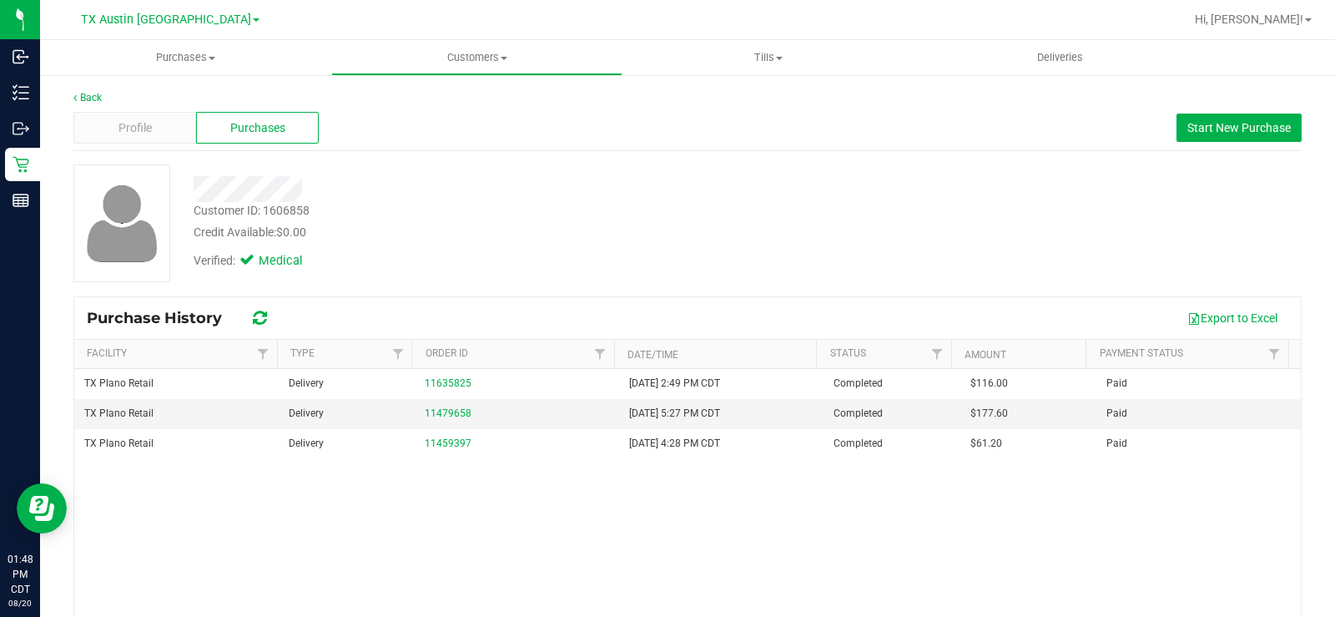
click at [526, 207] on div "Customer ID: 1606858 Credit Available: $0.00" at bounding box center [494, 221] width 627 height 39
click at [691, 264] on div "Verified: Medical" at bounding box center [494, 259] width 627 height 37
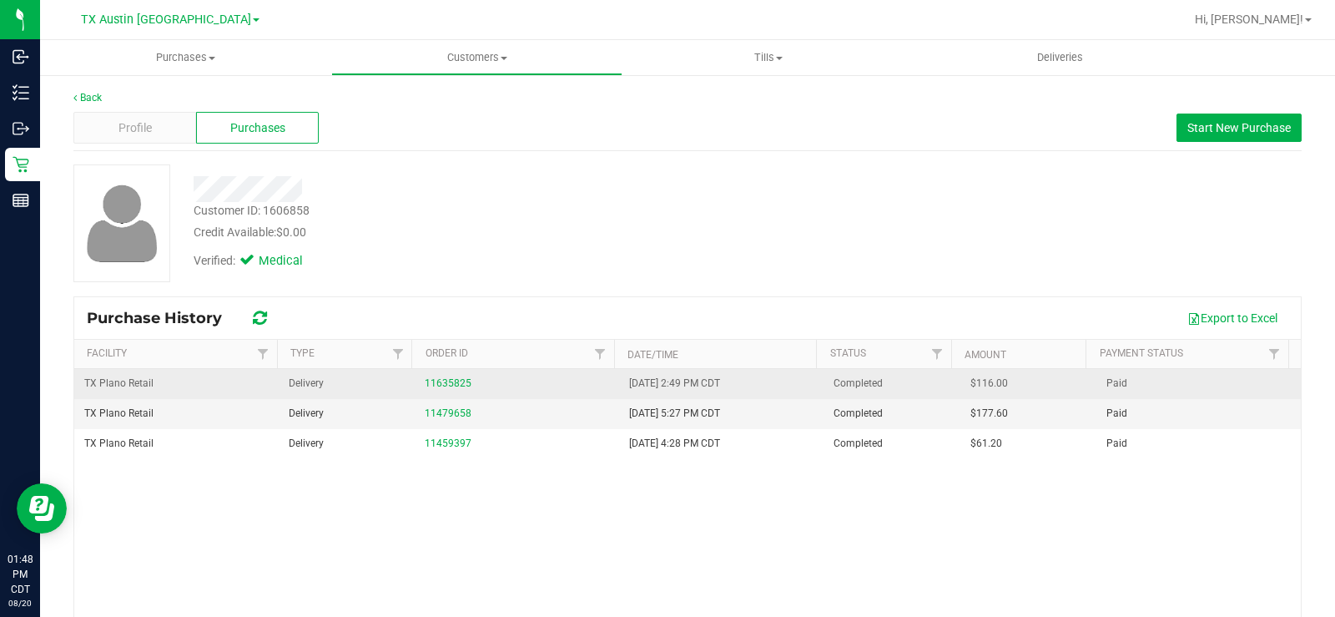
drag, startPoint x: 727, startPoint y: 383, endPoint x: 611, endPoint y: 385, distance: 116.0
click at [619, 385] on td "[DATE] 2:49 PM CDT" at bounding box center [721, 384] width 204 height 30
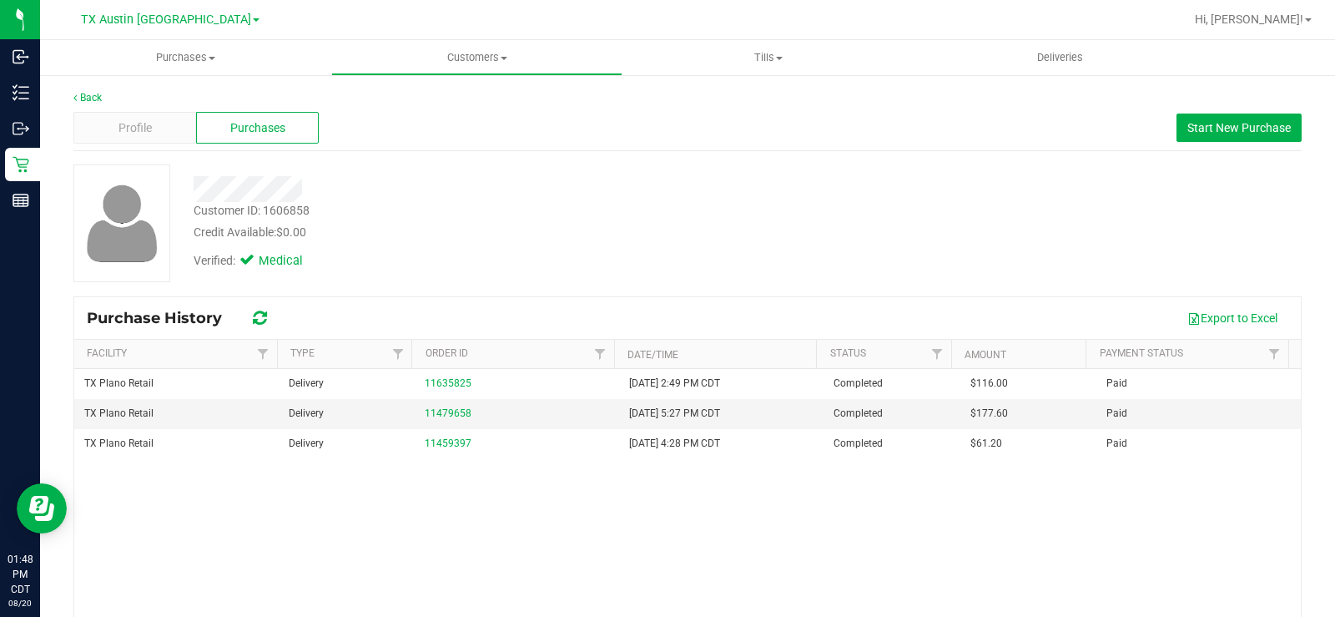
click at [680, 262] on div "Verified: Medical" at bounding box center [494, 259] width 627 height 37
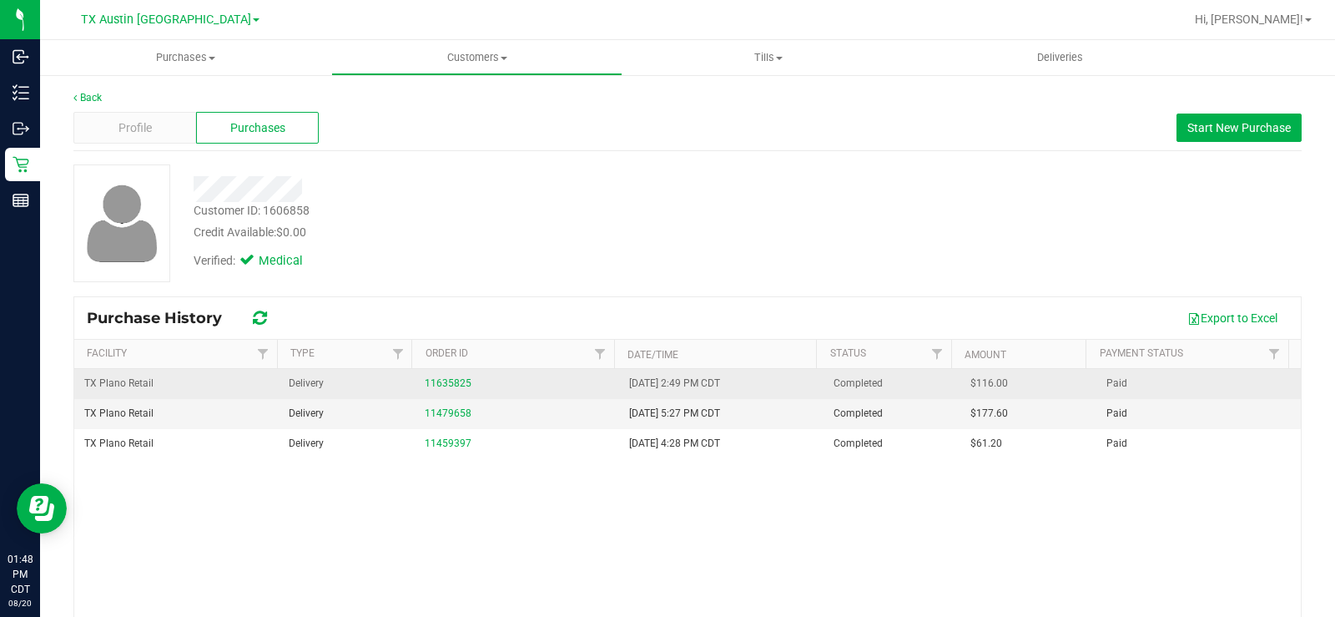
drag, startPoint x: 612, startPoint y: 381, endPoint x: 735, endPoint y: 380, distance: 122.7
click at [735, 380] on td "[DATE] 2:49 PM CDT" at bounding box center [721, 384] width 204 height 30
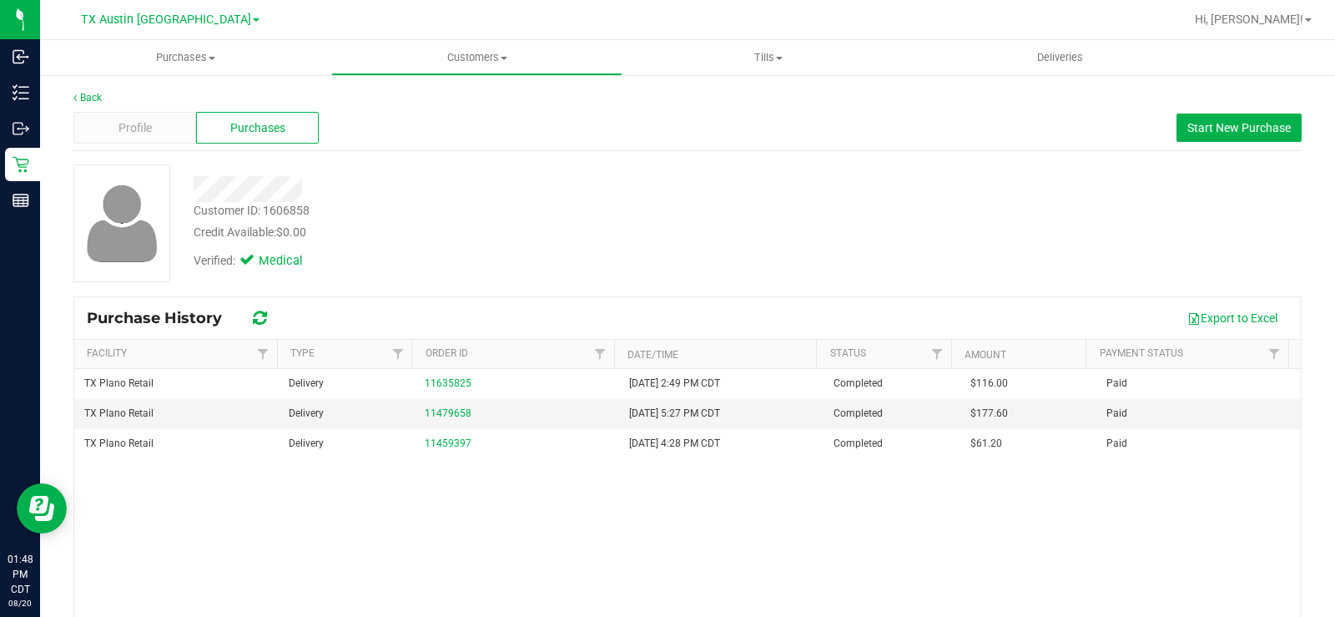
click at [723, 279] on div "Customer ID: 1606858 Credit Available: $0.00 Verified: Medical" at bounding box center [687, 223] width 1253 height 118
drag, startPoint x: 332, startPoint y: 231, endPoint x: 184, endPoint y: 171, distance: 159.4
click at [184, 171] on div "Customer ID: 1606858 Credit Available: $0.00 Verified: Medical" at bounding box center [494, 220] width 627 height 113
click at [472, 214] on div "Customer ID: 1606858 Credit Available: $0.00" at bounding box center [494, 221] width 627 height 39
click at [446, 232] on div "Credit Available: $0.00" at bounding box center [495, 233] width 602 height 18
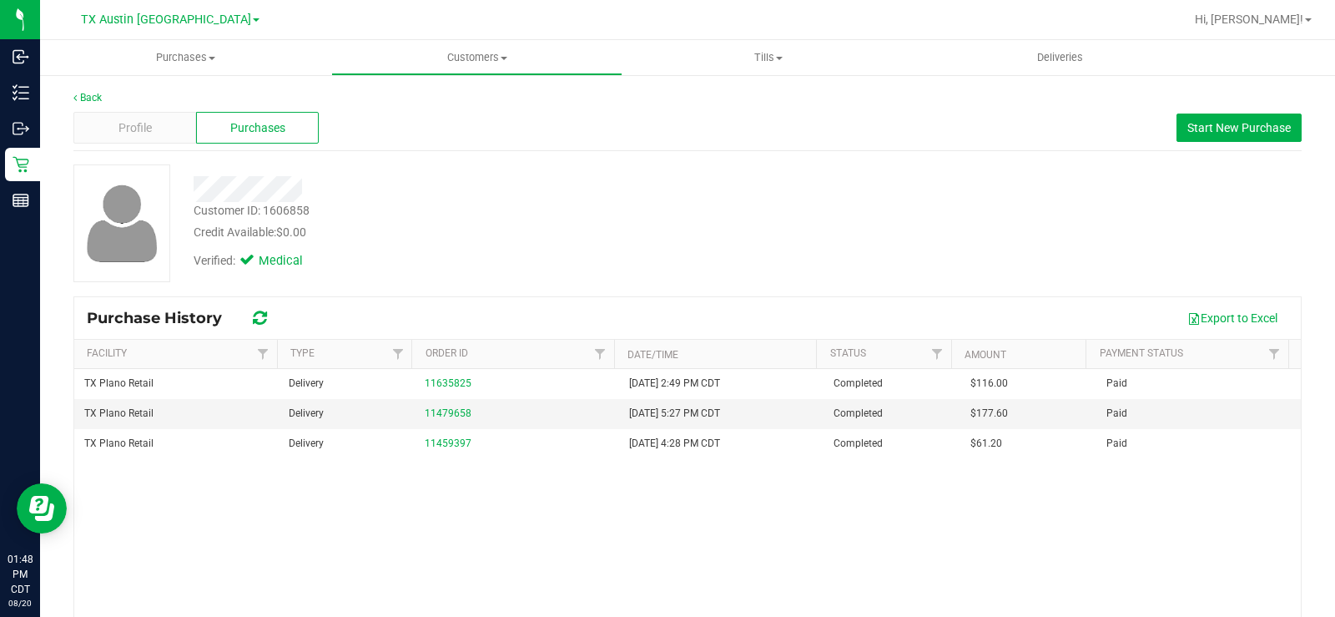
drag, startPoint x: 432, startPoint y: 236, endPoint x: 362, endPoint y: 239, distance: 70.1
click at [431, 236] on div "Credit Available: $0.00" at bounding box center [495, 233] width 602 height 18
drag, startPoint x: 332, startPoint y: 238, endPoint x: 174, endPoint y: 193, distance: 164.8
click at [174, 193] on div "Customer ID: 1606858 Credit Available: $0.00 Verified: Medical" at bounding box center [687, 223] width 1253 height 118
click at [431, 235] on div "Credit Available: $0.00" at bounding box center [495, 233] width 602 height 18
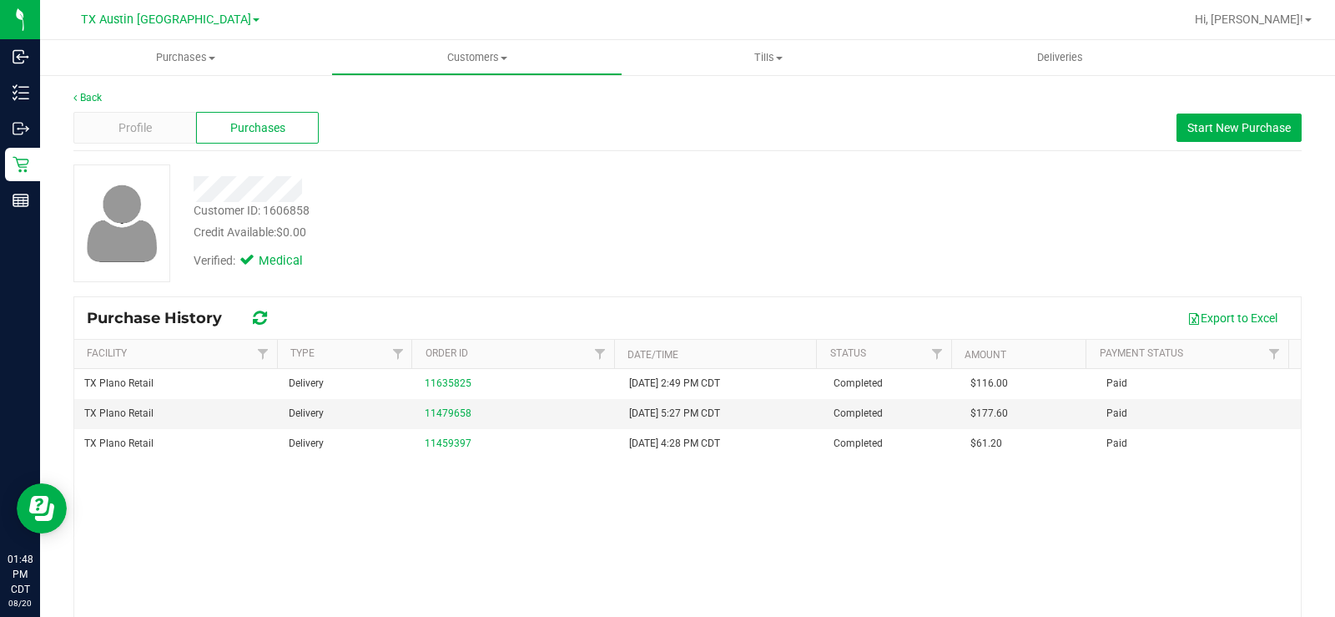
click at [508, 265] on div "Verified: Medical" at bounding box center [494, 259] width 627 height 37
click at [196, 183] on div "Customer ID: 1606858 Credit Available: $0.00 Verified: Medical" at bounding box center [494, 220] width 627 height 113
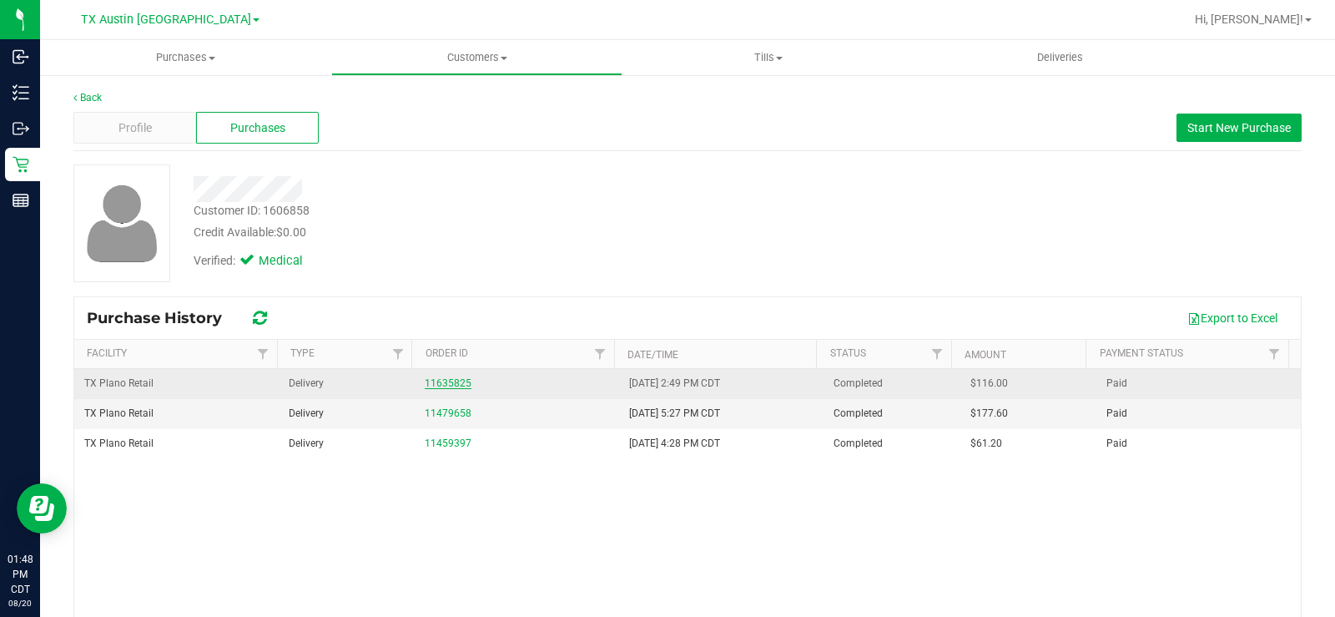
click at [456, 381] on link "11635825" at bounding box center [448, 383] width 47 height 12
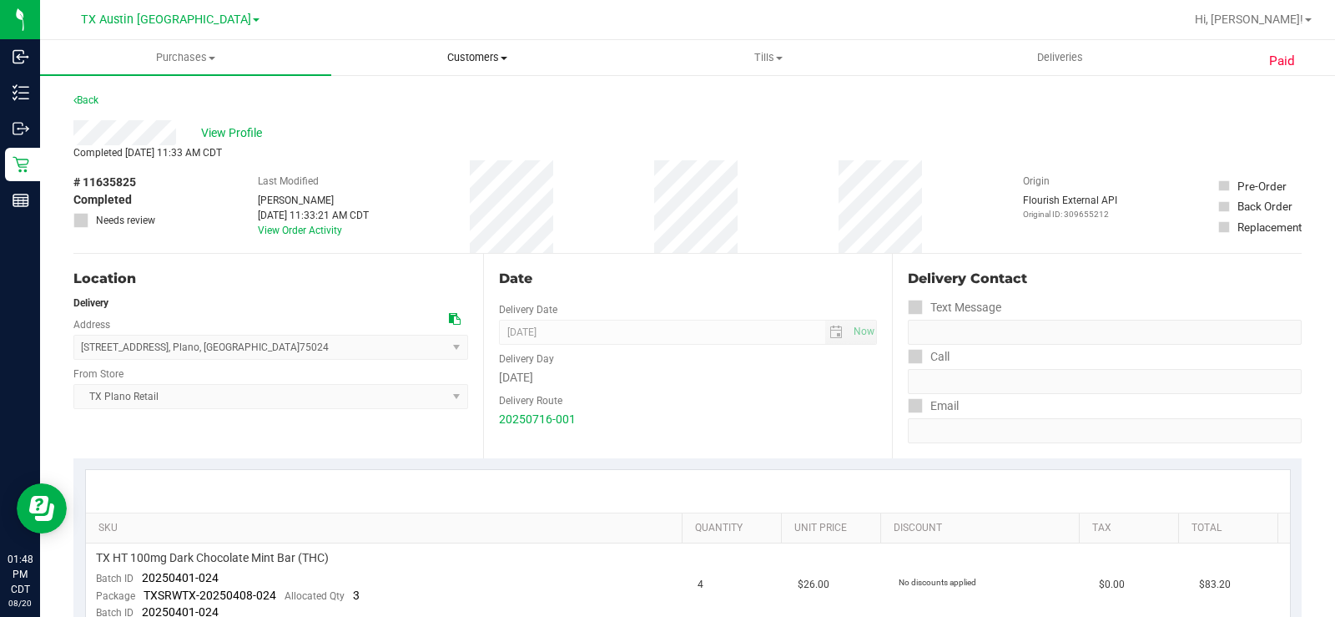
click at [485, 52] on span "Customers" at bounding box center [477, 57] width 290 height 15
click at [426, 98] on span "All customers" at bounding box center [391, 100] width 120 height 14
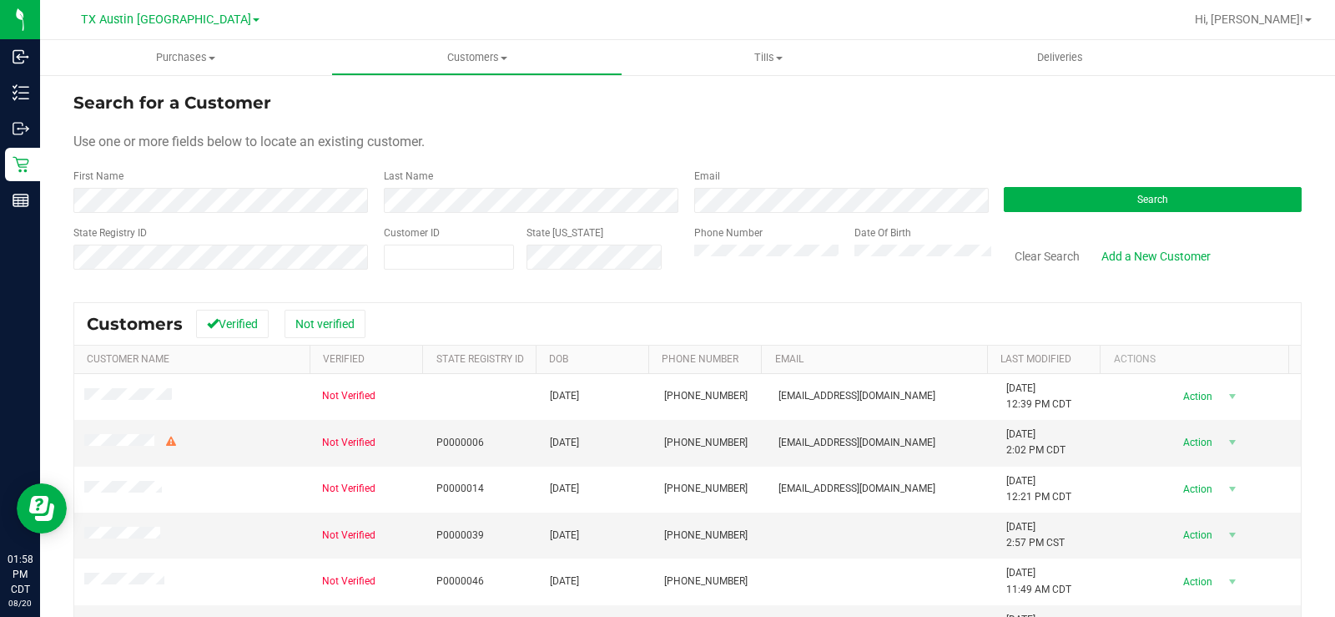
drag, startPoint x: 516, startPoint y: 152, endPoint x: 723, endPoint y: 183, distance: 209.2
click at [554, 155] on form "Search for a Customer Use one or more fields below to locate an existing custom…" at bounding box center [687, 187] width 1228 height 194
click at [1061, 199] on button "Search" at bounding box center [1153, 199] width 298 height 25
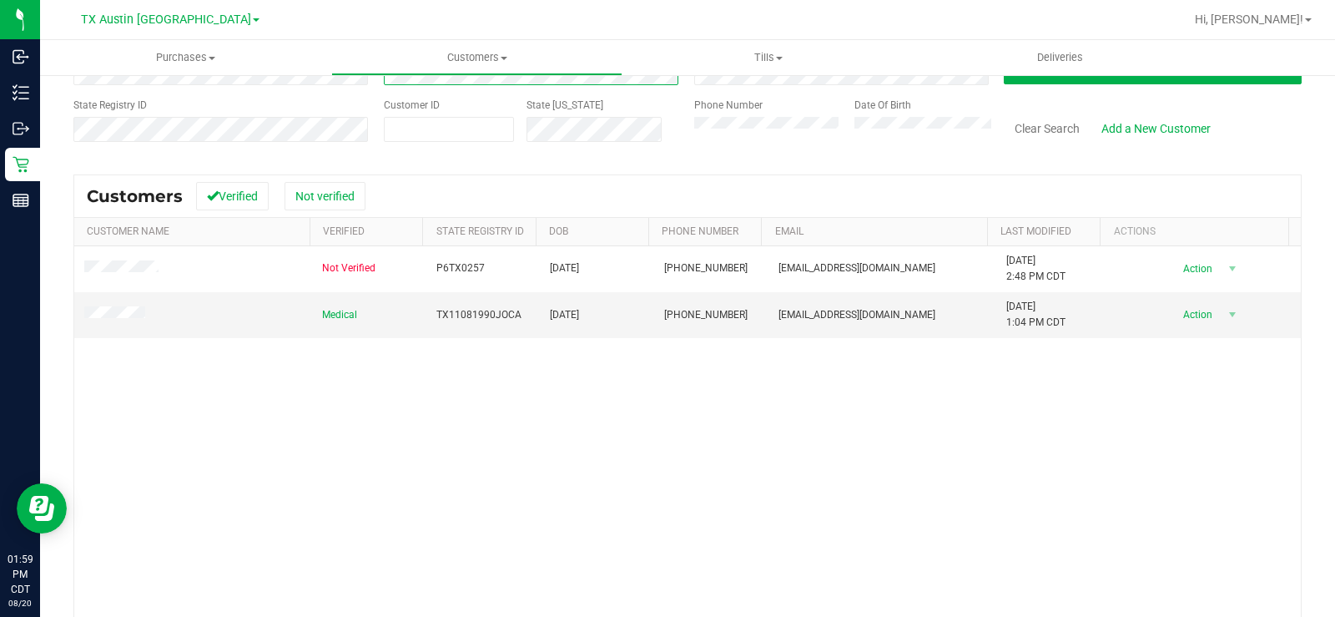
scroll to position [203, 0]
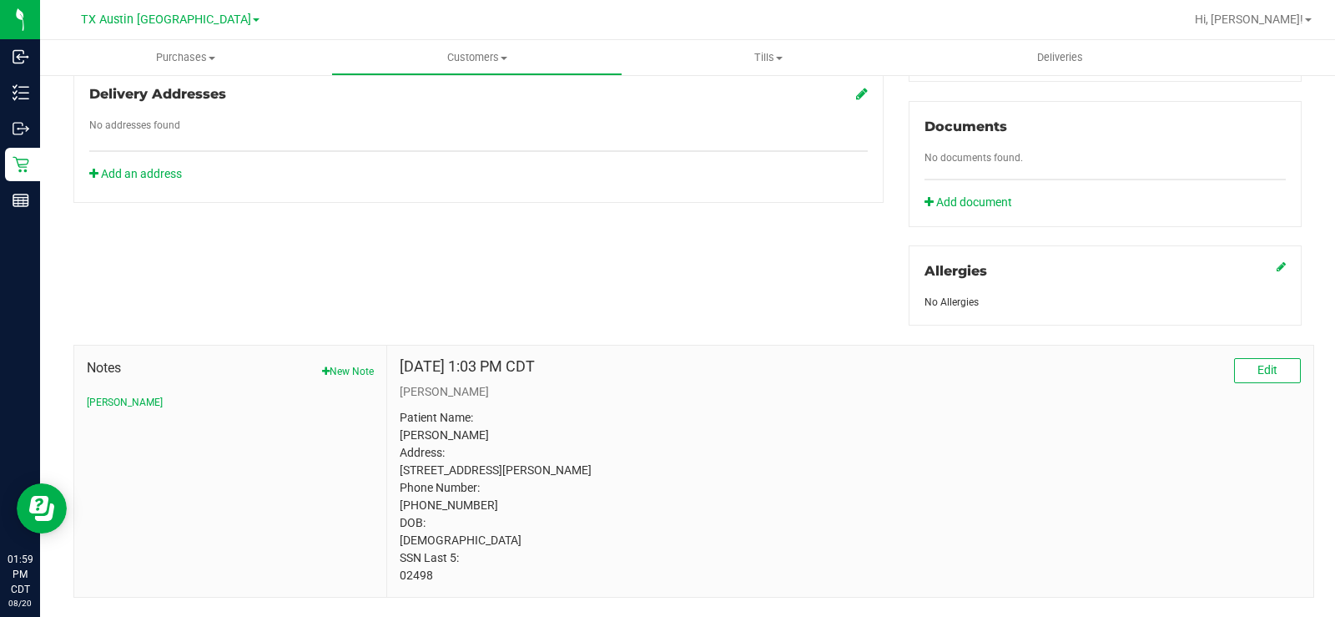
scroll to position [635, 0]
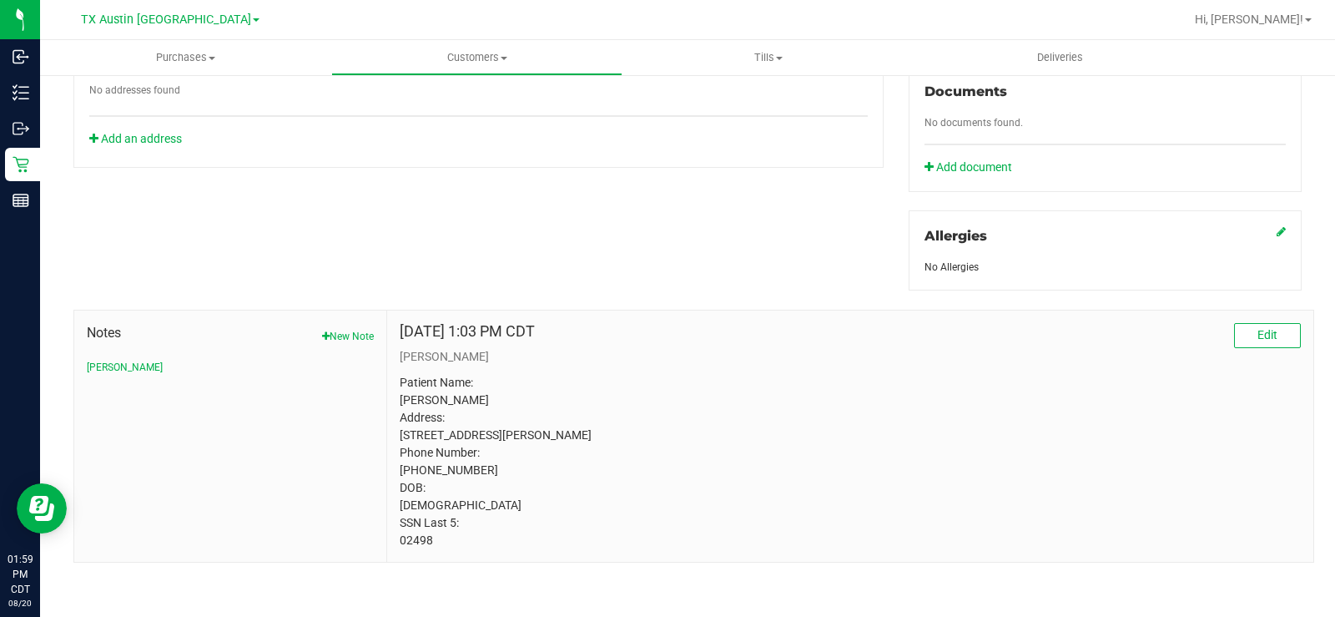
click at [441, 538] on p "Patient Name: [PERSON_NAME] Address: [STREET_ADDRESS][PERSON_NAME] Phone Number…" at bounding box center [850, 461] width 901 height 175
drag, startPoint x: 443, startPoint y: 538, endPoint x: 389, endPoint y: 538, distance: 54.2
click at [389, 538] on div "[DATE] 1:03 PM CDT Edit [PERSON_NAME] Patient Name: [PERSON_NAME] Address: [STR…" at bounding box center [850, 435] width 926 height 251
copy body "02498"
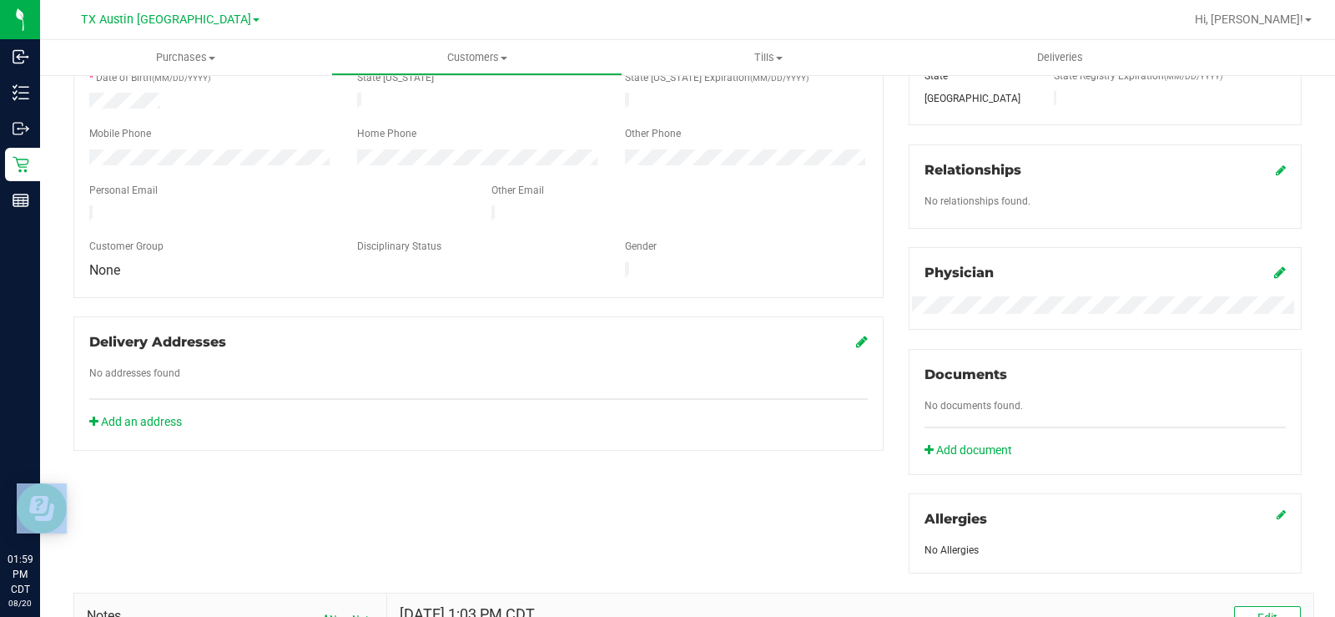
scroll to position [218, 0]
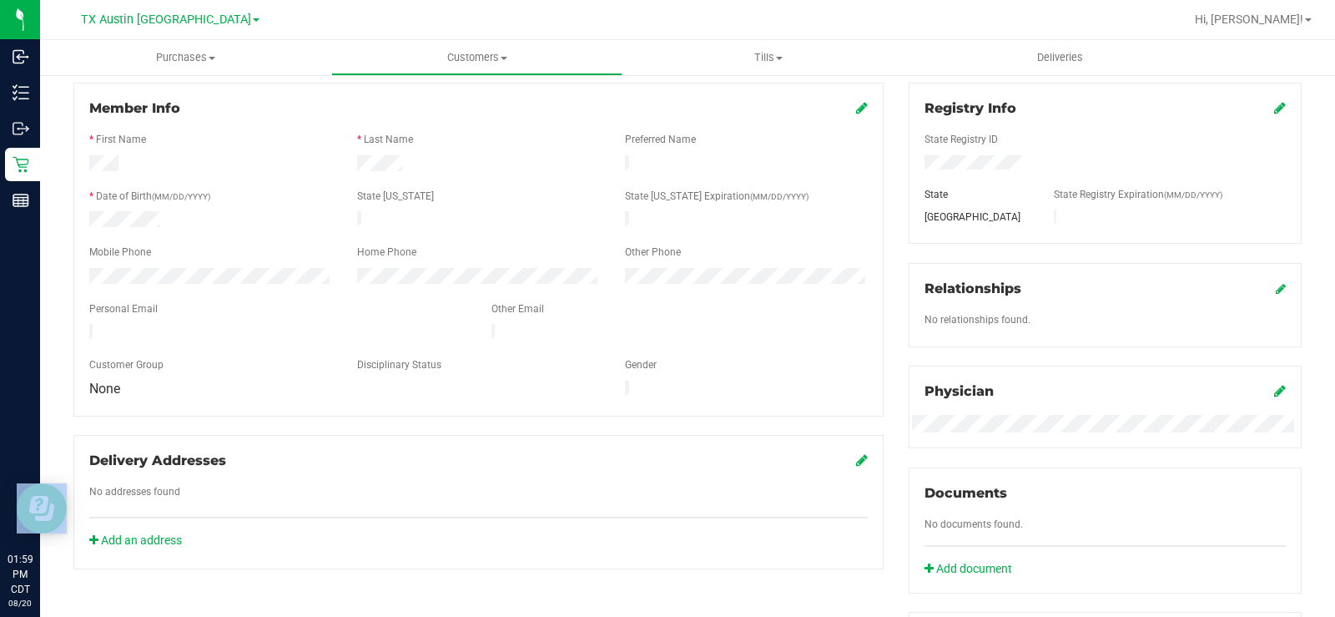
click at [380, 189] on label "State [US_STATE]" at bounding box center [395, 196] width 77 height 15
click at [355, 162] on div at bounding box center [479, 165] width 268 height 20
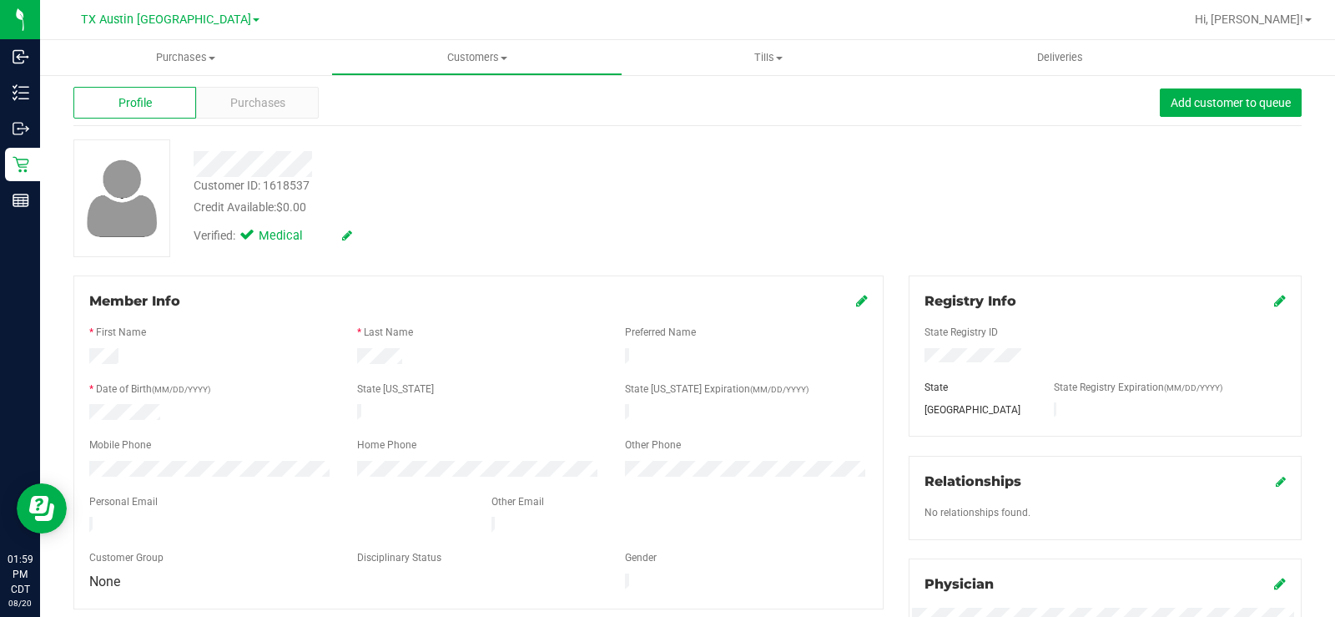
scroll to position [0, 0]
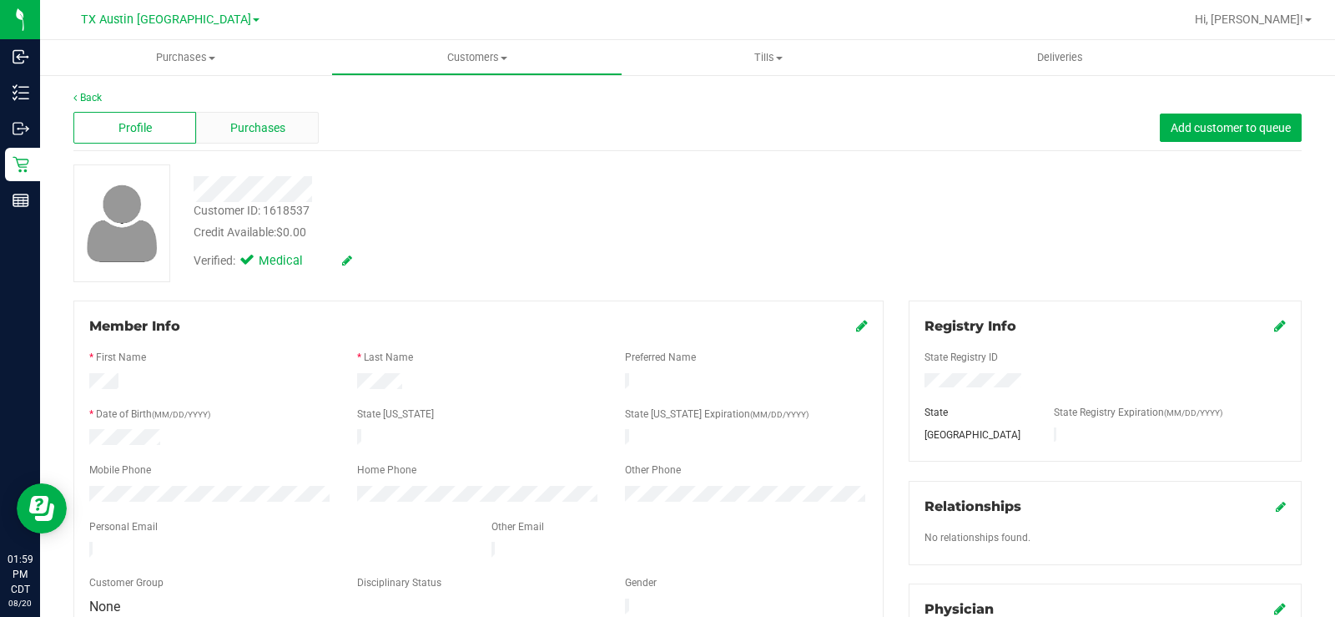
click at [290, 136] on div "Purchases" at bounding box center [257, 128] width 123 height 32
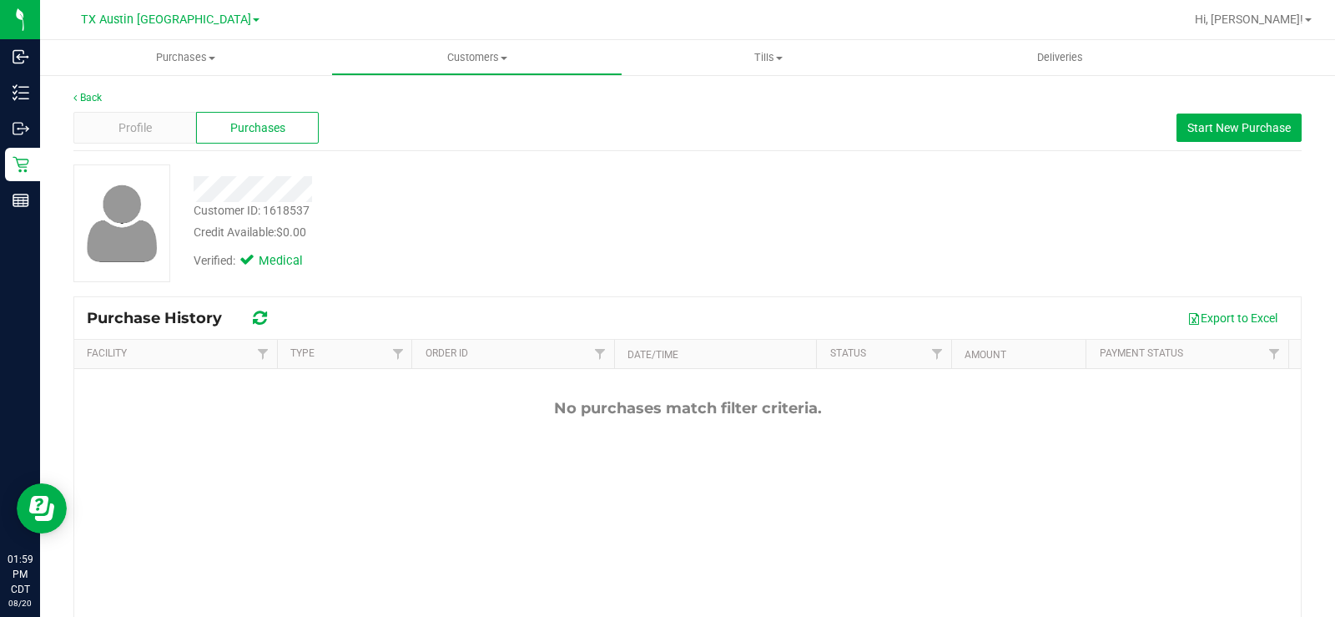
click at [535, 213] on div "Customer ID: 1618537 Credit Available: $0.00" at bounding box center [494, 221] width 627 height 39
click at [128, 129] on span "Profile" at bounding box center [134, 128] width 33 height 18
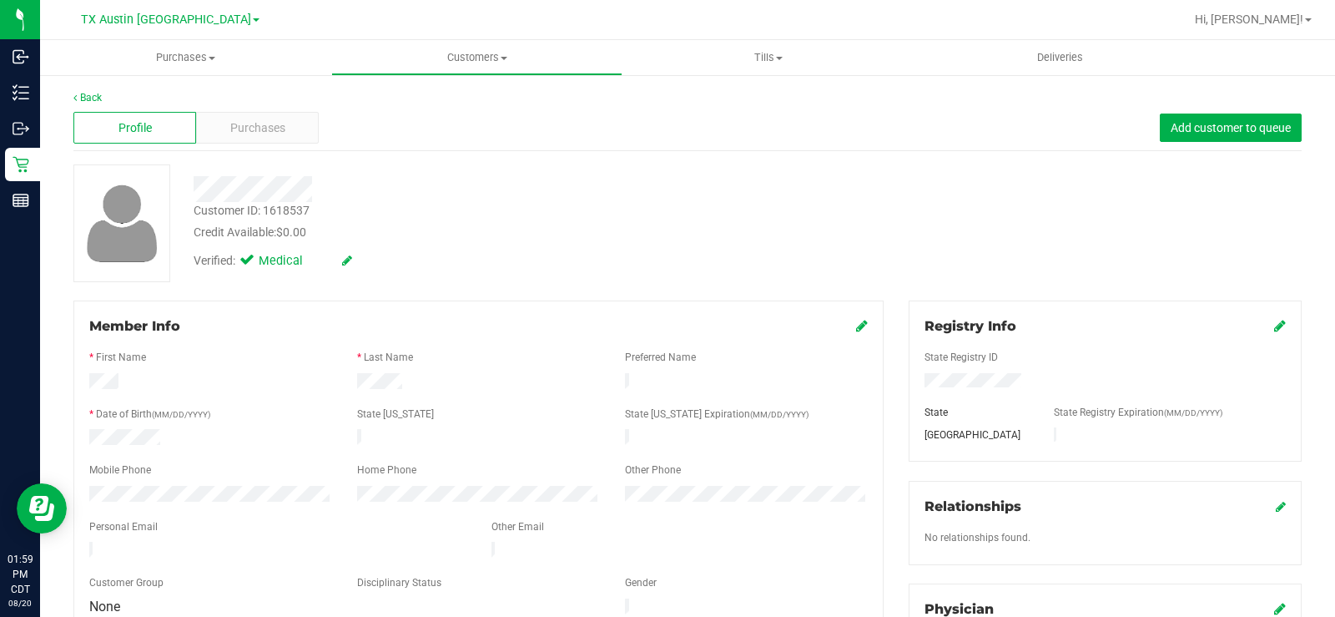
drag, startPoint x: 516, startPoint y: 260, endPoint x: 576, endPoint y: 211, distance: 77.7
click at [517, 260] on div "Verified: Medical" at bounding box center [494, 259] width 627 height 37
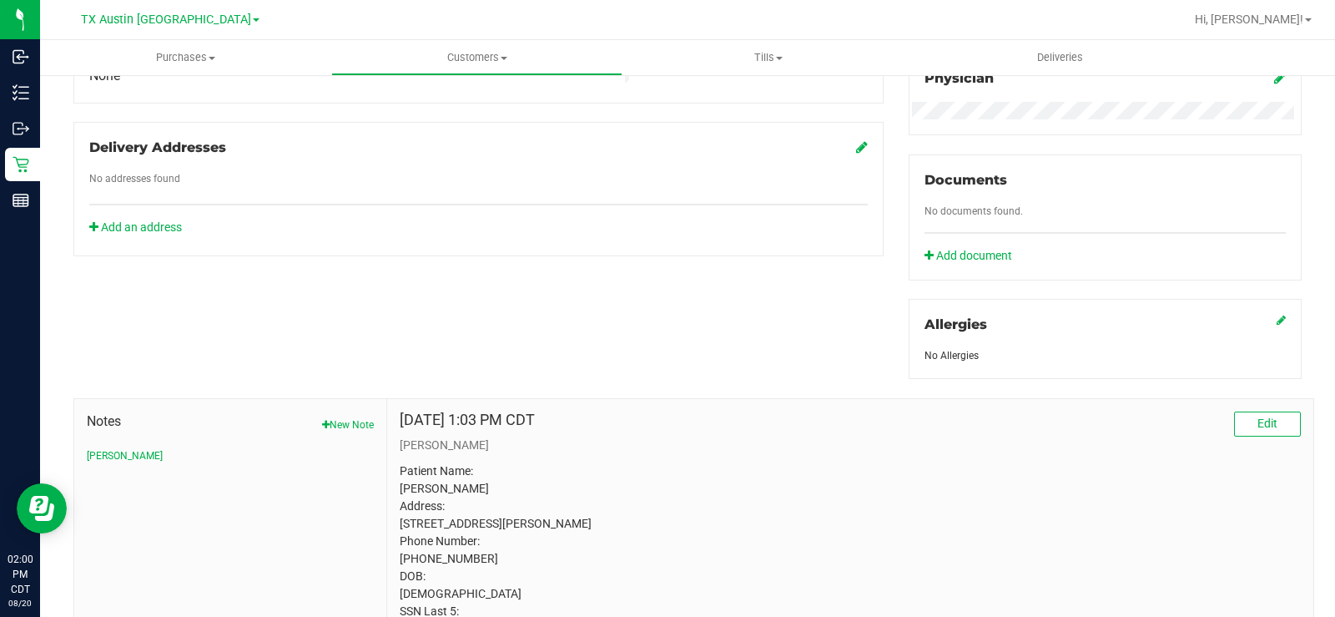
scroll to position [501, 0]
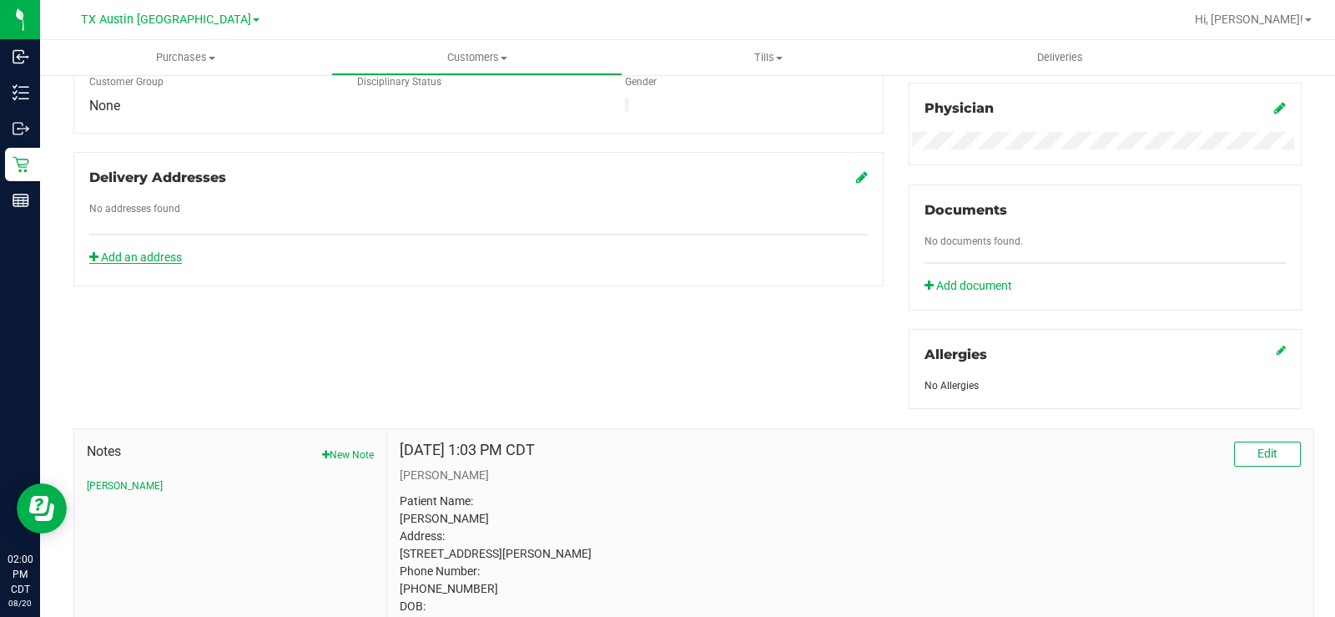
click at [138, 250] on link "Add an address" at bounding box center [135, 256] width 93 height 13
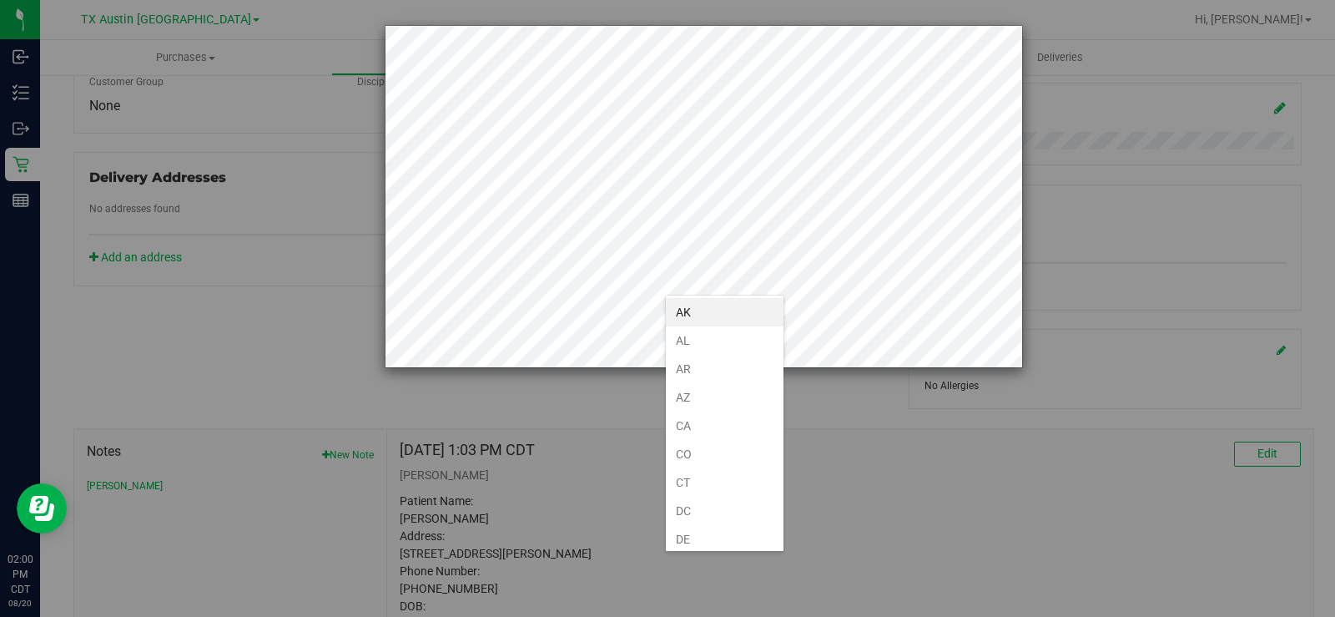
scroll to position [1026, 0]
click at [723, 533] on li "[GEOGRAPHIC_DATA]" at bounding box center [725, 534] width 118 height 28
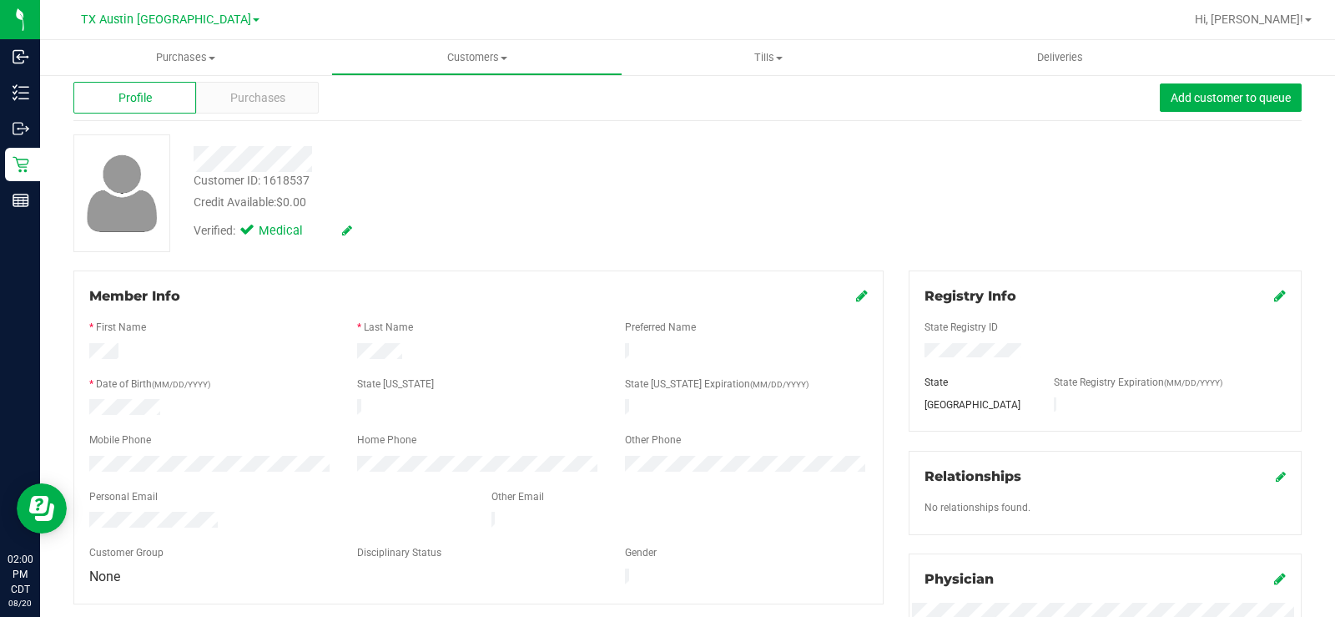
scroll to position [0, 0]
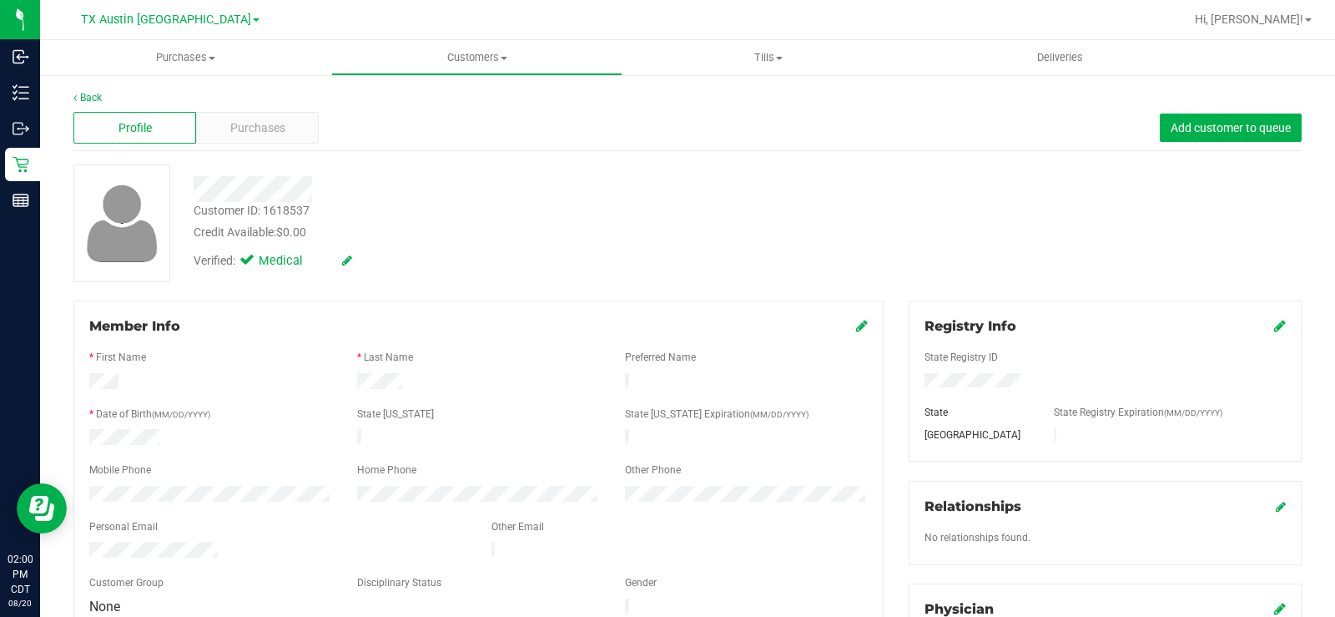
click at [277, 111] on div "Profile Purchases Add customer to queue" at bounding box center [687, 128] width 1228 height 46
click at [266, 127] on span "Purchases" at bounding box center [257, 128] width 55 height 18
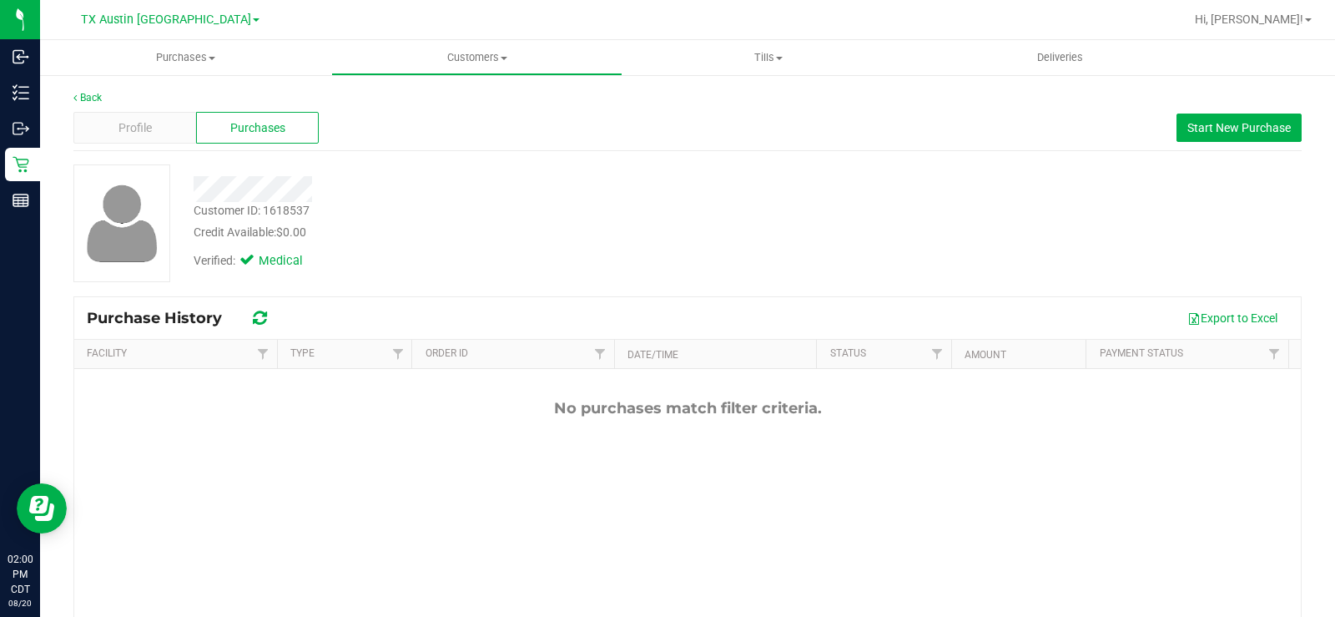
drag, startPoint x: 696, startPoint y: 174, endPoint x: 753, endPoint y: 183, distance: 58.3
click at [701, 174] on div at bounding box center [494, 183] width 627 height 38
click at [1247, 112] on div "Profile Purchases Start New Purchase" at bounding box center [687, 128] width 1228 height 46
click at [1257, 134] on button "Start New Purchase" at bounding box center [1239, 127] width 125 height 28
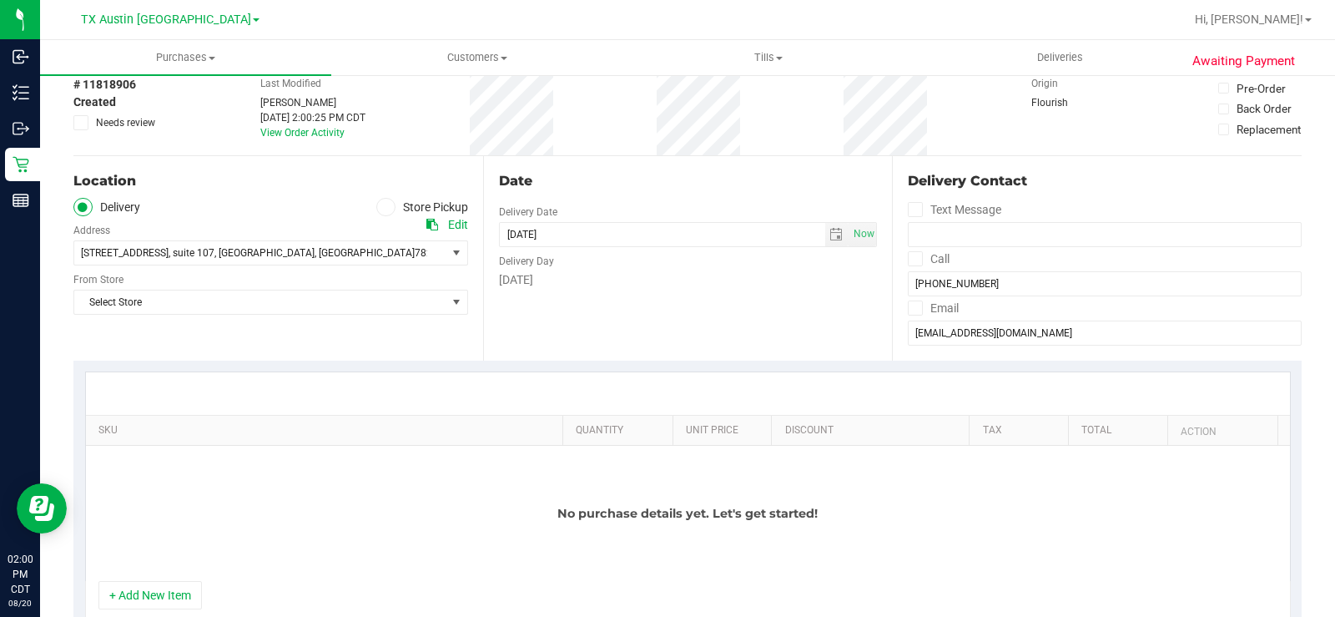
scroll to position [83, 0]
drag, startPoint x: 427, startPoint y: 300, endPoint x: 372, endPoint y: 415, distance: 126.9
click at [427, 302] on span "Select Store" at bounding box center [260, 301] width 372 height 23
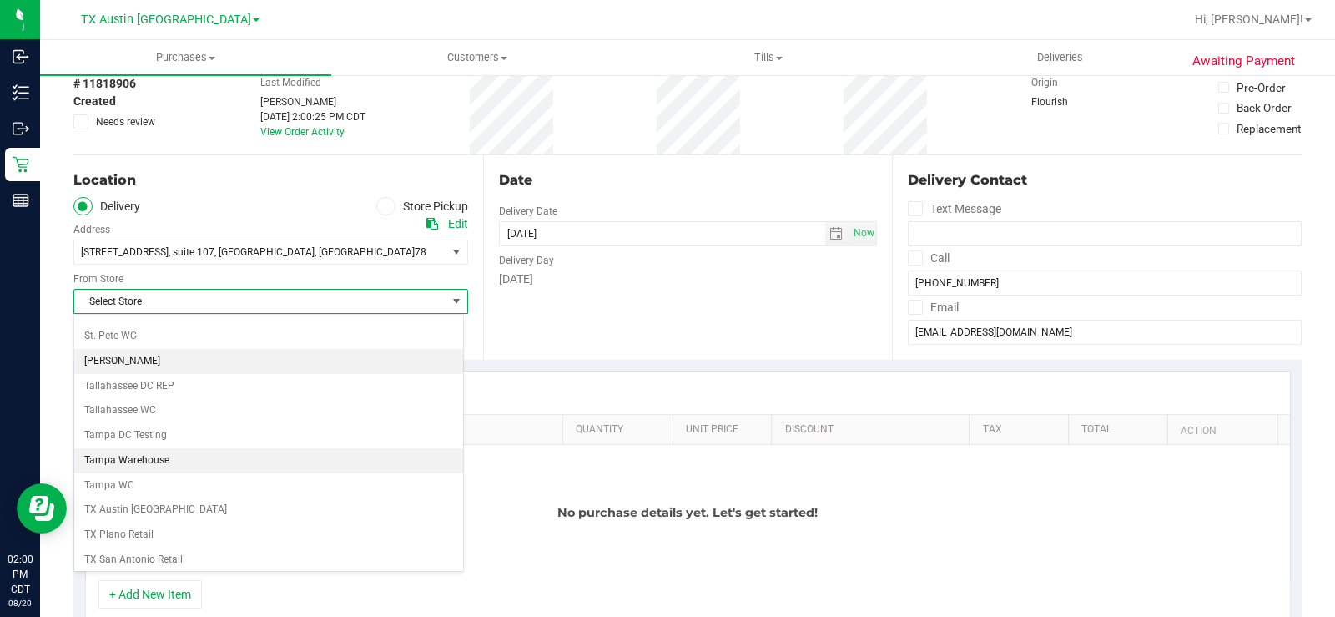
scroll to position [1168, 0]
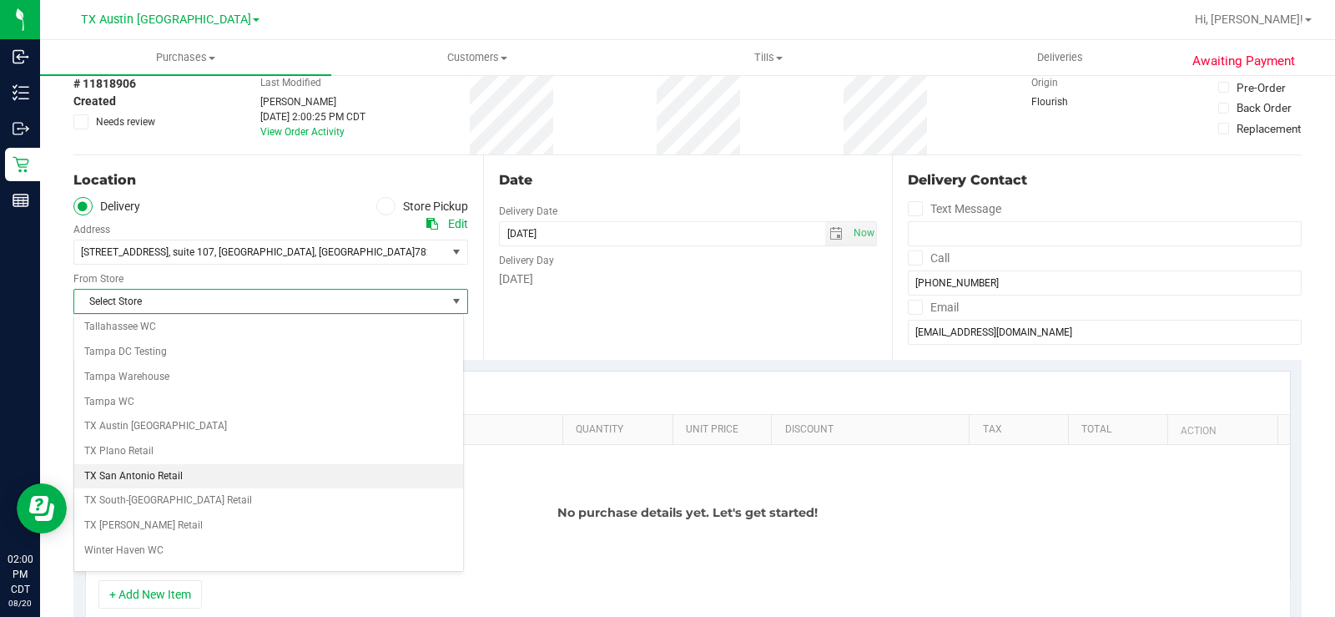
click at [260, 476] on li "TX San Antonio Retail" at bounding box center [268, 476] width 389 height 25
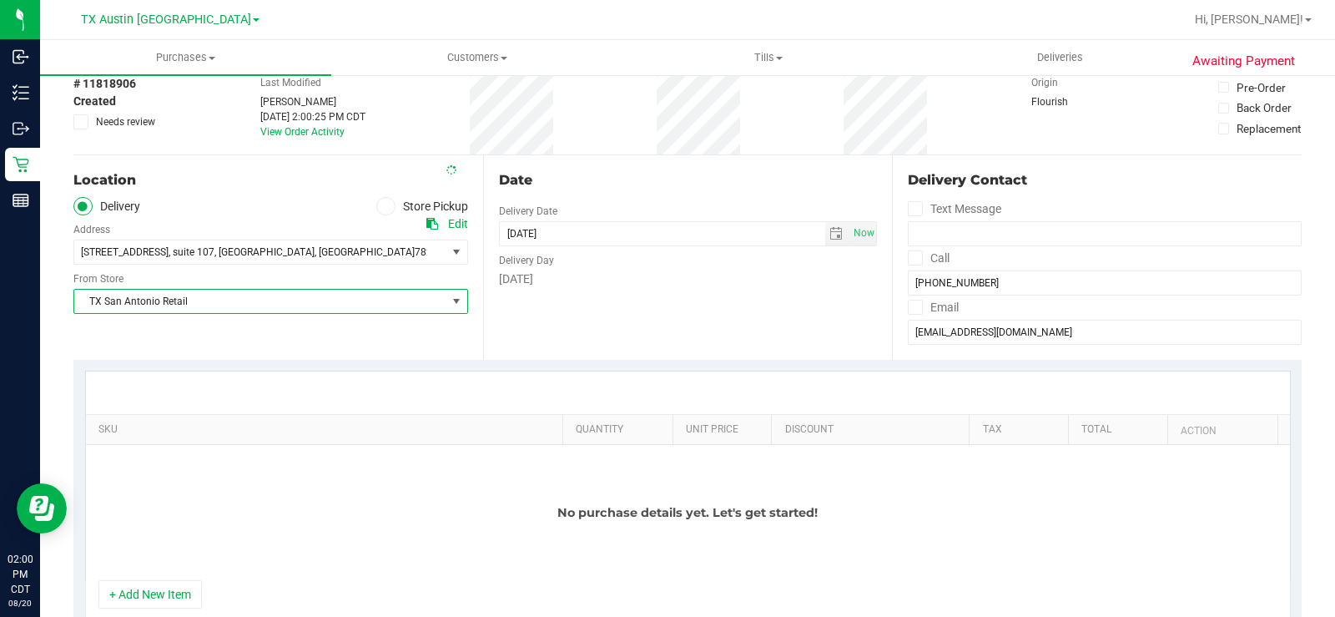
click at [718, 310] on div "Date Delivery Date [DATE] Now [DATE] 02:00 PM Now Delivery Day [DATE]" at bounding box center [688, 257] width 410 height 204
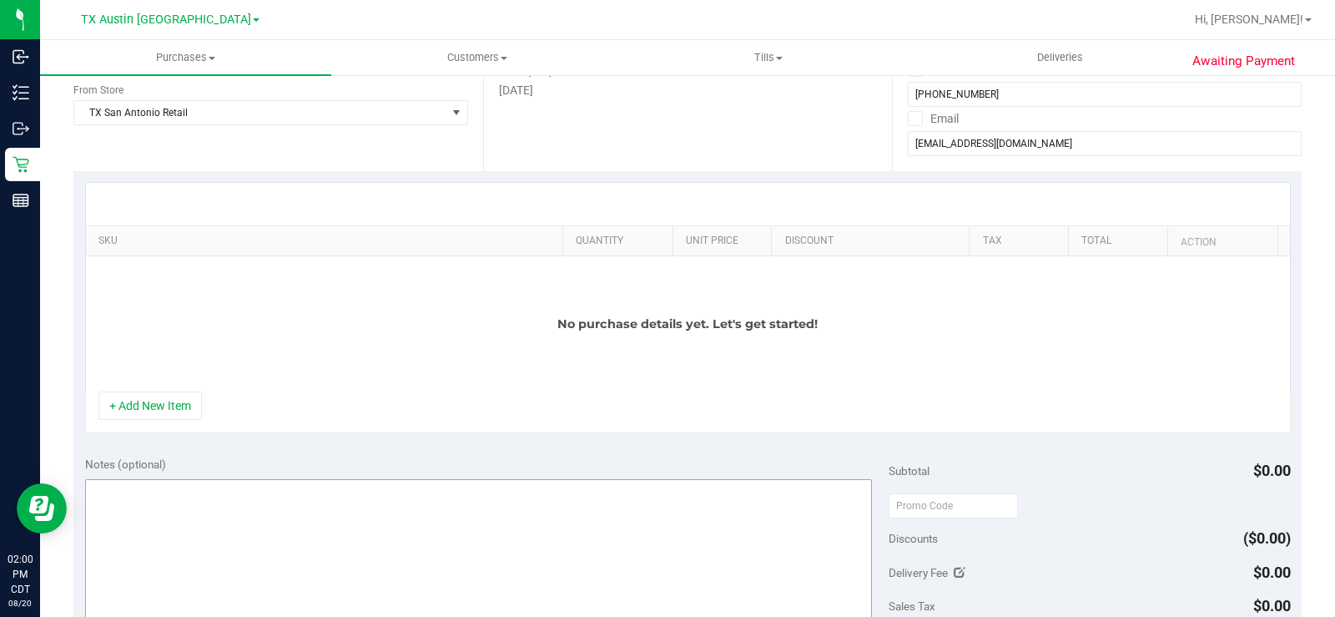
scroll to position [334, 0]
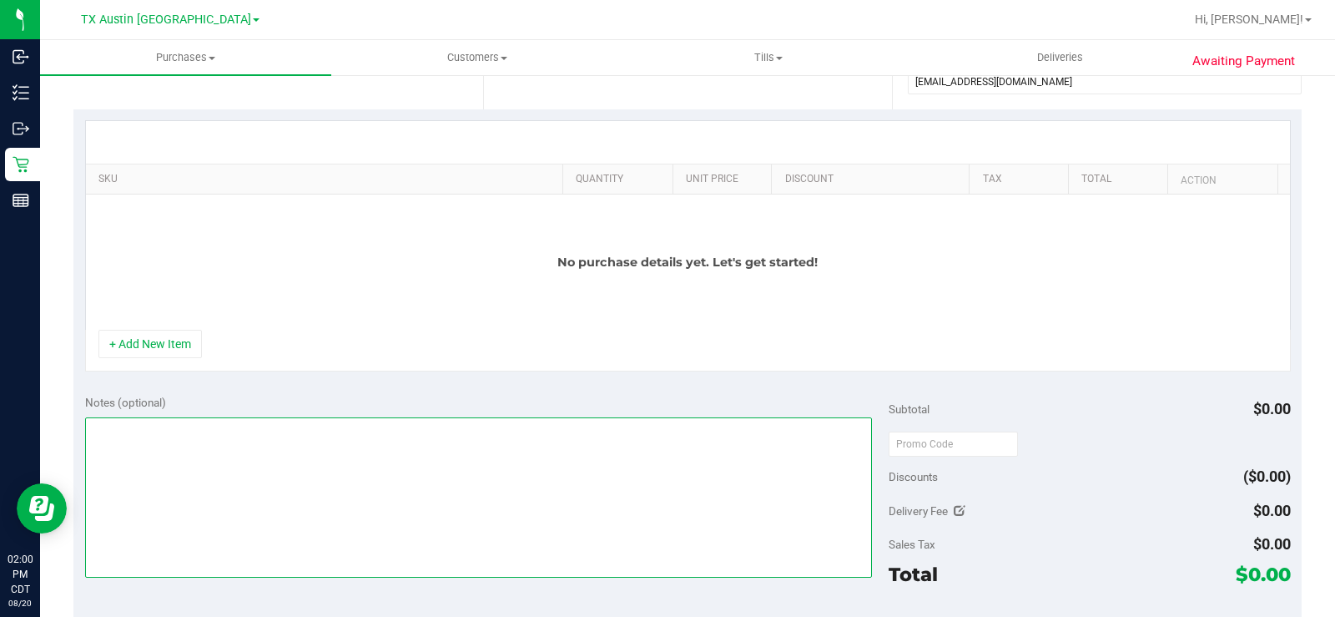
click at [306, 463] on textarea at bounding box center [478, 497] width 787 height 160
click at [214, 433] on textarea at bounding box center [478, 497] width 787 height 160
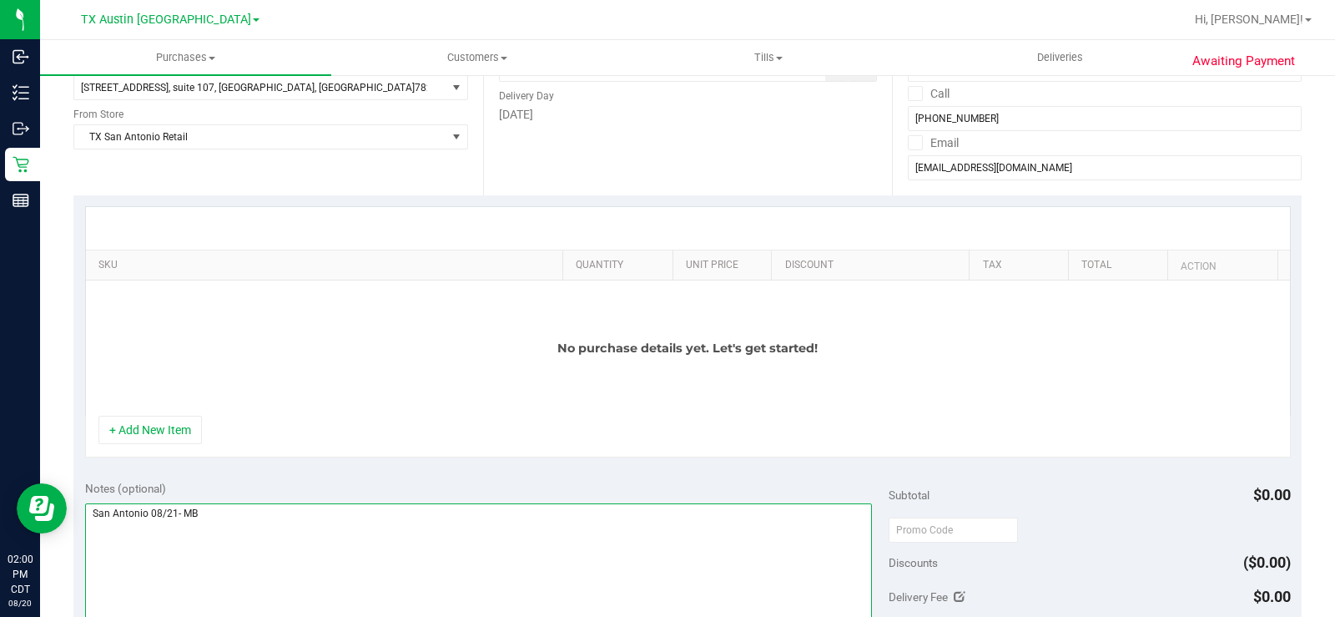
scroll to position [250, 0]
type textarea "San Antonio 08/21- MB"
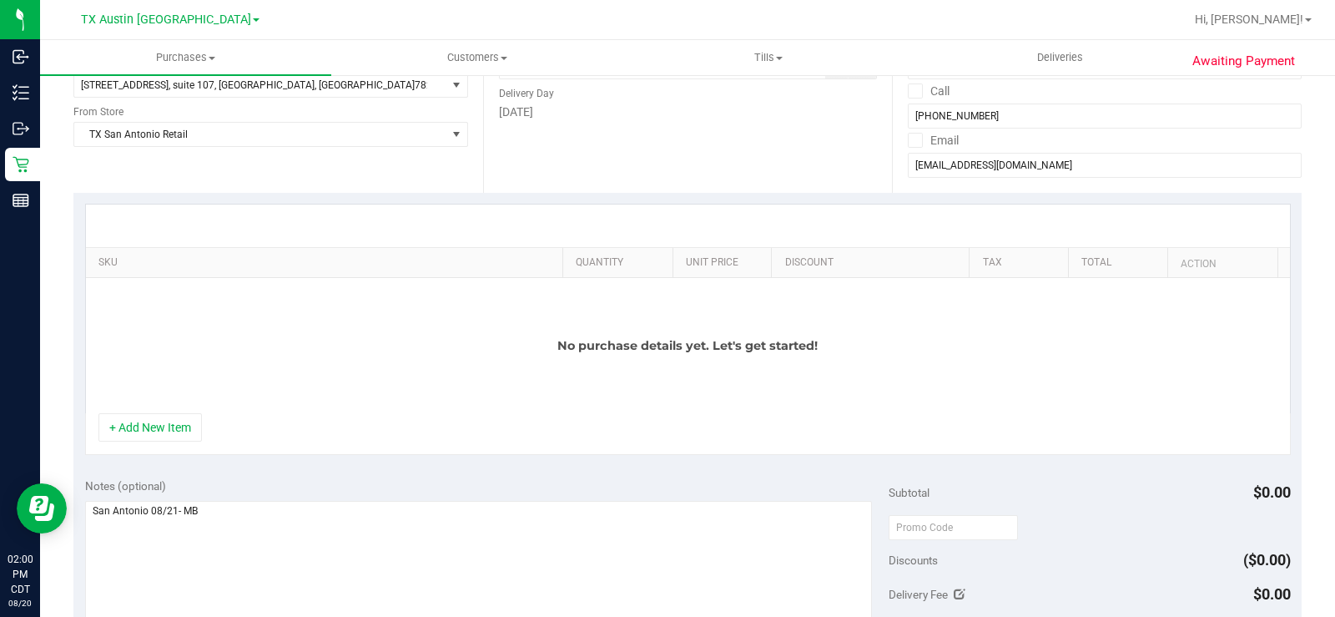
click at [274, 454] on div "+ Add New Item" at bounding box center [688, 434] width 1206 height 42
drag, startPoint x: 187, startPoint y: 425, endPoint x: 183, endPoint y: 412, distance: 13.2
click at [187, 426] on button "+ Add New Item" at bounding box center [149, 427] width 103 height 28
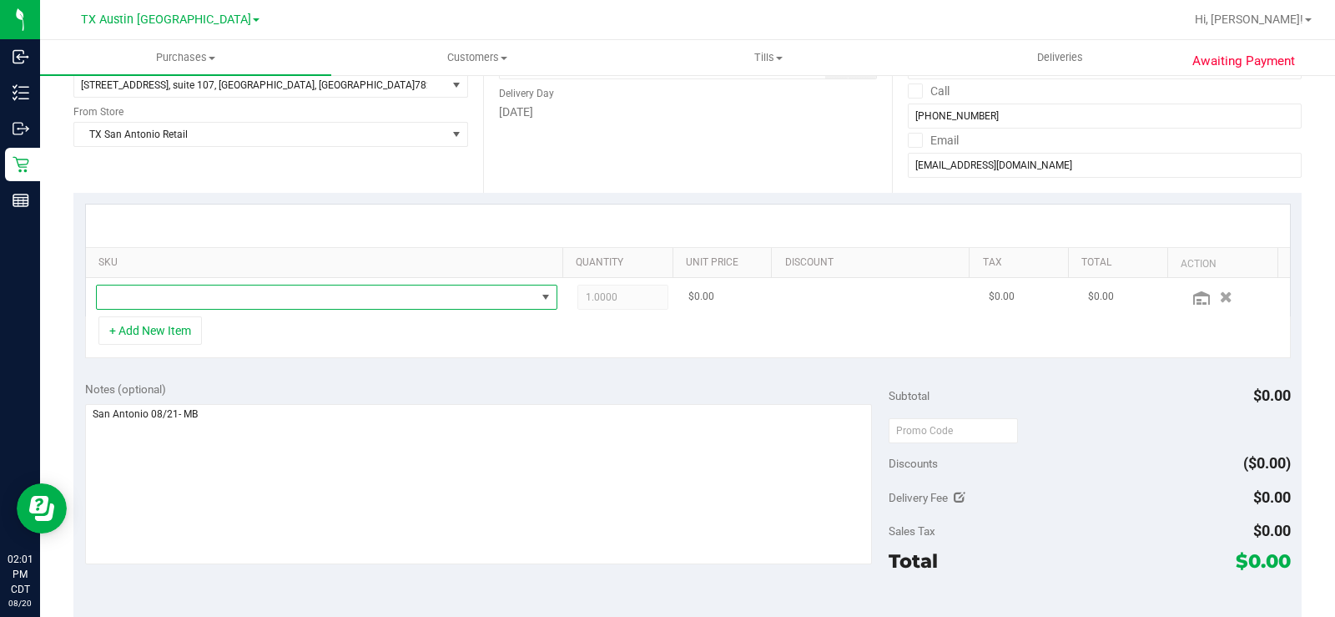
click at [239, 303] on span "NO DATA FOUND" at bounding box center [316, 296] width 439 height 23
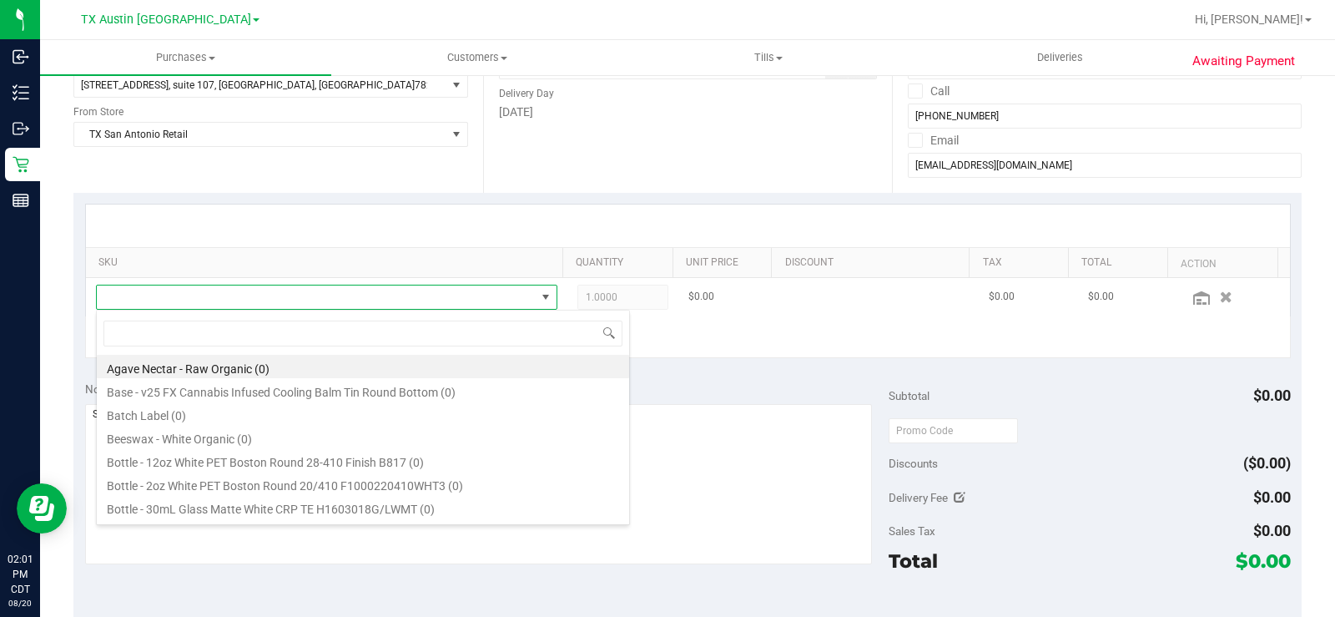
scroll to position [25, 446]
type input "water melon"
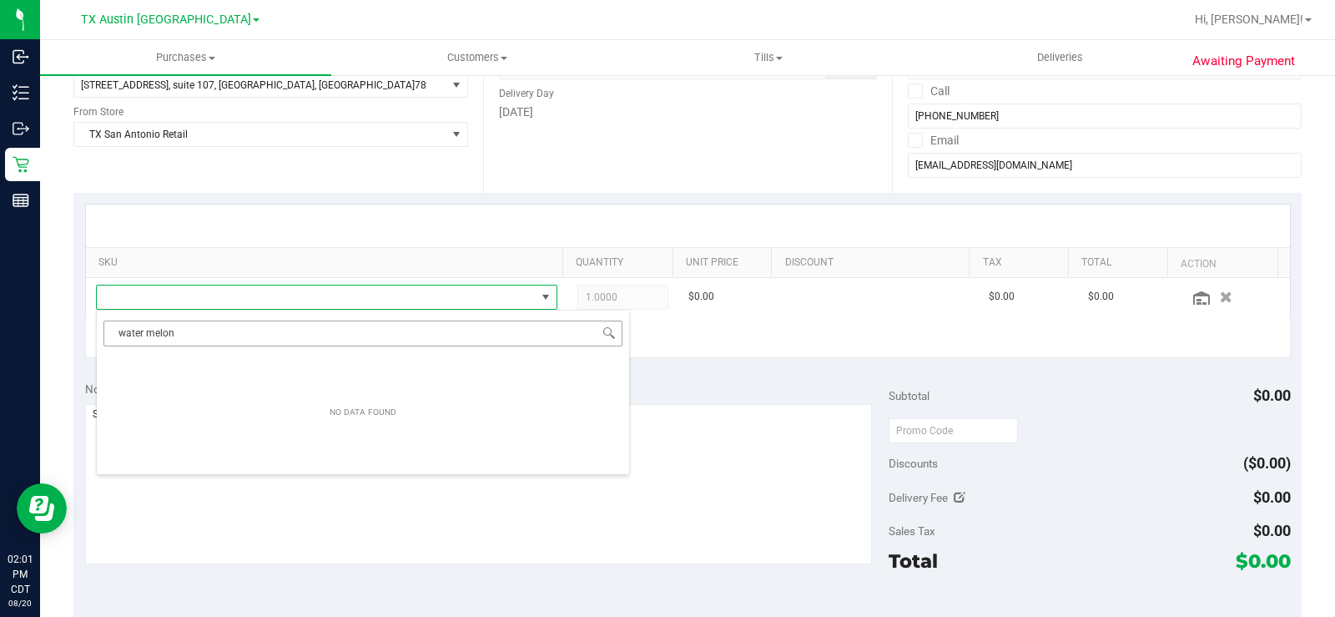
click at [222, 330] on input "water melon" at bounding box center [362, 333] width 519 height 26
click at [275, 342] on input "watermekon" at bounding box center [362, 333] width 519 height 26
click at [160, 335] on input "watermekon" at bounding box center [362, 333] width 519 height 26
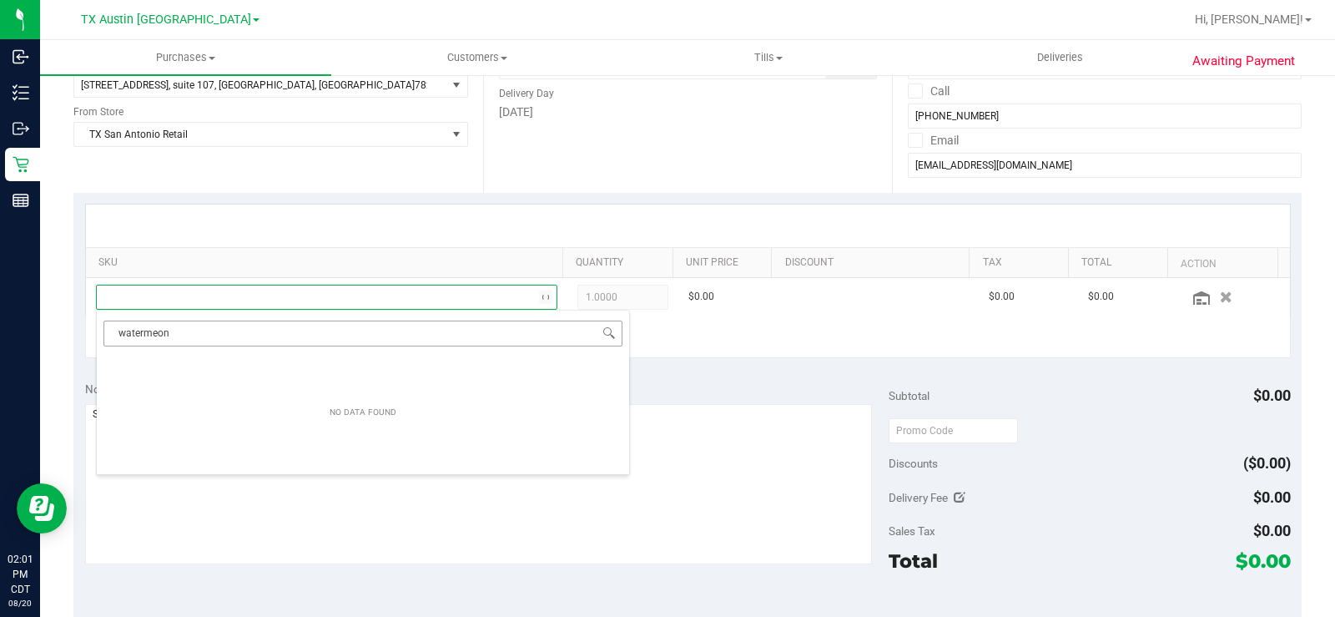
type input "watermelon"
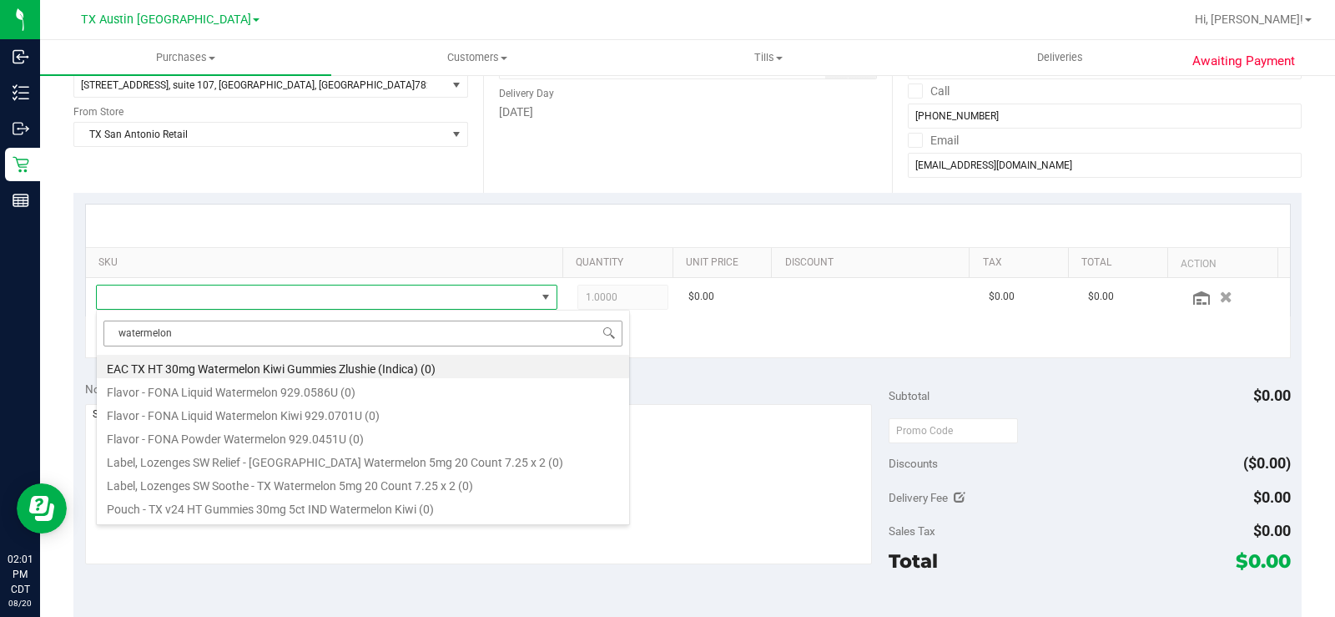
click at [196, 331] on input "watermelon" at bounding box center [362, 333] width 519 height 26
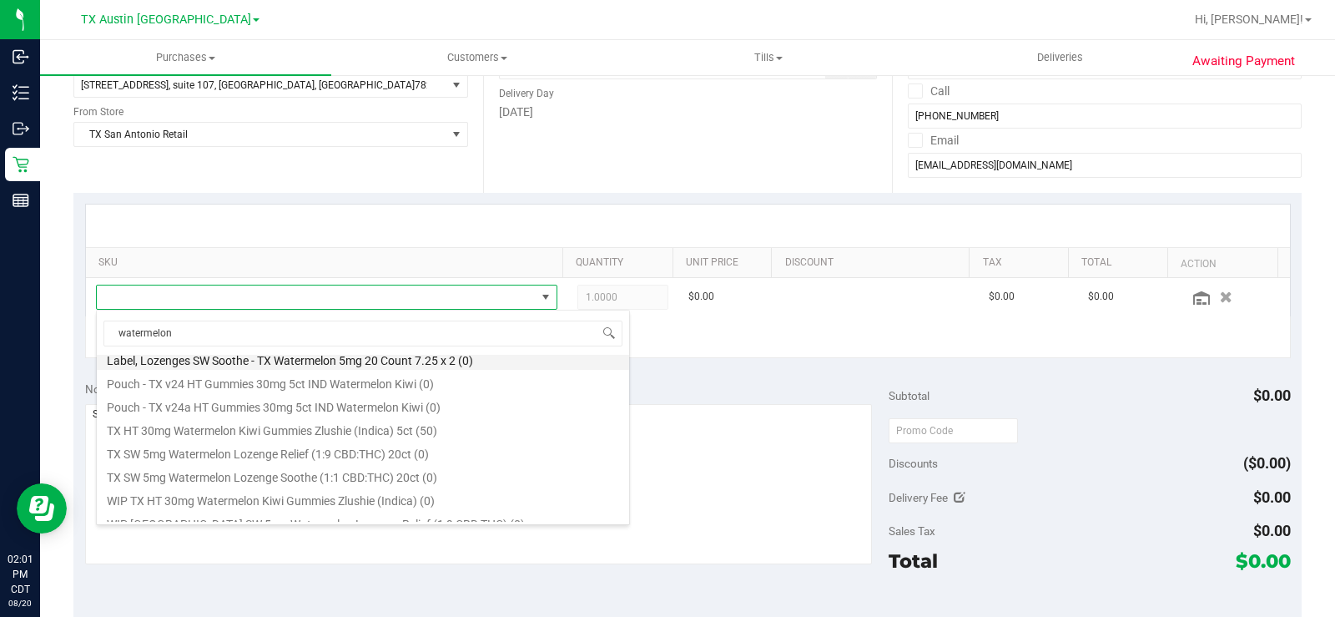
scroll to position [160, 0]
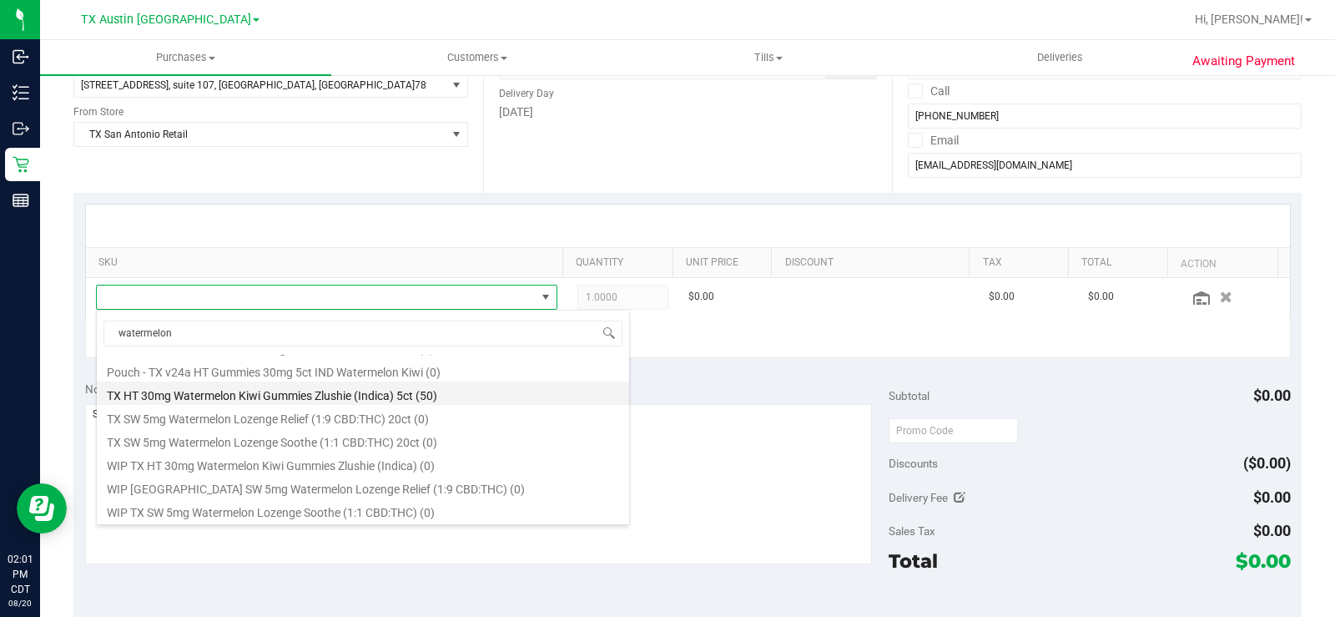
click at [461, 389] on li "TX HT 30mg Watermelon Kiwi Gummies Zlushie (Indica) 5ct (50)" at bounding box center [363, 392] width 532 height 23
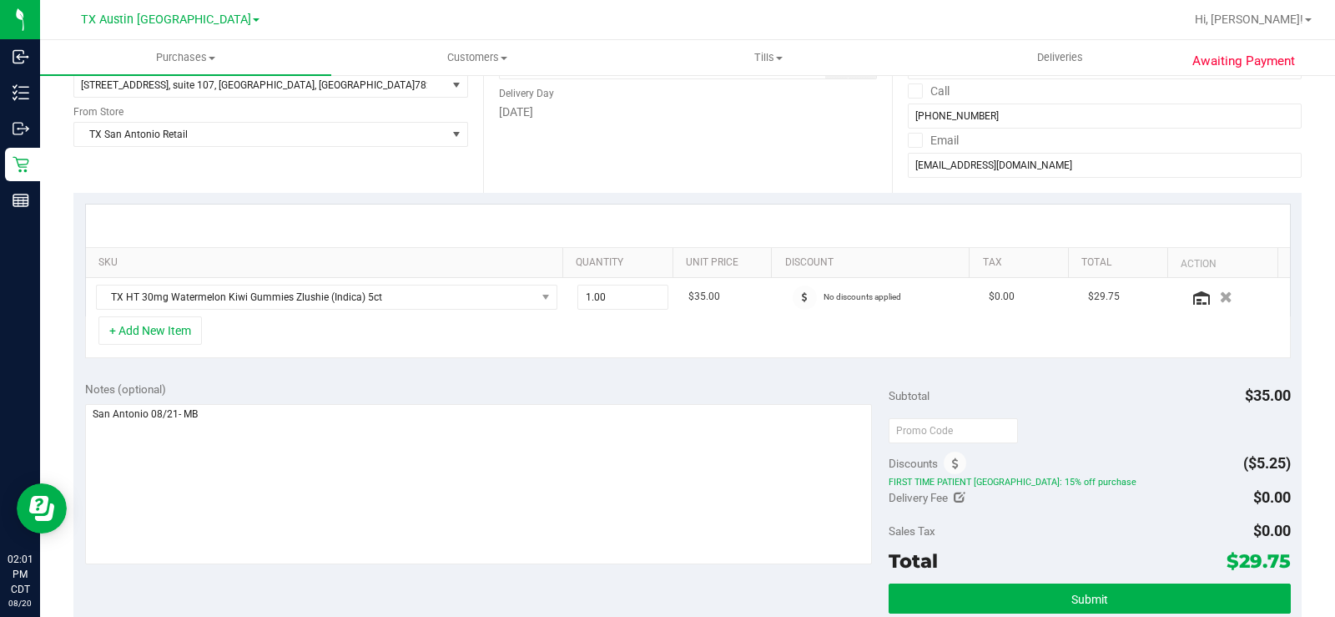
drag, startPoint x: 625, startPoint y: 346, endPoint x: 819, endPoint y: 411, distance: 204.0
click at [627, 346] on div "+ Add New Item" at bounding box center [688, 337] width 1206 height 42
click at [462, 382] on div "Notes (optional)" at bounding box center [487, 388] width 804 height 17
click at [467, 373] on div "Notes (optional) Subtotal $35.00 Discounts ($5.25) FIRST TIME PATIENT TX: 15% o…" at bounding box center [687, 520] width 1228 height 300
click at [446, 344] on div "+ Add New Item" at bounding box center [688, 337] width 1206 height 42
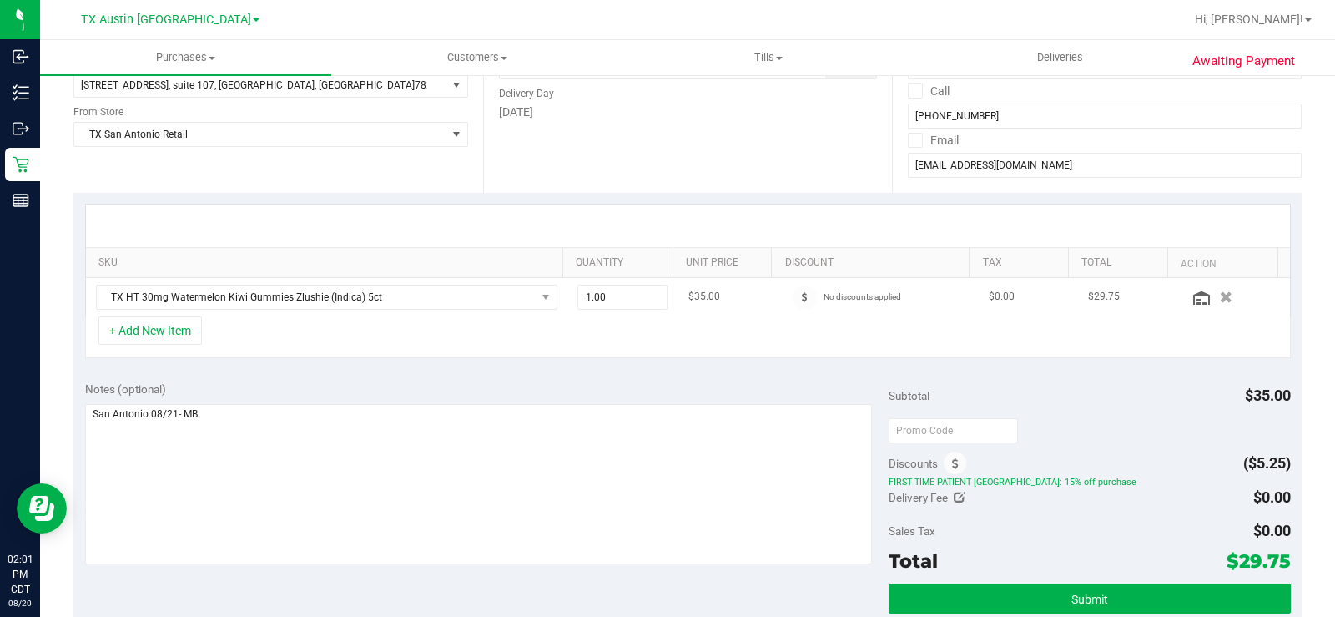
click at [1213, 302] on button "button" at bounding box center [1226, 297] width 26 height 16
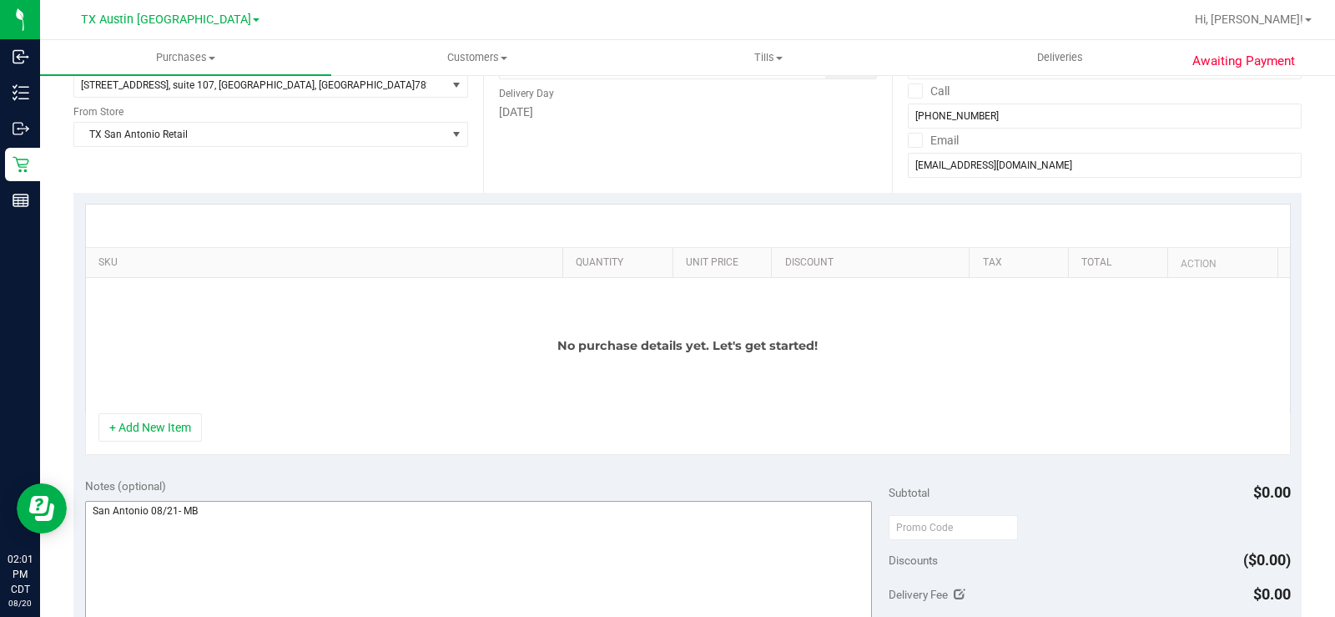
click at [164, 432] on button "+ Add New Item" at bounding box center [149, 427] width 103 height 28
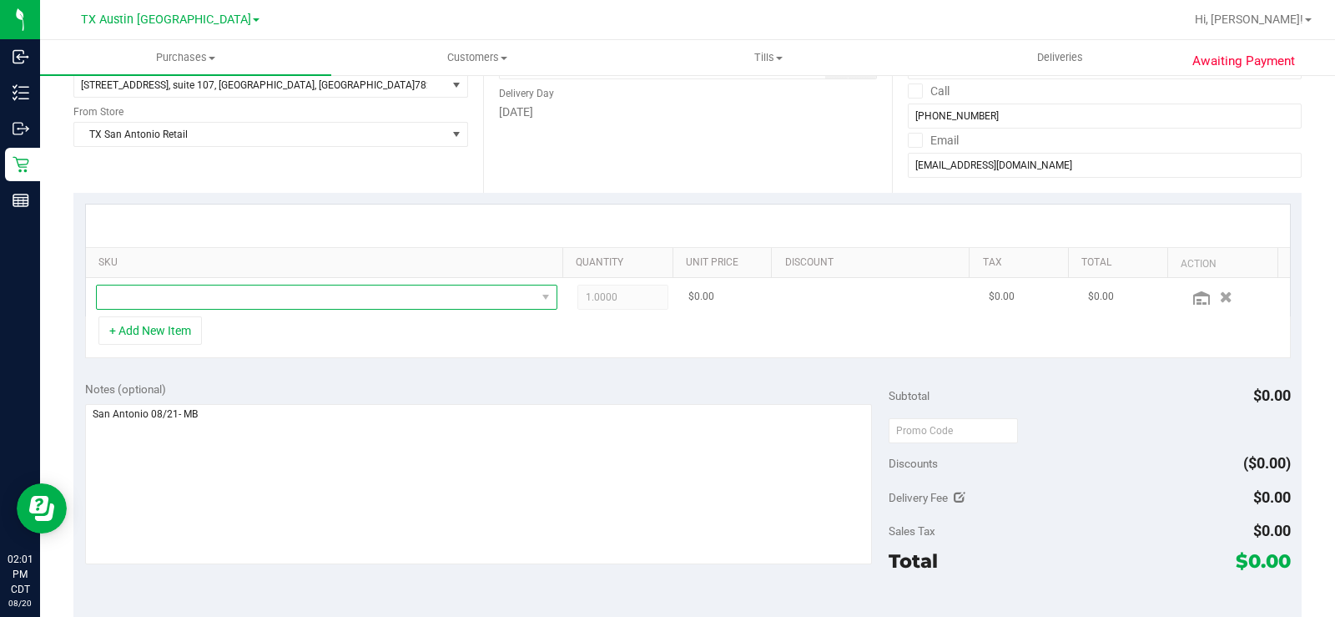
click at [261, 303] on span "NO DATA FOUND" at bounding box center [316, 296] width 439 height 23
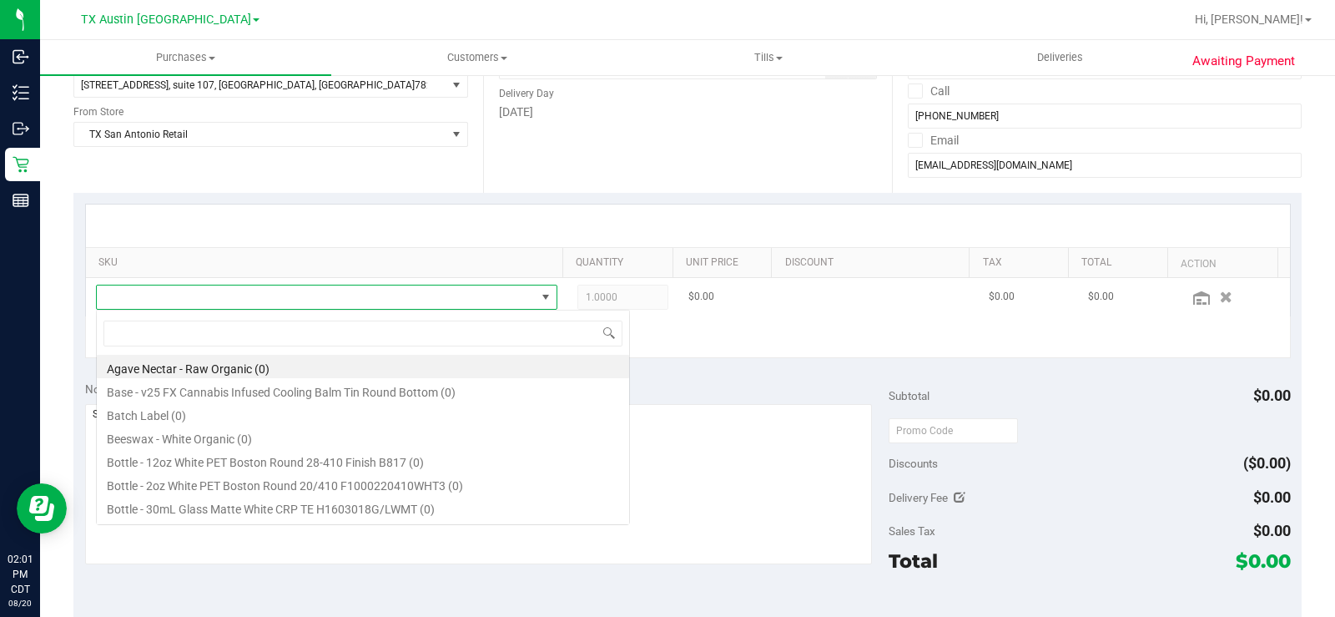
scroll to position [25, 446]
type input "tropical"
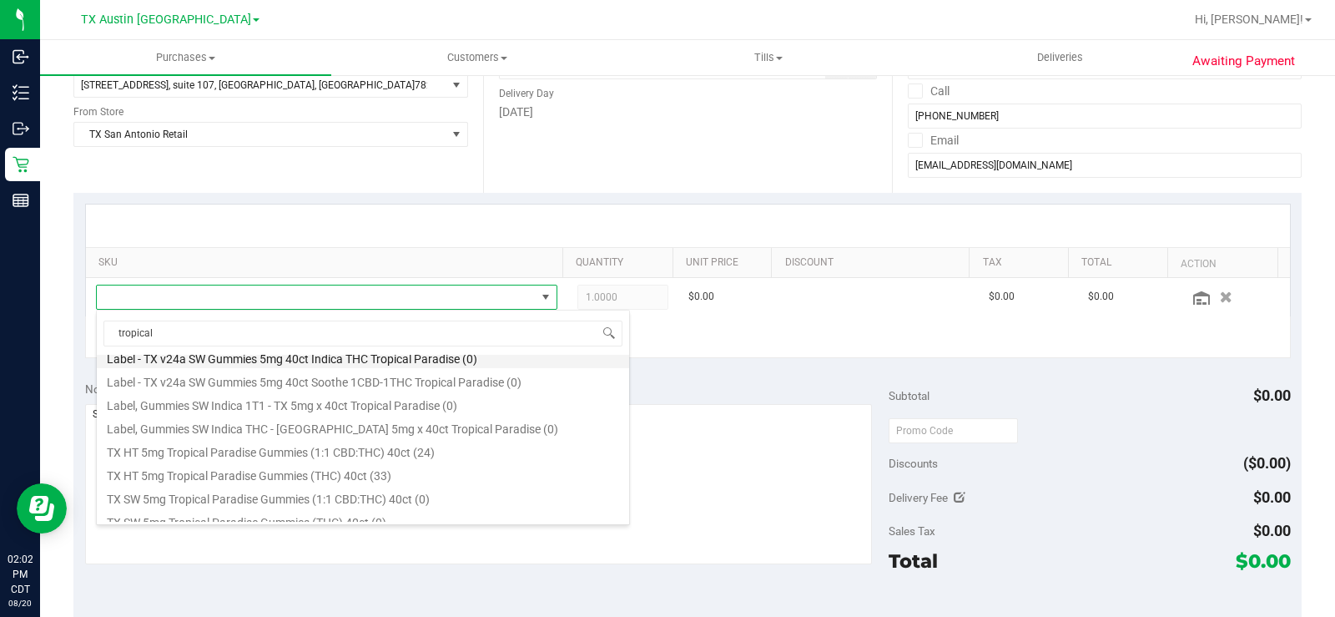
scroll to position [250, 0]
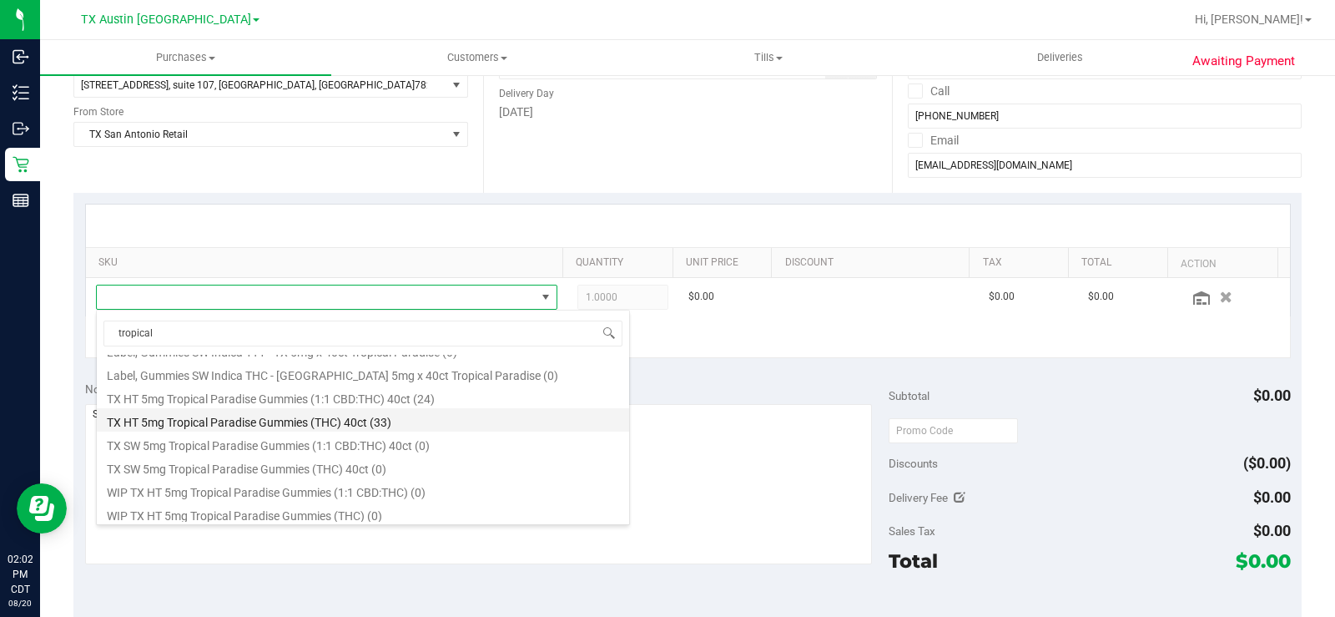
click at [299, 417] on li "TX HT 5mg Tropical Paradise Gummies (THC) 40ct (33)" at bounding box center [363, 419] width 532 height 23
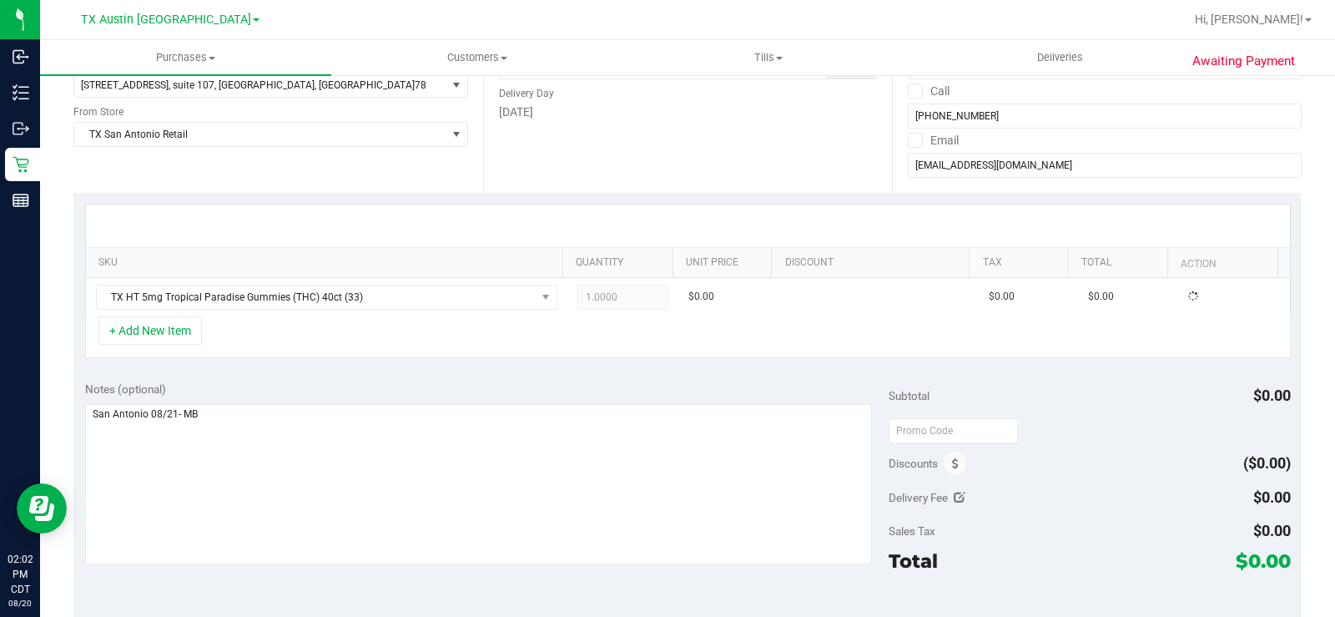
click at [655, 366] on div "SKU Quantity Unit Price Discount Tax Total Action TX HT 5mg Tropical Paradise G…" at bounding box center [687, 281] width 1228 height 177
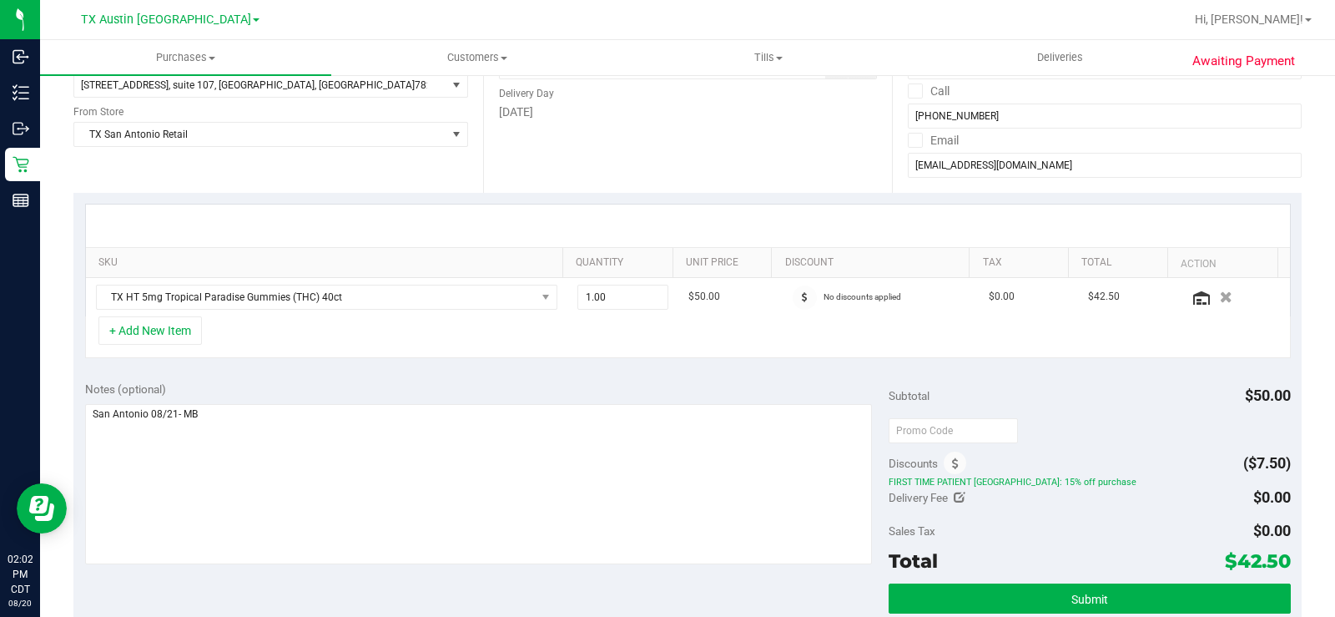
click at [779, 371] on div "Notes (optional) Subtotal $50.00 Discounts ($7.50) FIRST TIME PATIENT TX: 15% o…" at bounding box center [687, 520] width 1228 height 300
click at [177, 334] on button "+ Add New Item" at bounding box center [149, 330] width 103 height 28
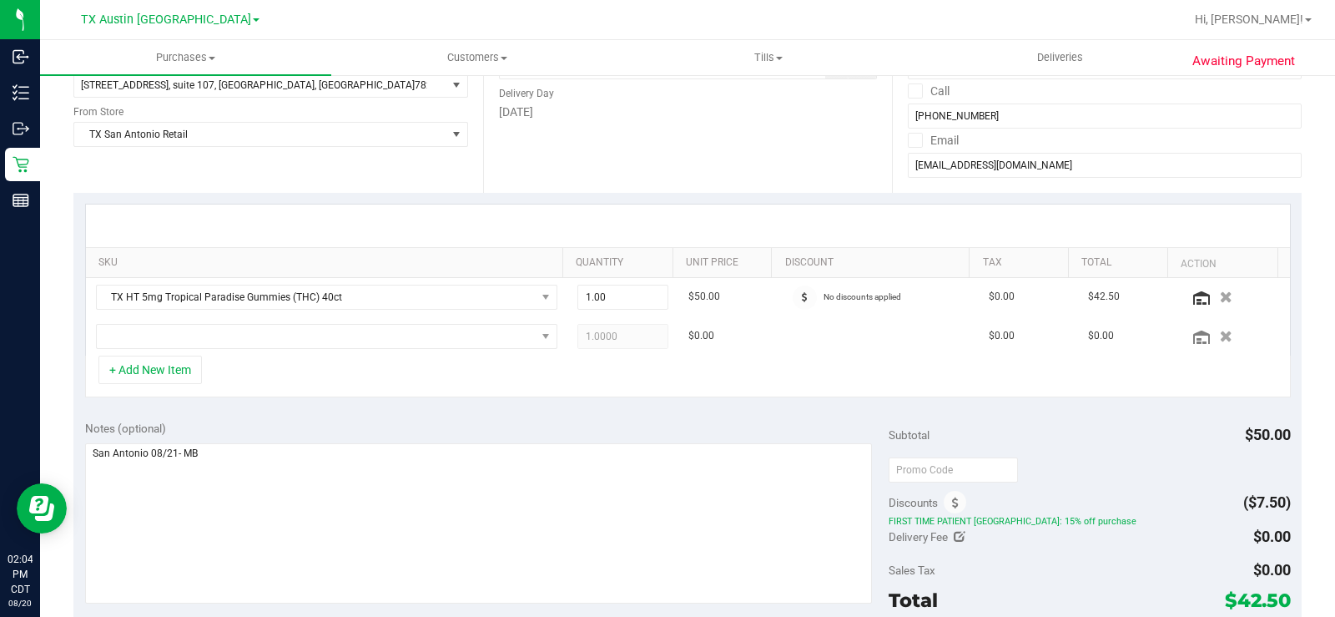
click at [445, 406] on div "SKU Quantity Unit Price Discount Tax Total Action TX HT 5mg Tropical Paradise G…" at bounding box center [687, 301] width 1228 height 216
click at [1220, 335] on icon "button" at bounding box center [1227, 336] width 14 height 13
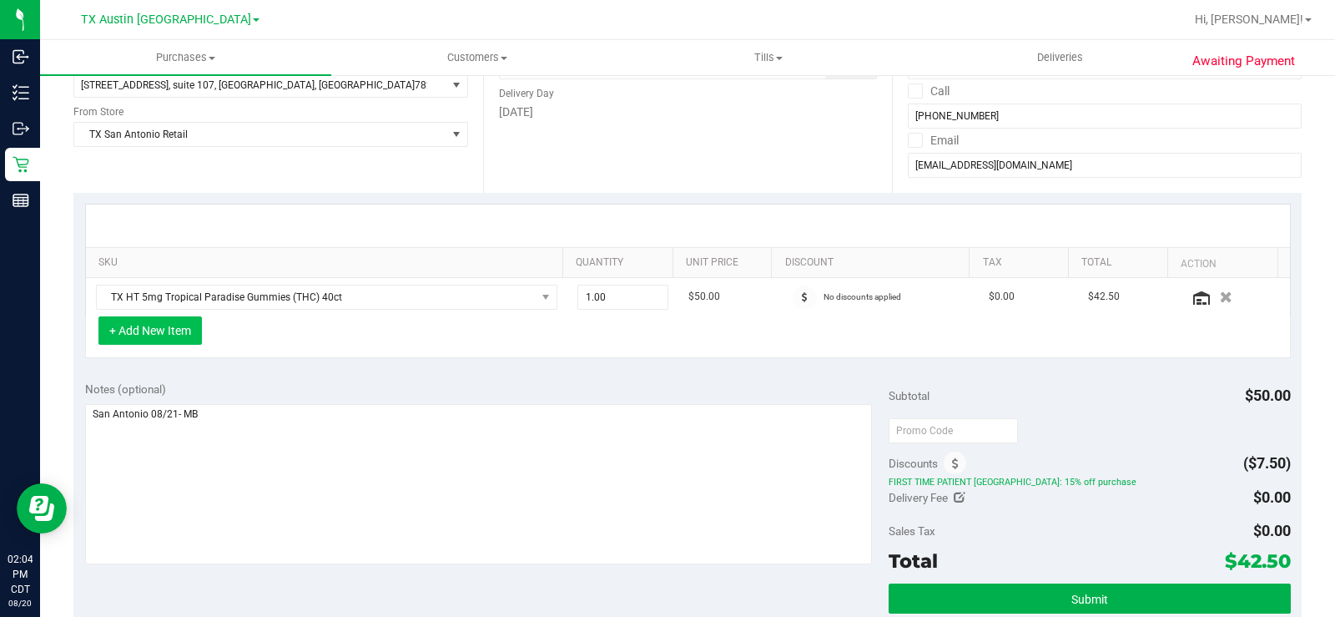
click at [140, 327] on button "+ Add New Item" at bounding box center [149, 330] width 103 height 28
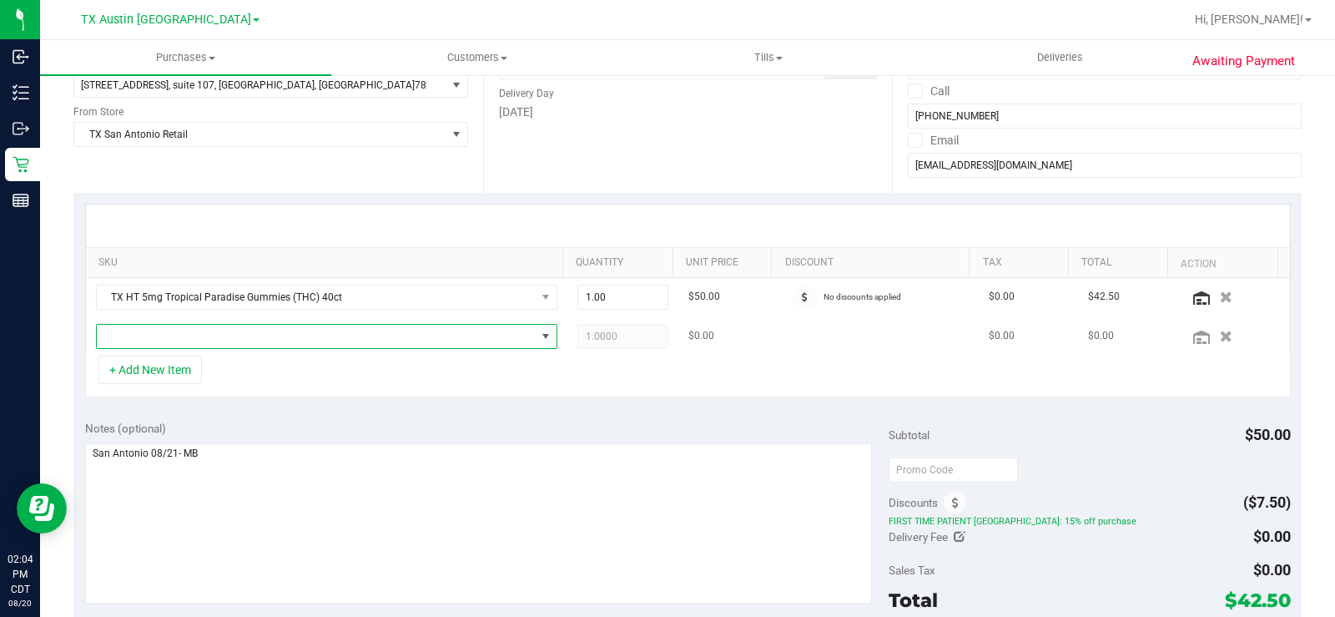
click at [186, 335] on span "NO DATA FOUND" at bounding box center [316, 336] width 439 height 23
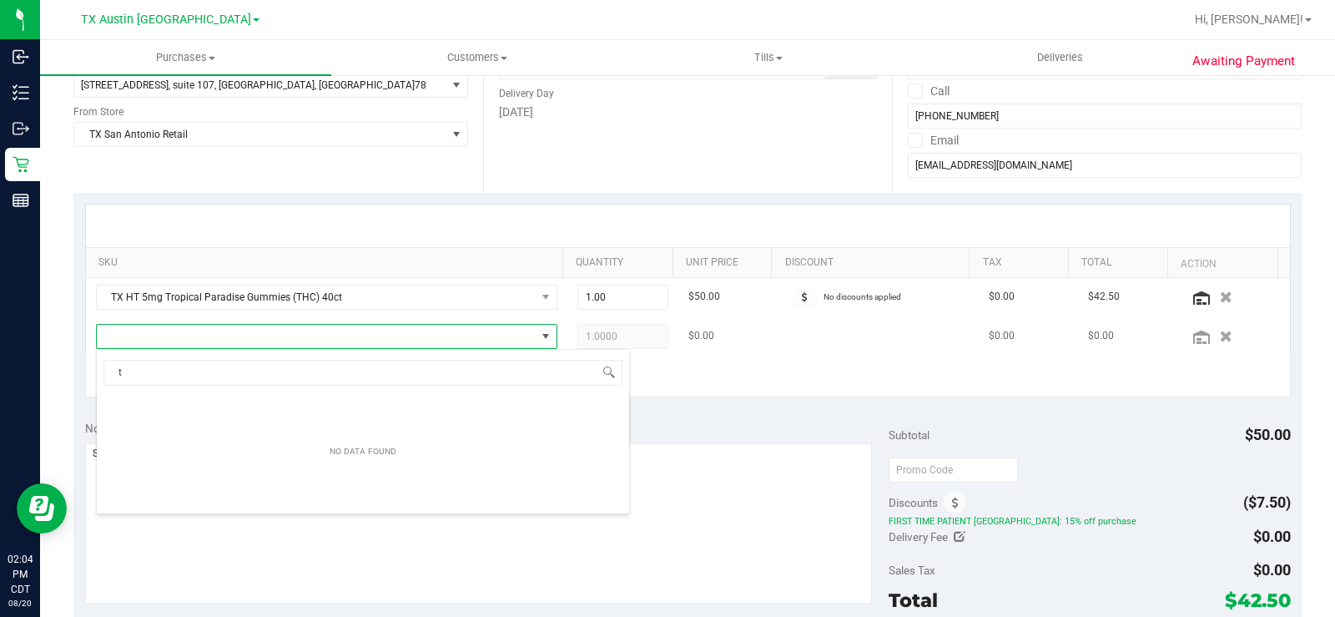
scroll to position [25, 446]
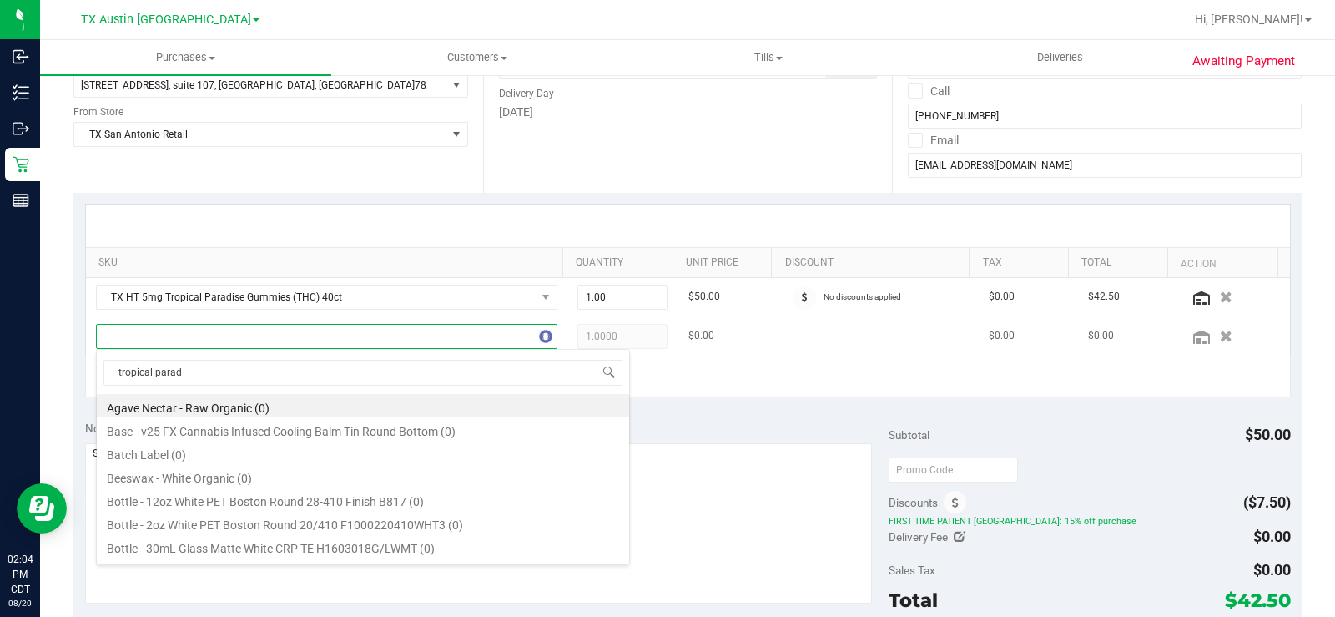
type input "tropical paradi"
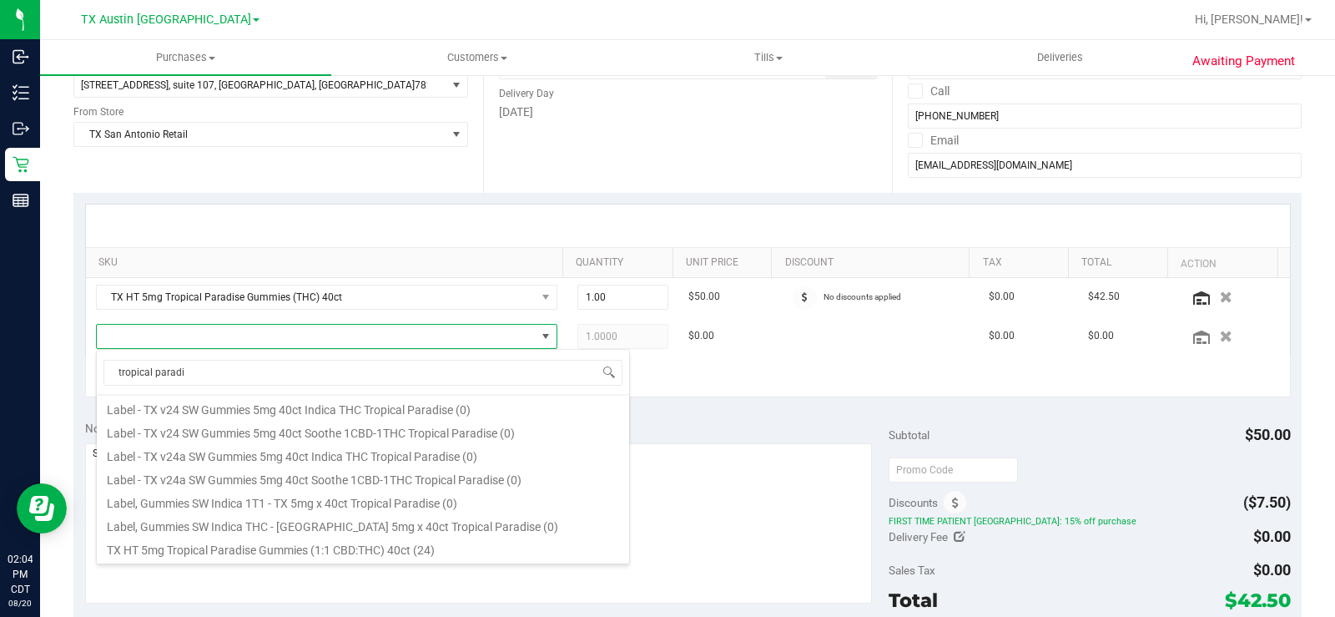
scroll to position [167, 0]
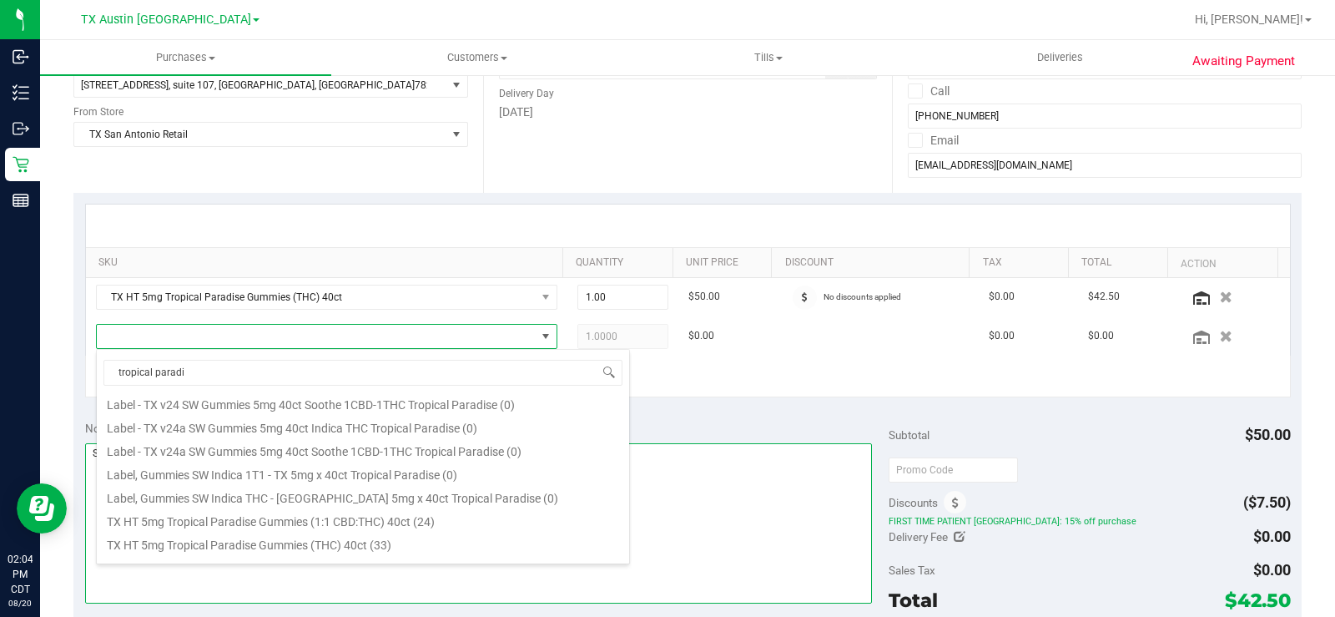
click at [739, 479] on textarea at bounding box center [478, 523] width 787 height 160
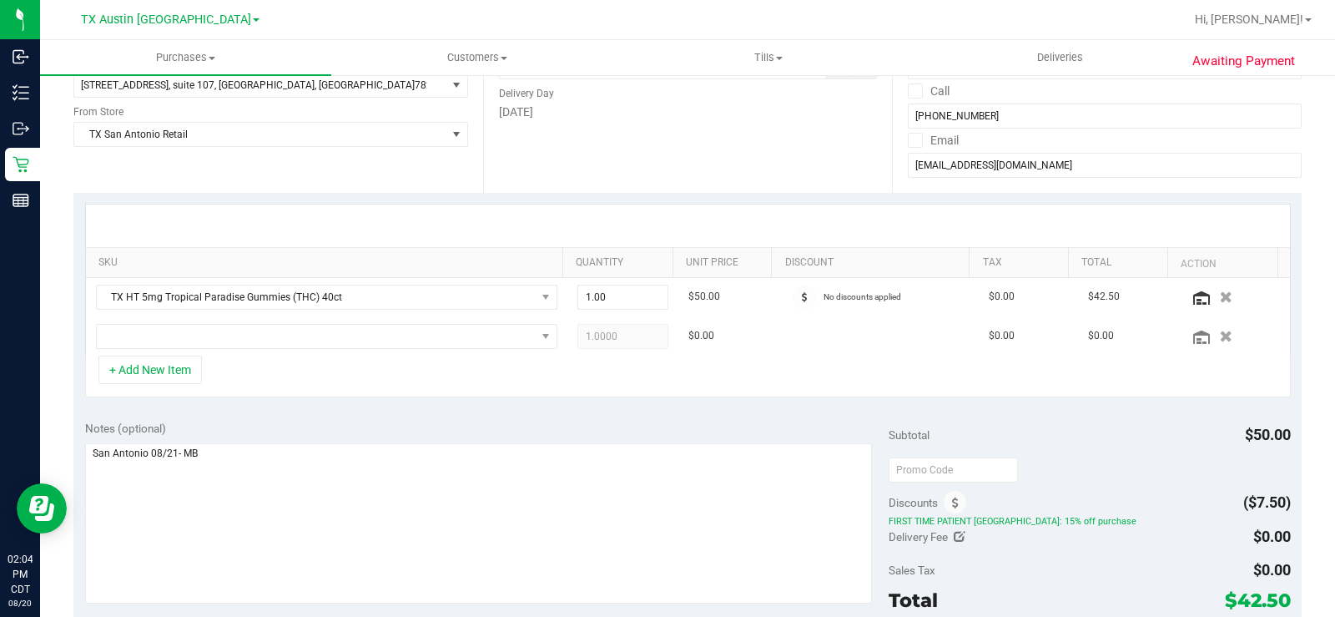
click at [504, 441] on div "Notes (optional)" at bounding box center [487, 513] width 804 height 187
click at [1220, 337] on icon "button" at bounding box center [1227, 336] width 14 height 13
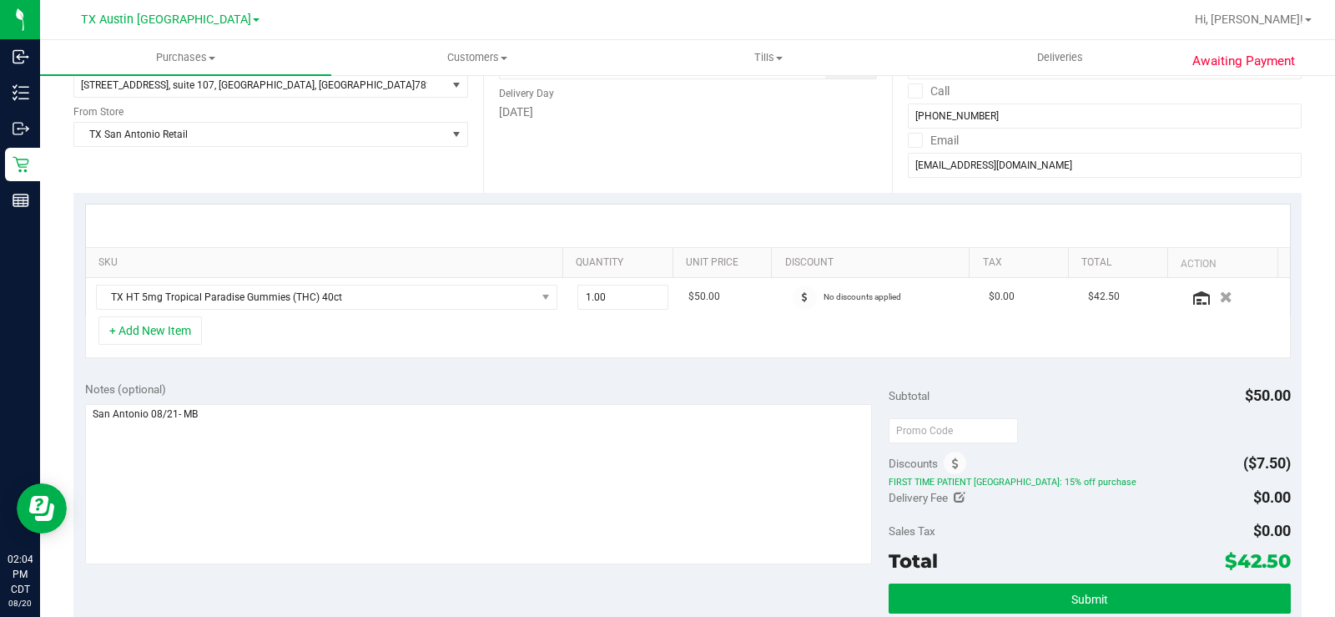
click at [706, 391] on div "Notes (optional)" at bounding box center [487, 388] width 804 height 17
drag, startPoint x: 1290, startPoint y: 568, endPoint x: 1277, endPoint y: 560, distance: 15.0
click at [1277, 560] on div "Awaiting Payment Back Save Purchase View Profile Replace Customer # 11818906 Cr…" at bounding box center [687, 441] width 1295 height 1236
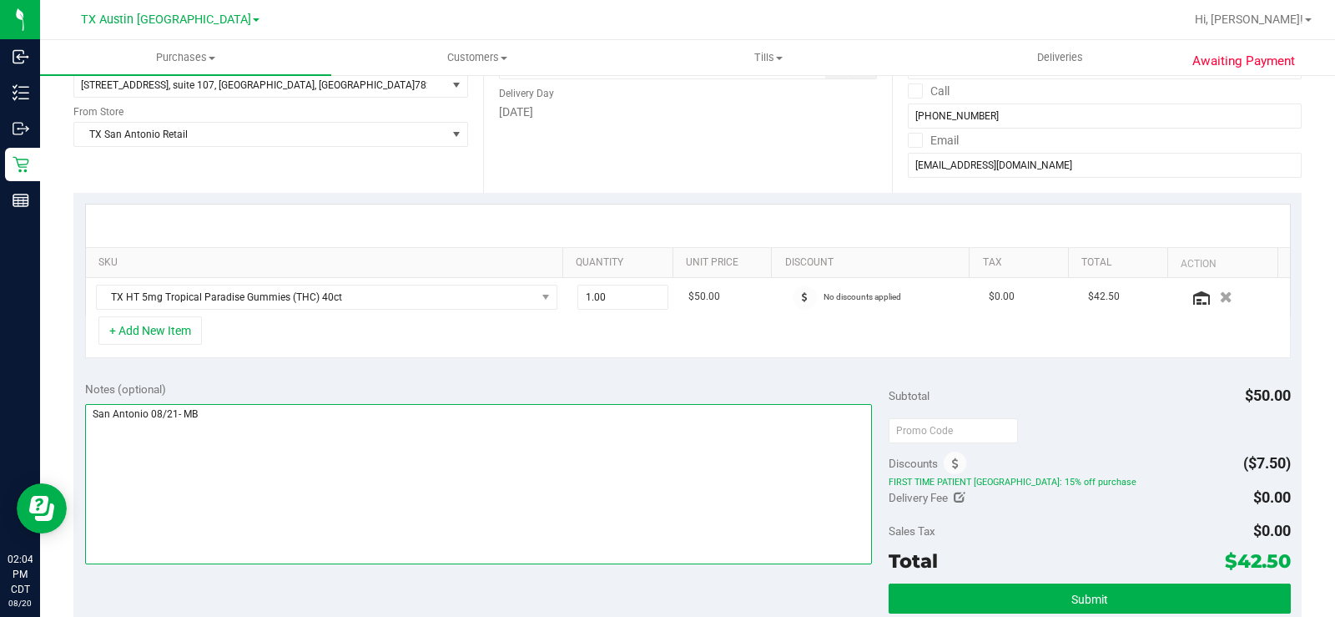
click at [556, 486] on textarea at bounding box center [478, 484] width 787 height 160
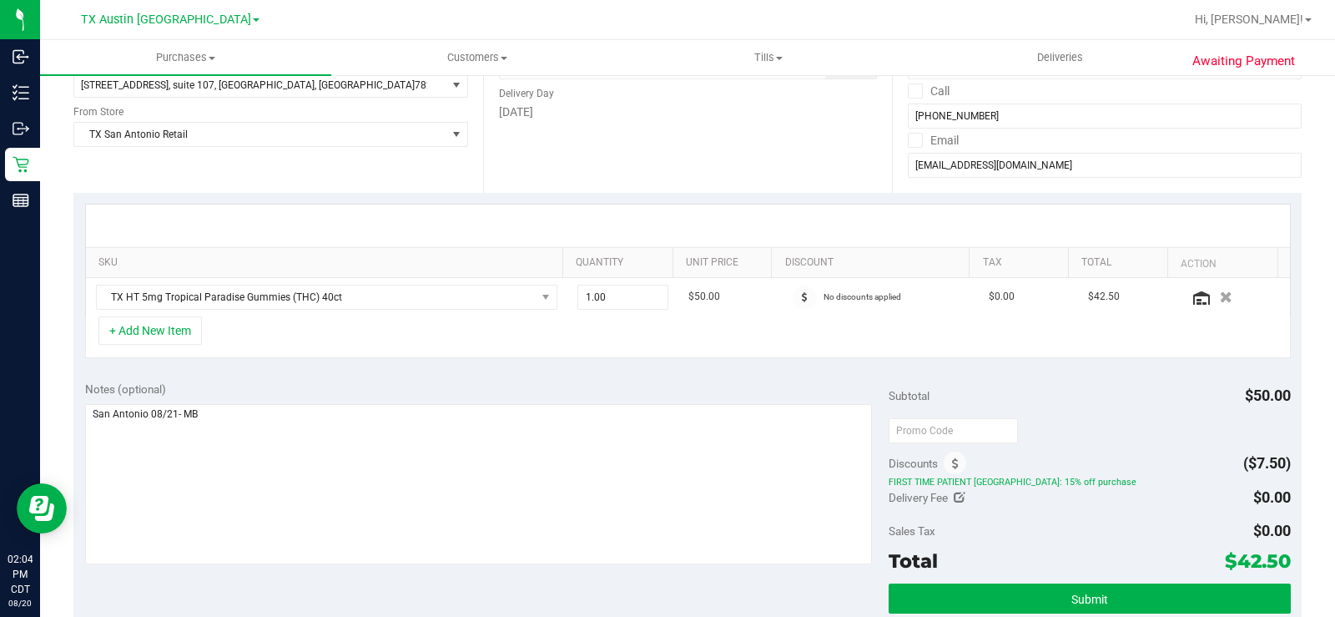
click at [522, 400] on div "Notes (optional)" at bounding box center [487, 473] width 804 height 187
click at [542, 376] on div "Notes (optional) Subtotal $50.00 Discounts ($7.50) FIRST TIME PATIENT TX: 15% o…" at bounding box center [687, 520] width 1228 height 300
click at [485, 400] on div "Notes (optional)" at bounding box center [487, 473] width 804 height 187
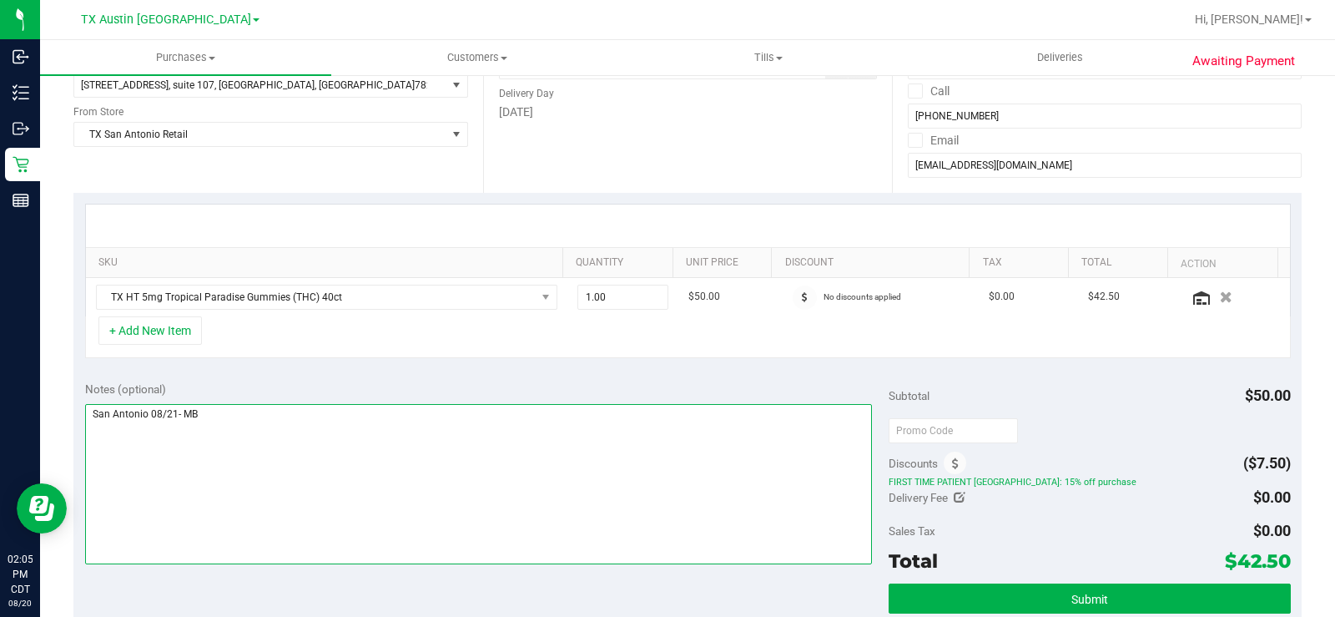
drag, startPoint x: 166, startPoint y: 418, endPoint x: 114, endPoint y: 419, distance: 51.7
click at [116, 419] on textarea at bounding box center [478, 484] width 787 height 160
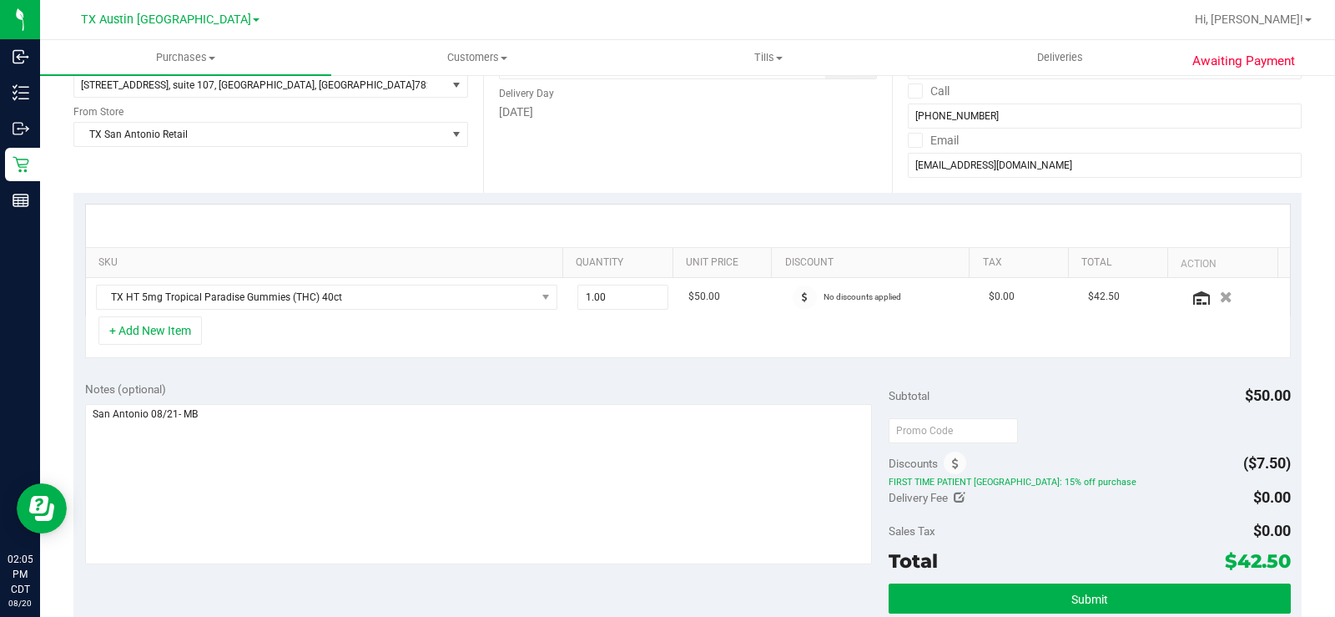
click at [352, 402] on div "Notes (optional)" at bounding box center [487, 473] width 804 height 187
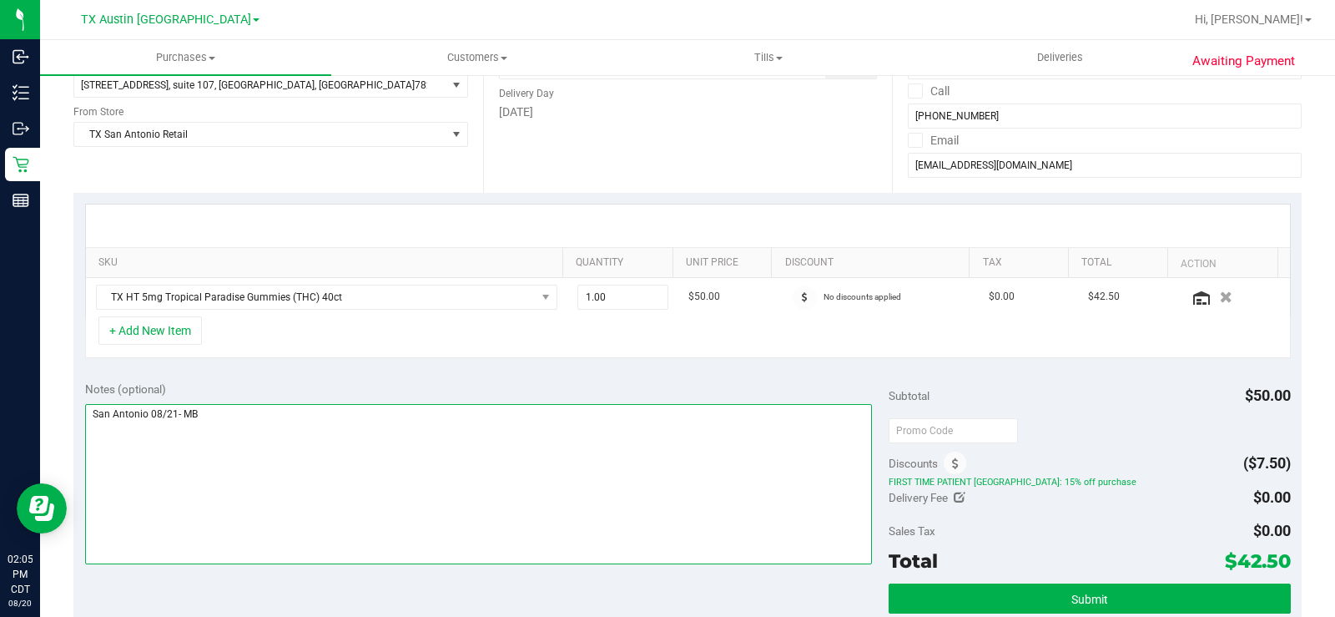
click at [608, 439] on textarea at bounding box center [478, 484] width 787 height 160
click at [584, 438] on textarea at bounding box center [478, 484] width 787 height 160
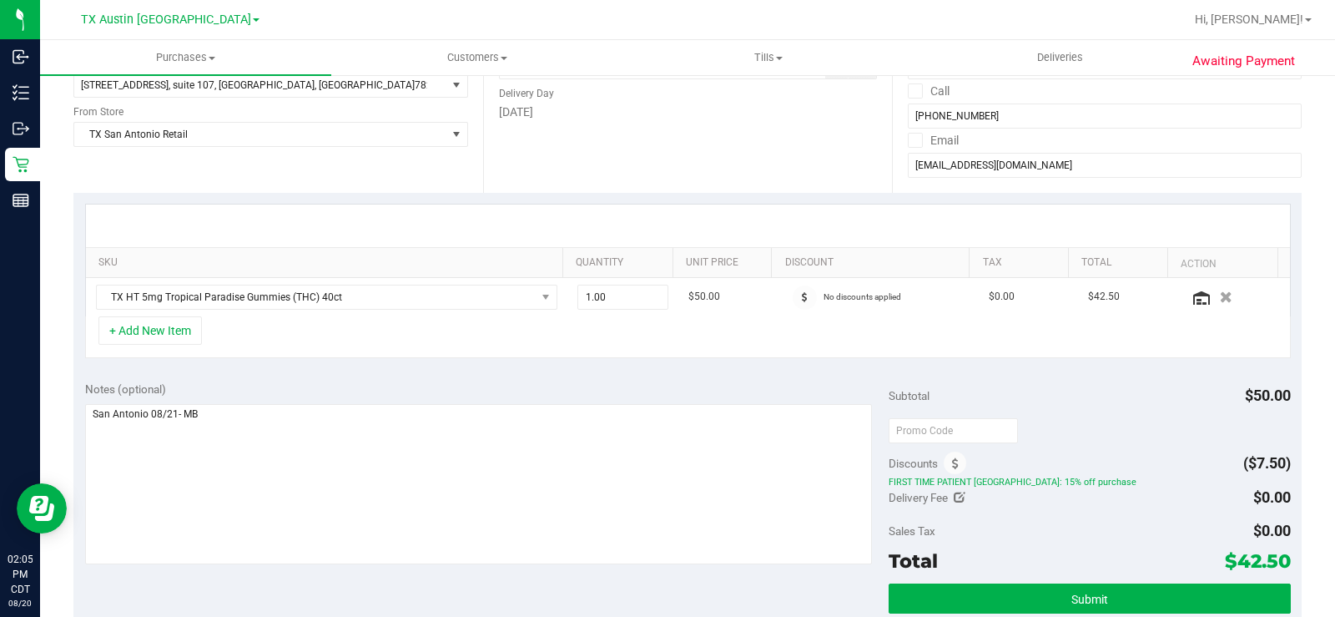
click at [609, 382] on div "Notes (optional)" at bounding box center [487, 388] width 804 height 17
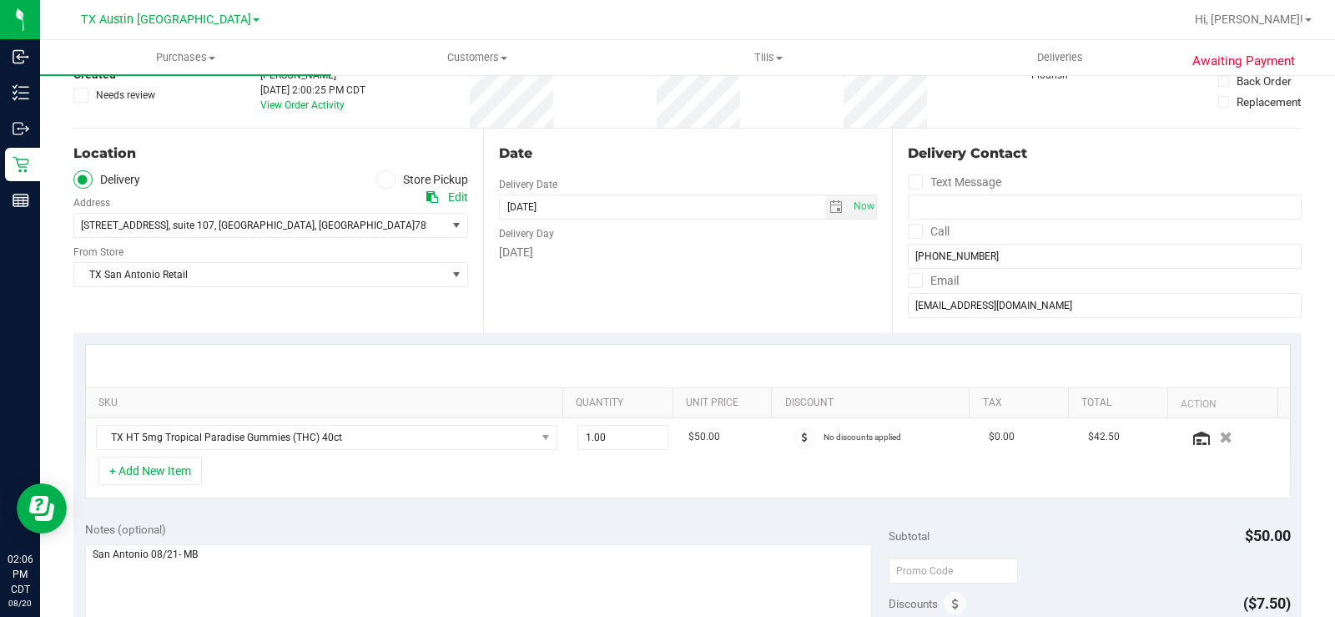
scroll to position [83, 0]
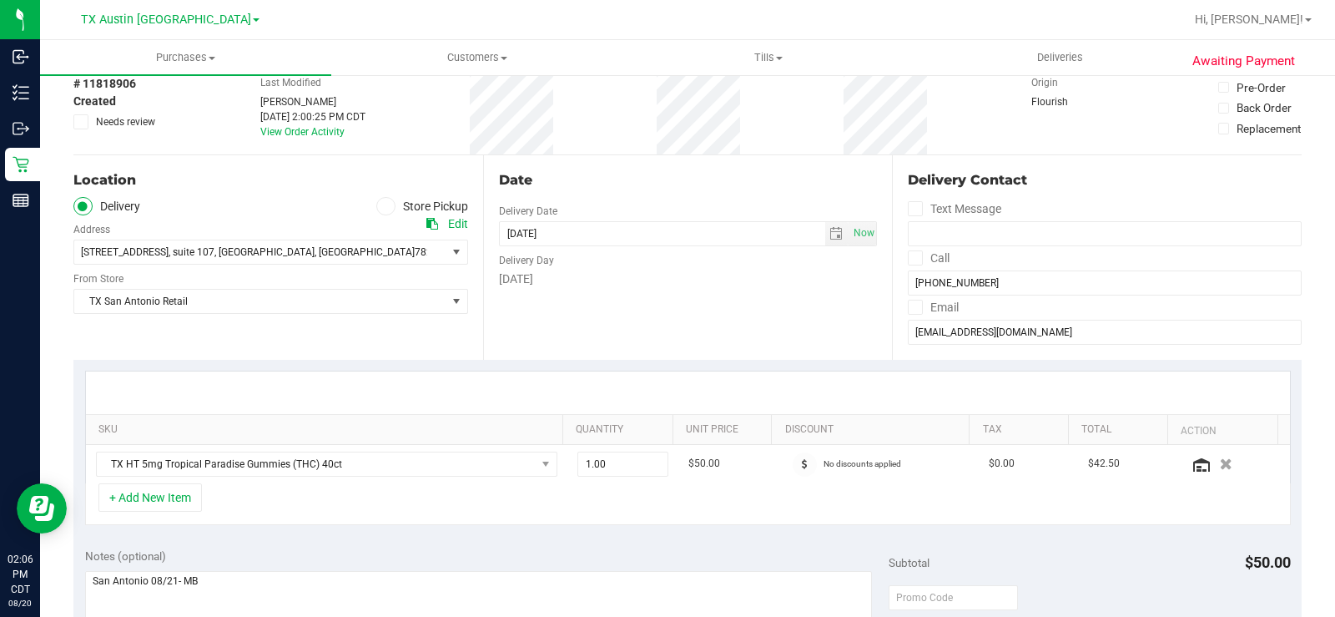
click at [622, 346] on div "Date Delivery Date [DATE] Now [DATE] 08:00 AM Now Delivery Day [DATE]" at bounding box center [688, 257] width 410 height 204
click at [731, 335] on div "Date Delivery Date [DATE] Now [DATE] 08:00 AM Now Delivery Day [DATE]" at bounding box center [688, 257] width 410 height 204
click at [731, 334] on div "Date Delivery Date [DATE] Now [DATE] 08:00 AM Now Delivery Day [DATE]" at bounding box center [688, 257] width 410 height 204
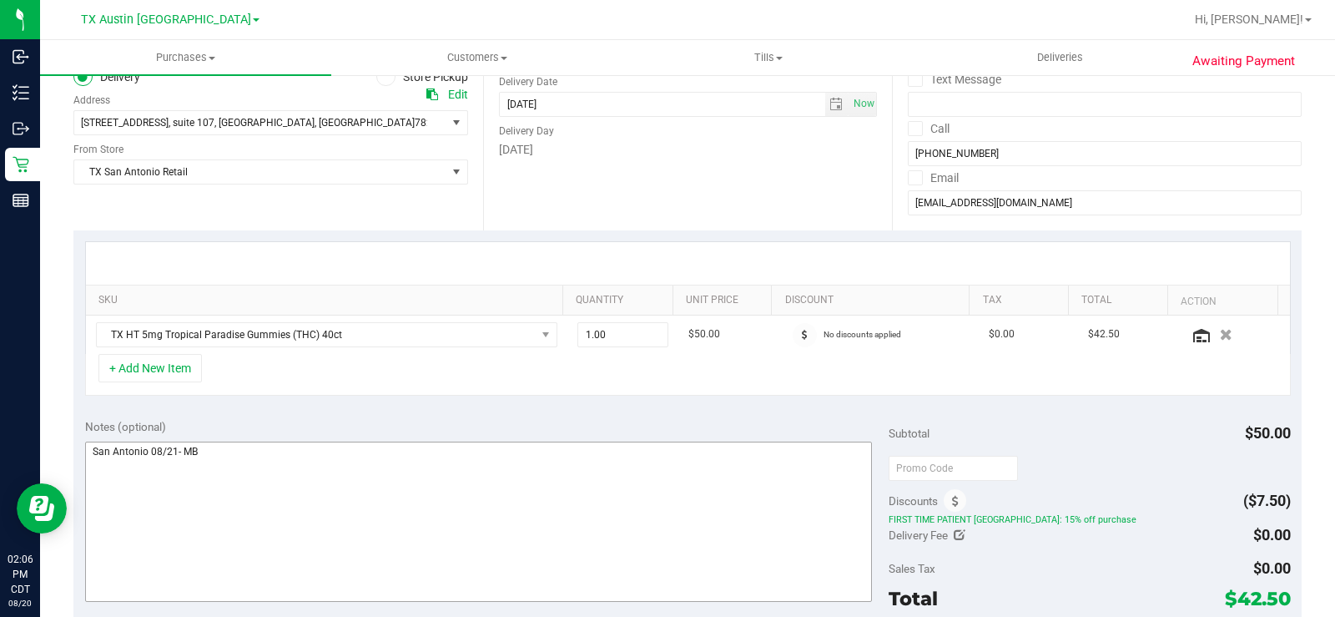
scroll to position [250, 0]
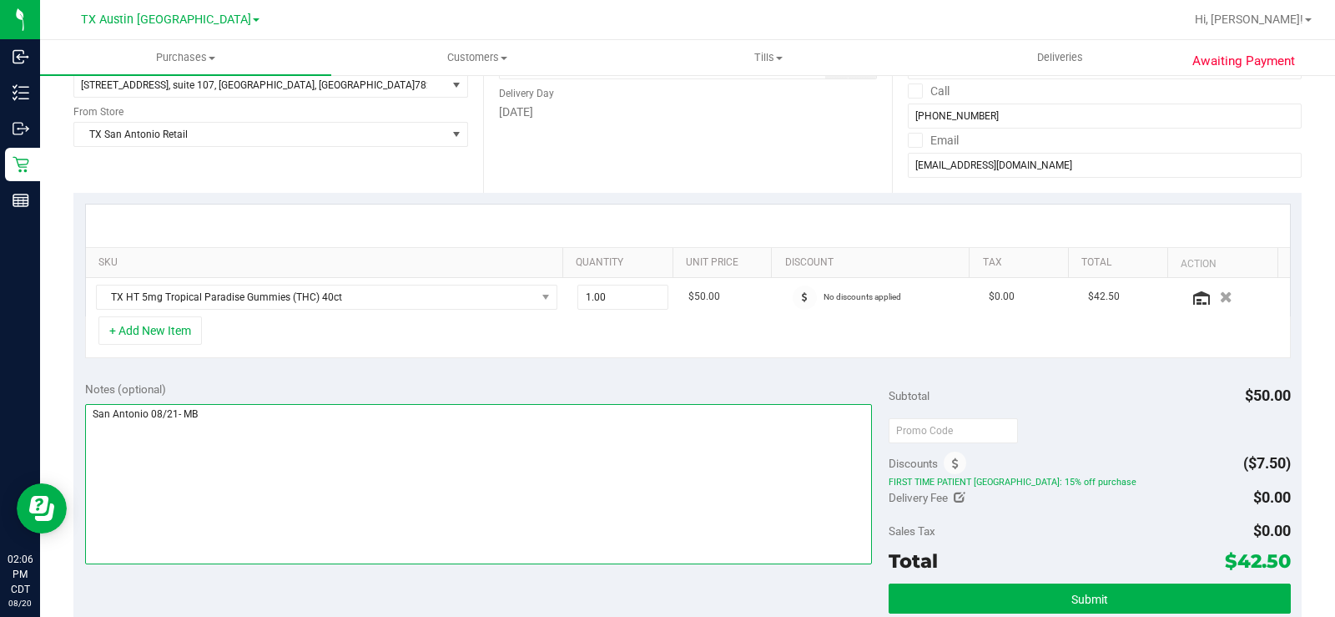
click at [620, 416] on textarea at bounding box center [478, 484] width 787 height 160
drag, startPoint x: 313, startPoint y: 411, endPoint x: 77, endPoint y: 416, distance: 236.2
click at [77, 416] on div "Notes (optional) Subtotal $50.00 Discounts ($7.50) FIRST TIME PATIENT TX: 15% o…" at bounding box center [687, 520] width 1228 height 300
click at [297, 439] on textarea at bounding box center [478, 484] width 787 height 160
drag, startPoint x: 234, startPoint y: 422, endPoint x: 91, endPoint y: 416, distance: 142.8
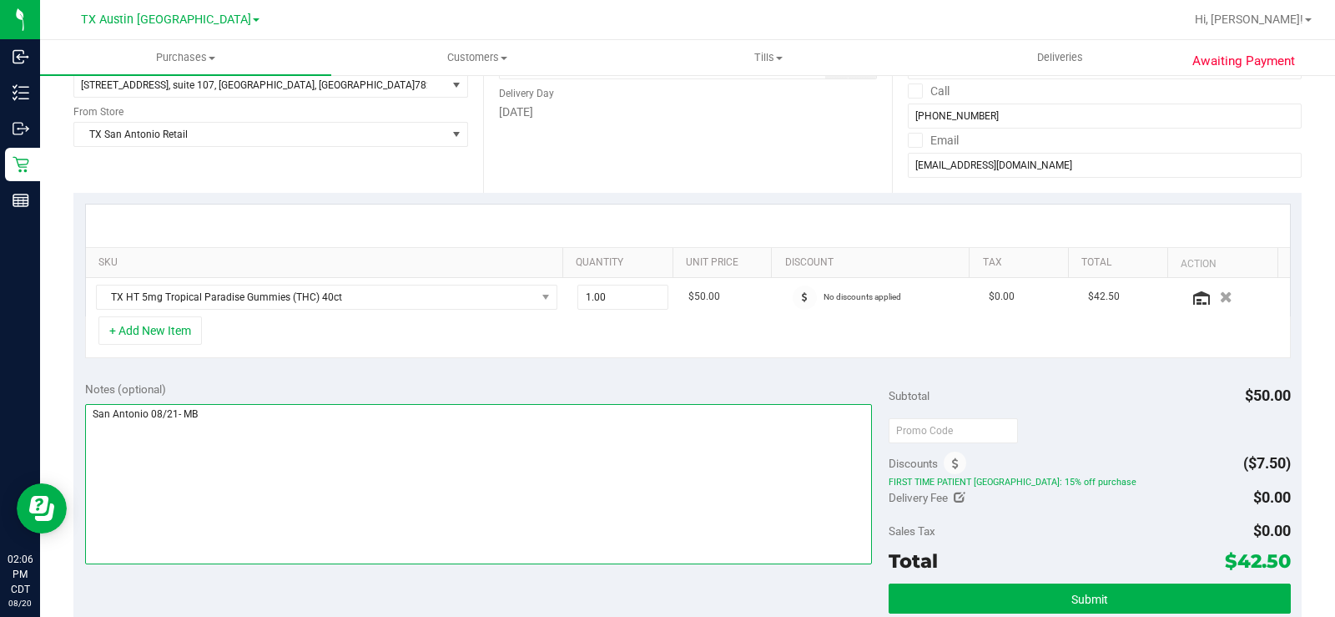
click at [91, 416] on textarea at bounding box center [478, 484] width 787 height 160
click at [204, 420] on textarea at bounding box center [478, 484] width 787 height 160
drag, startPoint x: 203, startPoint y: 418, endPoint x: 90, endPoint y: 412, distance: 112.8
click at [80, 412] on div "Notes (optional) Subtotal $50.00 Discounts ($7.50) FIRST TIME PATIENT TX: 15% o…" at bounding box center [687, 520] width 1228 height 300
click at [365, 431] on textarea at bounding box center [478, 484] width 787 height 160
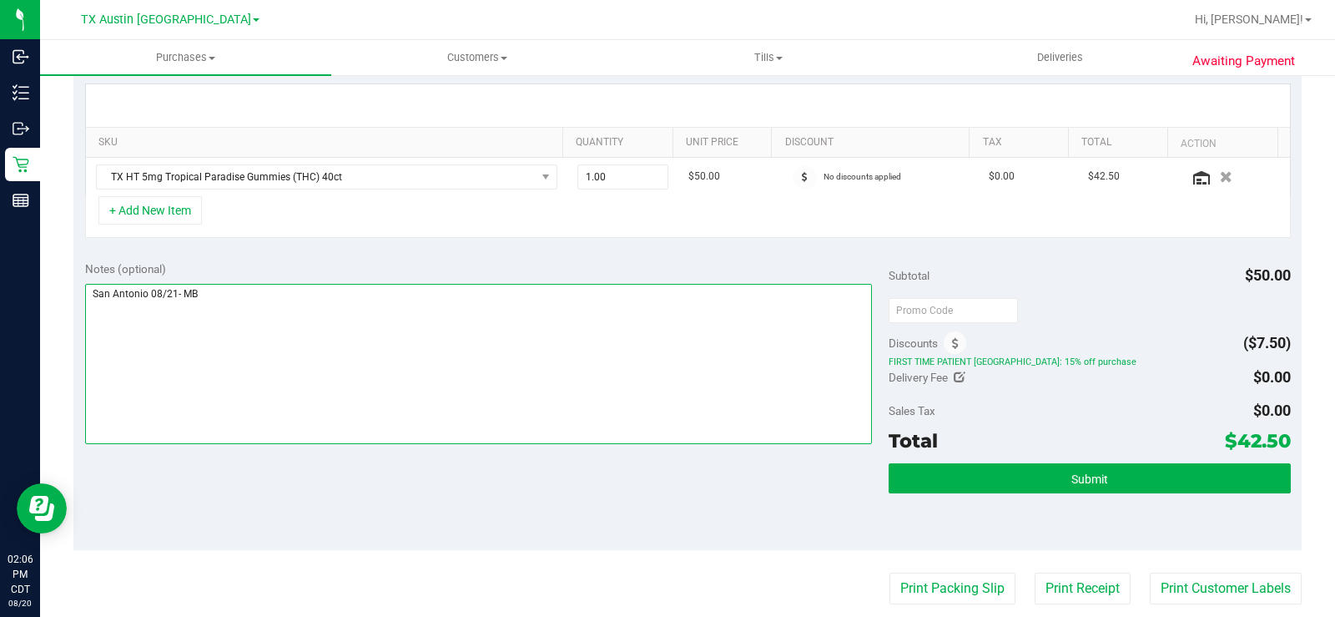
scroll to position [417, 0]
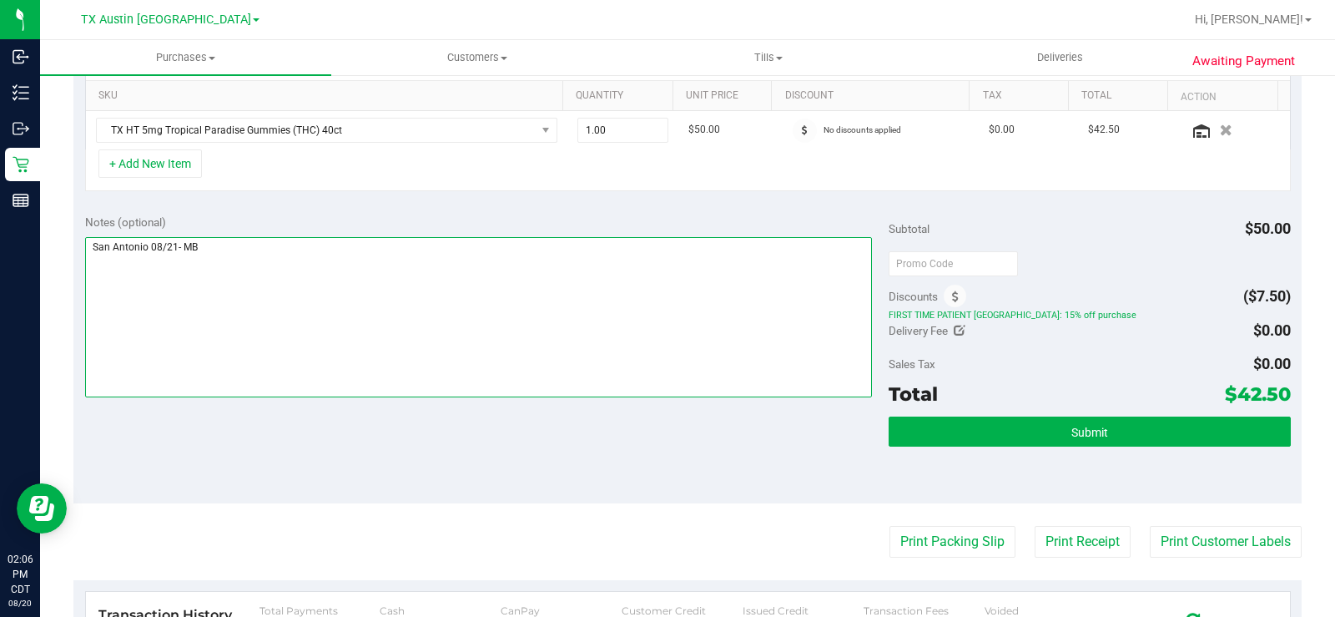
click at [520, 263] on textarea at bounding box center [478, 317] width 787 height 160
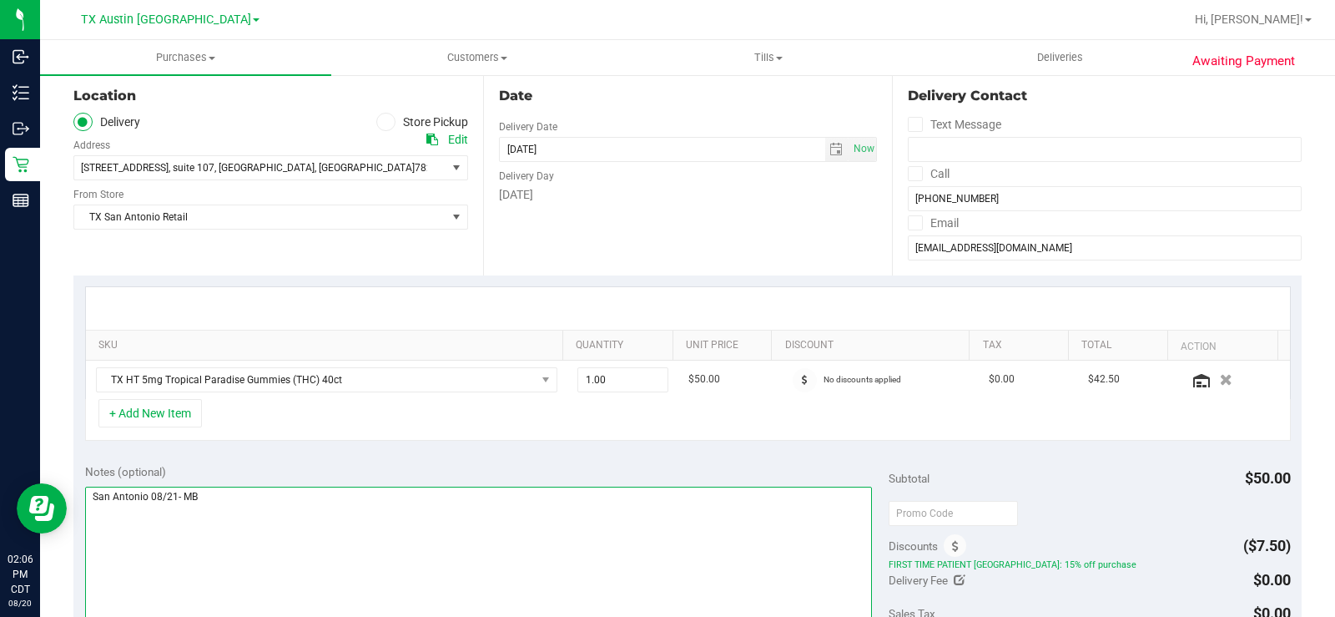
scroll to position [83, 0]
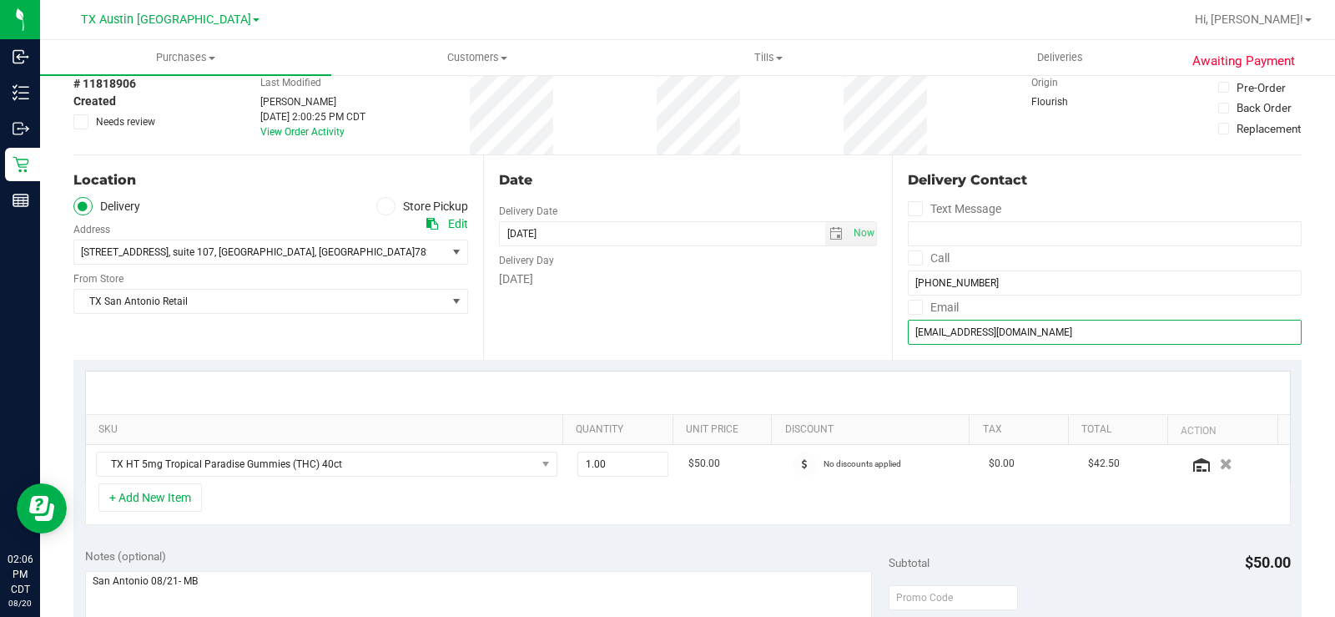
drag, startPoint x: 1037, startPoint y: 336, endPoint x: 895, endPoint y: 332, distance: 141.9
click at [896, 332] on div "Delivery Contact Text Message Call [PHONE_NUMBER] Email [EMAIL_ADDRESS][DOMAIN_…" at bounding box center [1097, 257] width 410 height 204
click at [719, 312] on div "Date Delivery Date [DATE] Now [DATE] 08:00 AM Now Delivery Day [DATE]" at bounding box center [688, 257] width 410 height 204
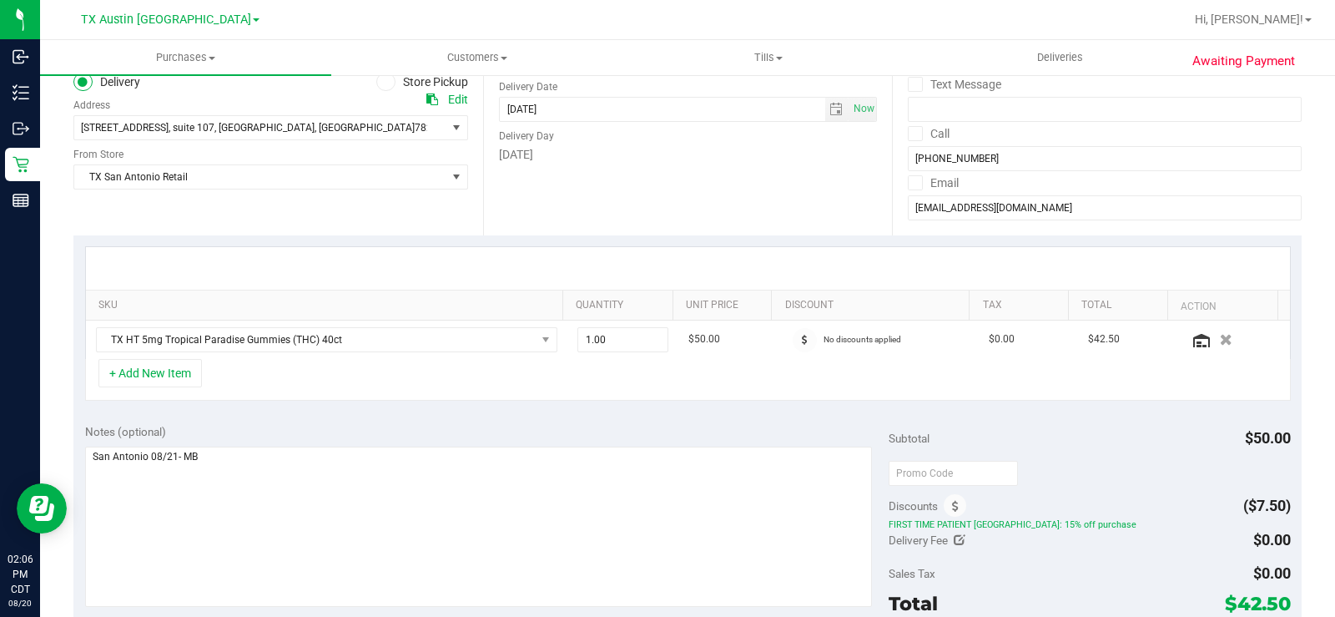
scroll to position [334, 0]
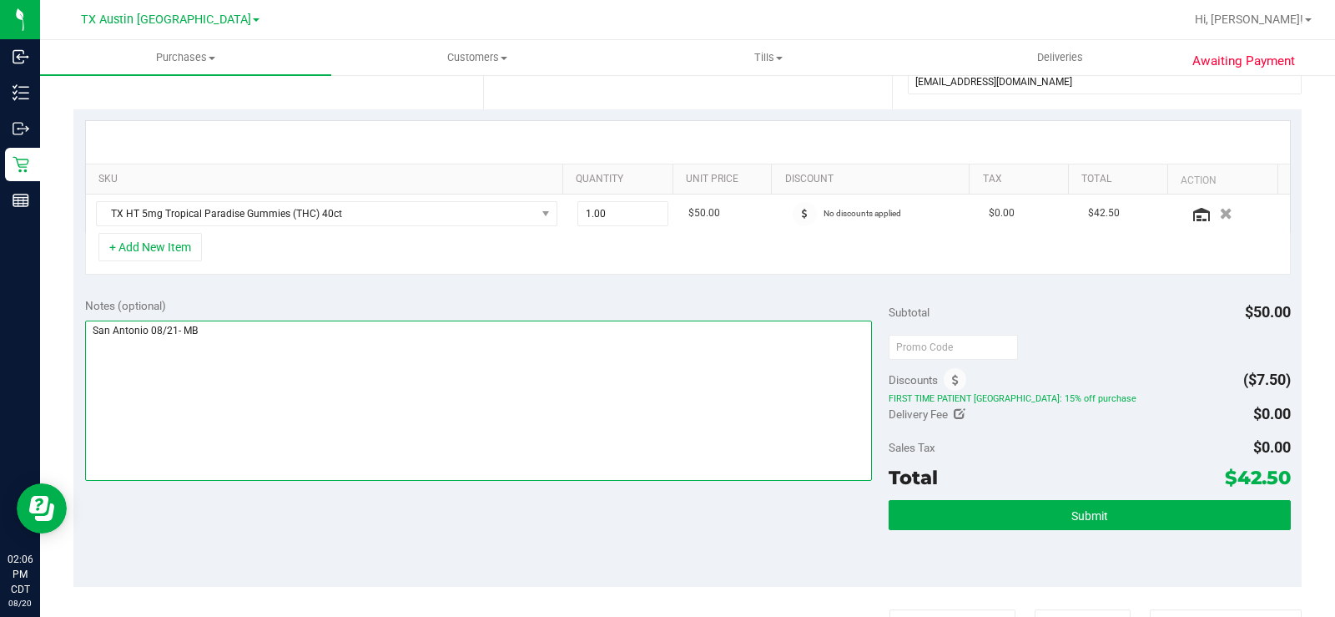
drag, startPoint x: 230, startPoint y: 336, endPoint x: 69, endPoint y: 333, distance: 161.1
click at [69, 333] on div "Awaiting Payment Back Save Purchase View Profile Replace Customer # 11818906 Cr…" at bounding box center [687, 358] width 1295 height 1236
click at [575, 354] on textarea at bounding box center [478, 400] width 787 height 160
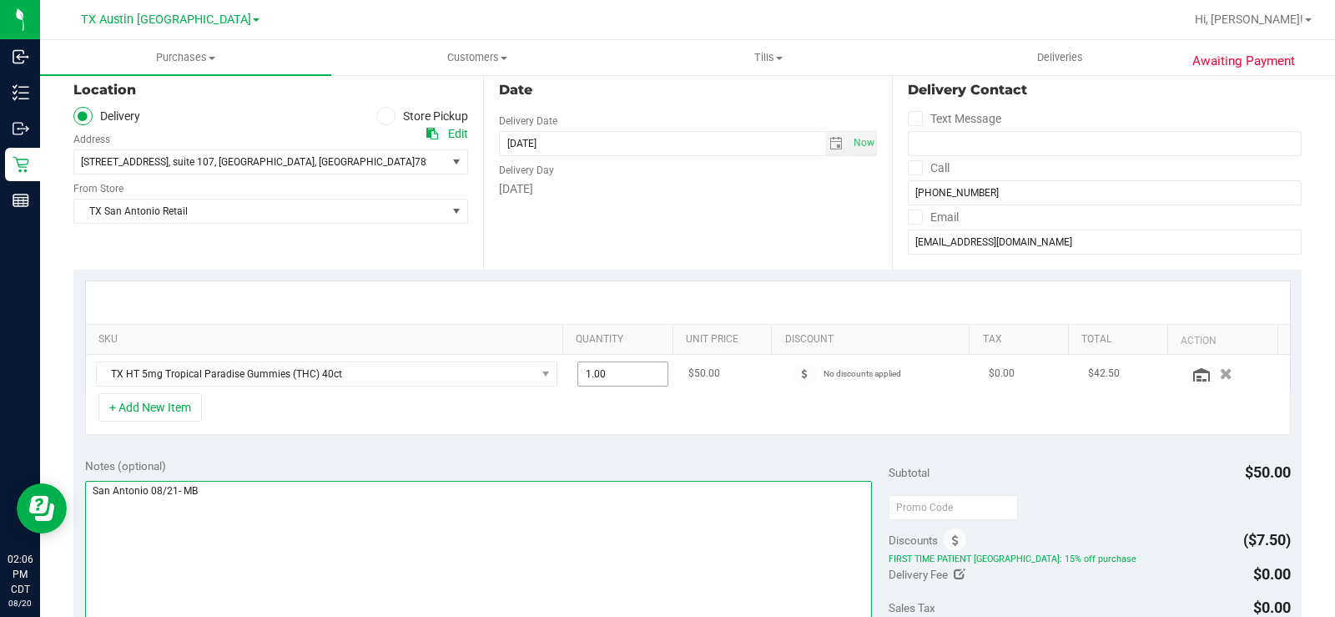
scroll to position [167, 0]
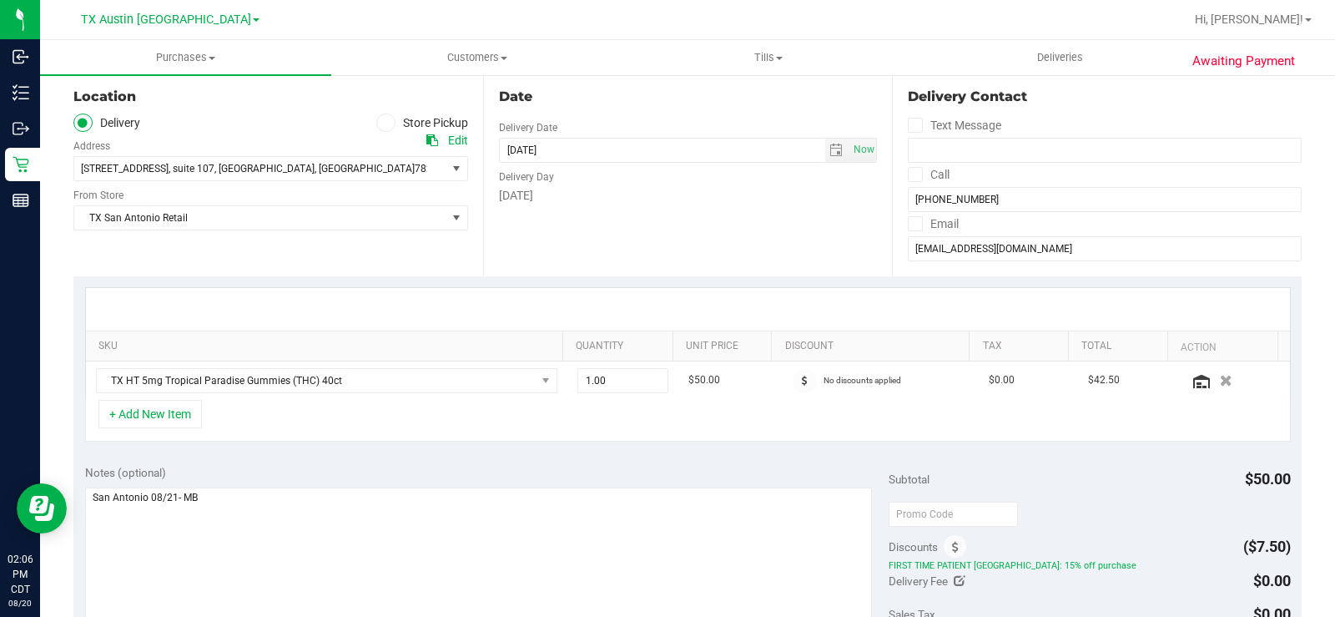
click at [658, 283] on div "SKU Quantity Unit Price Discount Tax Total Action TX HT 5mg Tropical Paradise G…" at bounding box center [687, 364] width 1228 height 177
click at [829, 153] on span "select" at bounding box center [835, 150] width 13 height 13
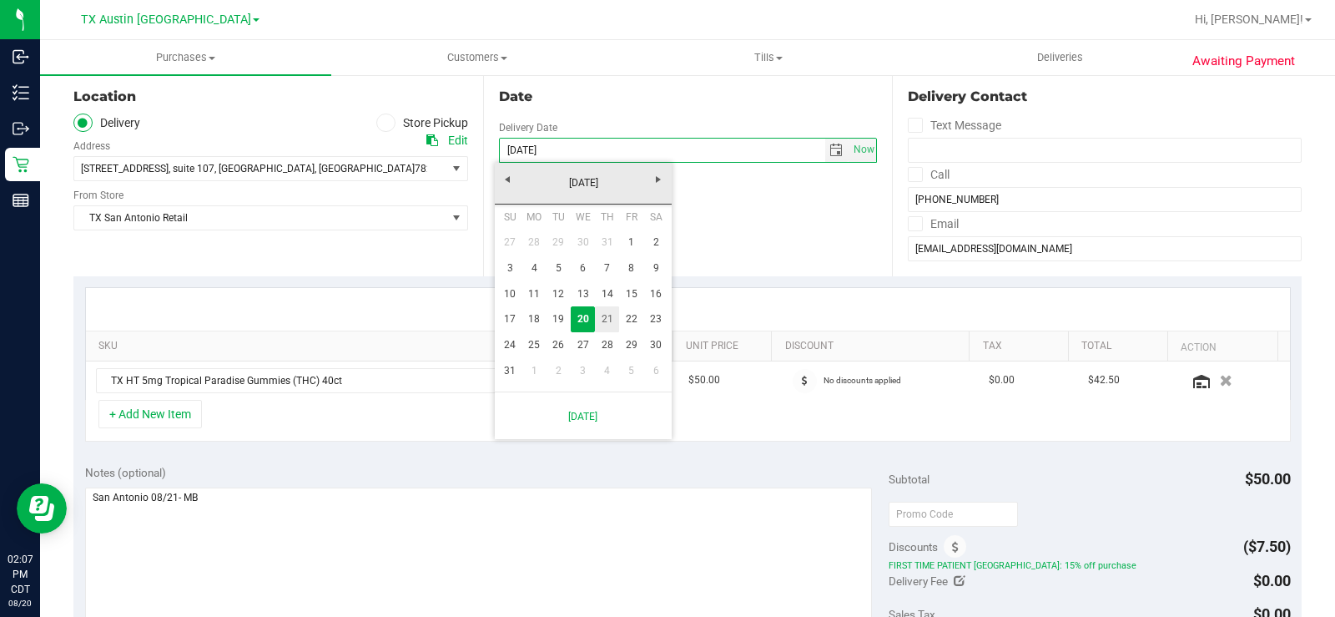
click at [608, 312] on link "21" at bounding box center [607, 319] width 24 height 26
type input "[DATE]"
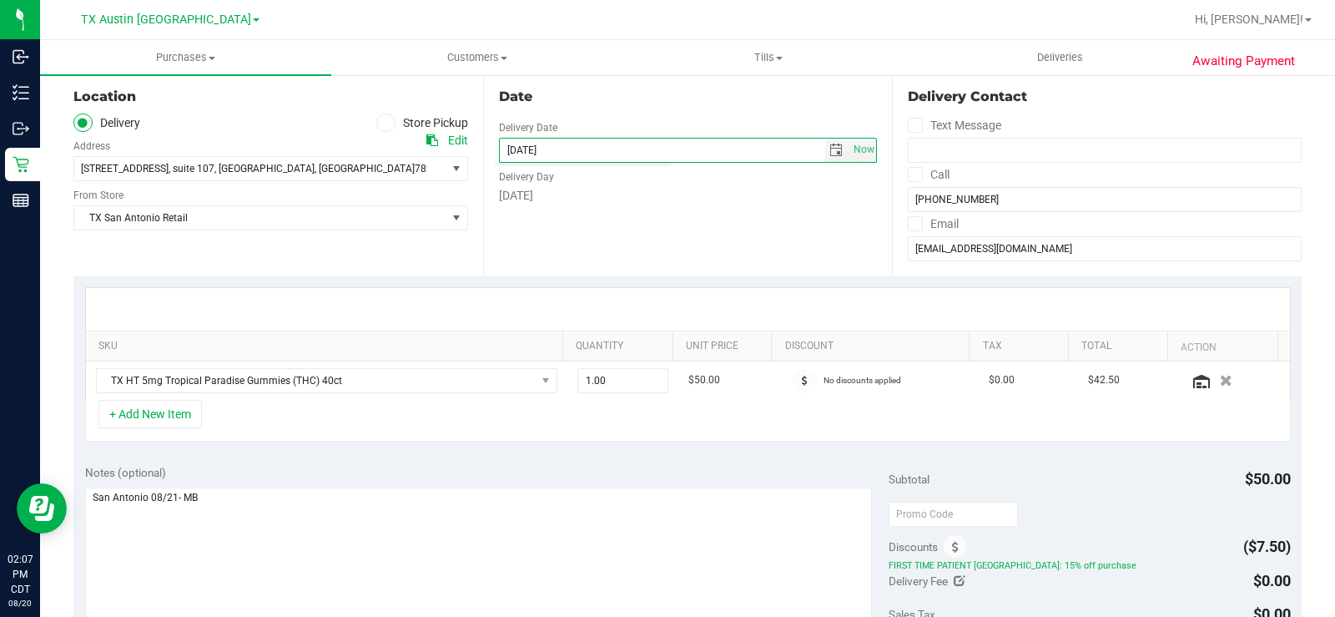
click at [774, 220] on div "Date Delivery Date [DATE] Now [DATE] 08:00 AM Now Delivery Day [DATE]" at bounding box center [688, 174] width 410 height 204
click at [713, 247] on div "Date Delivery Date [DATE] Now [DATE] 08:00 AM Now Delivery Day [DATE]" at bounding box center [688, 174] width 410 height 204
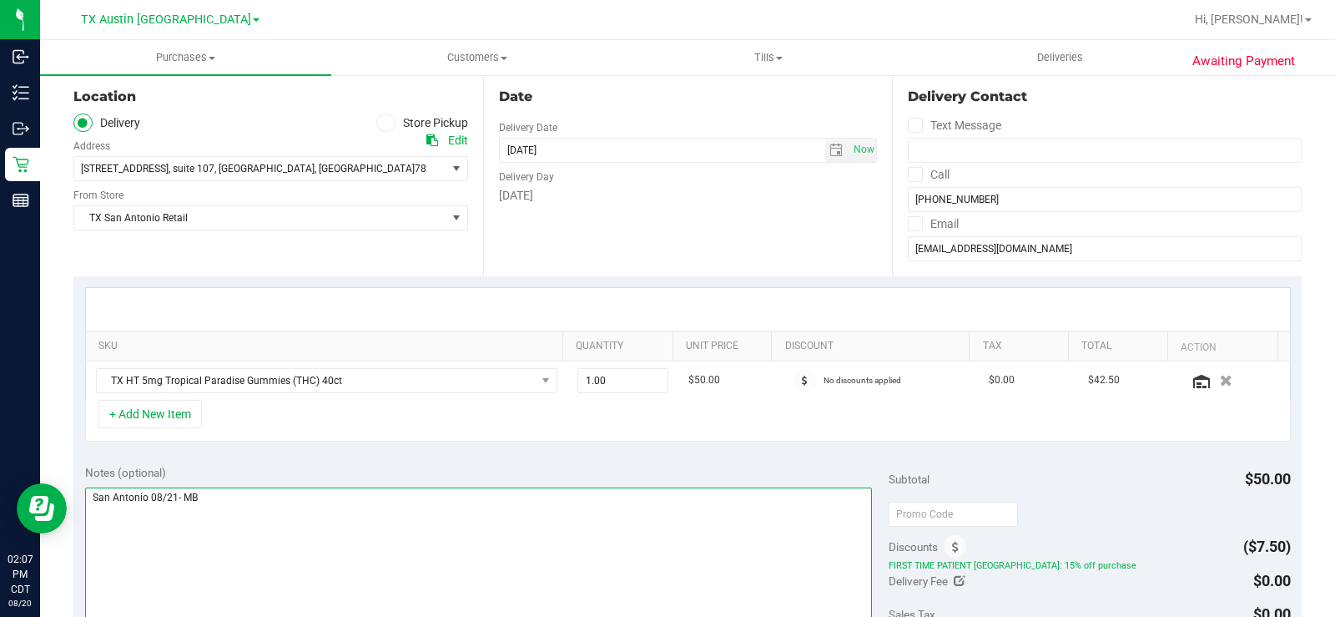
click at [229, 487] on textarea at bounding box center [478, 567] width 787 height 160
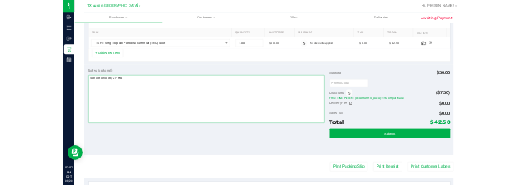
scroll to position [417, 0]
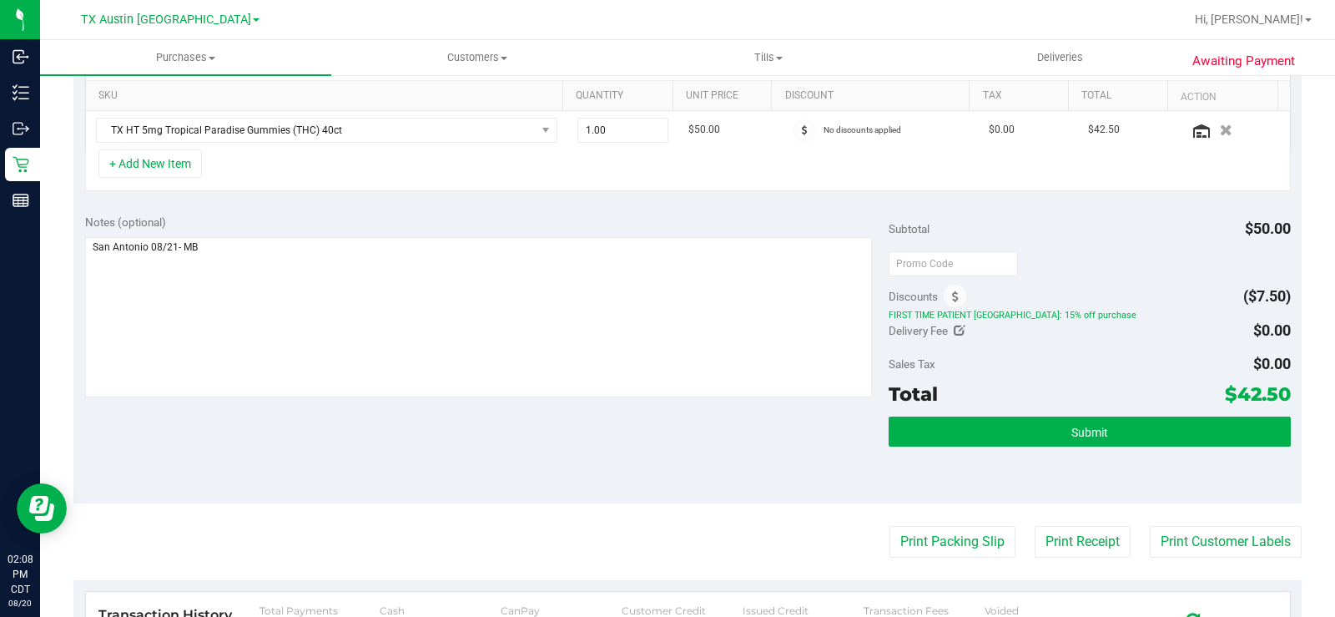
click at [530, 483] on div "Notes (optional) Subtotal $50.00 Discounts ($7.50) FIRST TIME PATIENT TX: 15% o…" at bounding box center [687, 353] width 1228 height 300
click at [1078, 431] on span "Submit" at bounding box center [1089, 432] width 37 height 13
